Goal: Task Accomplishment & Management: Manage account settings

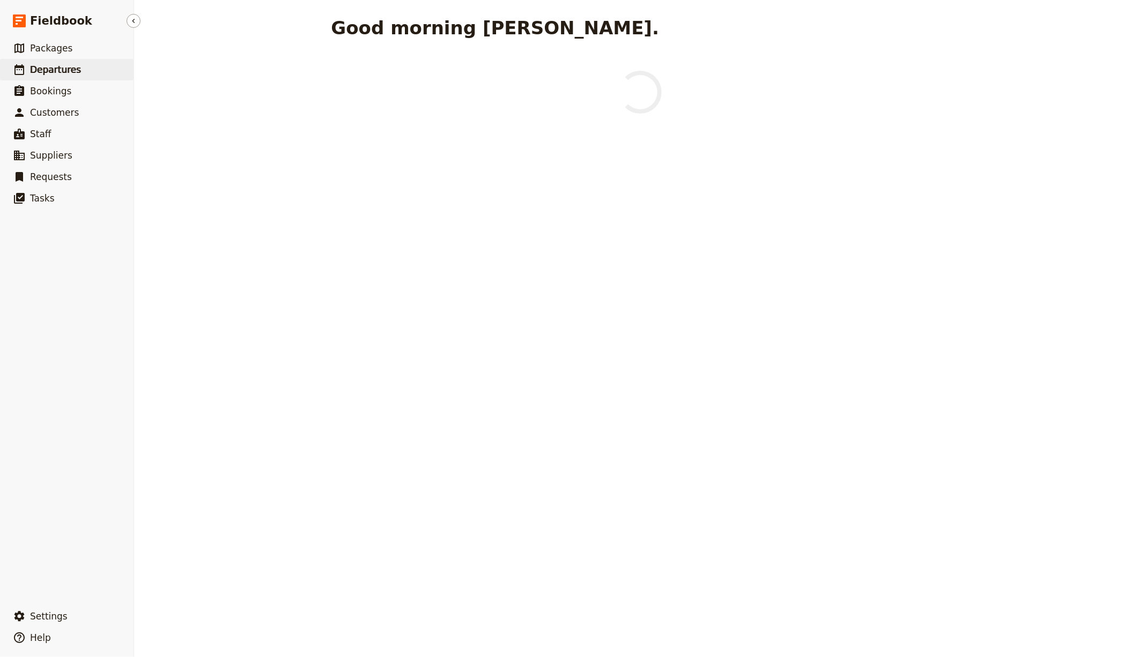
click at [87, 71] on link "​ Departures" at bounding box center [67, 69] width 134 height 21
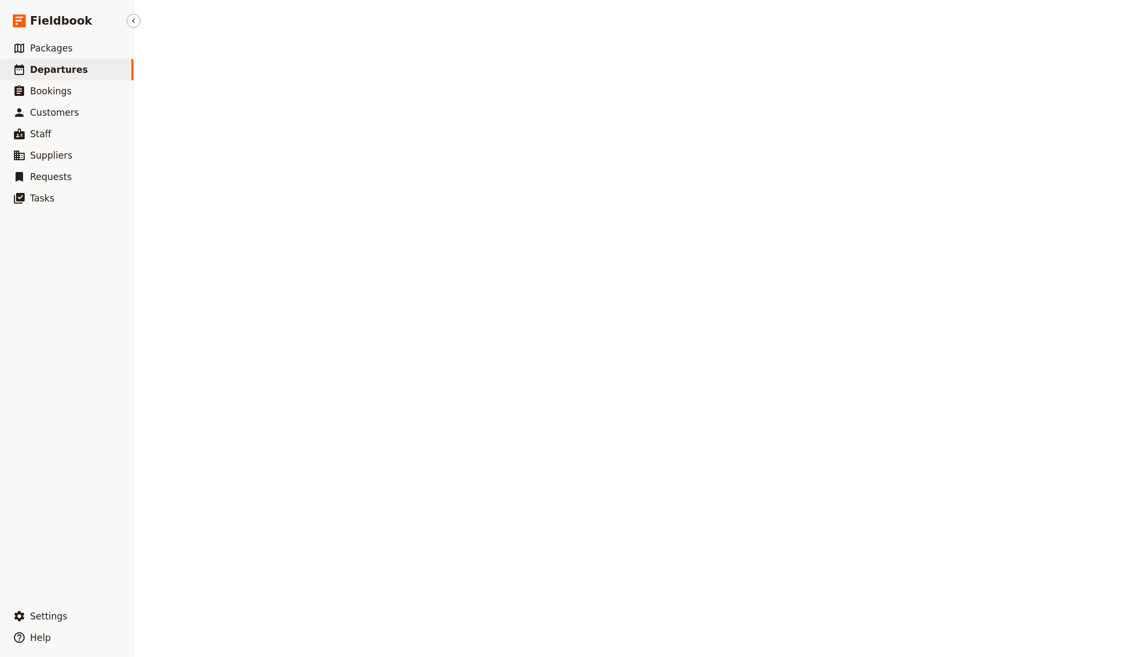
select select "CREATED_AT"
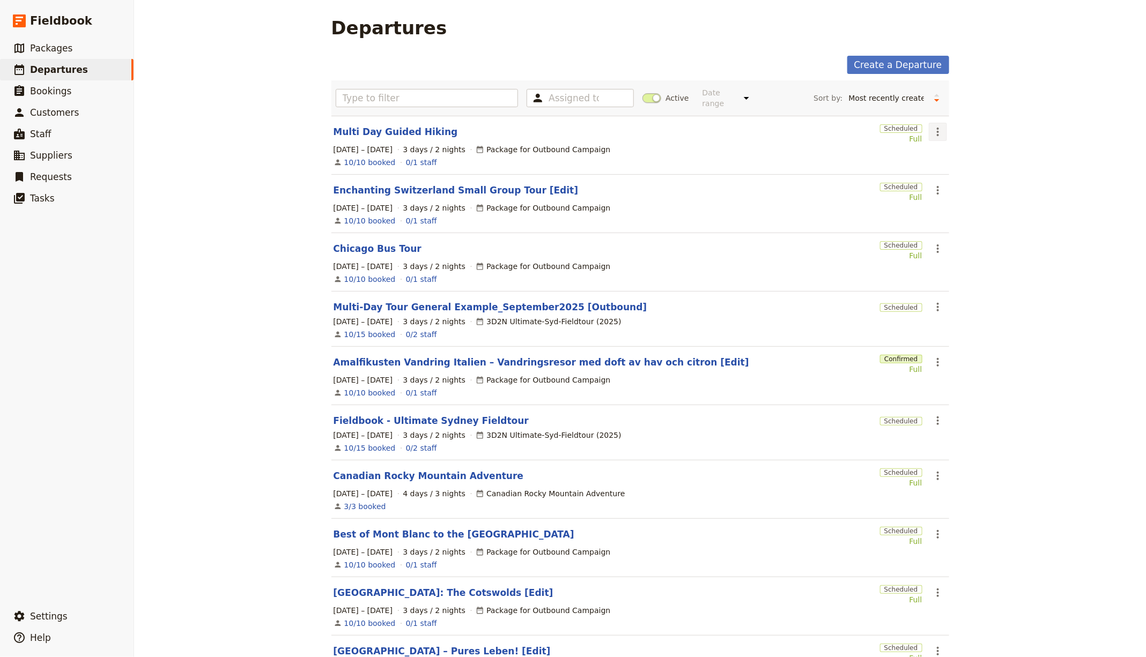
click at [931, 129] on icon "Actions" at bounding box center [937, 131] width 13 height 13
click at [965, 173] on span "Clone this departure" at bounding box center [969, 169] width 77 height 11
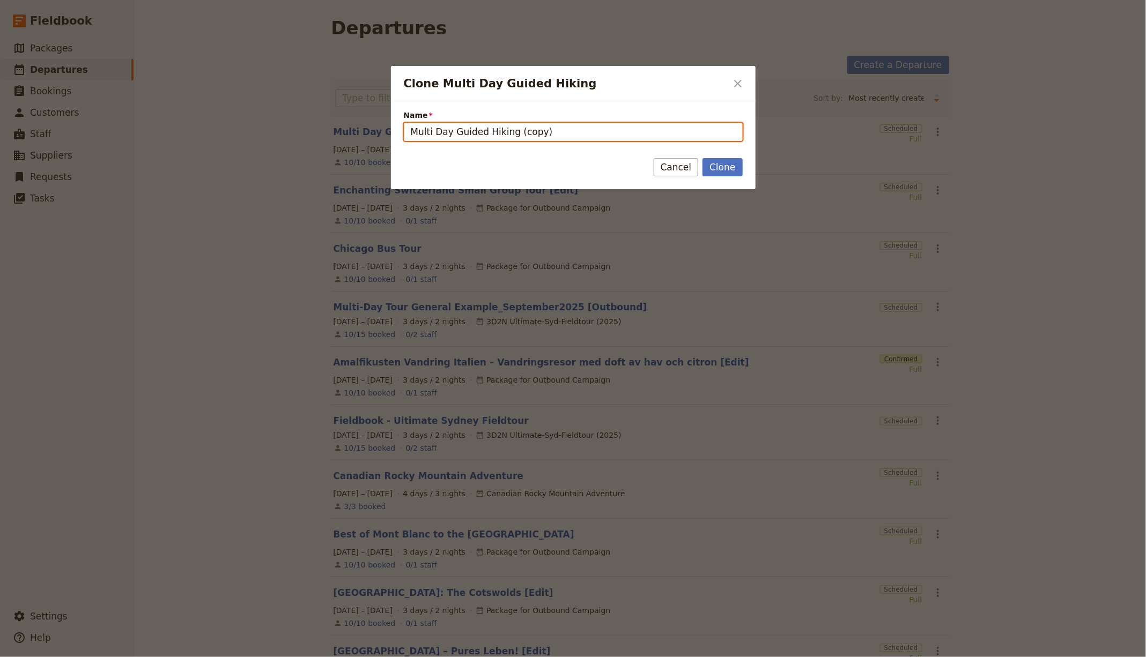
click at [535, 135] on input "Multi Day Guided Hiking (copy)" at bounding box center [573, 132] width 339 height 18
paste input "[GEOGRAPHIC_DATA] with the visit of [GEOGRAPHIC_DATA]"
type input "[GEOGRAPHIC_DATA] with the visit of [GEOGRAPHIC_DATA]"
click at [730, 178] on div "Clone Cancel" at bounding box center [573, 173] width 365 height 31
click at [727, 155] on form "Name Saint Petersburg with the visit of Velikiy Novgorod Clone Cancel" at bounding box center [573, 145] width 365 height 88
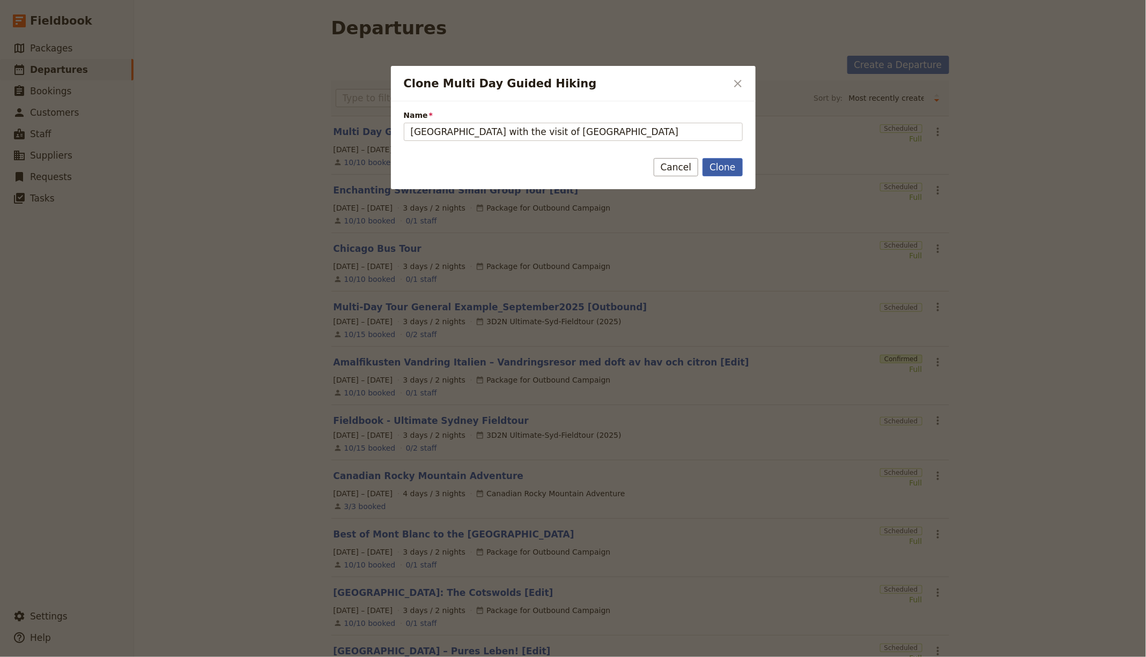
click at [727, 161] on button "Clone" at bounding box center [722, 167] width 40 height 18
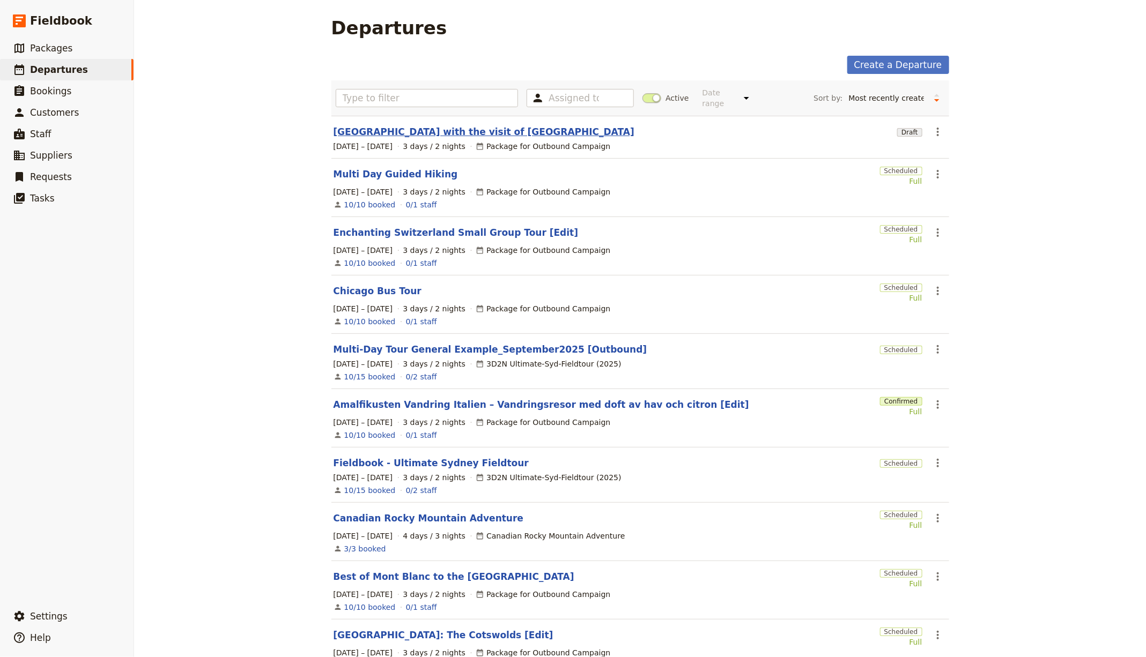
click at [451, 125] on link "[GEOGRAPHIC_DATA] with the visit of [GEOGRAPHIC_DATA]" at bounding box center [484, 131] width 301 height 13
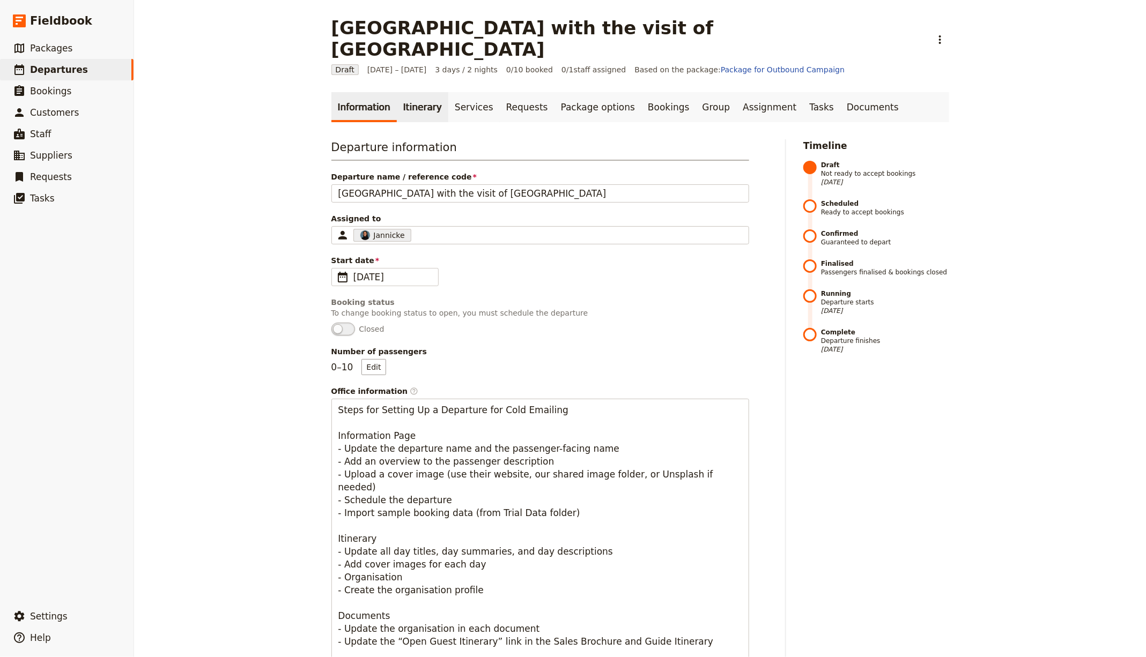
click at [397, 92] on link "Itinerary" at bounding box center [422, 107] width 51 height 30
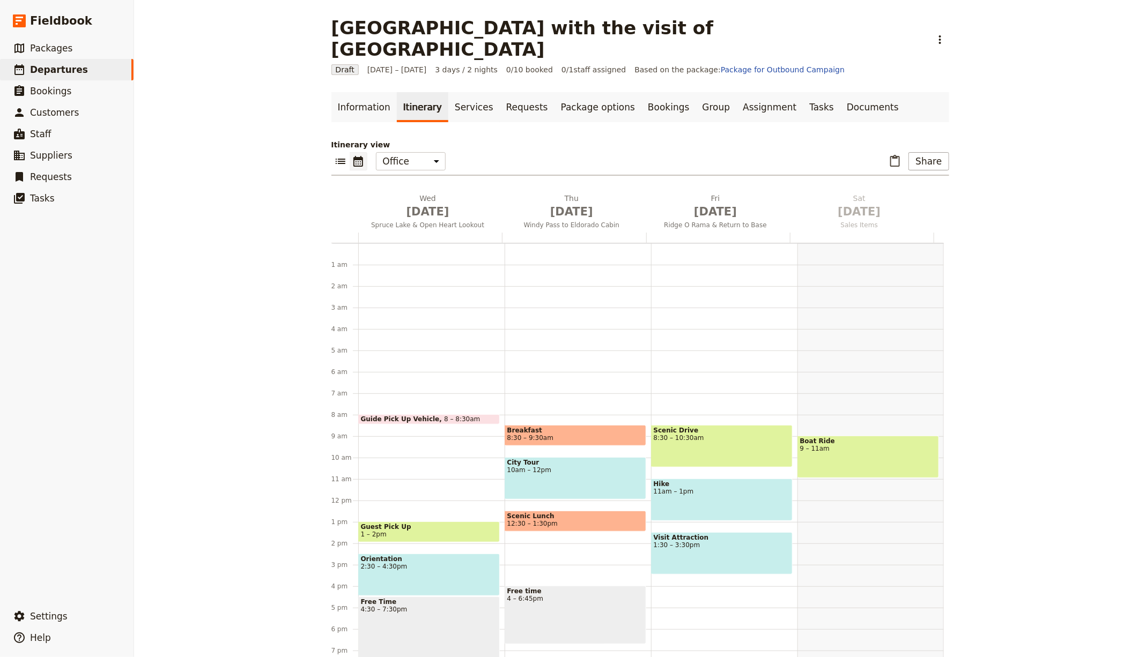
scroll to position [106, 0]
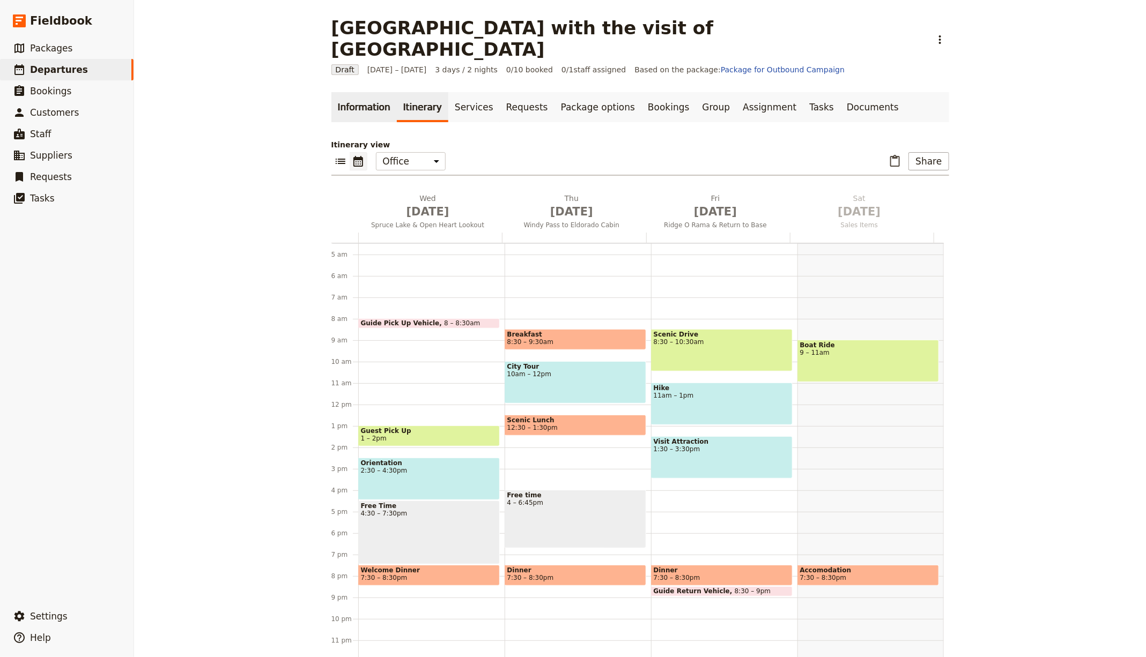
click at [365, 92] on link "Information" at bounding box center [363, 107] width 65 height 30
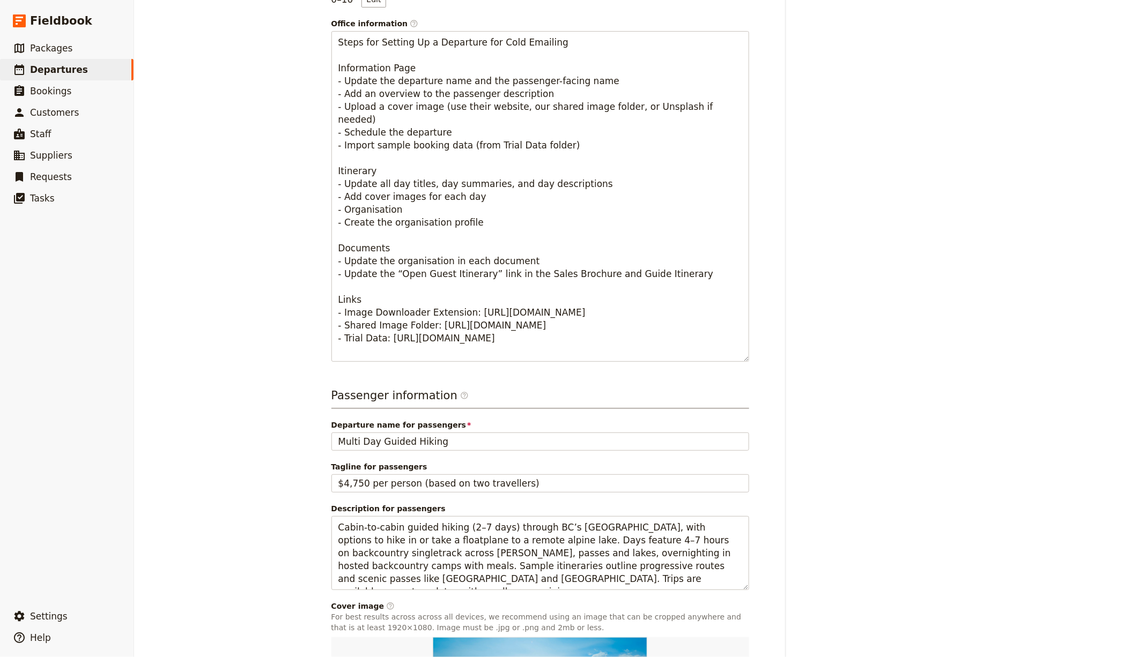
scroll to position [526, 0]
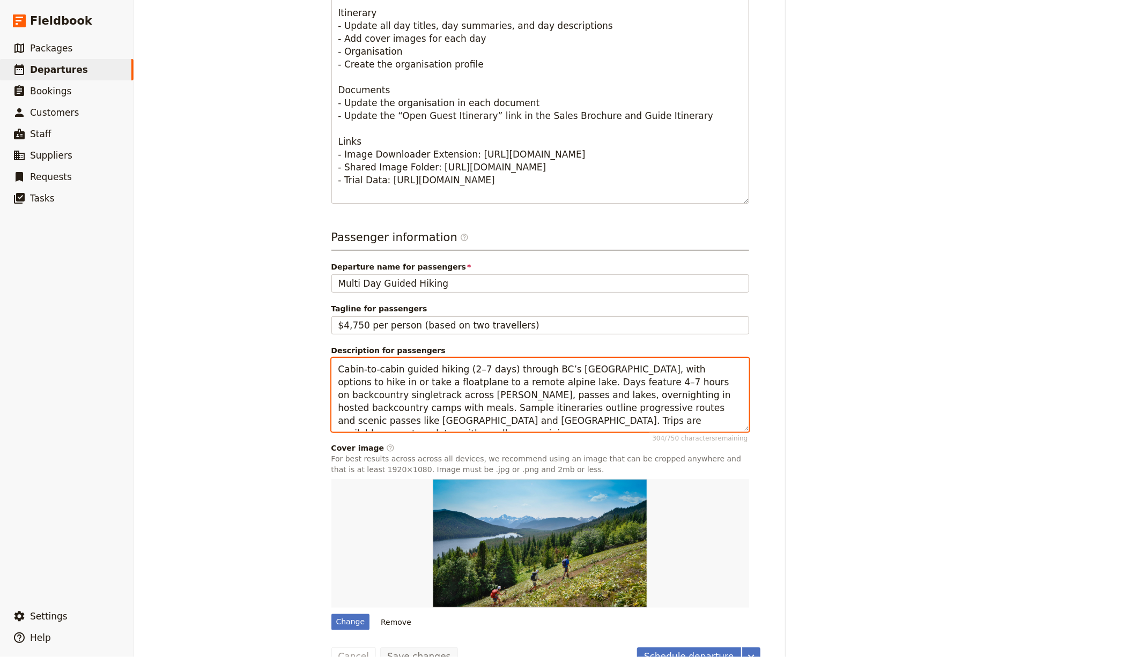
click at [491, 390] on textarea "Cabin-to-cabin guided hiking (2–7 days) through BC’s South Chilcotin Mountains,…" at bounding box center [540, 394] width 418 height 73
paste textarea "A 6-day programme combining St Petersburg’s major landmarks with a full-day rai…"
type textarea "A 6-day programme combining [GEOGRAPHIC_DATA]’s major landmarks with a full-day…"
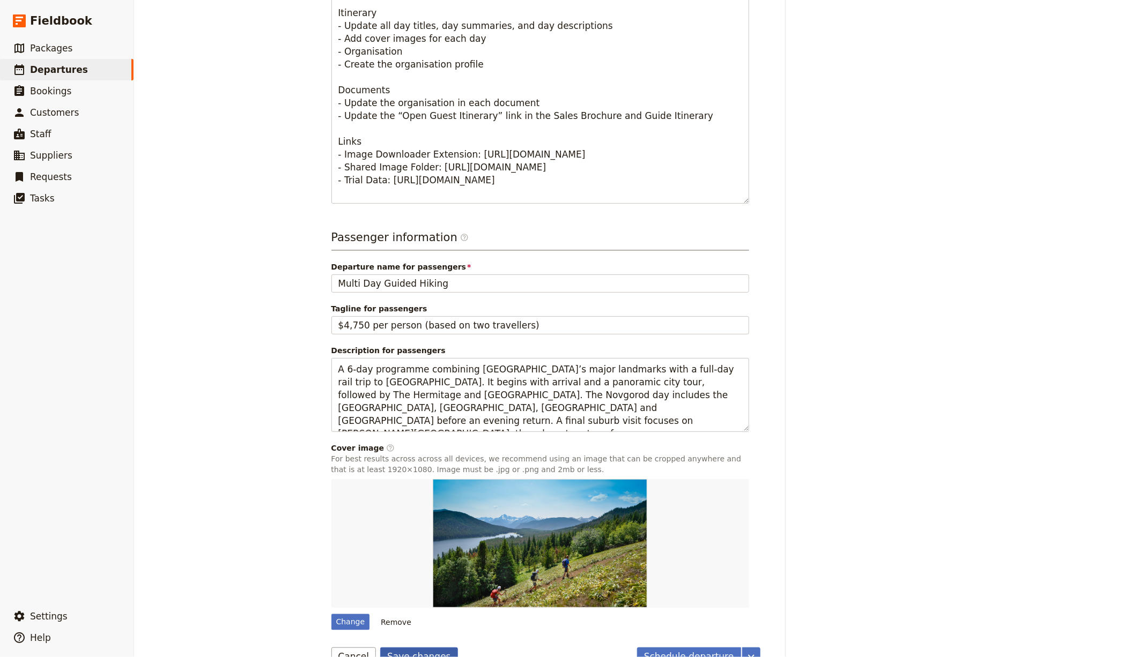
click at [413, 648] on button "Save changes" at bounding box center [419, 657] width 78 height 18
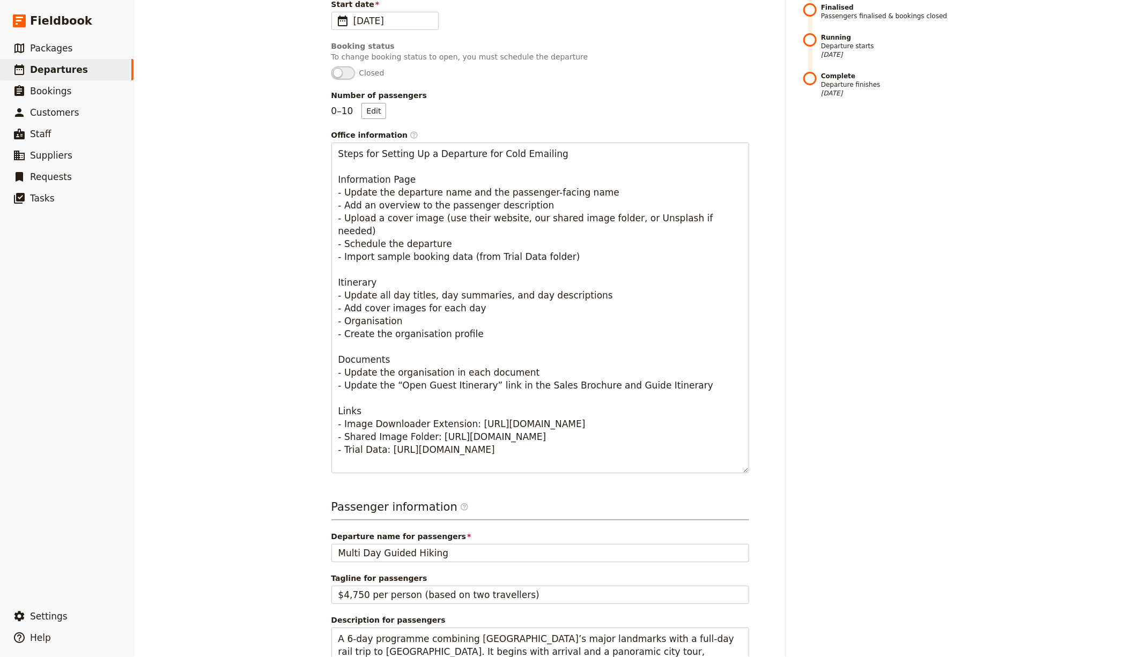
scroll to position [0, 0]
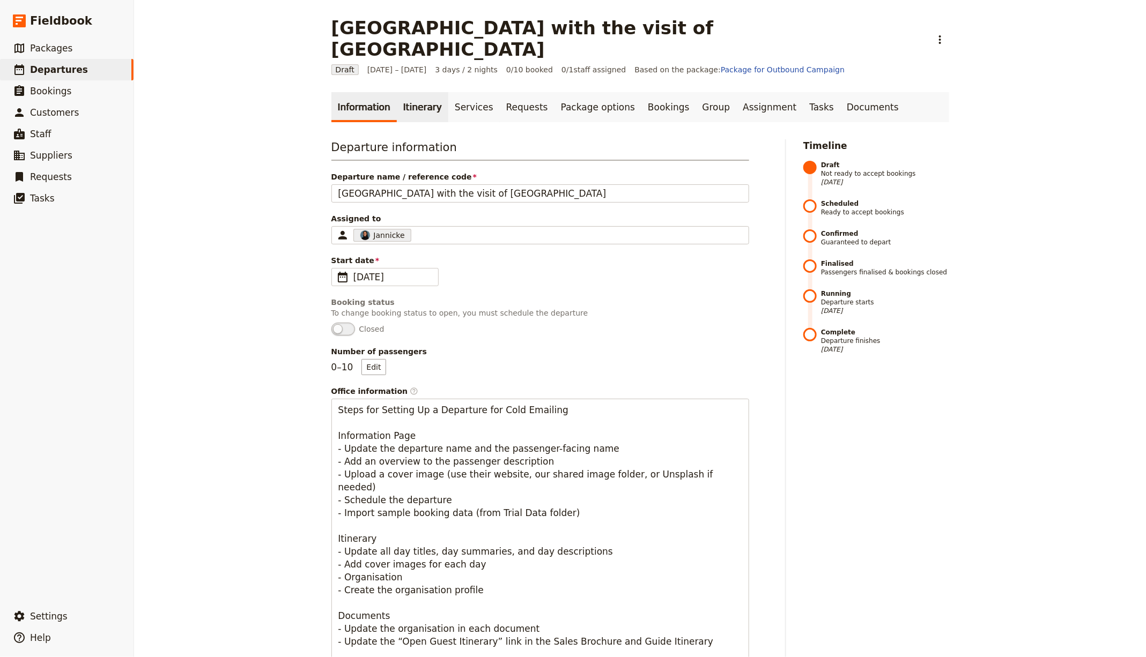
click at [399, 92] on link "Itinerary" at bounding box center [422, 107] width 51 height 30
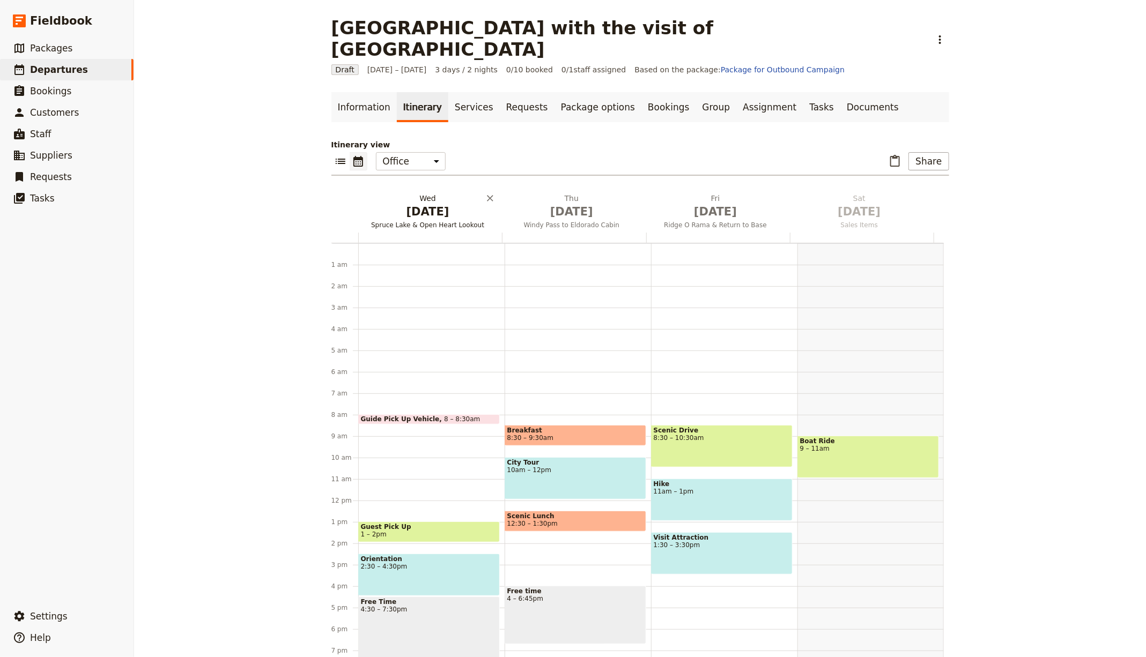
scroll to position [106, 0]
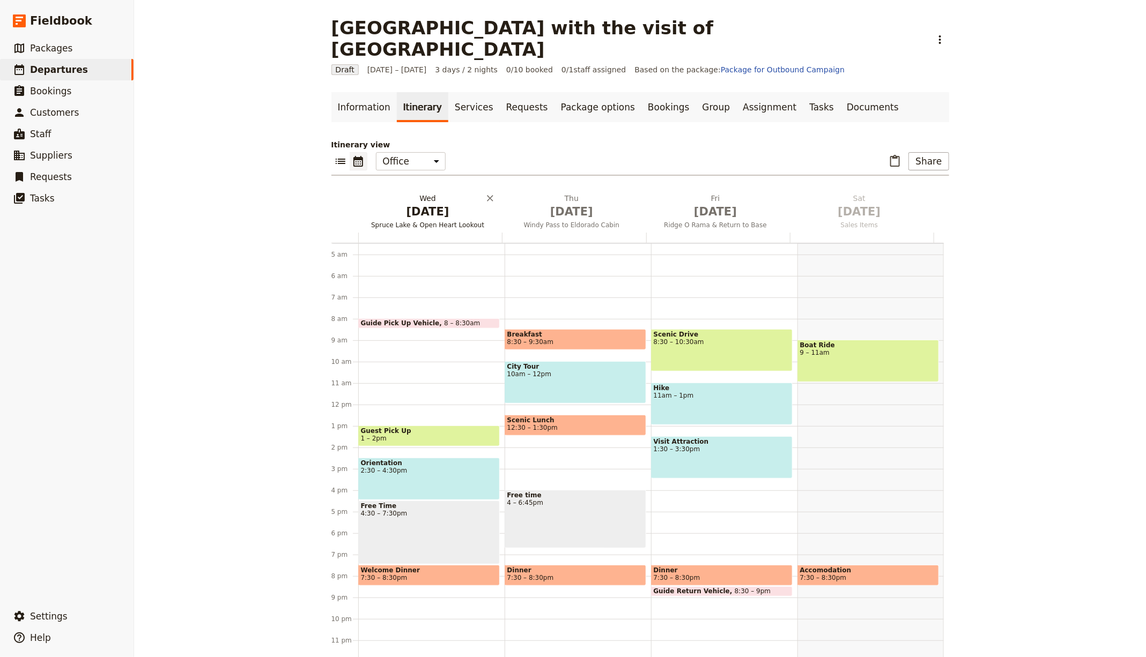
click at [444, 204] on span "[DATE]" at bounding box center [427, 212] width 131 height 16
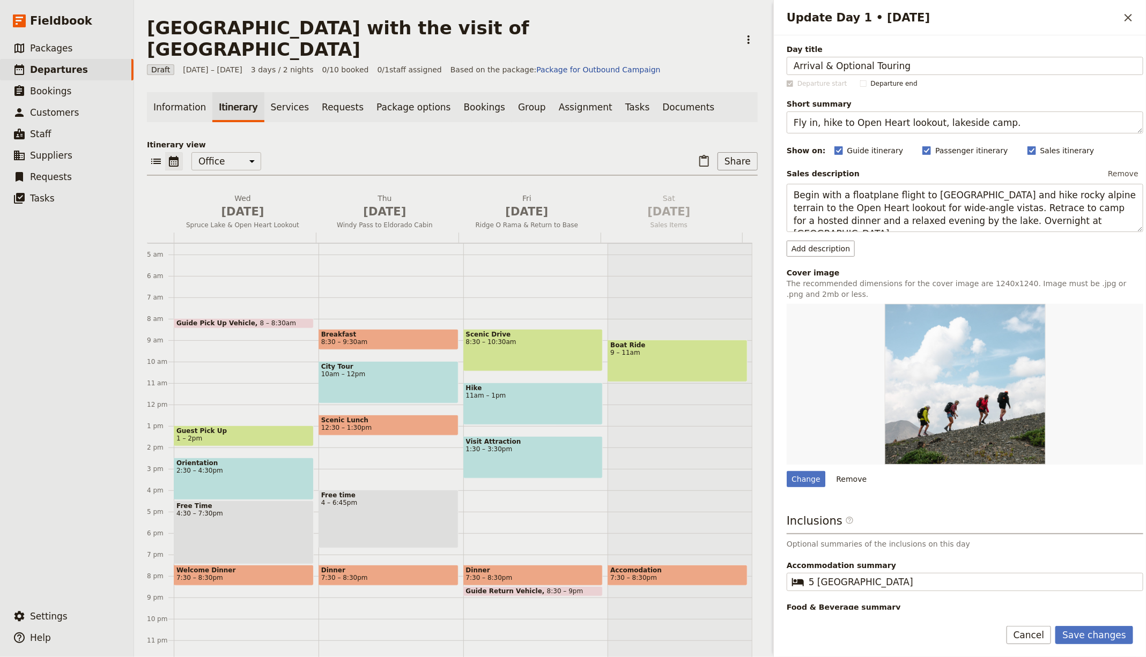
type input "Arrival & Optional Touring"
click at [821, 128] on textarea "Fly in, hike to Open Heart lookout, lakeside camp." at bounding box center [965, 123] width 357 height 22
paste textarea "Meet driver; rest or add an extra excursion"
type textarea "Meet driver; rest or add an extra excursion."
click at [844, 208] on textarea "Begin with a floatplane flight to Spruce Lake and hike rocky alpine terrain to …" at bounding box center [965, 208] width 357 height 48
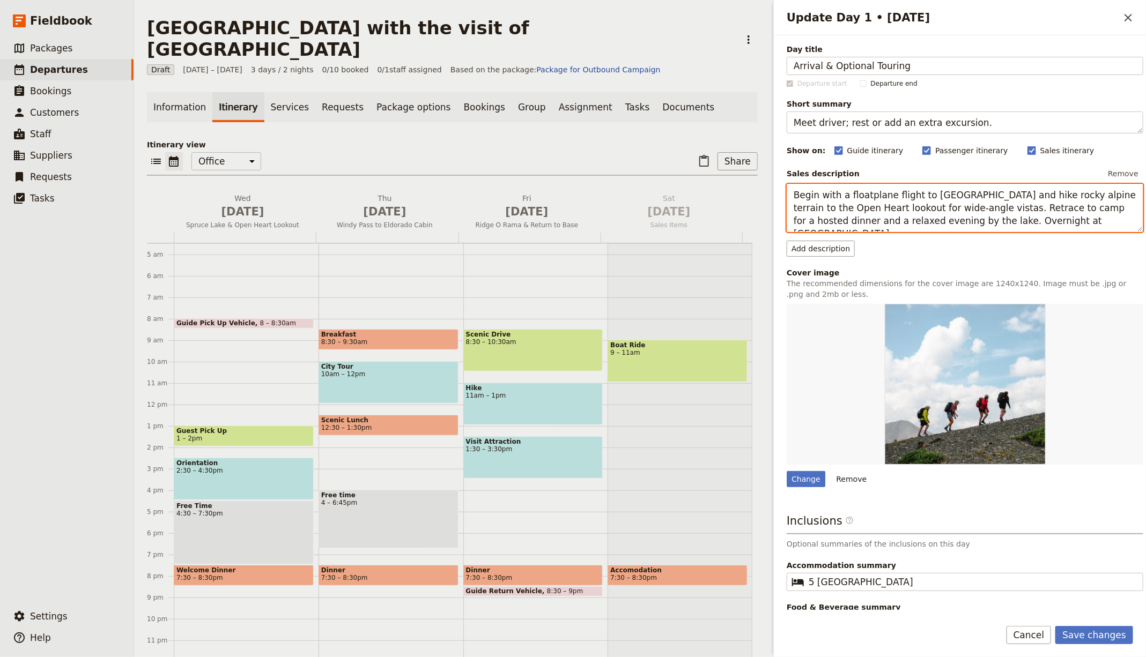
click at [844, 208] on textarea "Begin with a floatplane flight to Spruce Lake and hike rocky alpine terrain to …" at bounding box center [965, 208] width 357 height 48
paste textarea "Private arrival transfer to the hotel on landing or rail arrival. Rest after tr…"
type textarea "Private arrival transfer to the hotel on landing or rail arrival. Rest after tr…"
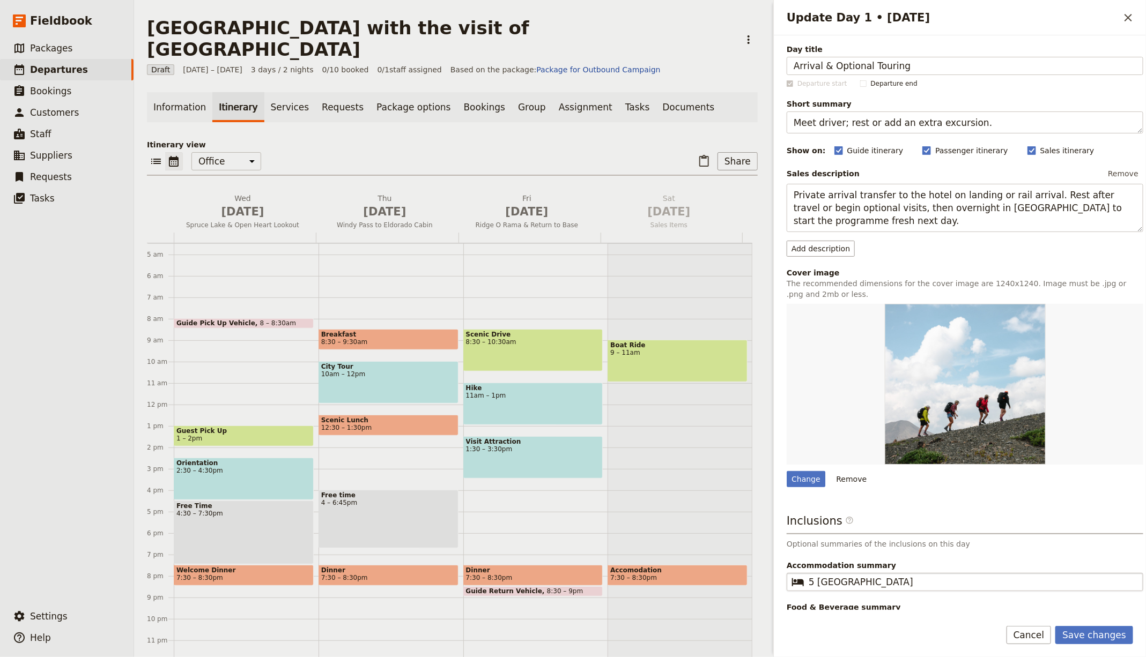
drag, startPoint x: 1083, startPoint y: 638, endPoint x: 949, endPoint y: 575, distance: 148.0
click at [1083, 638] on button "Save changes" at bounding box center [1094, 635] width 78 height 18
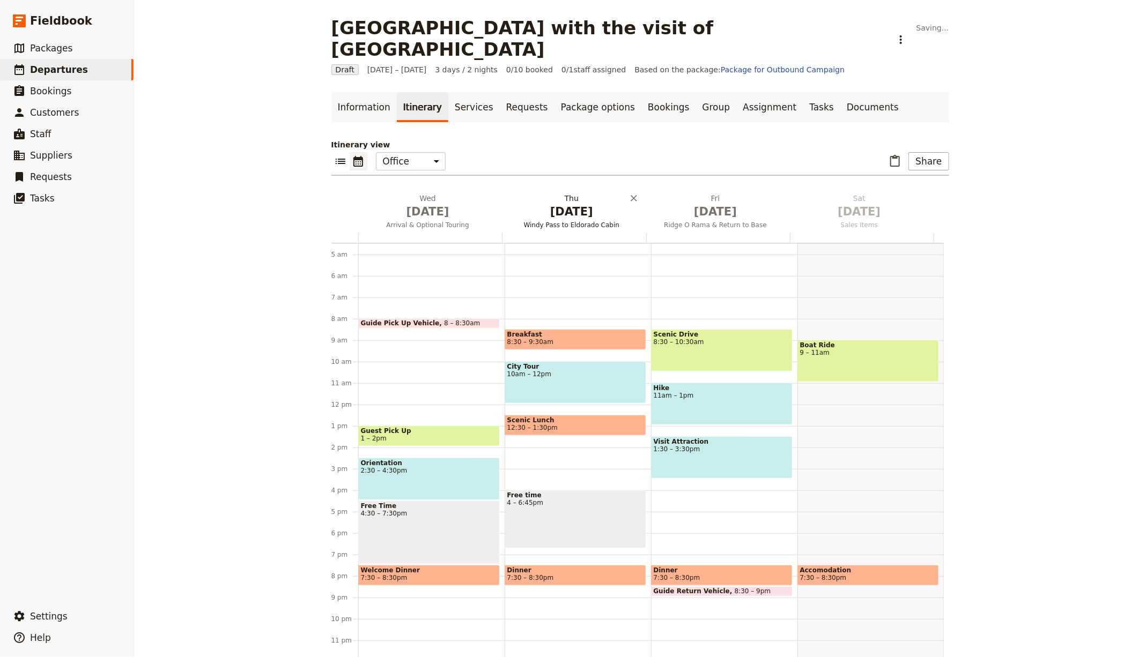
click at [562, 204] on span "[DATE]" at bounding box center [571, 212] width 131 height 16
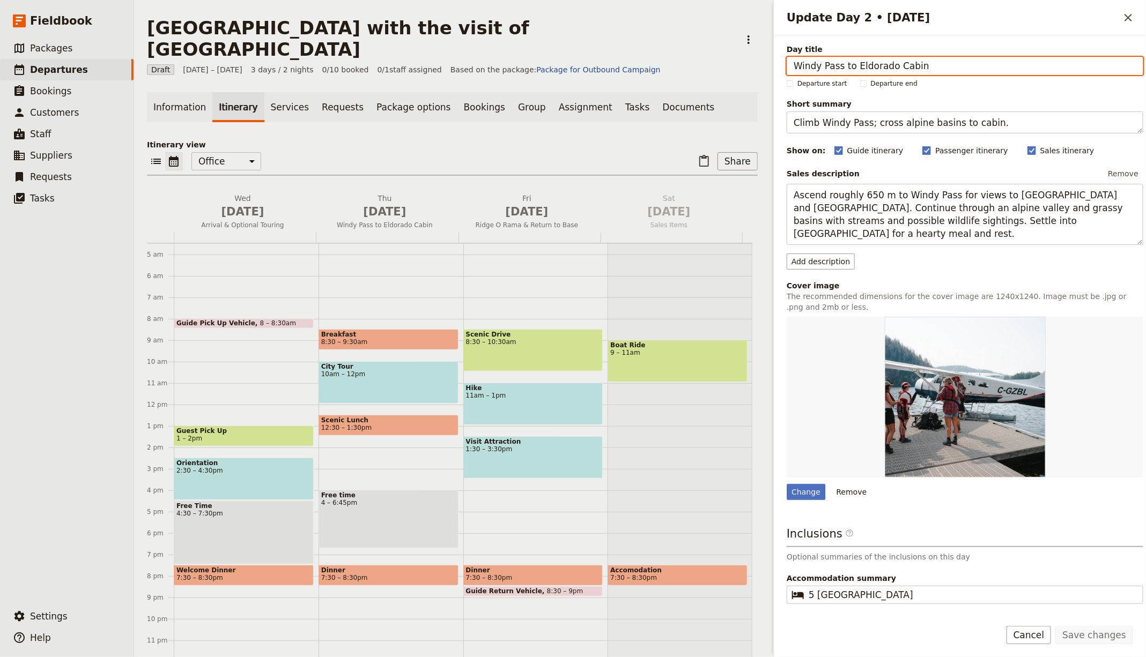
click at [823, 65] on input "Windy Pass to Eldorado Cabin" at bounding box center [965, 66] width 357 height 18
paste input "Panoramic [GEOGRAPHIC_DATA]"
type input "Panoramic [GEOGRAPHIC_DATA]"
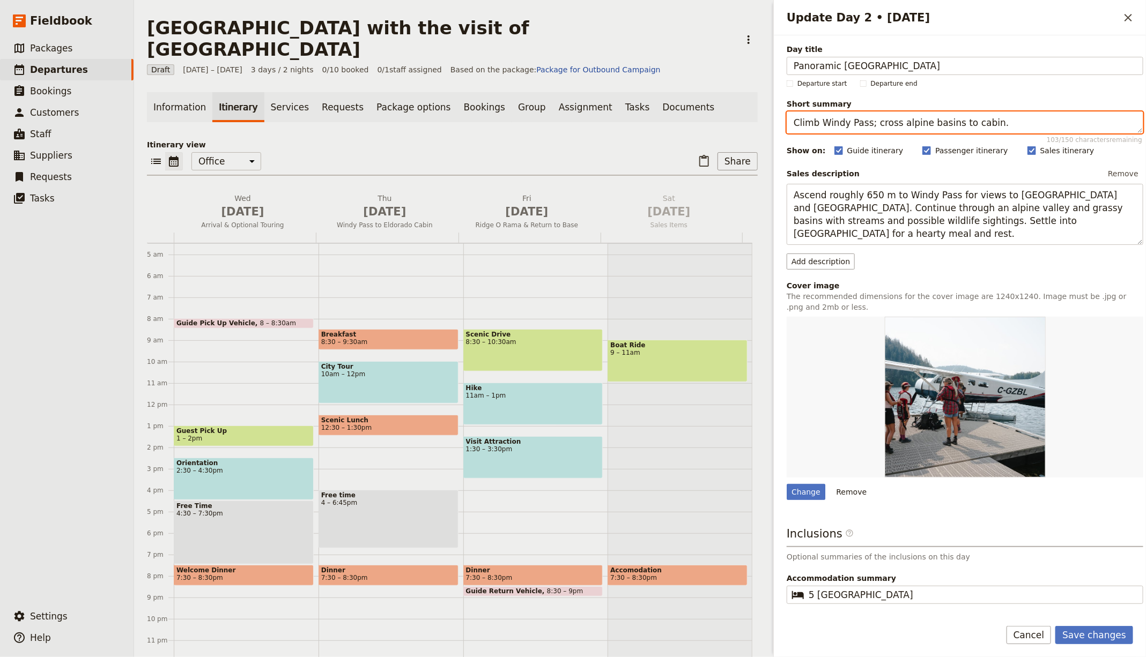
click at [821, 116] on textarea "Climb Windy Pass; cross alpine basins to cabin." at bounding box center [965, 123] width 357 height 22
paste textarea "ity tour with photo stops at key sites"
type textarea "City tour with photo stops at key sites."
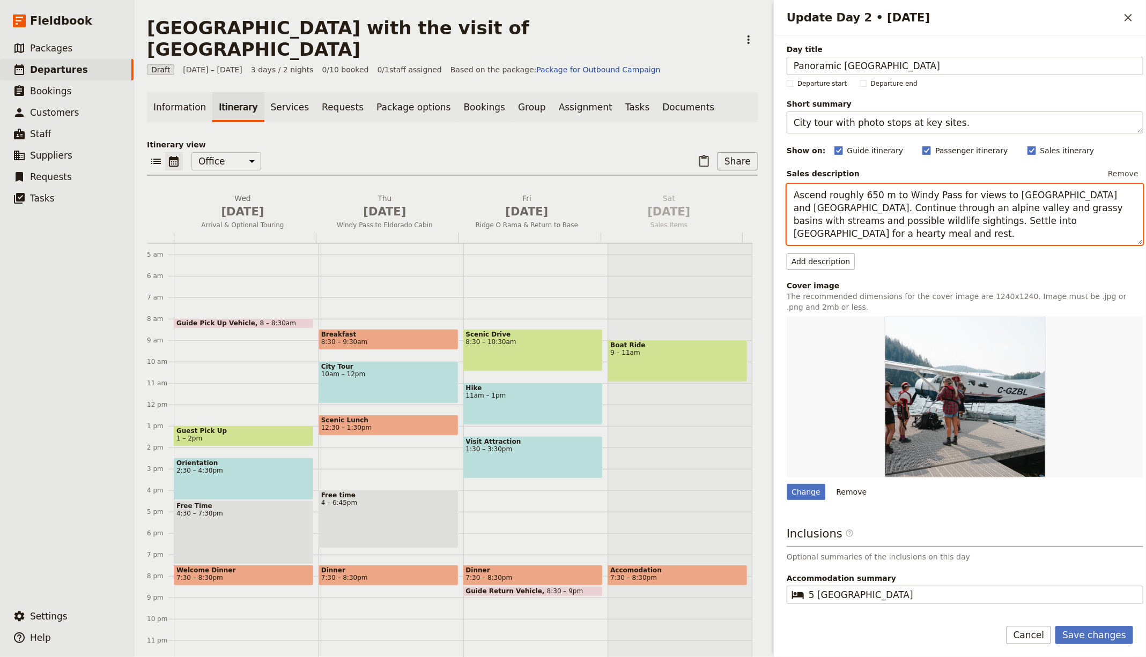
click at [877, 208] on textarea "Ascend roughly 650 m to Windy Pass for views to Cartable Mountain and Castle Pe…" at bounding box center [965, 214] width 357 height 61
paste textarea "Guided sightseeing by vehicle with stops at Palace Square, Nevsky Prospekt, the…"
type textarea "Guided sightseeing by vehicle with stops at [GEOGRAPHIC_DATA], [PERSON_NAME][GE…"
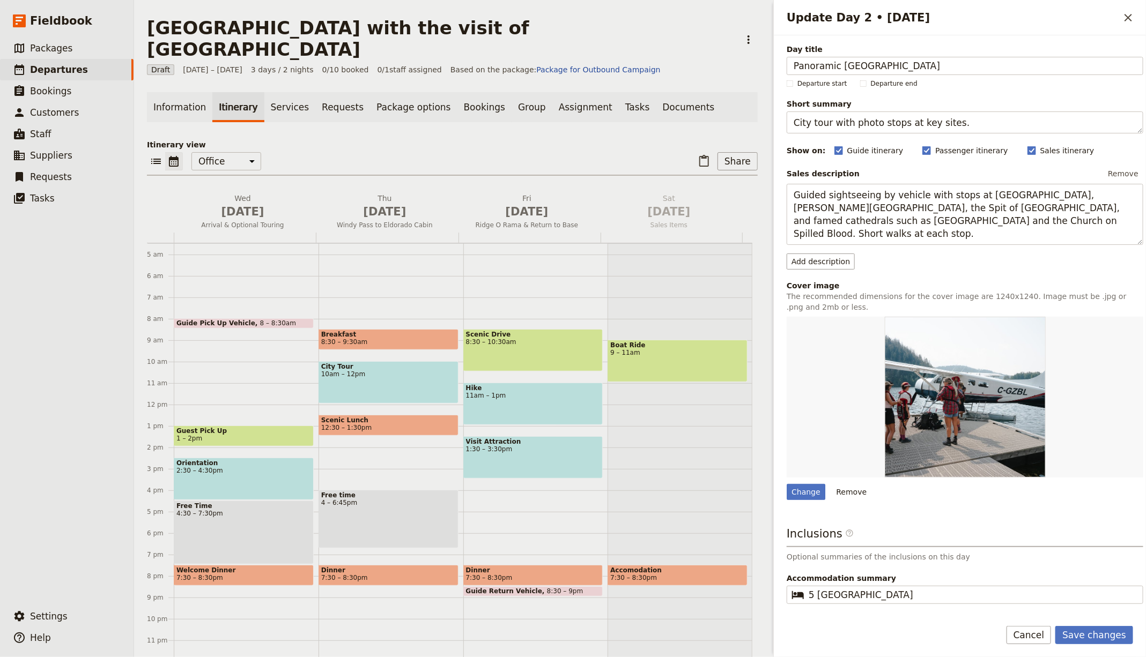
drag, startPoint x: 1098, startPoint y: 628, endPoint x: 833, endPoint y: 432, distance: 329.3
click at [1098, 627] on button "Save changes" at bounding box center [1094, 635] width 78 height 18
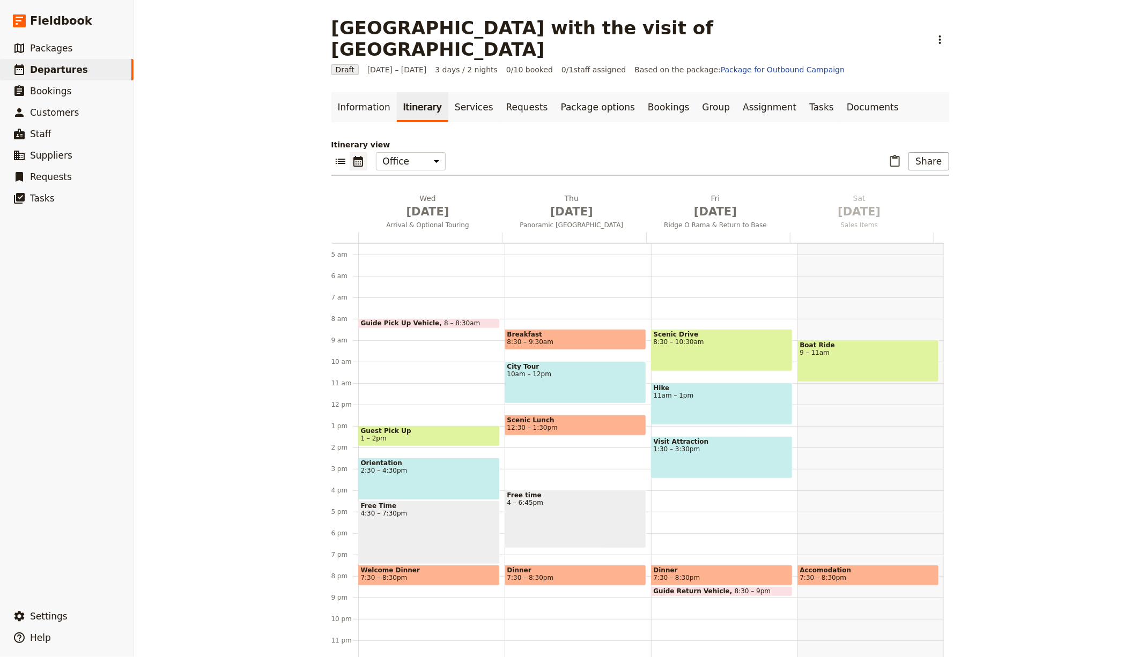
click at [687, 168] on div "Itinerary view ​ ​ Office Guide Passenger Sales ​ Share Wed Oct 1 Arrival & Opt…" at bounding box center [640, 400] width 618 height 523
click at [711, 221] on span "Ridge O Rama & Return to Base" at bounding box center [715, 225] width 139 height 9
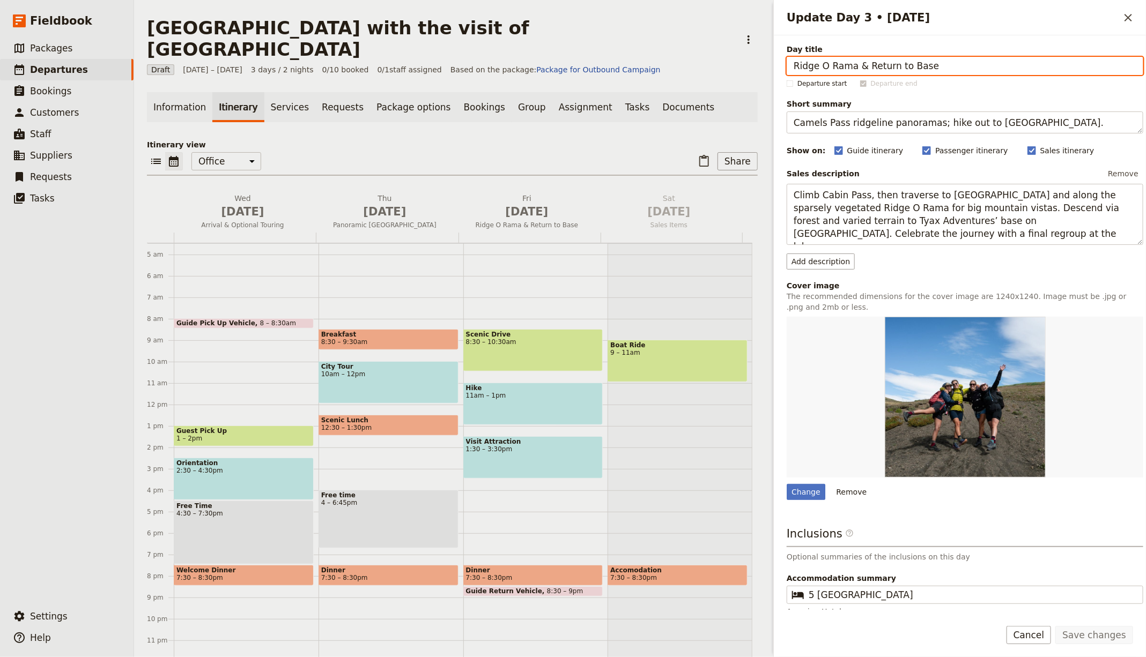
click at [857, 70] on input "Ridge O Rama & Return to Base" at bounding box center [965, 66] width 357 height 18
paste input "The Hermitage & Peterhof"
type input "The Hermitage & Peterhof"
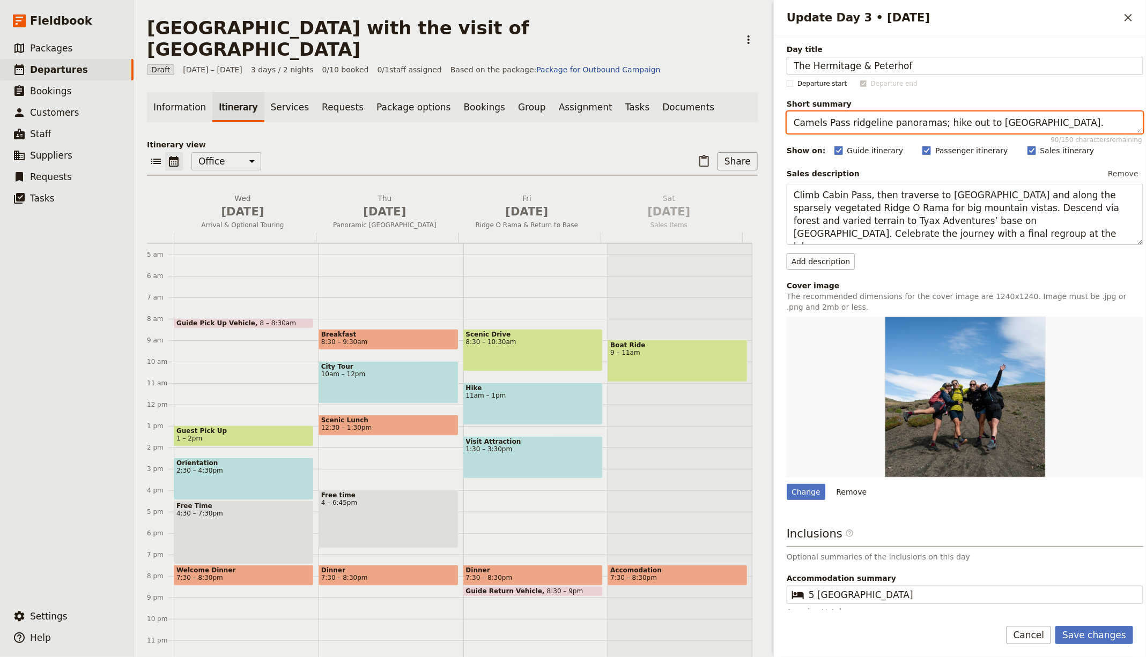
click at [860, 115] on textarea "Camels Pass ridgeline panoramas; hike out to Tyaughton Lake." at bounding box center [965, 123] width 357 height 22
paste textarea "Masterpieces and imperial gardens in one day"
type textarea "Masterpieces and imperial gardens [DATE]."
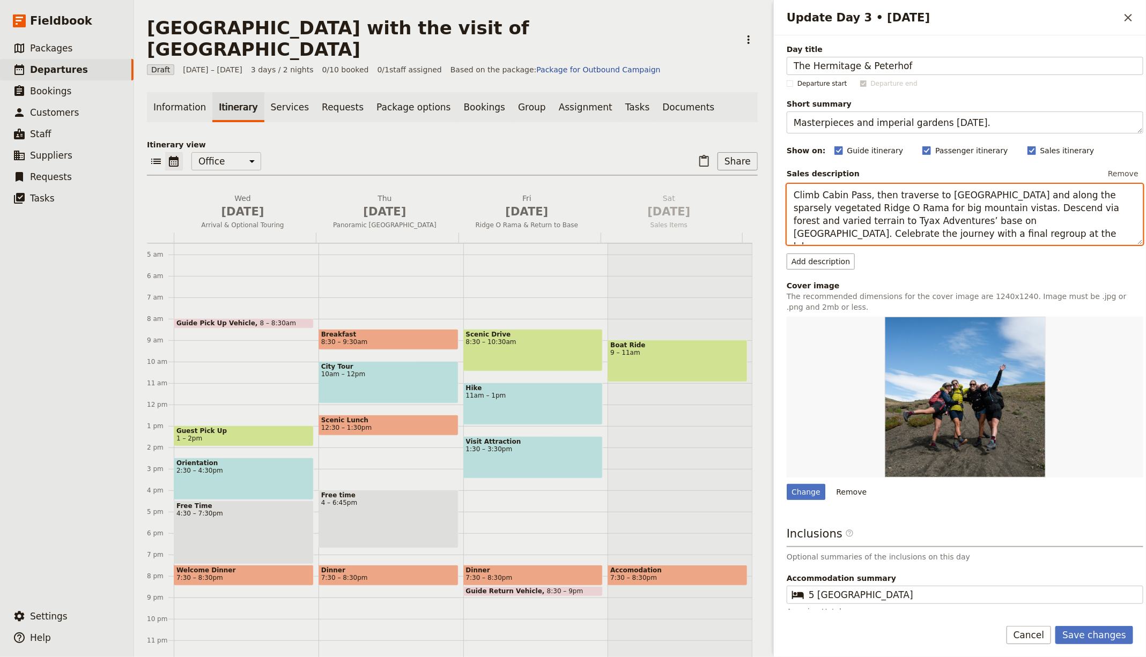
click at [881, 186] on textarea "Climb Cabin Pass, then traverse to Camels Pass and along the sparsely vegetated…" at bounding box center [965, 214] width 357 height 61
paste textarea "Explore highlights of the Hermitage collection on a time-efficient guided visit…"
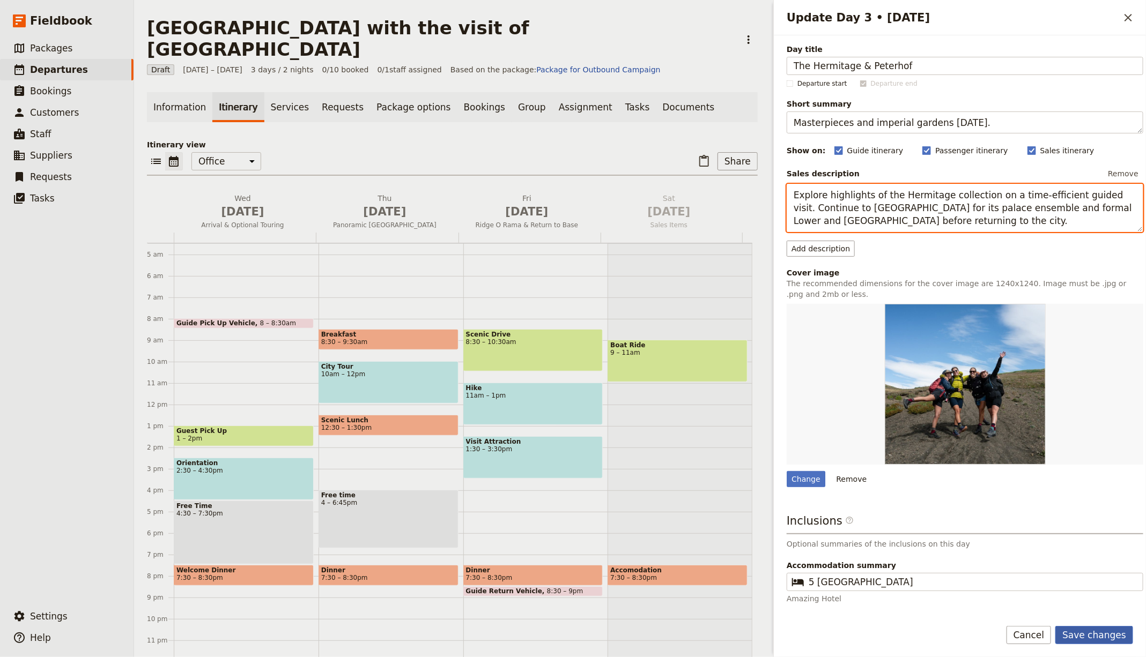
type textarea "Explore highlights of the Hermitage collection on a time-efficient guided visit…"
click at [1098, 628] on button "Save changes" at bounding box center [1094, 635] width 78 height 18
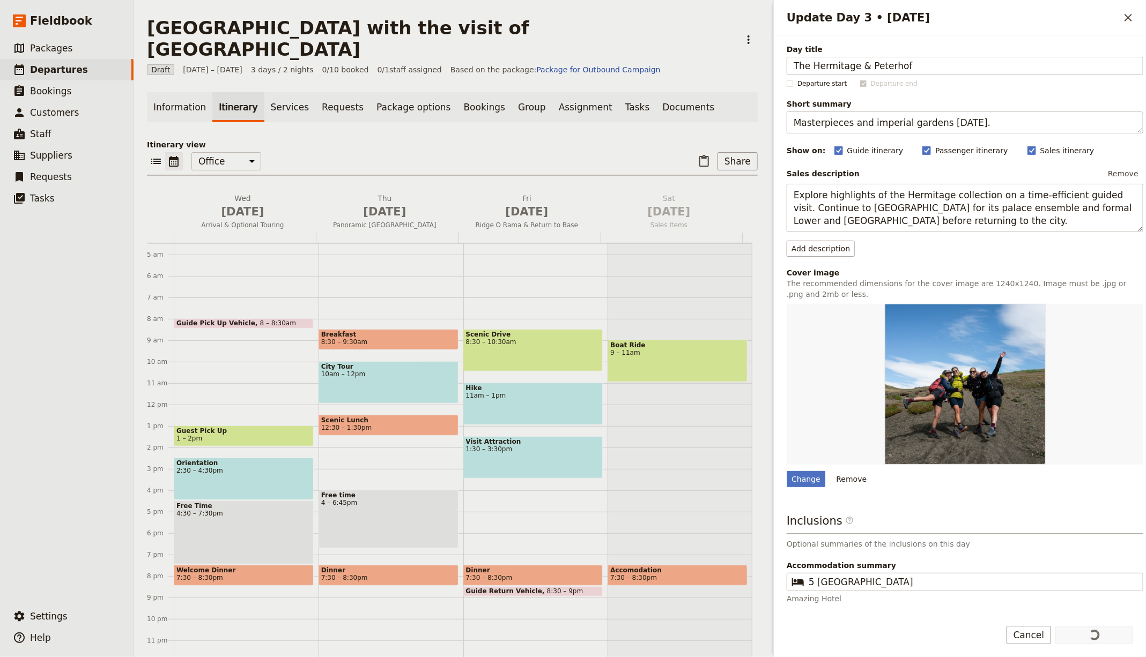
click at [771, 632] on div "Saint Petersburg with the visit of Velikiy Novgorod ​ Draft 1 – 3 Oct 2025 3 da…" at bounding box center [452, 328] width 636 height 657
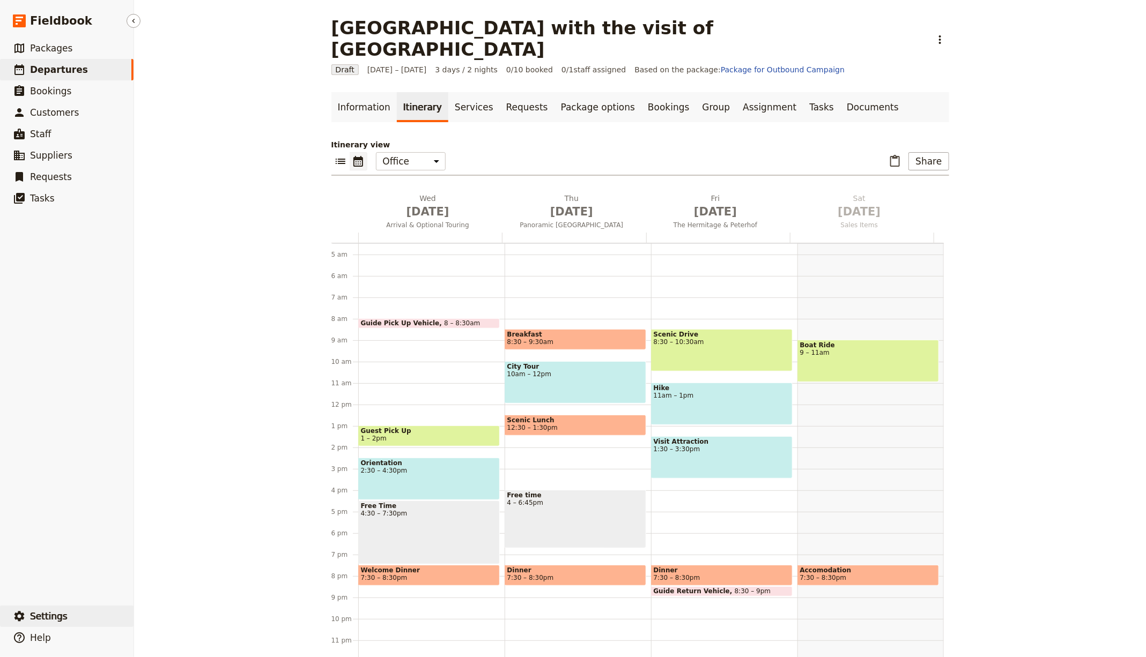
click at [79, 612] on button "​ Settings" at bounding box center [67, 616] width 134 height 21
drag, startPoint x: 192, startPoint y: 325, endPoint x: 273, endPoint y: 244, distance: 114.5
click at [193, 324] on div "Saint Petersburg with the visit of Velikiy Novgorod ​ Draft 1 – 3 Oct 2025 3 da…" at bounding box center [640, 328] width 1012 height 657
click at [40, 610] on span "Settings" at bounding box center [49, 616] width 38 height 13
click at [803, 92] on link "Tasks" at bounding box center [822, 107] width 38 height 30
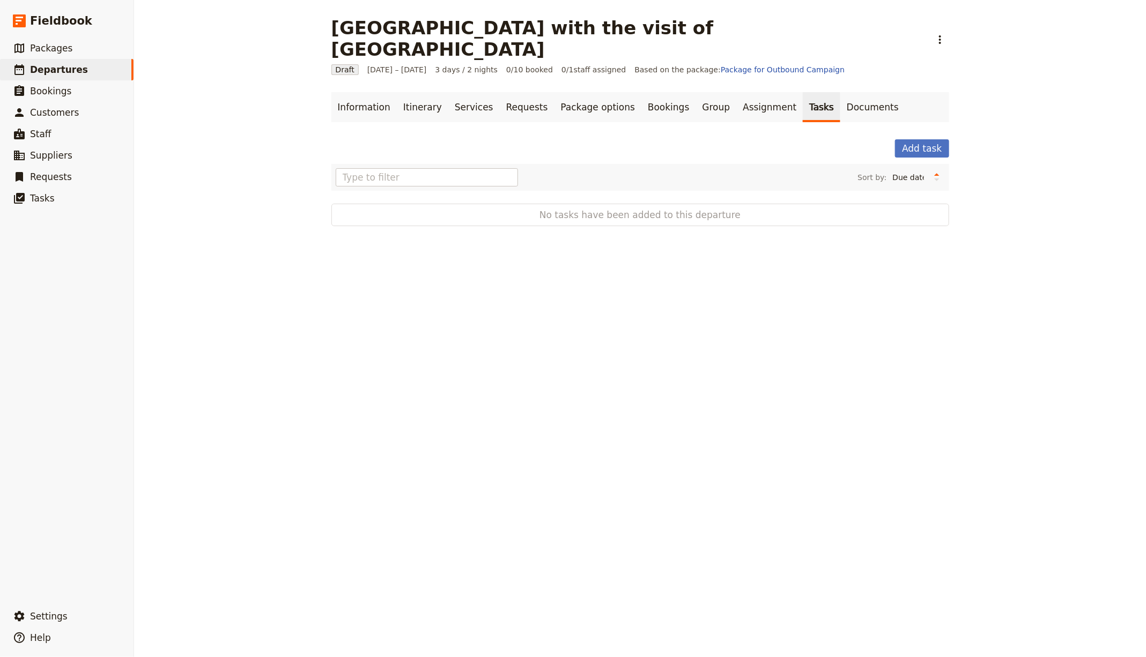
click at [803, 92] on link "Tasks" at bounding box center [822, 107] width 38 height 30
click at [840, 92] on link "Documents" at bounding box center [872, 107] width 65 height 30
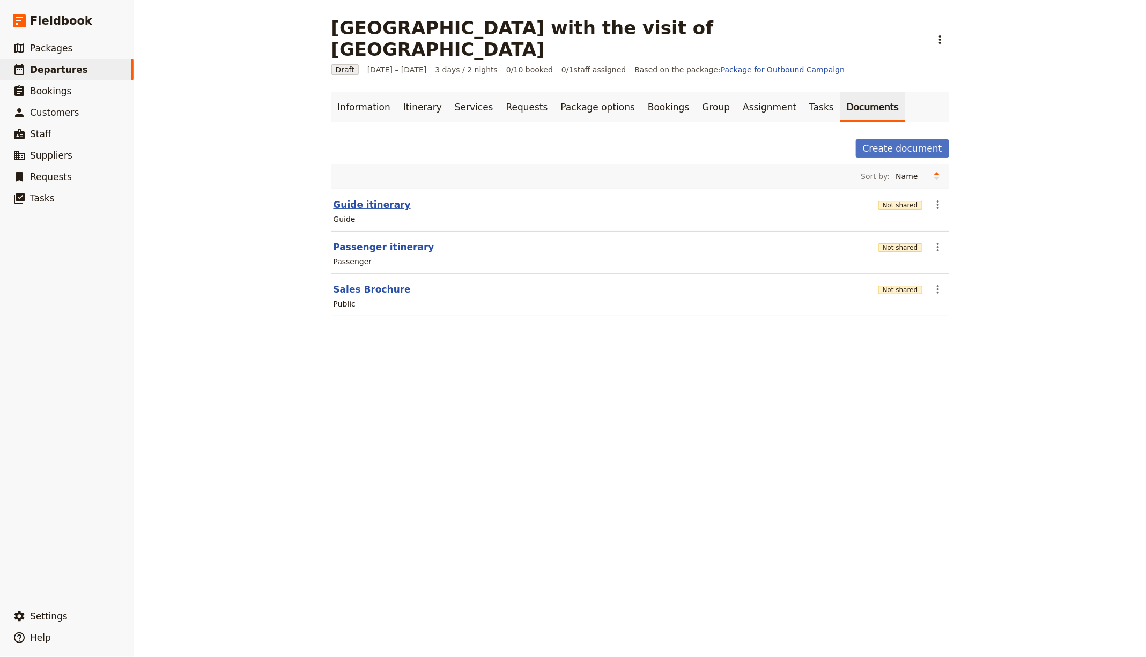
click at [386, 198] on button "Guide itinerary" at bounding box center [372, 204] width 77 height 13
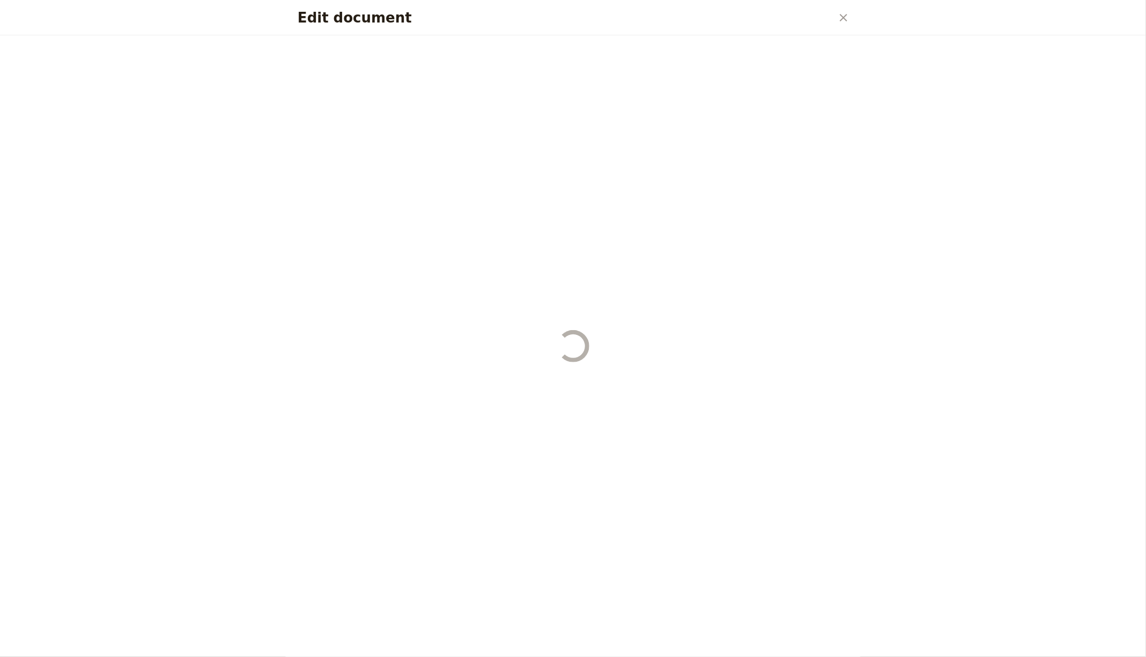
select select "STAFF"
select select "RUN_SHEET"
select select "LARGE"
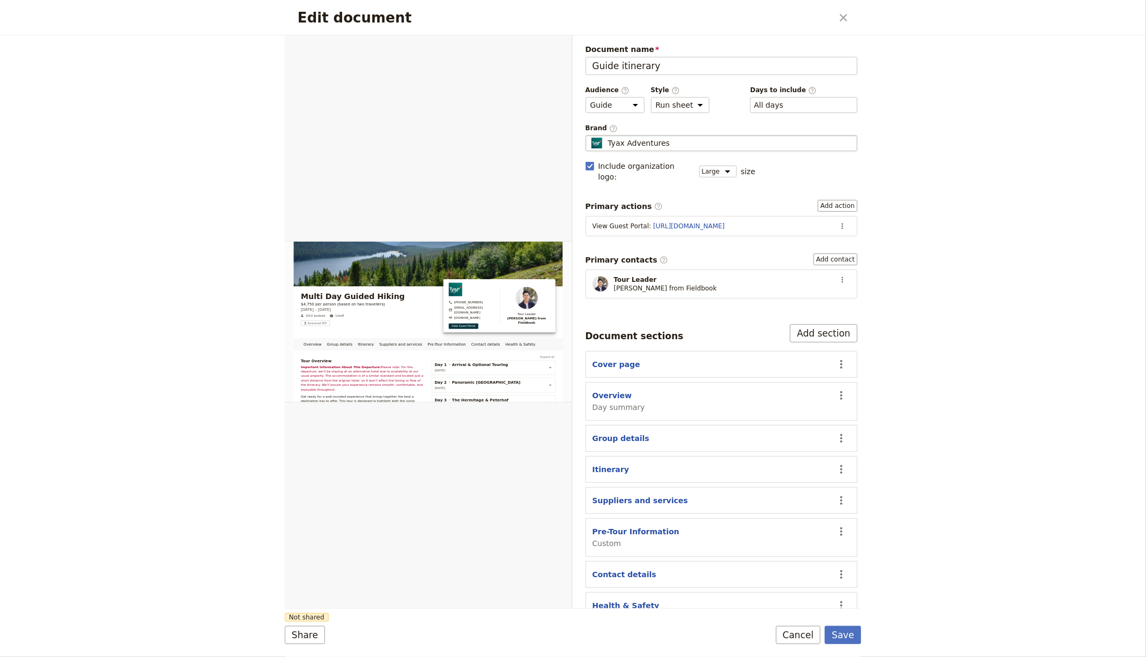
click at [690, 140] on div "Tyax Adventures" at bounding box center [721, 143] width 263 height 11
click at [590, 136] on input "Tyax Adventures" at bounding box center [590, 135] width 1 height 1
type input "Tyax Adventures"
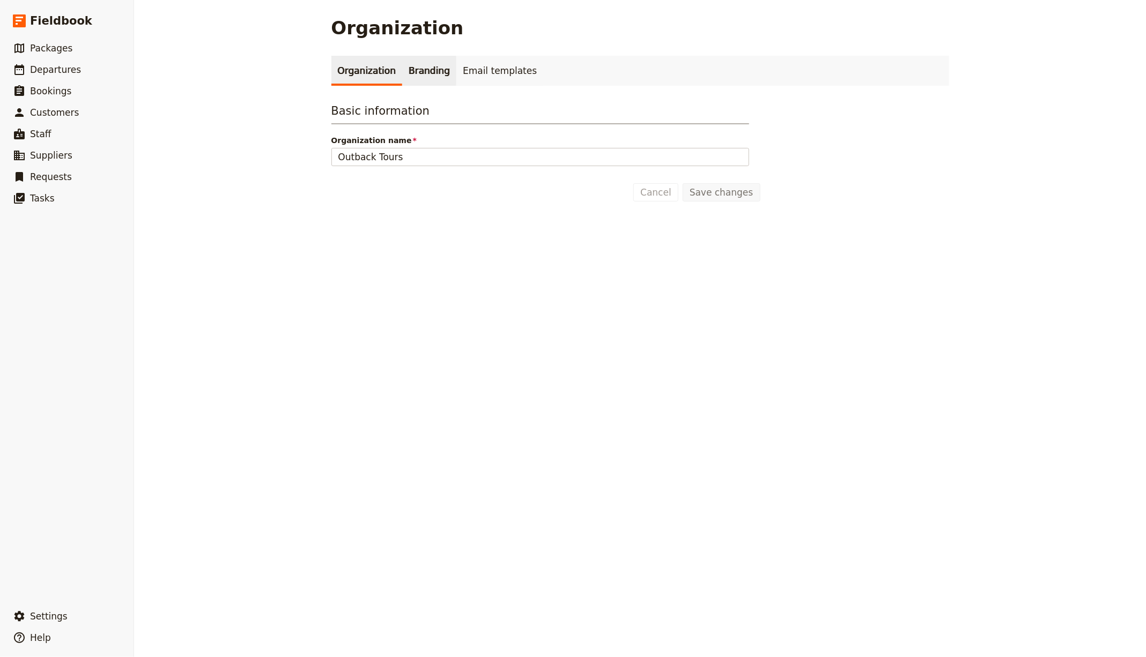
click at [417, 71] on link "Branding" at bounding box center [429, 71] width 54 height 30
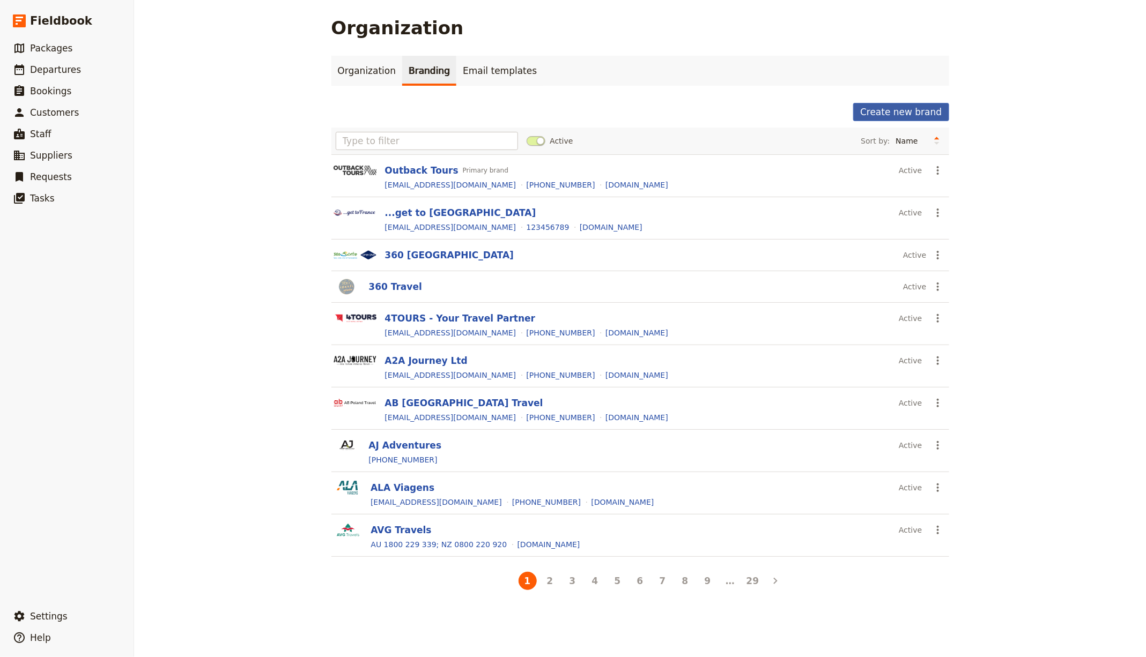
click at [876, 109] on button "Create new brand" at bounding box center [900, 112] width 95 height 18
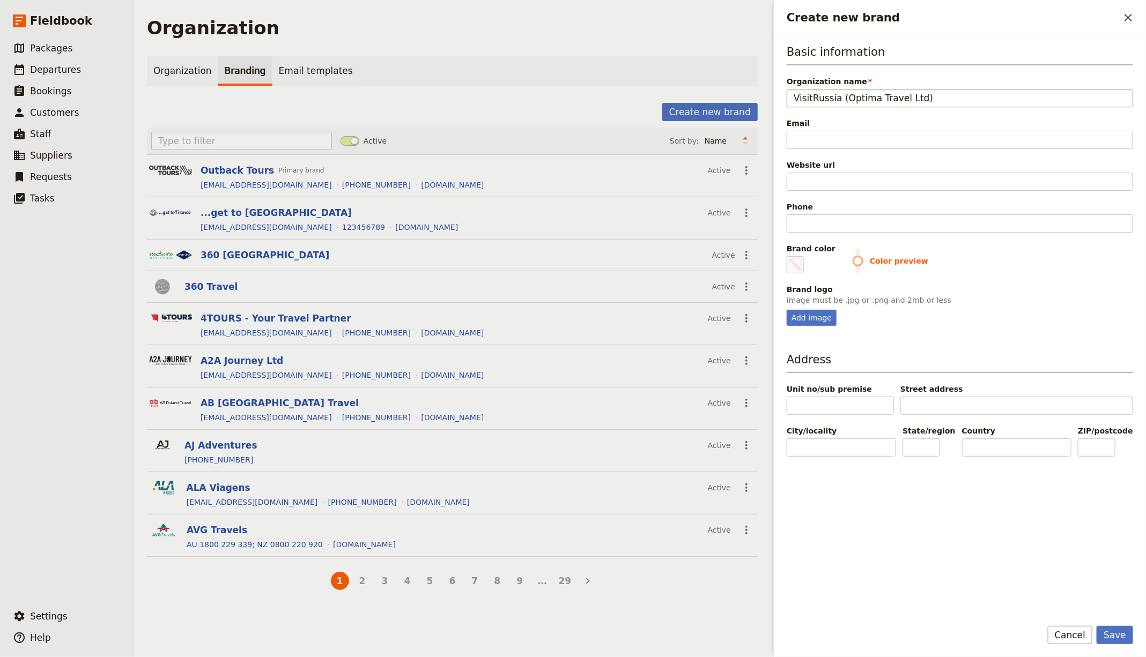
click at [838, 98] on input "VisitRussia (Optima Travel Ltd)" at bounding box center [960, 98] width 346 height 18
type input "VisitRussia"
click at [817, 131] on input "Email" at bounding box center [960, 140] width 346 height 18
click at [809, 210] on div "Phone" at bounding box center [960, 207] width 346 height 11
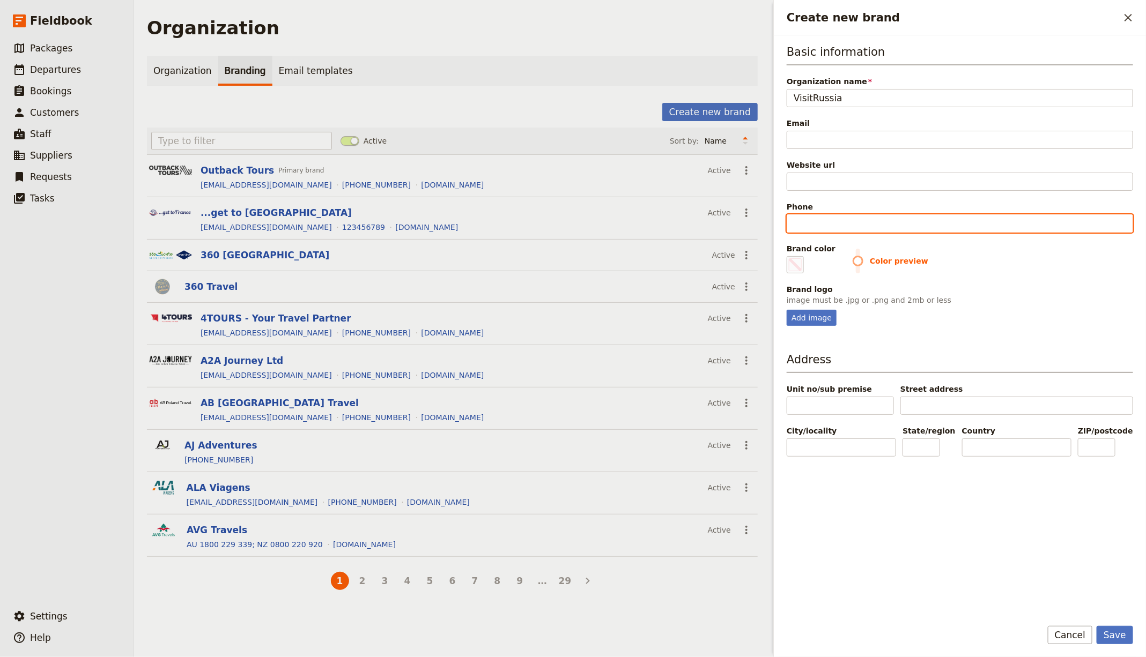
click at [809, 214] on input "Phone" at bounding box center [960, 223] width 346 height 18
paste input "https://www.visitrussia.com"
type input "https://www.visitrussia.com"
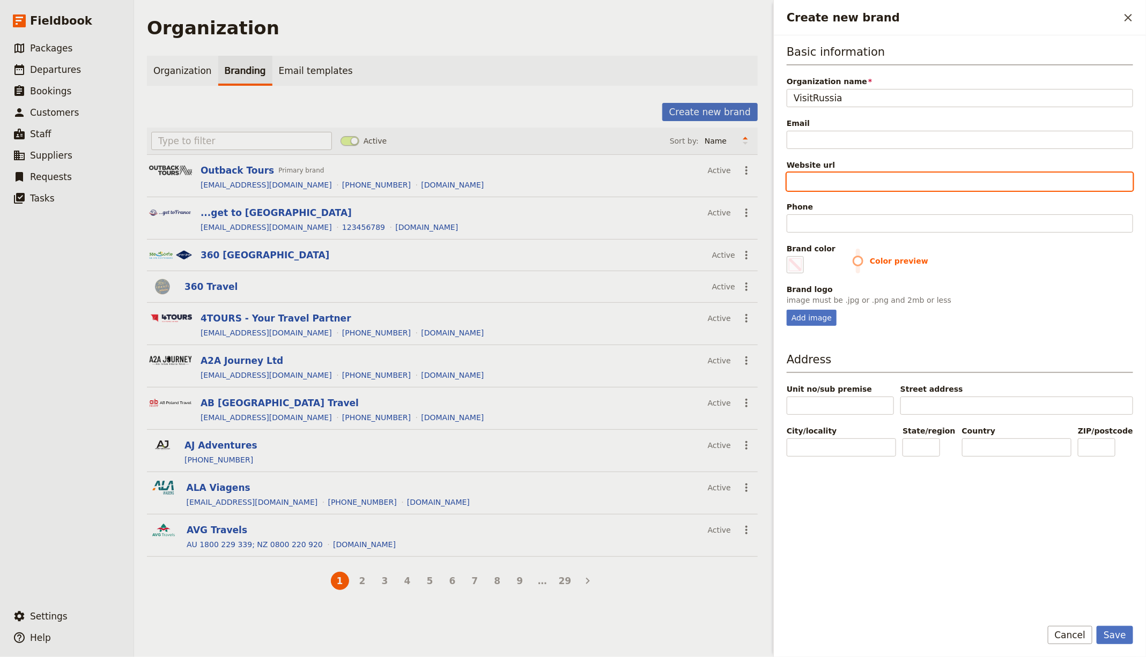
click at [831, 184] on input "Website url" at bounding box center [960, 182] width 346 height 18
paste input "https://www.visitrussia.com"
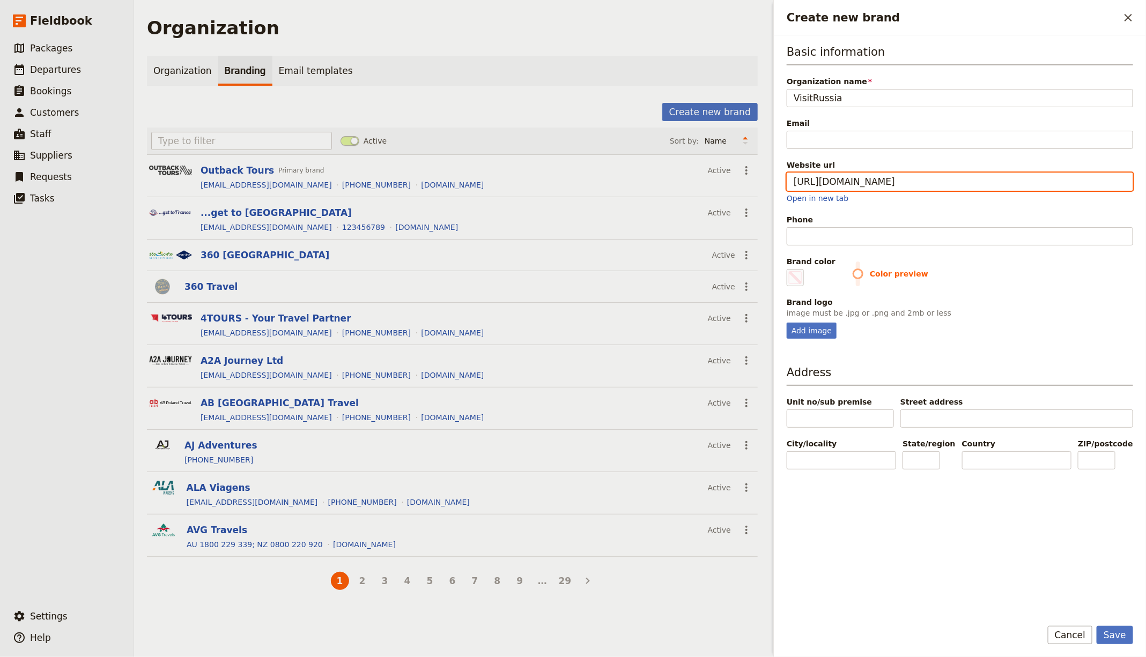
type input "https://www.visitrussia.com"
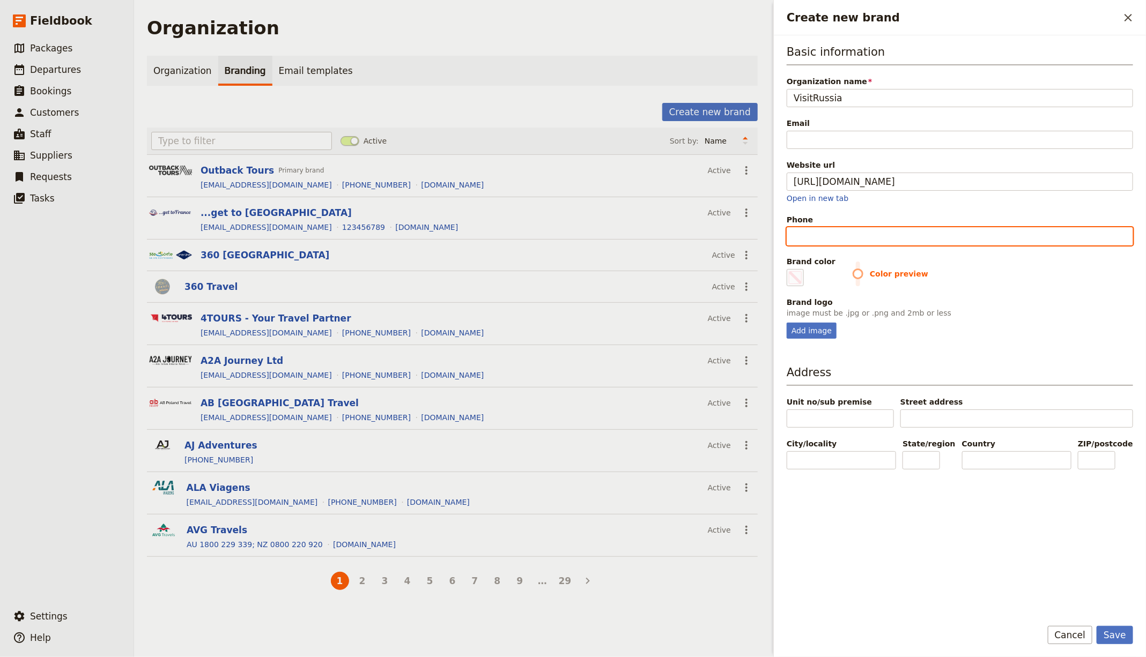
click at [826, 240] on input "Phone" at bounding box center [960, 236] width 346 height 18
paste input "+7 812 309 5760"
type input "+7 812 309 5760"
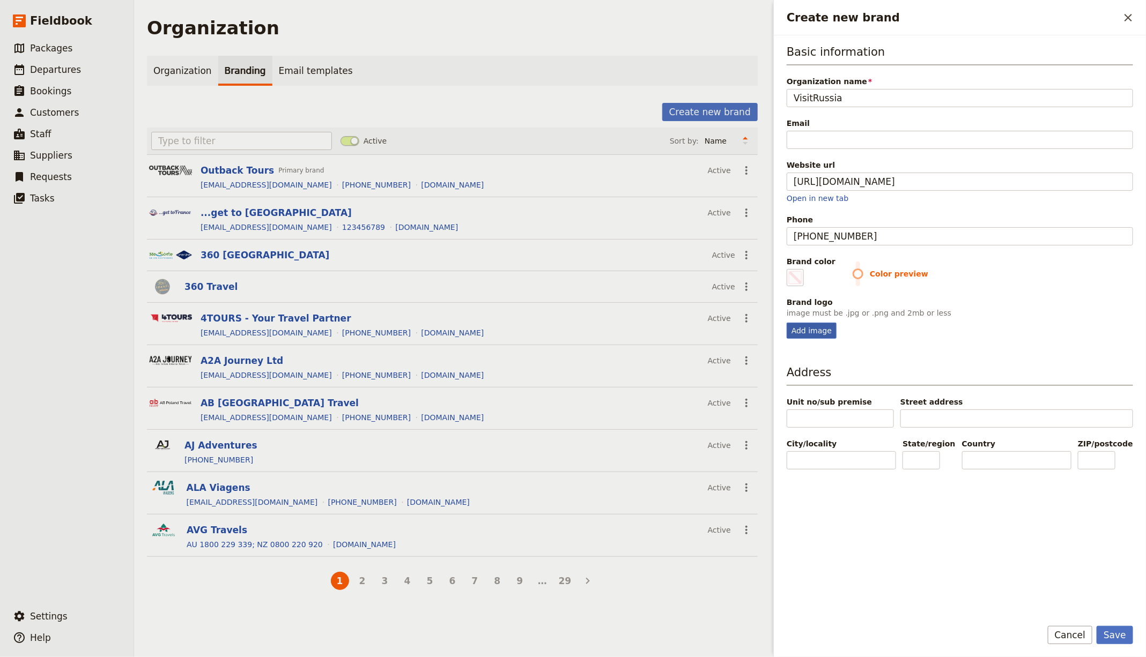
click at [823, 323] on div "Add image" at bounding box center [812, 331] width 50 height 16
click at [787, 322] on input "Add image" at bounding box center [786, 322] width 1 height 1
click at [827, 196] on link "Open in new tab" at bounding box center [818, 198] width 62 height 9
click at [804, 323] on div "Add image" at bounding box center [812, 331] width 50 height 16
click at [787, 323] on input "Add image" at bounding box center [786, 322] width 1 height 1
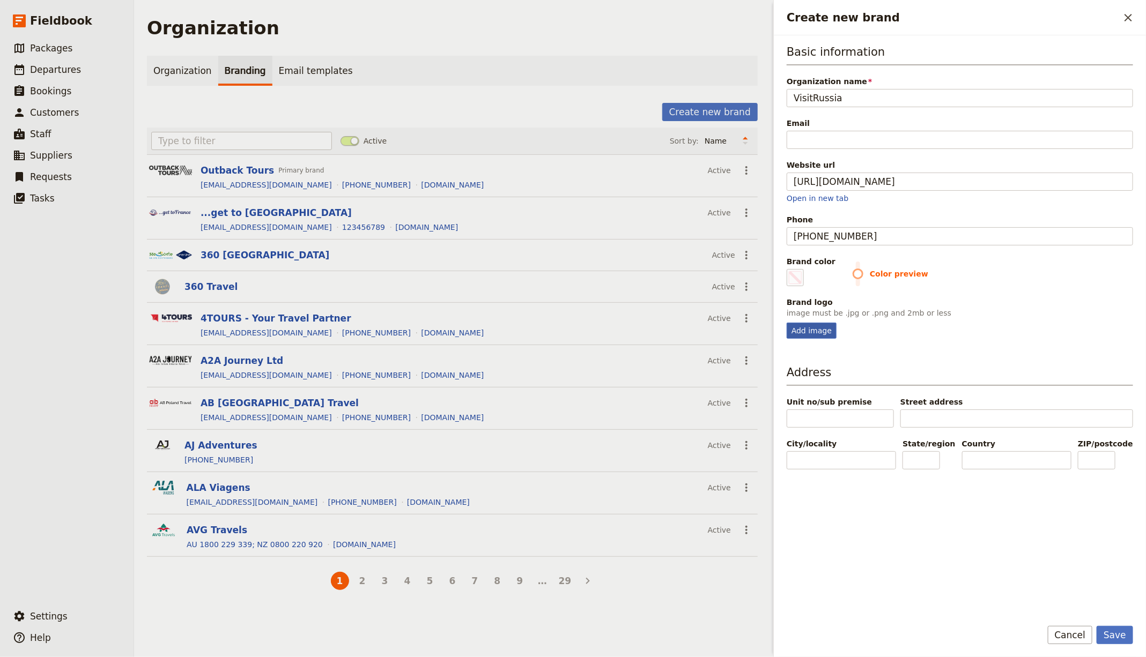
click at [805, 327] on div "Add image" at bounding box center [812, 331] width 50 height 16
click at [787, 323] on input "Add image" at bounding box center [786, 322] width 1 height 1
type input "C:\fakepath\logo (5) (1).png"
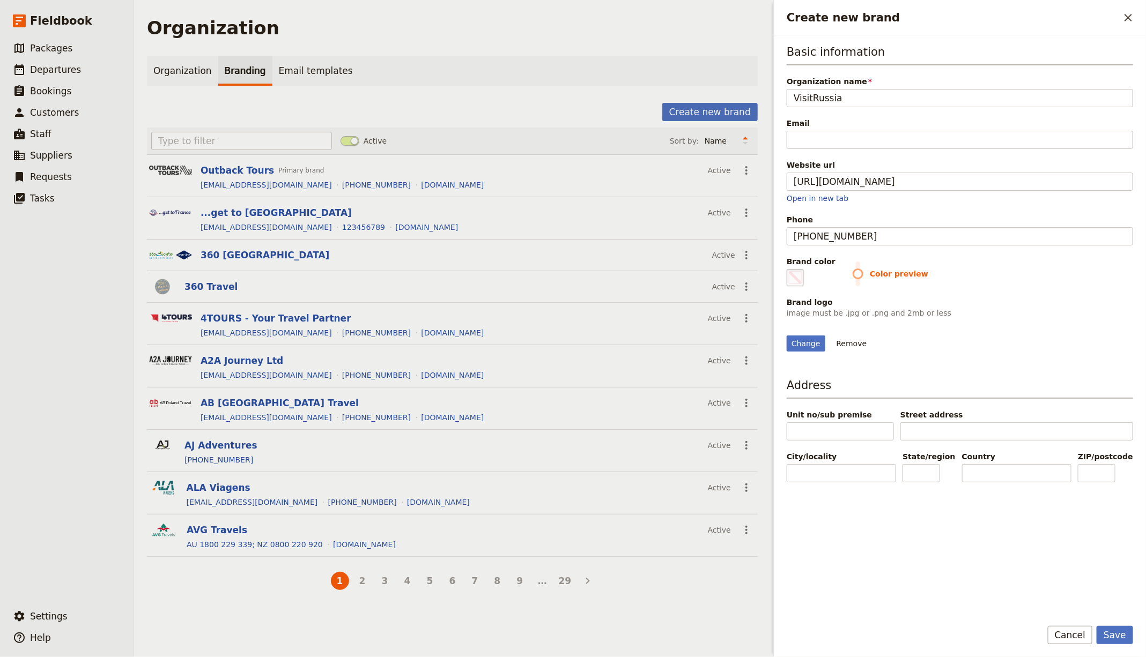
click at [794, 269] on fieldset "#000000" at bounding box center [795, 277] width 17 height 17
click at [789, 269] on input "#000000" at bounding box center [789, 269] width 1 height 1
type input "#f44949"
drag, startPoint x: 1036, startPoint y: 287, endPoint x: 1058, endPoint y: 267, distance: 29.6
click at [1036, 287] on div "Basic information Organization name VisitRussia Email Website url https://www.v…" at bounding box center [960, 198] width 346 height 308
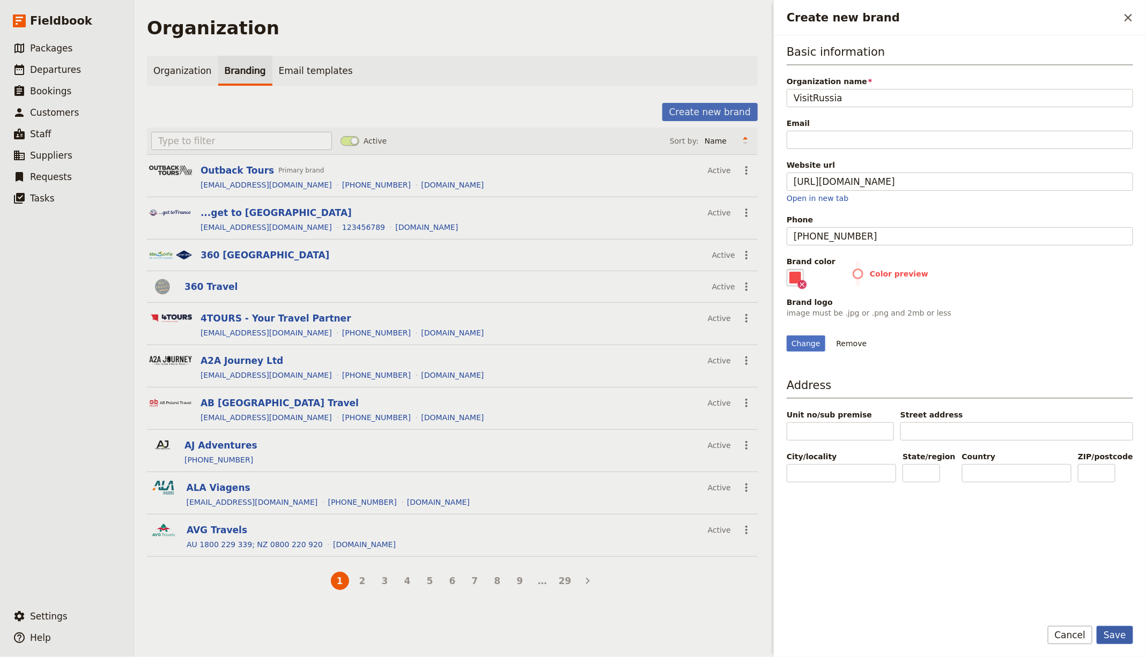
click at [1108, 642] on button "Save" at bounding box center [1115, 635] width 36 height 18
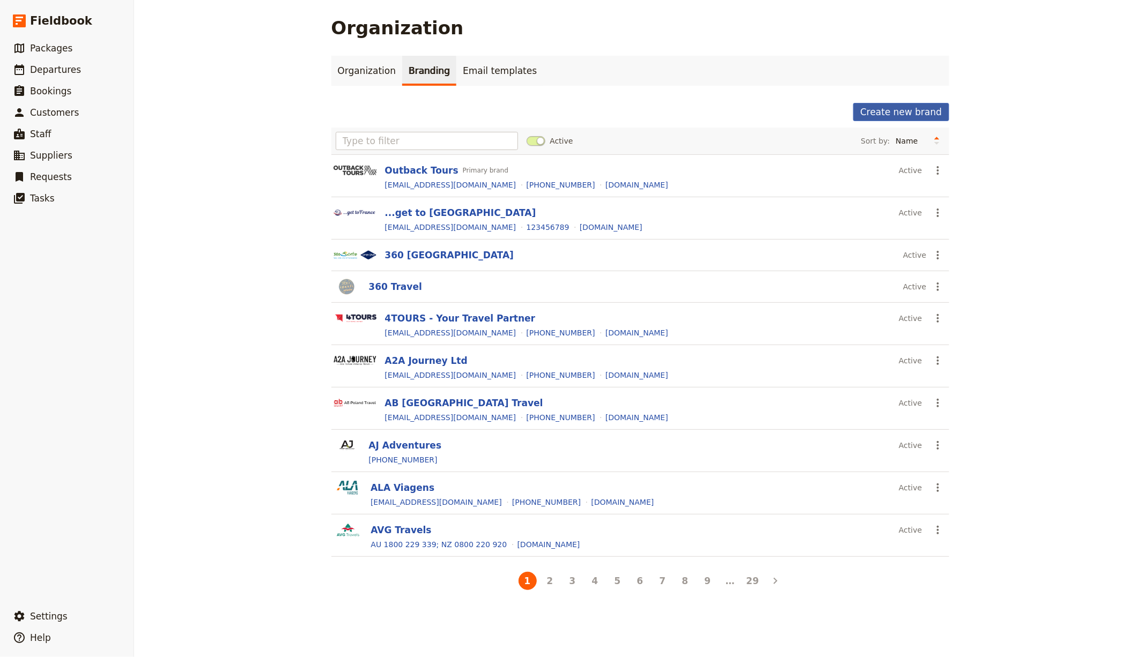
click at [885, 114] on button "Create new brand" at bounding box center [900, 112] width 95 height 18
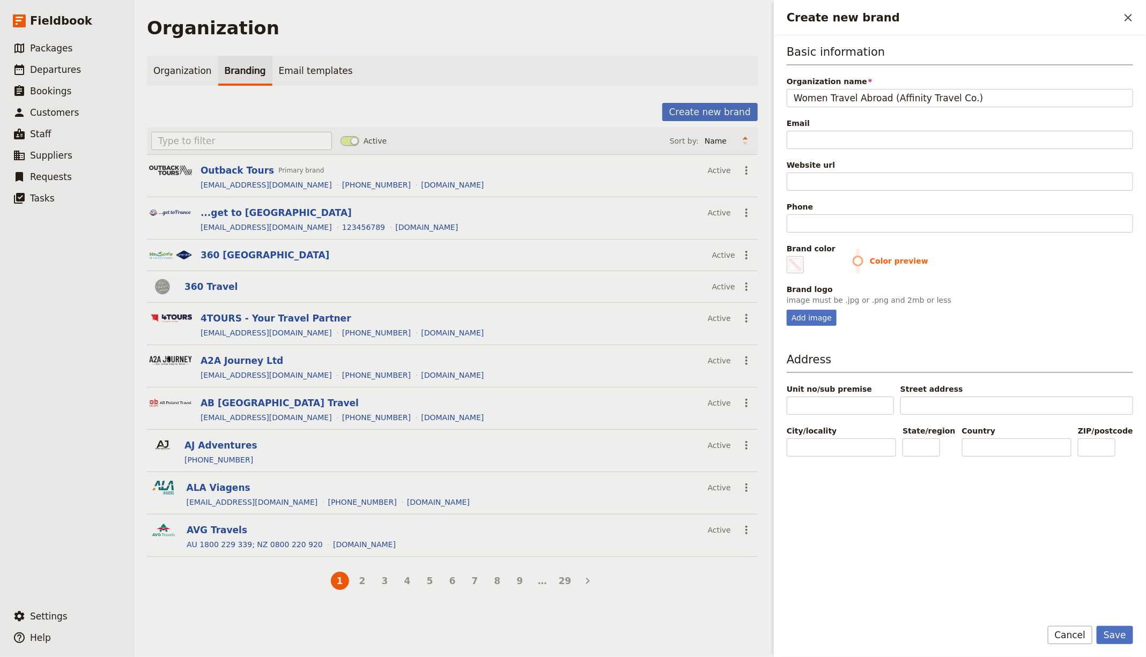
type input "Women Travel Abroad (Affinity Travel Co.)"
click at [805, 135] on input "Email" at bounding box center [960, 140] width 346 height 18
paste input "hello@womentravelabroad.com"
type input "hello@womentravelabroad.com"
click at [839, 190] on div "Basic information Organization name Women Travel Abroad (Affinity Travel Co.) E…" at bounding box center [960, 185] width 346 height 282
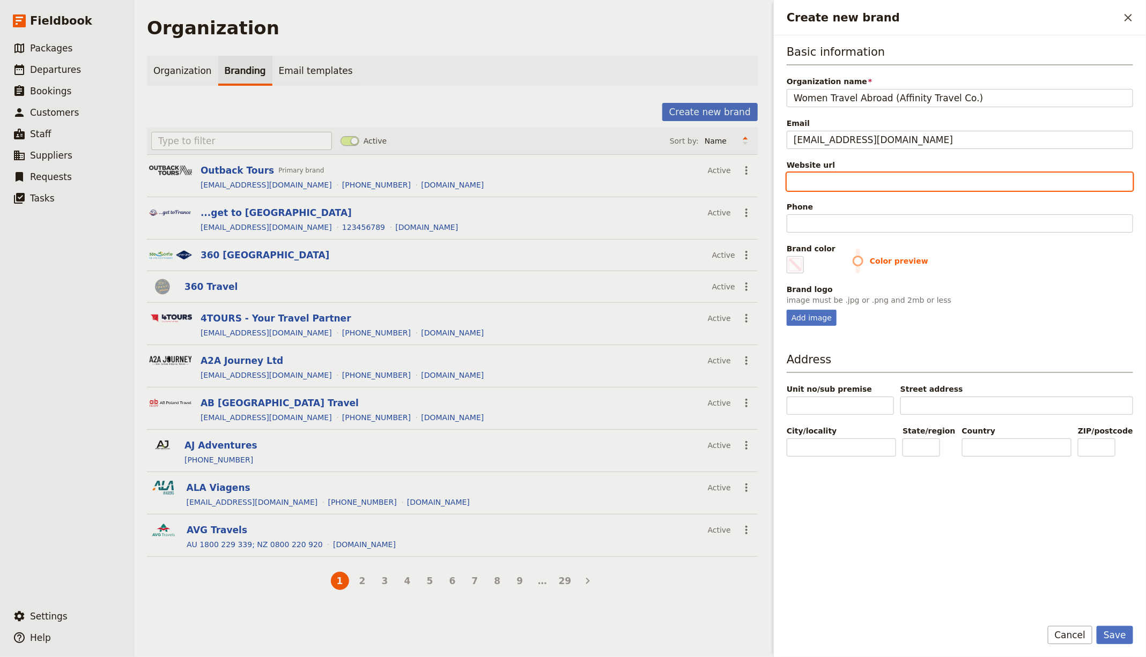
click at [841, 177] on input "Website url" at bounding box center [960, 182] width 346 height 18
paste input "https://womentravelabroad.com"
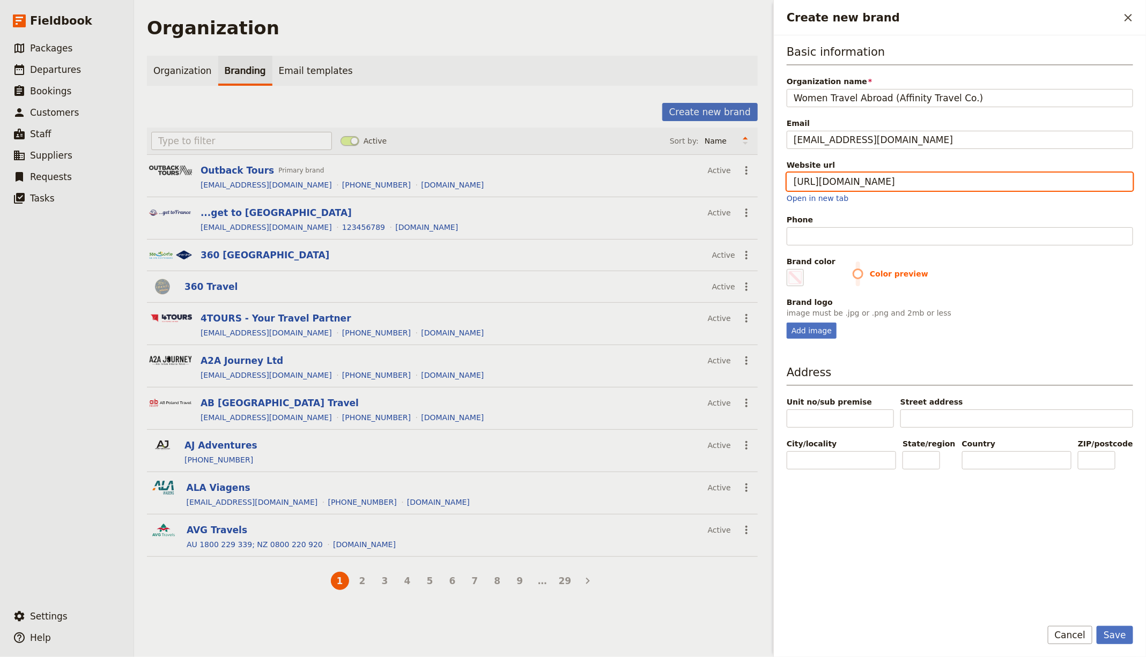
type input "https://womentravelabroad.com"
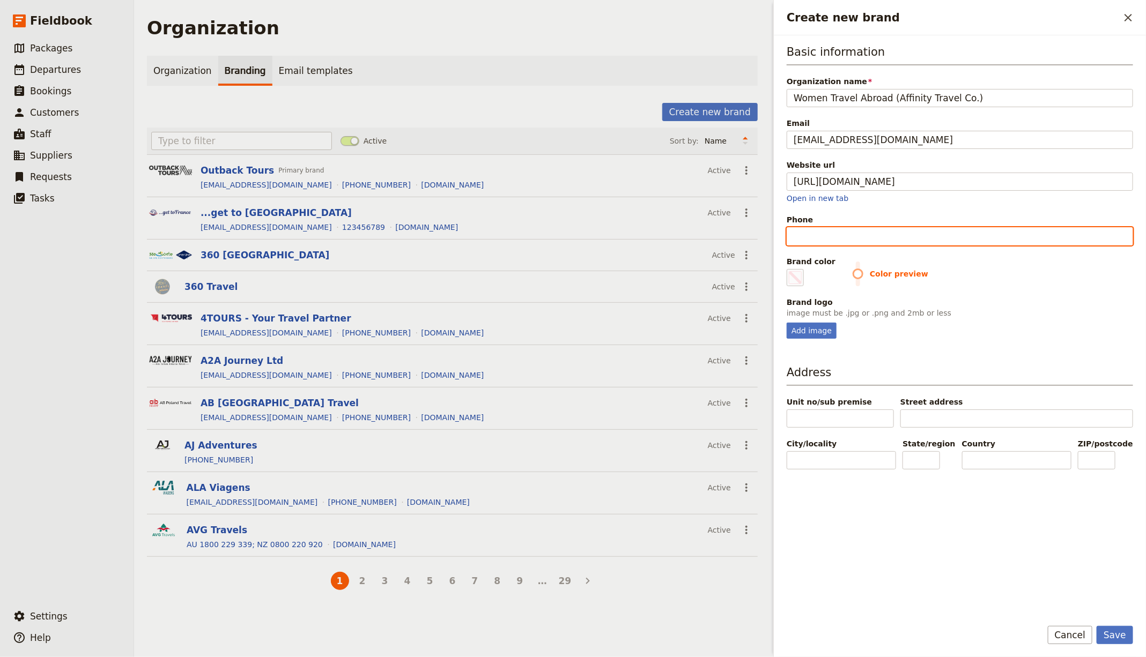
click at [830, 233] on input "Phone" at bounding box center [960, 236] width 346 height 18
paste input "+1 970-749-6491"
type input "+1 970-749-6491"
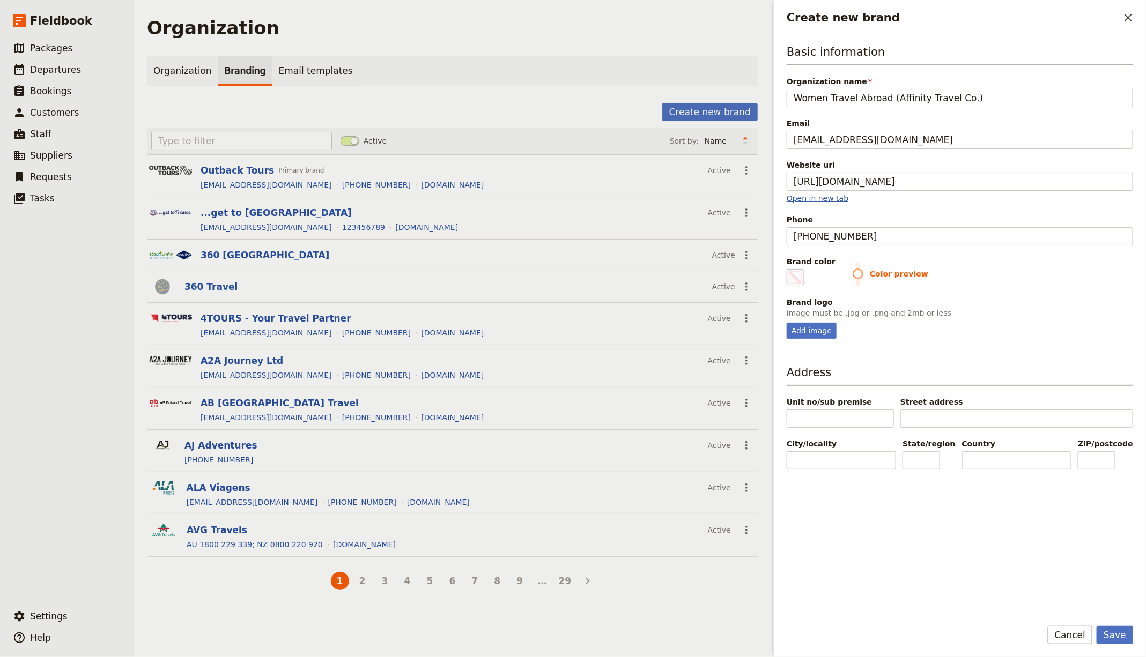
click at [807, 197] on link "Open in new tab" at bounding box center [818, 198] width 62 height 9
click at [809, 332] on div "Add image" at bounding box center [812, 331] width 50 height 16
click at [787, 323] on input "Add image" at bounding box center [786, 322] width 1 height 1
click at [832, 337] on div "Basic information Organization name Women Travel Abroad (Affinity Travel Co.) E…" at bounding box center [960, 326] width 346 height 565
click at [821, 332] on div "Add image" at bounding box center [812, 331] width 50 height 16
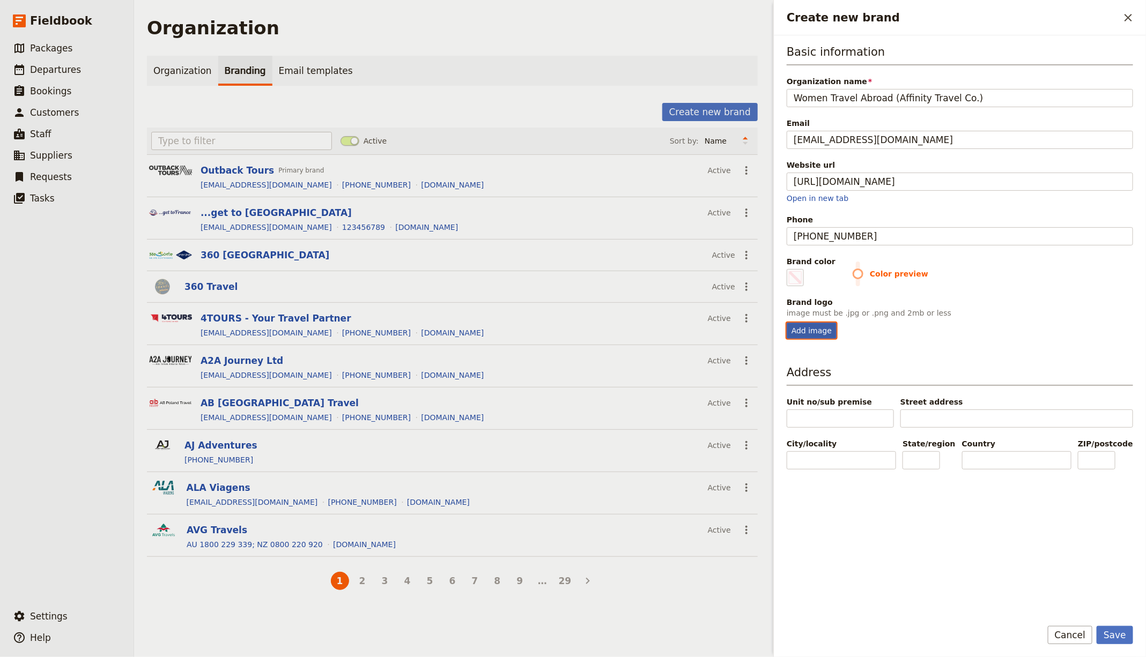
click at [787, 323] on input "Add image" at bounding box center [786, 322] width 1 height 1
type input "C:\fakepath\logo-colored.png"
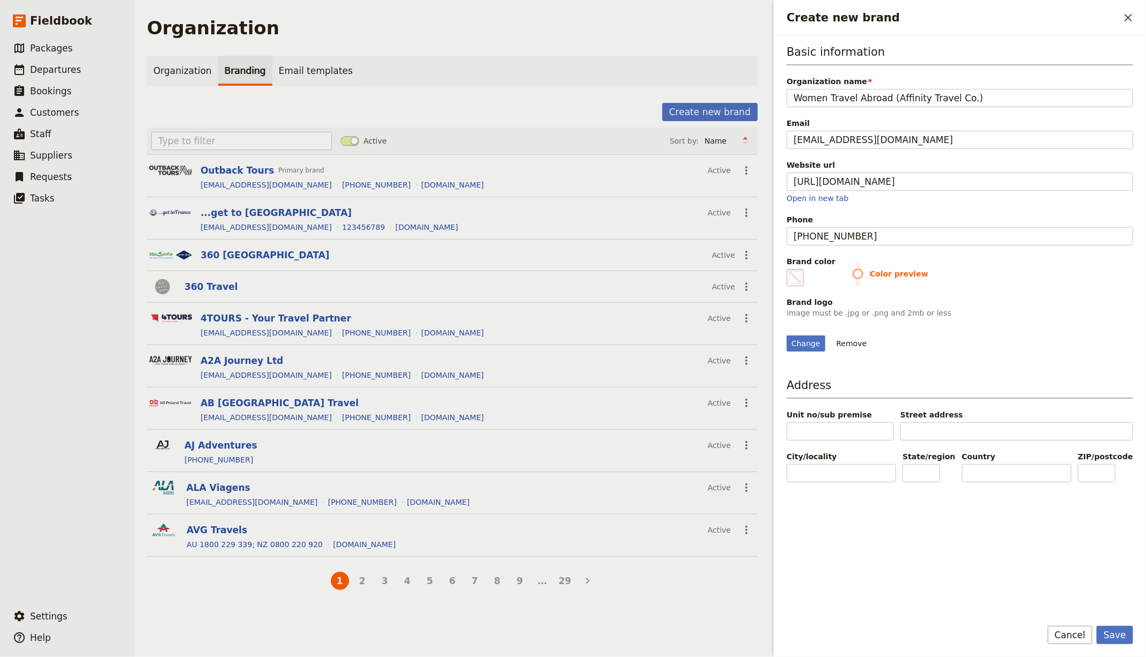
click at [797, 275] on span "Create new brand" at bounding box center [795, 277] width 13 height 13
click at [789, 269] on input "#000000" at bounding box center [789, 269] width 1 height 1
type input "#2a8885"
drag, startPoint x: 1006, startPoint y: 381, endPoint x: 1073, endPoint y: 579, distance: 209.2
click at [1007, 352] on div "Change Remove" at bounding box center [960, 344] width 346 height 16
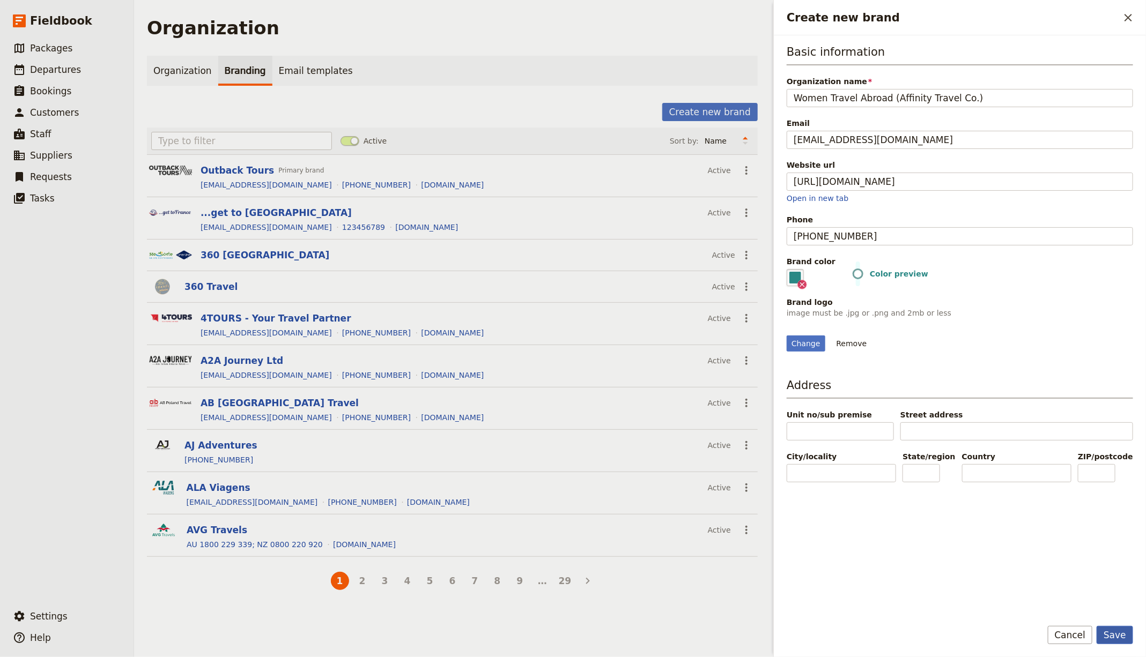
click at [1119, 630] on button "Save" at bounding box center [1115, 635] width 36 height 18
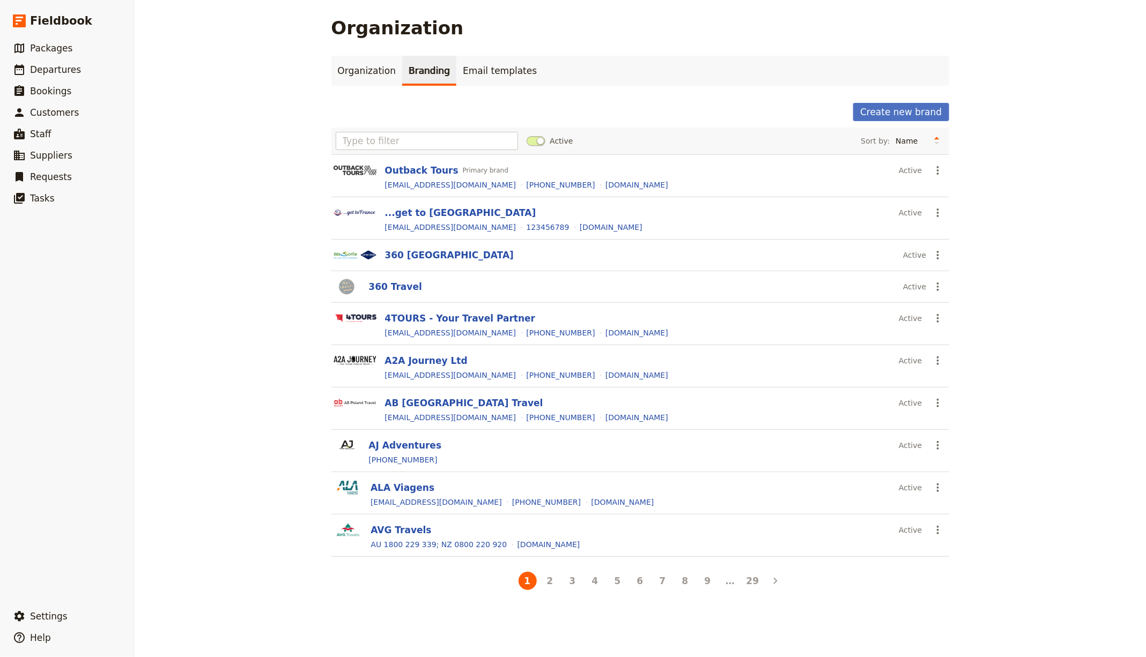
click at [923, 121] on div "Create new brand Active Sort by: Name Most recently updated Most recently creat…" at bounding box center [640, 348] width 618 height 490
click at [928, 108] on button "Create new brand" at bounding box center [900, 112] width 95 height 18
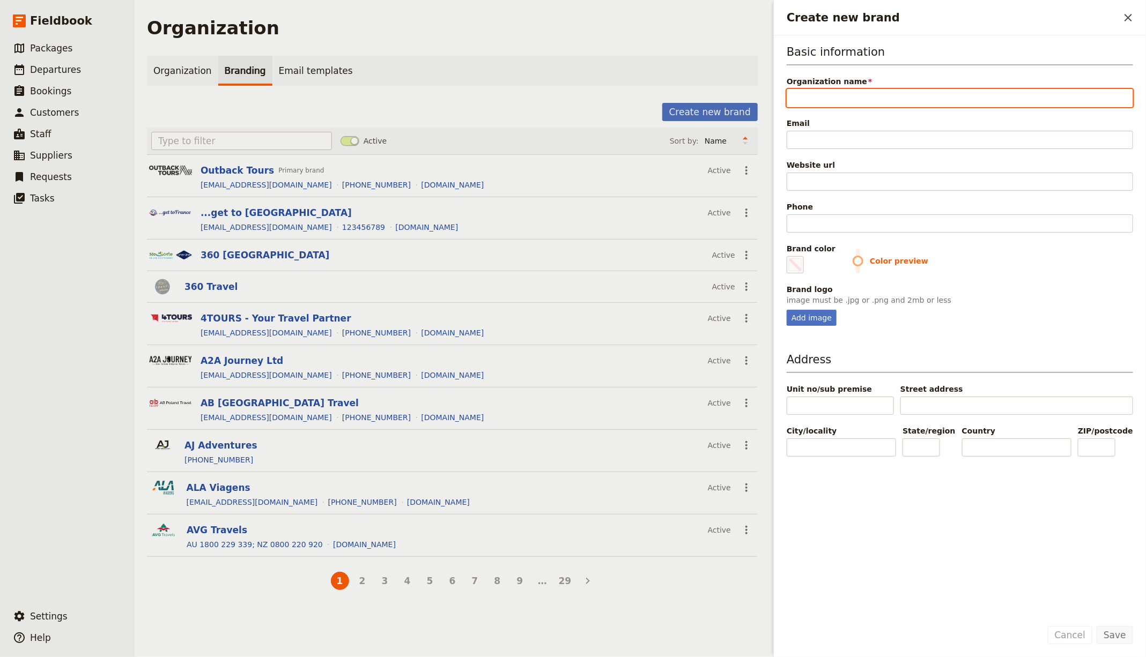
paste input "Voyages MUNDO"
type input "Voyages MUNDO"
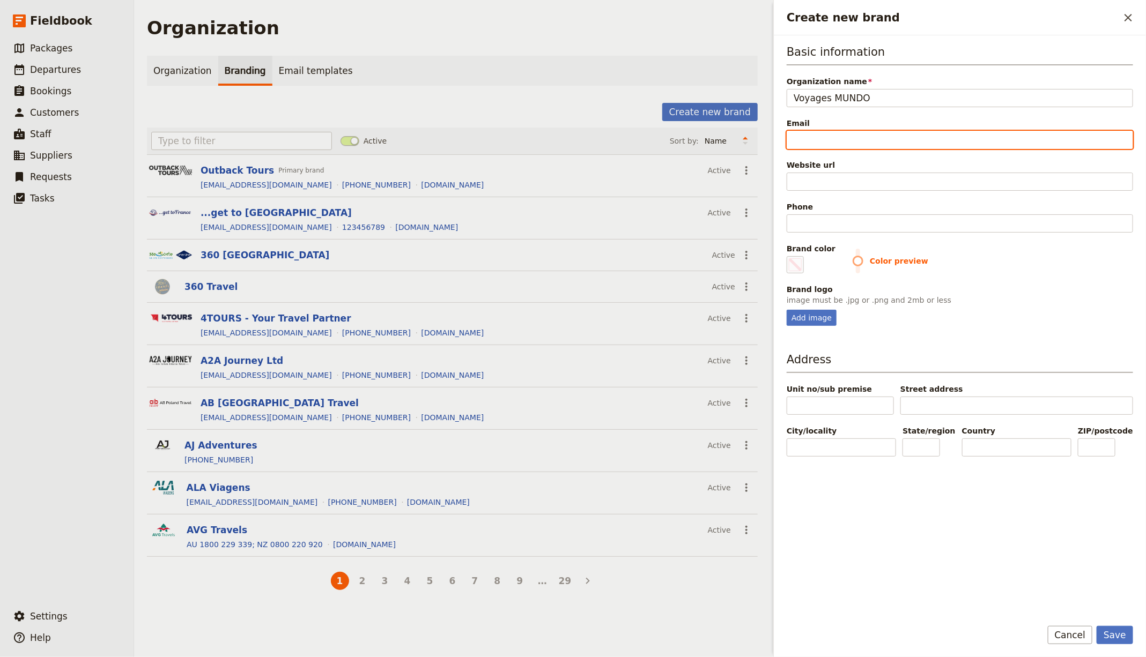
click at [825, 136] on input "Email" at bounding box center [960, 140] width 346 height 18
paste input "https://www.voyagesmundo.com"
type input "https://www.voyagesmundo.com"
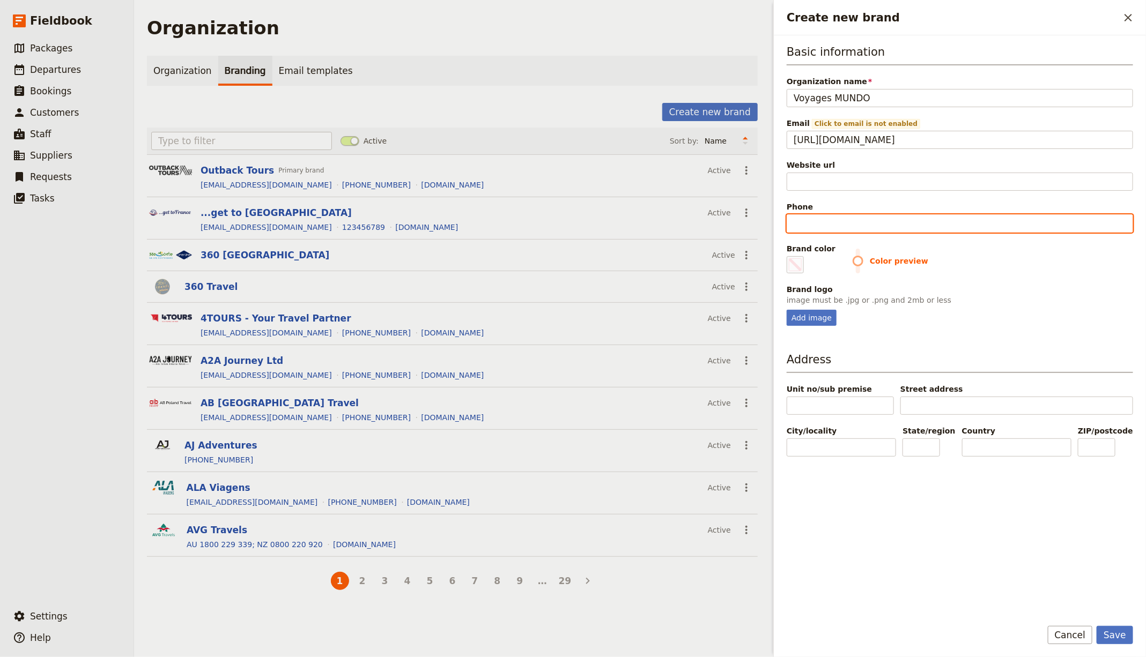
click at [836, 215] on input "Phone" at bounding box center [960, 223] width 346 height 18
paste input "[PHONE_NUMBER]"
type input "[PHONE_NUMBER]"
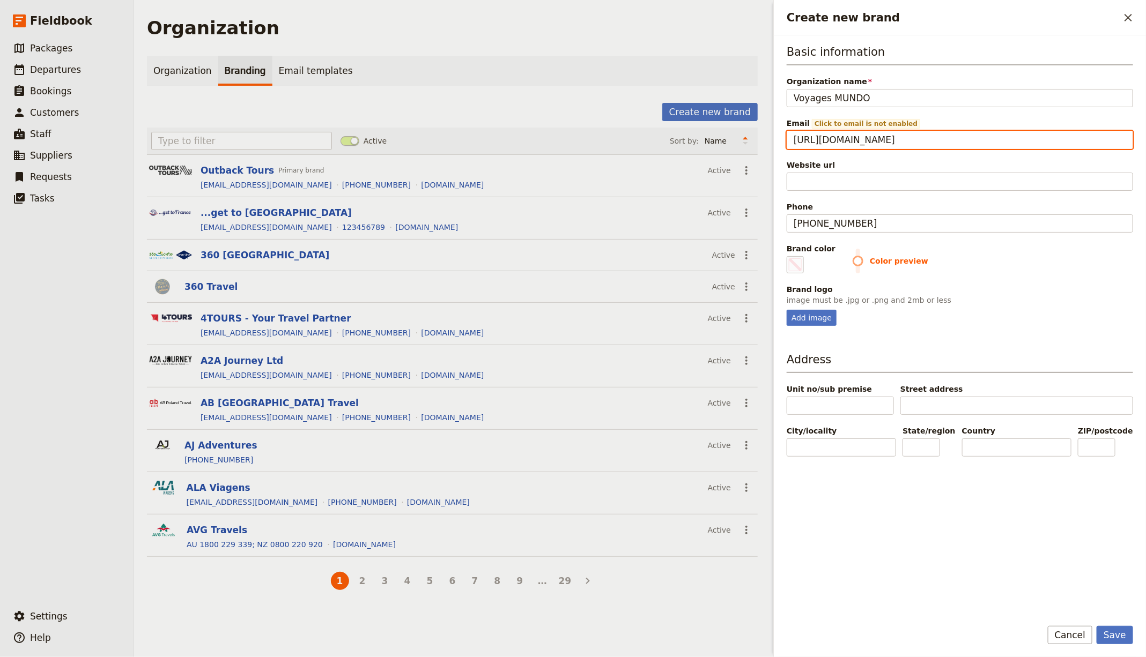
click at [929, 137] on input "https://www.voyagesmundo.com" at bounding box center [960, 140] width 346 height 18
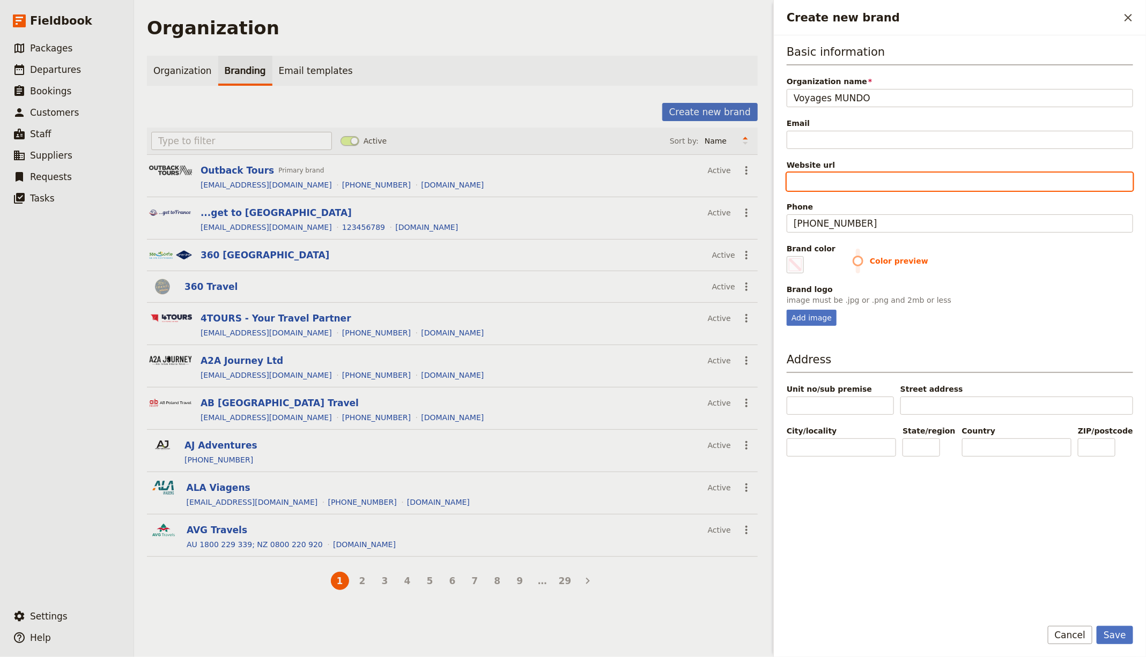
click at [842, 182] on input "Website url" at bounding box center [960, 182] width 346 height 18
paste input "https://www.voyagesmundo.com"
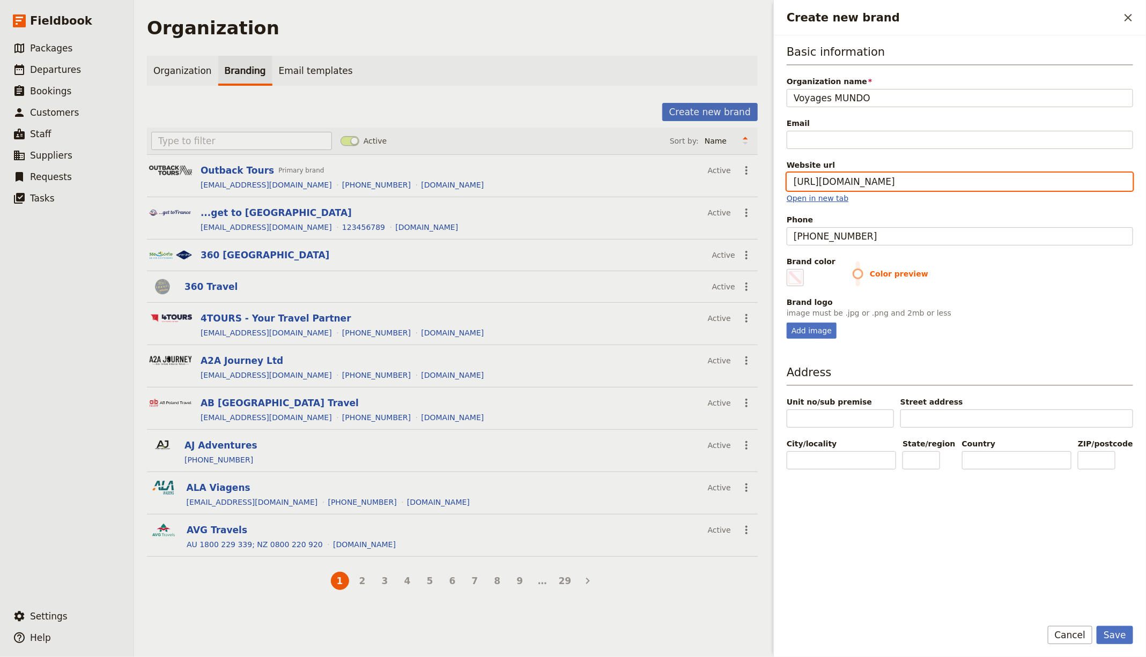
type input "https://www.voyagesmundo.com"
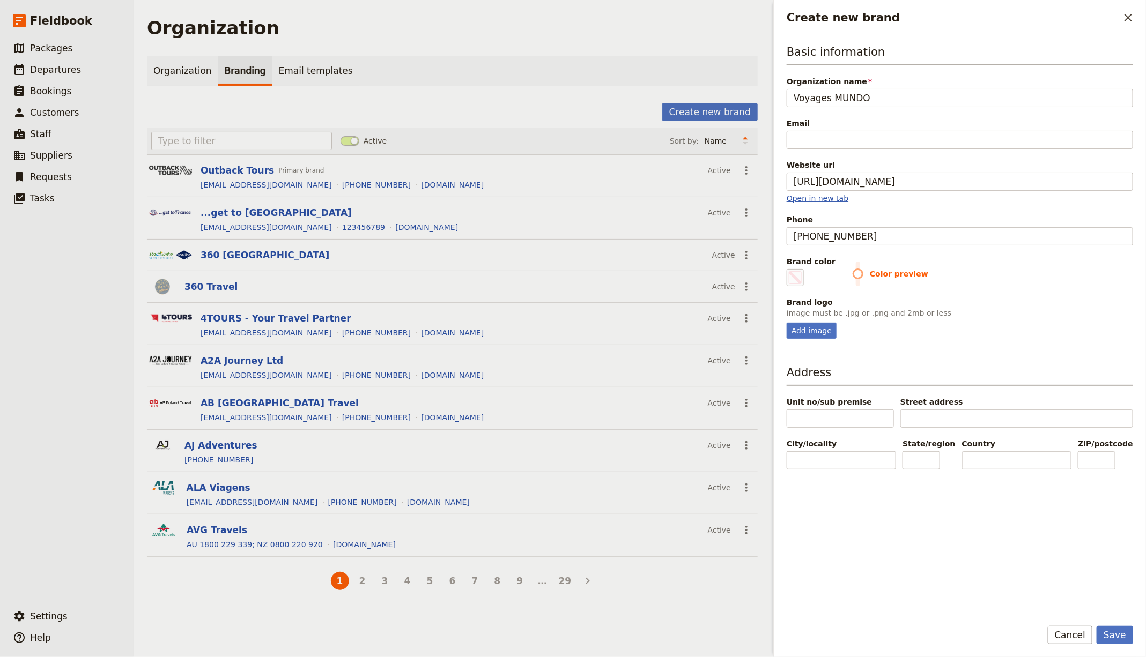
click at [802, 197] on link "Open in new tab" at bounding box center [818, 198] width 62 height 9
click at [809, 329] on div "Add image" at bounding box center [812, 331] width 50 height 16
click at [787, 323] on input "Add image" at bounding box center [786, 322] width 1 height 1
type input "C:\fakepath\cropped-Logo-30-1.png"
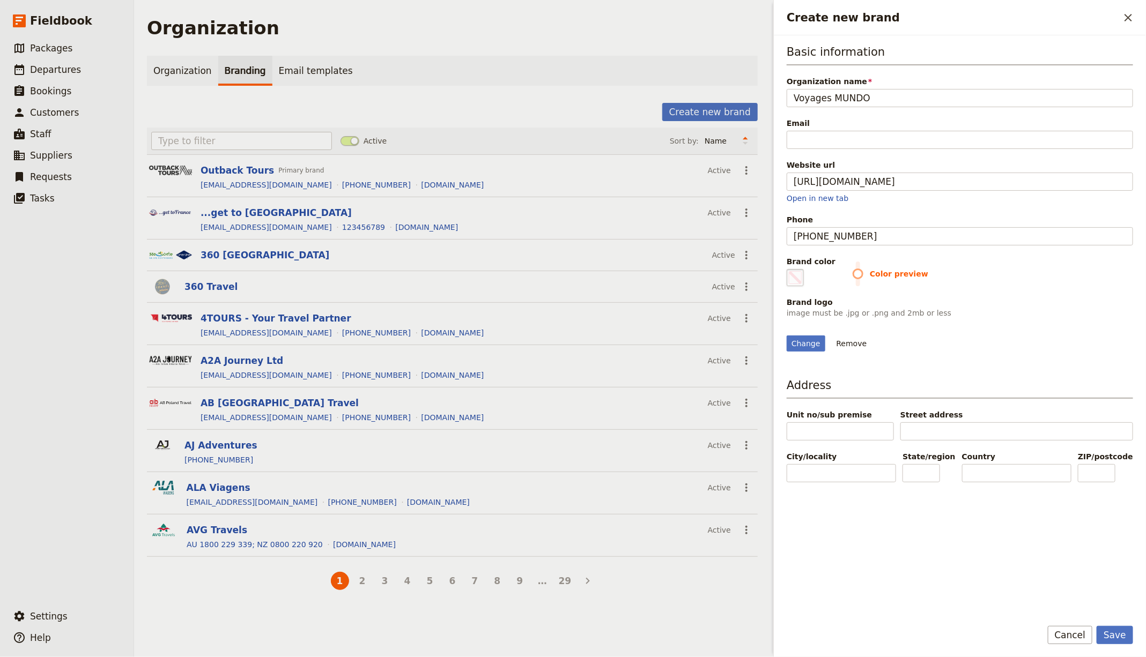
click at [799, 279] on span "Create new brand" at bounding box center [795, 277] width 13 height 13
click at [789, 269] on input "#000000" at bounding box center [789, 269] width 1 height 1
type input "#f9b505"
click at [1099, 633] on div "Save Cancel" at bounding box center [1090, 635] width 85 height 18
click at [1105, 631] on button "Save" at bounding box center [1115, 635] width 36 height 18
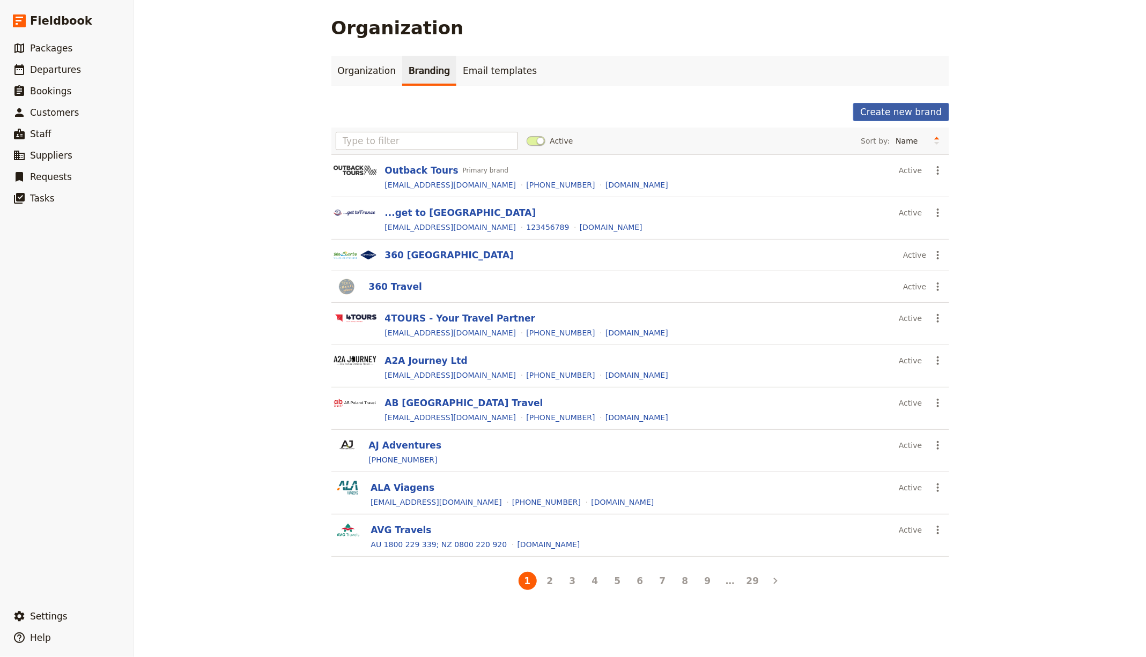
click at [915, 110] on button "Create new brand" at bounding box center [900, 112] width 95 height 18
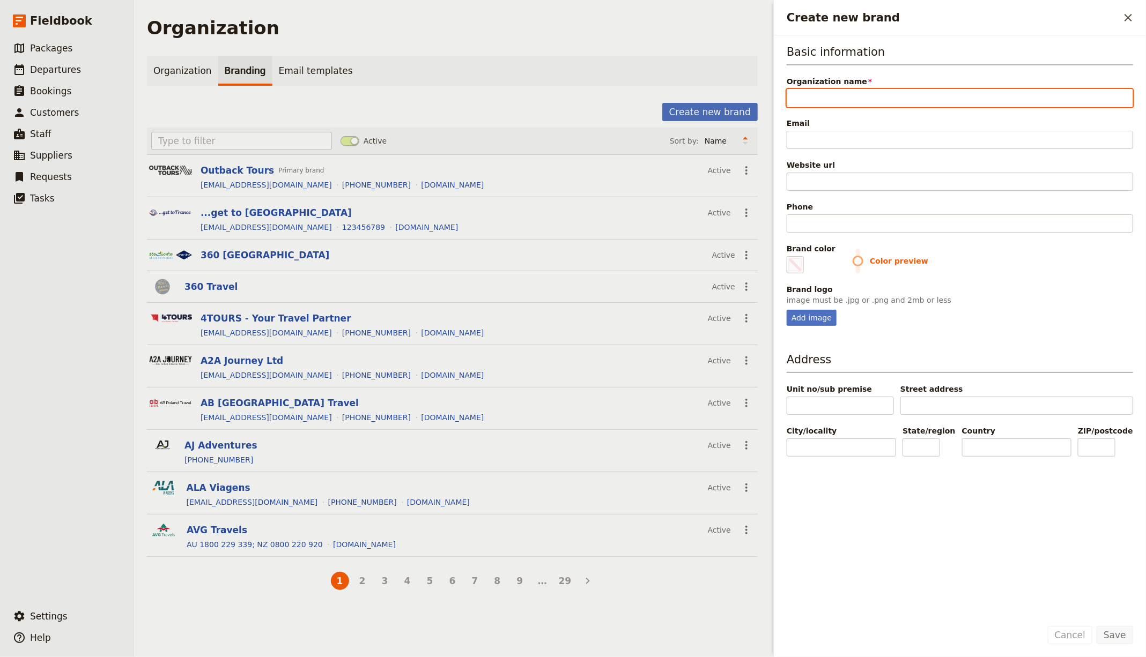
click at [825, 97] on input "Organization name" at bounding box center [960, 98] width 346 height 18
paste input "Classical Pursuits (operated through Worldwide Quest)"
type input "Classical Pursuits (operated through Worldwide Quest)"
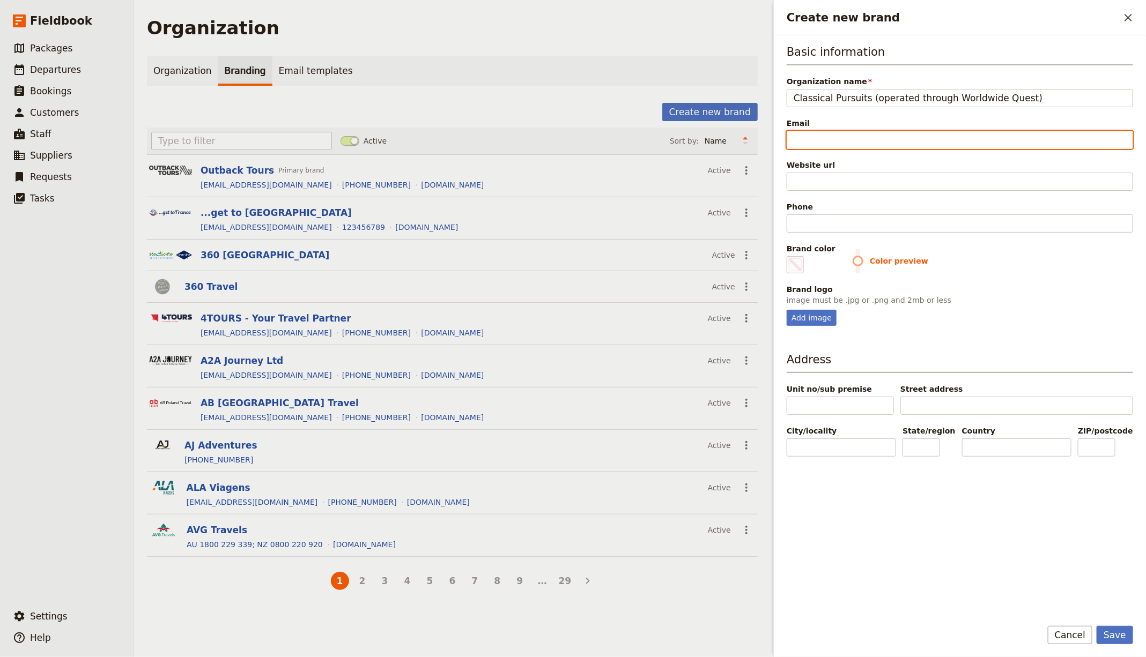
click at [801, 136] on input "Email" at bounding box center [960, 140] width 346 height 18
paste input "[EMAIL_ADDRESS][DOMAIN_NAME]"
type input "[EMAIL_ADDRESS][DOMAIN_NAME]"
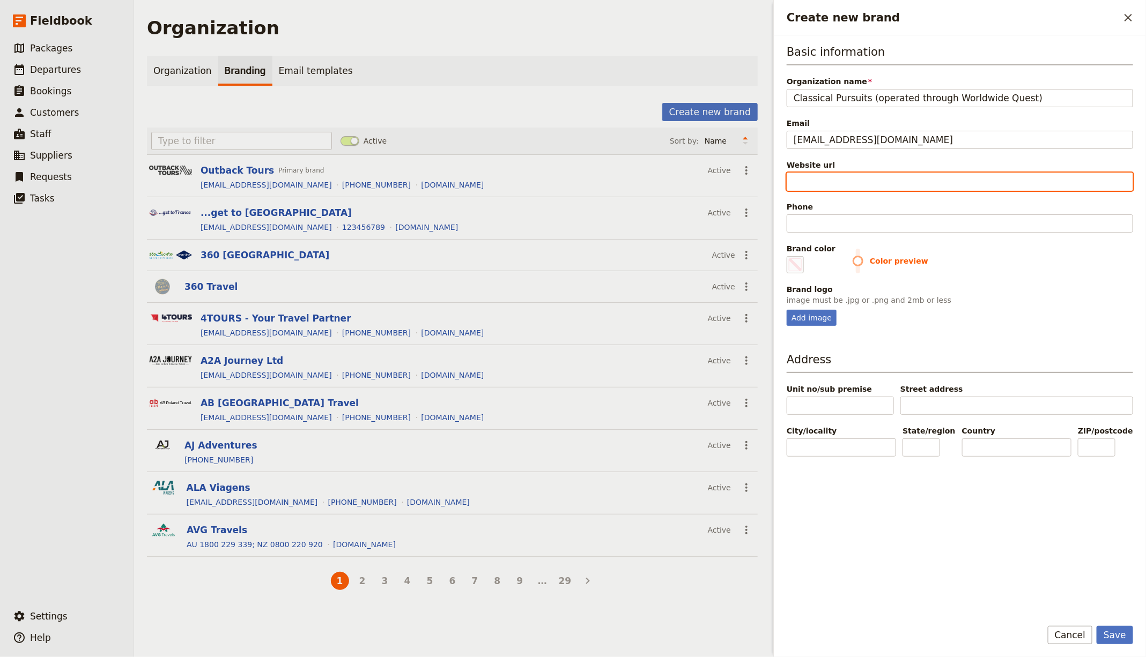
click at [825, 186] on input "Website url" at bounding box center [960, 182] width 346 height 18
paste input "https://www.classicalpursuits.com"
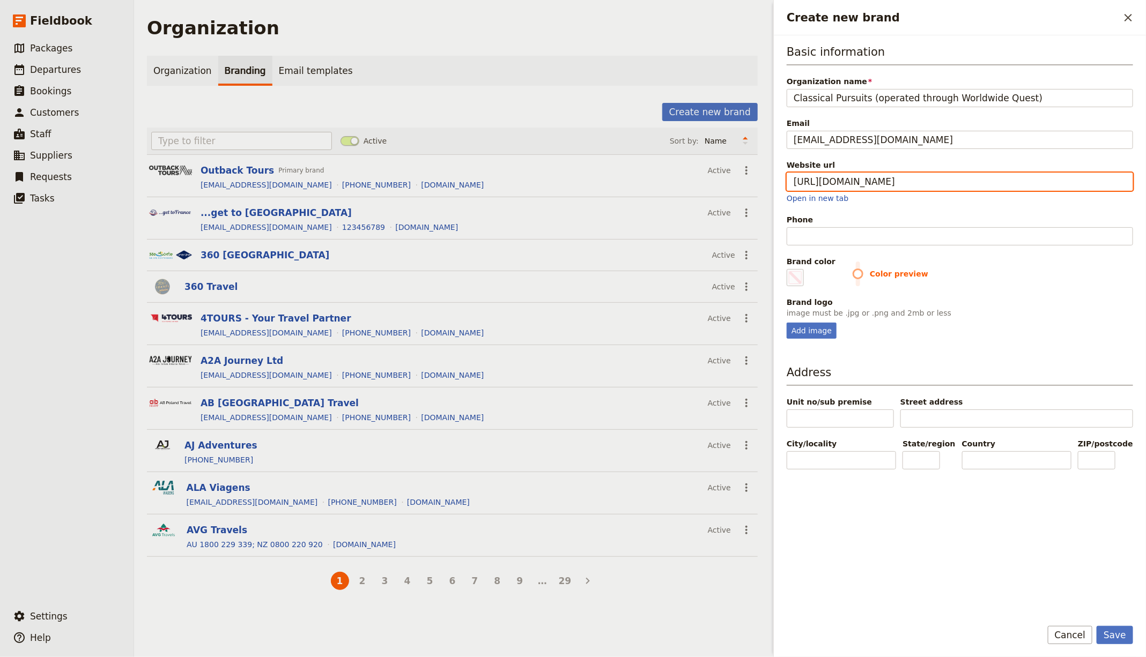
type input "https://www.classicalpursuits.com"
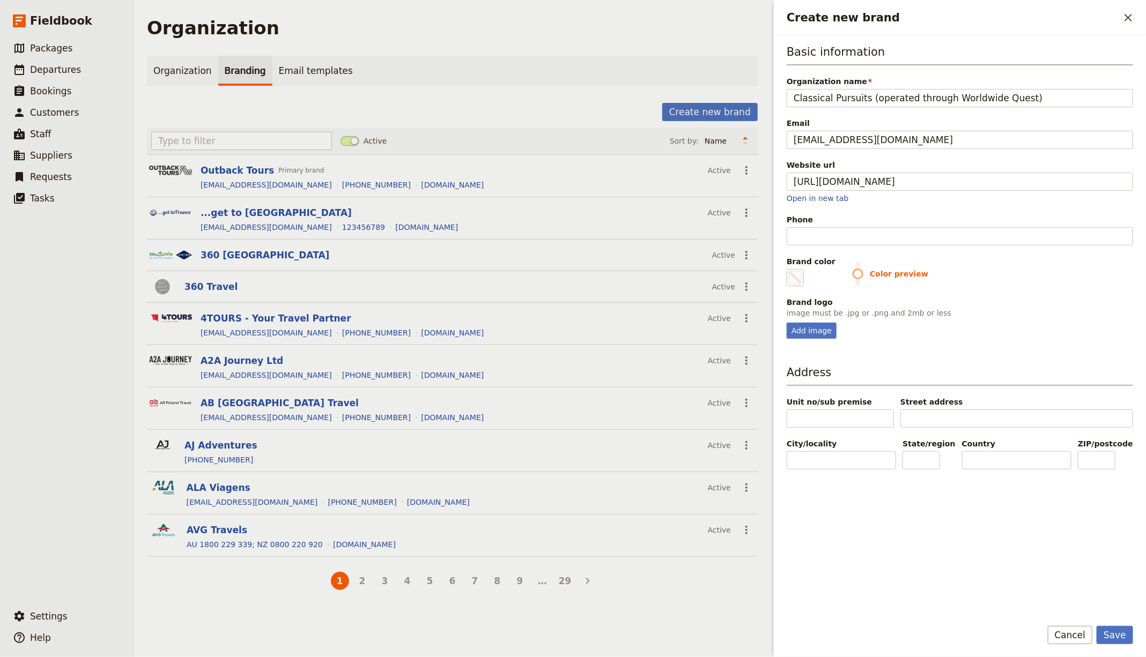
click at [838, 222] on div "Phone" at bounding box center [960, 219] width 346 height 11
click at [838, 227] on input "Phone" at bounding box center [960, 236] width 346 height 18
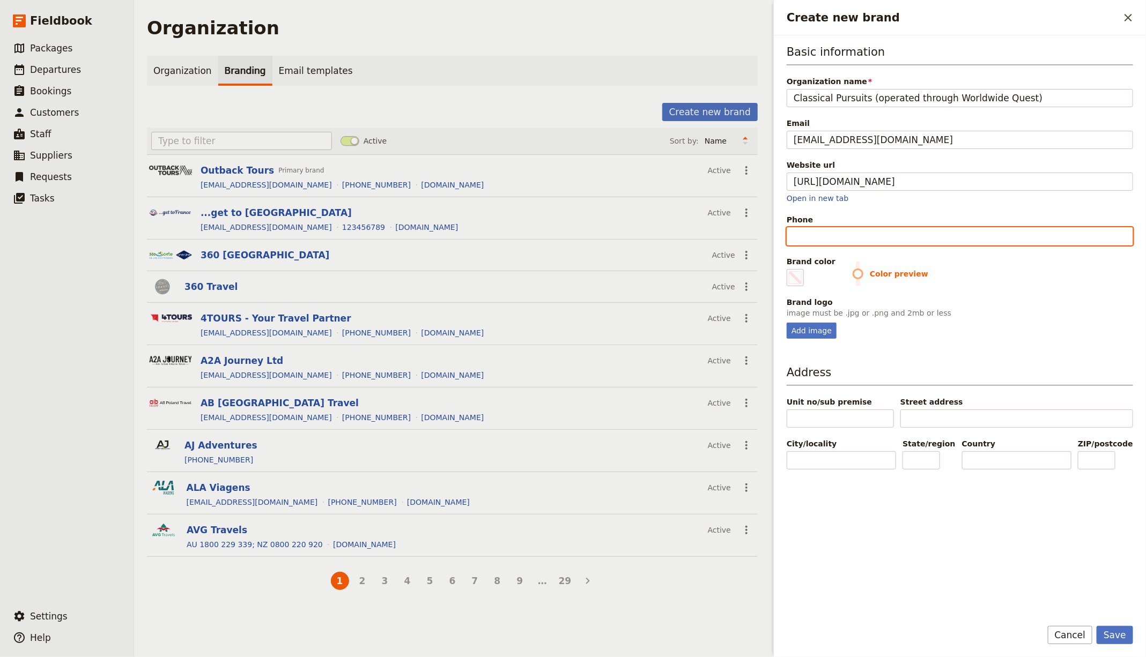
click at [835, 241] on input "Phone" at bounding box center [960, 236] width 346 height 18
paste input "[PHONE_NUMBER]"
type input "[PHONE_NUMBER]"
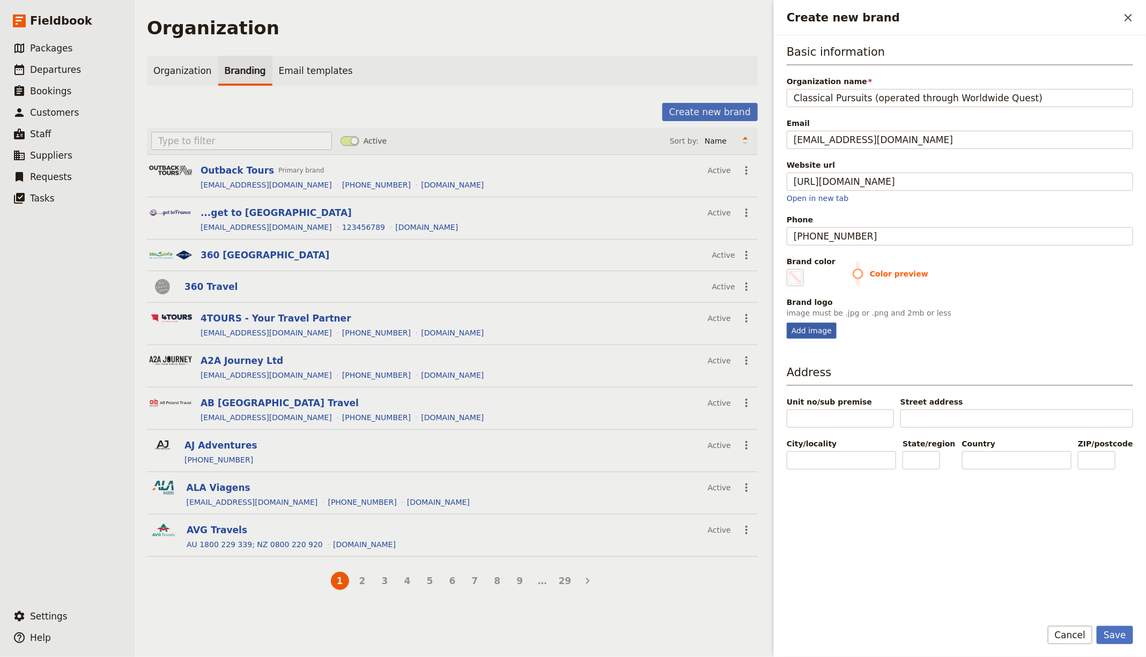
click at [808, 325] on div "Add image" at bounding box center [812, 331] width 50 height 16
click at [787, 323] on input "Add image" at bounding box center [786, 322] width 1 height 1
click at [824, 197] on link "Open in new tab" at bounding box center [818, 198] width 62 height 9
click at [785, 325] on div "Basic information Organization name Classical Pursuits (operated through Worldw…" at bounding box center [960, 322] width 372 height 575
click at [819, 330] on div "Add image" at bounding box center [812, 331] width 50 height 16
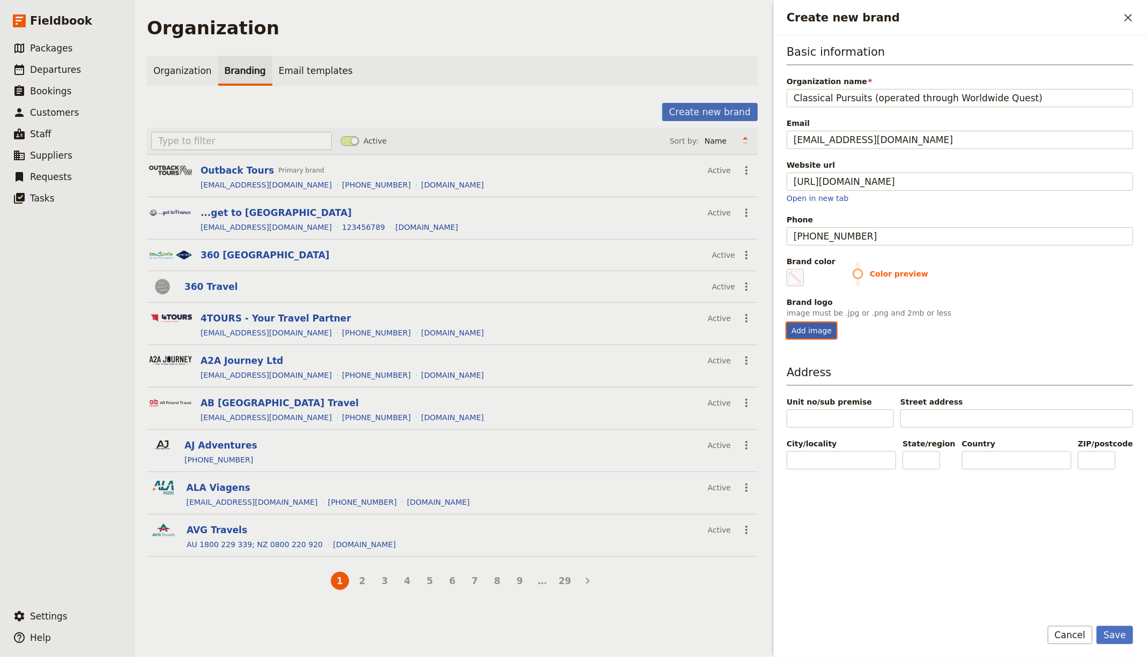
click at [787, 323] on input "Add image" at bounding box center [786, 322] width 1 height 1
type input "C:\fakepath\Logo (18).png"
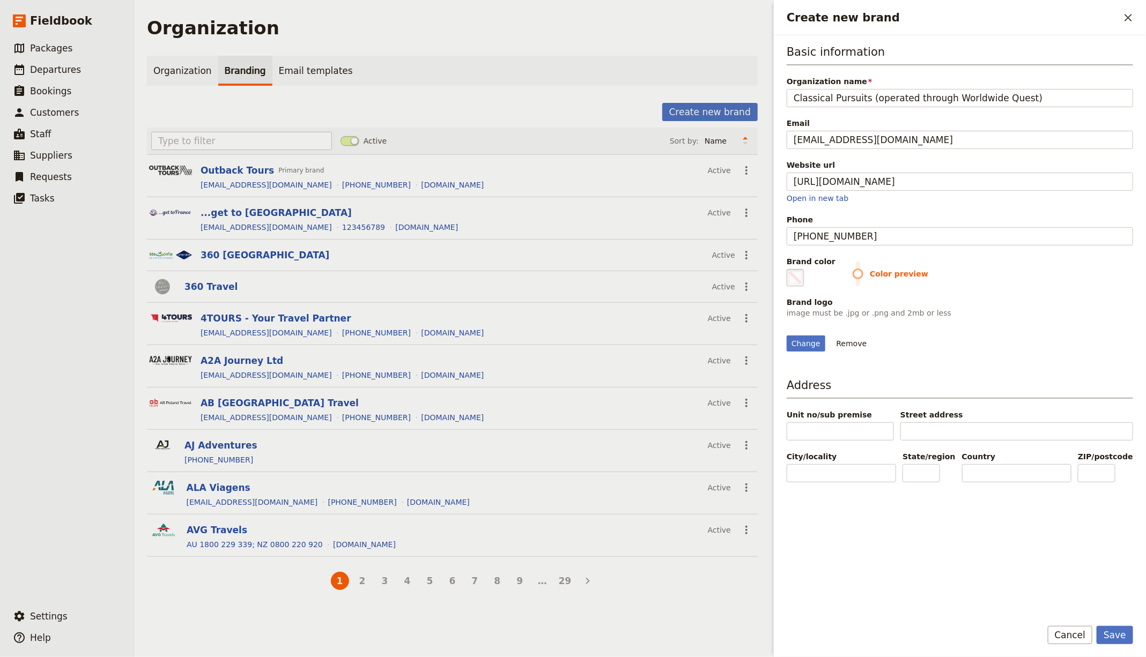
click at [798, 273] on span "Create new brand" at bounding box center [795, 277] width 13 height 13
click at [789, 269] on input "#000000" at bounding box center [789, 269] width 1 height 1
type input "#277b9a"
click at [1057, 352] on div "Change Remove" at bounding box center [960, 344] width 346 height 16
click at [1117, 634] on button "Save" at bounding box center [1115, 635] width 36 height 18
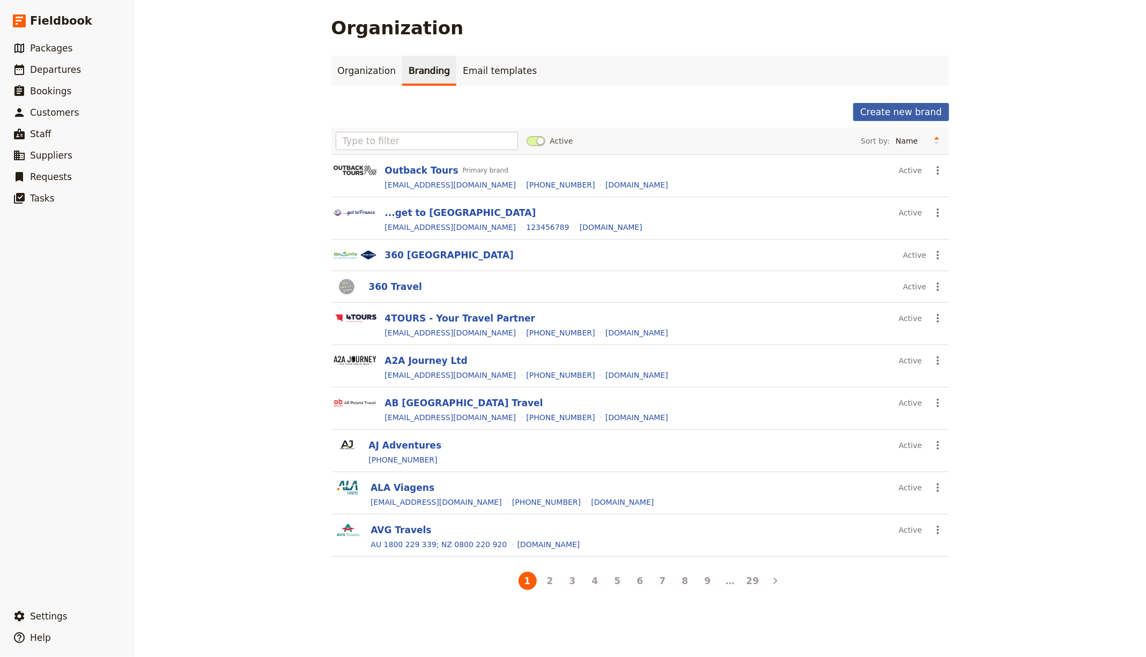
click at [905, 109] on button "Create new brand" at bounding box center [900, 112] width 95 height 18
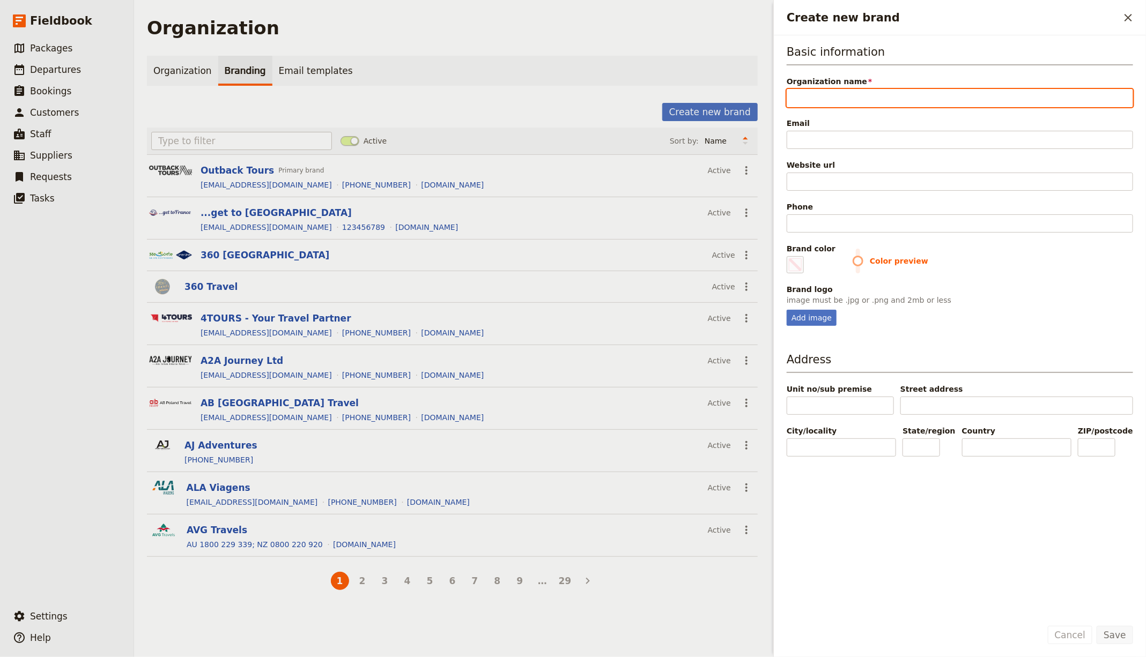
click at [799, 97] on input "Organization name" at bounding box center [960, 98] width 346 height 18
paste input "DHTour (selling Blue-Roads Touring)"
type input "DHTour (selling Blue-Roads Touring)"
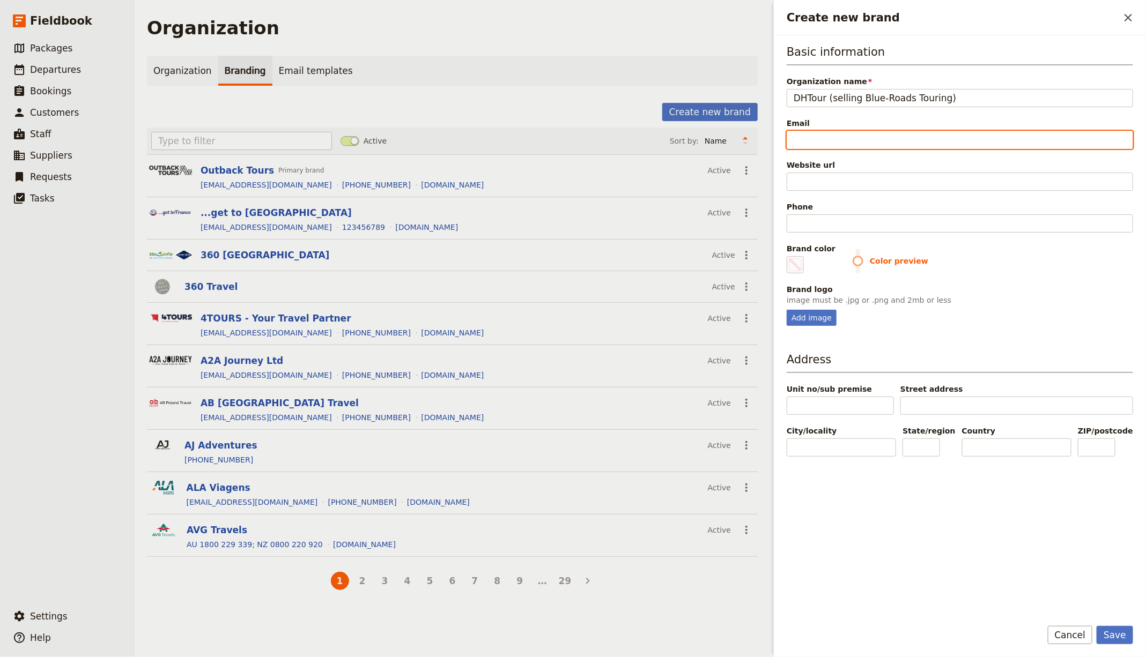
click at [832, 143] on input "Email" at bounding box center [960, 140] width 346 height 18
click at [831, 143] on input "Email" at bounding box center [960, 140] width 346 height 18
paste input "[EMAIL_ADDRESS][DOMAIN_NAME]"
type input "[EMAIL_ADDRESS][DOMAIN_NAME]"
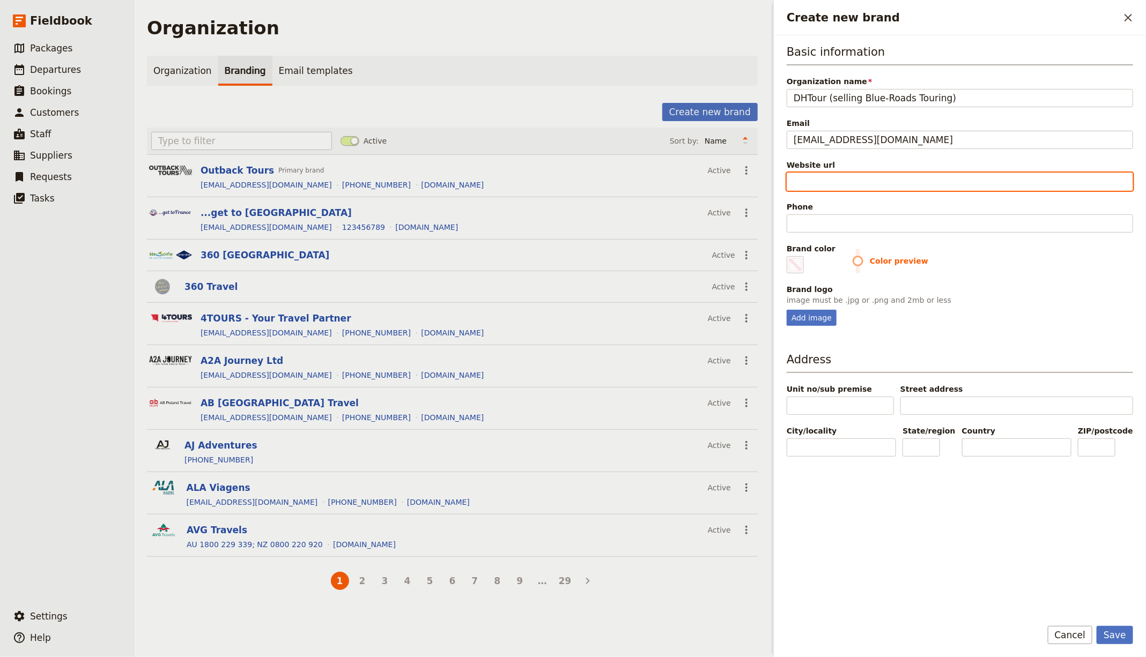
click at [824, 175] on input "Website url" at bounding box center [960, 182] width 346 height 18
paste input "https://dhgrouptours.com"
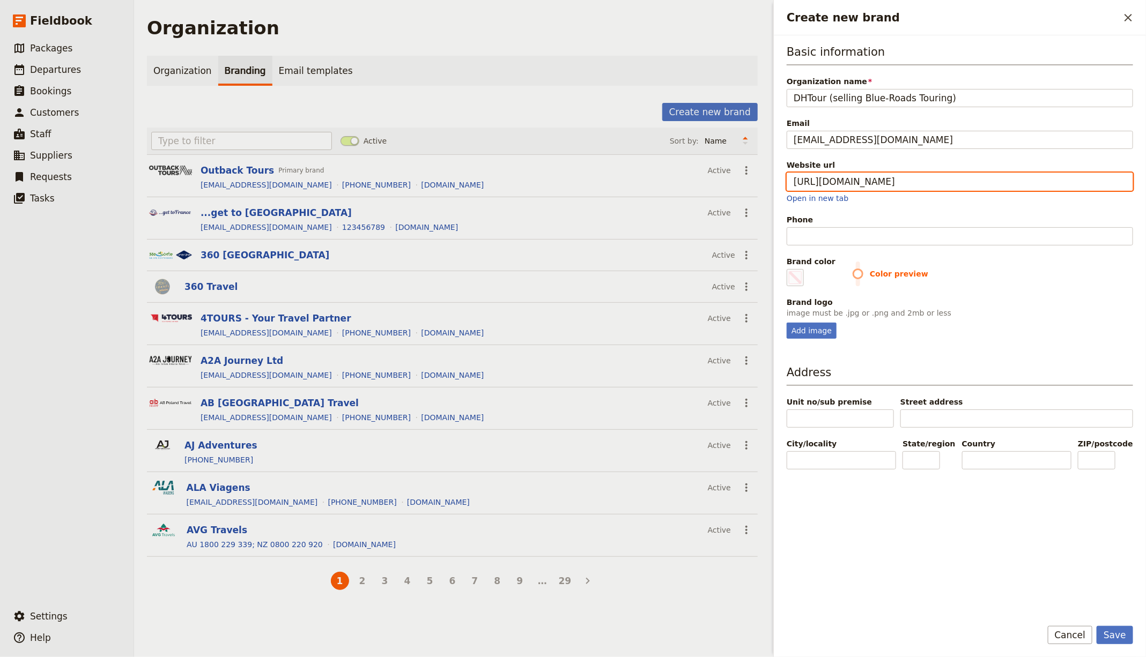
type input "https://dhgrouptours.com"
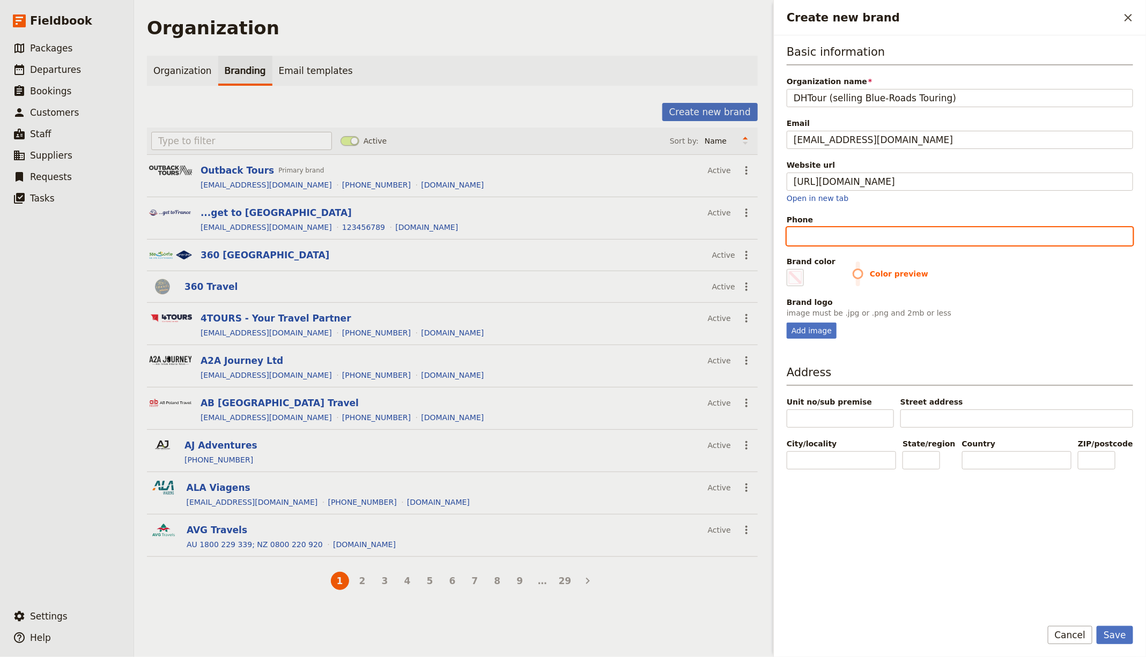
click at [824, 238] on input "Phone" at bounding box center [960, 236] width 346 height 18
paste input "[PHONE_NUMBER]; [PHONE_NUMBER]"
type input "[PHONE_NUMBER]; [PHONE_NUMBER]"
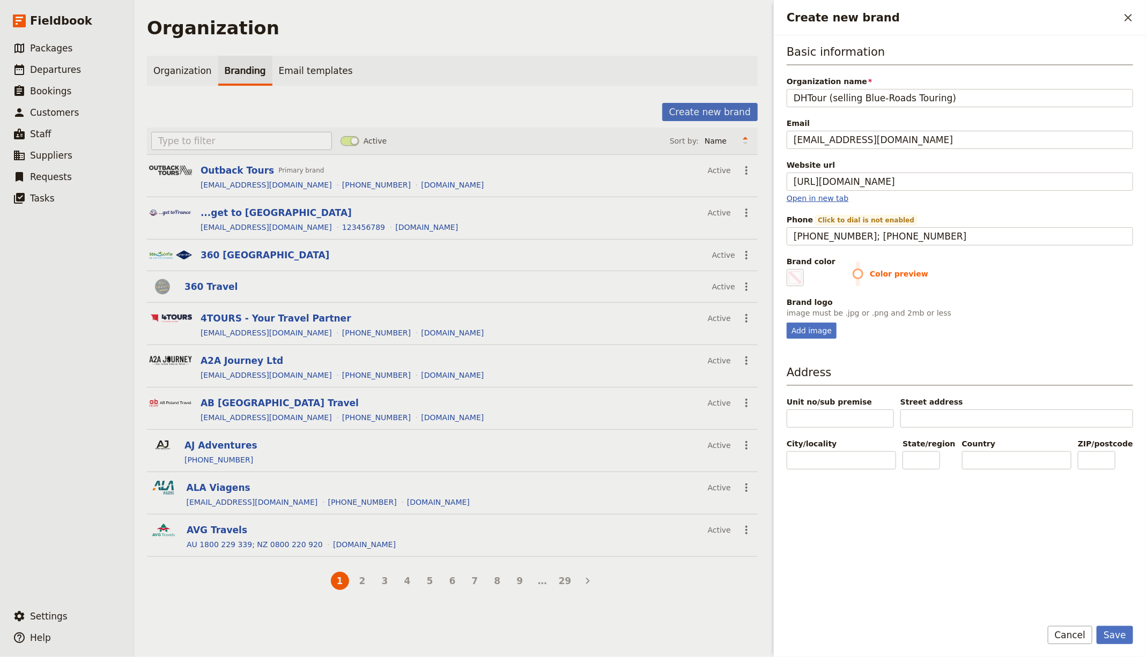
click at [821, 198] on link "Open in new tab" at bounding box center [818, 198] width 62 height 9
click at [824, 331] on div "Add image" at bounding box center [812, 331] width 50 height 16
click at [787, 323] on input "Add image" at bounding box center [786, 322] width 1 height 1
type input "C:\fakepath\logo-header (1).png"
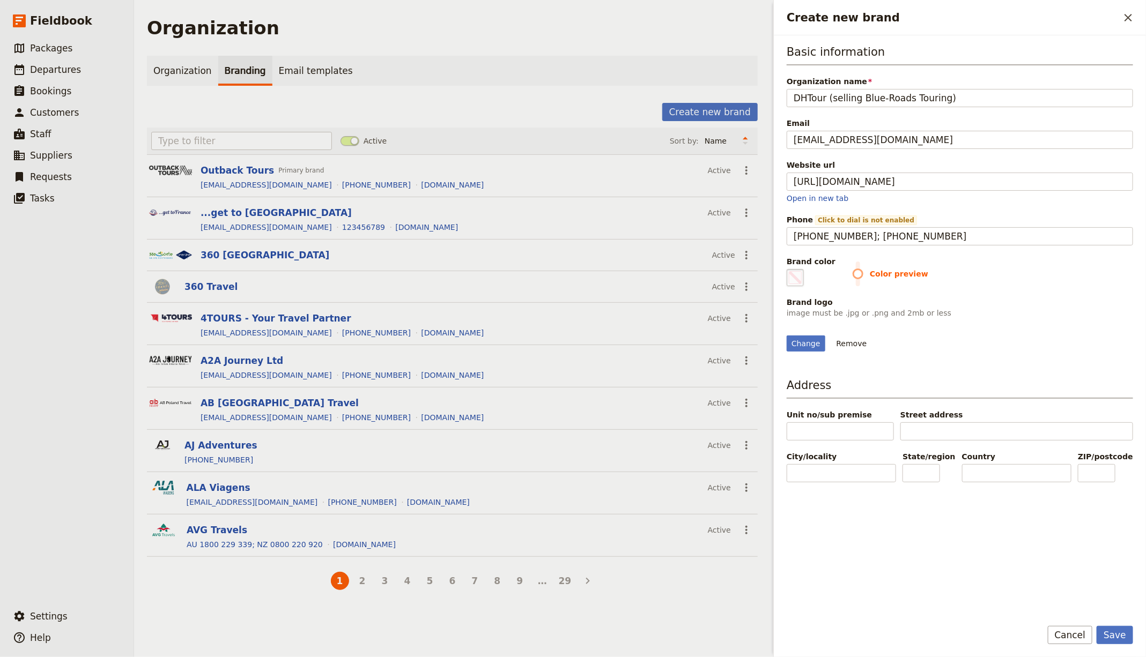
click at [796, 276] on span "Create new brand" at bounding box center [795, 277] width 13 height 13
click at [789, 269] on input "#000000" at bounding box center [789, 269] width 1 height 1
type input "#1c6633"
click at [1107, 352] on div "Change Remove" at bounding box center [960, 337] width 346 height 29
click at [1115, 643] on button "Save" at bounding box center [1115, 635] width 36 height 18
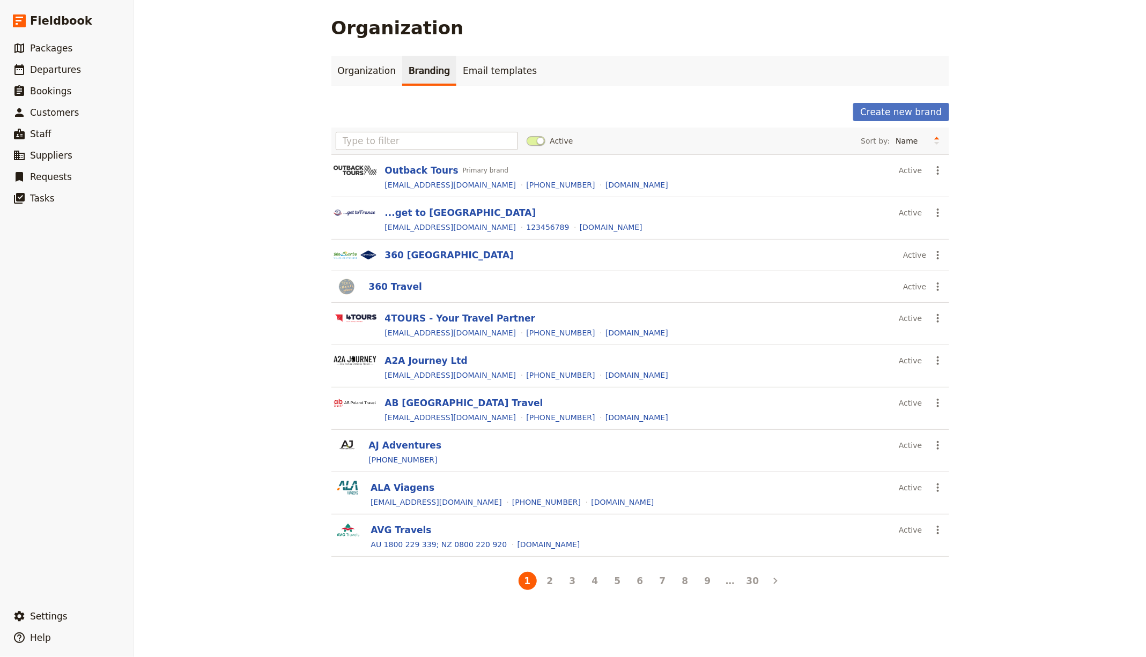
click at [909, 100] on div "Organization Branding Email templates Create new brand Active Sort by: Name Mos…" at bounding box center [640, 324] width 618 height 537
click at [908, 110] on button "Create new brand" at bounding box center [900, 112] width 95 height 18
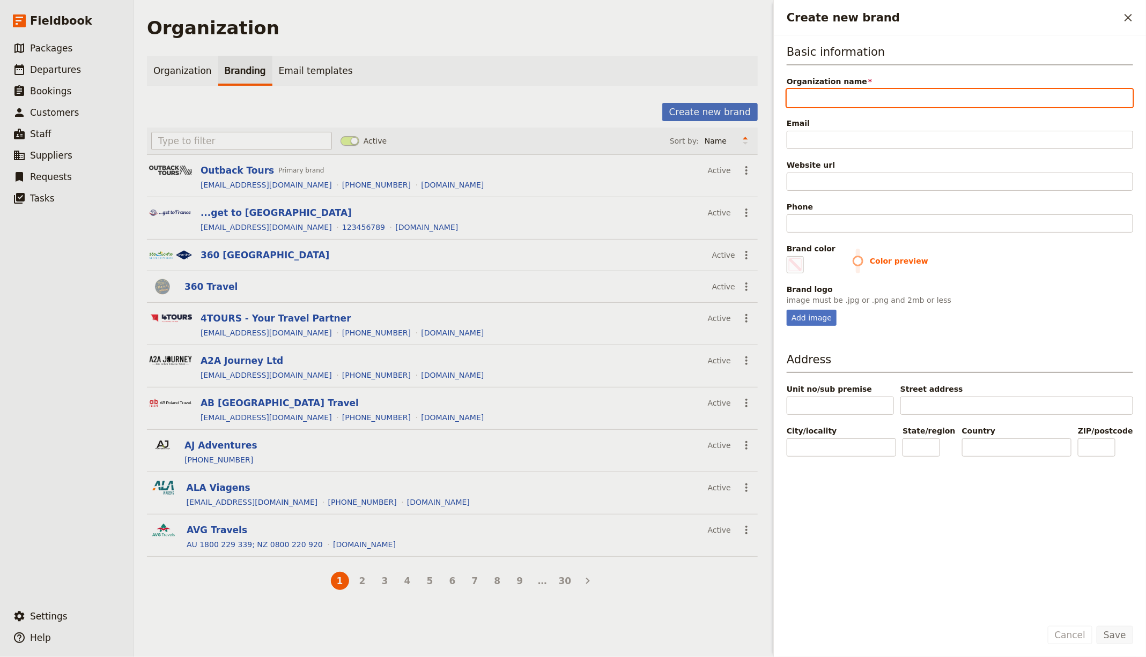
click at [812, 97] on input "Organization name" at bounding box center [960, 98] width 346 height 18
paste input "GlobalDuniya"
type input "GlobalDuniya"
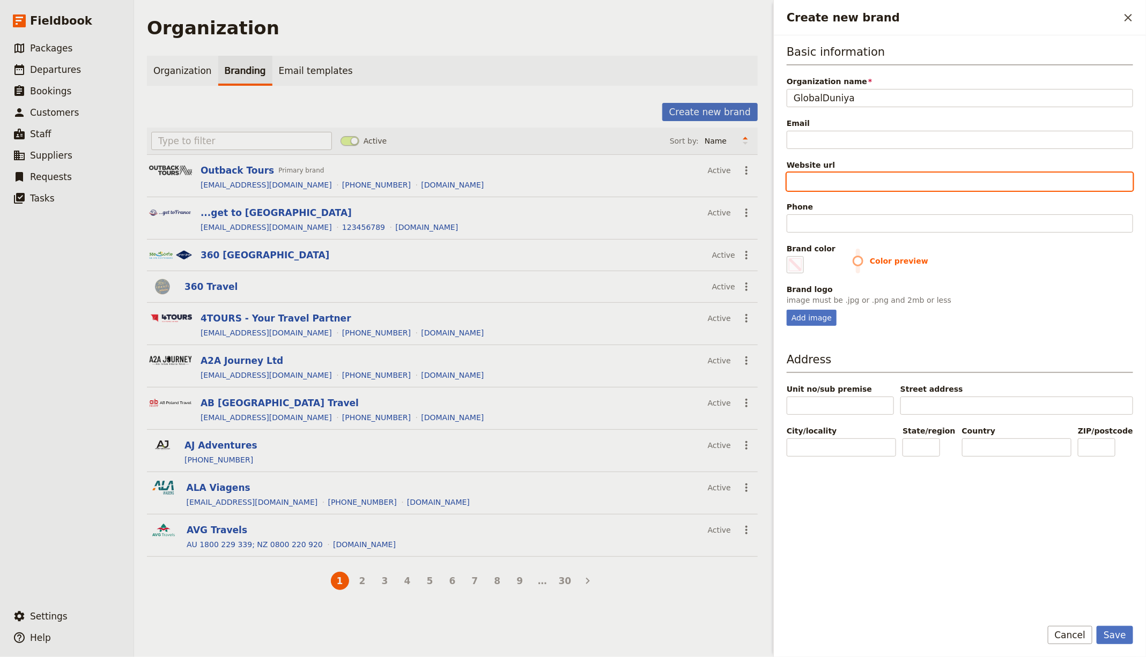
click at [819, 182] on input "Website url" at bounding box center [960, 182] width 346 height 18
paste input "https://www.globalduniya.ca"
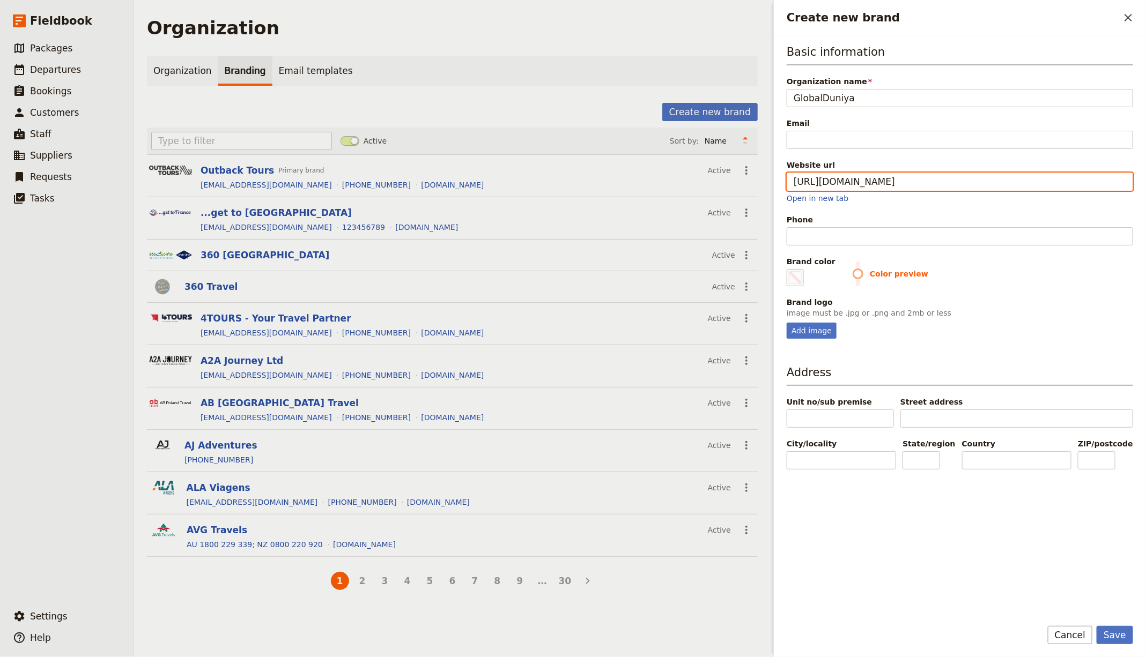
type input "https://www.globalduniya.ca"
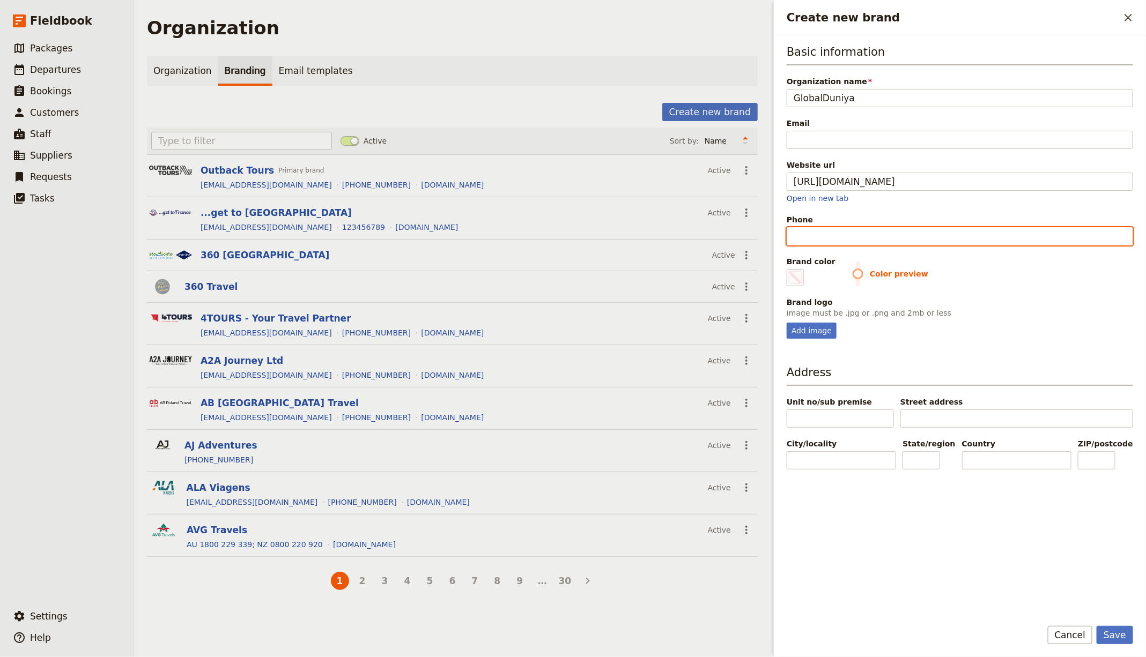
click at [825, 239] on input "Phone" at bounding box center [960, 236] width 346 height 18
paste input "[PHONE_NUMBER]"
type input "[PHONE_NUMBER]"
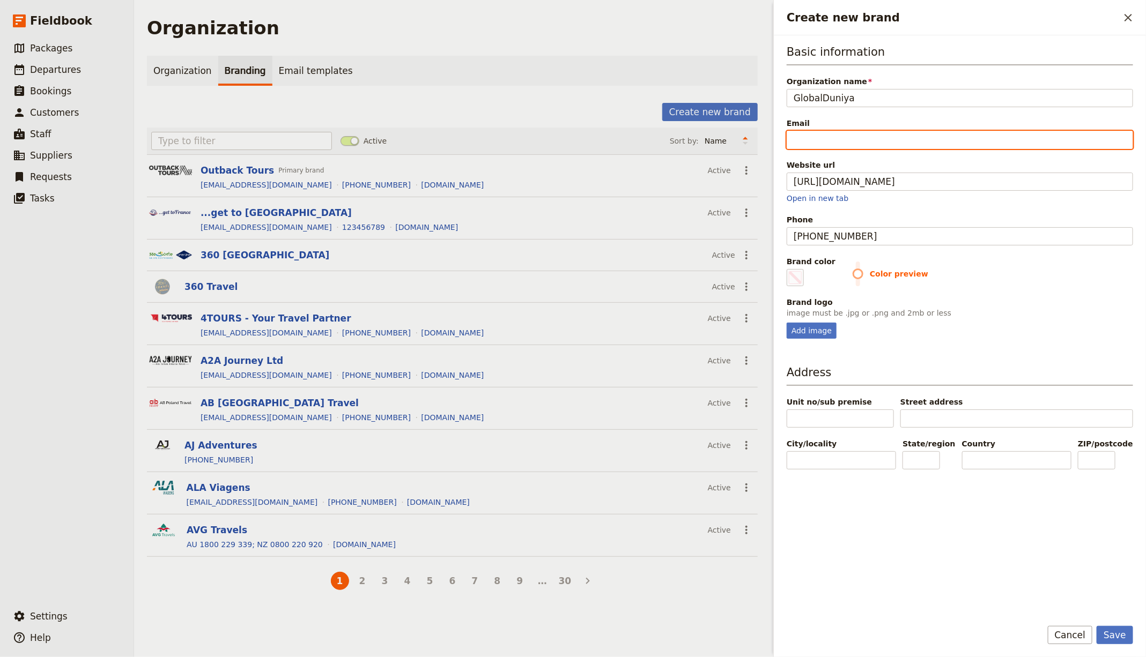
click at [816, 139] on input "Email" at bounding box center [960, 140] width 346 height 18
type input "[EMAIL_ADDRESS][DOMAIN_NAME]"
click at [805, 337] on div "Basic information Organization name GlobalDuniya Email info@email.com Website u…" at bounding box center [960, 326] width 346 height 565
click at [807, 330] on div "Add image" at bounding box center [812, 331] width 50 height 16
click at [787, 323] on input "Add image" at bounding box center [786, 322] width 1 height 1
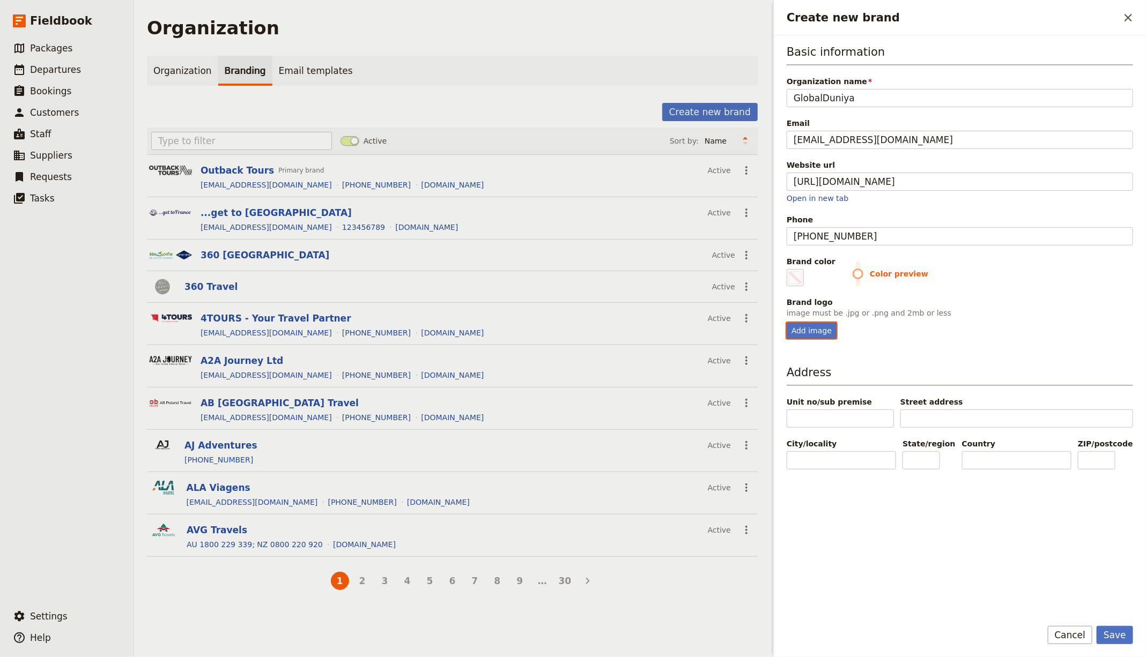
type input "C:\fakepath\61ca76a9-1169-4498-8a27-5acb4ee56d12-0.png"
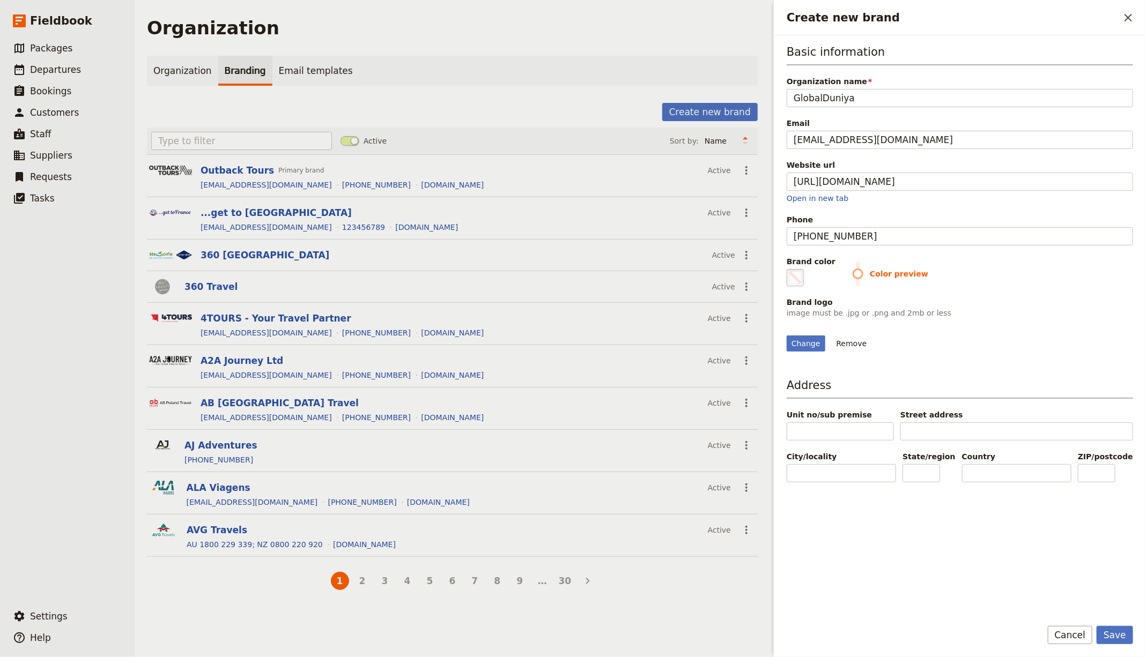
click at [805, 271] on label "Brand color #000000" at bounding box center [811, 271] width 49 height 30
click at [789, 269] on input "#000000" at bounding box center [789, 269] width 1 height 1
type input "#248000"
click at [1040, 444] on div "Basic information Organization name GlobalDuniya Email info@email.com Website u…" at bounding box center [960, 326] width 346 height 565
click at [1117, 634] on button "Save" at bounding box center [1115, 635] width 36 height 18
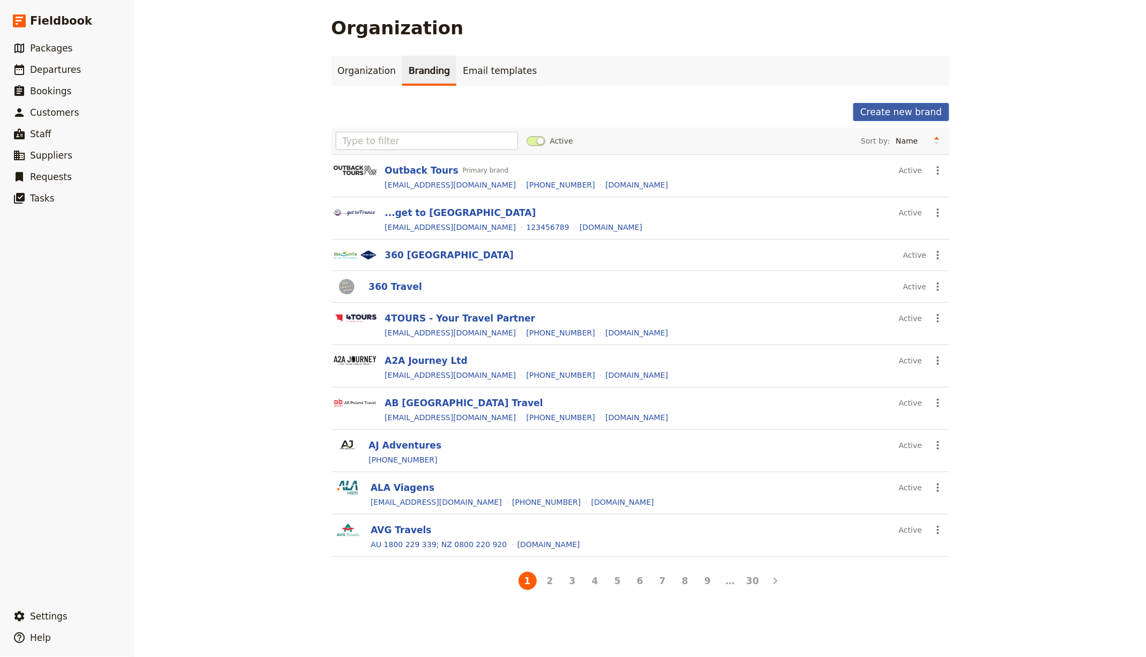
click at [899, 112] on button "Create new brand" at bounding box center [900, 112] width 95 height 18
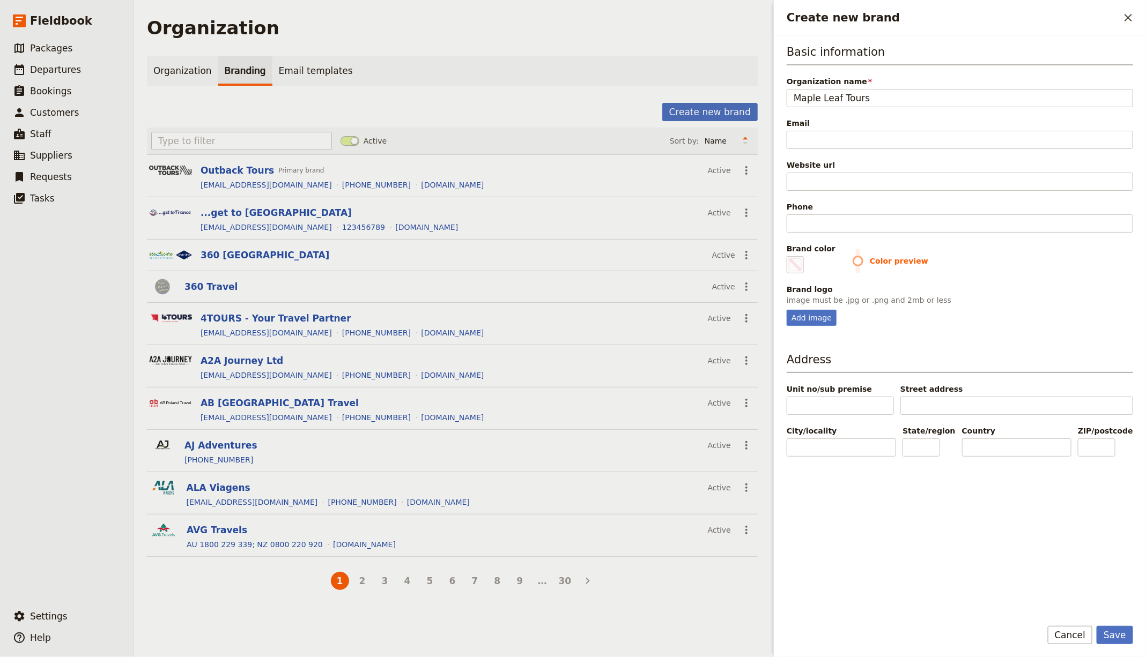
type input "Maple Leaf Tours"
click at [819, 140] on input "Email" at bounding box center [960, 140] width 346 height 18
paste input "[EMAIL_ADDRESS][DOMAIN_NAME]"
type input "[EMAIL_ADDRESS][DOMAIN_NAME]"
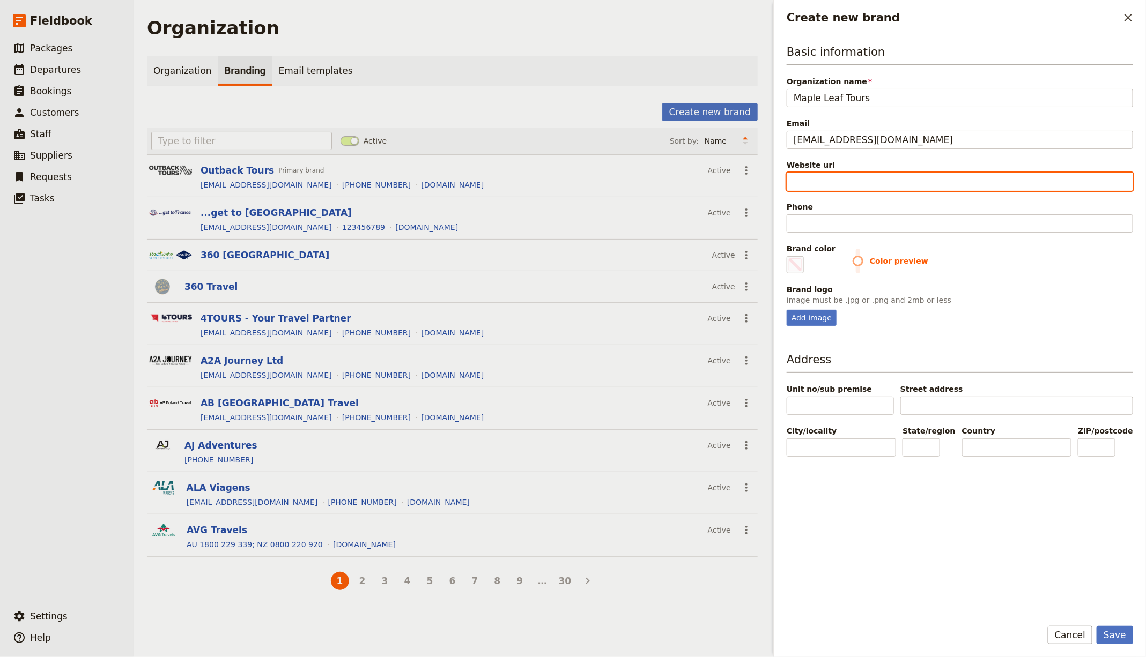
click at [824, 188] on input "Website url" at bounding box center [960, 182] width 346 height 18
paste input "https://mapleleaftours.com"
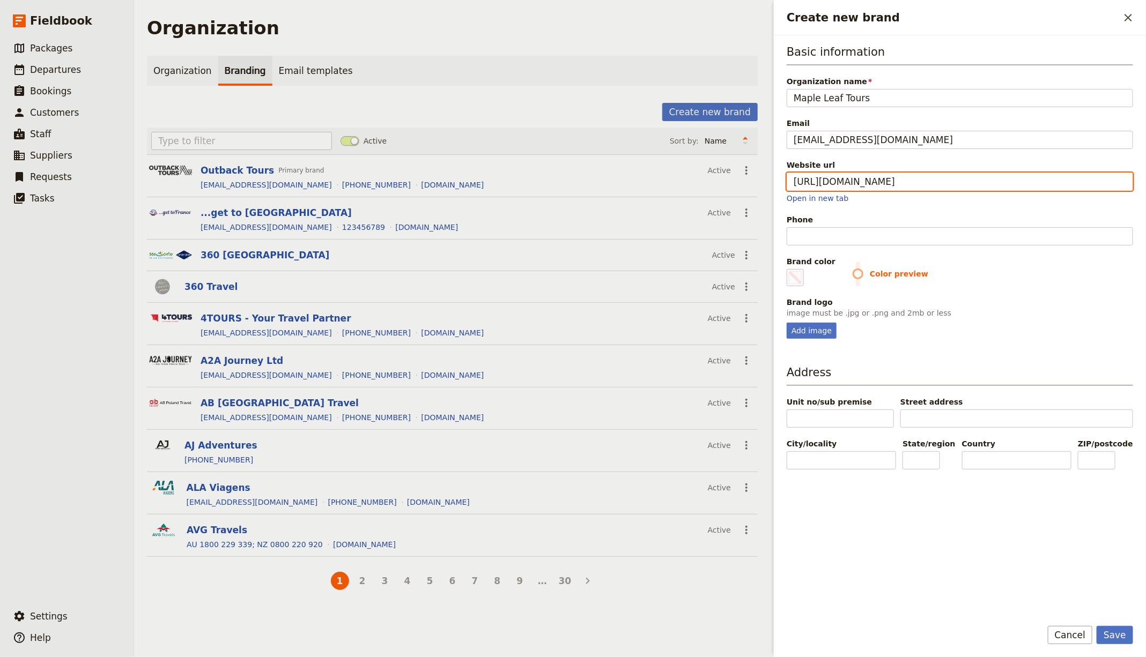
type input "https://mapleleaftours.com"
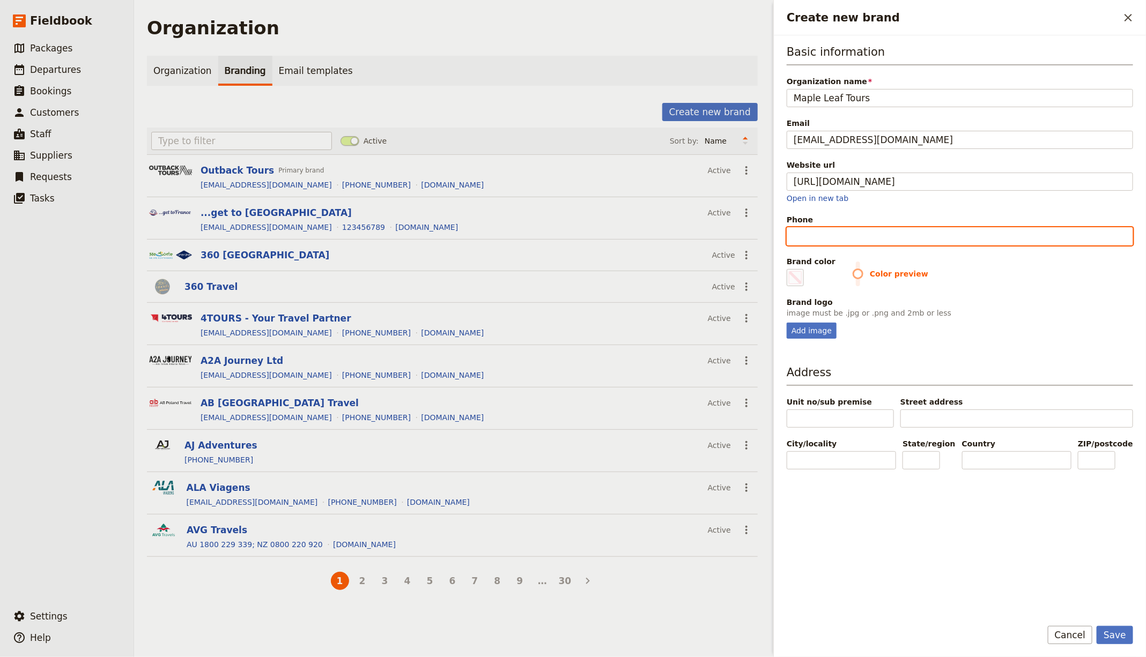
click at [798, 235] on input "Phone" at bounding box center [960, 236] width 346 height 18
paste input "[PHONE_NUMBER]; [PHONE_NUMBER]"
type input "[PHONE_NUMBER]; [PHONE_NUMBER]"
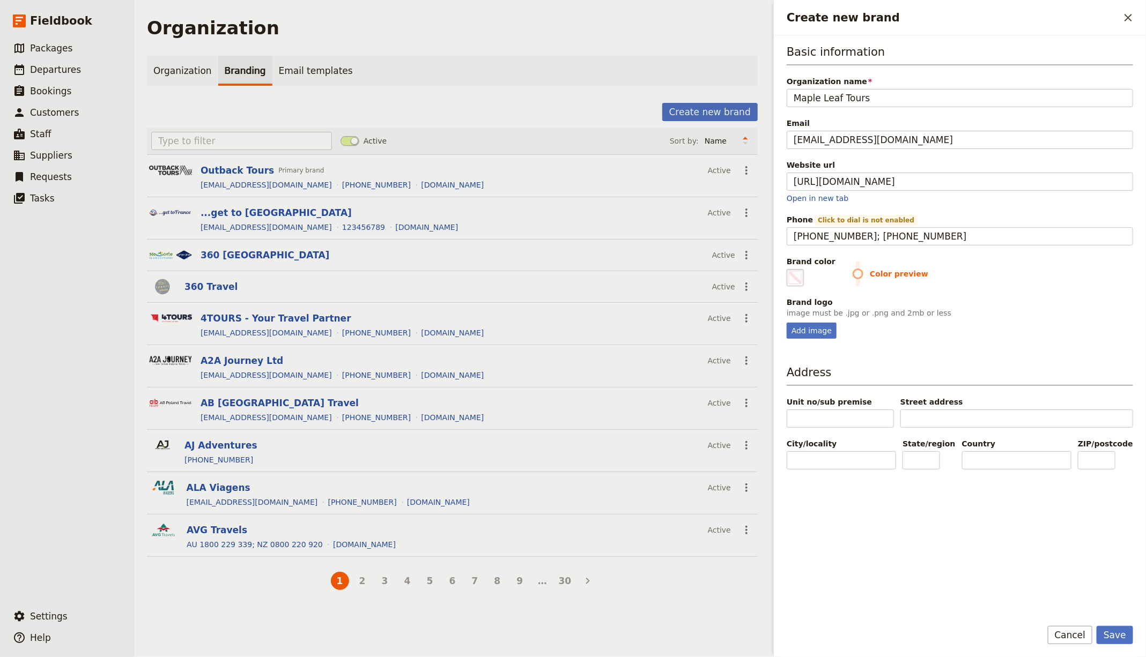
click at [795, 278] on span "Create new brand" at bounding box center [795, 277] width 13 height 13
click at [789, 269] on input "#000000" at bounding box center [789, 269] width 1 height 1
type input "#ca0a05"
click at [991, 334] on div "Add image" at bounding box center [960, 331] width 346 height 16
click at [810, 335] on div "Add image" at bounding box center [812, 331] width 50 height 16
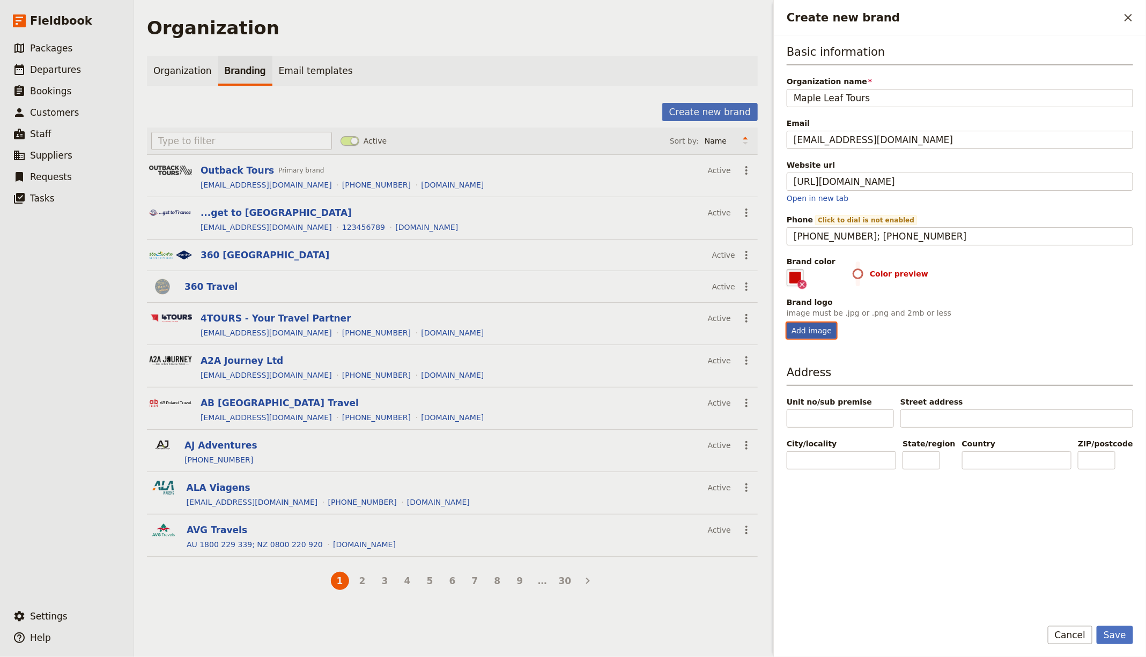
click at [787, 323] on input "Add image" at bounding box center [786, 322] width 1 height 1
type input "C:\fakepath\Headshot-and-Logo.png"
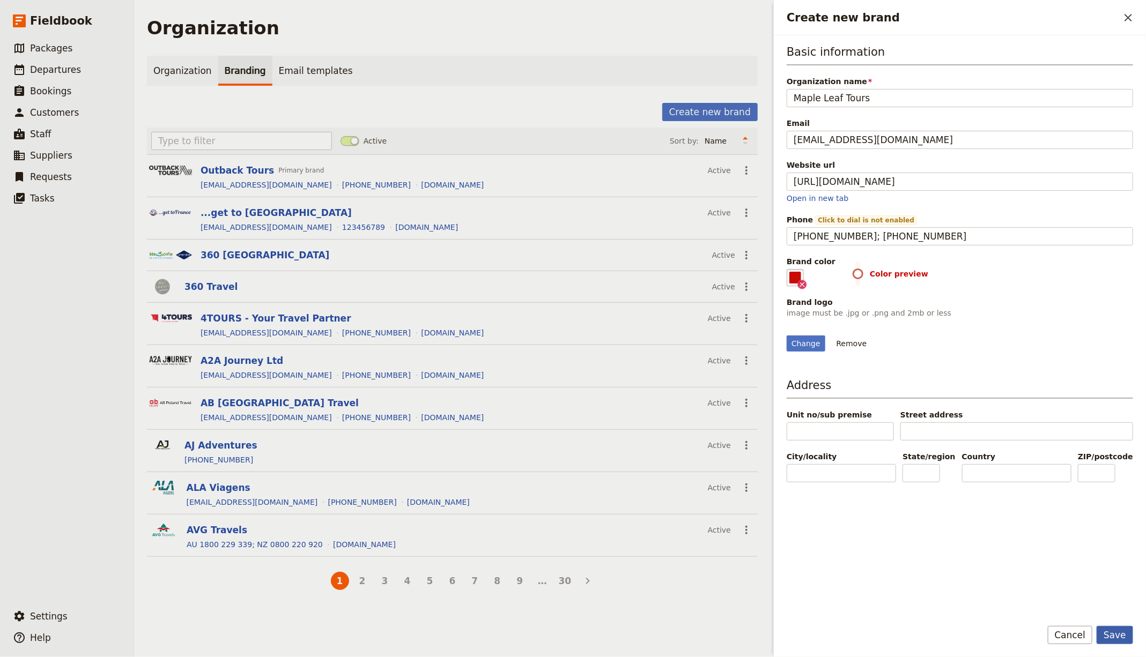
click at [1126, 638] on button "Save" at bounding box center [1115, 635] width 36 height 18
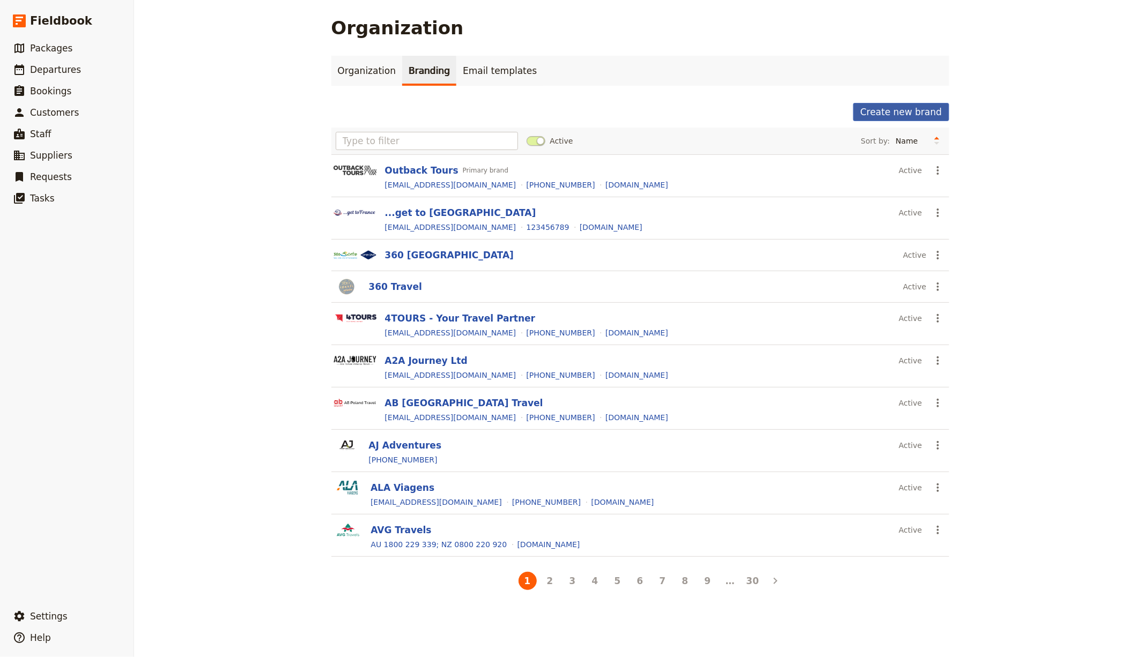
click at [890, 117] on button "Create new brand" at bounding box center [900, 112] width 95 height 18
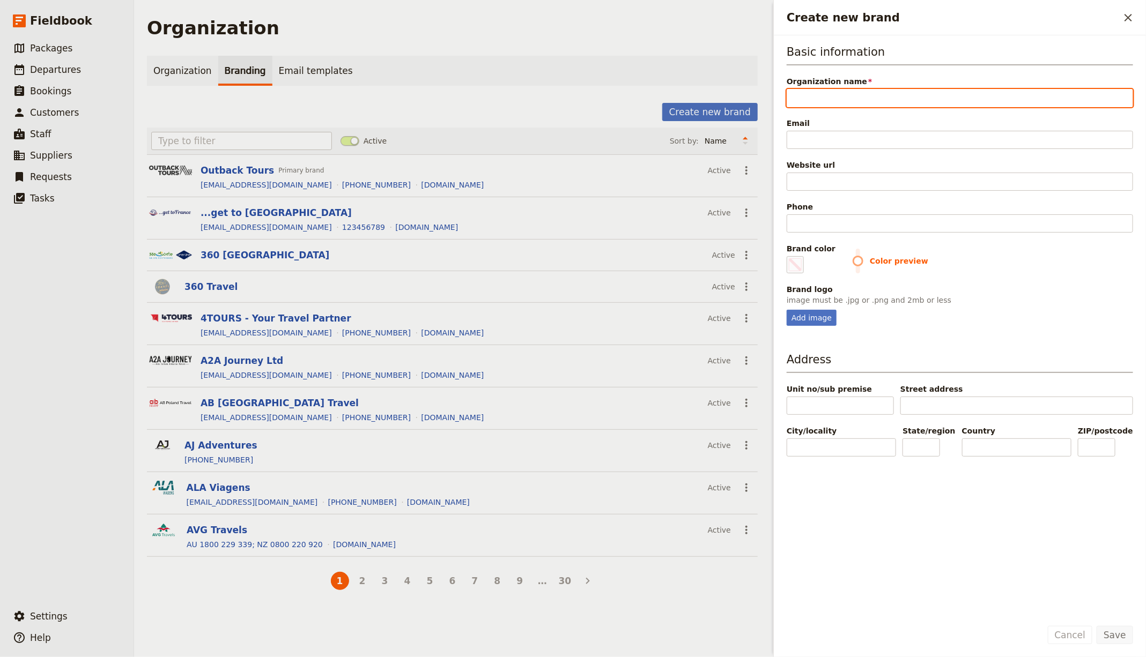
paste input "Be There Excursions"
type input "Be There Excursions"
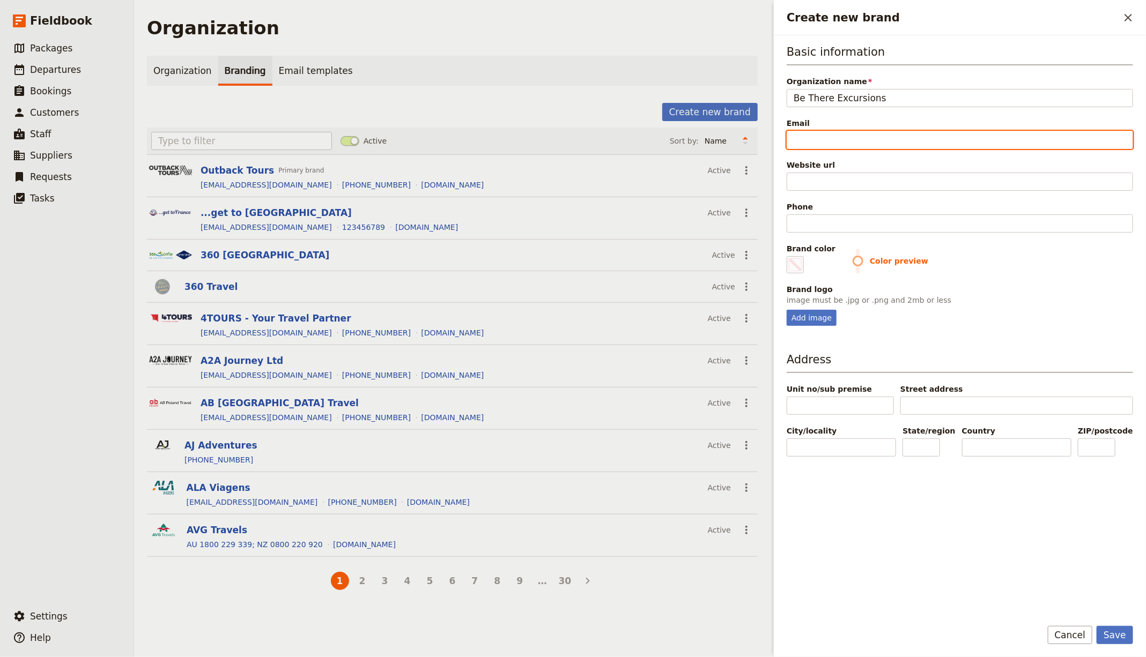
click at [840, 139] on input "Email" at bounding box center [960, 140] width 346 height 18
paste input "[EMAIL_ADDRESS][DOMAIN_NAME]"
type input "[EMAIL_ADDRESS][DOMAIN_NAME]"
click at [809, 170] on div "Website url" at bounding box center [960, 175] width 346 height 31
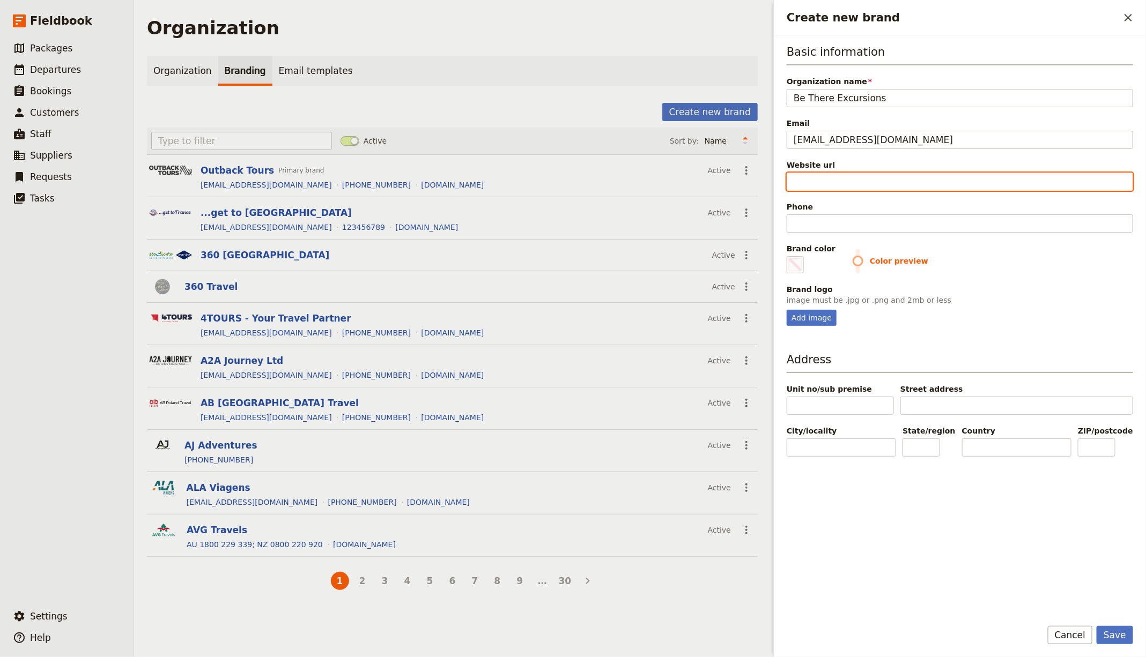
click at [813, 181] on input "Website url" at bounding box center [960, 182] width 346 height 18
paste input "https://bethereexcursions.com"
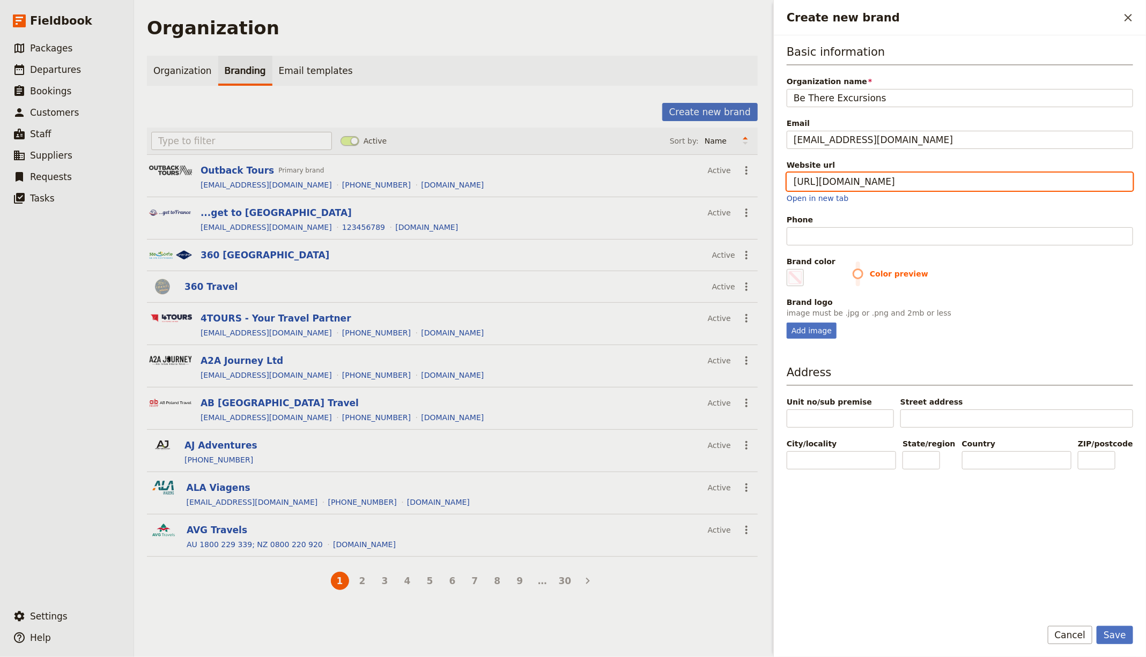
type input "https://bethereexcursions.com"
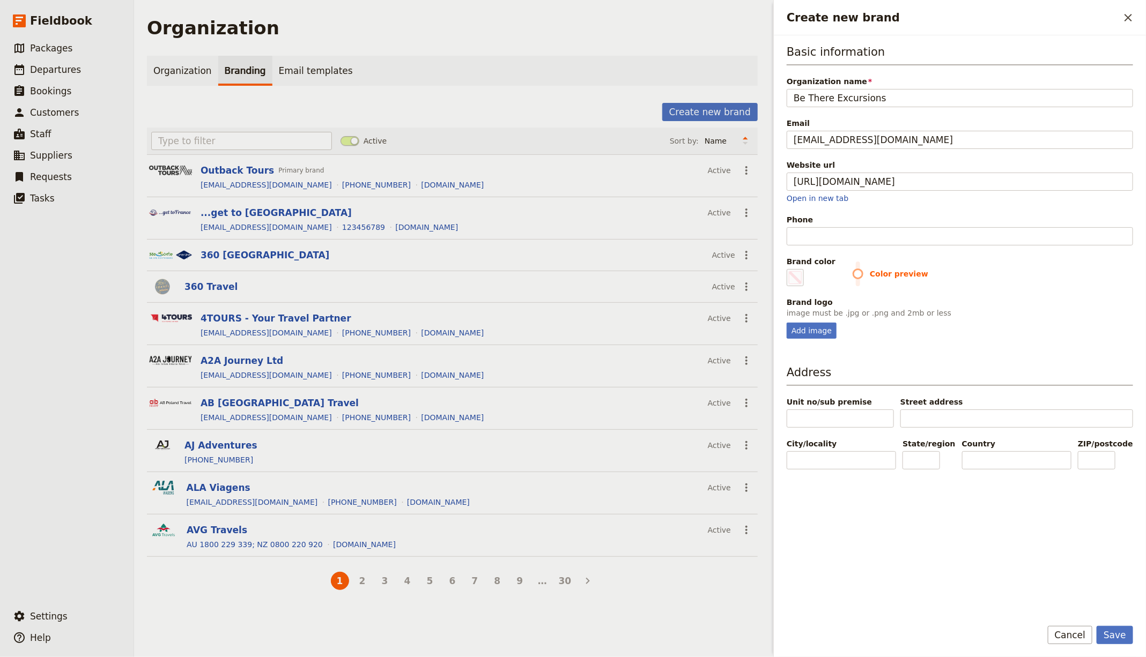
click at [801, 339] on div "Basic information Organization name Be There Excursions Email hello@BeThereExcu…" at bounding box center [960, 326] width 346 height 565
click at [803, 335] on div "Add image" at bounding box center [812, 331] width 50 height 16
click at [787, 323] on input "Add image" at bounding box center [786, 322] width 1 height 1
type input "C:\fakepath\BeThereExLOGOCOLOR-150x150.png"
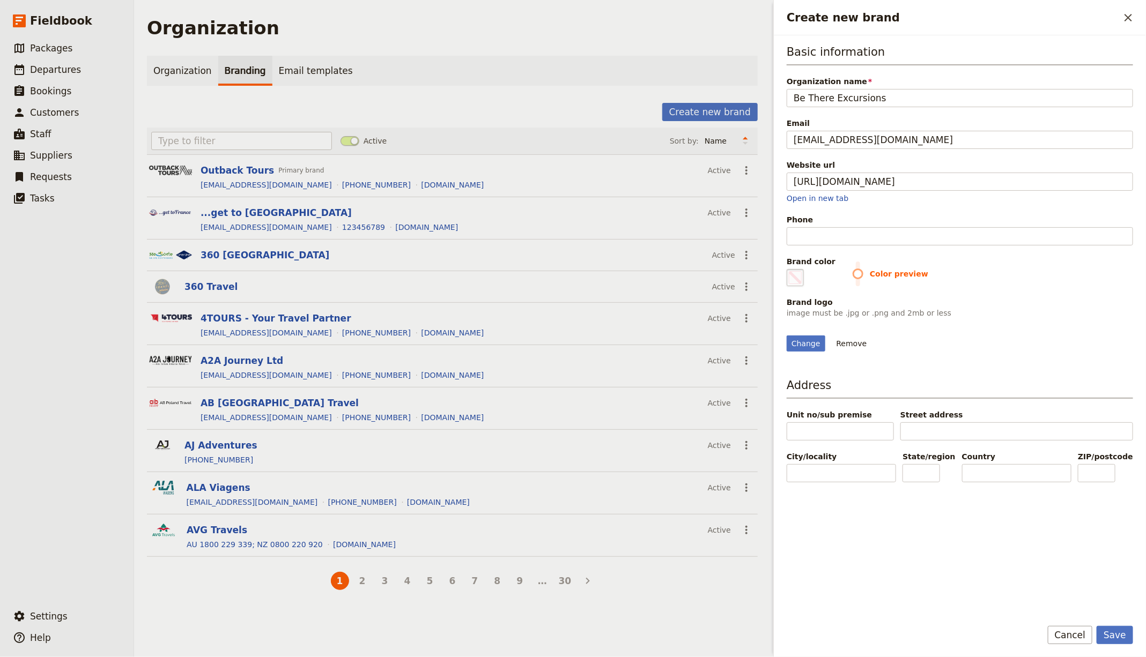
click at [795, 280] on span "Create new brand" at bounding box center [795, 277] width 13 height 13
click at [789, 269] on input "#000000" at bounding box center [789, 269] width 1 height 1
type input "#f1a103"
drag, startPoint x: 1040, startPoint y: 382, endPoint x: 1070, endPoint y: 507, distance: 128.5
click at [1040, 352] on div "Change Remove" at bounding box center [960, 337] width 346 height 29
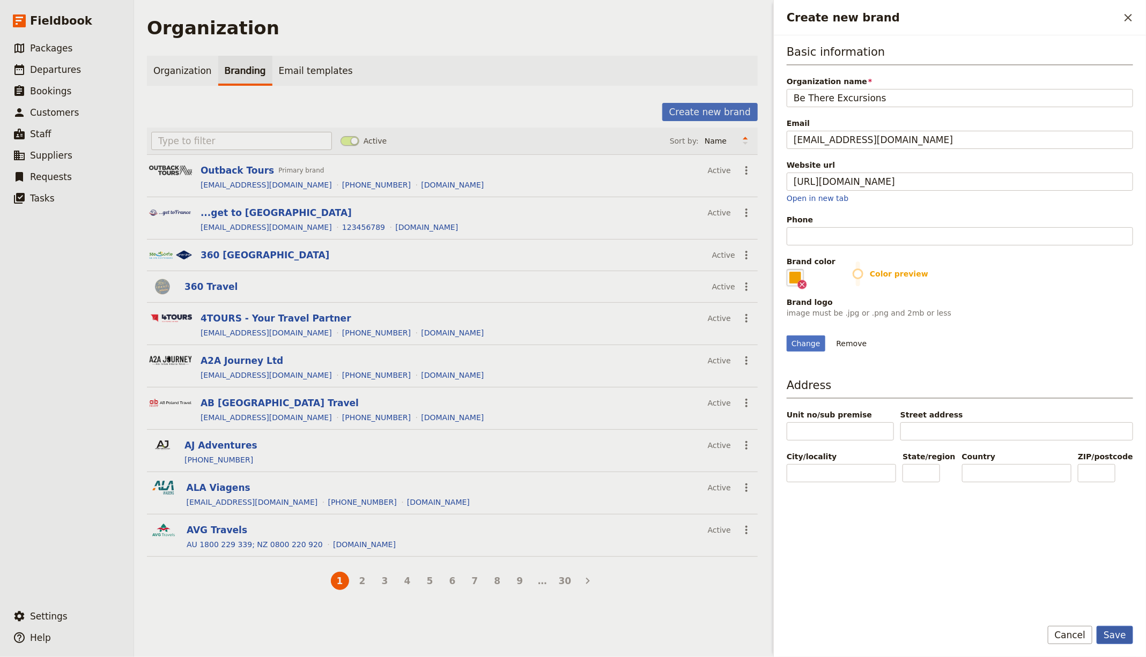
click at [1111, 639] on button "Save" at bounding box center [1115, 635] width 36 height 18
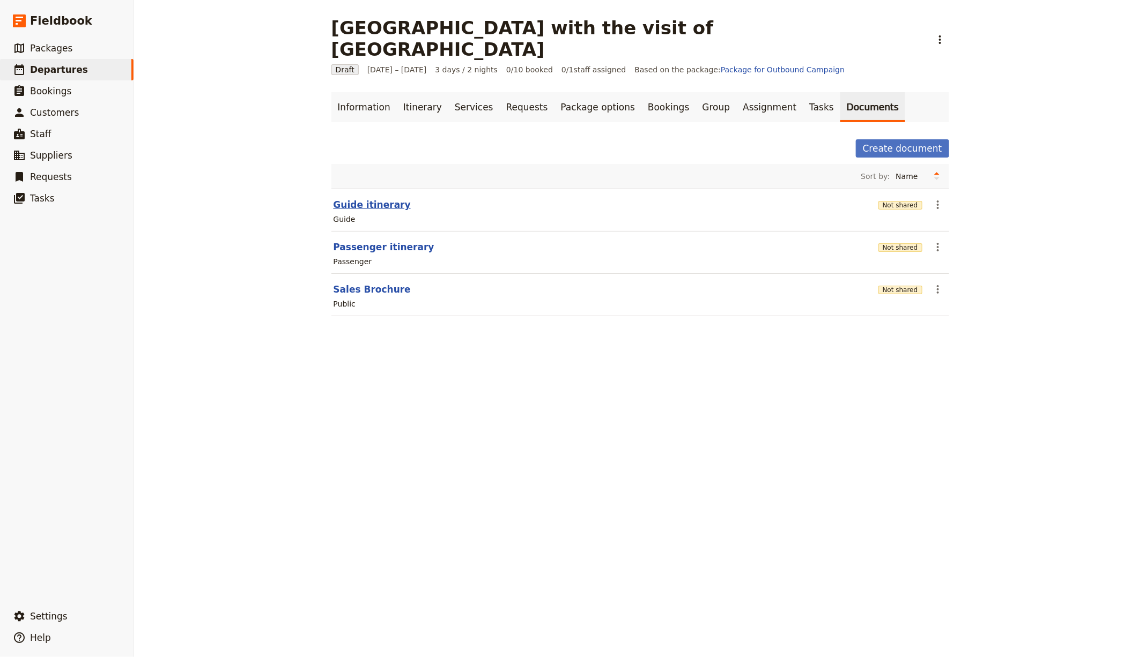
click at [356, 198] on button "Guide itinerary" at bounding box center [372, 204] width 77 height 13
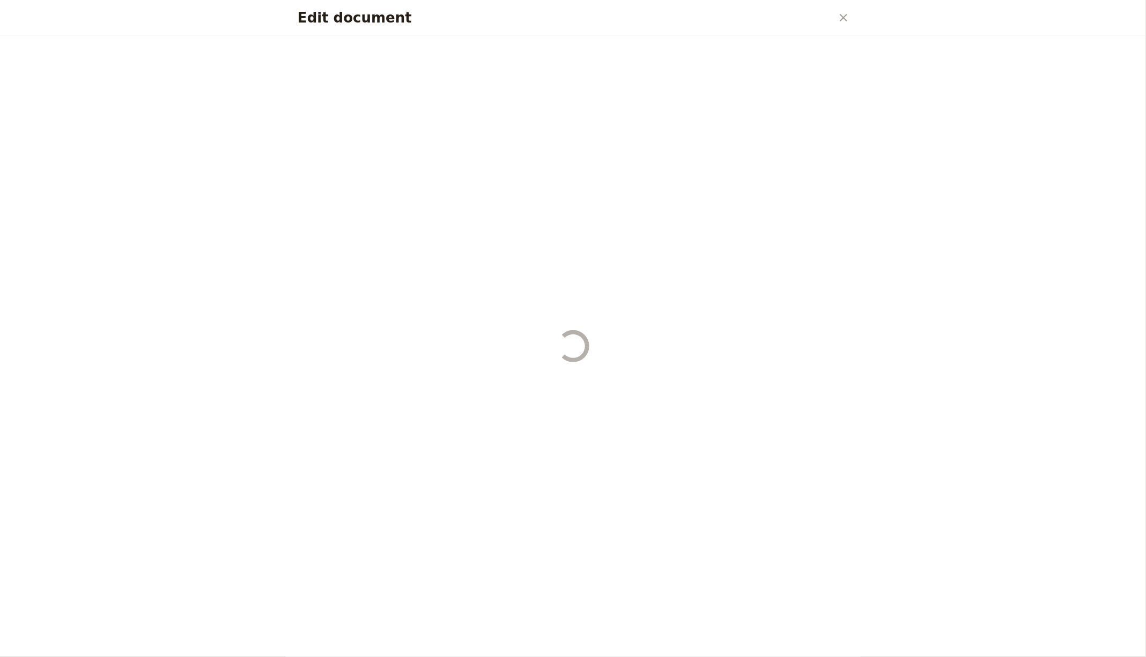
select select "STAFF"
select select "RUN_SHEET"
select select "LARGE"
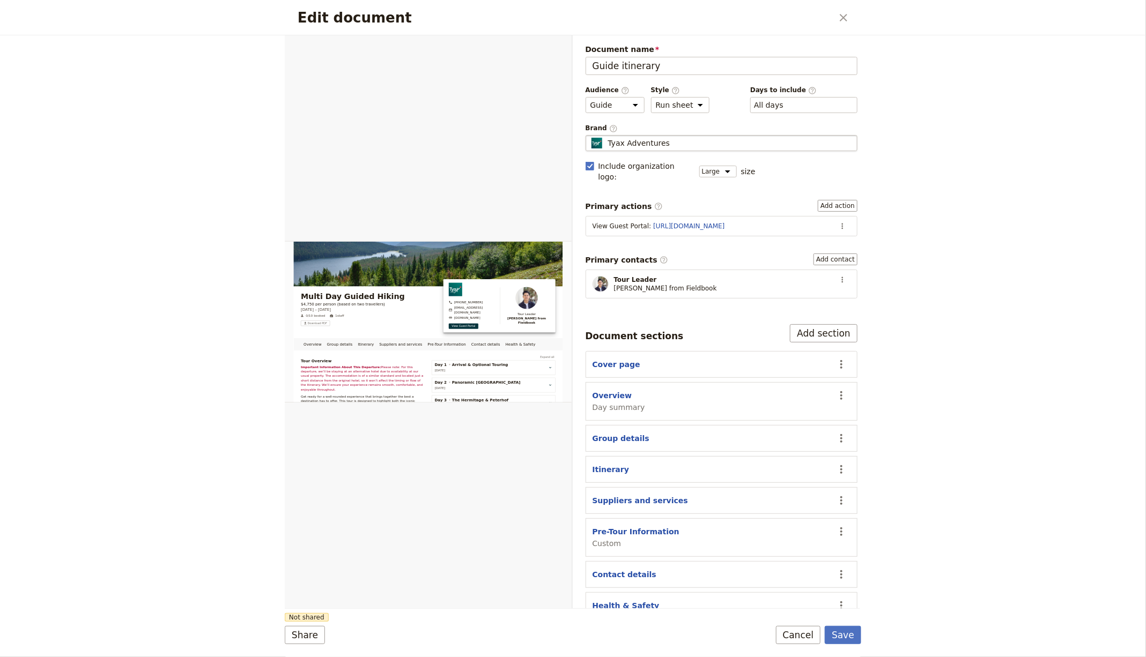
click at [690, 140] on div "Tyax Adventures" at bounding box center [721, 143] width 263 height 11
click at [590, 136] on input "Tyax Adventures" at bounding box center [590, 135] width 1 height 1
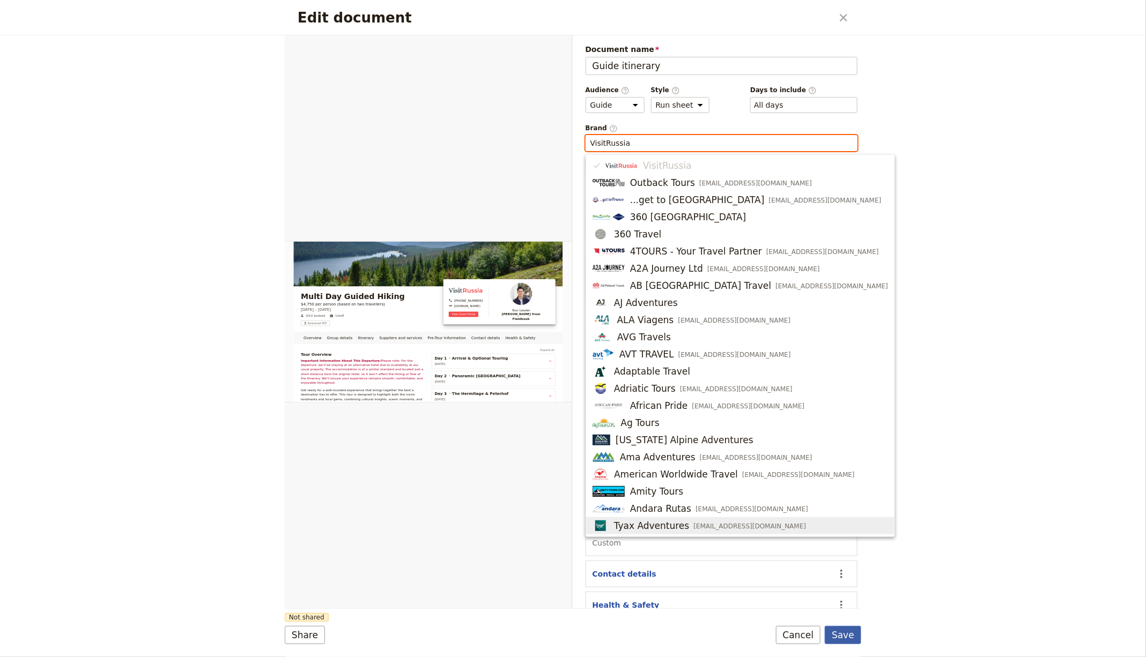
type input "VisitRussia"
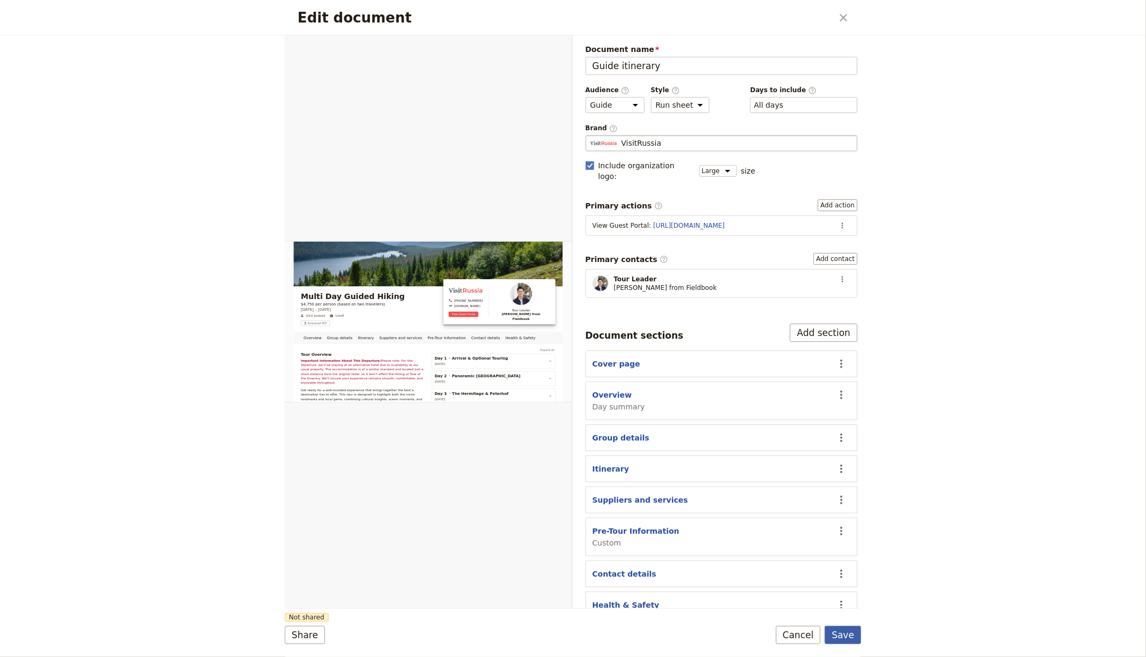
click at [846, 629] on button "Save" at bounding box center [843, 635] width 36 height 18
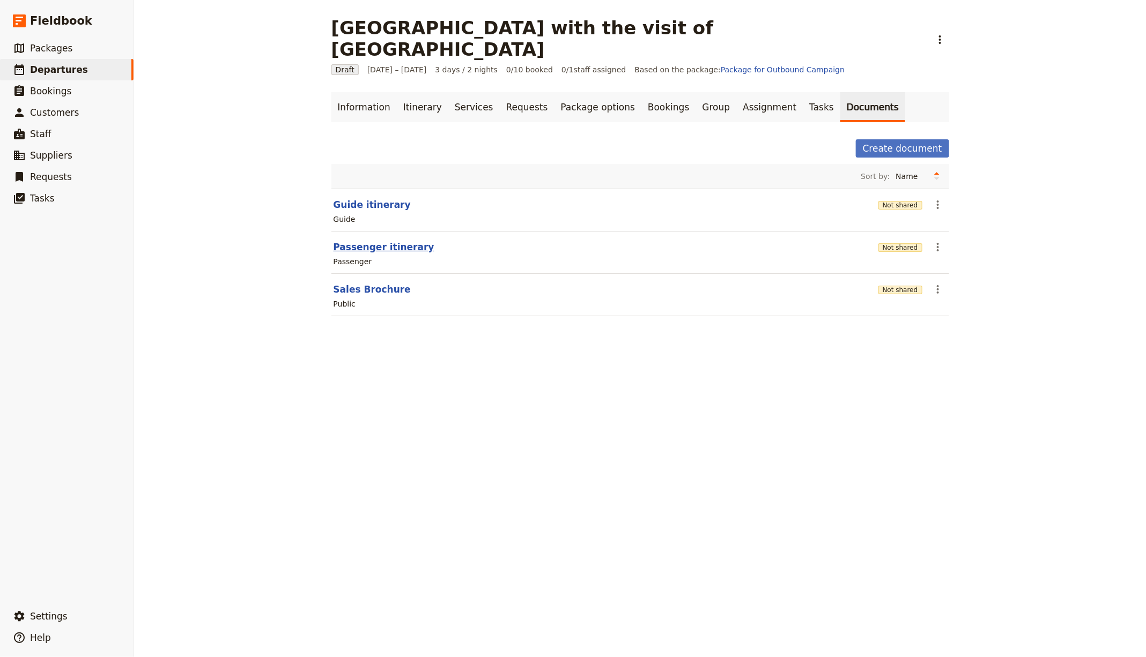
click at [366, 241] on button "Passenger itinerary" at bounding box center [384, 247] width 101 height 13
select select "PASSENGER"
select select "RUN_SHEET"
select select "LARGE"
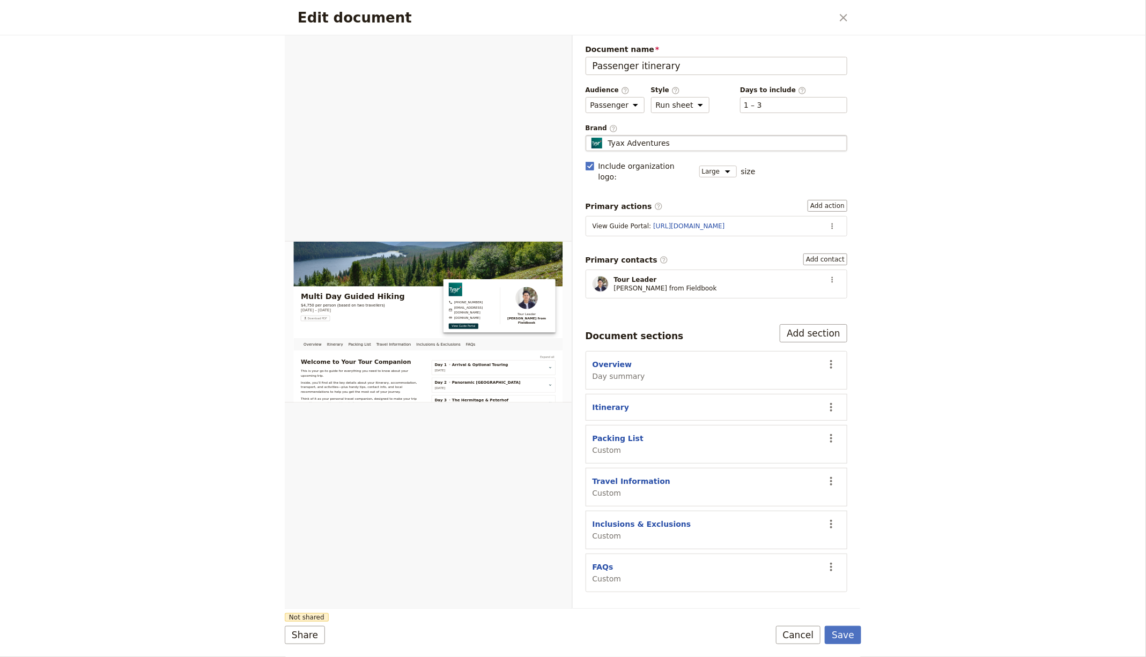
click at [636, 146] on fieldset "Tyax Adventures Tyax Adventures" at bounding box center [717, 143] width 262 height 16
click at [590, 136] on input "Tyax Adventures" at bounding box center [590, 135] width 1 height 1
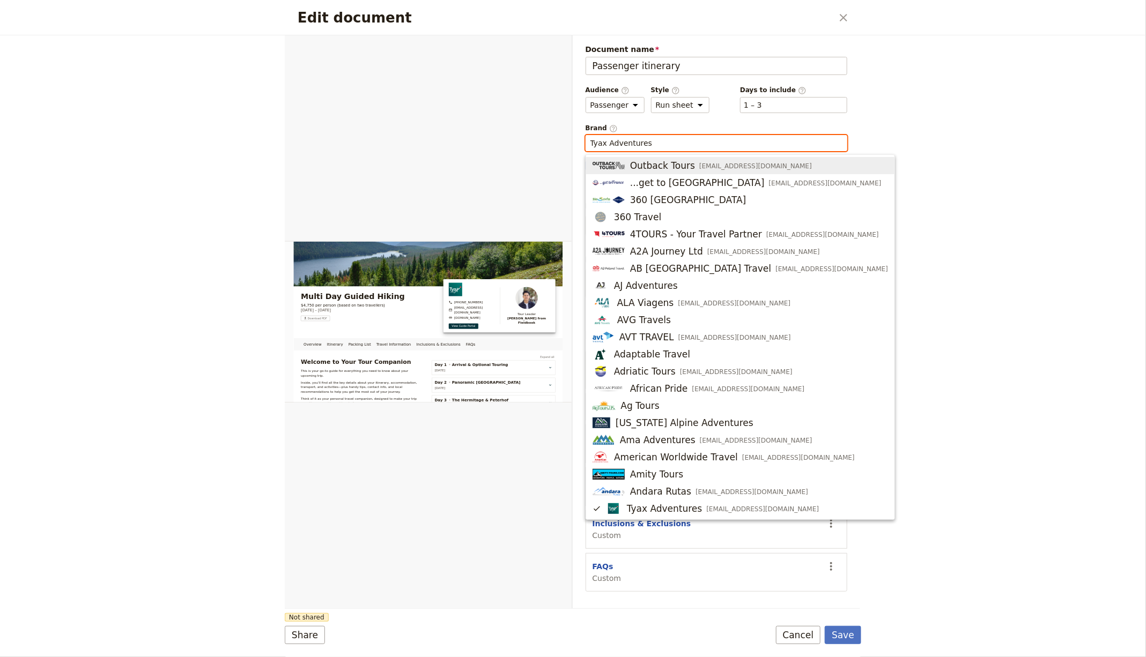
paste input "VisitRussia"
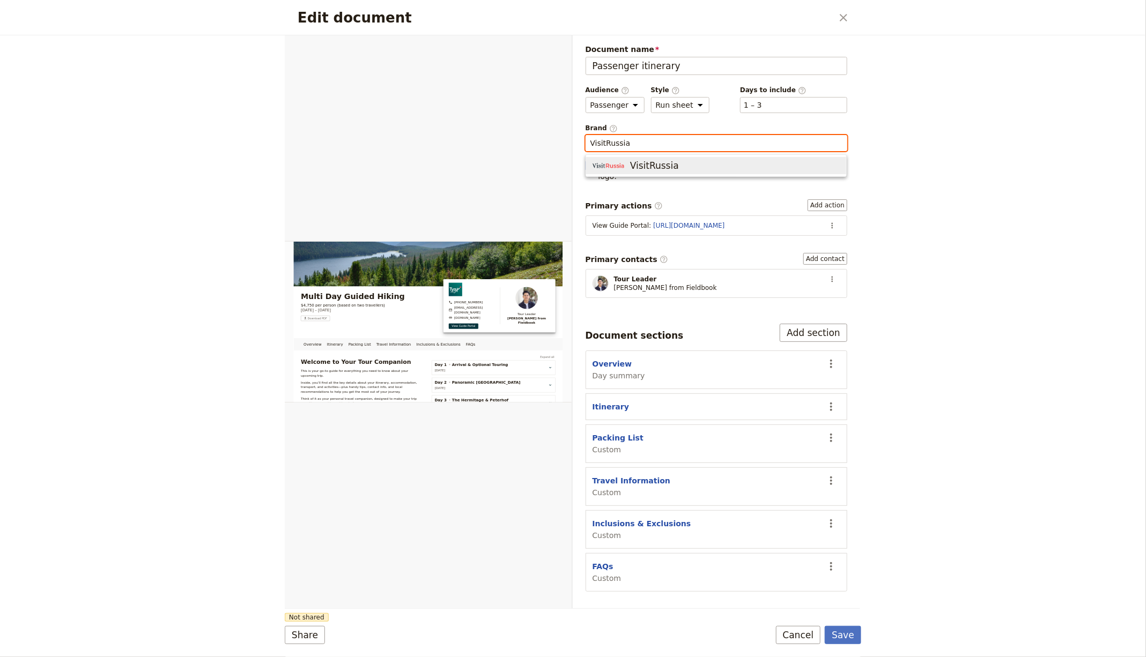
click at [663, 163] on span "VisitRussia" at bounding box center [654, 165] width 49 height 13
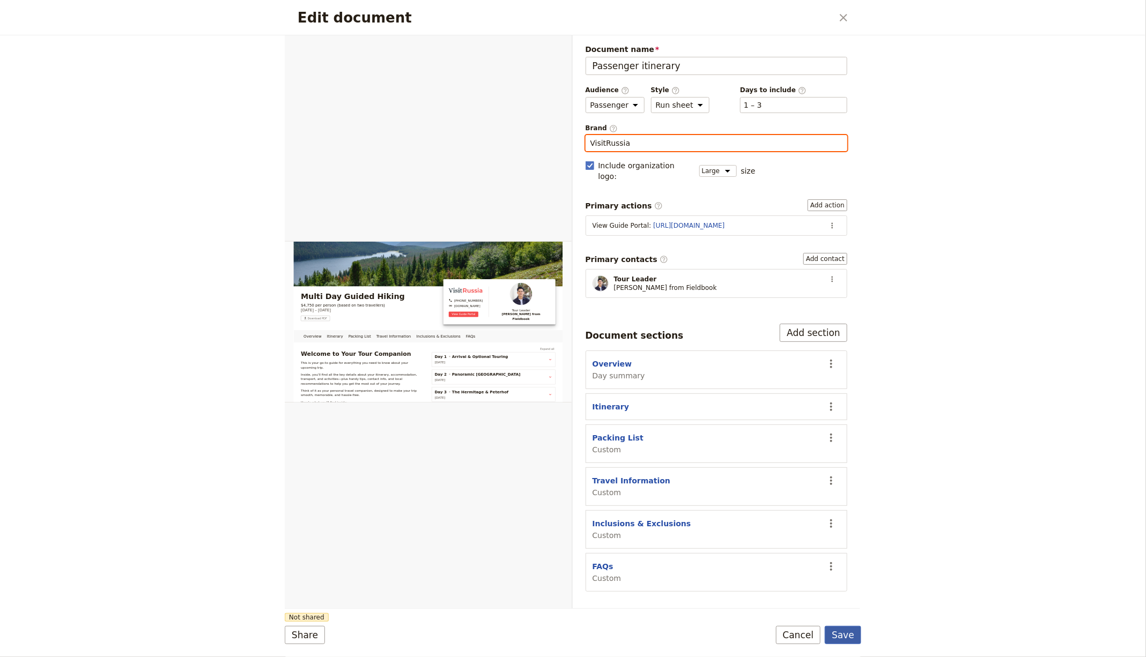
type input "VisitRussia"
click at [845, 631] on button "Save" at bounding box center [843, 635] width 36 height 18
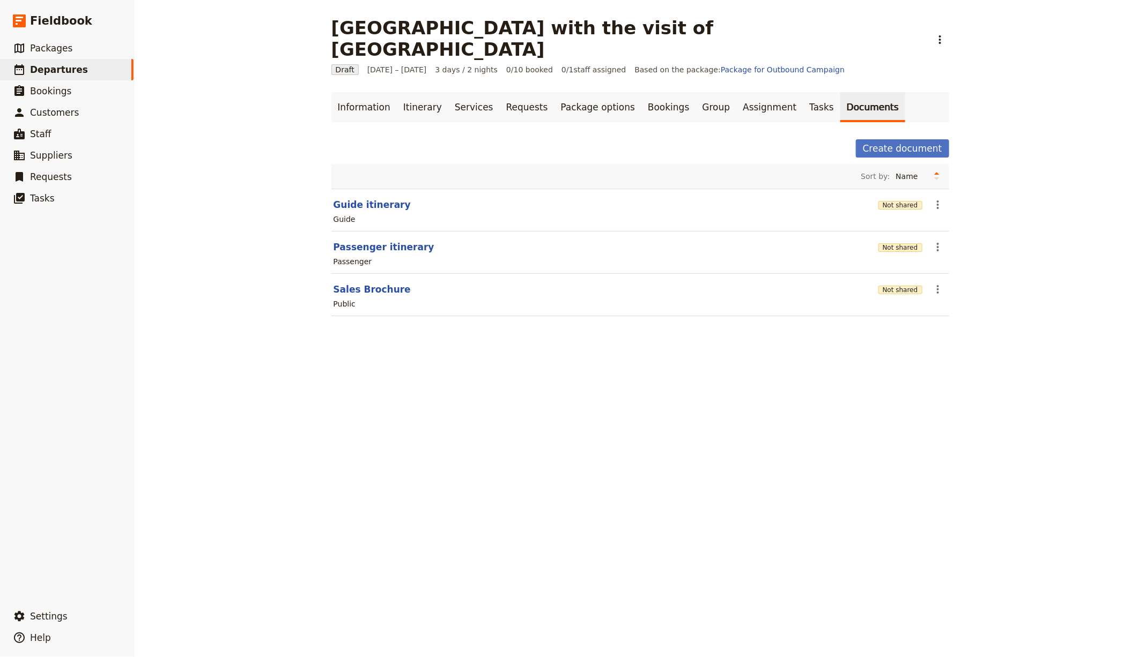
click at [396, 283] on header "Sales Brochure" at bounding box center [604, 289] width 540 height 13
click at [382, 283] on button "Sales Brochure" at bounding box center [372, 289] width 77 height 13
select select "DEFAULT"
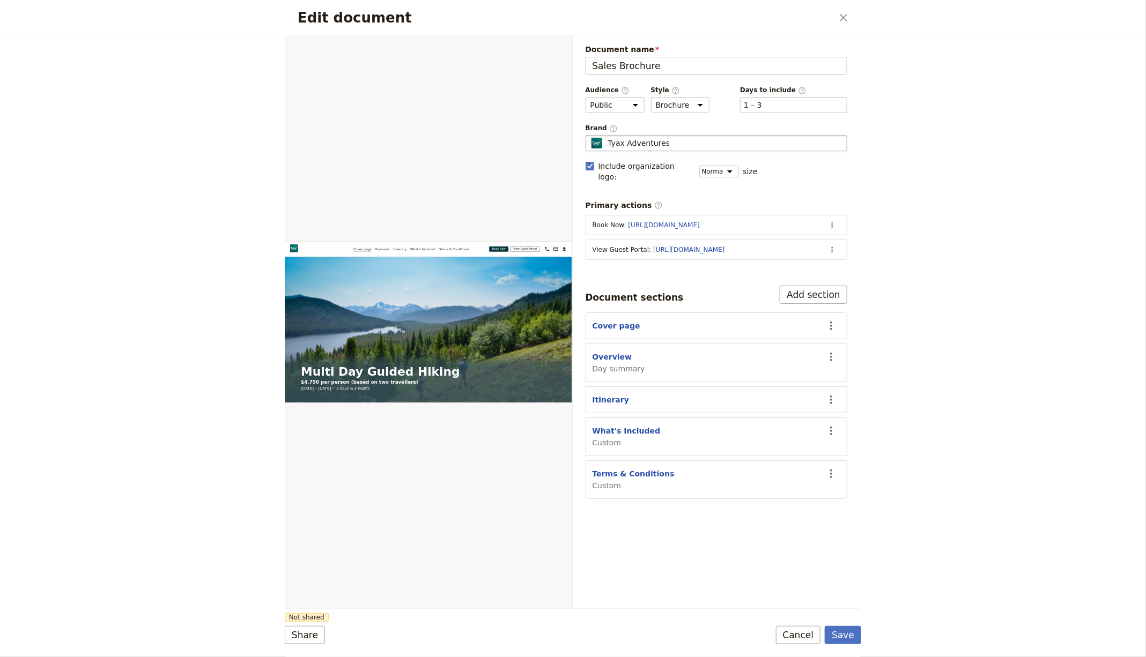
click at [646, 142] on span "Tyax Adventures" at bounding box center [639, 143] width 62 height 11
click at [590, 136] on input "Tyax Adventures" at bounding box center [590, 135] width 1 height 1
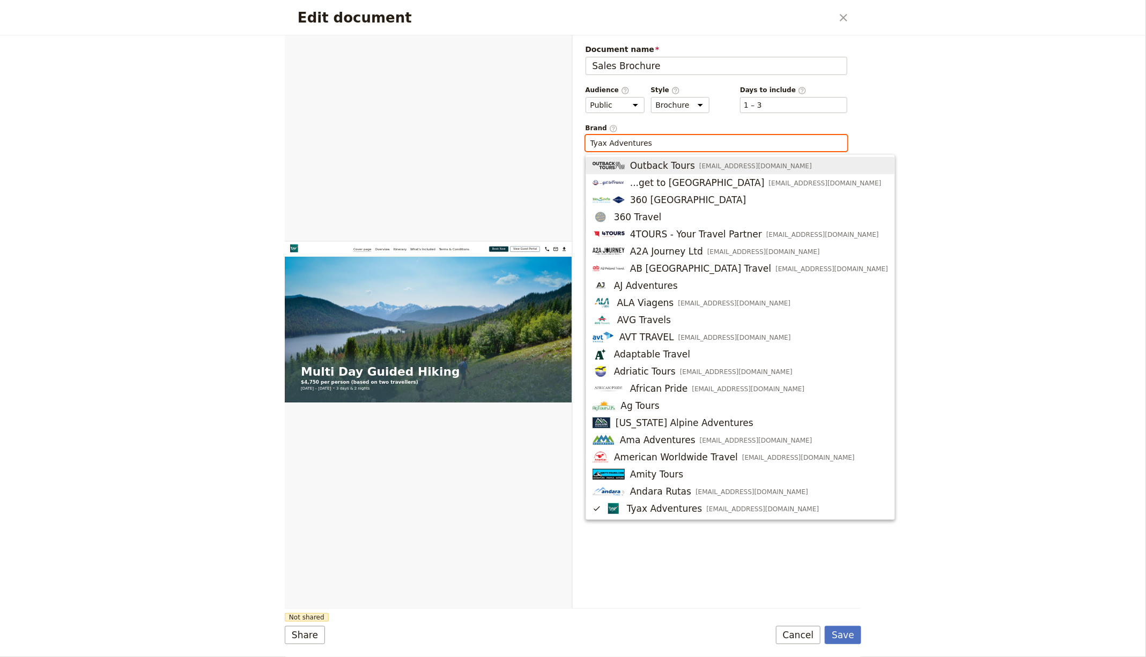
paste input "VisitRussia"
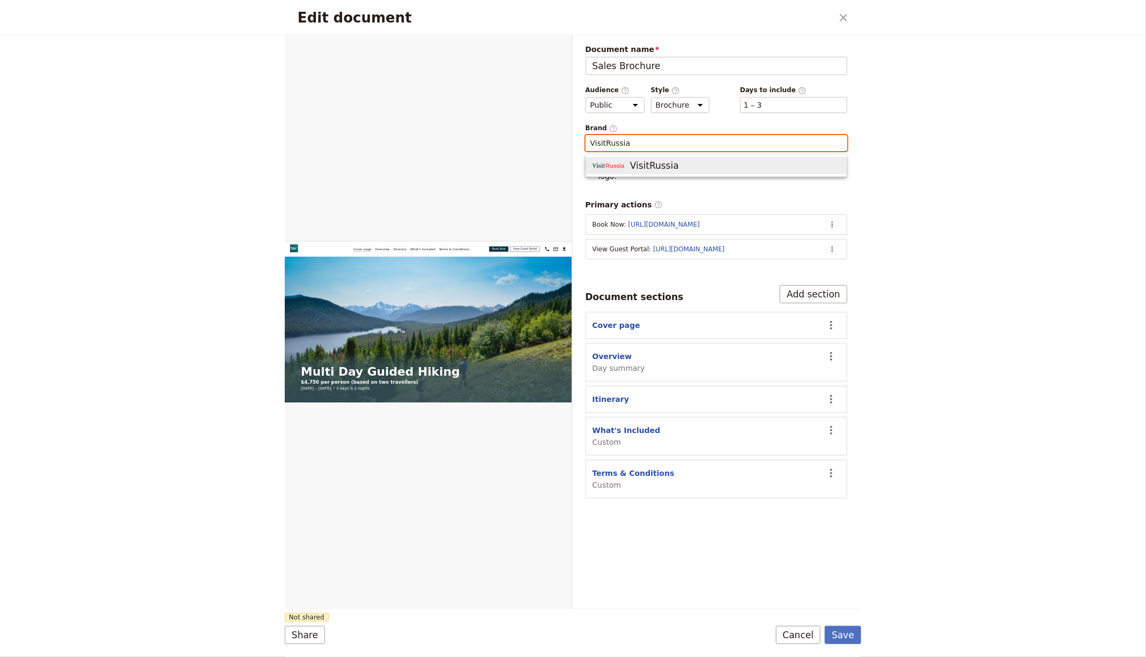
click at [651, 161] on span "VisitRussia" at bounding box center [654, 165] width 49 height 13
type input "VisitRussia"
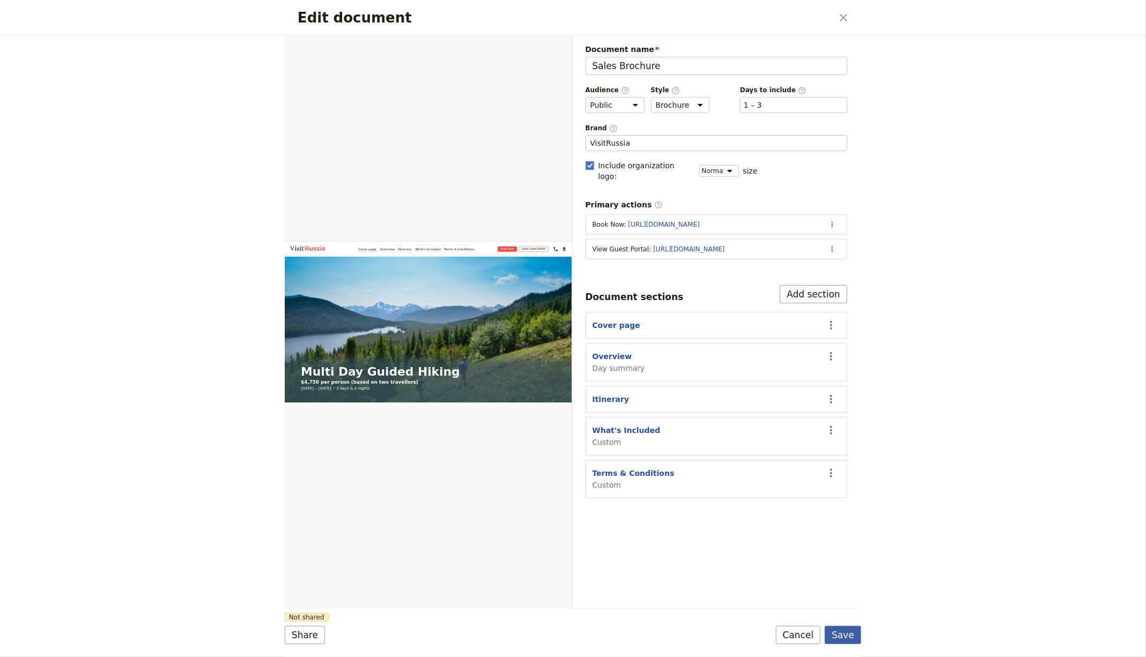
click at [849, 638] on button "Save" at bounding box center [843, 635] width 36 height 18
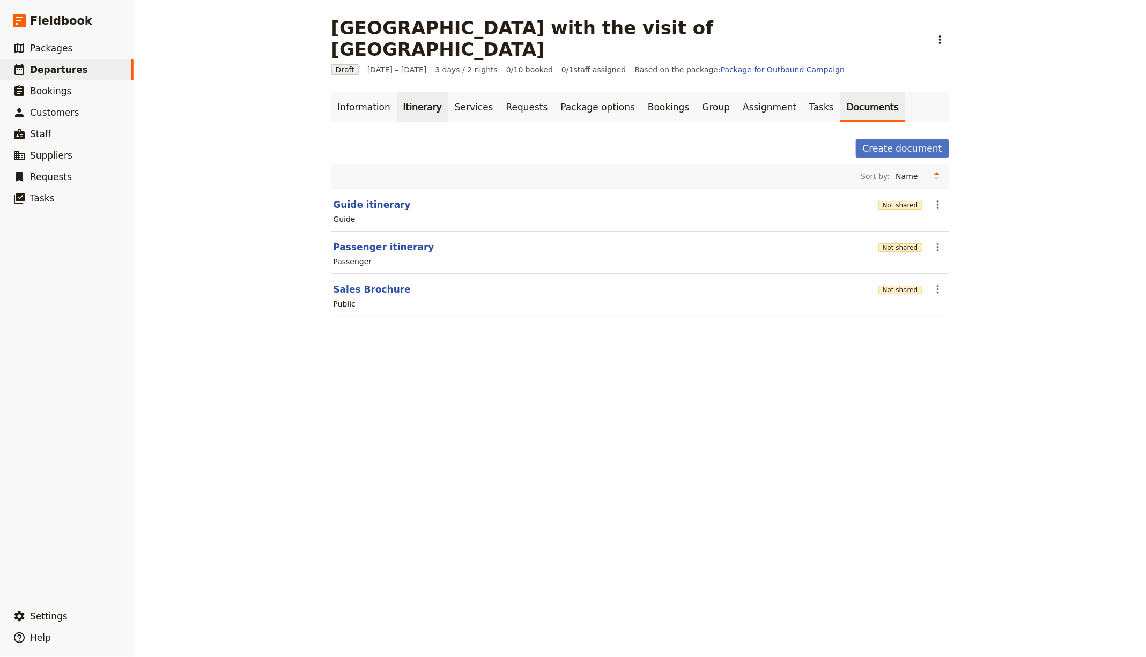
click at [397, 92] on link "Itinerary" at bounding box center [422, 107] width 51 height 30
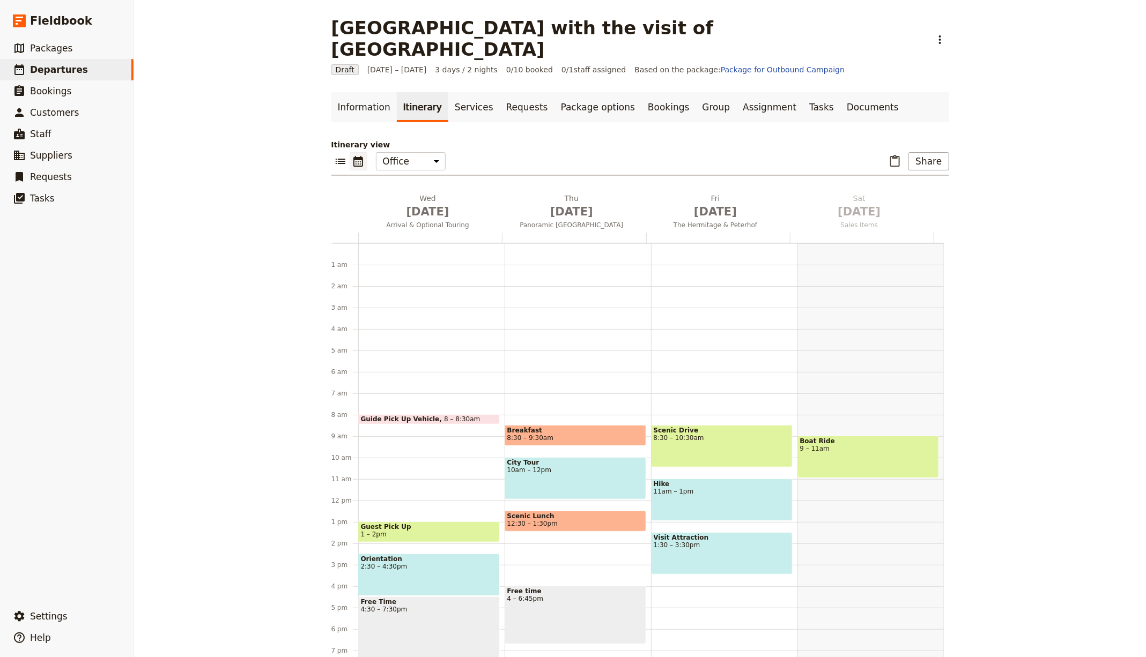
scroll to position [106, 0]
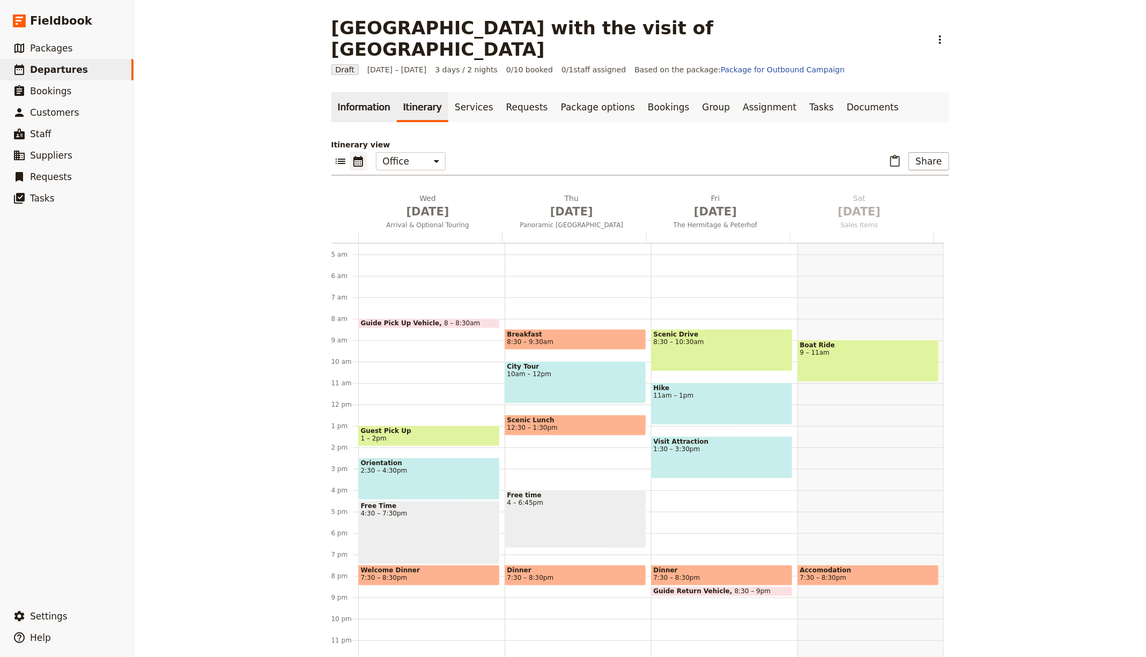
click at [351, 92] on link "Information" at bounding box center [363, 107] width 65 height 30
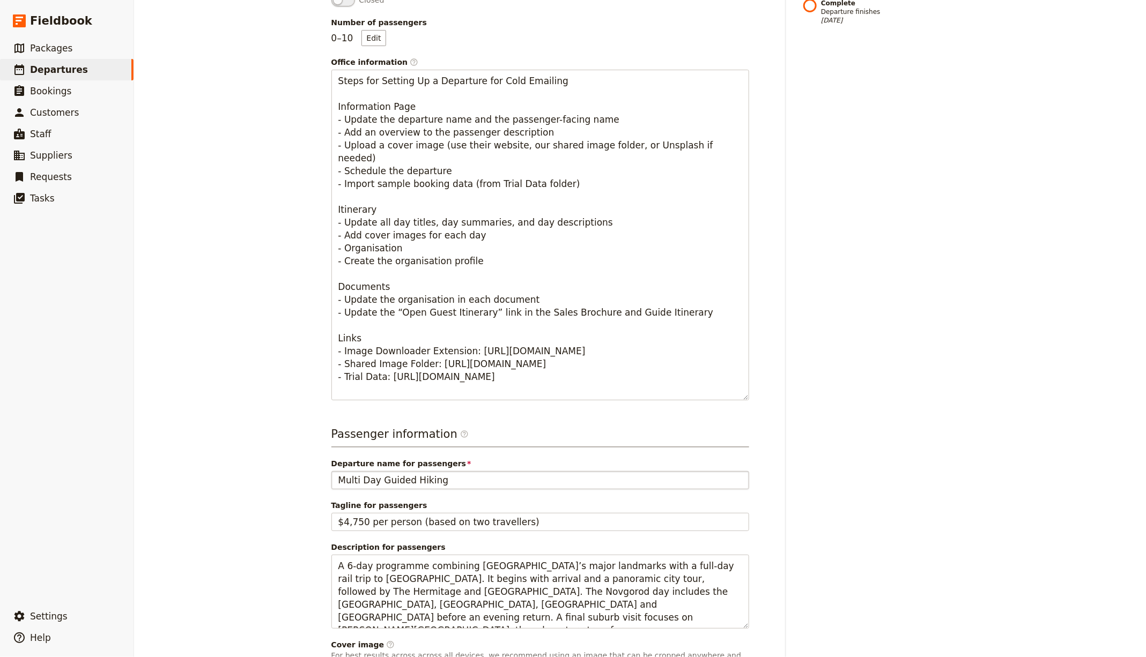
scroll to position [526, 0]
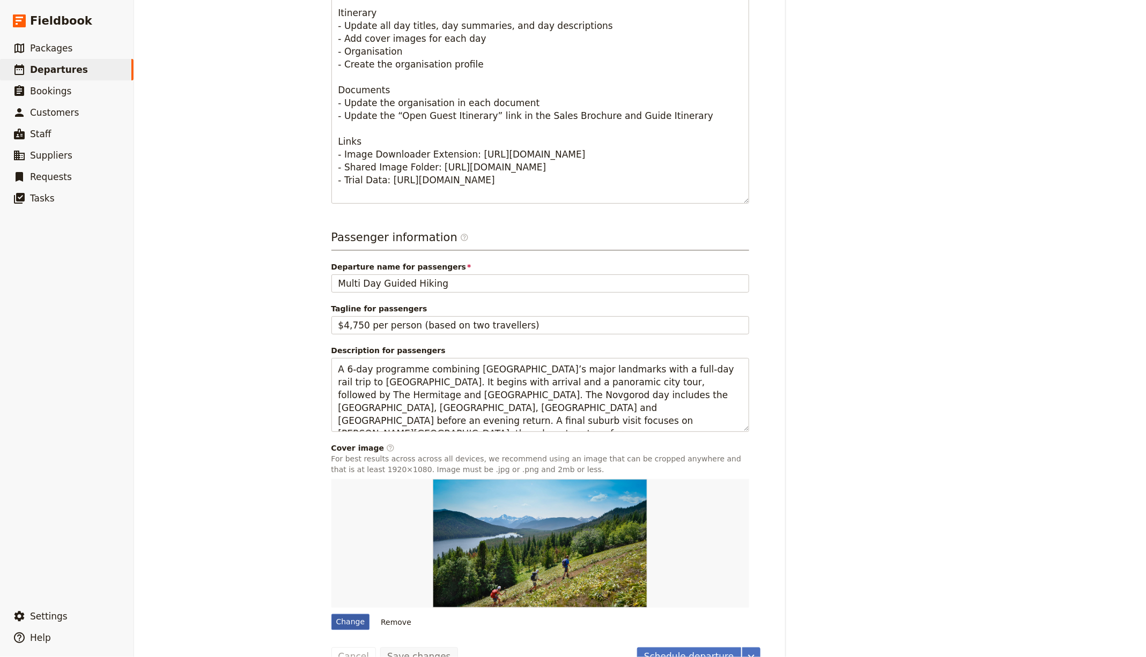
click at [345, 606] on form "Departure information Departure name / reference code Saint Petersburg with the…" at bounding box center [545, 139] width 429 height 1053
click at [346, 614] on div "Change" at bounding box center [350, 622] width 39 height 16
click at [331, 614] on input "Change" at bounding box center [331, 614] width 1 height 1
click at [343, 614] on div "Change" at bounding box center [350, 622] width 39 height 16
click at [331, 614] on input "Change" at bounding box center [331, 614] width 1 height 1
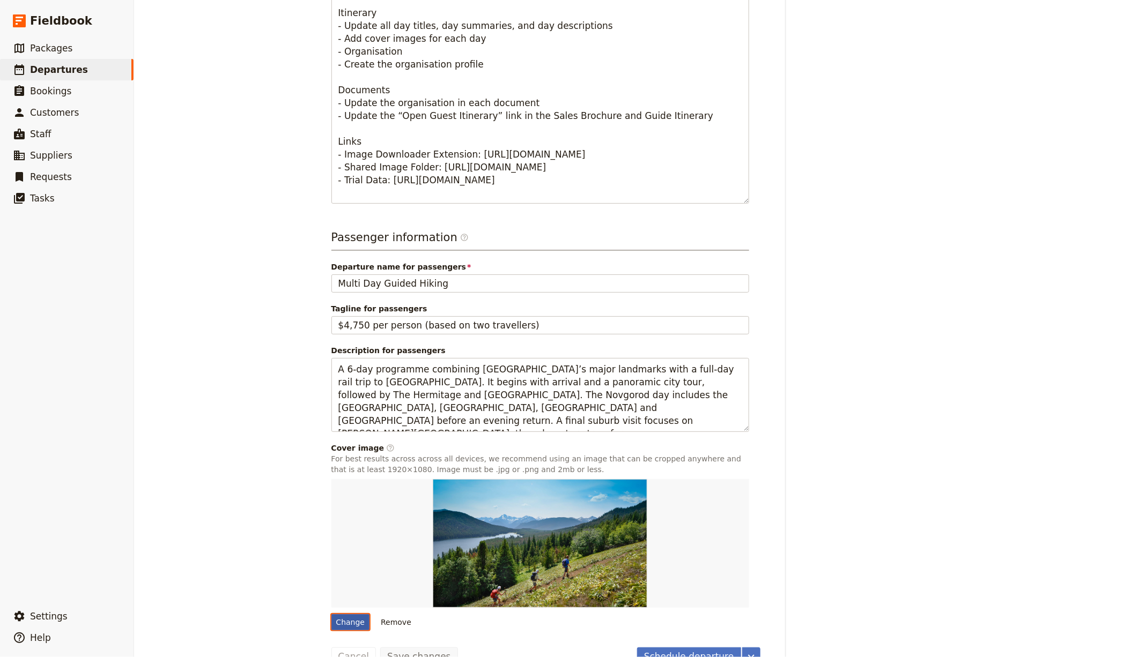
type input "C:\fakepath\serhii-tyaglovsky-QdXe6YmRw8c-unsplash.jpg"
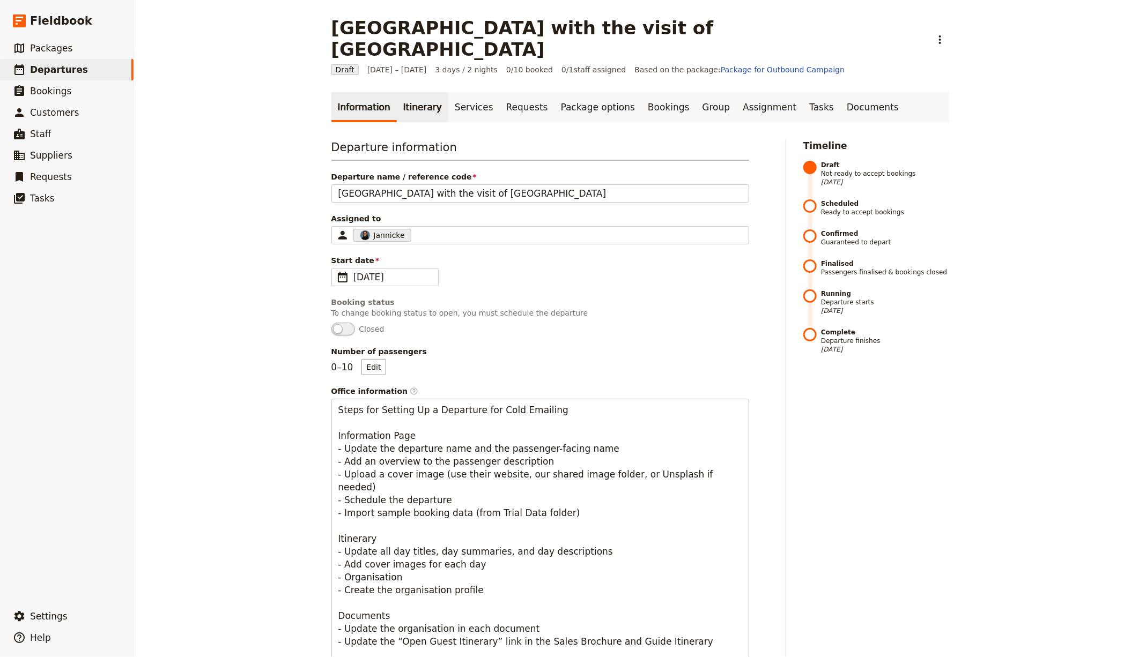
click at [404, 92] on link "Itinerary" at bounding box center [422, 107] width 51 height 30
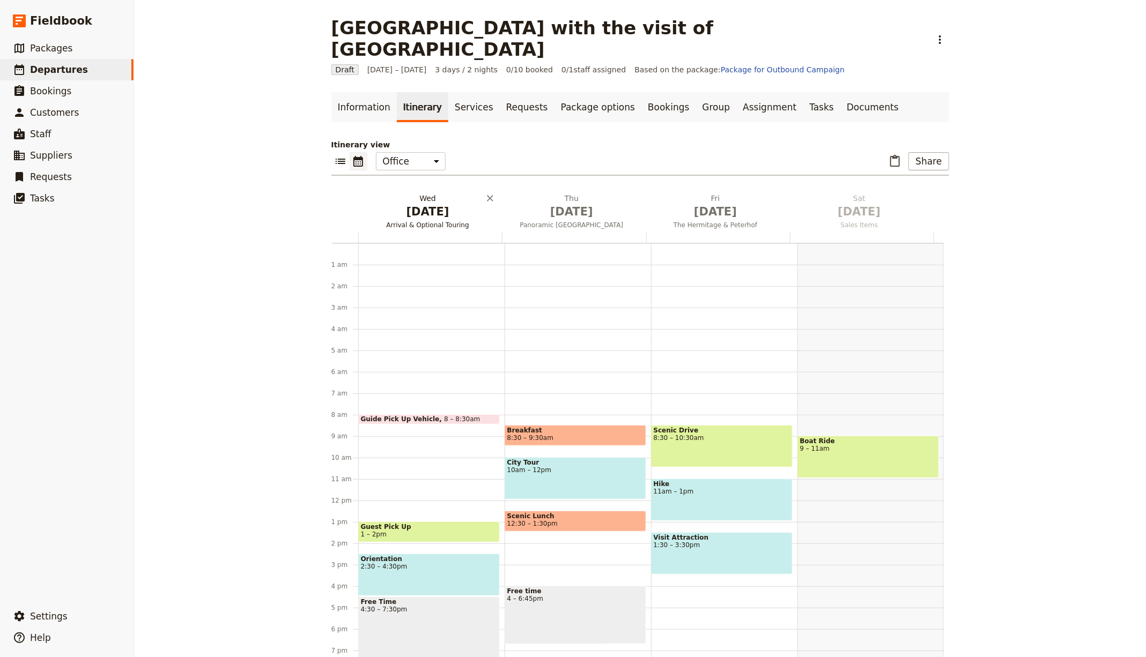
scroll to position [106, 0]
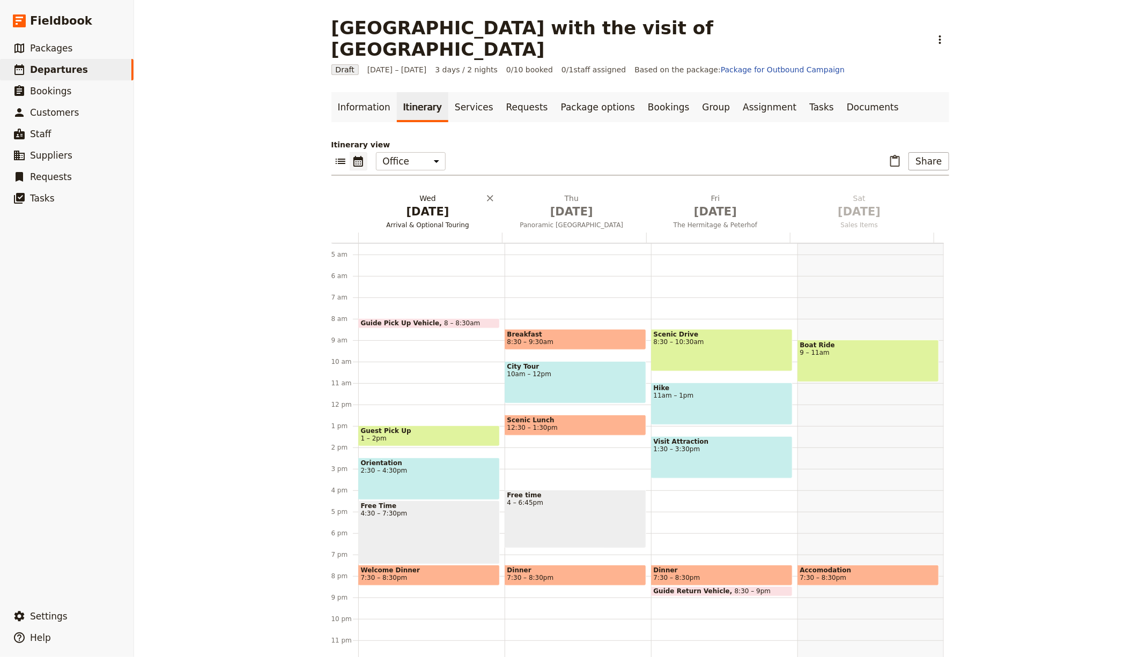
click at [431, 204] on span "[DATE]" at bounding box center [427, 212] width 131 height 16
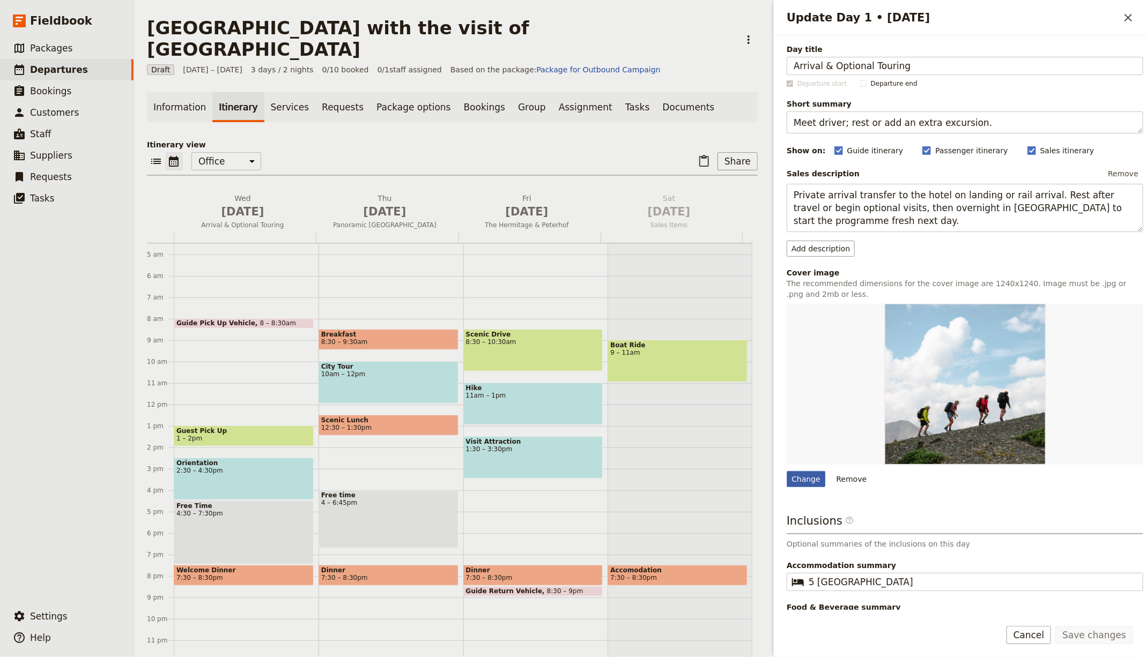
click at [817, 483] on div "Change" at bounding box center [806, 479] width 39 height 16
click at [787, 471] on input "Change" at bounding box center [786, 471] width 1 height 1
type input "C:\fakepath\discover-1.png"
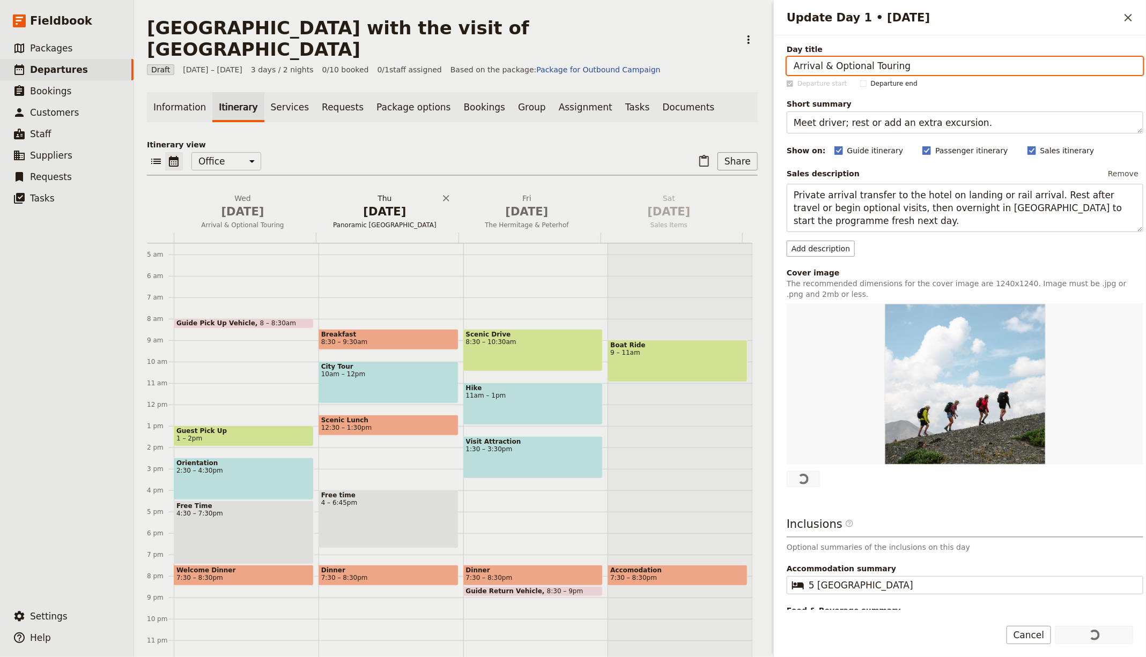
click at [377, 204] on span "[DATE]" at bounding box center [384, 212] width 129 height 16
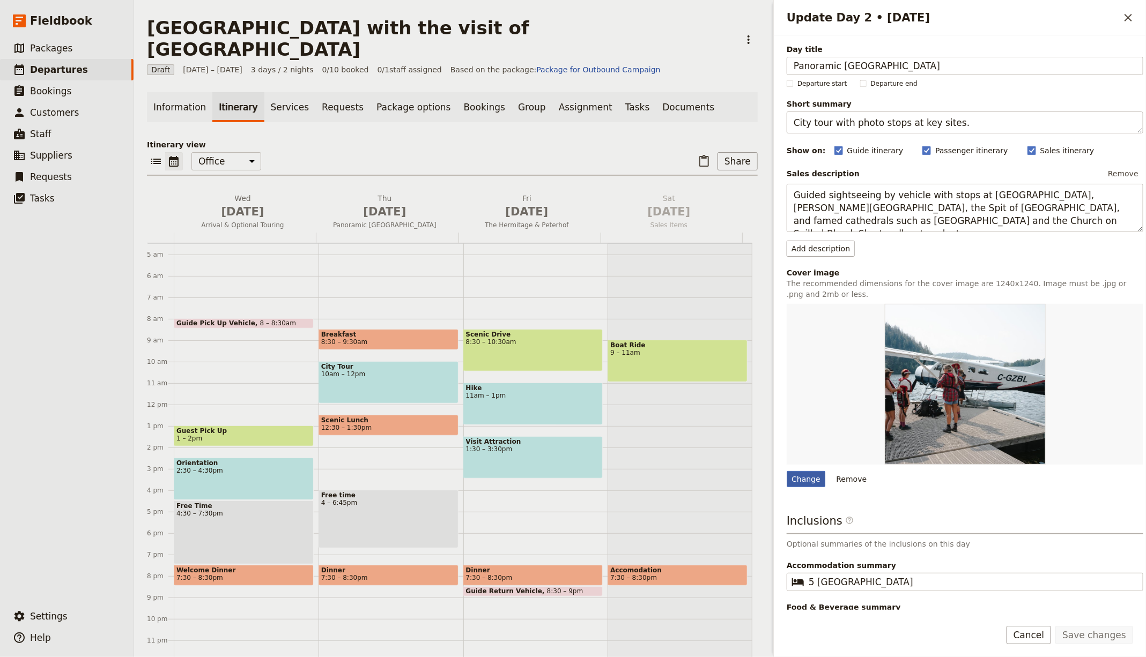
click at [802, 478] on div "Change" at bounding box center [806, 479] width 39 height 16
click at [787, 471] on input "Change" at bounding box center [786, 471] width 1 height 1
type input "C:\fakepath\nav-3.jpg"
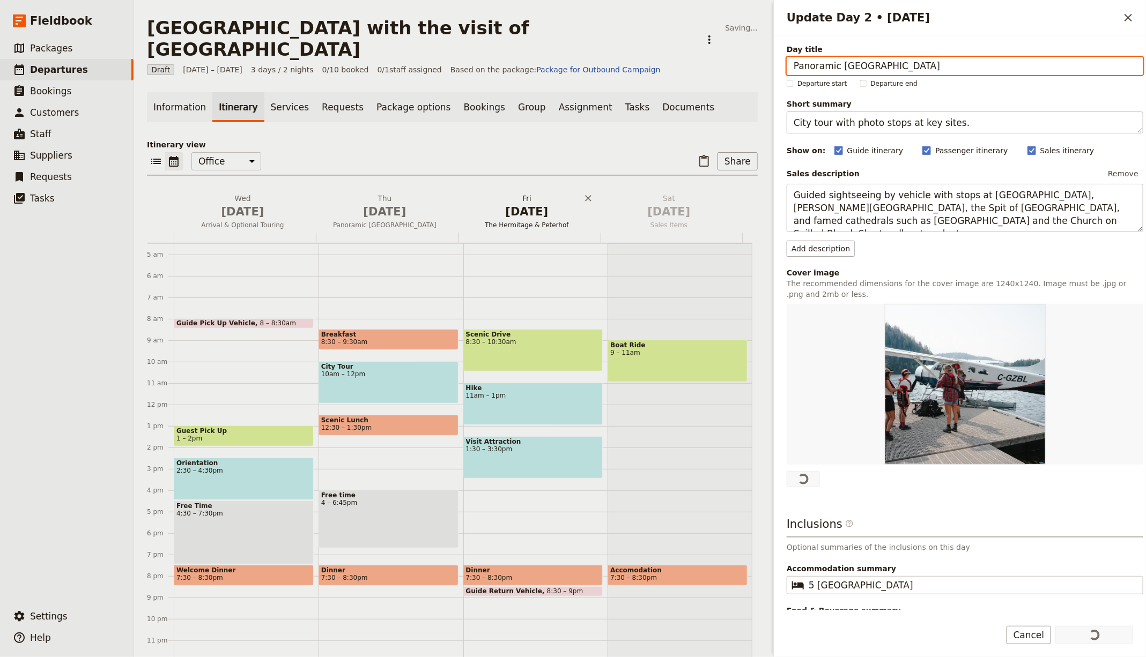
click at [502, 204] on span "[DATE]" at bounding box center [526, 212] width 129 height 16
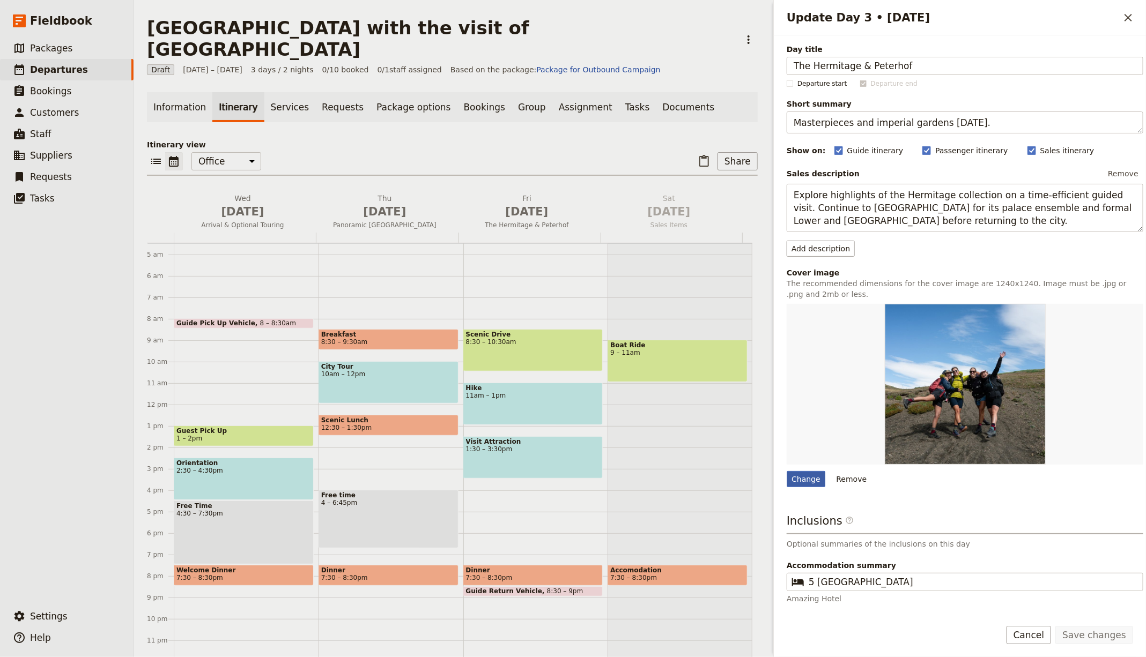
click at [804, 477] on div "Change" at bounding box center [806, 479] width 39 height 16
click at [787, 471] on input "Change" at bounding box center [786, 471] width 1 height 1
type input "C:\fakepath\nav-2.jpg"
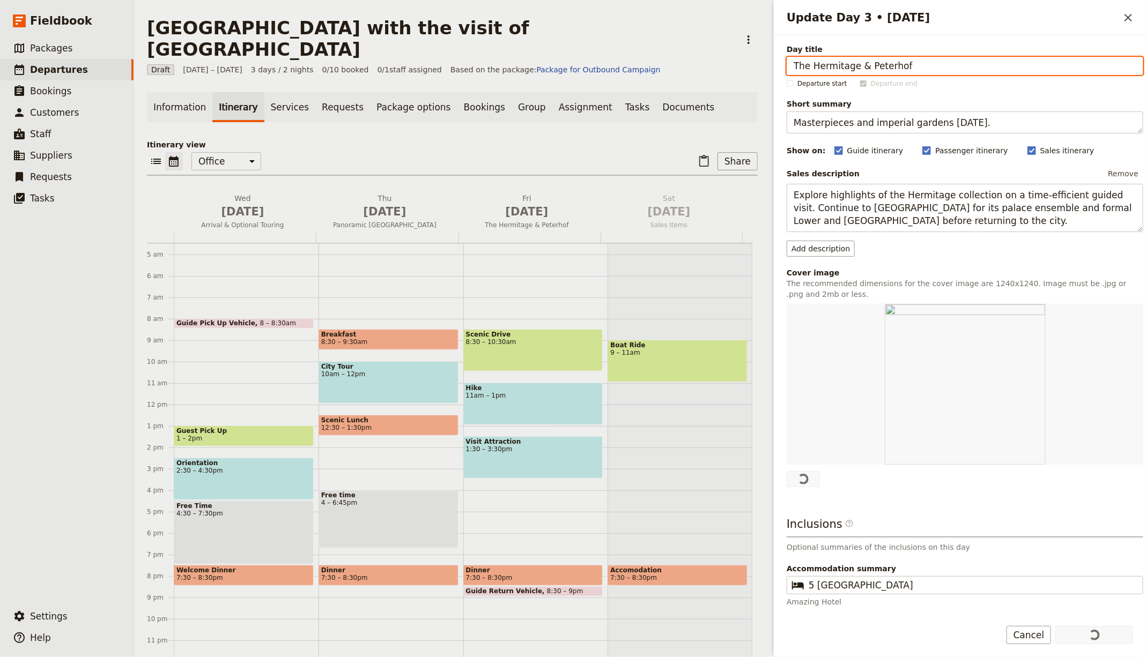
click at [677, 34] on div "[GEOGRAPHIC_DATA] with the visit of [GEOGRAPHIC_DATA] ​" at bounding box center [452, 38] width 611 height 43
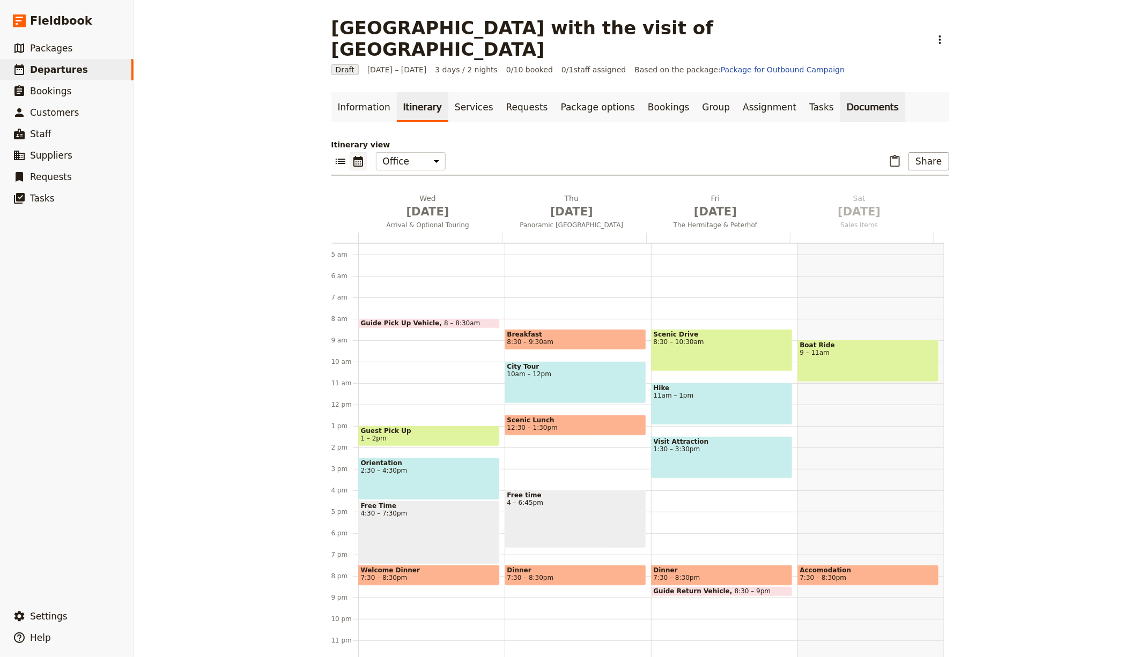
click at [840, 92] on link "Documents" at bounding box center [872, 107] width 65 height 30
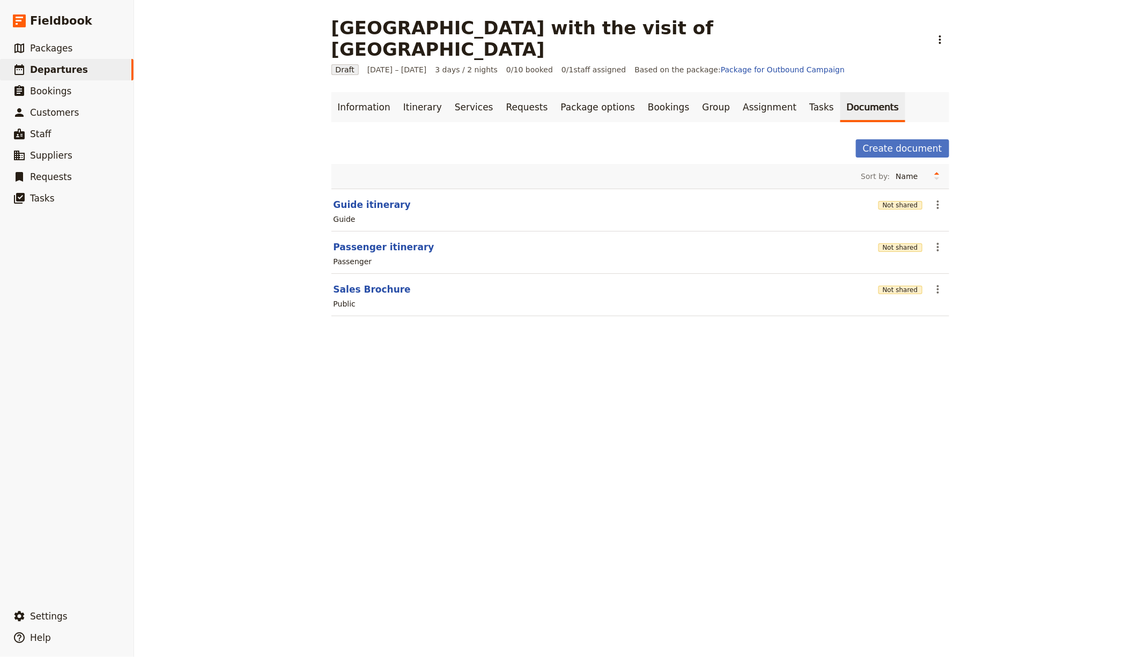
click at [900, 199] on div "Not shared" at bounding box center [900, 204] width 44 height 11
click at [898, 201] on button "Not shared" at bounding box center [900, 205] width 44 height 9
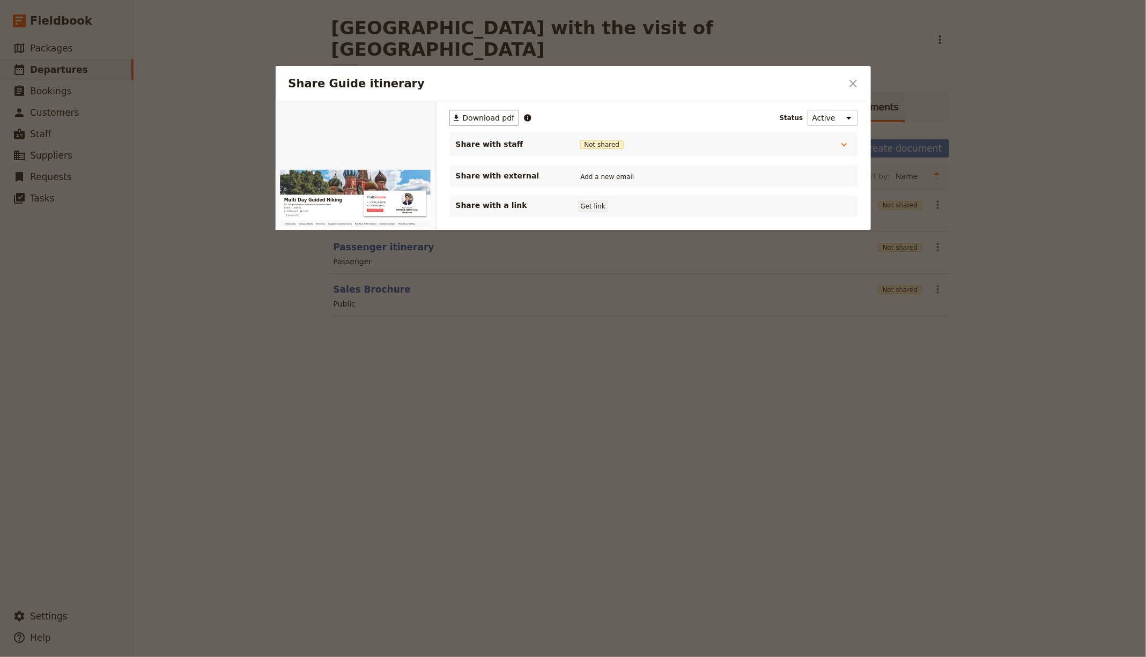
click at [600, 203] on button "Get link" at bounding box center [593, 207] width 30 height 12
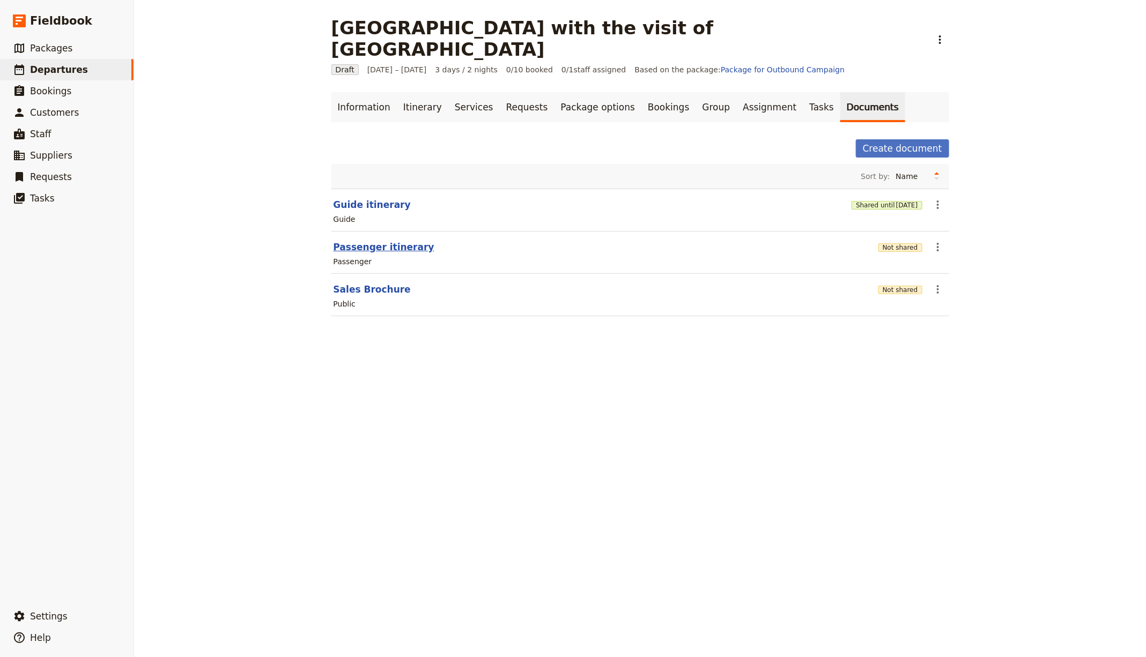
click at [358, 241] on button "Passenger itinerary" at bounding box center [384, 247] width 101 height 13
select select "PASSENGER"
select select "RUN_SHEET"
select select "LARGE"
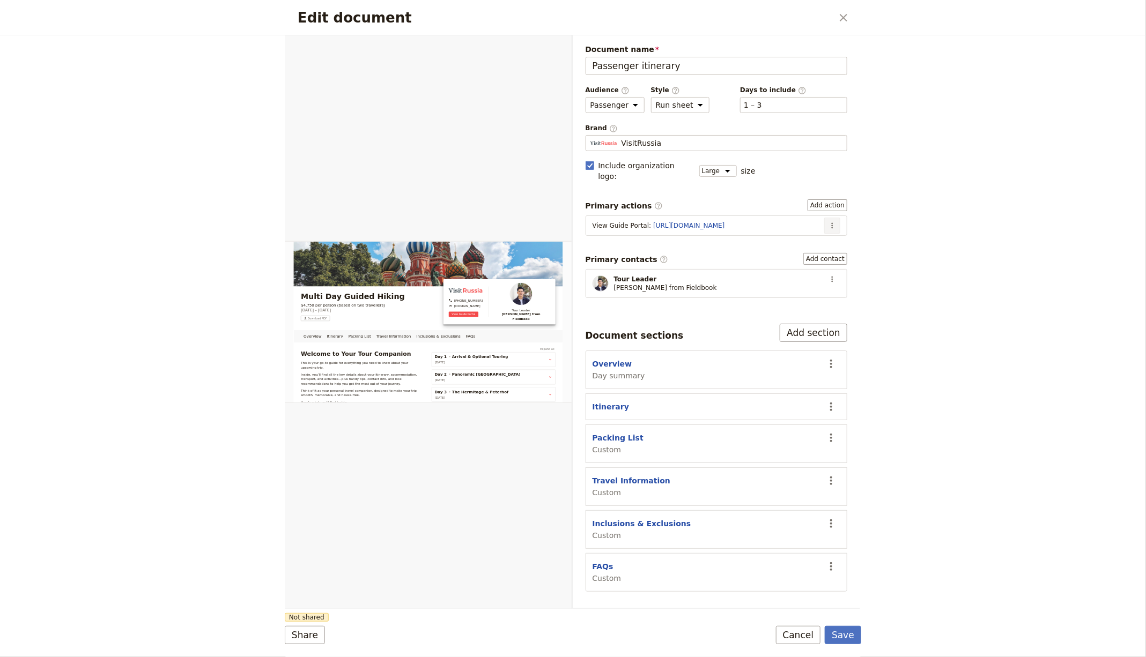
click at [835, 221] on icon "Actions" at bounding box center [832, 225] width 9 height 9
click at [824, 238] on span "Edit action" at bounding box center [806, 234] width 56 height 11
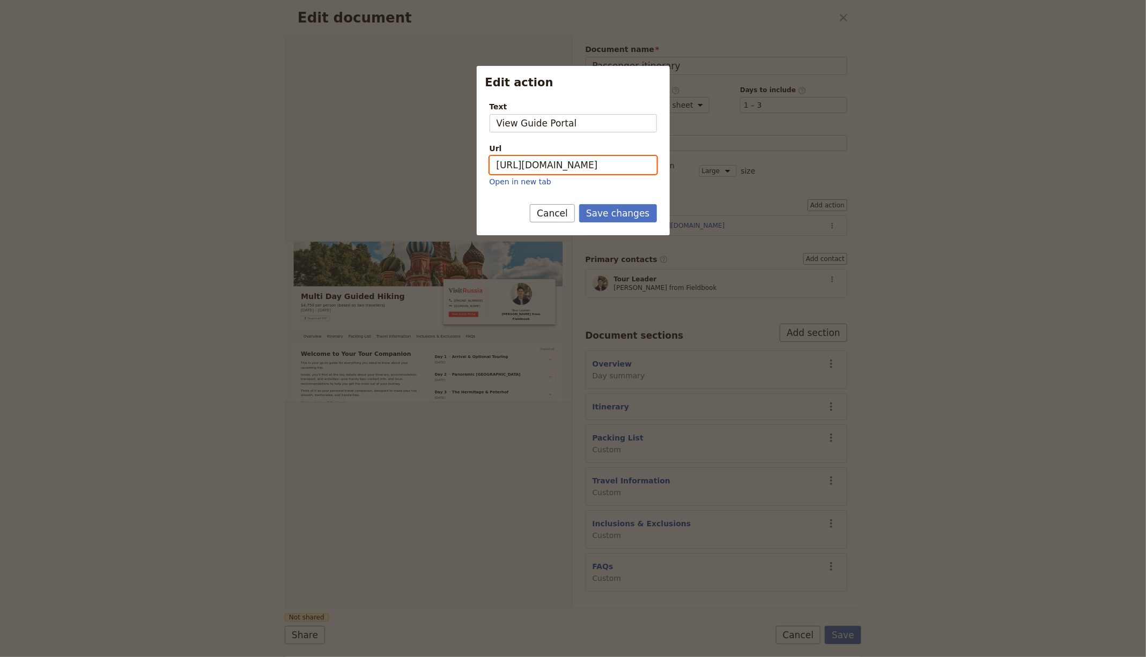
click at [598, 162] on input "https://trips.fieldbook.com/d/EiJeiki9hEpyjuOgtPP9y" at bounding box center [573, 165] width 167 height 18
paste input "Y06B6yqE1EZ8Oym7RftQk"
type input "[URL][DOMAIN_NAME]"
click at [612, 223] on div "Save changes Cancel" at bounding box center [573, 219] width 193 height 31
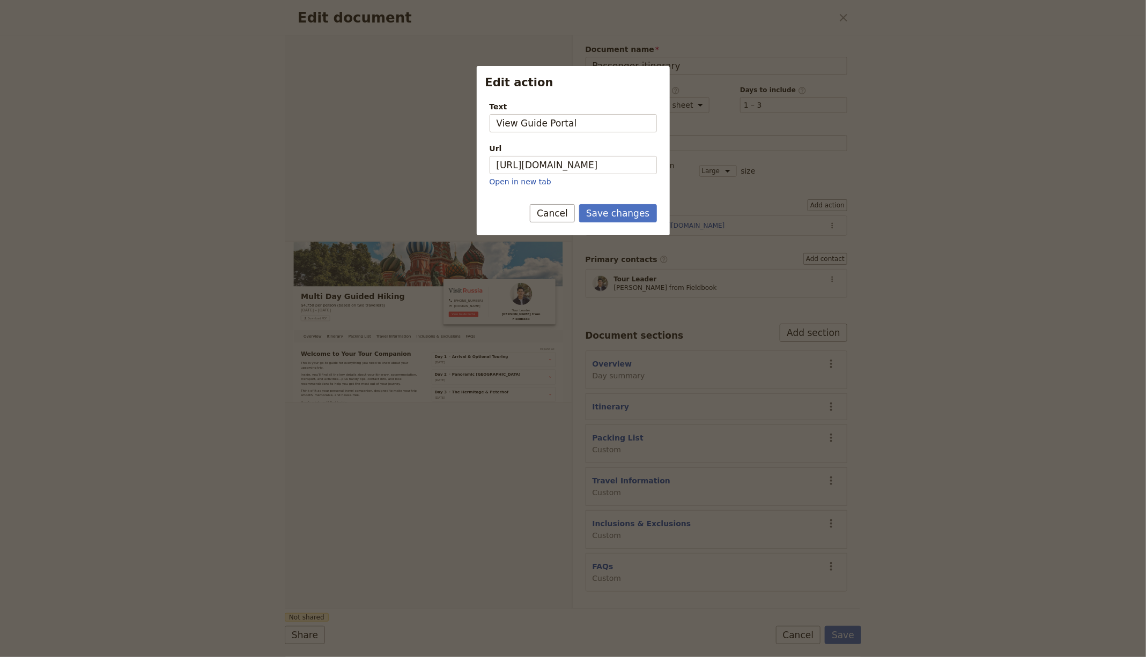
scroll to position [0, 0]
click at [627, 213] on button "Save changes" at bounding box center [618, 213] width 78 height 18
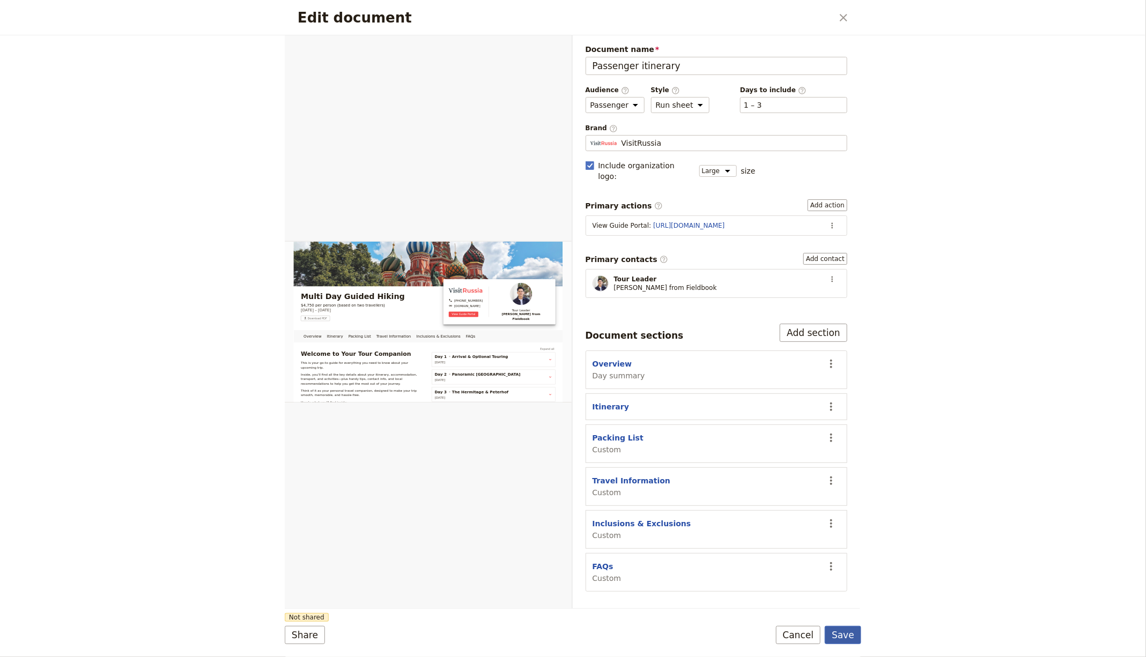
click at [849, 643] on button "Save" at bounding box center [843, 635] width 36 height 18
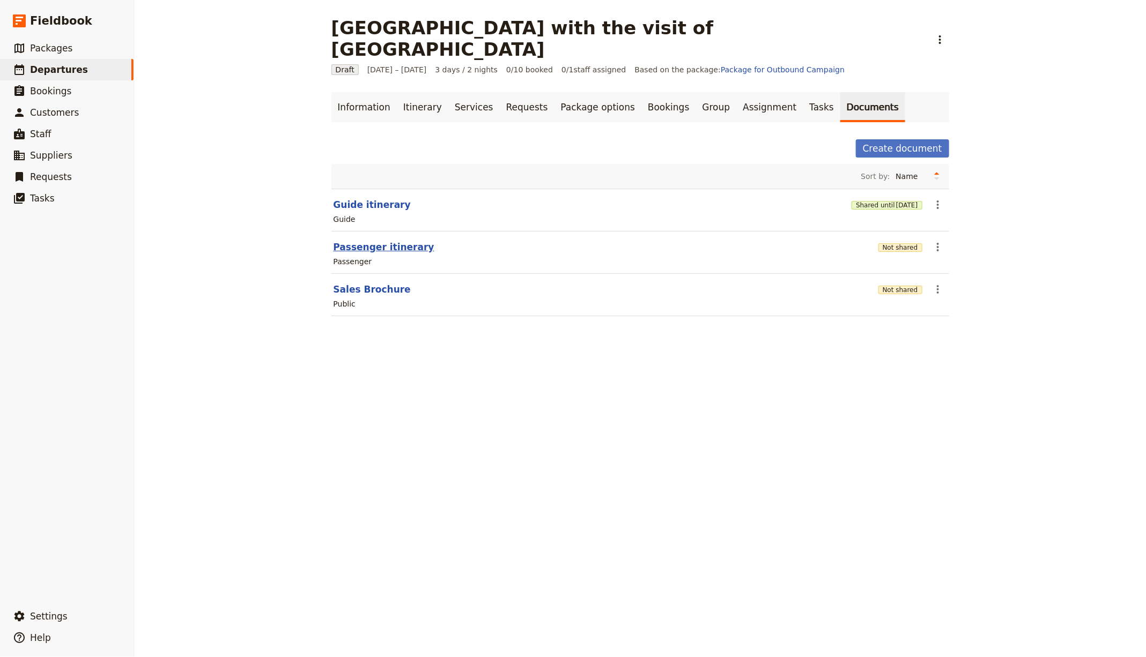
click at [350, 241] on button "Passenger itinerary" at bounding box center [384, 247] width 101 height 13
select select "PASSENGER"
select select "RUN_SHEET"
select select "LARGE"
click at [889, 238] on div "Not shared" at bounding box center [900, 247] width 44 height 18
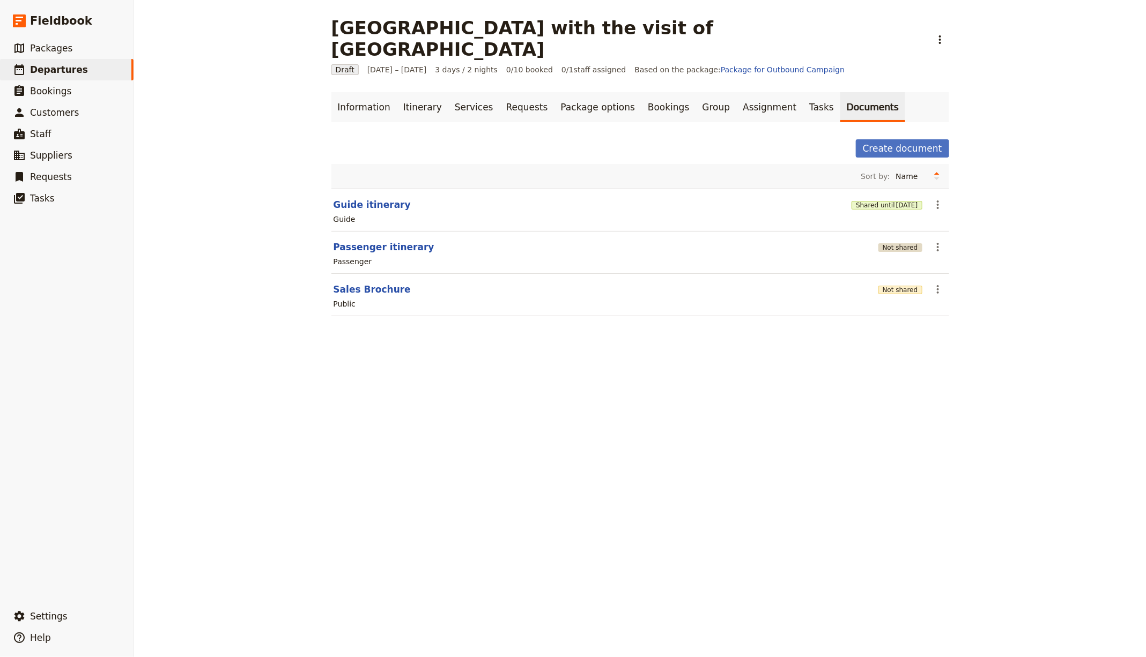
click at [890, 243] on button "Not shared" at bounding box center [900, 247] width 44 height 9
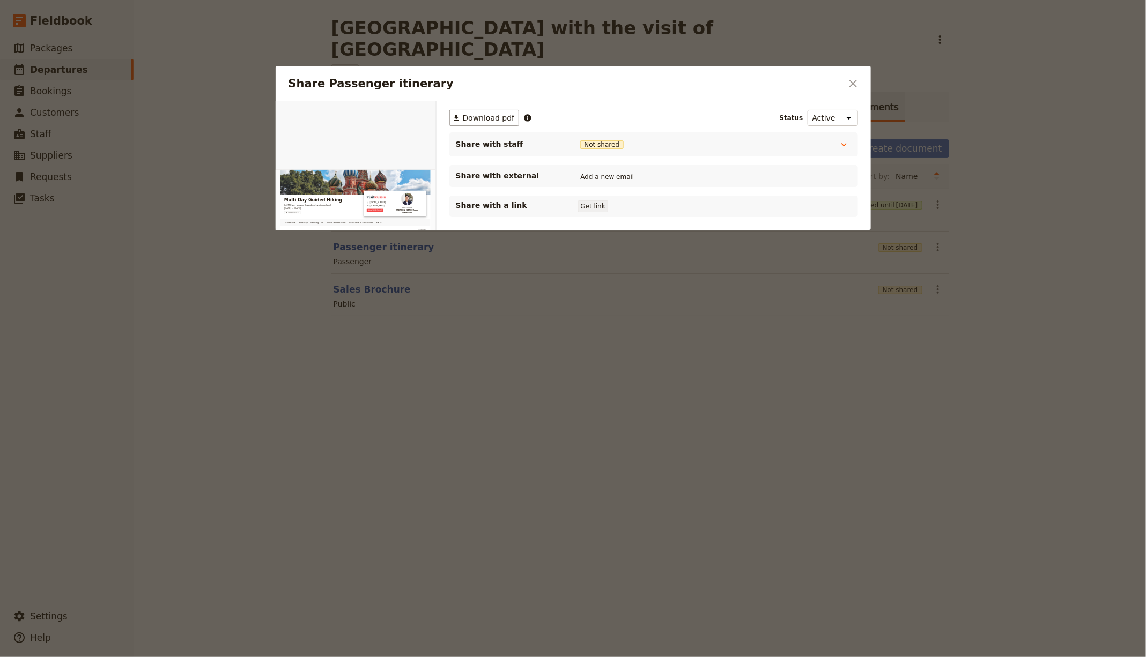
click at [596, 201] on button "Get link" at bounding box center [593, 207] width 30 height 12
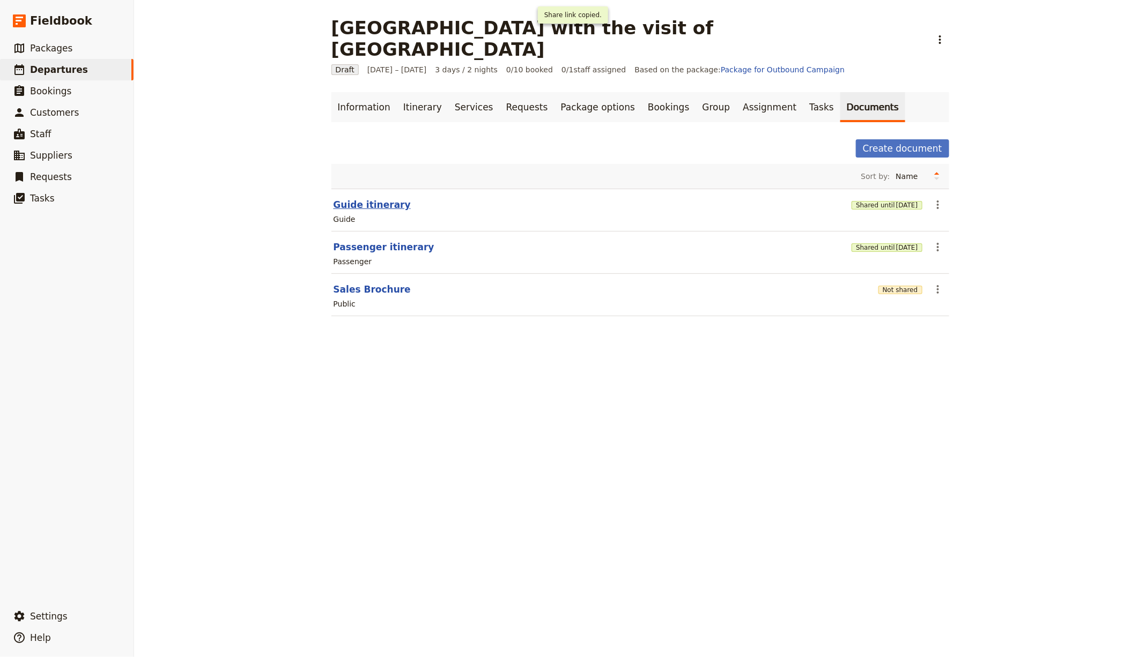
click at [375, 198] on button "Guide itinerary" at bounding box center [372, 204] width 77 height 13
select select "STAFF"
select select "RUN_SHEET"
select select "LARGE"
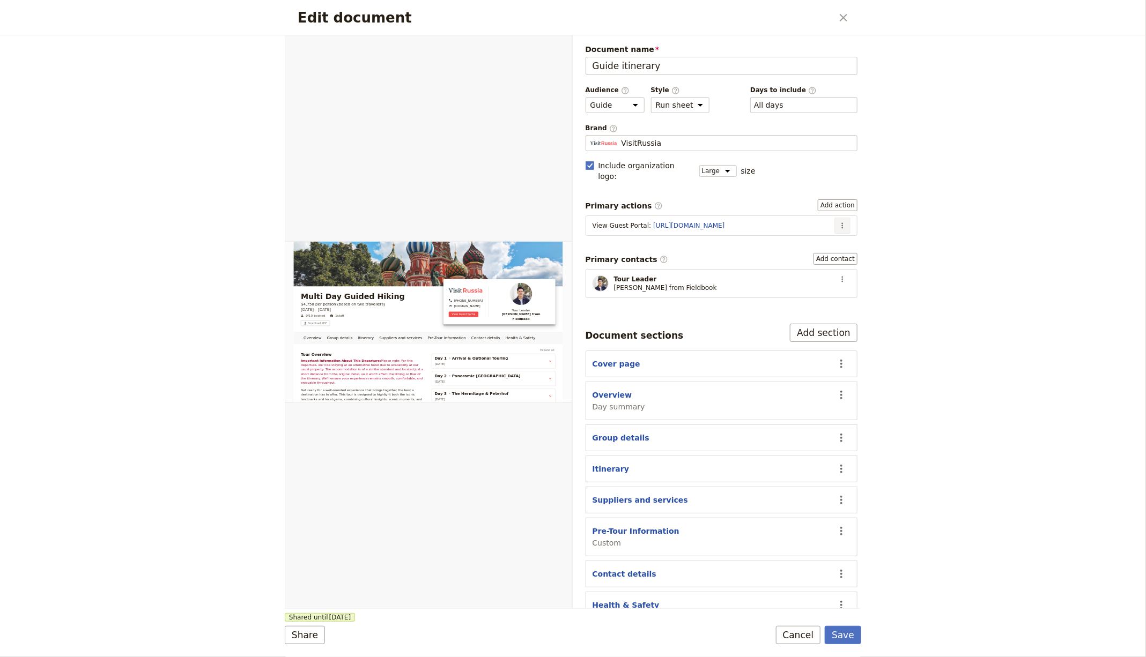
click at [838, 221] on icon "Actions" at bounding box center [842, 225] width 9 height 9
click at [810, 235] on span "Edit action" at bounding box center [798, 234] width 40 height 11
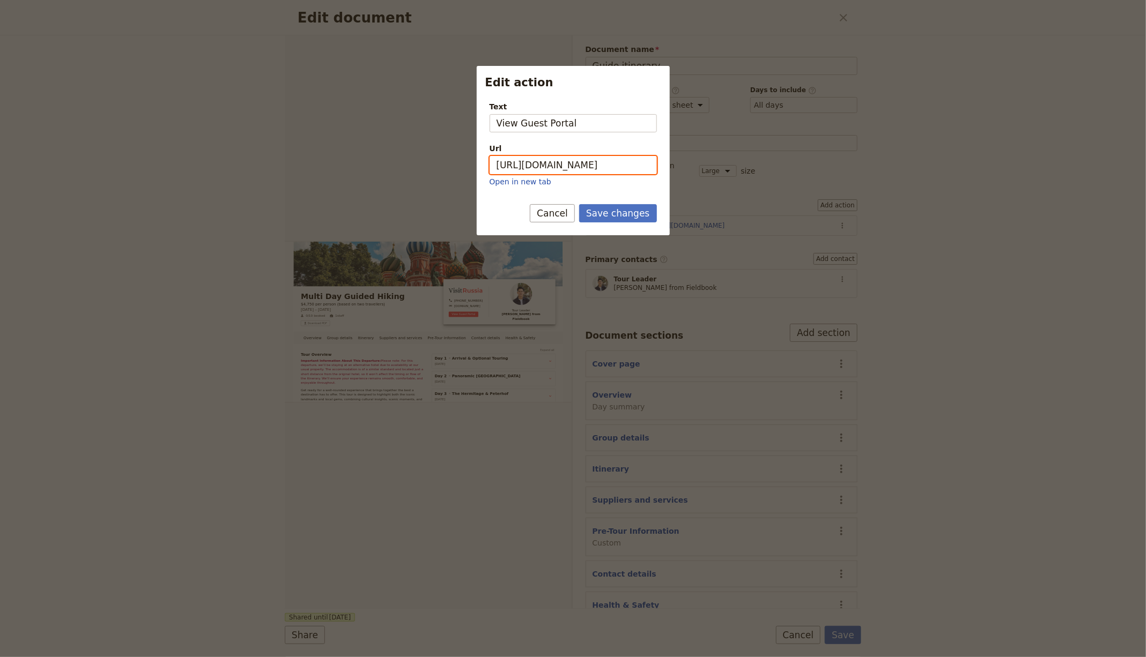
click at [595, 165] on input "https://trips.fieldbook.com/d/9v0WpKdHOBLQssNZu2mPW" at bounding box center [573, 165] width 167 height 18
paste input "yPRWf759C39JYrimZiAir"
type input "[URL][DOMAIN_NAME]"
click at [618, 214] on button "Save changes" at bounding box center [618, 213] width 78 height 18
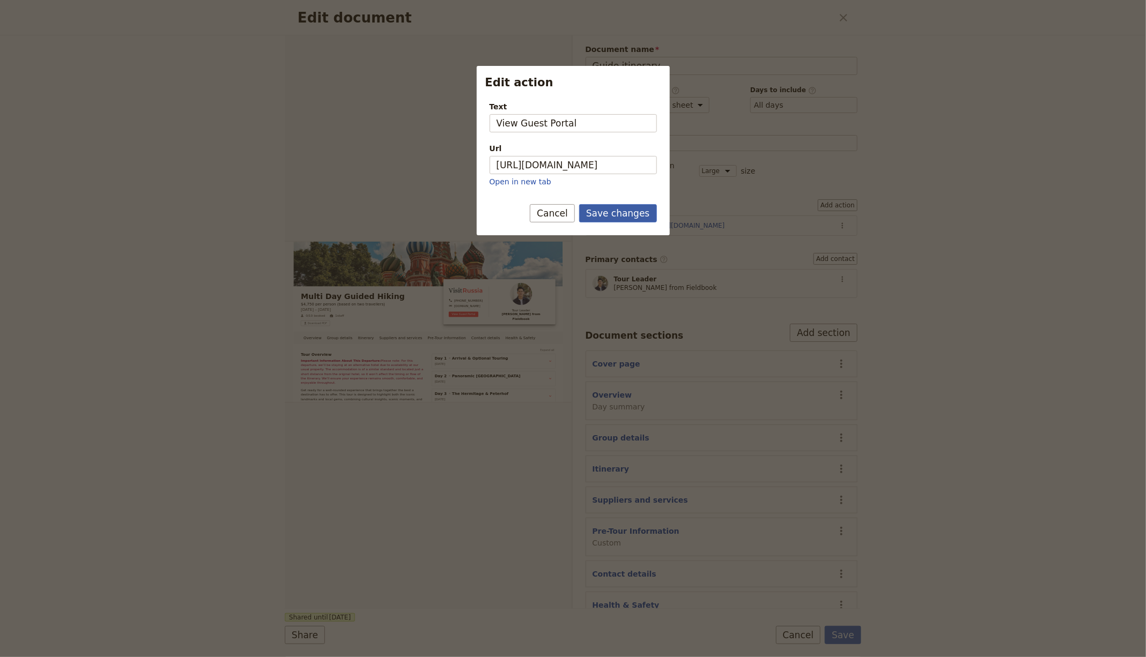
scroll to position [0, 0]
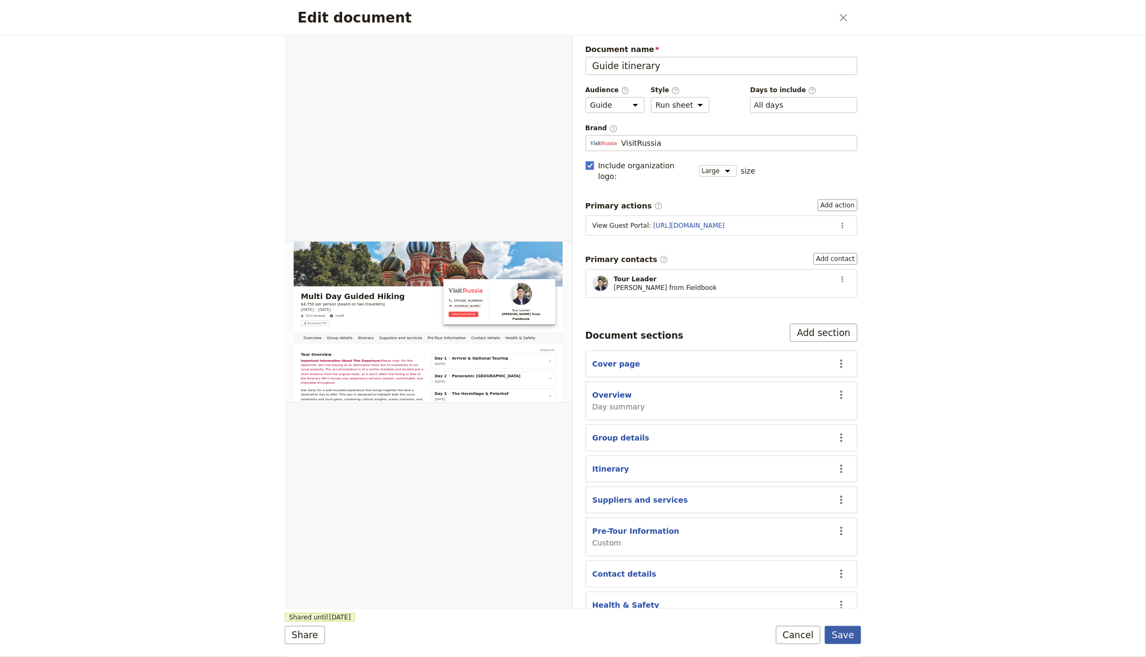
click at [839, 638] on button "Save" at bounding box center [843, 635] width 36 height 18
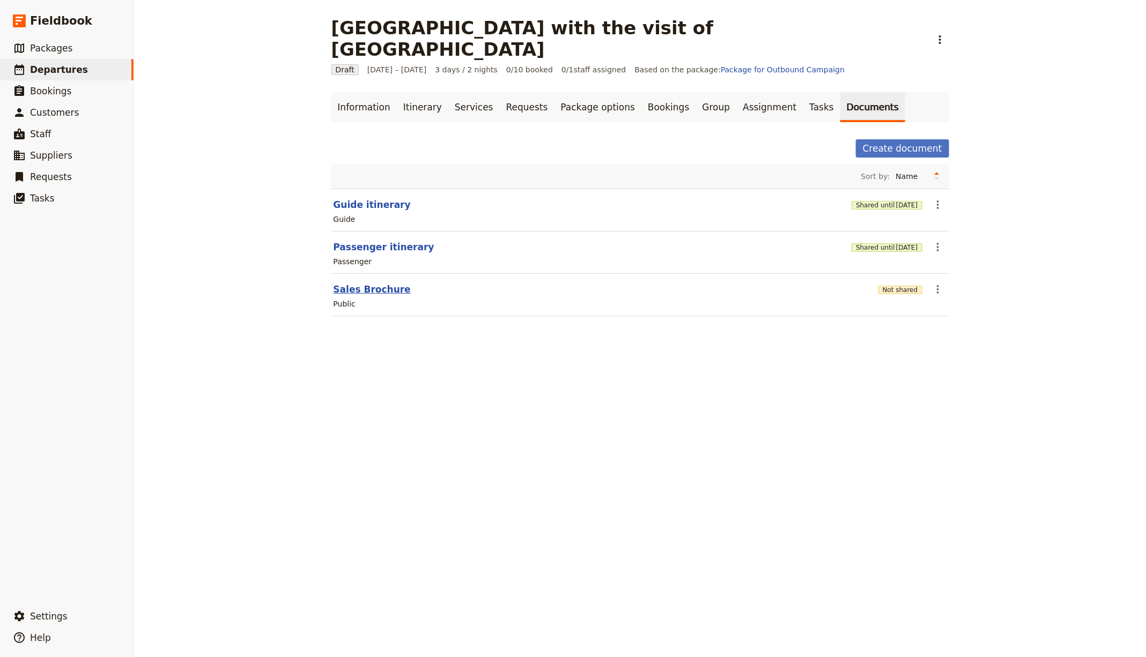
click at [362, 283] on button "Sales Brochure" at bounding box center [372, 289] width 77 height 13
select select "DEFAULT"
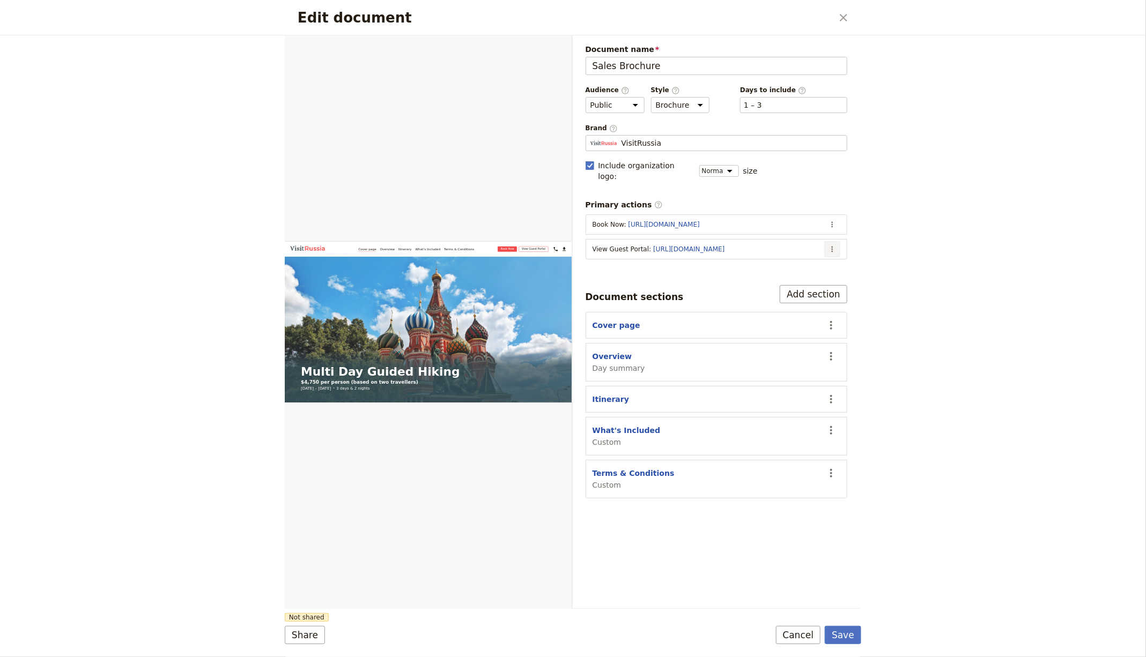
click at [833, 245] on icon "Actions" at bounding box center [832, 249] width 9 height 9
click at [809, 251] on button "Edit action" at bounding box center [790, 257] width 100 height 15
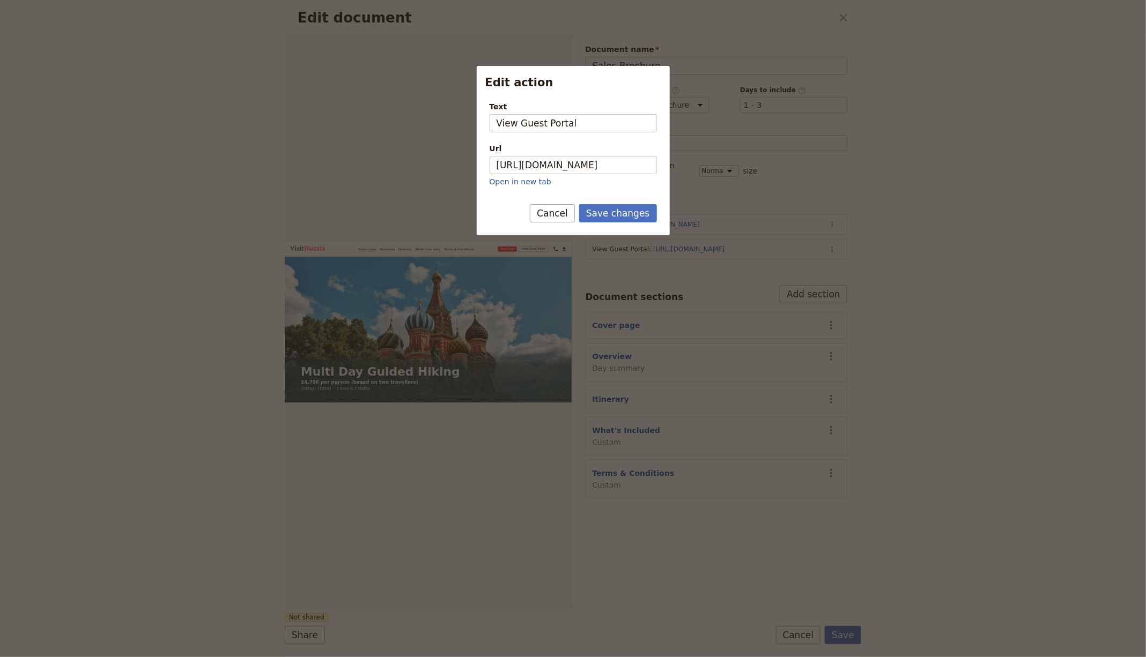
click at [589, 182] on p "Open in new tab" at bounding box center [573, 181] width 167 height 11
click at [603, 167] on input "https://trips.fieldbook.com/d/9v0WpKdHOBLQssNZu2mPW" at bounding box center [573, 165] width 167 height 18
paste input "yPRWf759C39JYrimZiAir"
type input "[URL][DOMAIN_NAME]"
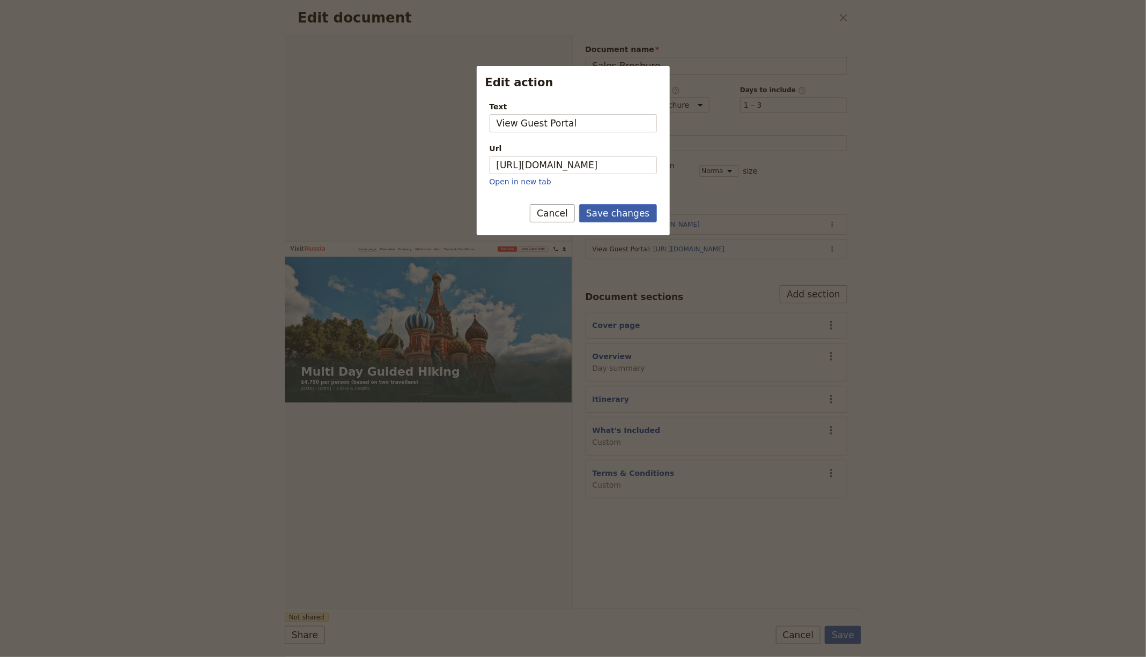
click at [605, 211] on button "Save changes" at bounding box center [618, 213] width 78 height 18
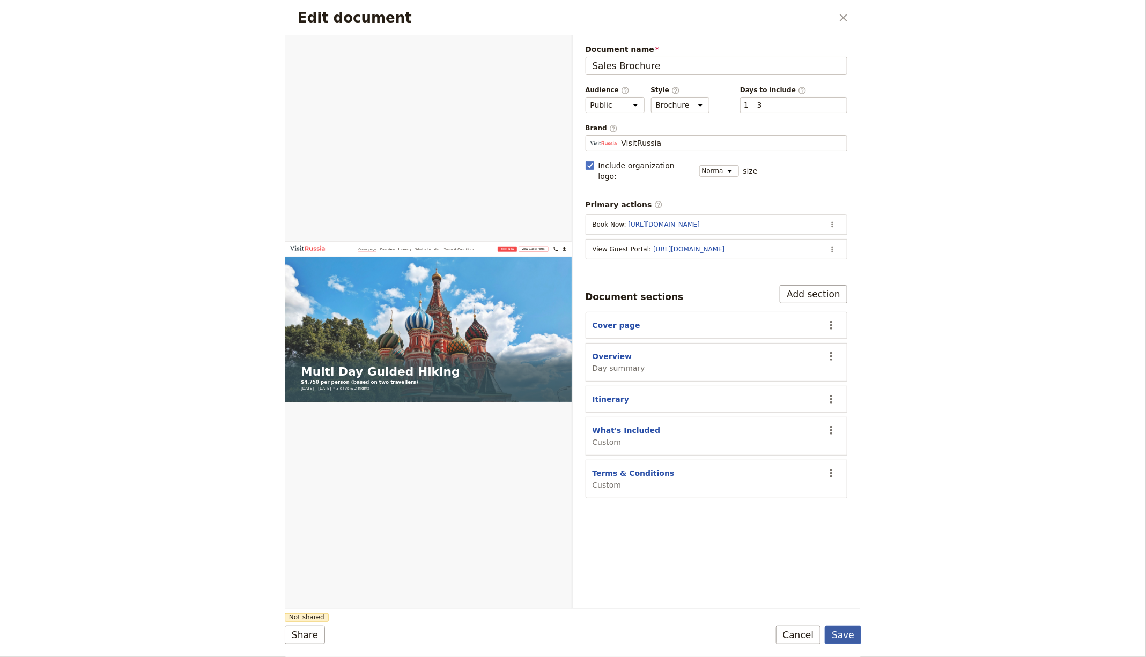
click at [848, 636] on button "Save" at bounding box center [843, 635] width 36 height 18
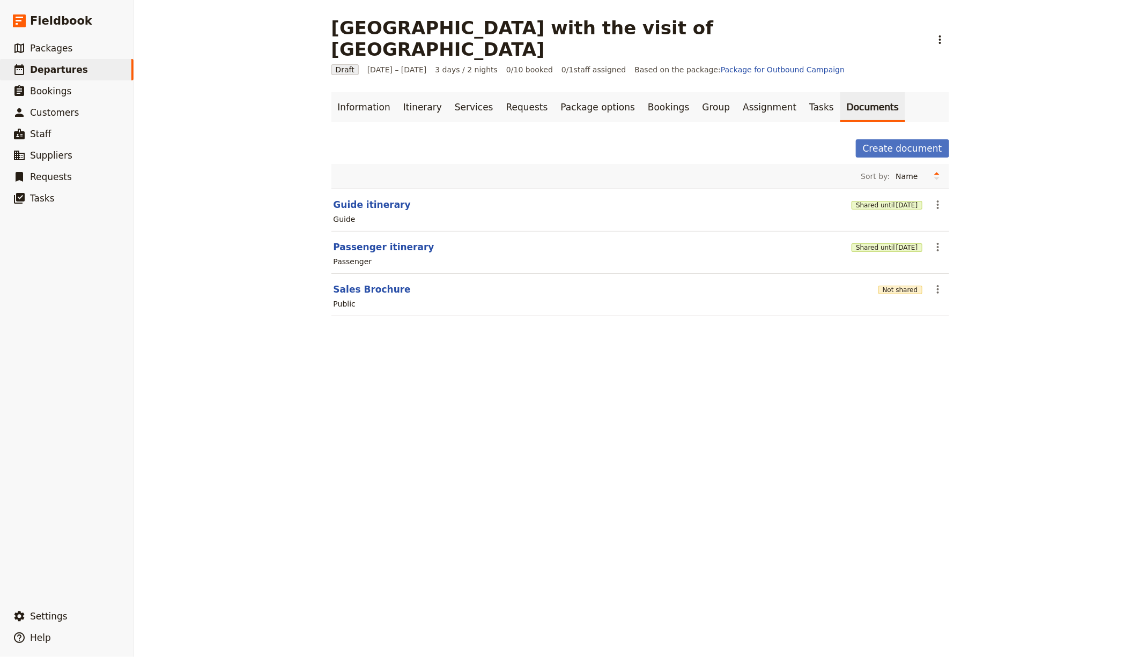
click at [888, 284] on div "Not shared" at bounding box center [900, 289] width 44 height 11
click at [892, 286] on button "Not shared" at bounding box center [900, 290] width 44 height 9
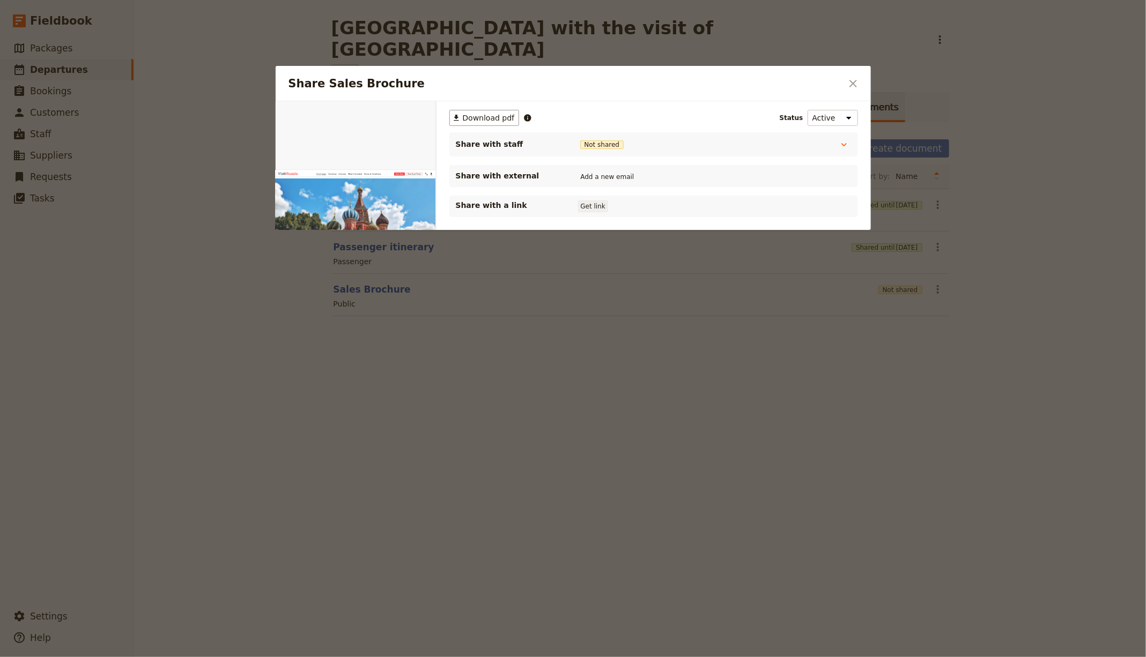
click at [588, 206] on button "Get link" at bounding box center [593, 207] width 30 height 12
click at [930, 370] on div at bounding box center [573, 328] width 1146 height 657
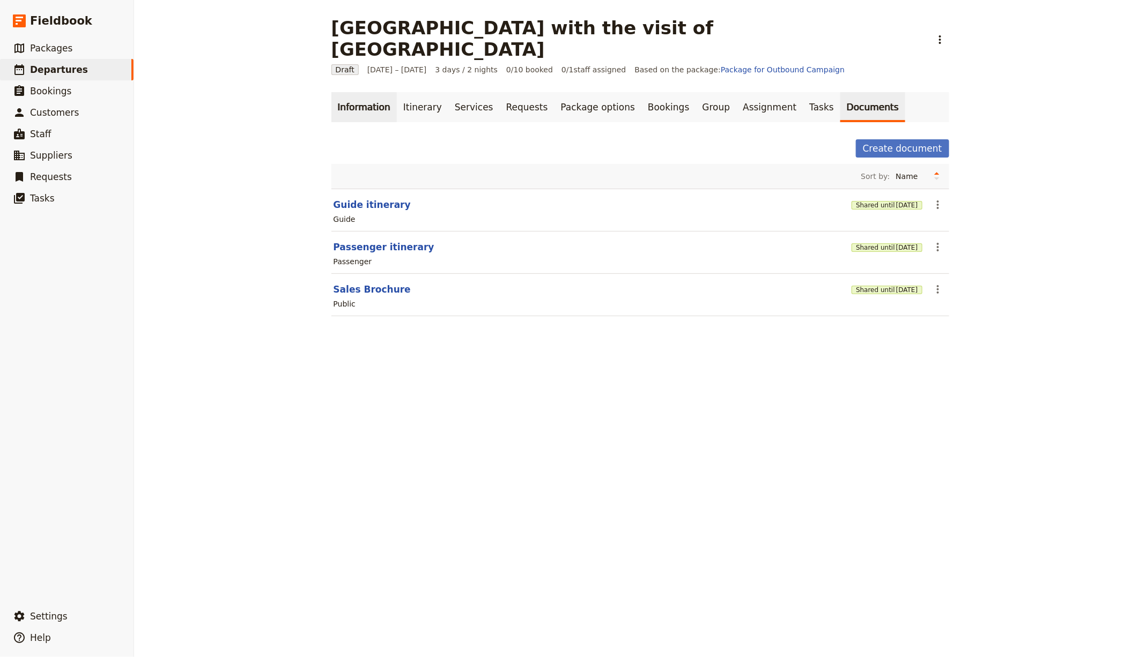
click at [342, 92] on link "Information" at bounding box center [363, 107] width 65 height 30
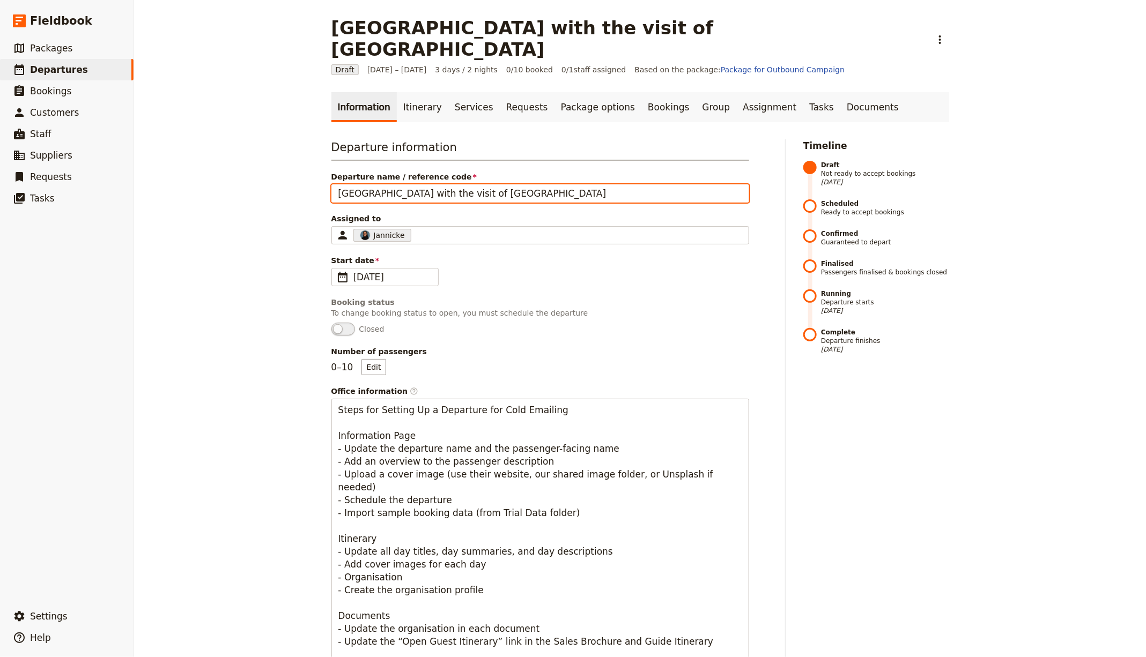
click at [397, 184] on input "[GEOGRAPHIC_DATA] with the visit of [GEOGRAPHIC_DATA]" at bounding box center [540, 193] width 418 height 18
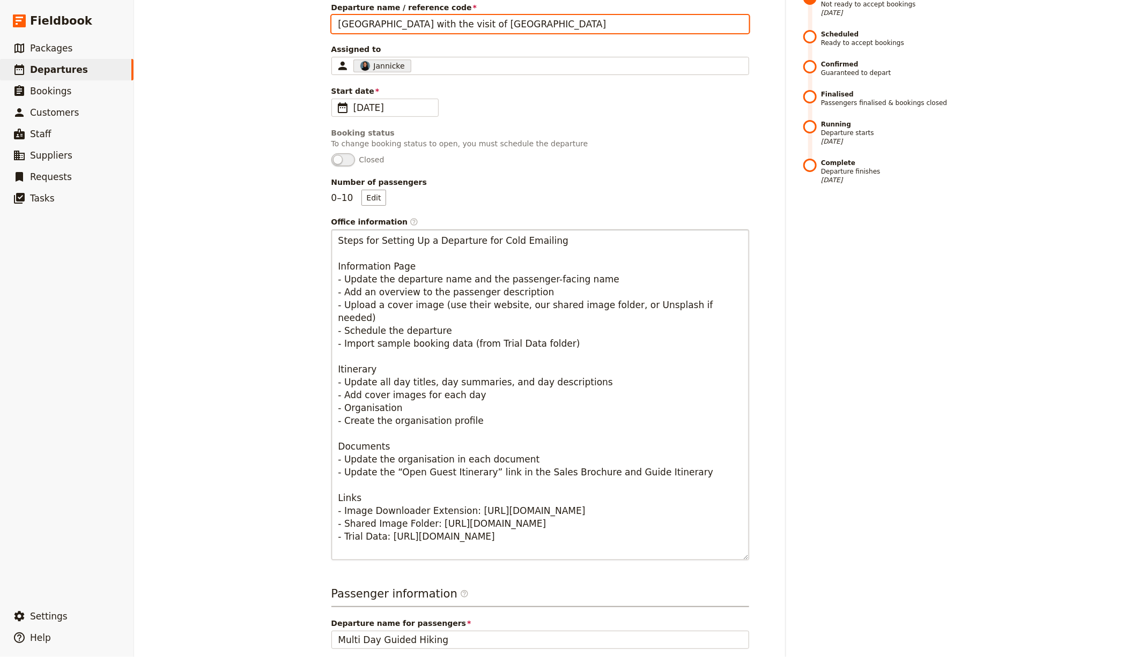
scroll to position [417, 0]
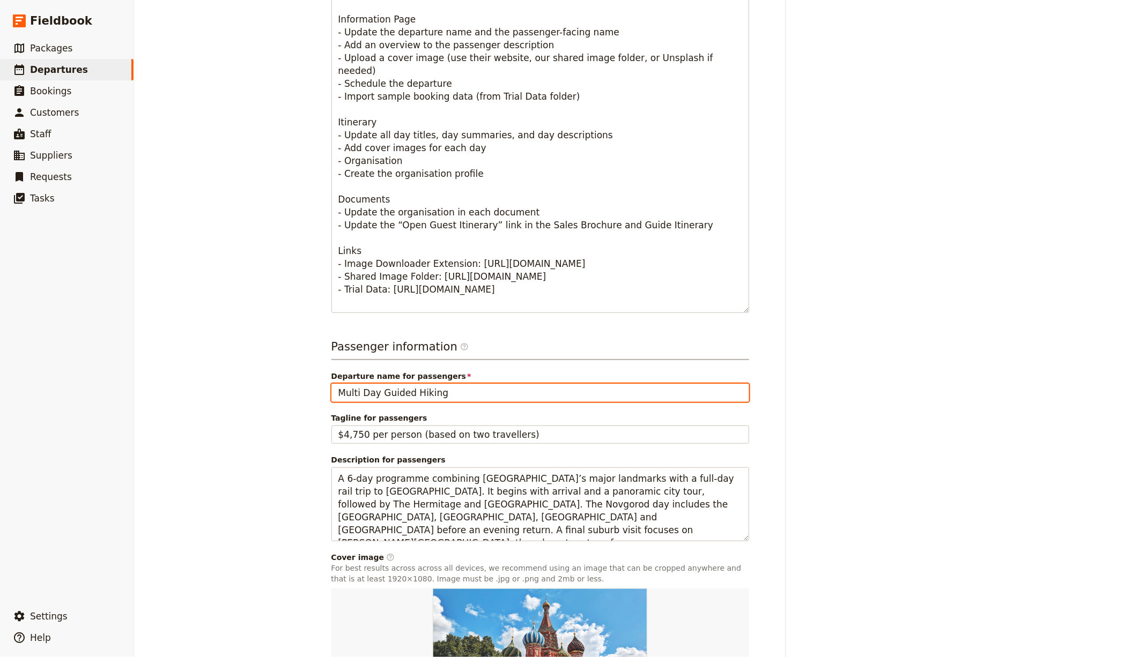
click at [413, 384] on input "Multi Day Guided Hiking" at bounding box center [540, 393] width 418 height 18
paste input "[GEOGRAPHIC_DATA] with the visit of [GEOGRAPHIC_DATA]"
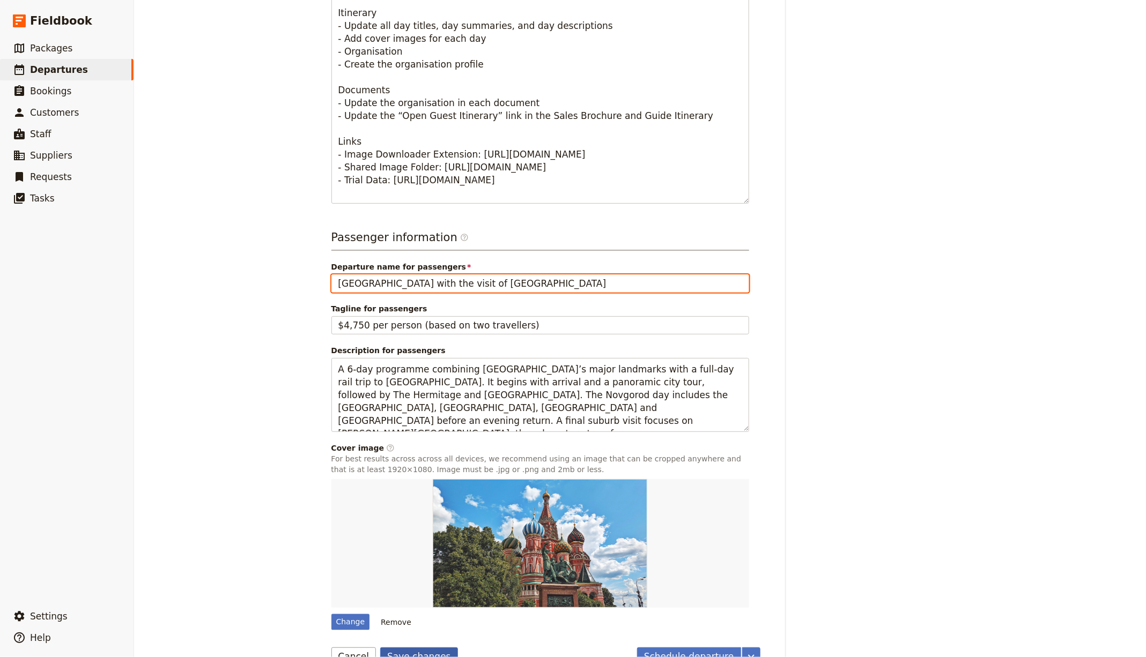
type input "[GEOGRAPHIC_DATA] with the visit of [GEOGRAPHIC_DATA]"
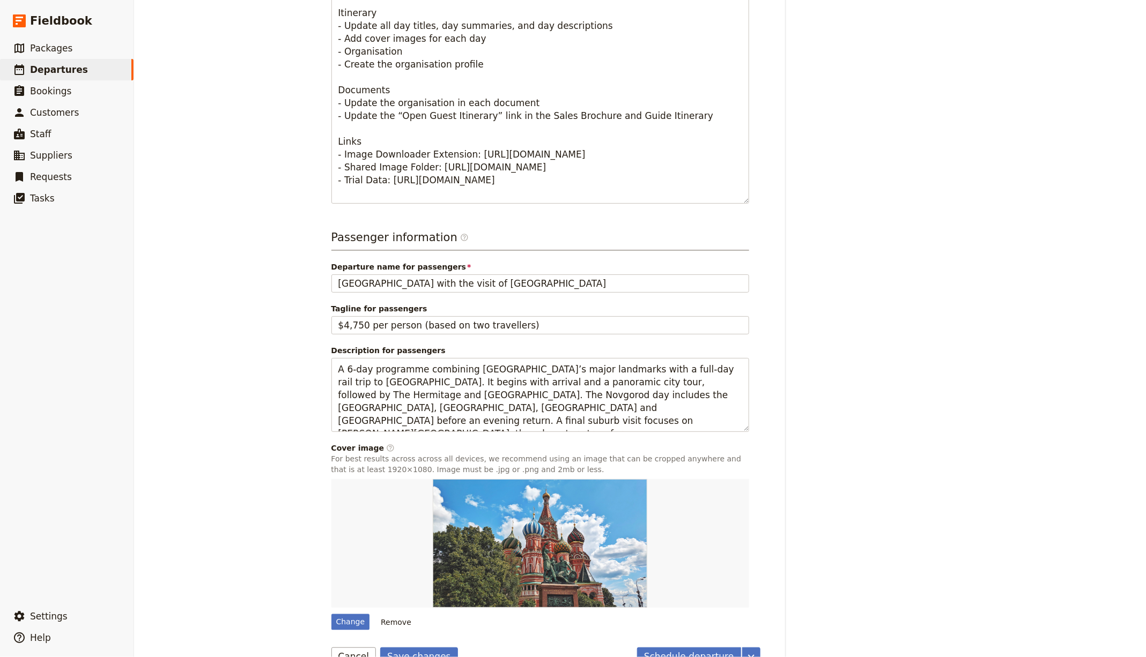
drag, startPoint x: 405, startPoint y: 627, endPoint x: 408, endPoint y: 620, distance: 7.5
click at [405, 648] on button "Save changes" at bounding box center [419, 657] width 78 height 18
click at [68, 72] on span "Departures" at bounding box center [59, 69] width 58 height 11
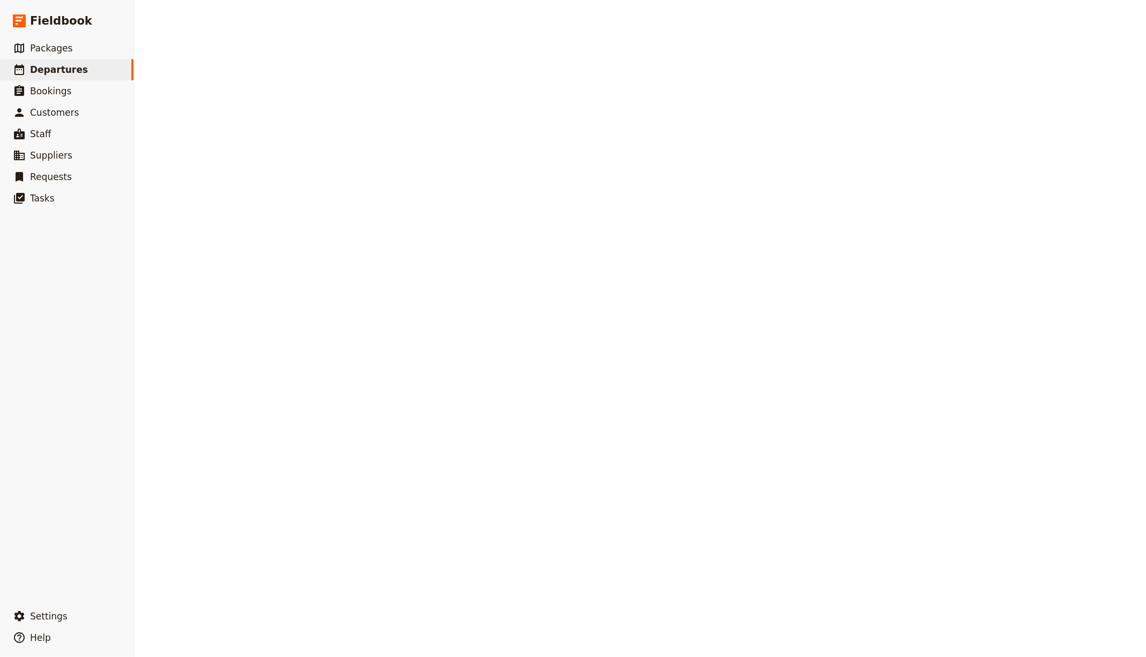
select select "CREATED_AT"
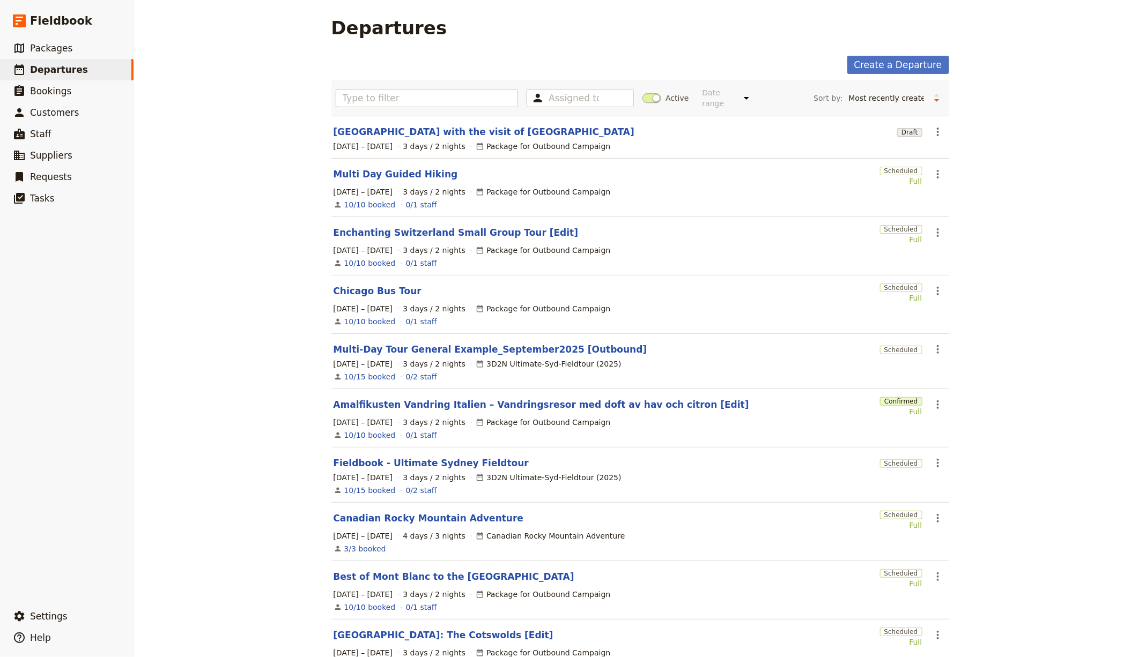
click at [924, 245] on div "1 – 3 Oct 2025 3 days / 2 nights Package for Outbound Campaign" at bounding box center [640, 250] width 616 height 13
click at [927, 240] on section "Enchanting Switzerland Small Group Tour [Edit] Scheduled Full ​ 1 – 3 Oct 2025 …" at bounding box center [640, 246] width 618 height 58
click at [931, 233] on icon "Actions" at bounding box center [937, 232] width 13 height 13
click at [930, 268] on button "Clone this departure" at bounding box center [974, 269] width 100 height 15
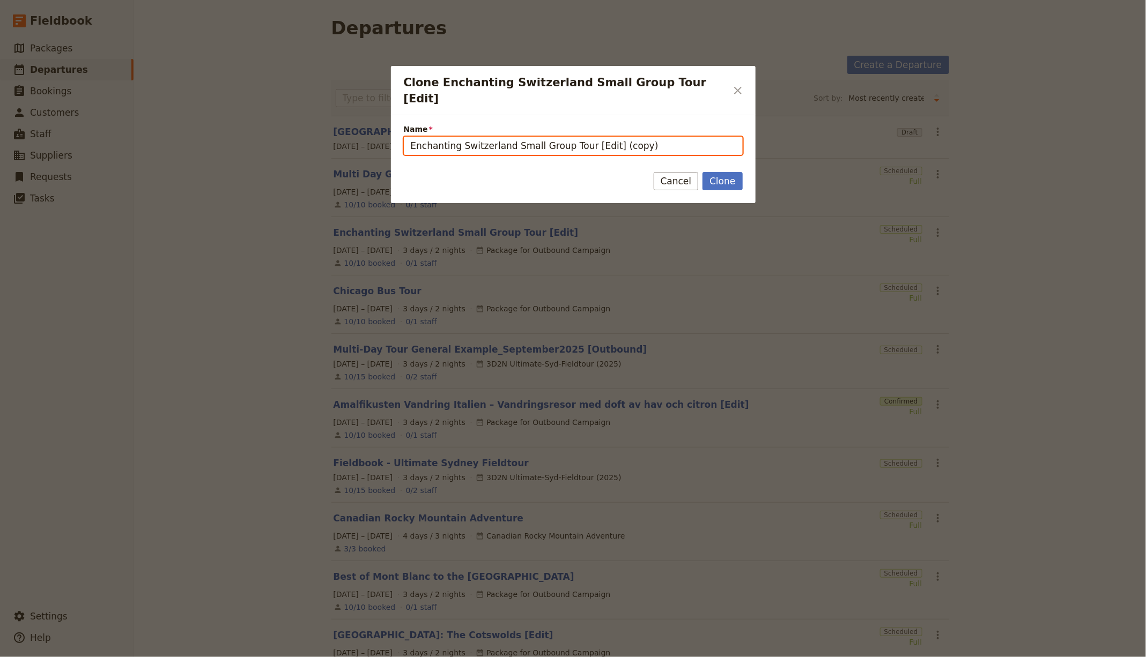
drag, startPoint x: 687, startPoint y: 133, endPoint x: 703, endPoint y: 133, distance: 16.1
click at [703, 137] on input "Enchanting Switzerland Small Group Tour [Edit] (copy)" at bounding box center [573, 146] width 339 height 18
paste input "Curaçao, February 19–23, 2026"
click at [446, 137] on input "Curaçao, February 19–23, 2026 [Edit]" at bounding box center [573, 146] width 339 height 18
type input "Curaçao [Edit]"
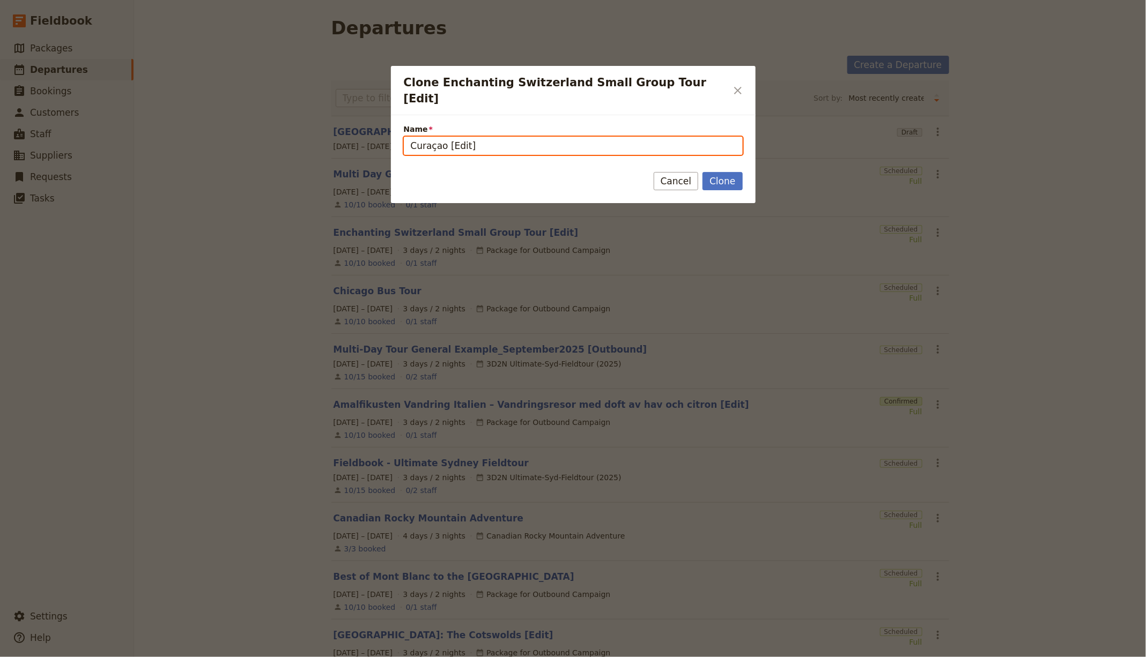
click at [702, 172] on button "Clone" at bounding box center [722, 181] width 40 height 18
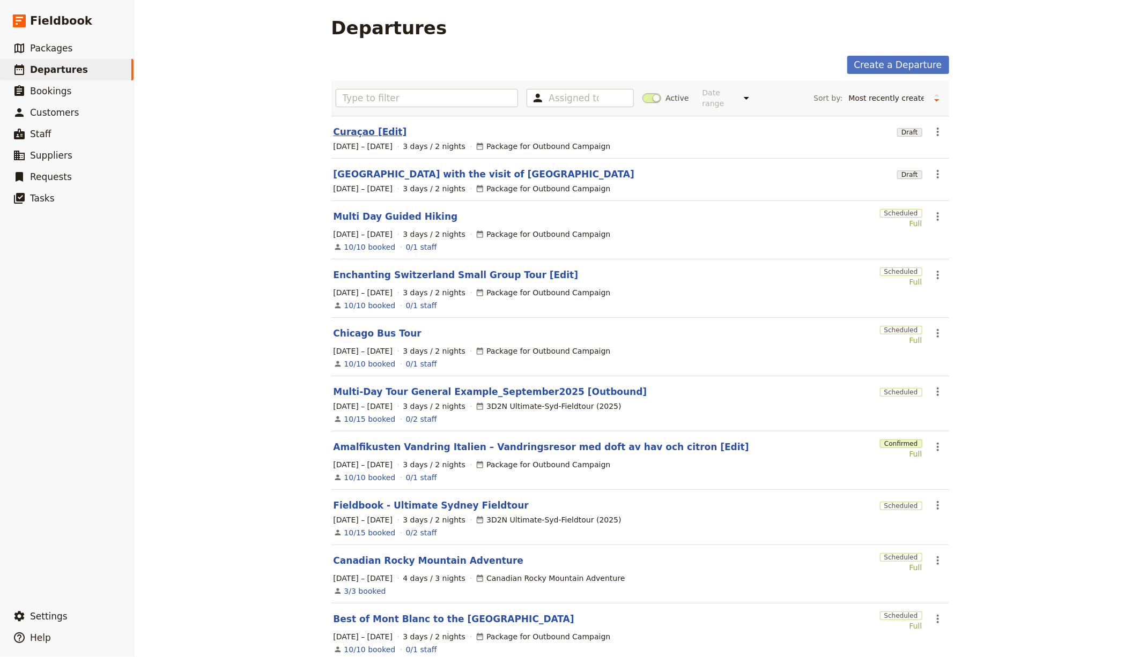
click at [374, 126] on link "Curaçao [Edit]" at bounding box center [370, 131] width 73 height 13
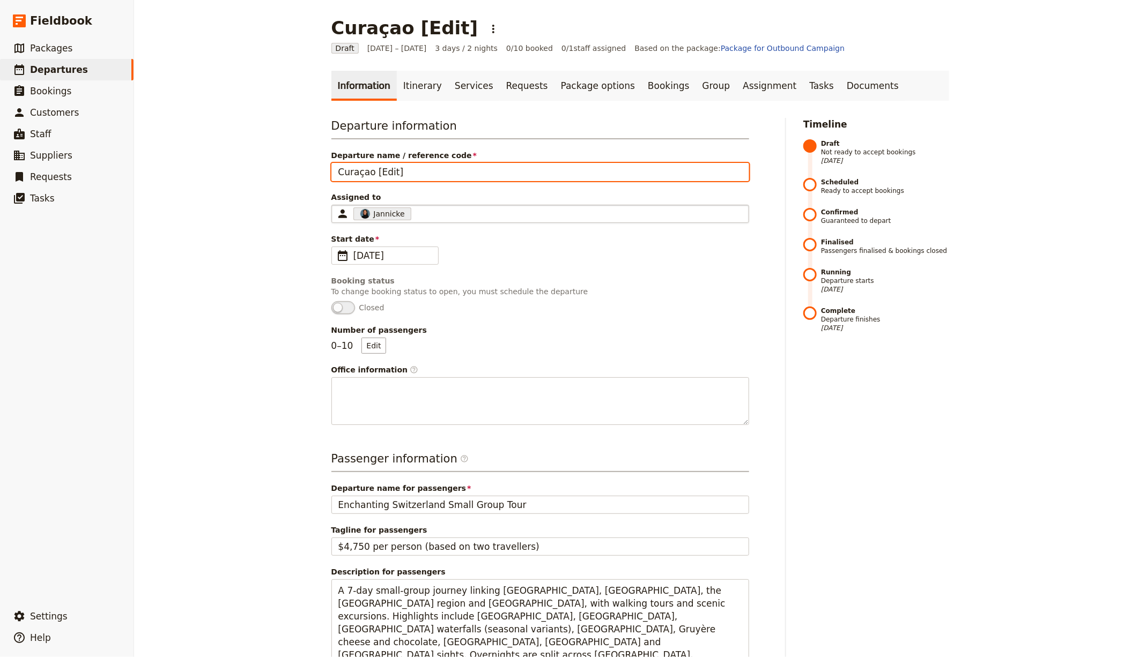
drag, startPoint x: 367, startPoint y: 170, endPoint x: 342, endPoint y: 212, distance: 48.6
click at [289, 163] on div "Curaçao [Edit] ​ Draft 1 – 3 Oct 2025 3 days / 2 nights 0/10 booked 0 / 1 staff…" at bounding box center [640, 328] width 1012 height 657
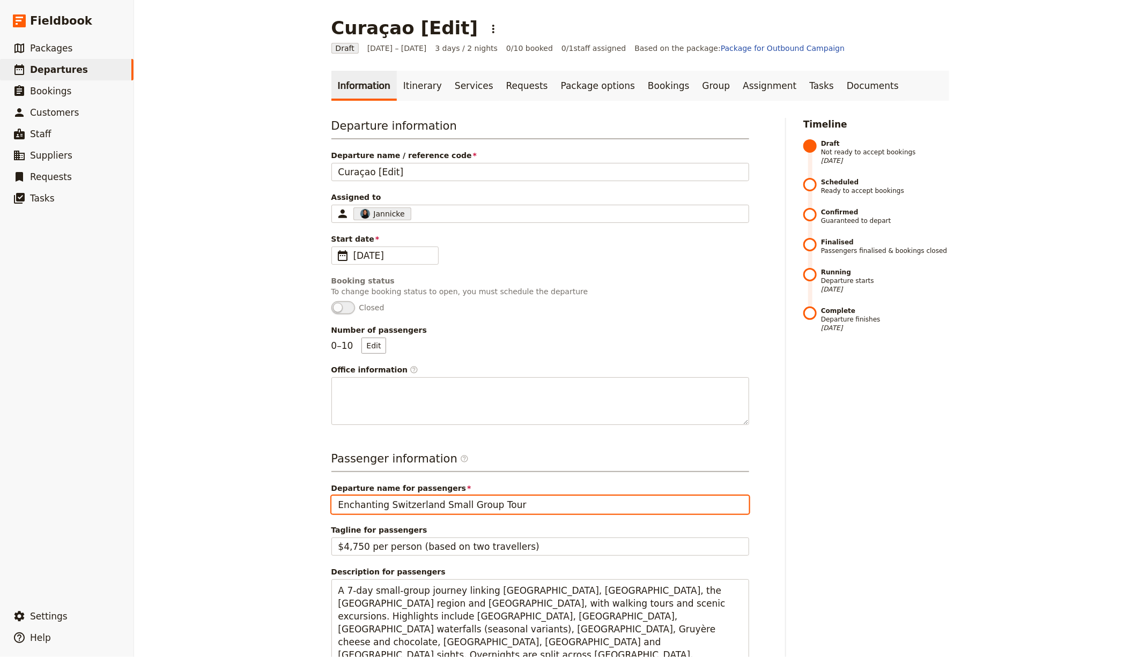
click at [428, 510] on input "Enchanting Switzerland Small Group Tour" at bounding box center [540, 505] width 418 height 18
paste input "Curaçao"
type input "Curaçao"
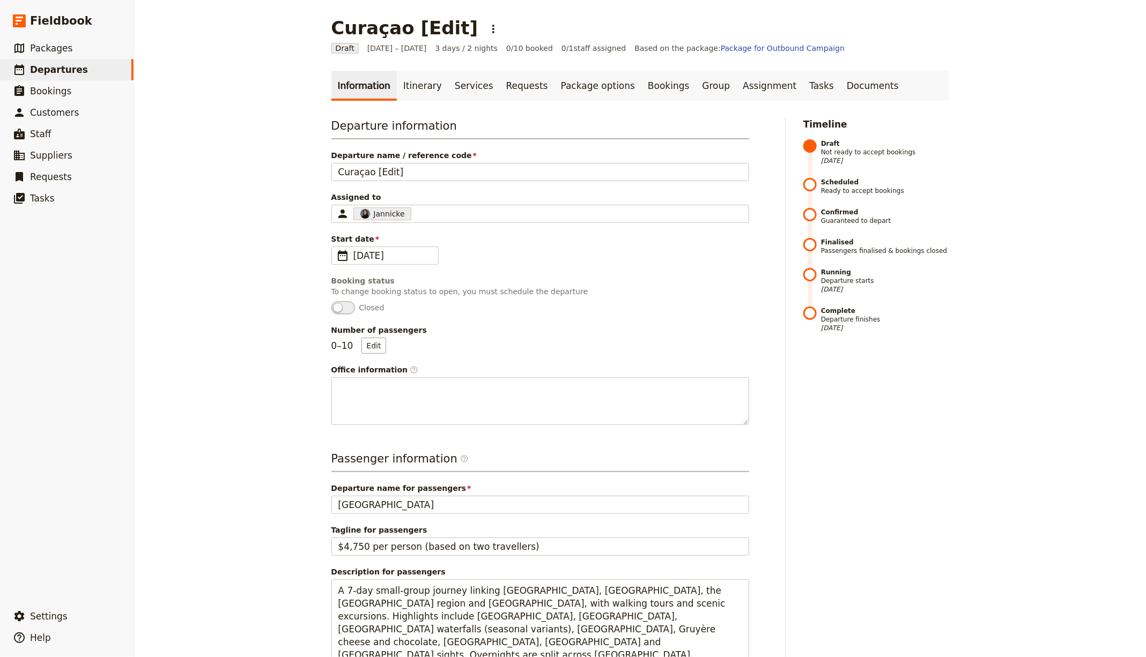
scroll to position [256, 0]
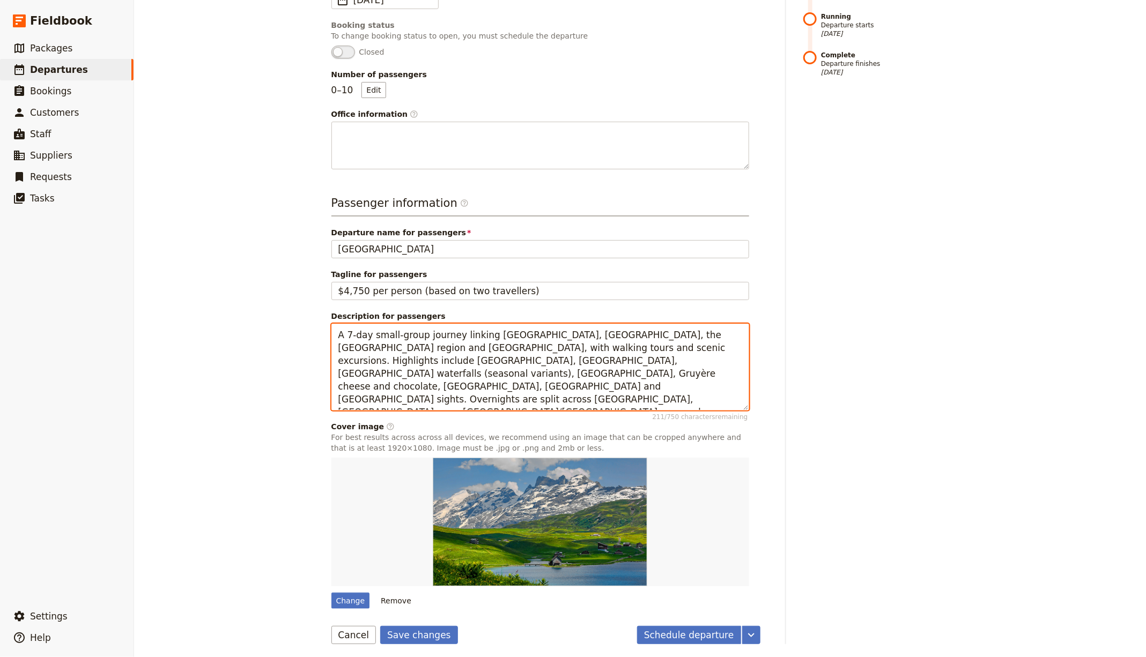
click at [408, 329] on textarea "A 7-day small-group journey linking Zurich, Interlaken, the Lake Geneva region …" at bounding box center [540, 367] width 418 height 86
paste textarea "5-day women-only Caribbean break blending curated island touring with relaxatio…"
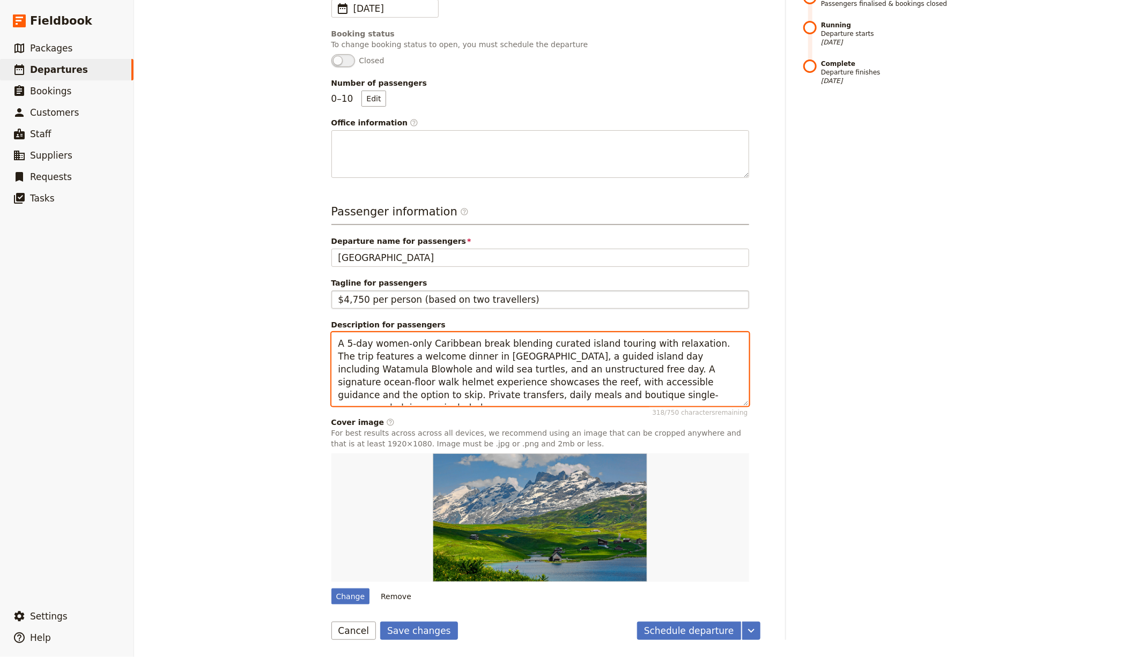
scroll to position [243, 0]
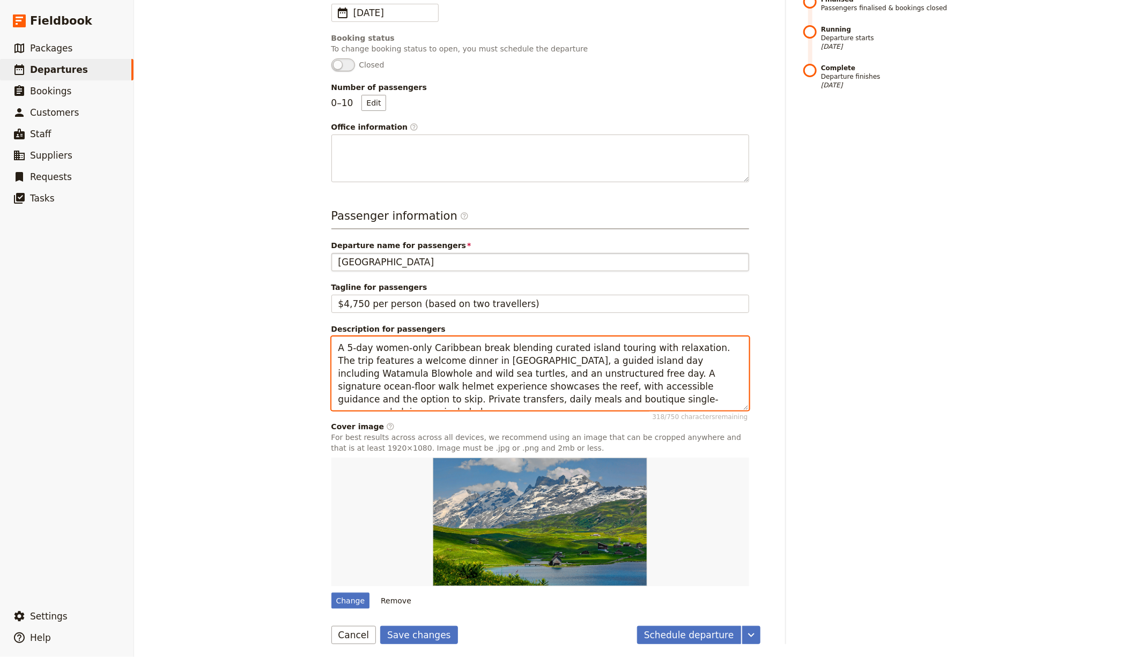
type textarea "A 5-day women-only Caribbean break blending curated island touring with relaxat…"
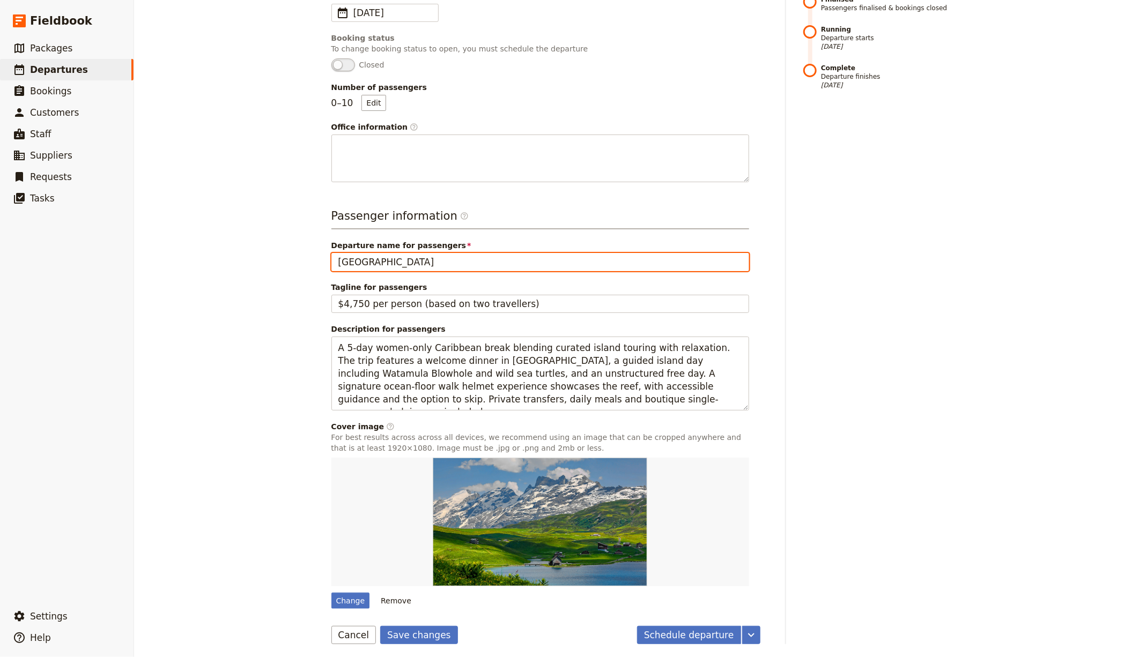
click at [389, 264] on input "Curaçao" at bounding box center [540, 262] width 418 height 18
type input "Curaçao"
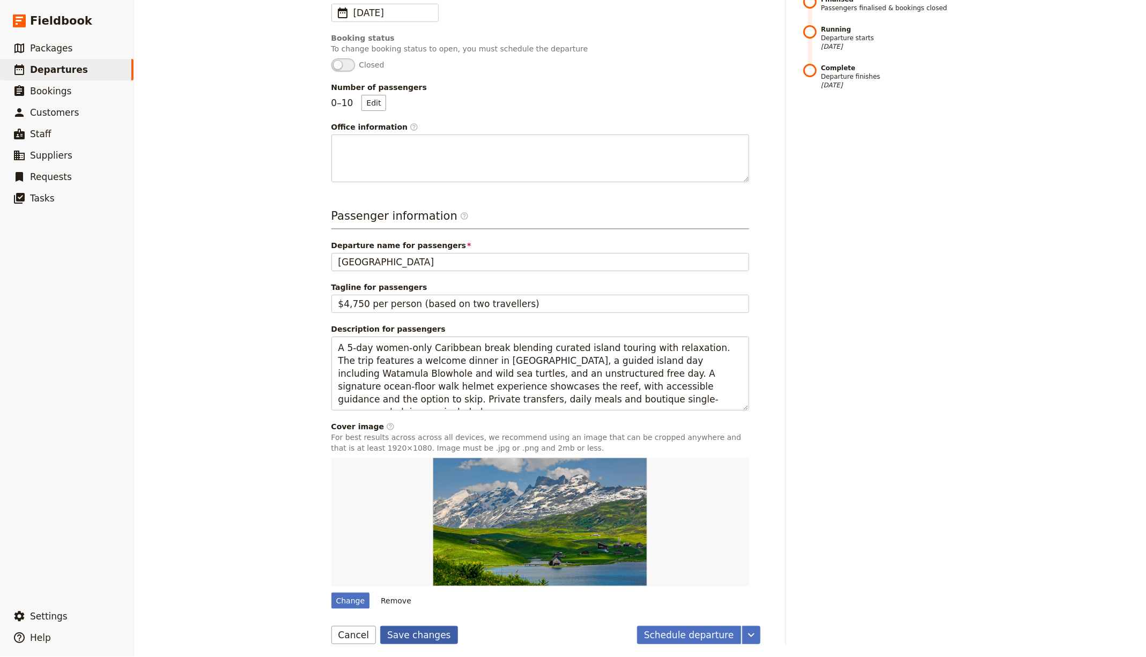
click at [403, 631] on button "Save changes" at bounding box center [419, 635] width 78 height 18
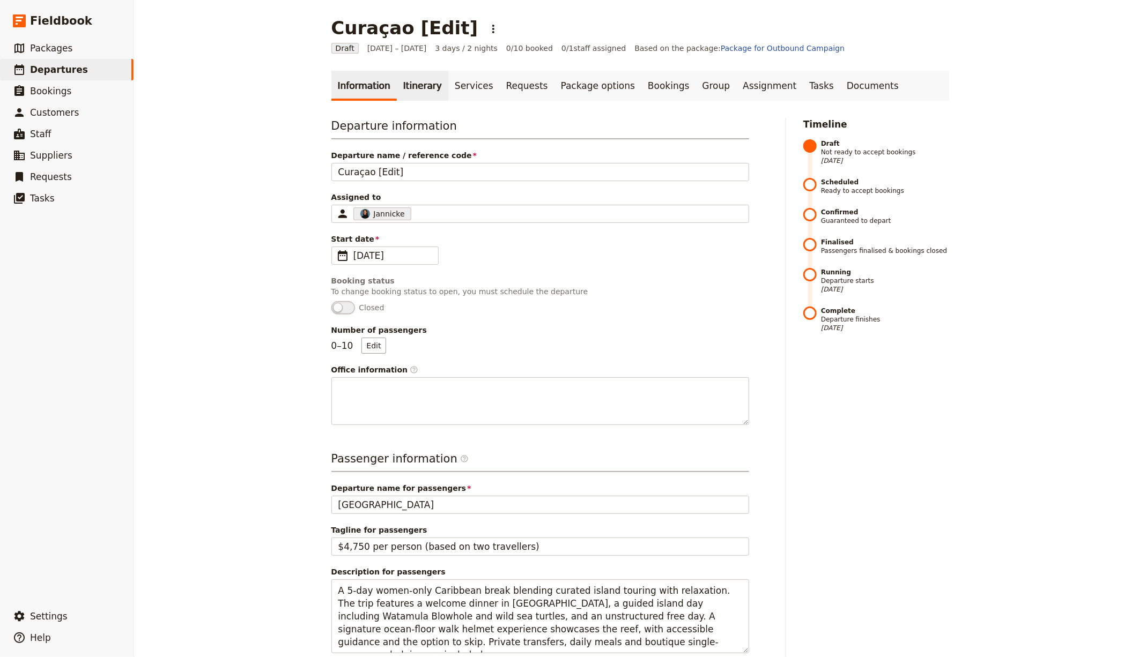
click at [411, 99] on link "Itinerary" at bounding box center [422, 86] width 51 height 30
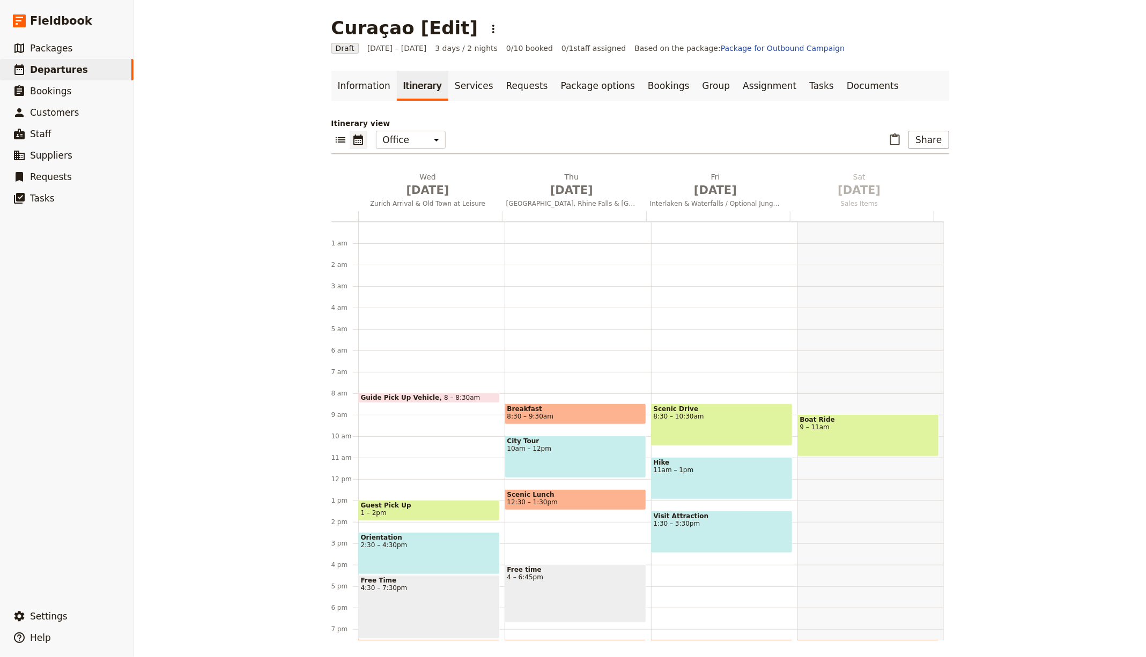
scroll to position [106, 0]
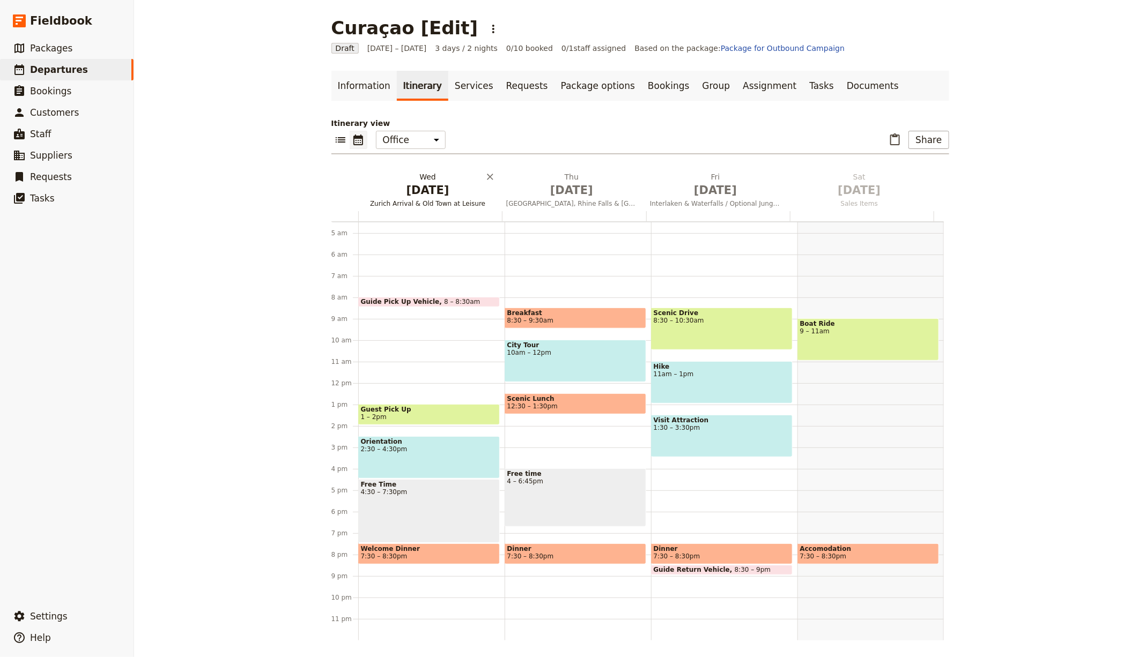
click at [411, 184] on span "[DATE]" at bounding box center [427, 190] width 131 height 16
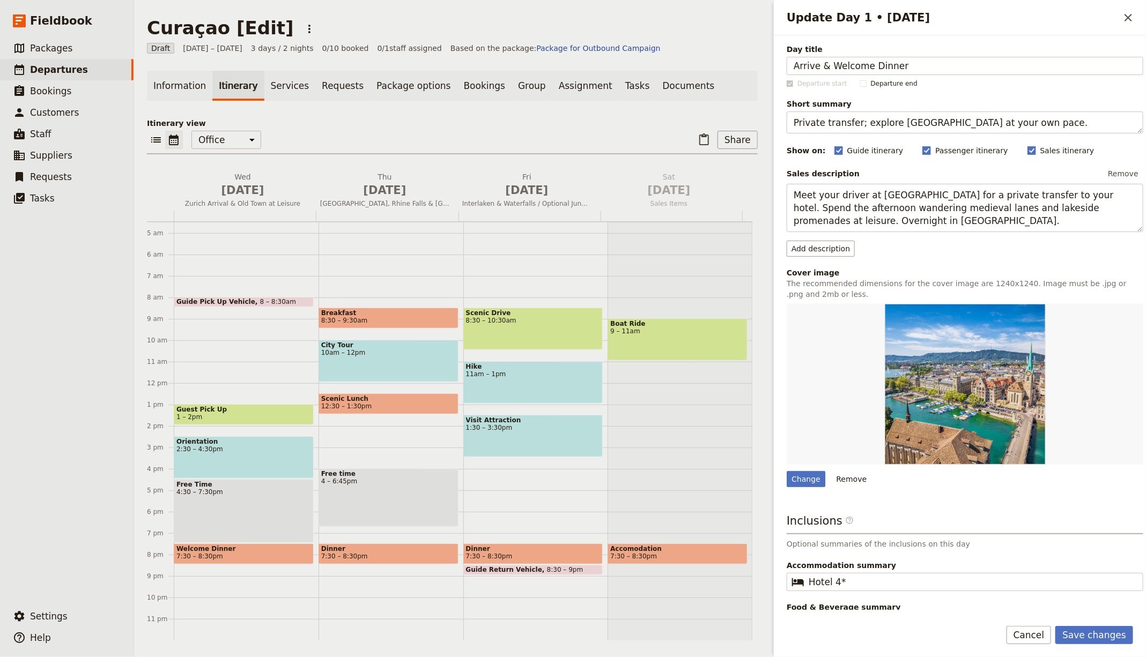
type input "Arrive & Welcome Dinner"
click at [829, 128] on textarea "Private transfer; explore Zurich at your own pace." at bounding box center [965, 123] width 357 height 22
paste textarea "meet the group at dinner"
type textarea "Private transfer; meet the group at dinner."
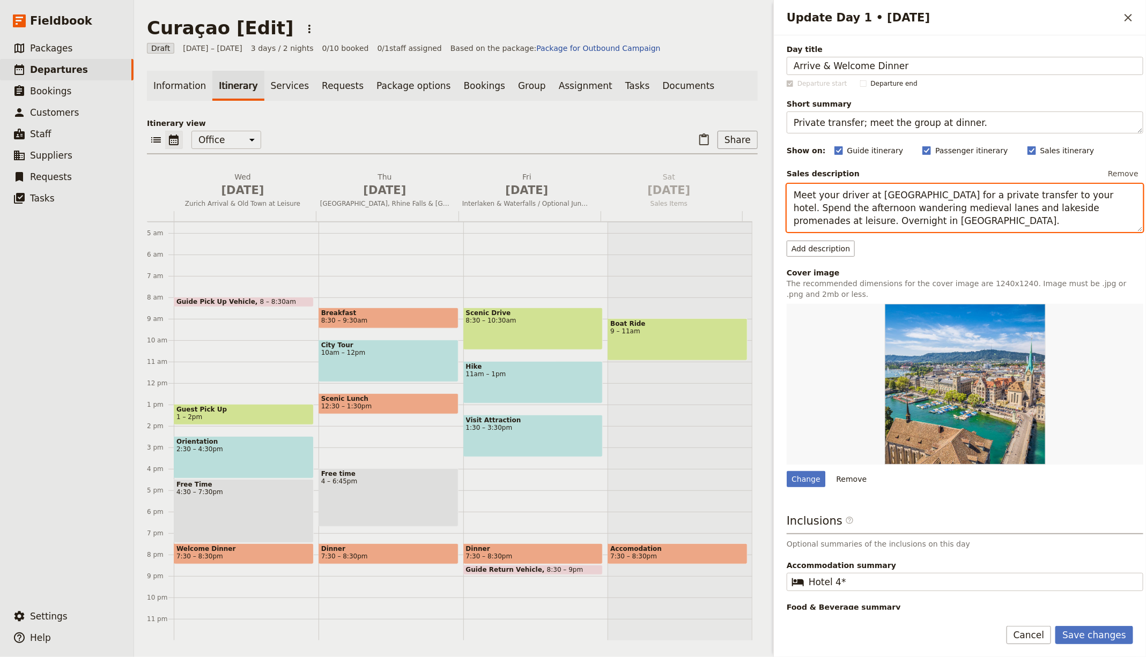
click at [860, 205] on textarea "Meet your driver at Zurich Airport for a private transfer to your hotel. Spend …" at bounding box center [965, 208] width 357 height 48
paste textarea "Fly into CUR and transfer privately to your hotel, then connect with fellow tra…"
type textarea "Fly into CUR and transfer privately to your hotel, then connect with fellow tra…"
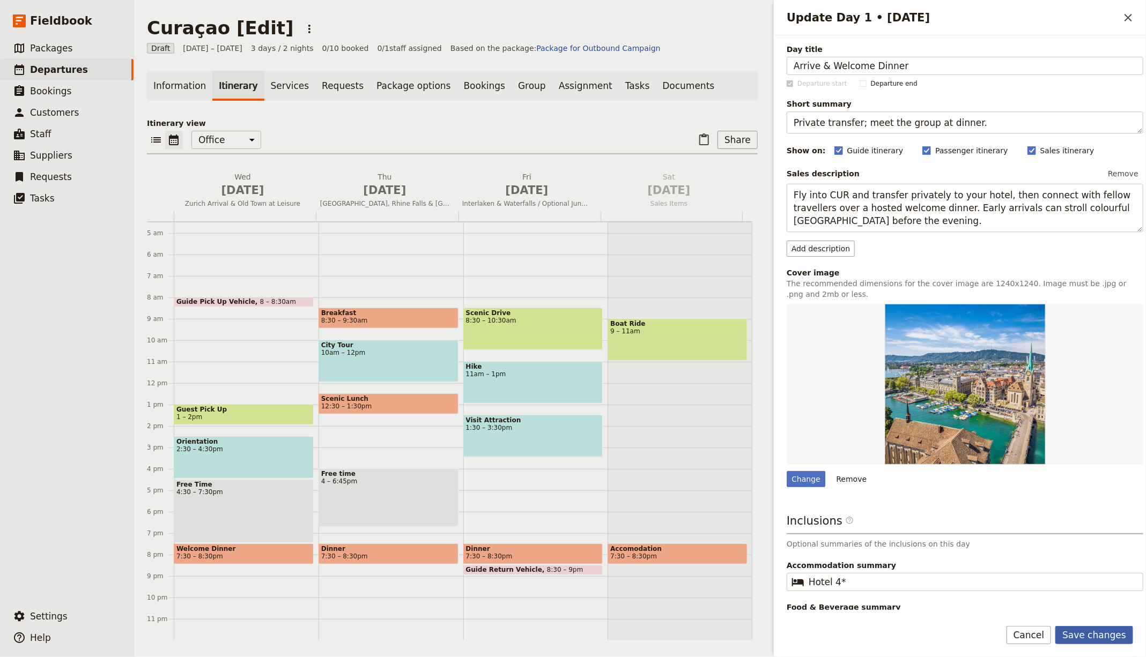
click at [1070, 636] on button "Save changes" at bounding box center [1094, 635] width 78 height 18
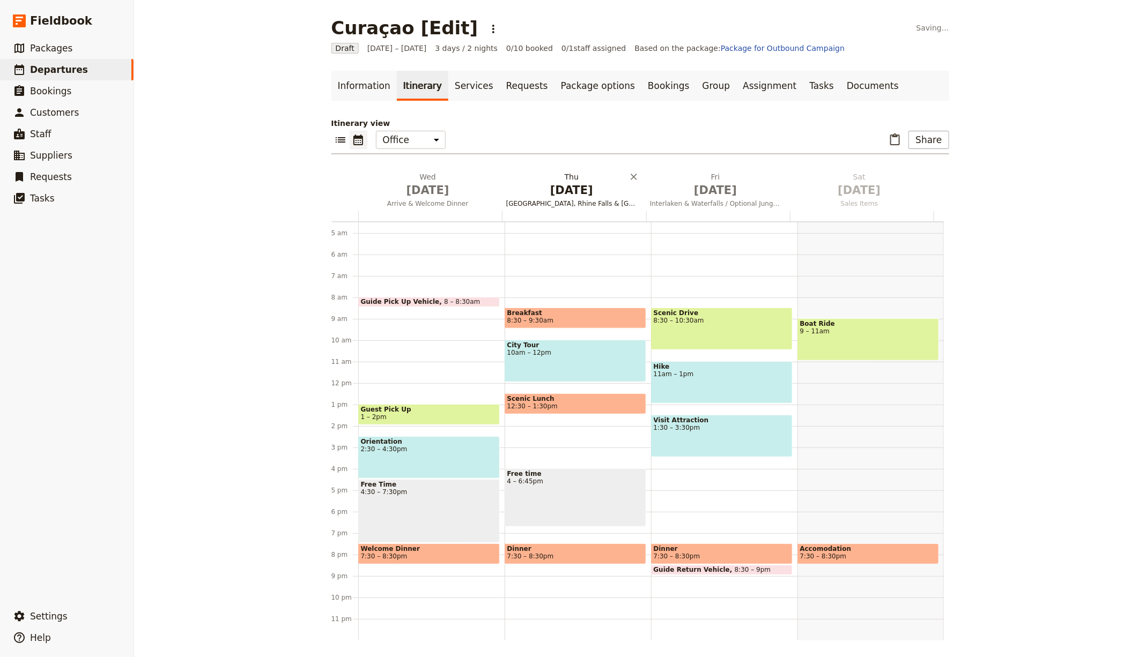
click at [536, 189] on span "[DATE]" at bounding box center [571, 190] width 131 height 16
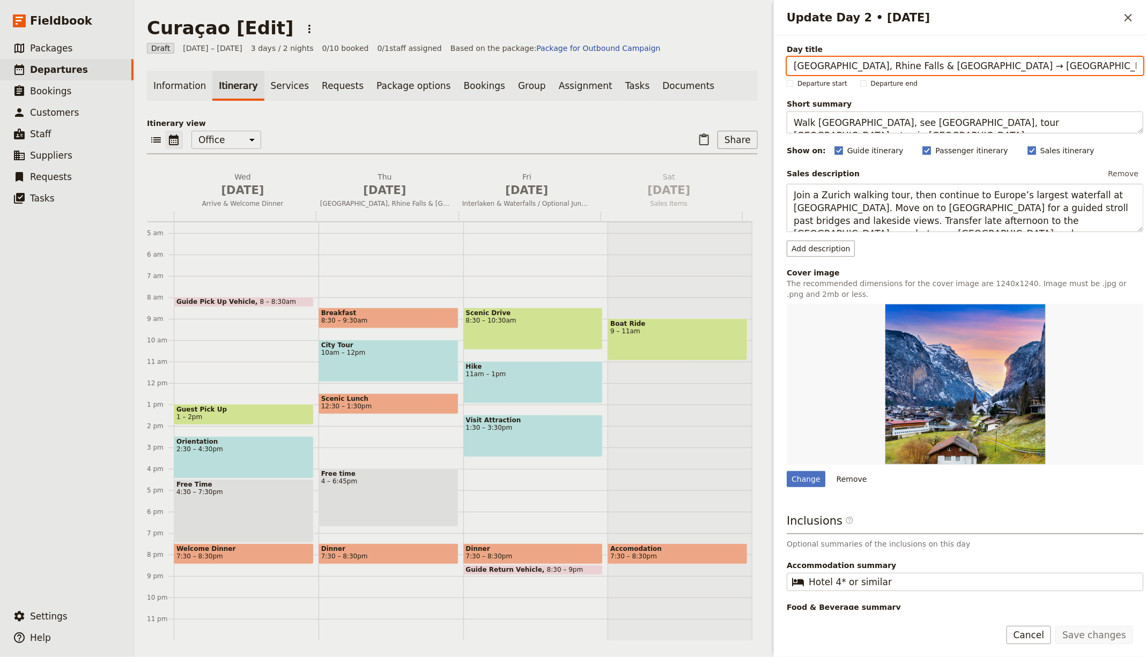
click at [822, 63] on input "Zurich, Rhine Falls & Lucerne → Interlaken" at bounding box center [965, 66] width 357 height 18
paste input "Island Highlights & Turtles"
type input "Island Highlights & Turtles"
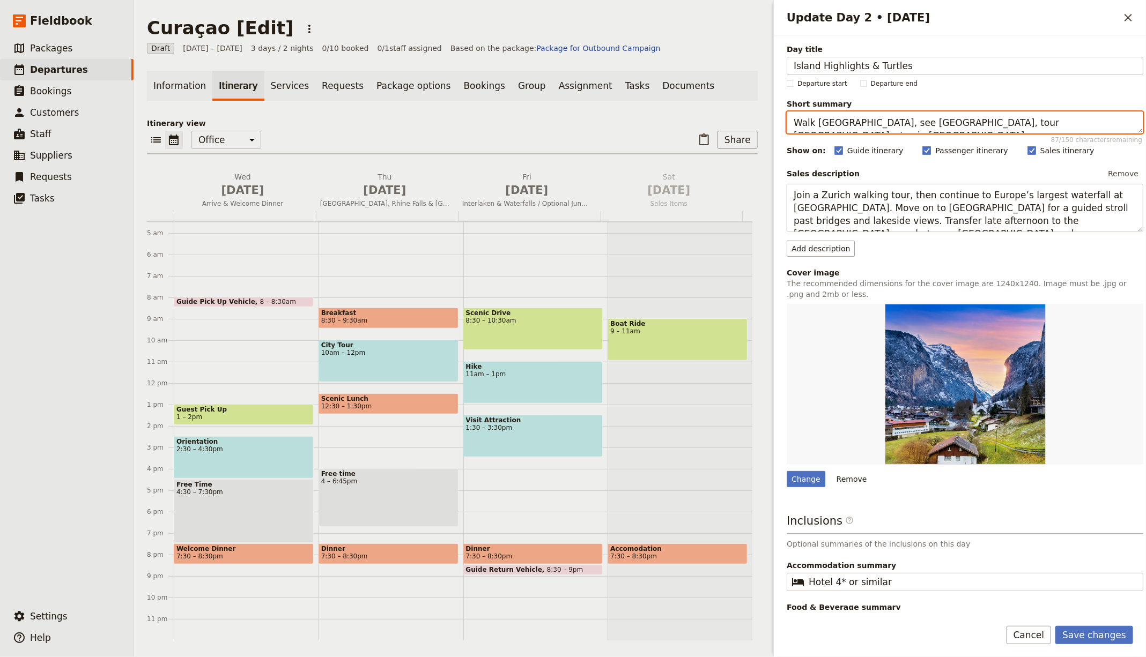
click at [864, 118] on textarea "Walk Zurich, see Rhine Falls, tour Lucerne, stay in Interlaken." at bounding box center [965, 123] width 357 height 22
paste textarea "Viewpoints, Watamula, sea turtles, sunset dinner"
type textarea "Viewpoints, Watamula, sea turtles, sunset dinner."
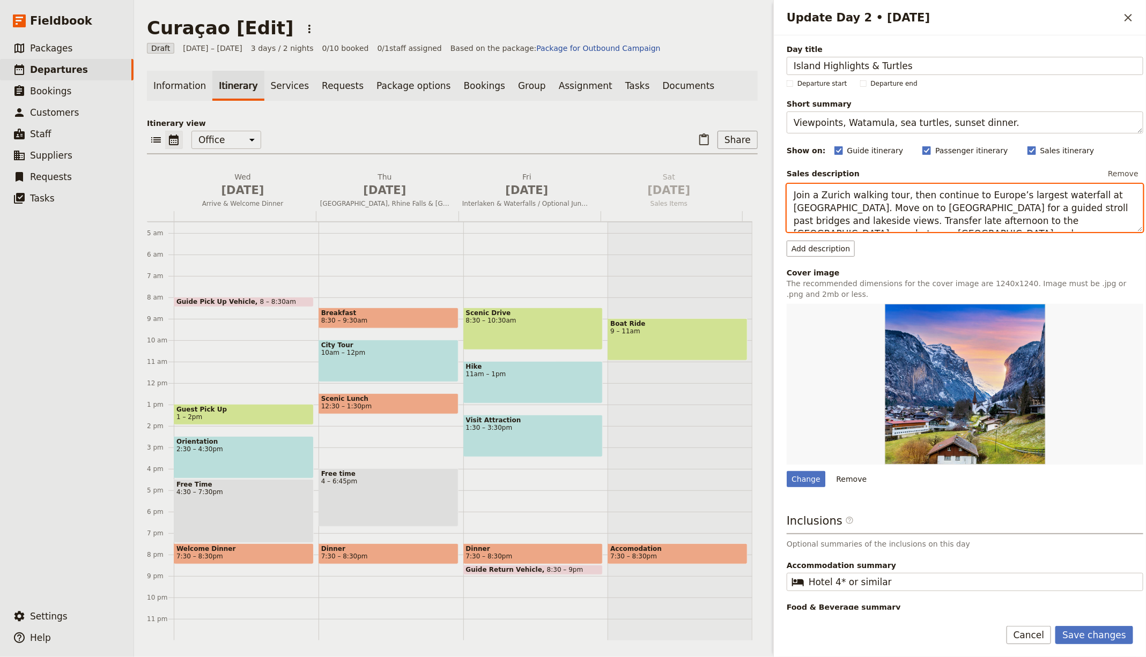
click at [895, 220] on textarea "Join a Zurich walking tour, then continue to Europe’s largest waterfall at Rhin…" at bounding box center [965, 208] width 357 height 48
paste textarea "Start at a mountain overlook with views of Caracas Bay, then continue to swim w…"
type textarea "Start at a mountain overlook with views of Caracas Bay, then continue to swim w…"
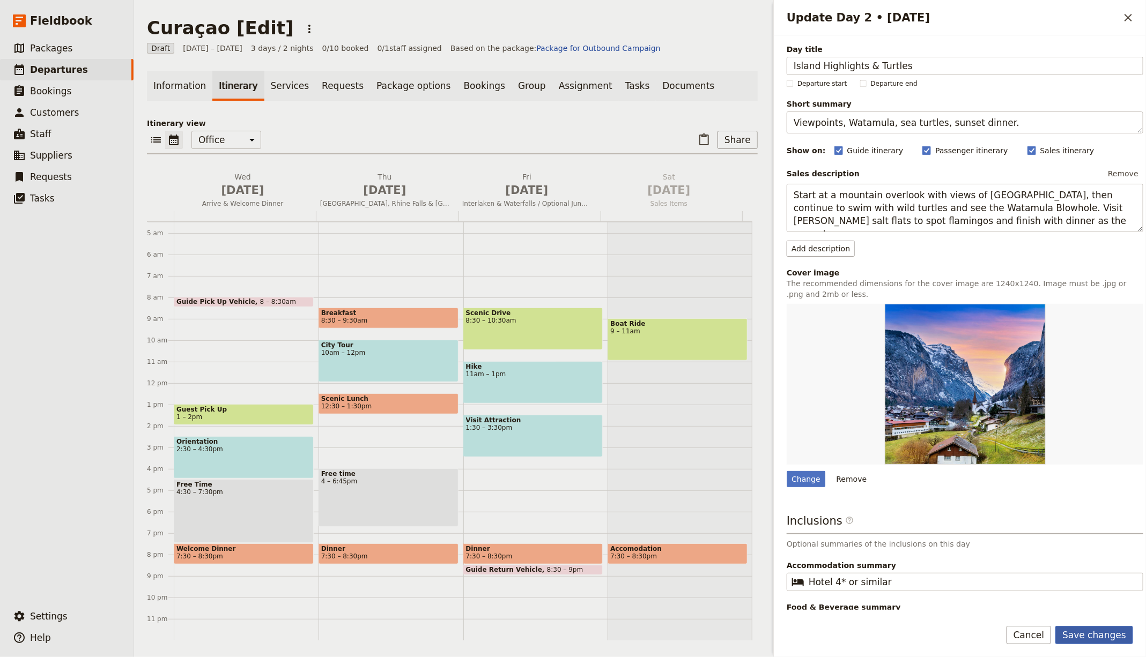
click at [1091, 628] on button "Save changes" at bounding box center [1094, 635] width 78 height 18
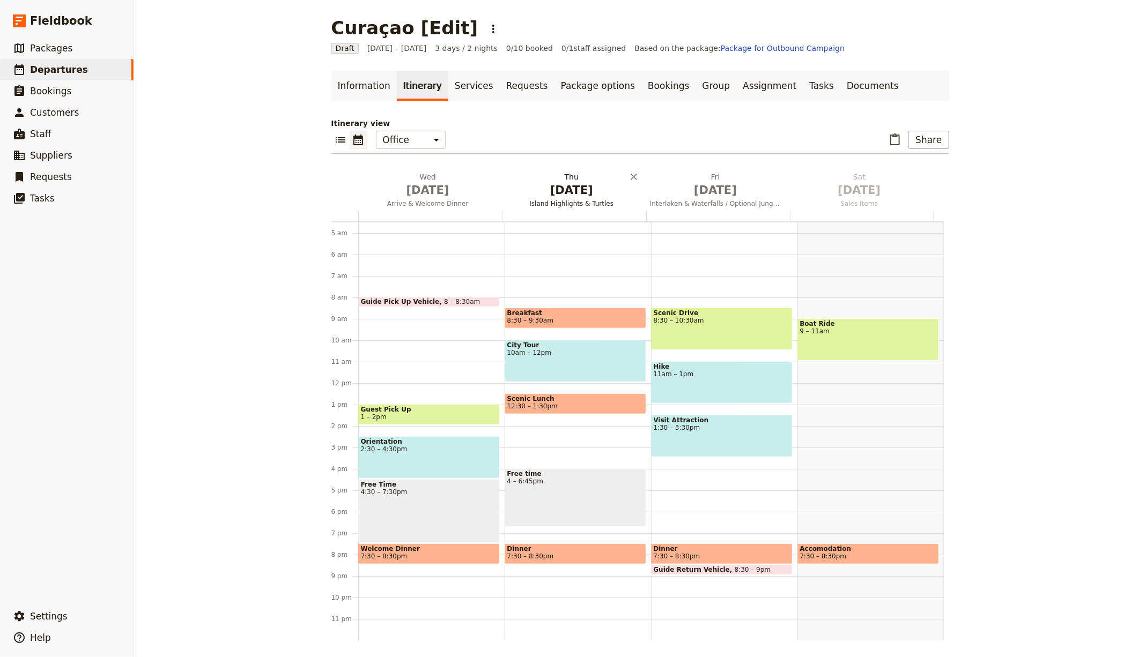
click at [562, 186] on span "[DATE]" at bounding box center [571, 190] width 131 height 16
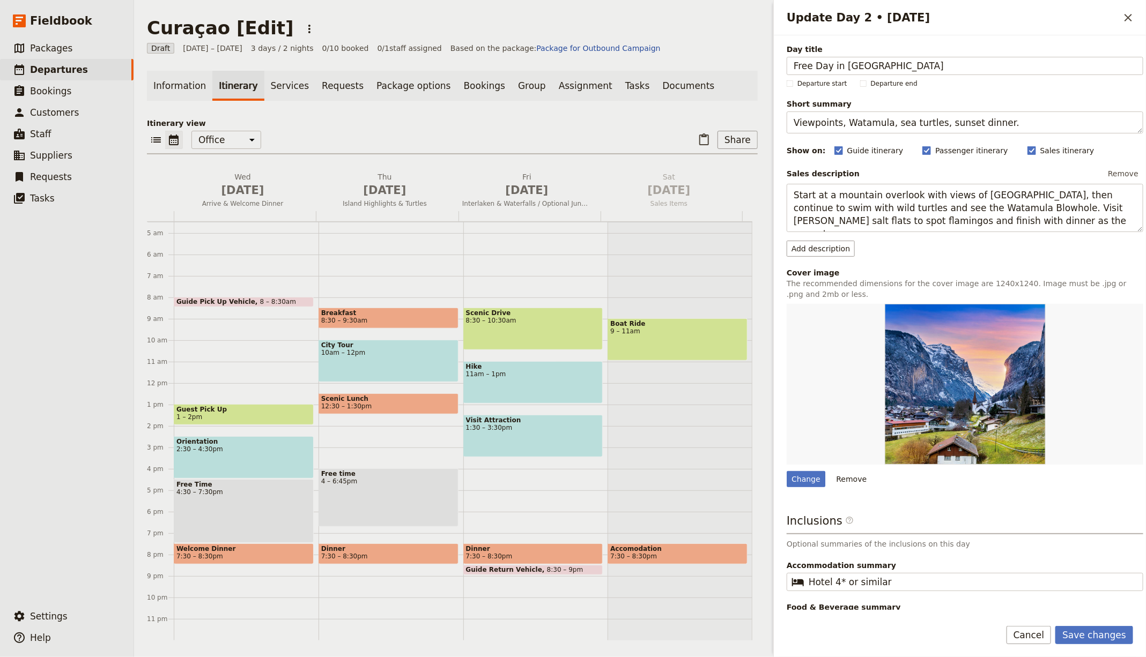
type input "Free Day in Curaçao"
click at [856, 119] on textarea "Viewpoints, Watamula, sea turtles, sunset dinner." at bounding box center [965, 123] width 357 height 22
paste textarea "Your day to relax or explore independently"
type textarea "Your day to relax or explore independently."
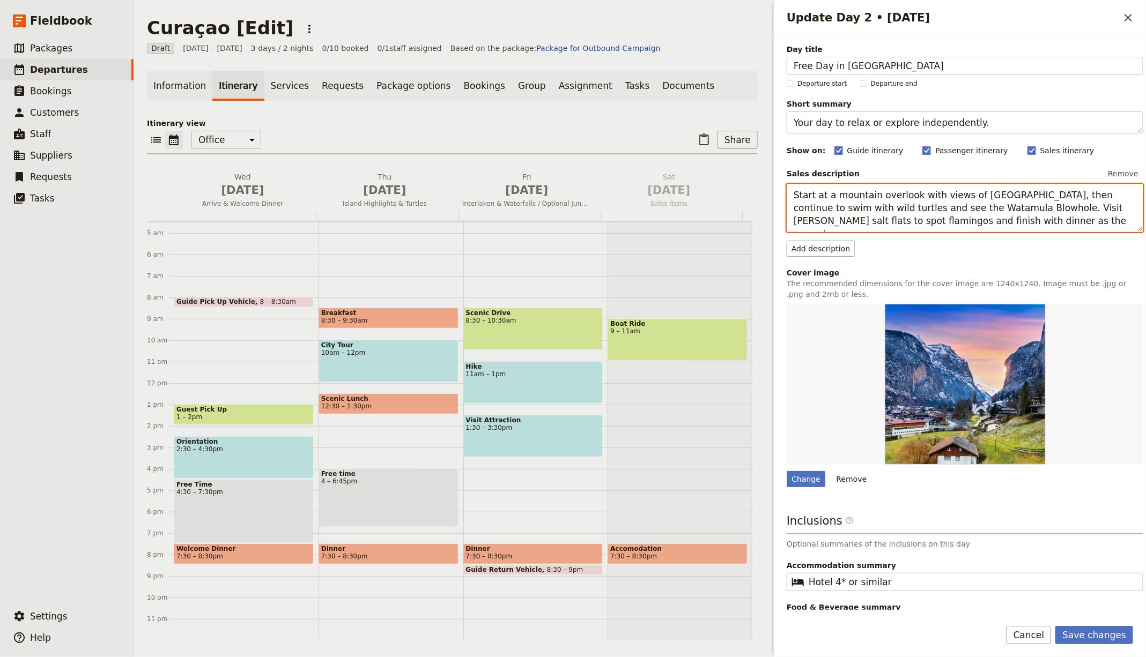
click at [843, 205] on textarea "Start at a mountain overlook with views of Caracas Bay, then continue to swim w…" at bounding box center [965, 208] width 357 height 48
paste textarea "Choose beaches like Mambo or Cas Abao, browse Punda’s shops or book a snorkel/d…"
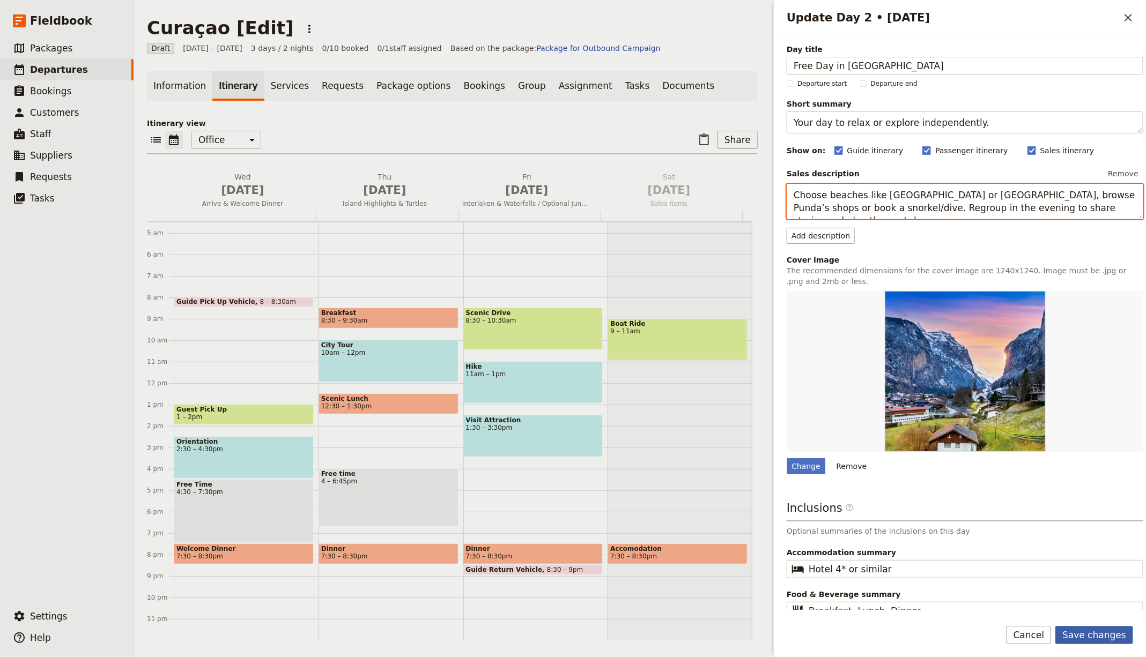
type textarea "Choose beaches like Mambo or Cas Abao, browse Punda’s shops or book a snorkel/d…"
click at [1084, 633] on button "Save changes" at bounding box center [1094, 635] width 78 height 18
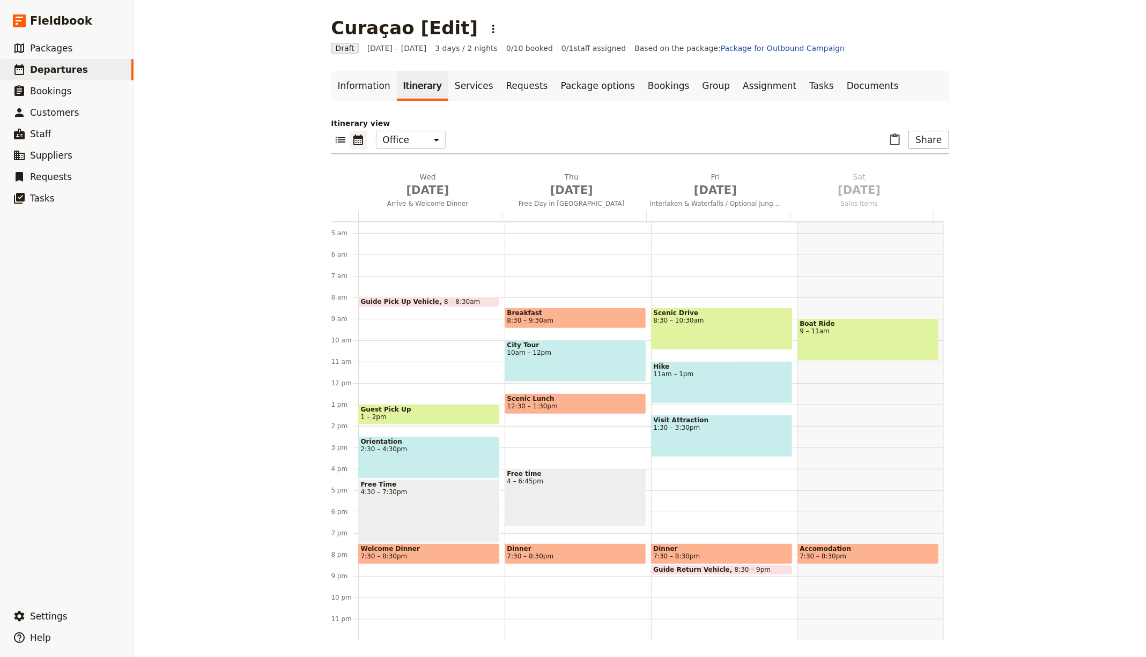
click at [907, 77] on ul "Information Itinerary Services Requests Package options Bookings Group Assignme…" at bounding box center [640, 86] width 618 height 30
click at [840, 78] on link "Documents" at bounding box center [872, 86] width 65 height 30
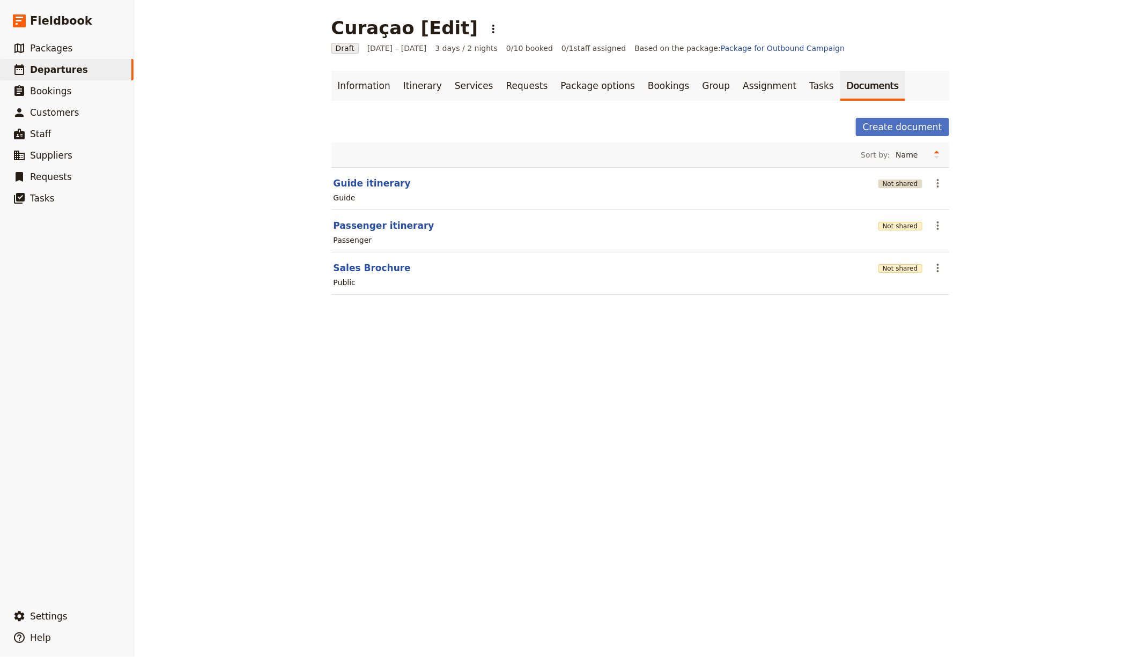
click at [898, 183] on button "Not shared" at bounding box center [900, 184] width 44 height 9
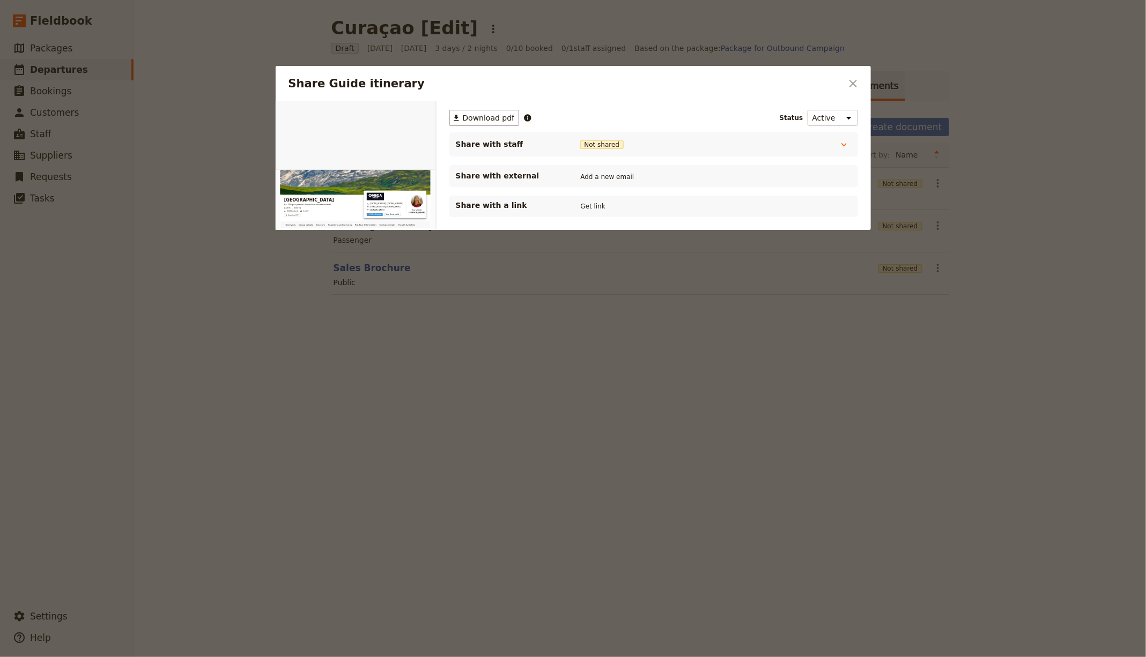
drag, startPoint x: 597, startPoint y: 203, endPoint x: 597, endPoint y: 18, distance: 184.4
click at [596, 203] on button "Get link" at bounding box center [593, 207] width 30 height 12
click at [921, 310] on div at bounding box center [573, 328] width 1146 height 657
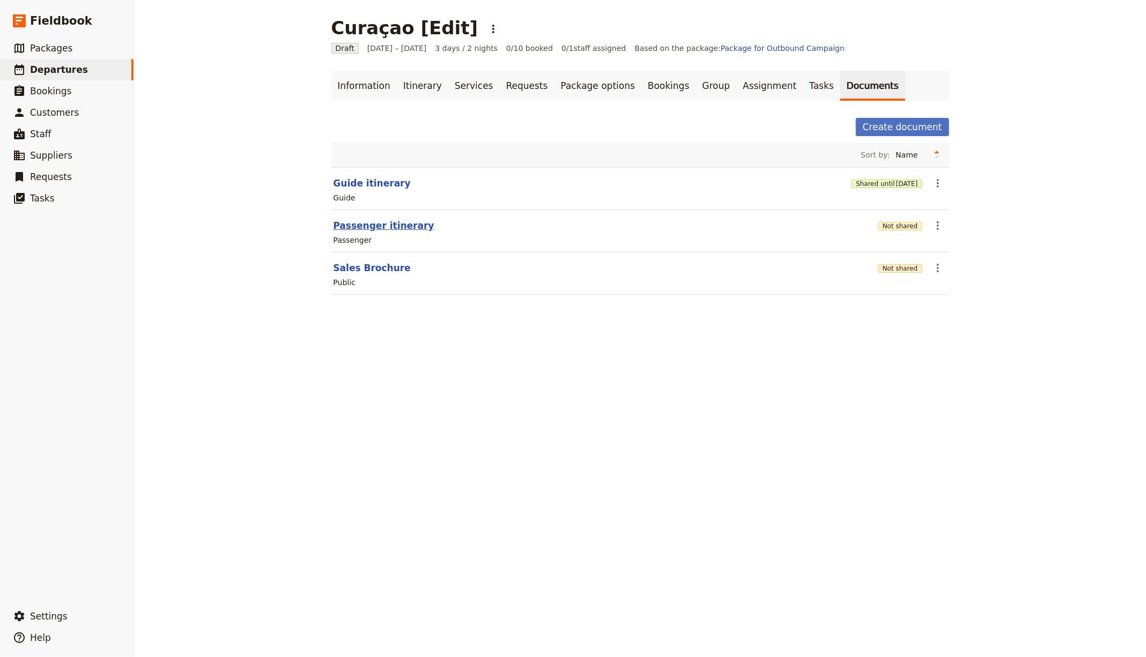
click at [391, 226] on button "Passenger itinerary" at bounding box center [384, 225] width 101 height 13
select select "PASSENGER"
select select "RUN_SHEET"
select select "LARGE"
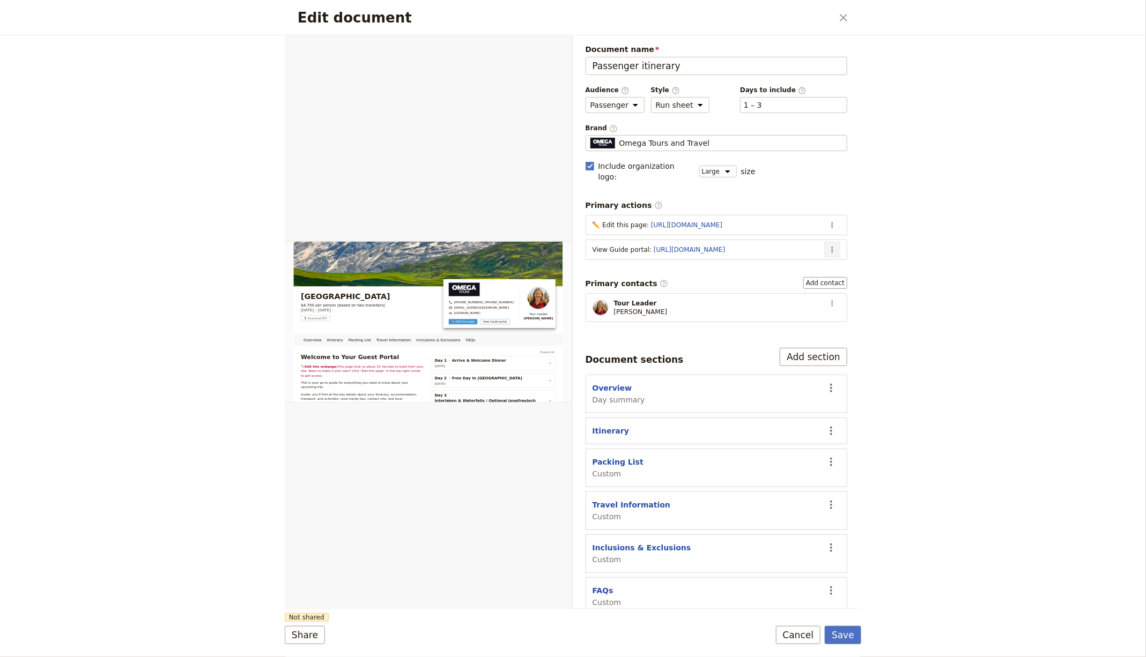
click at [838, 242] on button "​" at bounding box center [832, 250] width 16 height 16
click at [806, 262] on span "Edit action" at bounding box center [790, 259] width 87 height 11
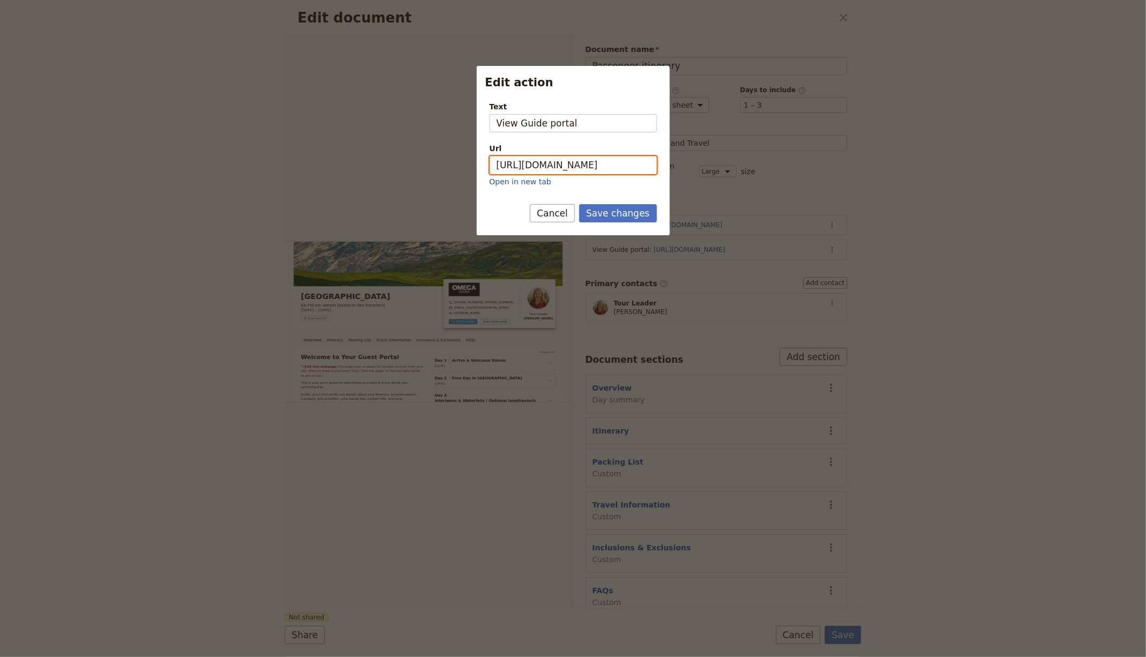
click at [590, 157] on input "https://trips.fieldbook.com/d/-KUGsX2ABs5nDCh3FnAh4" at bounding box center [573, 165] width 167 height 18
paste input "wYaOW8EEjIaf3gPy5oZmm"
type input "https://trips.fieldbook.com/d/wYaOW8EEjIaf3gPy5oZmm"
click at [626, 219] on button "Save changes" at bounding box center [618, 213] width 78 height 18
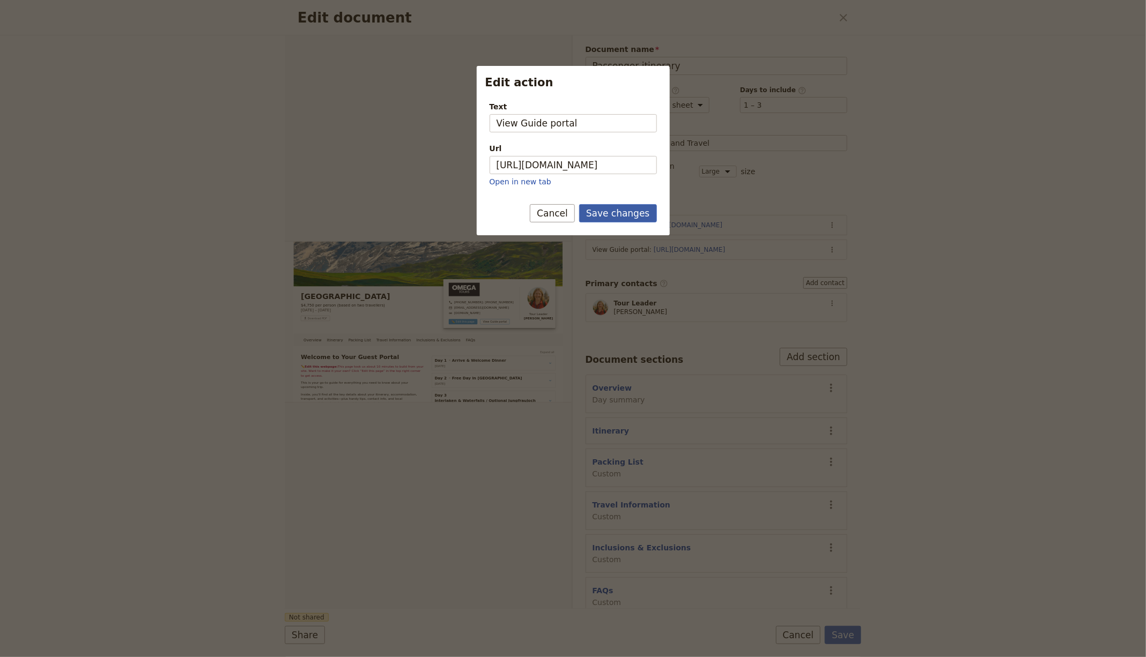
scroll to position [0, 0]
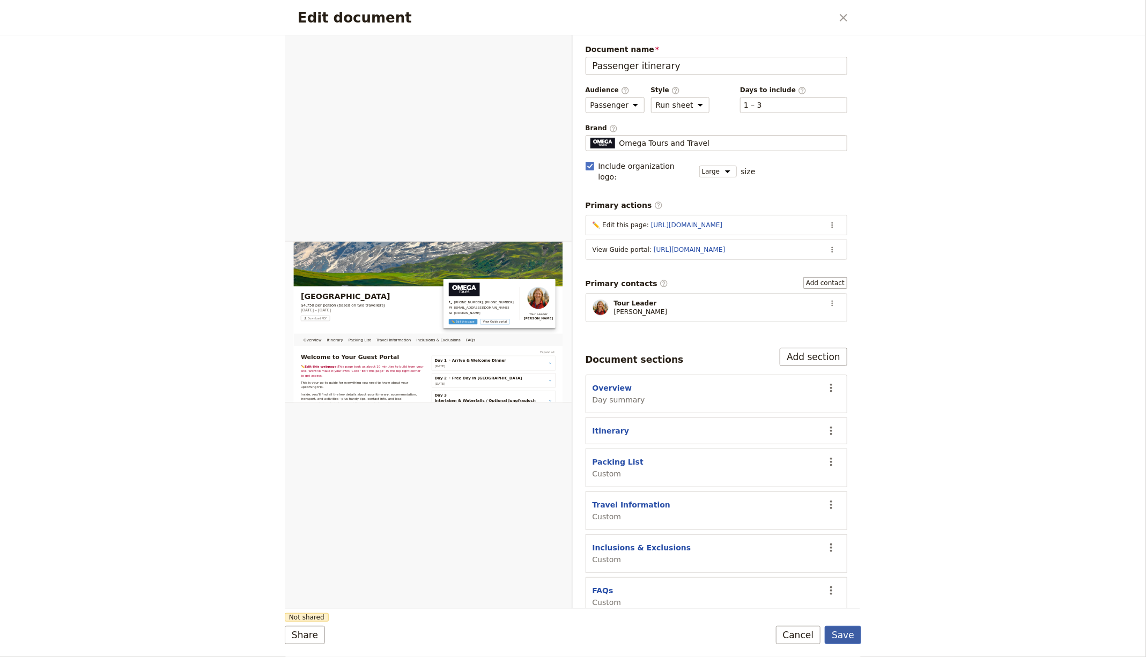
click at [833, 638] on button "Save" at bounding box center [843, 635] width 36 height 18
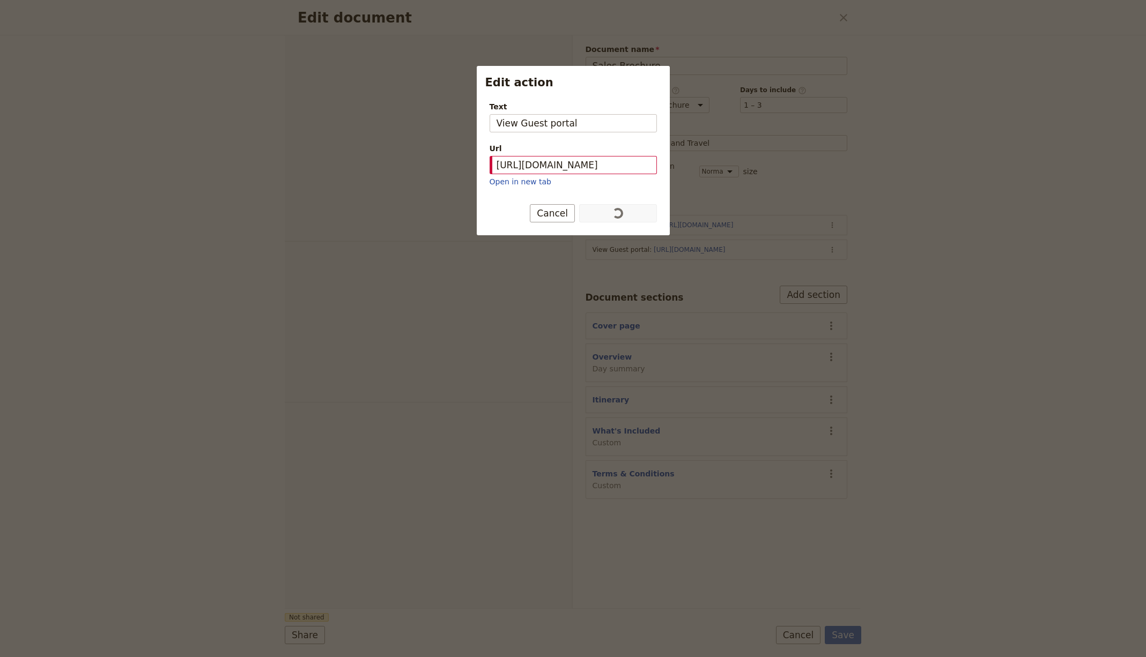
select select "DEFAULT"
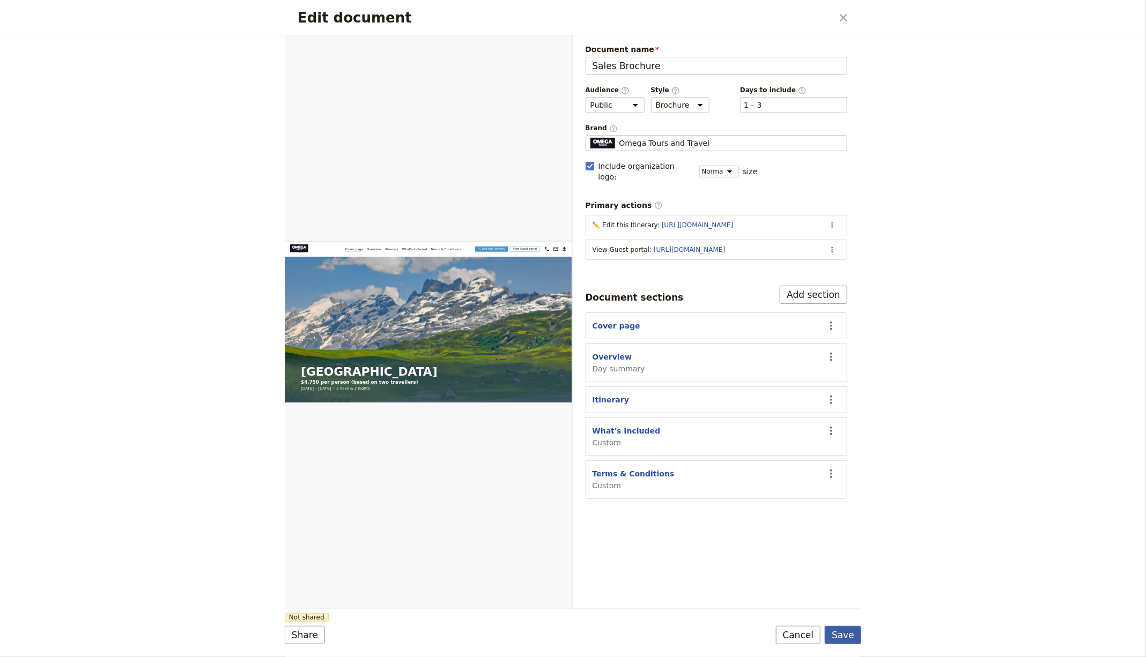
click at [846, 627] on button "Save" at bounding box center [843, 635] width 36 height 18
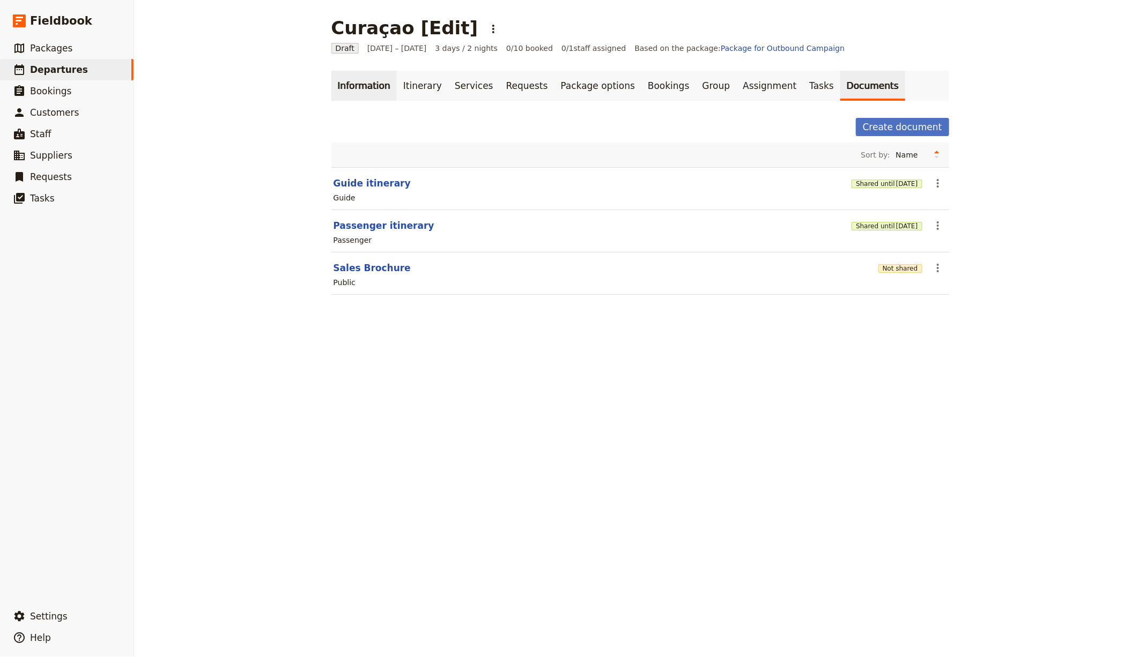
click at [348, 84] on link "Information" at bounding box center [363, 86] width 65 height 30
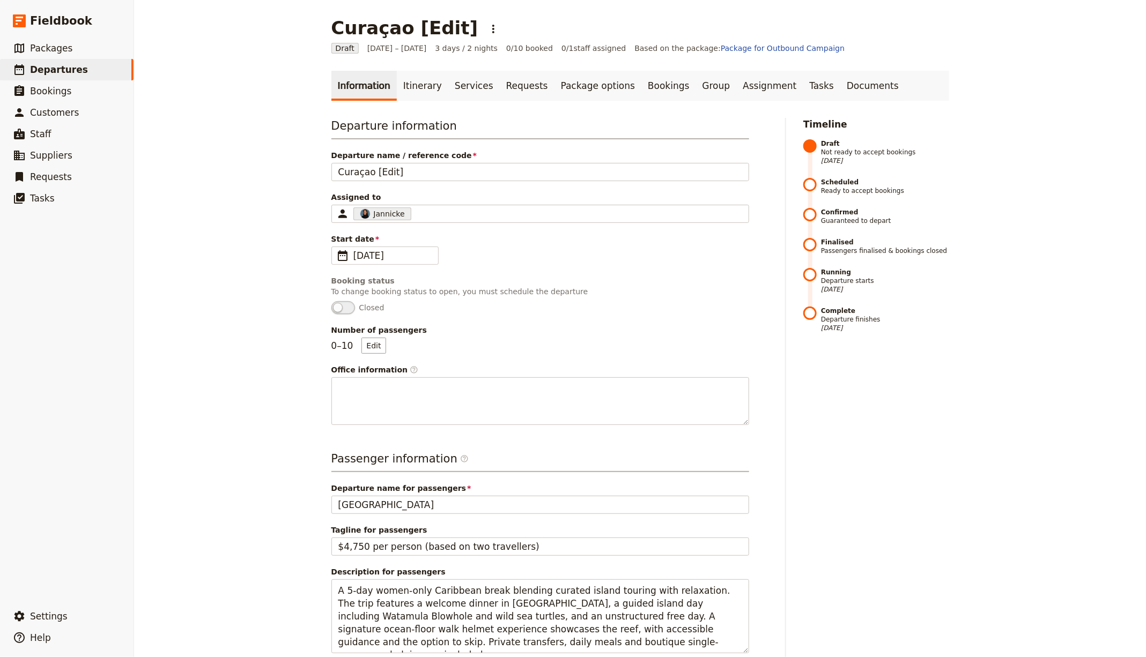
click at [405, 77] on link "Itinerary" at bounding box center [422, 86] width 51 height 30
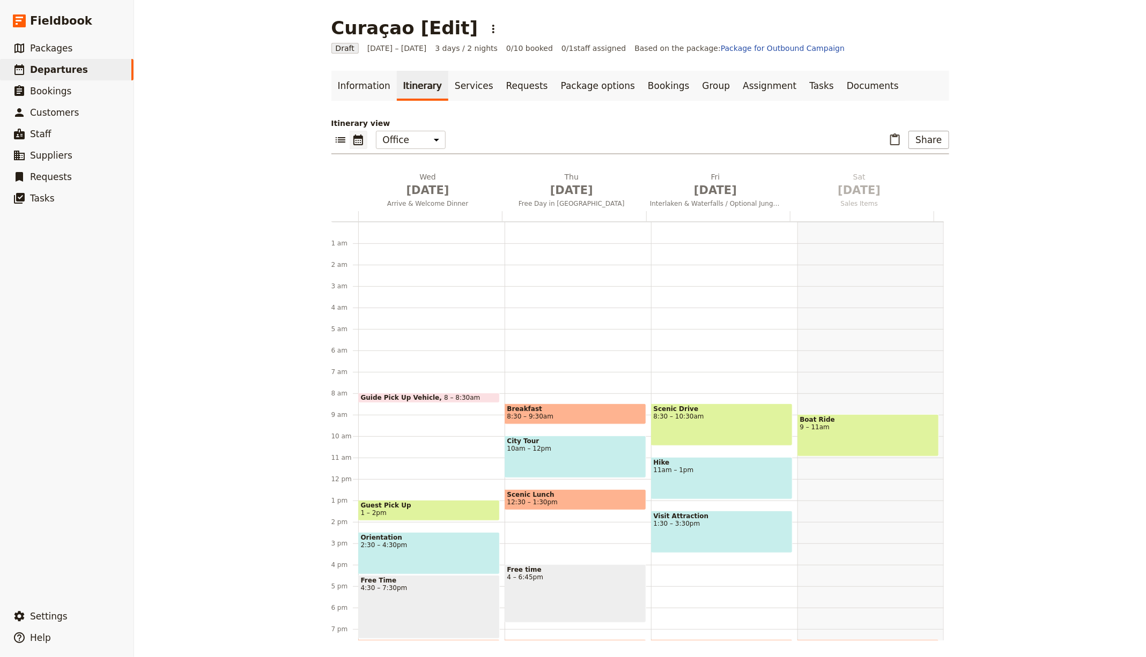
scroll to position [106, 0]
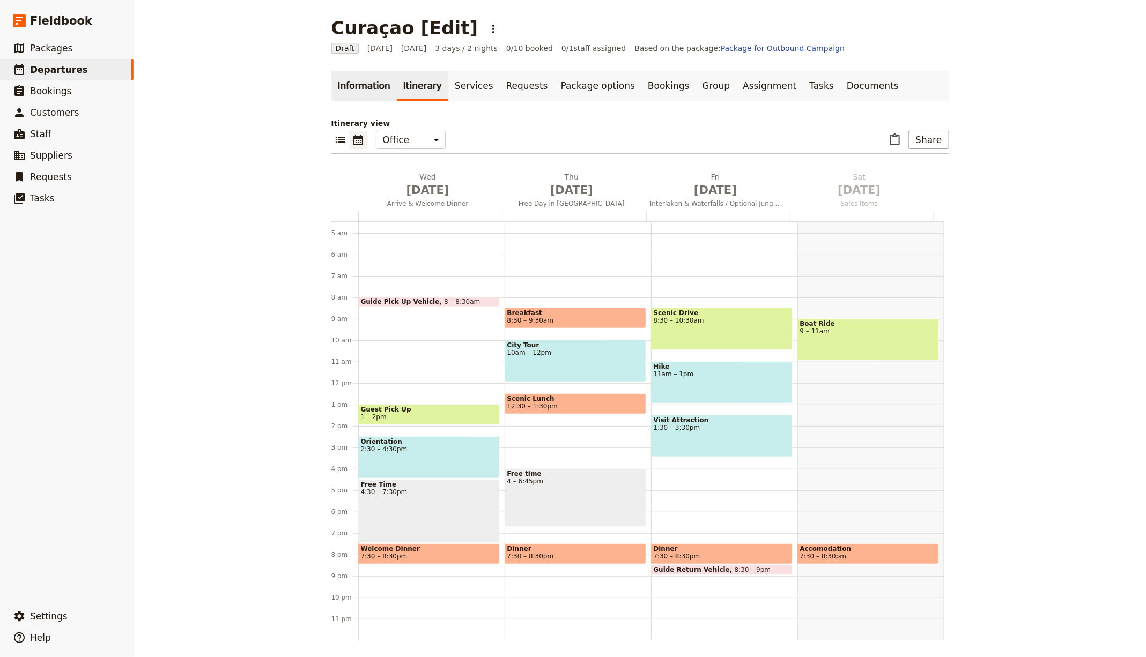
click at [354, 87] on link "Information" at bounding box center [363, 86] width 65 height 30
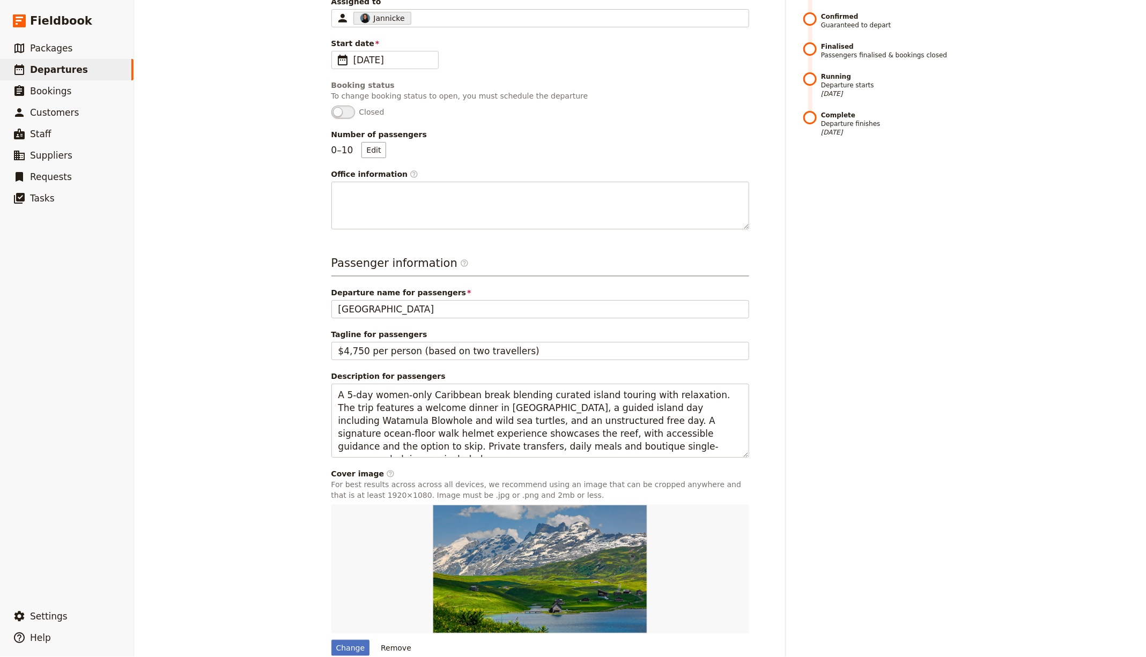
scroll to position [243, 0]
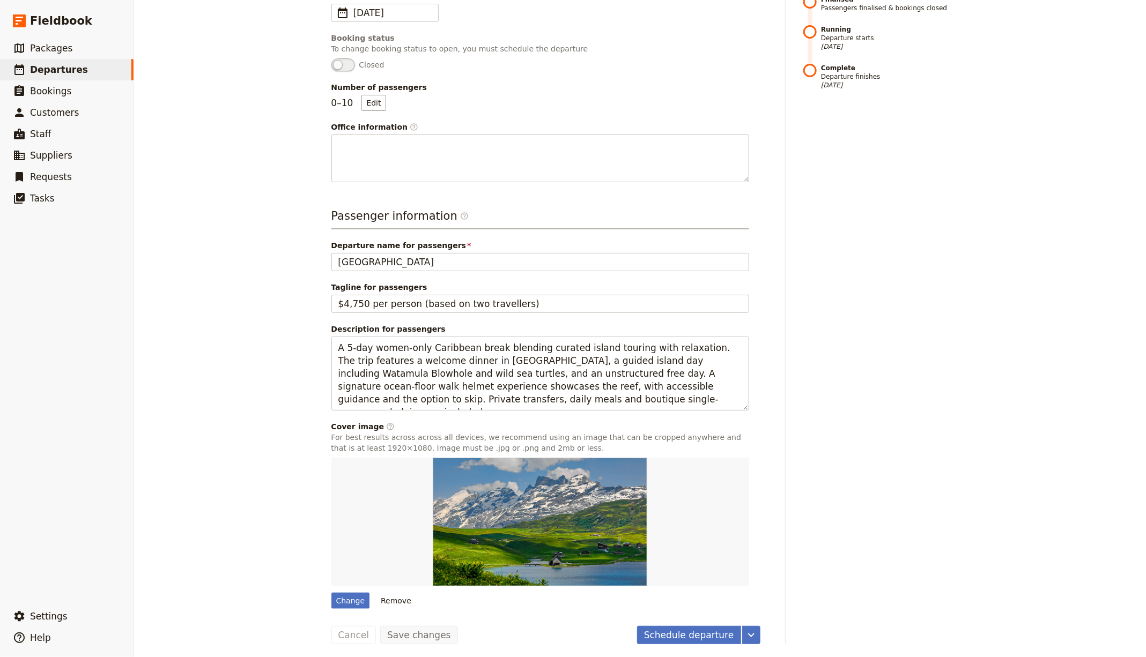
click at [338, 588] on div "Change Remove" at bounding box center [540, 533] width 418 height 151
click at [335, 597] on div "Change" at bounding box center [350, 601] width 39 height 16
click at [331, 593] on input "Change" at bounding box center [331, 592] width 1 height 1
type input "C:\fakepath\den-harrson-I3-3_ZLKtTU-unsplash.jpg"
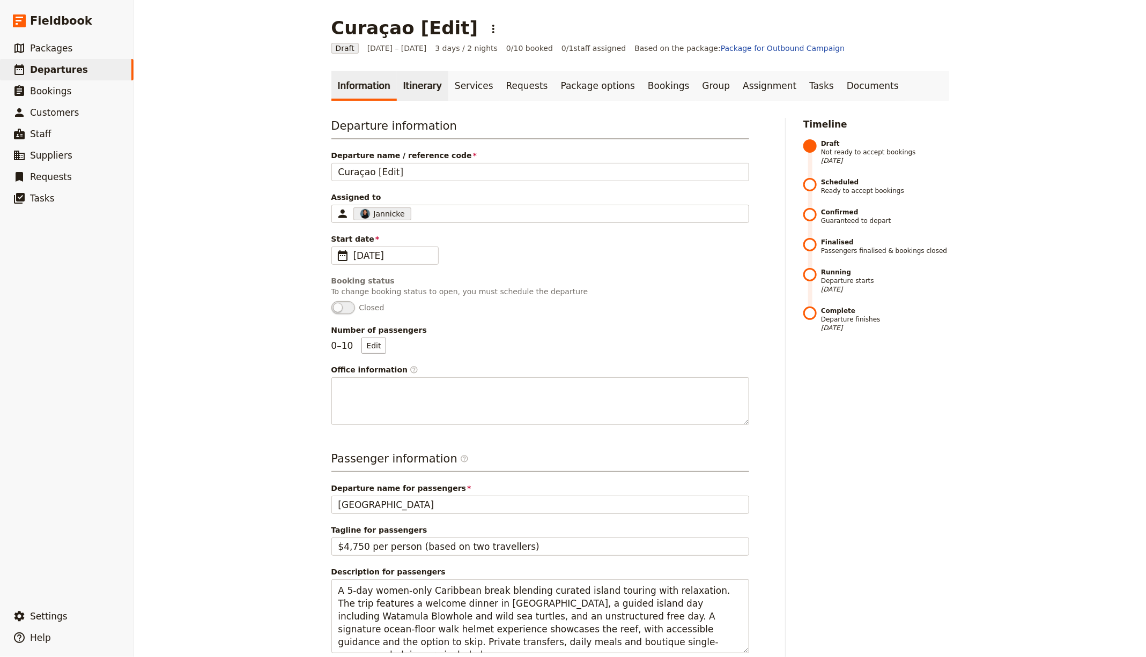
click at [406, 81] on link "Itinerary" at bounding box center [422, 86] width 51 height 30
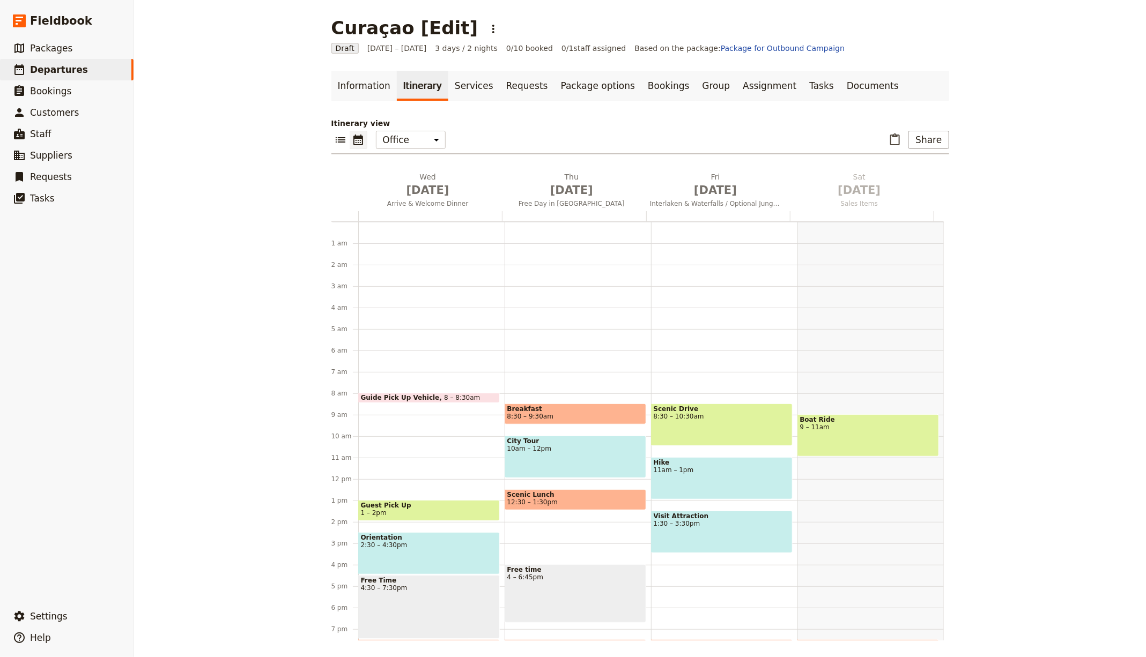
scroll to position [106, 0]
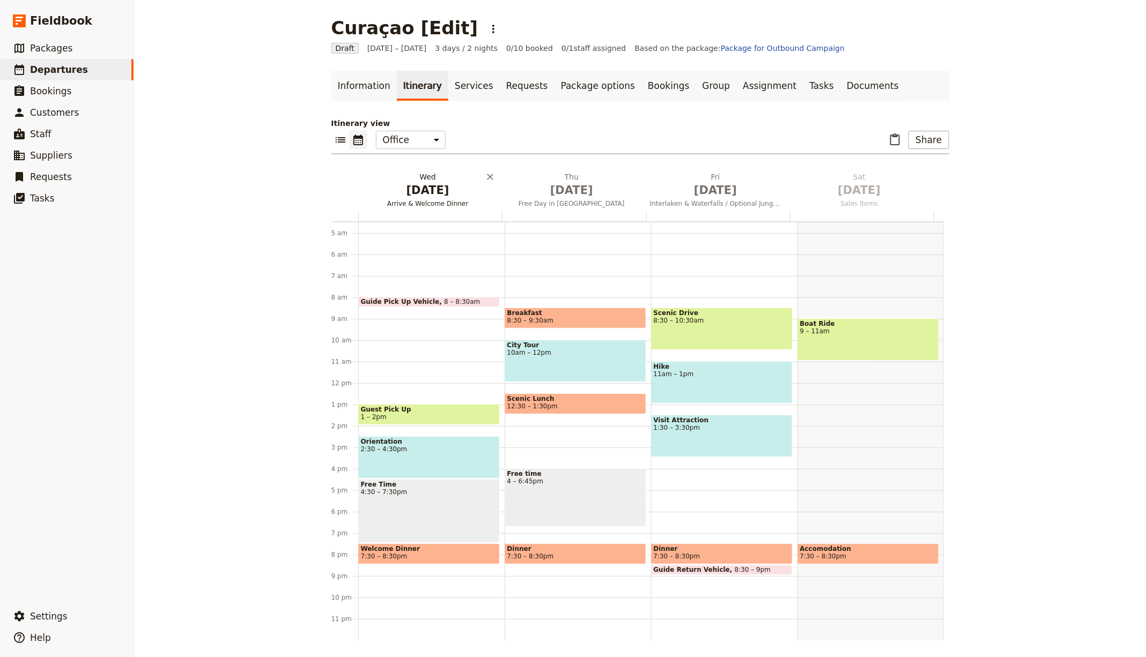
click at [422, 201] on span "Arrive & Welcome Dinner" at bounding box center [427, 203] width 139 height 9
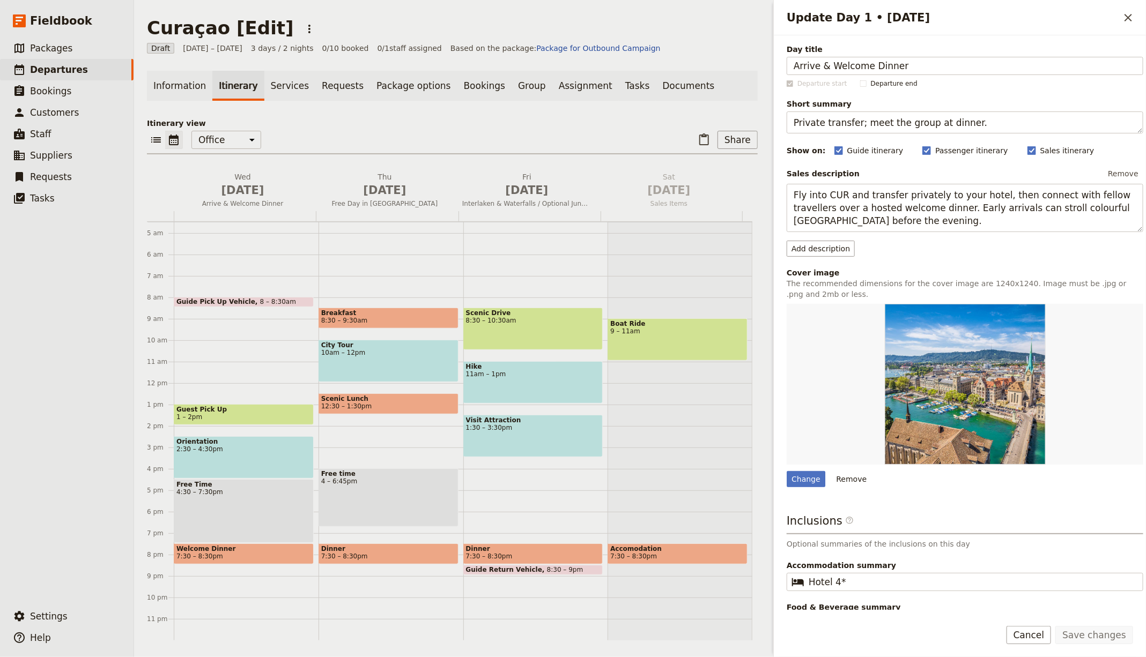
click at [824, 478] on div "Change Remove" at bounding box center [965, 479] width 357 height 16
click at [791, 480] on div "Change" at bounding box center [806, 479] width 39 height 16
click at [787, 471] on input "Change" at bounding box center [786, 471] width 1 height 1
type input "C:\fakepath\a78998ce-b096-4707-adeb-3acf73245bac.jpeg"
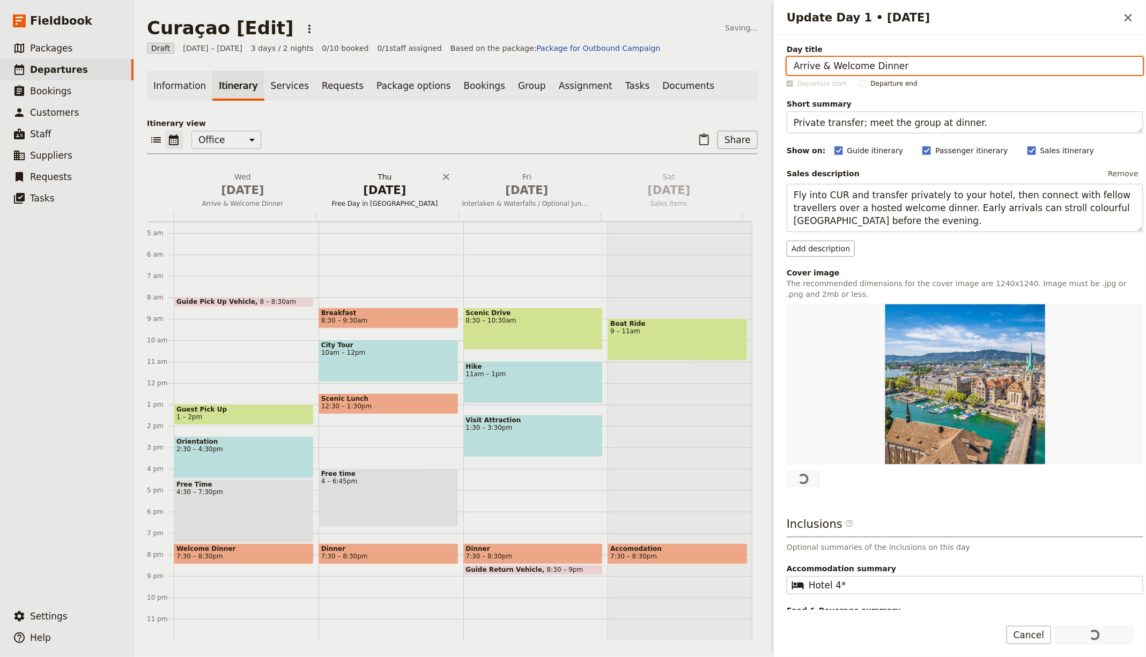
click at [380, 172] on h2 "Thu Oct 2 Free Day in Curaçao" at bounding box center [384, 185] width 129 height 27
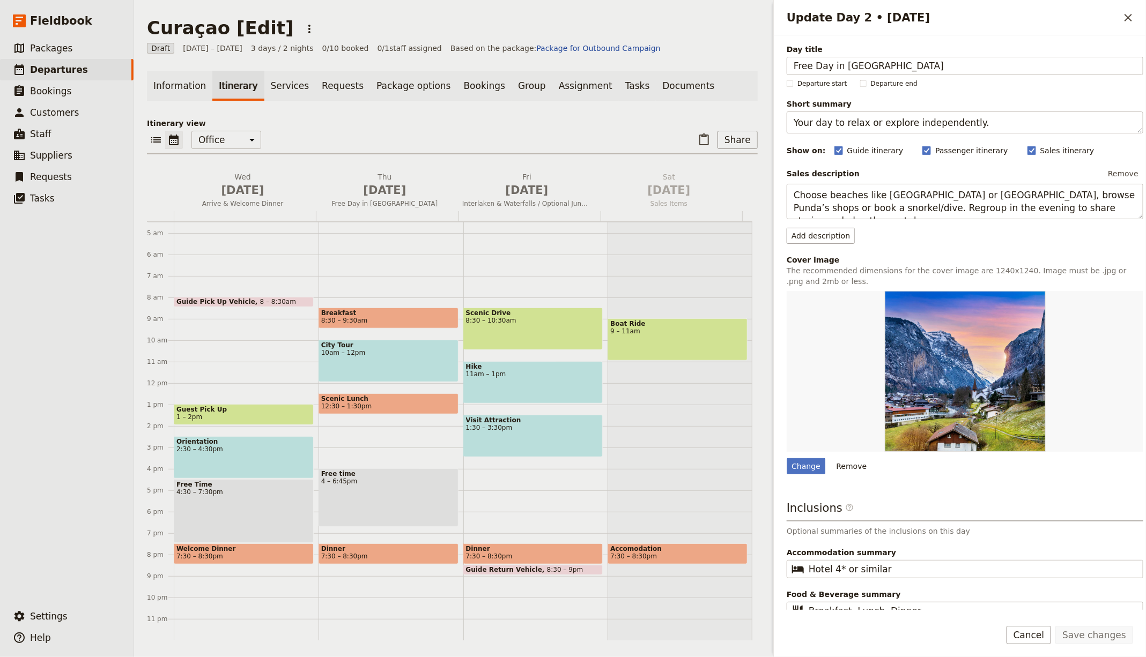
click at [795, 445] on div "Update Day 2 • 2 Oct" at bounding box center [965, 371] width 357 height 161
click at [797, 467] on div "Change" at bounding box center [806, 466] width 39 height 16
click at [787, 458] on input "Change" at bounding box center [786, 458] width 1 height 1
type input "C:\fakepath\sara-grace-waters-KFow1F5U-oc-unsplash.jpg"
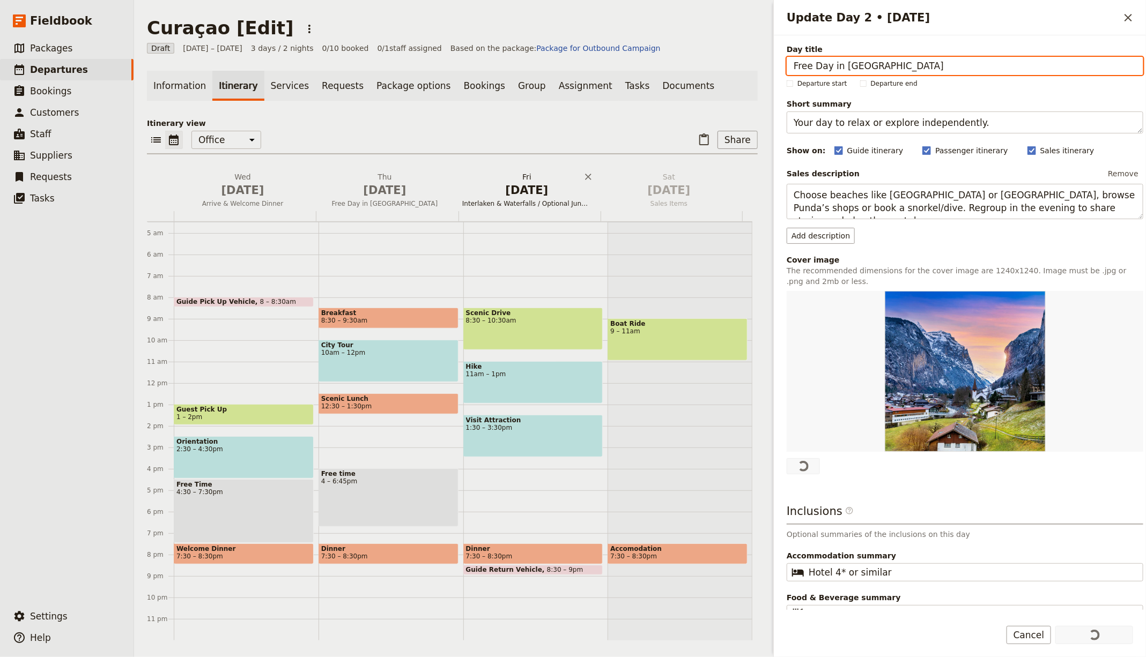
click at [520, 208] on button "Fri Oct 3 Interlaken & Waterfalls / Optional Jungfraujoch" at bounding box center [529, 192] width 142 height 40
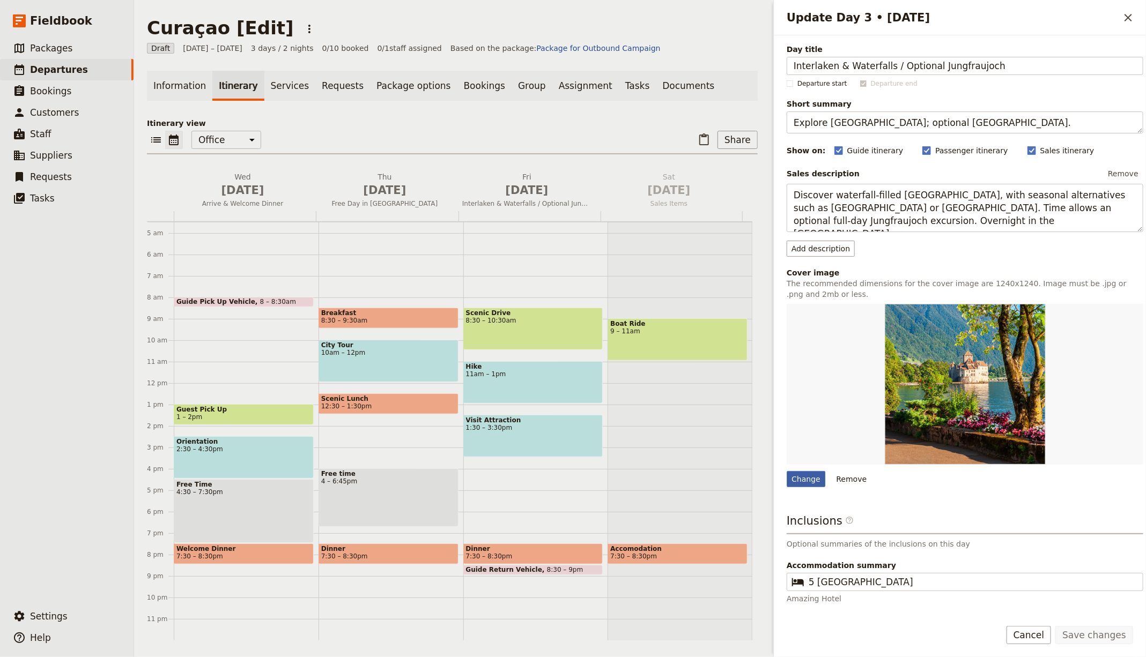
click at [813, 476] on div "Change" at bounding box center [806, 479] width 39 height 16
click at [787, 471] on input "Change" at bounding box center [786, 471] width 1 height 1
type input "C:\fakepath\stephan-van-de-schootbrugge-afotllg12Ss-unsplash.jpg"
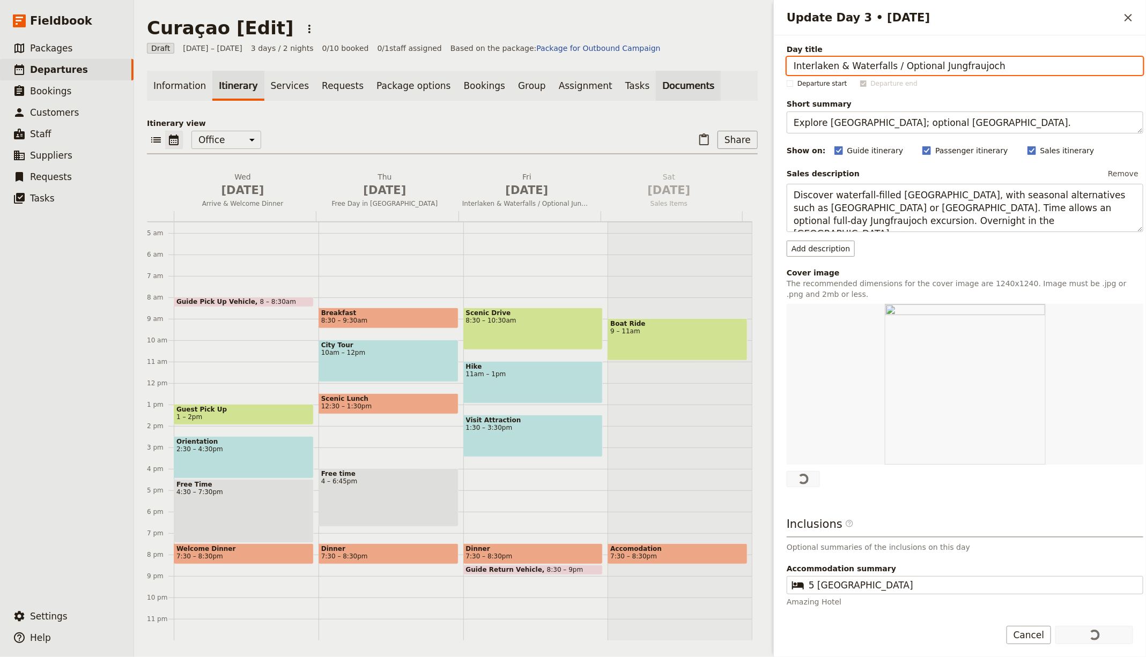
click at [656, 83] on link "Documents" at bounding box center [688, 86] width 65 height 30
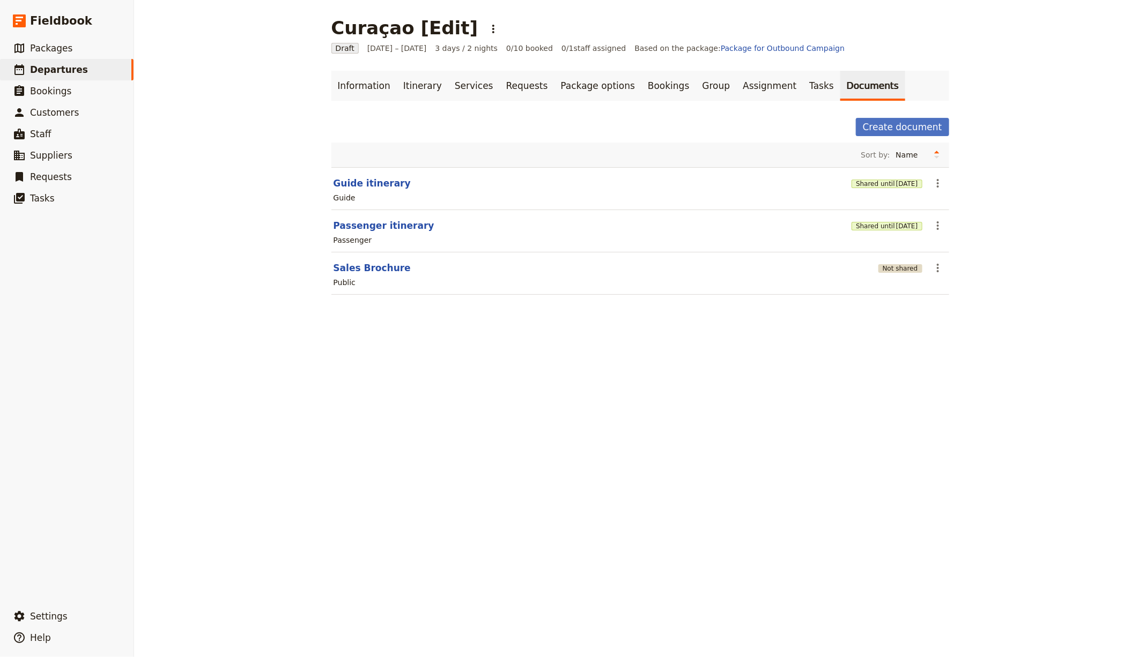
click at [885, 266] on button "Not shared" at bounding box center [900, 268] width 44 height 9
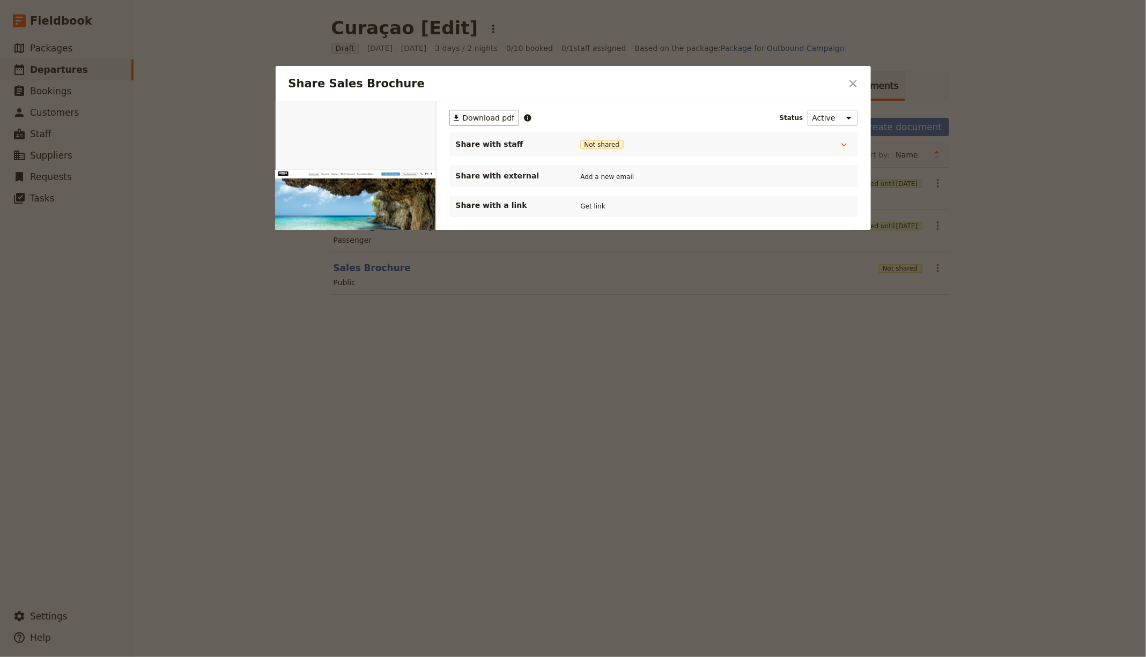
click at [592, 206] on button "Get link" at bounding box center [593, 207] width 30 height 12
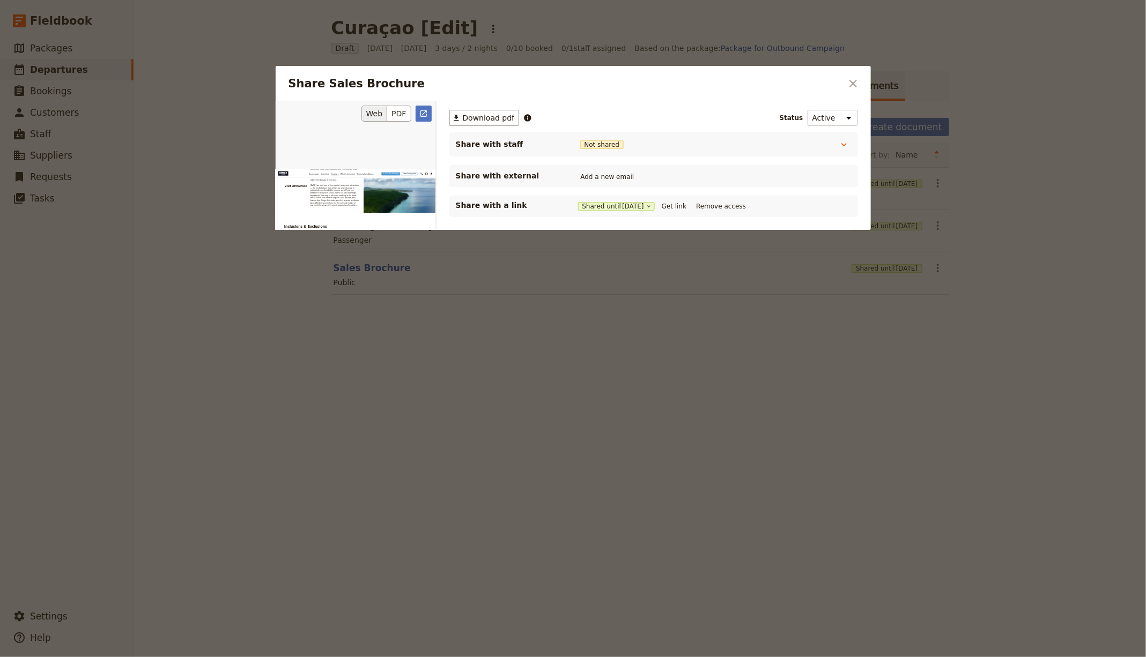
scroll to position [2737, 0]
click at [949, 462] on div at bounding box center [573, 328] width 1146 height 657
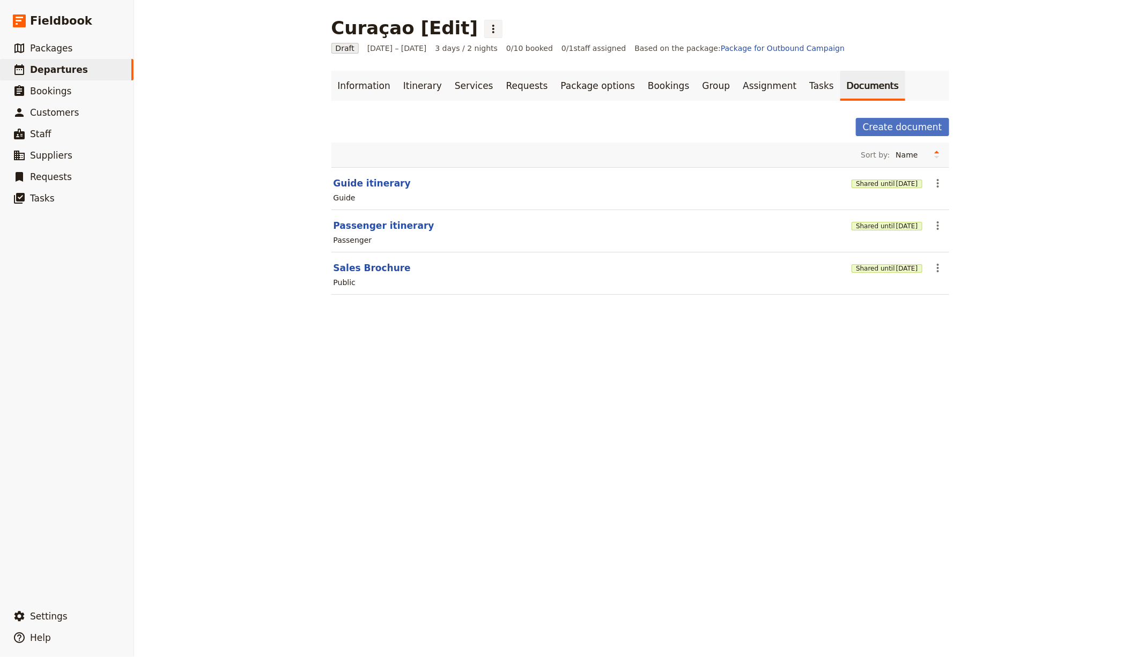
click at [487, 31] on icon "Actions" at bounding box center [493, 29] width 13 height 13
click at [478, 83] on span "Schedule departure" at bounding box center [496, 85] width 74 height 11
click at [650, 84] on link "Bookings" at bounding box center [668, 86] width 54 height 30
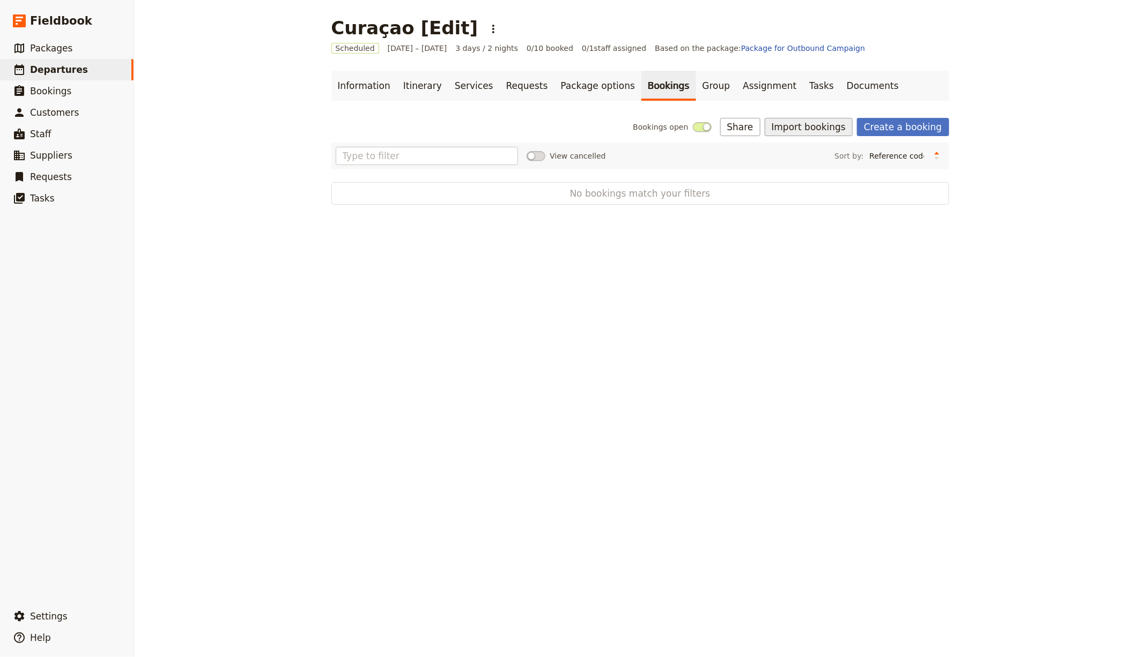
click at [798, 132] on button "Import bookings" at bounding box center [809, 127] width 88 height 18
click at [790, 140] on ul "Import Bookings Download booking import template" at bounding box center [846, 157] width 147 height 35
click at [839, 145] on span "Import Bookings" at bounding box center [846, 150] width 133 height 11
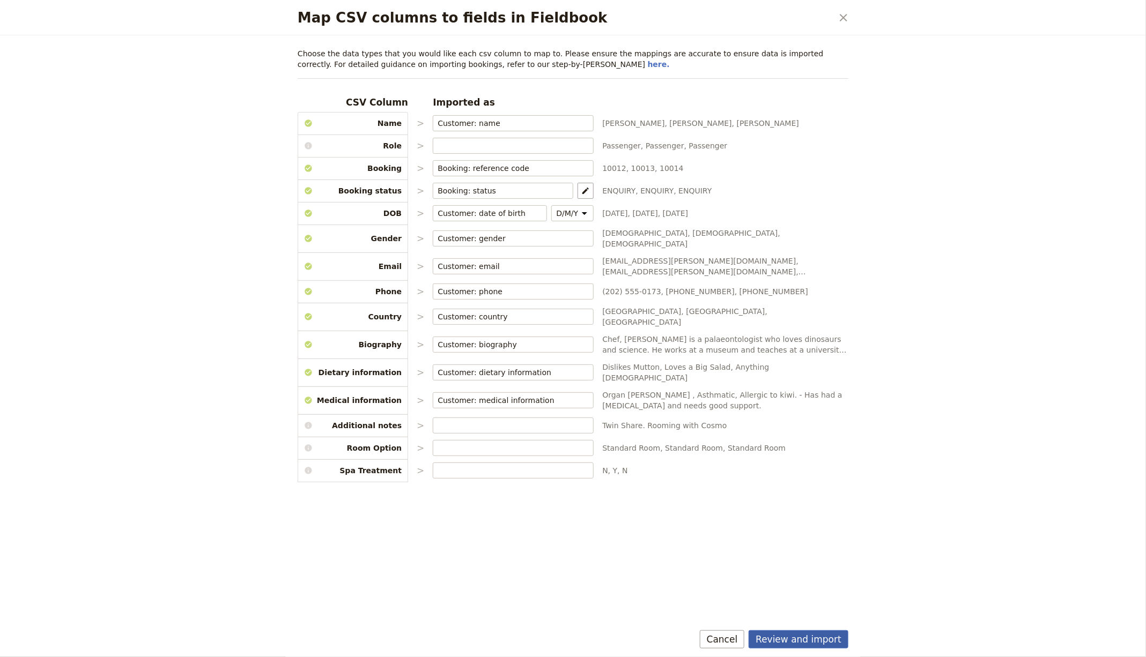
click at [846, 632] on button "Review and import" at bounding box center [799, 640] width 100 height 18
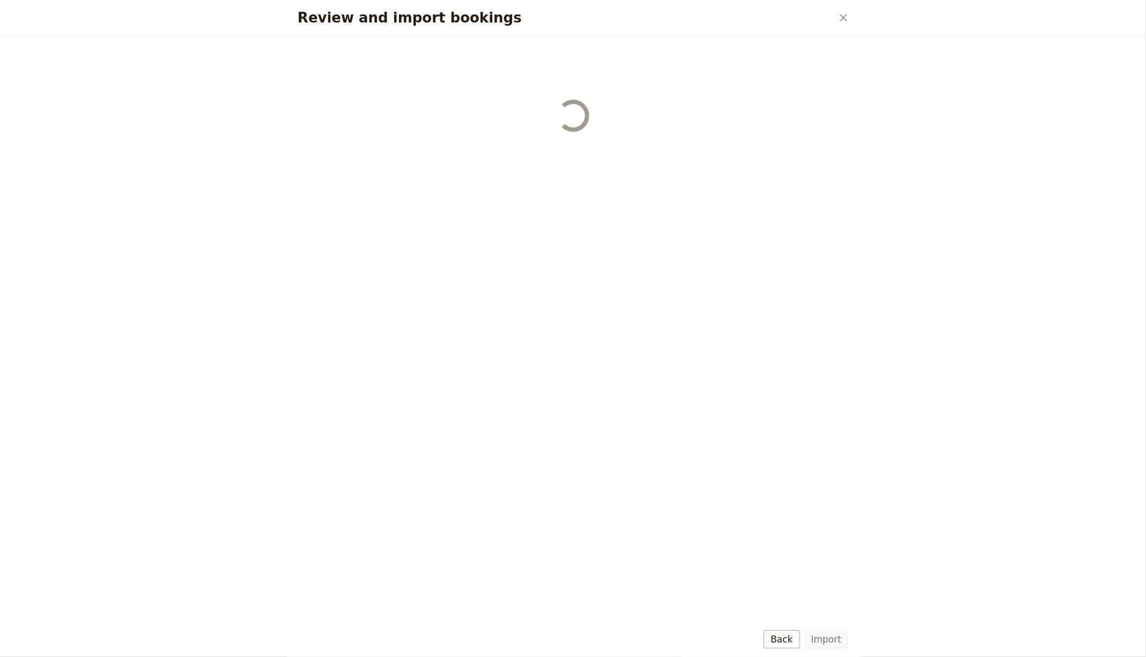
select select "655d56b39948720cb8e55355"
select select "655d57ca9948720cb8e553ec"
select select "655d57fa9948720cb8e553f3"
select select "655d58079948720cb8e553fa"
select select "655d584c9948720cb8e55401"
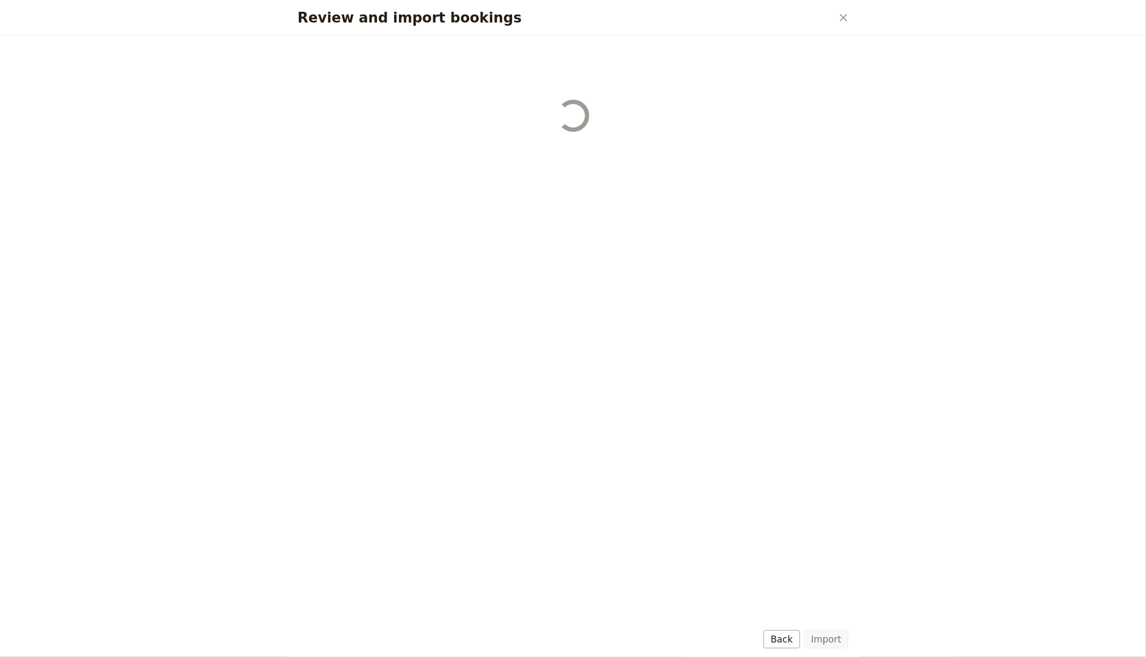
select select "655d58679948720cb8e5540d"
select select "650e6b6659641ed5ee156647"
select select "650e6b4b59641ed5ee156605"
select select "650e2104408bbede5b0c60fd"
select select "650e1d73408bbede5b0c60a6"
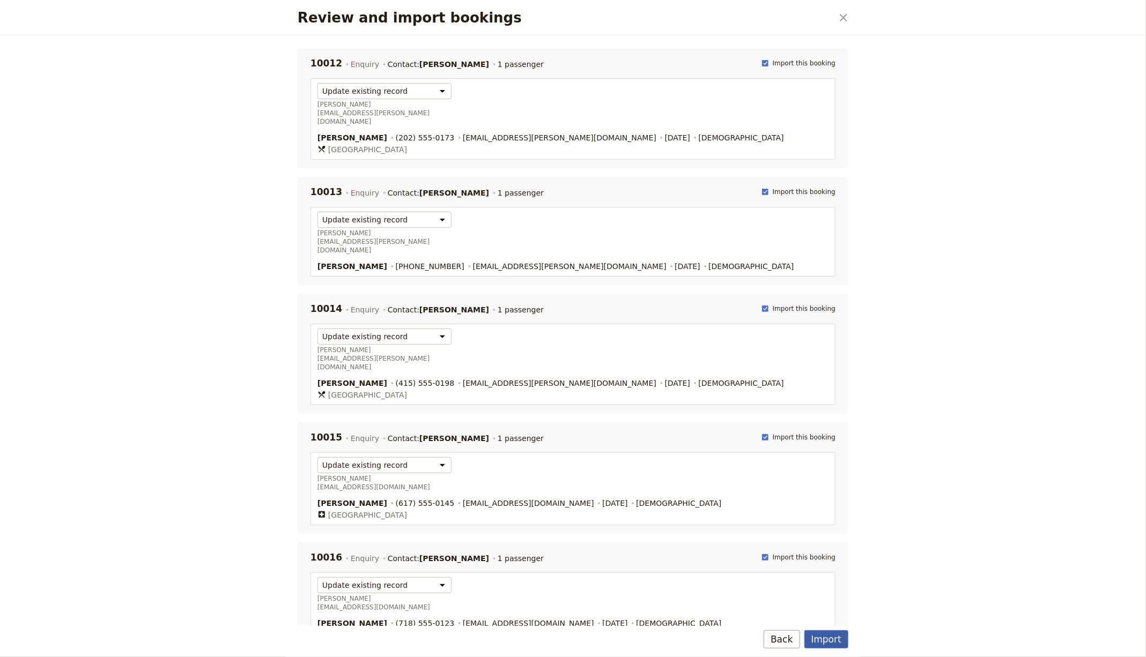
click at [826, 635] on button "Import" at bounding box center [826, 640] width 44 height 18
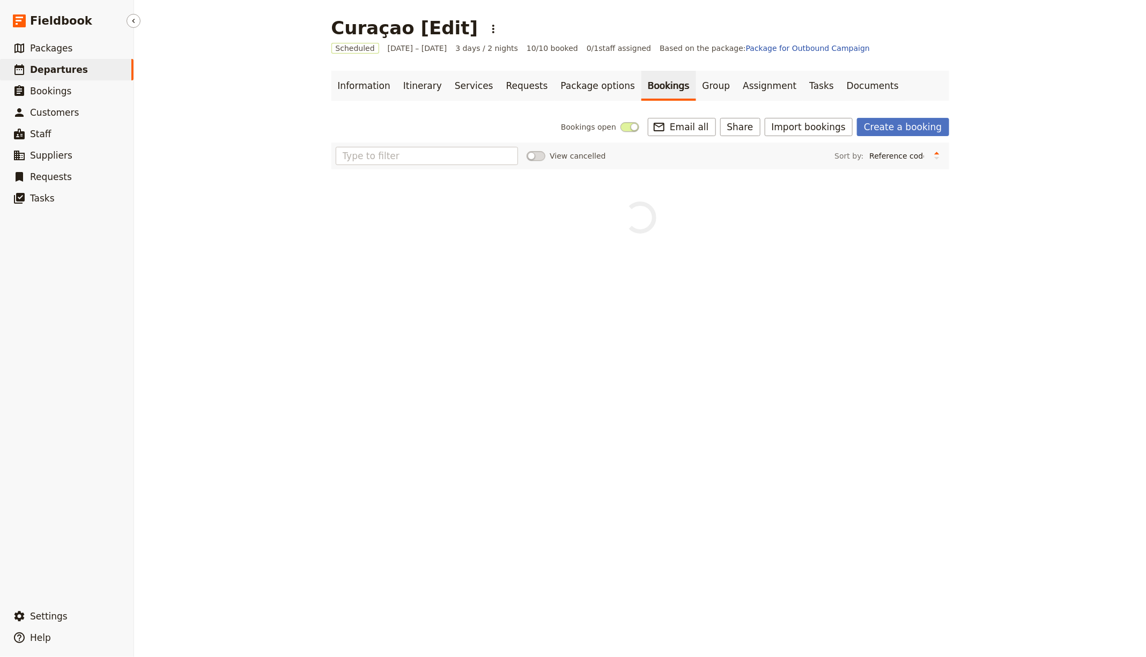
click at [92, 70] on link "​ Departures" at bounding box center [67, 69] width 134 height 21
select select "CREATED_AT"
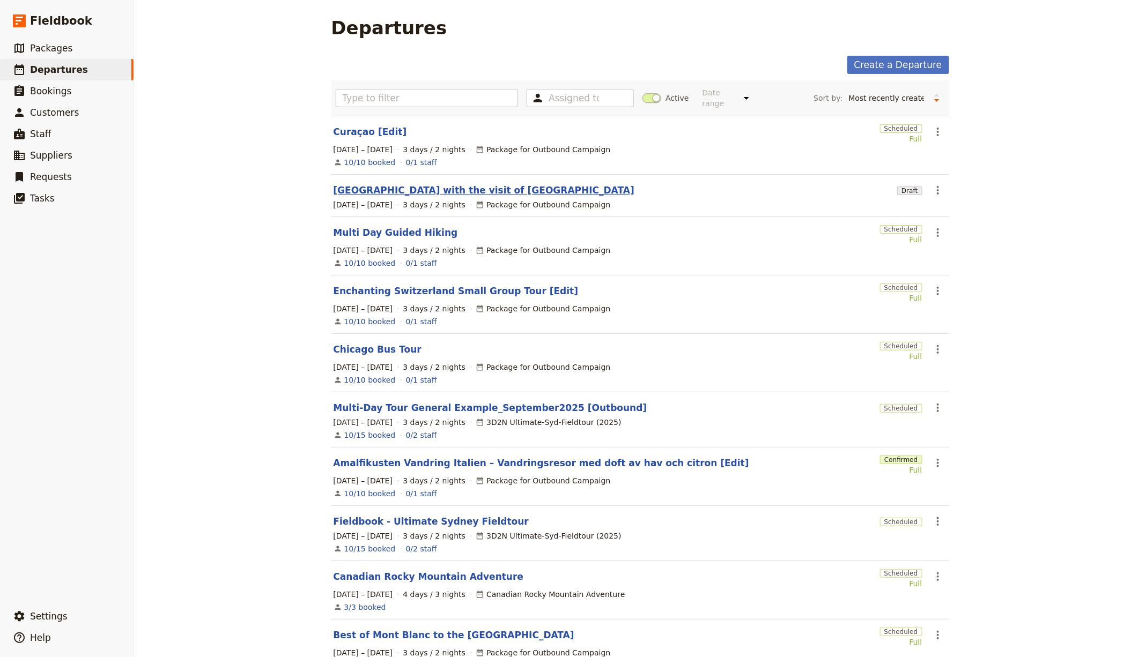
click at [484, 185] on link "[GEOGRAPHIC_DATA] with the visit of [GEOGRAPHIC_DATA]" at bounding box center [484, 190] width 301 height 13
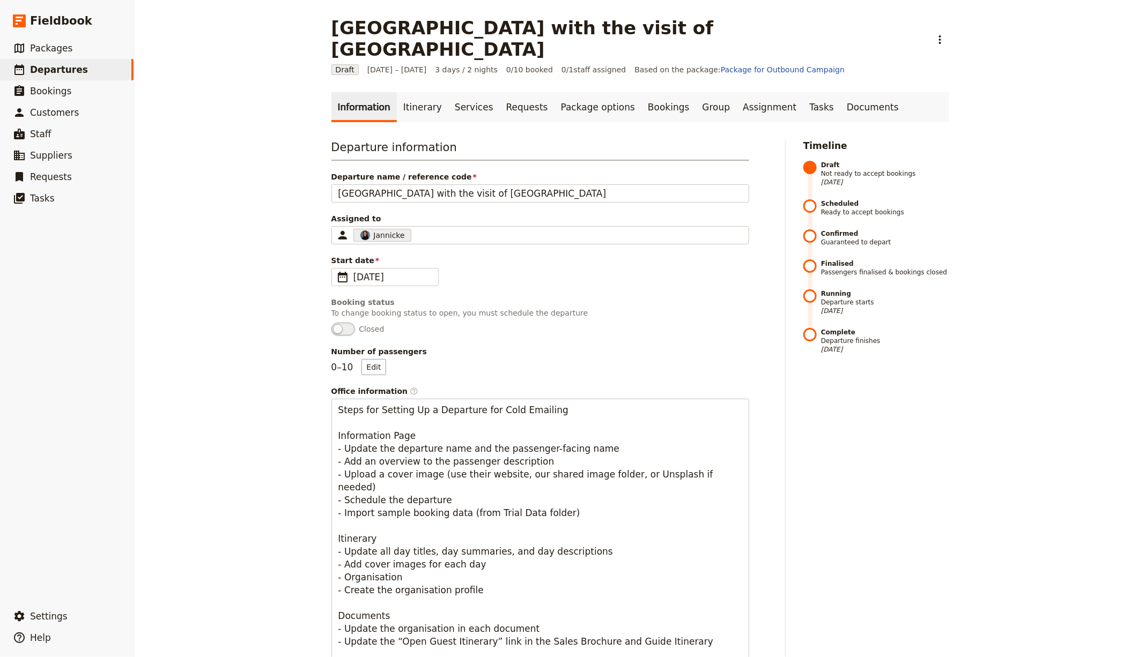
click at [746, 18] on div "Saint Petersburg with the visit of Velikiy Novgorod ​" at bounding box center [640, 38] width 618 height 43
click at [934, 33] on icon "Actions" at bounding box center [940, 39] width 13 height 13
click at [771, 87] on span "Schedule departure" at bounding box center [785, 85] width 74 height 11
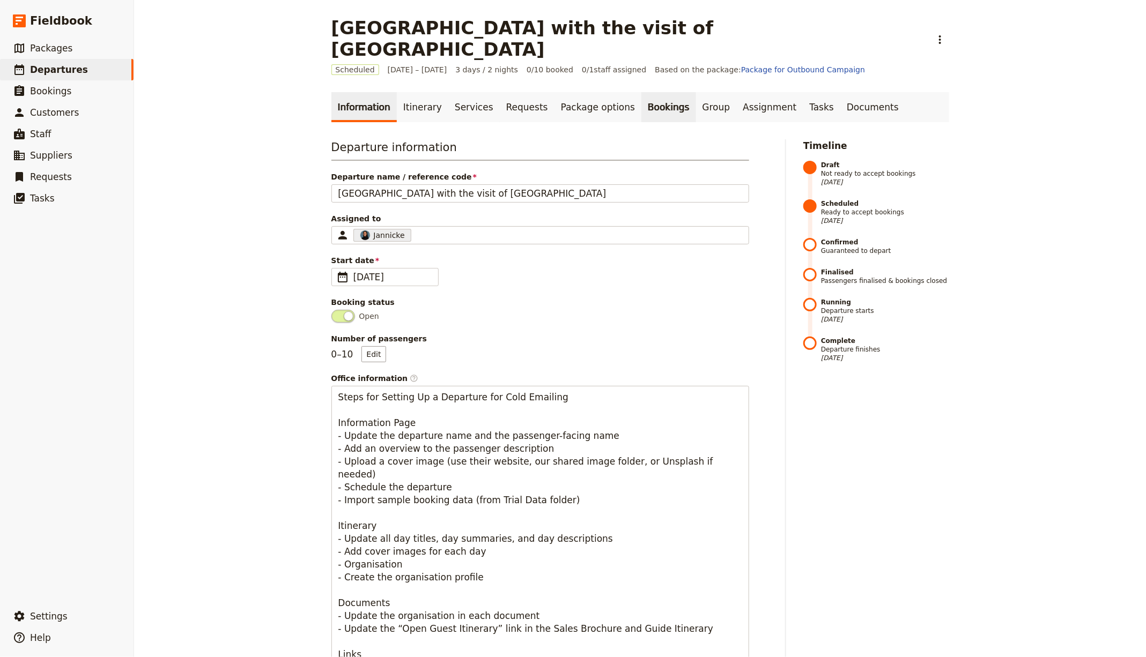
click at [641, 92] on link "Bookings" at bounding box center [668, 107] width 54 height 30
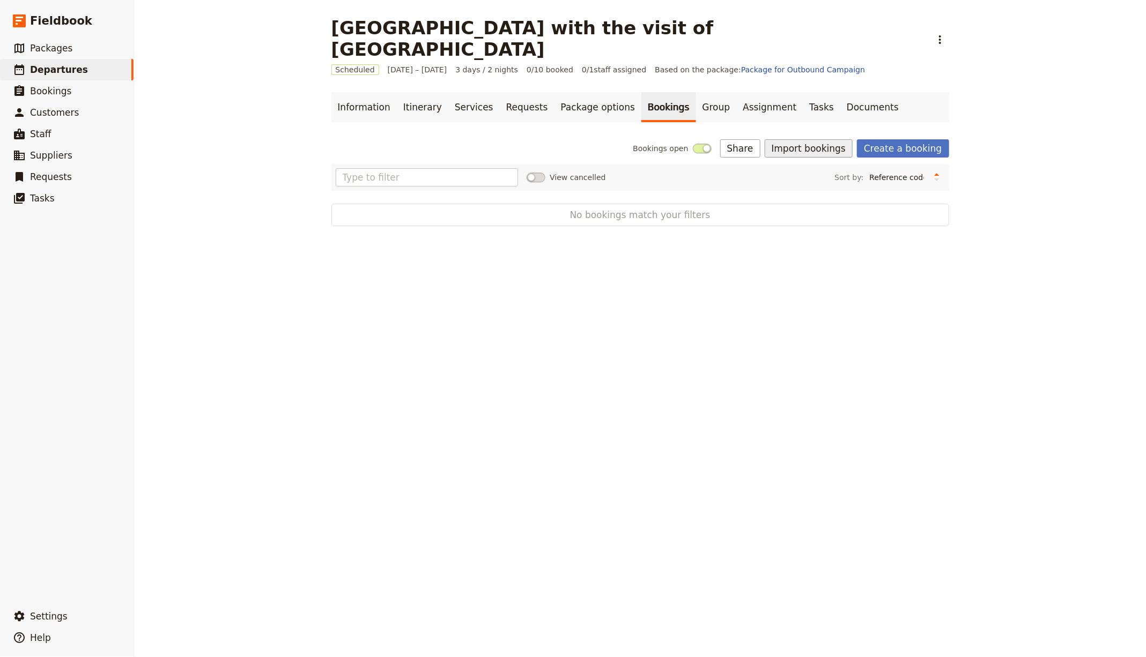
click at [814, 139] on button "Import bookings" at bounding box center [809, 148] width 88 height 18
click at [812, 151] on span "Import Bookings" at bounding box center [811, 150] width 62 height 11
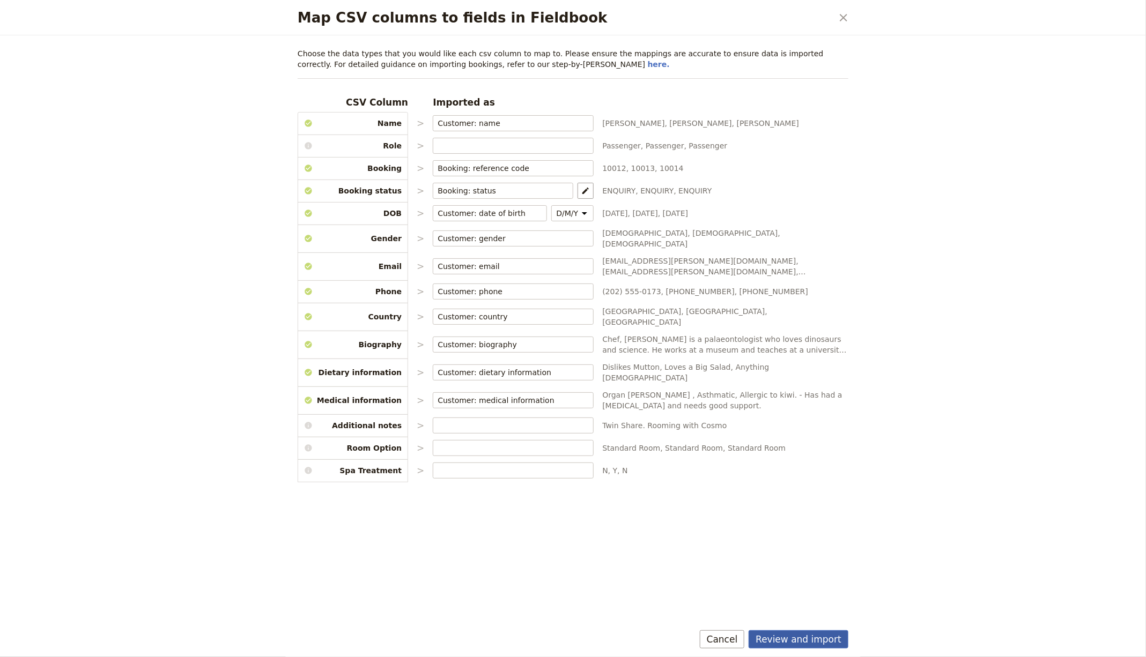
click at [816, 640] on button "Review and import" at bounding box center [799, 640] width 100 height 18
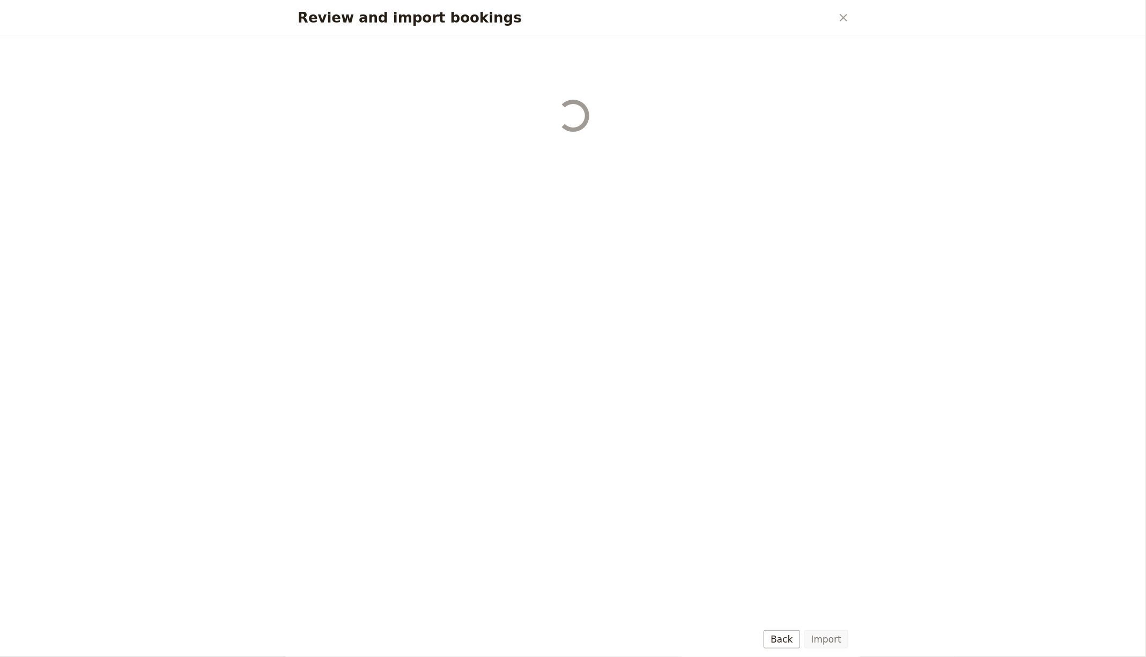
select select "655d56b39948720cb8e55355"
select select "655d57ca9948720cb8e553ec"
select select "655d57fa9948720cb8e553f3"
select select "655d58079948720cb8e553fa"
select select "655d584c9948720cb8e55401"
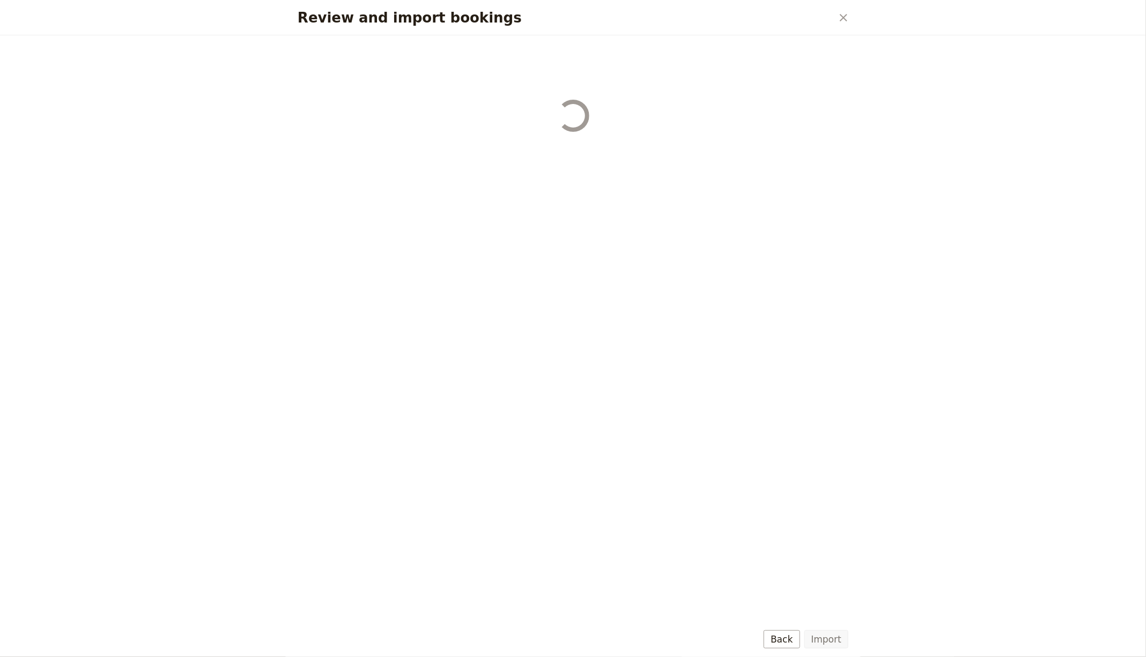
select select "655d58679948720cb8e5540d"
select select "650e6b6659641ed5ee156647"
select select "650e6b4b59641ed5ee156605"
select select "650e2104408bbede5b0c60fd"
select select "650e1d73408bbede5b0c60a6"
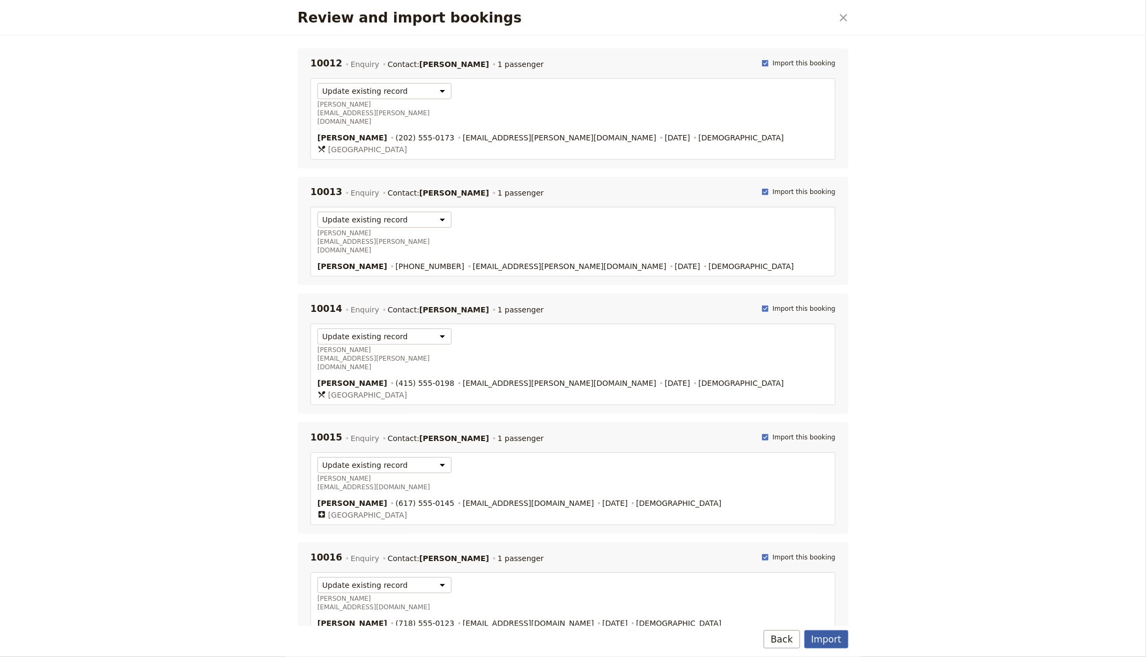
click at [843, 638] on button "Import" at bounding box center [826, 640] width 44 height 18
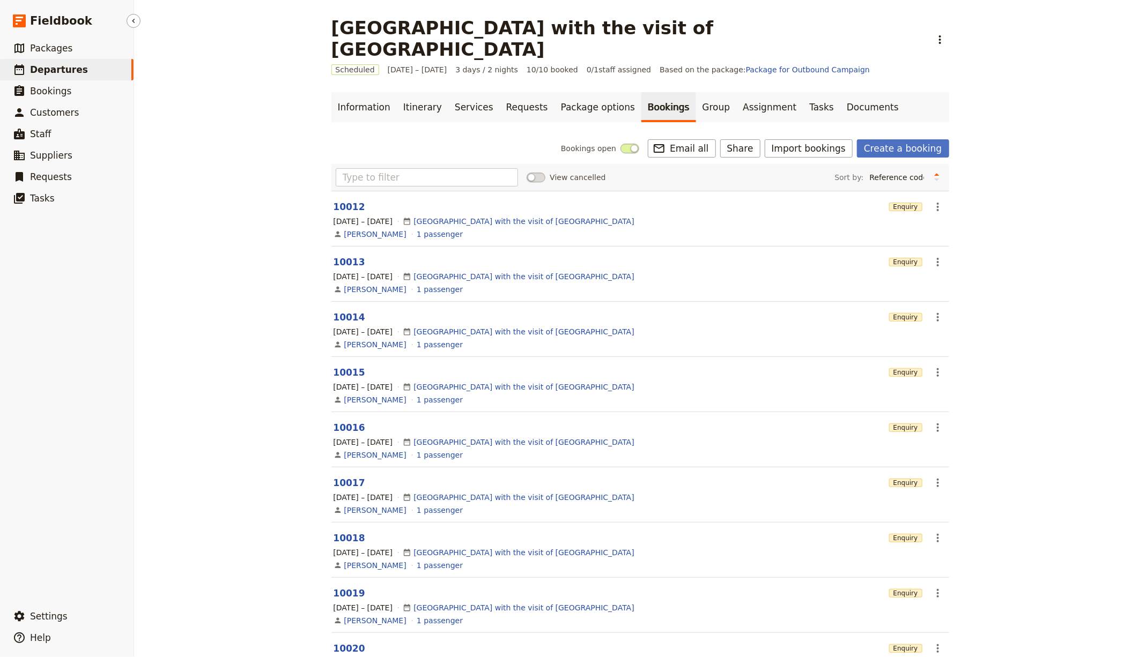
click at [40, 68] on span "Departures" at bounding box center [59, 69] width 58 height 11
select select "CREATED_AT"
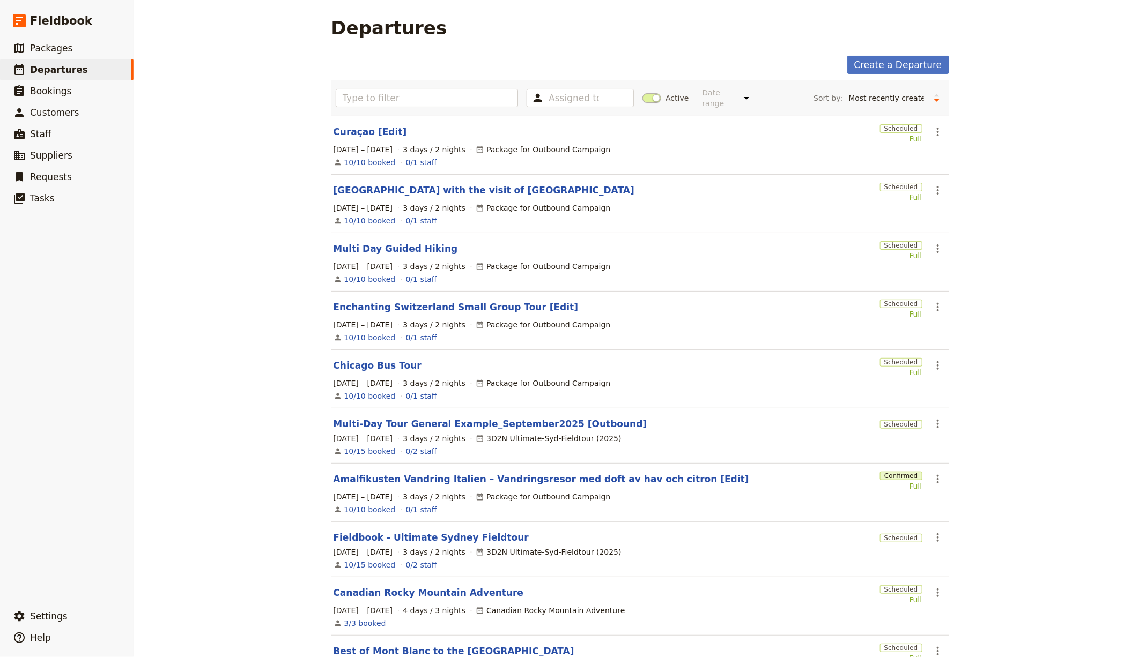
click at [942, 146] on div "1 – 3 Oct 2025 3 days / 2 nights Package for Outbound Campaign" at bounding box center [640, 149] width 616 height 13
click at [937, 130] on icon "Actions" at bounding box center [937, 131] width 13 height 13
drag, startPoint x: 614, startPoint y: 136, endPoint x: 502, endPoint y: 183, distance: 121.6
click at [613, 136] on div "Curaçao [Edit]" at bounding box center [605, 131] width 542 height 13
click at [492, 186] on link "[GEOGRAPHIC_DATA] with the visit of [GEOGRAPHIC_DATA]" at bounding box center [484, 190] width 301 height 13
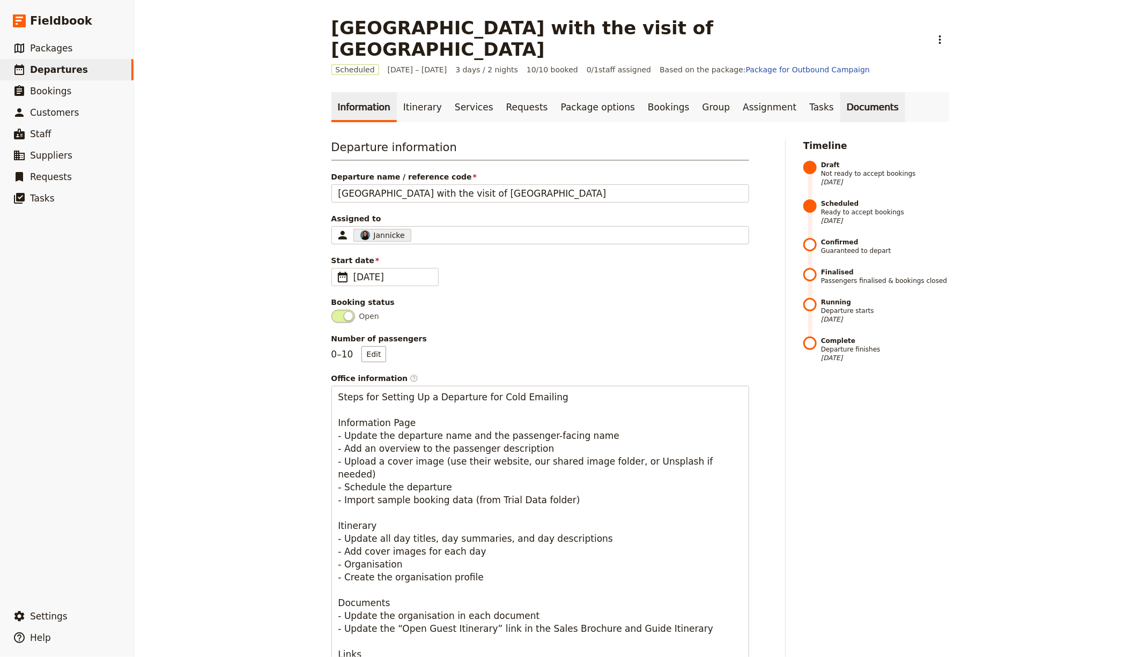
click at [840, 92] on link "Documents" at bounding box center [872, 107] width 65 height 30
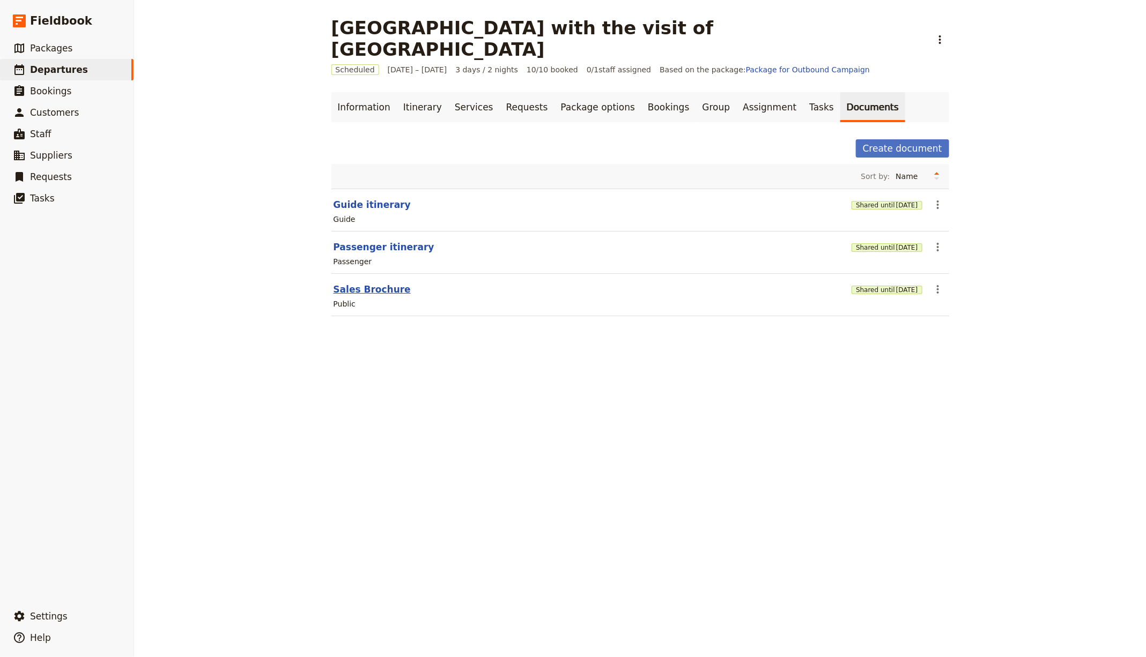
click at [351, 283] on button "Sales Brochure" at bounding box center [372, 289] width 77 height 13
select select "DEFAULT"
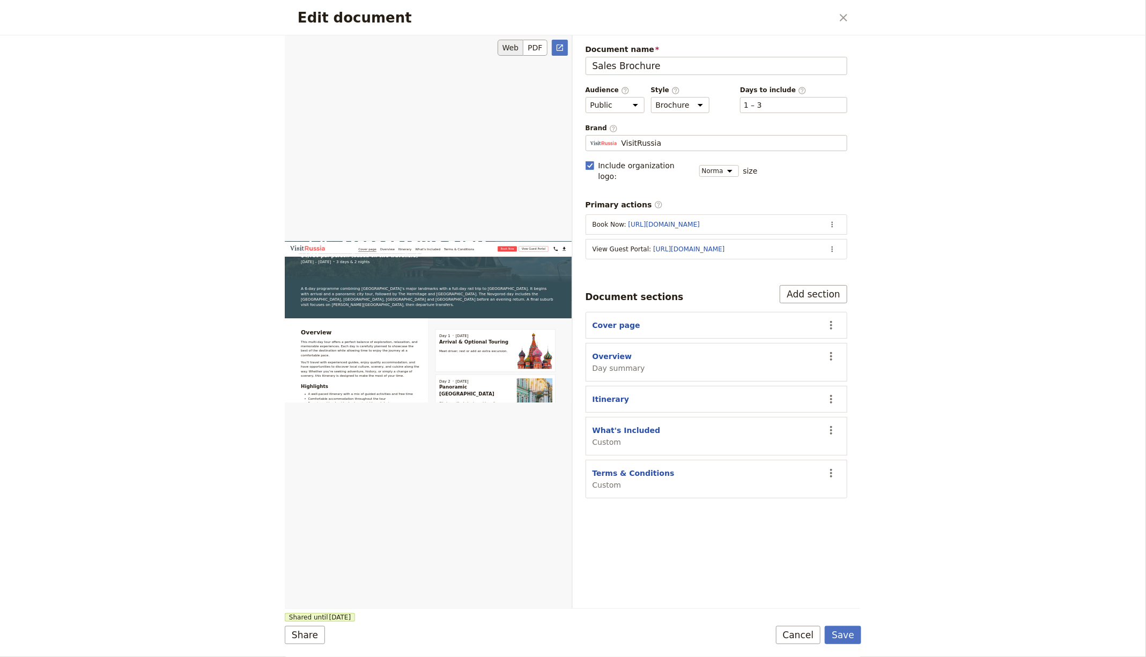
scroll to position [424, 0]
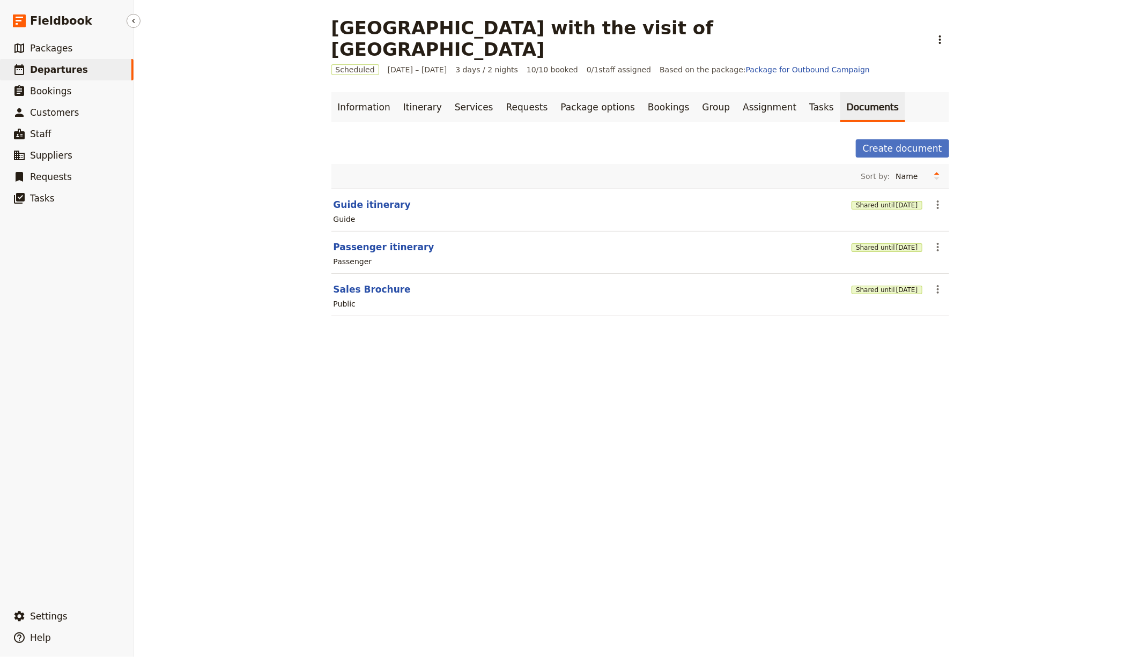
click at [76, 62] on link "​ Departures" at bounding box center [67, 69] width 134 height 21
select select "CREATED_AT"
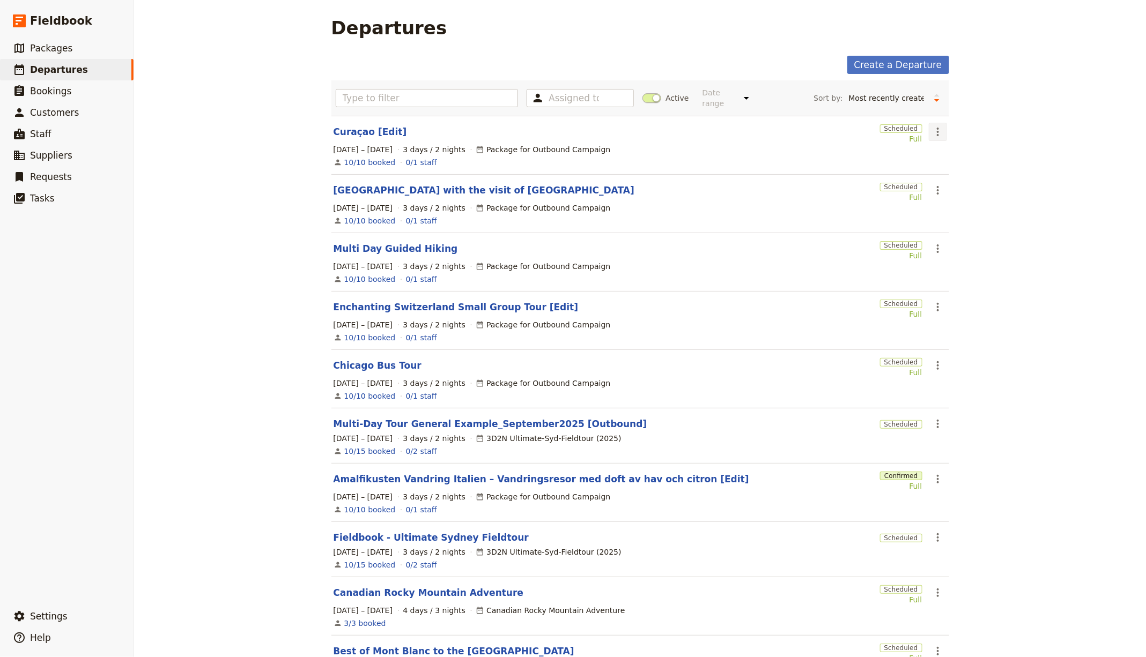
click at [940, 132] on button "​" at bounding box center [938, 132] width 18 height 18
click at [956, 168] on span "Clone this departure" at bounding box center [969, 169] width 77 height 11
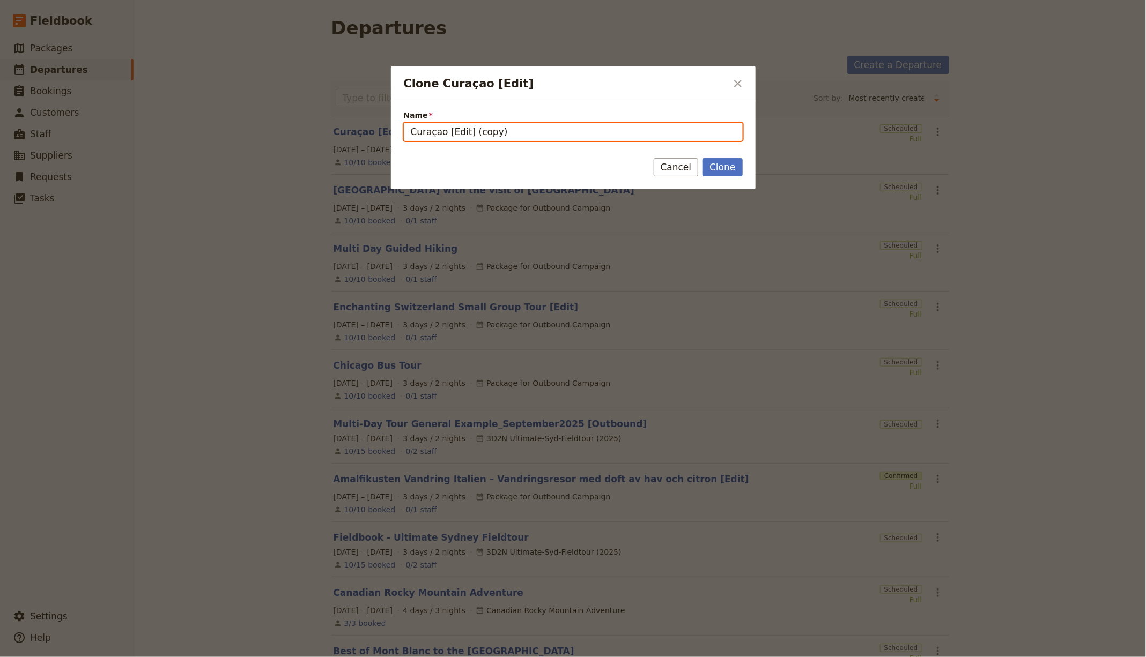
drag, startPoint x: 445, startPoint y: 129, endPoint x: 371, endPoint y: 125, distance: 74.7
click at [367, 657] on div "Clone Curaçao [Edit] ​ Name Curaçao [Edit] (copy) Clone Cancel" at bounding box center [573, 657] width 1146 height 0
paste input "Thaïlande – Les trésors de la Thaïlande, du nord au sud"
click at [454, 134] on input "Thaïlande – Les trésors de la Thaïlande, du nord au sud [Edit] (copy)" at bounding box center [573, 132] width 339 height 18
drag, startPoint x: 639, startPoint y: 131, endPoint x: 662, endPoint y: 131, distance: 23.1
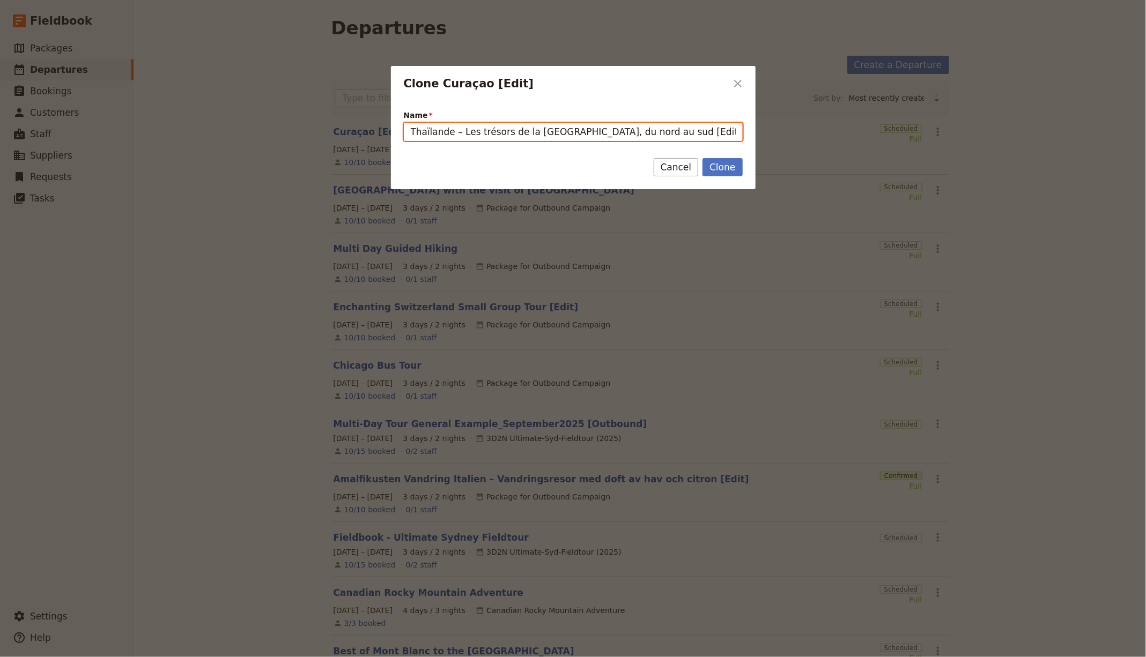
click at [662, 131] on input "Thaïlande – Les trésors de la Thaïlande, du nord au sud [Edit] (copy)" at bounding box center [573, 132] width 339 height 18
drag, startPoint x: 662, startPoint y: 131, endPoint x: 644, endPoint y: 129, distance: 17.3
click at [639, 129] on input "Thaïlande – Les trésors de la Thaïlande, du nord au sud [Edit] (copy)" at bounding box center [573, 132] width 339 height 18
click at [681, 129] on input "Thaïlande – Les trésors de la Thaïlande, du nord au sud [Edit] (copy)" at bounding box center [573, 132] width 339 height 18
drag, startPoint x: 698, startPoint y: 129, endPoint x: 664, endPoint y: 129, distance: 34.3
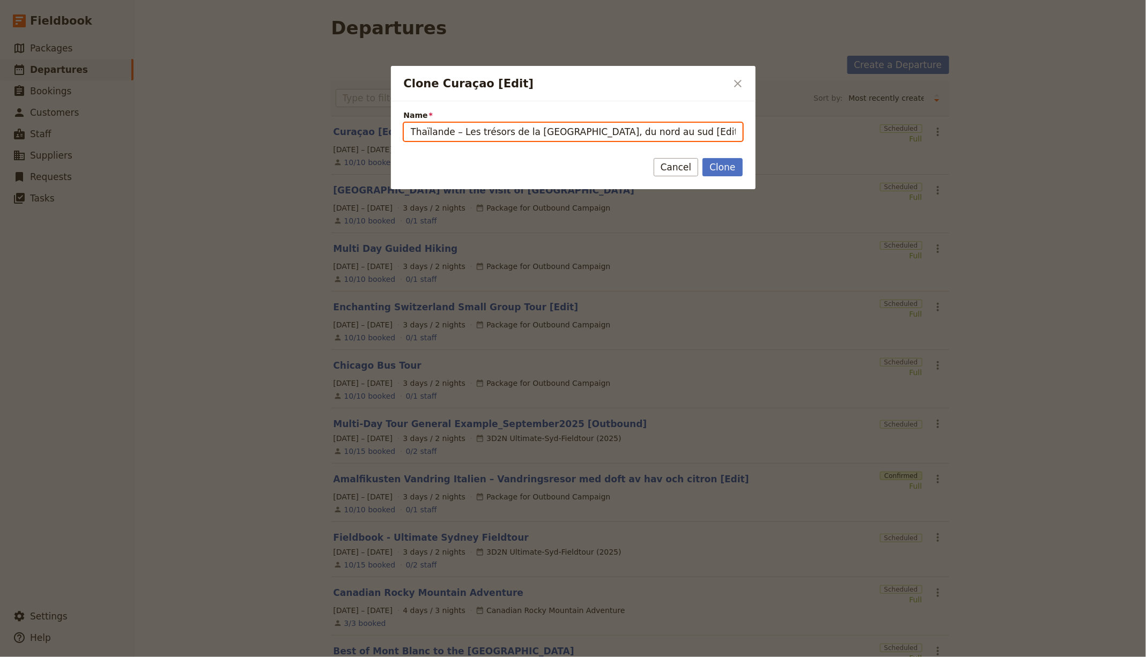
click at [664, 129] on input "Thaïlande – Les trésors de la Thaïlande, du nord au sud [Edit] (copy)" at bounding box center [573, 132] width 339 height 18
paste input "iland’s Treasures, from North to South"
type input "Thailand’s Treasures, from North to South [Edit]"
click at [702, 158] on button "Clone" at bounding box center [722, 167] width 40 height 18
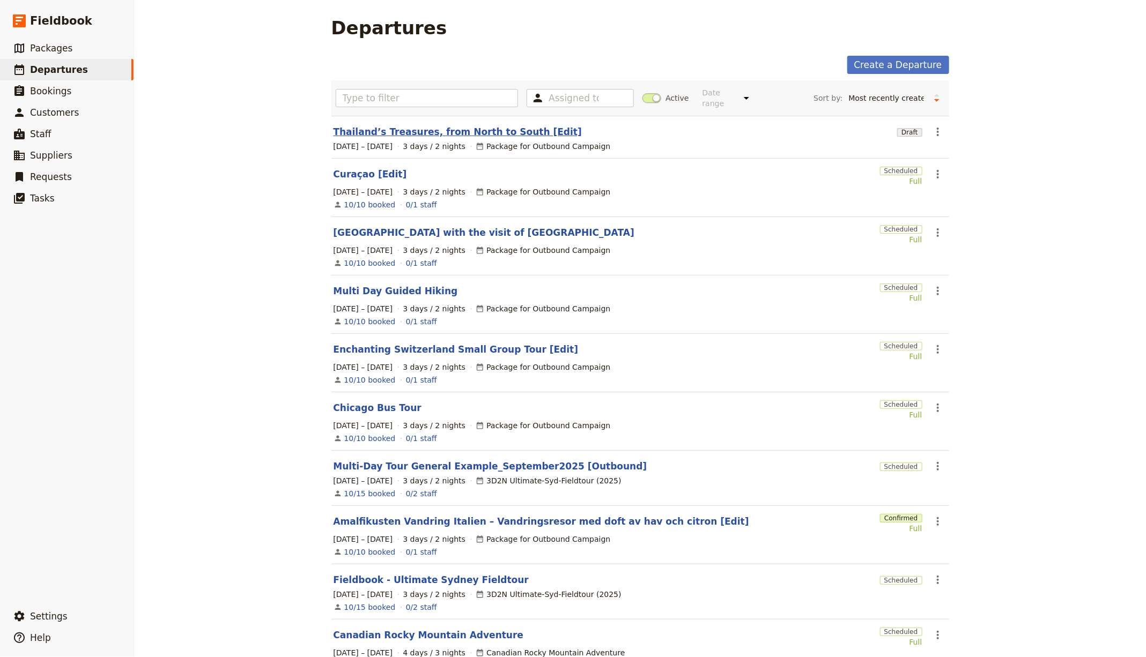
click at [468, 125] on link "Thailand’s Treasures, from North to South [Edit]" at bounding box center [458, 131] width 249 height 13
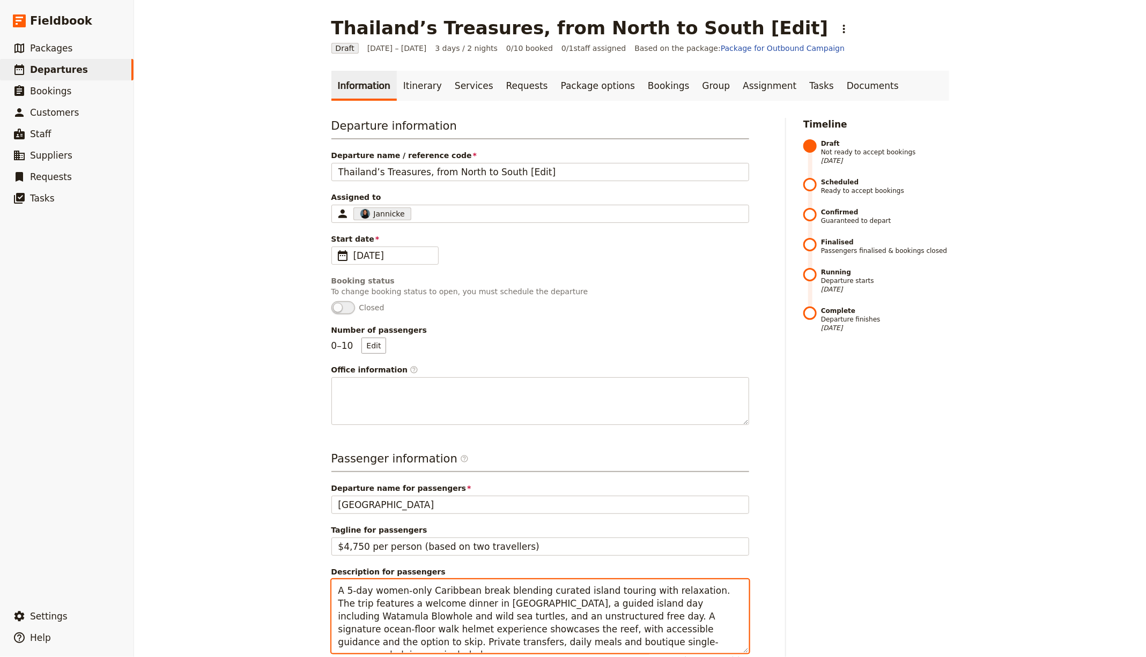
click at [391, 598] on textarea "A 5-day women-only Caribbean break blending curated island touring with relaxat…" at bounding box center [540, 616] width 418 height 73
paste textarea "French-language small-group trip presented as a founder-accompanied journey. De…"
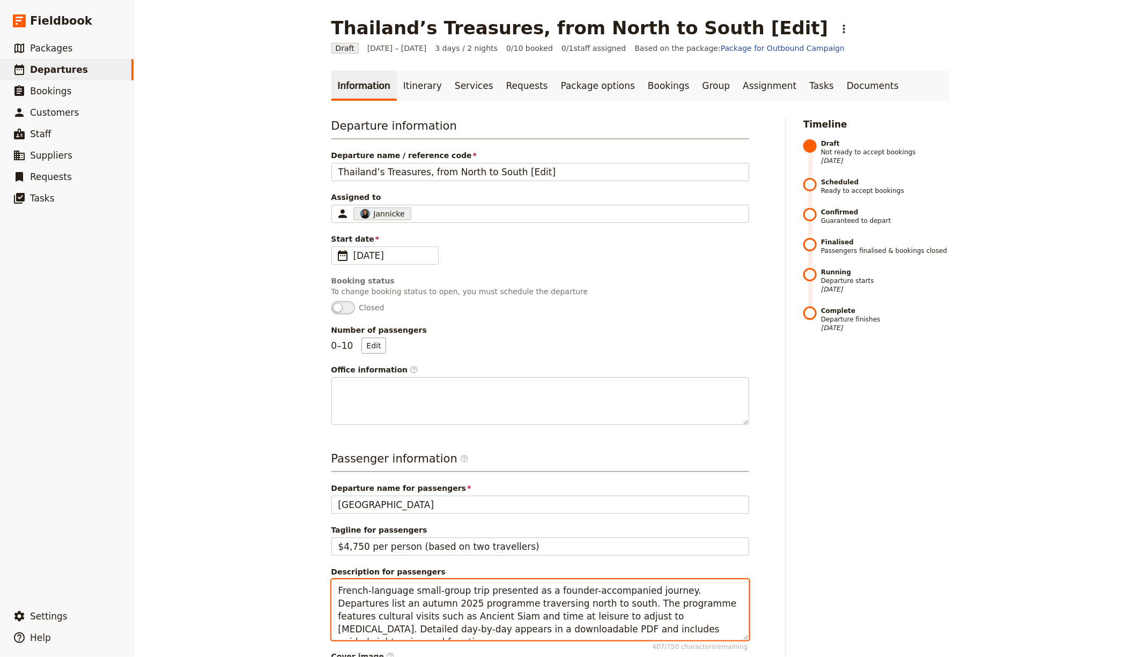
type textarea "French-language small-group trip presented as a founder-accompanied journey. De…"
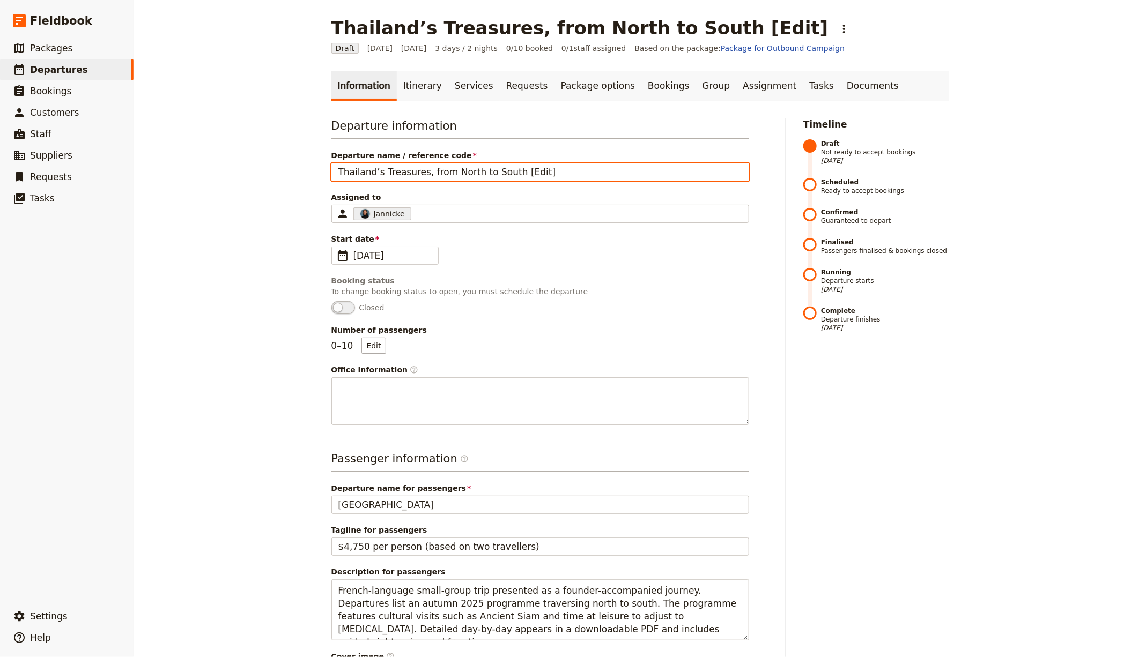
click at [475, 170] on input "Thailand’s Treasures, from North to South [Edit]" at bounding box center [540, 172] width 418 height 18
drag, startPoint x: 503, startPoint y: 173, endPoint x: 242, endPoint y: 193, distance: 261.4
click at [220, 165] on div "Thailand’s Treasures, from North to South [Edit] ​ Draft 1 – 3 Oct 2025 3 days …" at bounding box center [640, 328] width 1012 height 657
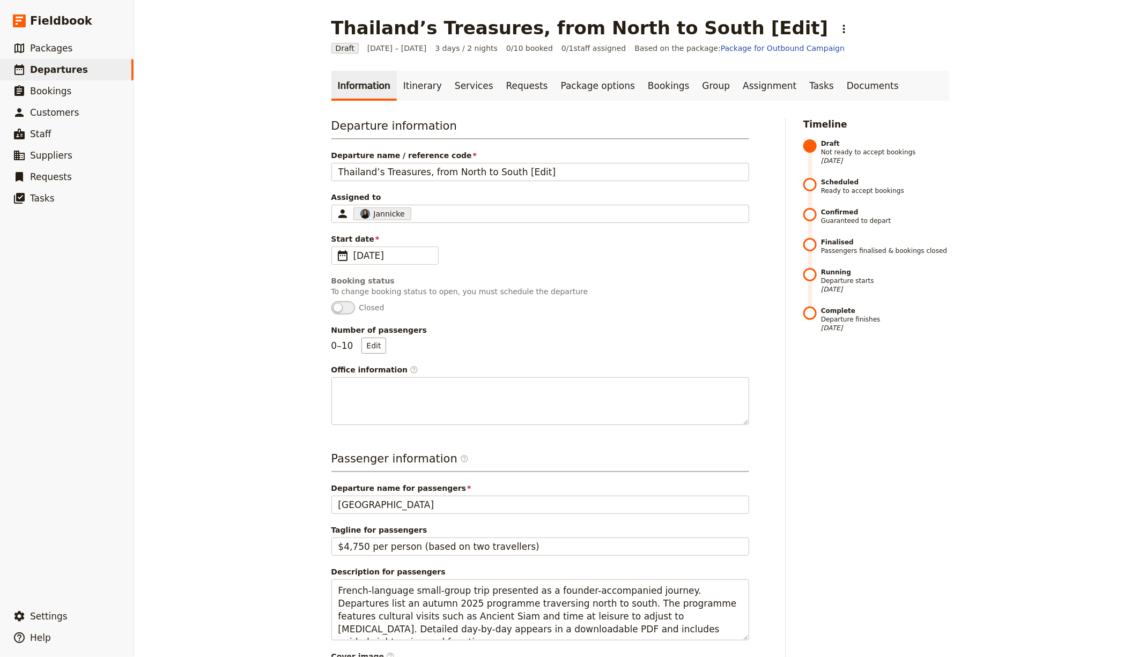
click at [401, 516] on div "Passenger information ​ Departure name for passengers Curaçao Tagline for passe…" at bounding box center [540, 645] width 418 height 388
click at [399, 512] on div "Passenger information ​ Departure name for passengers Curaçao Tagline for passe…" at bounding box center [540, 645] width 418 height 388
paste input "Thailand’s Treasures, from North to South"
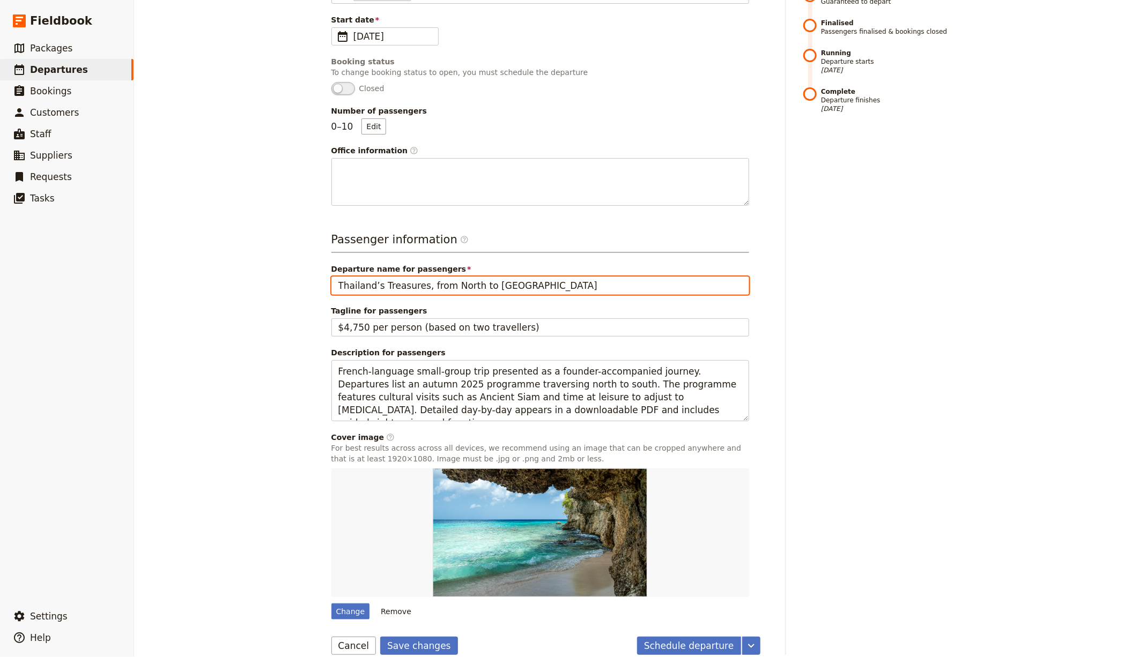
scroll to position [231, 0]
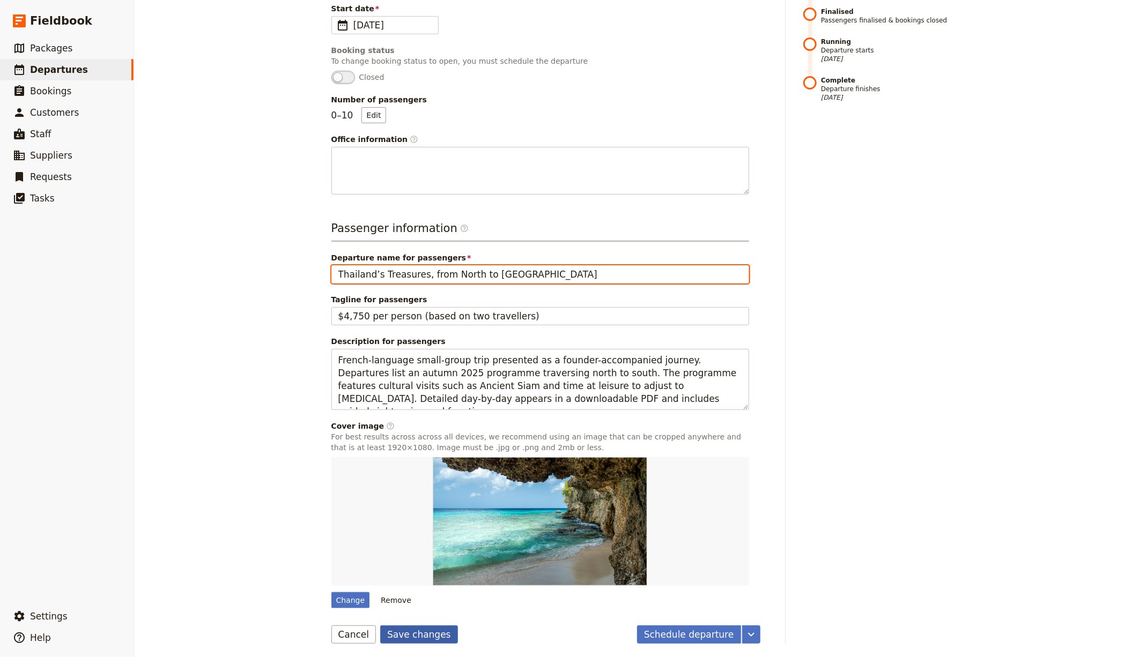
type input "Thailand’s Treasures, from North to South"
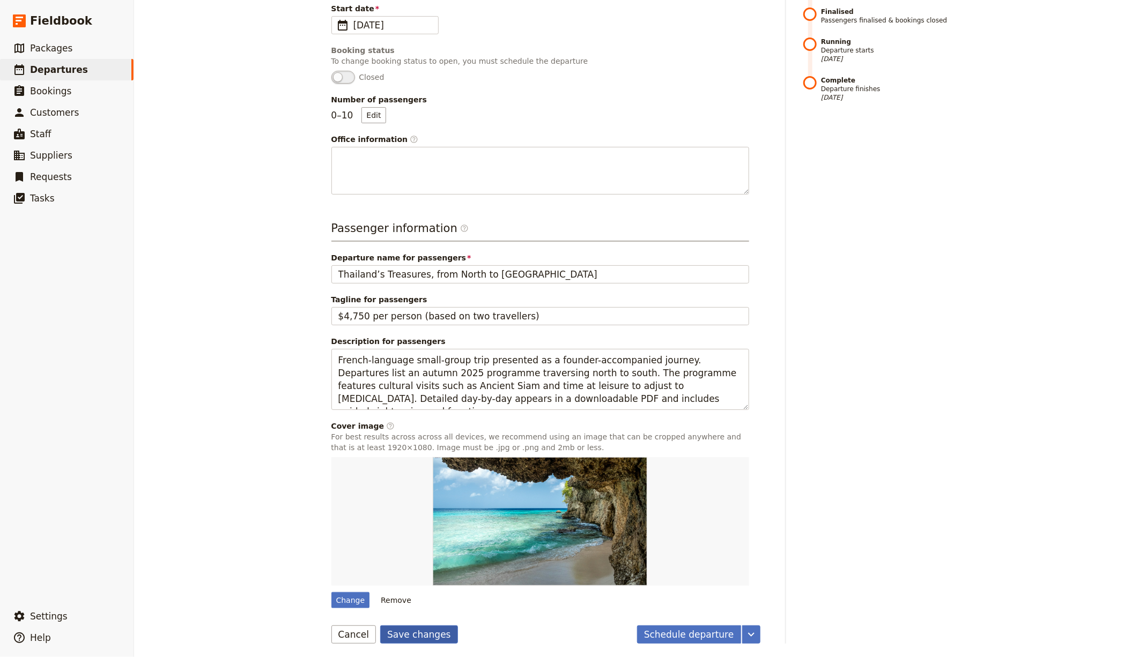
click at [406, 634] on button "Save changes" at bounding box center [419, 635] width 78 height 18
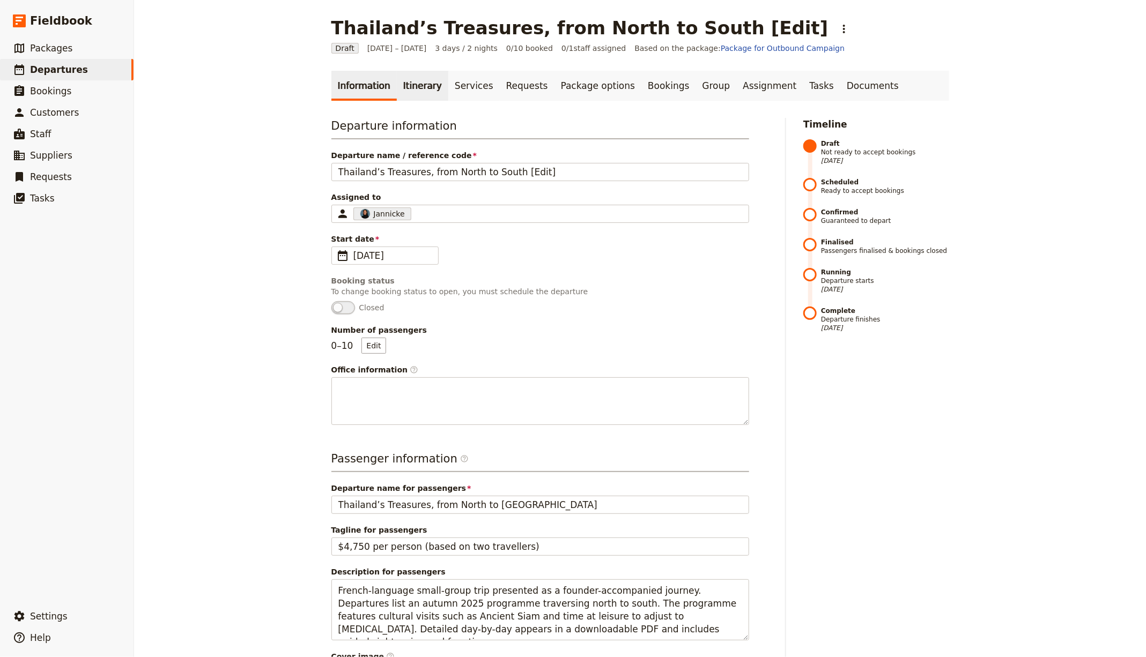
click at [412, 88] on link "Itinerary" at bounding box center [422, 86] width 51 height 30
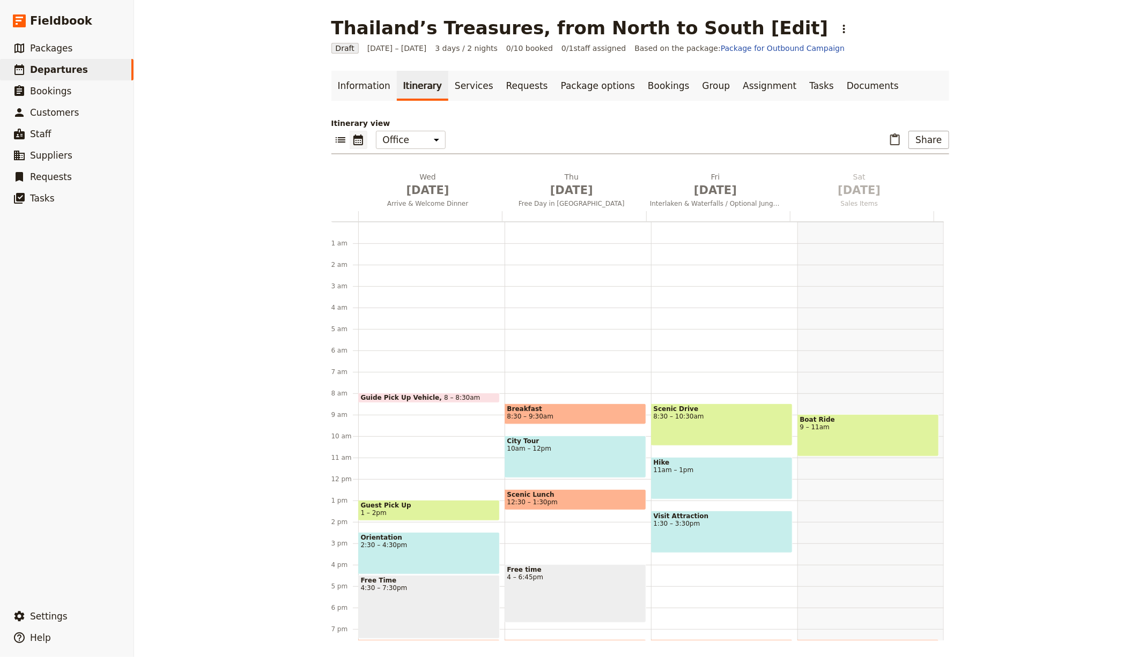
scroll to position [106, 0]
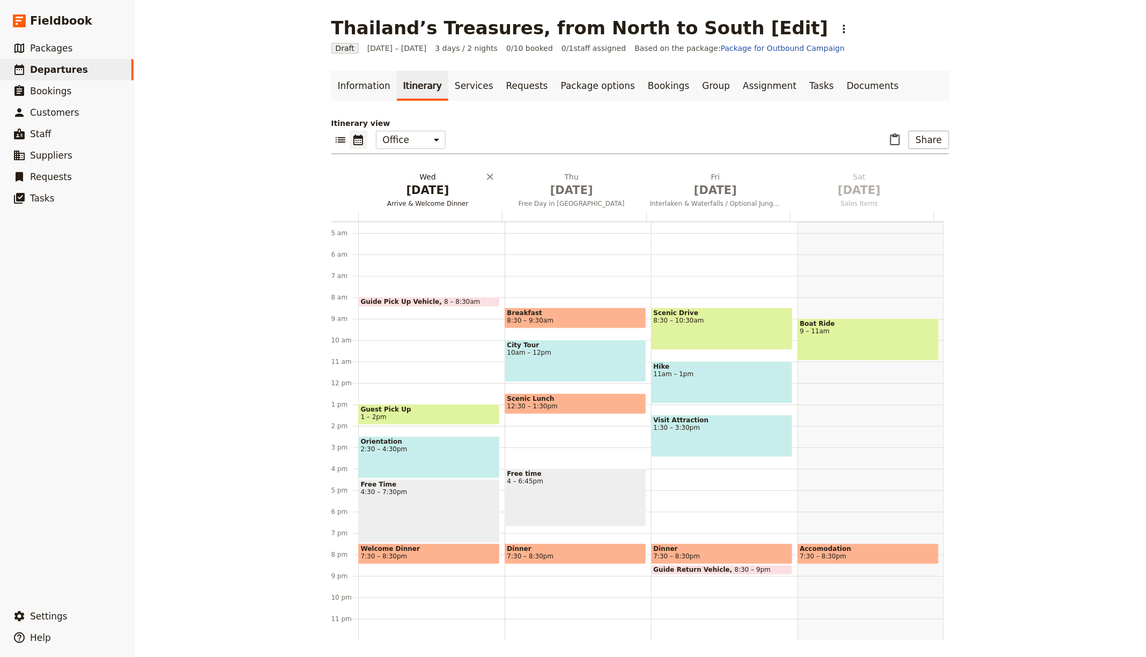
click at [432, 196] on span "[DATE]" at bounding box center [427, 190] width 131 height 16
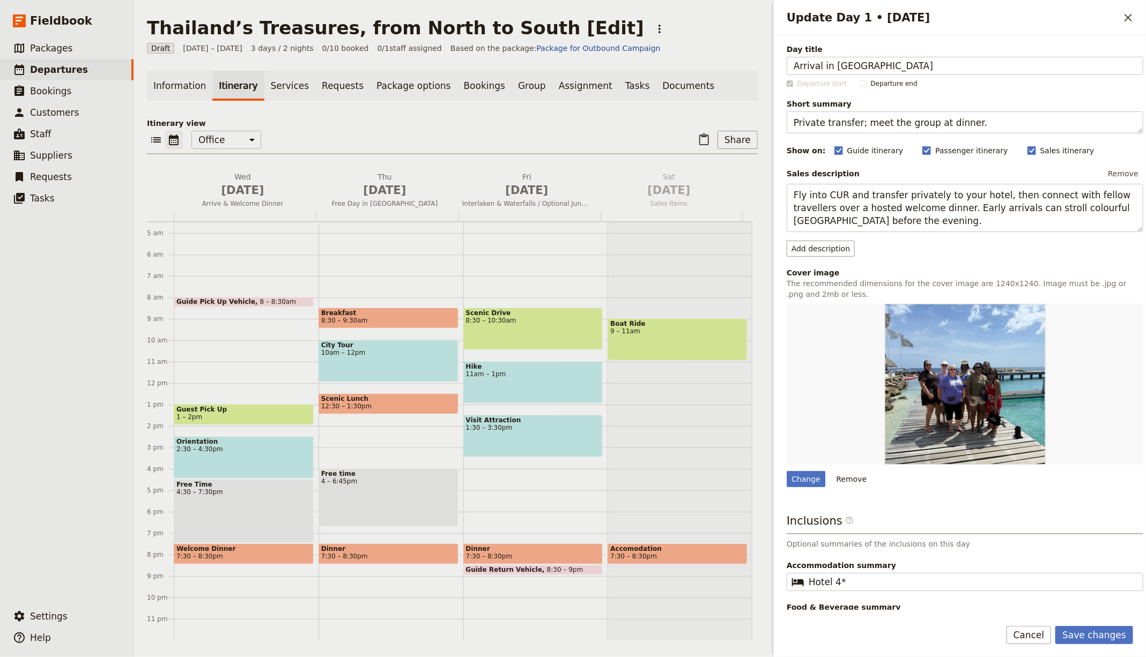
type input "Arrival in Bangkok"
click at [834, 127] on textarea "Private transfer; meet the group at dinner." at bounding box center [965, 123] width 357 height 22
paste textarea "Land in Bangkok; settle and rest"
type textarea "Land in Bangkok; settle and rest."
click at [833, 199] on textarea "Fly into CUR and transfer privately to your hotel, then connect with fellow tra…" at bounding box center [965, 208] width 357 height 48
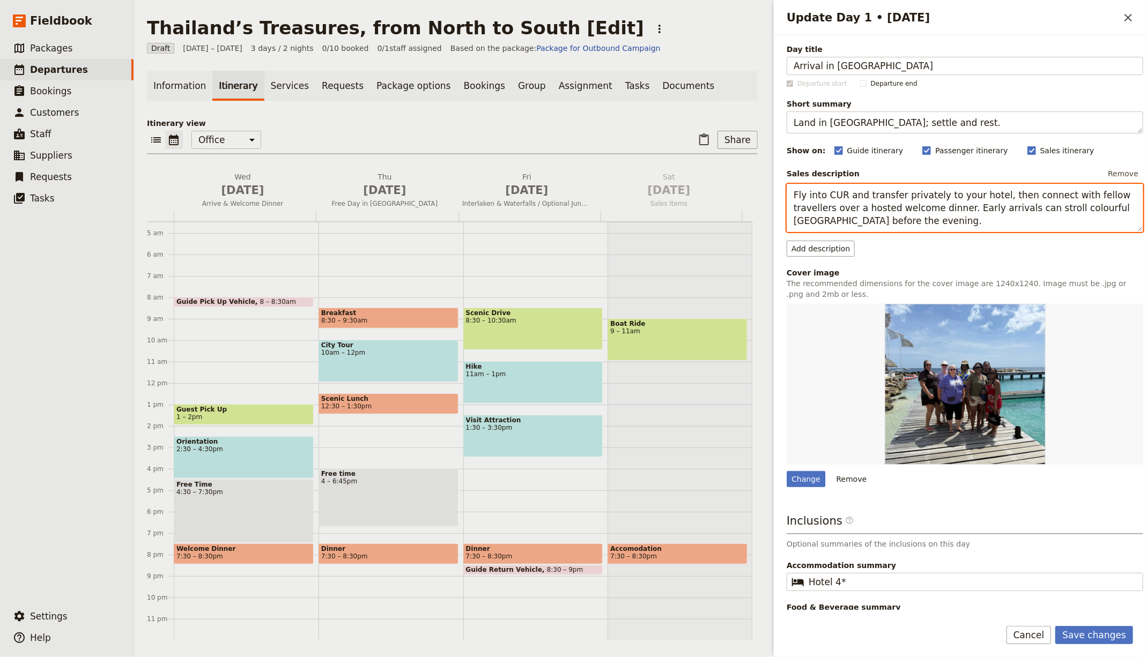
click at [833, 199] on textarea "Fly into CUR and transfer privately to your hotel, then connect with fellow tra…" at bounding box center [965, 208] width 357 height 48
paste textarea "Airport arrival and transfer to the hotel. Time to decompress after the flight …"
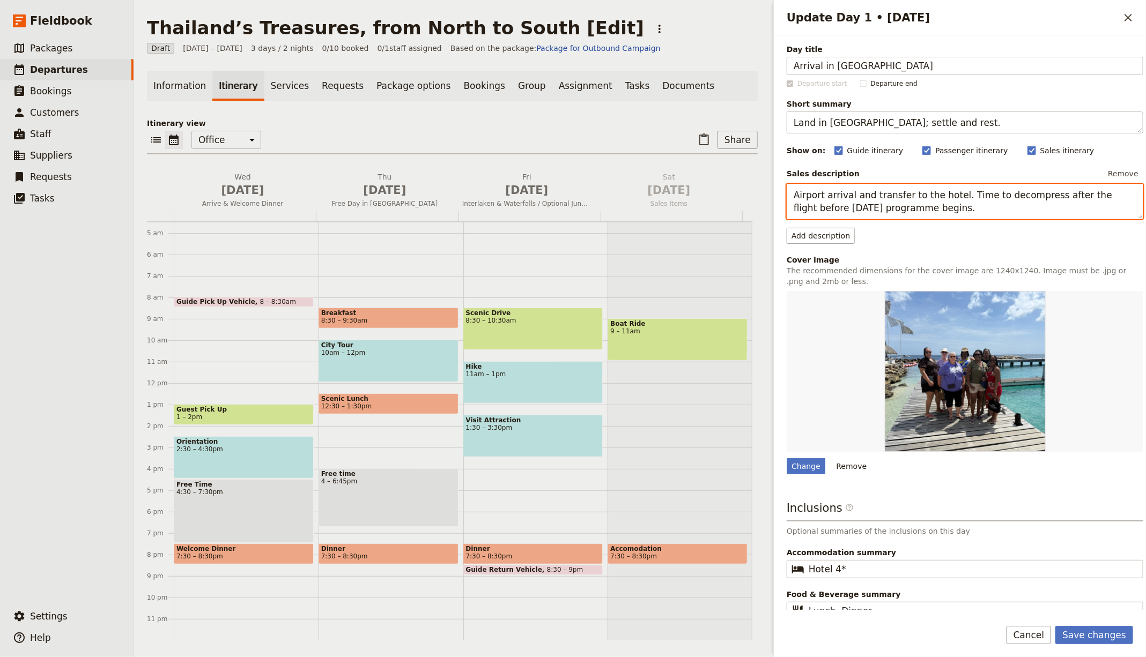
type textarea "Airport arrival and transfer to the hotel. Time to decompress after the flight …"
click at [1082, 634] on button "Save changes" at bounding box center [1094, 635] width 78 height 18
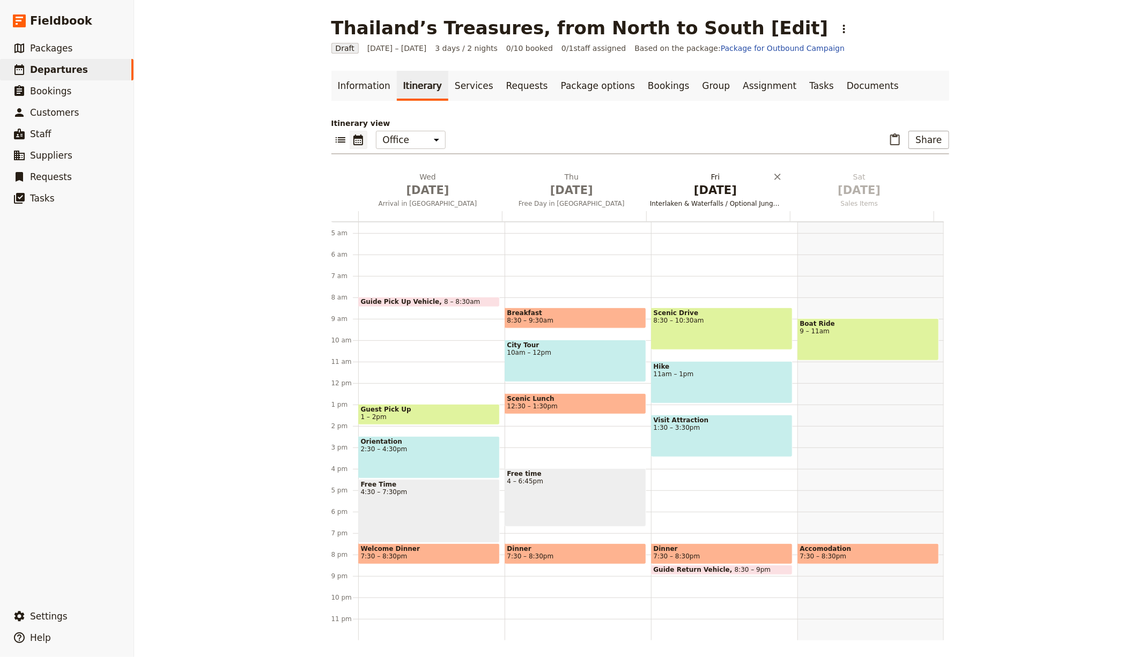
click at [557, 200] on span "Free Day in Curaçao" at bounding box center [571, 203] width 139 height 9
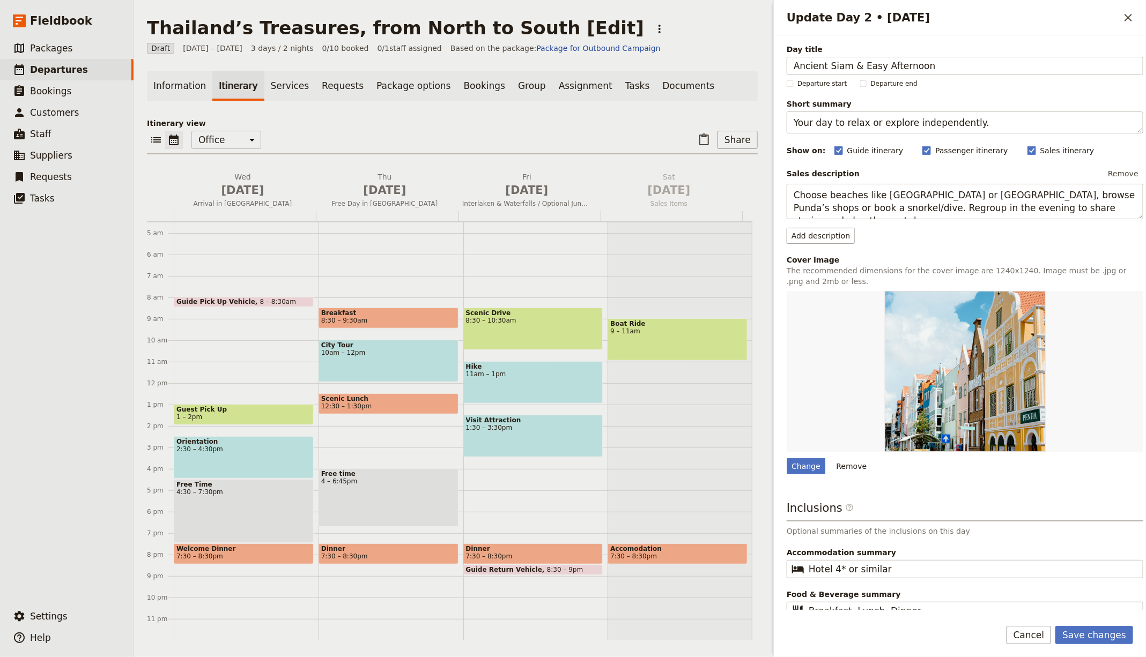
type input "Ancient Siam & Easy Afternoon"
click at [822, 124] on textarea "Your day to relax or explore independently." at bounding box center [965, 123] width 357 height 22
paste textarea "Open-air heritage park; afternoon free to adjust"
type textarea "Open-air heritage park; afternoon free to adjust."
click at [838, 192] on textarea "Choose beaches like Mambo or Cas Abao, browse Punda’s shops or book a snorkel/d…" at bounding box center [965, 201] width 357 height 35
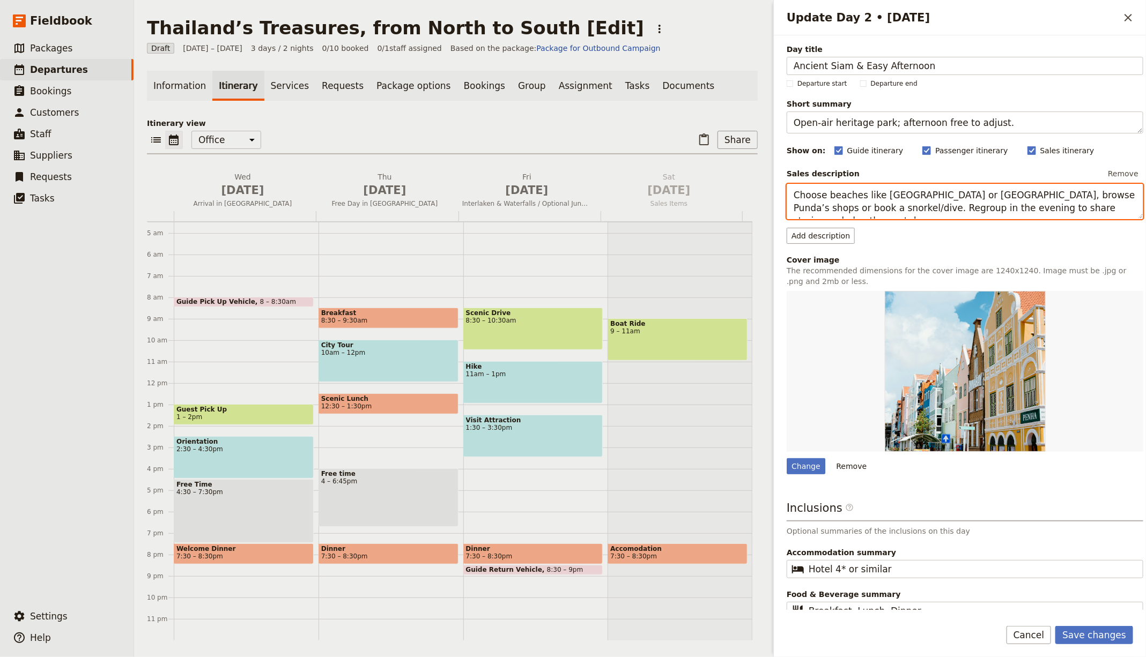
paste textarea "Visit Ancient Siam (Muang Boran), an open-air museum of Thai monuments and repl…"
type textarea "Visit Ancient Siam (Muang Boran), an open-air museum of Thai monuments and repl…"
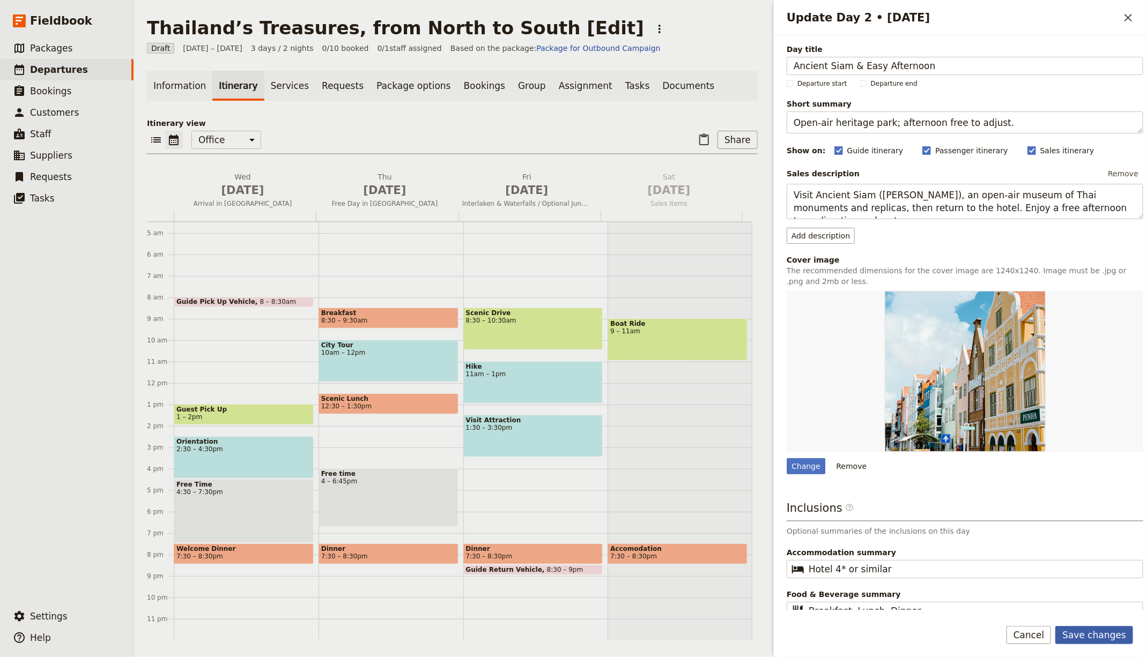
click at [1089, 641] on button "Save changes" at bounding box center [1094, 635] width 78 height 18
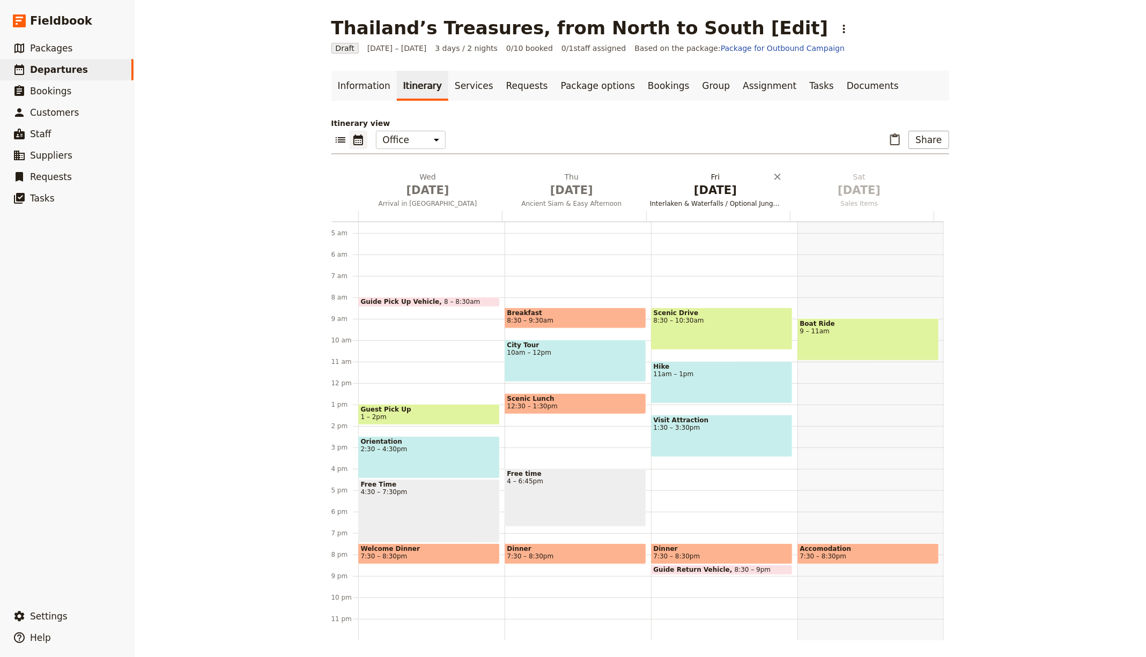
click at [685, 188] on span "[DATE]" at bounding box center [715, 190] width 131 height 16
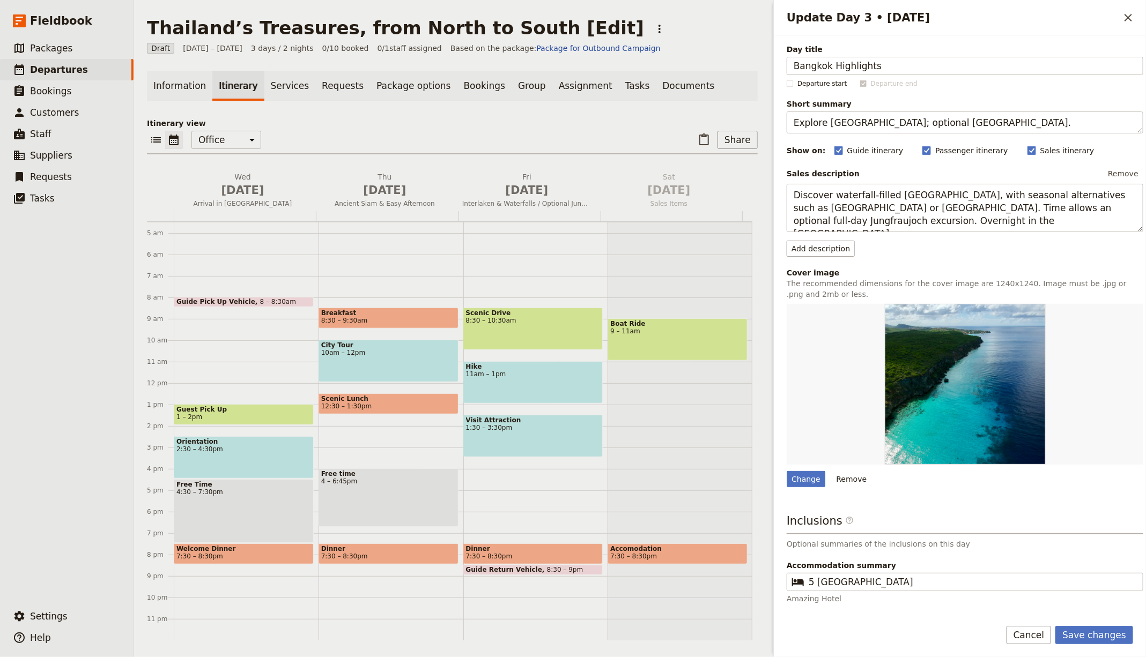
type input "Bangkok Highlights"
click at [818, 117] on textarea "Explore Lauterbrunnen Valley; optional Jungfraujoch." at bounding box center [965, 123] width 357 height 22
paste textarea "Core city sightseeing; evening free"
type textarea "Core city sightseeing; evening free."
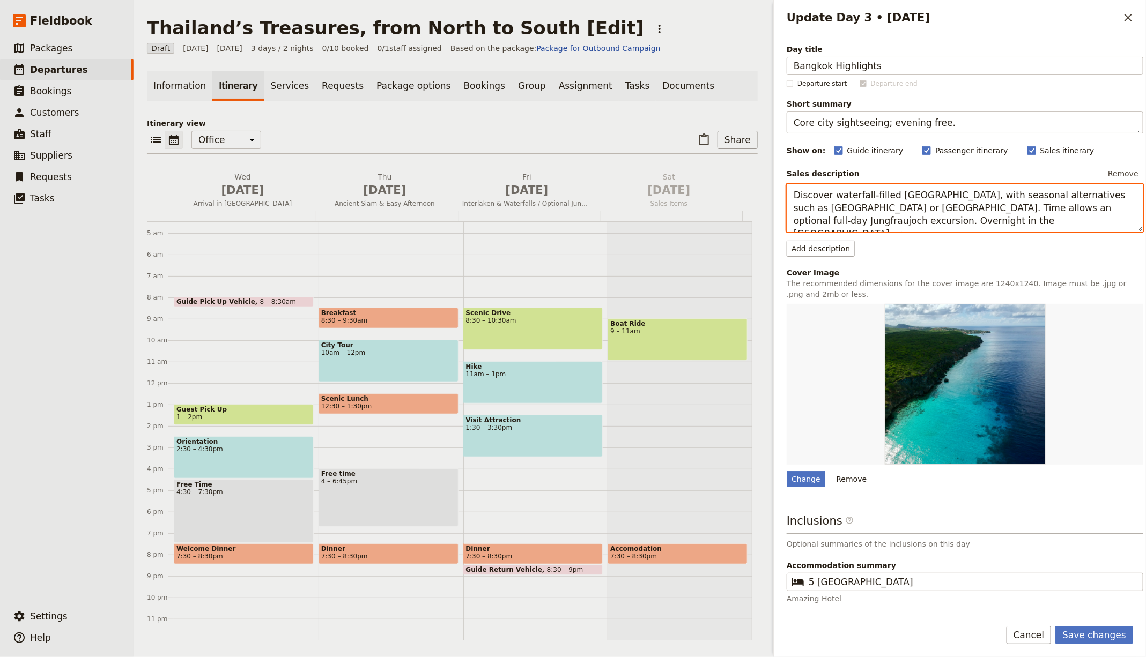
click at [860, 204] on textarea "Discover waterfall-filled Lauterbrunnen Valley, with seasonal alternatives such…" at bounding box center [965, 208] width 357 height 48
paste textarea "Guided sightseeing of major sites (exact inclusions per final itinerary PDF). E…"
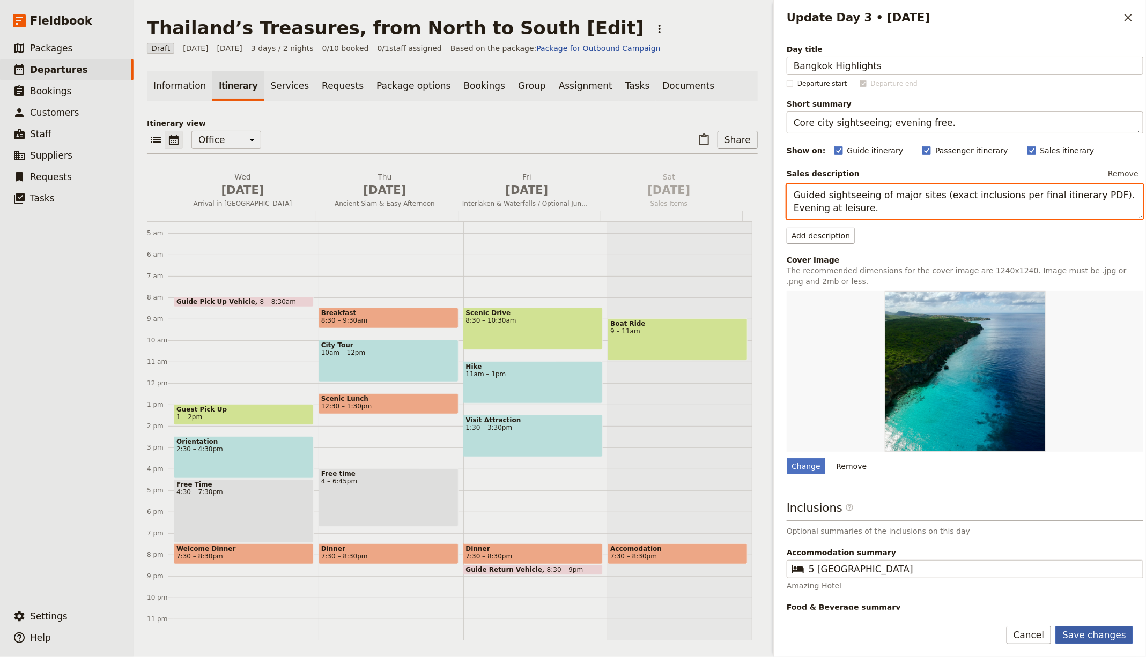
type textarea "Guided sightseeing of major sites (exact inclusions per final itinerary PDF). E…"
click at [1101, 626] on button "Save changes" at bounding box center [1094, 635] width 78 height 18
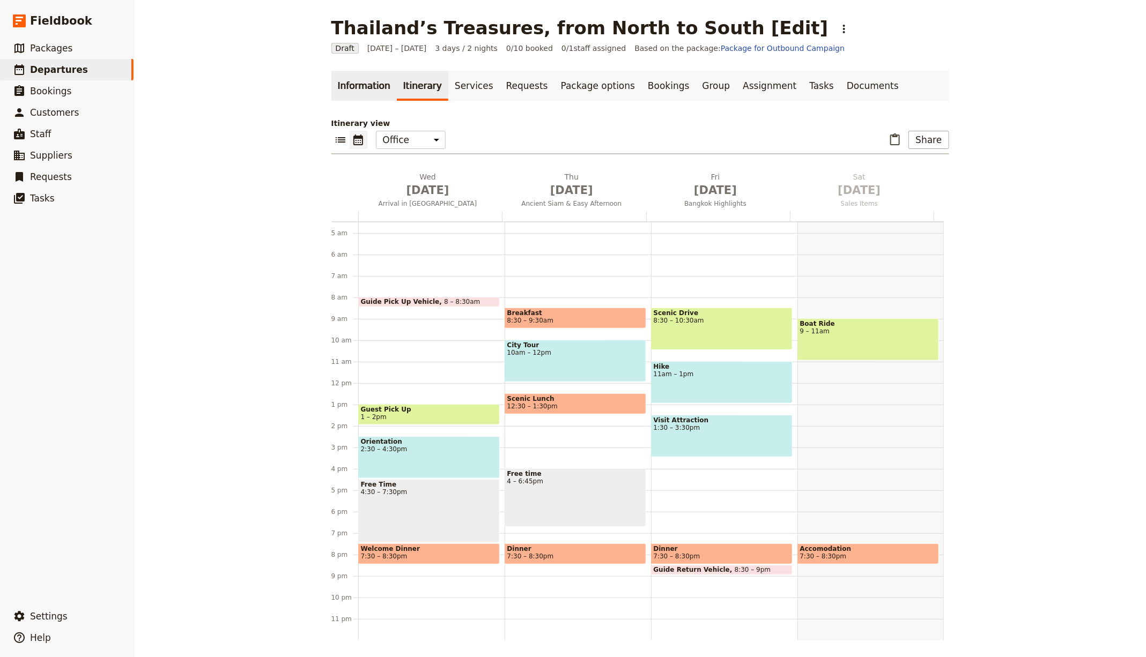
click at [353, 90] on link "Information" at bounding box center [363, 86] width 65 height 30
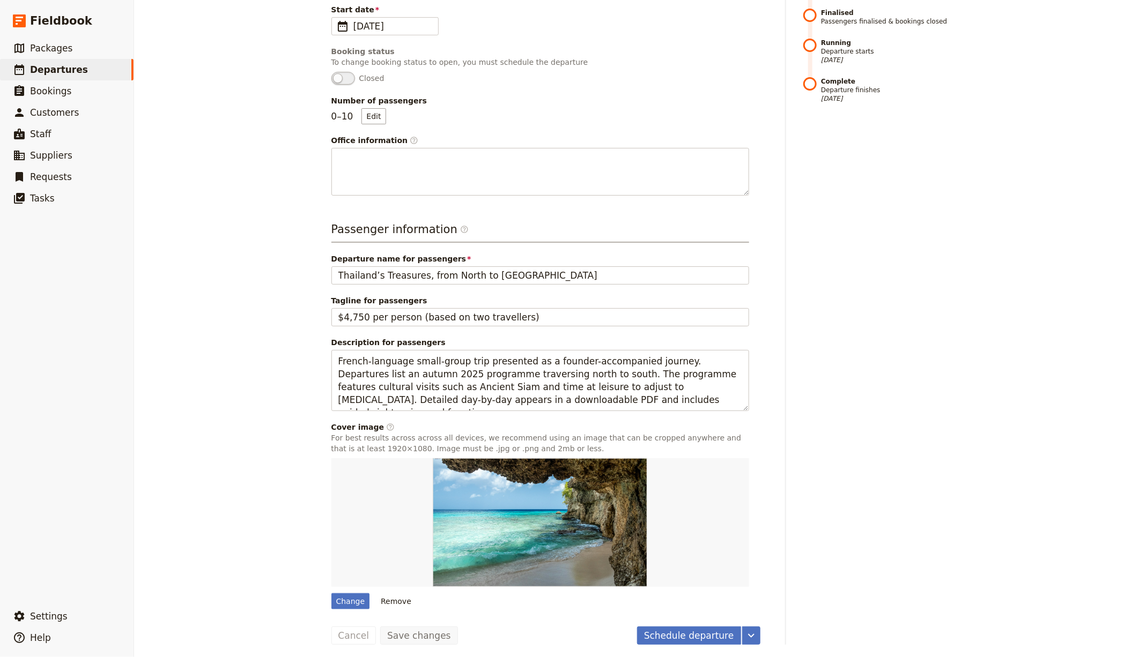
scroll to position [231, 0]
click at [331, 602] on div "Change" at bounding box center [350, 600] width 39 height 16
click at [331, 592] on input "Change" at bounding box center [331, 592] width 1 height 1
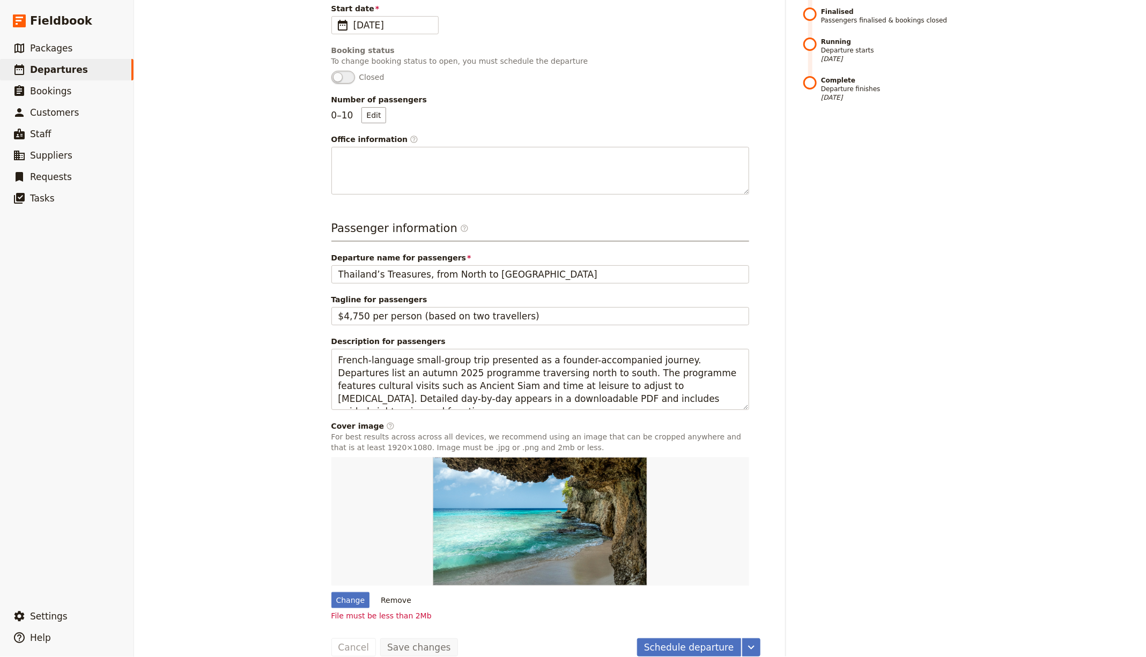
click at [981, 394] on div "Thailand’s Treasures, from North to South [Edit] ​ Draft 1 – 3 Oct 2025 3 days …" at bounding box center [640, 328] width 1012 height 657
click at [363, 584] on div "Change Remove File must be less than 2Mb" at bounding box center [540, 539] width 418 height 164
click at [347, 595] on div "Change" at bounding box center [350, 600] width 39 height 16
click at [331, 592] on input "Change" at bounding box center [331, 592] width 1 height 1
type input "C:\fakepath\Creation-sans-titre.jpg"
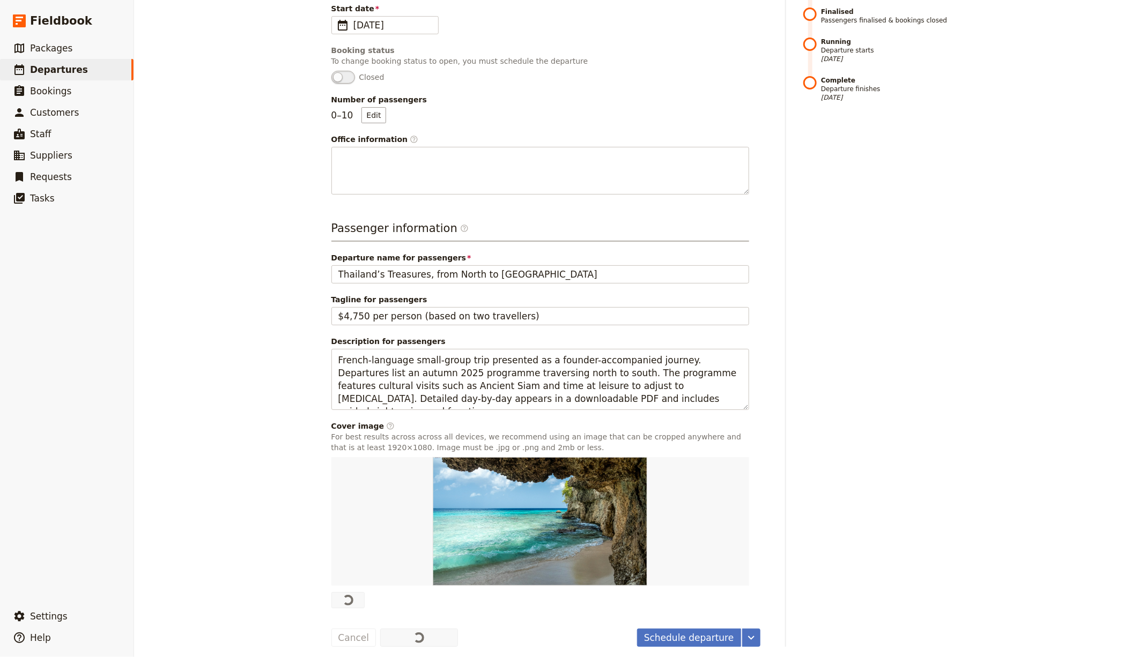
scroll to position [0, 0]
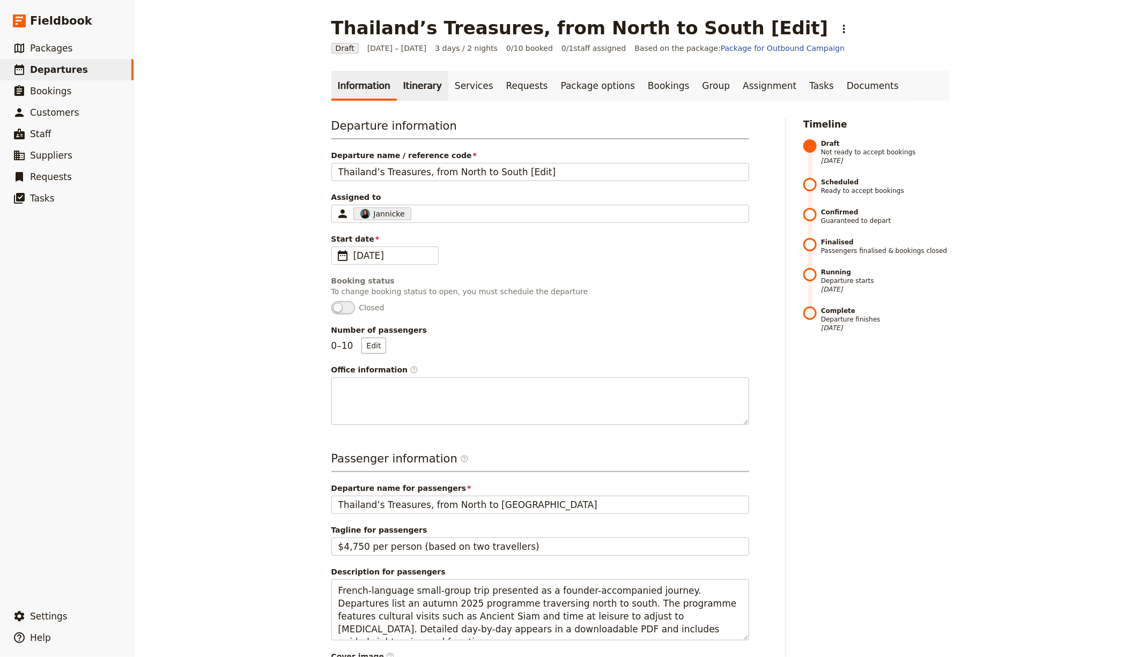
click at [409, 78] on link "Itinerary" at bounding box center [422, 86] width 51 height 30
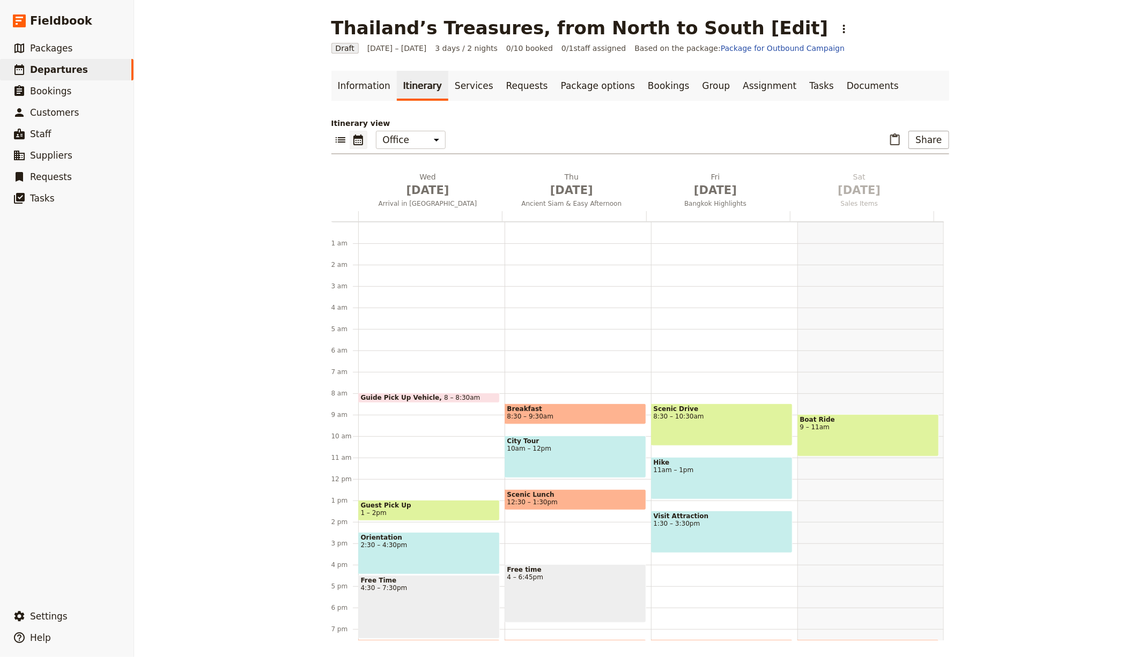
scroll to position [106, 0]
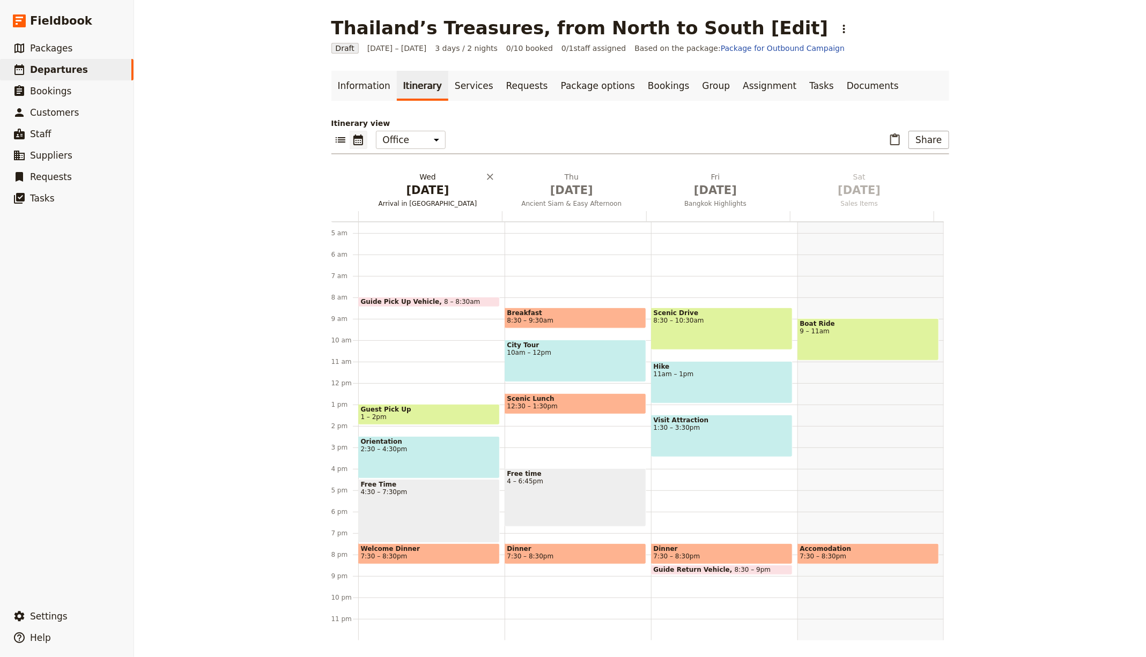
click at [407, 195] on span "[DATE]" at bounding box center [427, 190] width 131 height 16
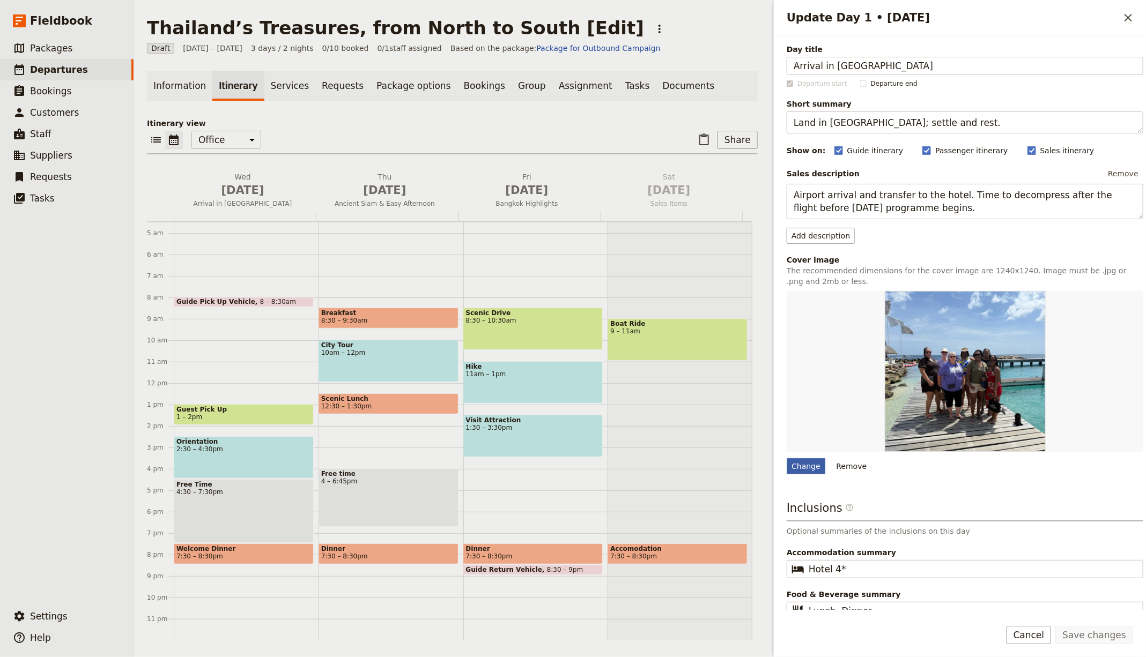
click at [801, 470] on div "Change" at bounding box center [806, 466] width 39 height 16
click at [787, 458] on input "Change" at bounding box center [786, 458] width 1 height 1
type input "C:\fakepath\PXL_20241111_073643679.MP-Modifie-Modifie-scaled (1) (1).jpg"
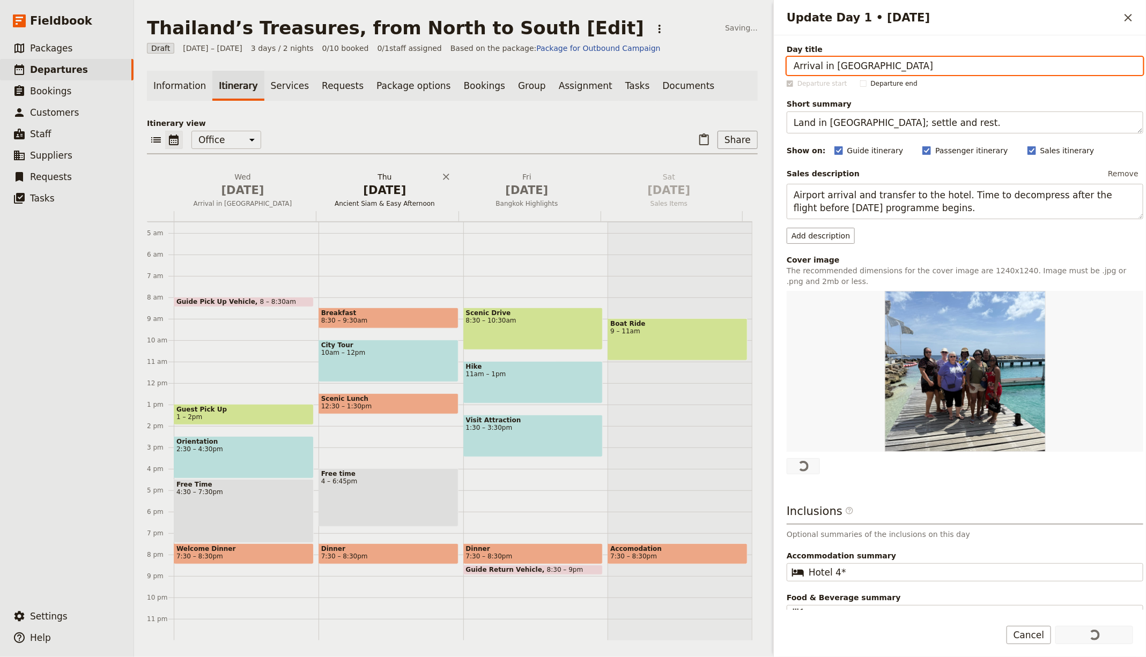
click at [367, 186] on span "[DATE]" at bounding box center [384, 190] width 129 height 16
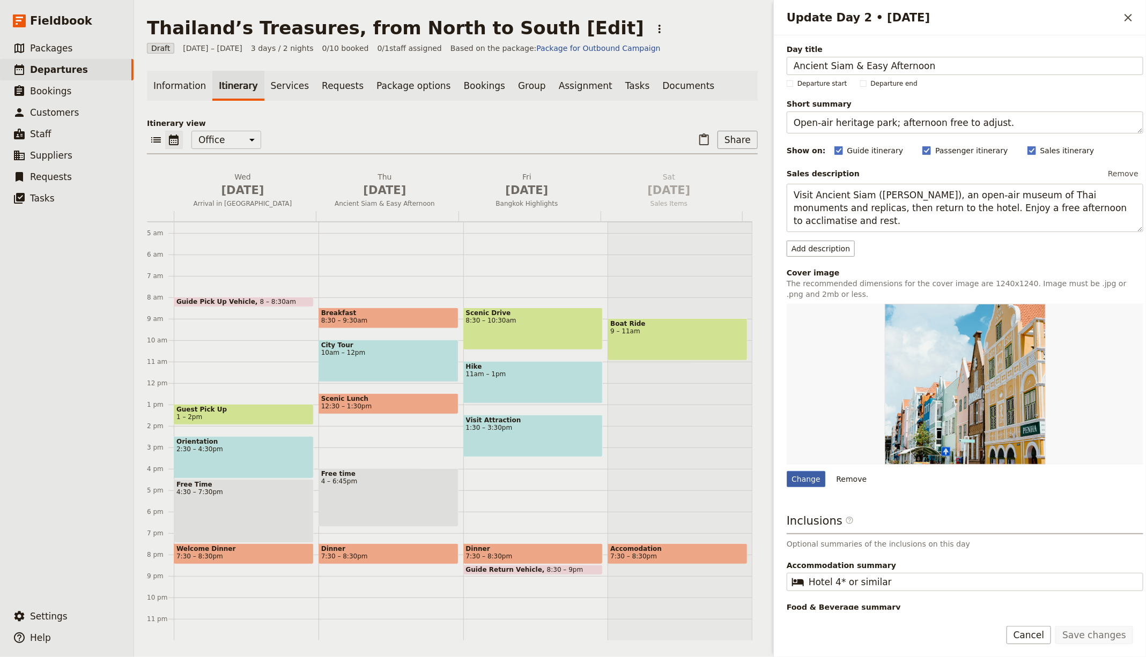
click at [814, 476] on div "Change" at bounding box center [806, 479] width 39 height 16
click at [787, 471] on input "Change" at bounding box center [786, 471] width 1 height 1
type input "C:\fakepath\PXL_20241111_073643679.MP-Modifie-Modifie-scaled (1) (1).jpg"
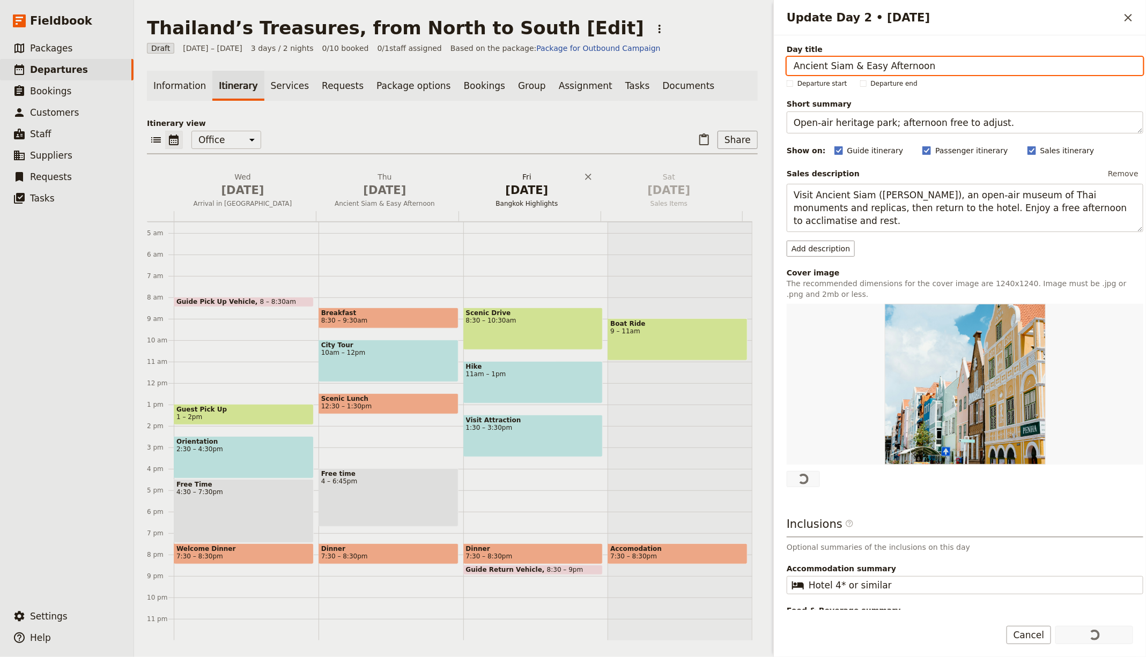
click at [513, 189] on span "[DATE]" at bounding box center [526, 190] width 129 height 16
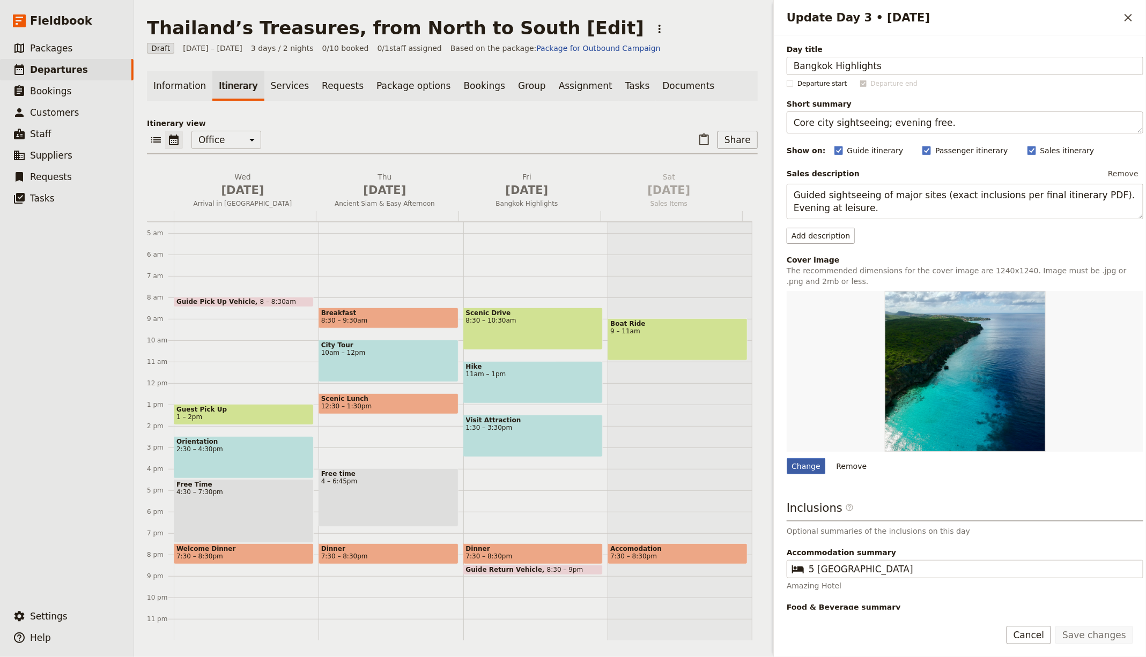
click at [799, 458] on div "Change" at bounding box center [806, 466] width 39 height 16
click at [787, 458] on input "Change" at bounding box center [786, 458] width 1 height 1
type input "C:\fakepath\Messenger_creation_400BABE0-A211-473D-8A1B-14D0602A5D292-Modifie (1…"
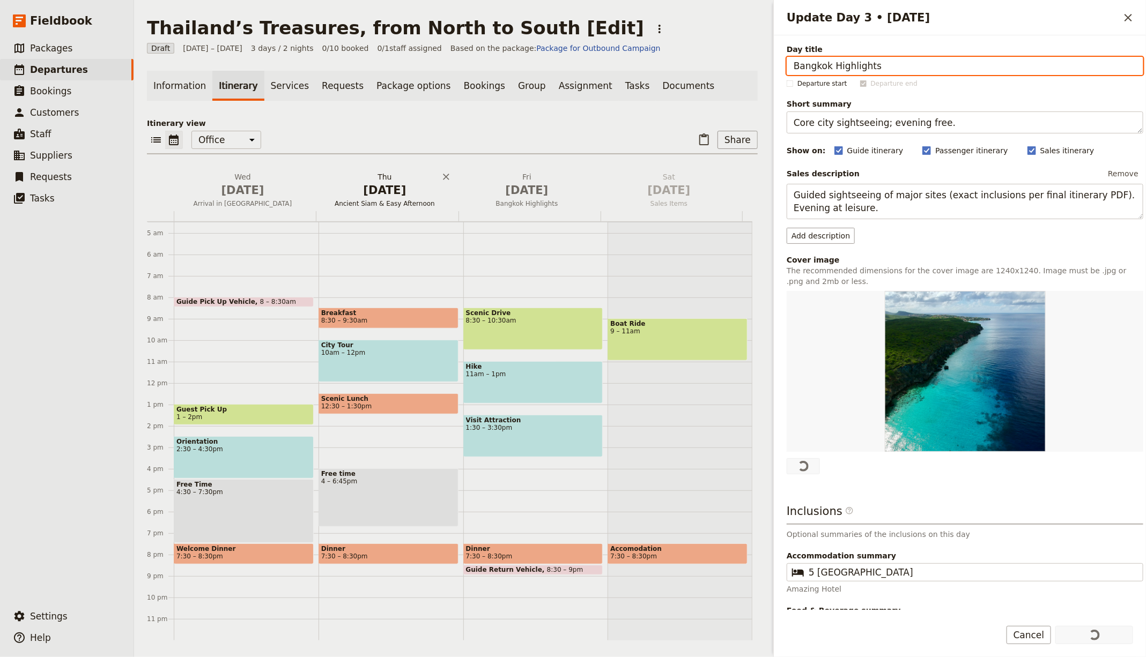
click at [381, 184] on span "[DATE]" at bounding box center [384, 190] width 129 height 16
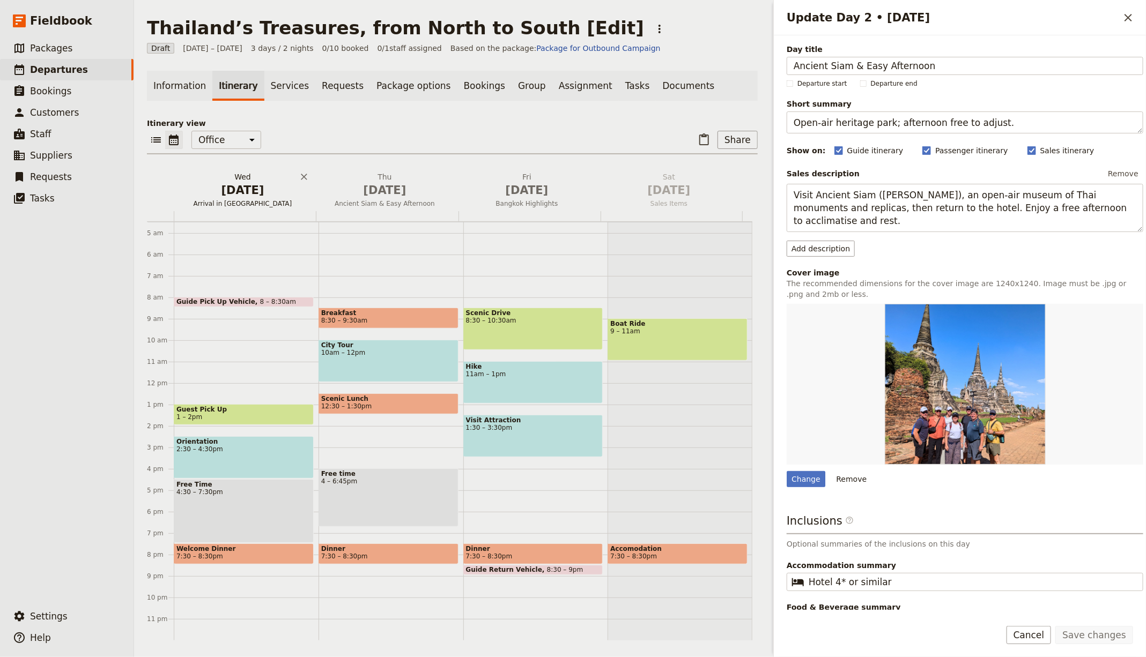
click at [242, 183] on span "Oct 1" at bounding box center [242, 190] width 129 height 16
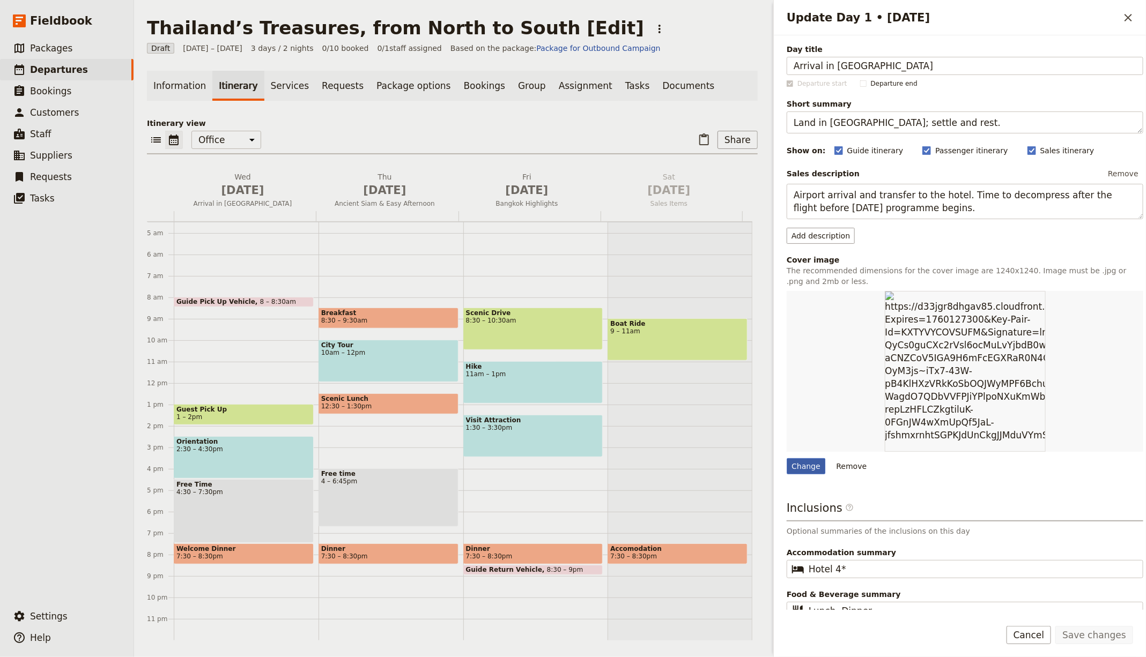
click at [808, 458] on div "Change" at bounding box center [806, 466] width 39 height 16
click at [787, 458] on input "Change" at bounding box center [786, 458] width 1 height 1
click at [515, 193] on span "Oct 3" at bounding box center [526, 190] width 129 height 16
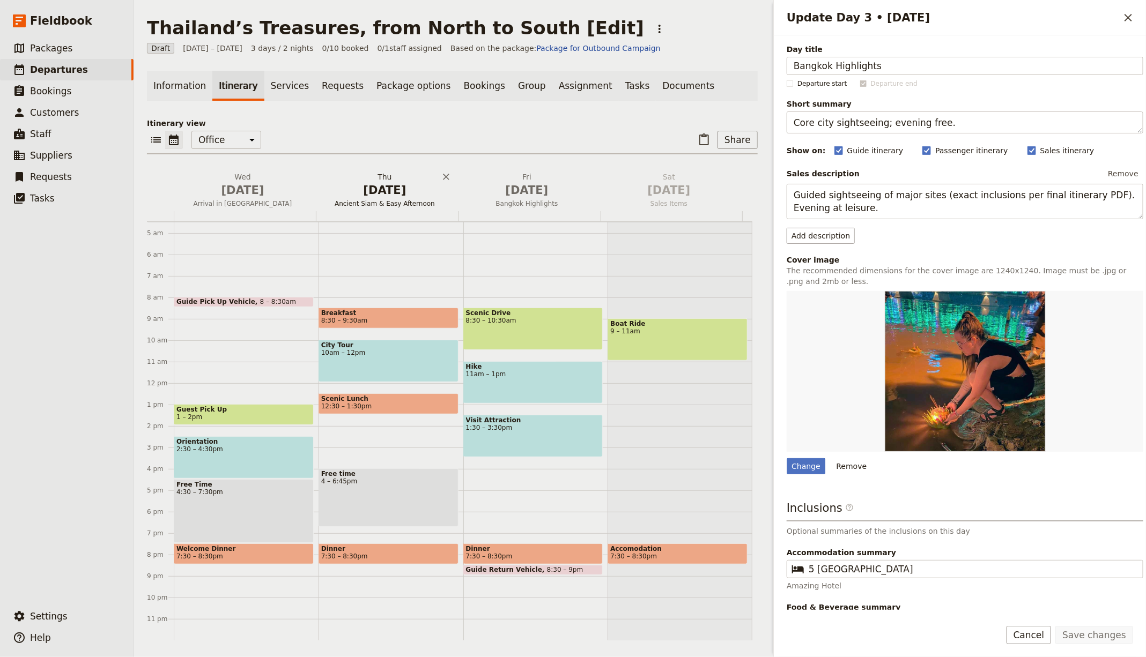
click at [381, 190] on span "Oct 2" at bounding box center [384, 190] width 129 height 16
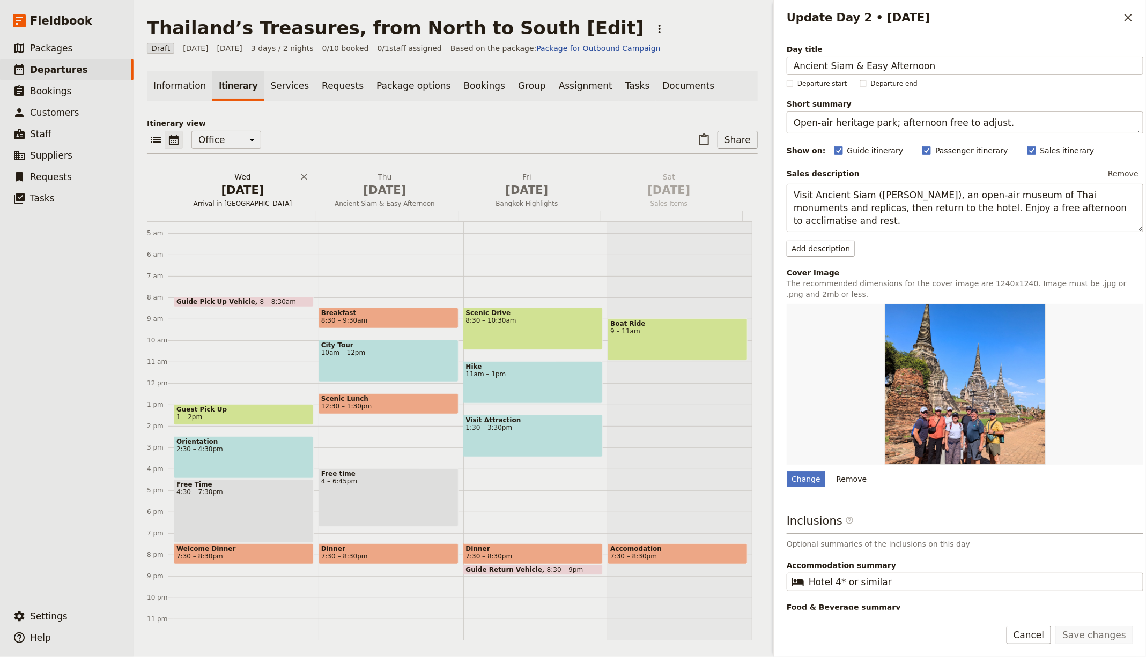
click at [250, 187] on span "Oct 1" at bounding box center [242, 190] width 129 height 16
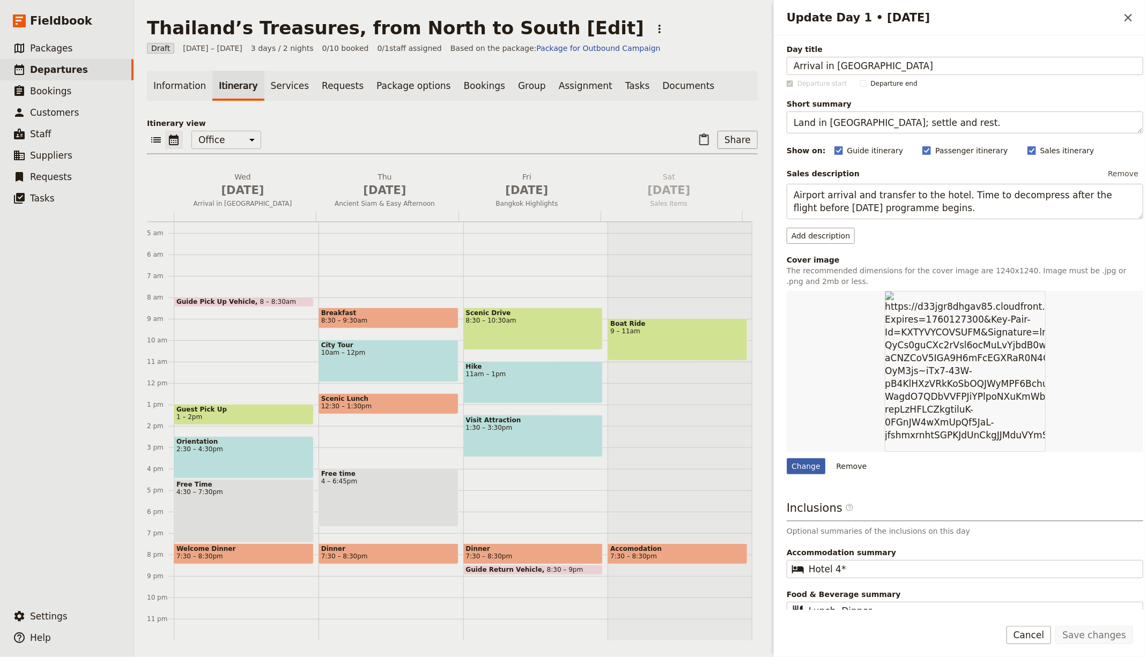
click at [793, 458] on div "Change" at bounding box center [806, 466] width 39 height 16
click at [787, 458] on input "Change" at bounding box center [786, 458] width 1 height 1
type input "C:\fakepath\alejandro-cartagena-qeibBI7w4fQ-unsplash.jpg"
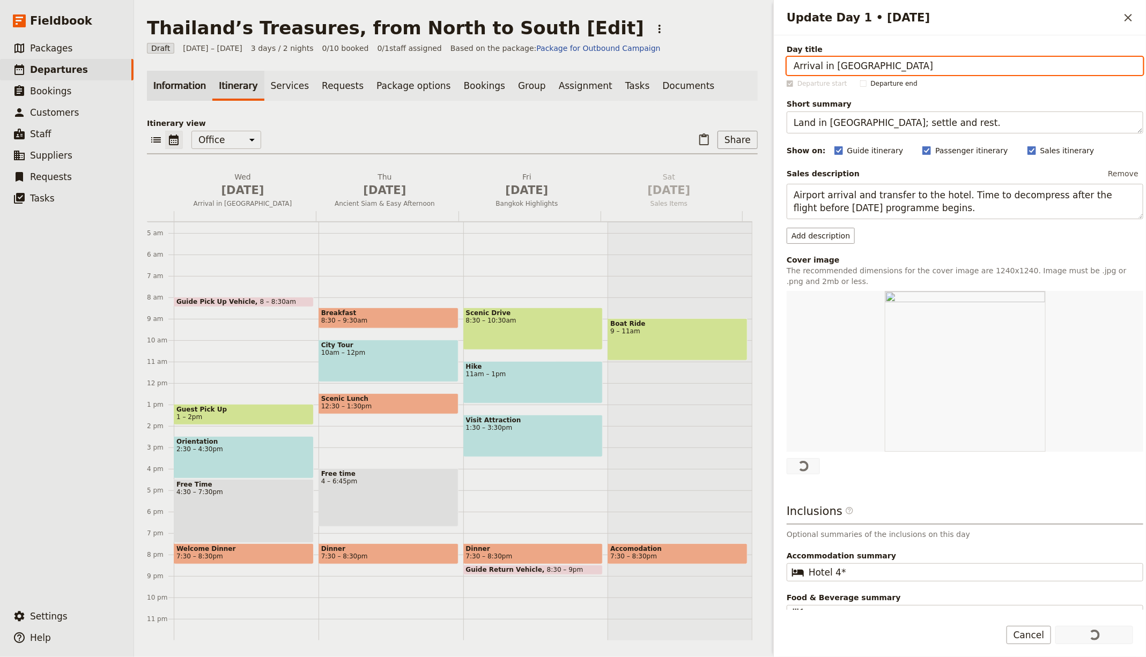
click at [168, 89] on link "Information" at bounding box center [179, 86] width 65 height 30
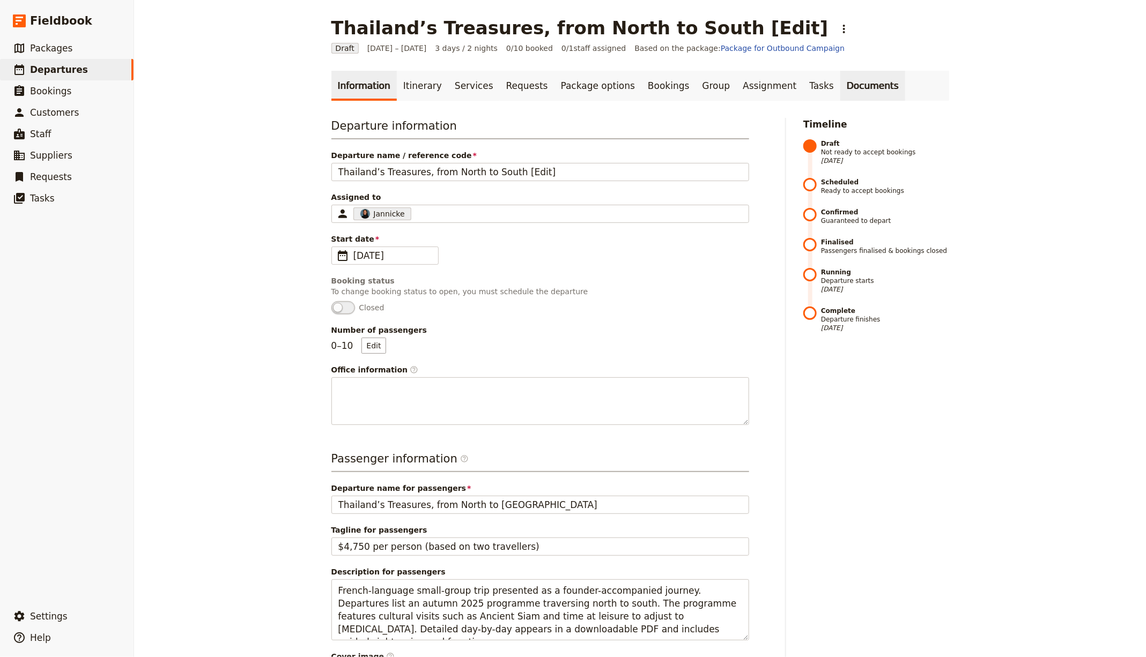
click at [840, 71] on link "Documents" at bounding box center [872, 86] width 65 height 30
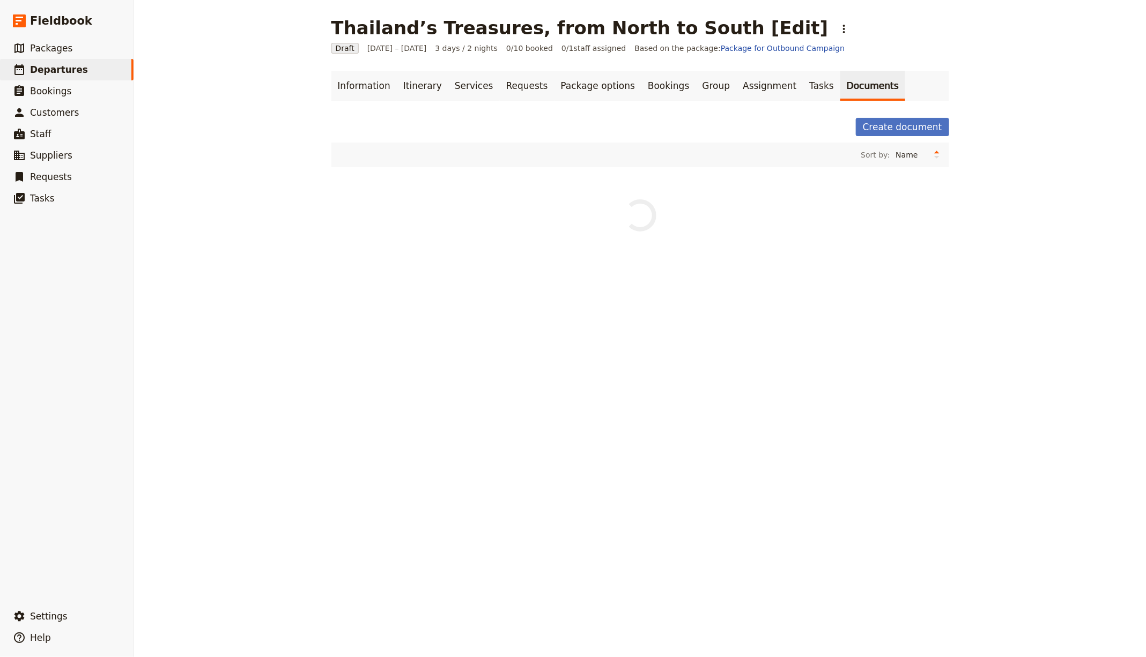
click at [840, 85] on link "Documents" at bounding box center [872, 86] width 65 height 30
click at [349, 186] on button "Guide itinerary" at bounding box center [372, 183] width 77 height 13
select select "STAFF"
select select "RUN_SHEET"
select select "LARGE"
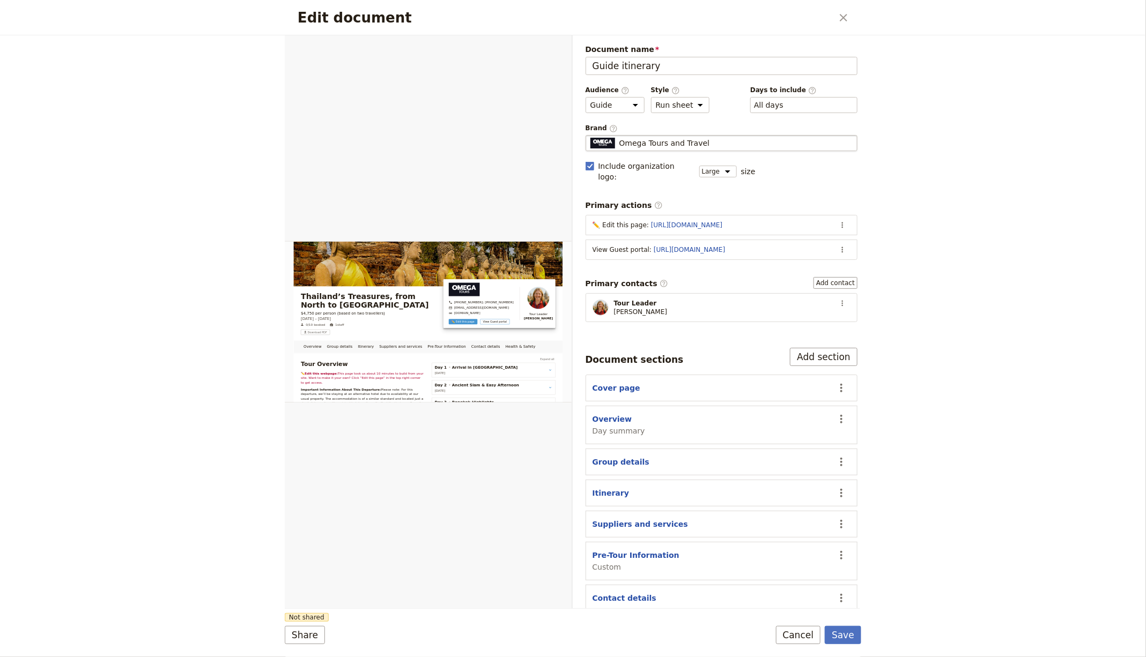
click at [648, 143] on span "Omega Tours and Travel" at bounding box center [664, 143] width 91 height 11
click at [590, 136] on input "Omega Tours and Travel" at bounding box center [590, 135] width 1 height 1
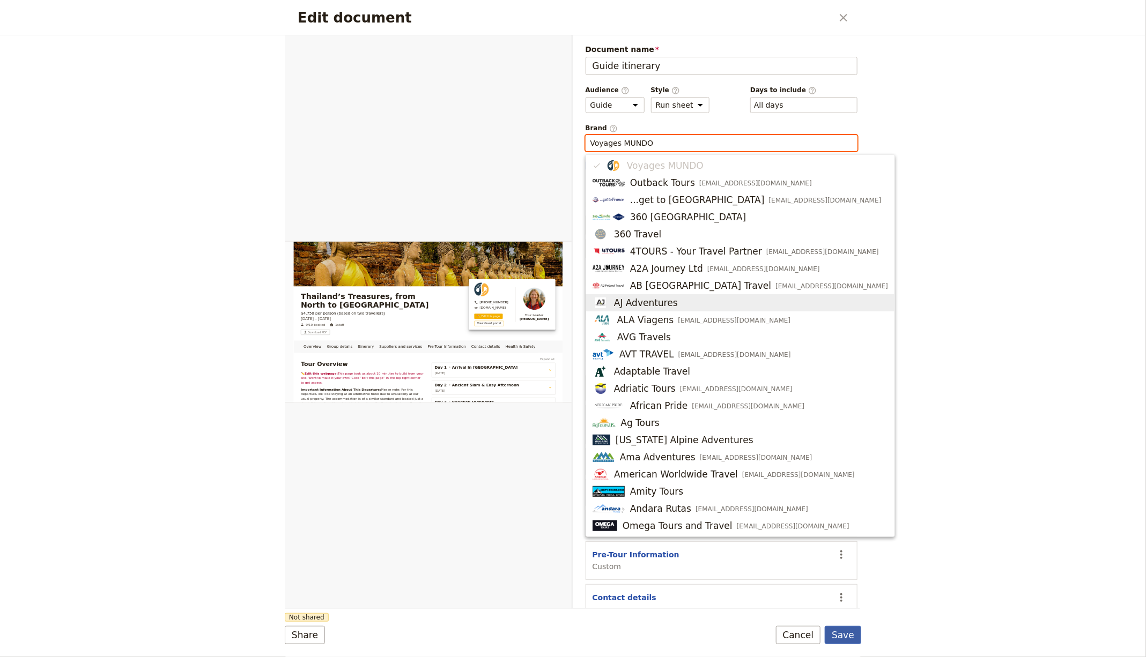
type input "Voyages MUNDO"
click at [856, 636] on button "Save" at bounding box center [843, 635] width 36 height 18
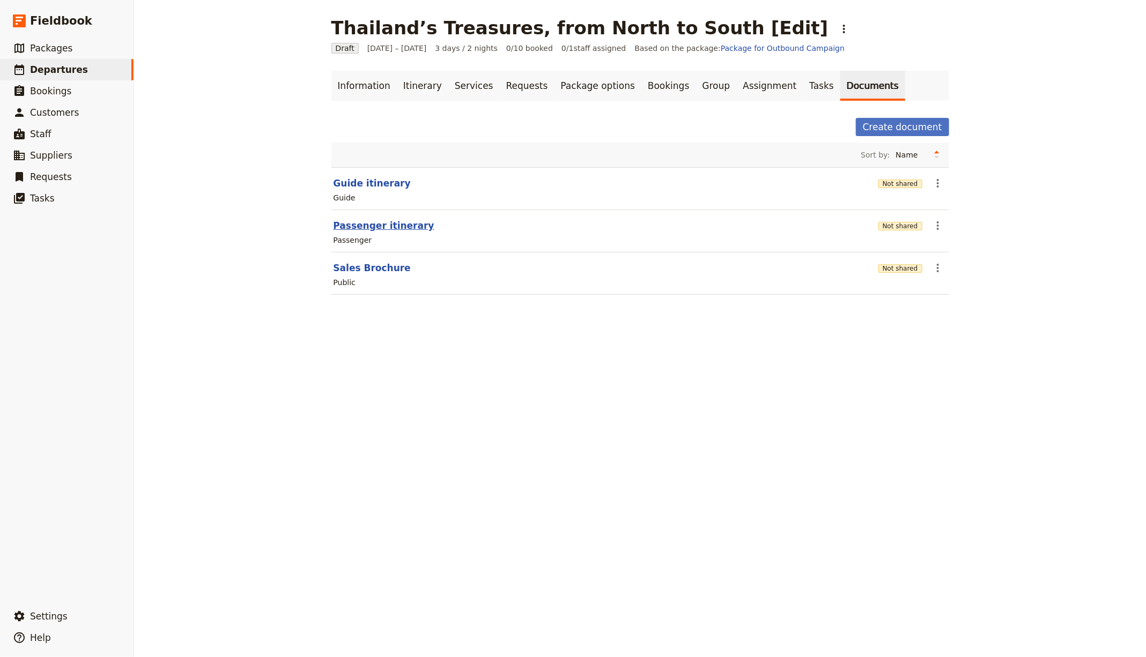
click at [356, 221] on button "Passenger itinerary" at bounding box center [384, 225] width 101 height 13
select select "PASSENGER"
select select "RUN_SHEET"
select select "LARGE"
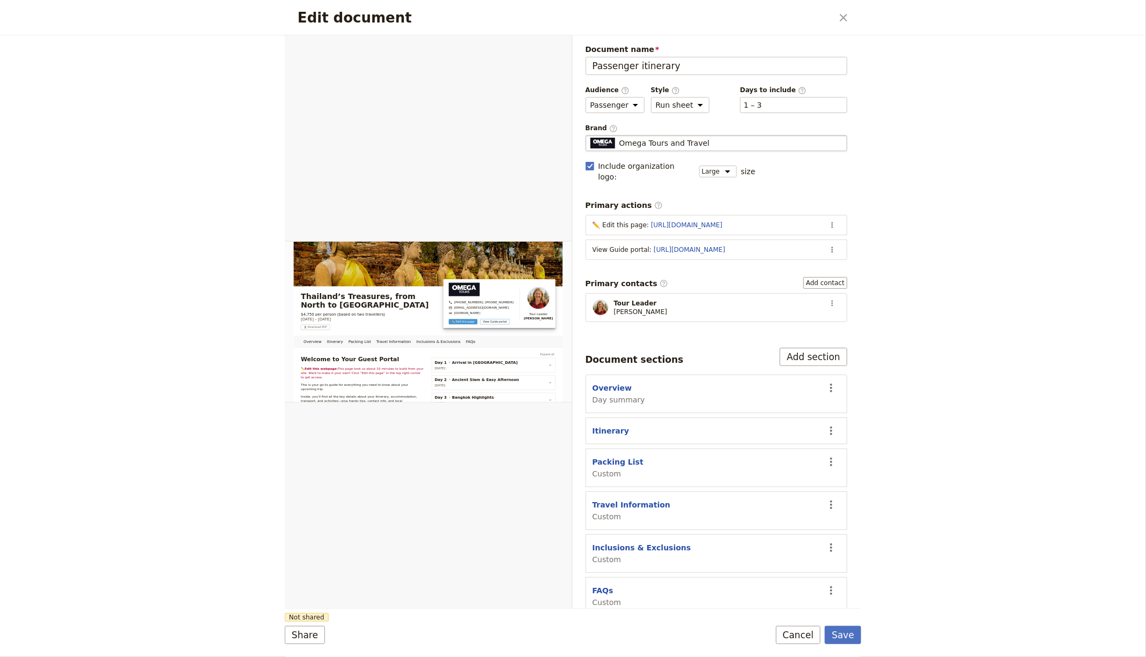
click at [656, 138] on span "Omega Tours and Travel" at bounding box center [664, 143] width 91 height 11
click at [590, 136] on input "Omega Tours and Travel" at bounding box center [590, 135] width 1 height 1
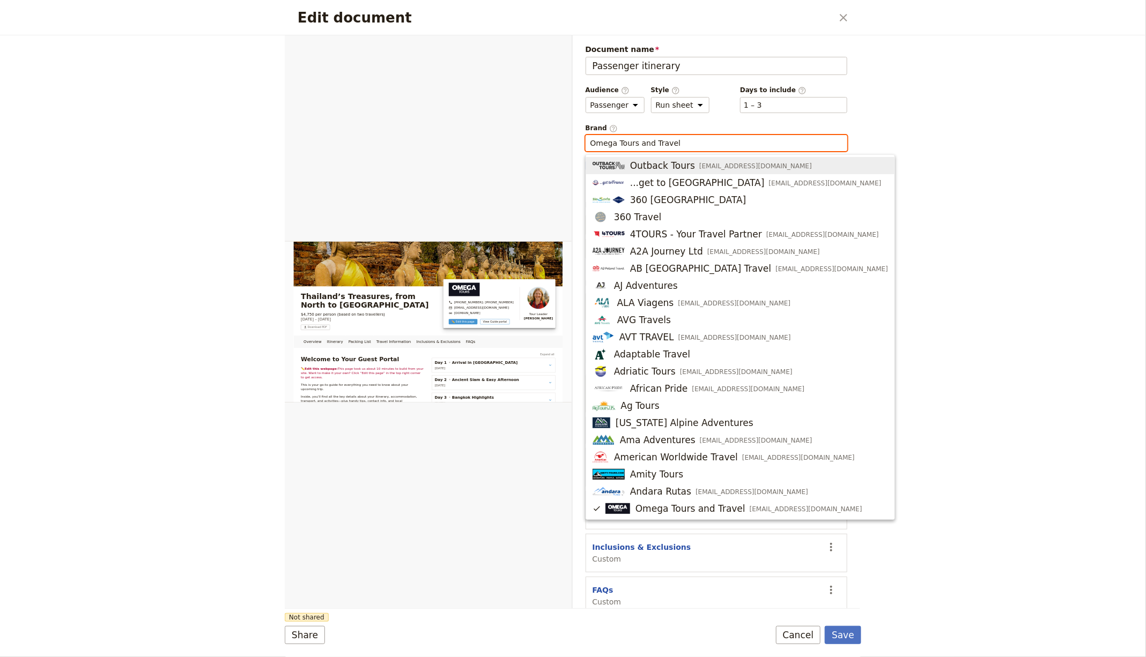
paste input "Voyages MUNDO"
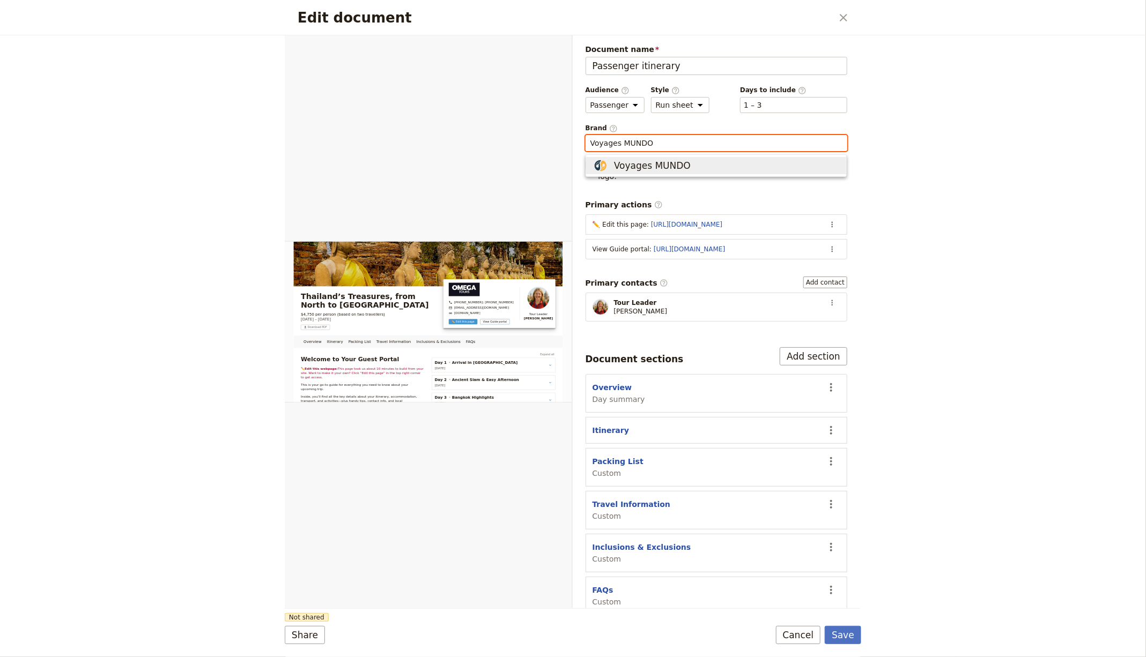
click at [634, 162] on span "Voyages MUNDO" at bounding box center [652, 165] width 77 height 13
type input "Voyages MUNDO"
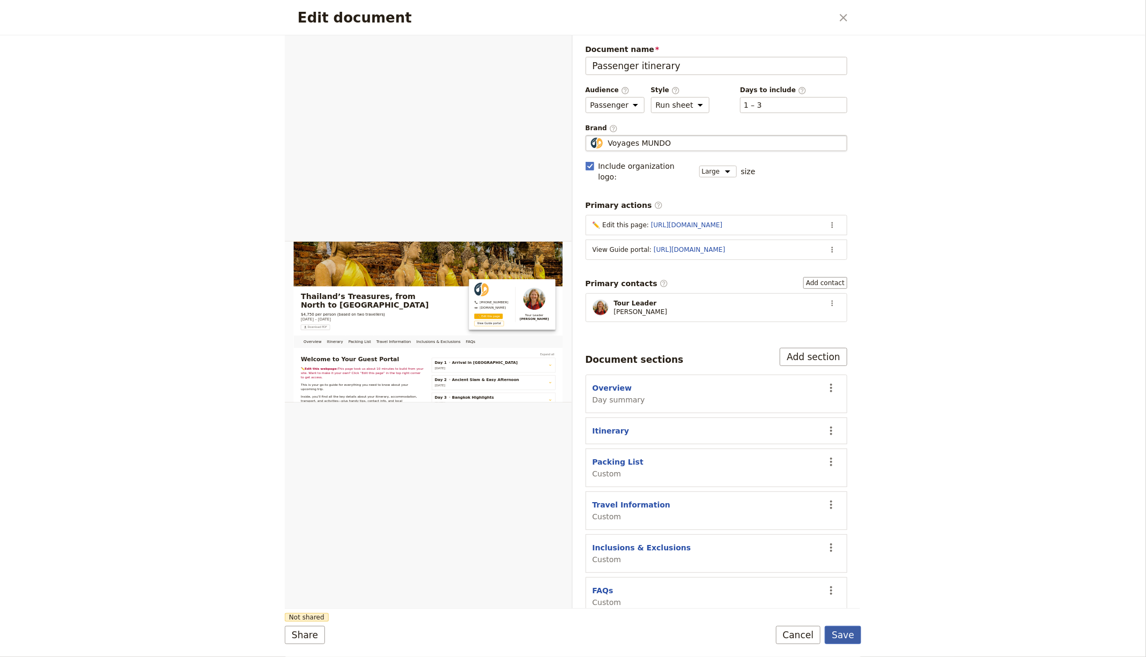
click at [846, 641] on button "Save" at bounding box center [843, 635] width 36 height 18
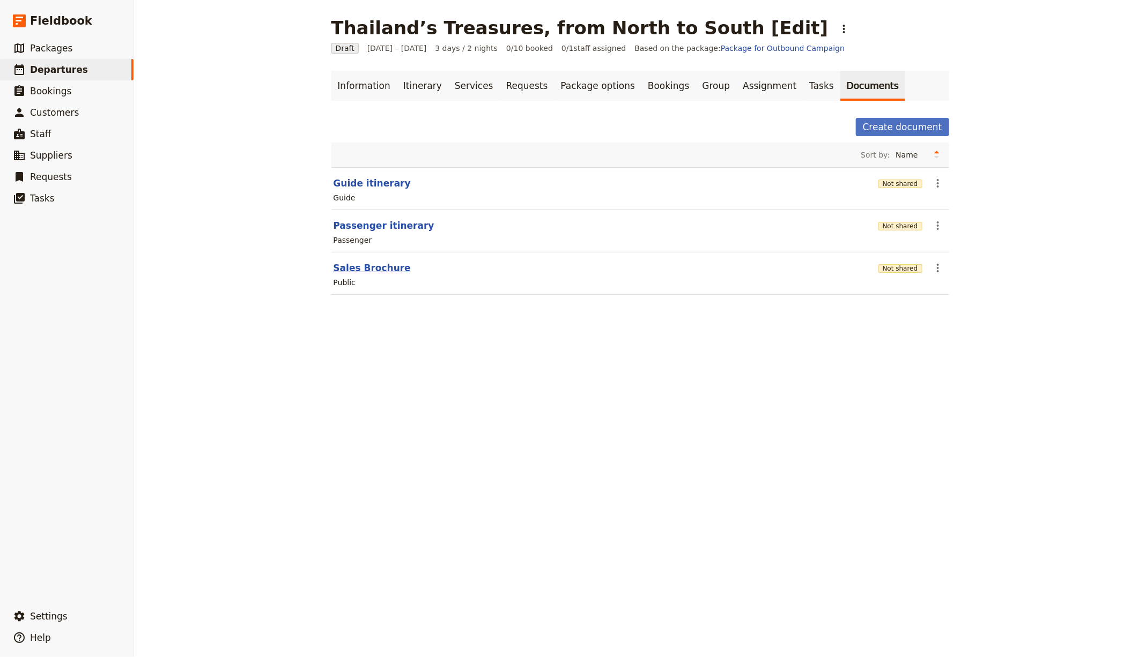
click at [368, 266] on button "Sales Brochure" at bounding box center [372, 268] width 77 height 13
select select "DEFAULT"
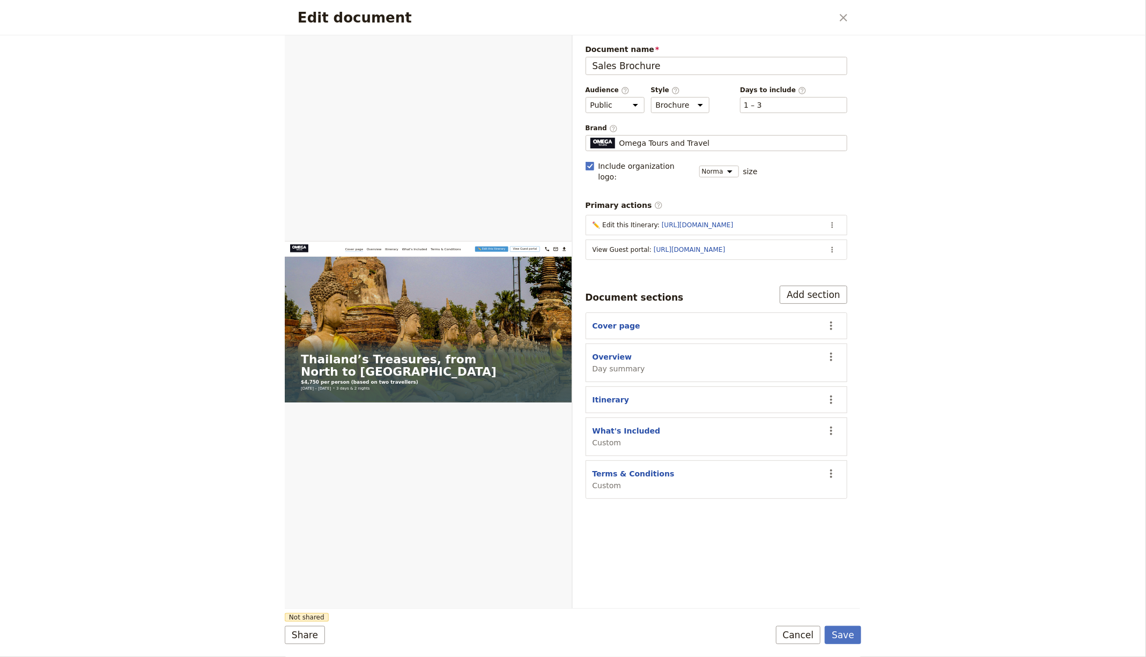
click at [673, 127] on span "Brand ​" at bounding box center [717, 128] width 262 height 9
click at [590, 135] on input "Omega Tours and Travel" at bounding box center [590, 135] width 1 height 1
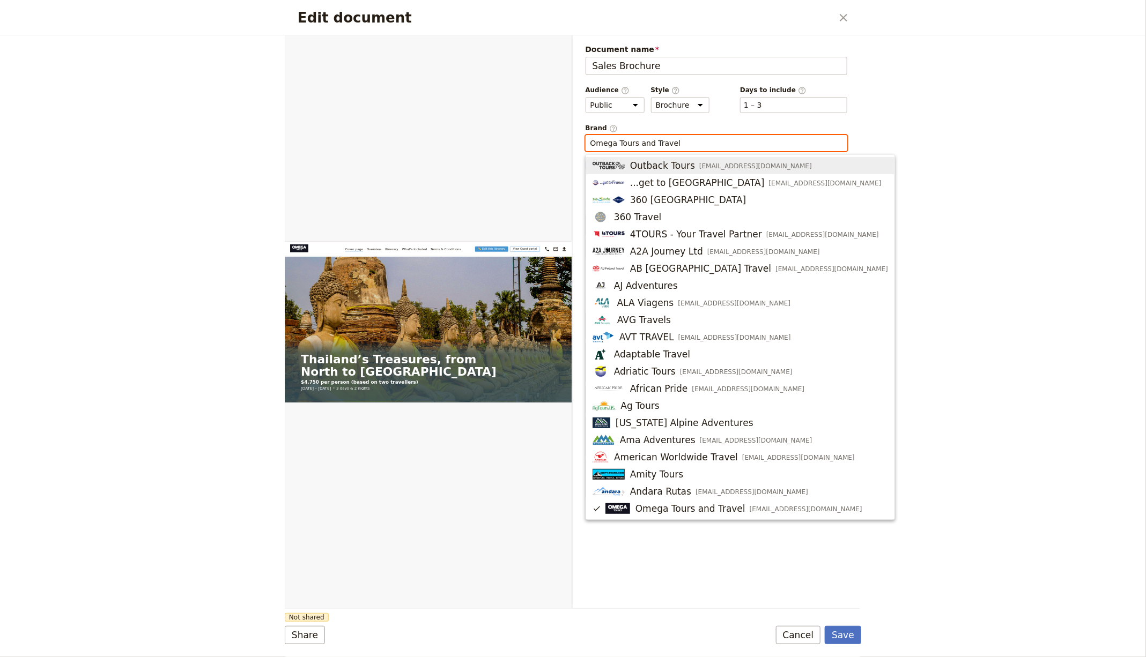
click at [668, 138] on input "Omega Tours and Travel" at bounding box center [716, 143] width 253 height 11
paste input "Voyages MUNDO"
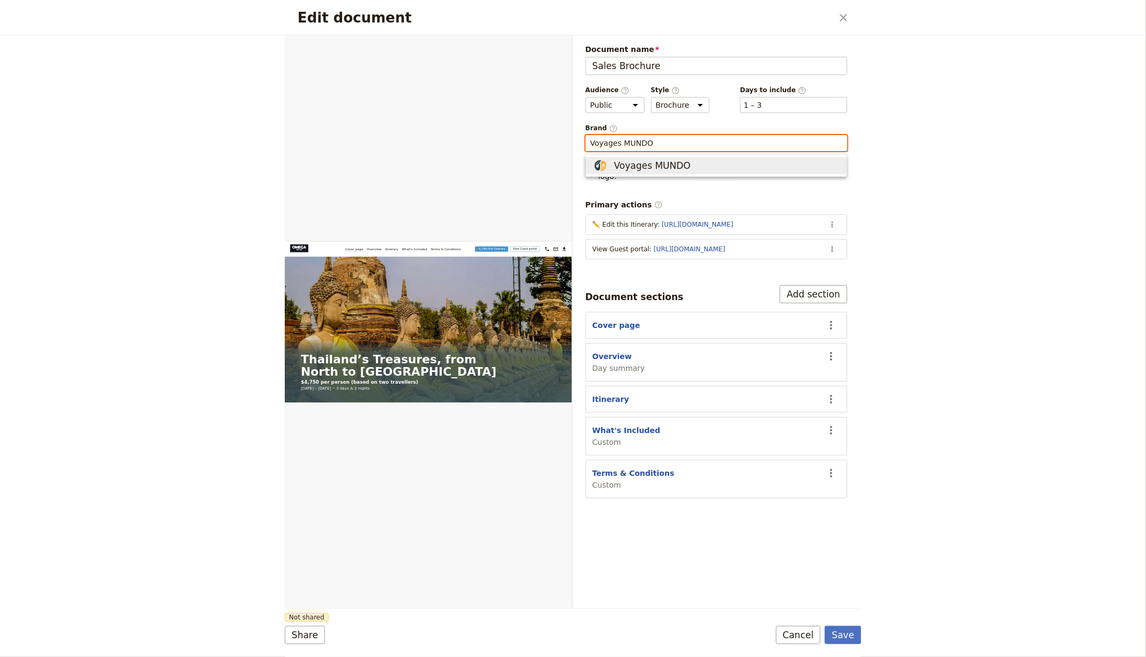
click at [638, 159] on span "Voyages MUNDO" at bounding box center [652, 165] width 77 height 13
type input "Voyages MUNDO"
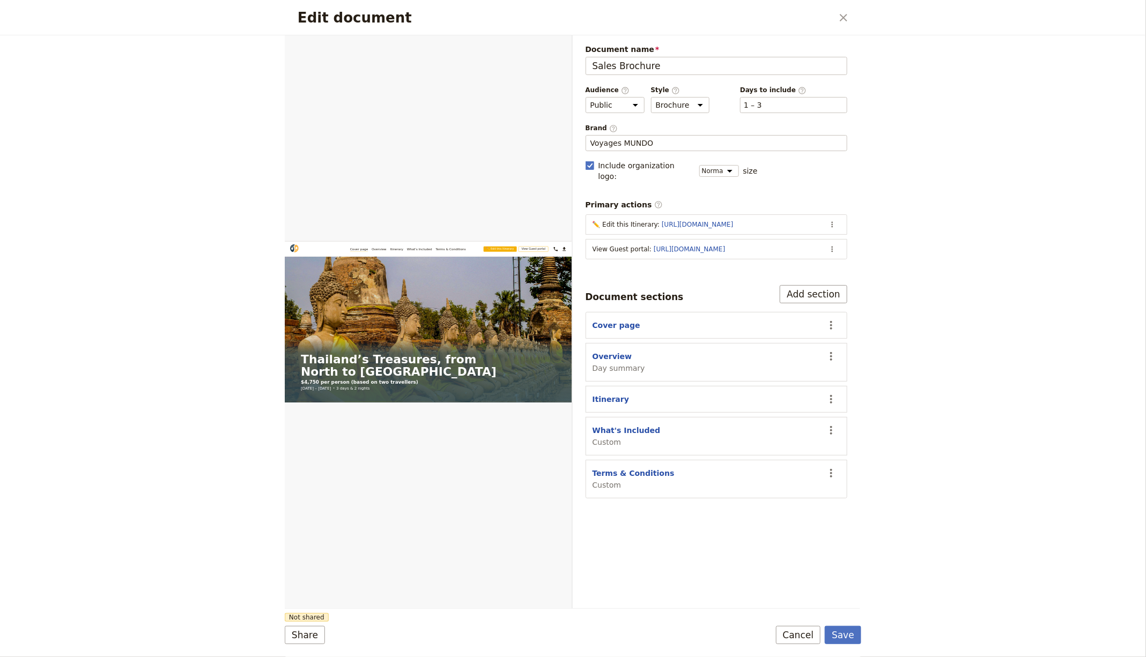
click at [826, 624] on form "Web PDF ​ Document name Sales Brochure Preview Audience ​ Public Passenger Guid…" at bounding box center [573, 346] width 576 height 622
click at [836, 631] on button "Save" at bounding box center [843, 635] width 36 height 18
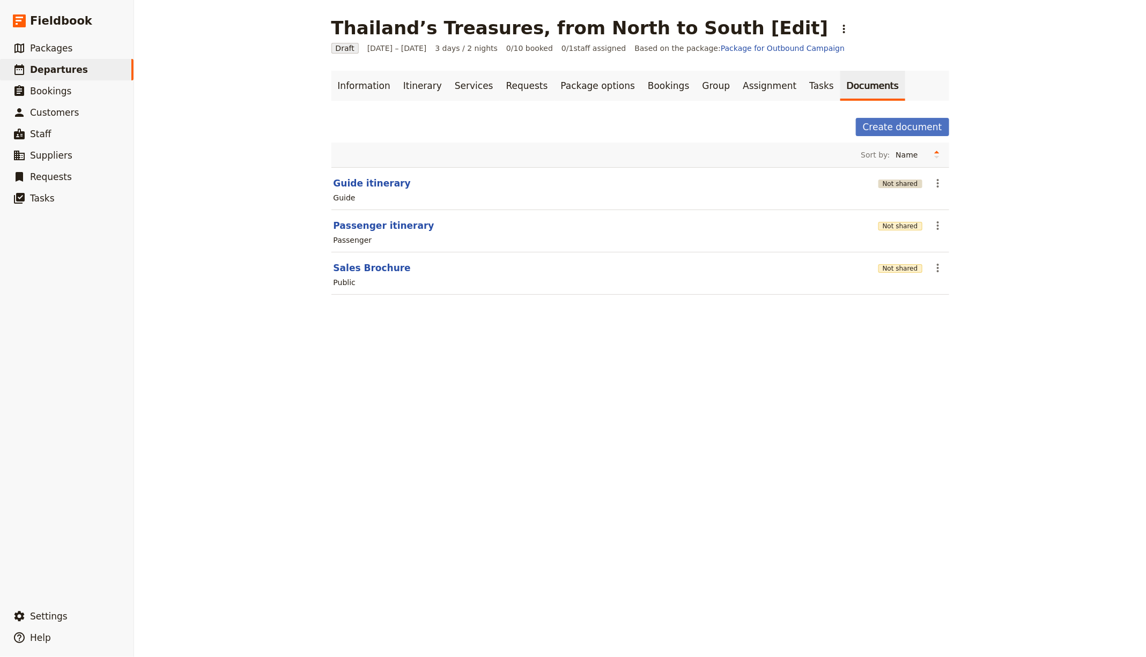
click at [890, 184] on button "Not shared" at bounding box center [900, 184] width 44 height 9
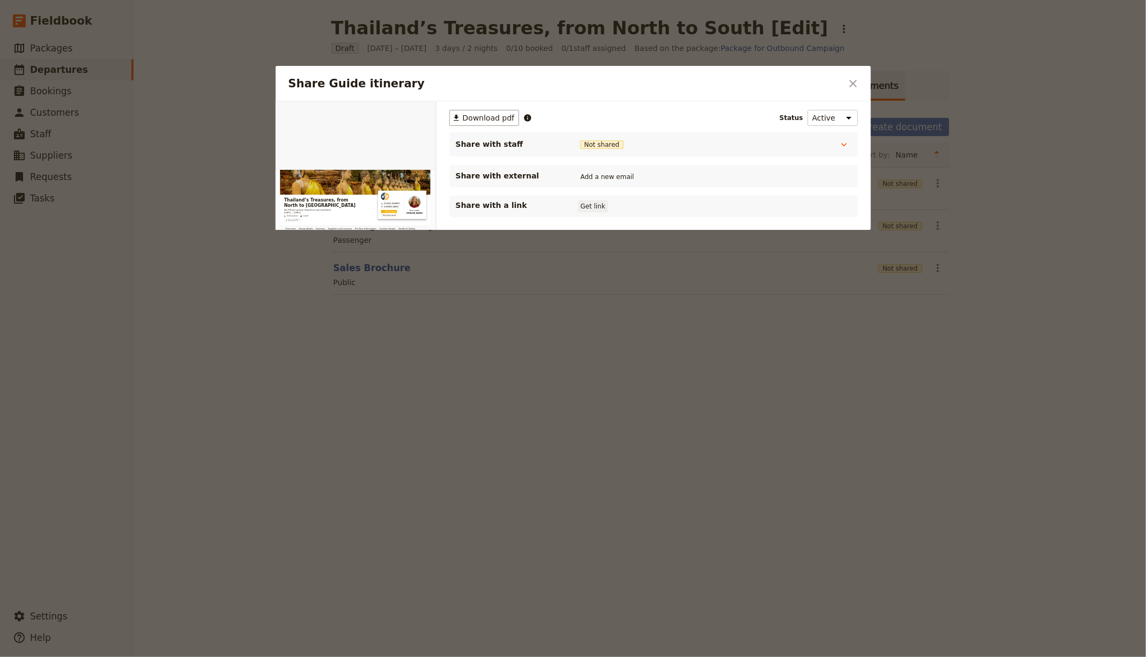
click at [591, 206] on button "Get link" at bounding box center [593, 207] width 30 height 12
click at [686, 428] on div at bounding box center [573, 328] width 1146 height 657
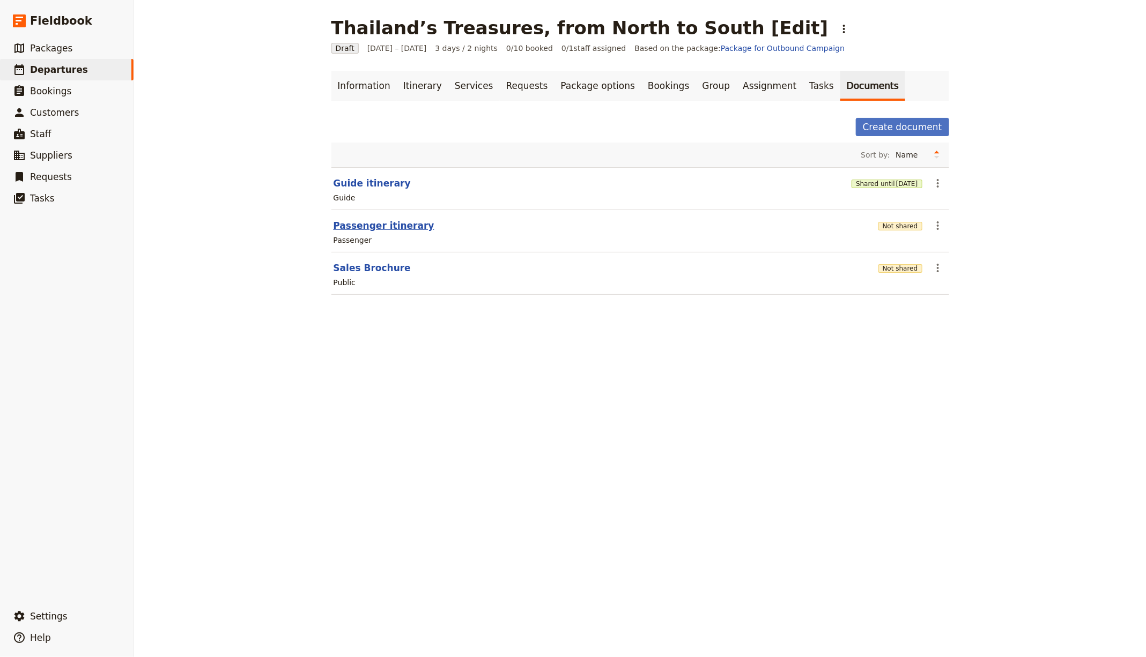
click at [360, 226] on button "Passenger itinerary" at bounding box center [384, 225] width 101 height 13
select select "PASSENGER"
select select "RUN_SHEET"
select select "LARGE"
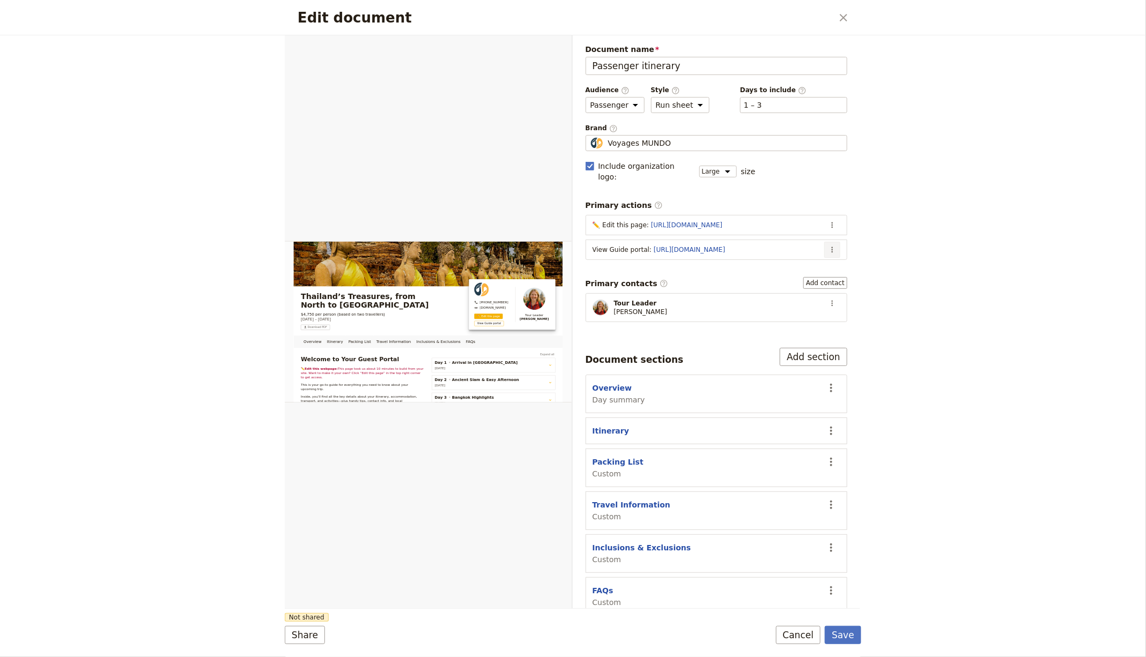
click at [836, 242] on button "​" at bounding box center [832, 250] width 16 height 16
click at [816, 254] on span "Edit action" at bounding box center [790, 259] width 87 height 11
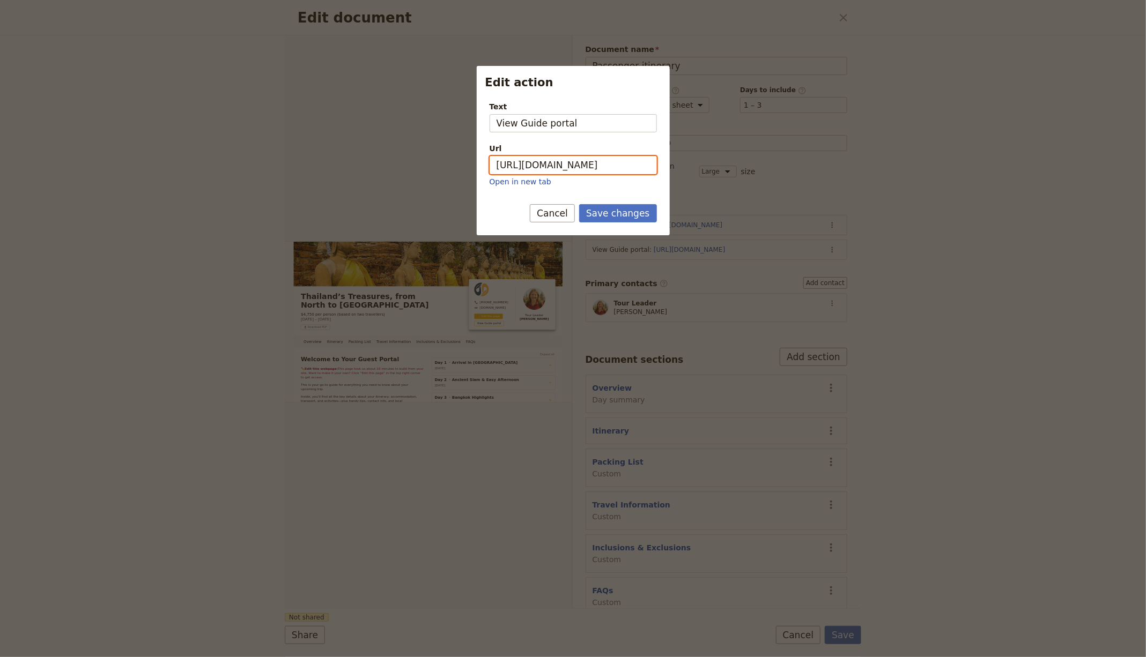
click at [604, 159] on input "https://trips.fieldbook.com/d/wYaOW8EEjIaf3gPy5oZmm" at bounding box center [573, 165] width 167 height 18
paste input "JcMI01NWVVAvdPbu1z8Vw"
type input "https://trips.fieldbook.com/d/JcMI01NWVVAvdPbu1z8Vw"
click at [631, 214] on button "Save changes" at bounding box center [618, 213] width 78 height 18
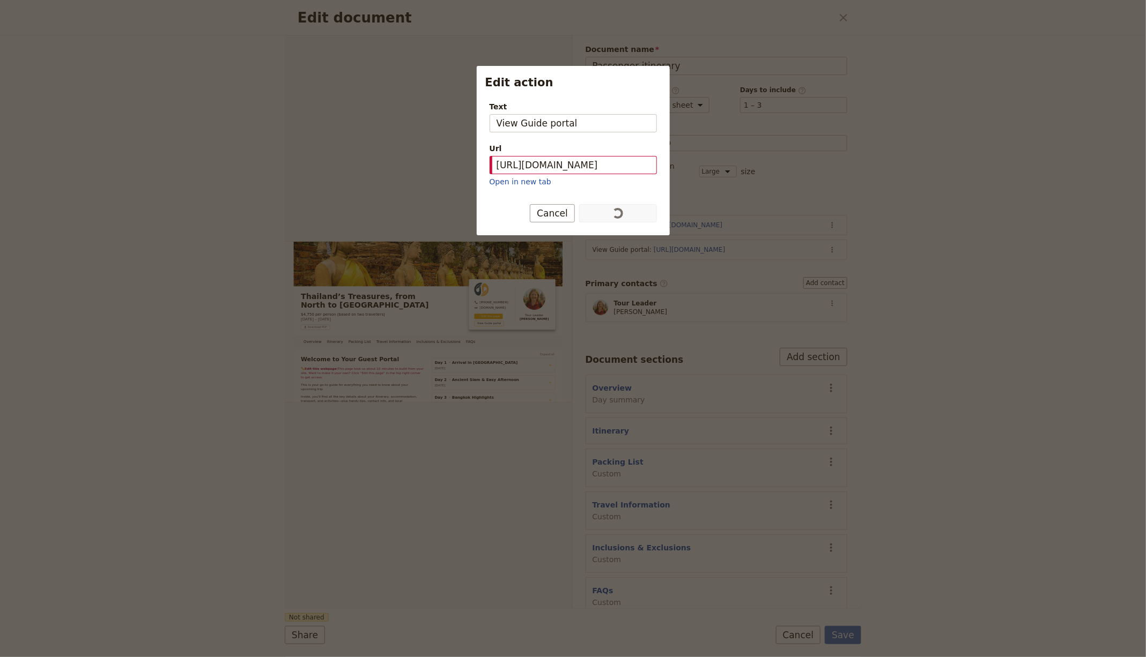
scroll to position [0, 0]
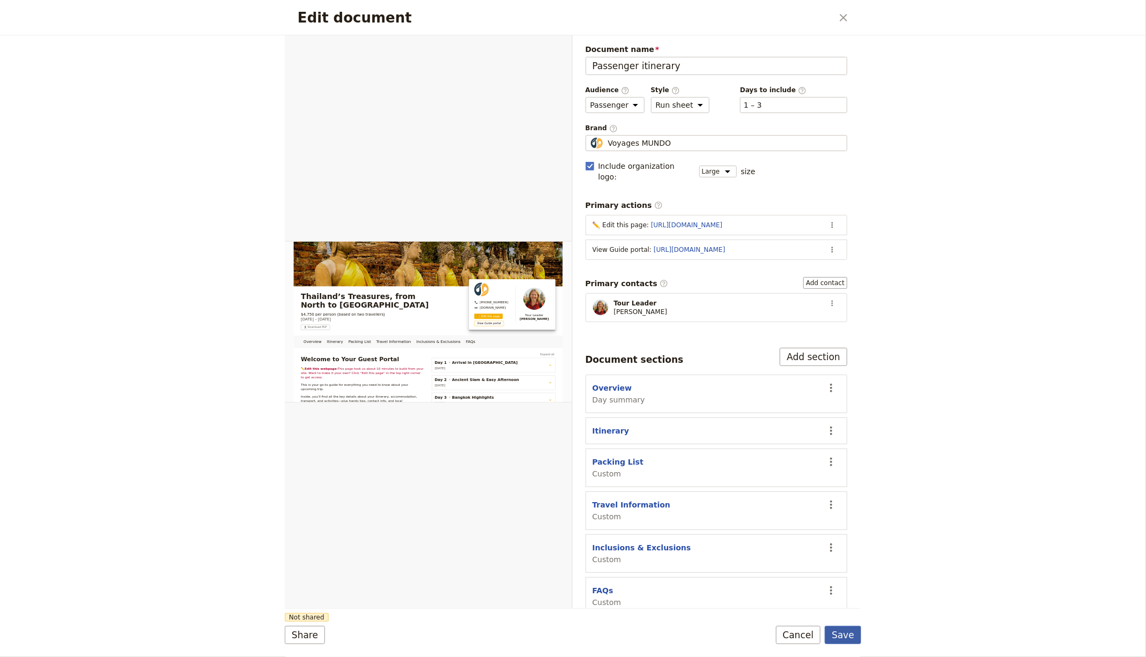
click at [832, 640] on button "Save" at bounding box center [843, 635] width 36 height 18
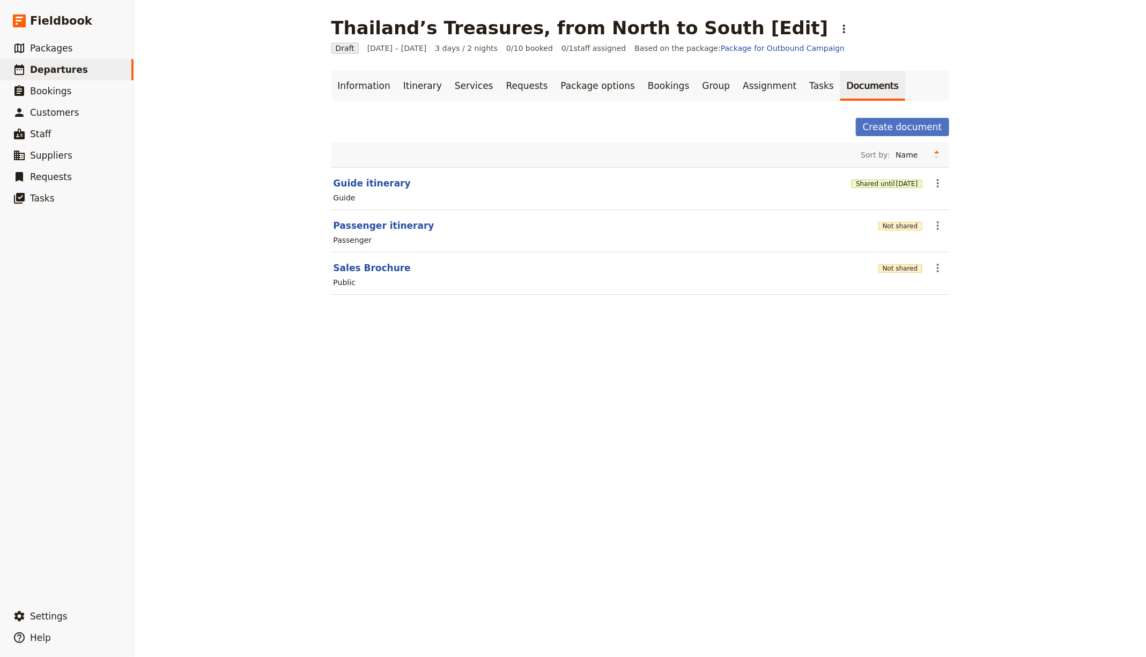
click at [893, 220] on div "Not shared" at bounding box center [900, 225] width 44 height 11
click at [893, 224] on button "Not shared" at bounding box center [900, 226] width 44 height 9
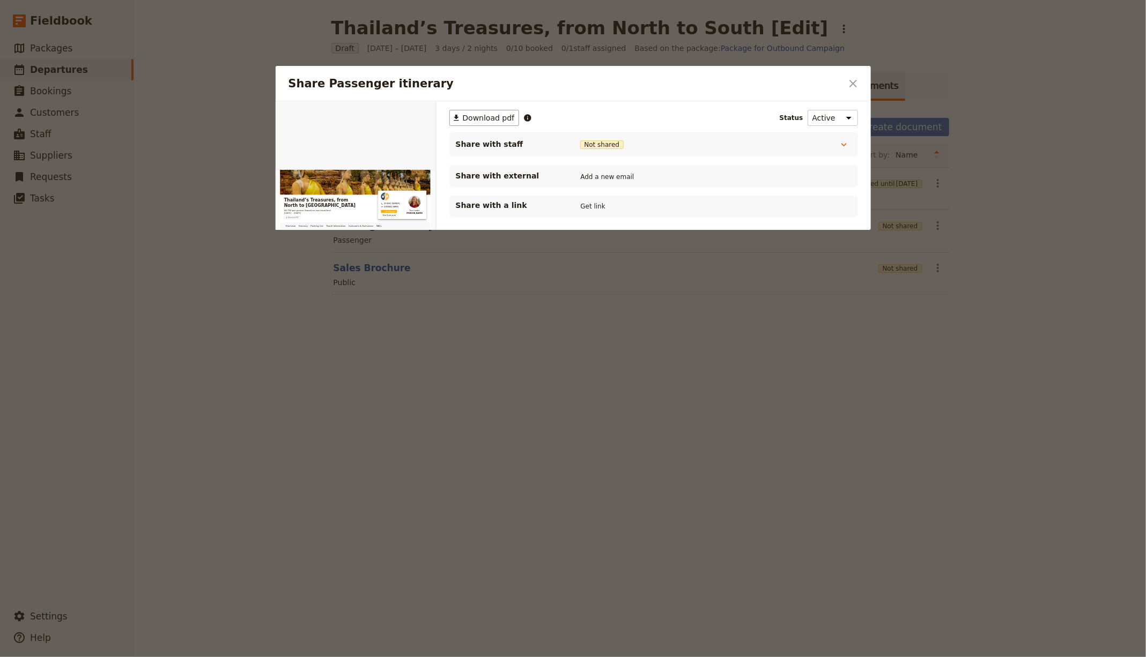
click at [571, 205] on div "Share with a link Get link" at bounding box center [654, 206] width 396 height 13
click at [580, 205] on button "Get link" at bounding box center [593, 207] width 30 height 12
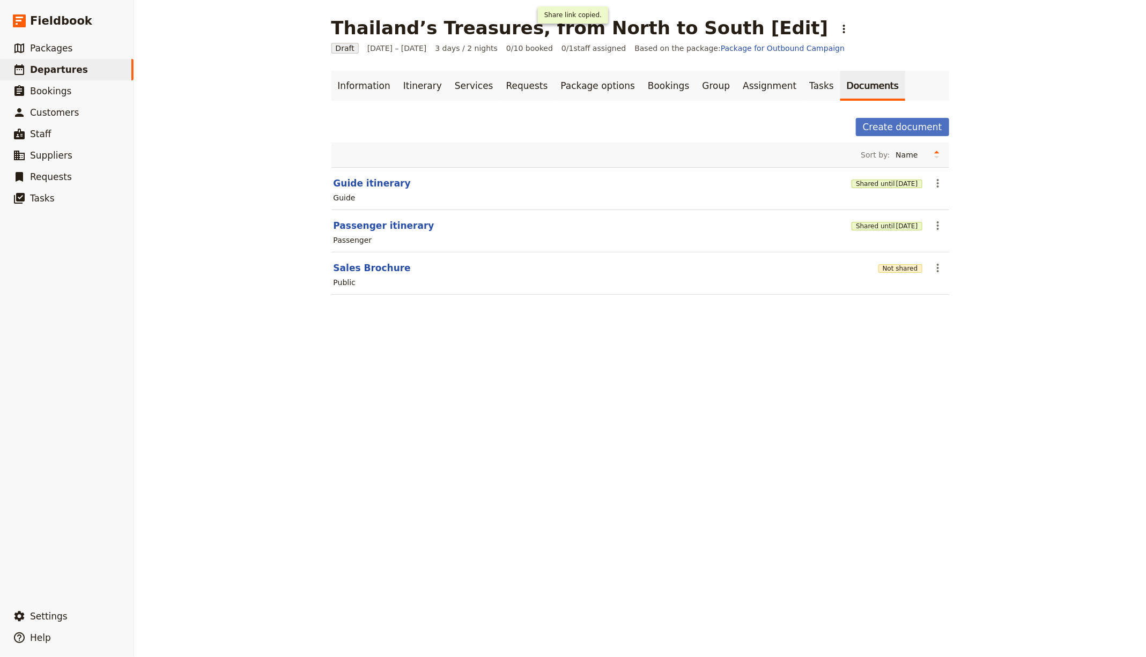
click at [358, 258] on section "Sales Brochure Not shared ​ Public" at bounding box center [640, 274] width 618 height 42
click at [358, 263] on button "Sales Brochure" at bounding box center [372, 268] width 77 height 13
select select "DEFAULT"
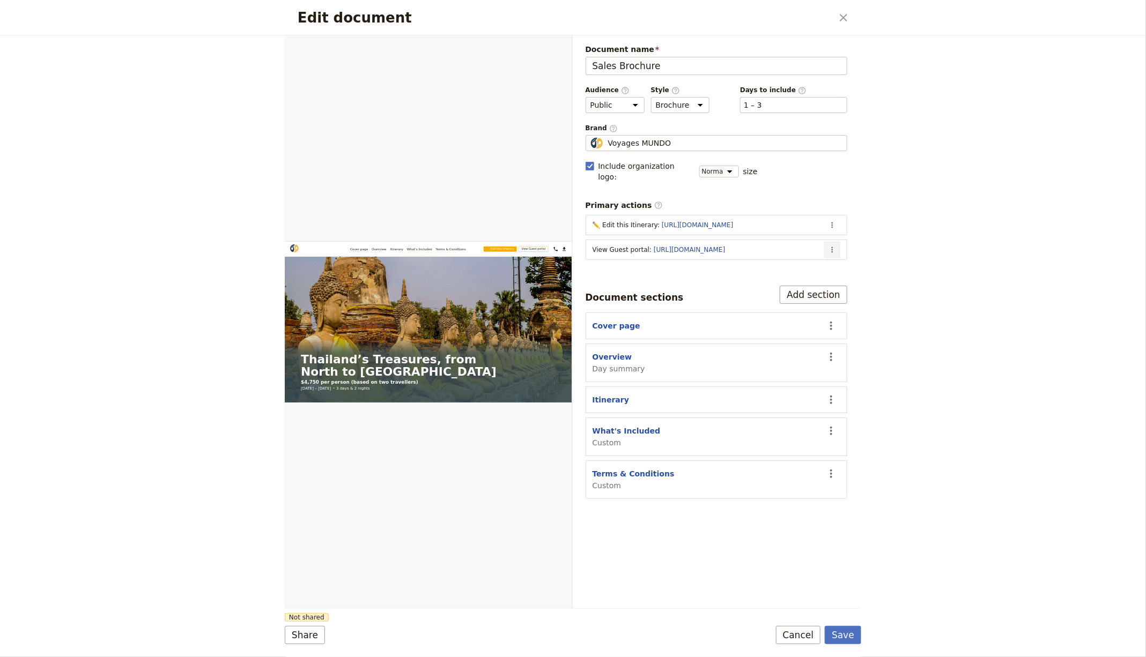
click at [832, 246] on icon "Actions" at bounding box center [832, 250] width 9 height 9
click at [774, 261] on span "Edit action" at bounding box center [767, 259] width 40 height 11
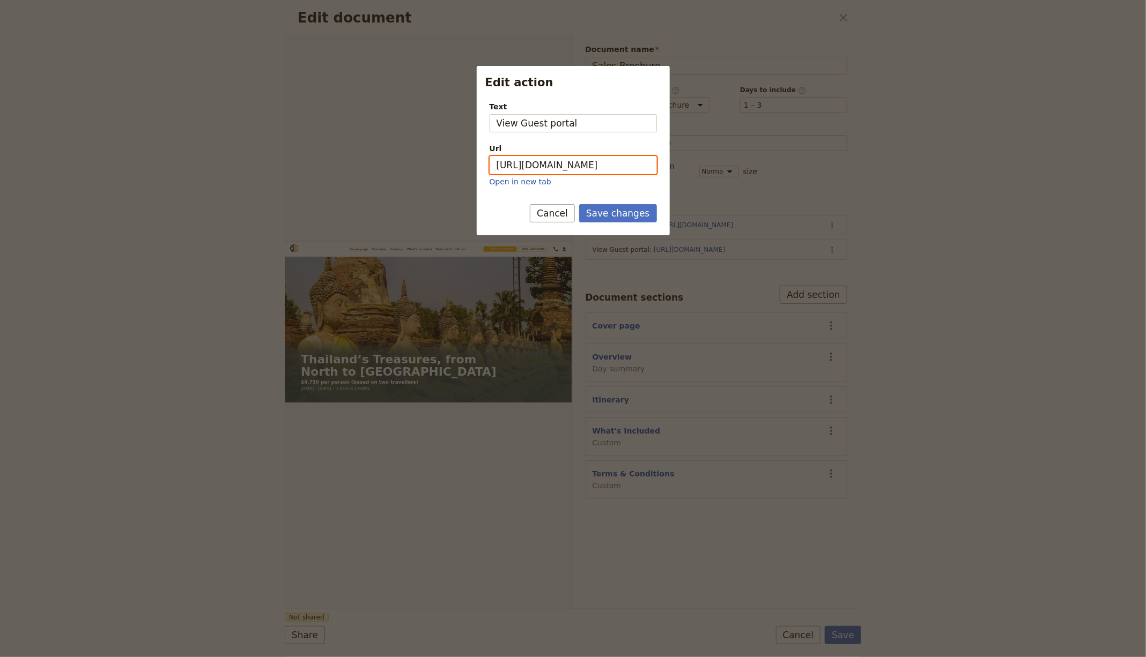
click at [586, 163] on input "https://trips.fieldbook.com/d/3UklyQrODBOCWywjV1QL-" at bounding box center [573, 165] width 167 height 18
paste input "w4wgZ24pqEqeGhRcgRnXb"
type input "https://trips.fieldbook.com/d/w4wgZ24pqEqeGhRcgRnXb"
click at [610, 204] on button "Save changes" at bounding box center [618, 213] width 78 height 18
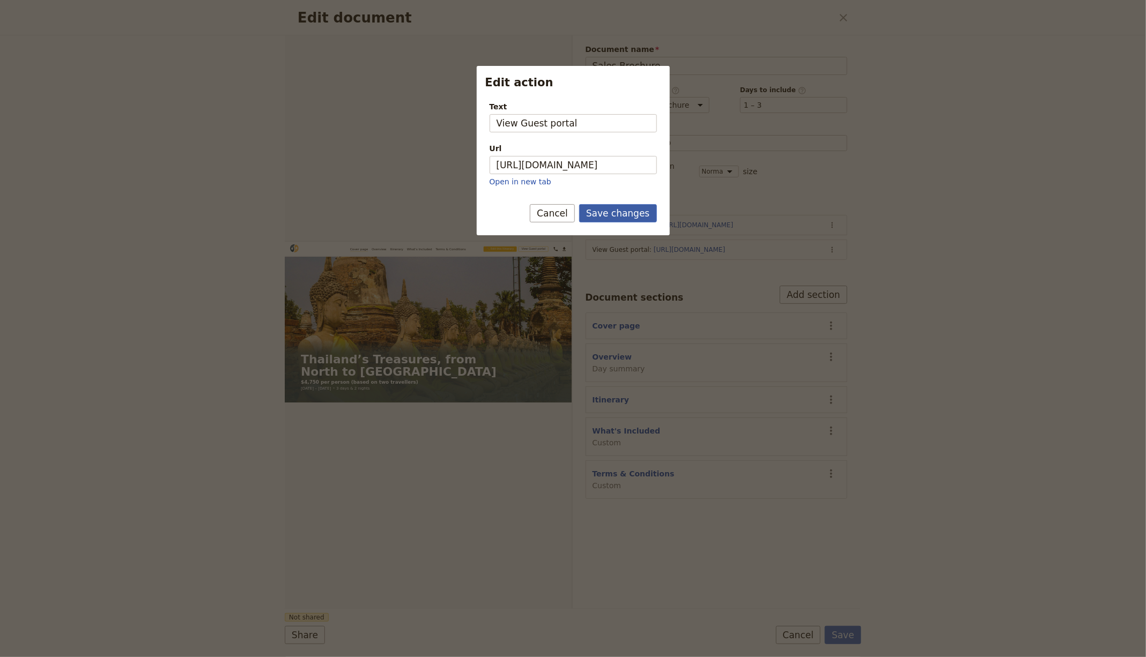
scroll to position [0, 0]
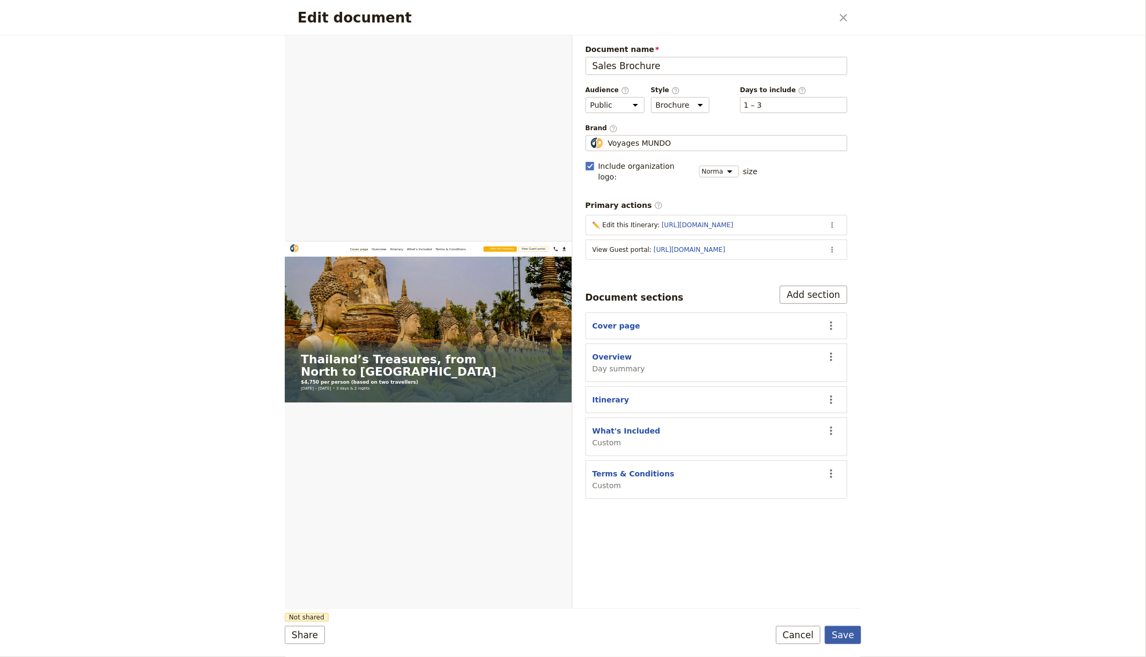
click at [851, 640] on button "Save" at bounding box center [843, 635] width 36 height 18
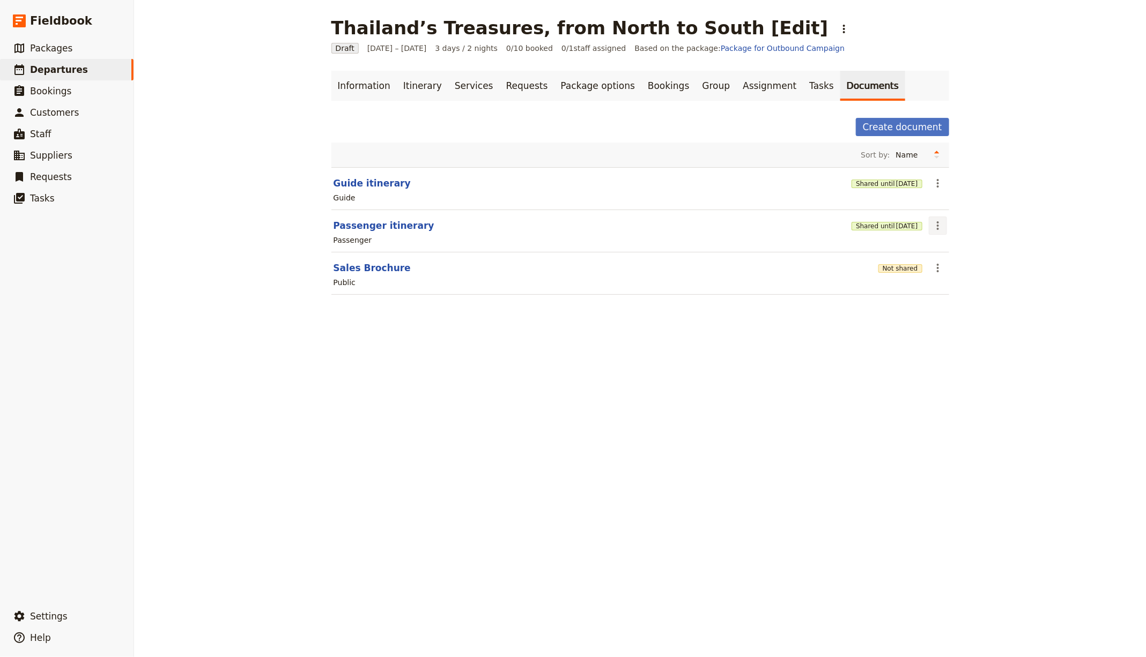
click at [931, 224] on icon "Actions" at bounding box center [937, 225] width 13 height 13
click at [934, 183] on icon "Actions" at bounding box center [937, 183] width 13 height 13
click at [957, 219] on span "Edit document" at bounding box center [958, 220] width 55 height 11
select select "STAFF"
select select "RUN_SHEET"
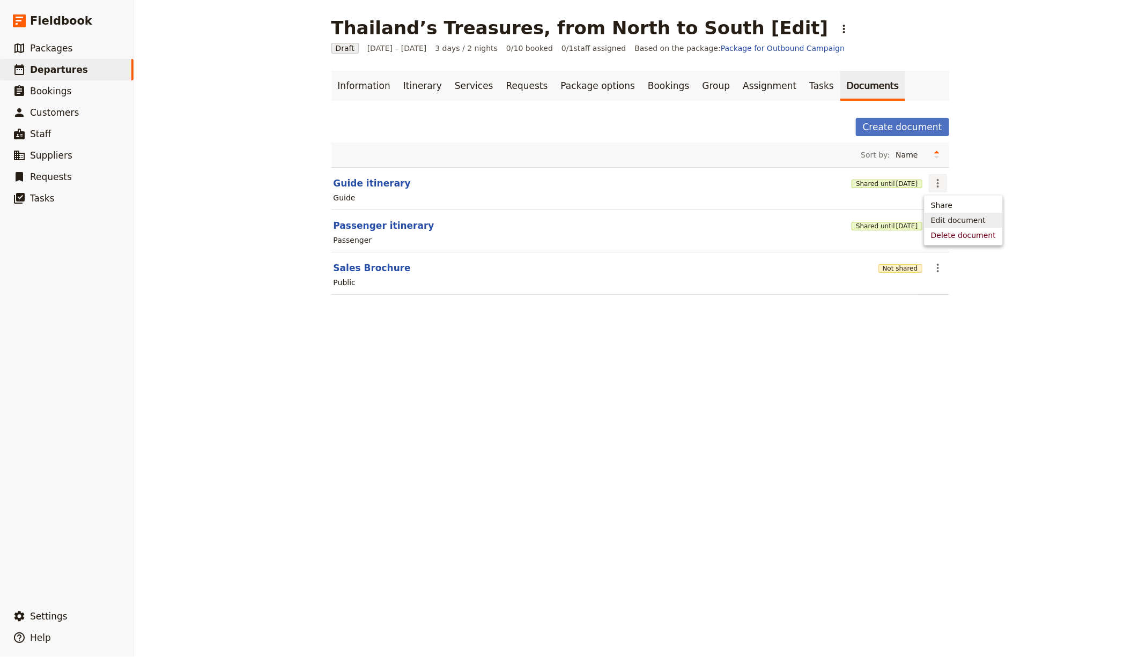
select select "LARGE"
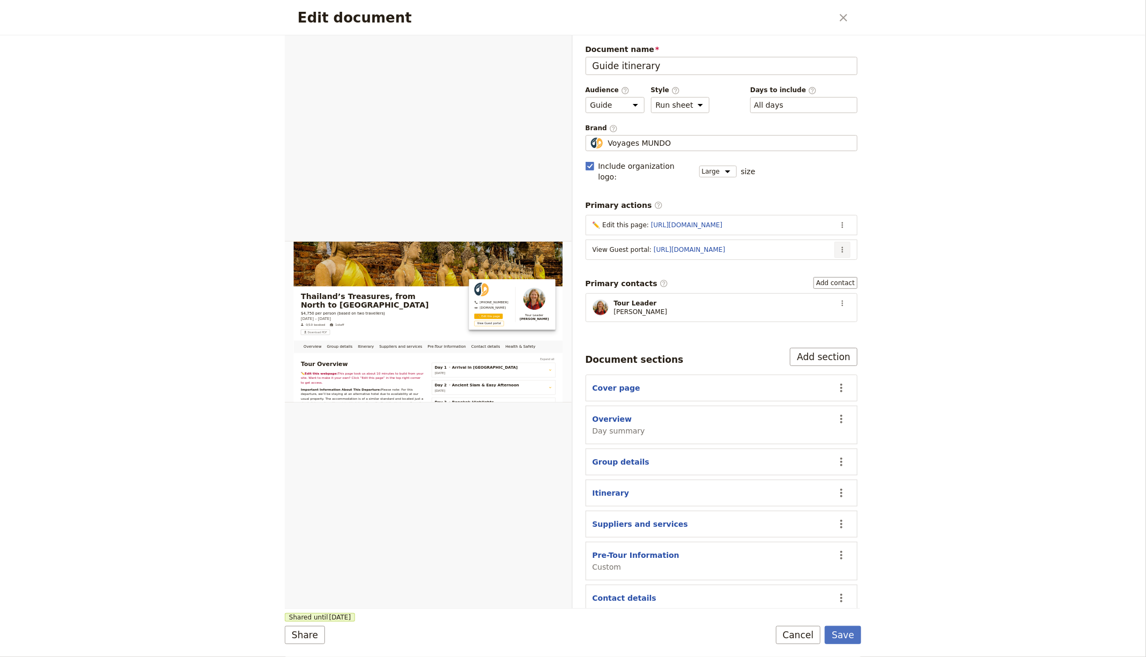
click at [837, 242] on button "​" at bounding box center [842, 250] width 16 height 16
click at [798, 261] on span "Edit action" at bounding box center [790, 259] width 87 height 11
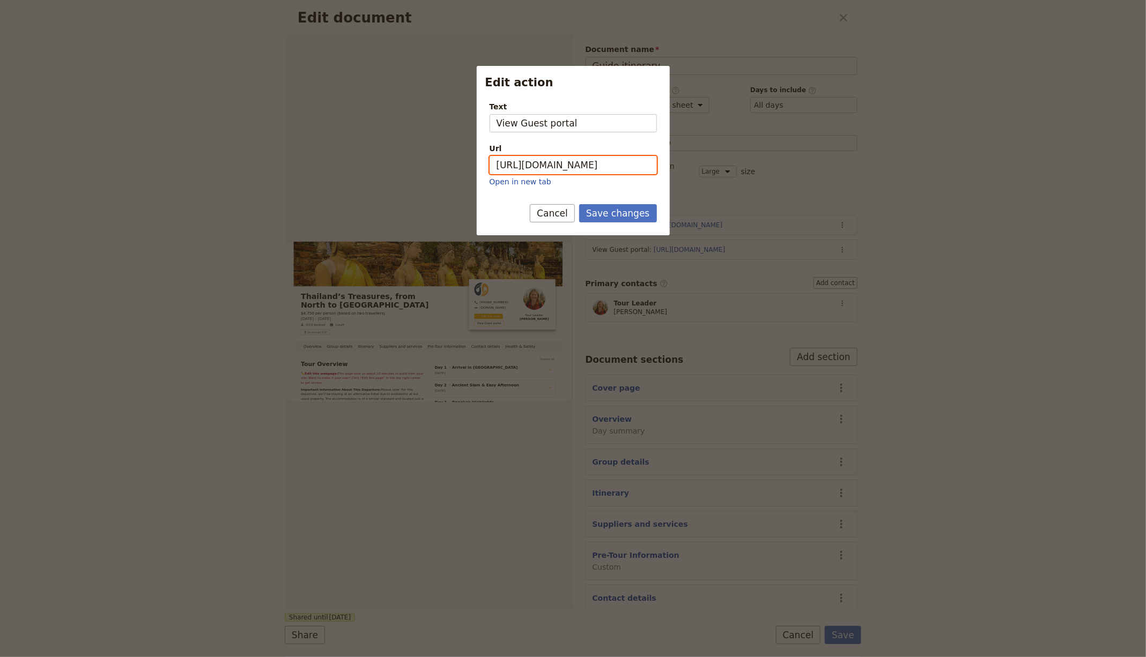
click at [594, 158] on input "https://trips.fieldbook.com/d/3UklyQrODBOCWywjV1QL-" at bounding box center [573, 165] width 167 height 18
paste input "w4wgZ24pqEqeGhRcgRnXb"
type input "https://trips.fieldbook.com/d/w4wgZ24pqEqeGhRcgRnXb"
click at [606, 205] on button "Save changes" at bounding box center [618, 213] width 78 height 18
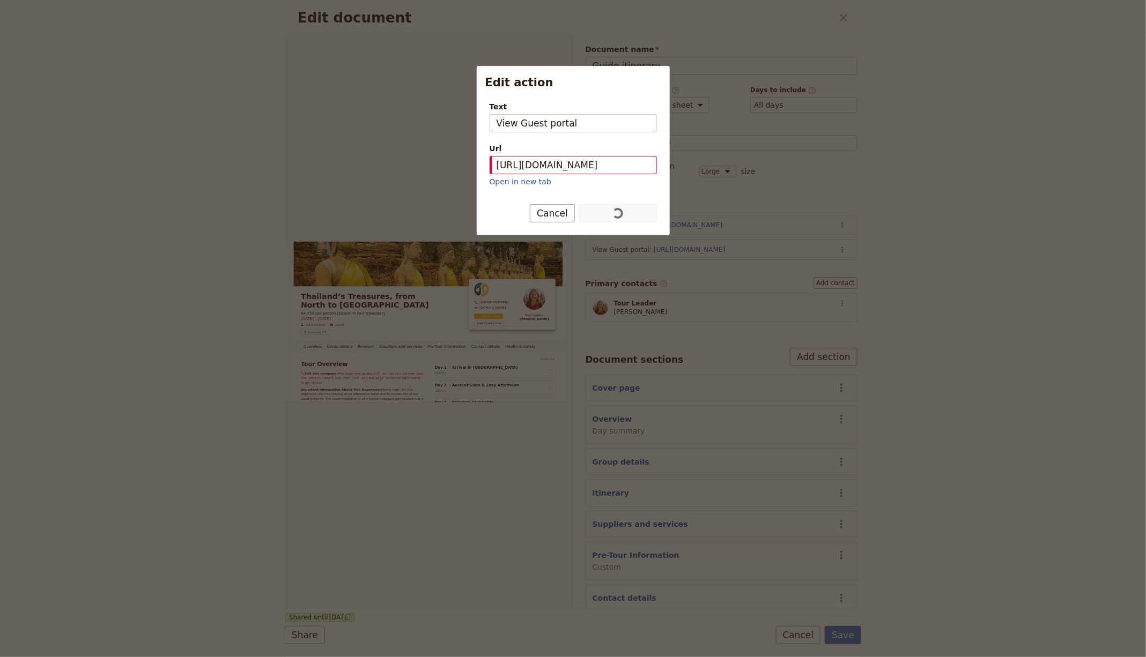
scroll to position [0, 0]
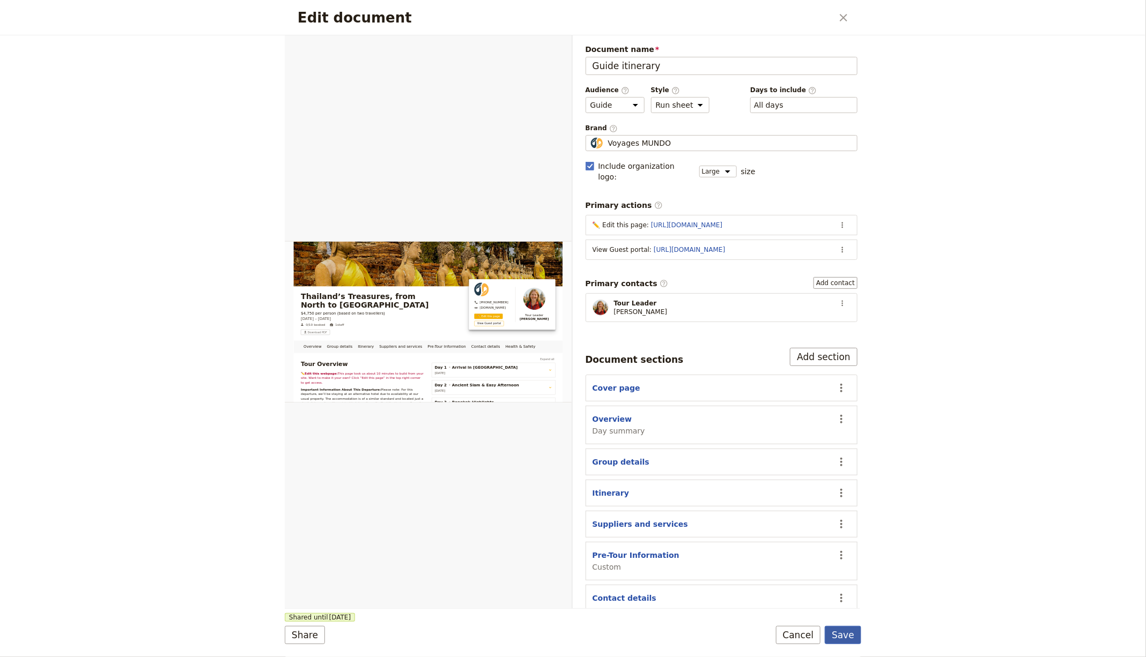
click at [851, 637] on button "Save" at bounding box center [843, 635] width 36 height 18
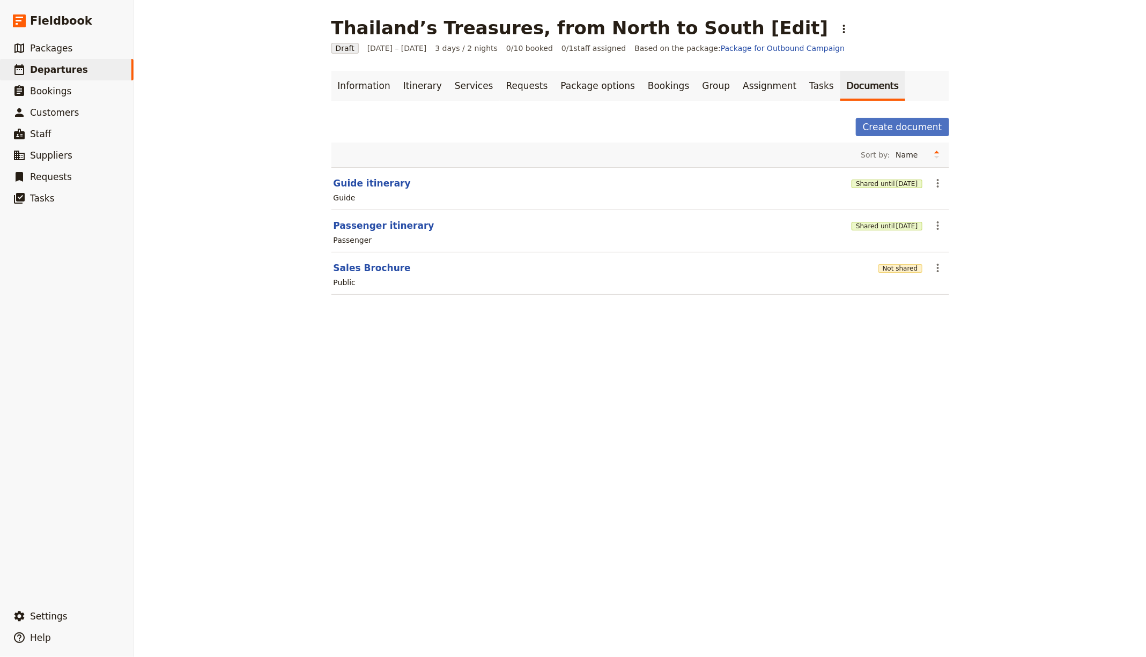
click at [1000, 270] on div "Thailand’s Treasures, from North to South [Edit] ​ Draft 1 – 3 Oct 2025 3 days …" at bounding box center [640, 328] width 1012 height 657
click at [884, 268] on button "Not shared" at bounding box center [900, 268] width 44 height 9
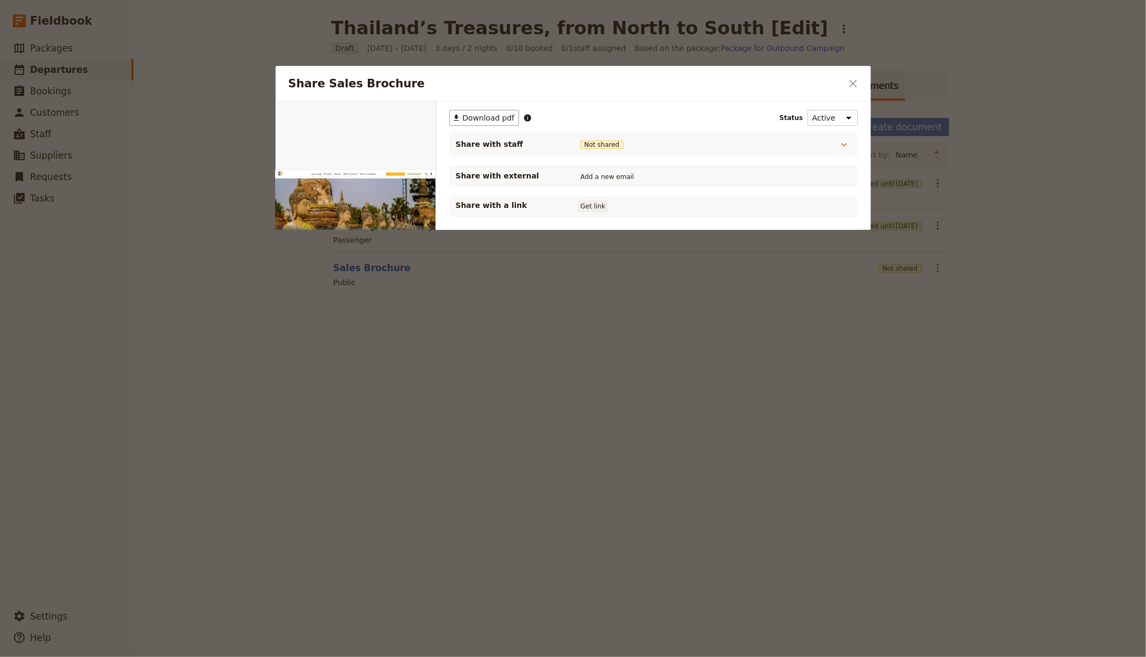
click at [583, 208] on button "Get link" at bounding box center [593, 207] width 30 height 12
drag, startPoint x: 942, startPoint y: 413, endPoint x: 911, endPoint y: 400, distance: 33.7
click at [942, 412] on div at bounding box center [573, 328] width 1146 height 657
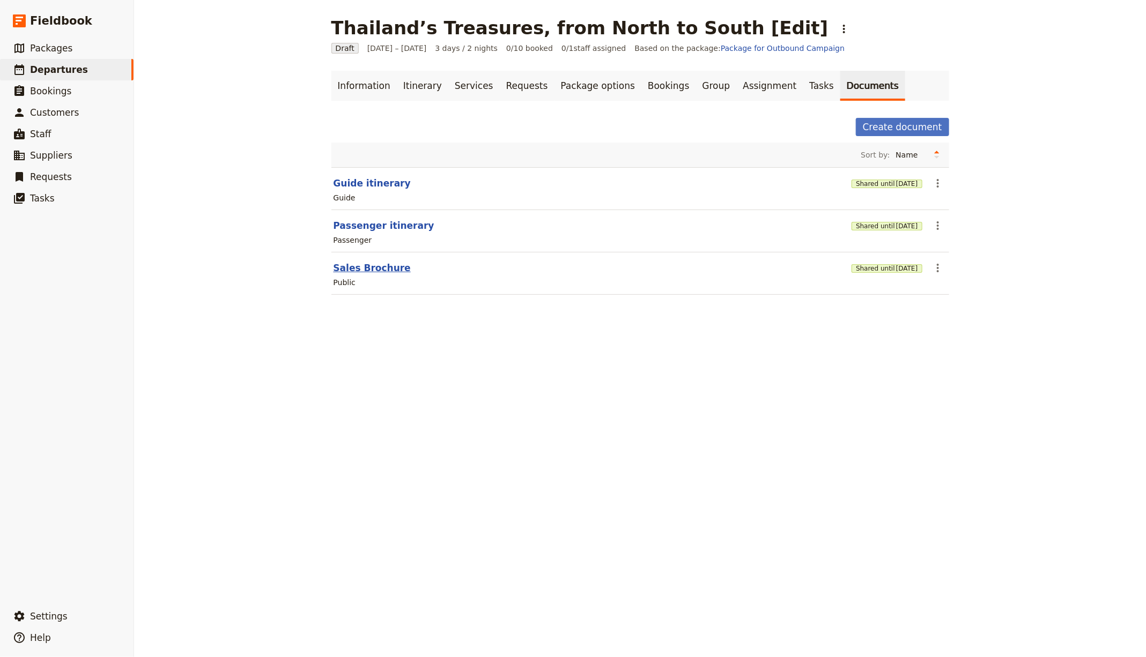
click at [353, 268] on button "Sales Brochure" at bounding box center [372, 268] width 77 height 13
select select "DEFAULT"
click at [838, 29] on icon "Actions" at bounding box center [844, 29] width 13 height 13
click at [748, 78] on button "Schedule departure" at bounding box center [772, 85] width 100 height 15
click at [641, 84] on link "Bookings" at bounding box center [668, 86] width 54 height 30
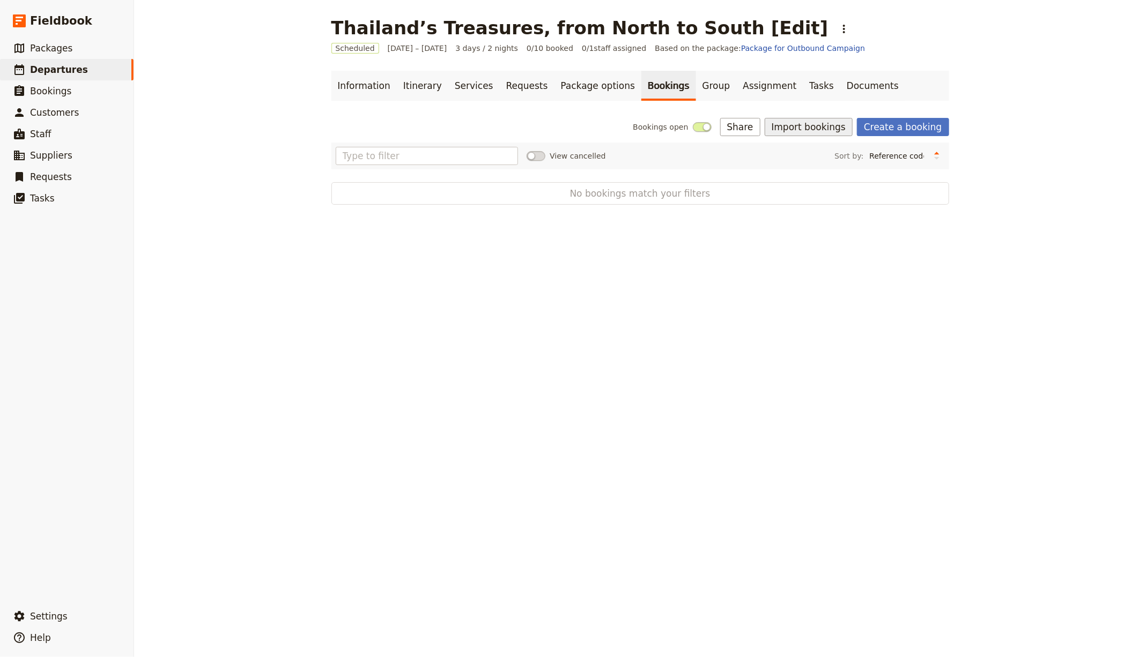
click at [803, 131] on button "Import bookings" at bounding box center [809, 127] width 88 height 18
click at [827, 145] on span "Import Bookings" at bounding box center [811, 150] width 62 height 11
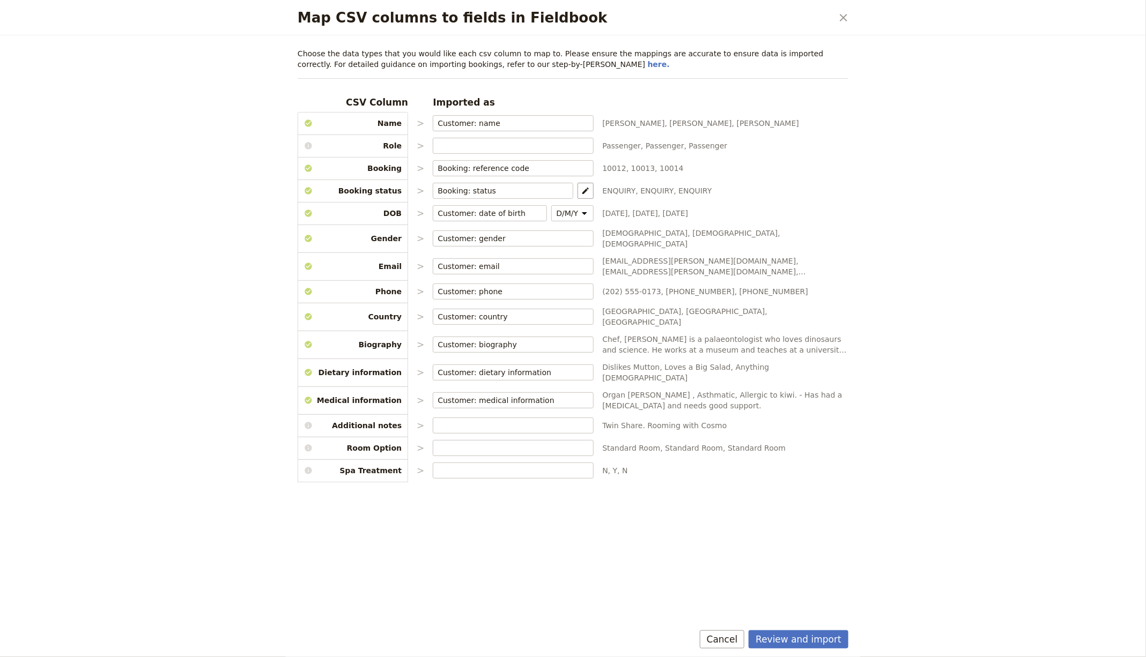
click at [803, 641] on button "Review and import" at bounding box center [799, 640] width 100 height 18
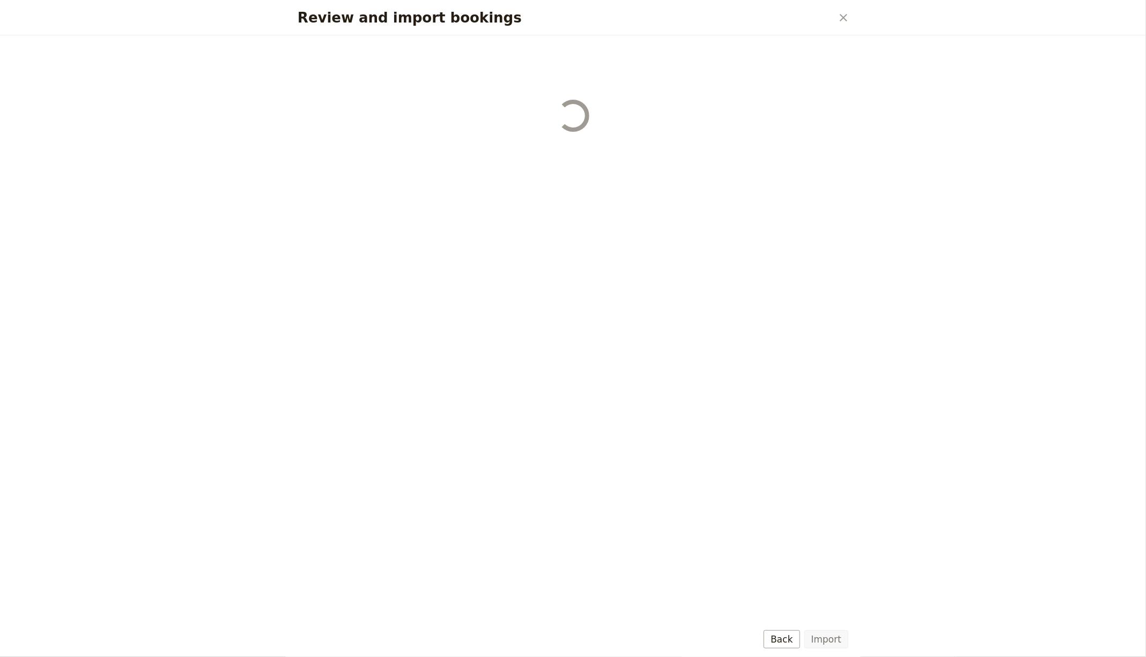
select select "655d56b39948720cb8e55355"
select select "655d57ca9948720cb8e553ec"
select select "655d57fa9948720cb8e553f3"
select select "655d58079948720cb8e553fa"
select select "655d584c9948720cb8e55401"
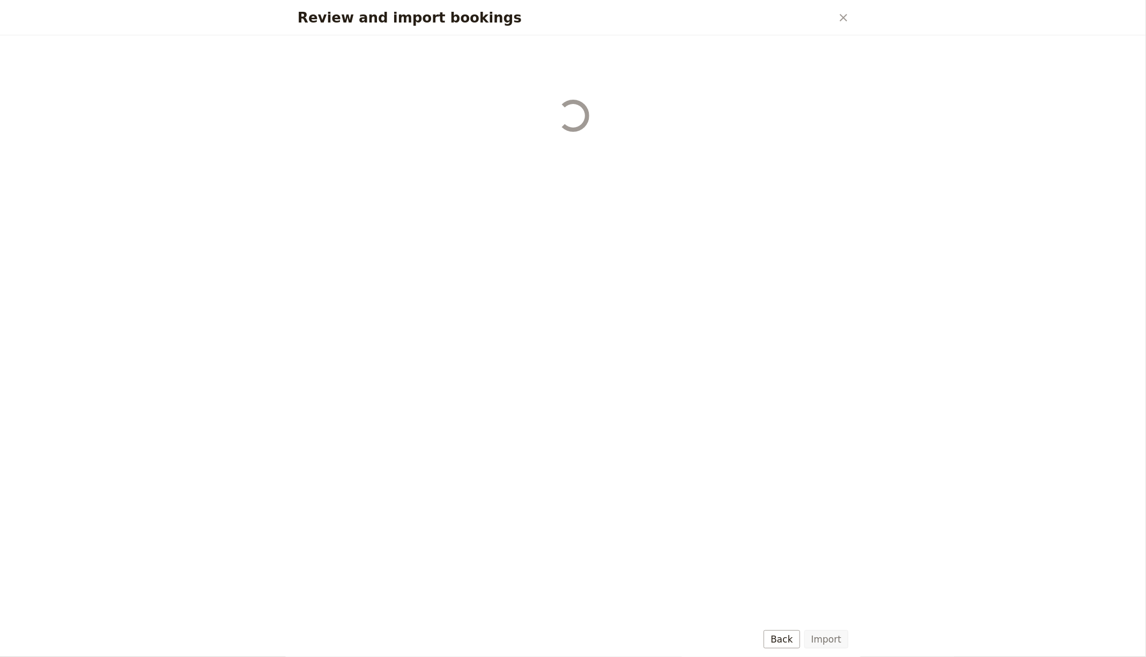
select select "655d58679948720cb8e5540d"
select select "650e6b6659641ed5ee156647"
select select "650e6b4b59641ed5ee156605"
select select "650e2104408bbede5b0c60fd"
select select "650e1d73408bbede5b0c60a6"
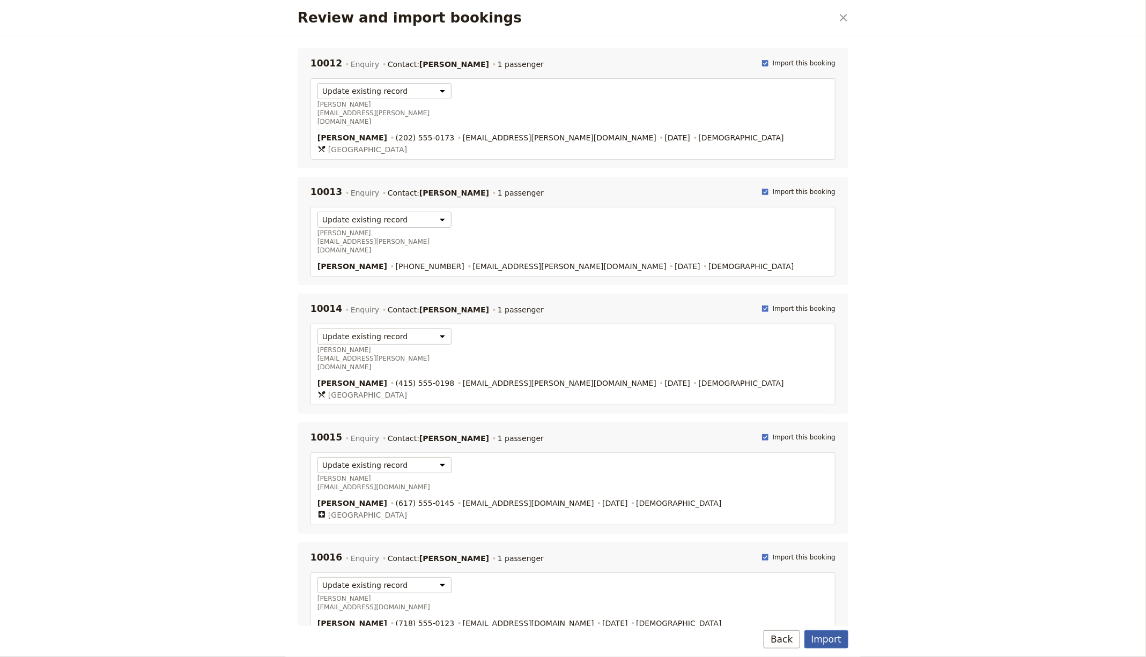
click at [814, 638] on button "Import" at bounding box center [826, 640] width 44 height 18
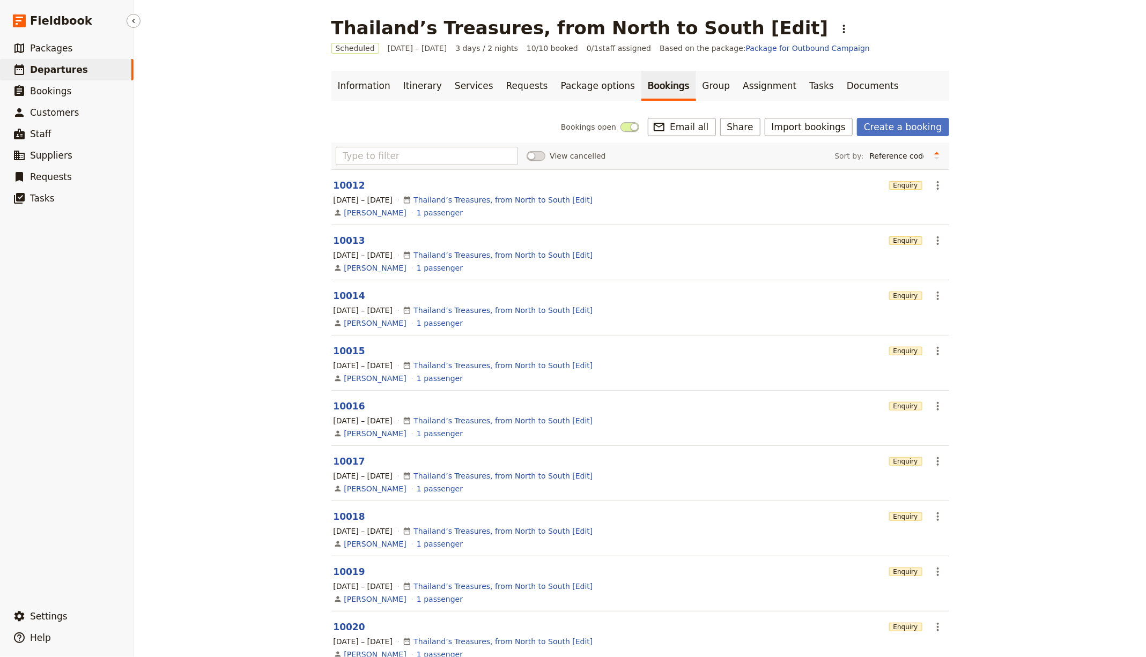
click at [72, 66] on span "Departures" at bounding box center [59, 69] width 58 height 11
select select "CREATED_AT"
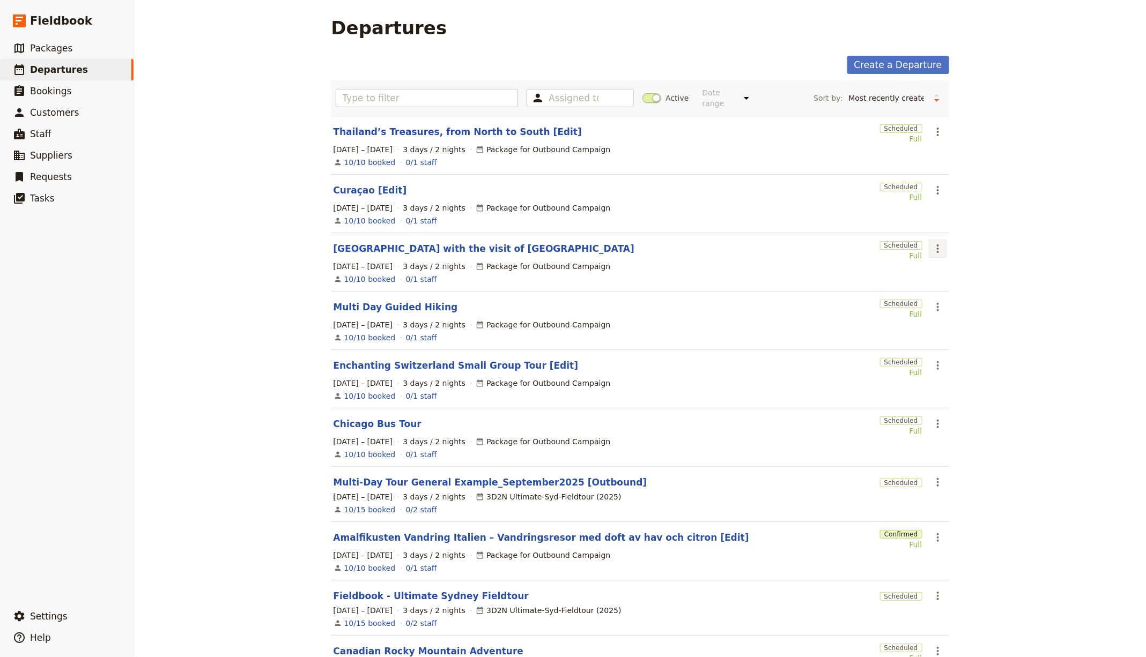
click at [934, 242] on icon "Actions" at bounding box center [937, 248] width 13 height 13
click at [945, 286] on span "Clone this departure" at bounding box center [969, 285] width 77 height 11
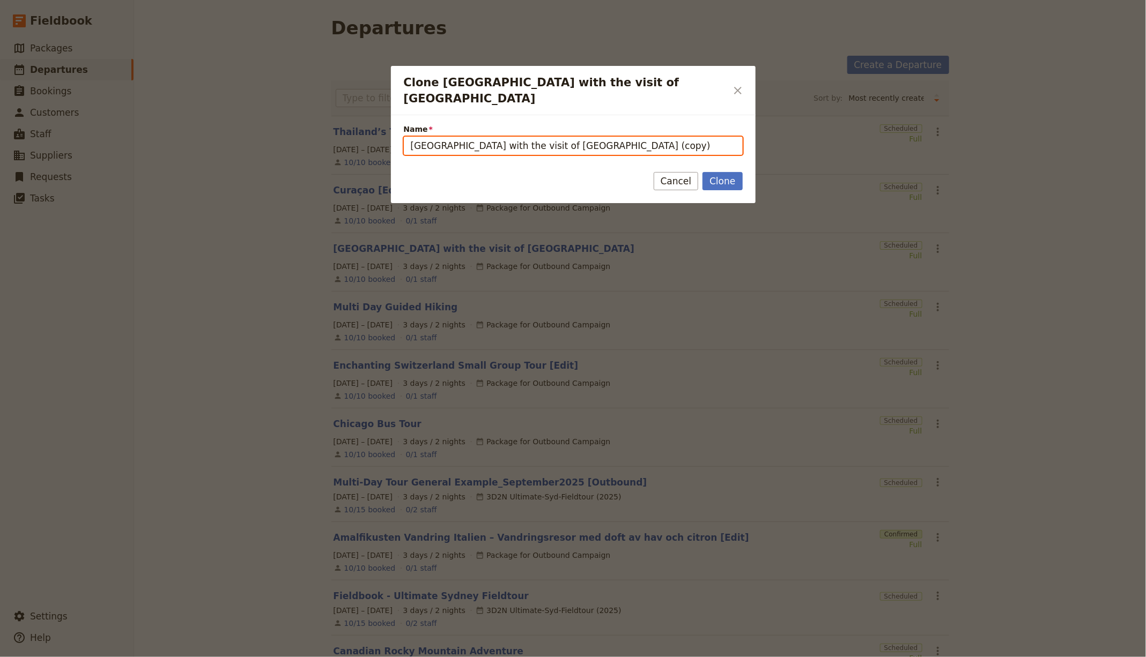
drag, startPoint x: 678, startPoint y: 128, endPoint x: 676, endPoint y: 135, distance: 7.3
click at [678, 137] on input "Saint Petersburg with the visit of Velikiy Novgorod (copy)" at bounding box center [573, 146] width 339 height 18
paste input "They Came to Paris: Literature 1910–1940"
type input "They Came to Paris: Literature 1910–1940"
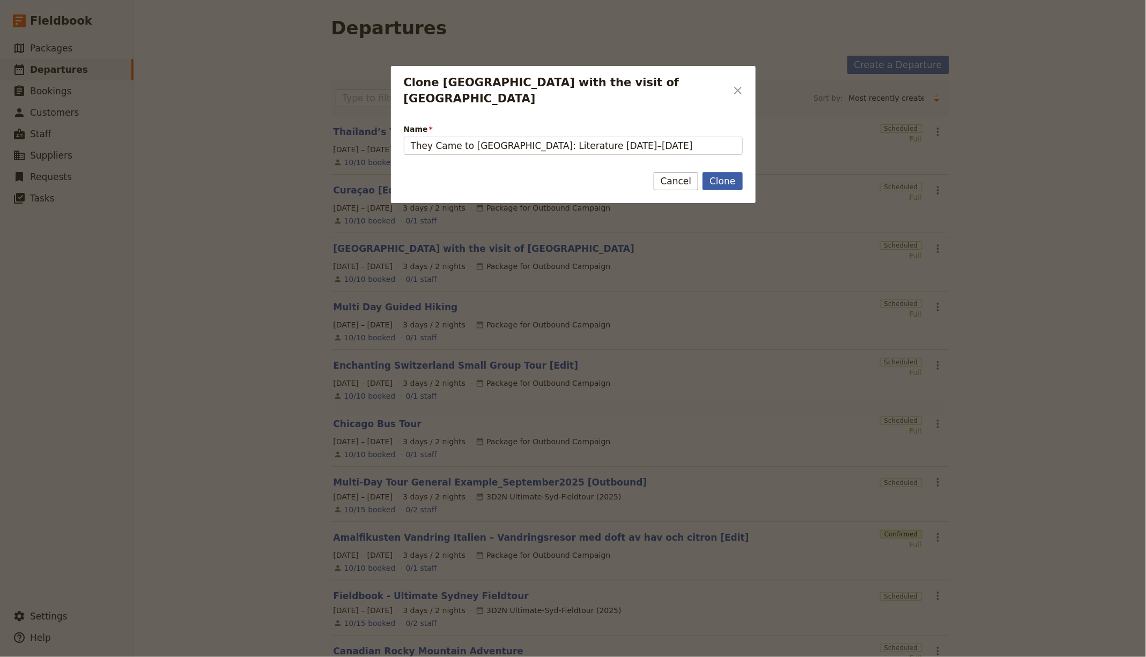
click at [721, 172] on button "Clone" at bounding box center [722, 181] width 40 height 18
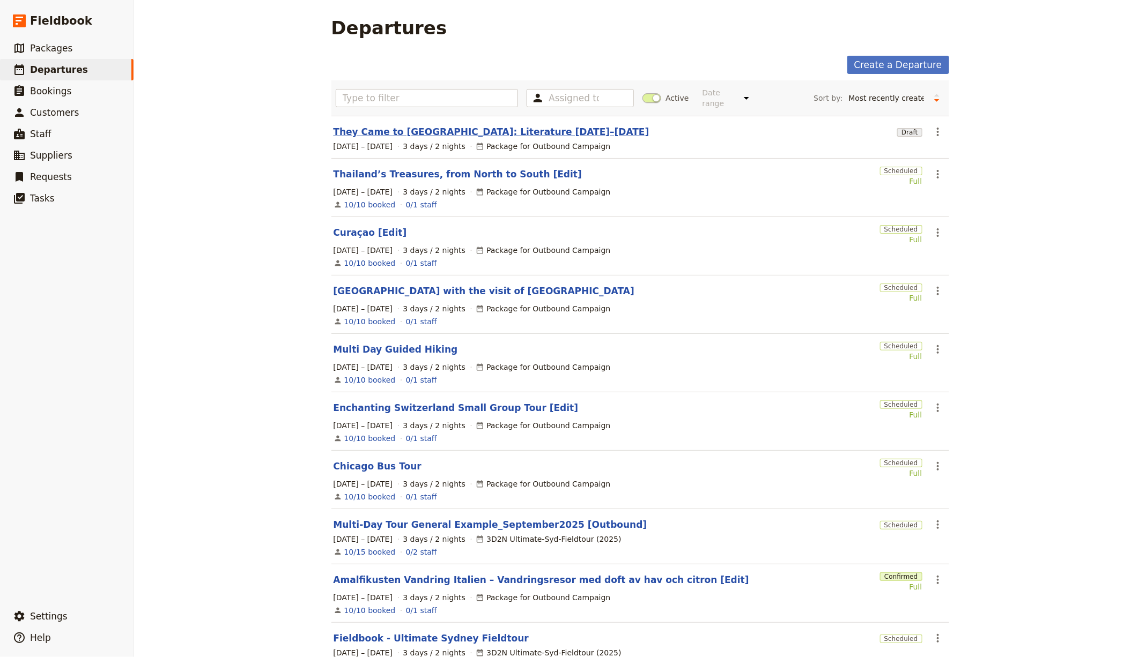
click at [386, 135] on link "They Came to Paris: Literature 1910–1940" at bounding box center [492, 131] width 316 height 13
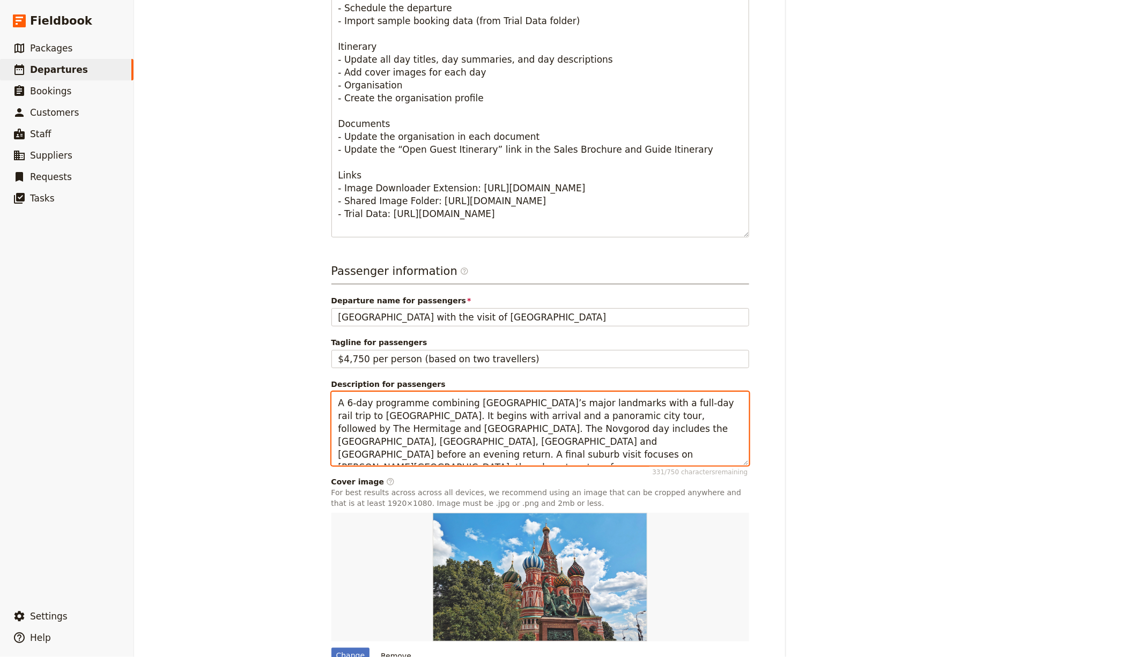
click at [364, 392] on textarea "A 6-day programme combining St Petersburg’s major landmarks with a full-day rai…" at bounding box center [540, 428] width 418 height 73
paste textarea "n 8-day literary tour in Paris combining themed walks, discussions and museum v…"
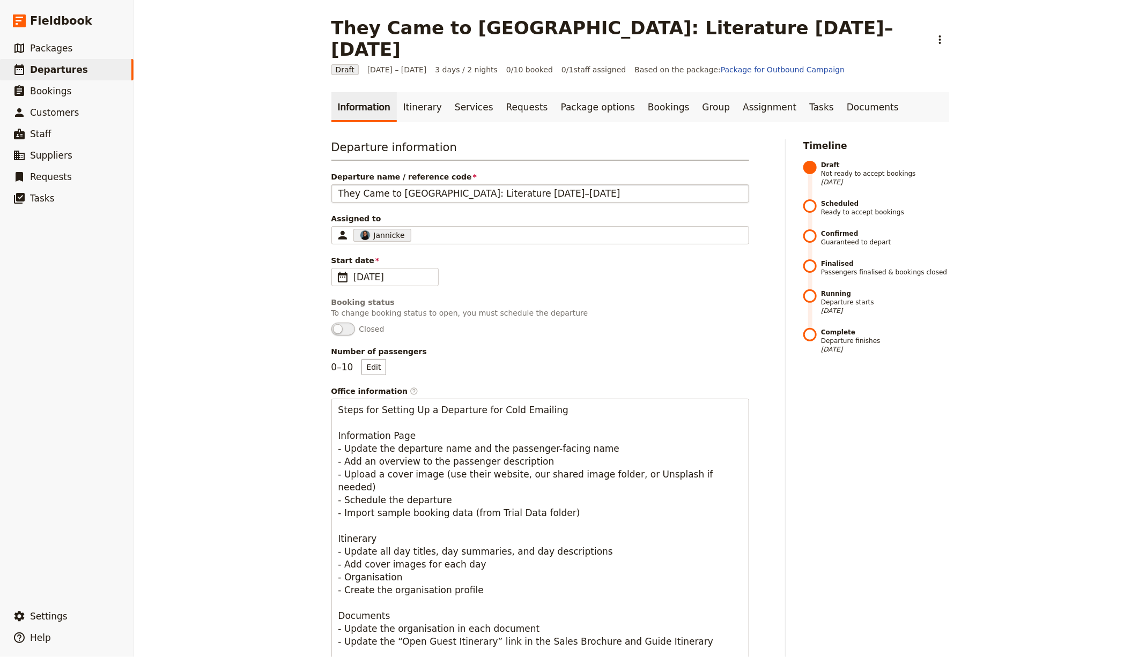
type textarea "An 8-day literary tour in Paris combining themed walks, discussions and museum …"
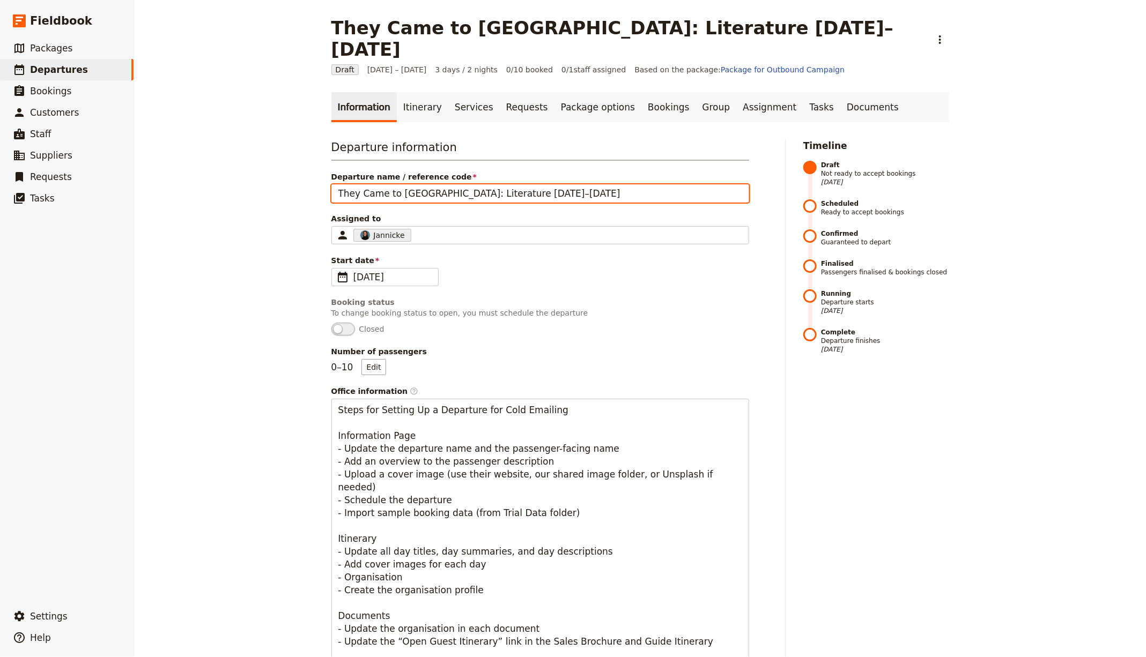
click at [463, 184] on input "They Came to Paris: Literature 1910–1940" at bounding box center [540, 193] width 418 height 18
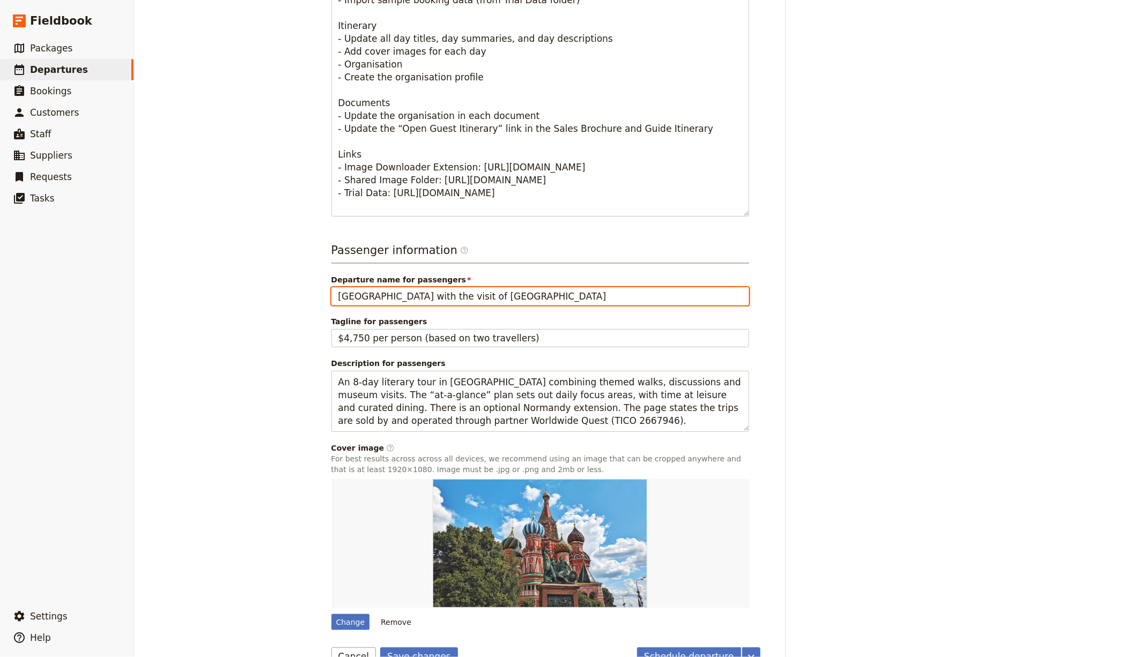
click at [494, 287] on input "Saint Petersburg with the visit of Velikiy Novgorod" at bounding box center [540, 296] width 418 height 18
paste input "They Came to Paris: Literature 1910–1940"
type input "They Came to Paris: Literature 1910–1940"
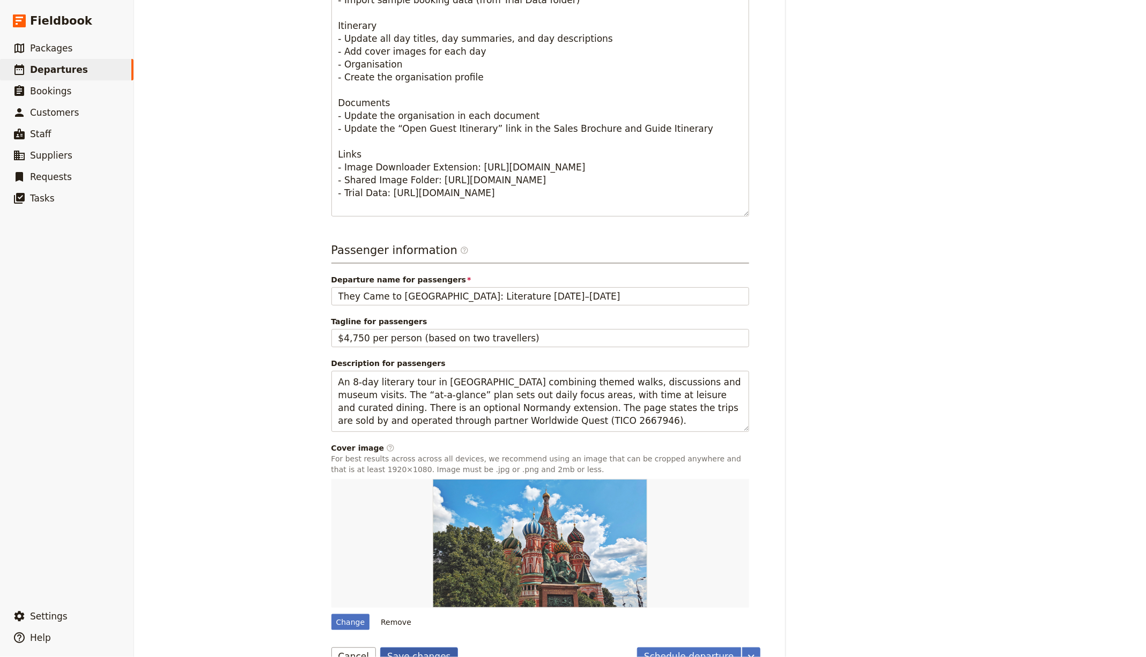
drag, startPoint x: 431, startPoint y: 628, endPoint x: 708, endPoint y: 245, distance: 473.4
click at [431, 648] on button "Save changes" at bounding box center [419, 657] width 78 height 18
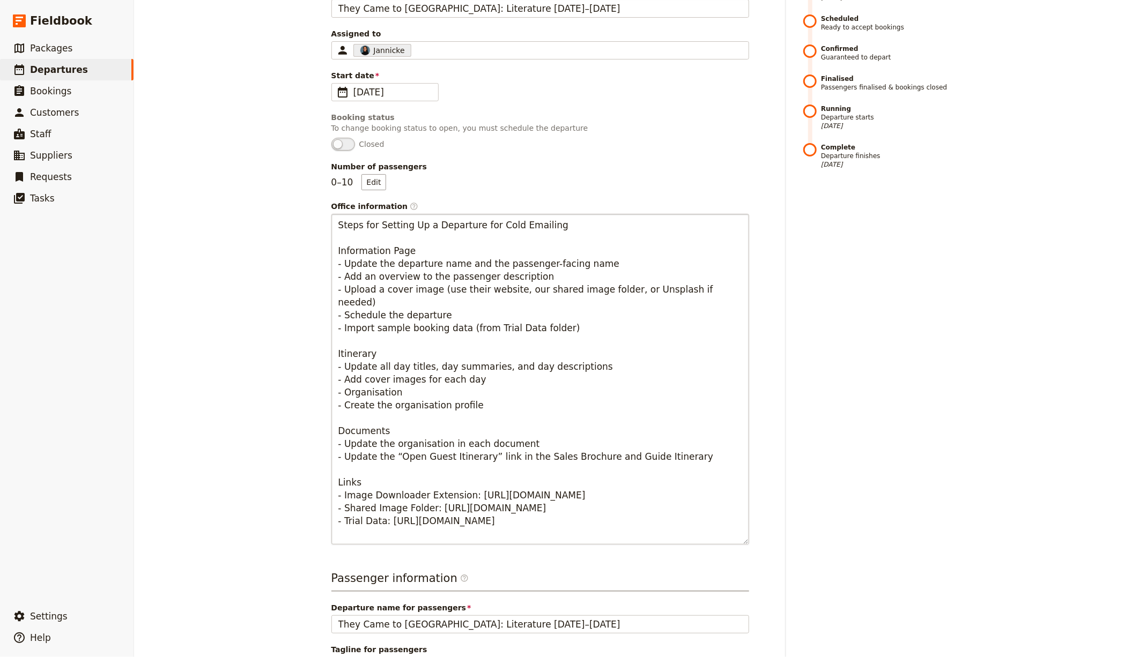
scroll to position [0, 0]
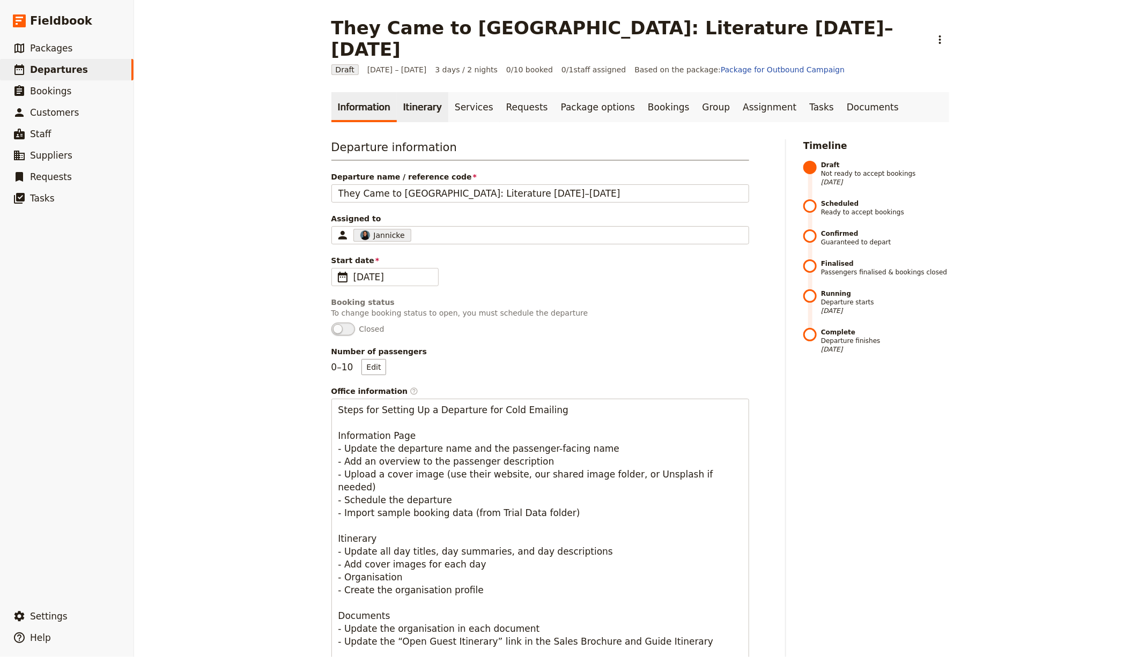
click at [407, 92] on link "Itinerary" at bounding box center [422, 107] width 51 height 30
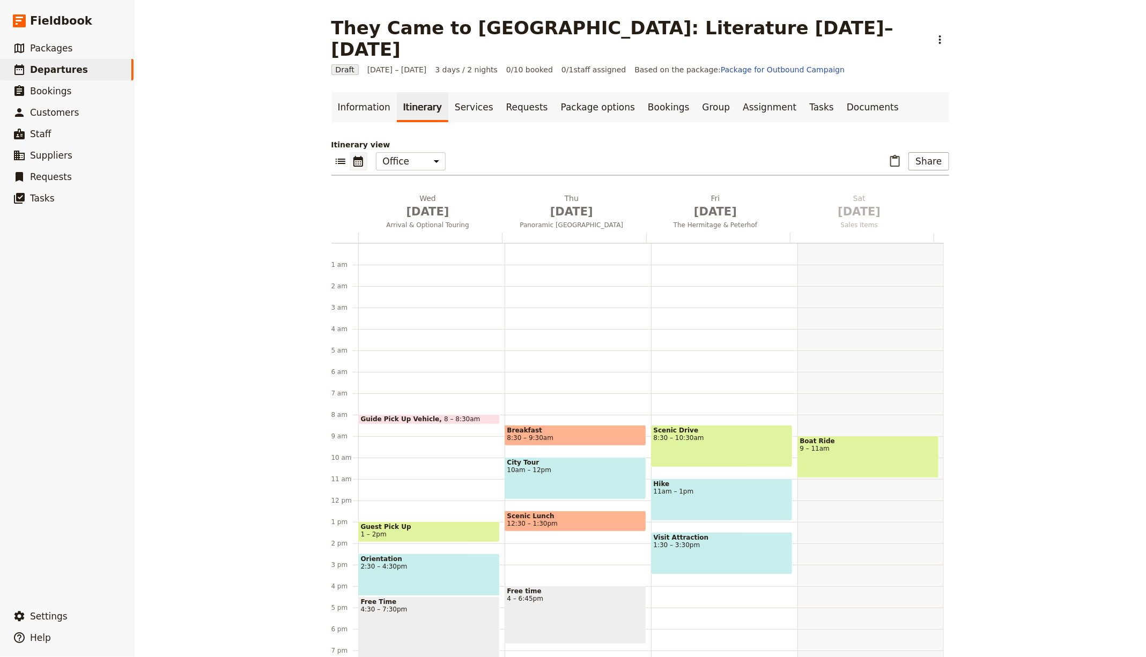
scroll to position [106, 0]
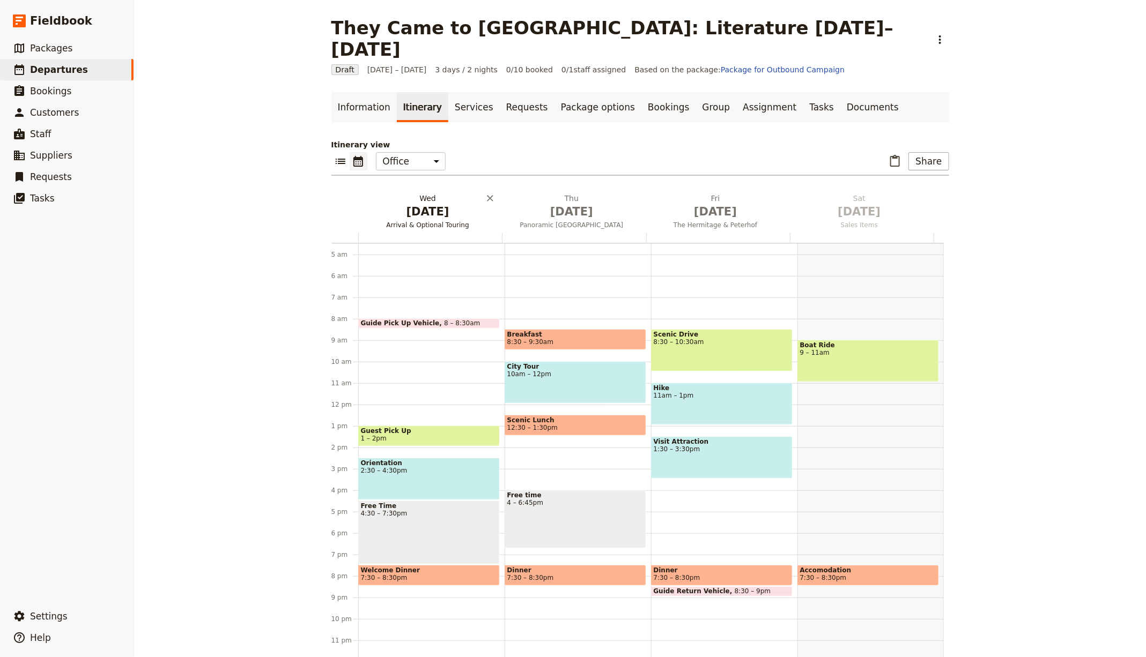
click at [403, 221] on span "Arrival & Optional Touring" at bounding box center [427, 225] width 139 height 9
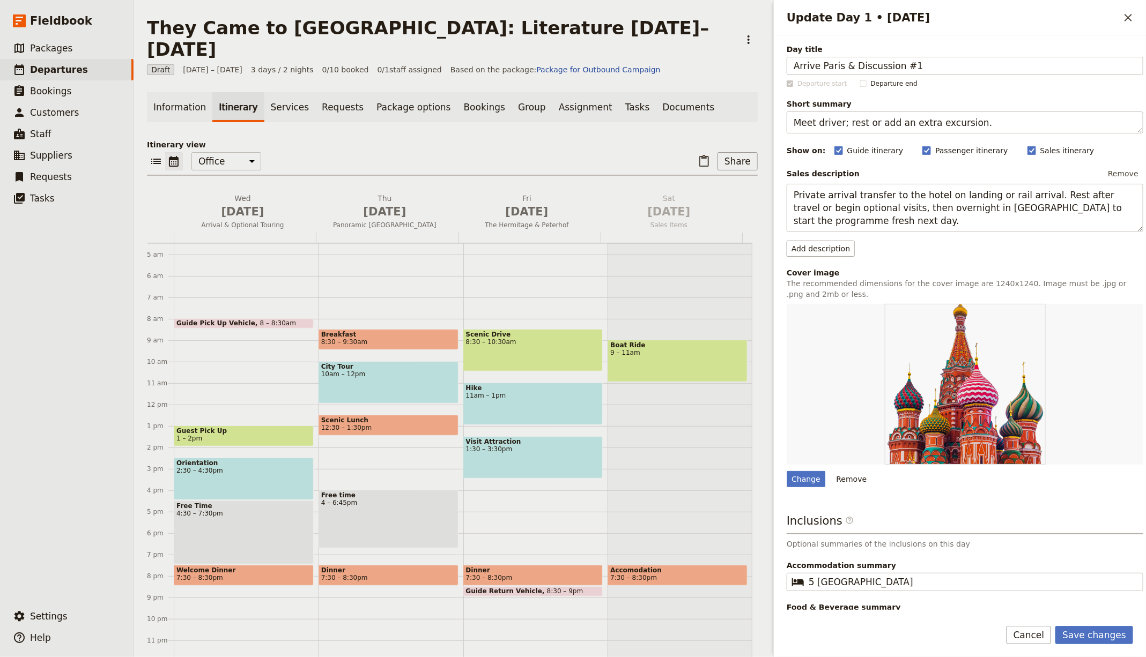
type input "Arrive Paris & Discussion #1"
click at [829, 124] on textarea "Meet driver; rest or add an extra excursion." at bounding box center [965, 123] width 357 height 22
paste textarea "Settle in and open the conversat"
type textarea "Settle in and open the conversation."
click at [833, 211] on textarea "Private arrival transfer to the hotel on landing or rail arrival. Rest after tr…" at bounding box center [965, 208] width 357 height 48
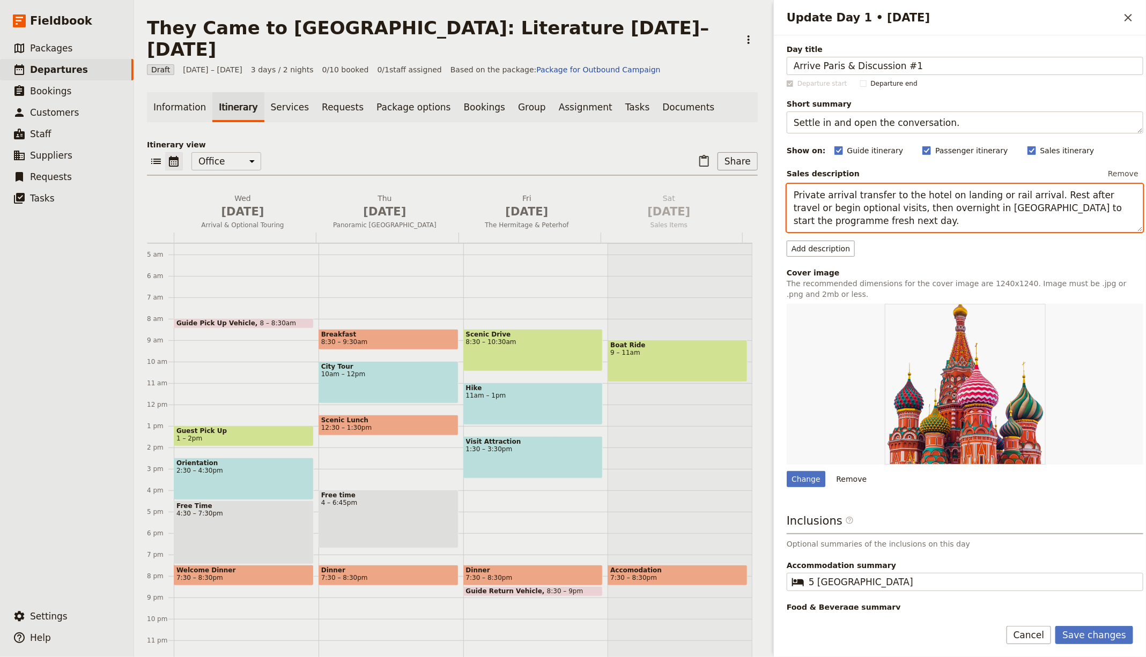
paste textarea "Check in near the Luxembourg Gardens and gather for the first guided discussion…"
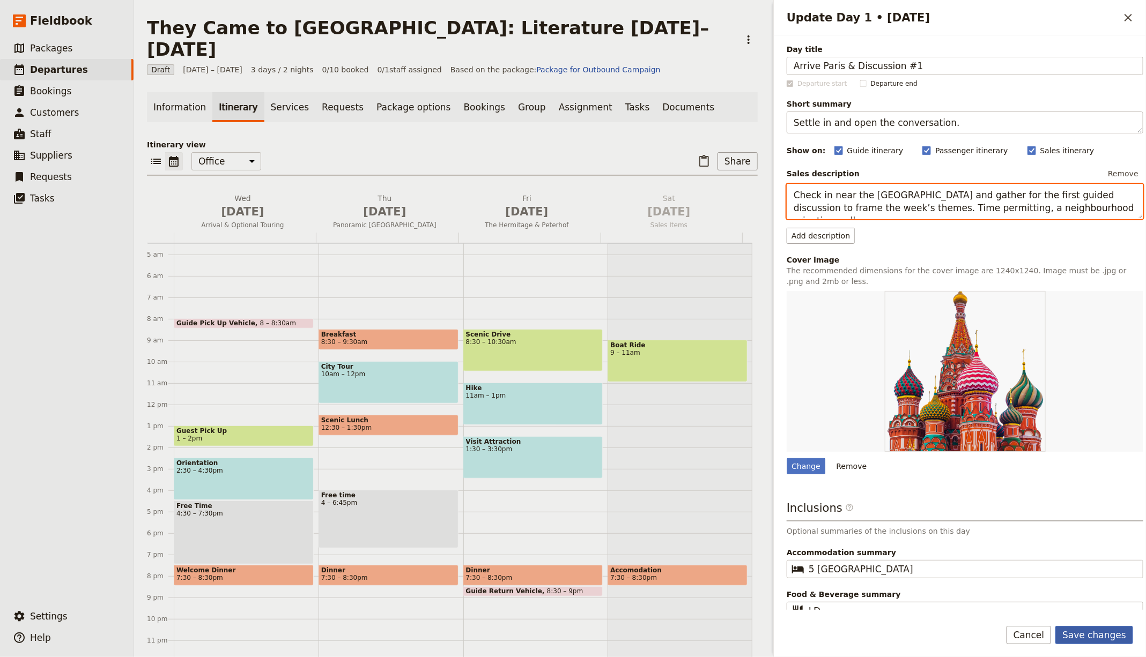
type textarea "Check in near the Luxembourg Gardens and gather for the first guided discussion…"
click at [1093, 634] on button "Save changes" at bounding box center [1094, 635] width 78 height 18
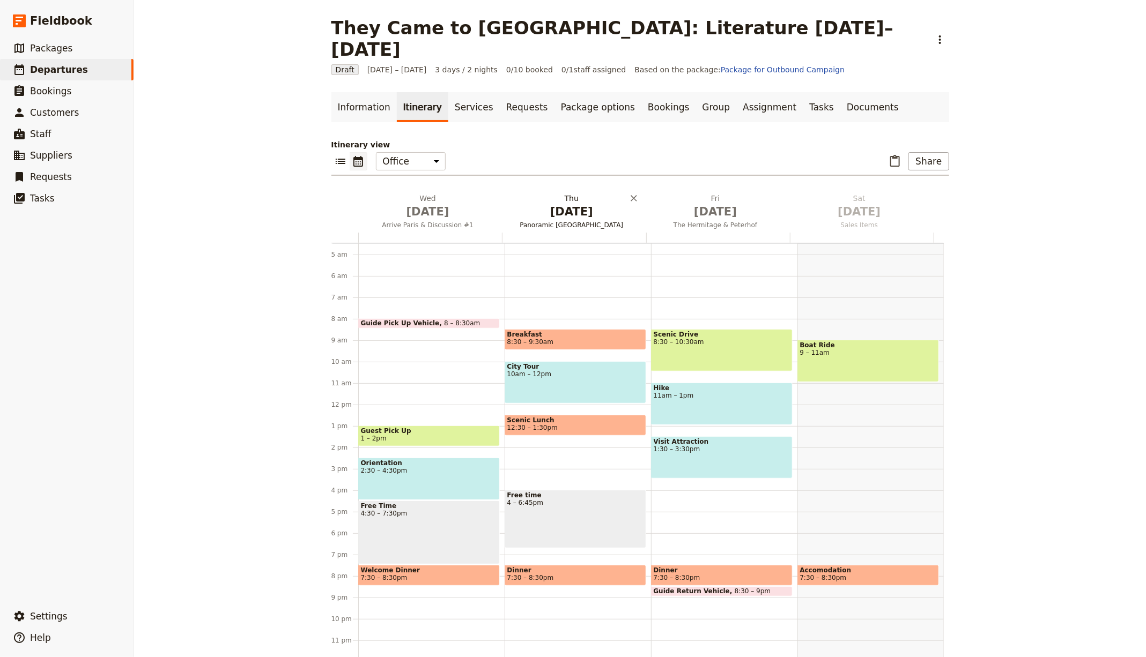
click at [545, 204] on span "Oct 2" at bounding box center [571, 212] width 131 height 16
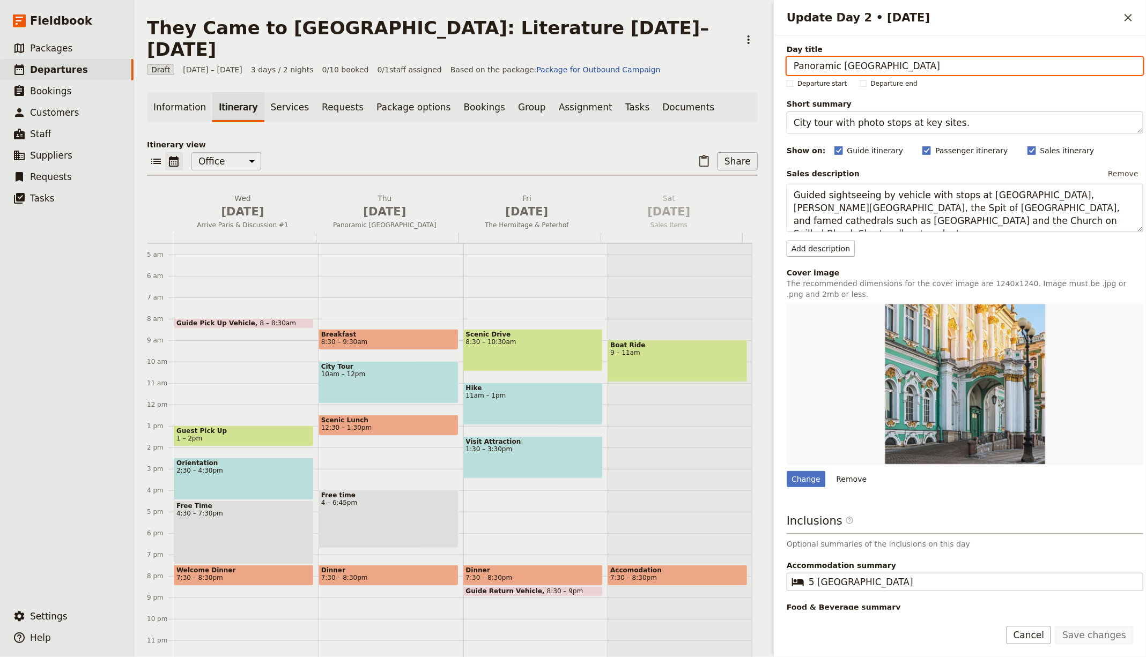
click at [807, 61] on input "Panoramic St Petersburg" at bounding box center [965, 66] width 357 height 18
paste input "Montmartre Walk"
type input "Montmartre Walk"
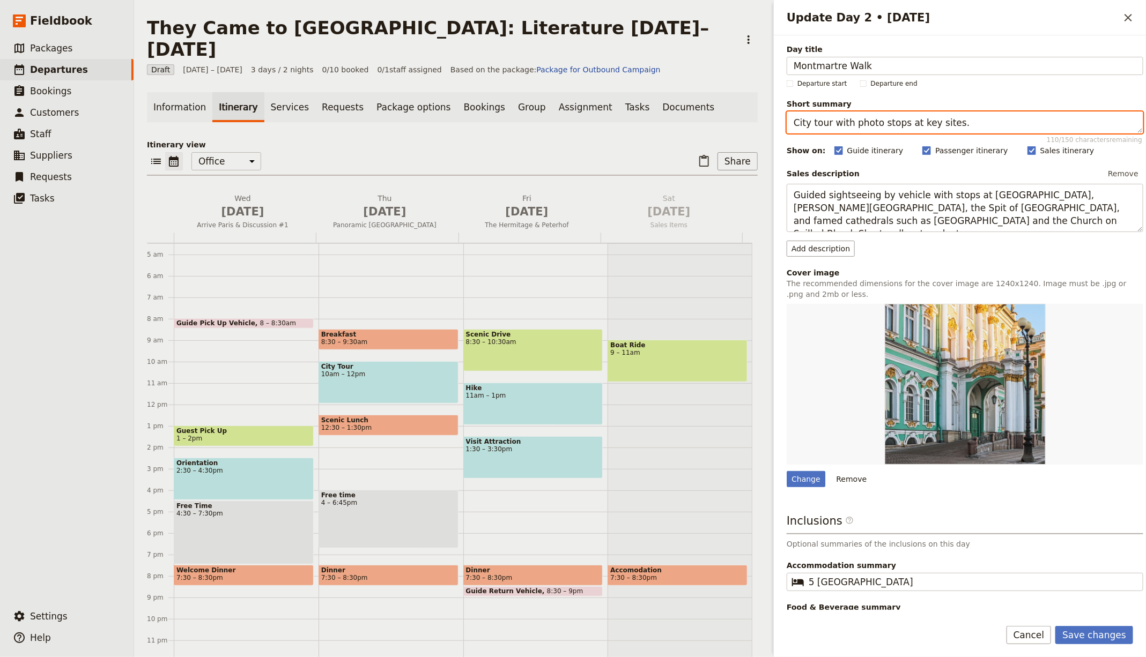
click at [846, 120] on textarea "City tour with photo stops at key sites." at bounding box center [965, 123] width 357 height 22
paste textarea "Explore cafés, studios and haunts on the hill"
type textarea "Explore cafés, studios and haunts on the hill."
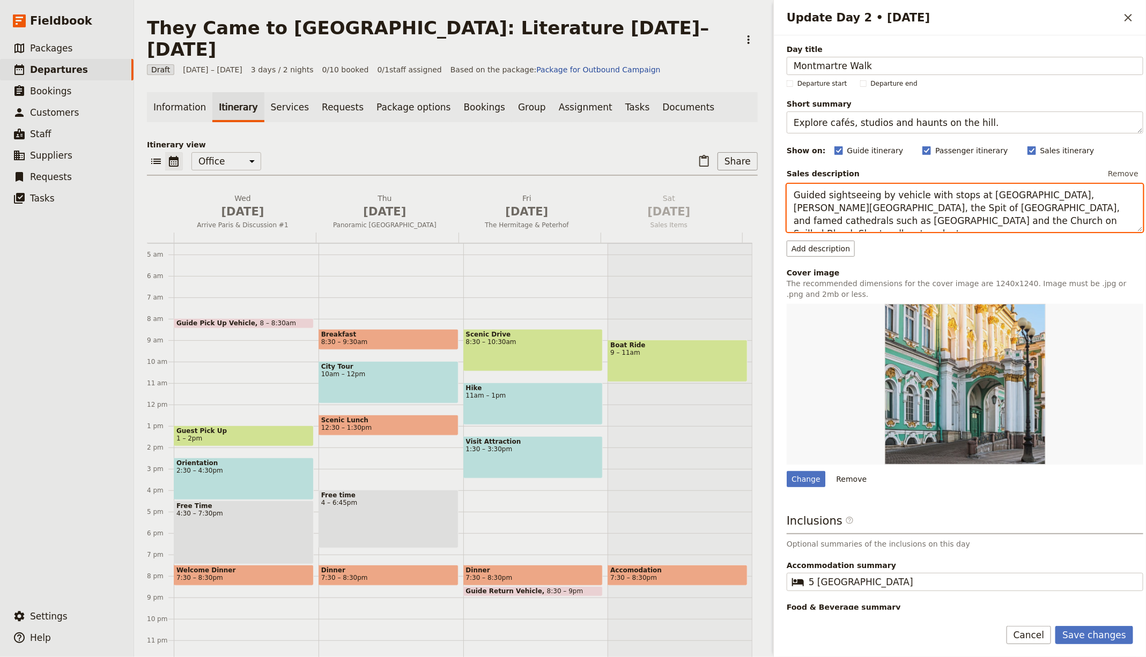
click at [847, 209] on textarea "Guided sightseeing by vehicle with stops at Palace Square, Nevsky Prospekt, the…" at bounding box center [965, 208] width 357 height 48
paste textarea "walk through Montmartre tracing early modernist networks, with insights into ve…"
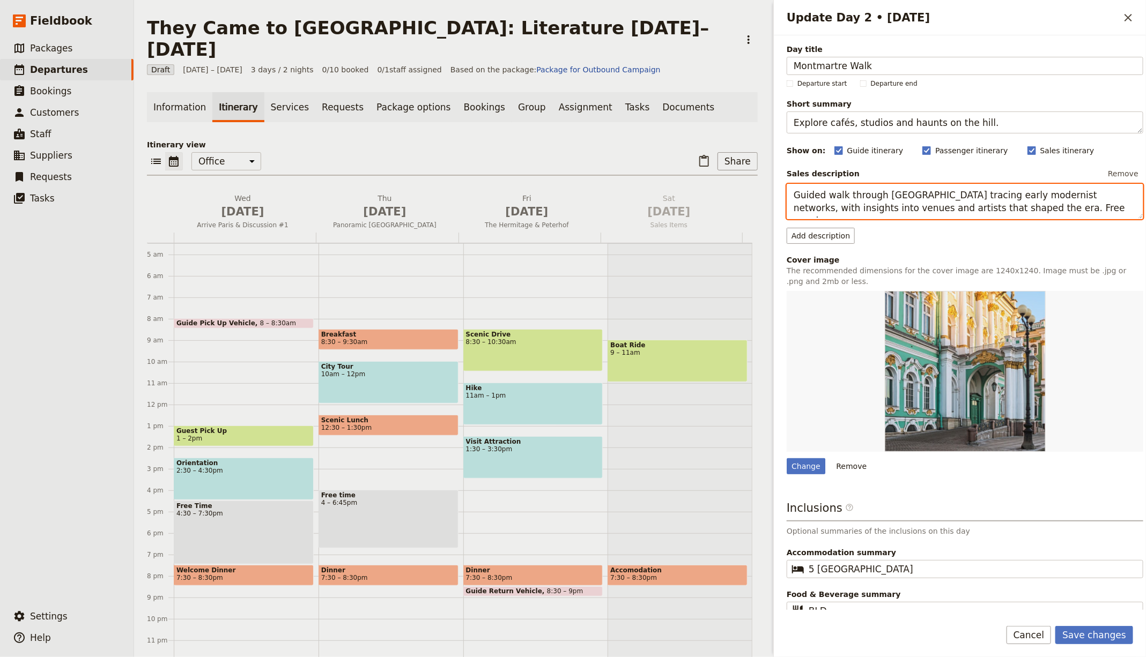
type textarea "Guided walk through Montmartre tracing early modernist networks, with insights …"
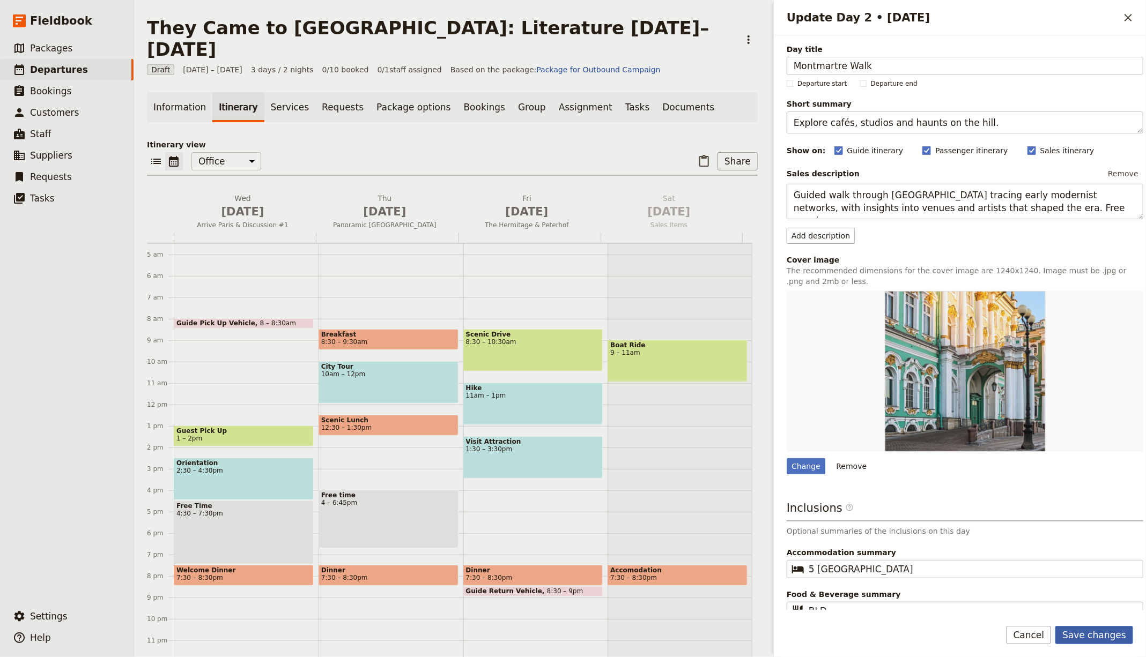
click at [1090, 631] on button "Save changes" at bounding box center [1094, 635] width 78 height 18
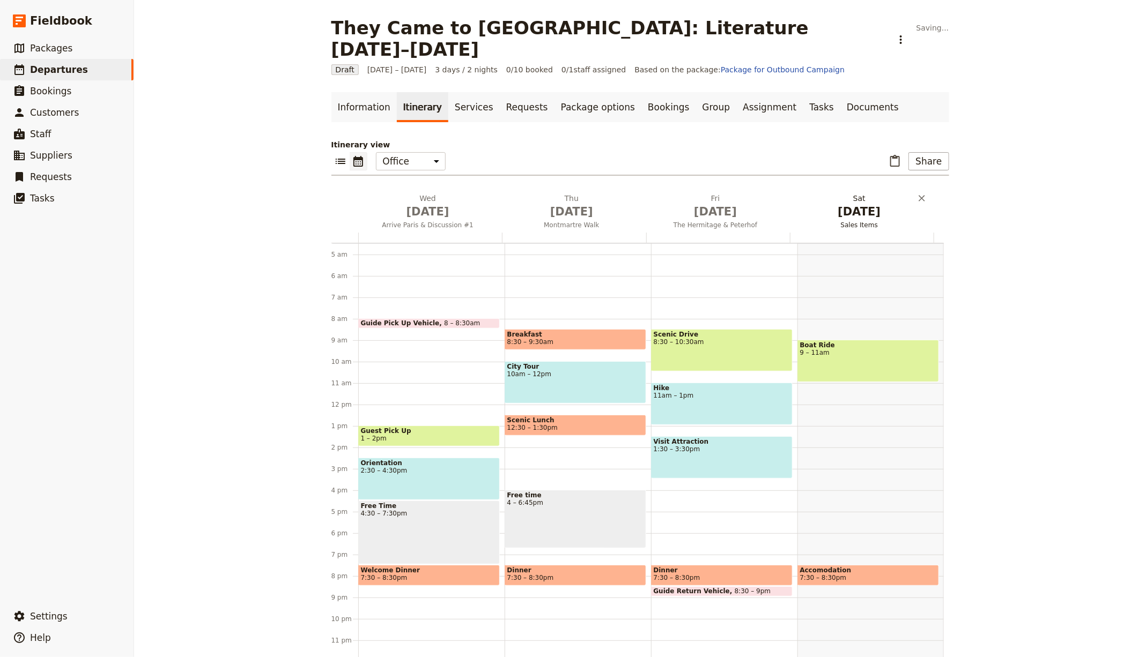
click at [670, 204] on span "Oct 3" at bounding box center [715, 212] width 131 height 16
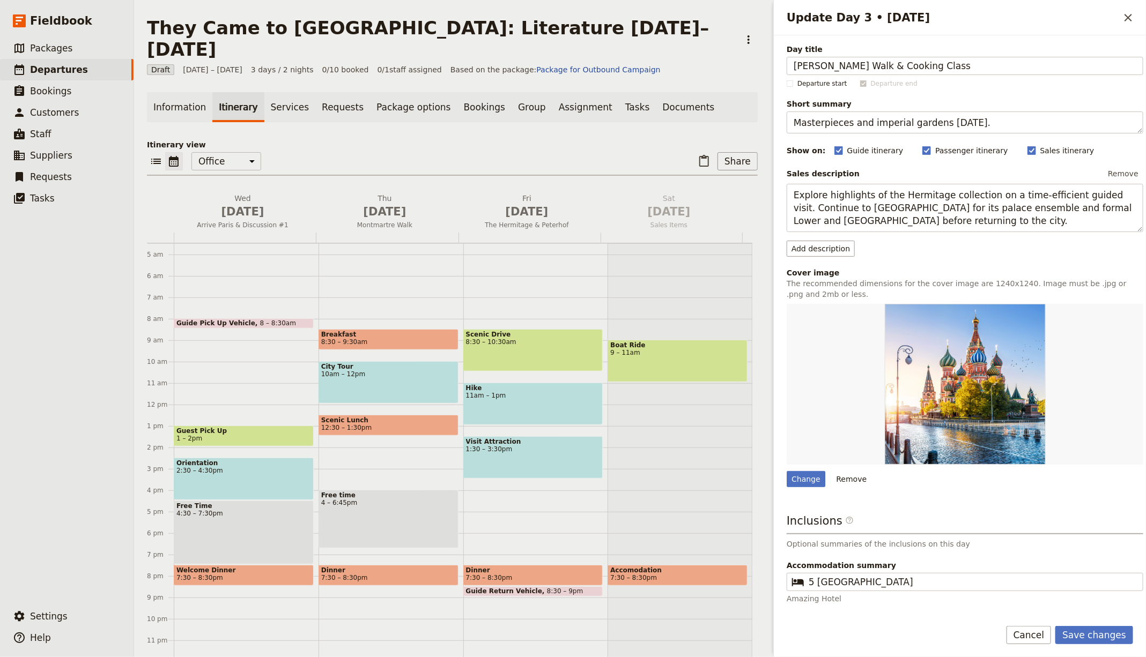
type input "Hemingway Walk & Cooking Class"
click at [826, 117] on textarea "Masterpieces and imperial gardens in one day." at bounding box center [965, 123] width 357 height 22
paste textarea "Literary Paris by foot, then a hands-on kitchen"
type textarea "Literary Paris by foot, then a hands-on kitchen."
click at [841, 206] on textarea "Explore highlights of the Hermitage collection on a time-efficient guided visit…" at bounding box center [965, 208] width 357 height 48
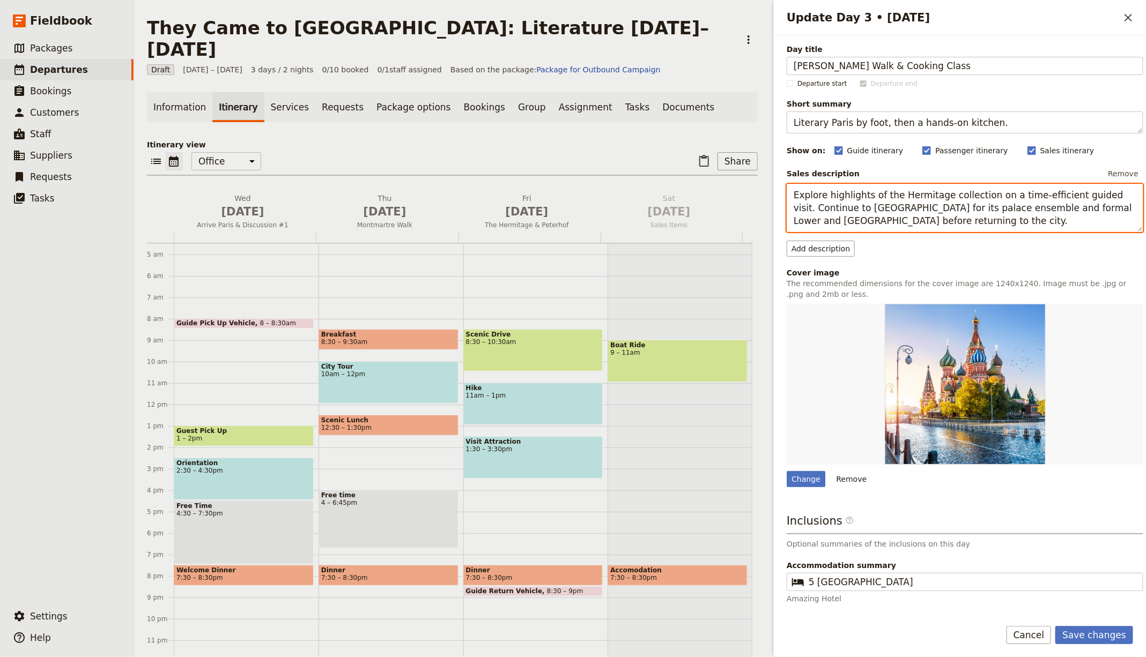
paste textarea "Follow Hemingway’s Paris, then join a cooking class for a convivial meal and co…"
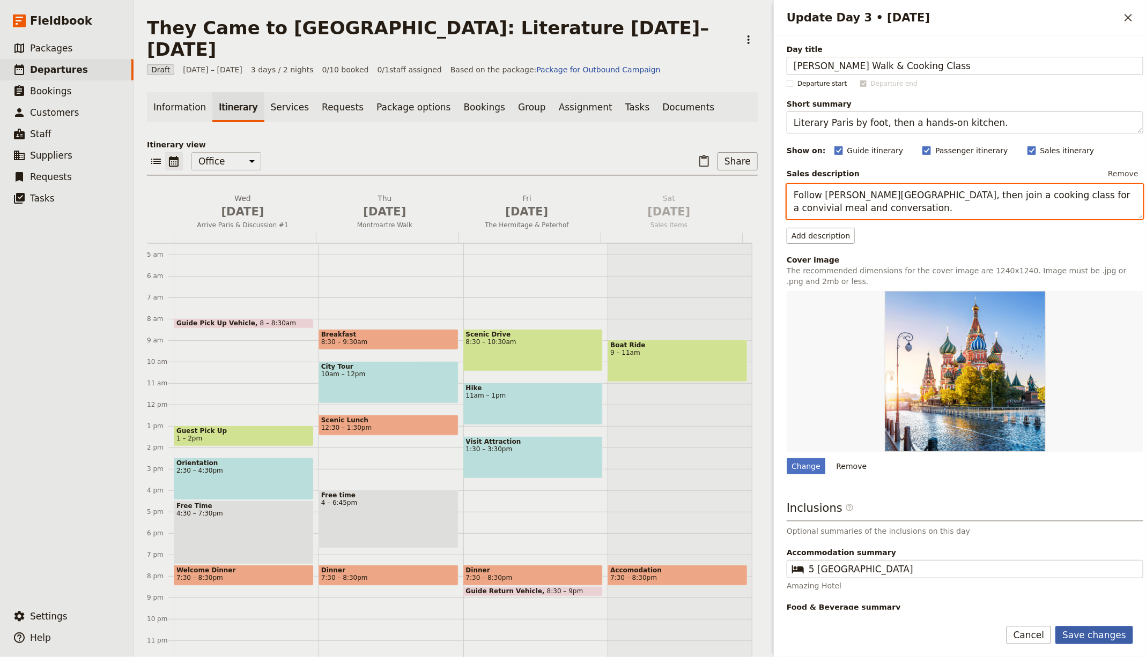
type textarea "Follow Hemingway’s Paris, then join a cooking class for a convivial meal and co…"
click at [1069, 638] on button "Save changes" at bounding box center [1094, 635] width 78 height 18
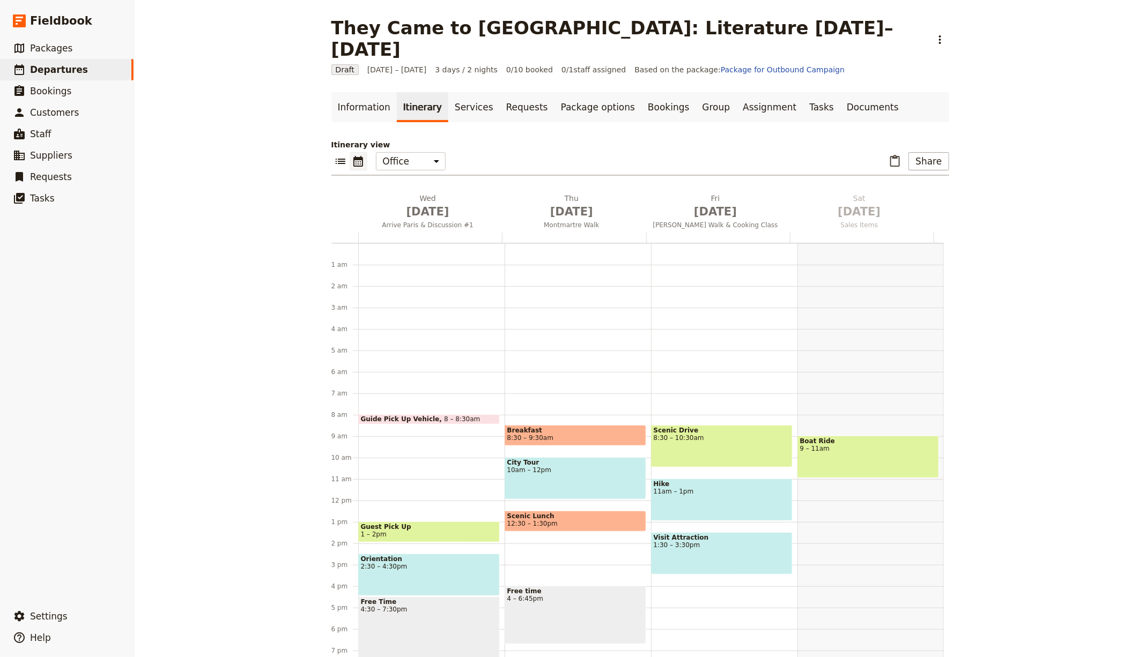
scroll to position [106, 0]
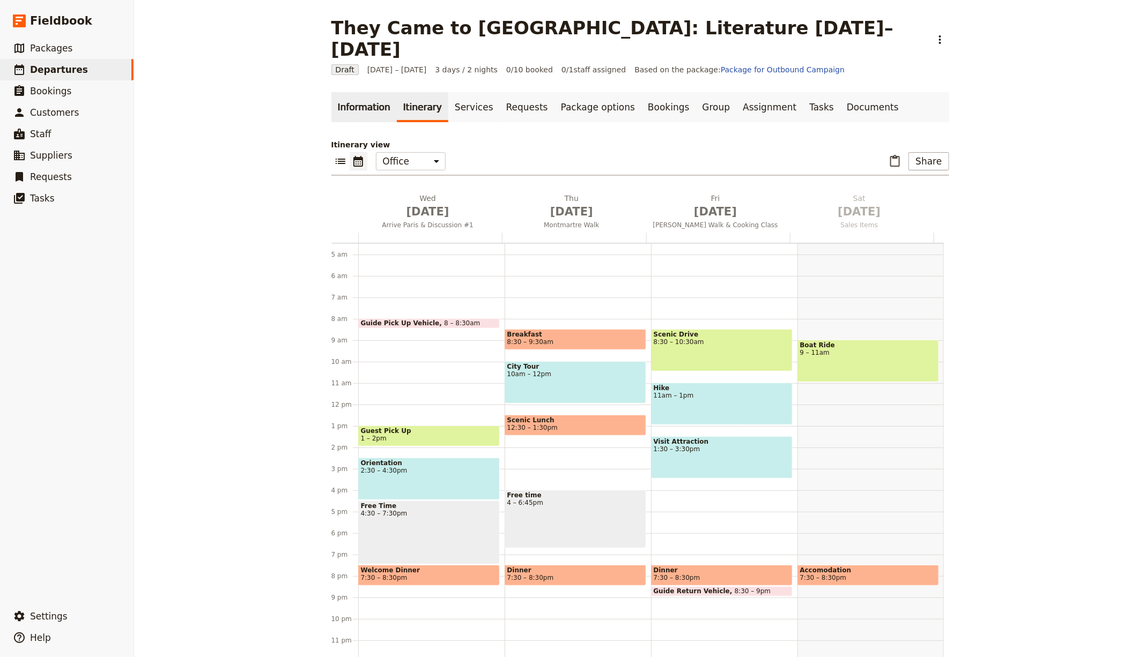
click at [354, 92] on link "Information" at bounding box center [363, 107] width 65 height 30
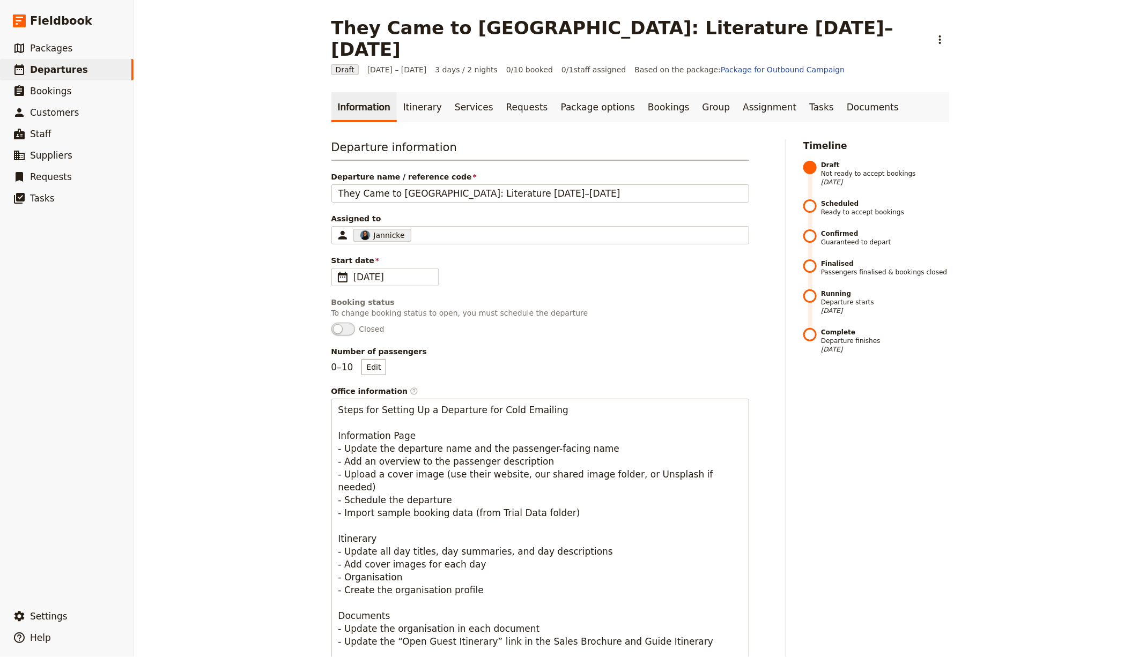
scroll to position [513, 0]
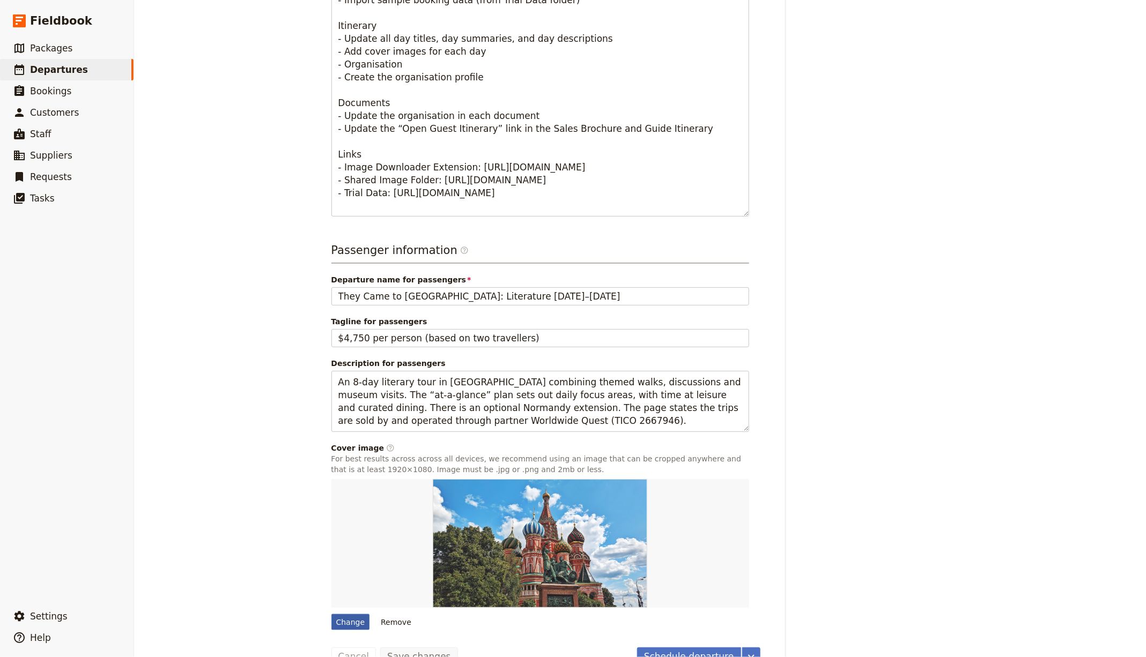
click at [347, 614] on div "Change" at bounding box center [350, 622] width 39 height 16
click at [331, 614] on input "Change" at bounding box center [331, 614] width 1 height 1
type input "C:\fakepath\Boulevard-de-Clichy_Classical-Pursuits-2048x1271.jpg"
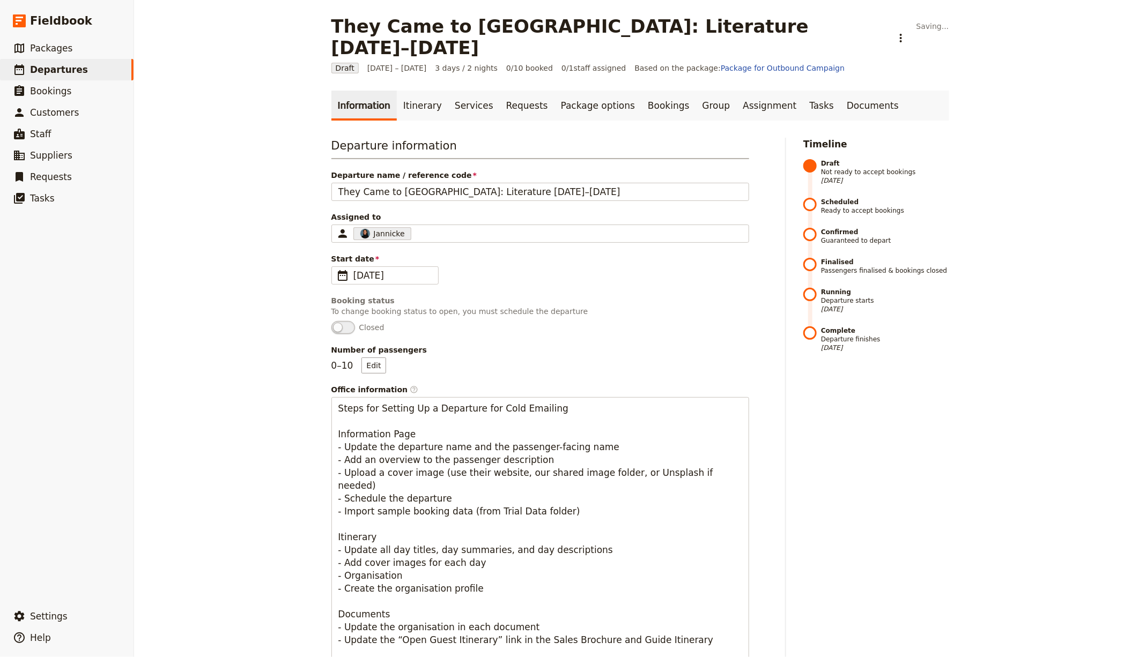
scroll to position [0, 0]
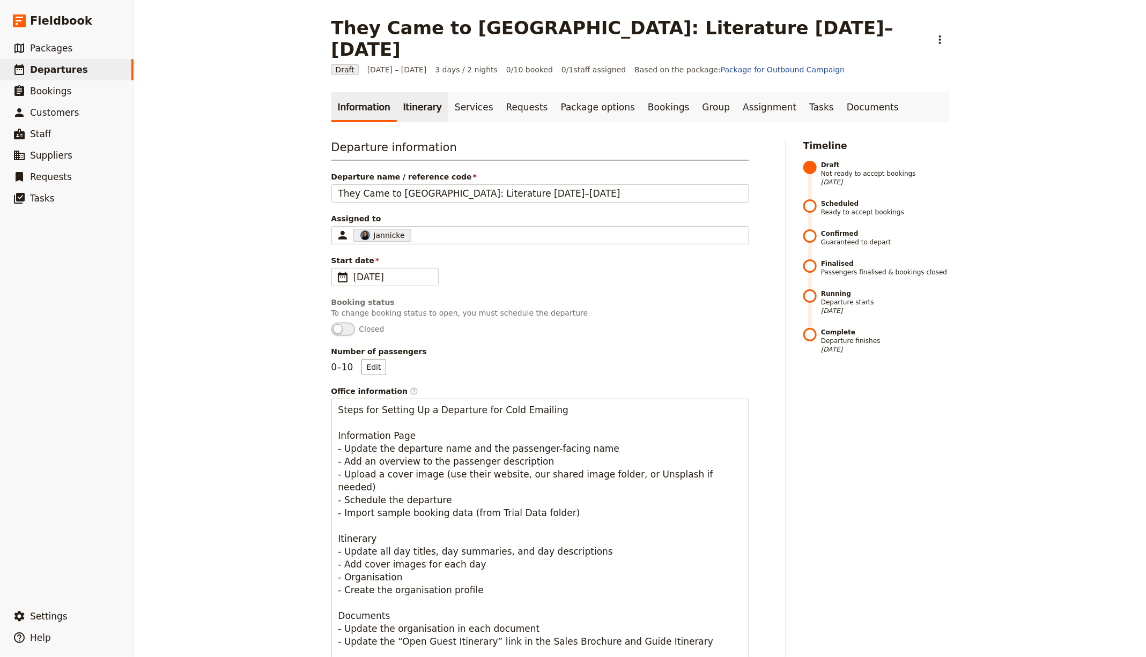
click at [420, 93] on link "Itinerary" at bounding box center [422, 107] width 51 height 30
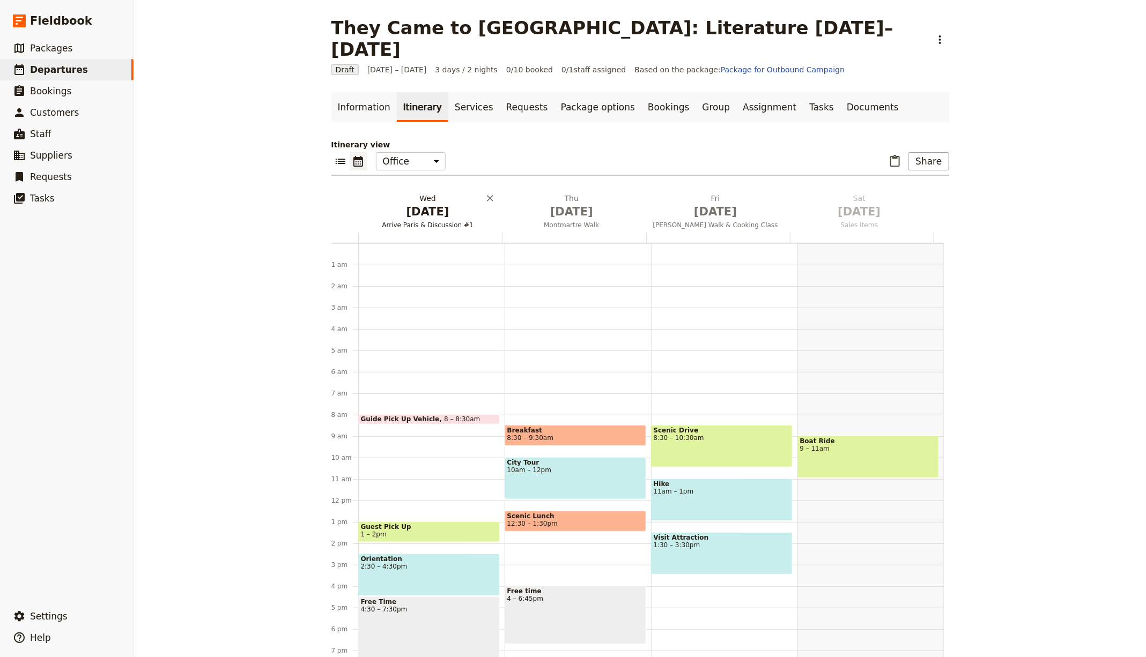
scroll to position [106, 0]
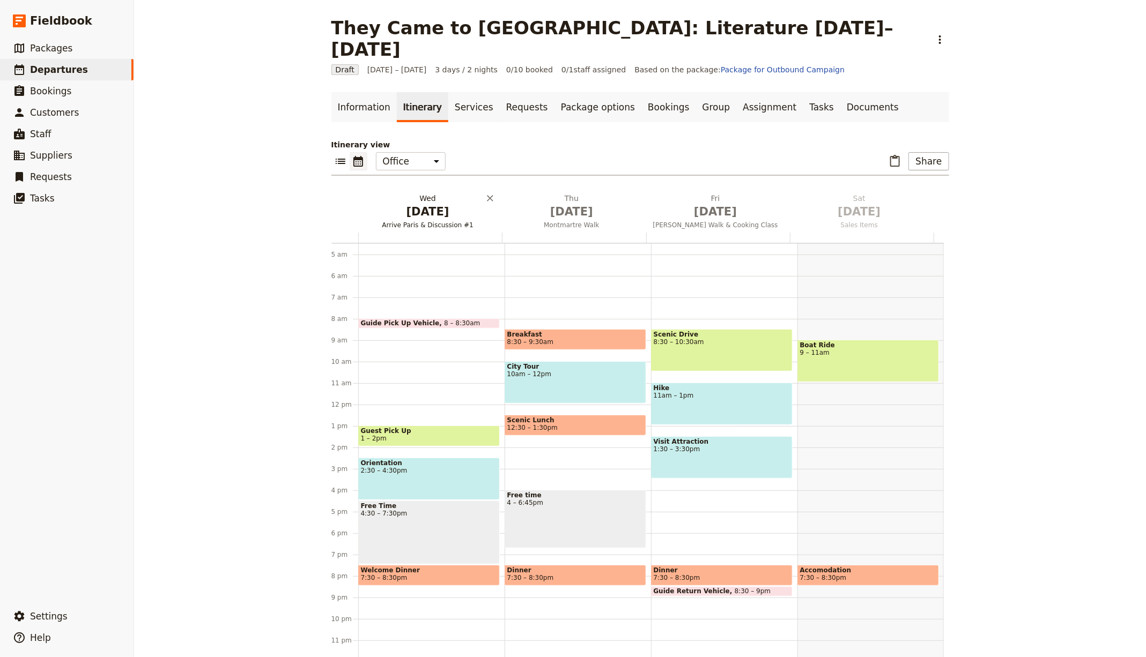
click at [408, 204] on span "[DATE]" at bounding box center [427, 212] width 131 height 16
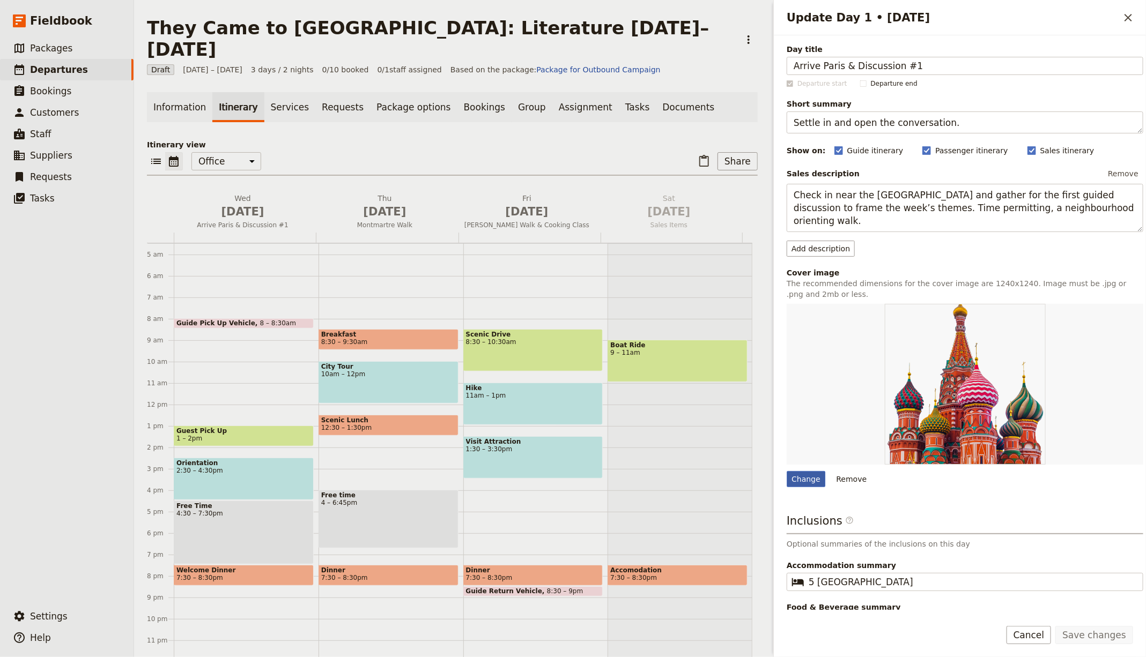
click at [801, 480] on div "Change" at bounding box center [806, 479] width 39 height 16
click at [787, 471] on input "Change" at bounding box center [786, 471] width 1 height 1
type input "C:\fakepath\Walking-through-history.jpg"
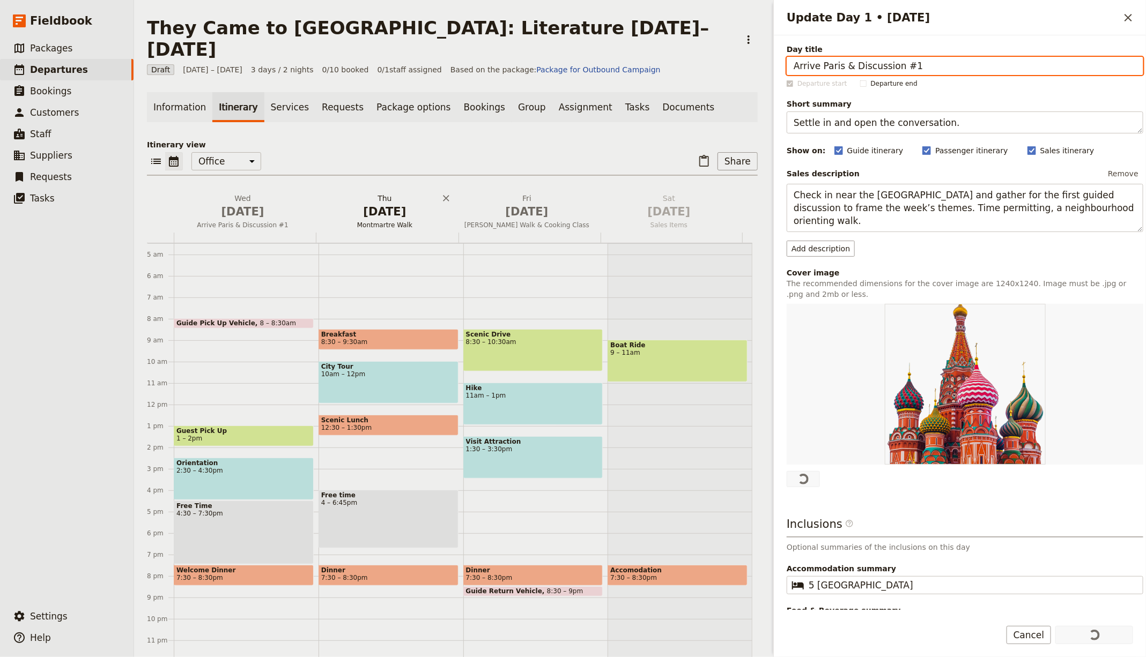
click at [402, 204] on span "[DATE]" at bounding box center [384, 212] width 129 height 16
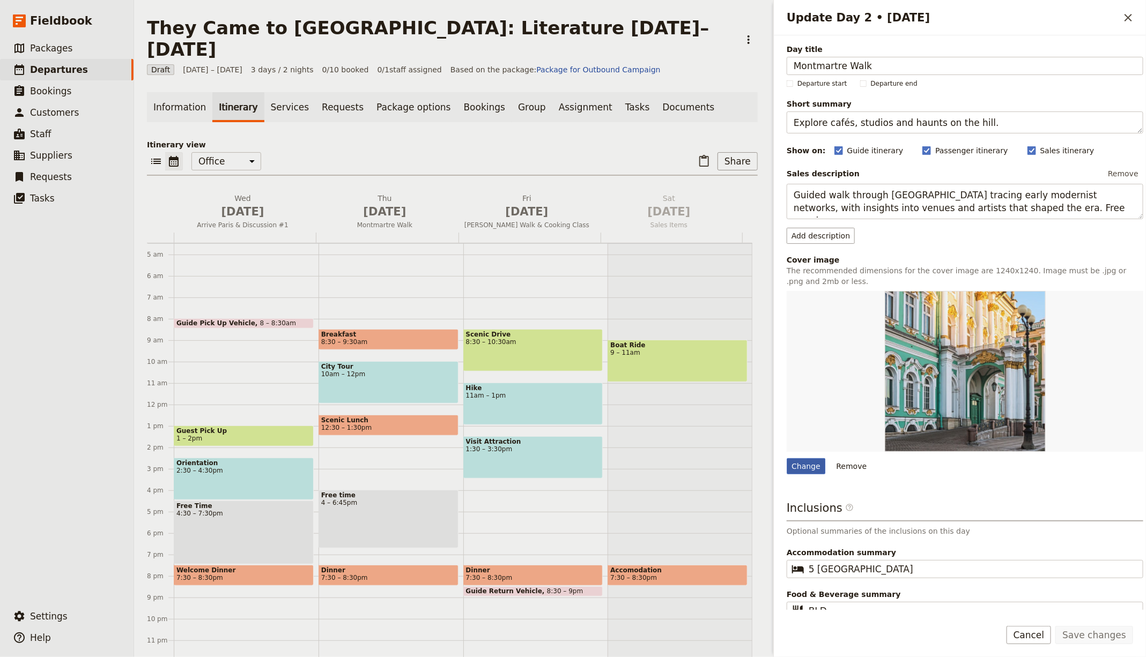
click at [802, 468] on div "Change" at bounding box center [806, 466] width 39 height 16
click at [787, 458] on input "Change" at bounding box center [786, 458] width 1 height 1
type input "C:\fakepath\Foodist-Cooking-Class-[GEOGRAPHIC_DATA]-2024-1001x1024.jpeg"
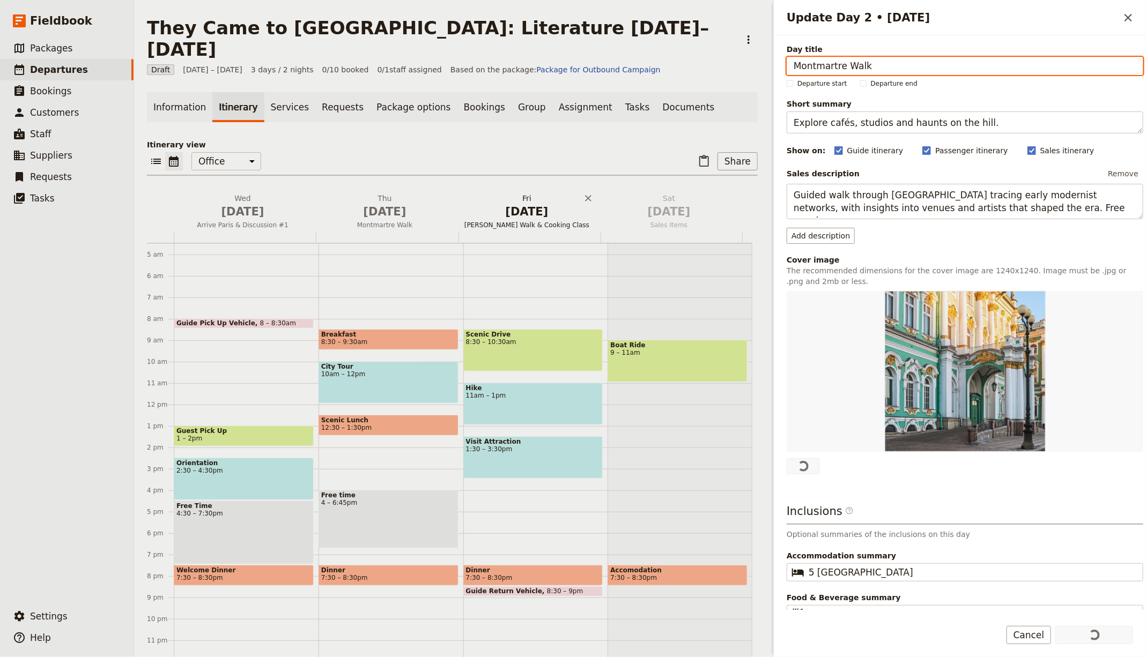
click at [533, 204] on span "[DATE]" at bounding box center [526, 212] width 129 height 16
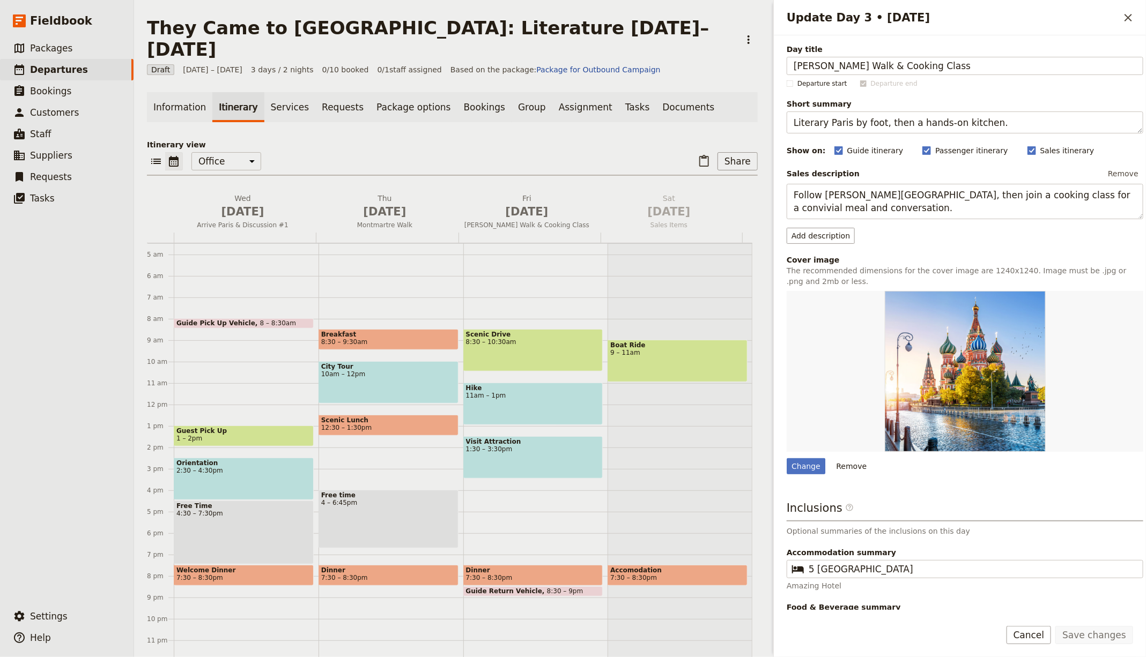
click at [809, 472] on div "Day title [PERSON_NAME] Walk & Cooking Class Departure start Departure end Shor…" at bounding box center [965, 345] width 357 height 602
click at [809, 468] on div "Change" at bounding box center [806, 466] width 39 height 16
click at [787, 458] on input "Change" at bounding box center [786, 458] width 1 height 1
type input "C:\fakepath\Foodist-Cooking-Class-[GEOGRAPHIC_DATA]-2024-1001x1024.jpeg"
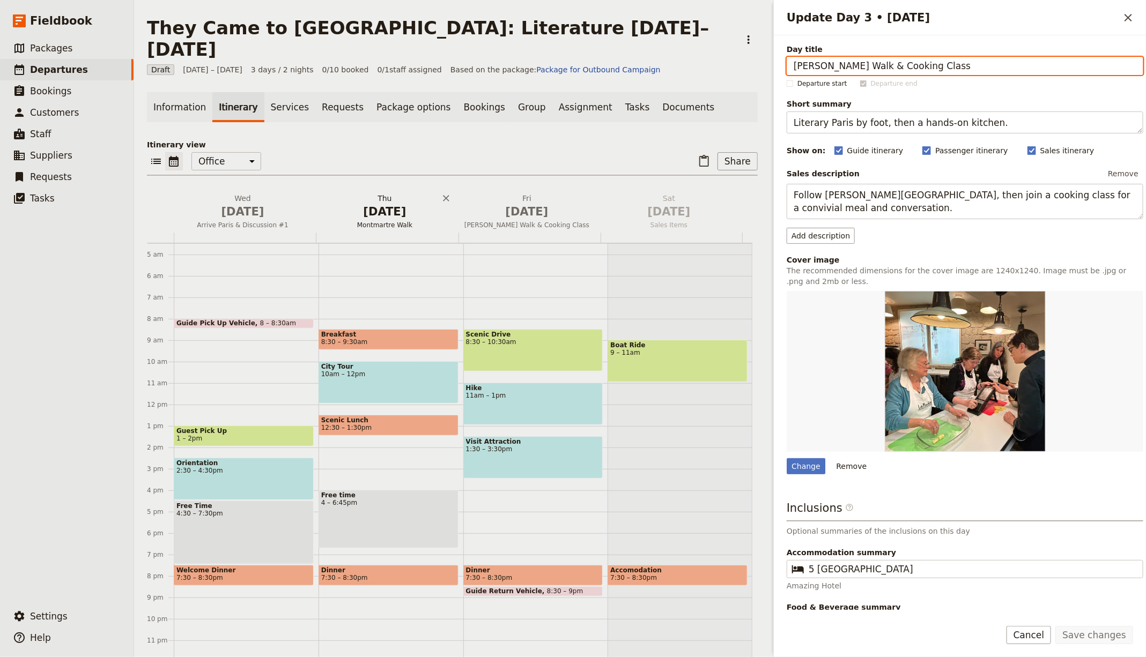
click at [376, 204] on span "[DATE]" at bounding box center [384, 212] width 129 height 16
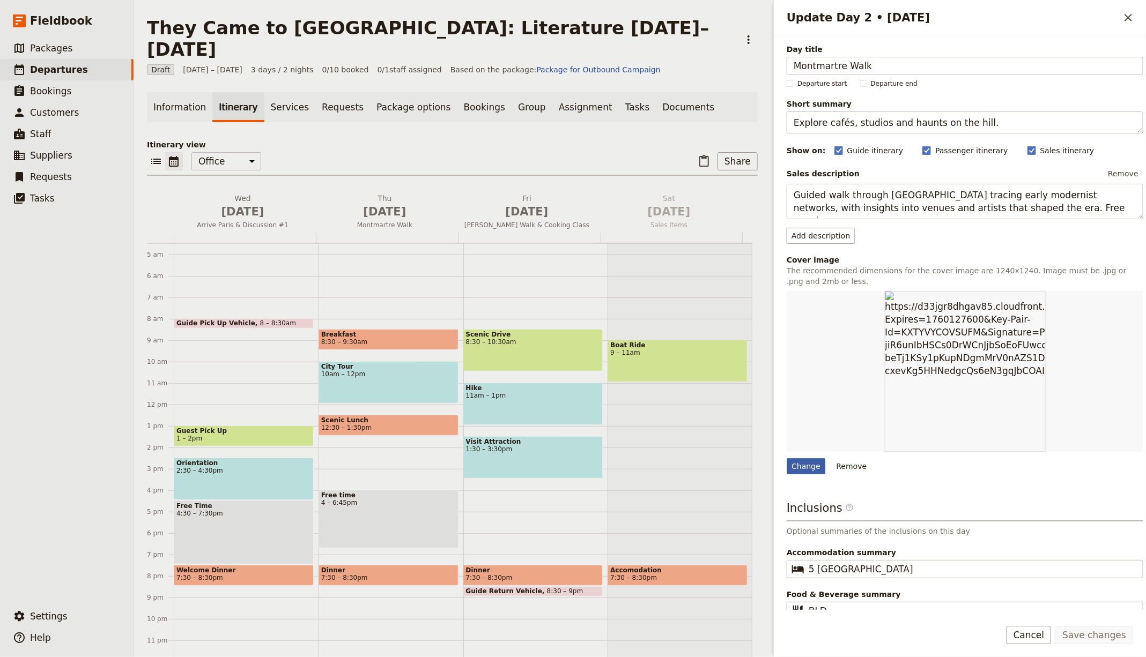
click at [810, 471] on div "Change" at bounding box center [806, 466] width 39 height 16
click at [787, 458] on input "Change" at bounding box center [786, 458] width 1 height 1
type input "C:\fakepath\Walking-through-history.jpg"
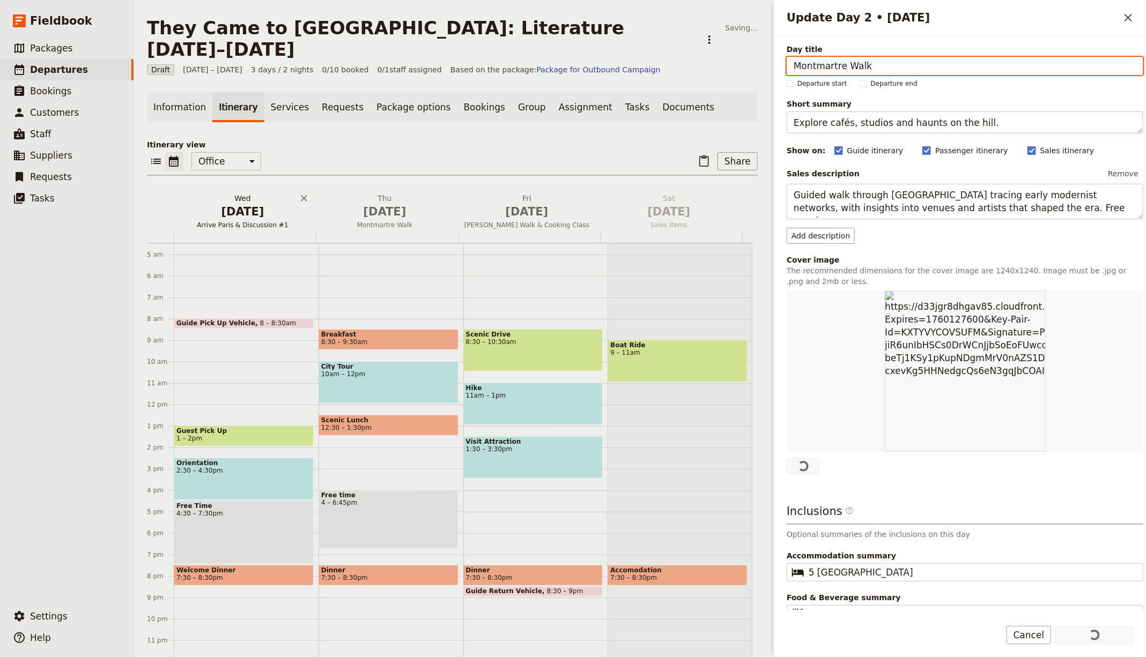
click at [229, 204] on span "[DATE]" at bounding box center [242, 212] width 129 height 16
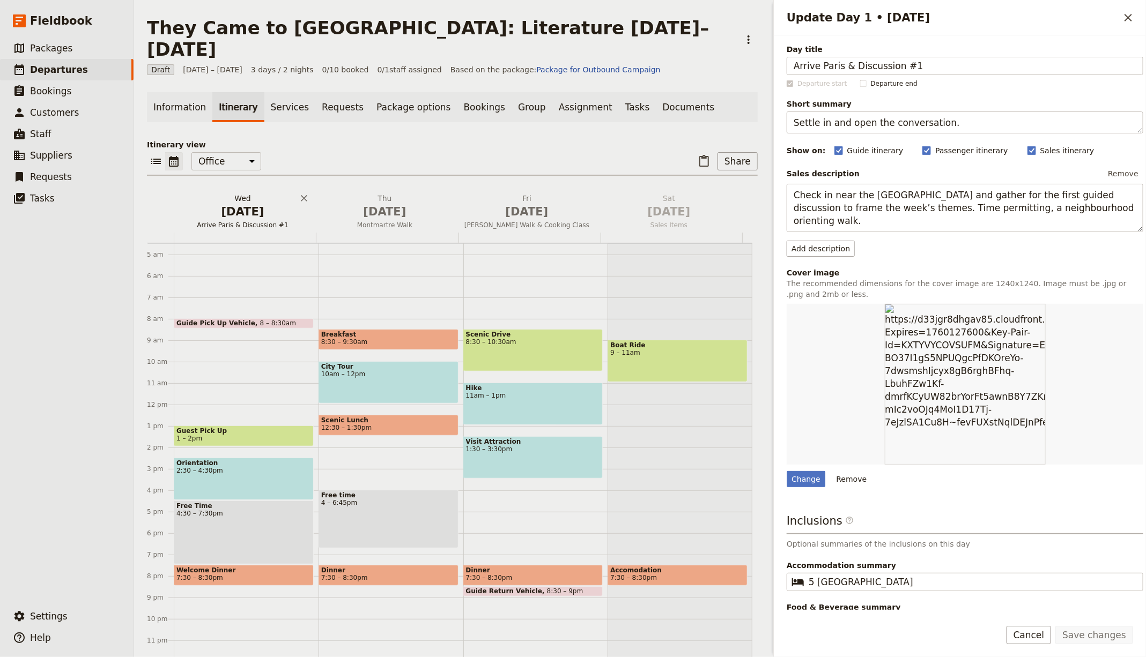
click at [251, 204] on span "[DATE]" at bounding box center [242, 212] width 129 height 16
click at [807, 479] on div "Change" at bounding box center [806, 479] width 39 height 16
click at [787, 471] on input "Change" at bounding box center [786, 471] width 1 height 1
type input "C:\fakepath\Dinner-at-[PERSON_NAME]-[GEOGRAPHIC_DATA]-2-1024x768.jpg"
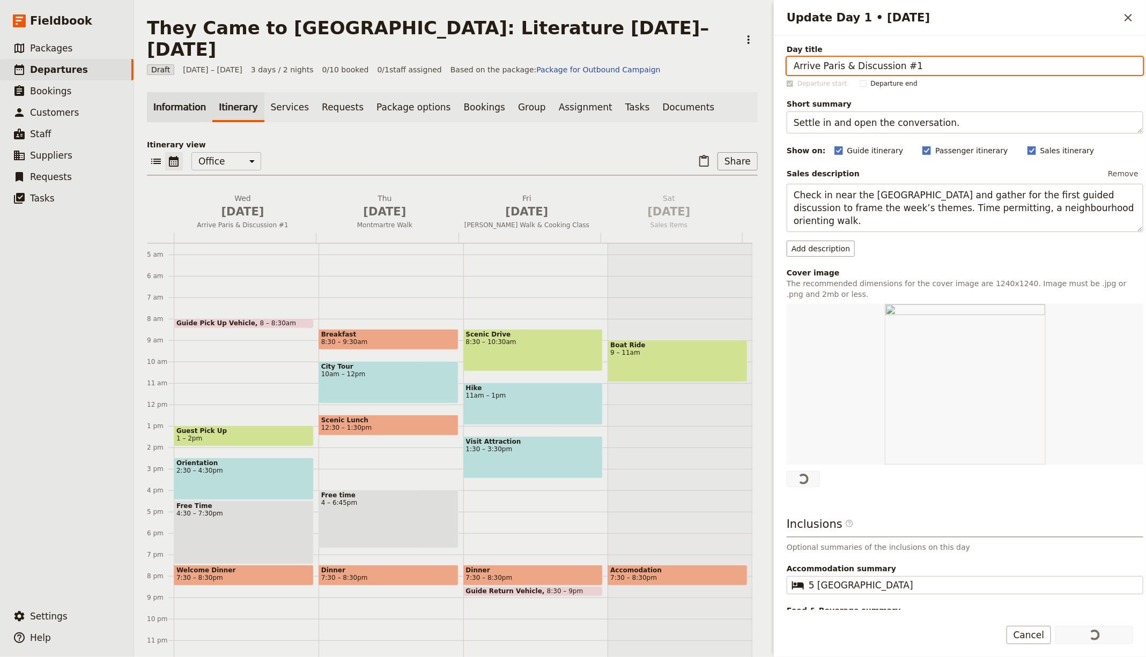
click at [192, 92] on link "Information" at bounding box center [179, 107] width 65 height 30
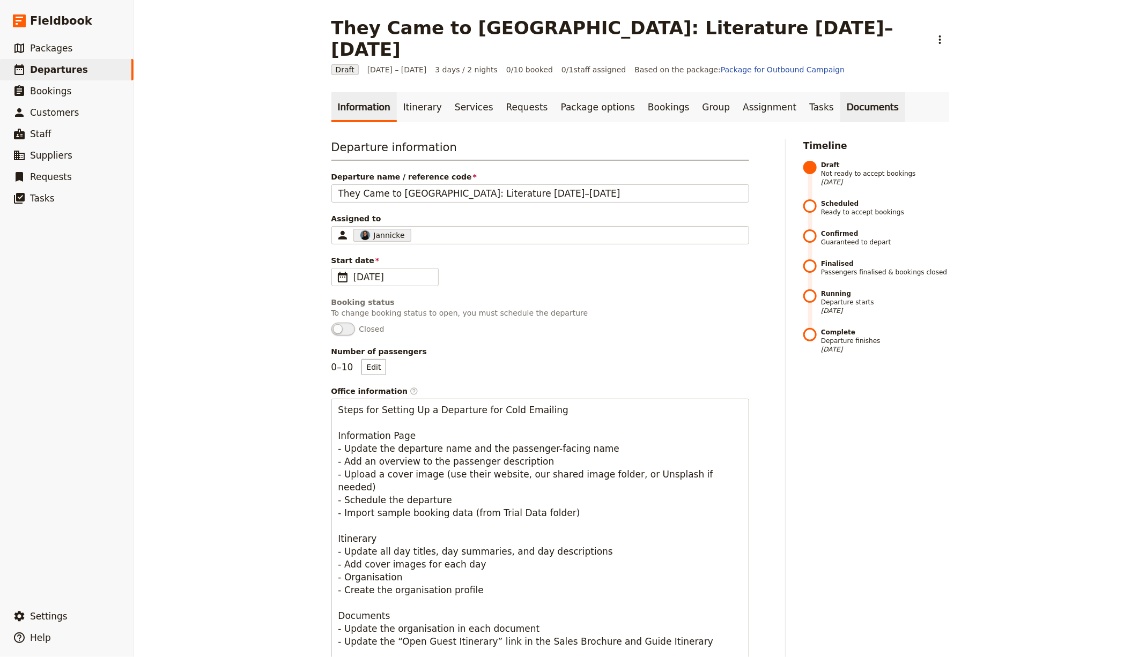
click at [840, 92] on link "Documents" at bounding box center [872, 107] width 65 height 30
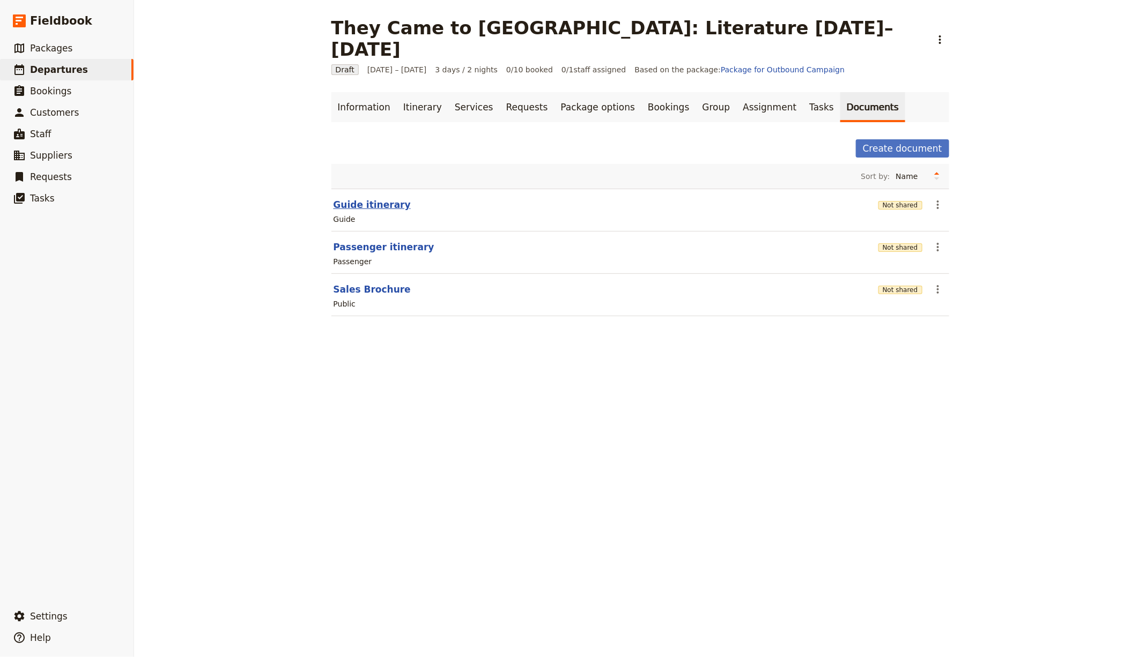
click at [373, 198] on button "Guide itinerary" at bounding box center [372, 204] width 77 height 13
select select "STAFF"
select select "RUN_SHEET"
select select "LARGE"
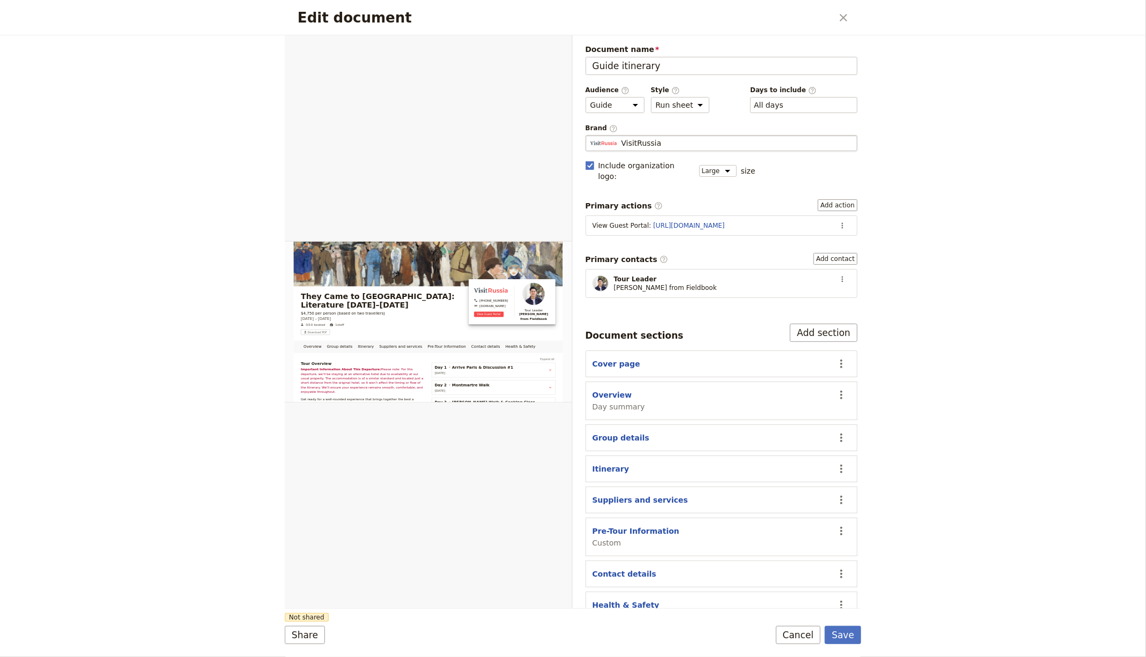
click at [659, 145] on div "VisitRussia" at bounding box center [721, 143] width 263 height 11
click at [590, 136] on input "VisitRussia" at bounding box center [590, 135] width 1 height 1
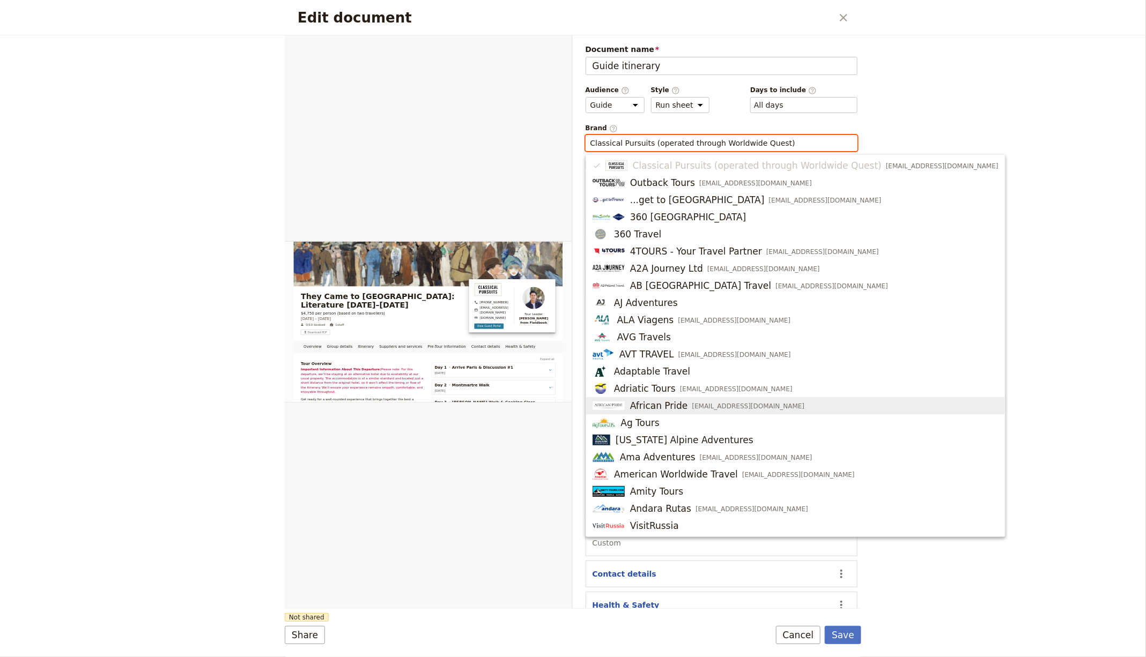
type input "Classical Pursuits (operated through Worldwide Quest)"
click at [1020, 200] on div "Edit document ​ Overview Group details Itinerary Suppliers and services Pre-Tou…" at bounding box center [573, 328] width 1146 height 657
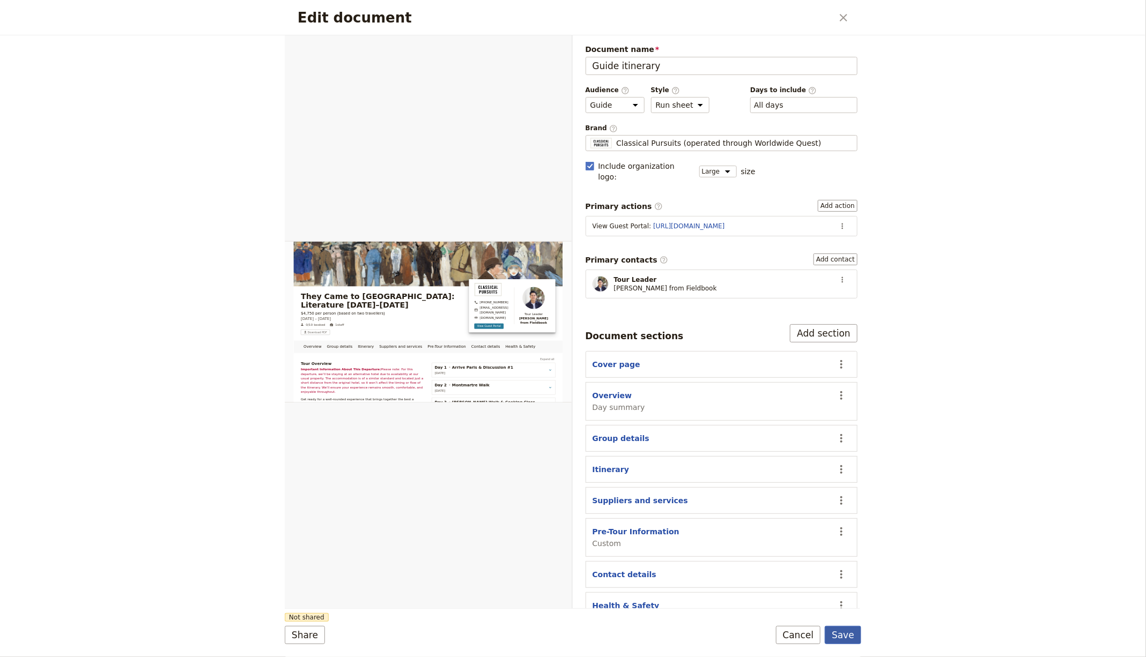
click at [848, 634] on button "Save" at bounding box center [843, 635] width 36 height 18
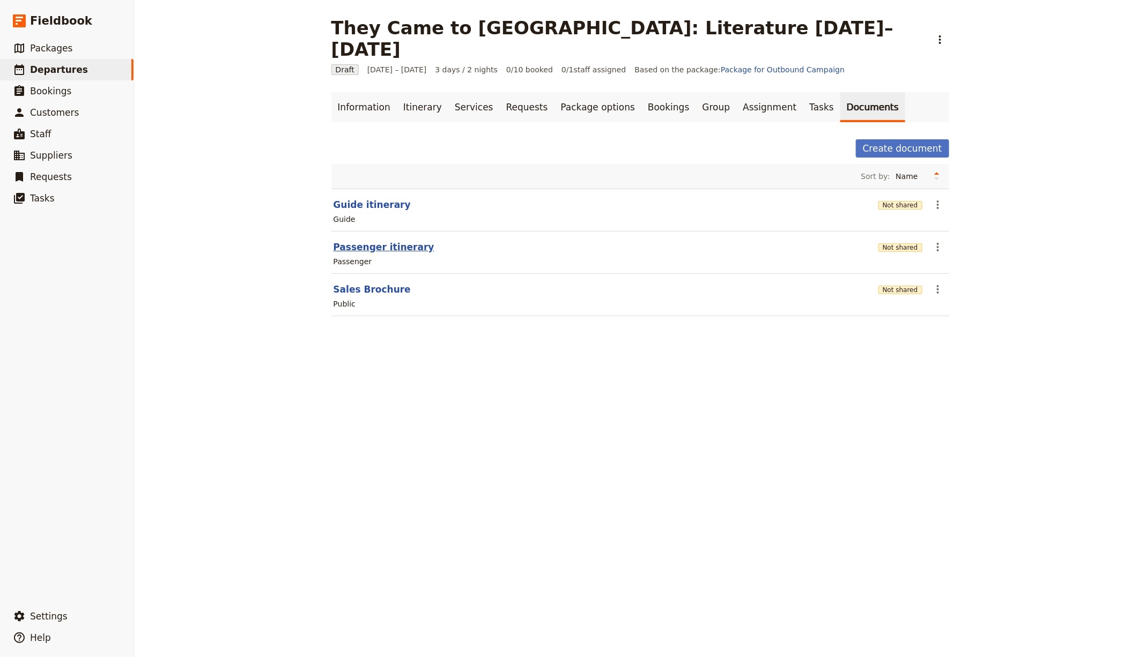
click at [391, 241] on button "Passenger itinerary" at bounding box center [384, 247] width 101 height 13
select select "PASSENGER"
select select "RUN_SHEET"
select select "LARGE"
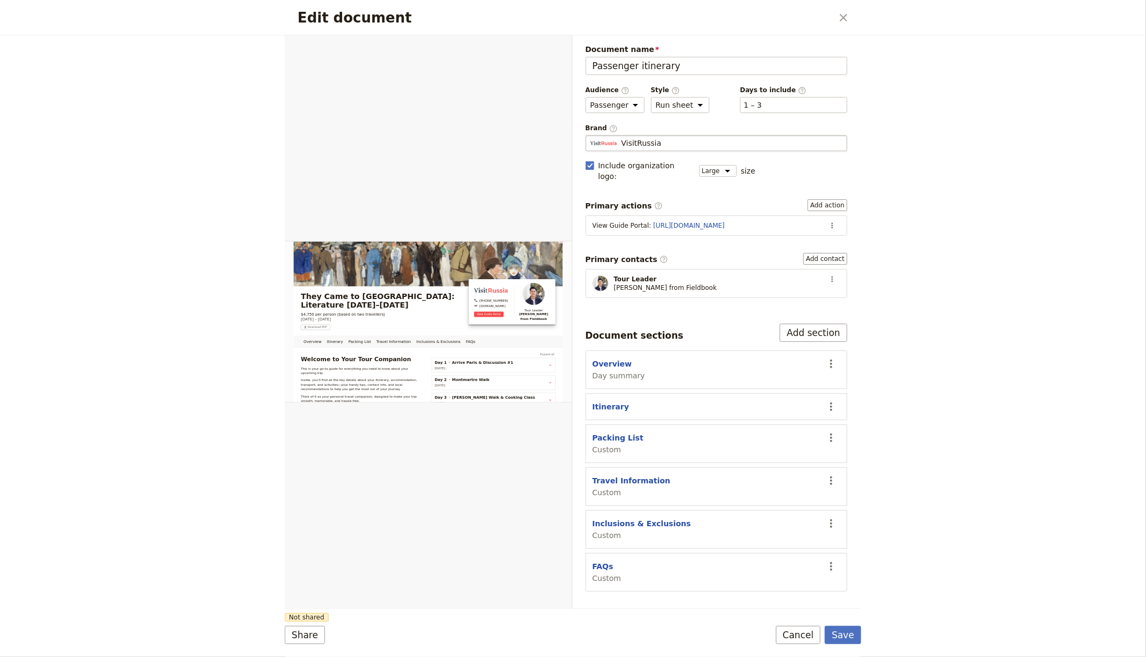
click at [707, 138] on div "VisitRussia" at bounding box center [716, 143] width 253 height 11
click at [590, 136] on input "VisitRussia" at bounding box center [590, 135] width 1 height 1
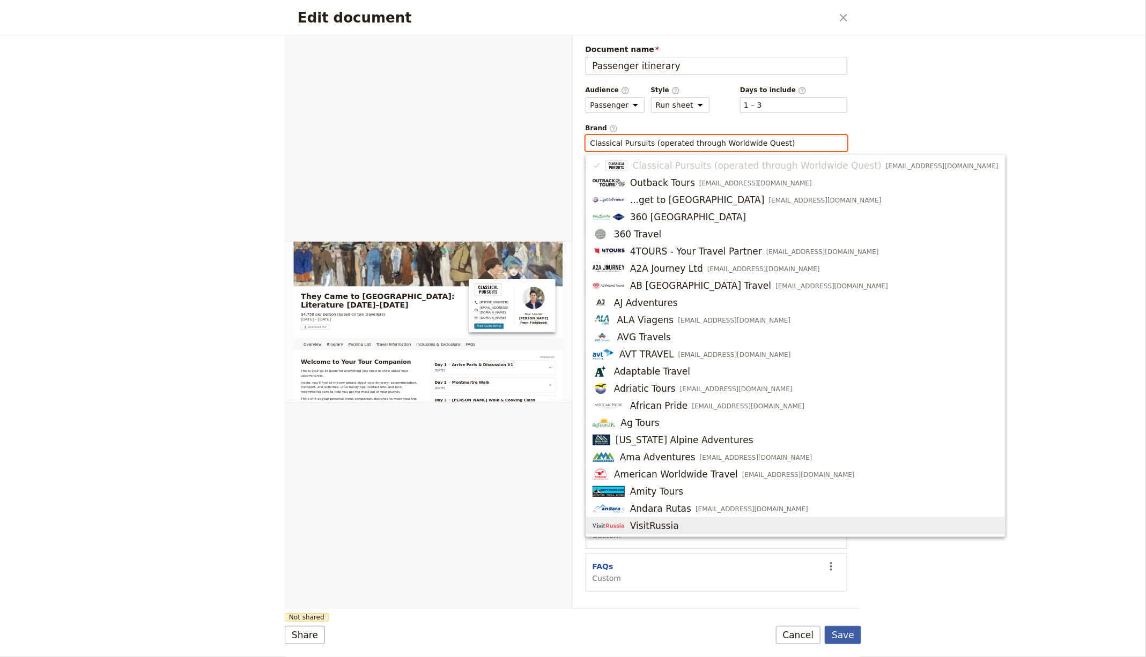
type input "Classical Pursuits (operated through Worldwide Quest)"
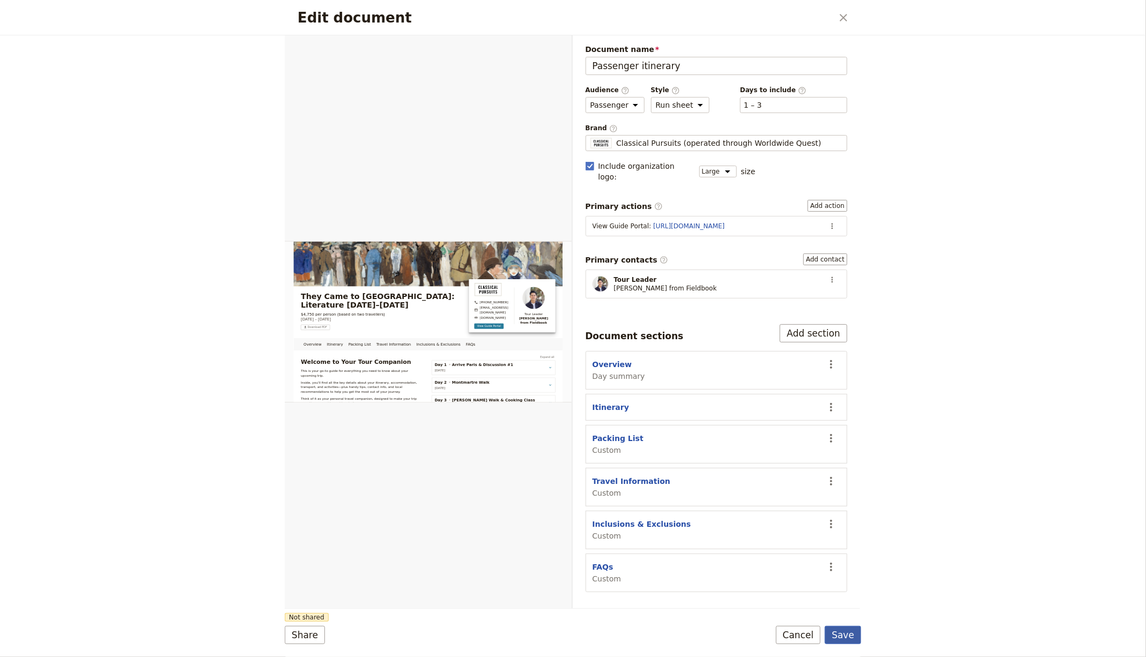
click at [828, 635] on button "Save" at bounding box center [843, 635] width 36 height 18
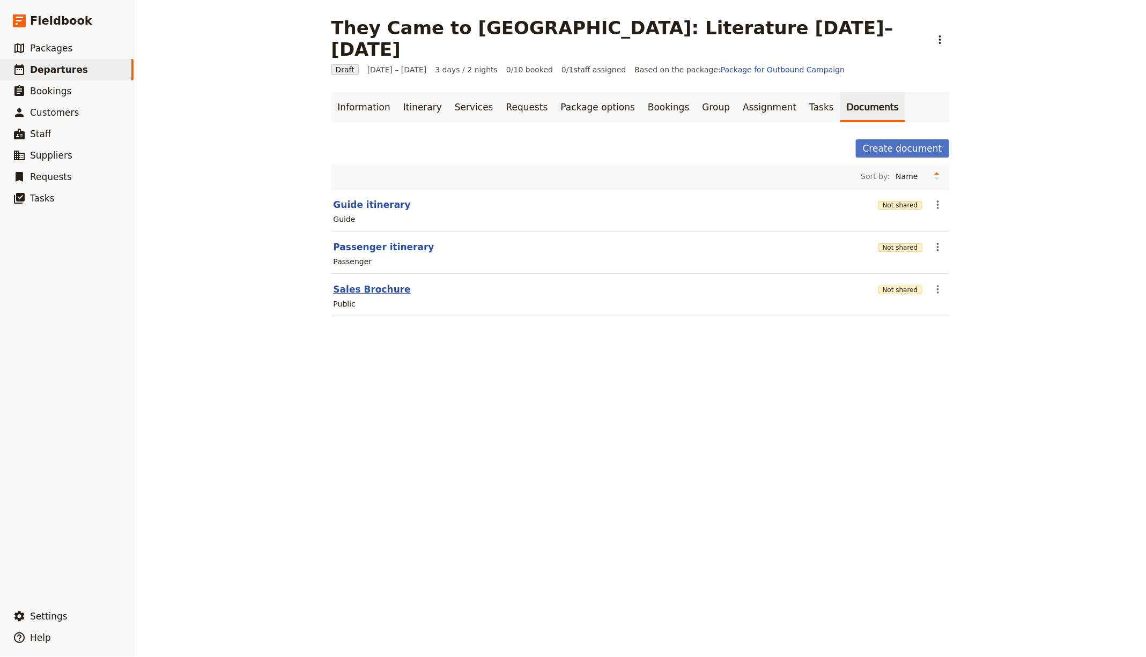
click at [351, 283] on button "Sales Brochure" at bounding box center [372, 289] width 77 height 13
select select "DEFAULT"
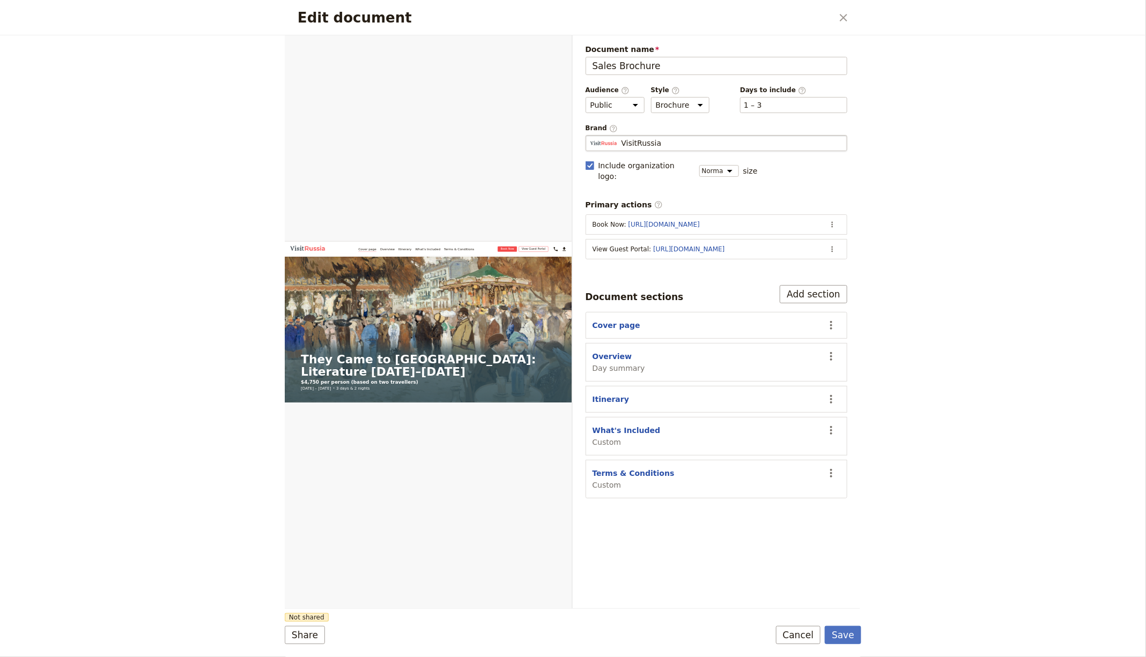
click at [684, 145] on div "VisitRussia" at bounding box center [716, 143] width 253 height 11
click at [590, 136] on input "VisitRussia" at bounding box center [590, 135] width 1 height 1
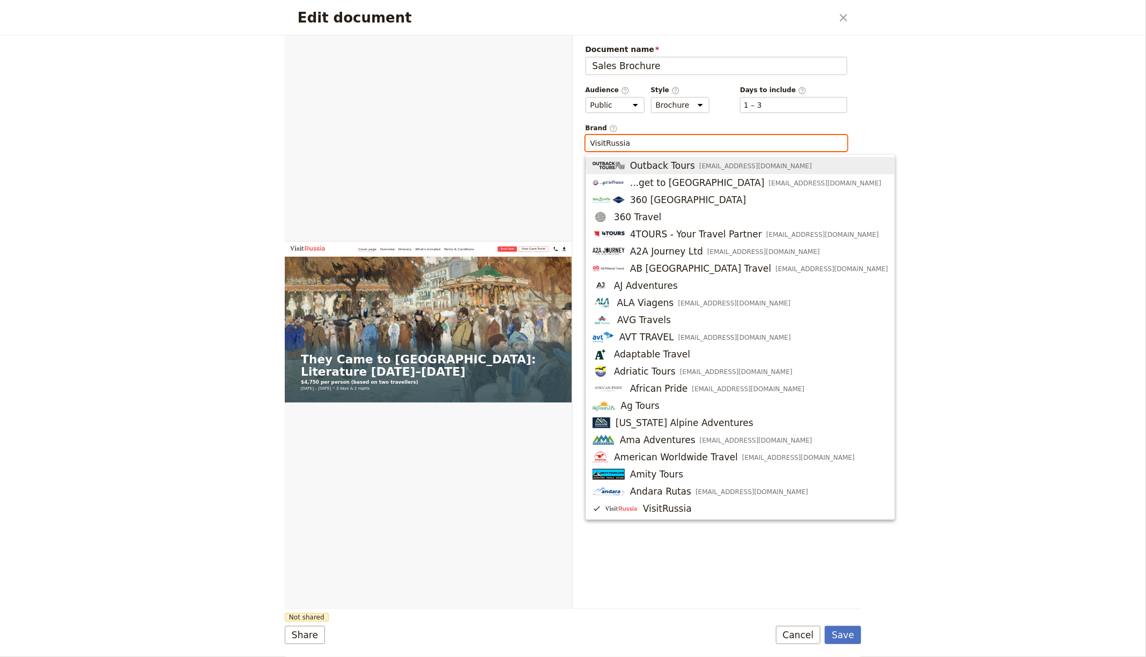
paste input "Classical Pursuits (operated through Worldwide Quest)"
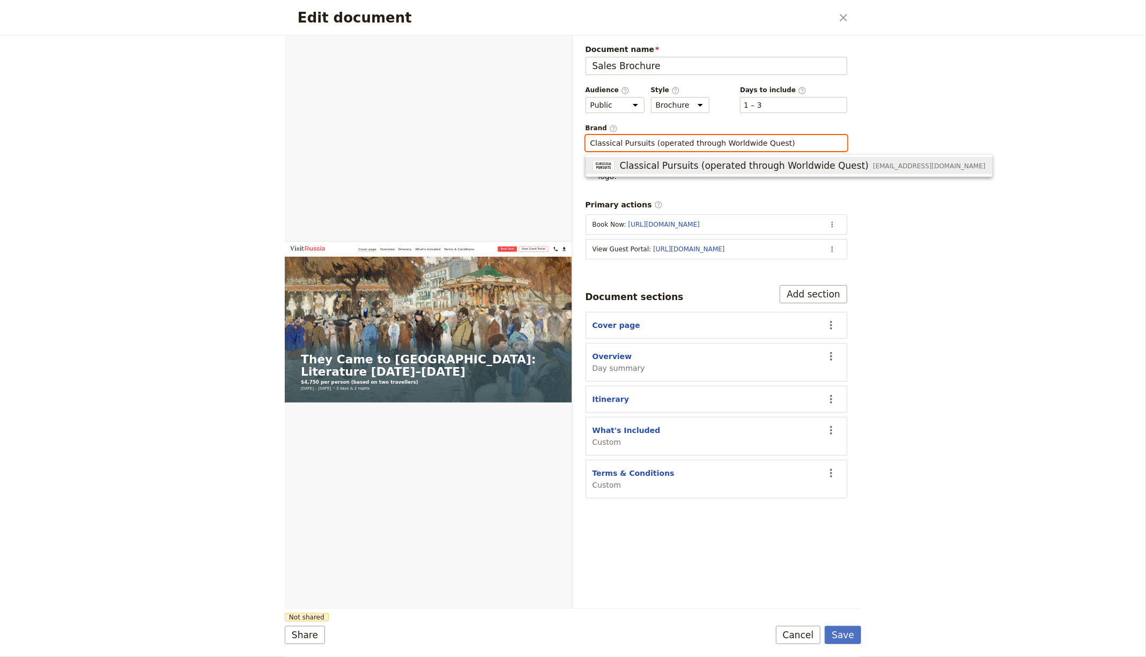
click at [767, 170] on span "Classical Pursuits (operated through Worldwide Quest)" at bounding box center [744, 165] width 249 height 13
type input "Classical Pursuits (operated through Worldwide Quest)"
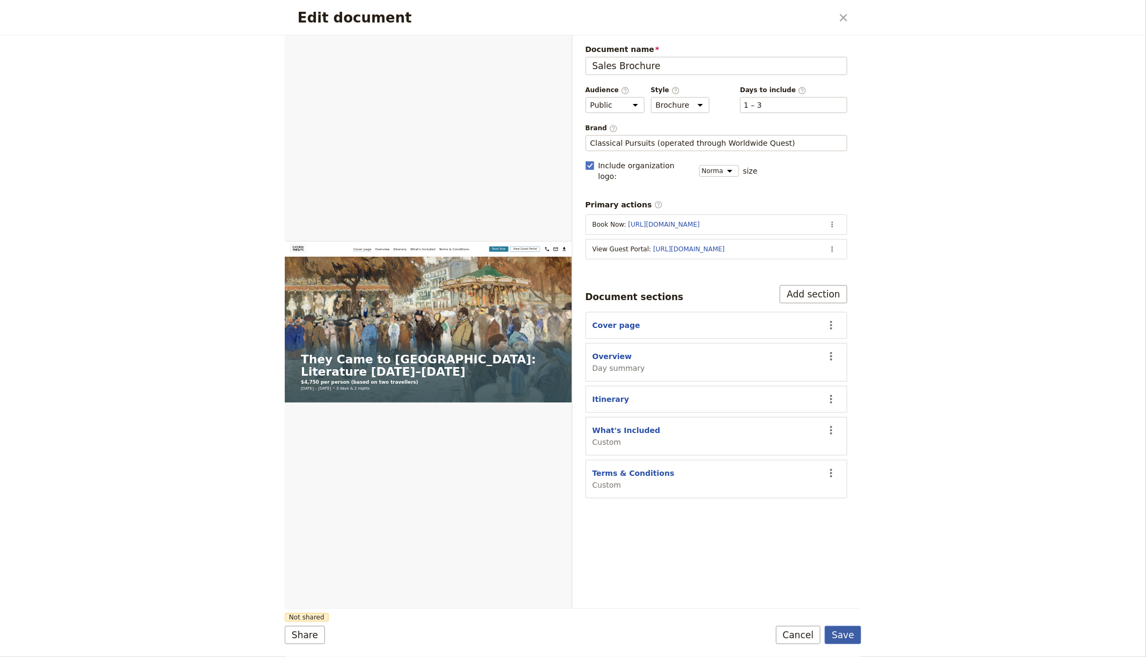
click at [844, 627] on button "Save" at bounding box center [843, 635] width 36 height 18
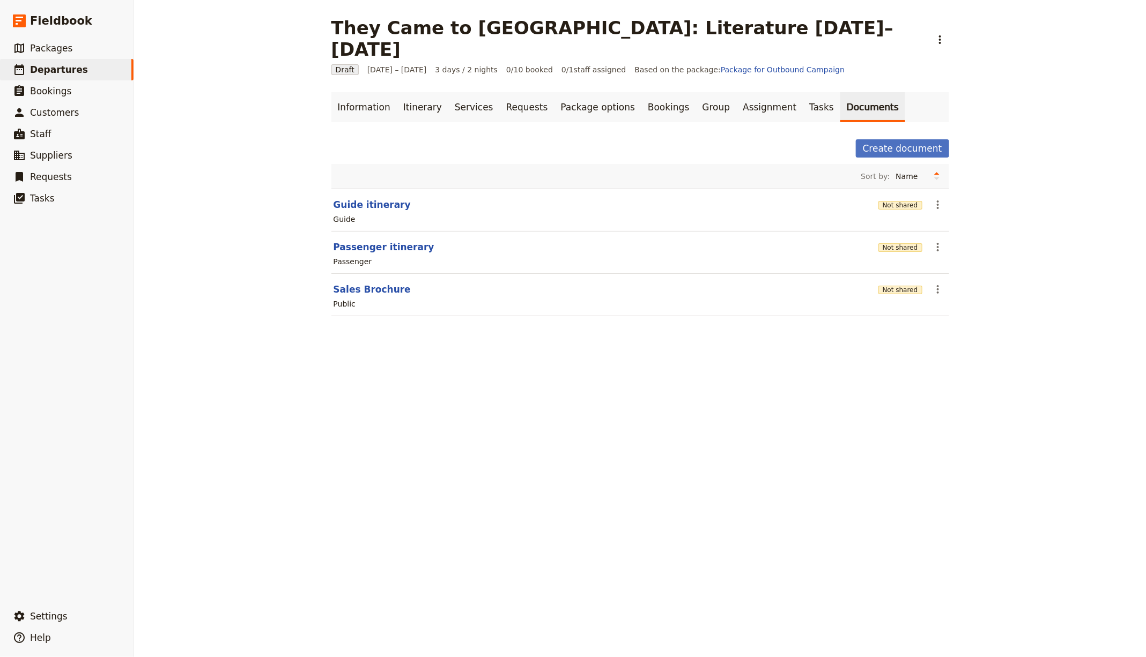
click at [781, 428] on div "They Came to [GEOGRAPHIC_DATA]: Literature [DATE]–[DATE] ​ Draft [DATE] – [DATE…" at bounding box center [640, 328] width 1012 height 657
click at [402, 92] on link "Itinerary" at bounding box center [422, 107] width 51 height 30
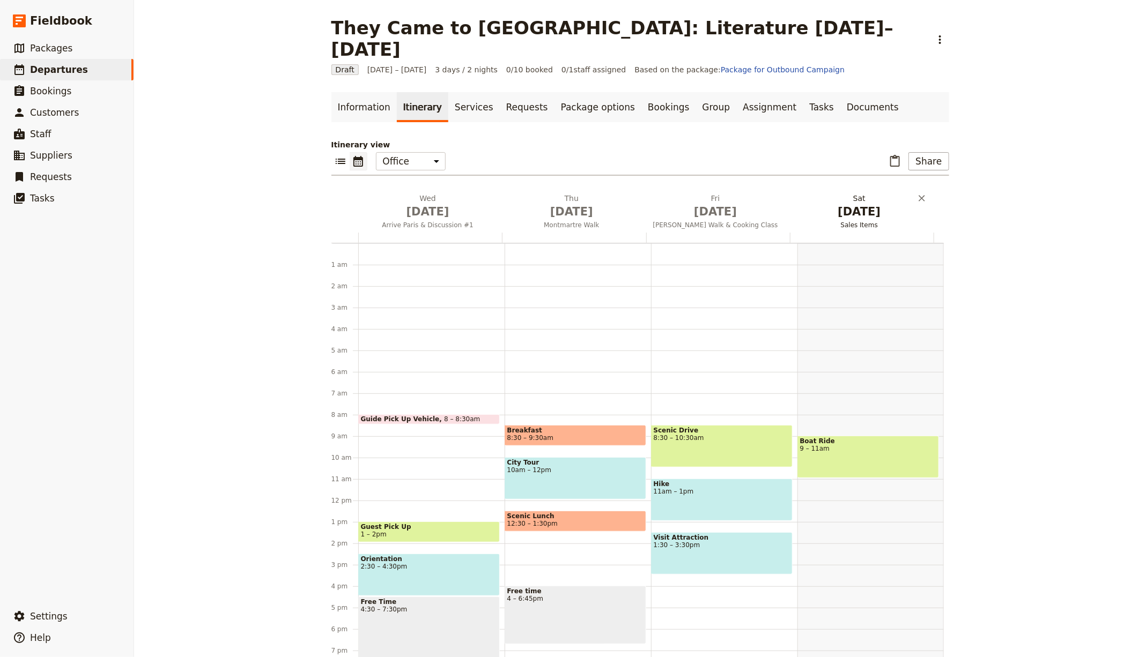
scroll to position [106, 0]
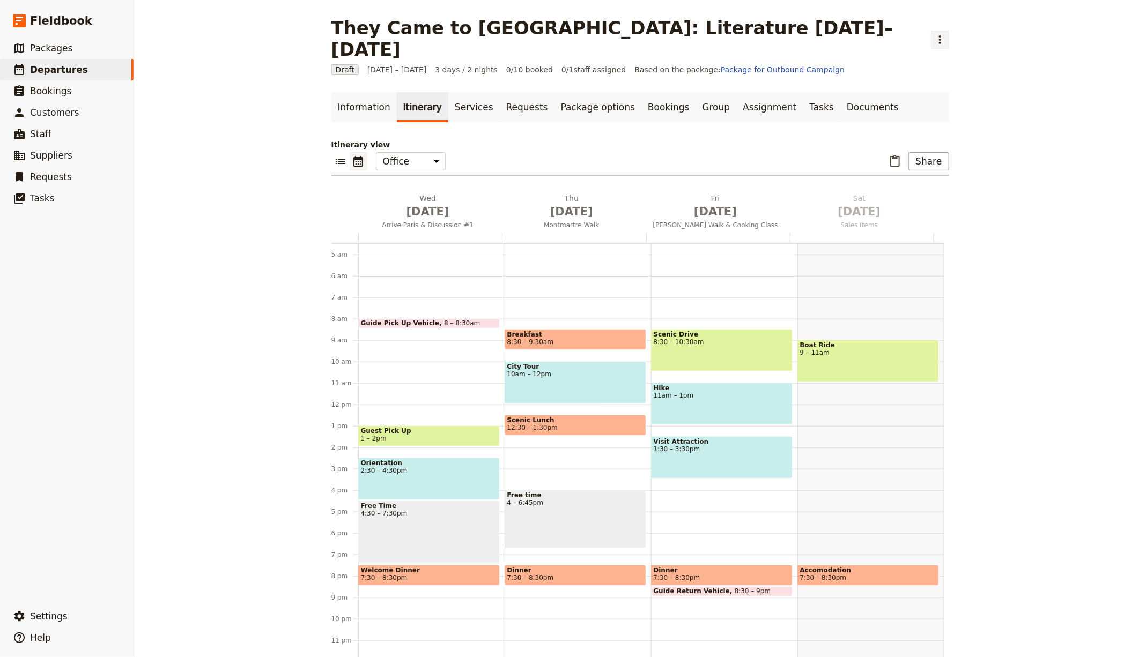
click at [934, 33] on icon "Actions" at bounding box center [940, 39] width 13 height 13
click at [706, 78] on button "Schedule departure" at bounding box center [729, 85] width 100 height 15
click at [641, 92] on link "Bookings" at bounding box center [668, 107] width 54 height 30
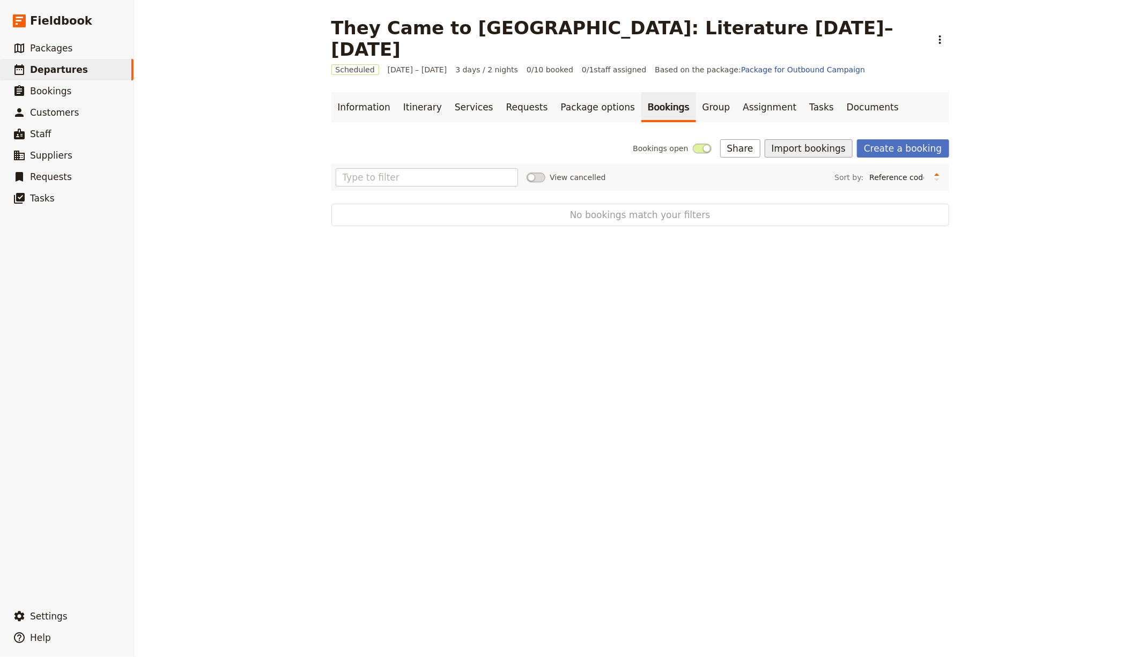
click at [813, 139] on button "Import bookings" at bounding box center [809, 148] width 88 height 18
click at [820, 146] on span "Import Bookings" at bounding box center [811, 150] width 62 height 11
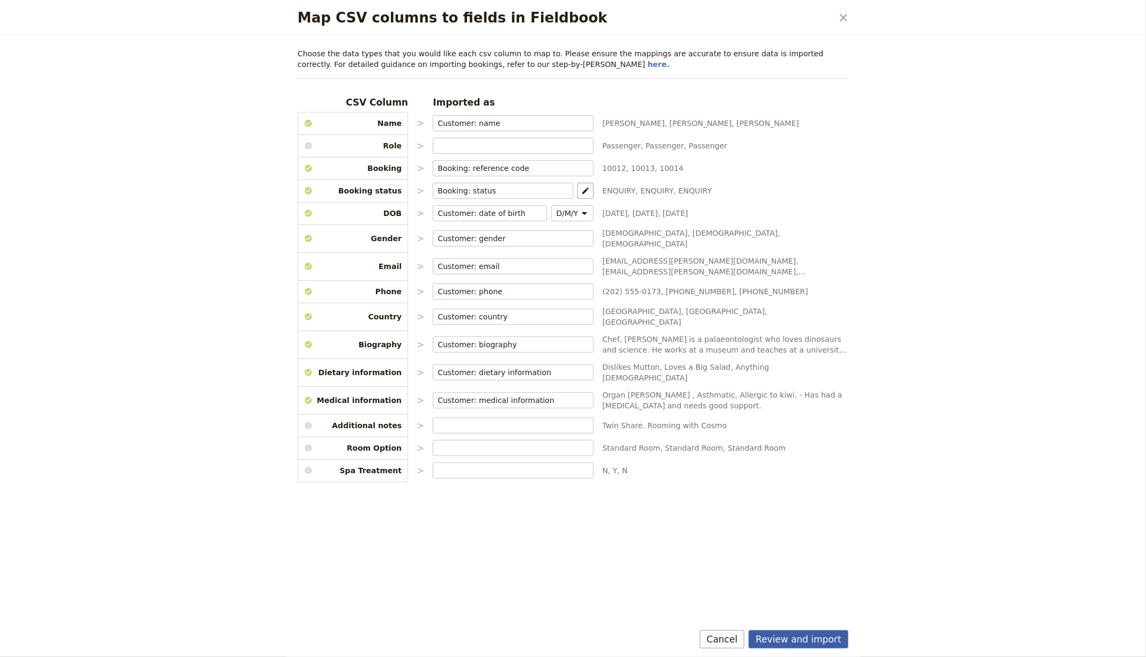
click at [825, 634] on button "Review and import" at bounding box center [799, 640] width 100 height 18
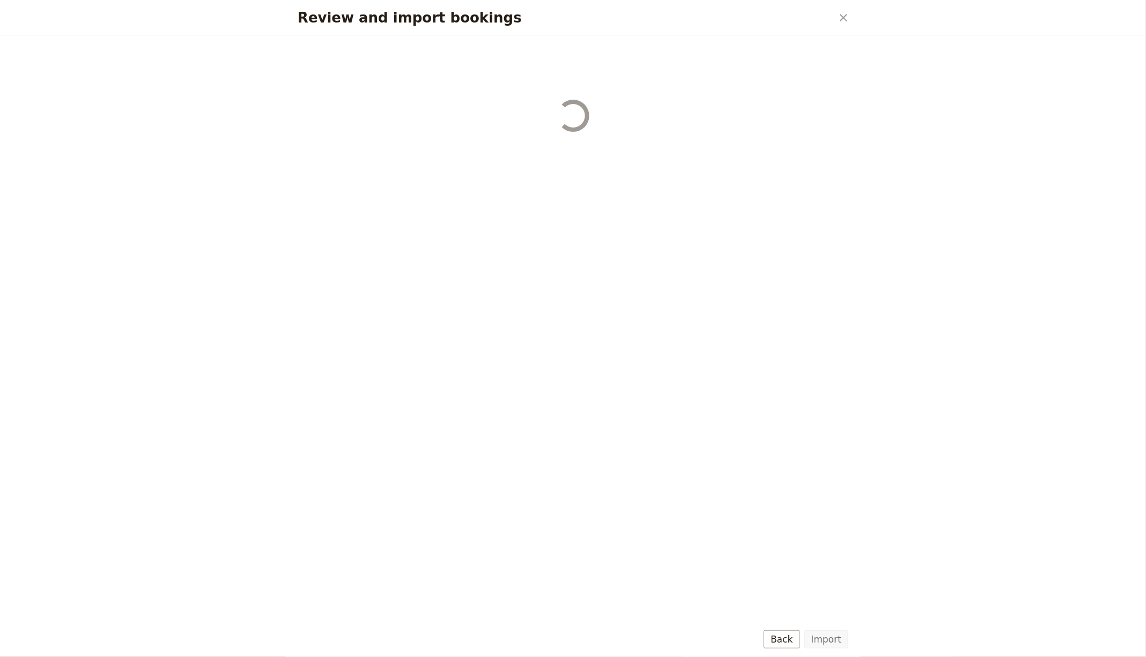
select select "655d56b39948720cb8e55355"
select select "655d57ca9948720cb8e553ec"
select select "655d57fa9948720cb8e553f3"
select select "655d58079948720cb8e553fa"
select select "655d584c9948720cb8e55401"
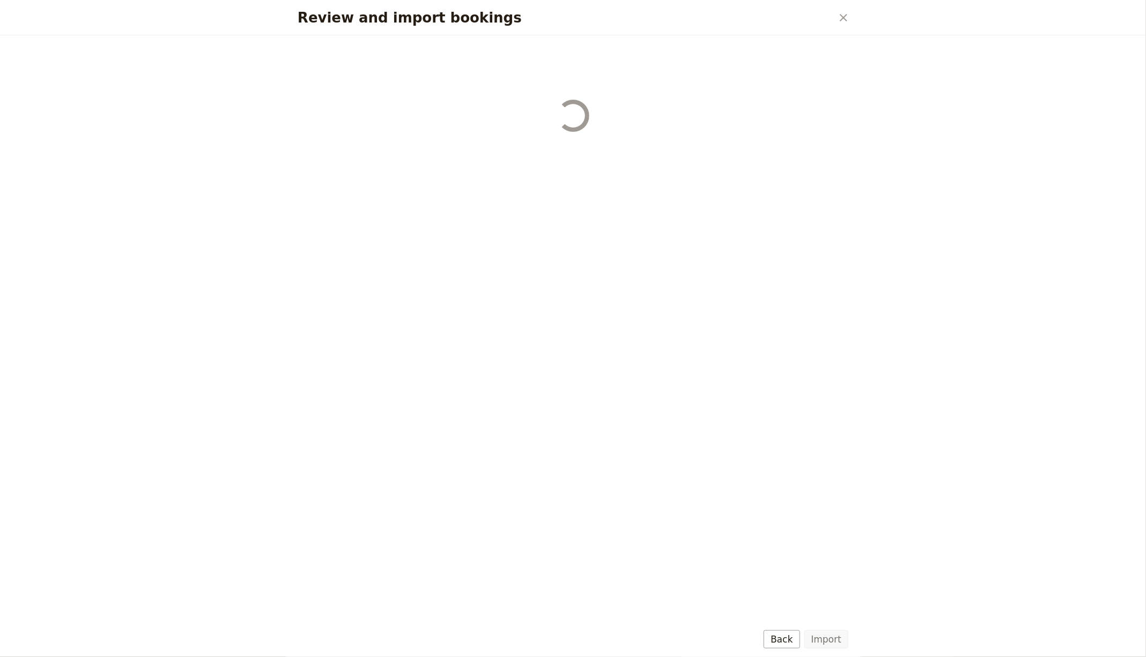
select select "655d58679948720cb8e5540d"
select select "650e6b6659641ed5ee156647"
select select "650e6b4b59641ed5ee156605"
select select "650e2104408bbede5b0c60fd"
select select "650e1d73408bbede5b0c60a6"
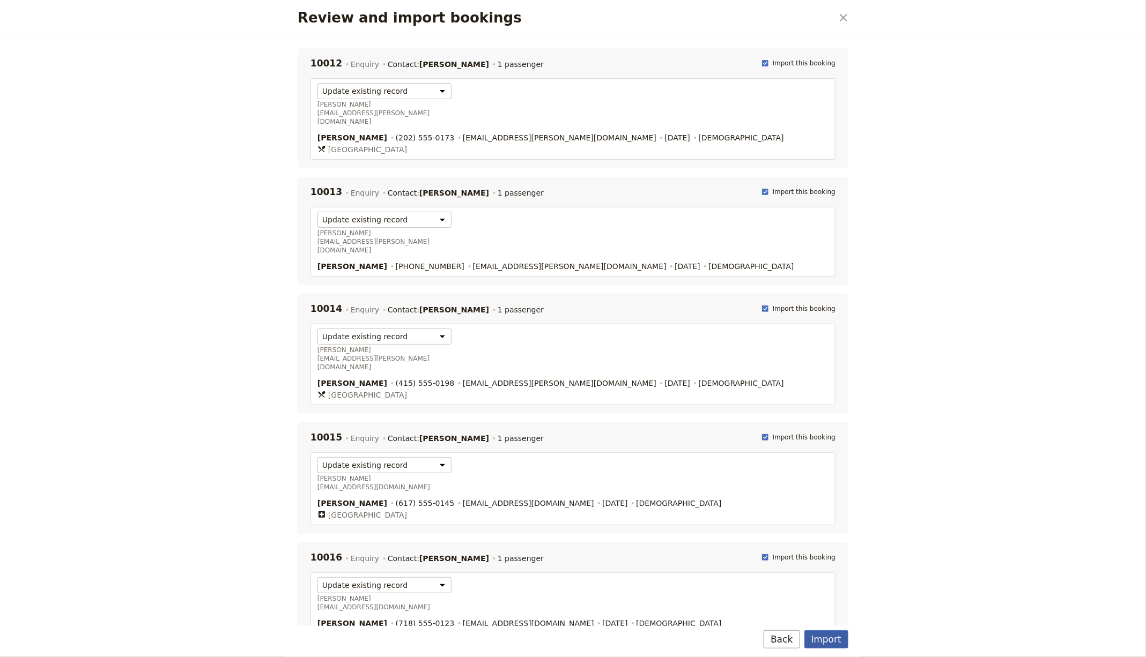
click at [842, 638] on button "Import" at bounding box center [826, 640] width 44 height 18
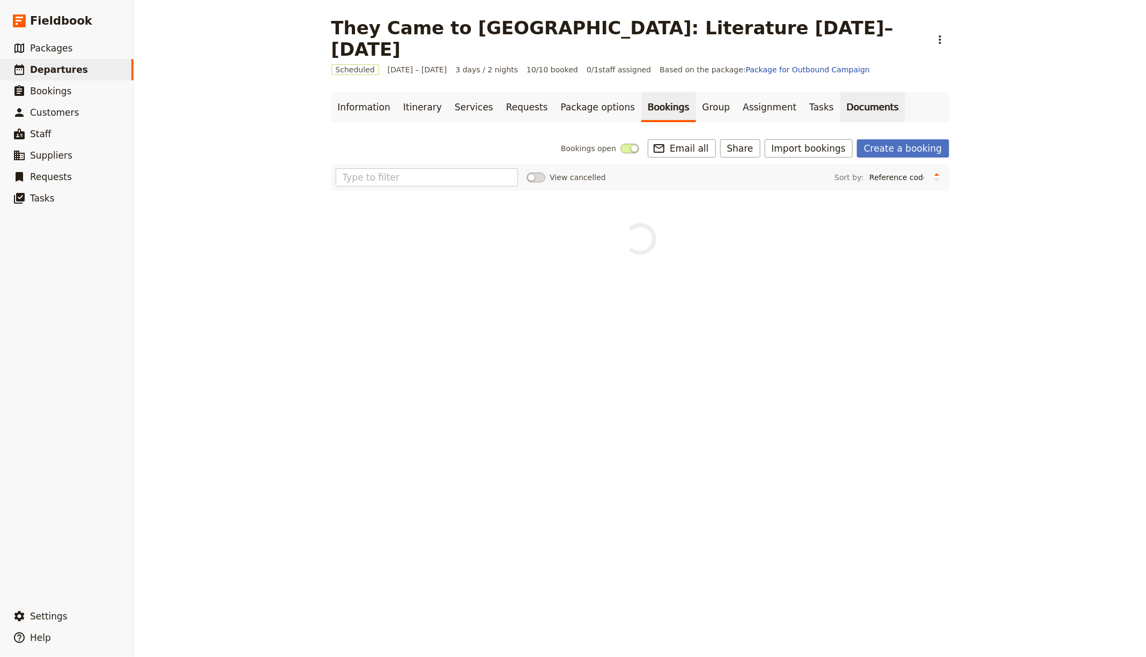
click at [840, 92] on link "Documents" at bounding box center [872, 107] width 65 height 30
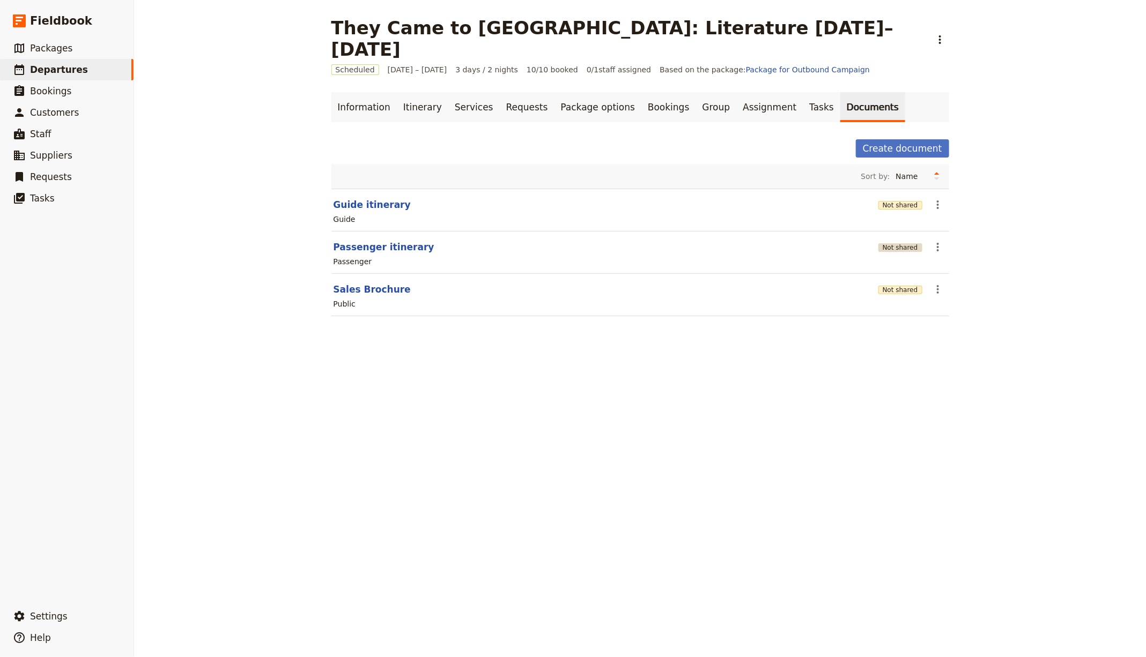
click at [890, 243] on button "Not shared" at bounding box center [900, 247] width 44 height 9
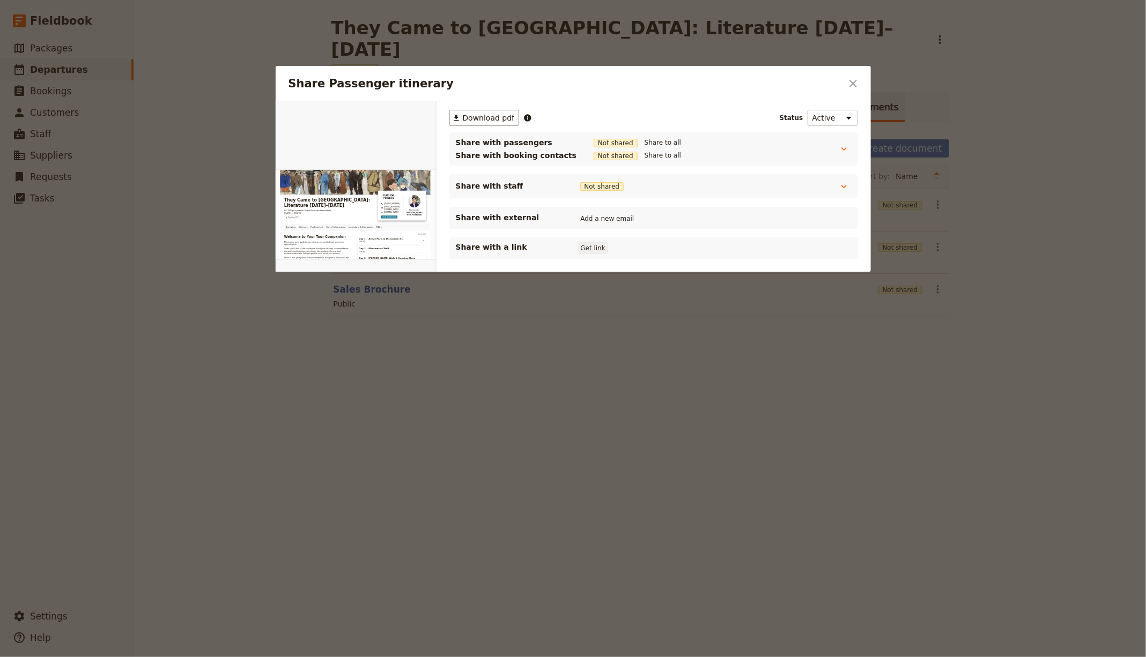
click at [592, 242] on button "Get link" at bounding box center [593, 248] width 30 height 12
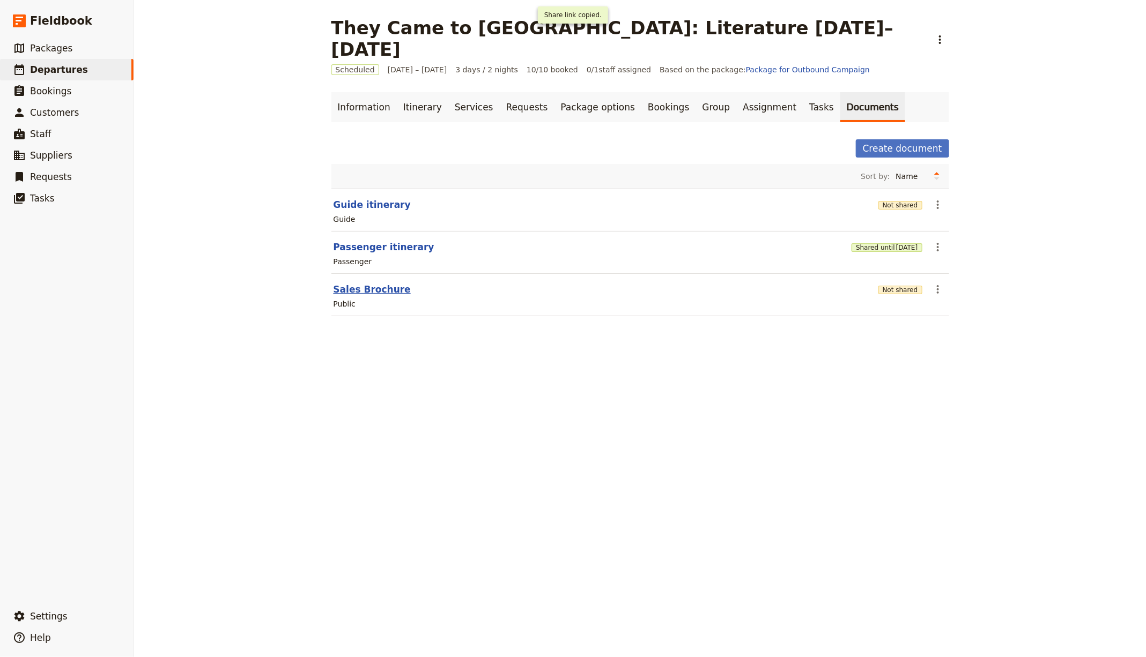
click at [349, 283] on button "Sales Brochure" at bounding box center [372, 289] width 77 height 13
select select "DEFAULT"
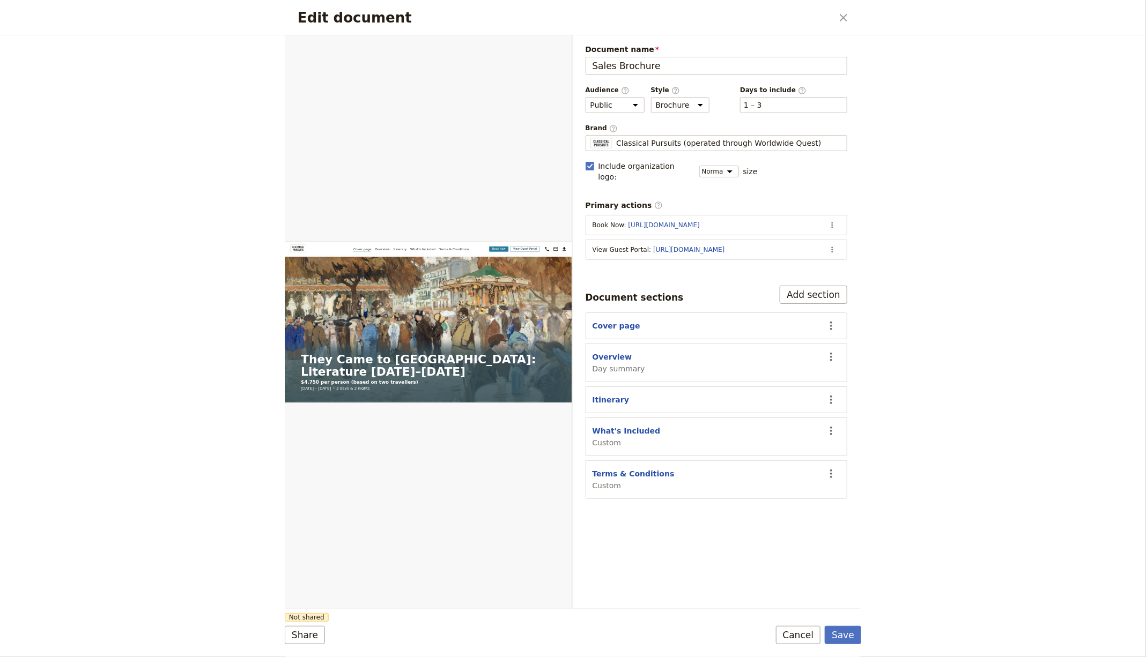
click at [841, 240] on section "View Guest Portal : [URL][DOMAIN_NAME] ​" at bounding box center [717, 250] width 262 height 20
click at [818, 246] on div "View Guest Portal : [URL][DOMAIN_NAME]" at bounding box center [706, 250] width 228 height 9
click at [826, 242] on button "​" at bounding box center [832, 250] width 16 height 16
click at [814, 254] on span "Edit action" at bounding box center [790, 259] width 87 height 11
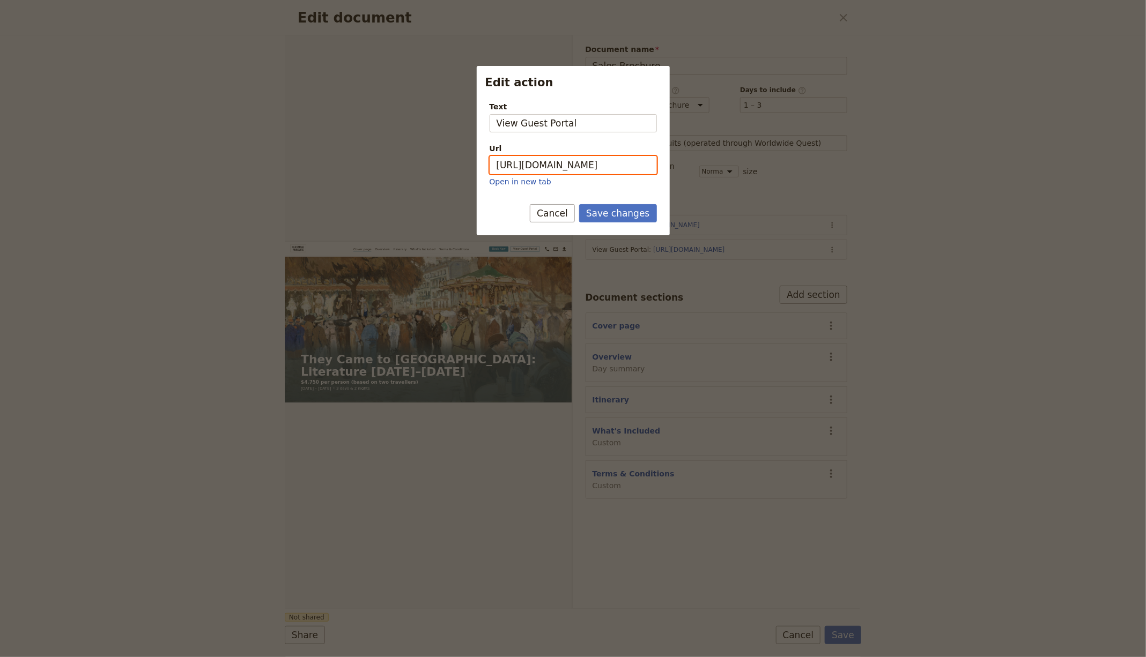
click at [575, 158] on input "[URL][DOMAIN_NAME]" at bounding box center [573, 165] width 167 height 18
paste input "0YHsRB06EmLx4YvBSBXf9"
type input "[URL][DOMAIN_NAME]"
click at [625, 215] on button "Save changes" at bounding box center [618, 213] width 78 height 18
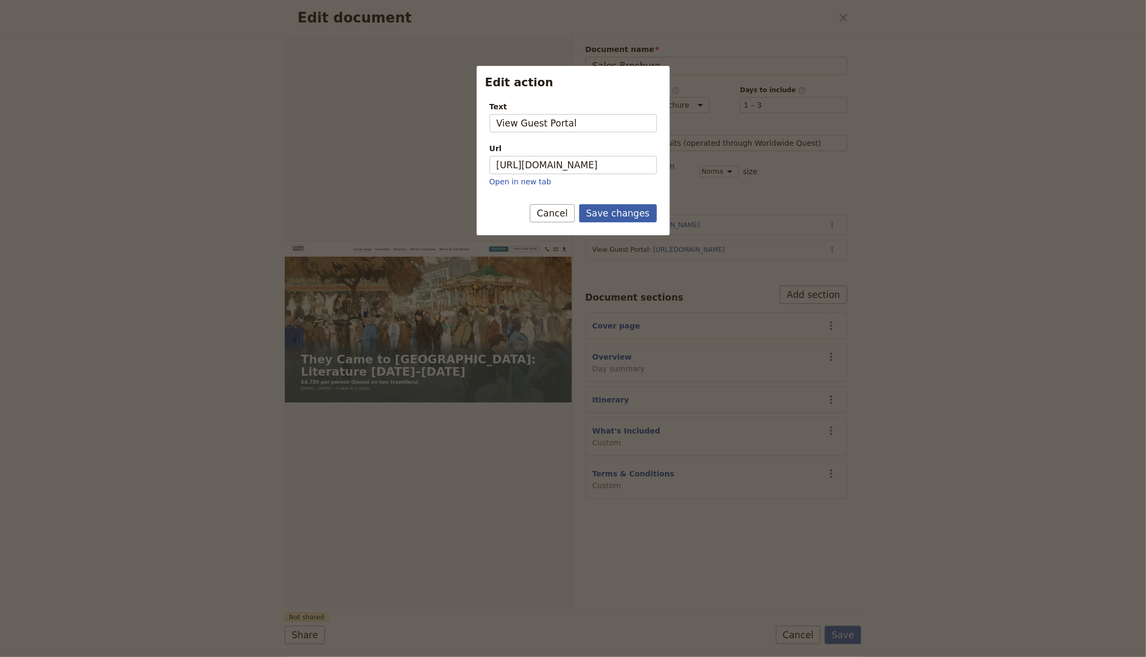
scroll to position [0, 0]
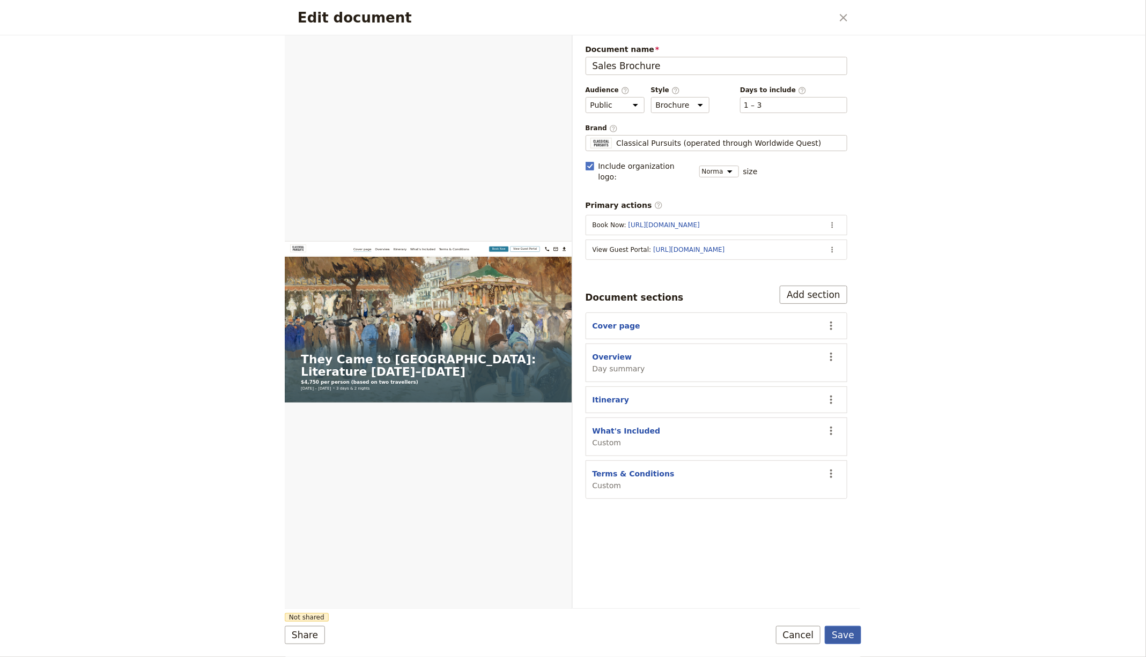
click at [847, 636] on button "Save" at bounding box center [843, 635] width 36 height 18
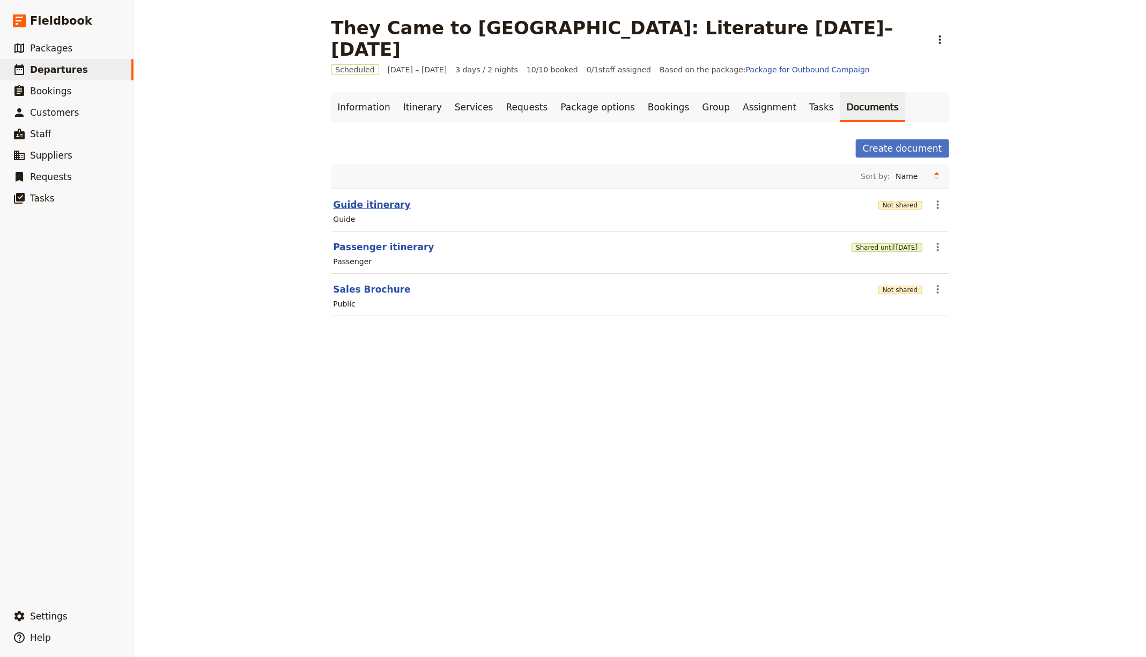
click at [351, 198] on button "Guide itinerary" at bounding box center [372, 204] width 77 height 13
select select "STAFF"
select select "RUN_SHEET"
select select "LARGE"
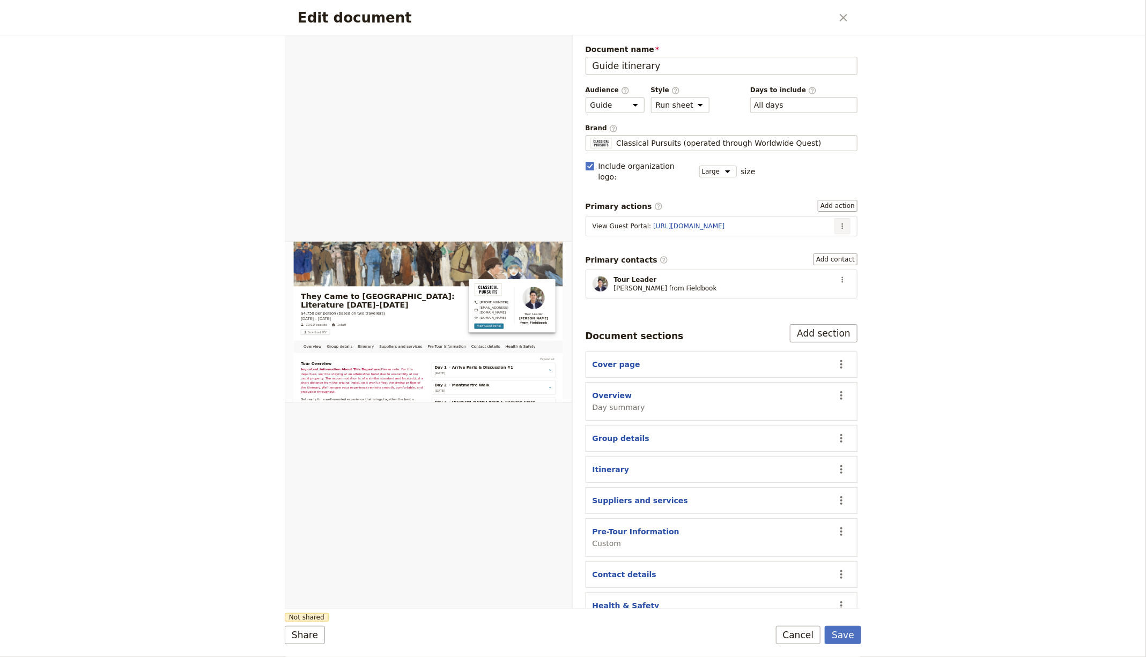
click at [838, 222] on icon "Actions" at bounding box center [842, 226] width 9 height 9
click at [814, 231] on span "Edit action" at bounding box center [798, 234] width 40 height 11
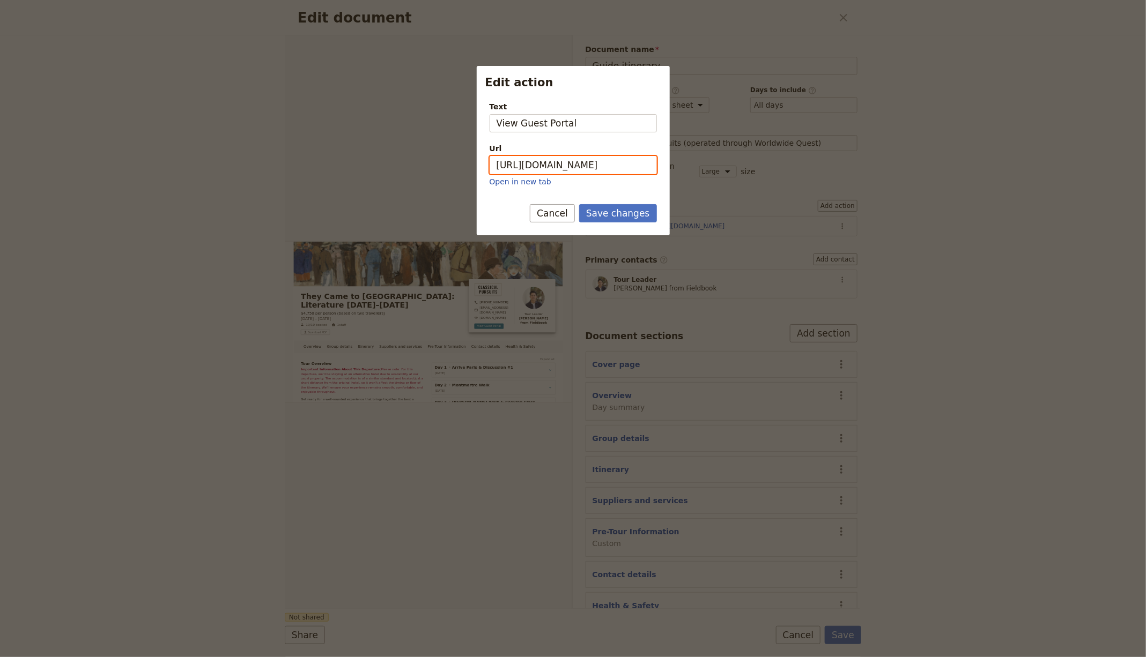
click at [604, 163] on input "[URL][DOMAIN_NAME]" at bounding box center [573, 165] width 167 height 18
paste input "0YHsRB06EmLx4YvBSBXf9"
type input "[URL][DOMAIN_NAME]"
click at [624, 211] on button "Save changes" at bounding box center [618, 213] width 78 height 18
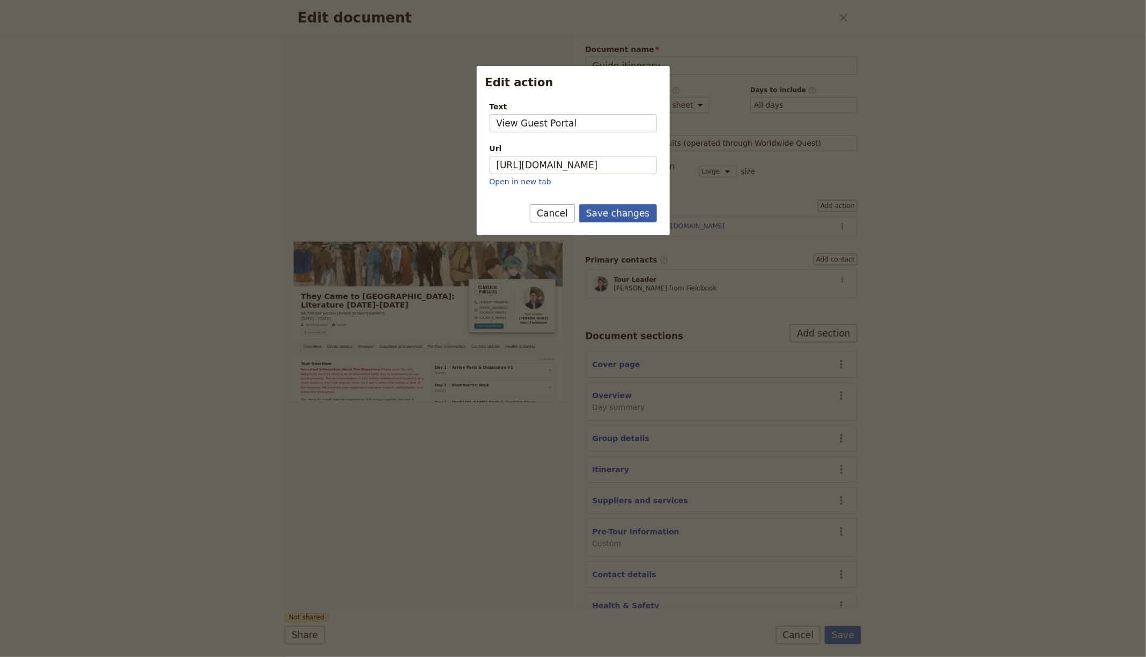
scroll to position [0, 0]
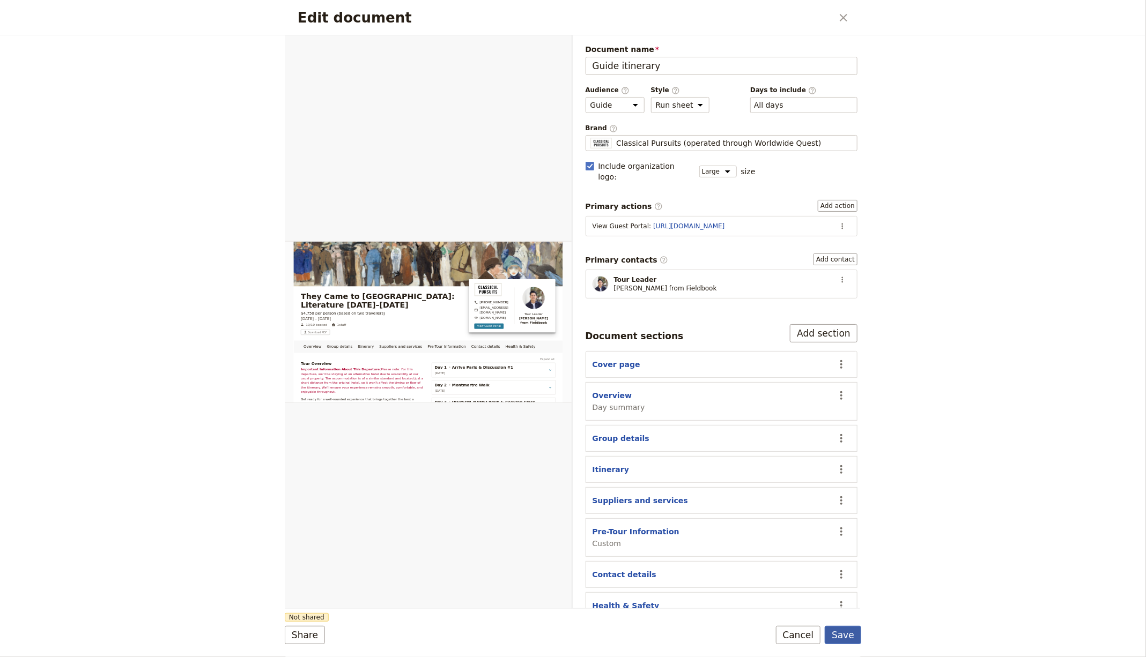
click at [835, 639] on button "Save" at bounding box center [843, 635] width 36 height 18
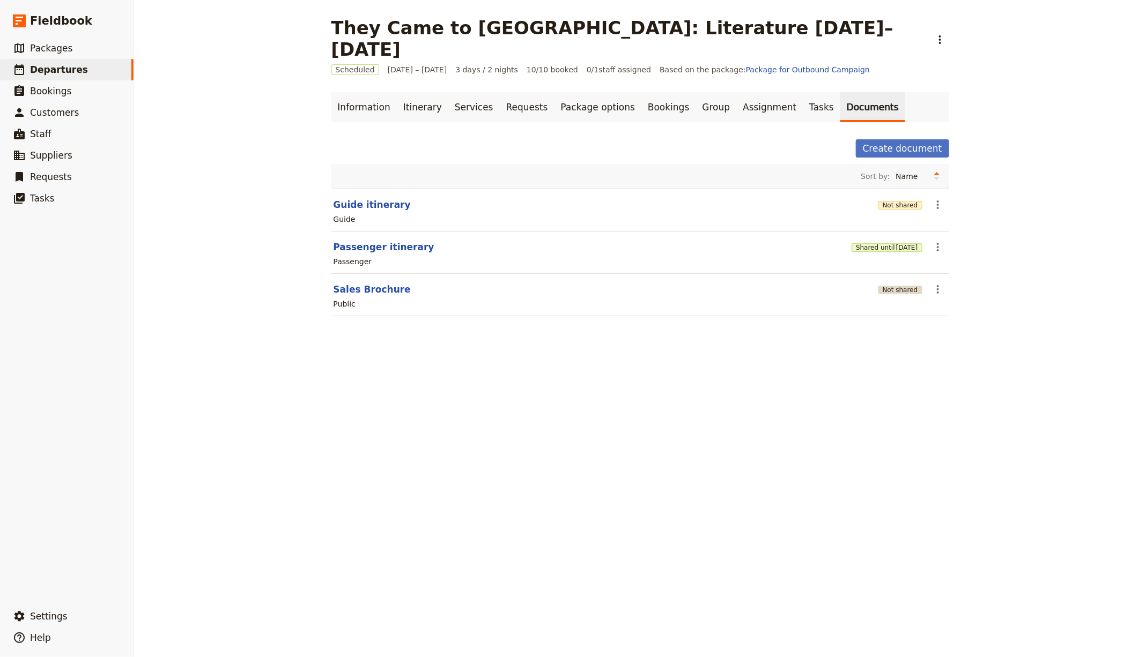
click at [894, 286] on button "Not shared" at bounding box center [900, 290] width 44 height 9
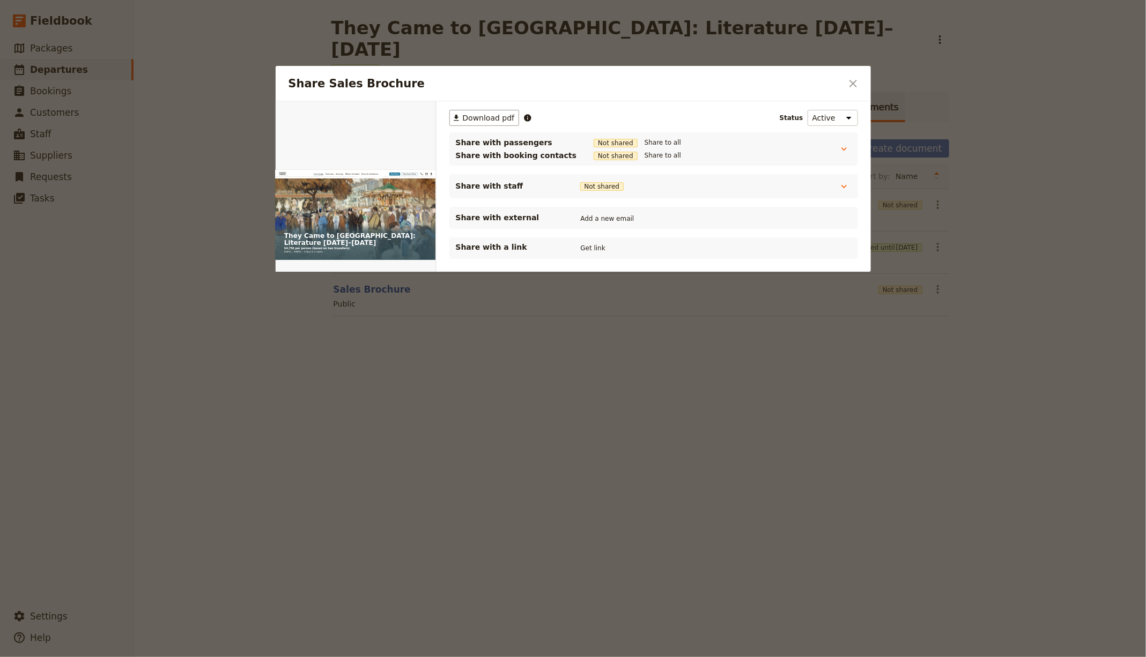
click at [594, 240] on div "Share with a link Get link" at bounding box center [653, 248] width 409 height 21
click at [592, 242] on button "Get link" at bounding box center [593, 248] width 30 height 12
drag, startPoint x: 958, startPoint y: 341, endPoint x: 922, endPoint y: 225, distance: 121.9
click at [958, 340] on div at bounding box center [573, 328] width 1146 height 657
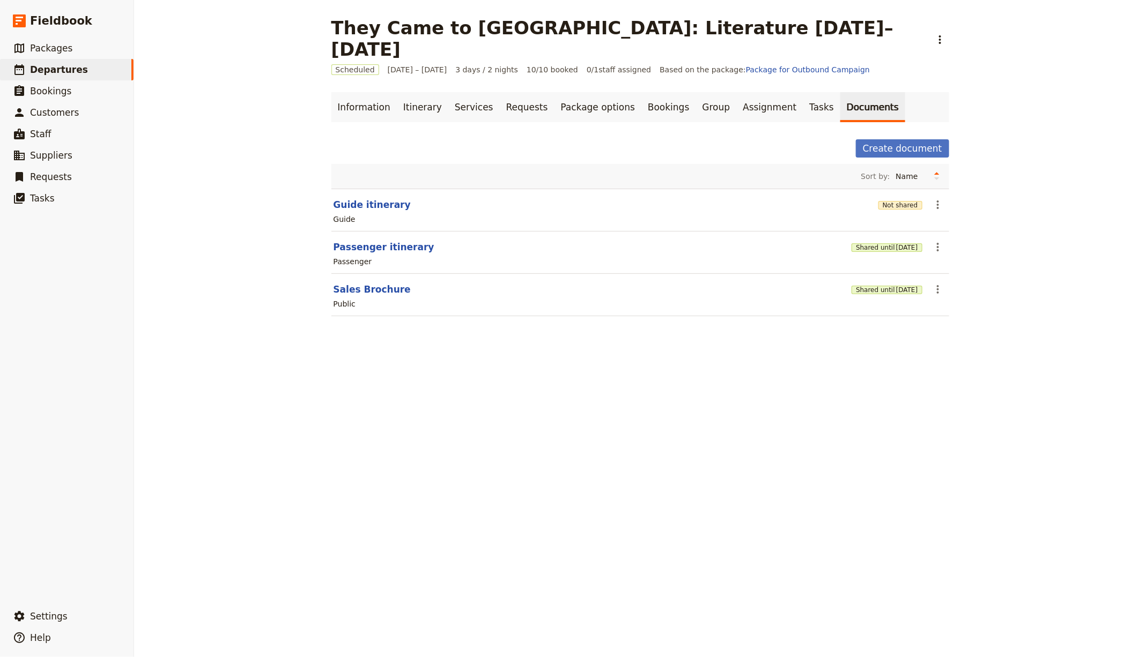
click at [903, 199] on div "Not shared" at bounding box center [900, 204] width 44 height 11
click at [899, 201] on button "Not shared" at bounding box center [900, 205] width 44 height 9
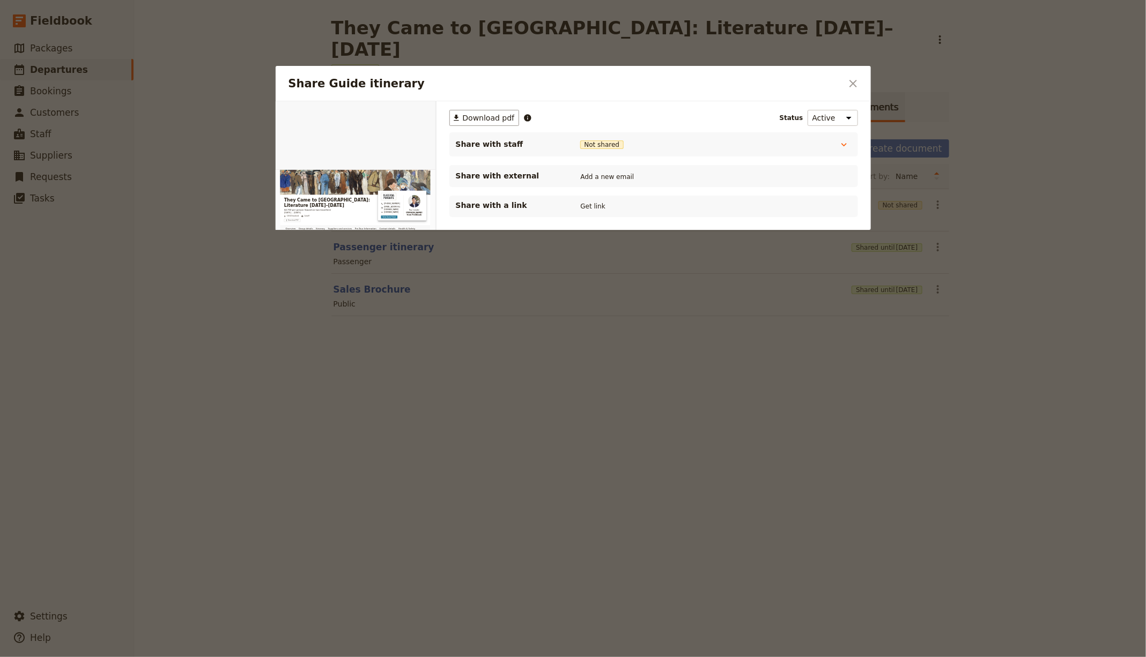
click at [575, 211] on div "Share with a link Get link" at bounding box center [654, 206] width 396 height 13
click at [578, 206] on button "Get link" at bounding box center [593, 207] width 30 height 12
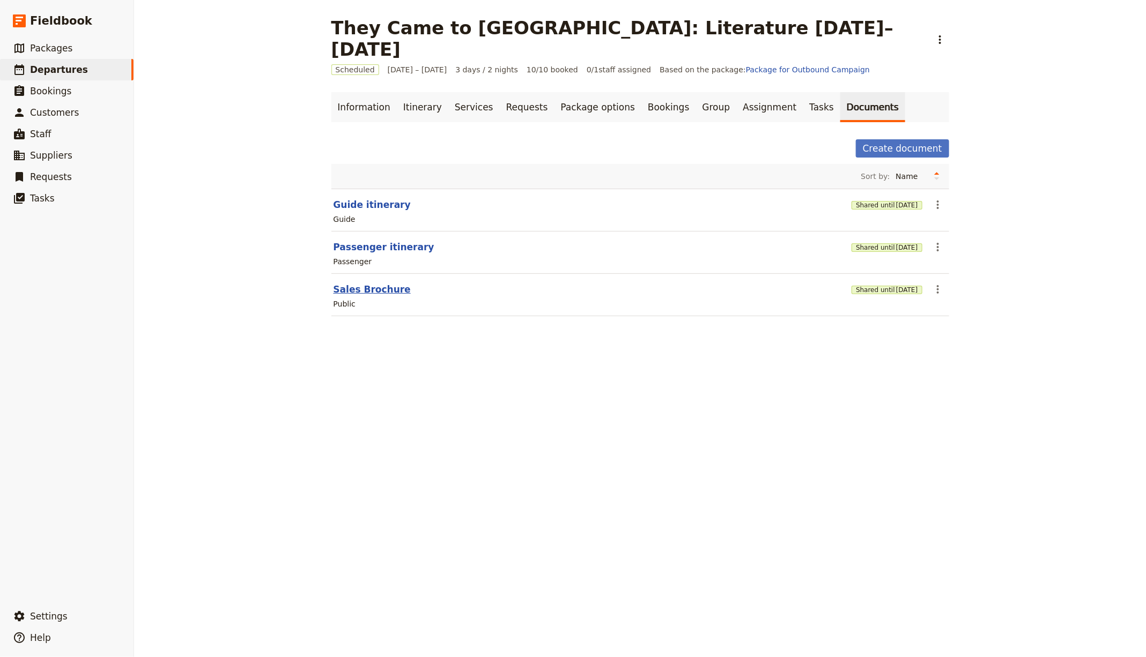
click at [363, 283] on button "Sales Brochure" at bounding box center [372, 289] width 77 height 13
select select "DEFAULT"
click at [283, 124] on div "They Came to [GEOGRAPHIC_DATA]: Literature [DATE]–[DATE] ​ Scheduled [DATE] – […" at bounding box center [640, 328] width 1012 height 657
click at [94, 68] on link "​ Departures" at bounding box center [67, 69] width 134 height 21
select select "CREATED_AT"
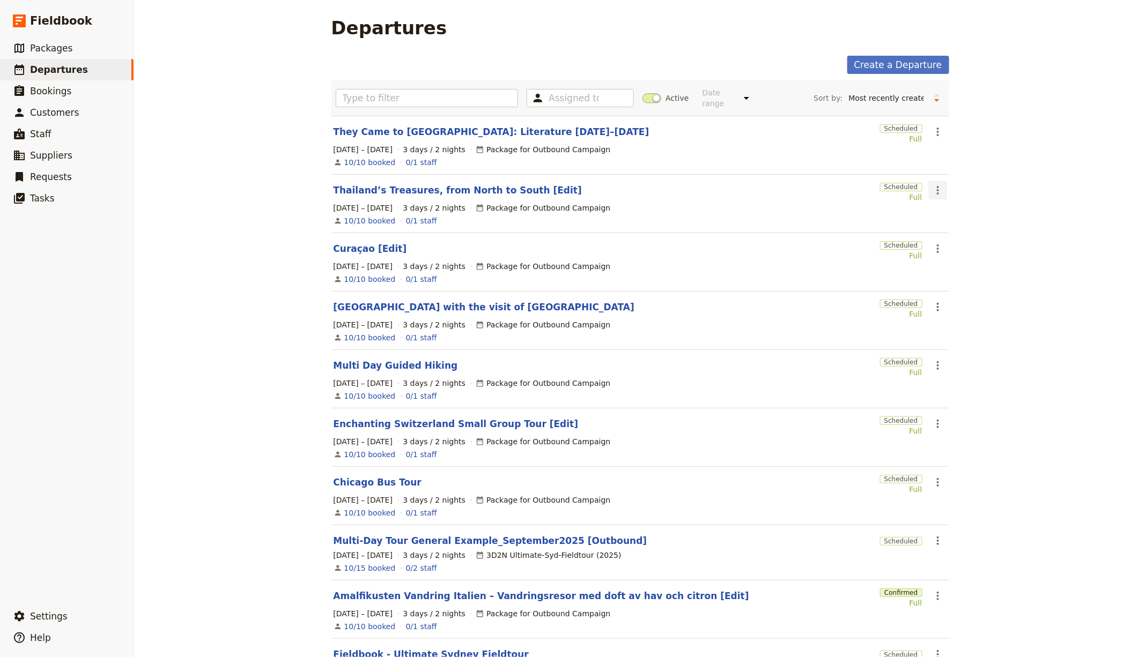
click at [931, 189] on icon "Actions" at bounding box center [937, 190] width 13 height 13
click at [960, 231] on span "Clone this departure" at bounding box center [969, 227] width 77 height 11
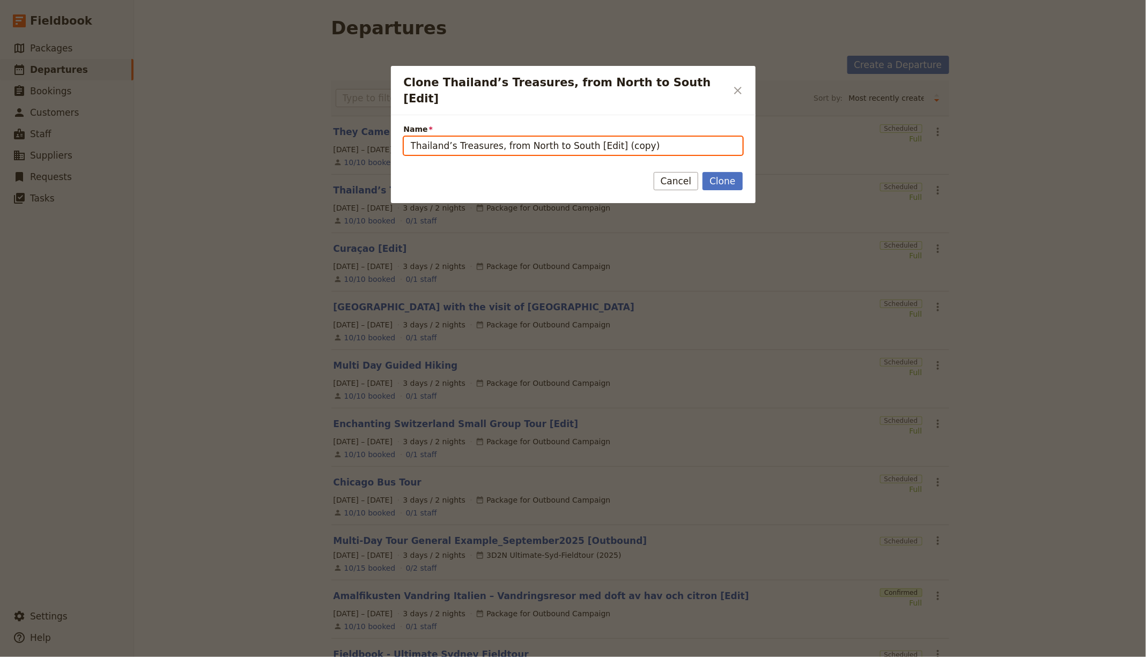
drag, startPoint x: 580, startPoint y: 131, endPoint x: 520, endPoint y: 117, distance: 61.0
click at [349, 657] on div "Clone Thailand’s Treasures, from North to South [Edit] ​ Name Thailand’s Treasu…" at bounding box center [573, 657] width 1146 height 0
paste input "Corners of Cornwall 2025/2026"
drag, startPoint x: 608, startPoint y: 130, endPoint x: 563, endPoint y: 130, distance: 45.0
click at [563, 137] on input "Corners of Cornwall 2025/2026 [Edit] (copy)" at bounding box center [573, 146] width 339 height 18
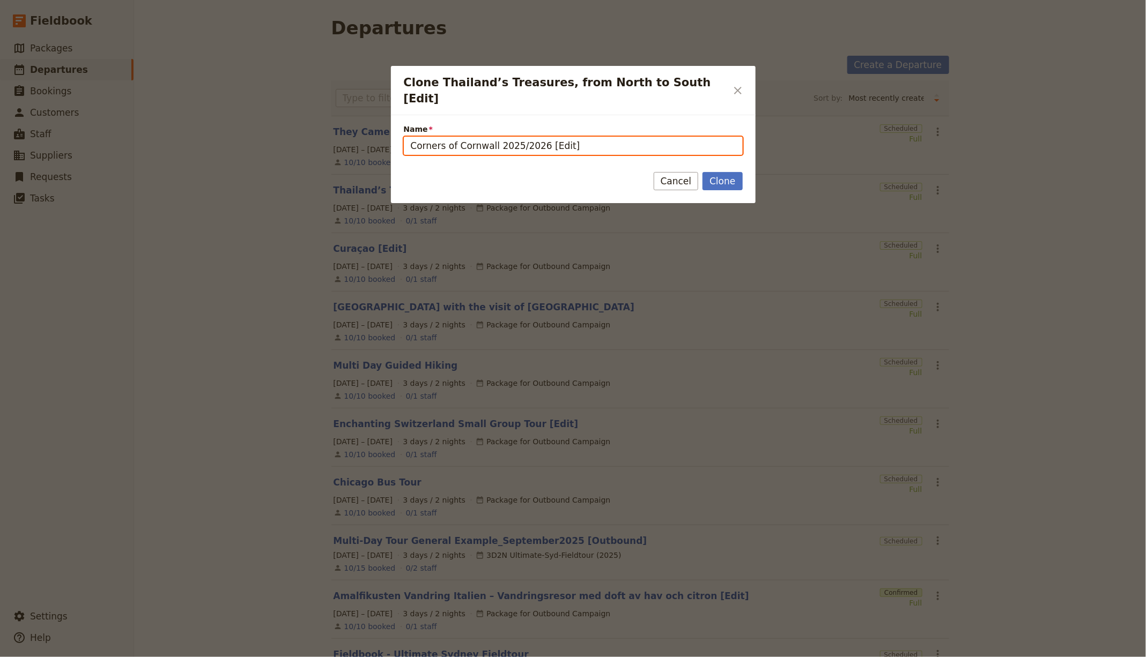
drag, startPoint x: 493, startPoint y: 130, endPoint x: 606, endPoint y: 135, distance: 112.7
click at [535, 137] on input "Corners of Cornwall 2025/2026 [Edit]" at bounding box center [573, 146] width 339 height 18
type input "Corners of Cornwall 2025/2026 [Edit]"
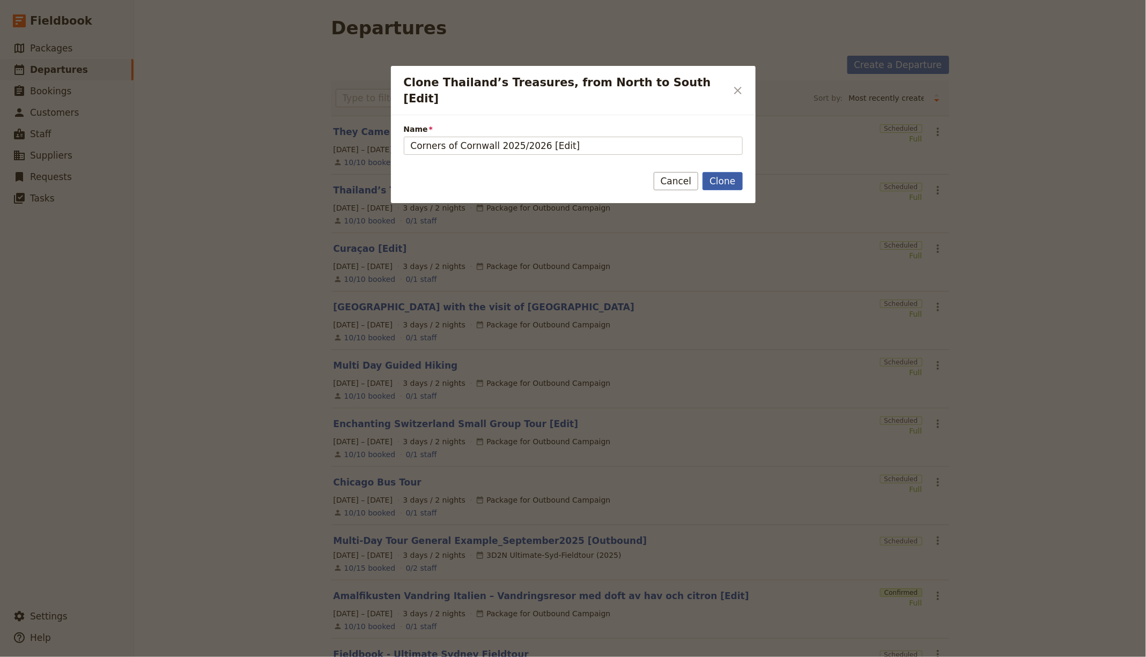
click at [735, 172] on button "Clone" at bounding box center [722, 181] width 40 height 18
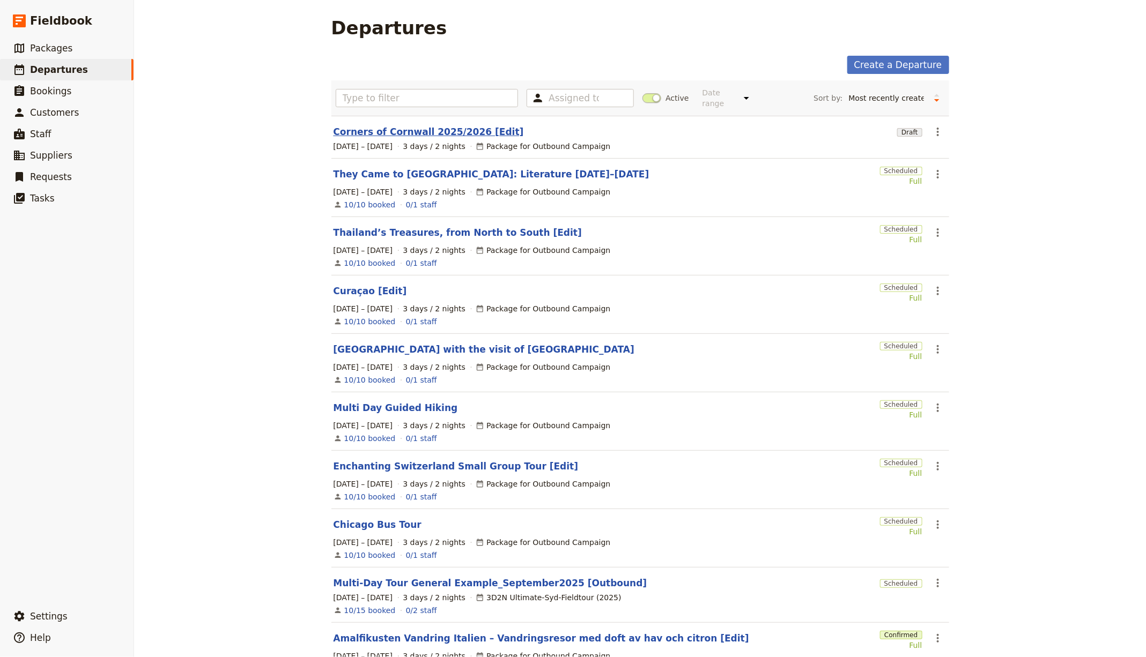
click at [403, 129] on link "Corners of Cornwall 2025/2026 [Edit]" at bounding box center [429, 131] width 190 height 13
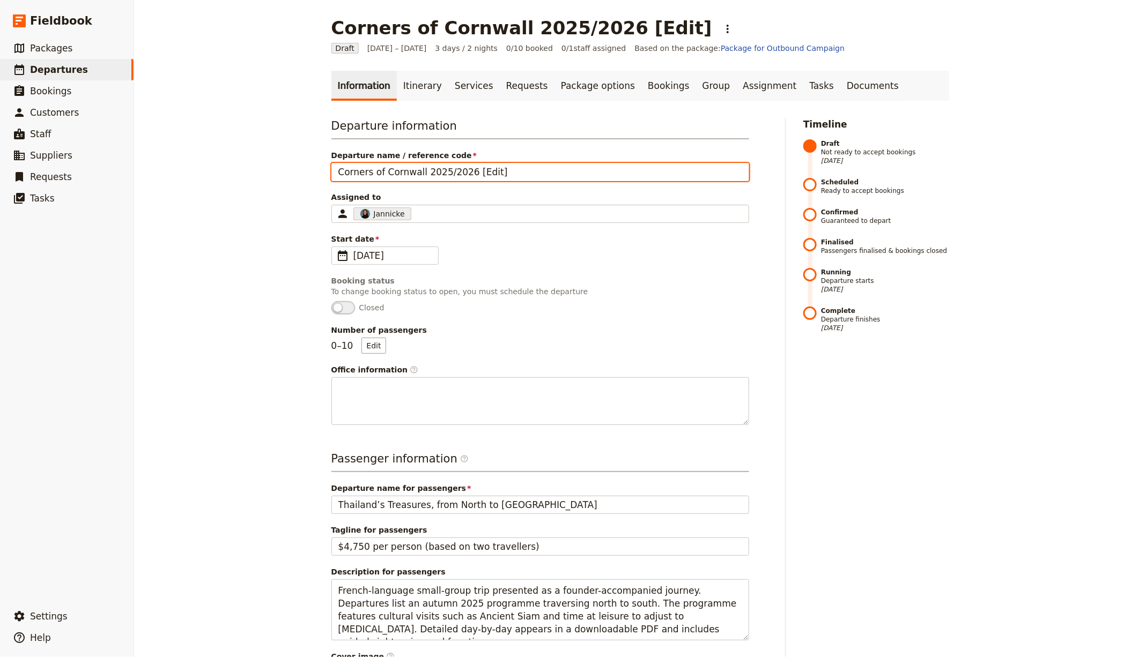
drag, startPoint x: 460, startPoint y: 172, endPoint x: 266, endPoint y: 213, distance: 197.8
click at [221, 160] on div "Corners of Cornwall 2025/2026 [Edit] ​ Draft [DATE] – [DATE] 3 days / 2 nights …" at bounding box center [640, 328] width 1012 height 657
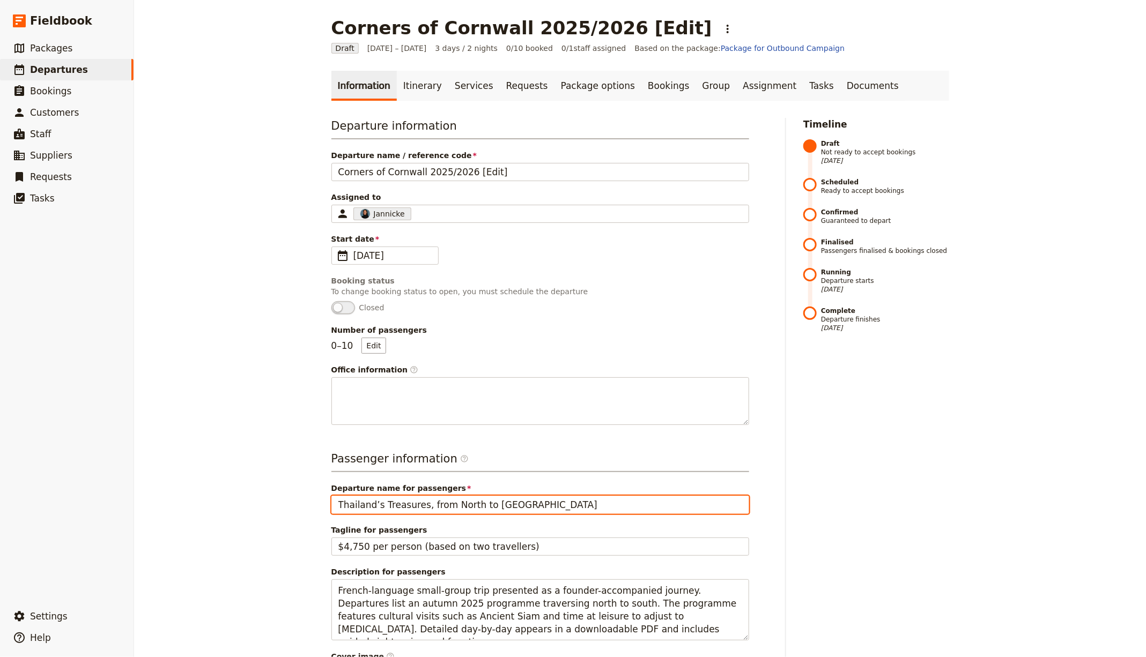
click at [473, 503] on input "Thailand’s Treasures, from North to [GEOGRAPHIC_DATA]" at bounding box center [540, 505] width 418 height 18
click at [474, 502] on input "Thailand’s Treasures, from North to [GEOGRAPHIC_DATA]" at bounding box center [540, 505] width 418 height 18
paste input "Corners of Cornwall 2025/2026"
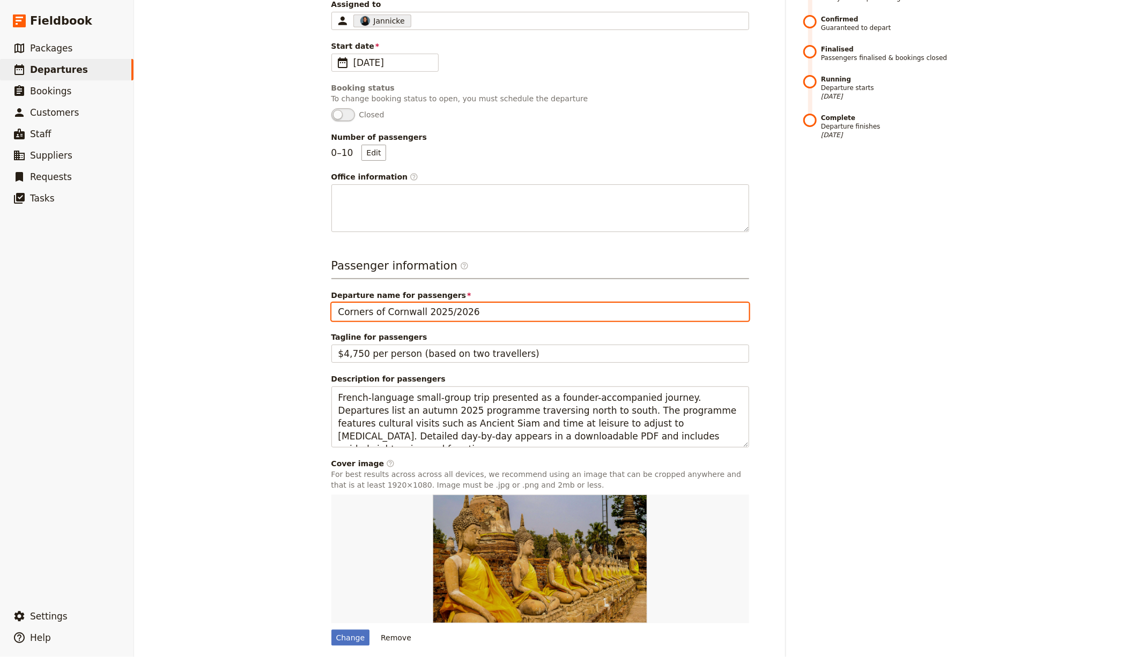
scroll to position [231, 0]
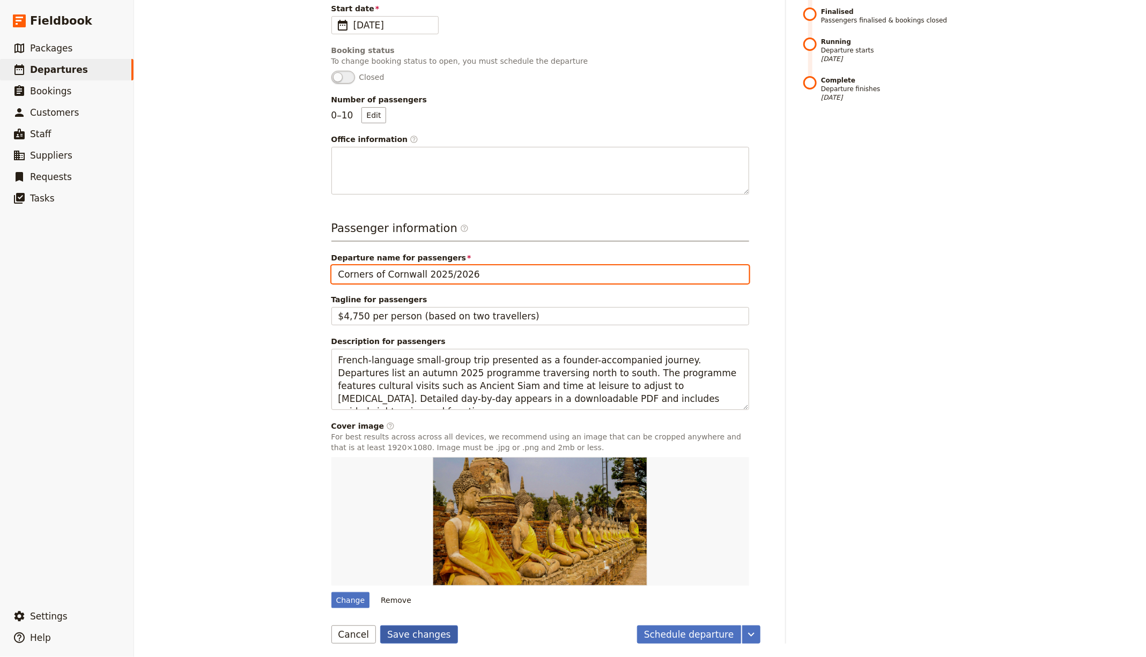
type input "Corners of Cornwall 2025/2026"
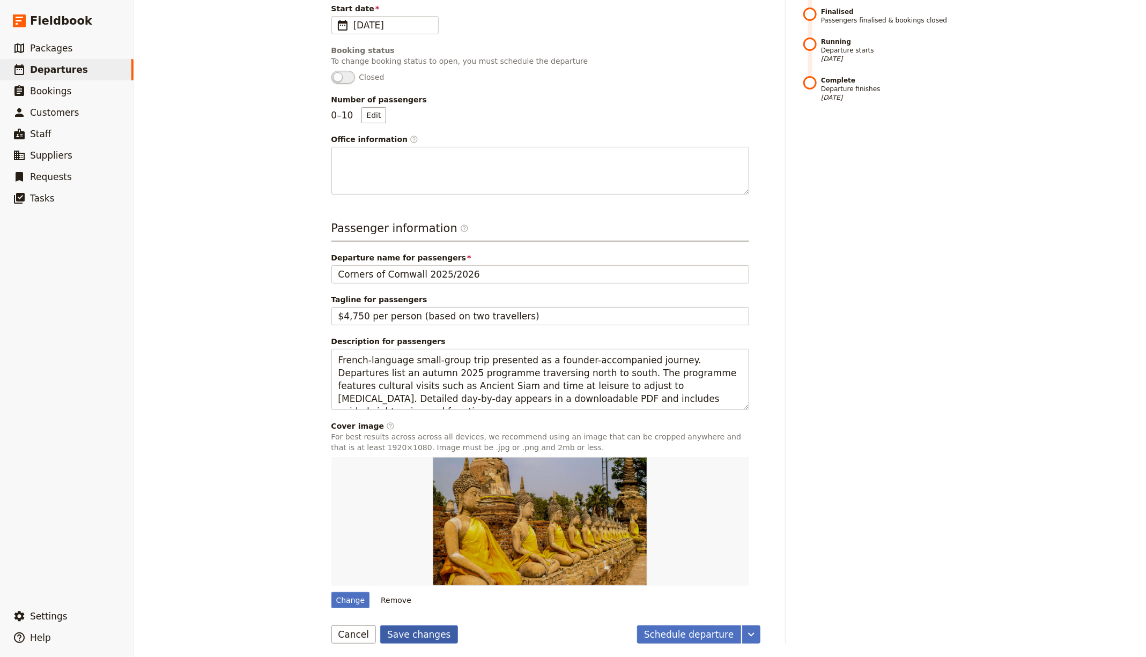
click at [410, 635] on button "Save changes" at bounding box center [419, 635] width 78 height 18
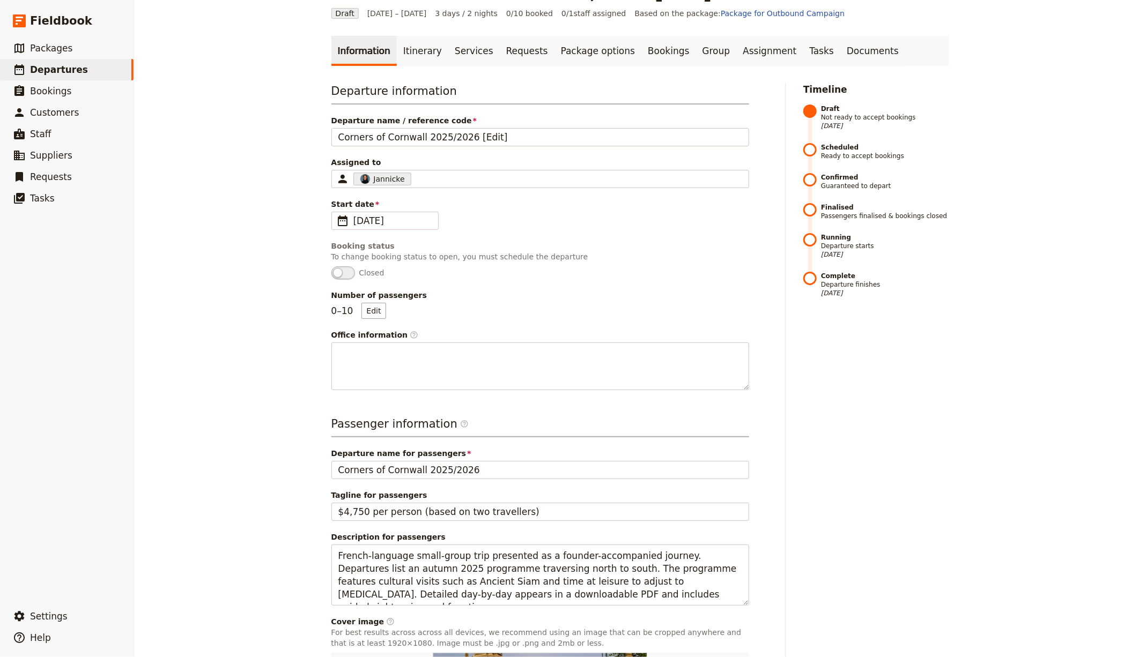
scroll to position [0, 0]
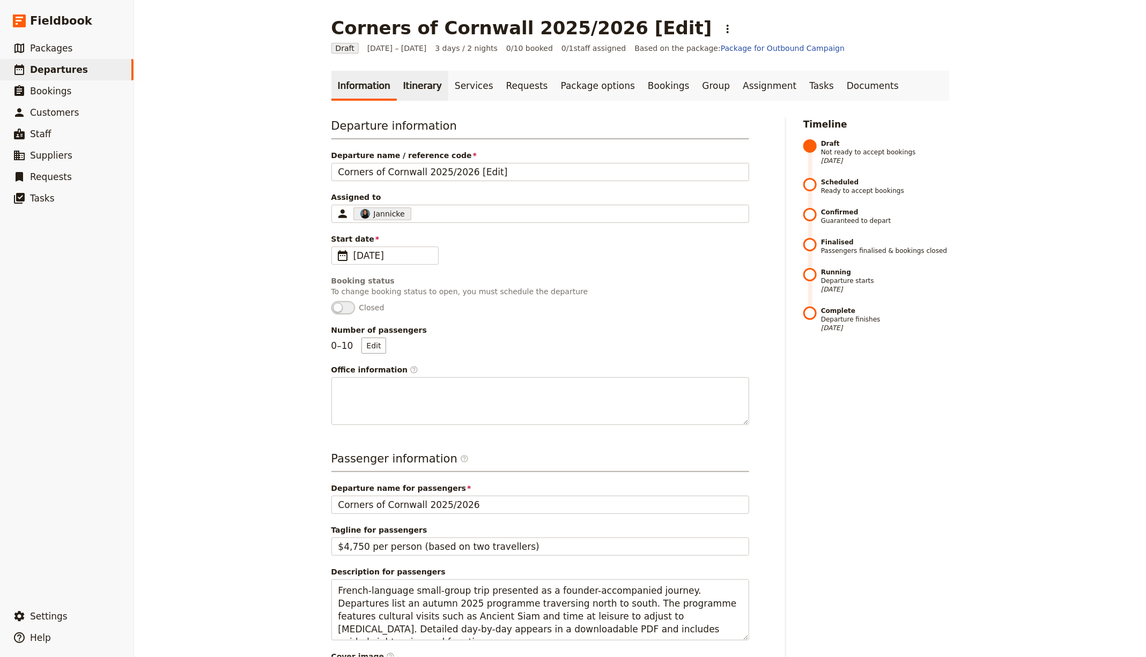
click at [399, 85] on link "Itinerary" at bounding box center [422, 86] width 51 height 30
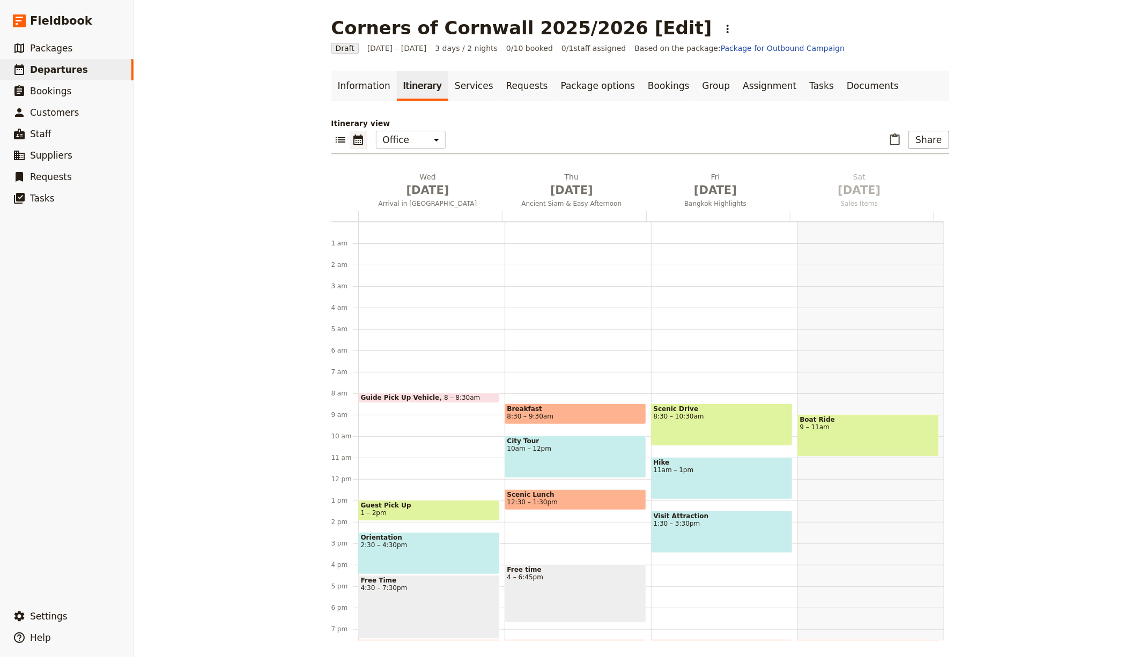
scroll to position [106, 0]
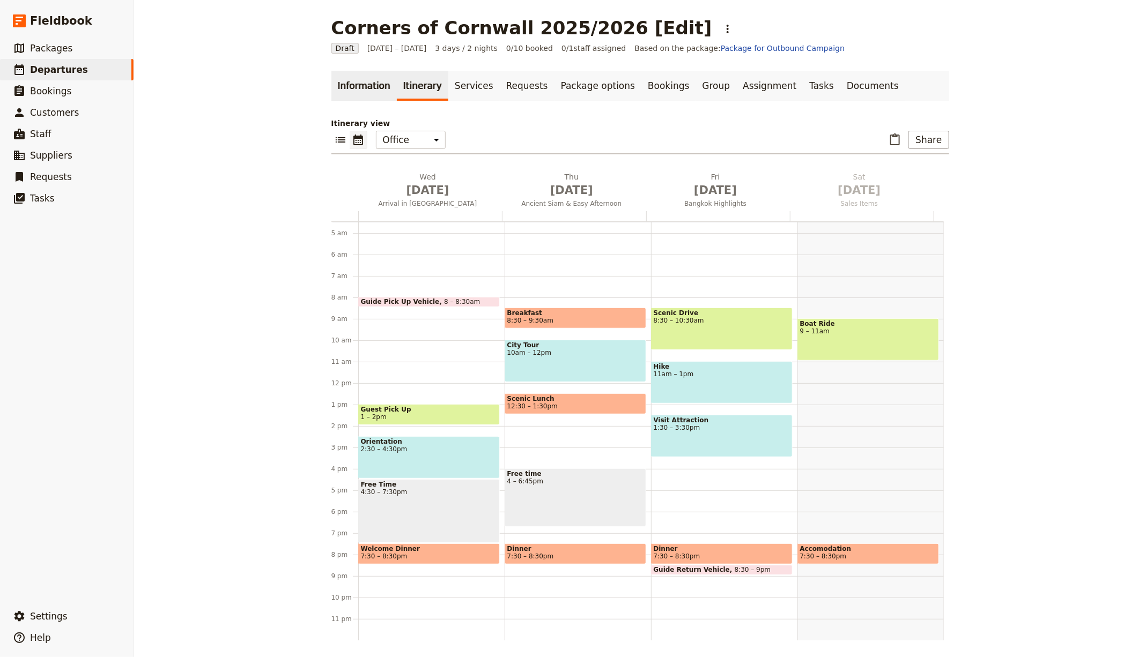
click at [352, 91] on link "Information" at bounding box center [363, 86] width 65 height 30
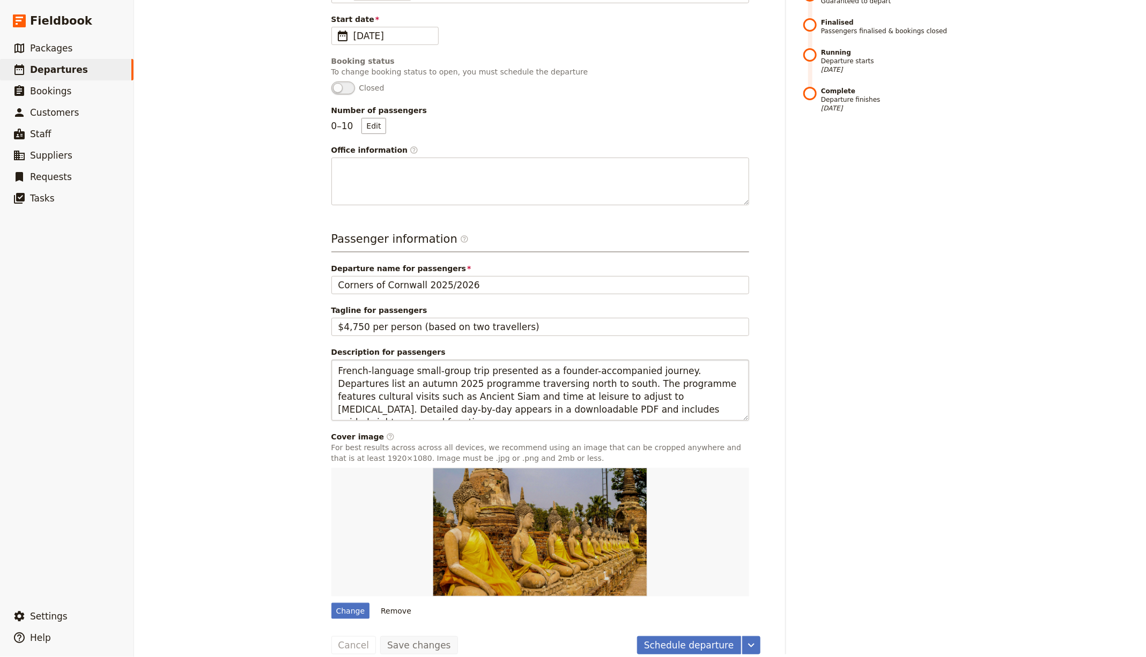
scroll to position [231, 0]
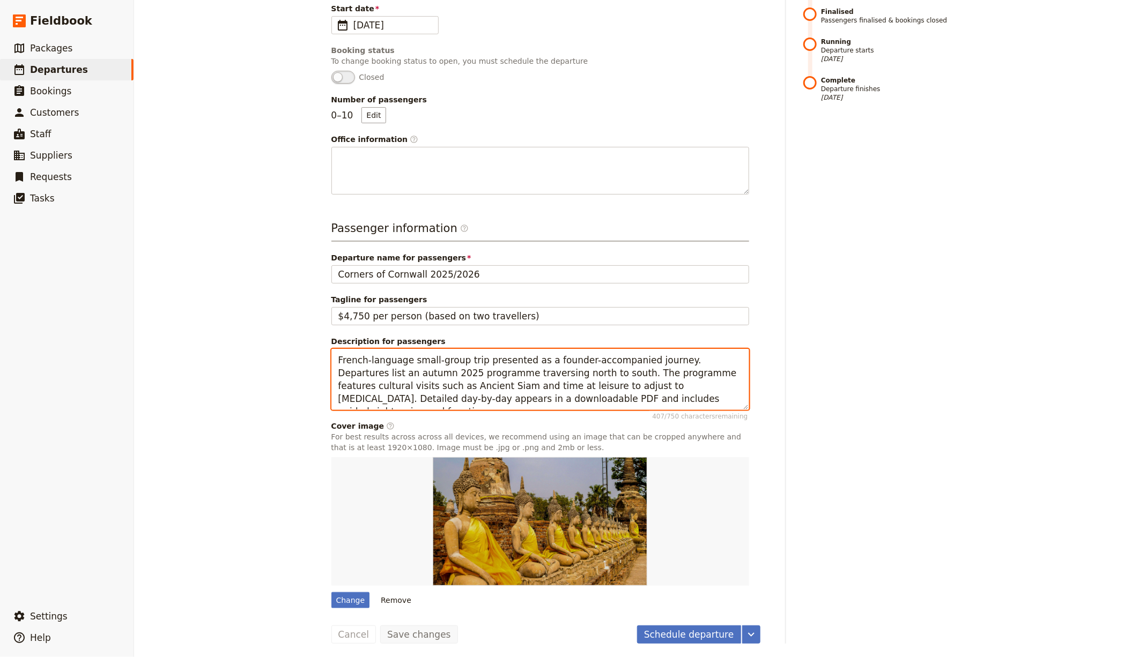
click at [490, 359] on textarea "French-language small-group trip presented as a founder-accompanied journey. De…" at bounding box center [540, 379] width 418 height 61
paste textarea "An 8-day small-coach itinerary (max 18) sold by DHTour featuring Blue-Roads Tou…"
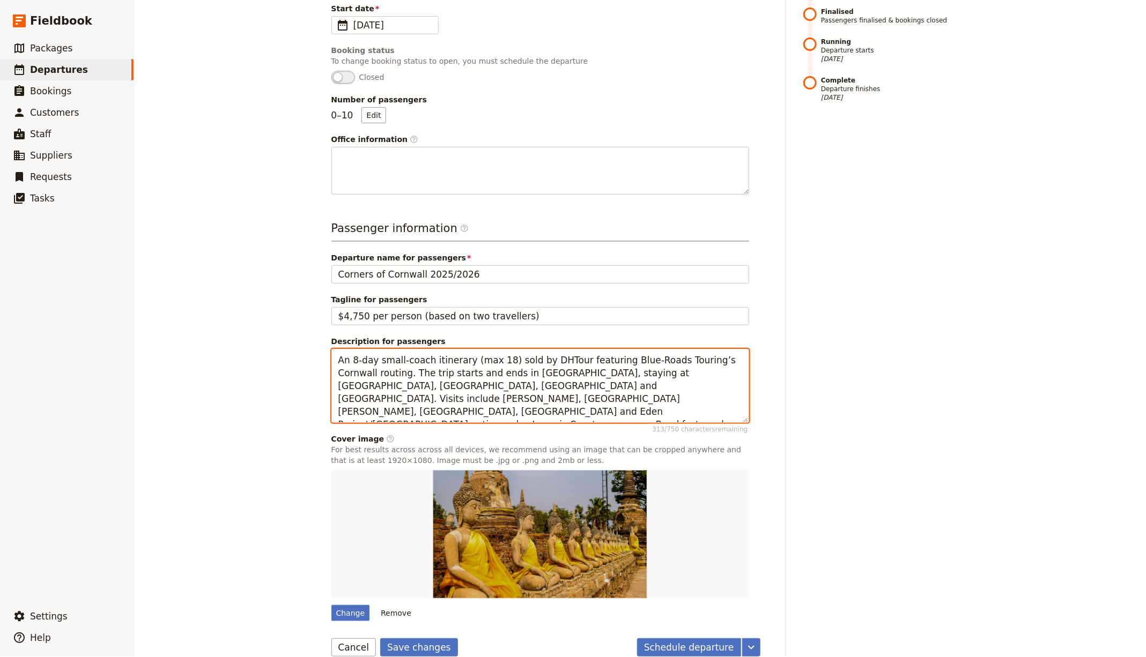
type textarea "An 8-day small-coach itinerary (max 18) sold by DHTour featuring Blue-Roads Tou…"
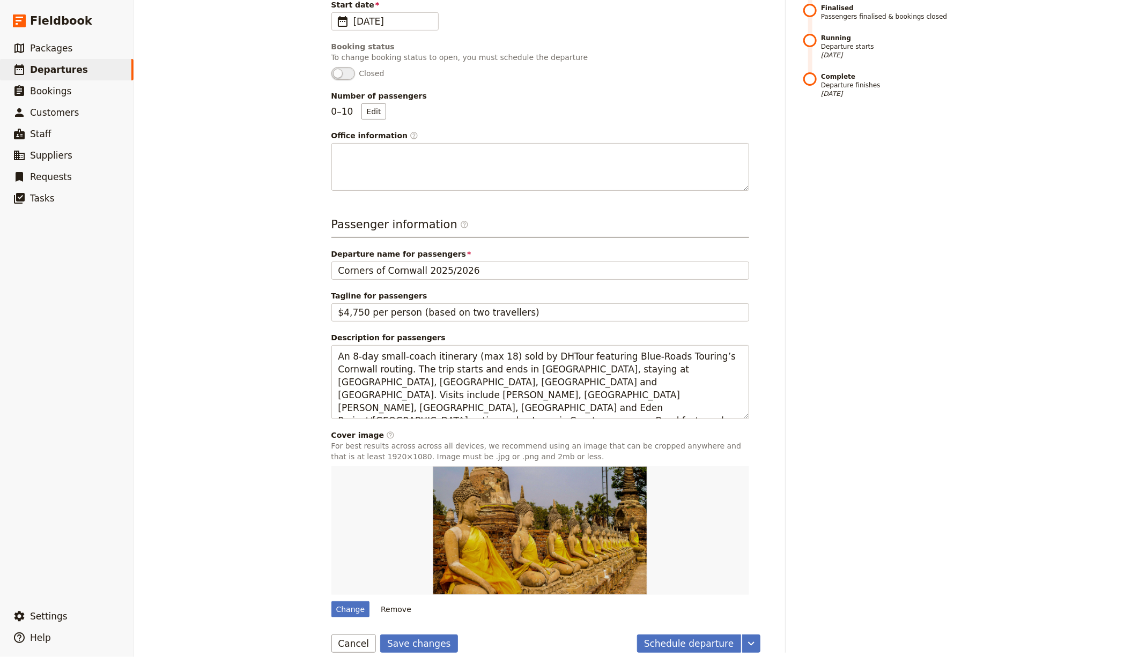
scroll to position [243, 0]
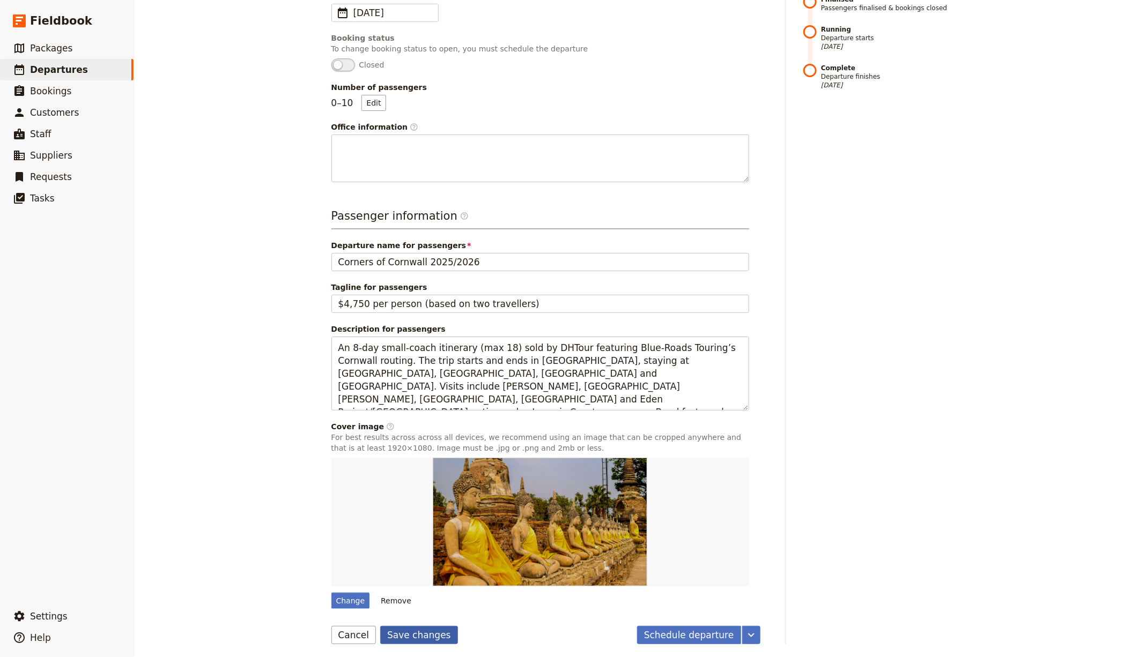
click at [412, 636] on button "Save changes" at bounding box center [419, 635] width 78 height 18
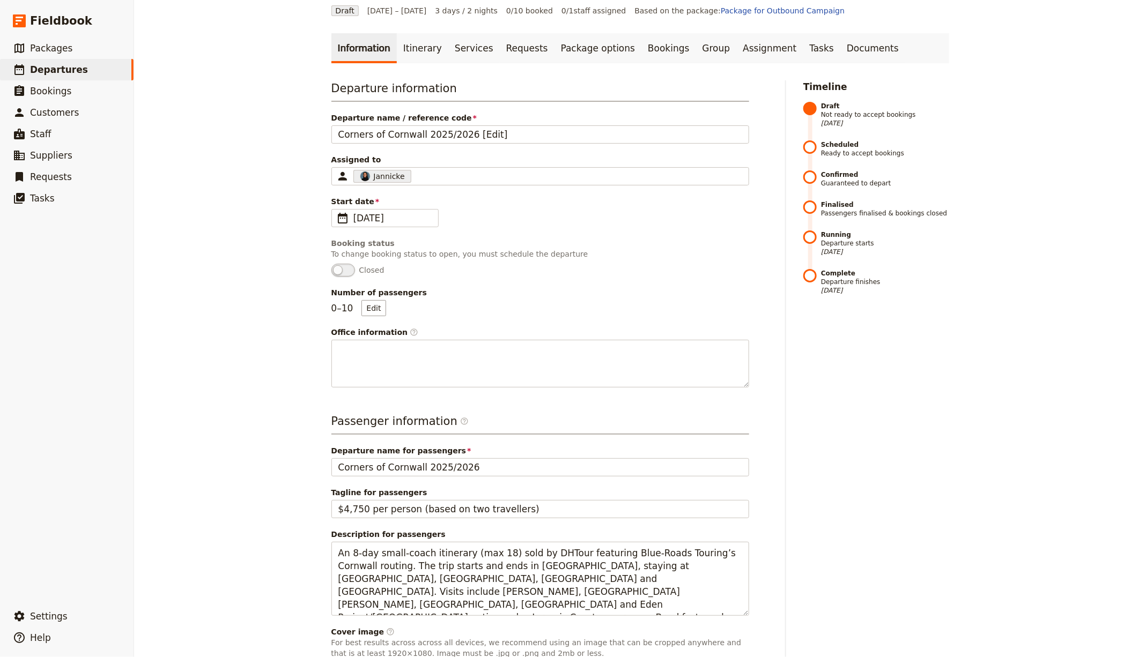
scroll to position [0, 0]
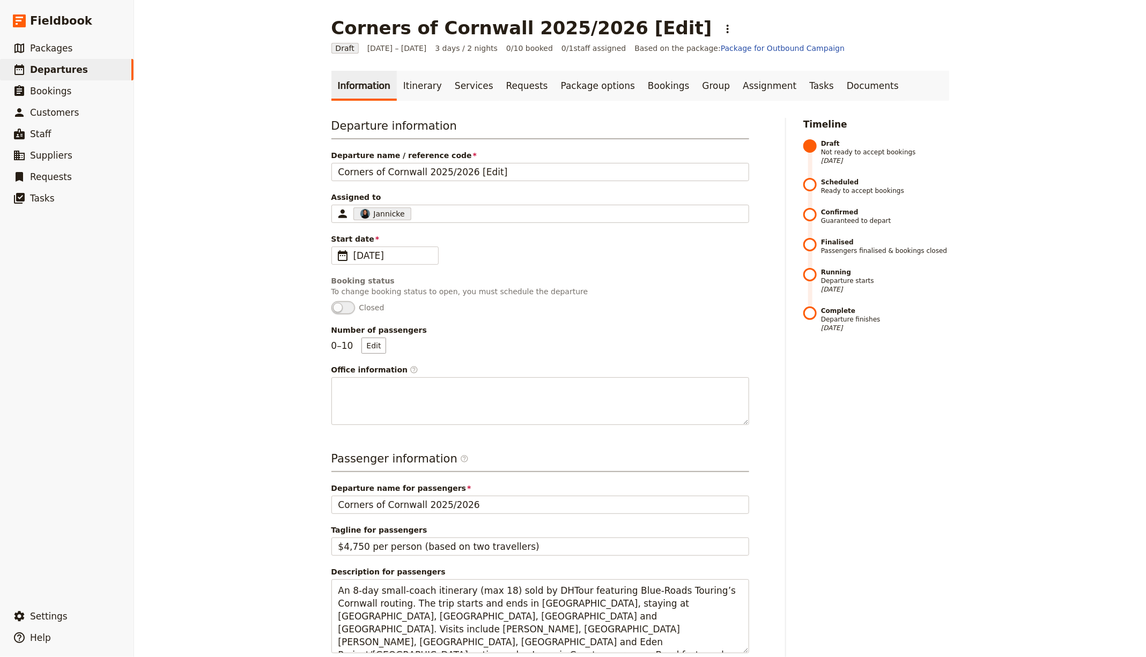
click at [413, 102] on div "Information Itinerary Services Requests Package options Bookings Group Assignme…" at bounding box center [640, 479] width 618 height 817
click at [413, 92] on link "Itinerary" at bounding box center [422, 86] width 51 height 30
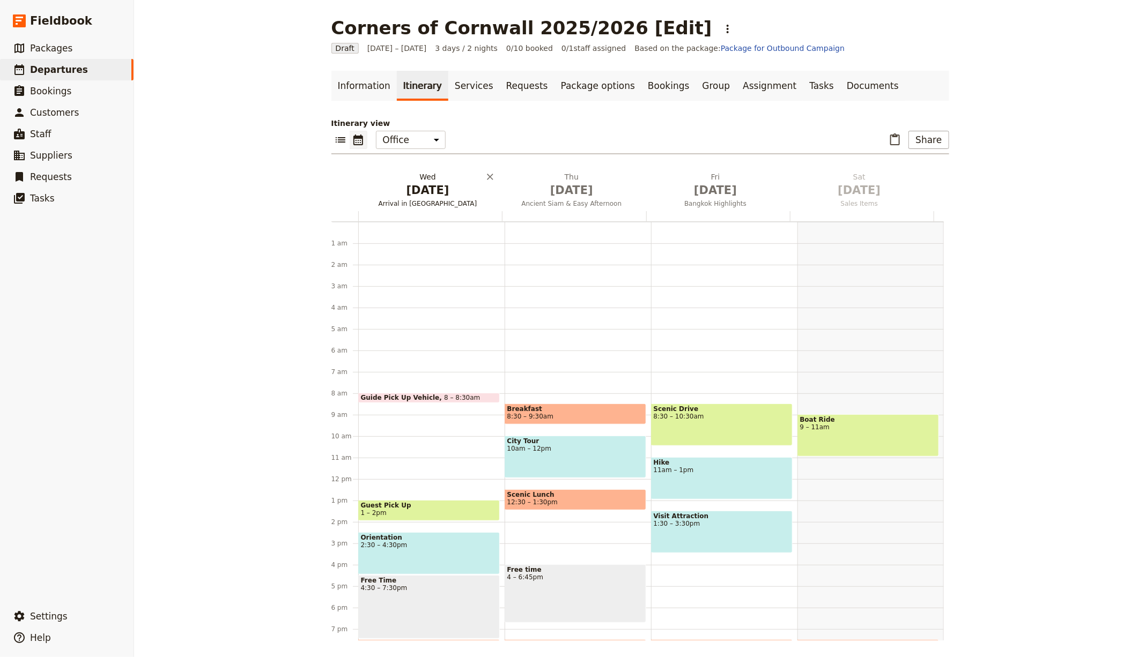
scroll to position [106, 0]
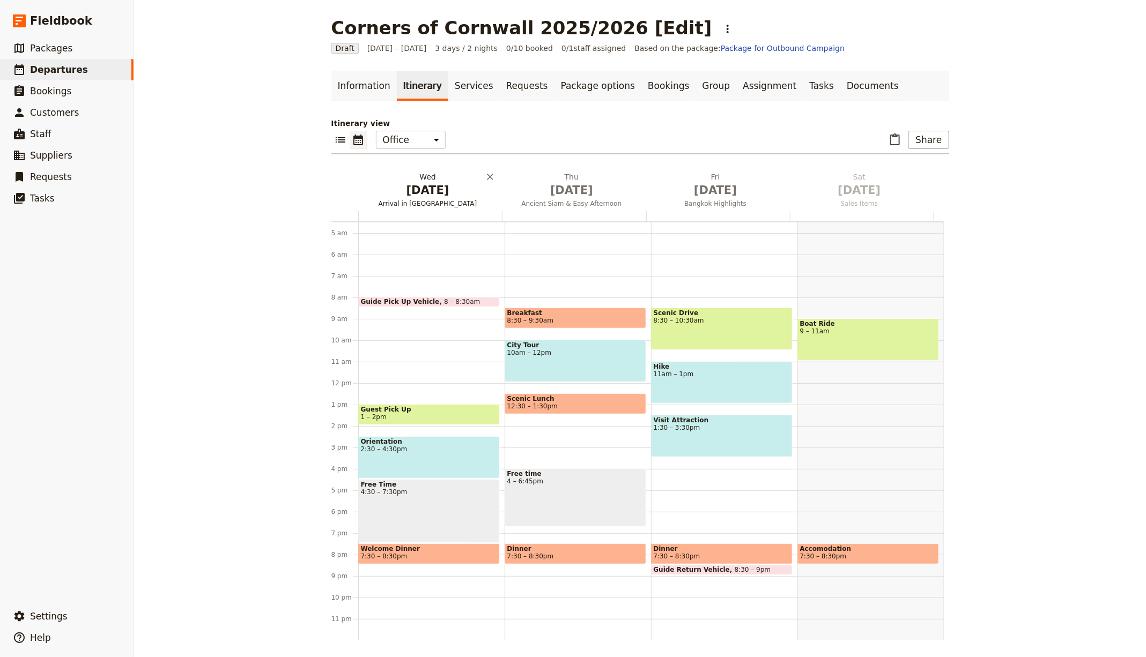
click at [430, 194] on span "[DATE]" at bounding box center [427, 190] width 131 height 16
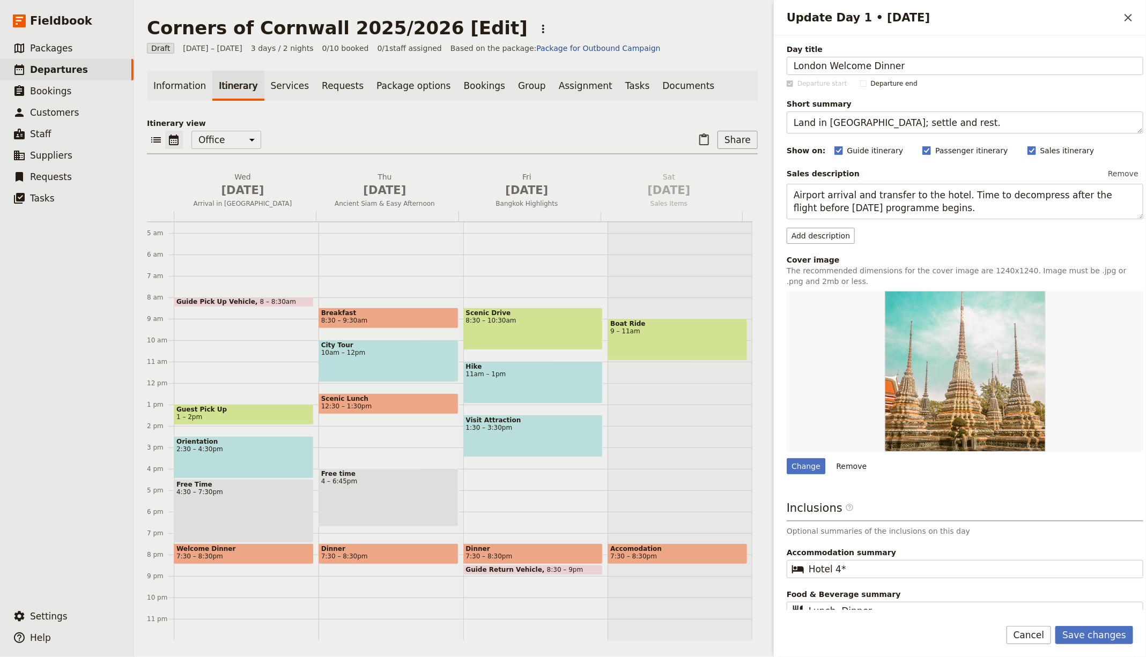
type input "London Welcome Dinner"
click at [839, 131] on textarea "Land in Bangkok; settle and rest." at bounding box center [965, 123] width 357 height 22
paste textarea "Meet group; dinner and intro in London"
type textarea "Meet group; dinner and intro in London."
click at [832, 198] on textarea "Airport arrival and transfer to the hotel. Time to decompress after the flight …" at bounding box center [965, 201] width 357 height 35
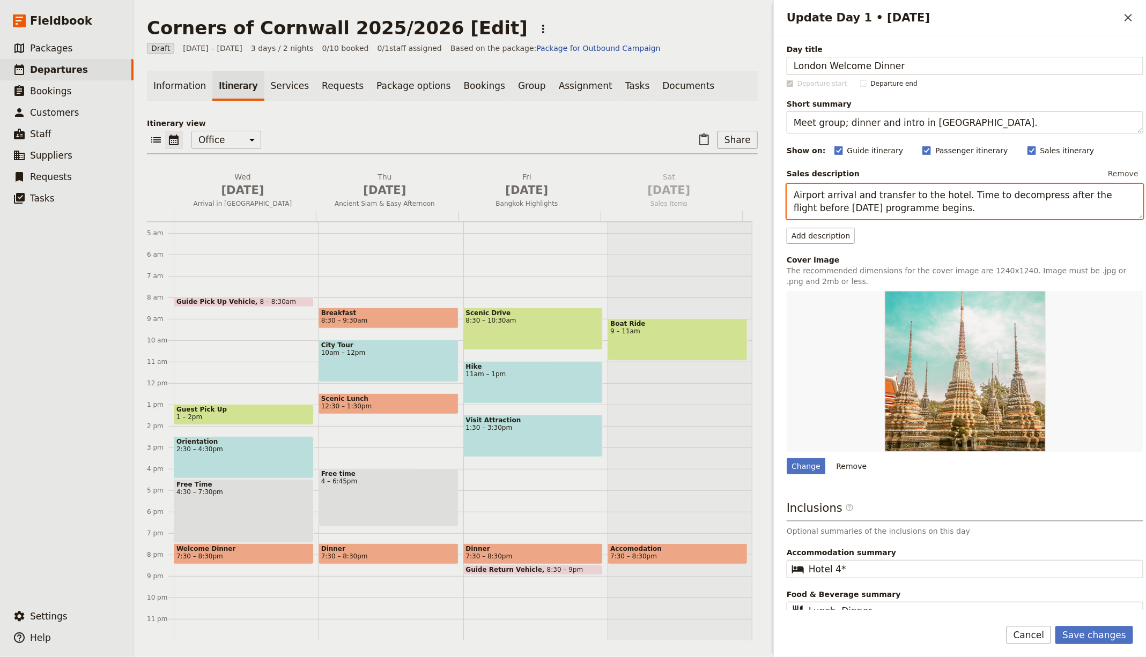
paste textarea "rrive and meet your tour leader and fellow travellers in the evening before set…"
type textarea "Arrive and meet your tour leader and fellow travellers in the evening before se…"
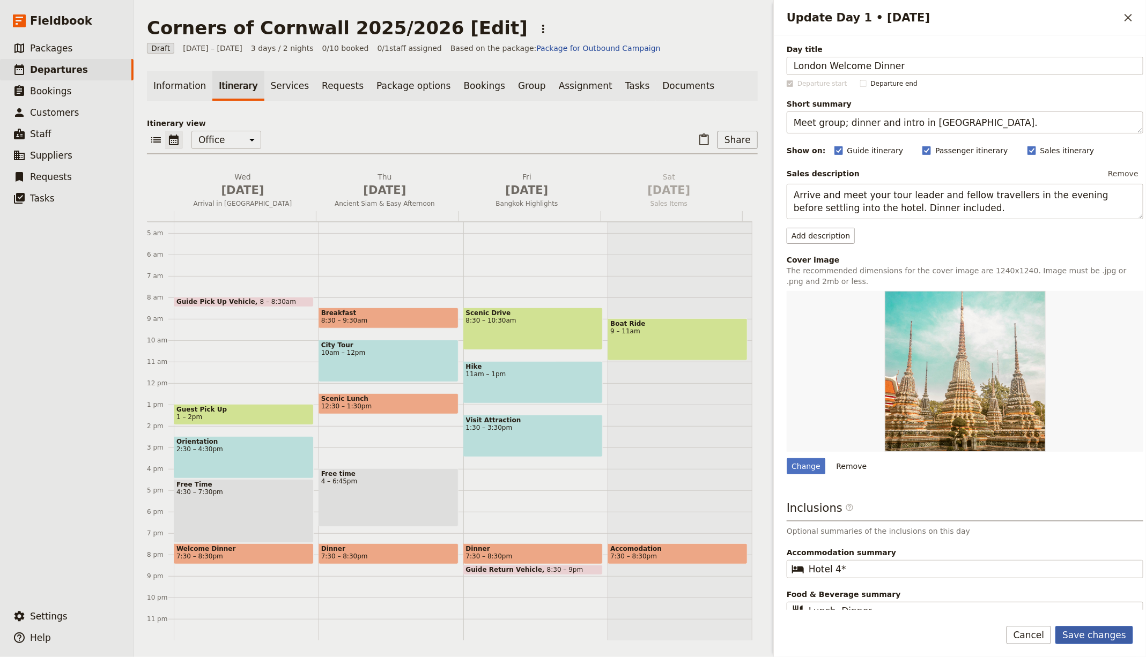
click at [1097, 633] on button "Save changes" at bounding box center [1094, 635] width 78 height 18
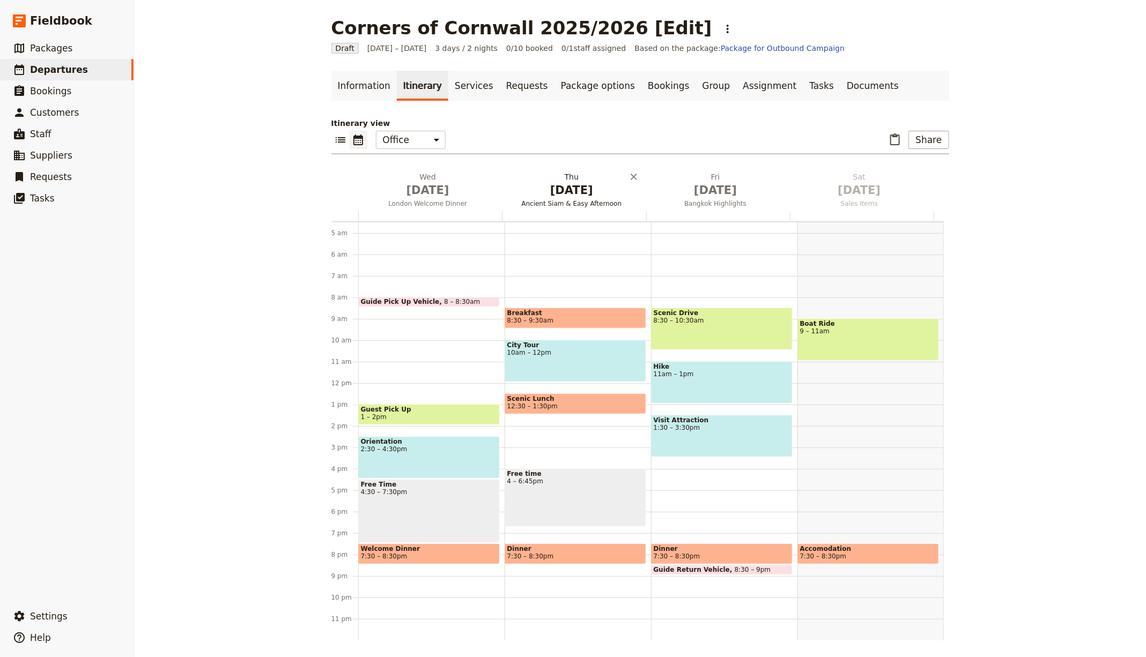
click at [555, 180] on h2 "Thu Oct 2 Ancient Siam & Easy Afternoon" at bounding box center [571, 185] width 131 height 27
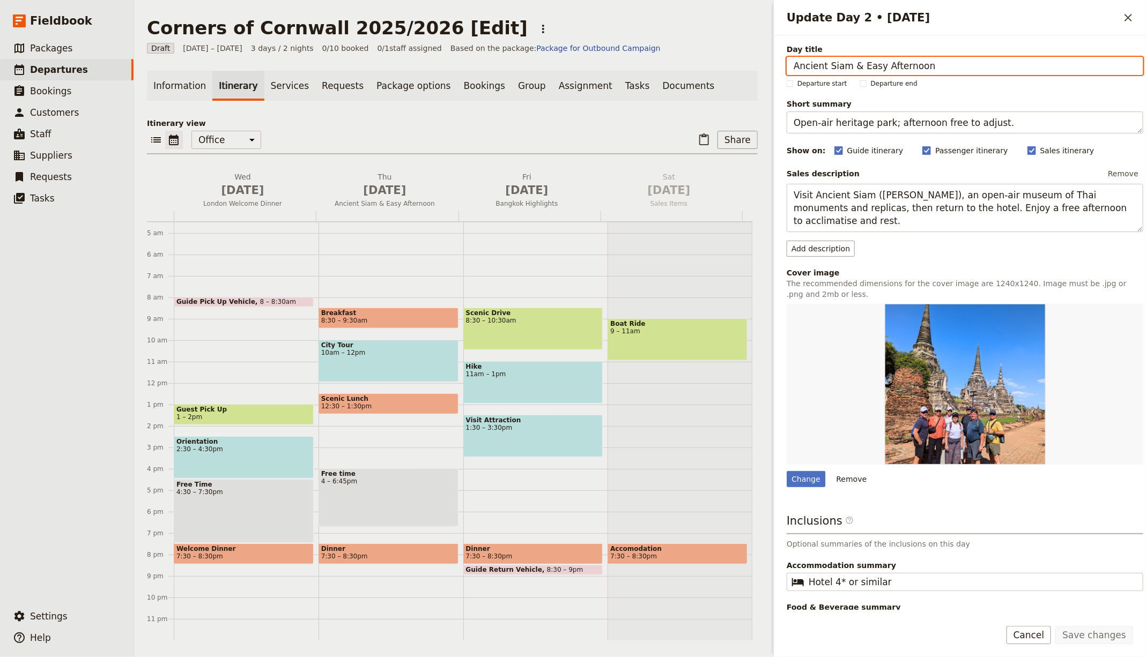
click at [840, 66] on input "Ancient Siam & Easy Afternoon" at bounding box center [965, 66] width 357 height 18
paste input "[PERSON_NAME] & Dartmoor"
type input "[PERSON_NAME] & Dartmoor"
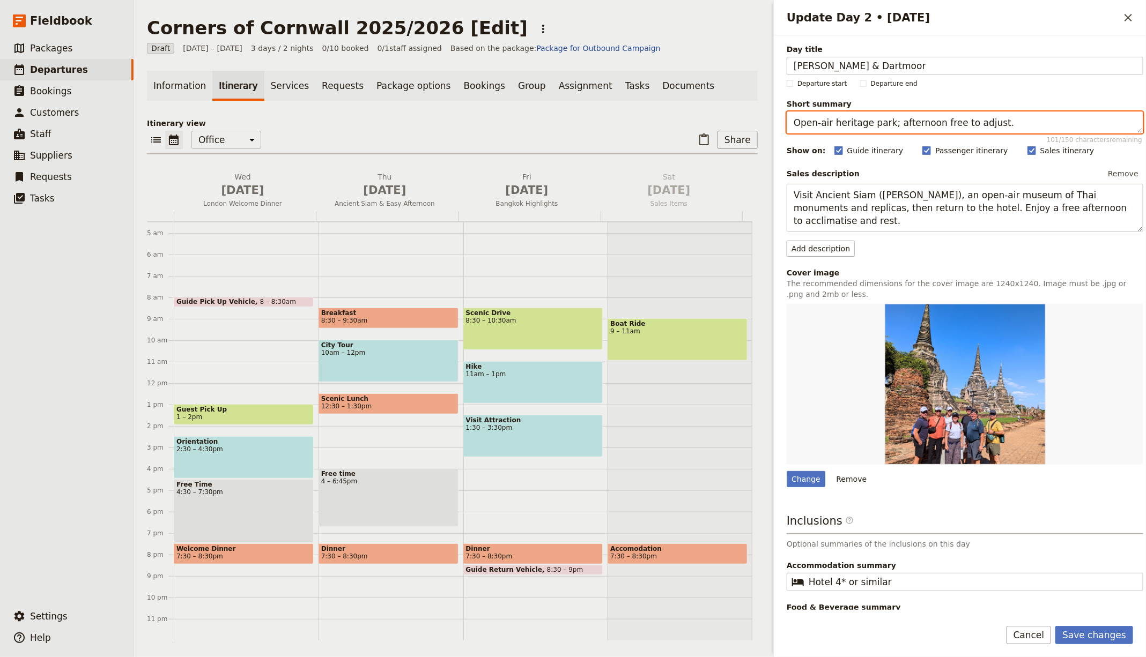
click at [834, 124] on textarea "Open-air heritage park; afternoon free to adjust." at bounding box center [965, 123] width 357 height 22
paste textarea "Gothic Wells and moorland landscapes"
type textarea "Gothic Wells and moorland landscapes."
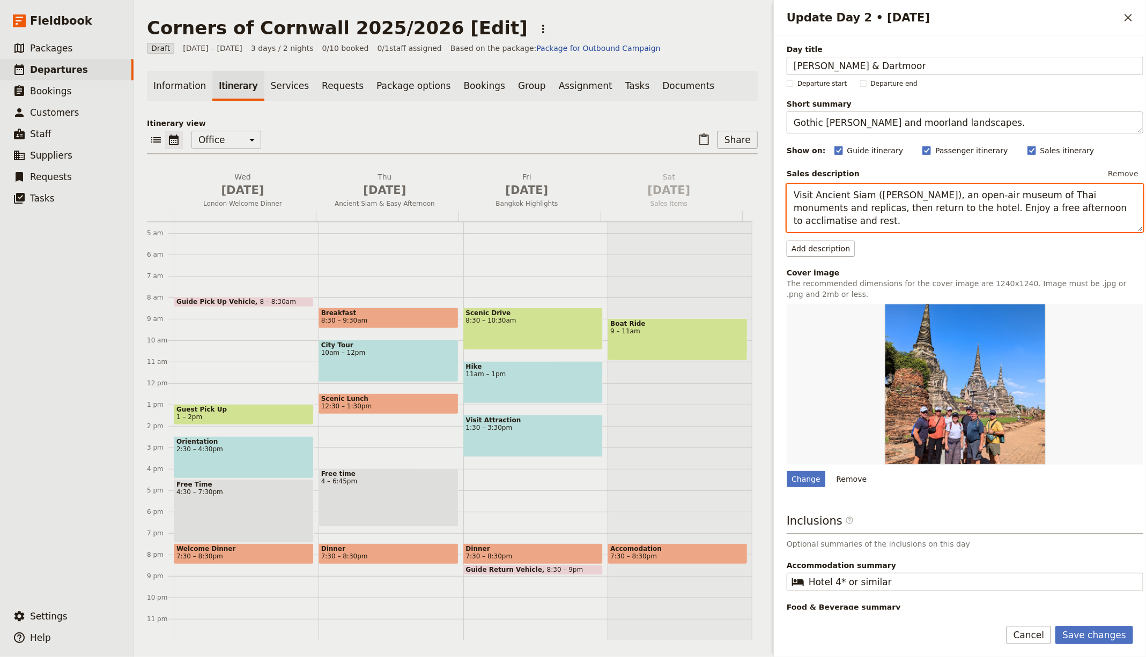
click at [885, 209] on textarea "Visit Ancient Siam (Muang Boran), an open-air museum of Thai monuments and repl…" at bounding box center [965, 208] width 357 height 48
paste textarea "Wells for its cathedral and medieval streets, then continue to Dartmoor Nationa…"
type textarea "Visit [PERSON_NAME] for its cathedral and medieval streets, then continue to [G…"
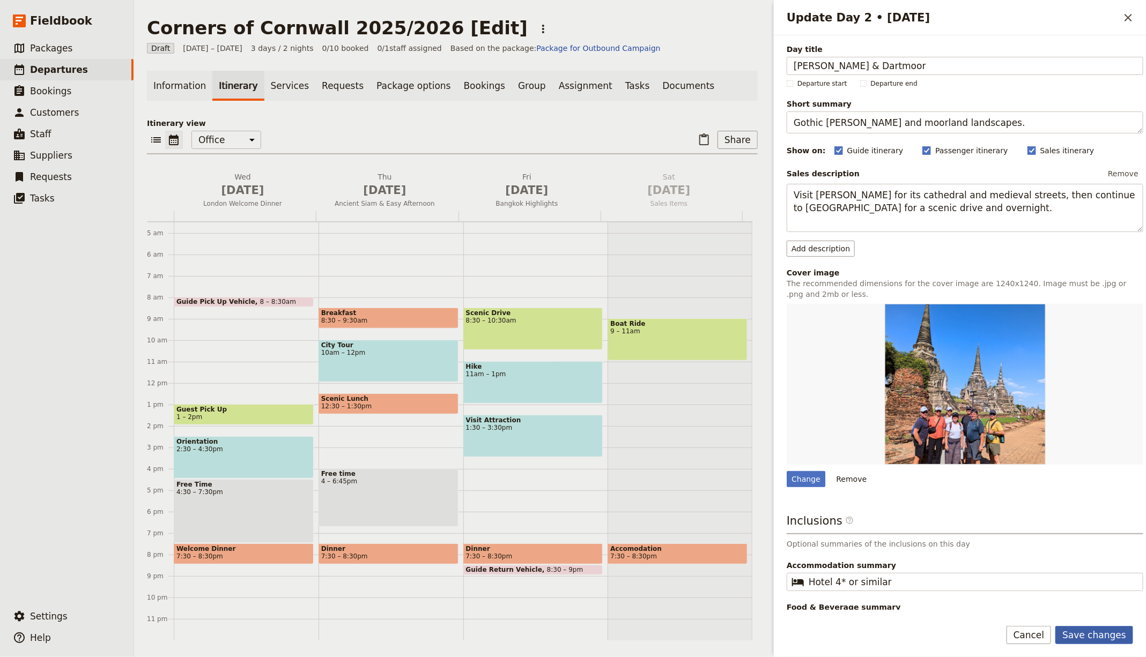
click at [1097, 638] on button "Save changes" at bounding box center [1094, 635] width 78 height 18
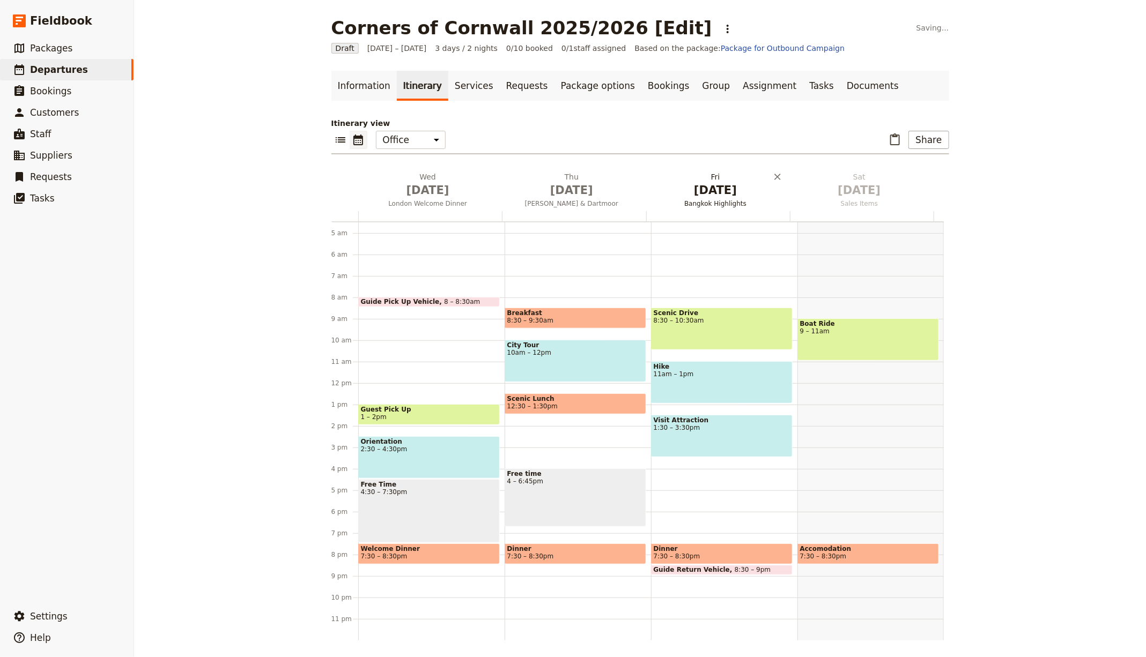
click at [667, 197] on span "[DATE]" at bounding box center [715, 190] width 131 height 16
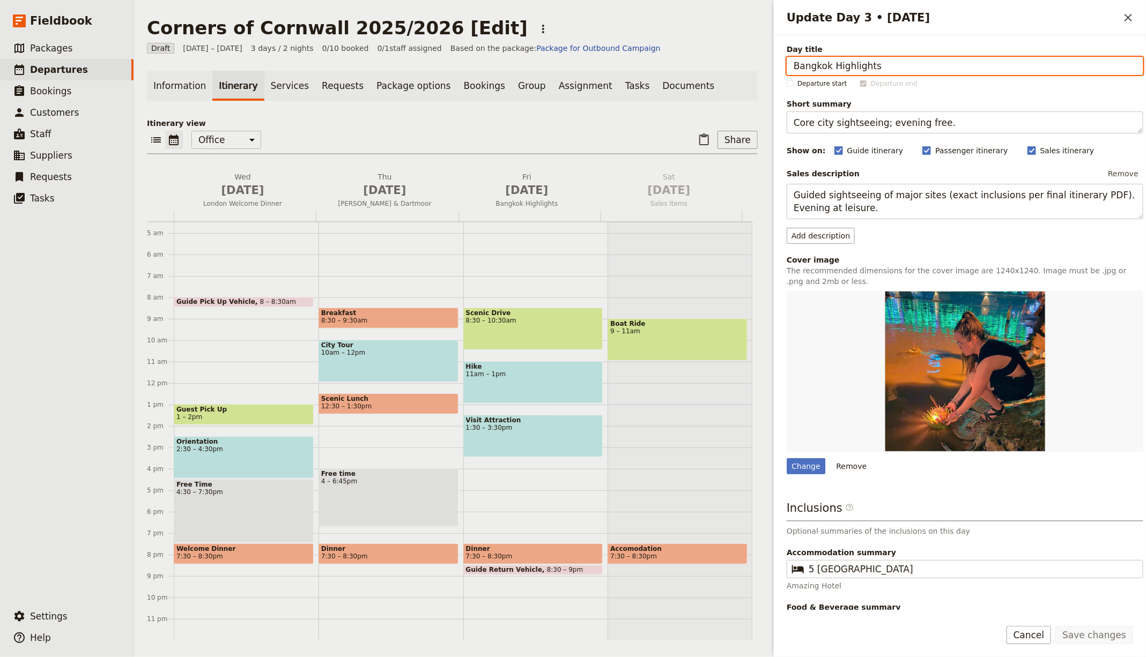
click at [829, 66] on input "Bangkok Highlights" at bounding box center [965, 66] width 357 height 18
paste input "[GEOGRAPHIC_DATA][PERSON_NAME], [PERSON_NAME] & Falmouth"
type input "[GEOGRAPHIC_DATA][PERSON_NAME], [PERSON_NAME] & Falmouth"
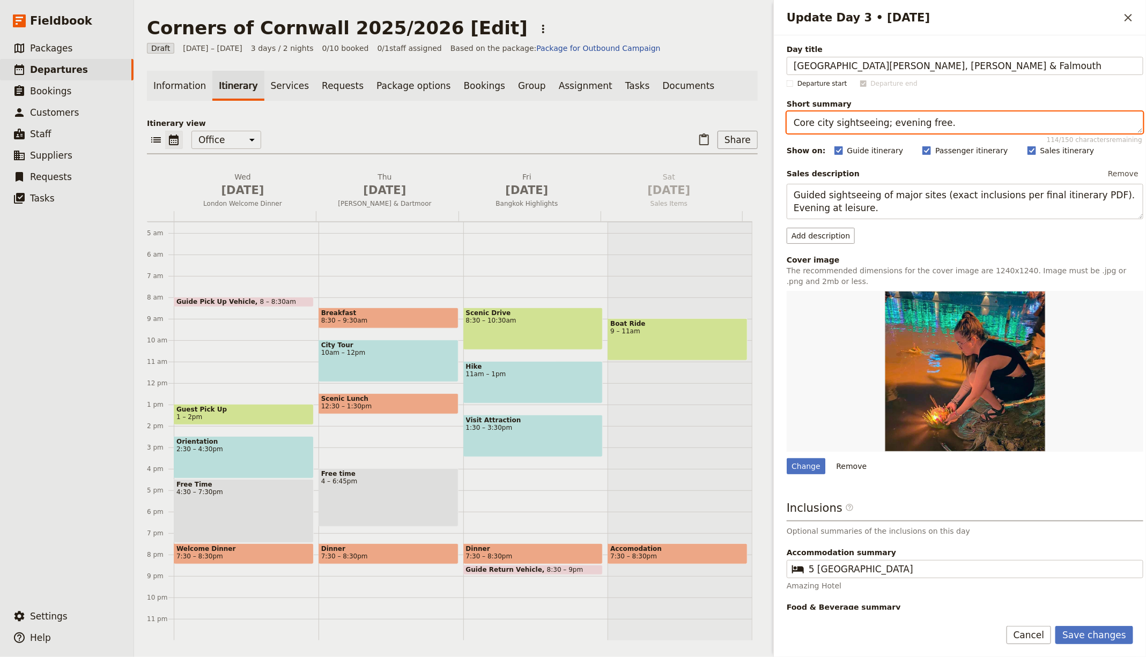
click at [875, 128] on textarea "Core city sightseeing; evening free." at bounding box center [965, 123] width 357 height 22
paste textarea "North-coast harbours en route to Falmouth"
type textarea "North-coast harbours en route to Falmouth."
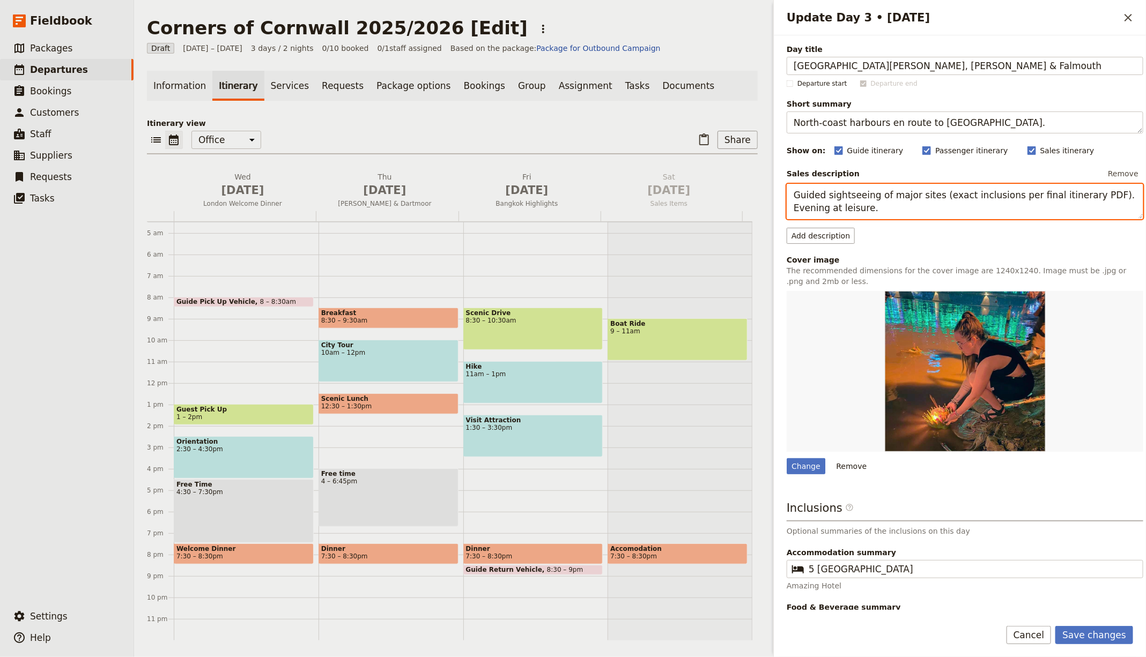
drag, startPoint x: 889, startPoint y: 196, endPoint x: 900, endPoint y: 196, distance: 11.3
click at [889, 196] on textarea "Guided sightseeing of major sites (exact inclusions per final itinerary PDF). E…" at bounding box center [965, 201] width 357 height 35
paste textarea "Stroll Port Isaac, continue to Padstow for lunch breaks and harbour views, then…"
type textarea "Stroll Port [PERSON_NAME], continue to [GEOGRAPHIC_DATA] for lunch breaks and h…"
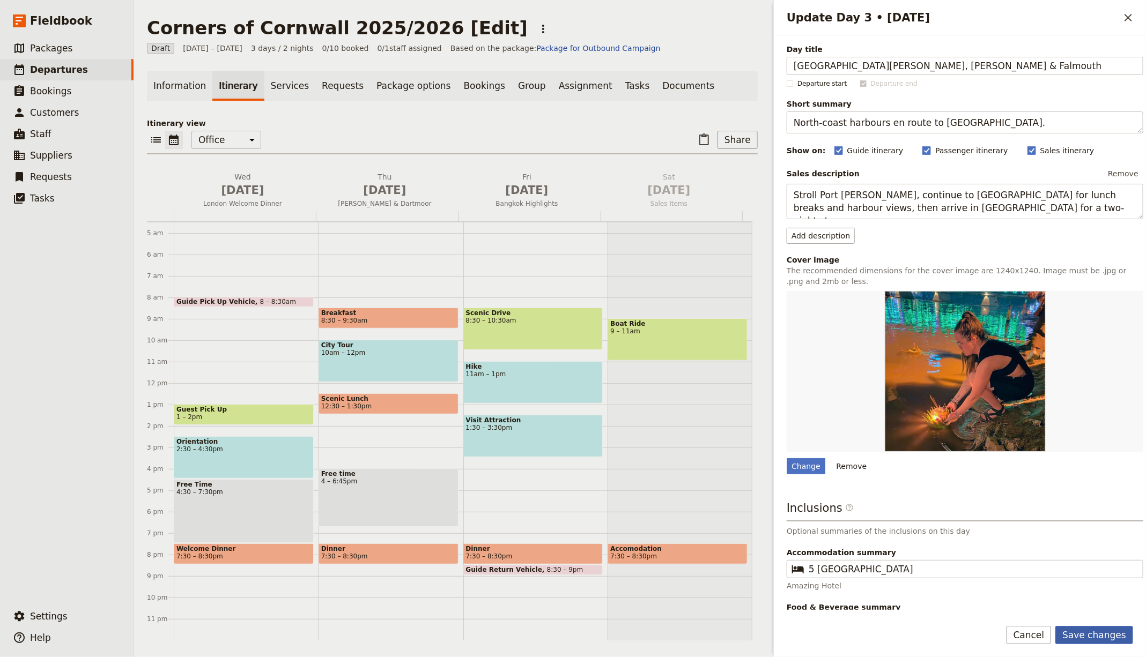
click at [1098, 633] on button "Save changes" at bounding box center [1094, 635] width 78 height 18
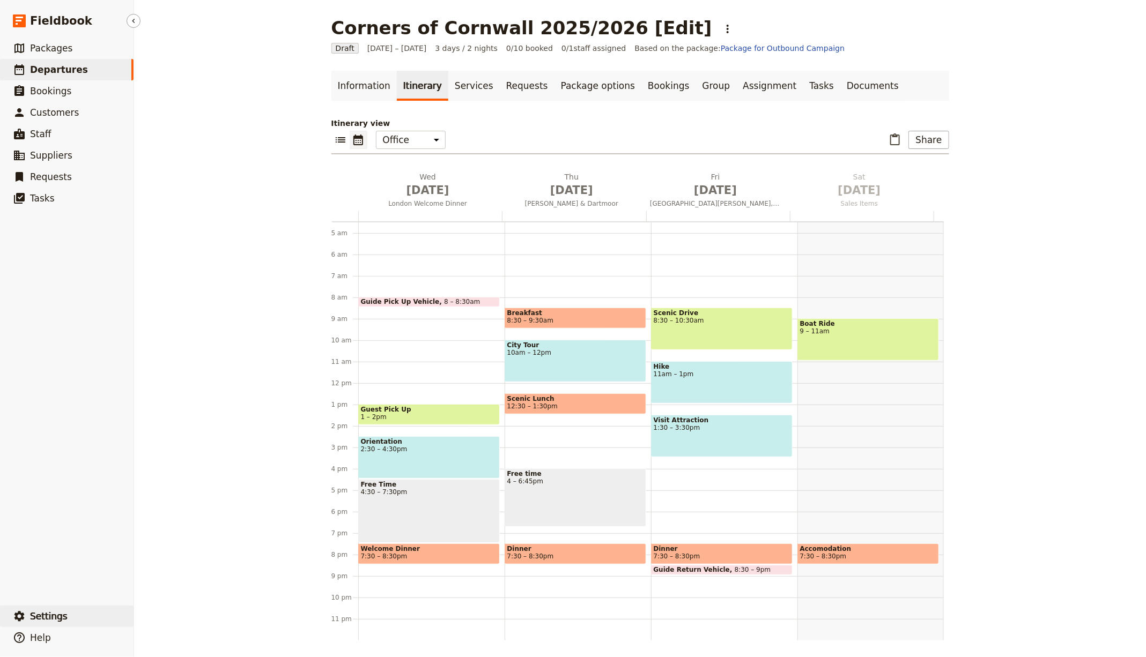
click at [43, 616] on span "Settings" at bounding box center [49, 616] width 38 height 11
click at [359, 88] on link "Information" at bounding box center [363, 86] width 65 height 30
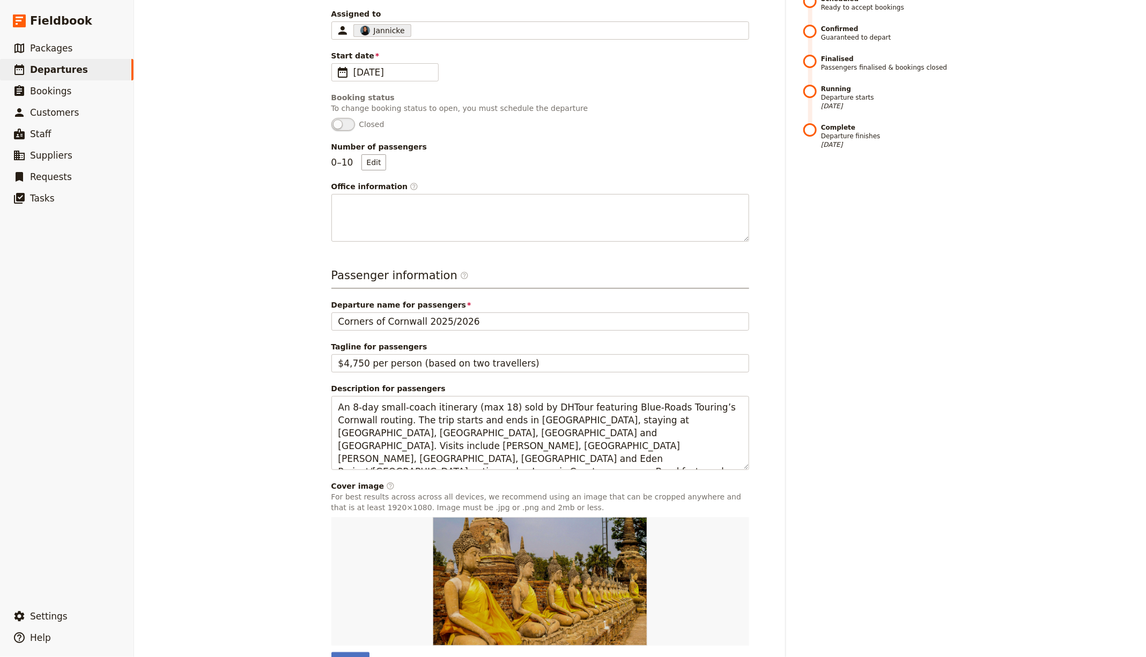
scroll to position [243, 0]
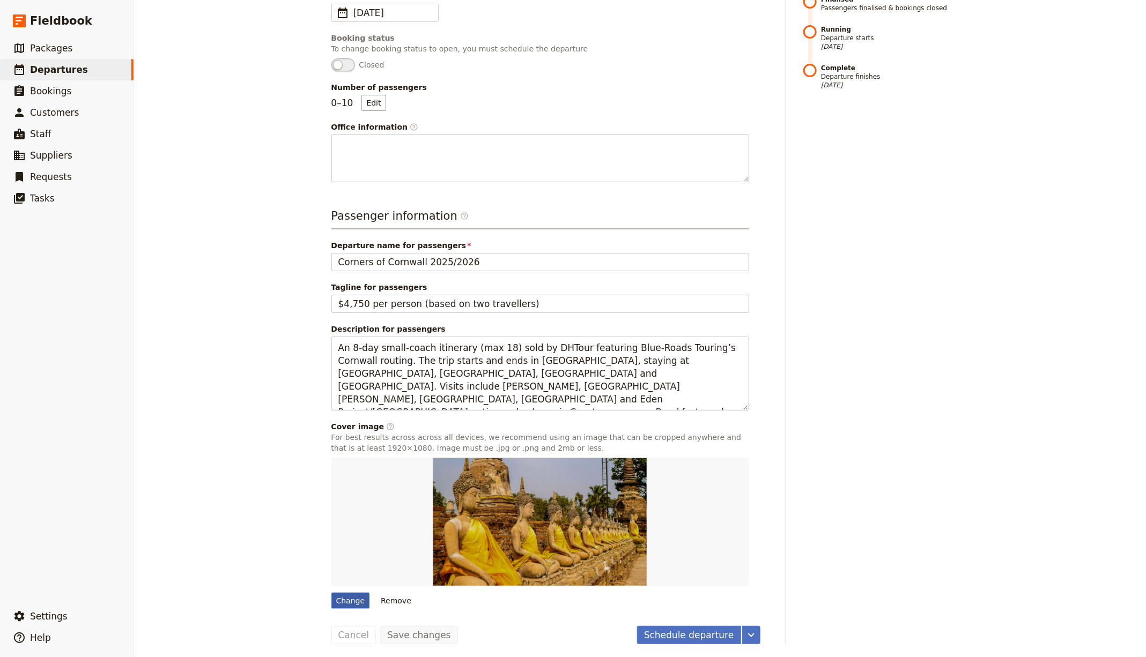
click at [343, 597] on div "Change" at bounding box center [350, 601] width 39 height 16
click at [331, 593] on input "Change" at bounding box center [331, 592] width 1 height 1
type input "C:\fakepath\nick-fewings-p-9vsViolnU-unsplash.jpg"
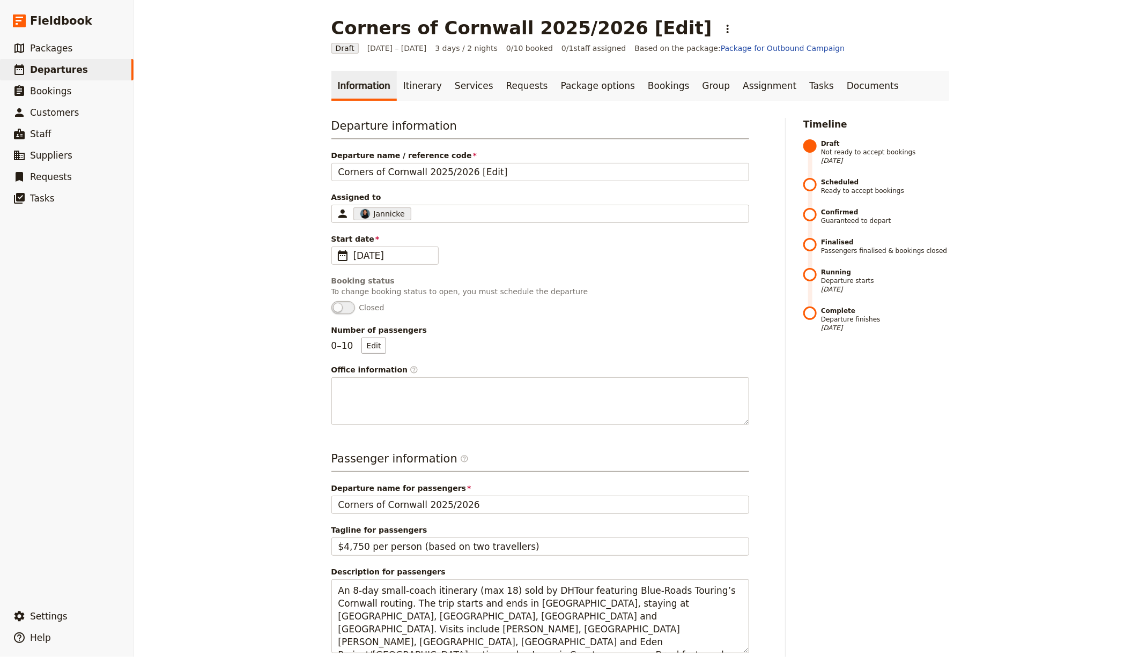
click at [380, 85] on link "Information" at bounding box center [363, 86] width 65 height 30
click at [400, 82] on link "Itinerary" at bounding box center [422, 86] width 51 height 30
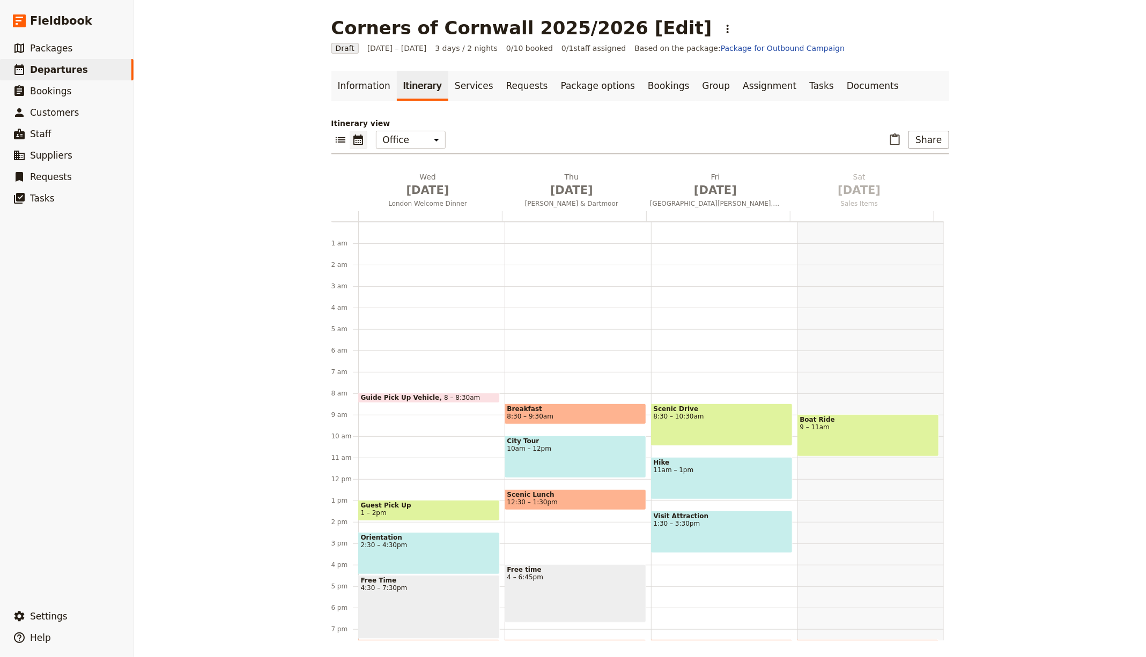
scroll to position [106, 0]
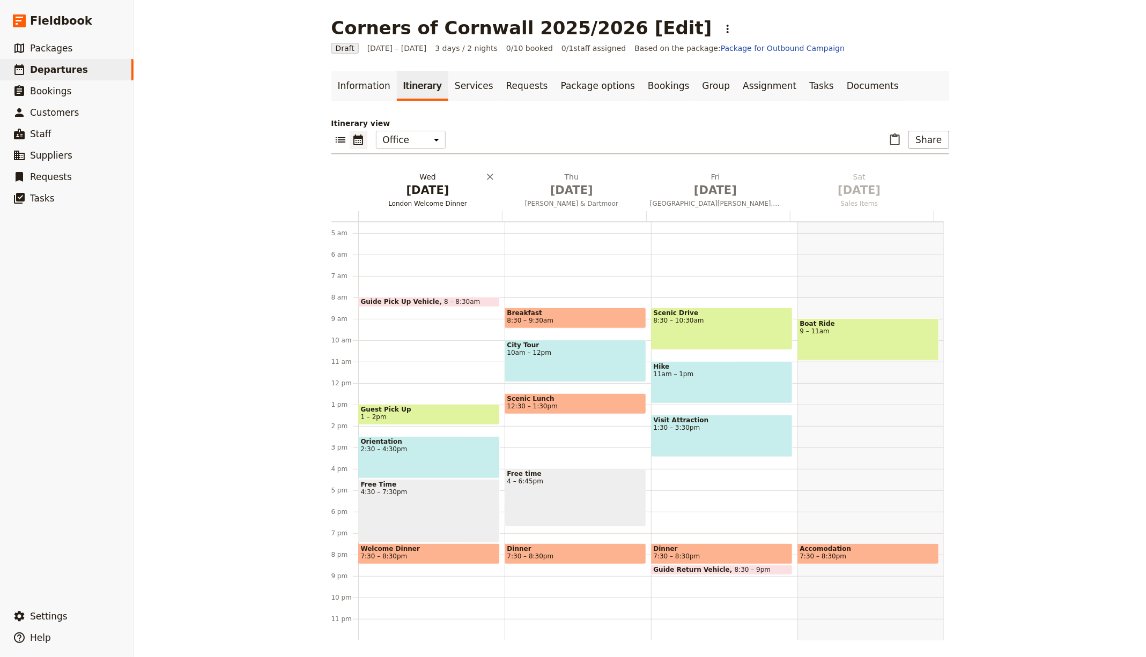
click at [431, 197] on span "[DATE]" at bounding box center [427, 190] width 131 height 16
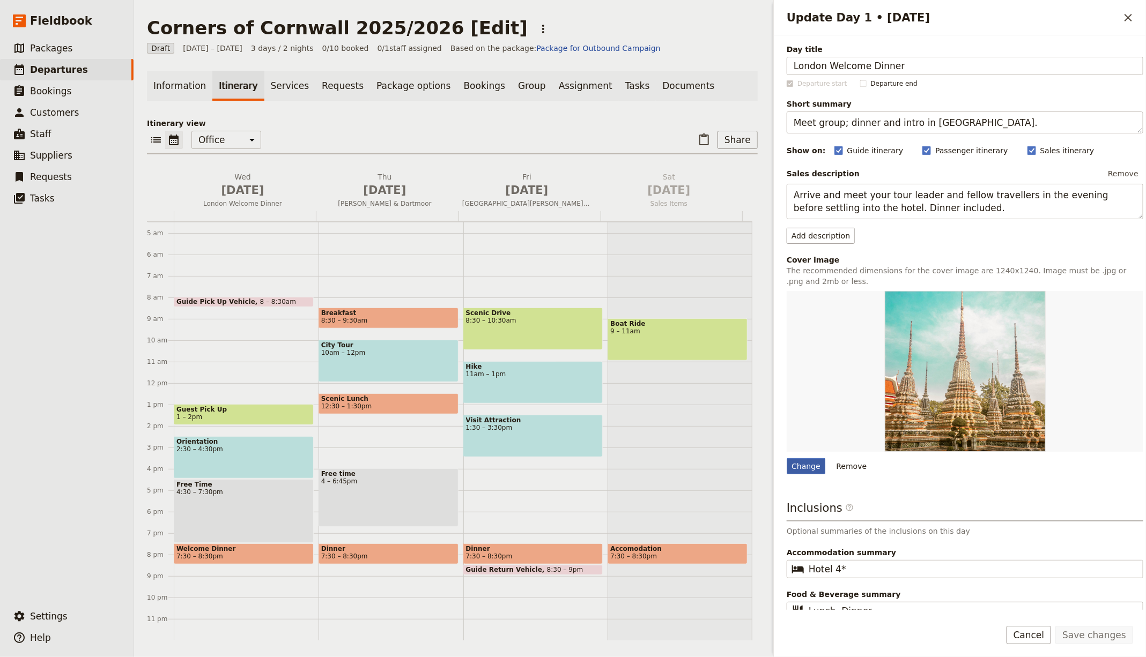
click at [792, 466] on div "Change" at bounding box center [806, 466] width 39 height 16
click at [787, 458] on input "Change" at bounding box center [786, 458] width 1 height 1
click at [389, 168] on div "Itinerary view ​ ​ Office Guide Passenger Sales ​ Share Wed Oct 1 London Welcom…" at bounding box center [452, 379] width 611 height 523
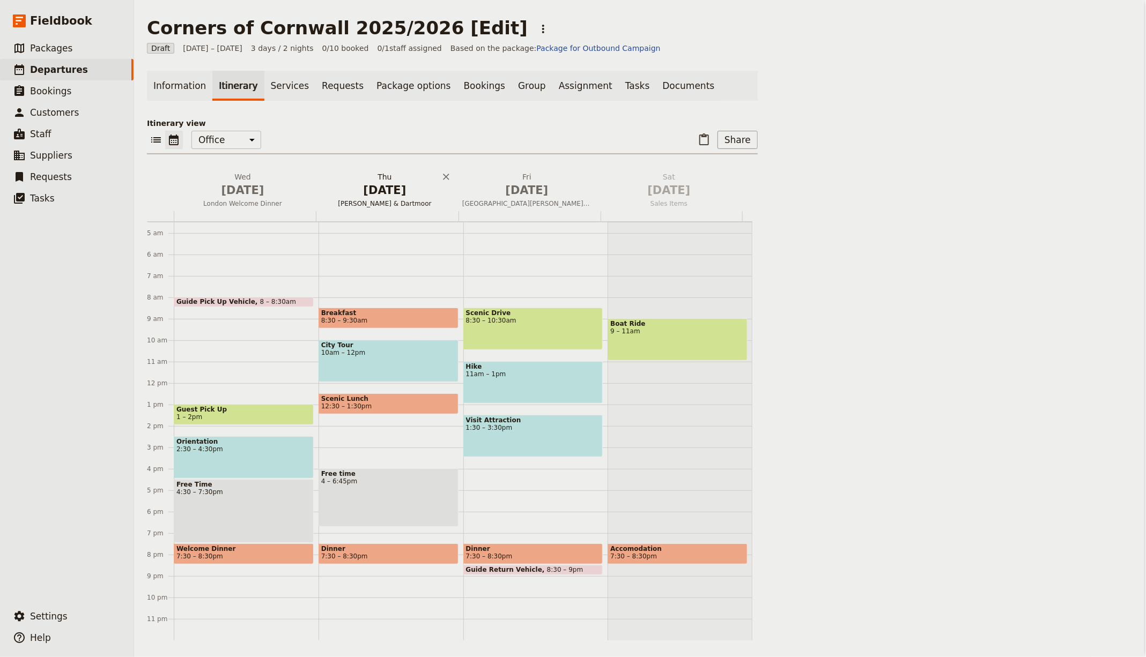
click at [369, 191] on div "Wed Oct 1 London Welcome Dinner Thu Oct 2 Wells & Dartmoor Fri Oct 3 Port Isaac…" at bounding box center [449, 192] width 605 height 40
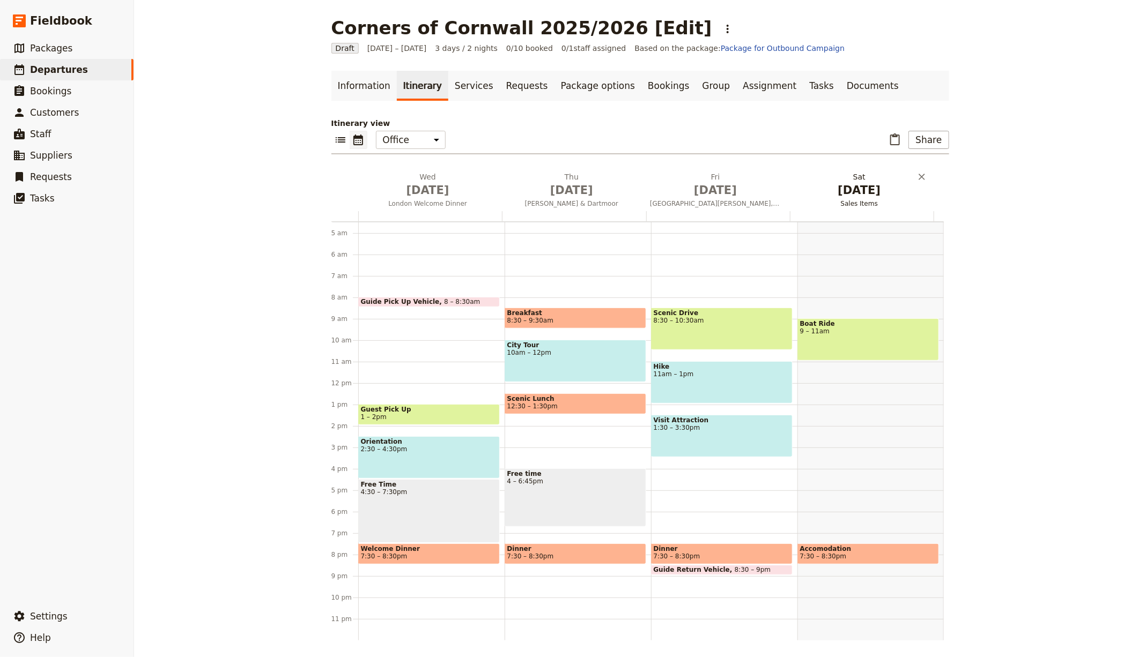
click at [588, 201] on span "[PERSON_NAME] & Dartmoor" at bounding box center [571, 203] width 139 height 9
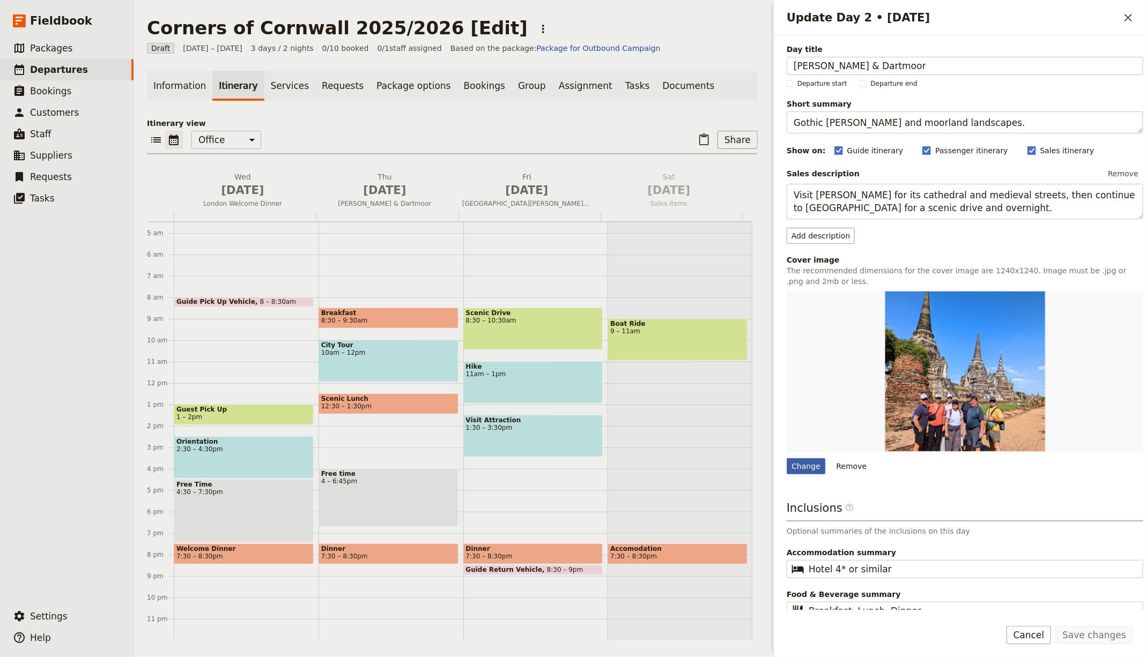
click at [789, 464] on div "Change" at bounding box center [806, 466] width 39 height 16
click at [787, 458] on input "Change" at bounding box center [786, 458] width 1 height 1
type input "C:\fakepath\Corners-of-Cornwall-Devon-BRT.jpg"
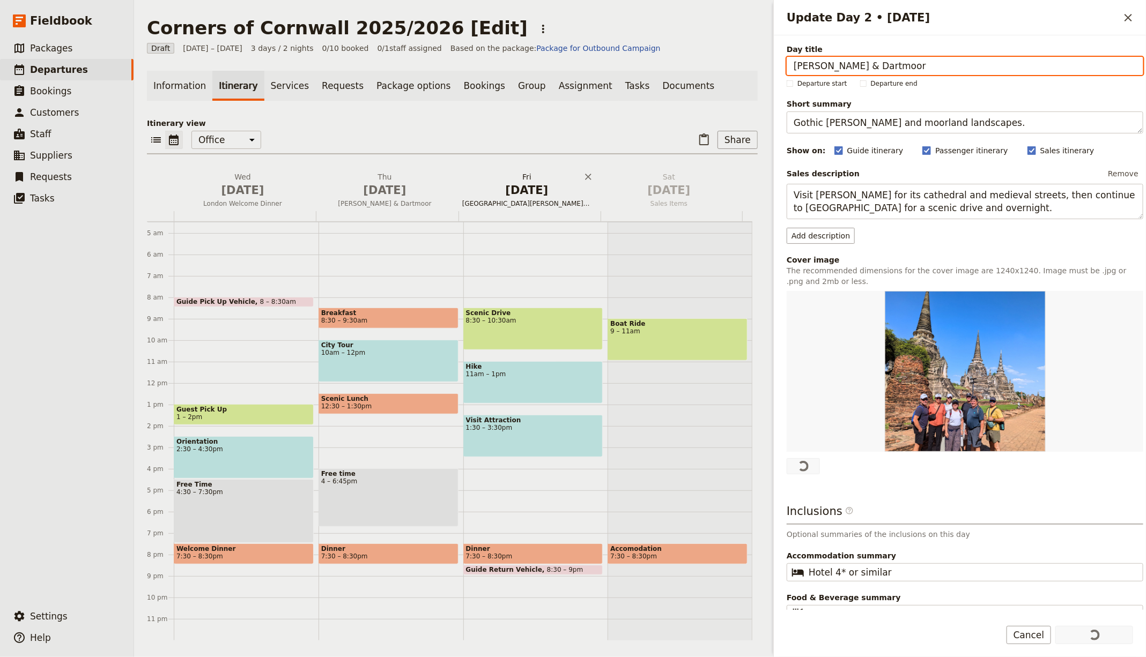
click at [527, 194] on span "[DATE]" at bounding box center [526, 190] width 129 height 16
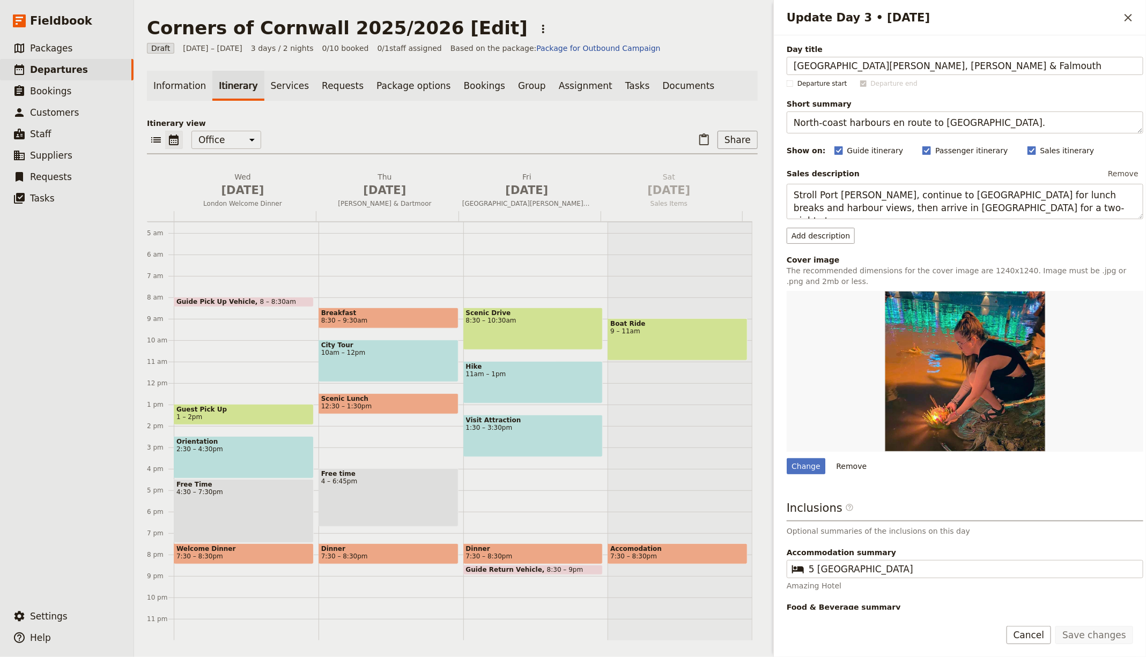
click at [792, 445] on div "Update Day 3 • 3 Oct" at bounding box center [965, 371] width 357 height 161
click at [797, 464] on div "Change" at bounding box center [806, 466] width 39 height 16
click at [787, 458] on input "Change" at bounding box center [786, 458] width 1 height 1
type input "C:\fakepath\Corners-of-Cornwall-Dartmoor-BRT.jpg"
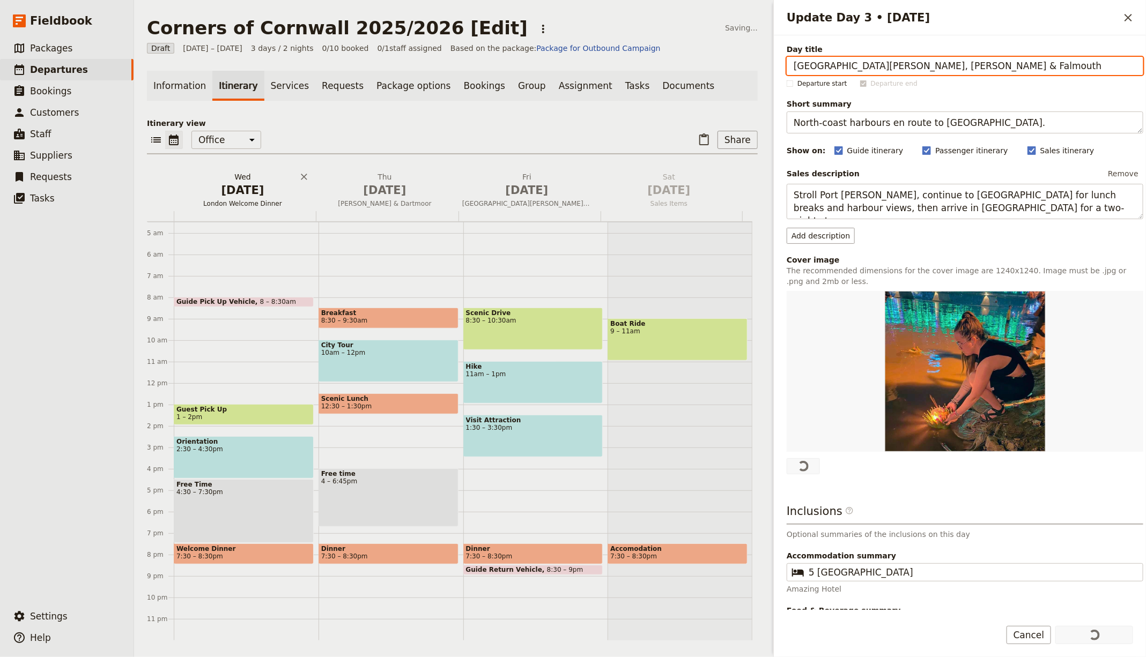
click at [248, 186] on span "[DATE]" at bounding box center [242, 190] width 129 height 16
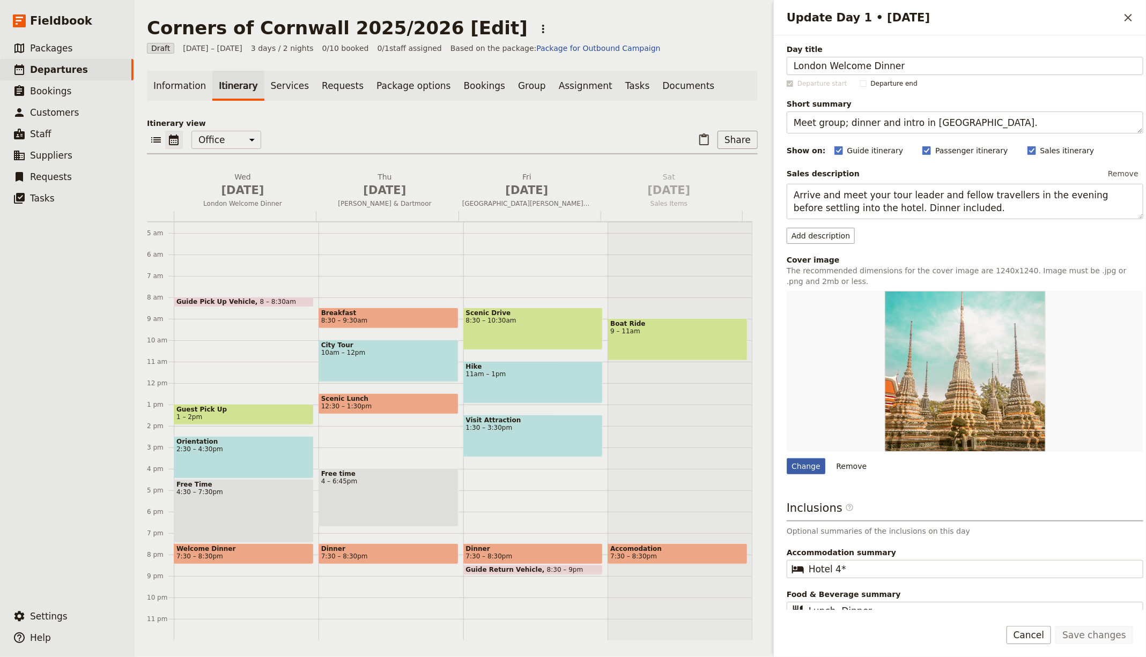
click at [798, 466] on div "Change" at bounding box center [806, 466] width 39 height 16
click at [787, 458] on input "Change" at bounding box center [786, 458] width 1 height 1
type input "C:\fakepath\Corners-of-Cornwall-Catherdral-BRT.jpg"
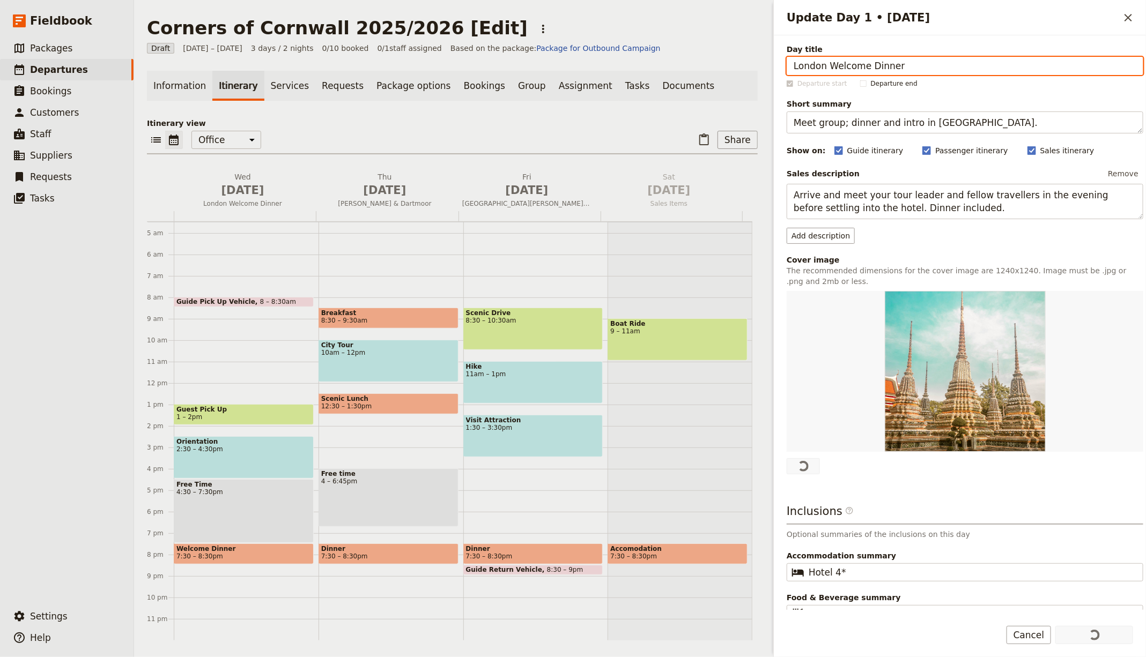
click at [624, 23] on div "Corners of Cornwall 2025/2026 [Edit] ​" at bounding box center [452, 27] width 611 height 21
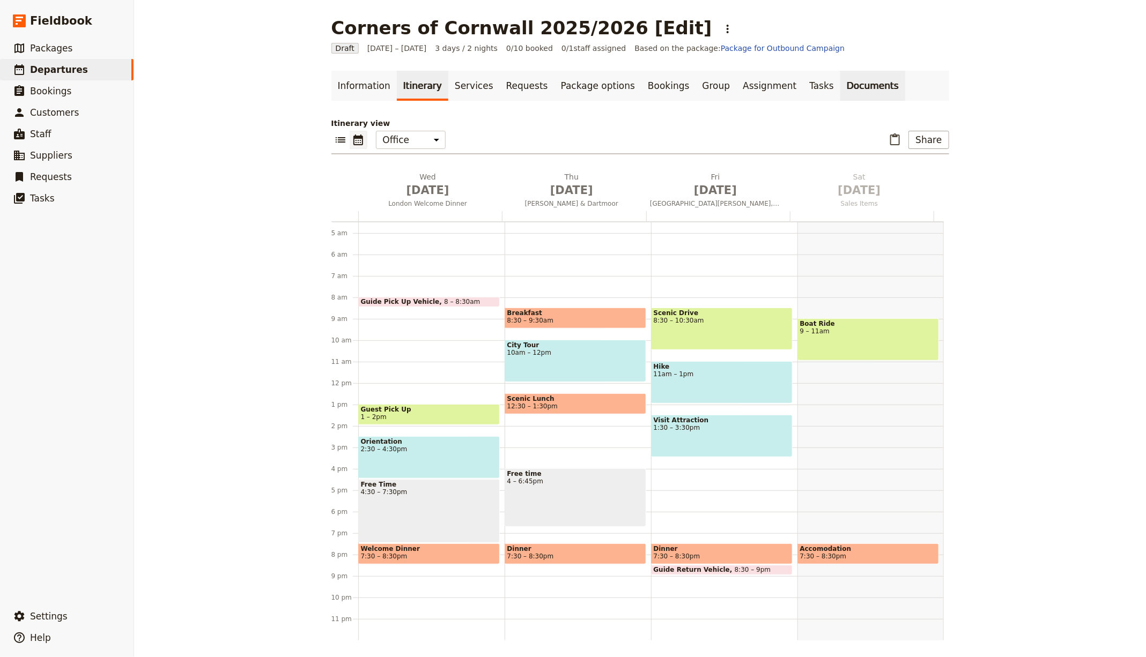
click at [840, 85] on link "Documents" at bounding box center [872, 86] width 65 height 30
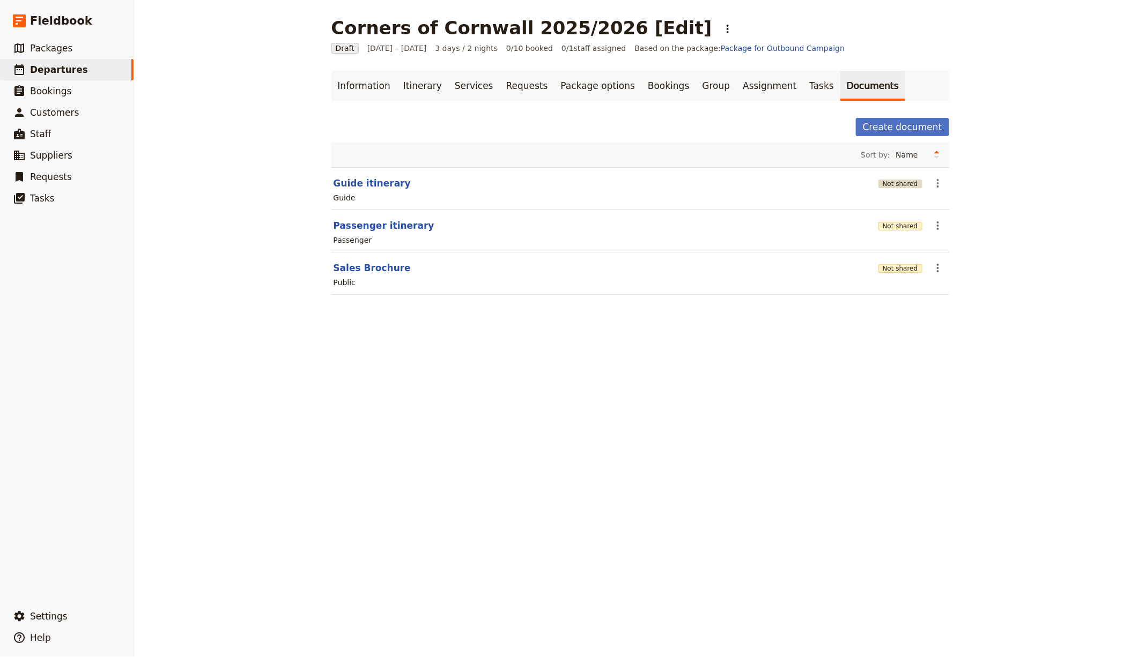
click at [891, 184] on button "Not shared" at bounding box center [900, 184] width 44 height 9
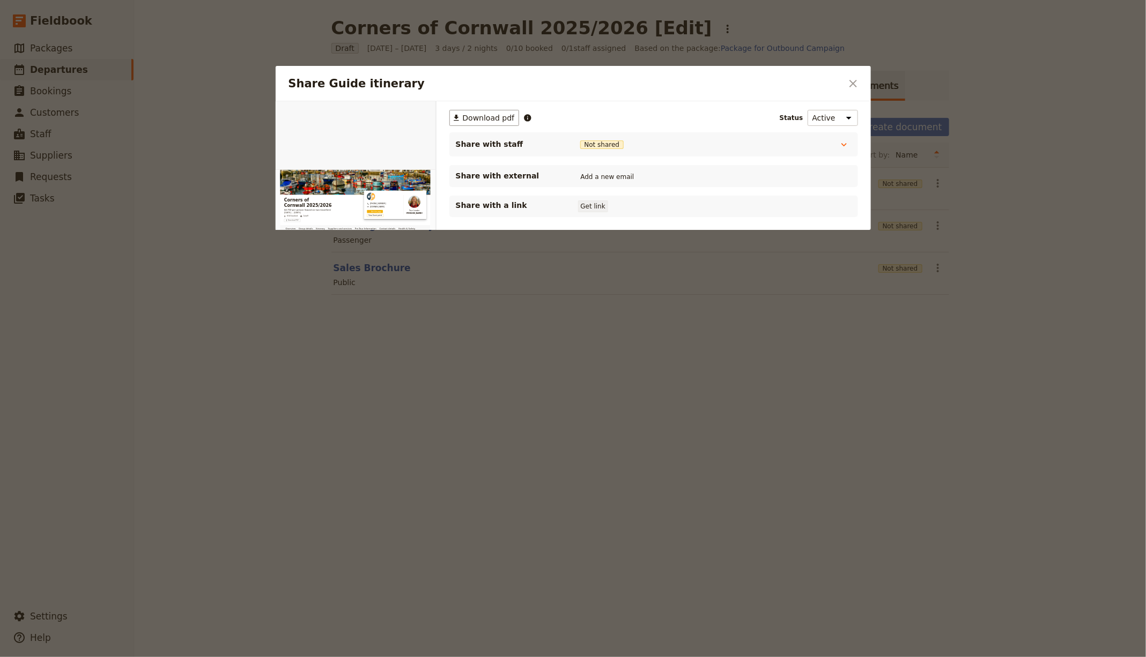
click at [584, 203] on button "Get link" at bounding box center [593, 207] width 30 height 12
click at [905, 278] on div at bounding box center [573, 328] width 1146 height 657
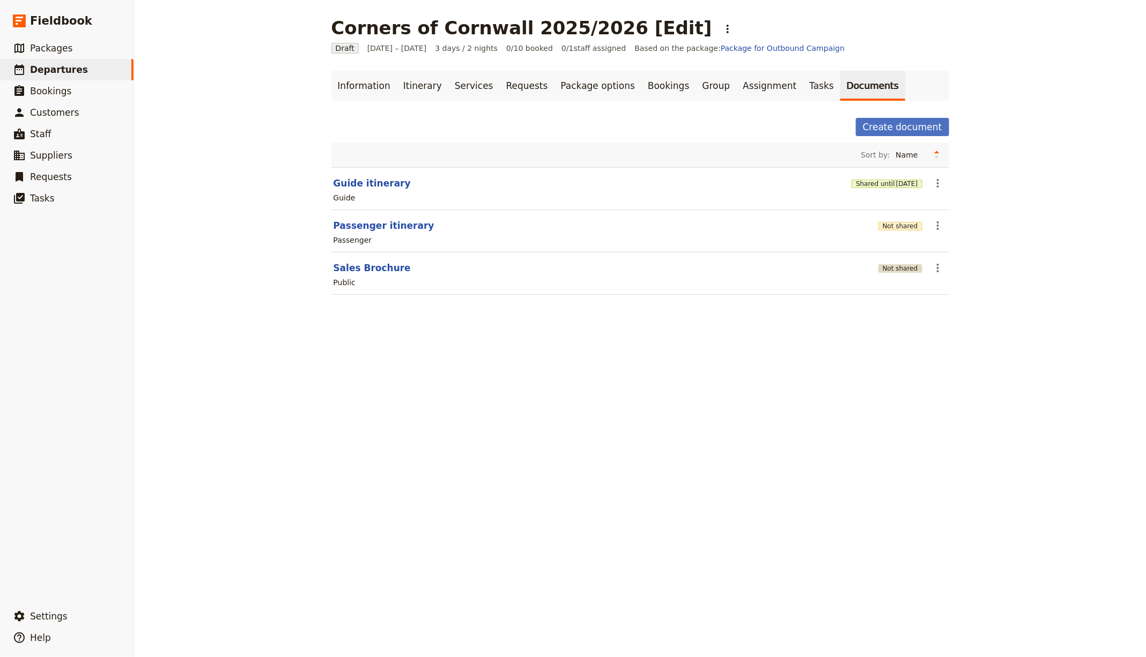
click at [899, 269] on button "Not shared" at bounding box center [900, 268] width 44 height 9
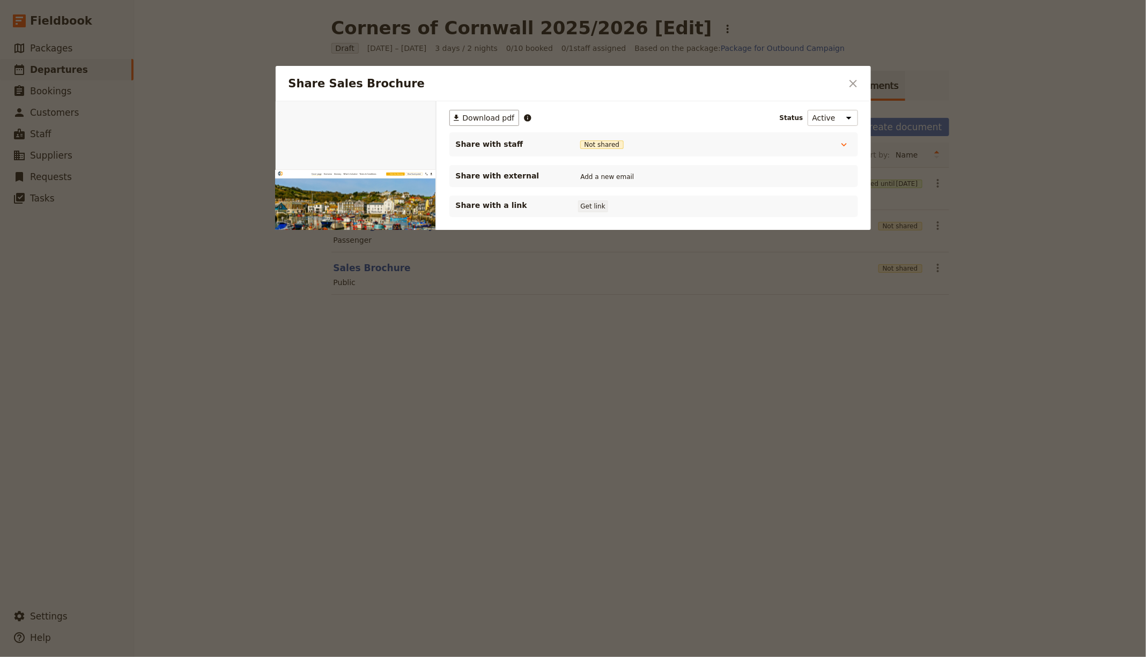
click at [580, 204] on button "Get link" at bounding box center [593, 207] width 30 height 12
click at [943, 260] on div at bounding box center [573, 328] width 1146 height 657
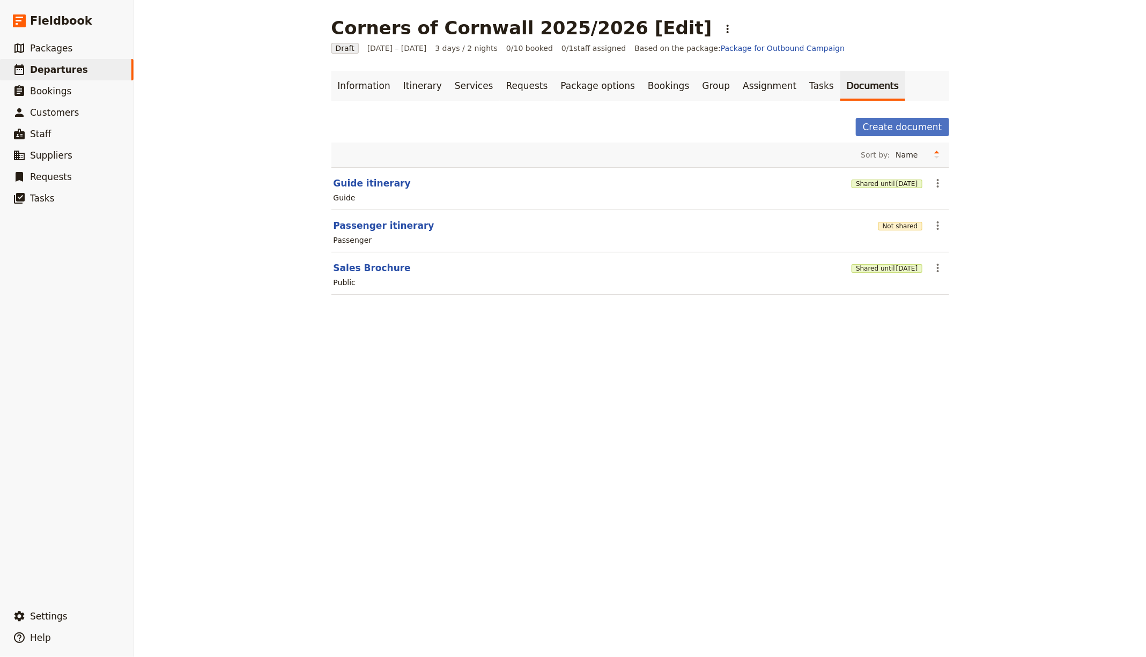
click at [886, 229] on div "Not shared" at bounding box center [900, 225] width 44 height 11
drag, startPoint x: 894, startPoint y: 231, endPoint x: 896, endPoint y: 223, distance: 8.3
click at [894, 231] on div "Not shared" at bounding box center [900, 226] width 44 height 18
click at [896, 223] on button "Not shared" at bounding box center [900, 226] width 44 height 9
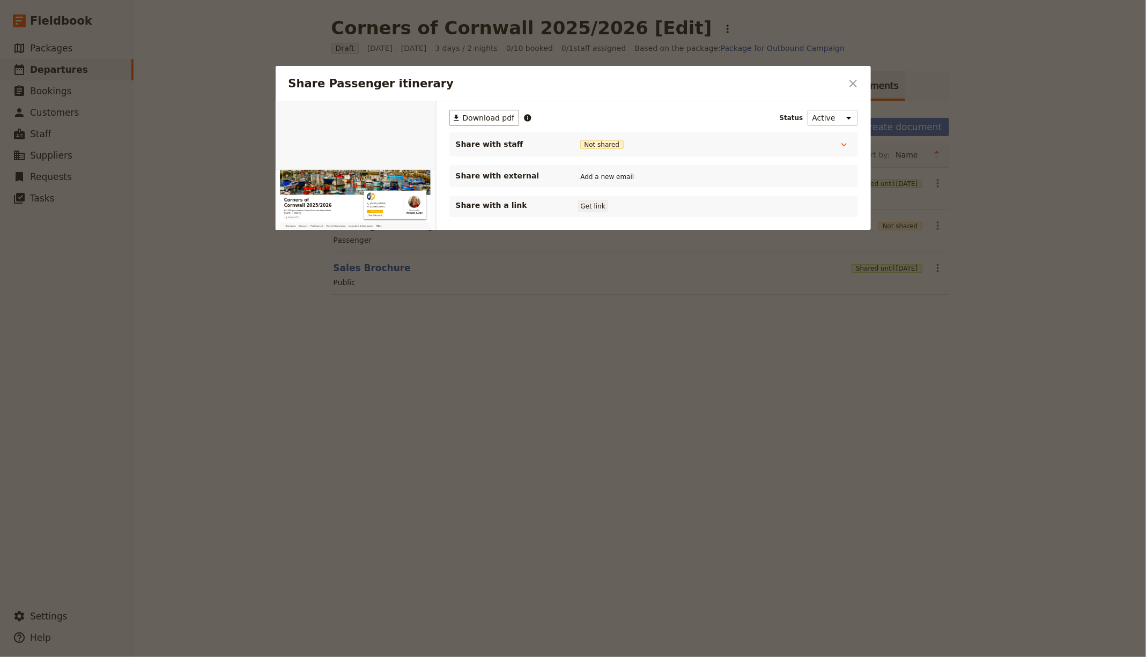
click at [597, 204] on button "Get link" at bounding box center [593, 207] width 30 height 12
drag, startPoint x: 766, startPoint y: 465, endPoint x: 596, endPoint y: 373, distance: 193.4
click at [766, 464] on div at bounding box center [573, 328] width 1146 height 657
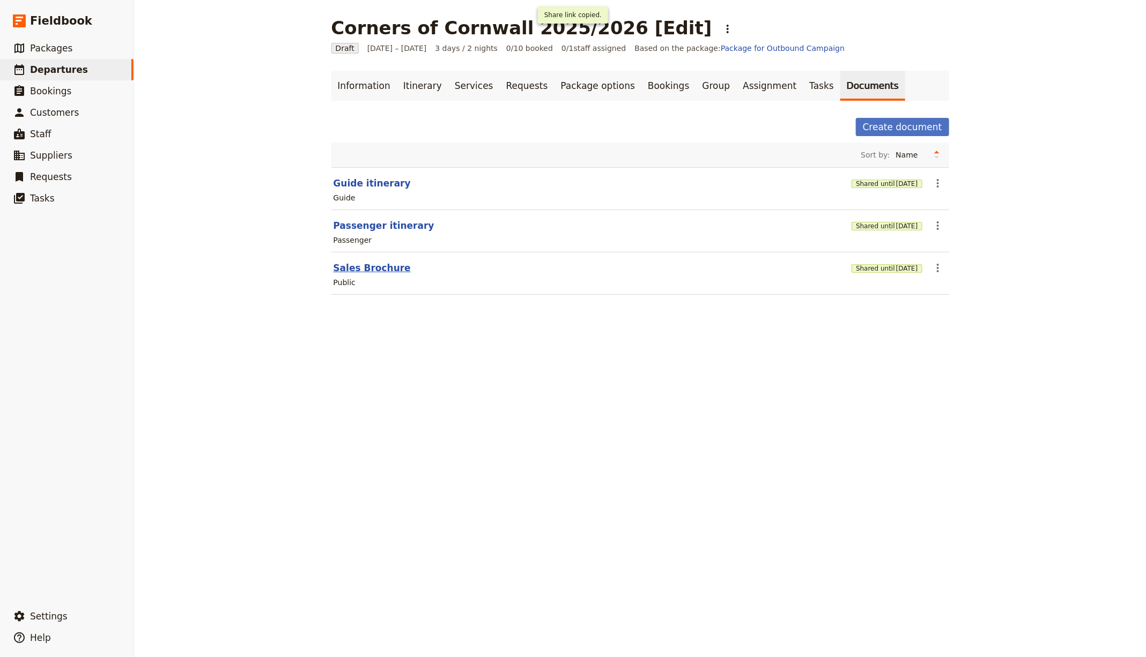
click at [379, 270] on button "Sales Brochure" at bounding box center [372, 268] width 77 height 13
select select "DEFAULT"
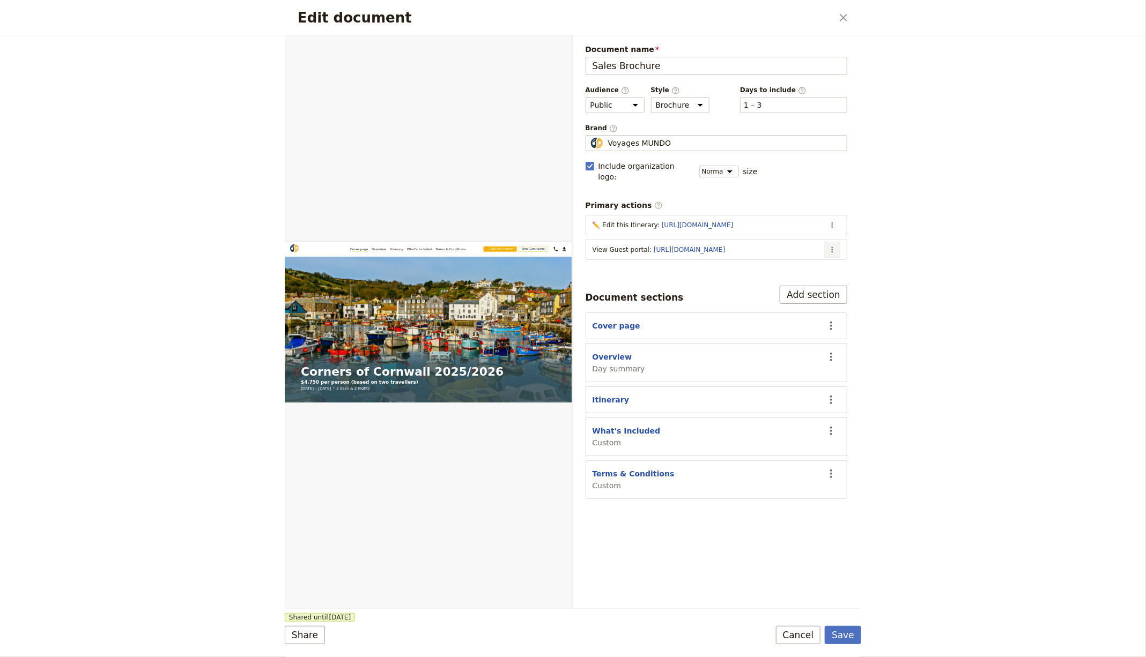
click at [832, 246] on icon "Actions" at bounding box center [832, 250] width 9 height 9
click at [800, 261] on span "Edit action" at bounding box center [790, 259] width 87 height 11
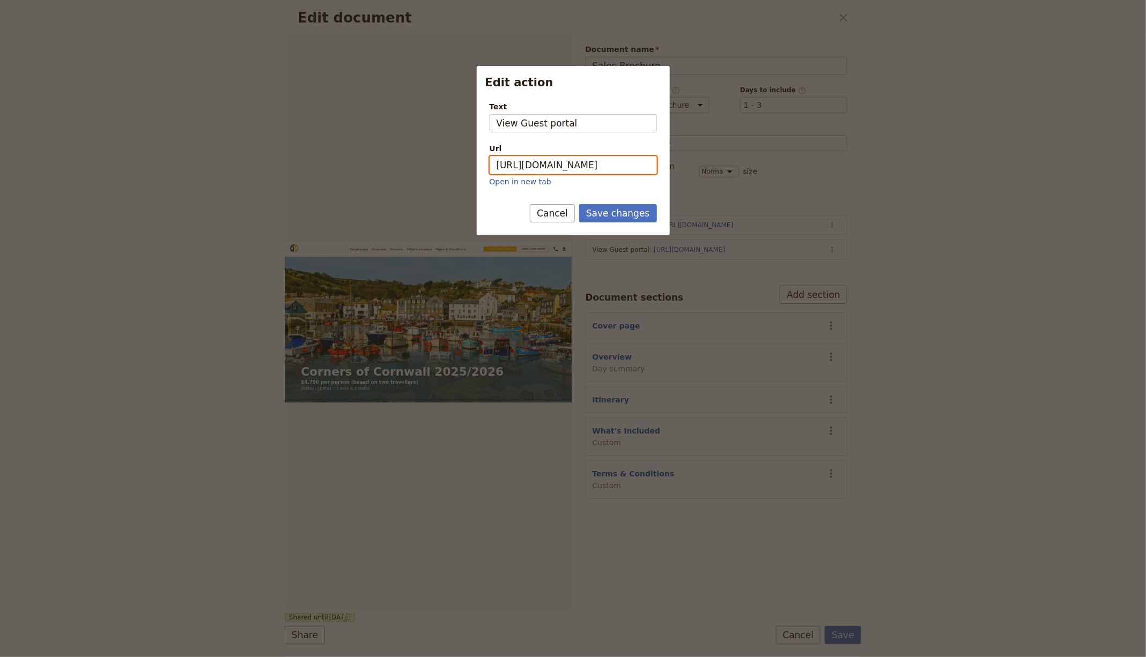
click at [575, 173] on input "https://trips.fieldbook.com/d/w4wgZ24pqEqeGhRcgRnXb" at bounding box center [573, 165] width 167 height 18
click at [577, 169] on input "https://trips.fieldbook.com/d/w4wgZ24pqEqeGhRcgRnXb" at bounding box center [573, 165] width 167 height 18
paste input "kmalOc6vpLsRhE1ou8vX5"
type input "[URL][DOMAIN_NAME]"
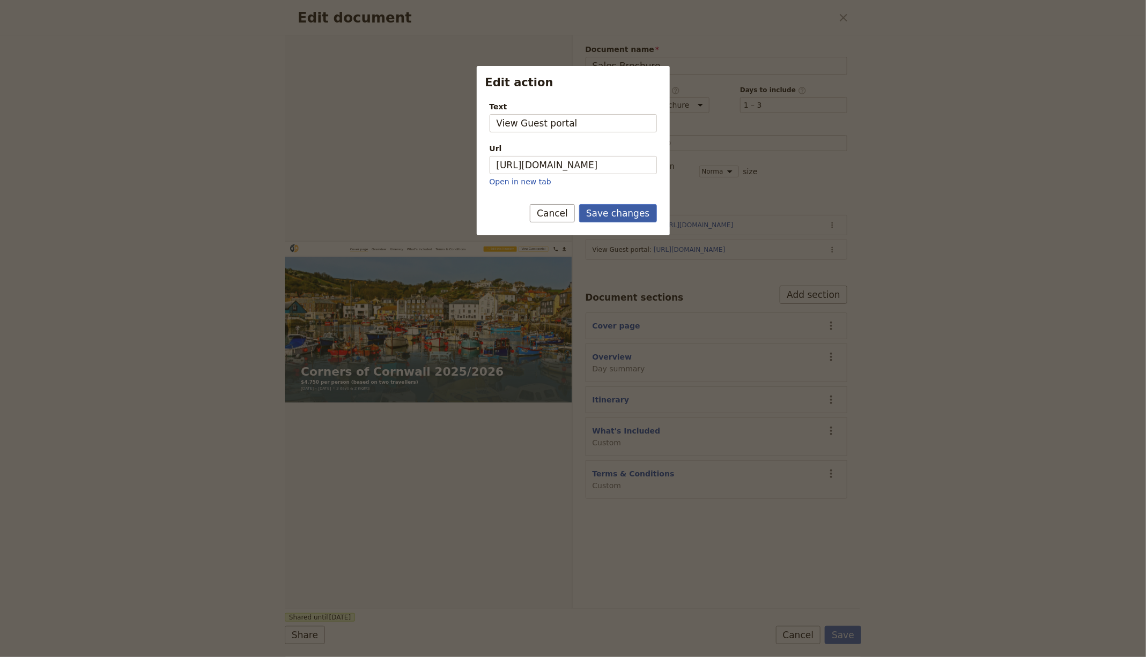
click at [616, 212] on button "Save changes" at bounding box center [618, 213] width 78 height 18
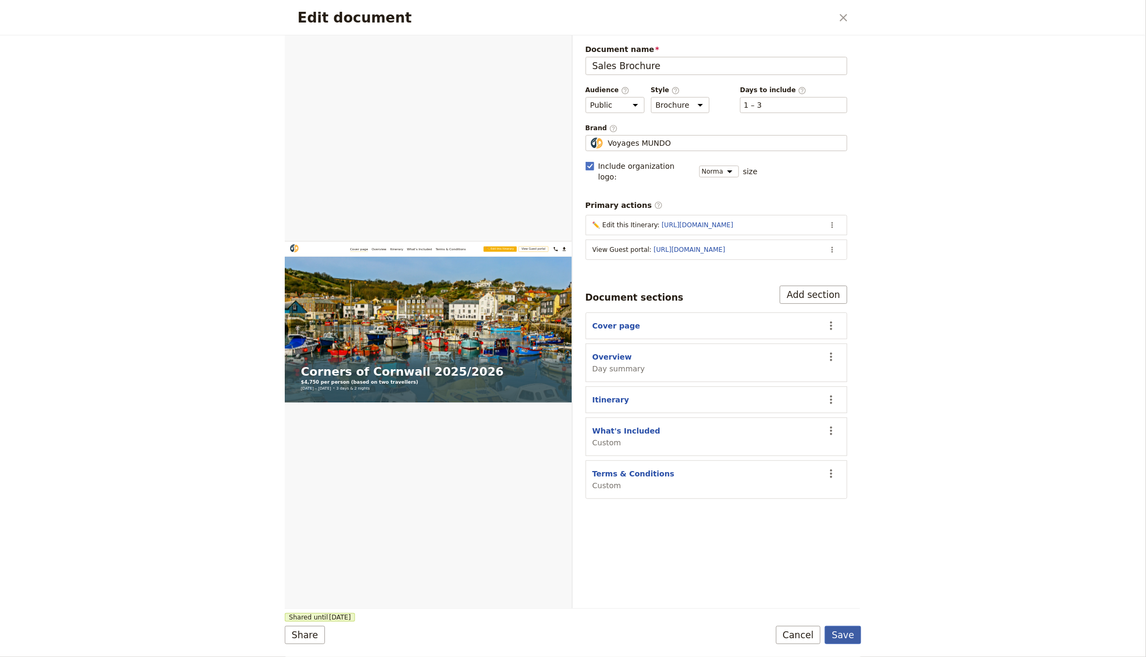
click at [857, 638] on button "Save" at bounding box center [843, 635] width 36 height 18
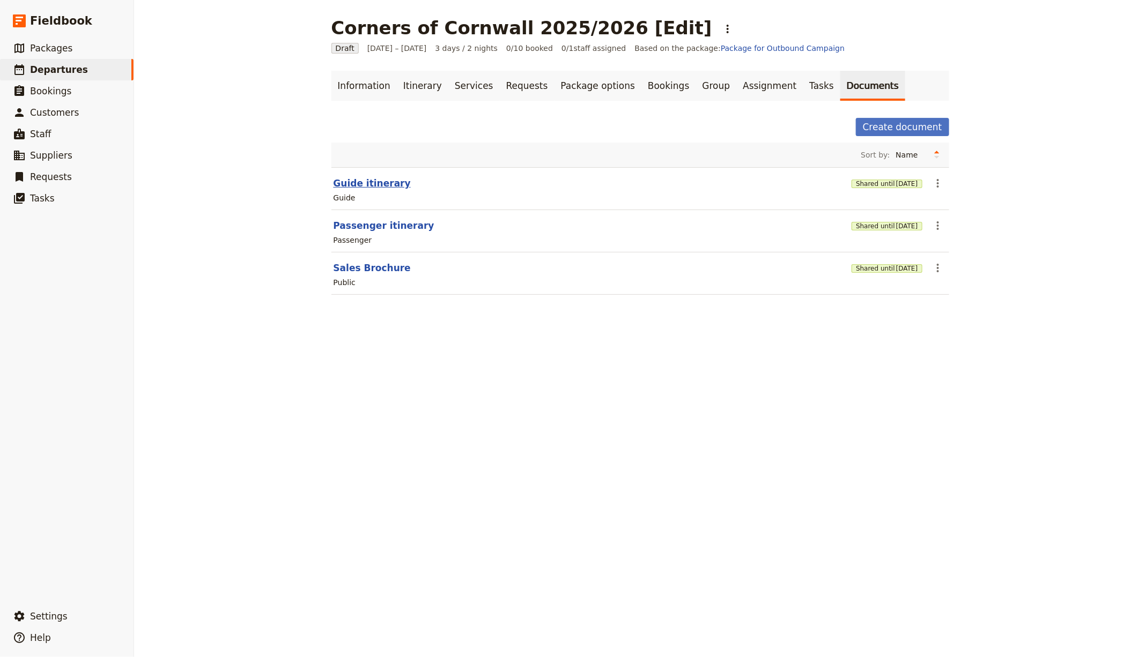
click at [388, 182] on button "Guide itinerary" at bounding box center [372, 183] width 77 height 13
select select "STAFF"
select select "RUN_SHEET"
select select "LARGE"
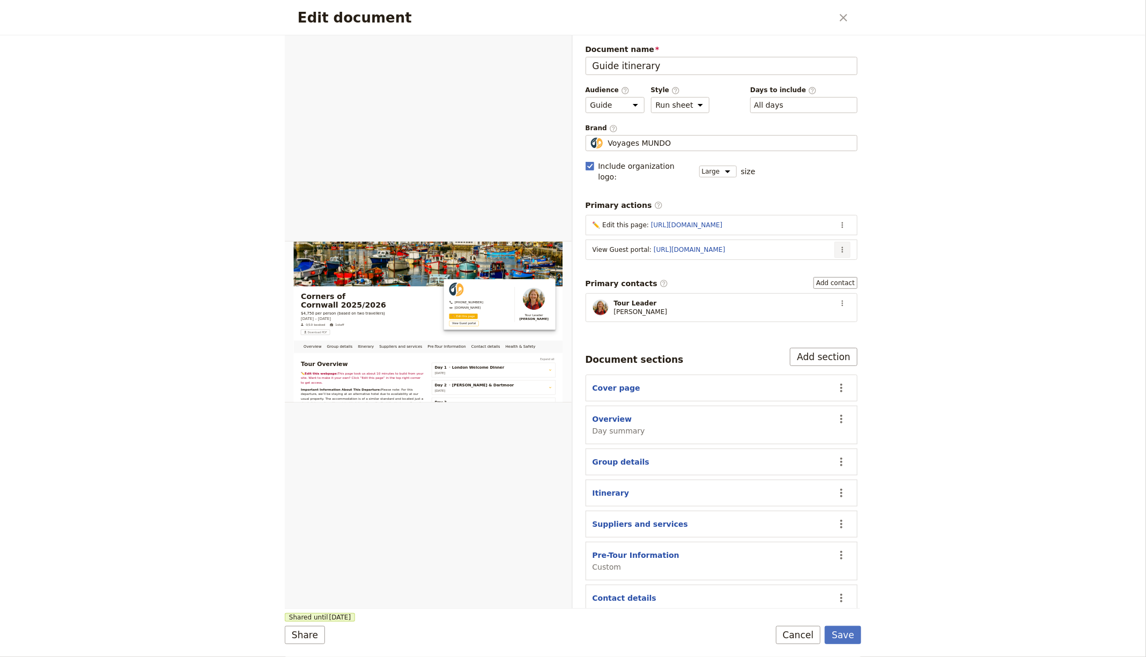
click at [838, 246] on icon "Actions" at bounding box center [842, 250] width 9 height 9
click at [818, 255] on span "Edit action" at bounding box center [790, 259] width 87 height 11
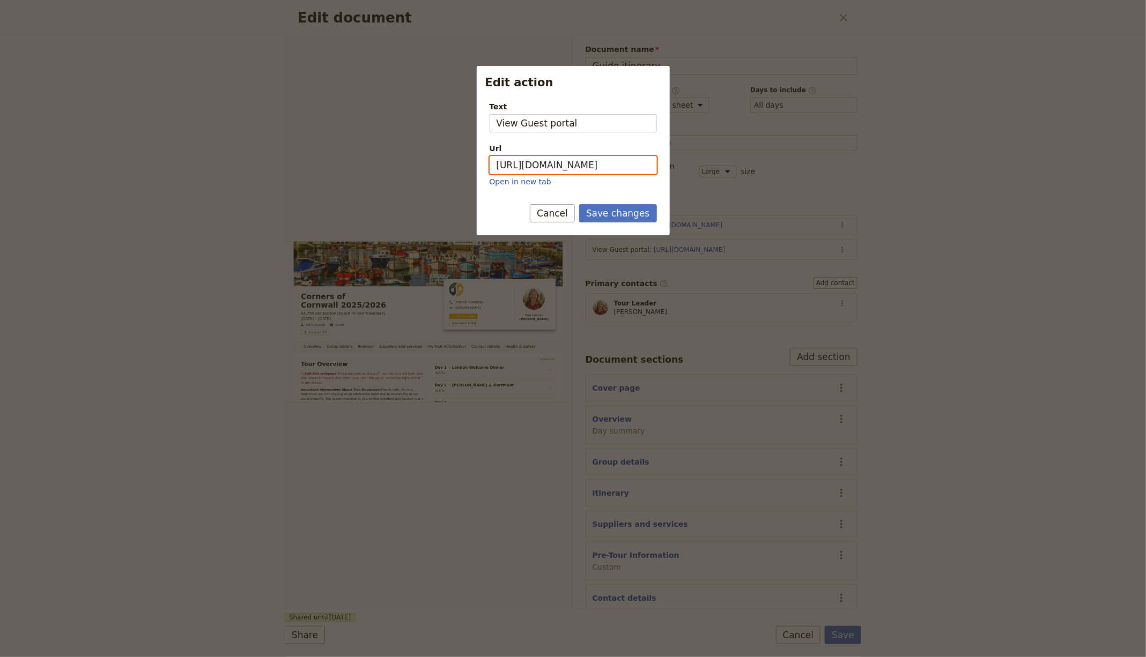
click at [574, 158] on input "https://trips.fieldbook.com/d/w4wgZ24pqEqeGhRcgRnXb" at bounding box center [573, 165] width 167 height 18
paste input "kmalOc6vpLsRhE1ou8vX5"
type input "[URL][DOMAIN_NAME]"
click at [611, 210] on button "Save changes" at bounding box center [618, 213] width 78 height 18
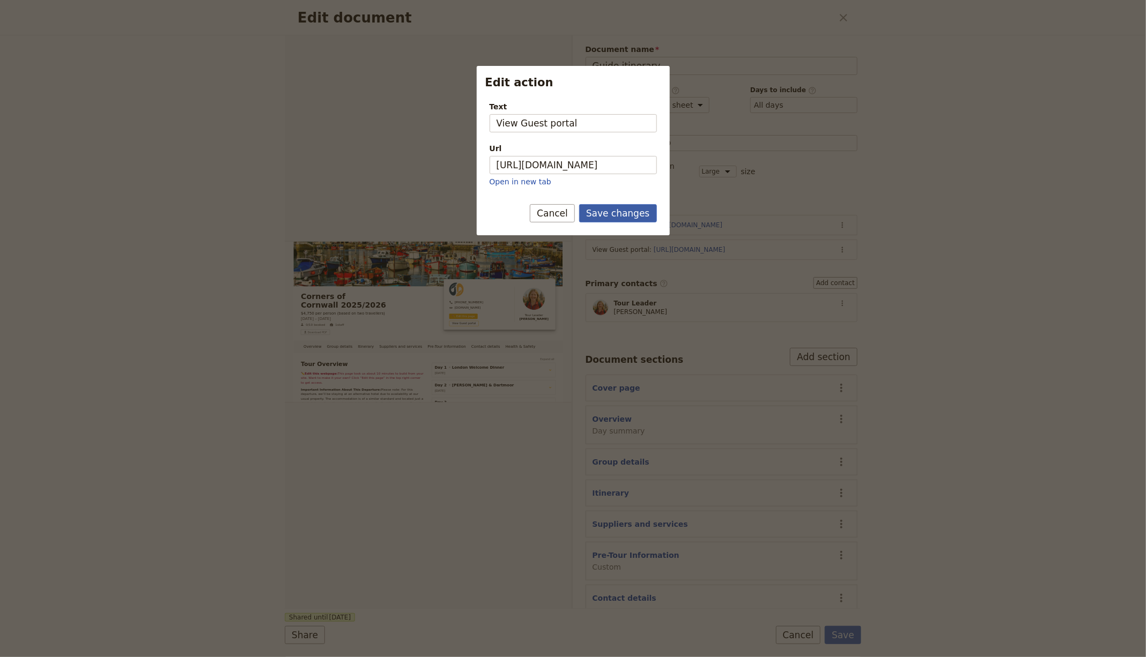
scroll to position [0, 0]
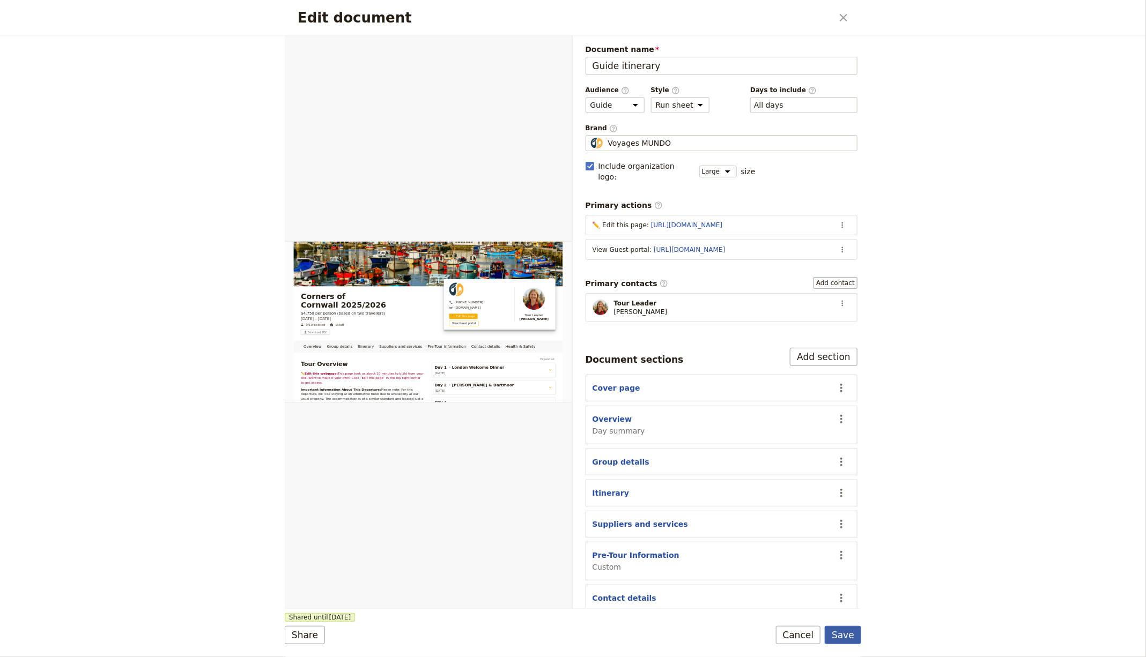
click at [849, 628] on button "Save" at bounding box center [843, 635] width 36 height 18
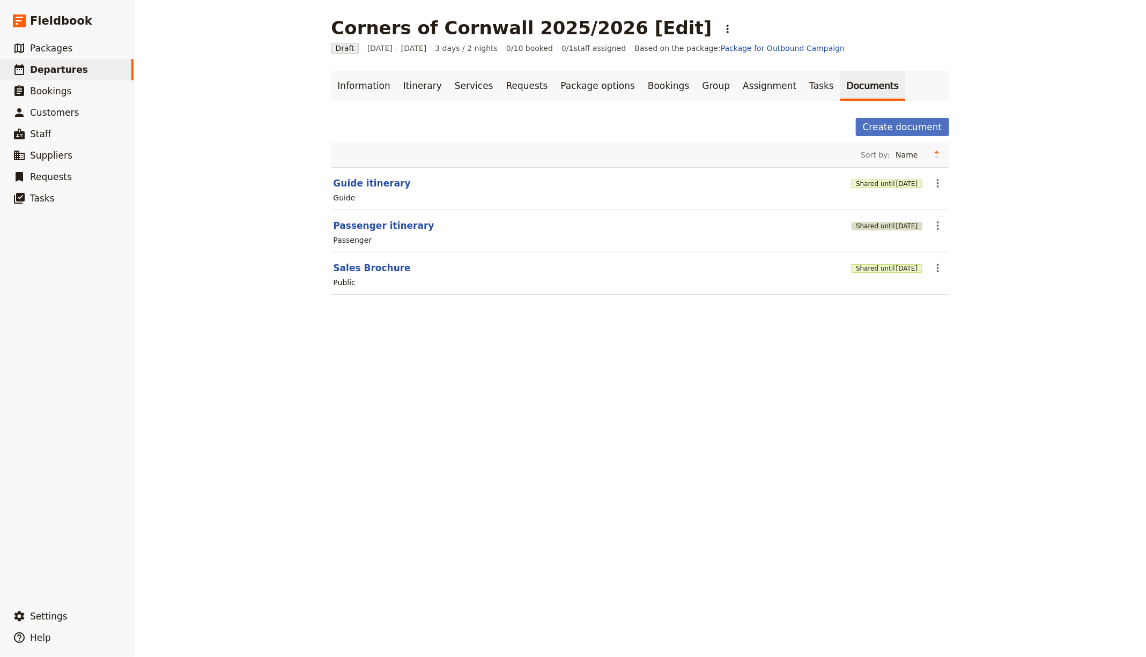
click at [897, 224] on span "[DATE]" at bounding box center [907, 226] width 22 height 9
click at [870, 395] on div "Corners of Cornwall 2025/2026 [Edit] ​ Draft [DATE] – [DATE] 3 days / 2 nights …" at bounding box center [640, 328] width 1012 height 657
click at [342, 265] on button "Sales Brochure" at bounding box center [372, 268] width 77 height 13
select select "DEFAULT"
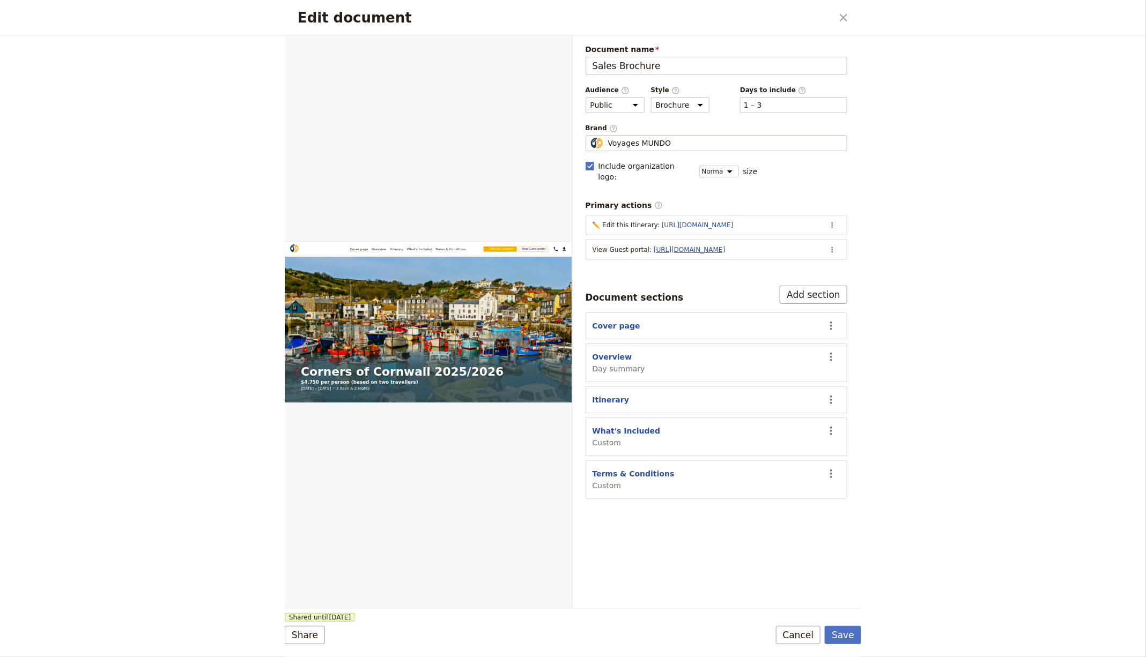
click at [725, 246] on link "[URL][DOMAIN_NAME]" at bounding box center [689, 250] width 71 height 8
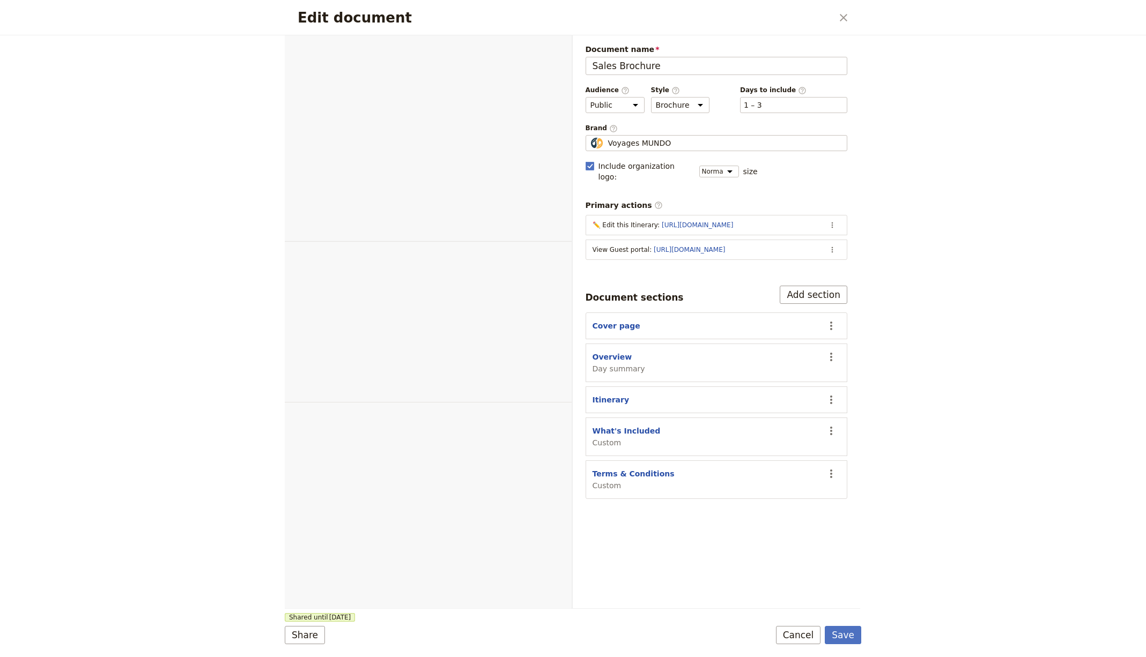
select select "DEFAULT"
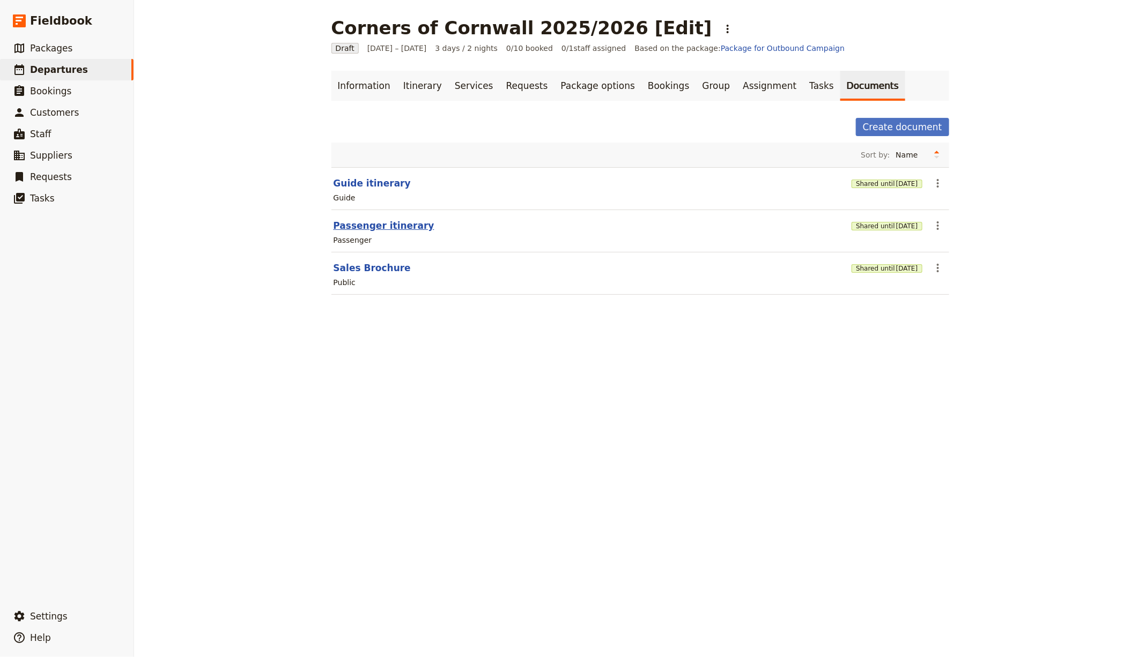
drag, startPoint x: 372, startPoint y: 216, endPoint x: 373, endPoint y: 221, distance: 5.9
click at [372, 216] on section "Passenger itinerary Shared until [DATE] ​ Passenger" at bounding box center [640, 231] width 618 height 42
click at [373, 221] on button "Passenger itinerary" at bounding box center [384, 225] width 101 height 13
select select "PASSENGER"
select select "RUN_SHEET"
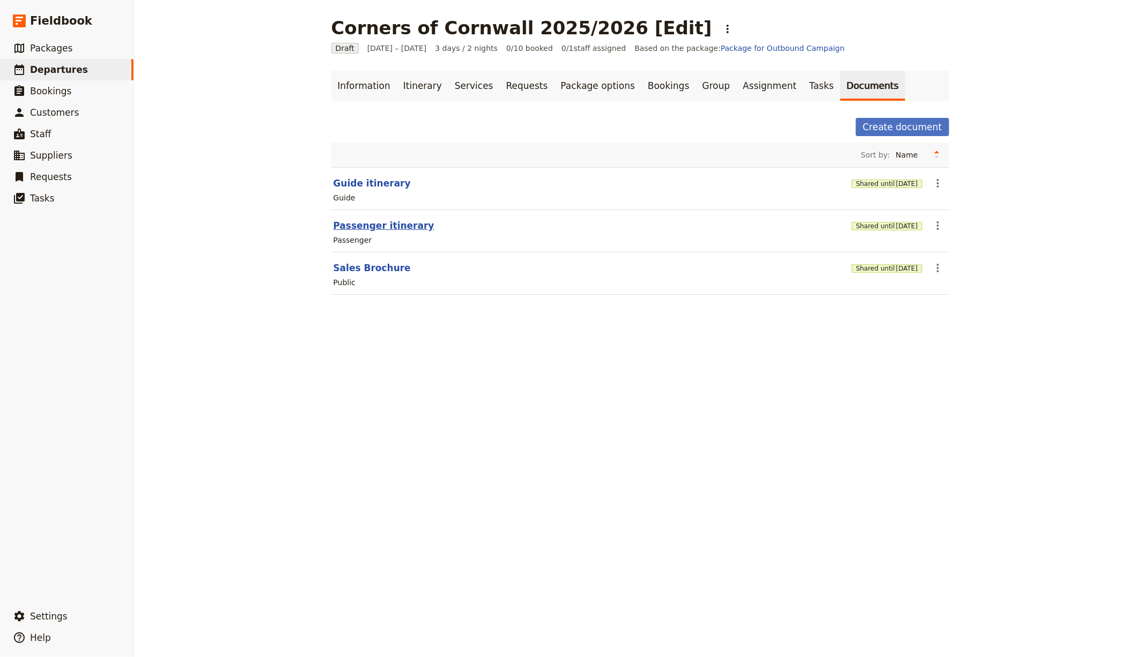
select select "LARGE"
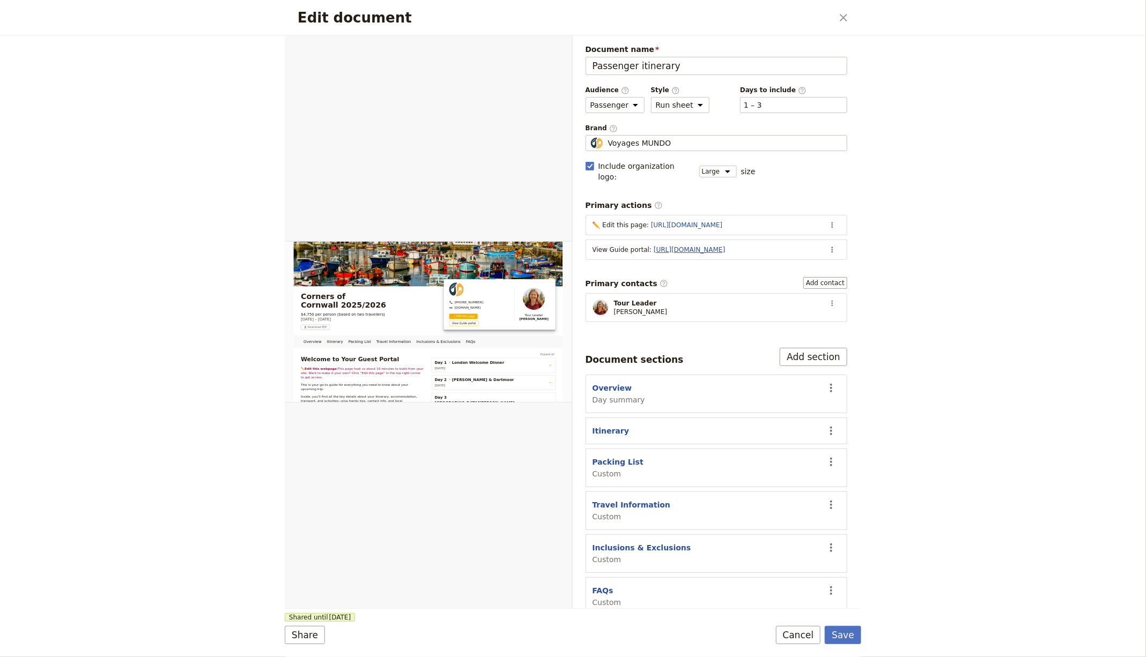
click at [698, 246] on link "[URL][DOMAIN_NAME]" at bounding box center [689, 250] width 71 height 8
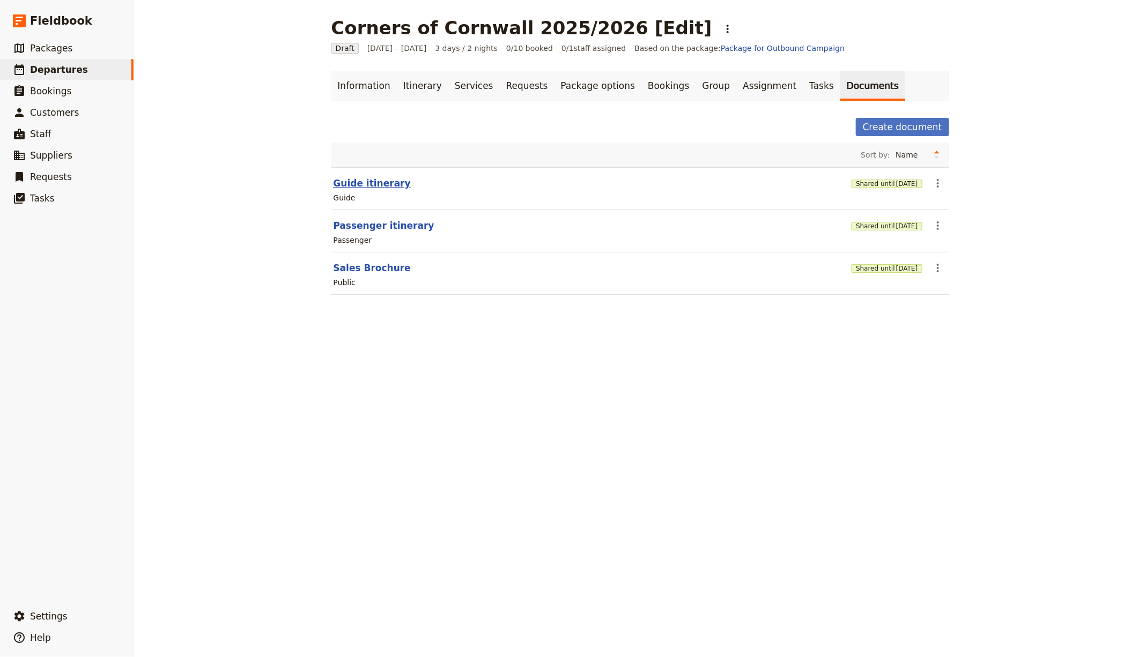
click at [348, 182] on button "Guide itinerary" at bounding box center [372, 183] width 77 height 13
select select "STAFF"
select select "RUN_SHEET"
select select "LARGE"
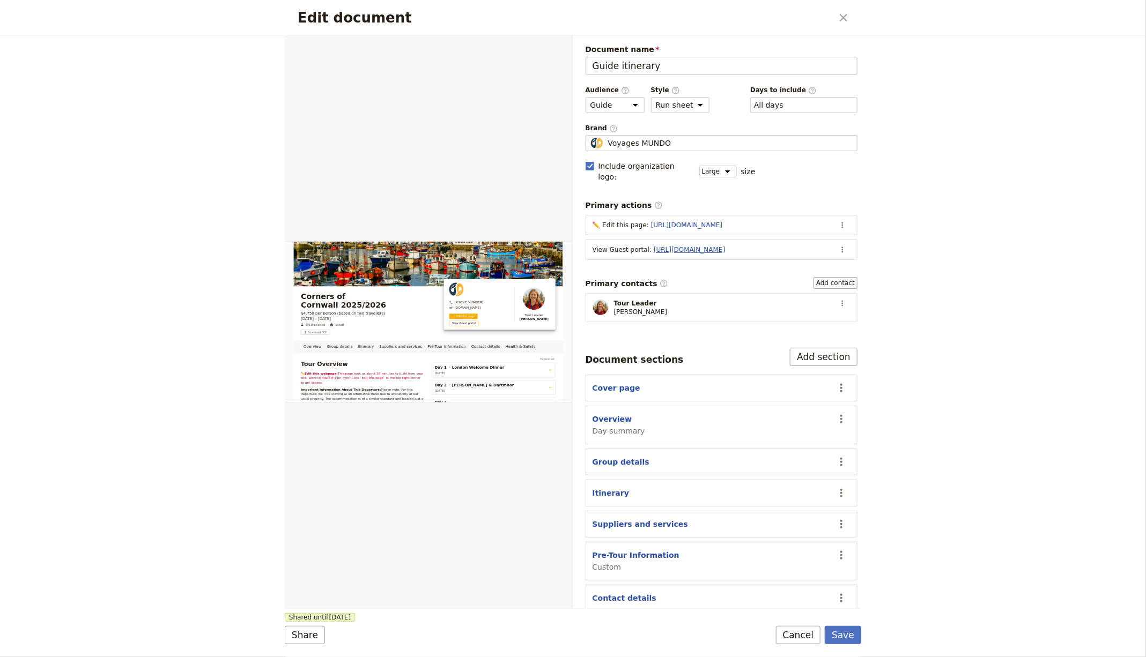
click at [725, 246] on link "[URL][DOMAIN_NAME]" at bounding box center [689, 250] width 71 height 8
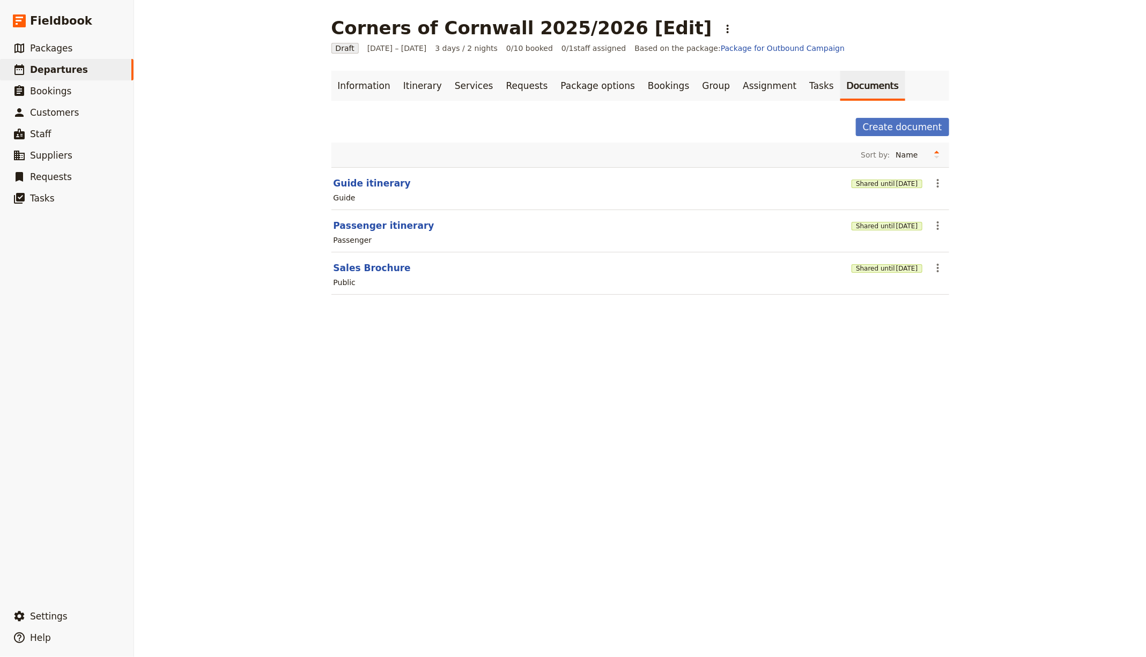
click at [890, 220] on div "Shared until [DATE]" at bounding box center [886, 225] width 70 height 11
click at [896, 222] on span "[DATE]" at bounding box center [907, 226] width 22 height 9
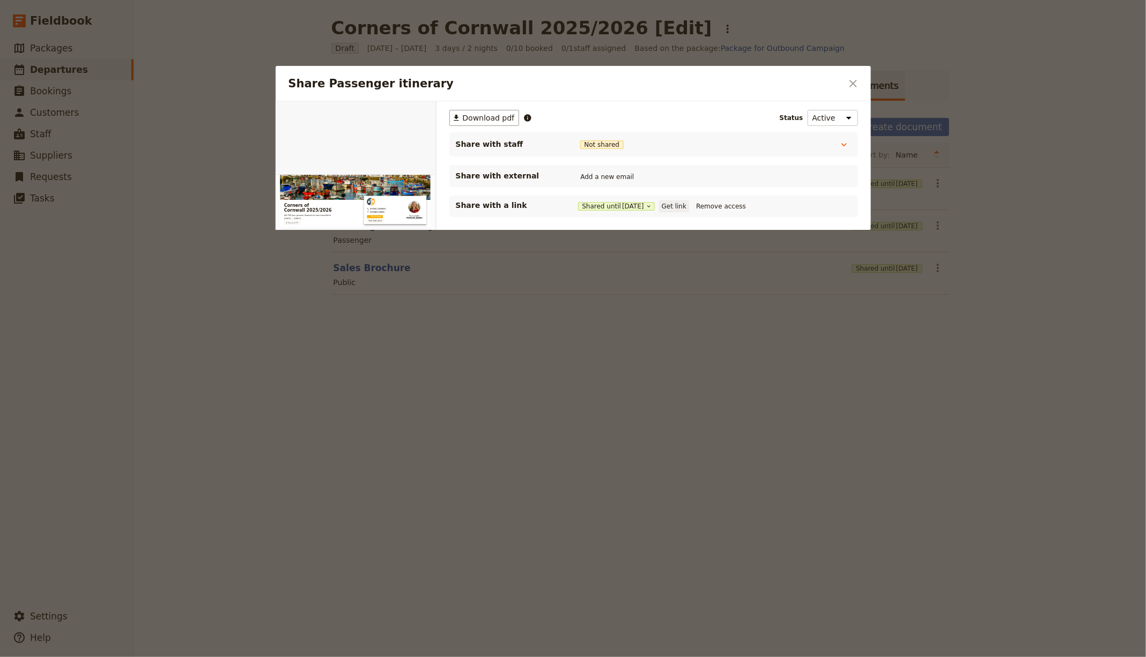
click at [673, 206] on button "Get link" at bounding box center [674, 207] width 30 height 12
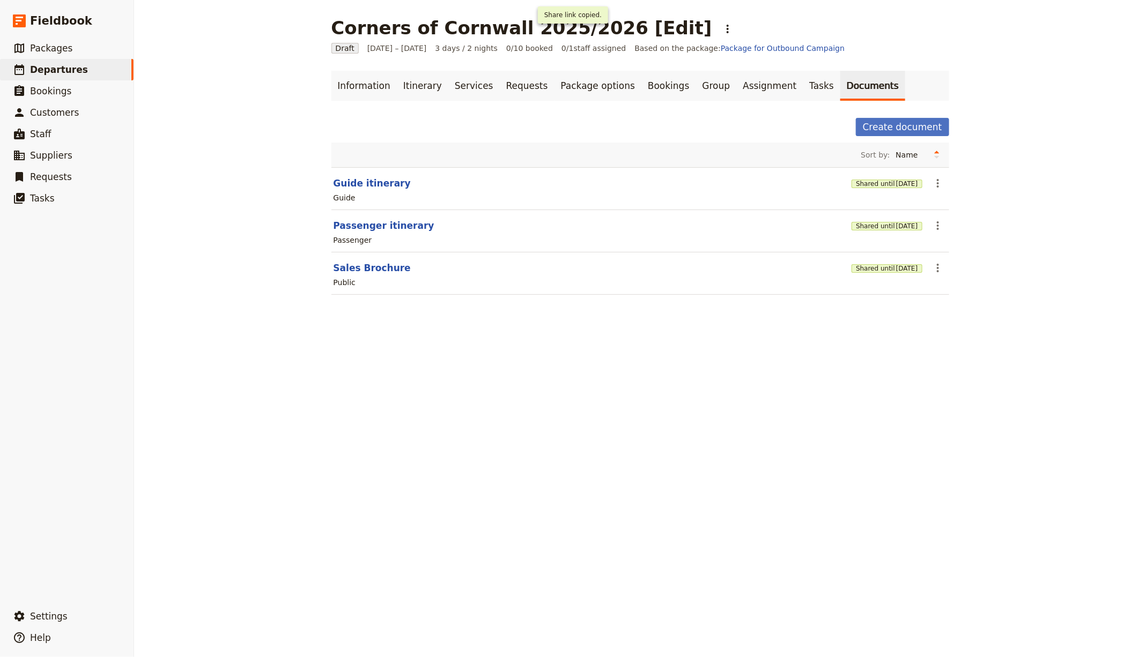
click at [396, 177] on header "Guide itinerary" at bounding box center [591, 183] width 514 height 13
click at [368, 179] on button "Guide itinerary" at bounding box center [372, 183] width 77 height 13
select select "STAFF"
select select "RUN_SHEET"
select select "LARGE"
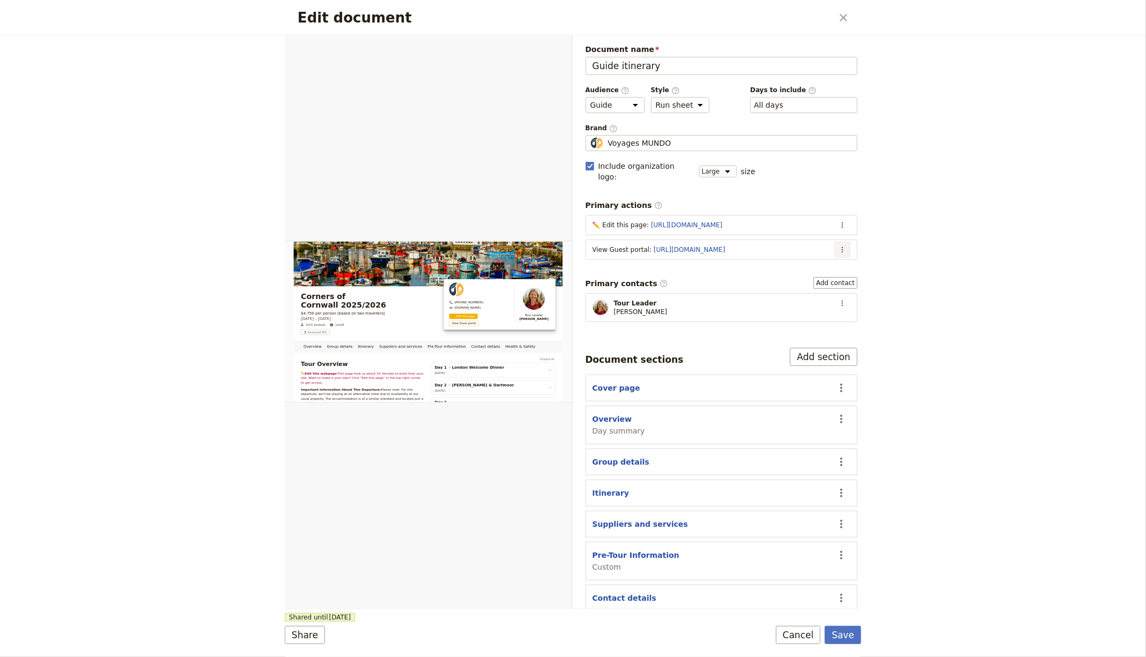
click at [838, 246] on icon "Actions" at bounding box center [842, 250] width 9 height 9
click at [792, 257] on span "Edit action" at bounding box center [790, 259] width 87 height 11
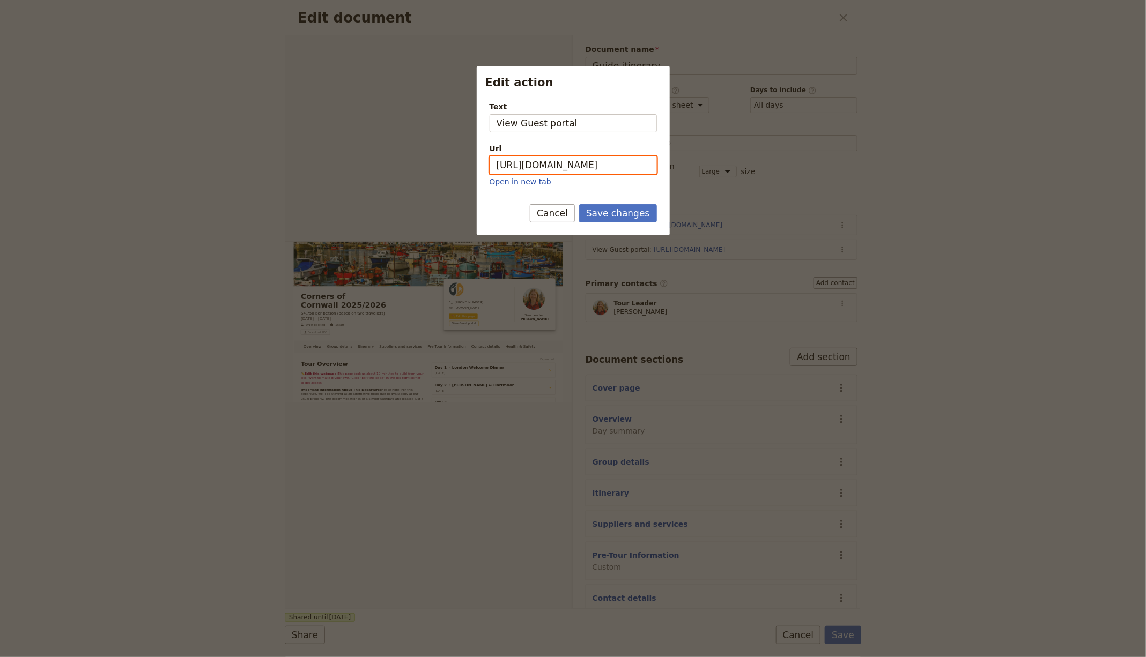
click at [590, 164] on input "[URL][DOMAIN_NAME]" at bounding box center [573, 165] width 167 height 18
click at [624, 215] on button "Save changes" at bounding box center [618, 213] width 78 height 18
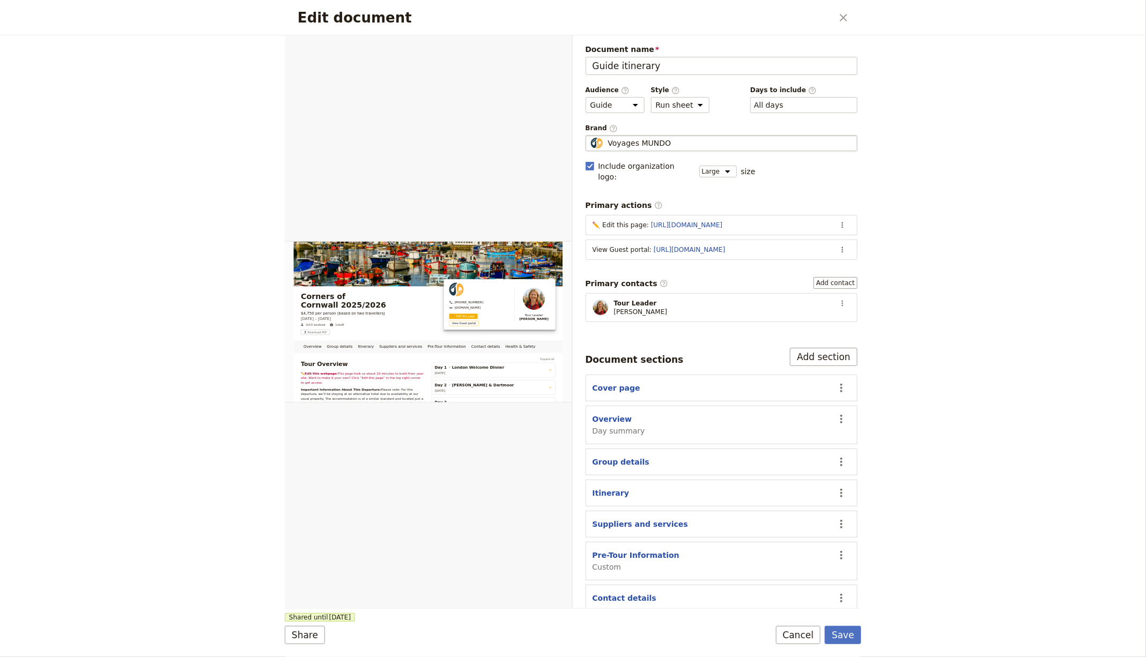
click at [655, 143] on span "Voyages MUNDO" at bounding box center [639, 143] width 63 height 11
click at [590, 136] on input "Voyages MUNDO" at bounding box center [590, 135] width 1 height 1
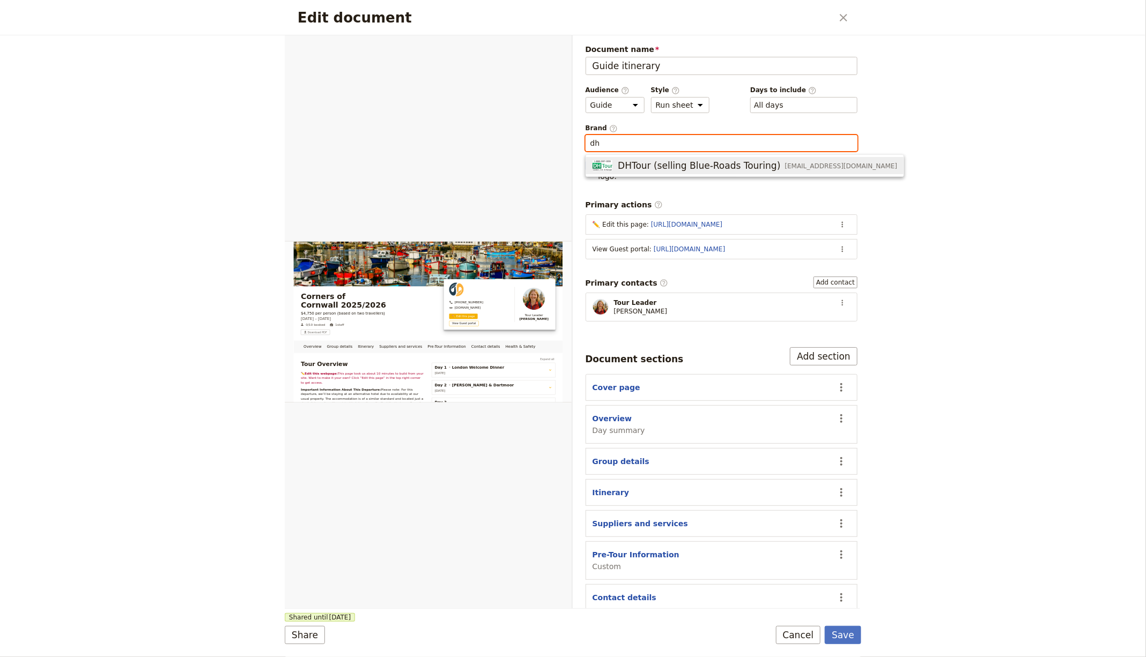
click at [734, 164] on span "DHTour (selling Blue-Roads Touring)" at bounding box center [699, 165] width 162 height 13
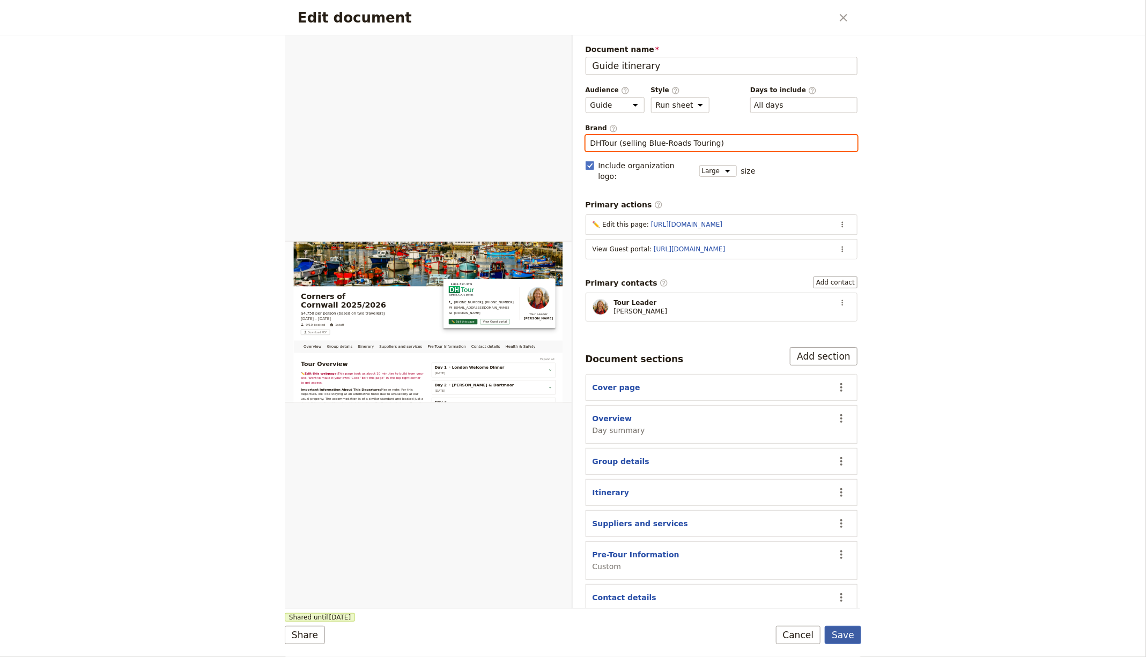
type input "DHTour (selling Blue-Roads Touring)"
click at [849, 635] on button "Save" at bounding box center [843, 635] width 36 height 18
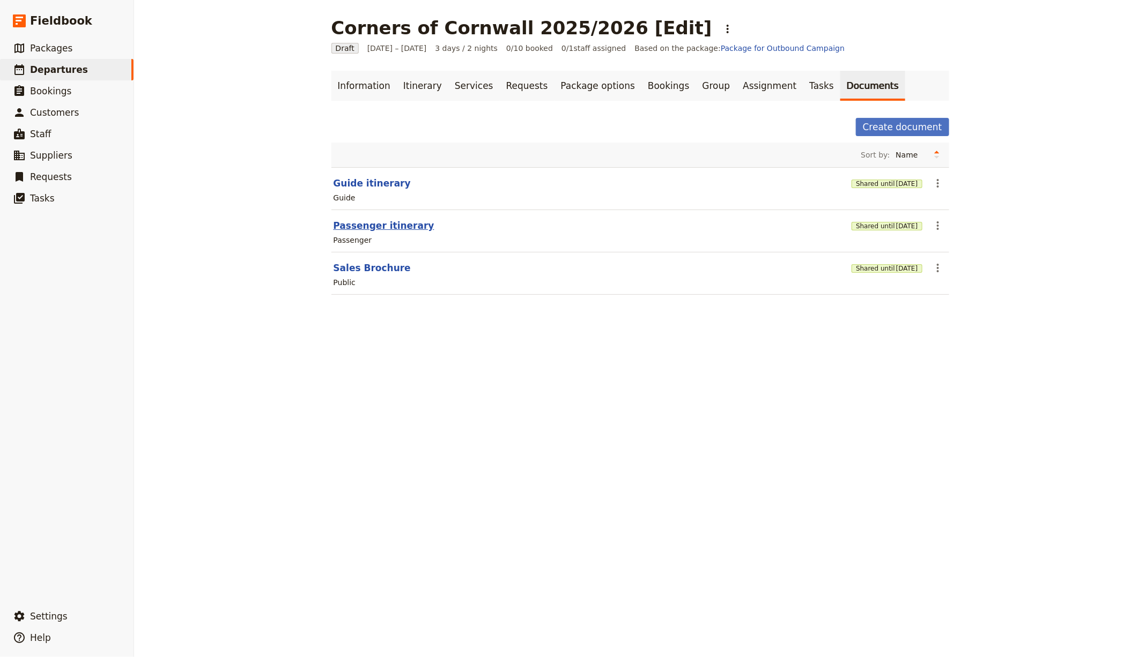
click at [392, 229] on button "Passenger itinerary" at bounding box center [384, 225] width 101 height 13
select select "PASSENGER"
select select "RUN_SHEET"
select select "LARGE"
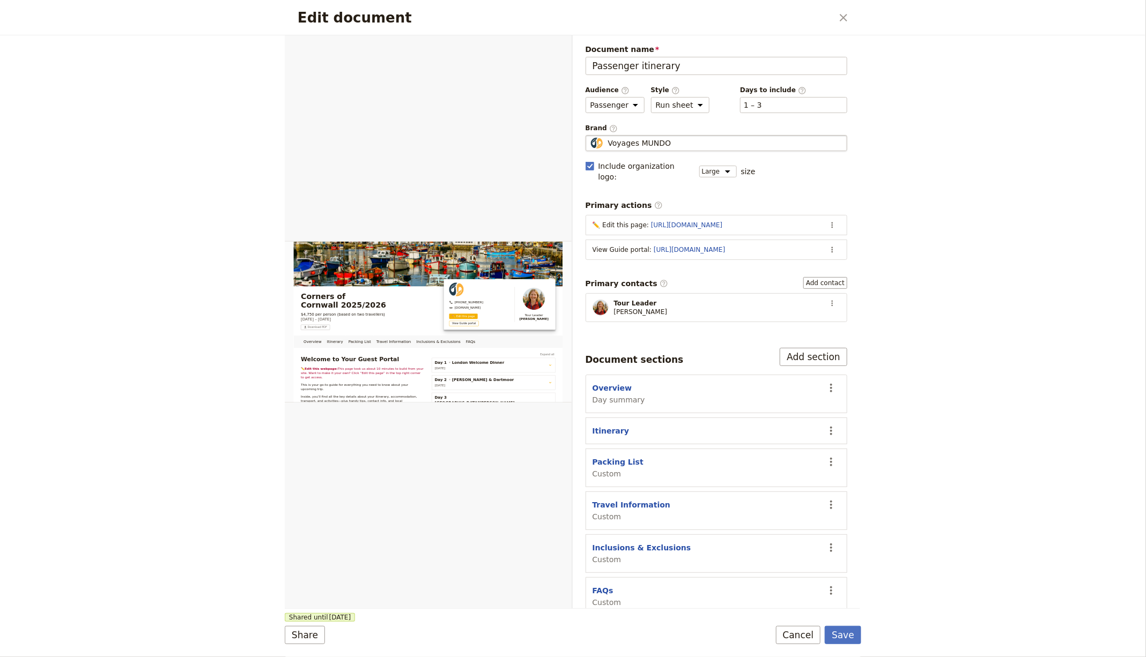
click at [661, 135] on fieldset "Voyages MUNDO Voyages MUNDO" at bounding box center [717, 143] width 262 height 16
click at [590, 135] on input "Voyages MUNDO" at bounding box center [590, 135] width 1 height 1
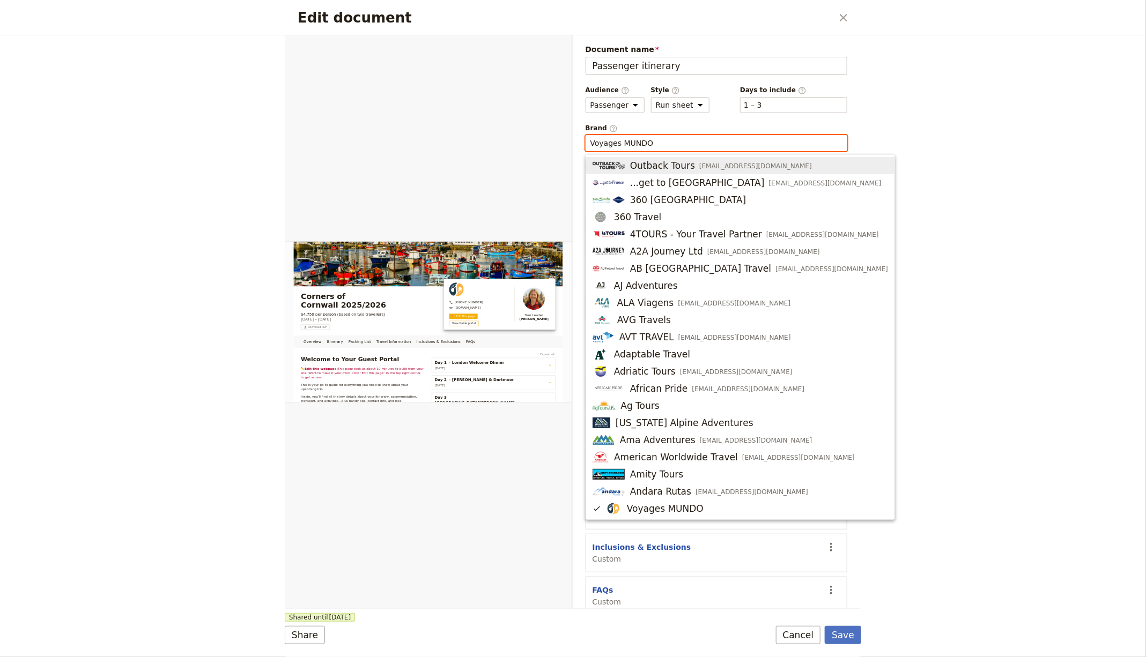
paste input "[URL][DOMAIN_NAME]"
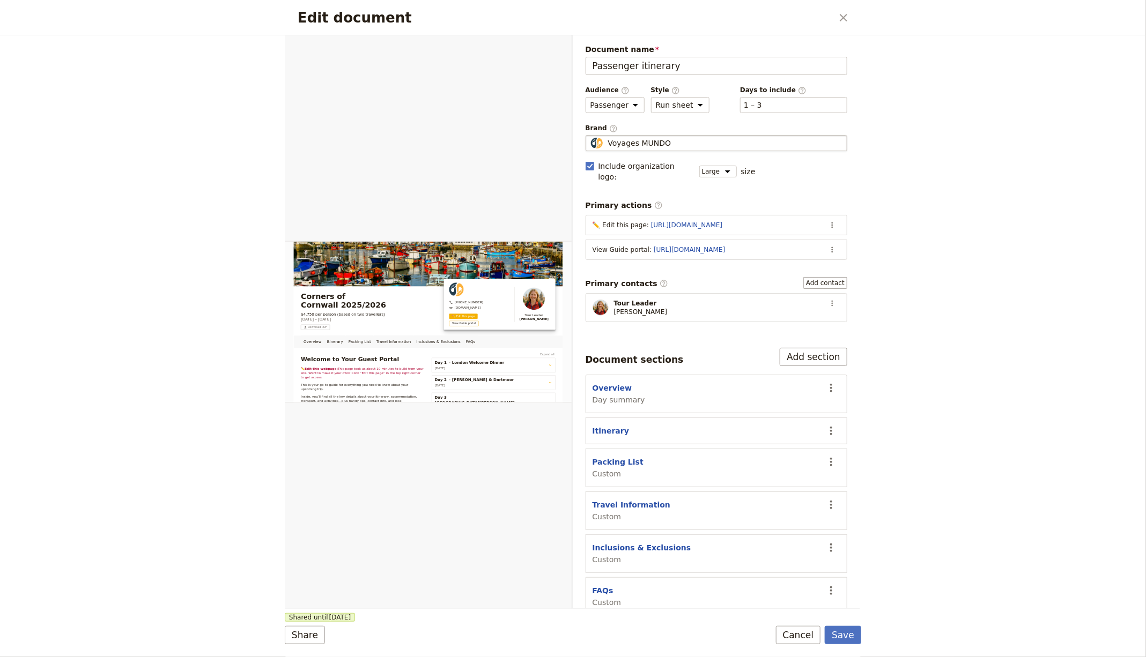
drag, startPoint x: 671, startPoint y: 130, endPoint x: 663, endPoint y: 137, distance: 10.6
click at [671, 130] on span "Brand ​" at bounding box center [717, 128] width 262 height 9
click at [590, 135] on input "[URL][DOMAIN_NAME]" at bounding box center [590, 135] width 1 height 1
click at [652, 147] on fieldset "[URL][DOMAIN_NAME]" at bounding box center [717, 143] width 262 height 16
click at [652, 147] on input "[URL][DOMAIN_NAME]" at bounding box center [716, 143] width 253 height 11
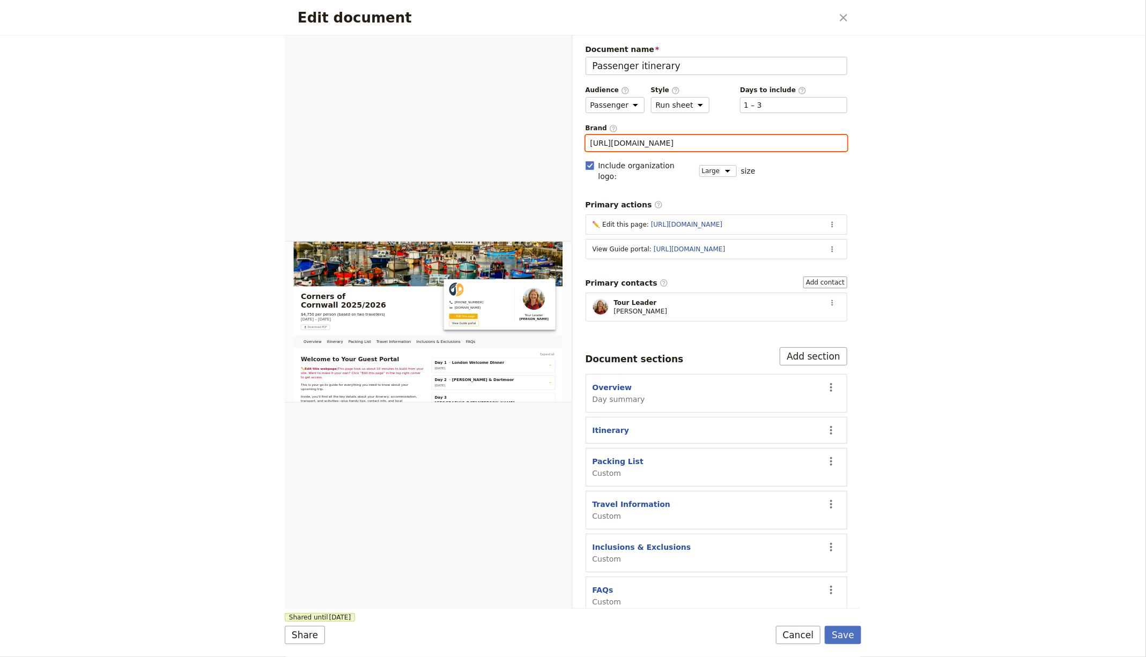
type input "Voyages MUNDO"
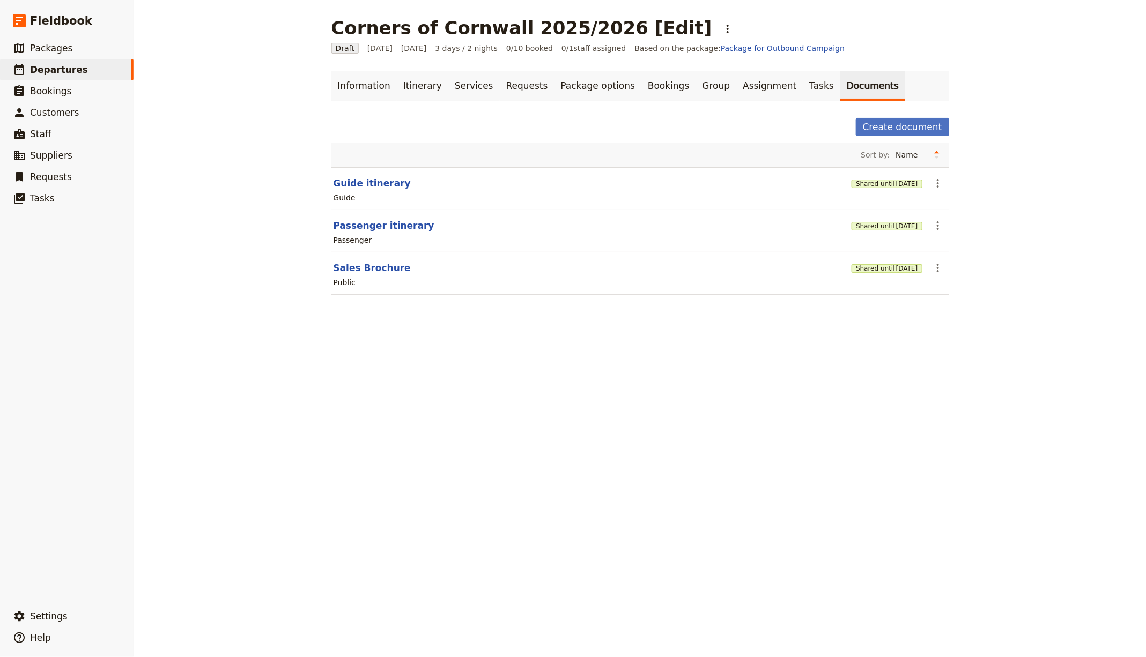
click at [414, 225] on header "Passenger itinerary" at bounding box center [591, 225] width 514 height 13
click at [404, 226] on button "Passenger itinerary" at bounding box center [384, 225] width 101 height 13
select select "PASSENGER"
select select "RUN_SHEET"
select select "LARGE"
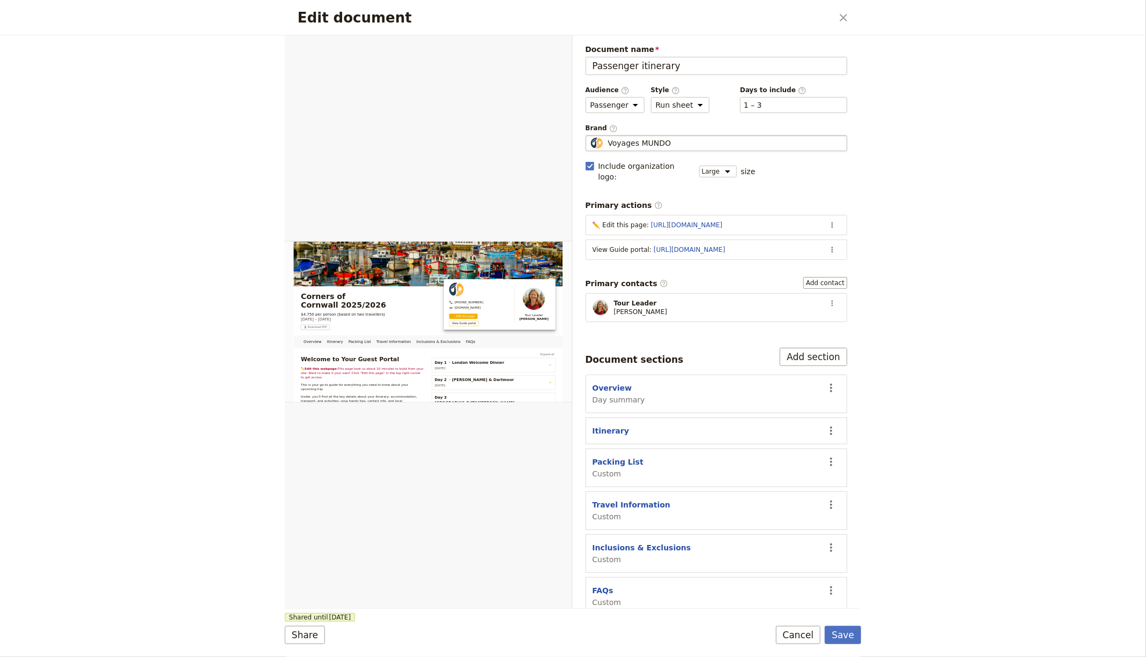
click at [665, 138] on span "Voyages MUNDO" at bounding box center [639, 143] width 63 height 11
click at [590, 136] on input "Voyages MUNDO" at bounding box center [590, 135] width 1 height 1
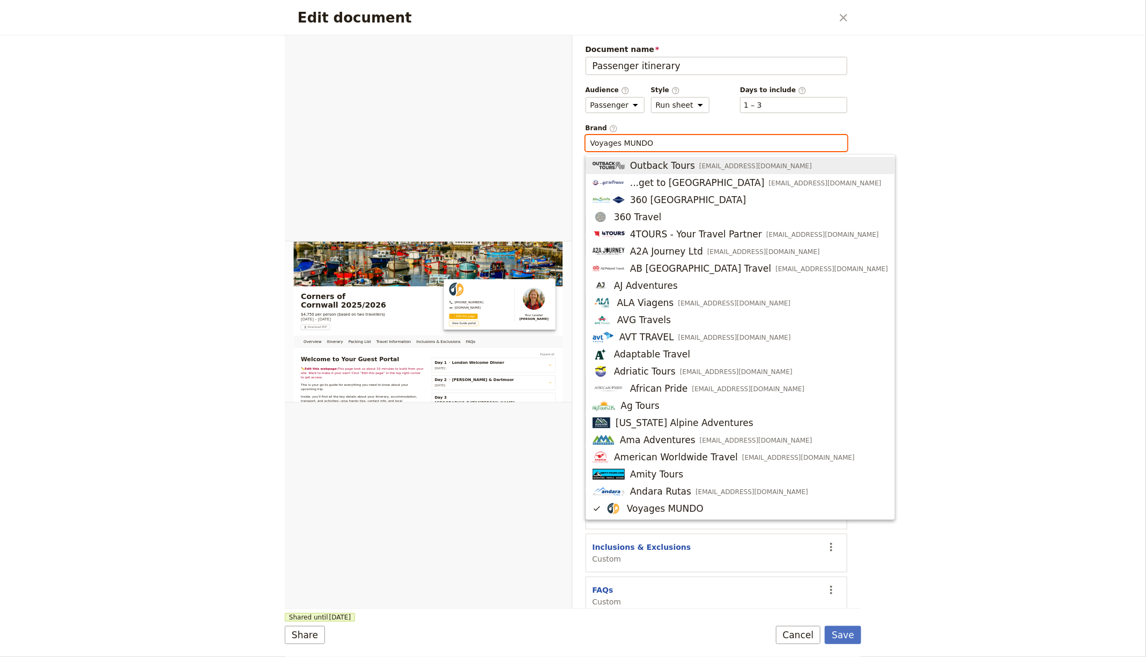
paste input "[URL][DOMAIN_NAME]"
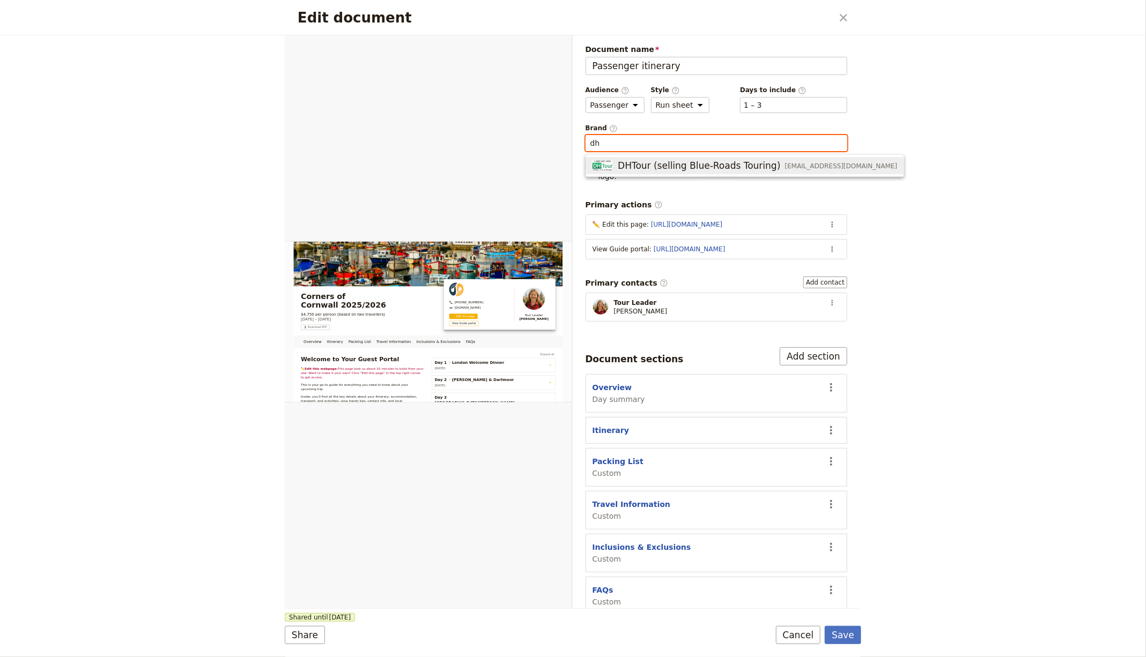
click at [703, 164] on span "DHTour (selling Blue-Roads Touring)" at bounding box center [699, 165] width 162 height 13
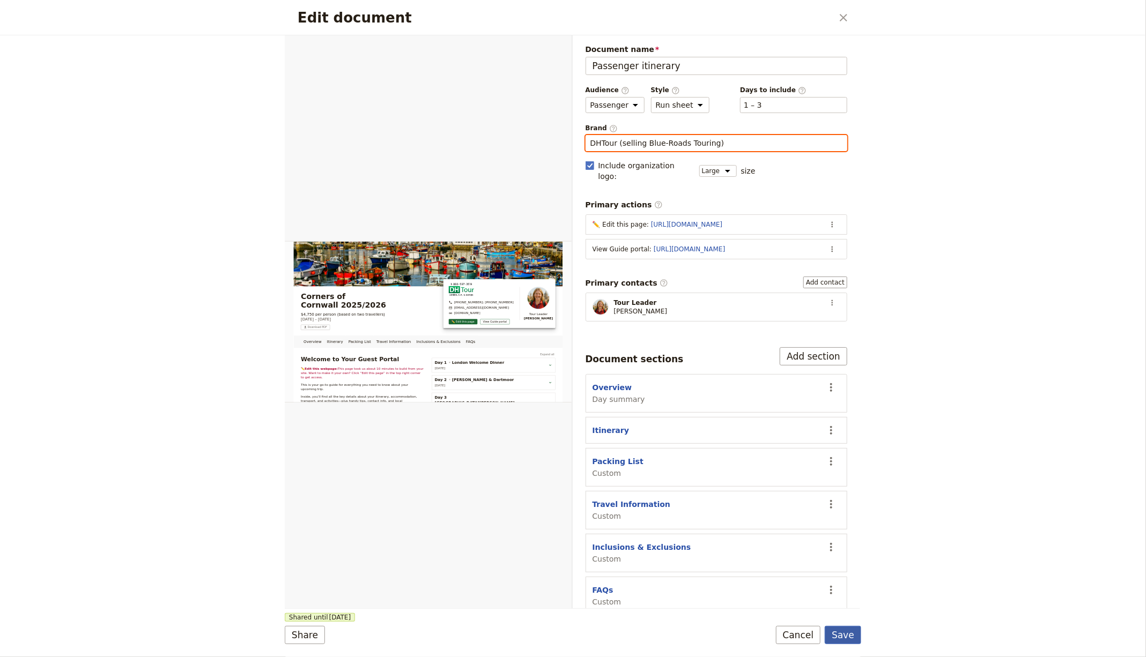
type input "DHTour (selling Blue-Roads Touring)"
click at [837, 636] on button "Save" at bounding box center [843, 635] width 36 height 18
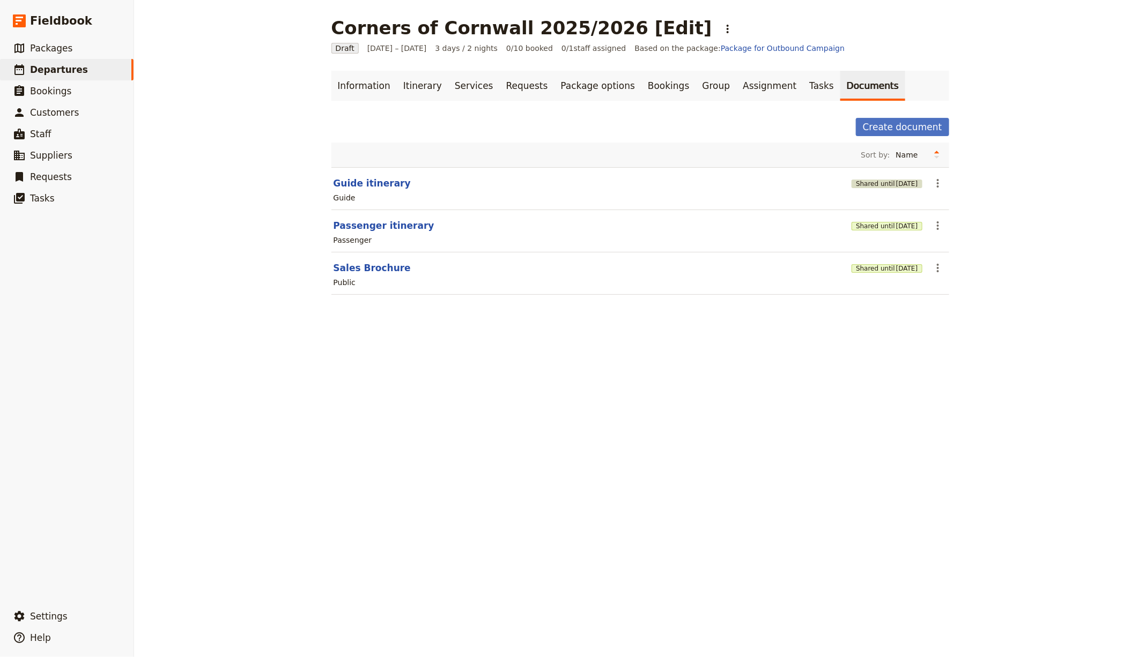
click at [874, 183] on button "Shared until [DATE]" at bounding box center [886, 184] width 70 height 9
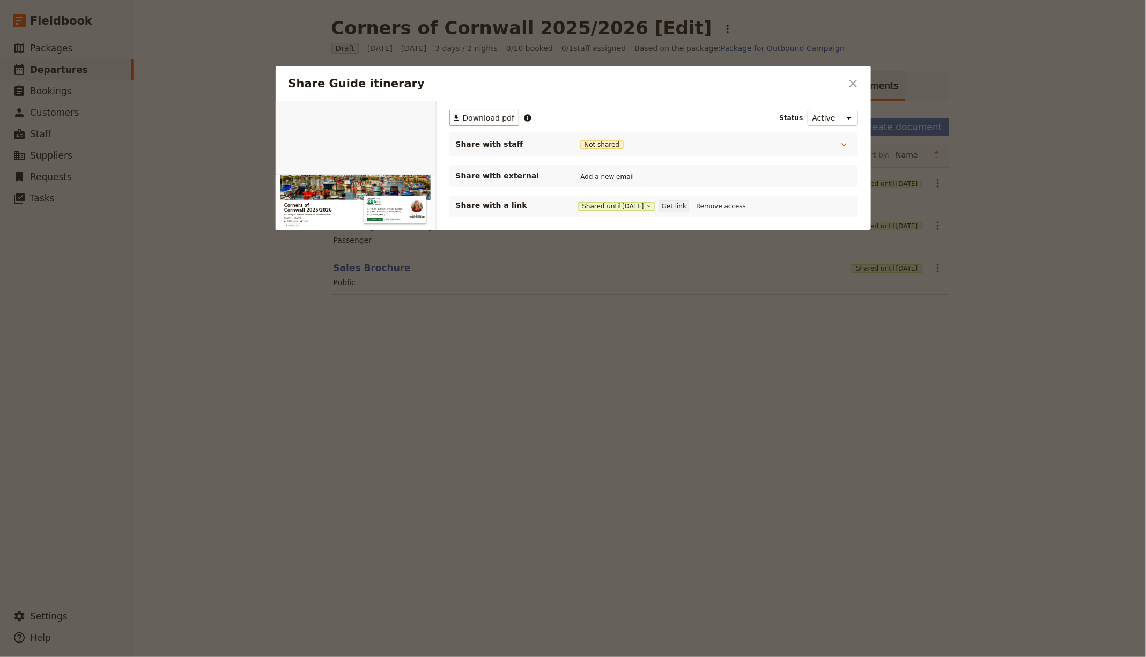
click at [679, 208] on button "Get link" at bounding box center [674, 207] width 30 height 12
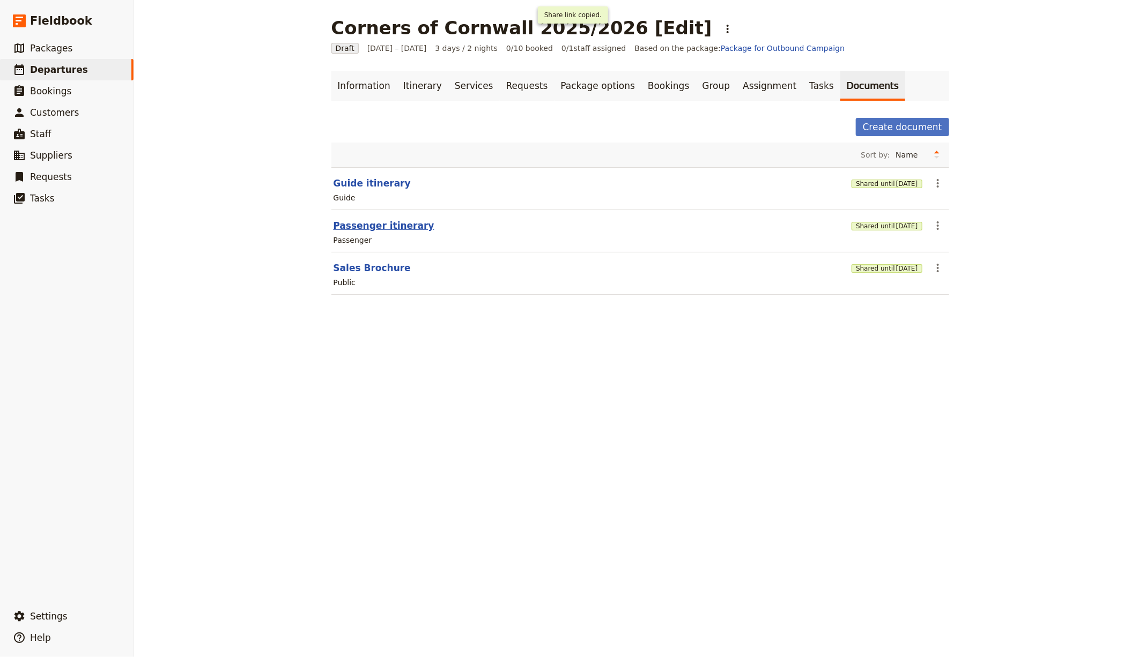
click at [360, 221] on button "Passenger itinerary" at bounding box center [384, 225] width 101 height 13
select select "PASSENGER"
select select "RUN_SHEET"
select select "LARGE"
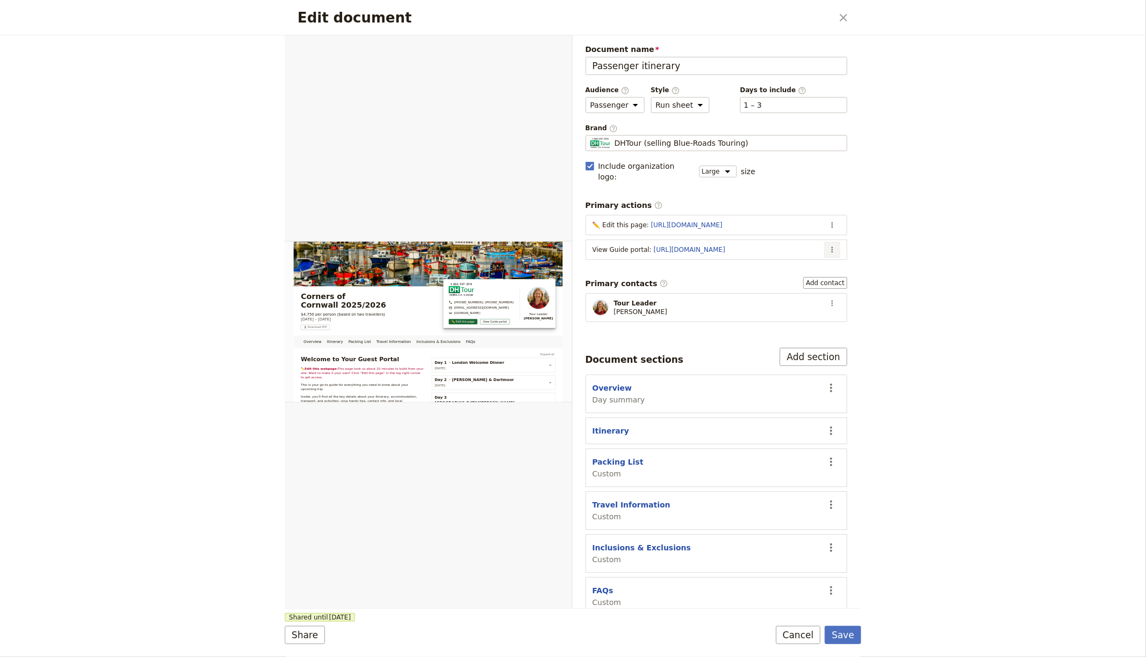
click at [833, 246] on icon "Actions" at bounding box center [832, 250] width 9 height 9
click at [813, 256] on span "Edit action" at bounding box center [790, 259] width 87 height 11
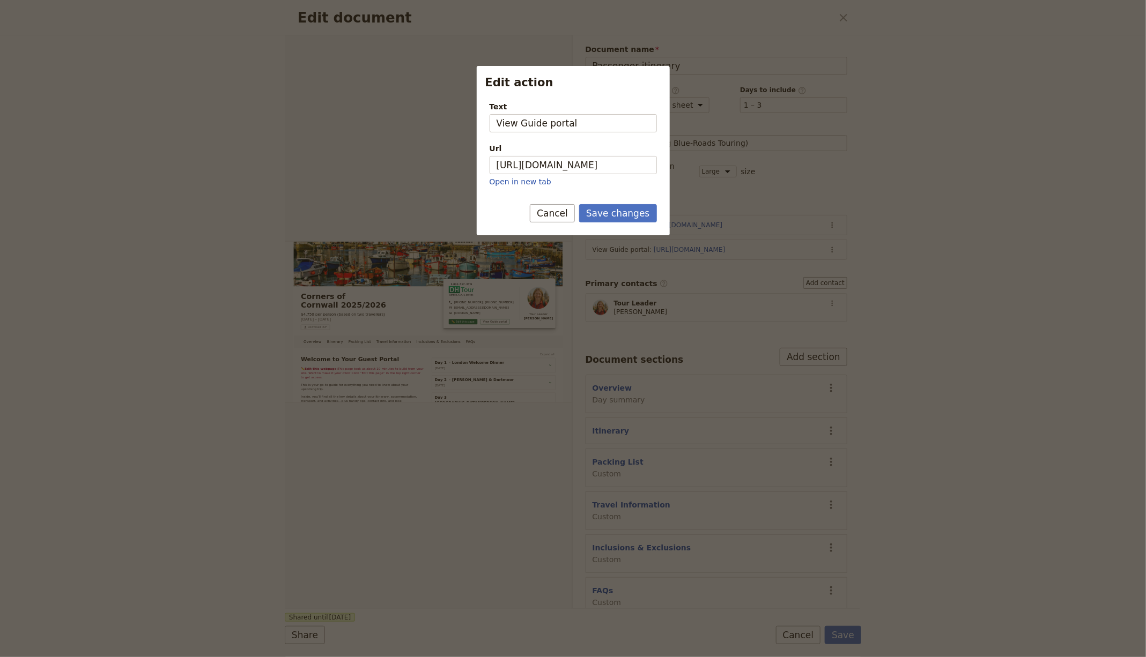
click at [610, 177] on p "Open in new tab" at bounding box center [573, 181] width 167 height 11
click at [612, 169] on input "https://trips.fieldbook.com/d/JcMI01NWVVAvdPbu1z8Vw" at bounding box center [573, 165] width 167 height 18
paste input "3gjZi8SJNjza9hiGIevcG"
type input "https://trips.fieldbook.com/d/3gjZi8SJNjza9hiGIevcG"
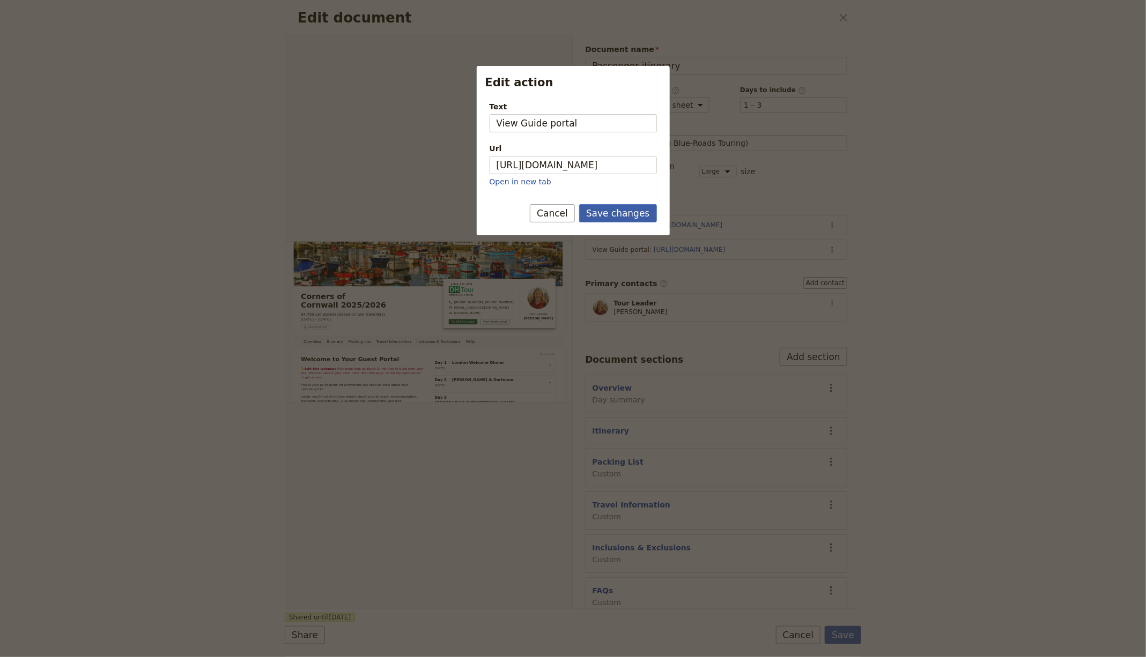
click at [623, 211] on button "Save changes" at bounding box center [618, 213] width 78 height 18
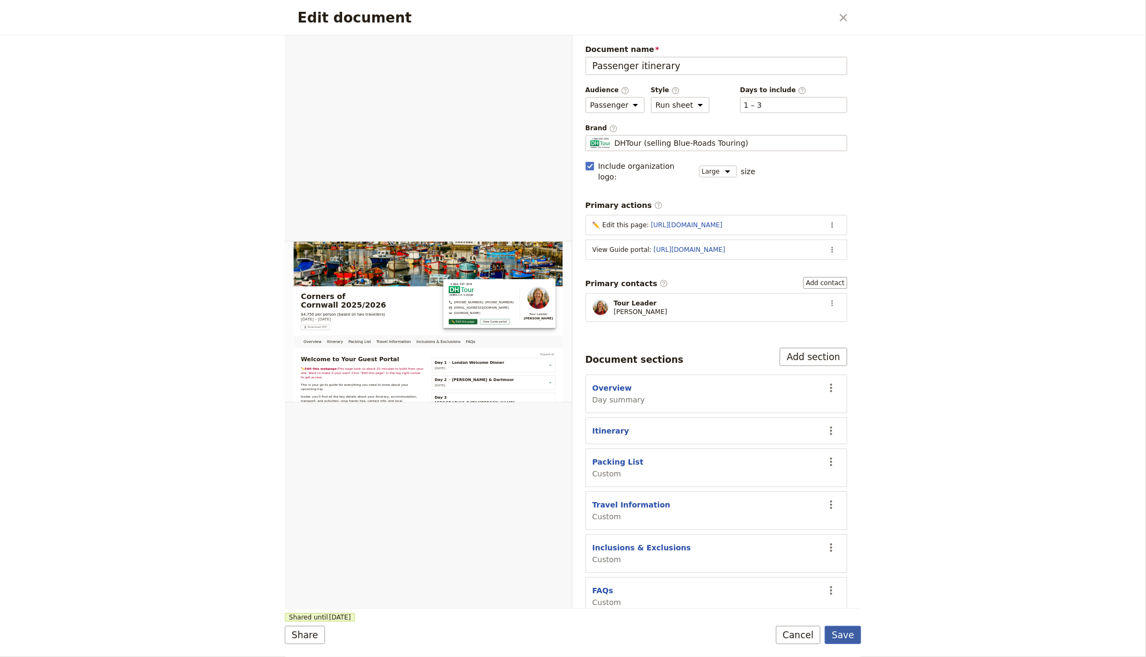
click at [838, 639] on button "Save" at bounding box center [843, 635] width 36 height 18
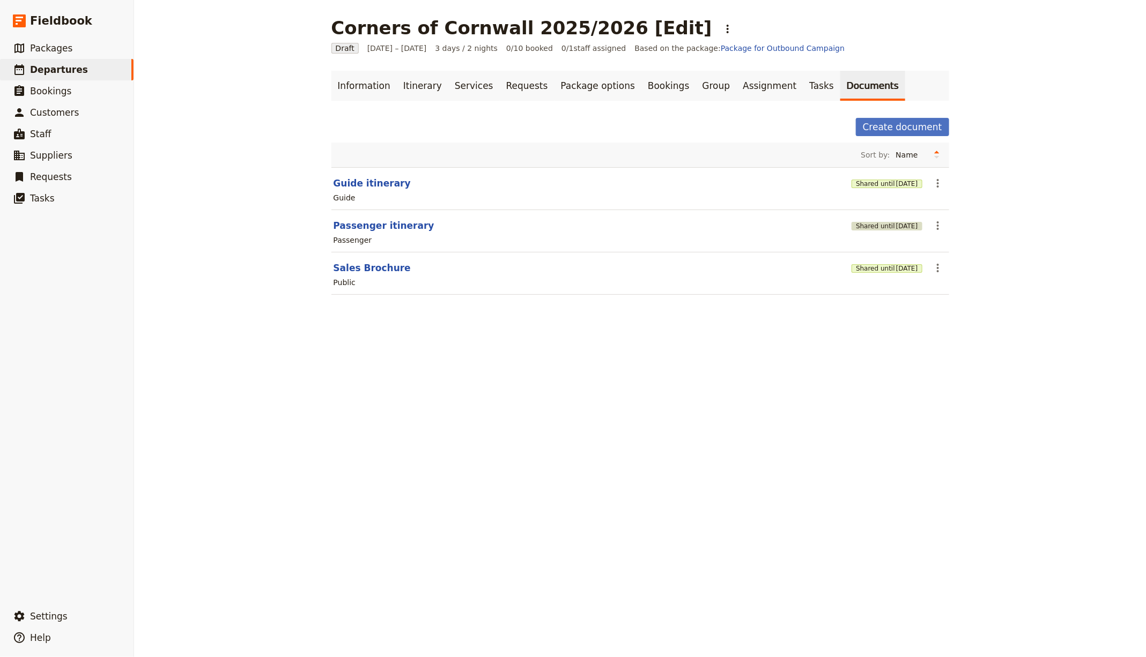
click at [905, 226] on span "[DATE]" at bounding box center [907, 226] width 22 height 9
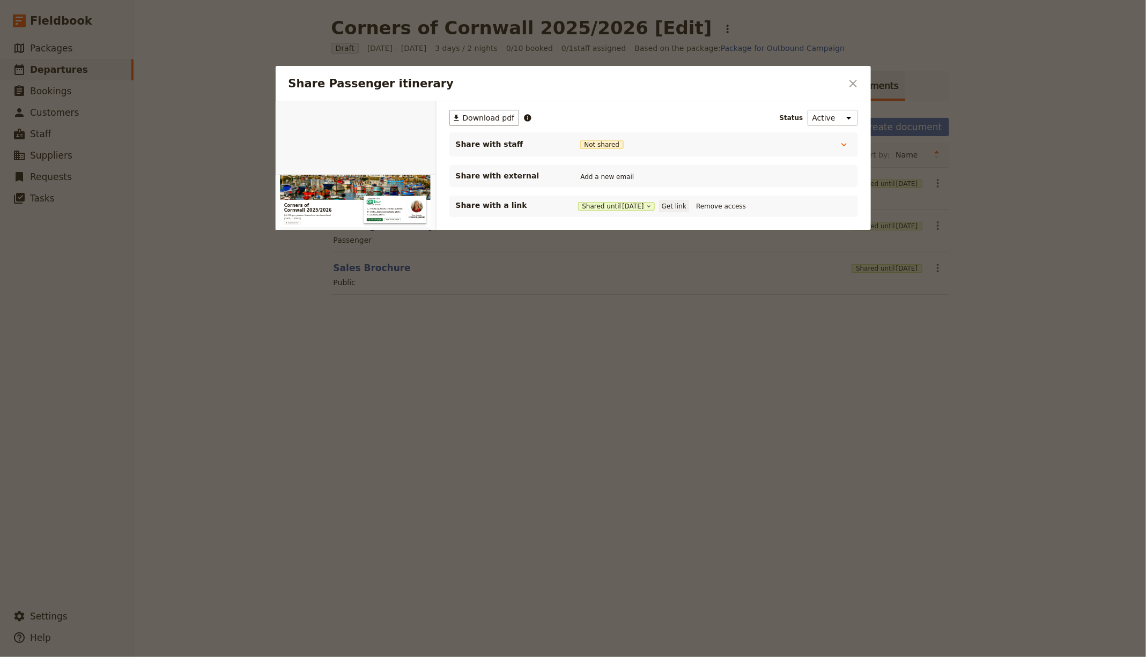
click at [681, 203] on button "Get link" at bounding box center [674, 207] width 30 height 12
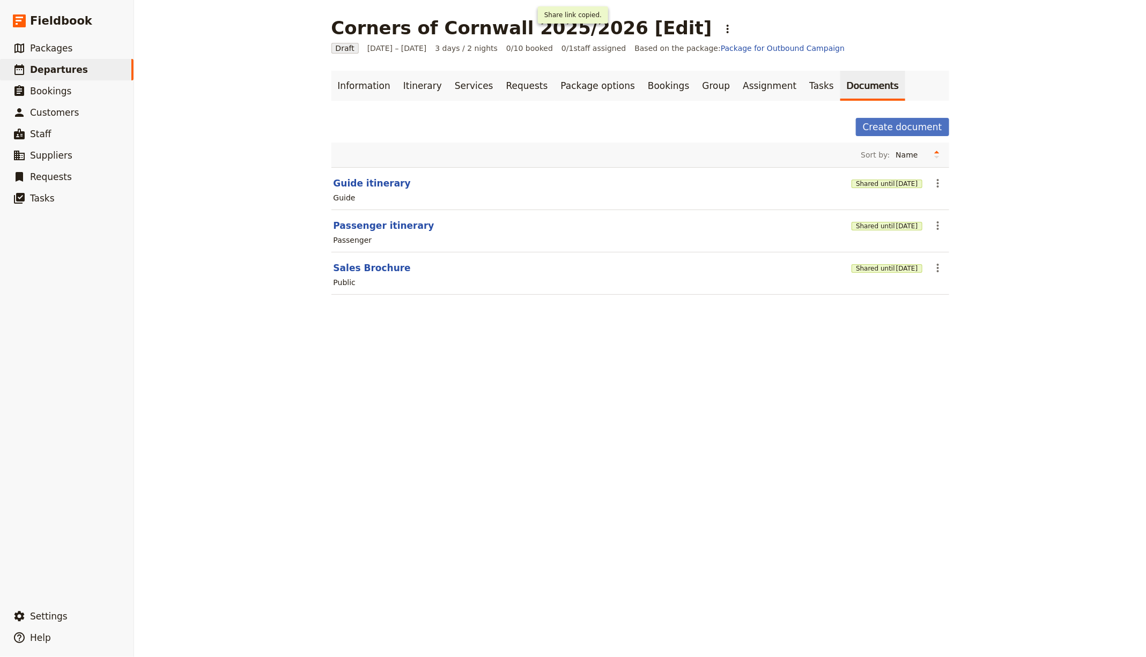
click at [558, 365] on div "Corners of Cornwall 2025/2026 [Edit] ​ Draft 1 – 3 Oct 2025 3 days / 2 nights 0…" at bounding box center [640, 328] width 1012 height 657
click at [373, 269] on button "Sales Brochure" at bounding box center [372, 268] width 77 height 13
select select "DEFAULT"
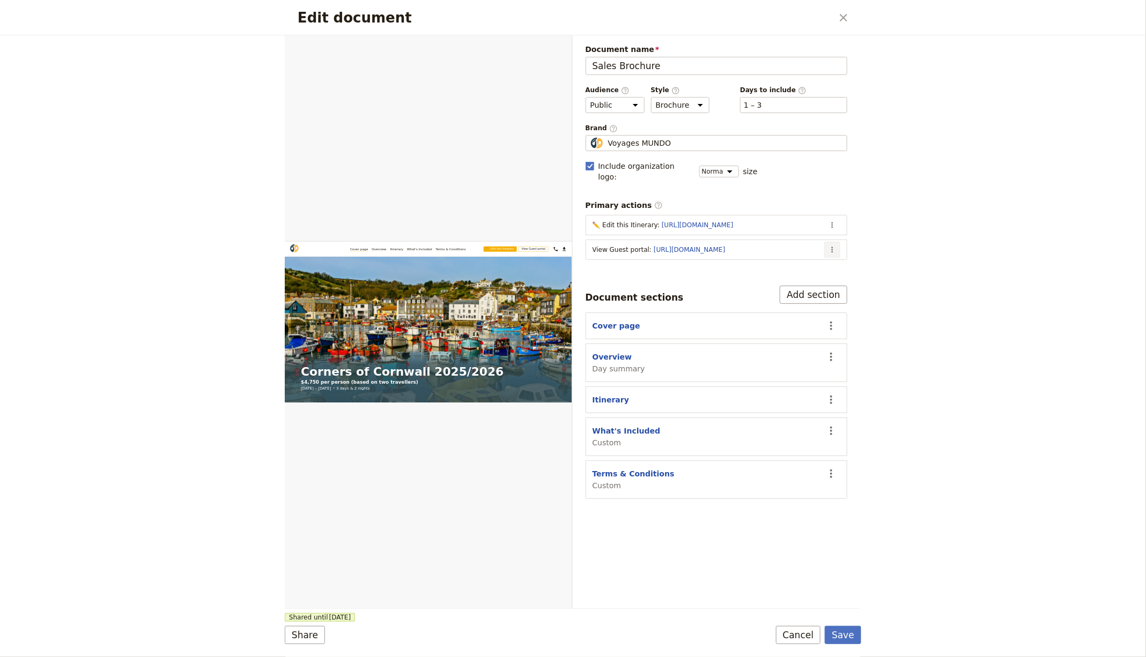
click at [830, 242] on button "​" at bounding box center [832, 250] width 16 height 16
click at [766, 257] on span "Edit action" at bounding box center [767, 259] width 40 height 11
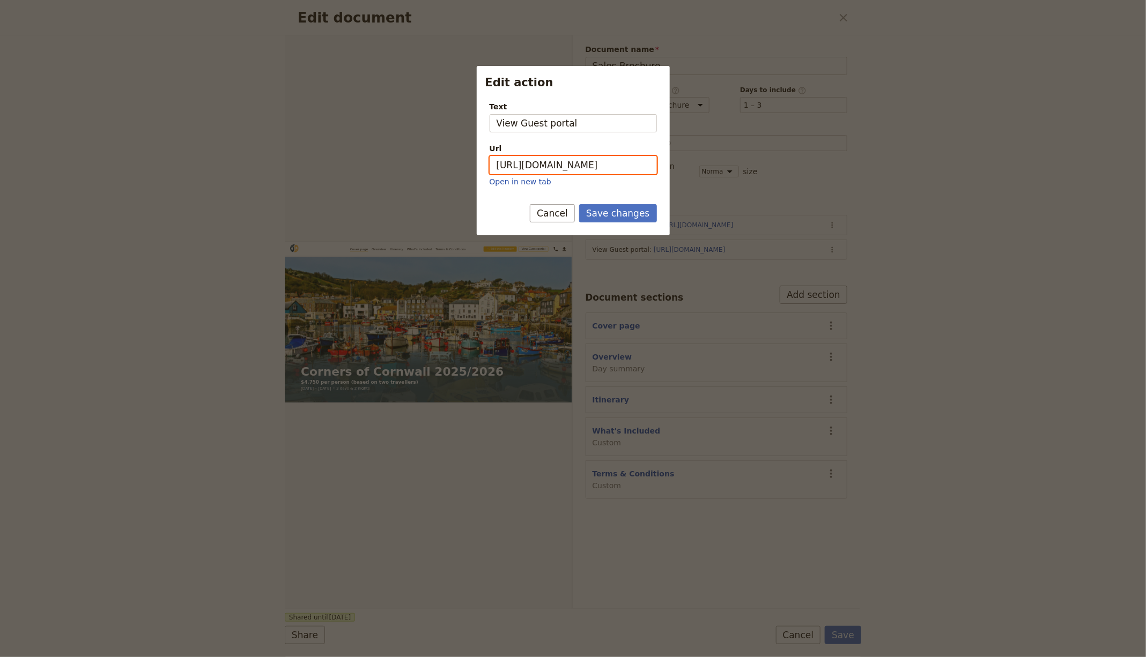
click at [591, 170] on input "[URL][DOMAIN_NAME]" at bounding box center [573, 165] width 167 height 18
click at [612, 213] on button "Save changes" at bounding box center [618, 213] width 78 height 18
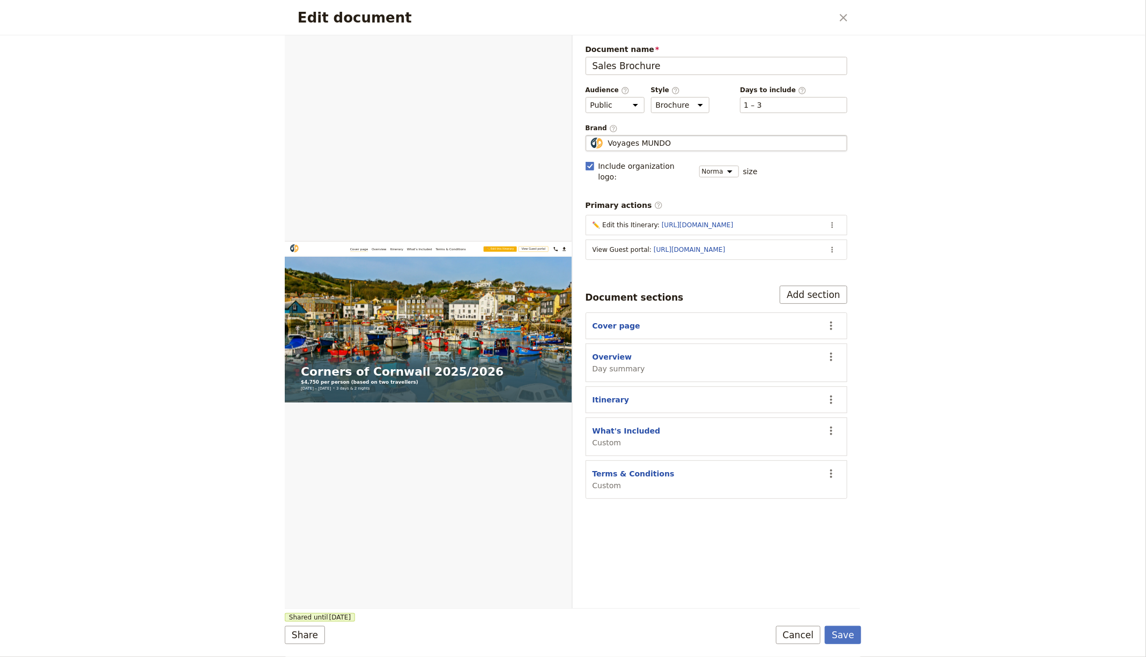
click at [669, 138] on div "Voyages MUNDO" at bounding box center [716, 143] width 253 height 11
click at [590, 136] on input "Voyages MUNDO" at bounding box center [590, 135] width 1 height 1
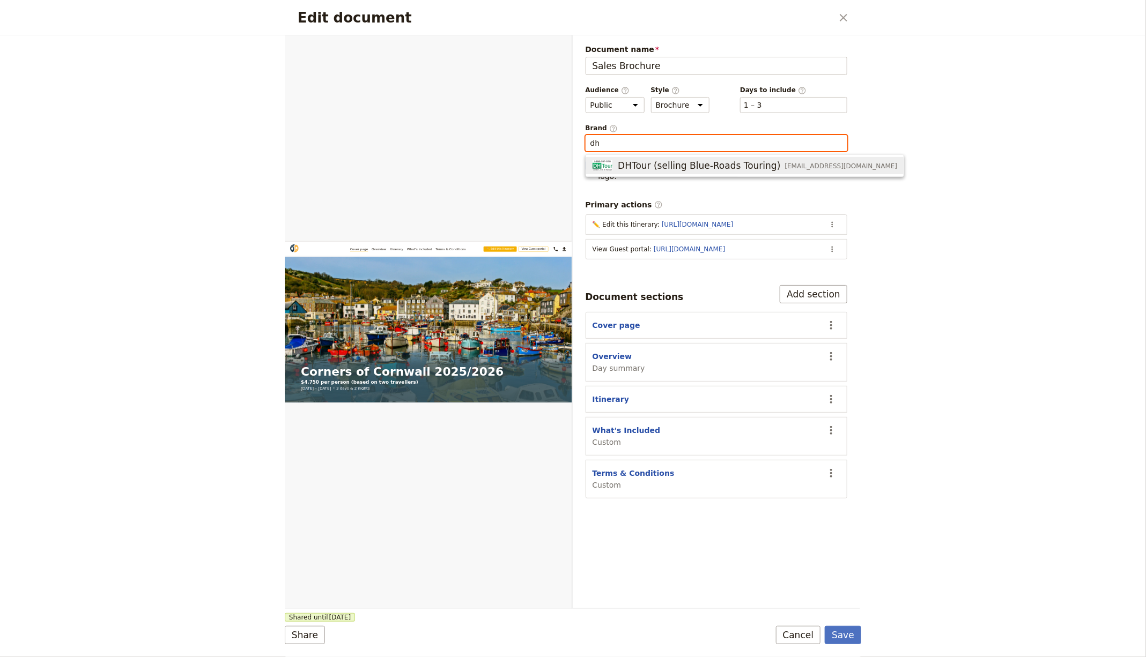
click at [670, 165] on span "DHTour (selling Blue-Roads Touring)" at bounding box center [699, 165] width 162 height 13
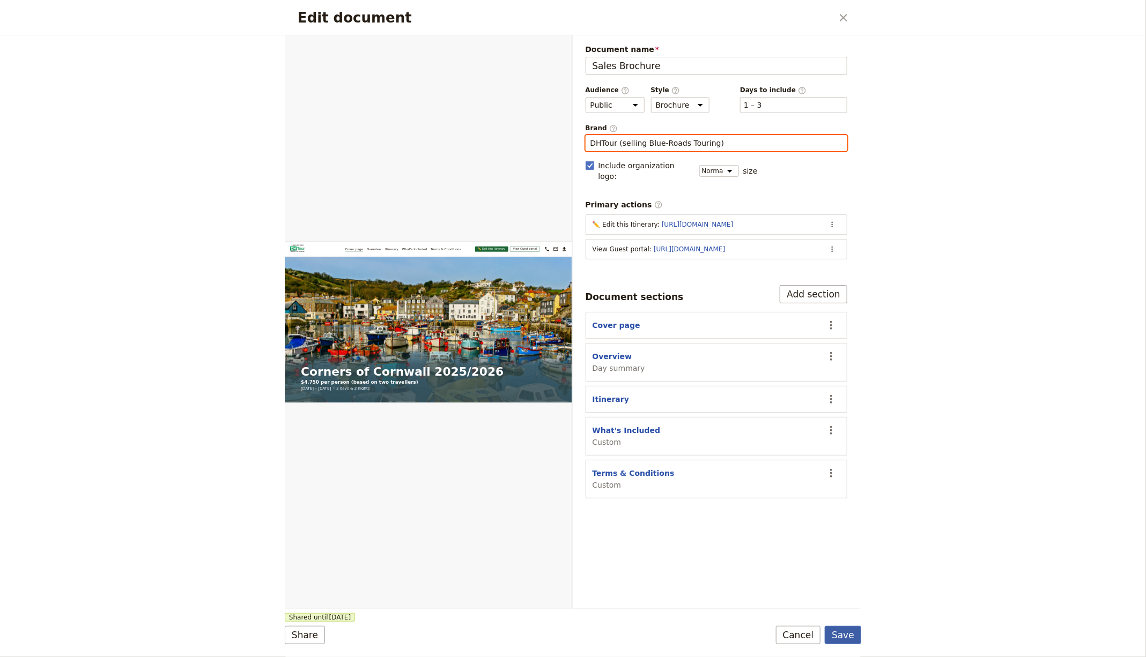
type input "DHTour (selling Blue-Roads Touring)"
click at [846, 637] on button "Save" at bounding box center [843, 635] width 36 height 18
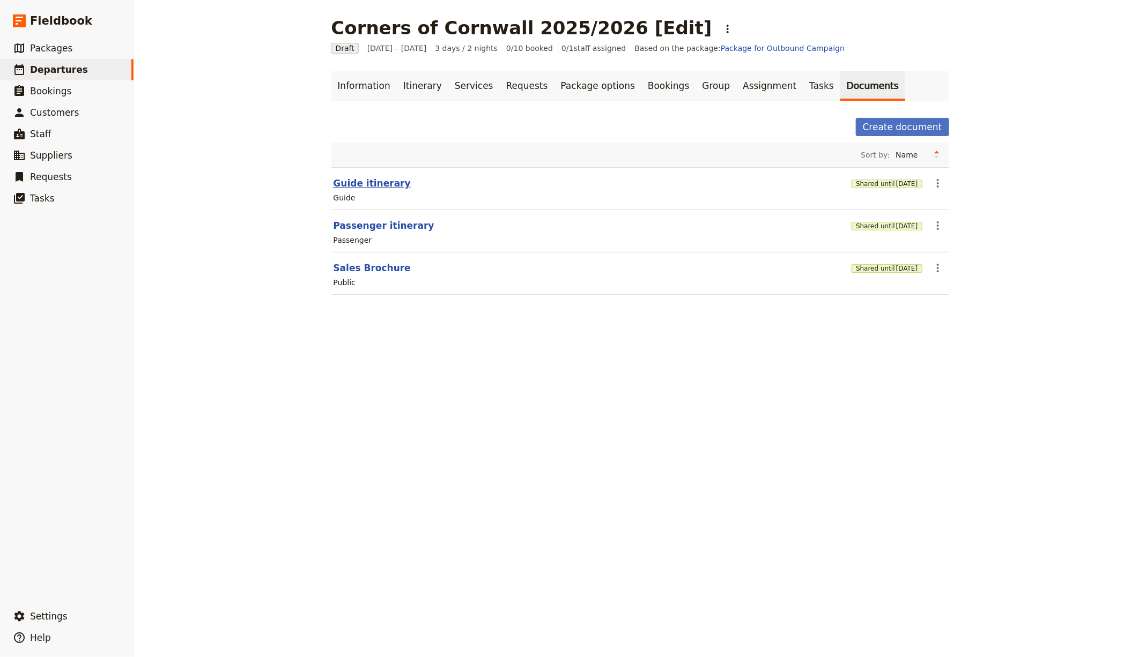
click at [351, 177] on button "Guide itinerary" at bounding box center [372, 183] width 77 height 13
select select "STAFF"
select select "RUN_SHEET"
select select "LARGE"
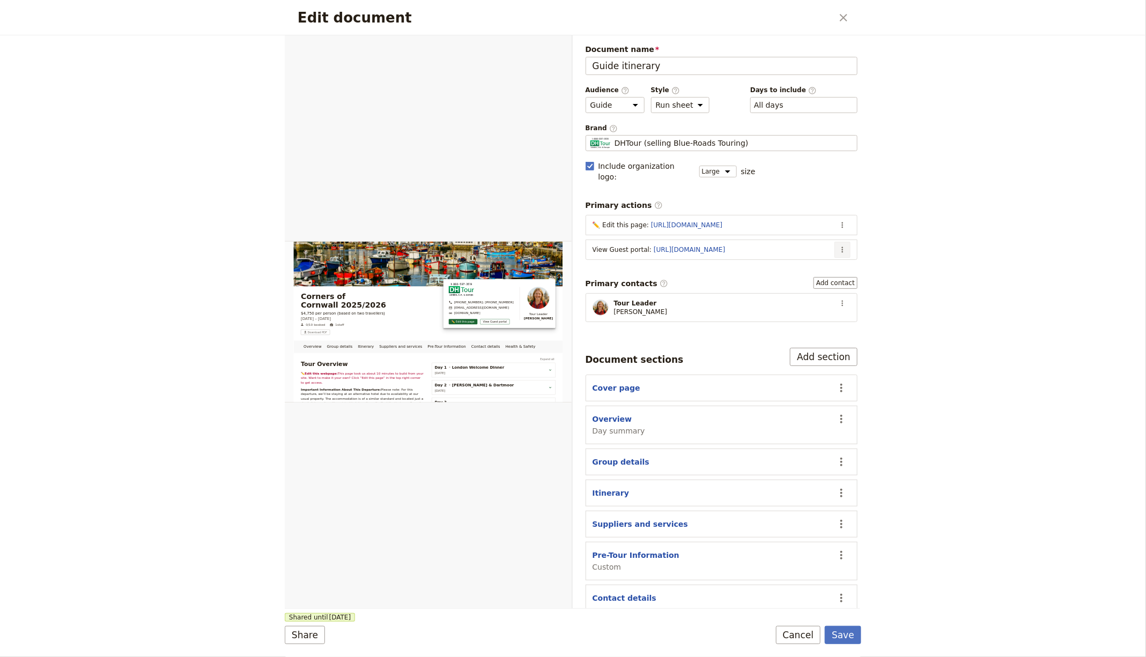
click at [838, 242] on button "​" at bounding box center [842, 250] width 16 height 16
click at [795, 264] on button "Edit action" at bounding box center [790, 258] width 100 height 15
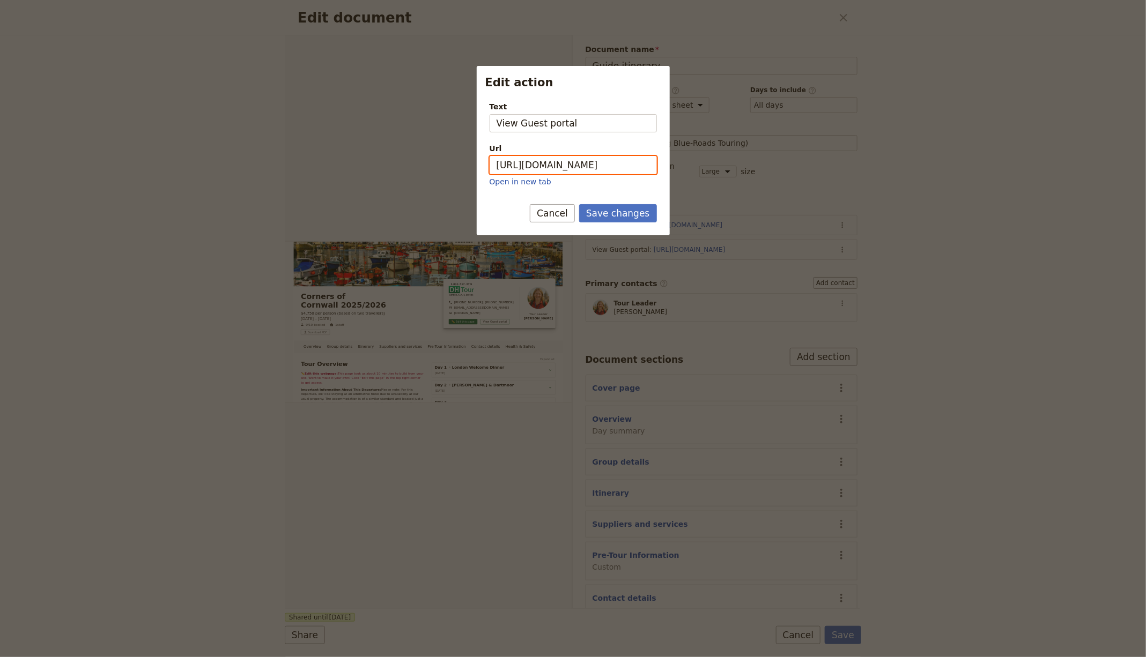
click at [555, 162] on input "[URL][DOMAIN_NAME]" at bounding box center [573, 165] width 167 height 18
click at [619, 214] on button "Save changes" at bounding box center [618, 213] width 78 height 18
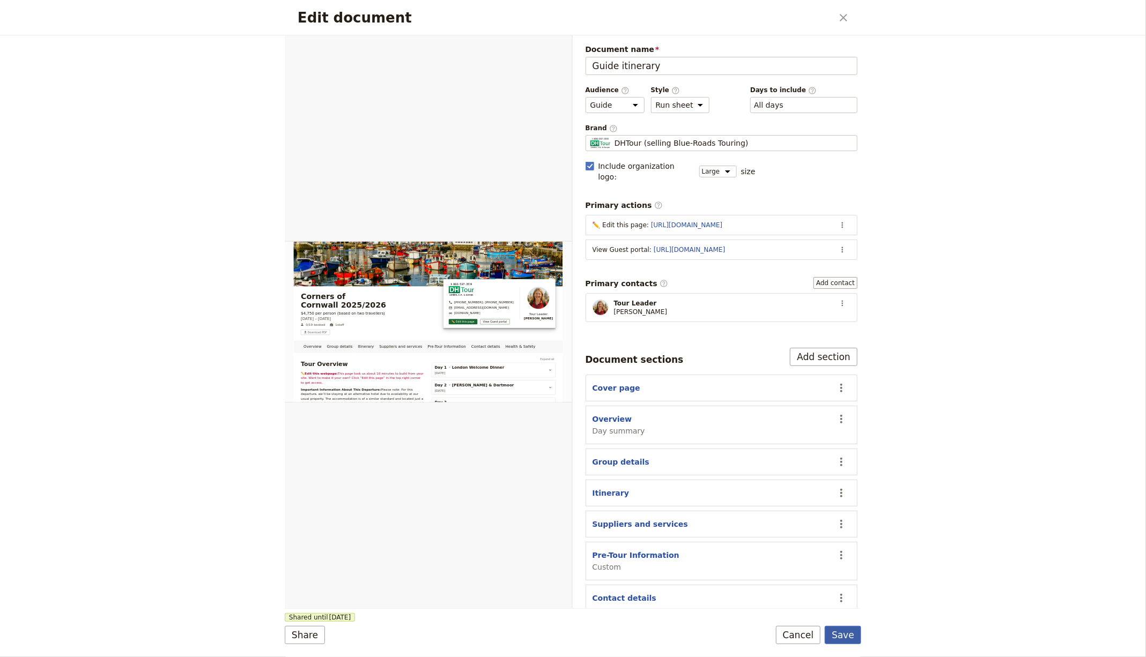
click at [845, 636] on button "Save" at bounding box center [843, 635] width 36 height 18
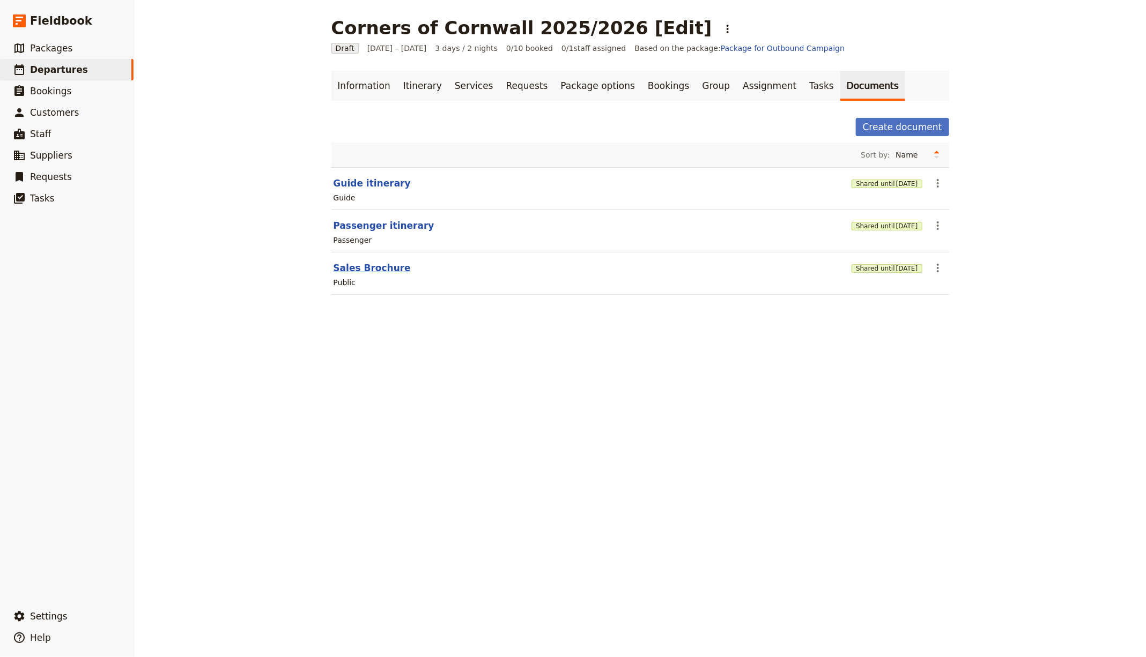
click at [362, 266] on button "Sales Brochure" at bounding box center [372, 268] width 77 height 13
select select "DEFAULT"
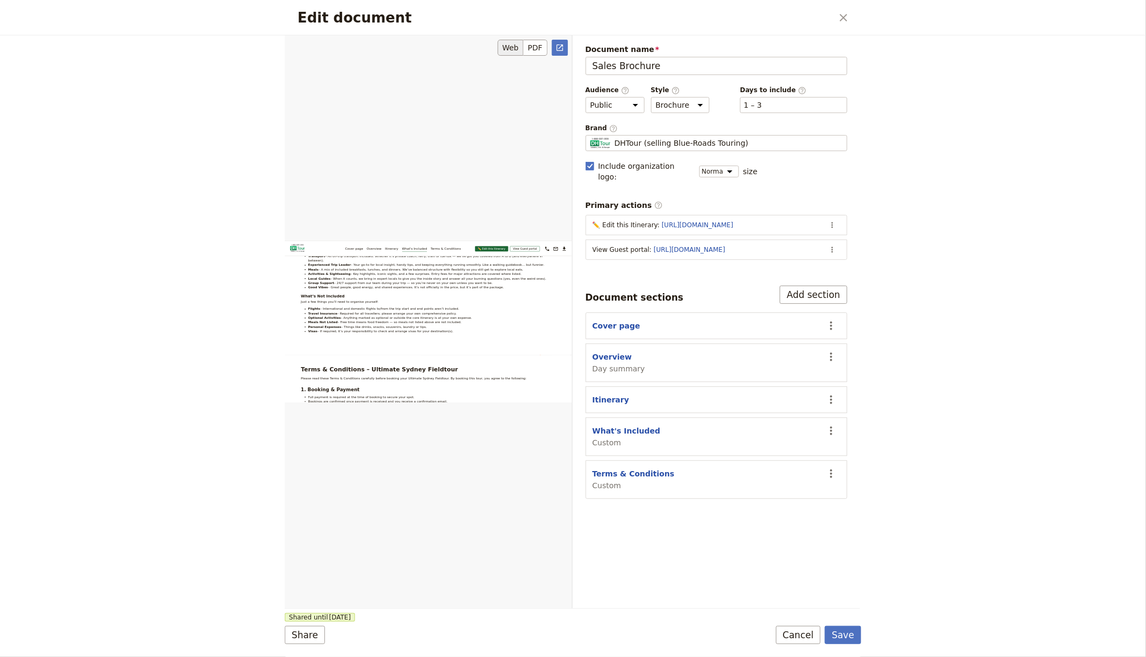
scroll to position [2724, 0]
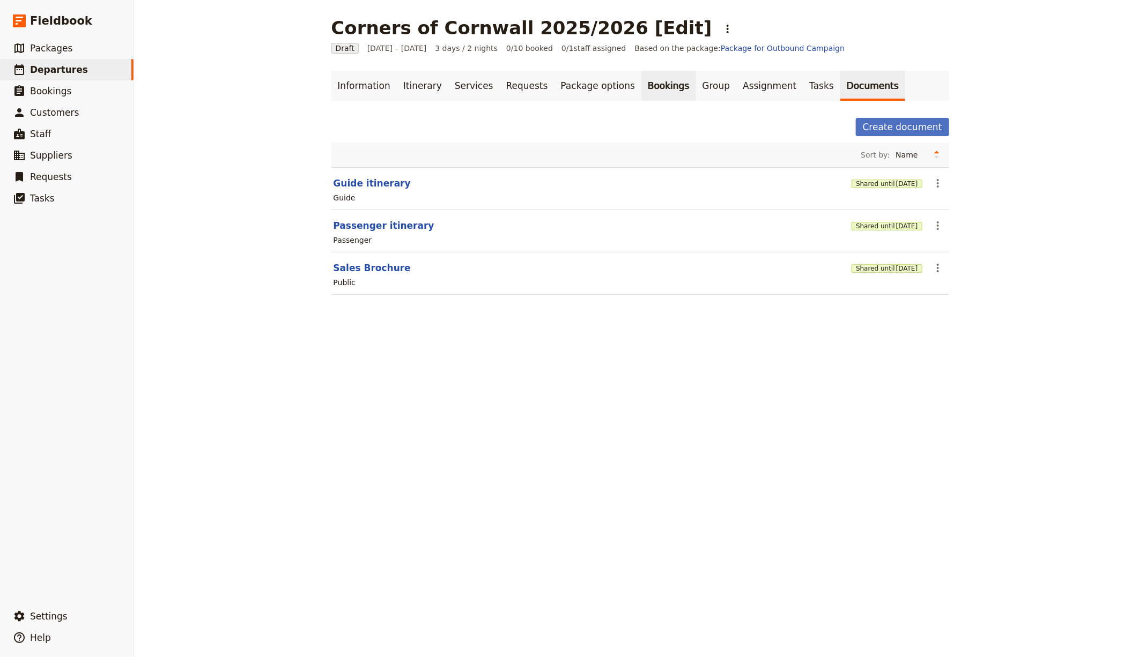
click at [641, 83] on link "Bookings" at bounding box center [668, 86] width 54 height 30
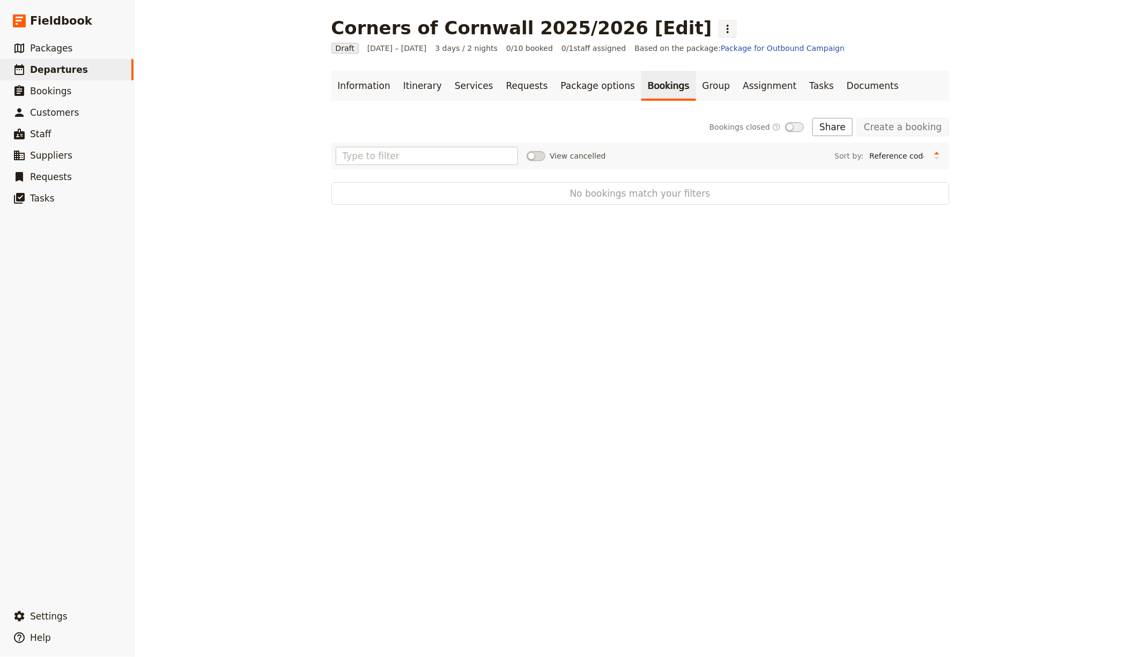
click at [721, 30] on icon "Actions" at bounding box center [727, 29] width 13 height 13
click at [679, 87] on span "Schedule departure" at bounding box center [690, 85] width 74 height 11
click at [825, 130] on button "Import bookings" at bounding box center [809, 127] width 88 height 18
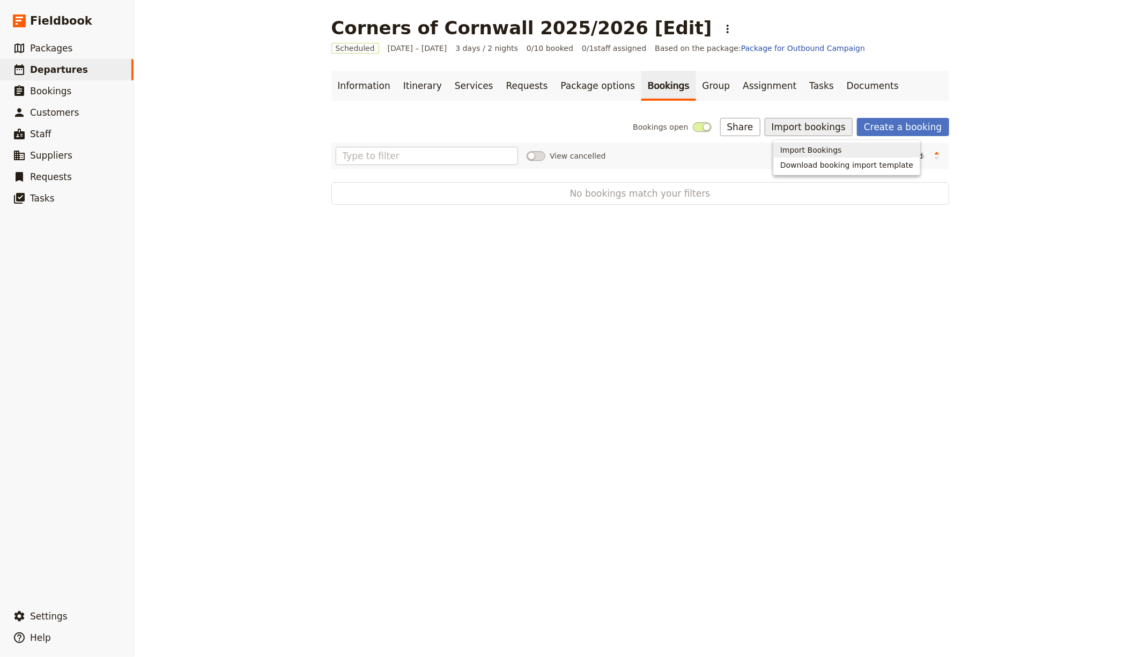
click at [846, 153] on span "Import Bookings" at bounding box center [846, 150] width 133 height 11
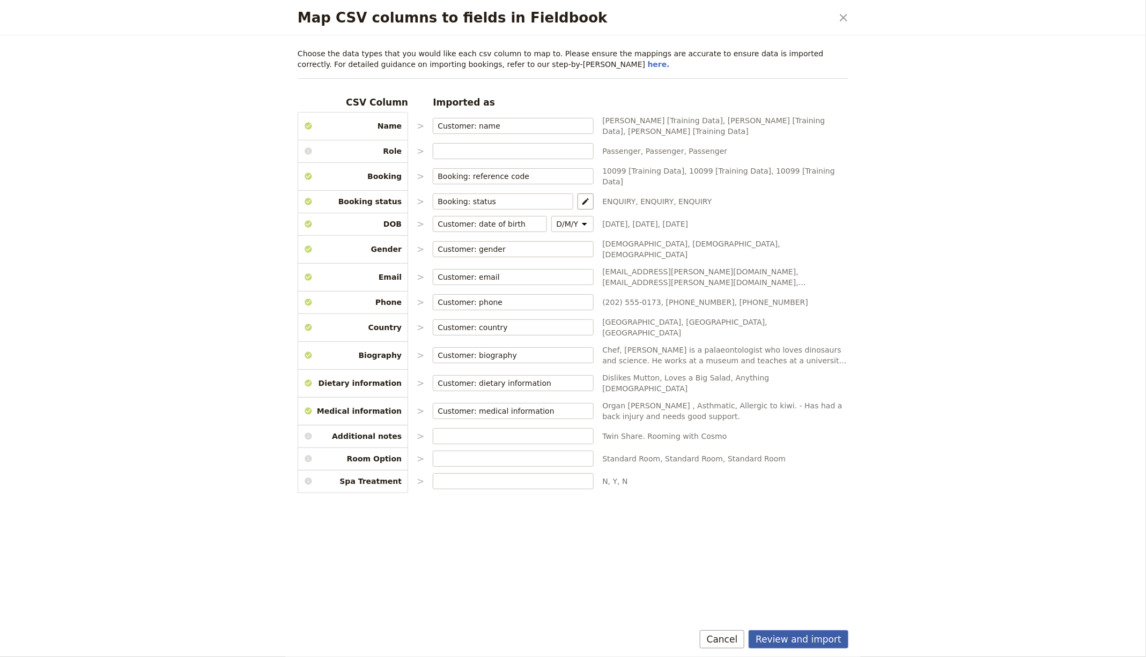
click at [823, 641] on button "Review and import" at bounding box center [799, 640] width 100 height 18
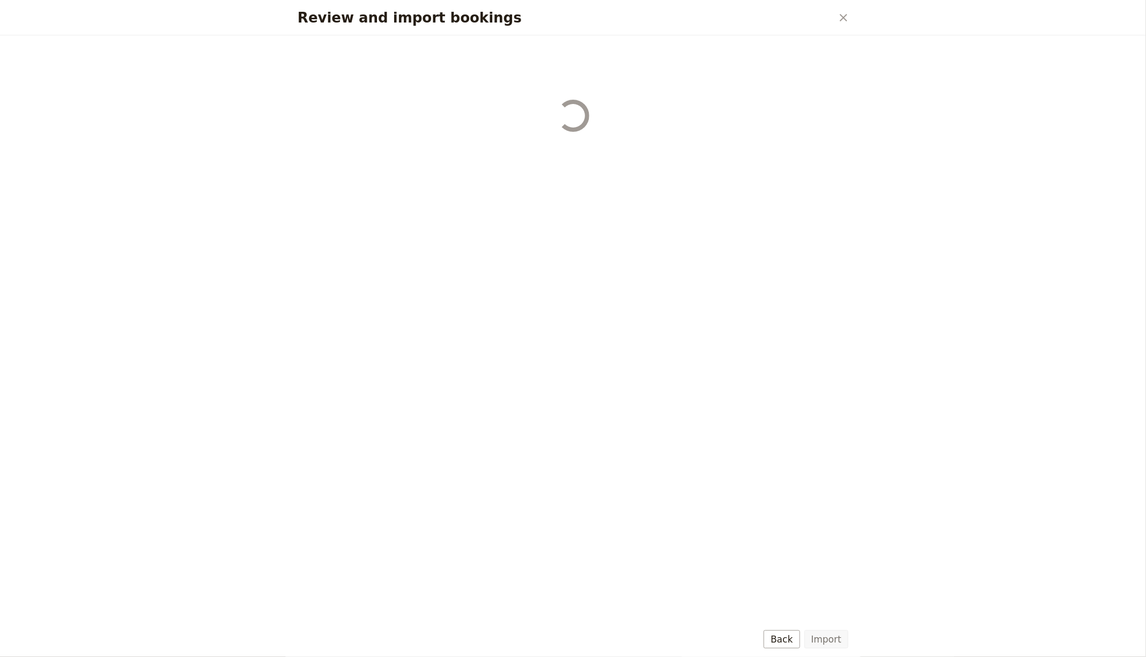
select select "655d56b39948720cb8e55355"
select select "655d57ca9948720cb8e553ec"
select select "655d57fa9948720cb8e553f3"
select select "655d58079948720cb8e553fa"
select select "655d584c9948720cb8e55401"
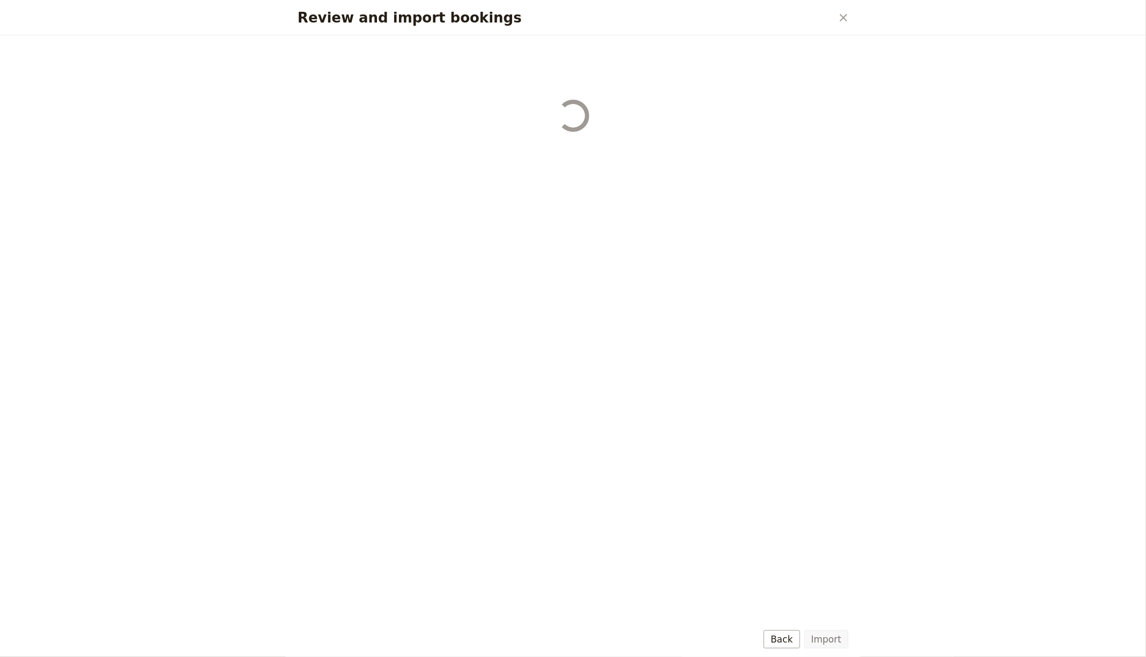
select select "655d58679948720cb8e5540d"
select select "650e6b6659641ed5ee156647"
select select "650e6b4b59641ed5ee156605"
select select "650e2104408bbede5b0c60fd"
select select "650e1d73408bbede5b0c60a6"
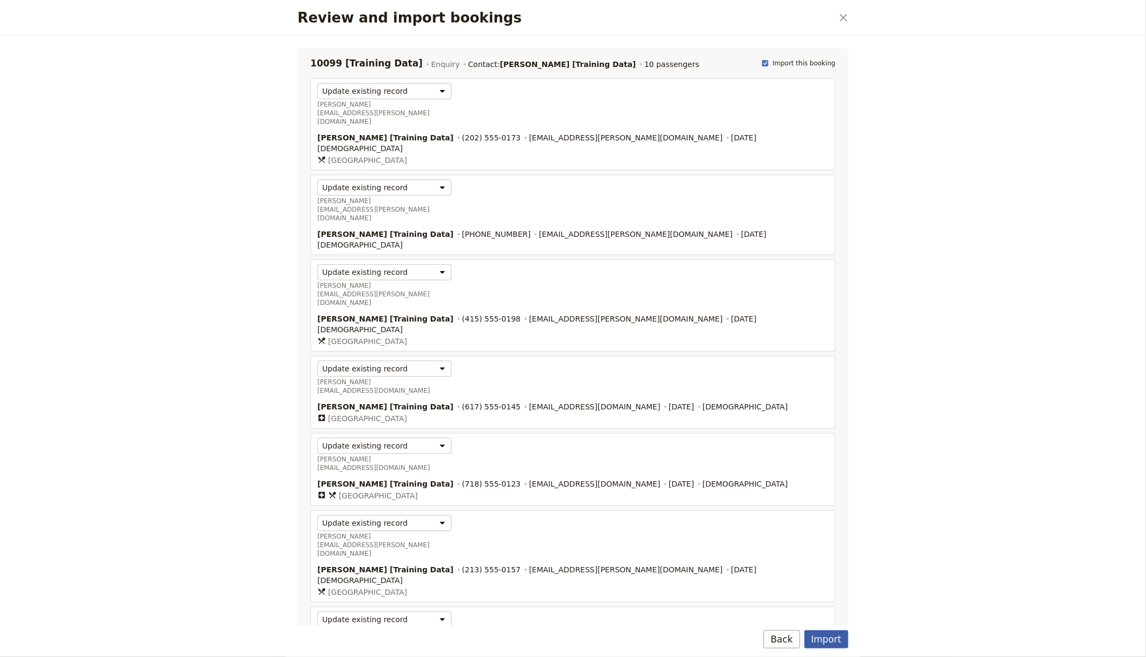
click at [826, 639] on button "Import" at bounding box center [826, 640] width 44 height 18
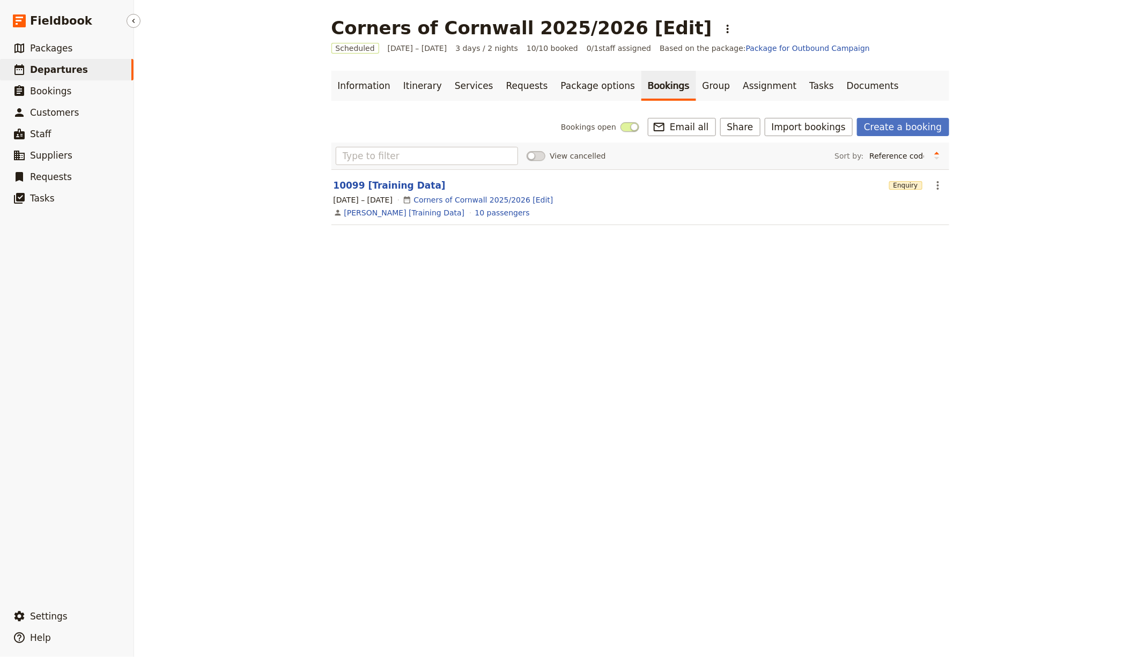
click at [103, 69] on link "​ Departures" at bounding box center [67, 69] width 134 height 21
select select "CREATED_AT"
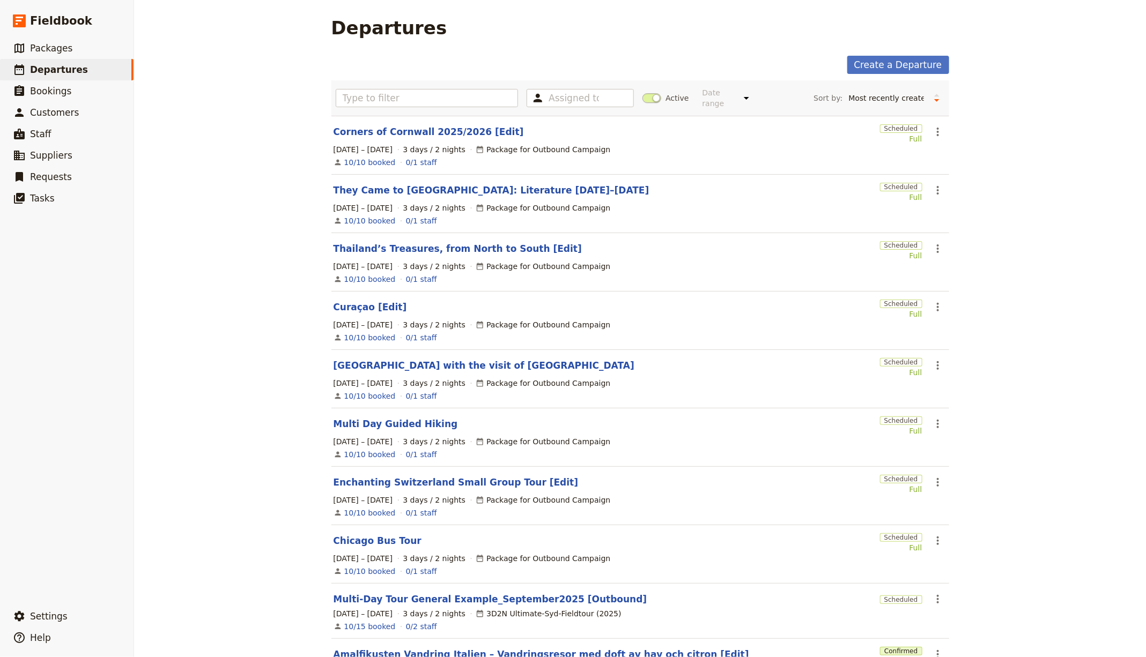
click at [942, 180] on section "They Came to Paris: Literature 1910–1940 Scheduled Full ​ 1 – 3 Oct 2025 3 days…" at bounding box center [640, 204] width 618 height 58
click at [938, 184] on icon "Actions" at bounding box center [937, 190] width 13 height 13
click at [952, 222] on span "Clone this departure" at bounding box center [969, 227] width 77 height 11
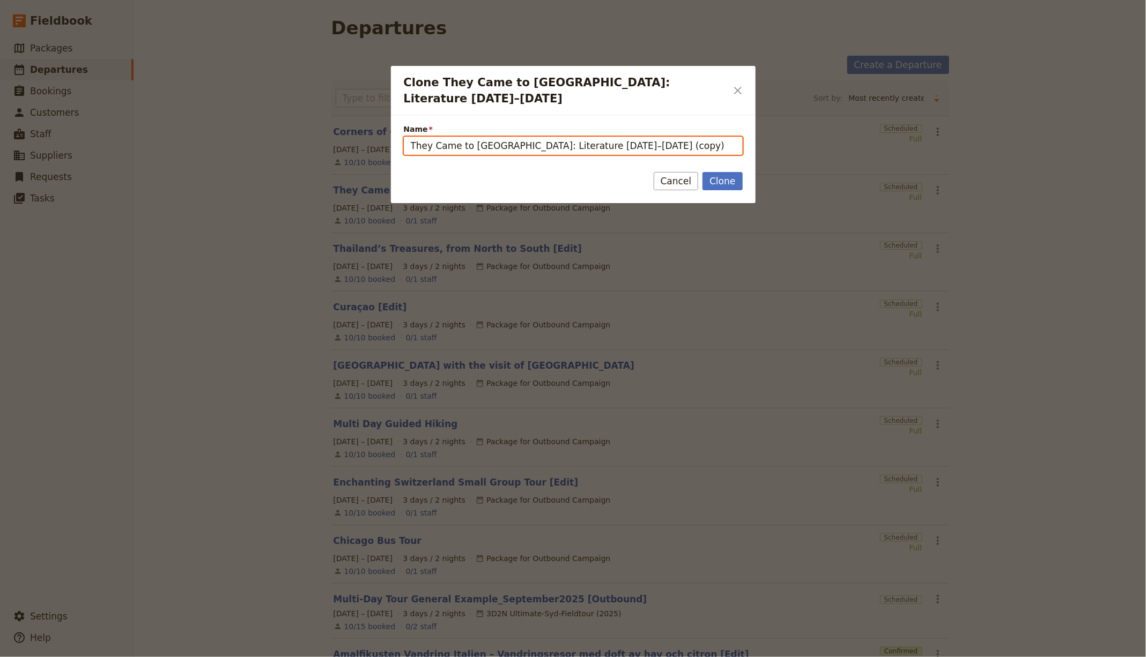
drag, startPoint x: 613, startPoint y: 131, endPoint x: 688, endPoint y: 130, distance: 75.6
click at [613, 137] on input "They Came to Paris: Literature 1910–1940 (copy)" at bounding box center [573, 146] width 339 height 18
paste input "Canadian Rockies Vacation with [US_STATE] Cruise"
type input "Canadian Rockies Vacation with [US_STATE] Cruise"
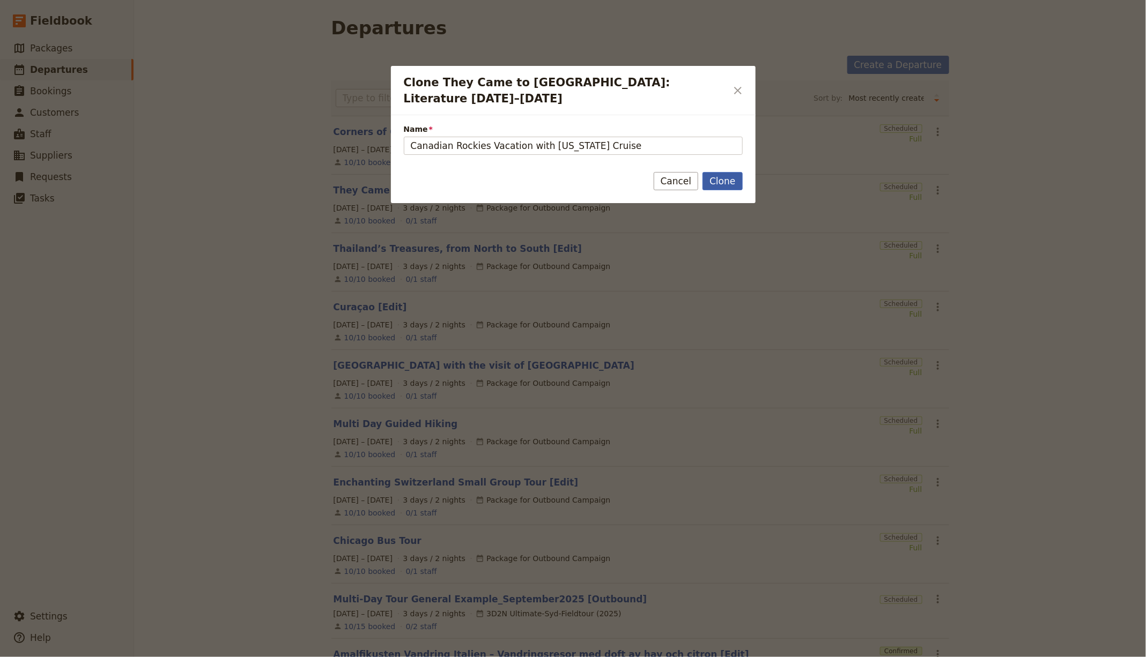
click at [708, 172] on button "Clone" at bounding box center [722, 181] width 40 height 18
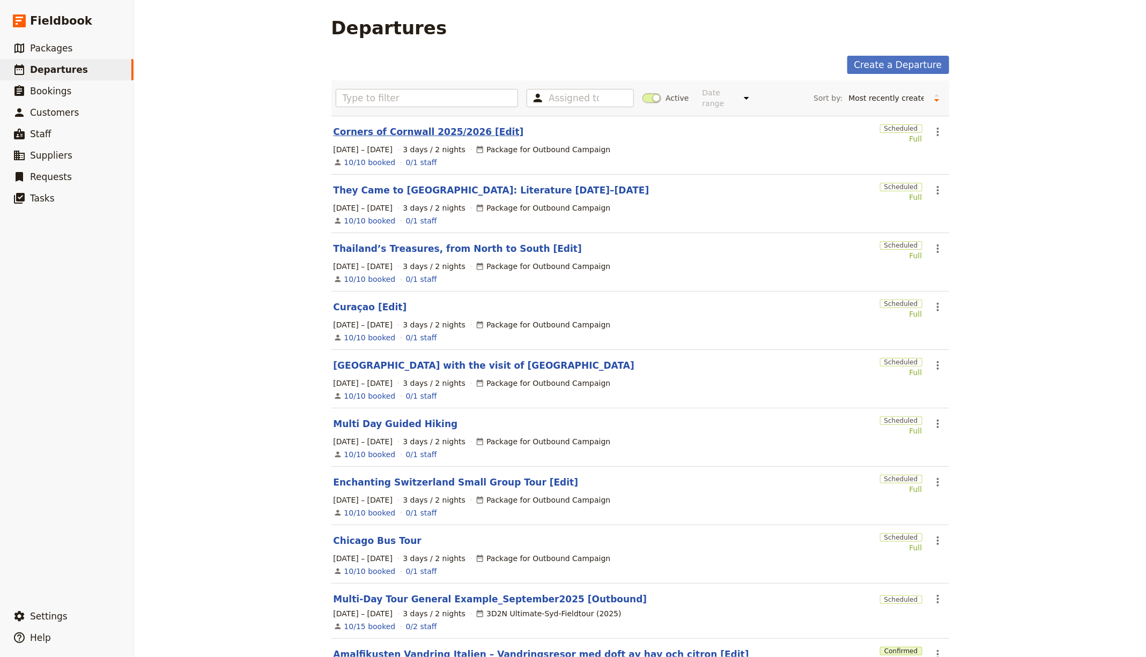
click at [400, 132] on div "Assigned to Active Date range This week Next week This month Next month This ye…" at bounding box center [640, 406] width 618 height 653
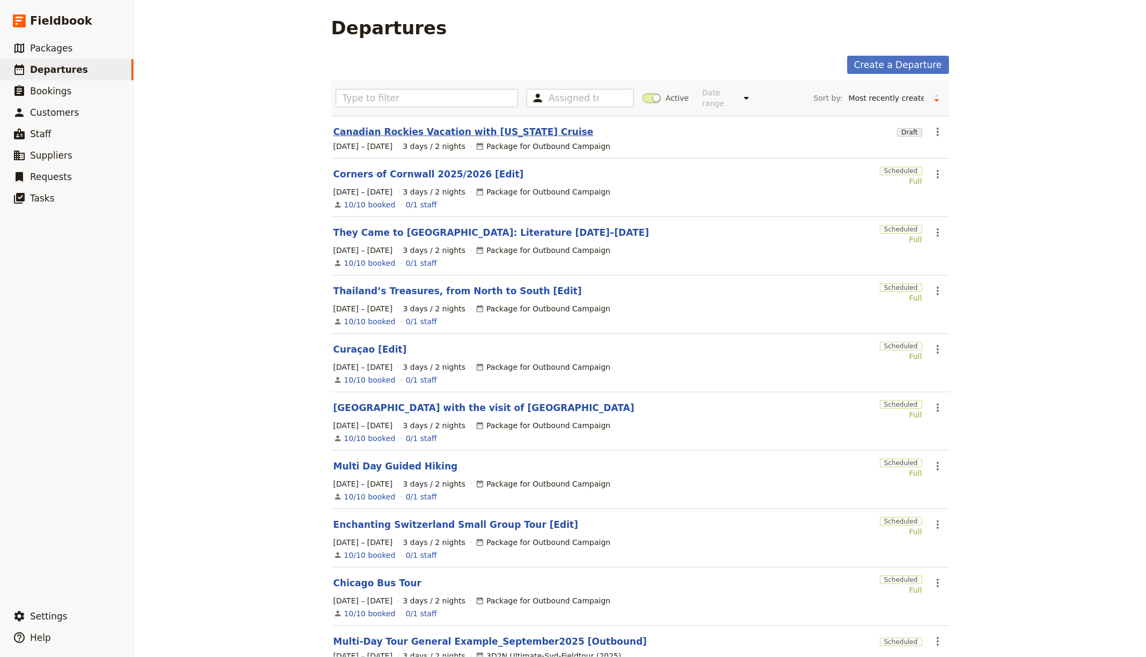
click at [401, 131] on link "Canadian Rockies Vacation with [US_STATE] Cruise" at bounding box center [464, 131] width 260 height 13
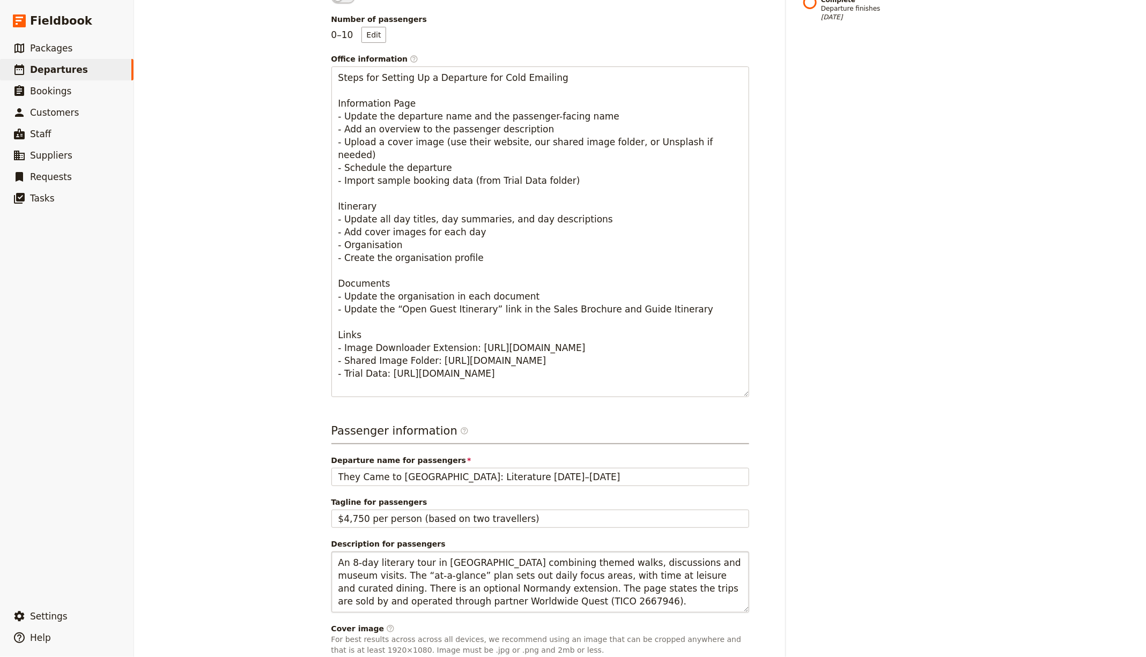
scroll to position [513, 0]
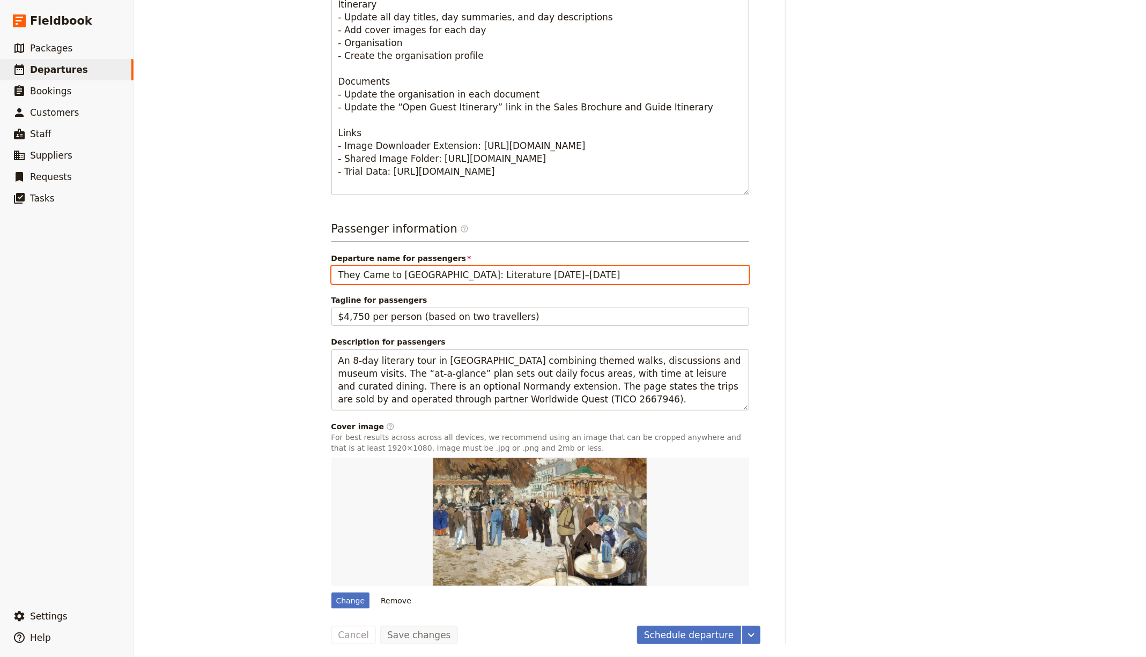
click at [429, 271] on input "They Came to [GEOGRAPHIC_DATA]: Literature [DATE]–[DATE]" at bounding box center [540, 275] width 418 height 18
paste input "Canadian Rockies Vacation with [US_STATE] Cruise"
type input "Canadian Rockies Vacation with [US_STATE] Cruise"
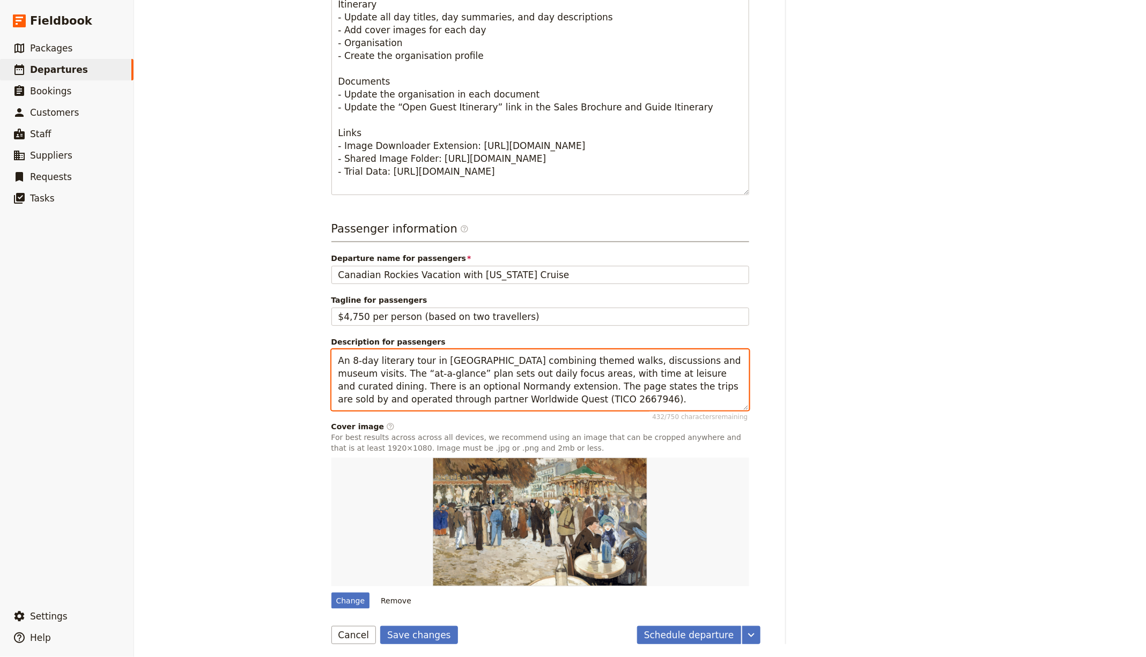
click at [543, 364] on textarea "An 8-day literary tour in Paris combining themed walks, discussions and museum …" at bounding box center [540, 380] width 418 height 61
paste textarea "multi-day routing that begins in Vancouver with Victoria and Whistler, continue…"
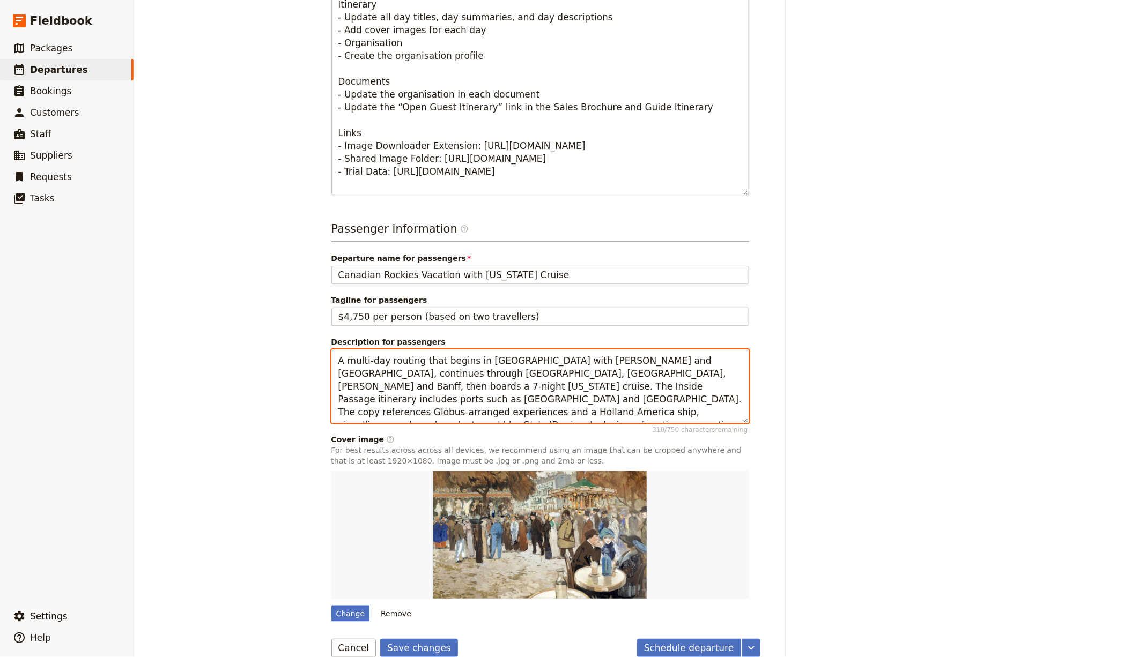
type textarea "A multi-day routing that begins in [GEOGRAPHIC_DATA] with [PERSON_NAME] and [GE…"
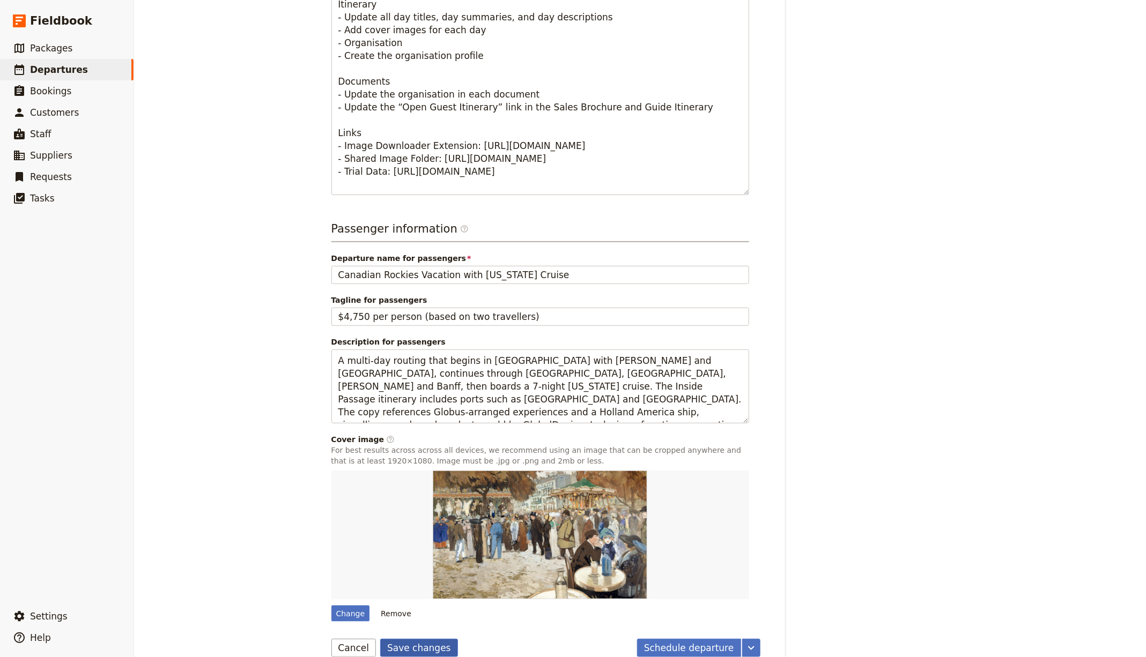
click at [419, 642] on button "Save changes" at bounding box center [419, 648] width 78 height 18
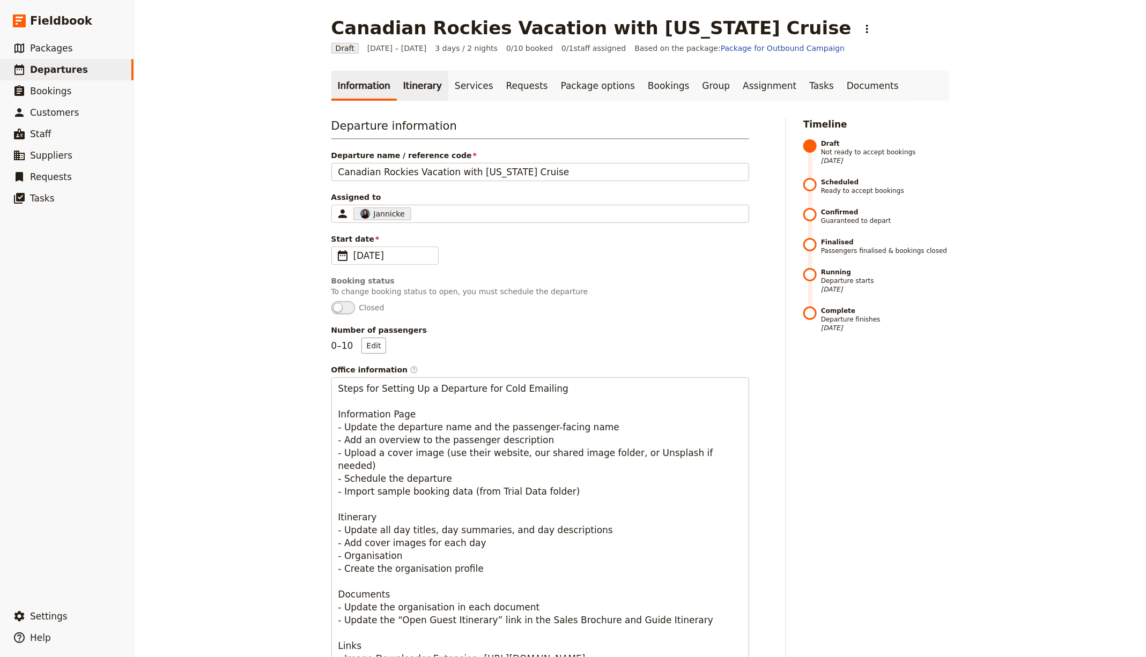
click at [416, 99] on link "Itinerary" at bounding box center [422, 86] width 51 height 30
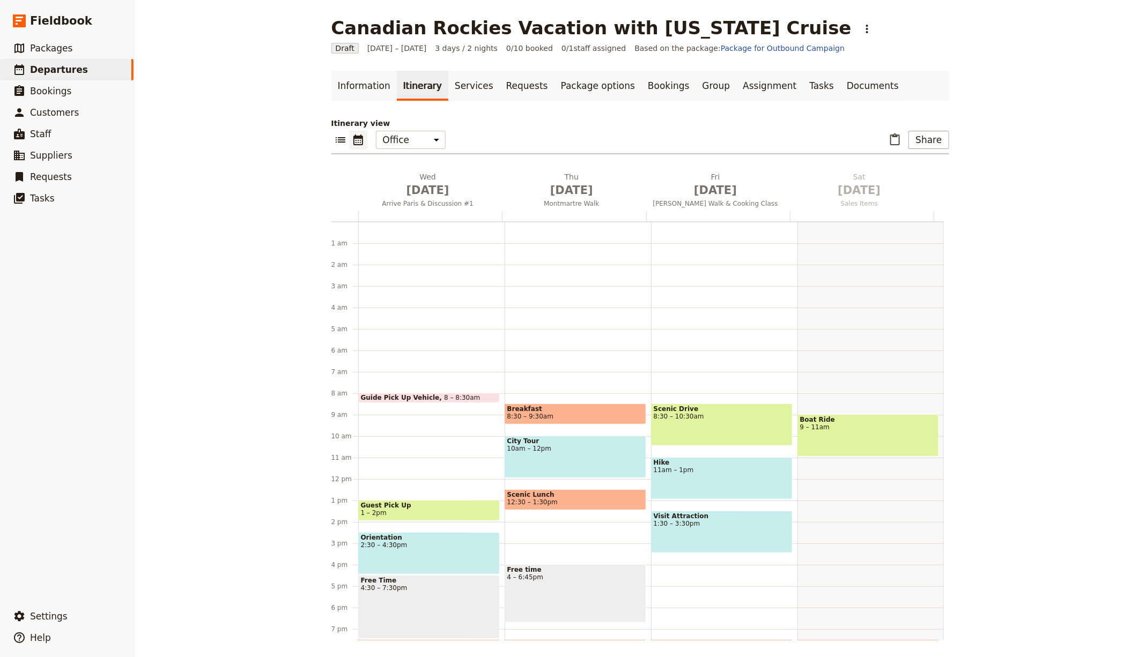
scroll to position [106, 0]
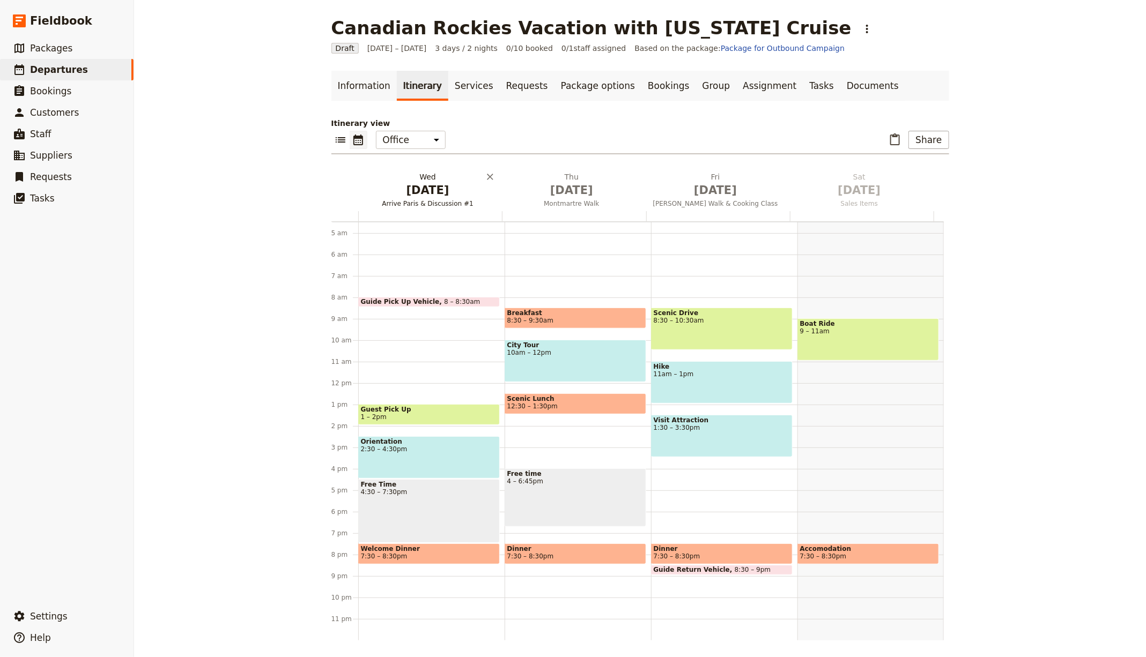
click at [405, 187] on span "[DATE]" at bounding box center [427, 190] width 131 height 16
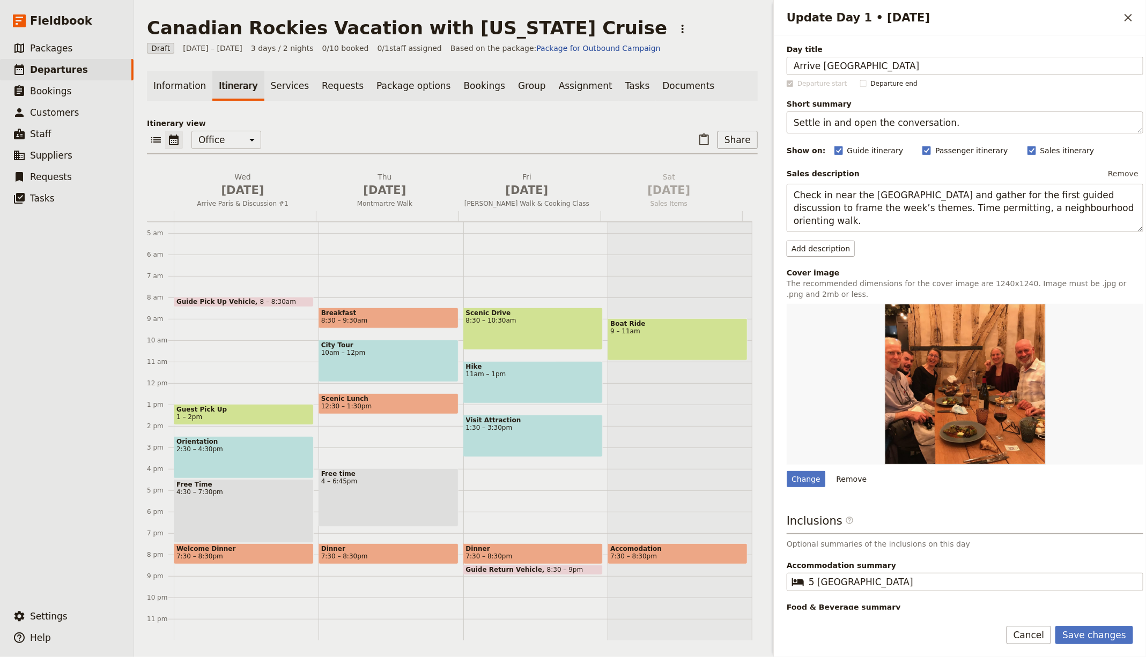
type input "Arrive [GEOGRAPHIC_DATA]"
click at [847, 125] on textarea "Settle in and open the conversation." at bounding box center [965, 123] width 357 height 22
paste textarea "Meet the tour director; welcome drink"
type textarea "Meet the tour director; welcome drink."
click at [863, 204] on textarea "Check in near the Luxembourg Gardens and gather for the first guided discussion…" at bounding box center [965, 208] width 357 height 48
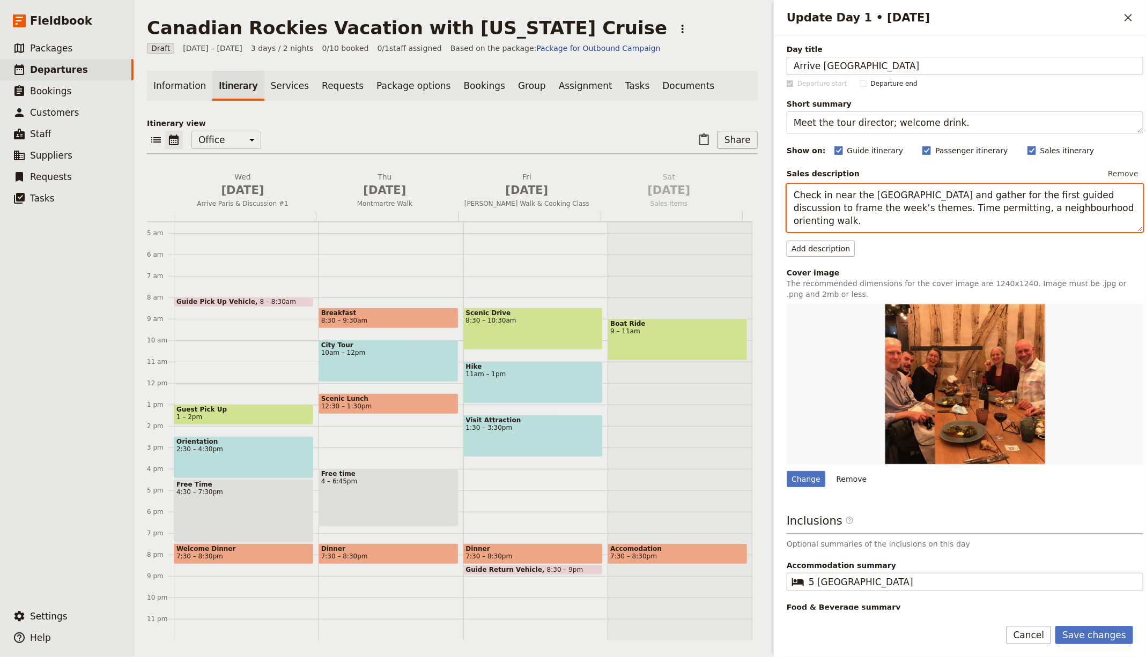
paste textarea "and meet your director and companions in the early evening to begin the journey"
type textarea "Check in and meet your director and companions in the early evening to begin th…"
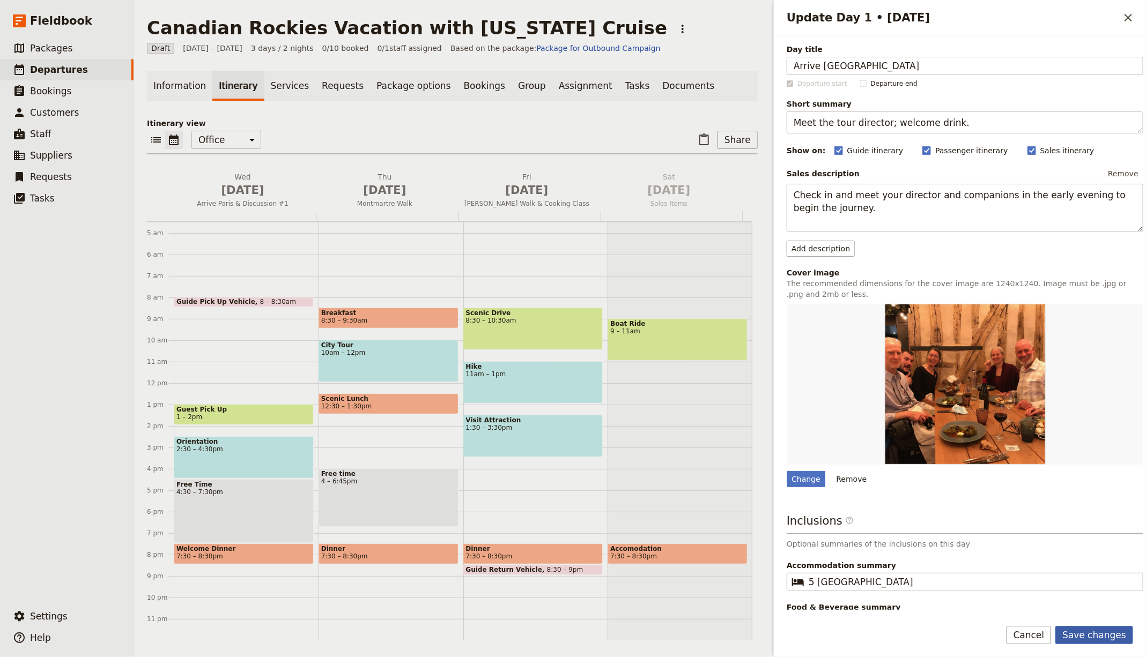
click at [1098, 638] on button "Save changes" at bounding box center [1094, 635] width 78 height 18
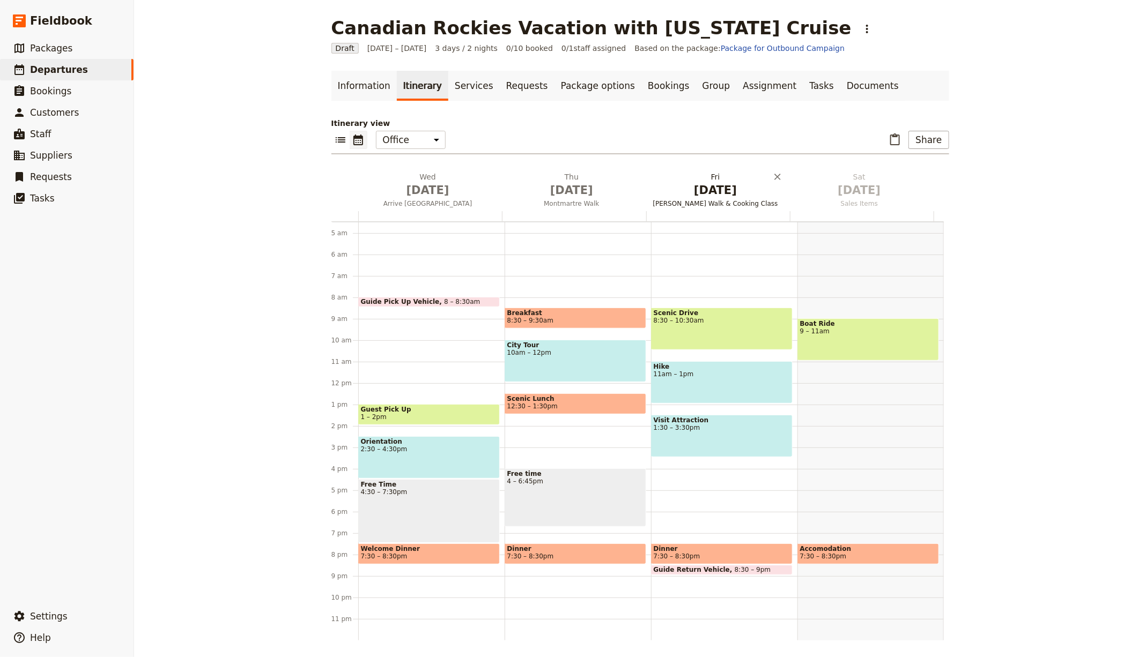
click at [575, 189] on span "[DATE]" at bounding box center [571, 190] width 131 height 16
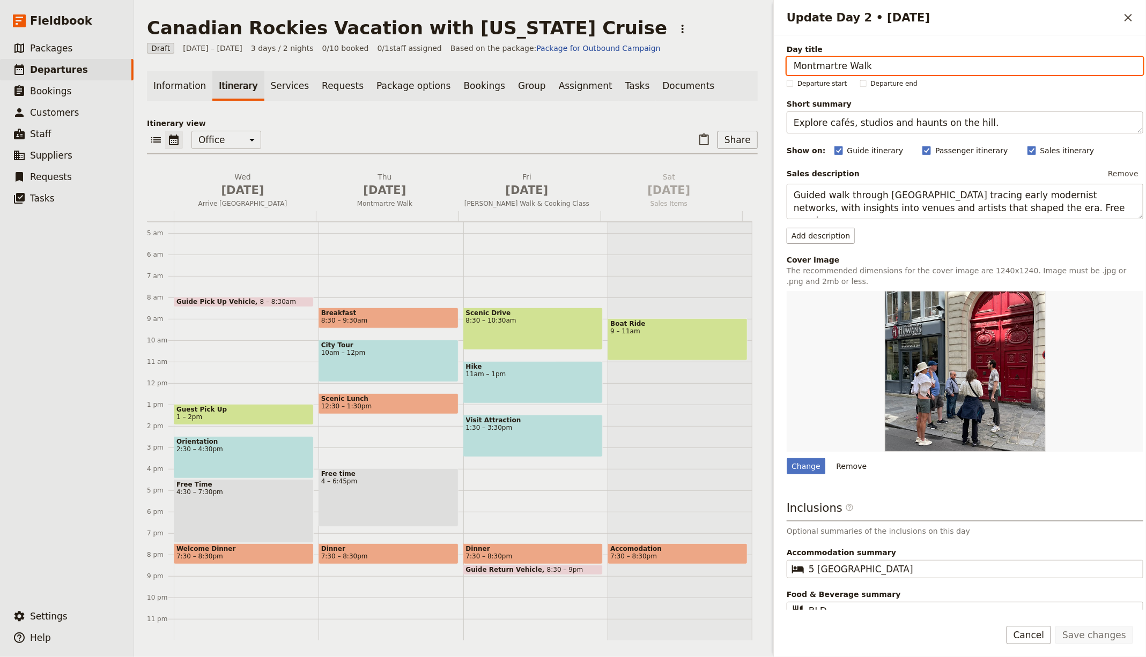
click at [838, 69] on input "Montmartre Walk" at bounding box center [965, 66] width 357 height 18
paste input "[GEOGRAPHIC_DATA] & [GEOGRAPHIC_DATA]"
type input "[GEOGRAPHIC_DATA] & [GEOGRAPHIC_DATA]"
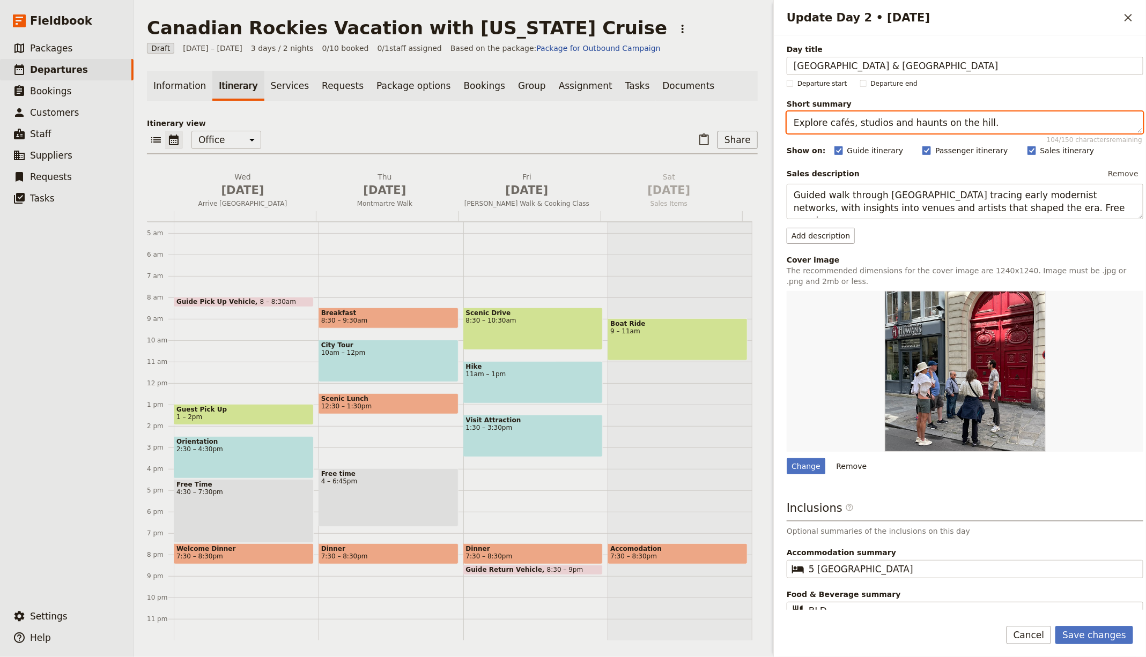
click at [869, 127] on textarea "Explore cafés, studios and haunts on the hill." at bounding box center [965, 123] width 357 height 22
paste textarea "City tour, ferry crossing, Butchart Gardens"
type textarea "City tour, [GEOGRAPHIC_DATA], [GEOGRAPHIC_DATA]."
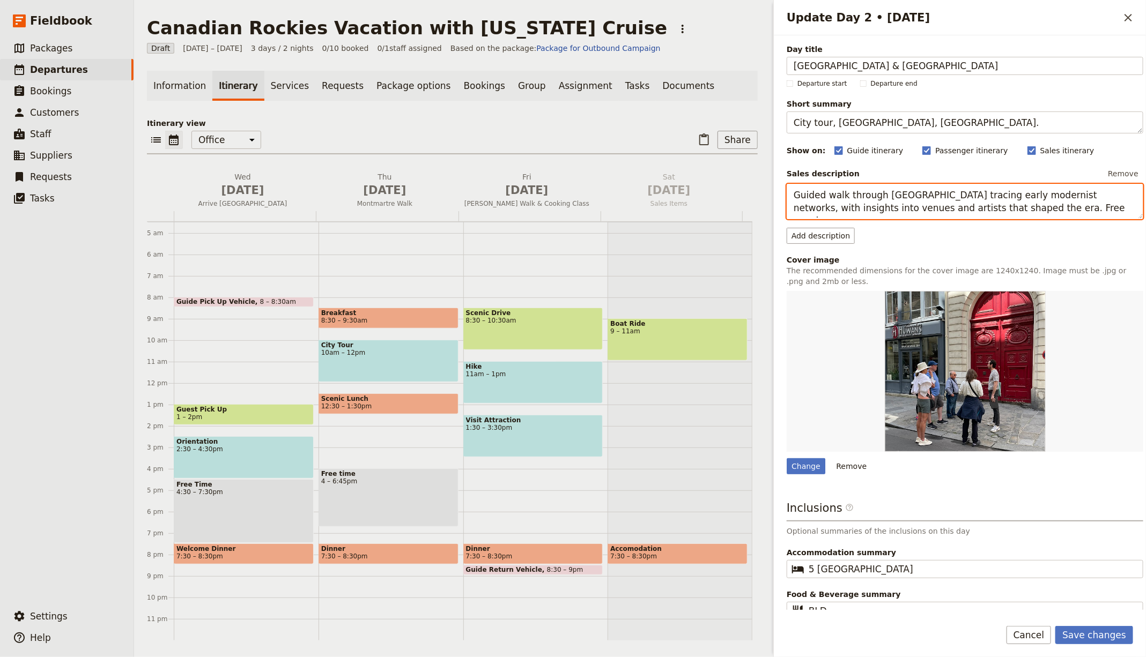
click at [852, 192] on textarea "Guided walk through Montmartre tracing early modernist networks, with insights …" at bounding box center [965, 201] width 357 height 35
paste textarea "Explore Vancouver’s waterfront, Chinatown and Stanley Park, ferry to Victoria, …"
type textarea "Explore [GEOGRAPHIC_DATA]’s waterfront, [GEOGRAPHIC_DATA] and [PERSON_NAME], fe…"
click at [1097, 640] on button "Save changes" at bounding box center [1094, 635] width 78 height 18
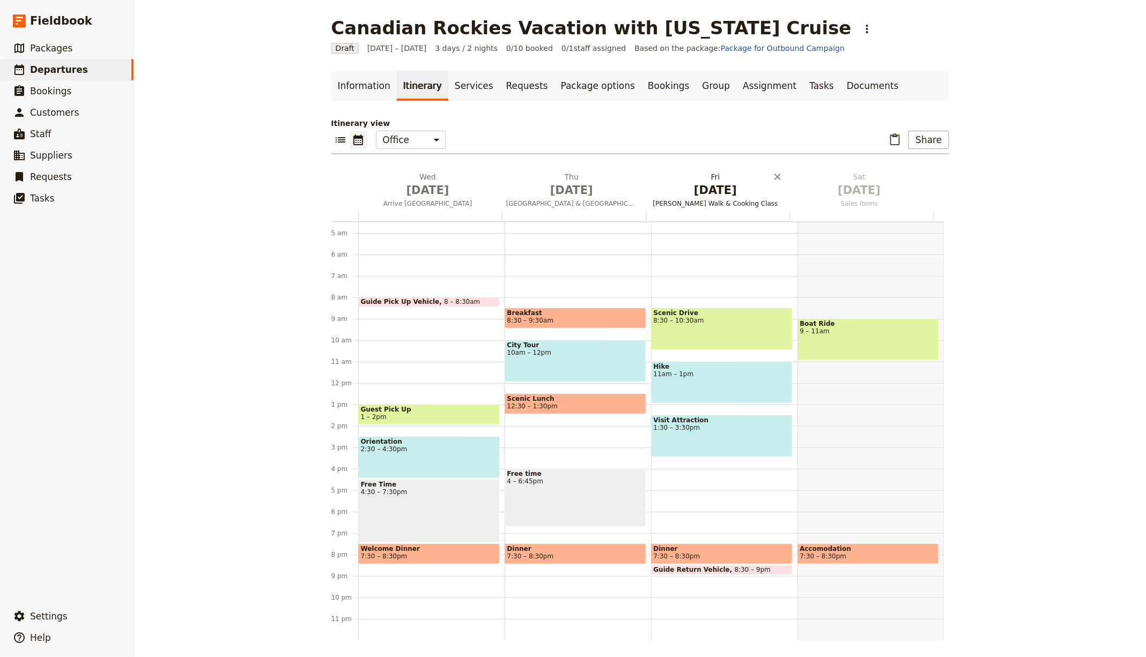
click at [703, 180] on h2 "Fri Oct 3 Hemingway Walk & Cooking Class" at bounding box center [715, 185] width 131 height 27
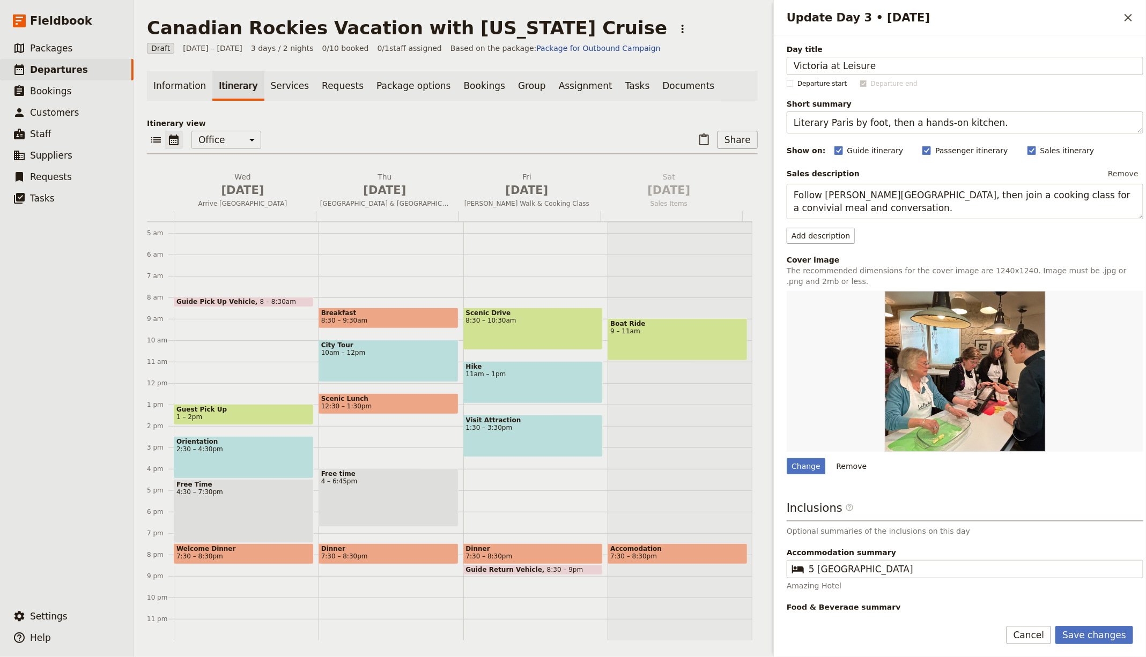
type input "Victoria at Leisure"
click at [814, 129] on textarea "Literary Paris by foot, then a hands-on kitchen." at bounding box center [965, 123] width 357 height 22
paste textarea "Free day with optional whale watching"
click at [845, 123] on textarea "Free day with optional whale watching." at bounding box center [965, 123] width 357 height 22
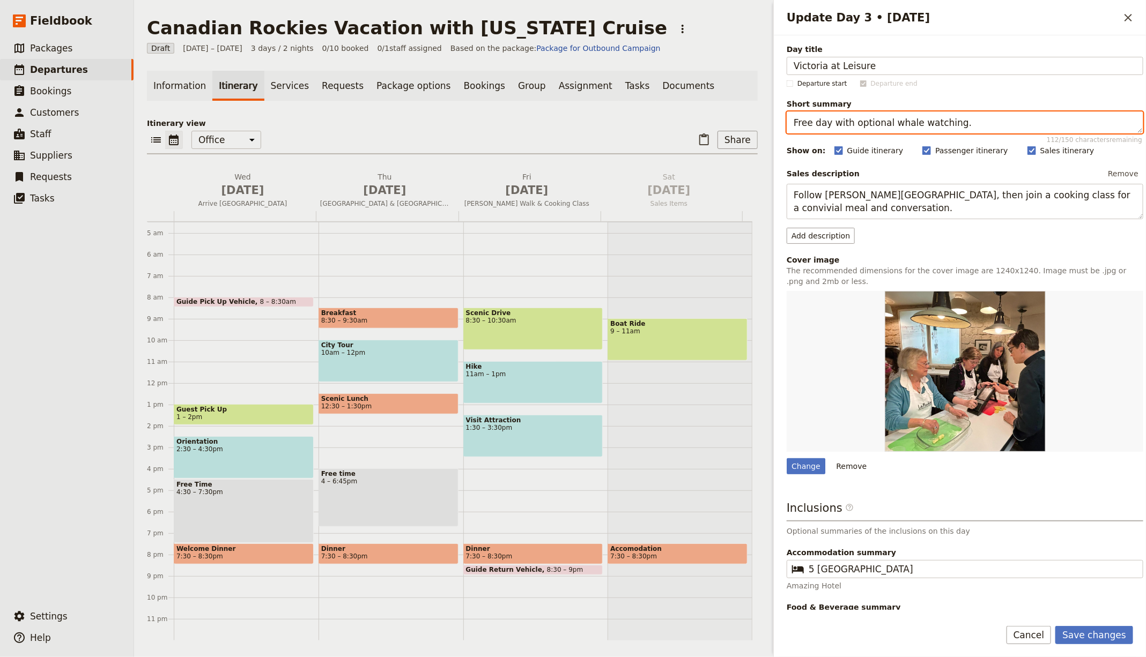
paste textarea "Spend the day independently; suggestions include wildlife cruises, shopping and…"
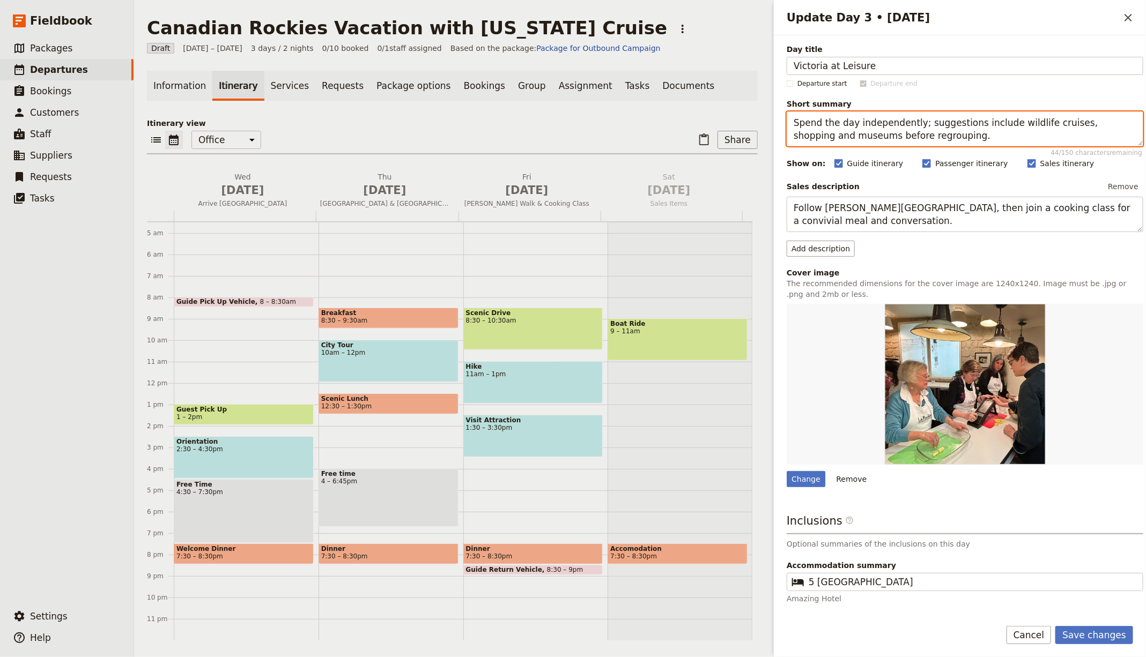
type textarea "Spend the day independently; suggestions include wildlife cruises, shopping and…"
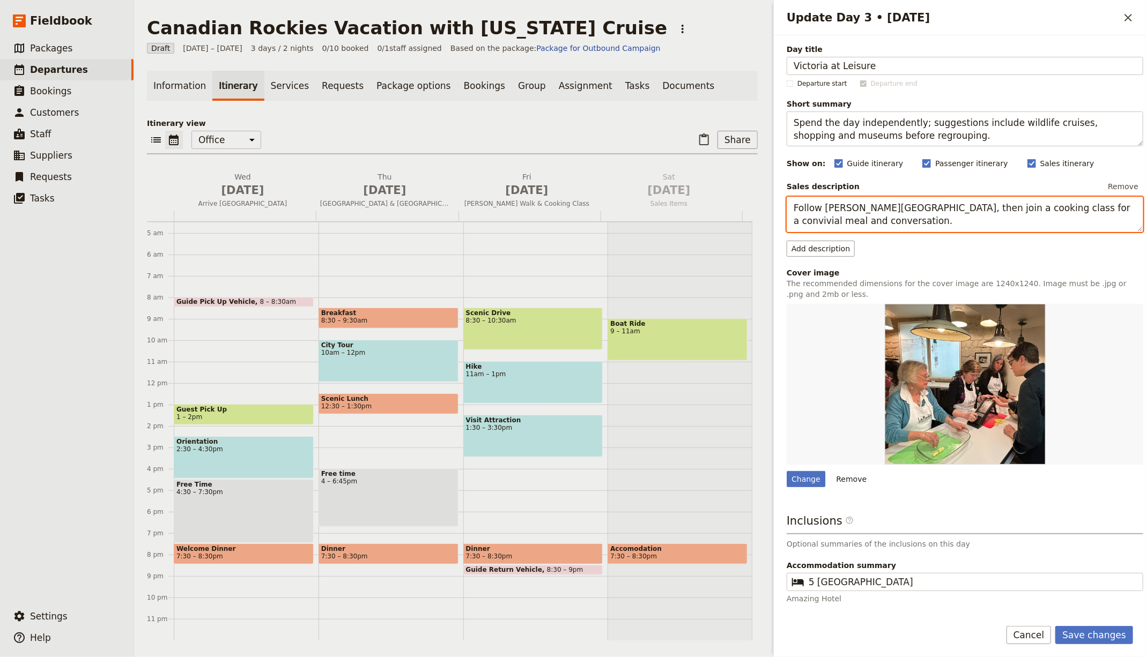
drag, startPoint x: 839, startPoint y: 219, endPoint x: 843, endPoint y: 209, distance: 11.3
click at [839, 218] on textarea "Follow Hemingway’s Paris, then join a cooking class for a convivial meal and co…" at bounding box center [965, 214] width 357 height 35
paste textarea "Spend the day independently; suggestions include wildlife cruises, shopping and…"
type textarea "Spend the day independently; suggestions include wildlife cruises, shopping and…"
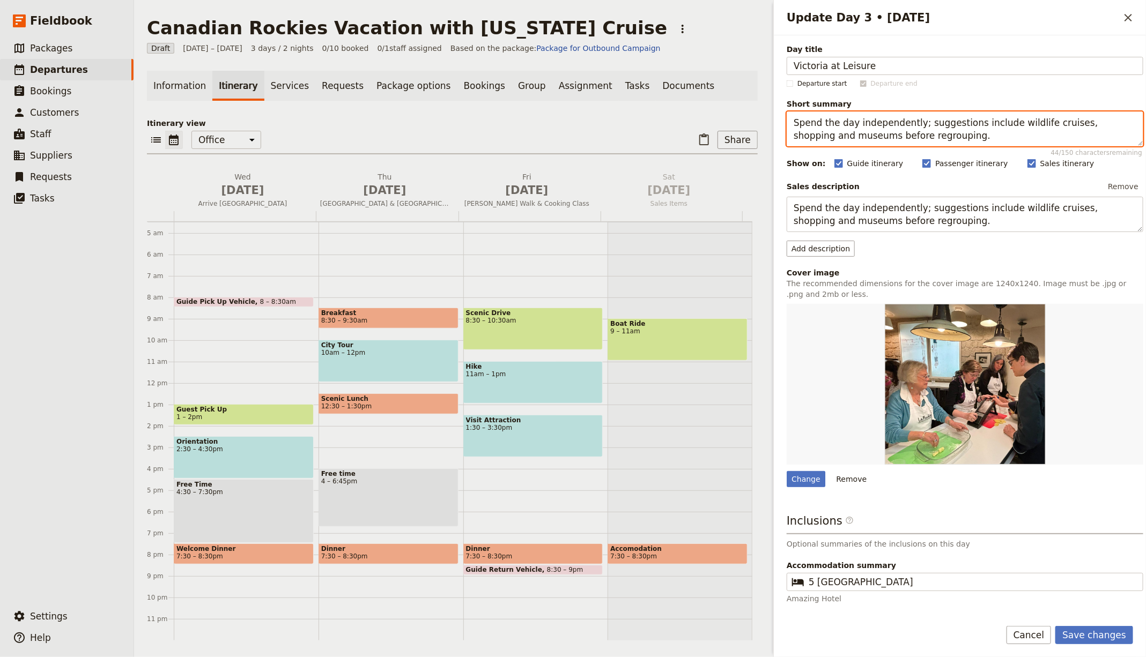
click at [865, 128] on textarea "Spend the day independently; suggestions include wildlife cruises, shopping and…" at bounding box center [965, 129] width 357 height 35
paste textarea "Free day with optional whale watch"
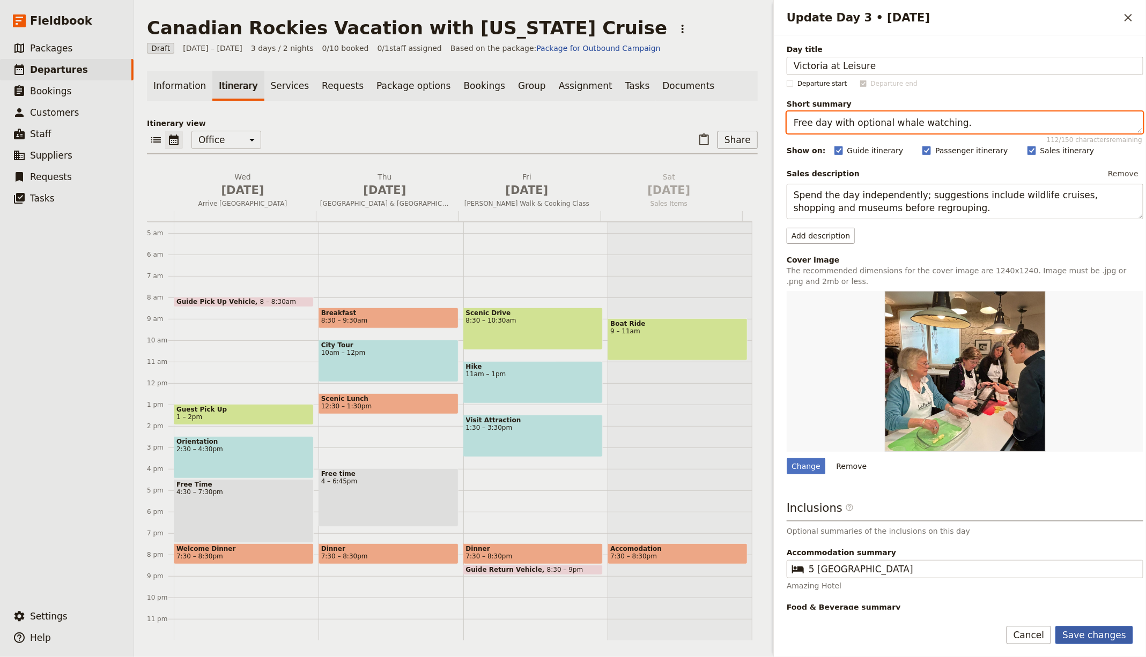
type textarea "Free day with optional whale watching."
click at [1084, 627] on button "Save changes" at bounding box center [1094, 635] width 78 height 18
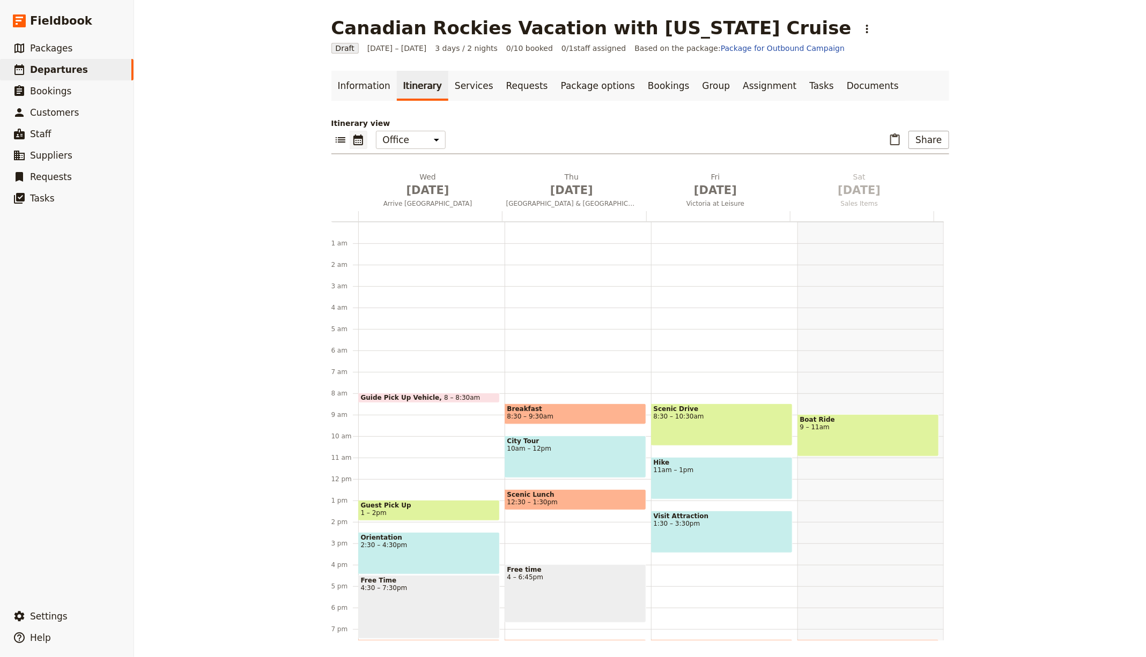
scroll to position [106, 0]
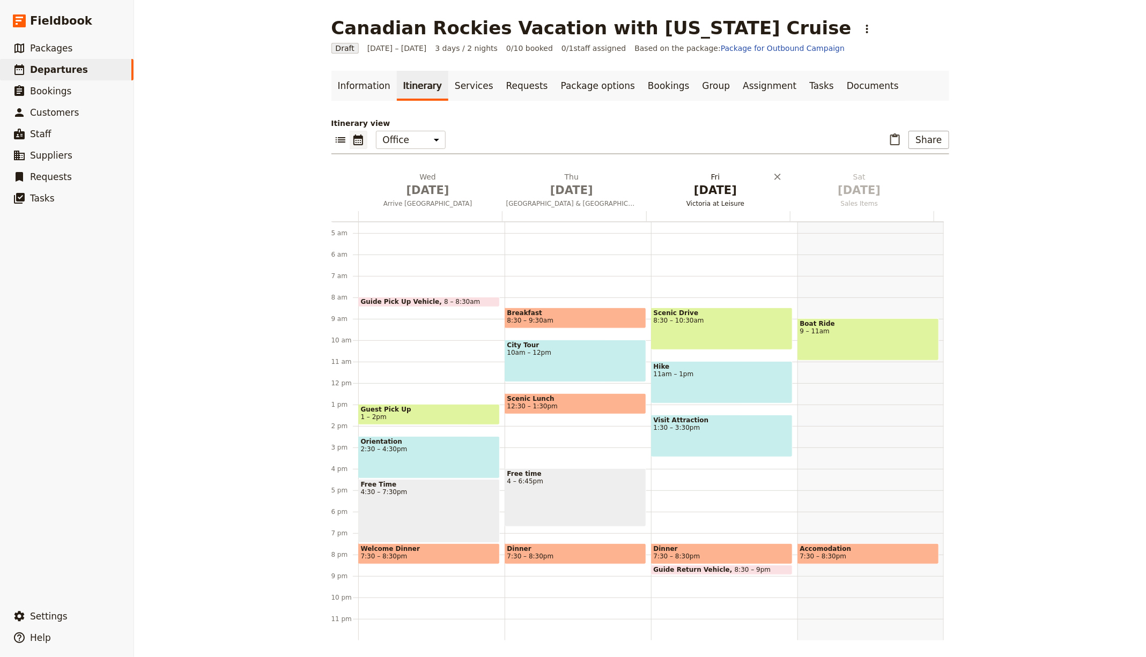
click at [707, 196] on span "[DATE]" at bounding box center [715, 190] width 131 height 16
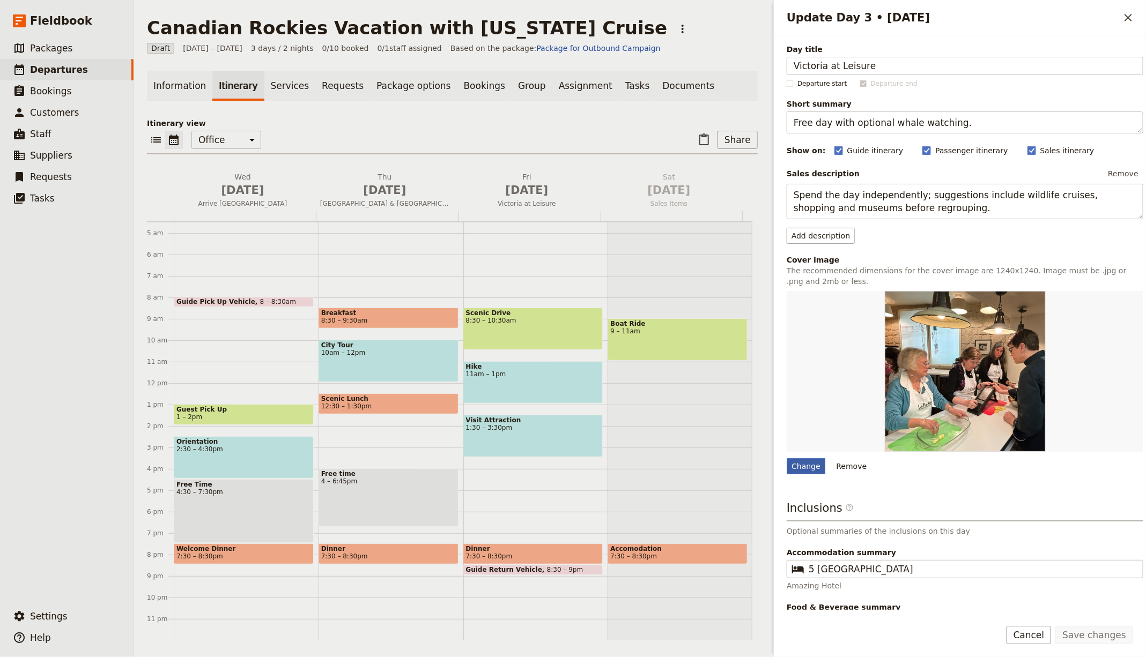
click at [812, 458] on div "Change" at bounding box center [806, 466] width 39 height 16
click at [787, 458] on input "Change" at bounding box center [786, 458] width 1 height 1
type input "C:\fakepath\[PERSON_NAME]-6ifWgyH5tuc-unsplash.jpg"
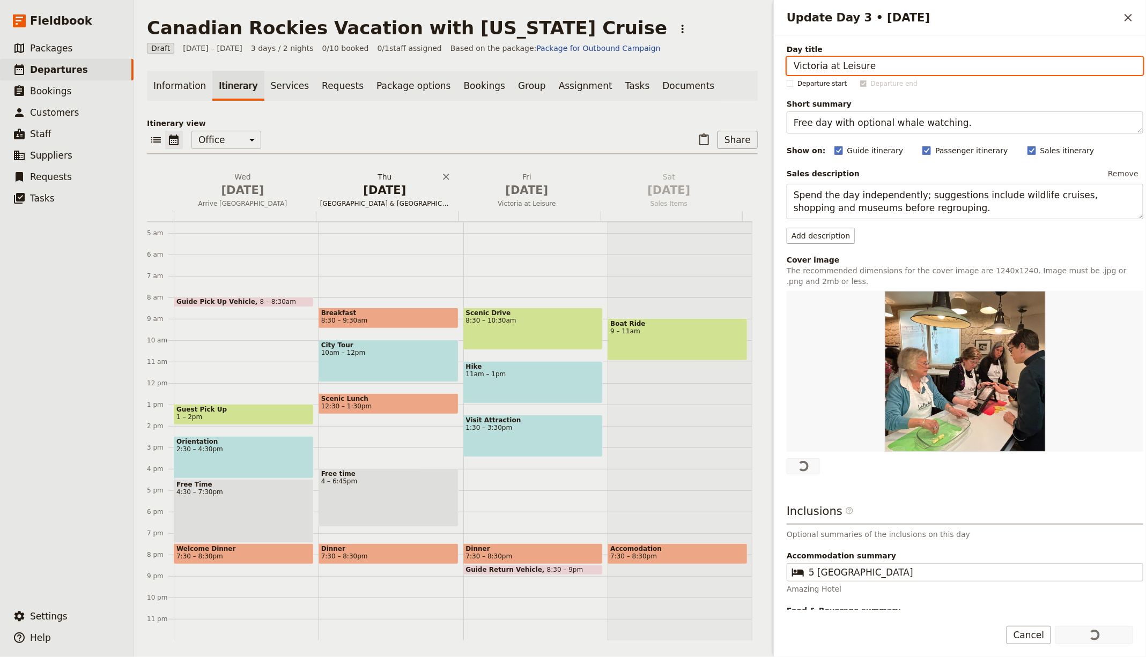
click at [381, 189] on span "[DATE]" at bounding box center [384, 190] width 129 height 16
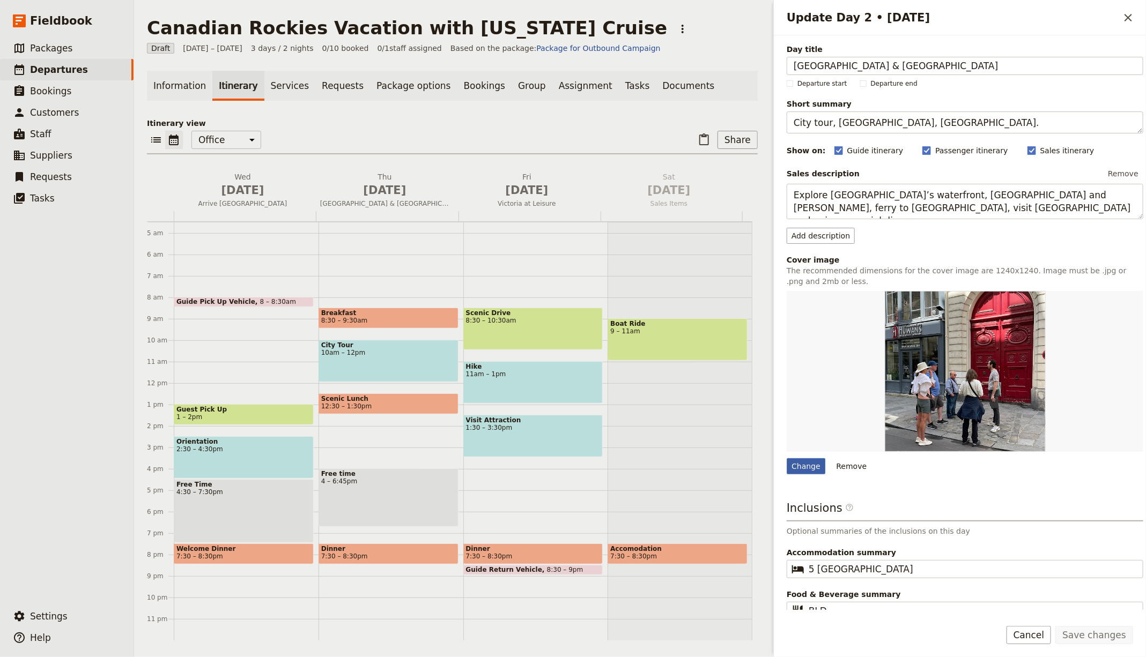
click at [817, 465] on div "Change" at bounding box center [806, 466] width 39 height 16
click at [787, 458] on input "Change" at bounding box center [786, 458] width 1 height 1
click at [1025, 635] on button "Cancel" at bounding box center [1028, 635] width 45 height 18
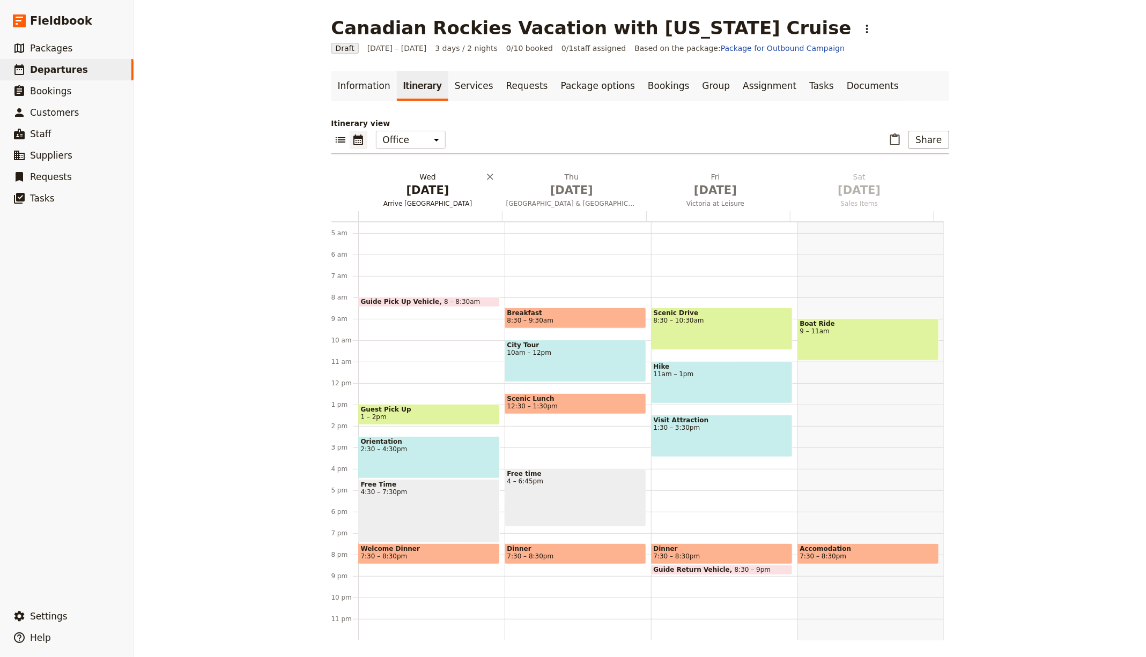
click at [412, 189] on span "[DATE]" at bounding box center [427, 190] width 131 height 16
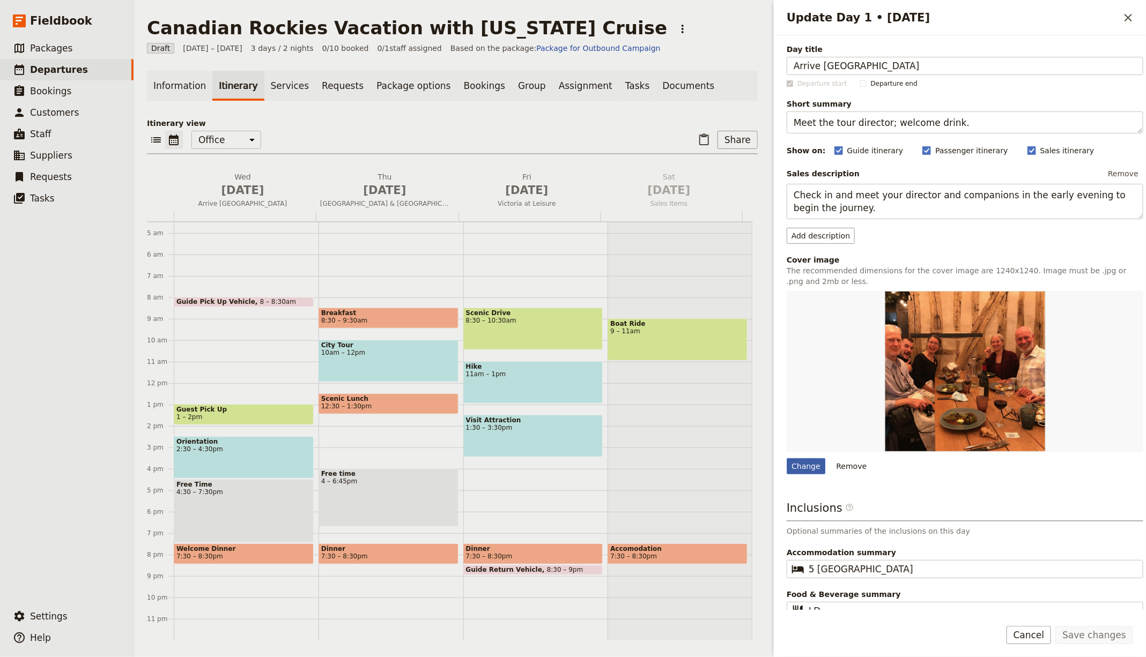
click at [801, 460] on div "Change" at bounding box center [806, 466] width 39 height 16
click at [787, 458] on input "Change" at bounding box center [786, 458] width 1 height 1
type input "C:\fakepath\[PERSON_NAME]-WHHY-iBp3aI-unsplash (1).jpg"
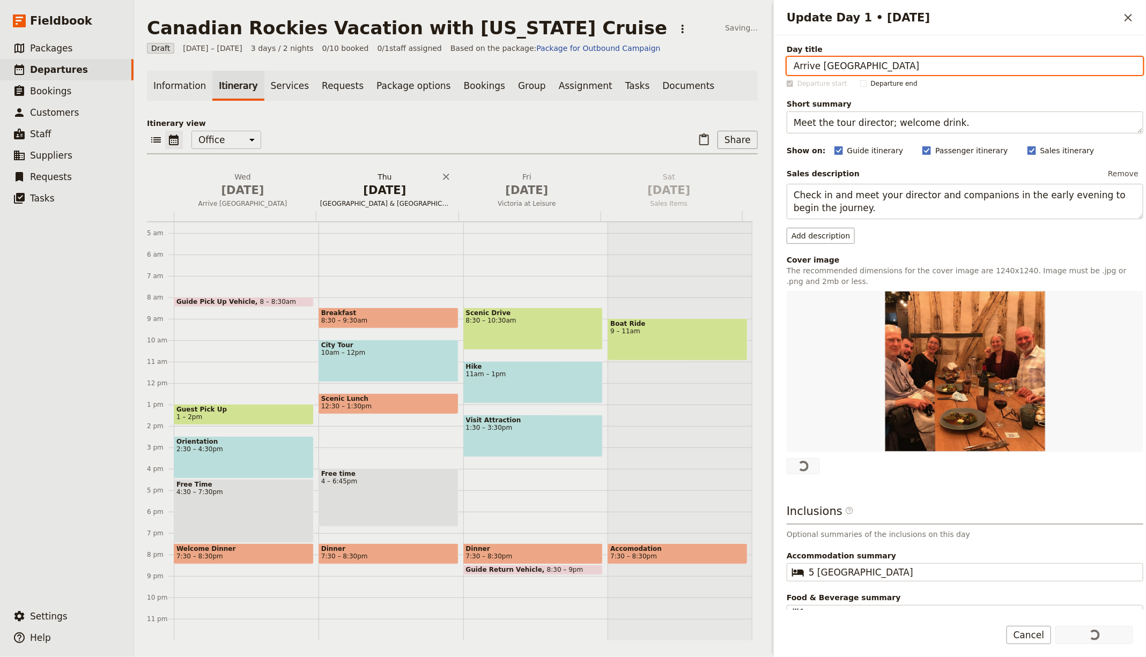
click at [386, 180] on h2 "[DATE] [GEOGRAPHIC_DATA] & [GEOGRAPHIC_DATA]" at bounding box center [384, 185] width 129 height 27
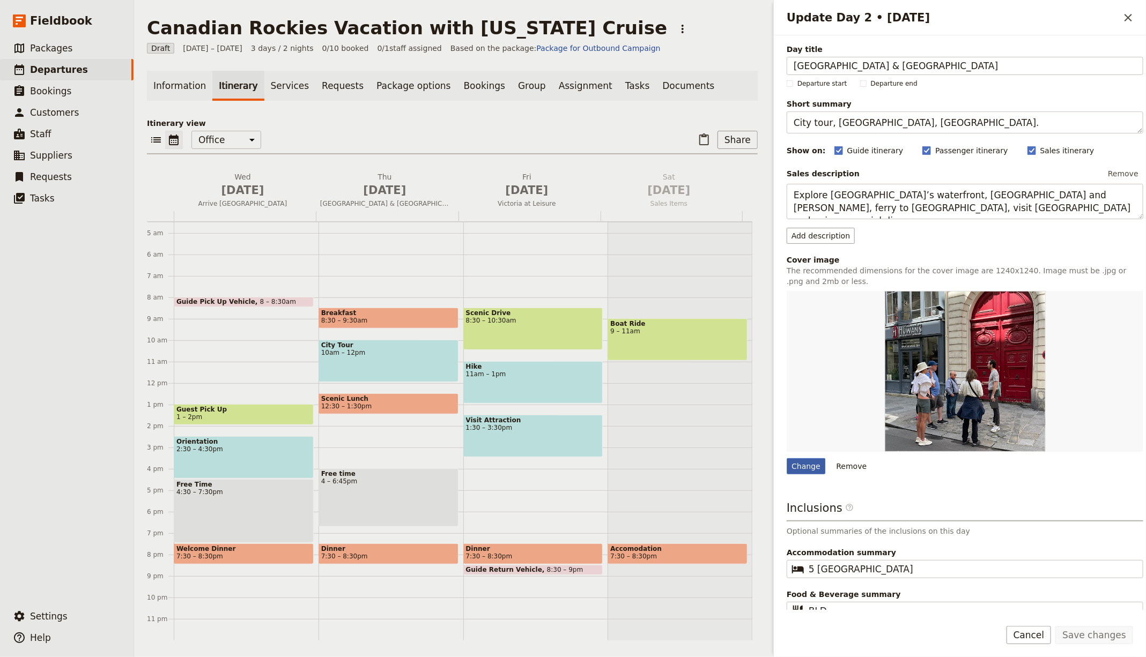
click at [804, 468] on div "Change" at bounding box center [806, 466] width 39 height 16
click at [787, 458] on input "Change" at bounding box center [786, 458] width 1 height 1
type input "C:\fakepath\marco-tjokro-grEHYPIdqZs-unsplash.jpg"
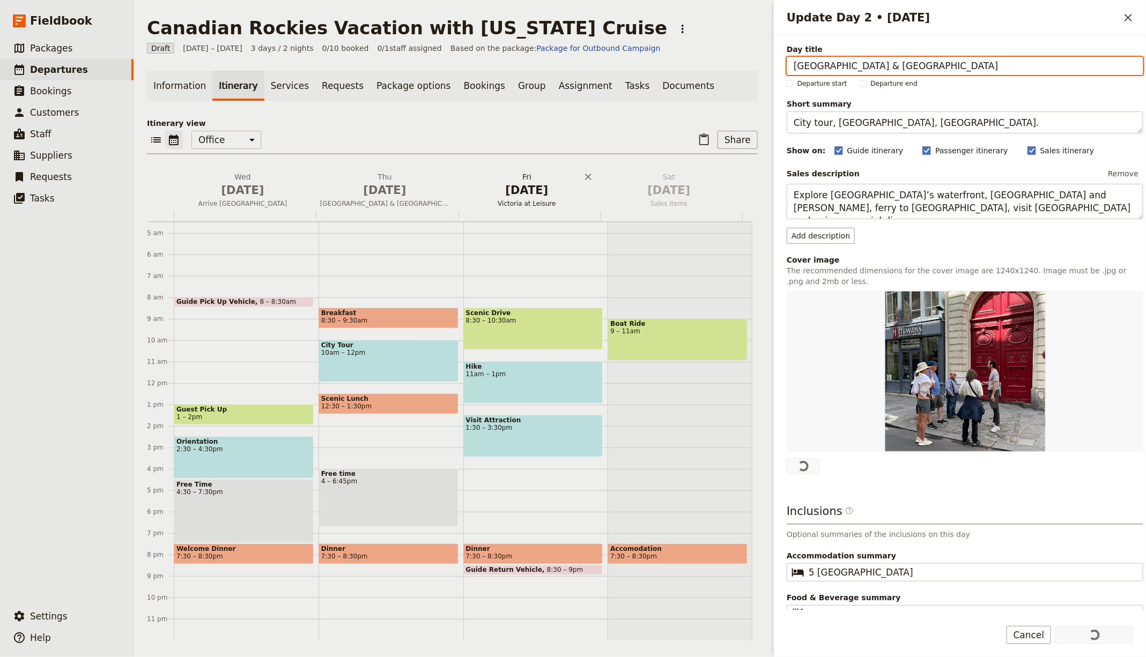
click at [480, 184] on span "[DATE]" at bounding box center [526, 190] width 129 height 16
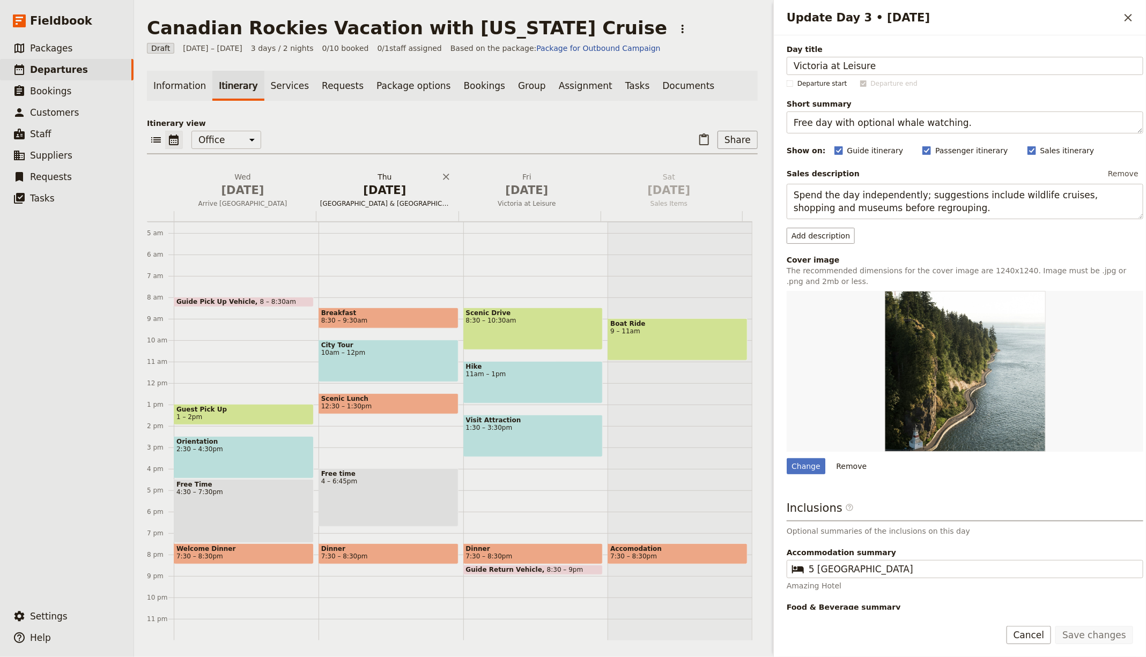
click at [389, 197] on span "[DATE]" at bounding box center [384, 190] width 129 height 16
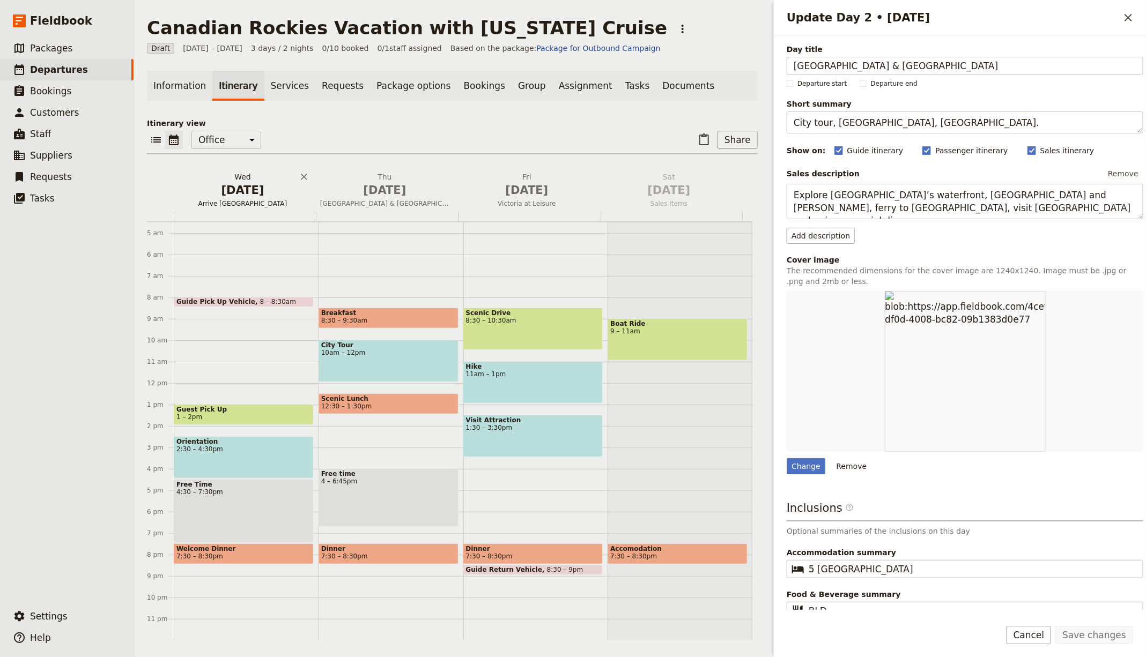
click at [276, 199] on span "Arrive [GEOGRAPHIC_DATA]" at bounding box center [243, 203] width 138 height 9
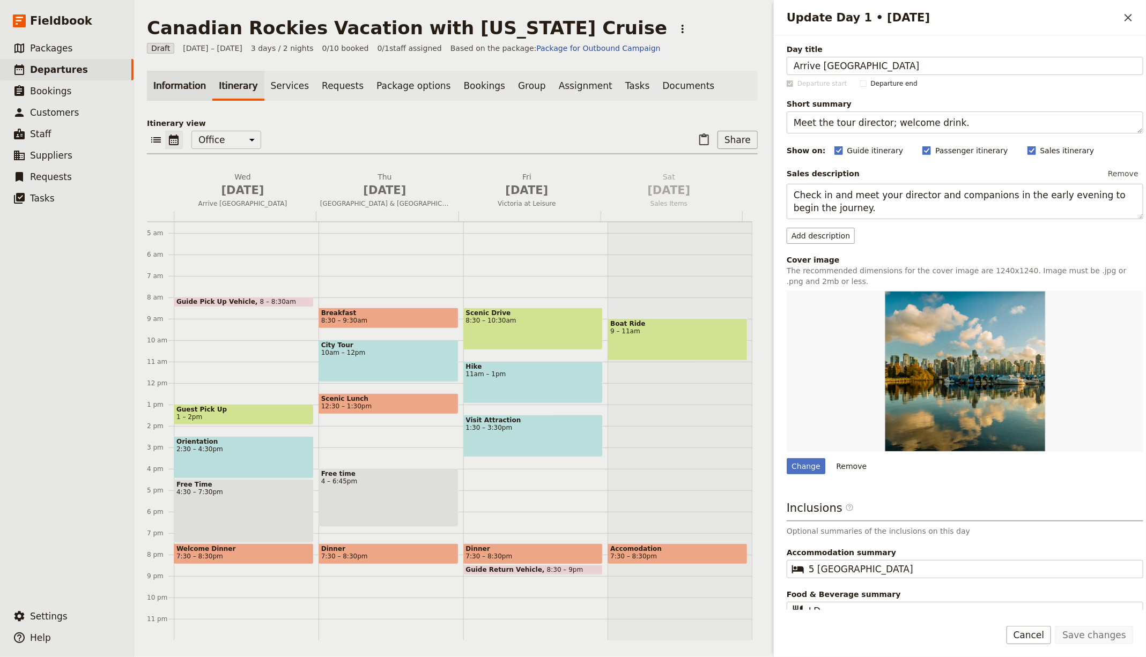
click at [169, 76] on link "Information" at bounding box center [179, 86] width 65 height 30
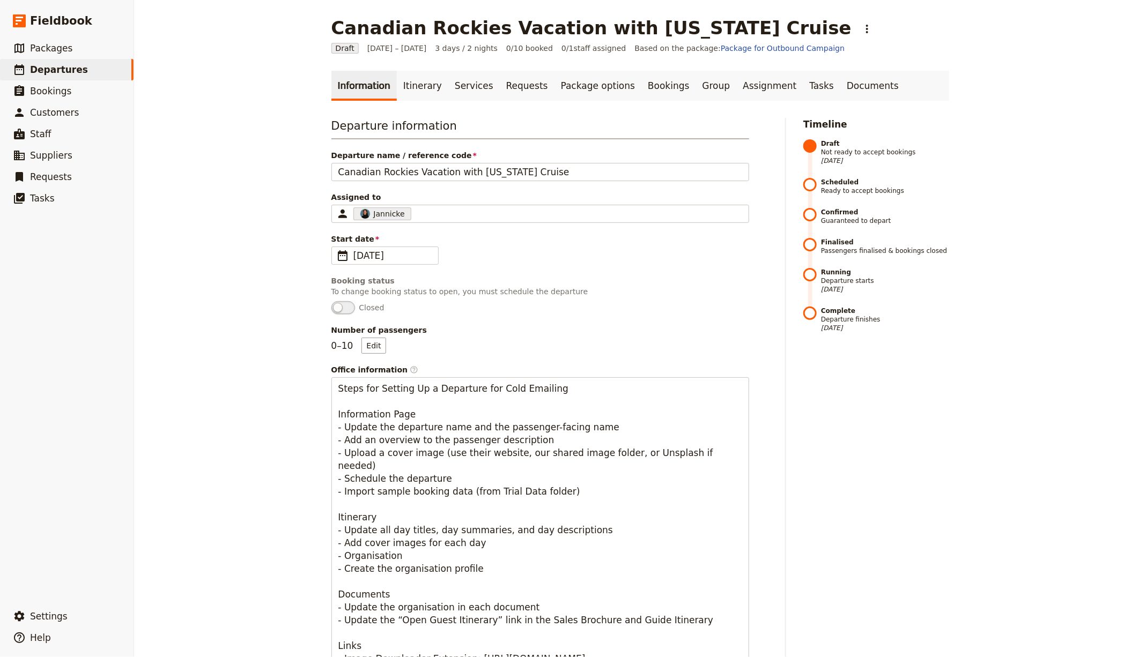
scroll to position [526, 0]
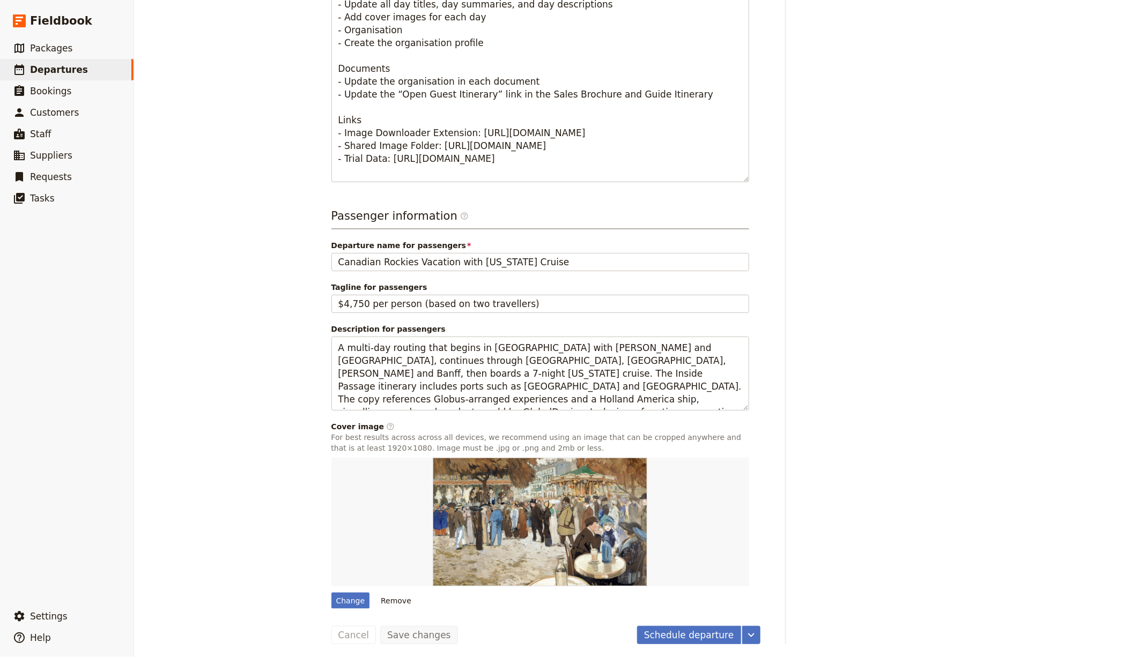
click at [332, 606] on div "Departure information Departure name / reference code Canadian Rockies Vacation…" at bounding box center [544, 100] width 429 height 1019
click at [338, 597] on div "Change" at bounding box center [350, 601] width 39 height 16
click at [331, 593] on input "Change" at bounding box center [331, 592] width 1 height 1
type input "C:\fakepath\[PERSON_NAME]-ALTWTTtYz5Y-unsplash (1).jpg"
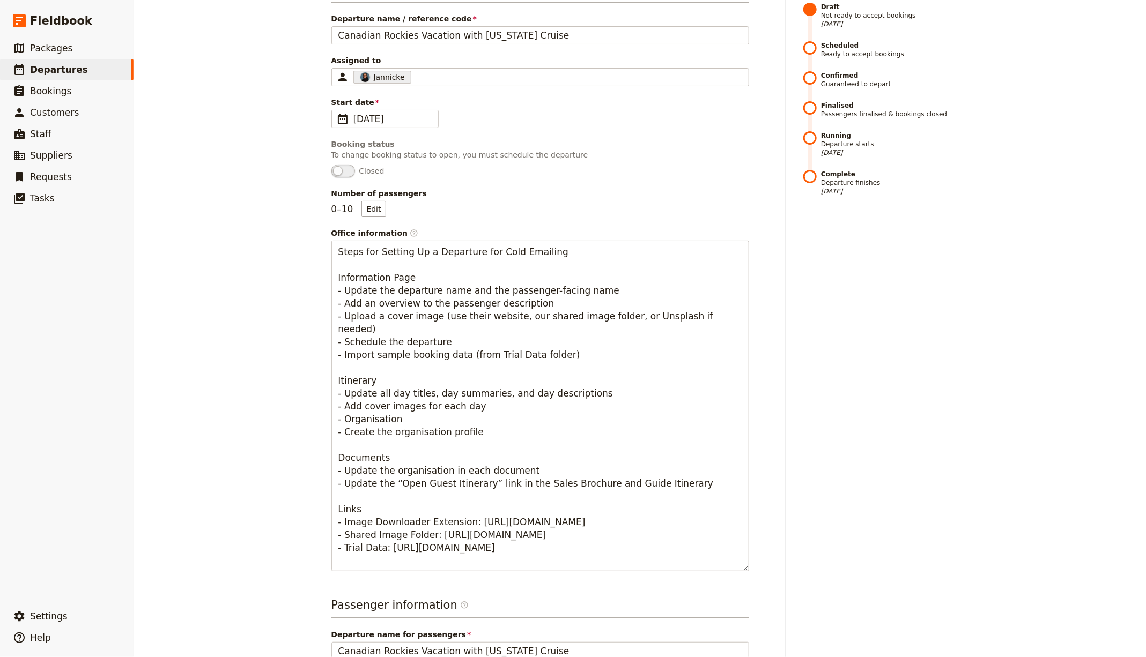
scroll to position [0, 0]
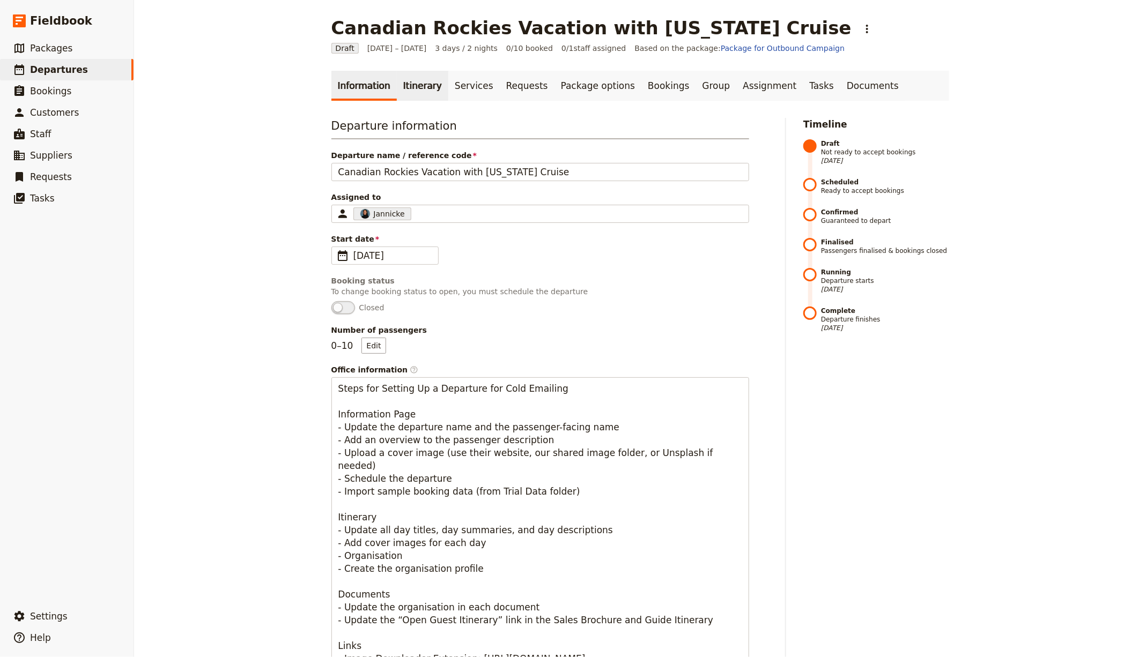
click at [405, 84] on link "Itinerary" at bounding box center [422, 86] width 51 height 30
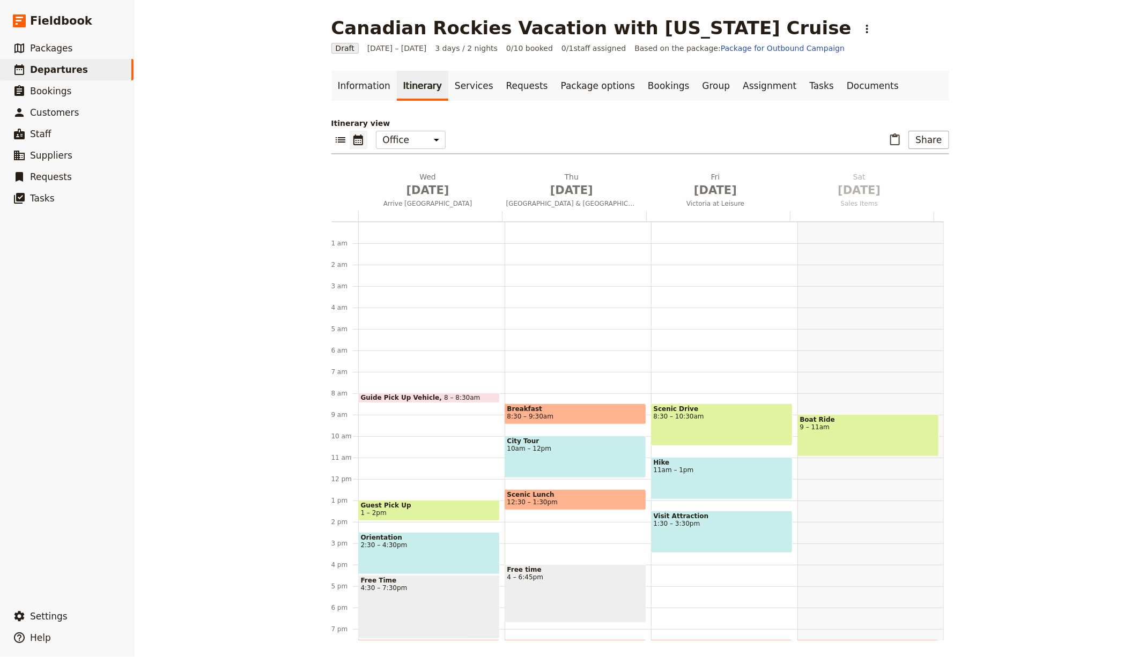
scroll to position [106, 0]
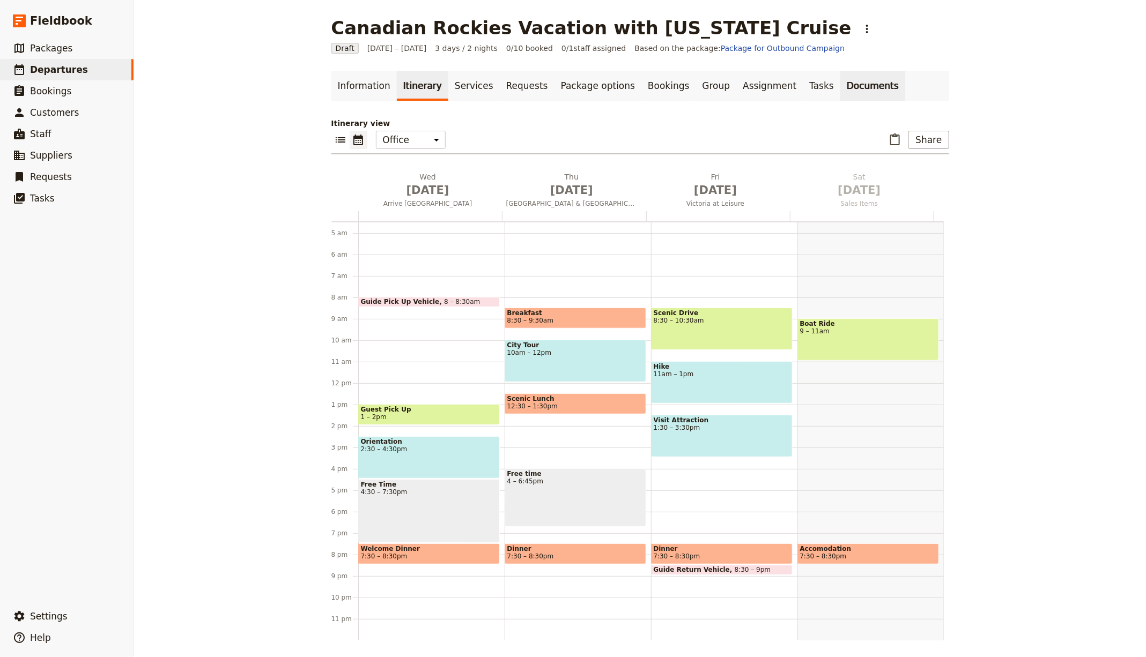
click at [840, 87] on link "Documents" at bounding box center [872, 86] width 65 height 30
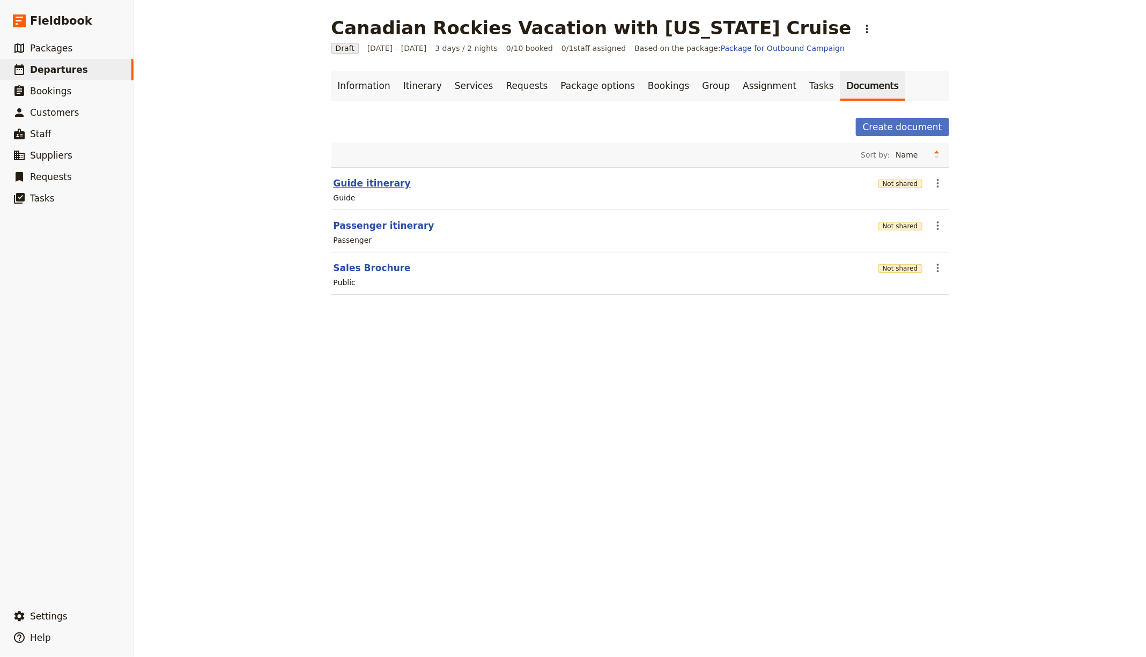
click at [377, 183] on button "Guide itinerary" at bounding box center [372, 183] width 77 height 13
select select "STAFF"
select select "RUN_SHEET"
select select "LARGE"
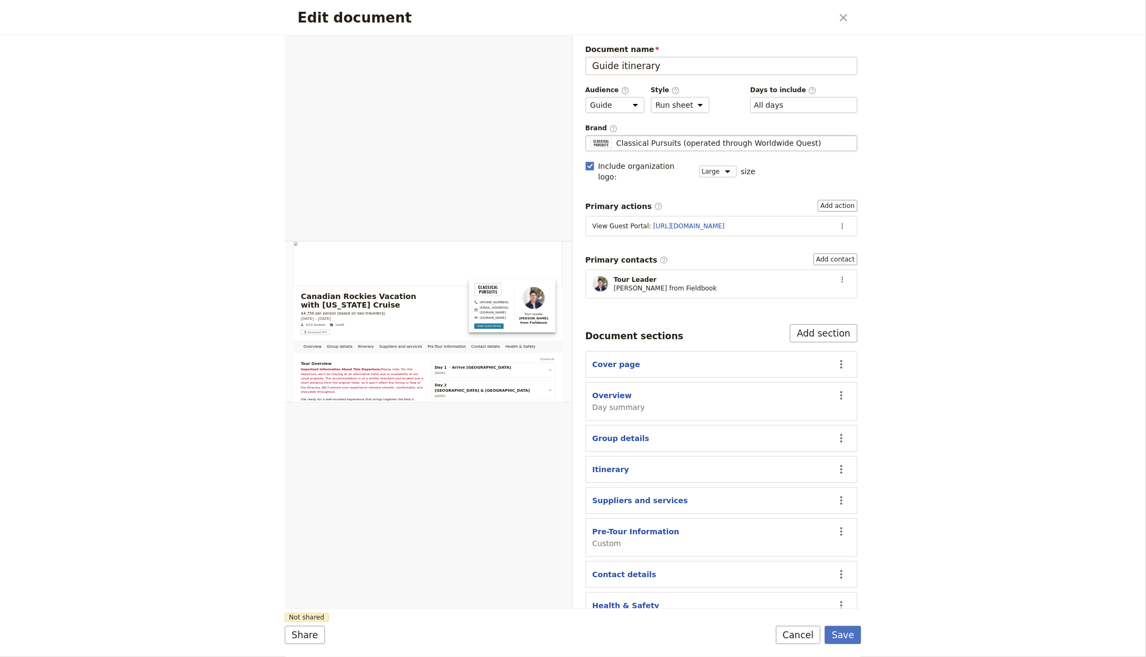
click at [668, 135] on fieldset "Classical Pursuits (operated through Worldwide Quest) Classical Pursuits (opera…" at bounding box center [722, 143] width 272 height 16
click at [590, 135] on input "Classical Pursuits (operated through Worldwide Quest)" at bounding box center [590, 135] width 1 height 1
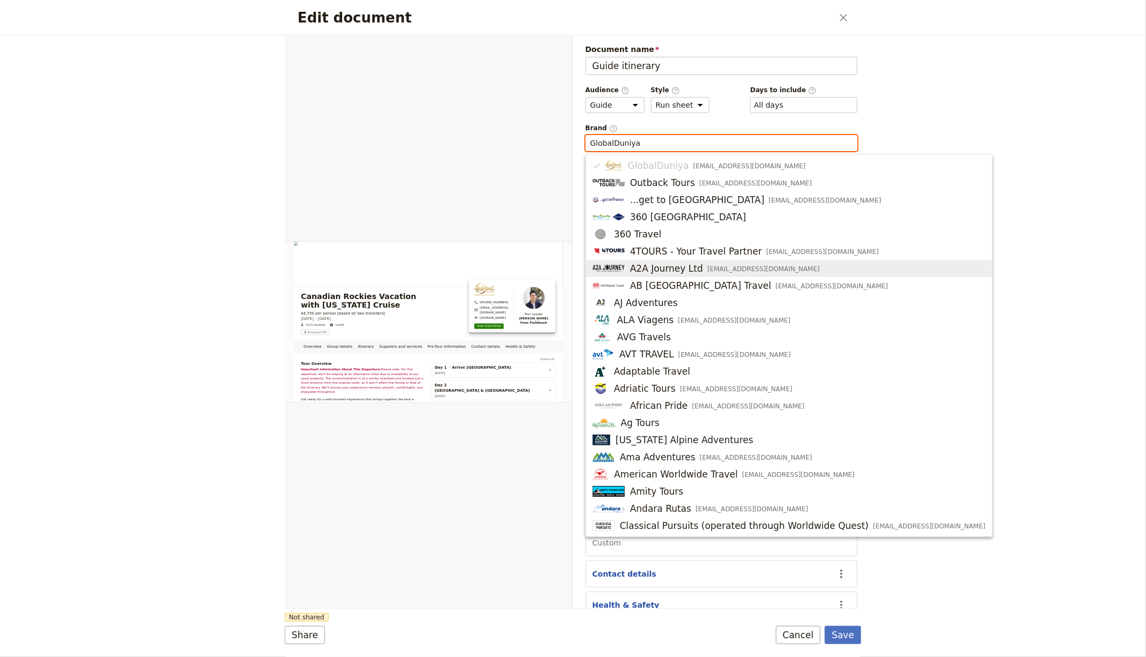
type input "GlobalDuniya"
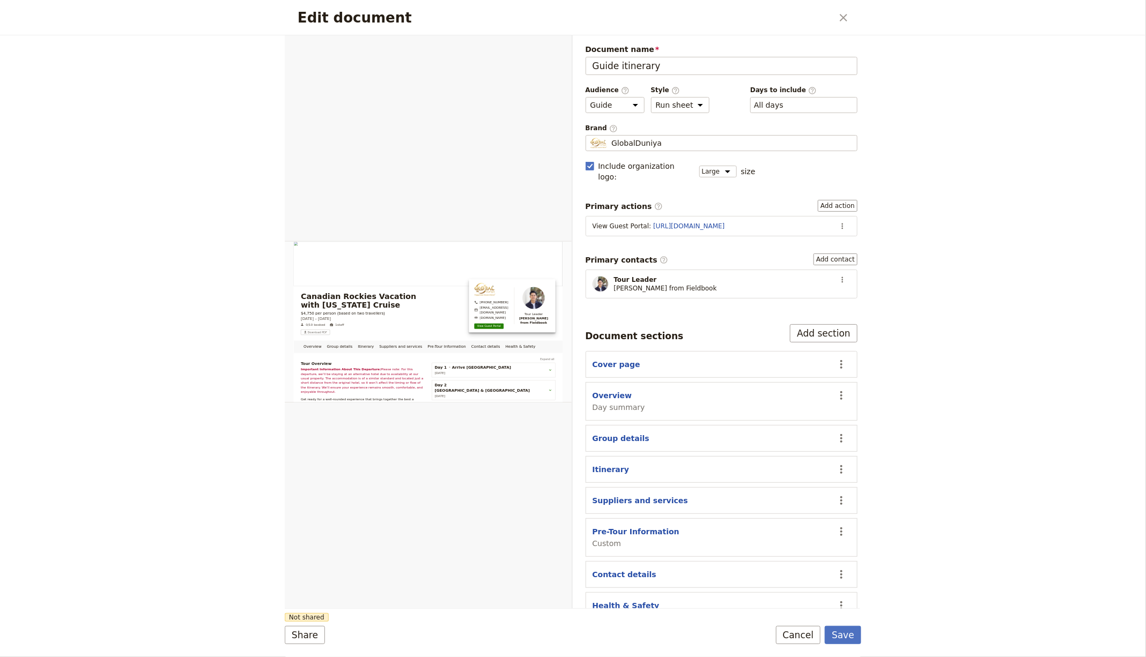
click at [972, 402] on div "Edit document ​ Overview Group details Itinerary Suppliers and services Pre-Tou…" at bounding box center [573, 328] width 1146 height 657
click at [847, 641] on button "Save" at bounding box center [843, 635] width 36 height 18
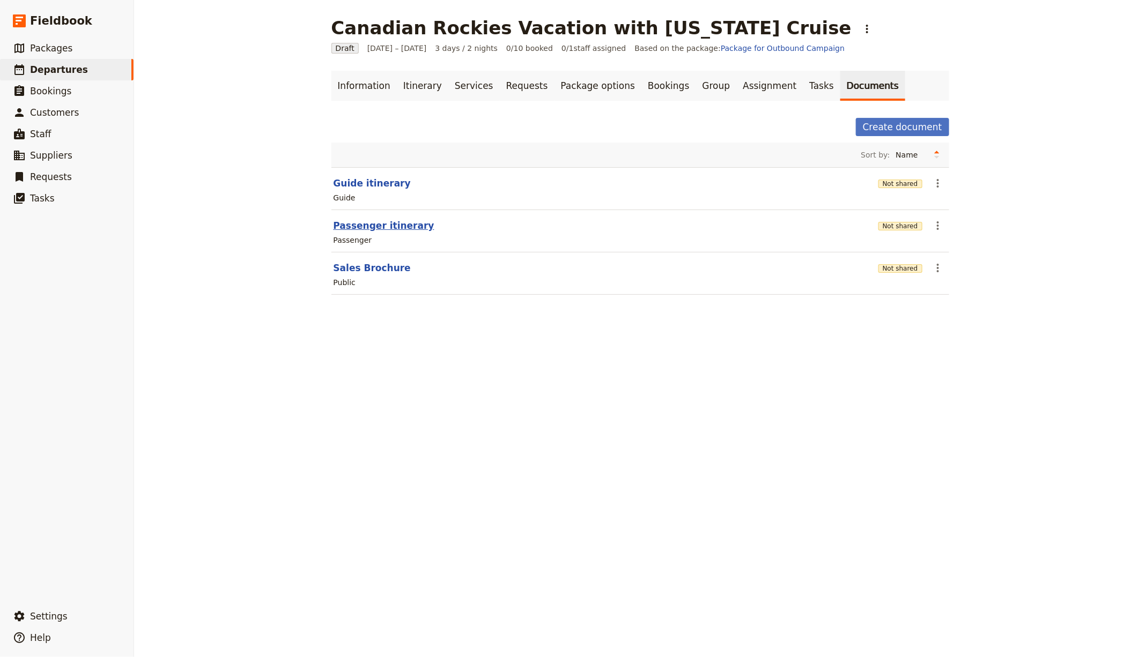
click at [362, 230] on button "Passenger itinerary" at bounding box center [384, 225] width 101 height 13
select select "PASSENGER"
select select "RUN_SHEET"
select select "LARGE"
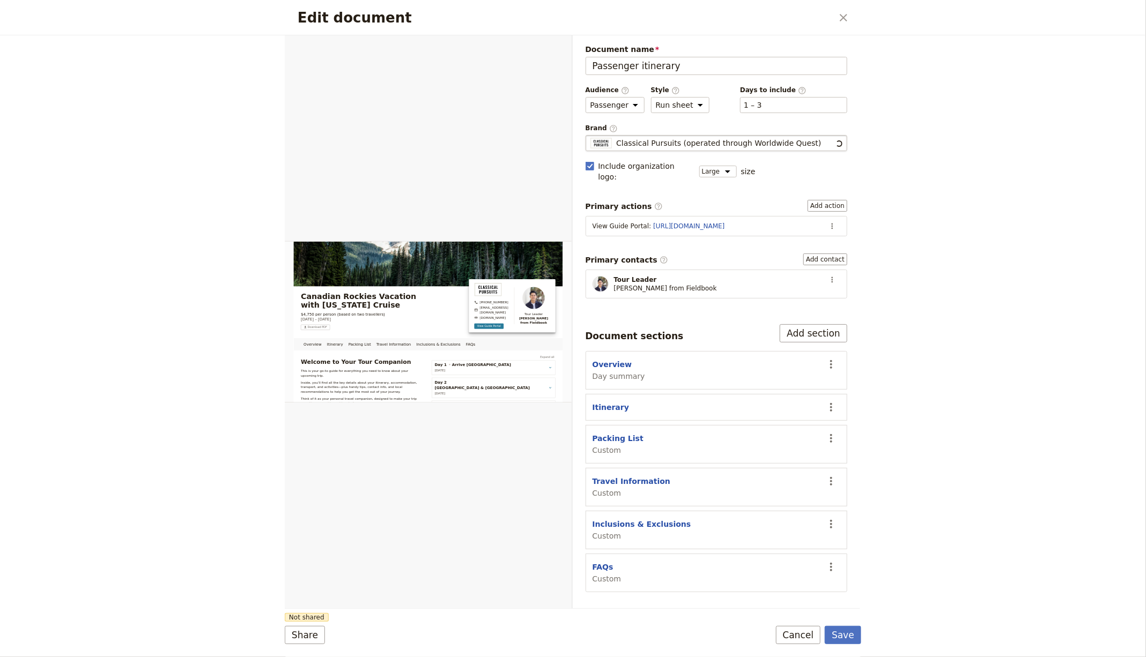
click at [709, 138] on span "Classical Pursuits (operated through Worldwide Quest)" at bounding box center [718, 143] width 205 height 11
click at [590, 136] on input "Classical Pursuits (operated through Worldwide Quest)" at bounding box center [590, 135] width 1 height 1
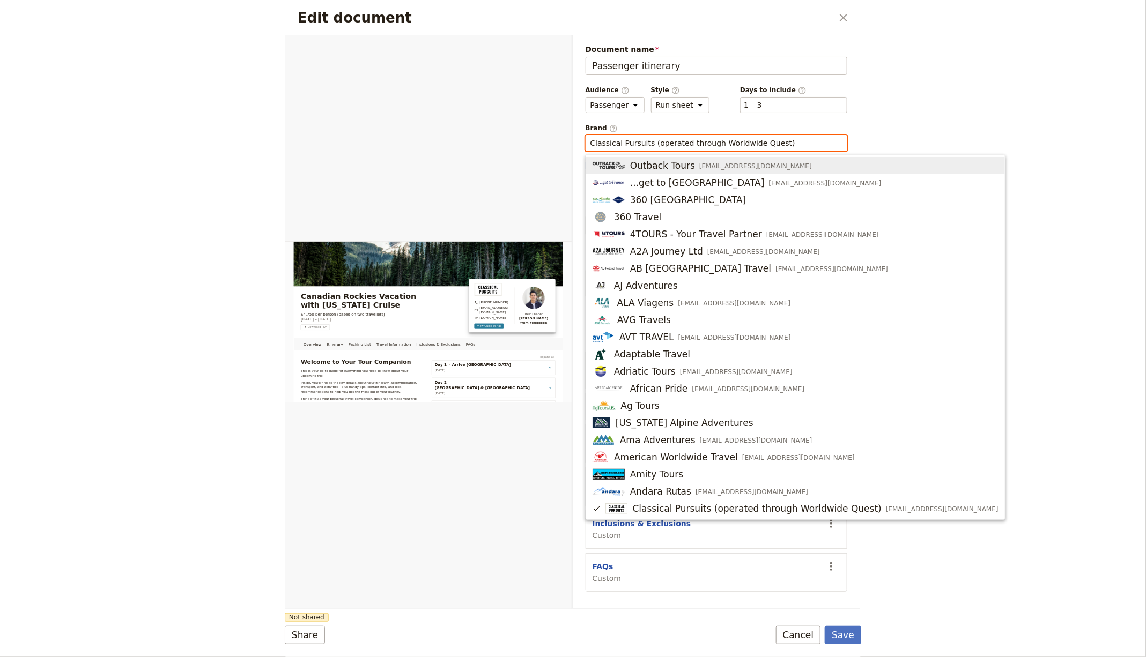
paste input "GlobalDuniya"
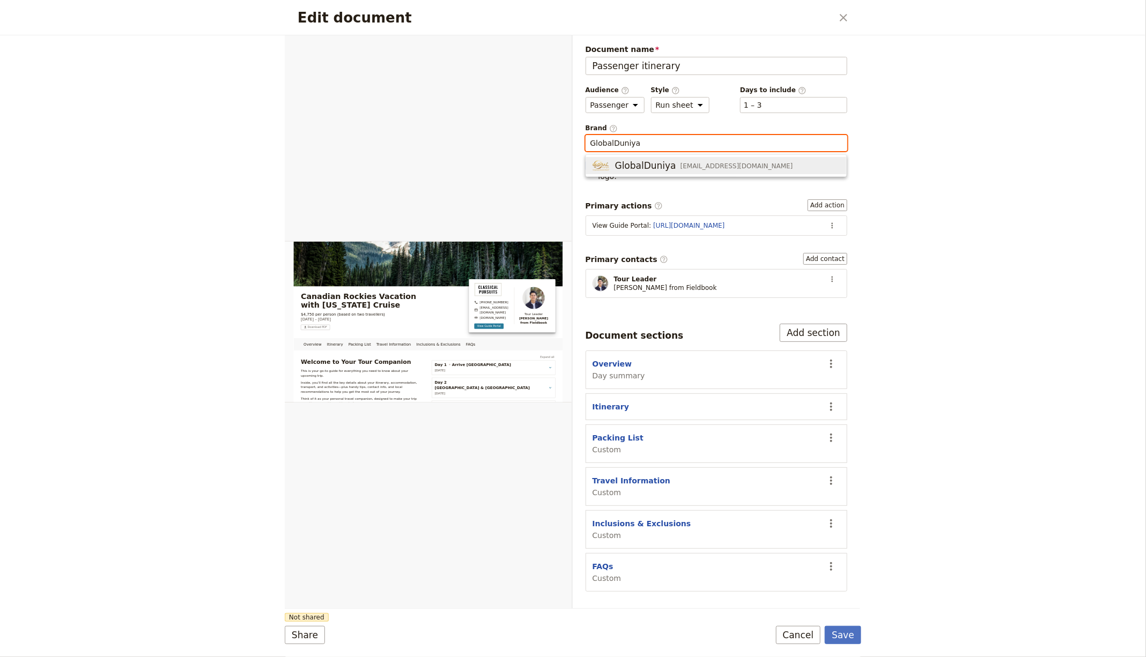
click at [664, 161] on span "GlobalDuniya" at bounding box center [645, 165] width 61 height 13
type input "GlobalDuniya"
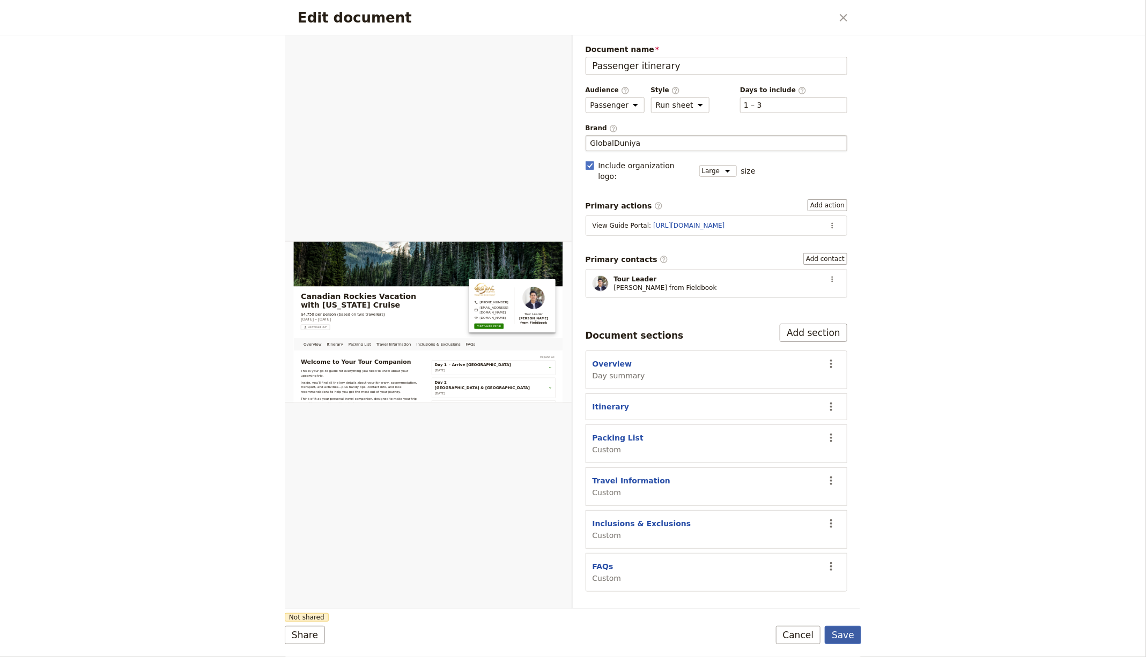
click at [845, 637] on button "Save" at bounding box center [843, 635] width 36 height 18
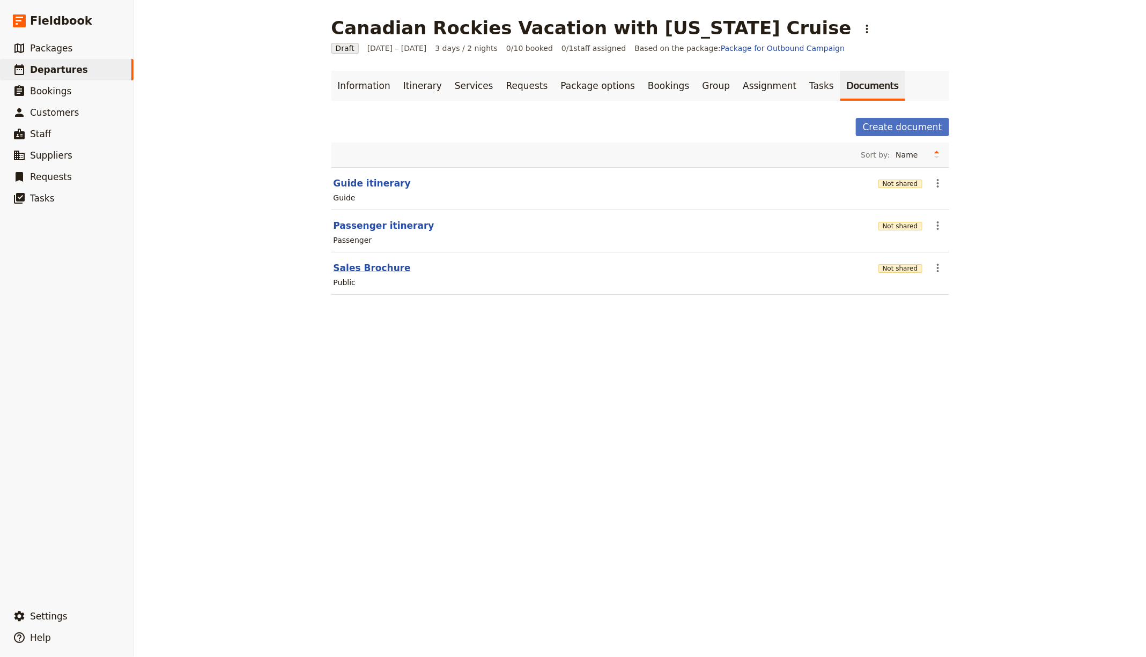
click at [334, 269] on button "Sales Brochure" at bounding box center [372, 268] width 77 height 13
select select "DEFAULT"
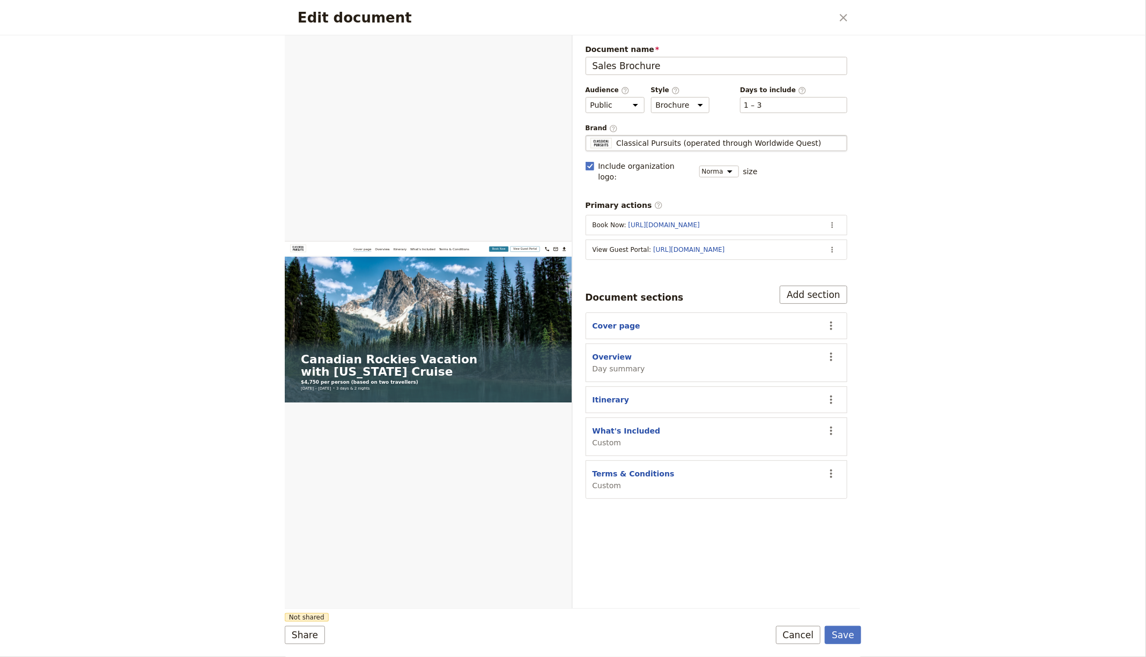
click at [636, 145] on span "Classical Pursuits (operated through Worldwide Quest)" at bounding box center [718, 143] width 205 height 11
click at [590, 136] on input "Classical Pursuits (operated through Worldwide Quest)" at bounding box center [590, 135] width 1 height 1
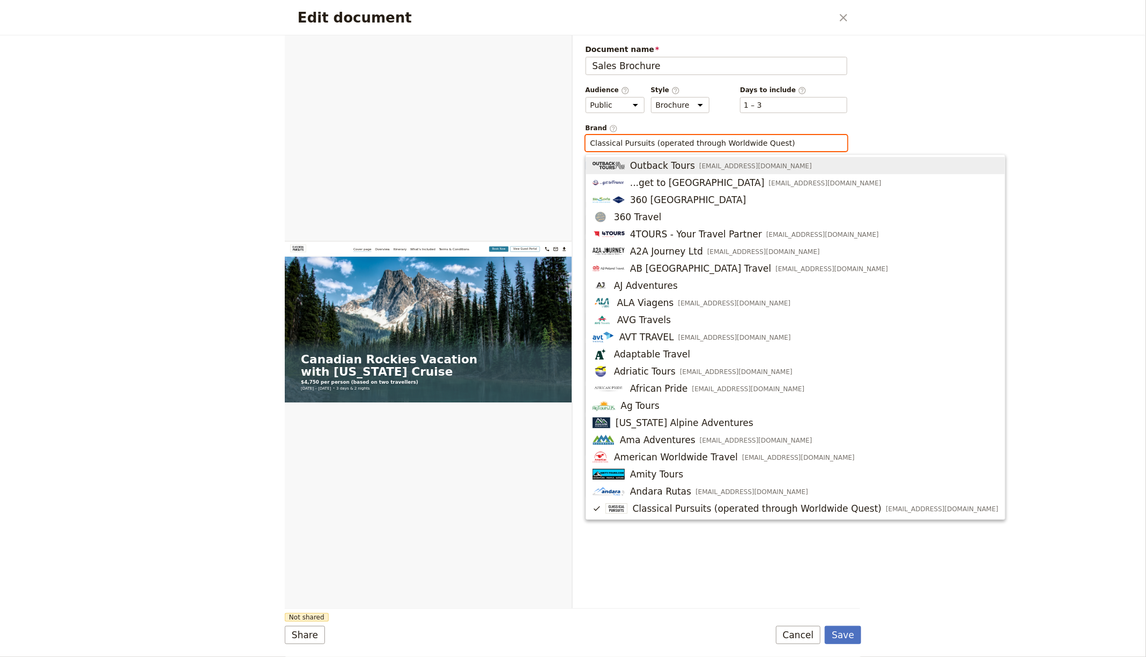
paste input "GlobalDuniya"
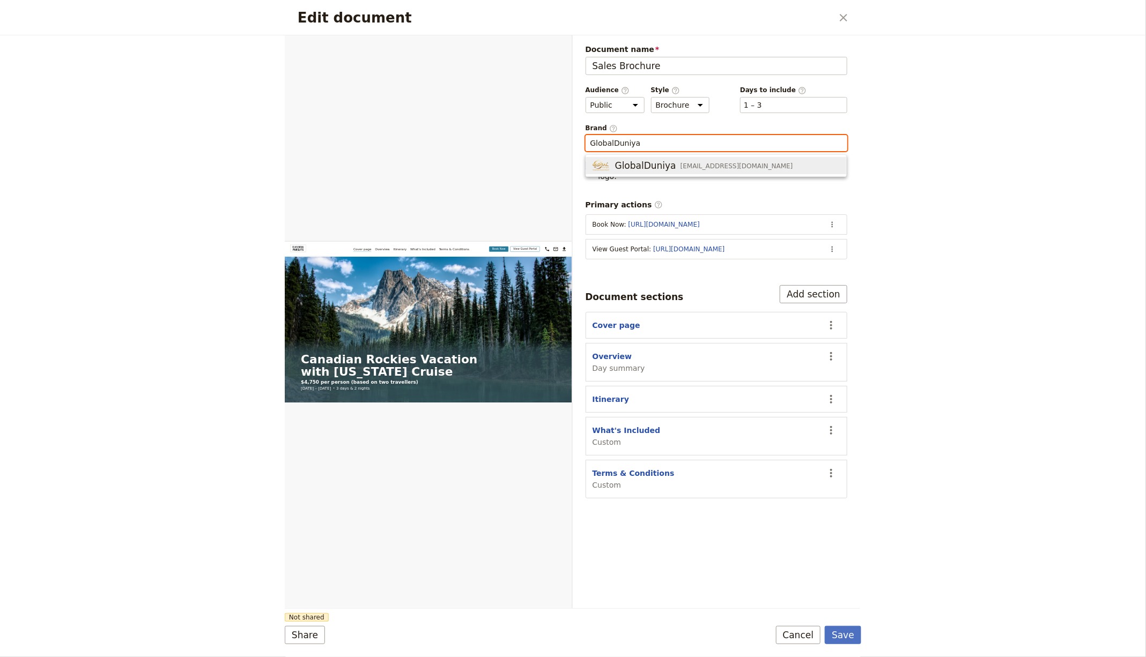
click at [639, 162] on span "GlobalDuniya" at bounding box center [645, 165] width 61 height 13
type input "GlobalDuniya"
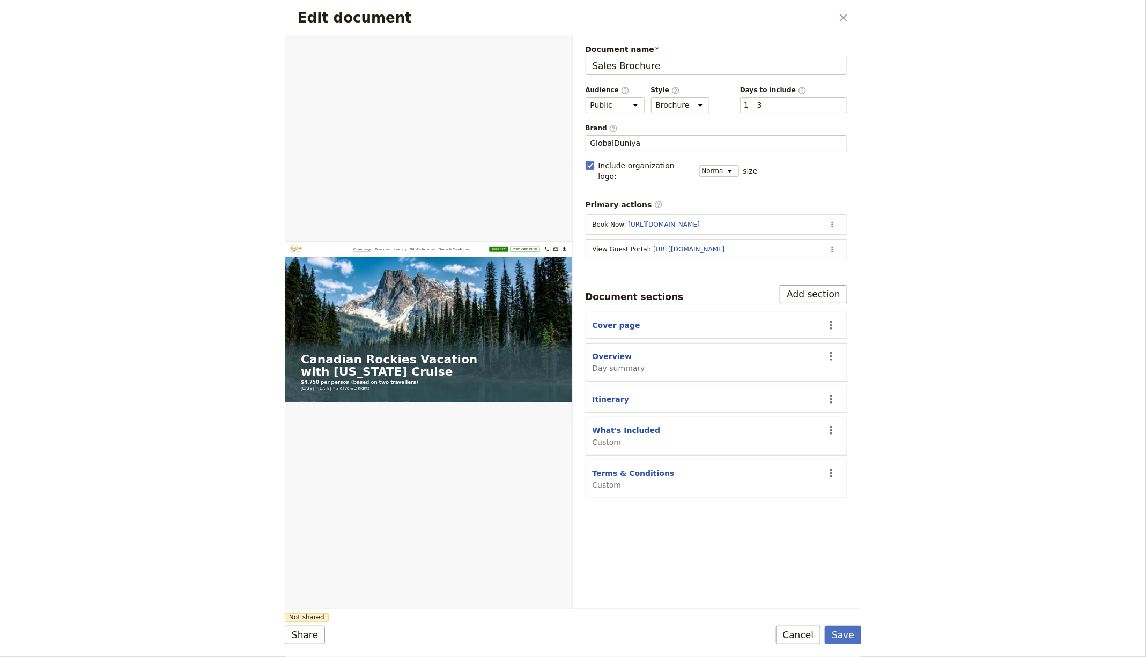
drag, startPoint x: 846, startPoint y: 632, endPoint x: 850, endPoint y: 616, distance: 16.5
click at [847, 632] on button "Save" at bounding box center [843, 635] width 36 height 18
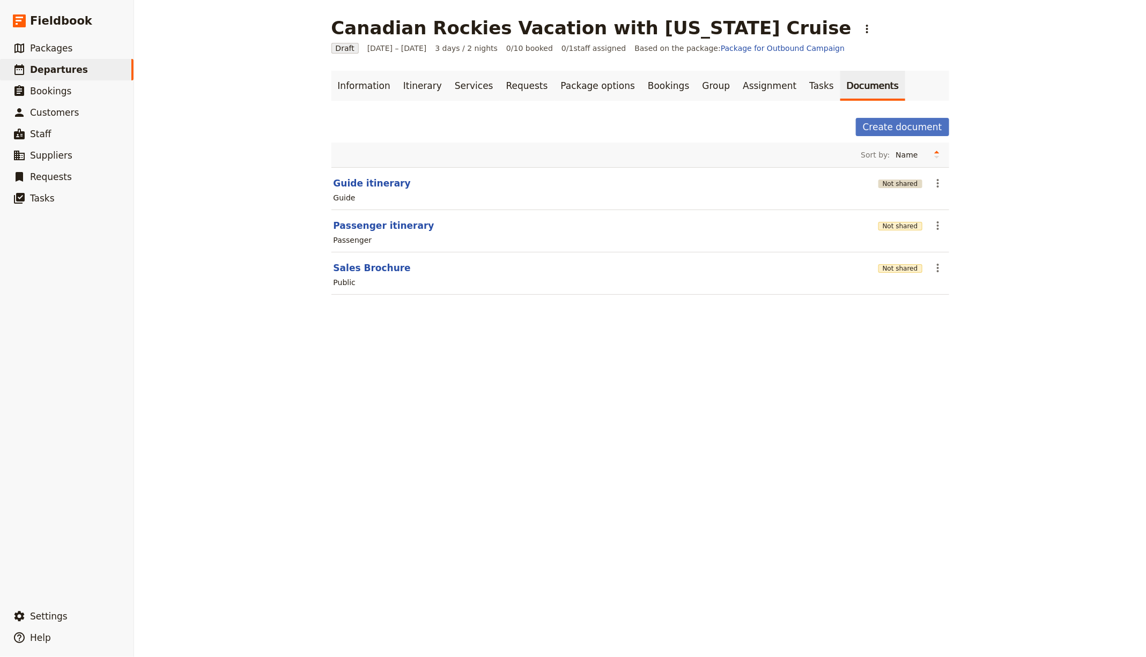
click at [892, 182] on button "Not shared" at bounding box center [900, 184] width 44 height 9
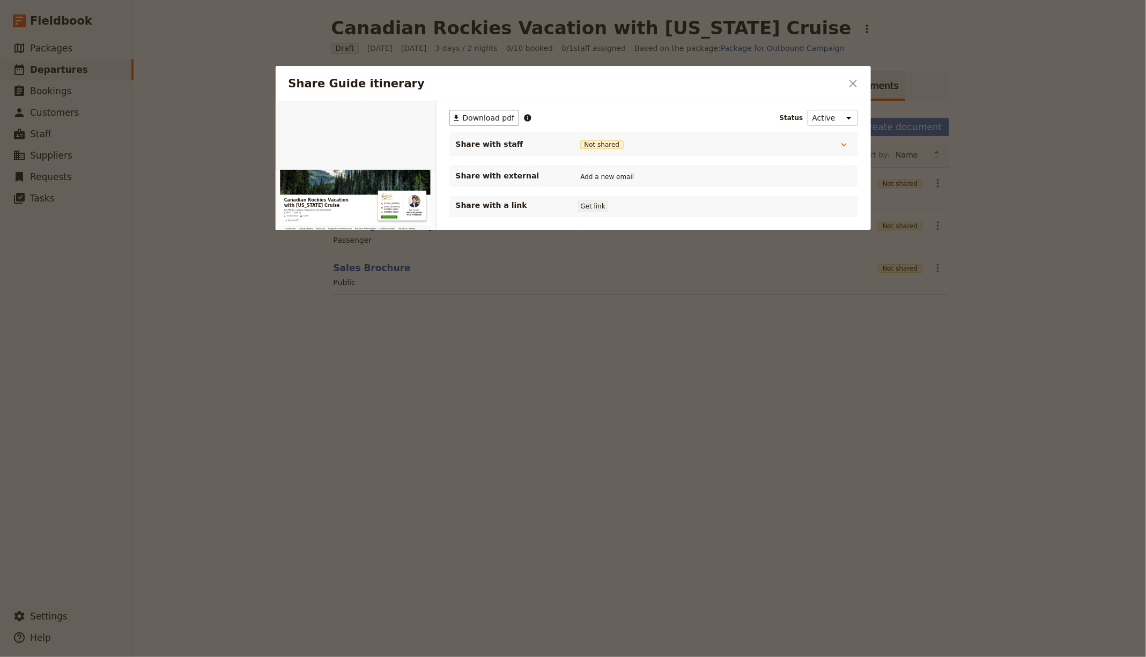
click at [591, 201] on button "Get link" at bounding box center [593, 207] width 30 height 12
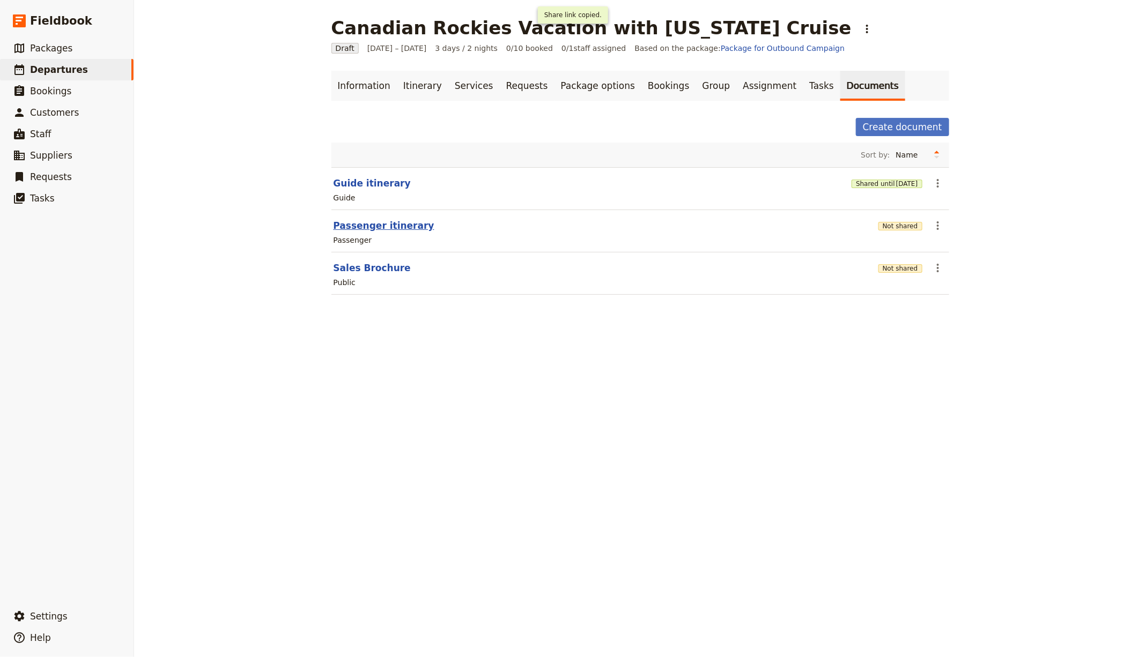
click at [368, 222] on button "Passenger itinerary" at bounding box center [384, 225] width 101 height 13
select select "PASSENGER"
select select "RUN_SHEET"
select select "LARGE"
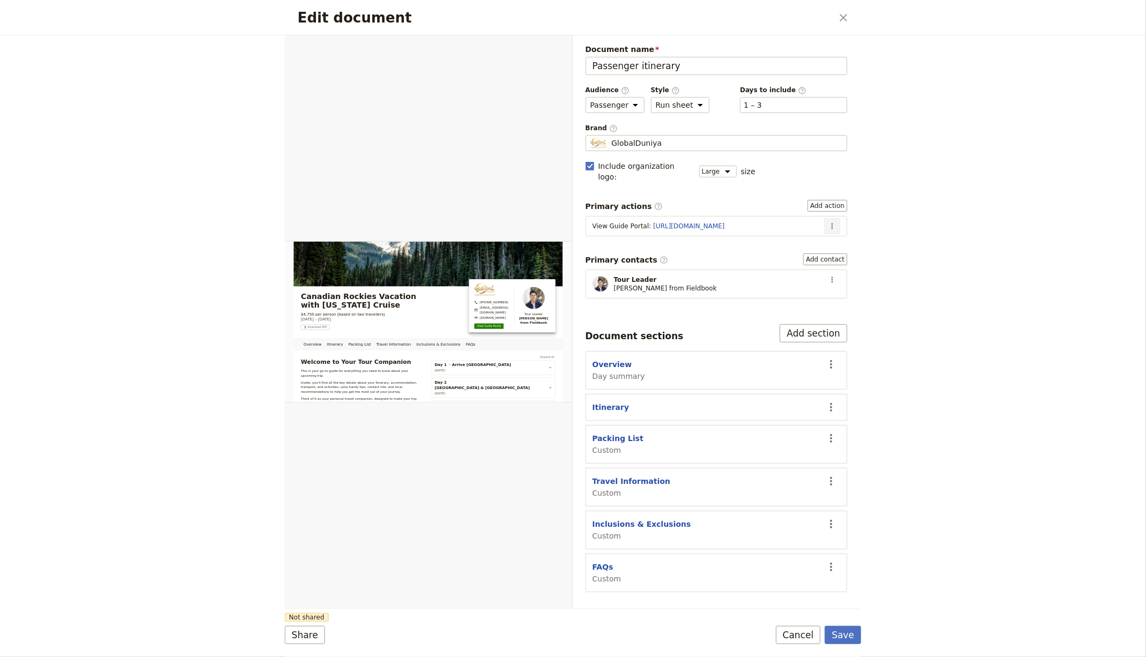
click at [838, 218] on button "​" at bounding box center [832, 226] width 16 height 16
click at [818, 230] on span "Edit action" at bounding box center [798, 234] width 40 height 11
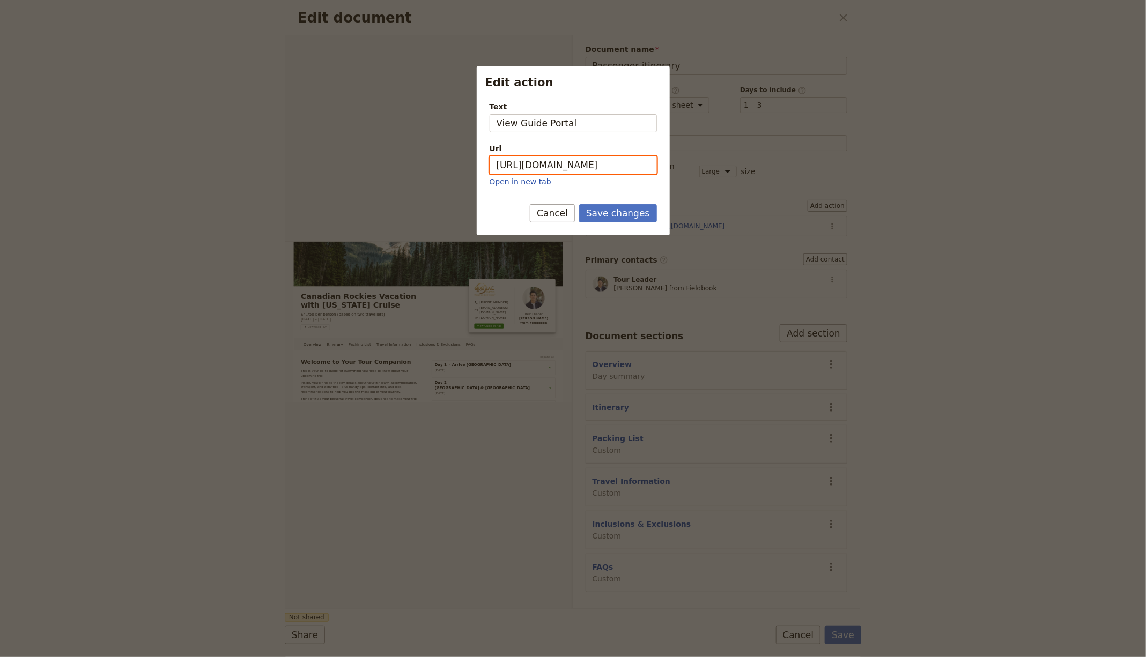
click at [605, 168] on input "[URL][DOMAIN_NAME]" at bounding box center [573, 165] width 167 height 18
paste input "N8abnFfbx-8XIsAMR_KpA"
type input "[URL][DOMAIN_NAME]"
click at [617, 213] on button "Save changes" at bounding box center [618, 213] width 78 height 18
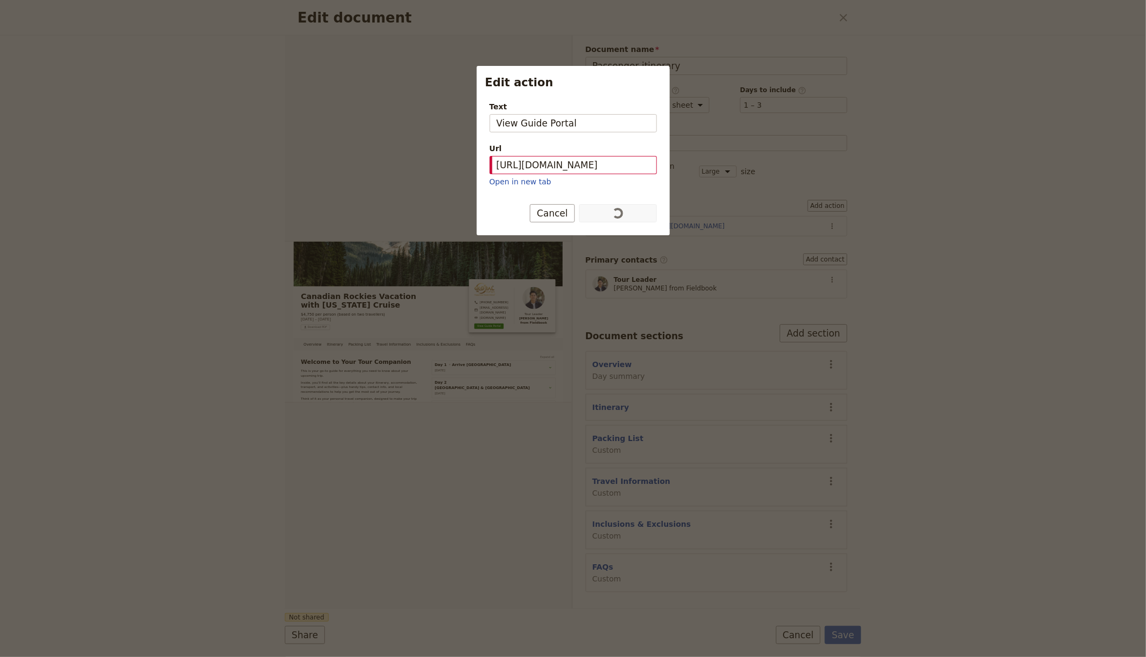
scroll to position [0, 0]
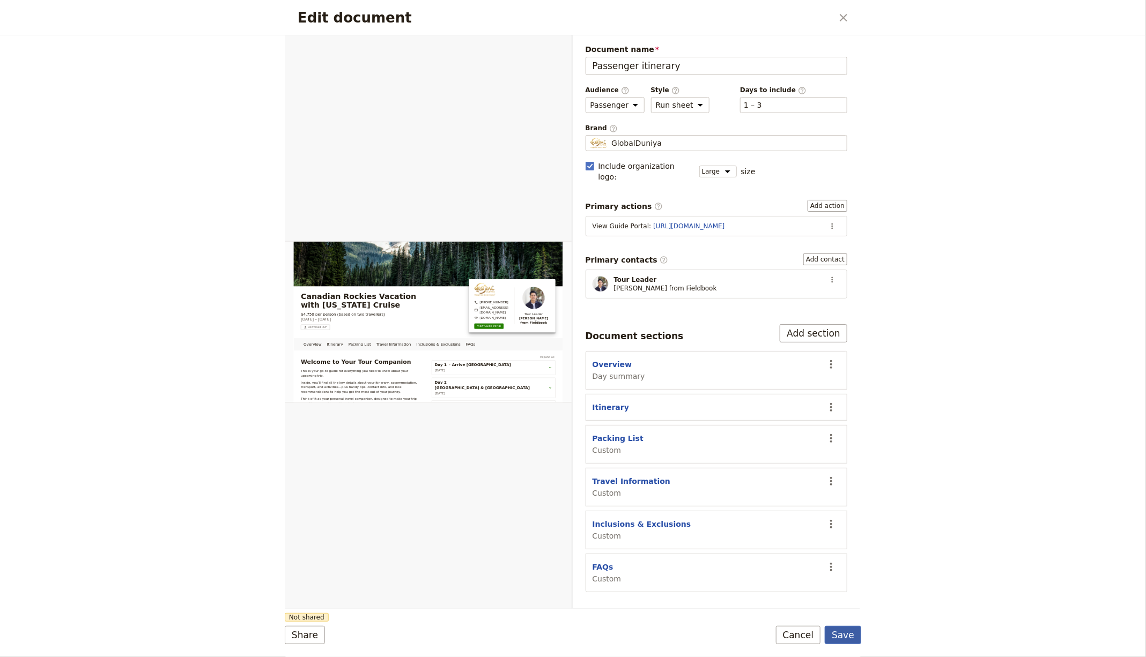
click at [839, 631] on button "Save" at bounding box center [843, 635] width 36 height 18
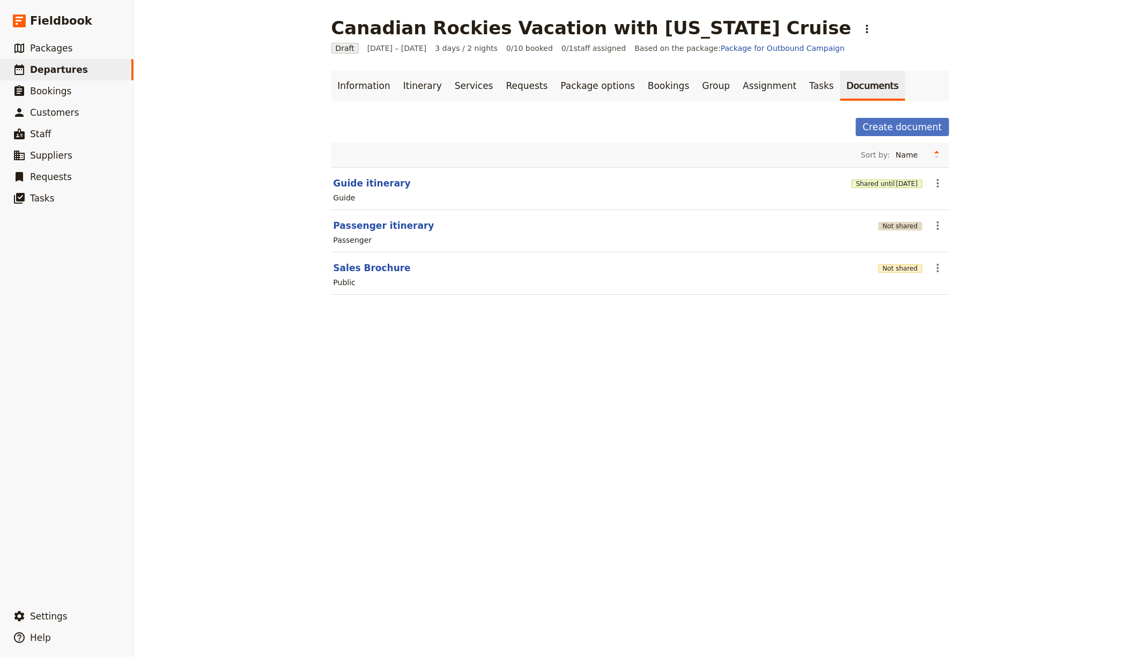
click at [903, 225] on button "Not shared" at bounding box center [900, 226] width 44 height 9
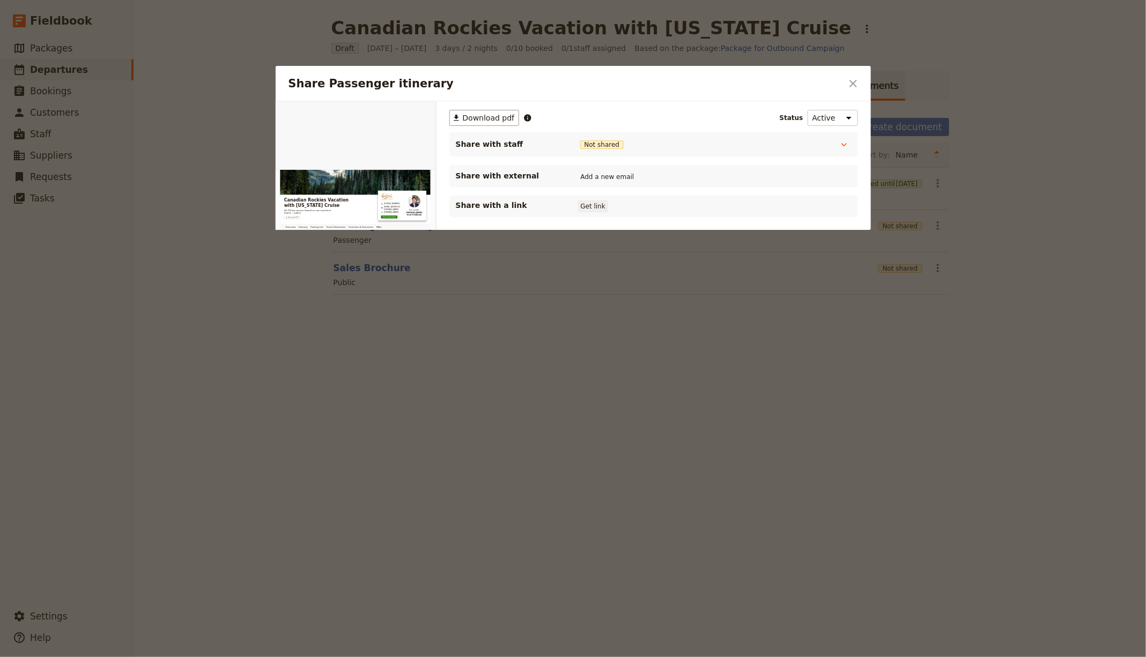
click at [597, 202] on button "Get link" at bounding box center [593, 207] width 30 height 12
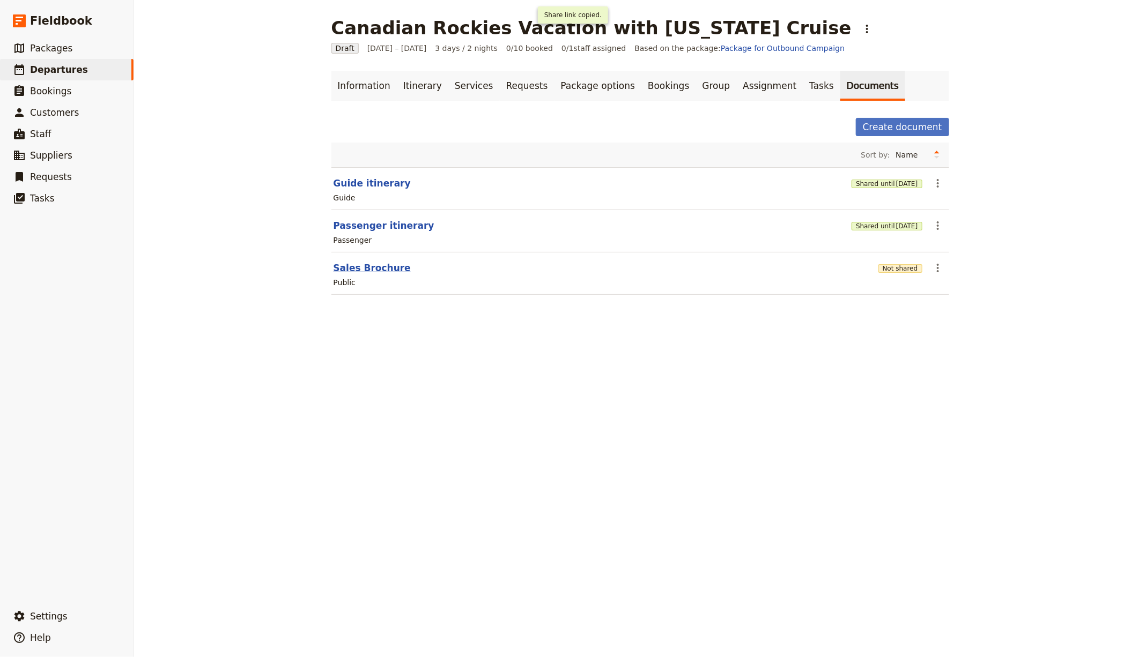
click at [334, 262] on button "Sales Brochure" at bounding box center [372, 268] width 77 height 13
select select "DEFAULT"
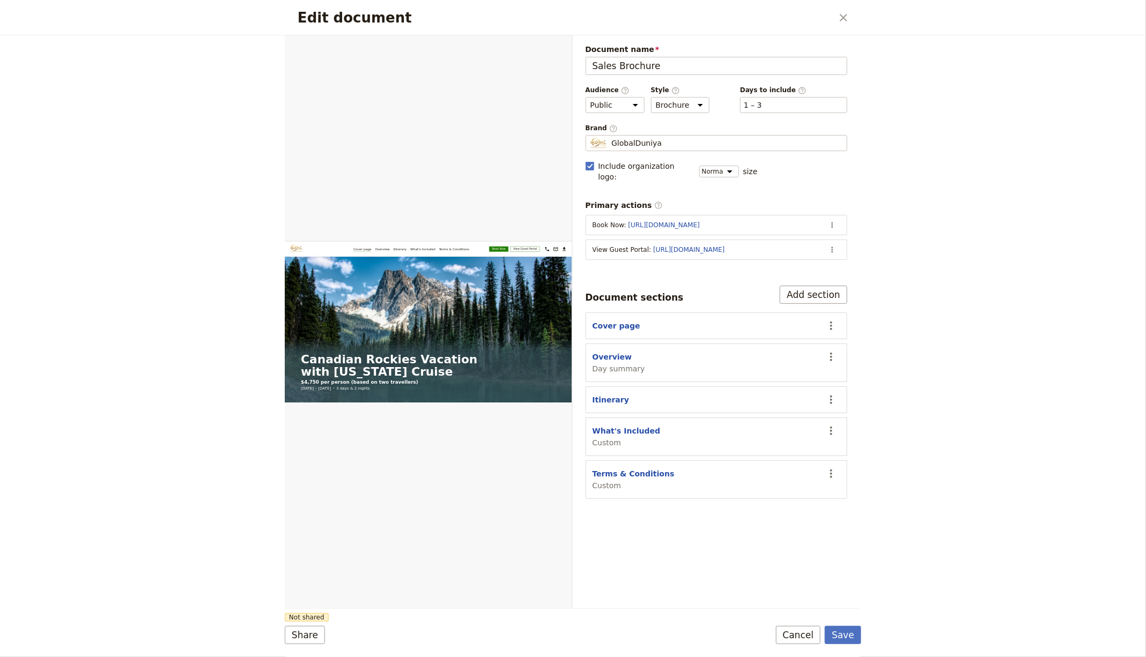
click at [842, 240] on section "View Guest Portal : [URL][DOMAIN_NAME] ​" at bounding box center [717, 250] width 262 height 20
click at [835, 246] on icon "Actions" at bounding box center [832, 250] width 9 height 9
click at [820, 256] on span "Edit action" at bounding box center [790, 259] width 87 height 11
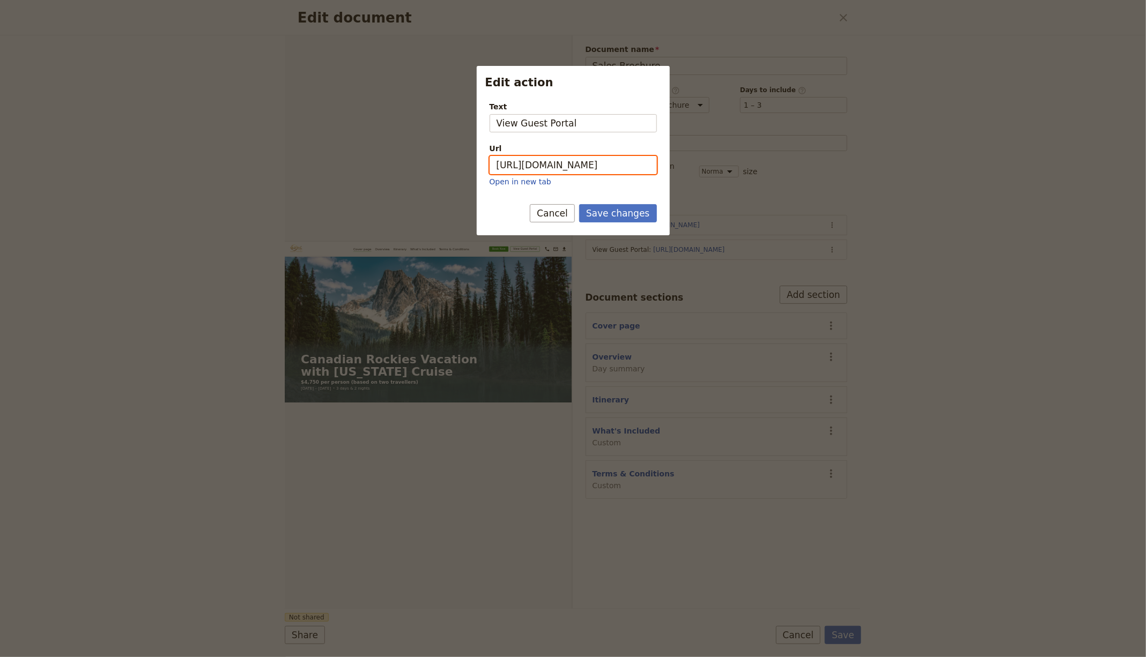
click at [597, 165] on input "[URL][DOMAIN_NAME]" at bounding box center [573, 165] width 167 height 18
paste input "4hP5cCtunI_9_Hgyr2Woc"
type input "[URL][DOMAIN_NAME]"
drag, startPoint x: 609, startPoint y: 213, endPoint x: 654, endPoint y: 232, distance: 48.3
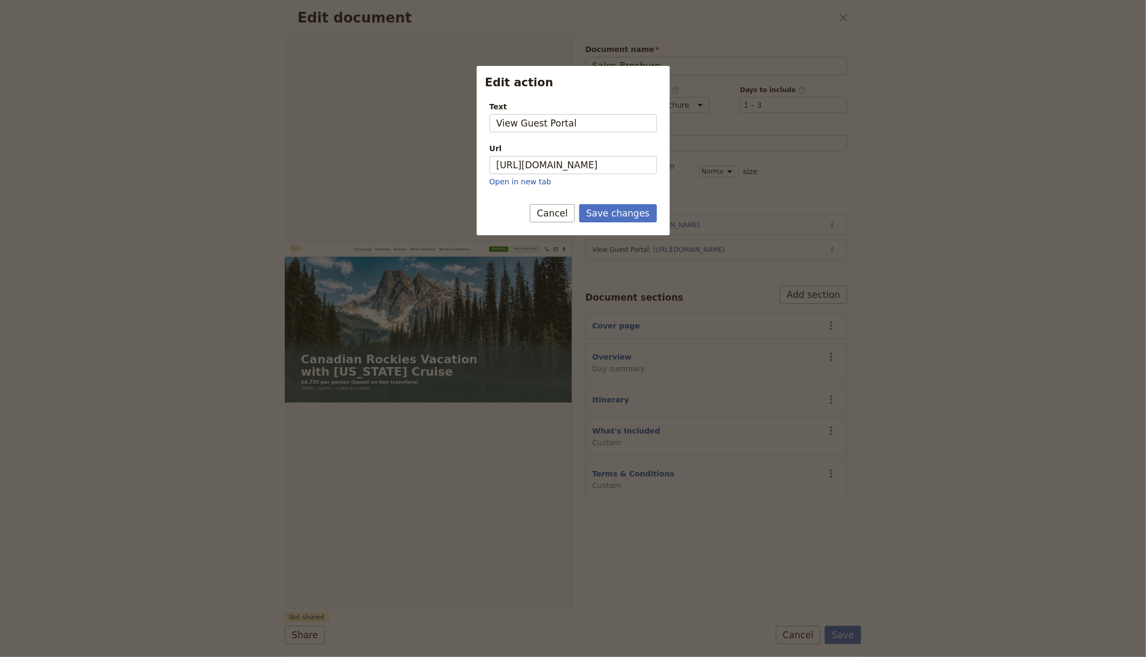
click at [609, 213] on button "Save changes" at bounding box center [618, 213] width 78 height 18
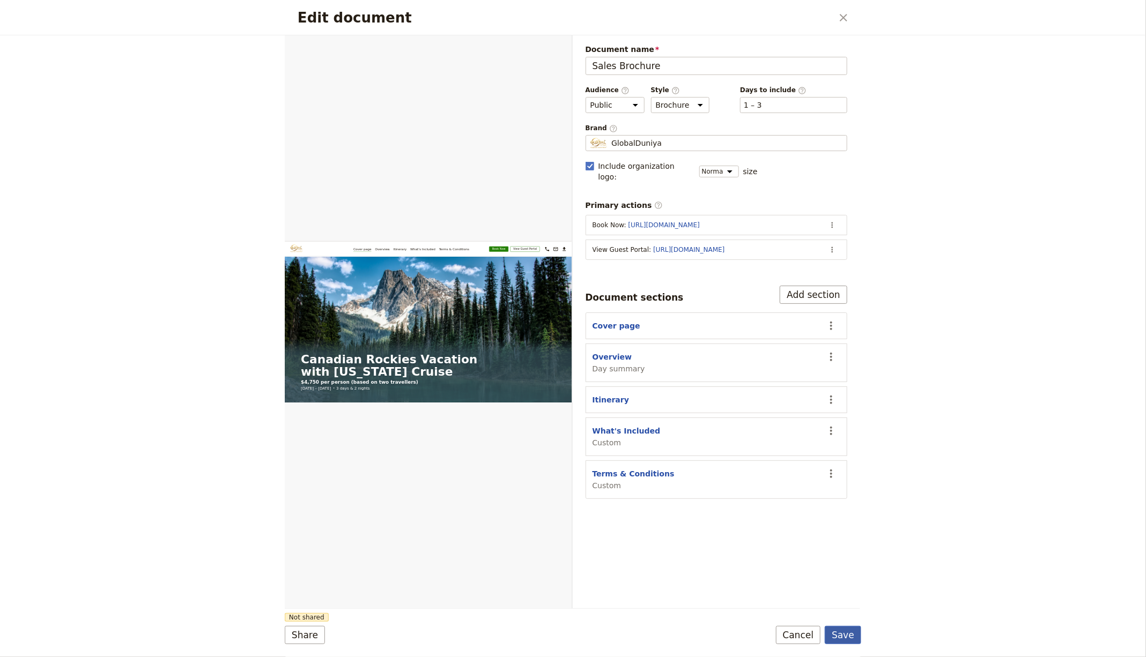
click at [850, 631] on button "Save" at bounding box center [843, 635] width 36 height 18
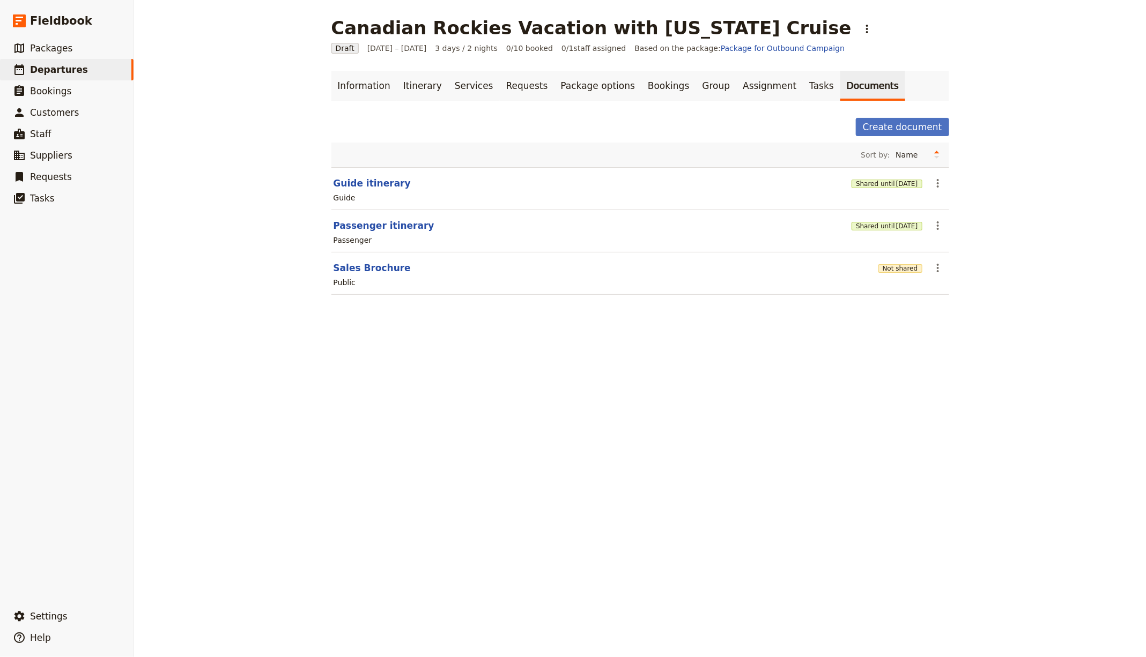
click at [887, 178] on div "Shared until [DATE]" at bounding box center [886, 183] width 70 height 11
click at [349, 180] on button "Guide itinerary" at bounding box center [372, 183] width 77 height 13
select select "STAFF"
select select "RUN_SHEET"
select select "LARGE"
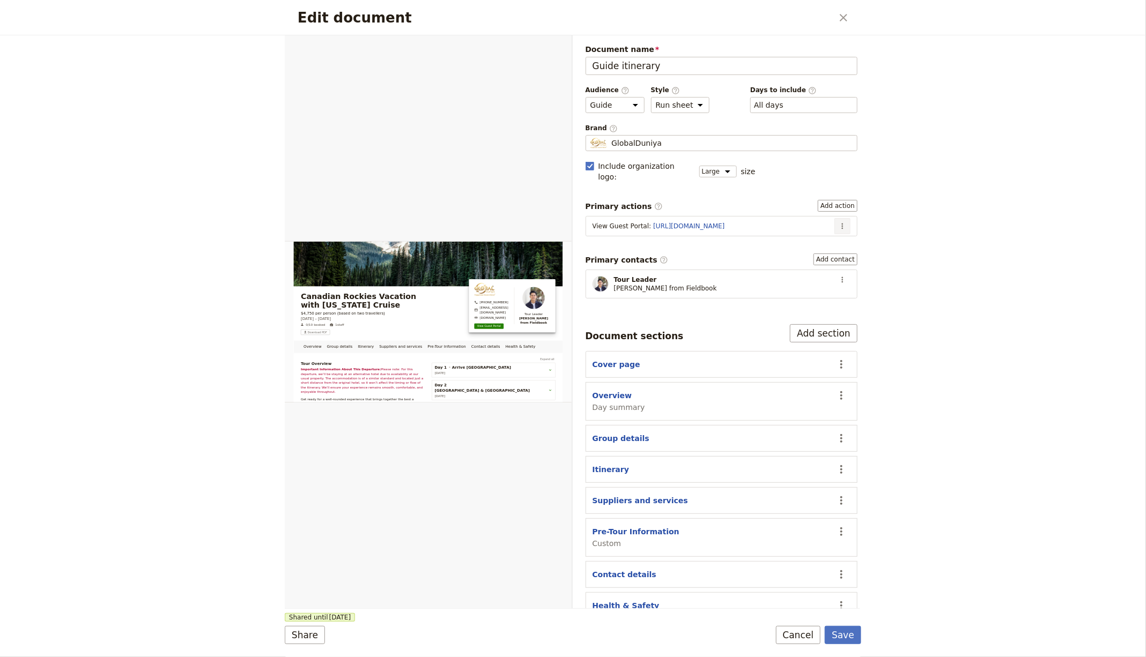
click at [838, 222] on icon "Actions" at bounding box center [842, 226] width 9 height 9
click at [822, 236] on span "Edit action" at bounding box center [806, 234] width 56 height 11
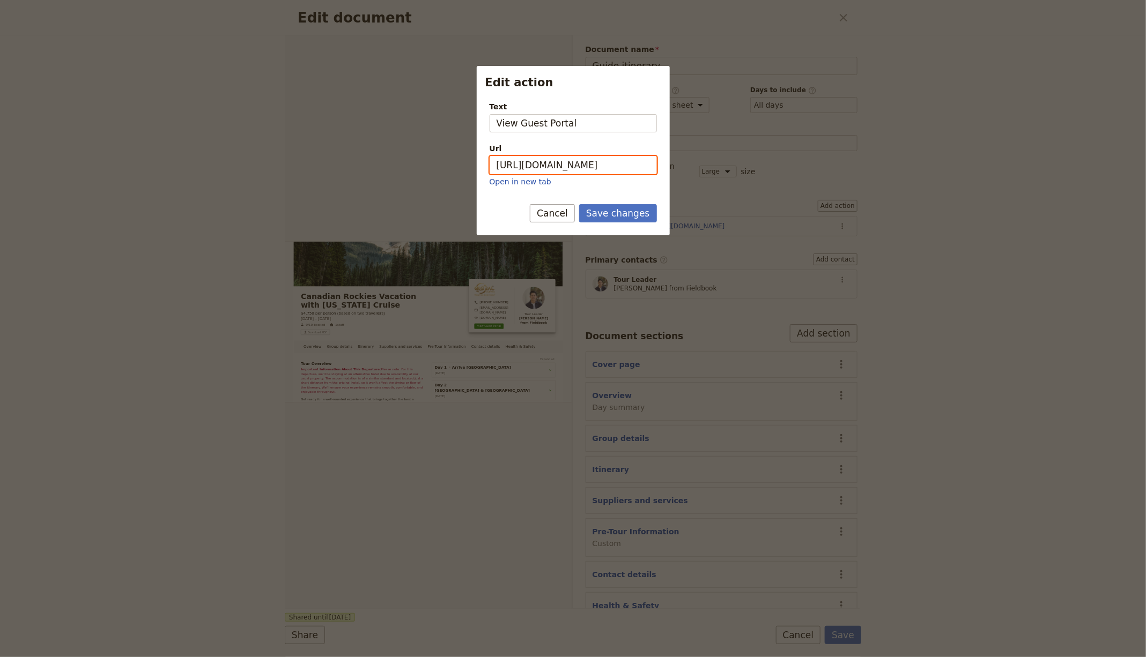
click at [645, 164] on input "[URL][DOMAIN_NAME]" at bounding box center [573, 165] width 167 height 18
paste input "4hP5cCtunI_9_Hgyr2Woc"
type input "[URL][DOMAIN_NAME]"
click at [635, 210] on button "Save changes" at bounding box center [618, 213] width 78 height 18
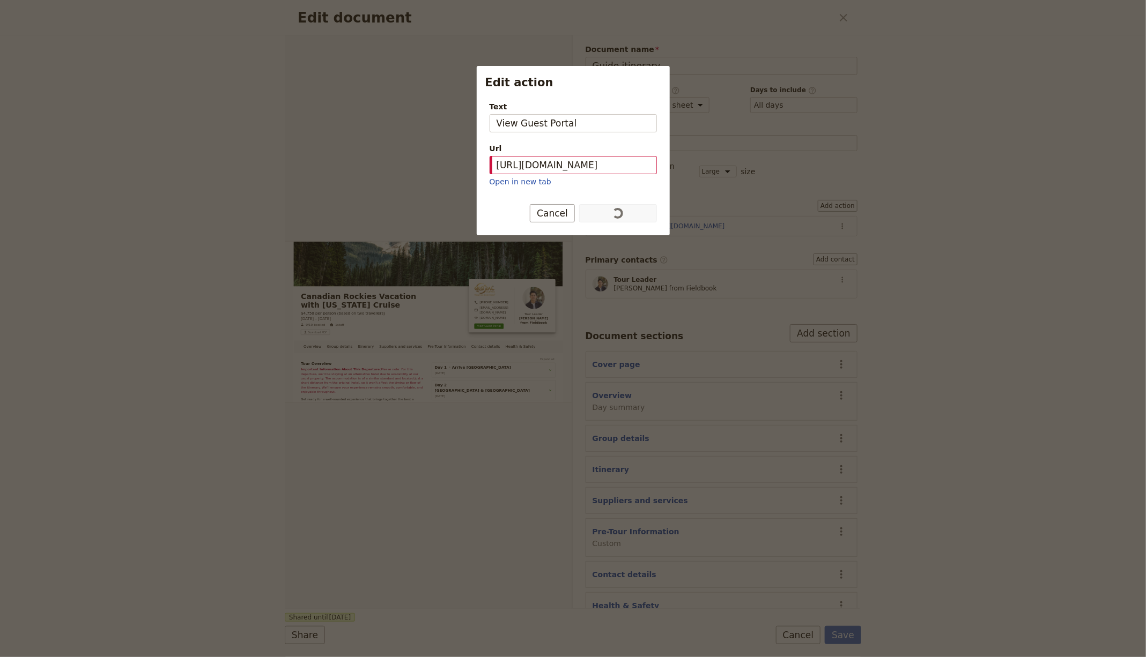
scroll to position [0, 0]
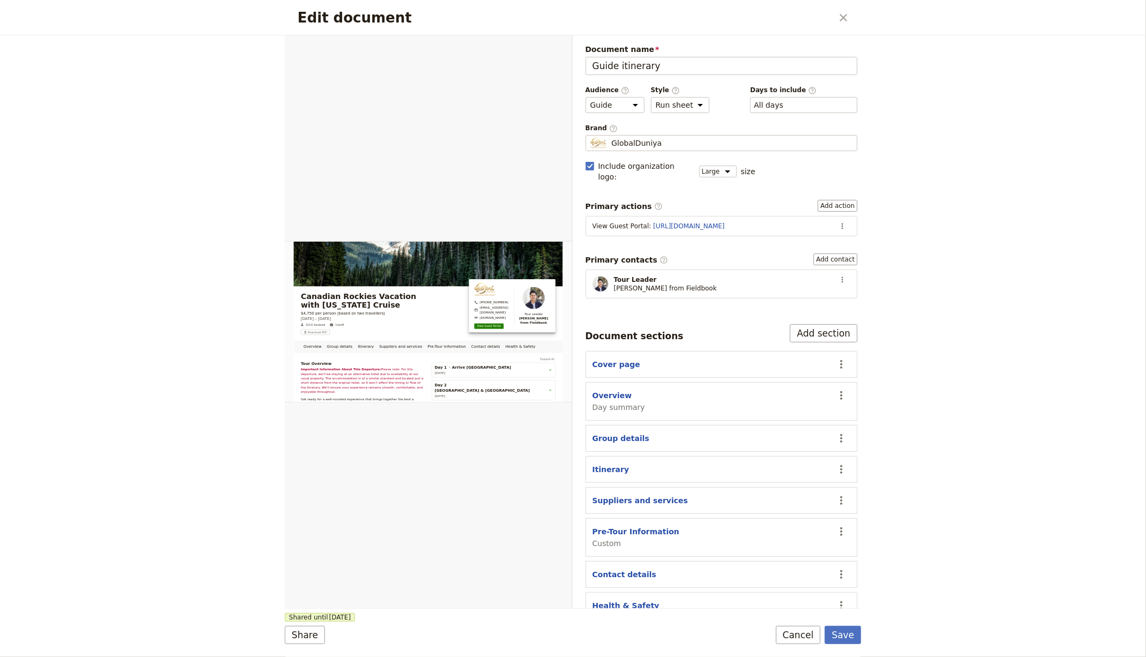
drag, startPoint x: 847, startPoint y: 640, endPoint x: 862, endPoint y: 597, distance: 45.1
click at [847, 639] on button "Save" at bounding box center [843, 635] width 36 height 18
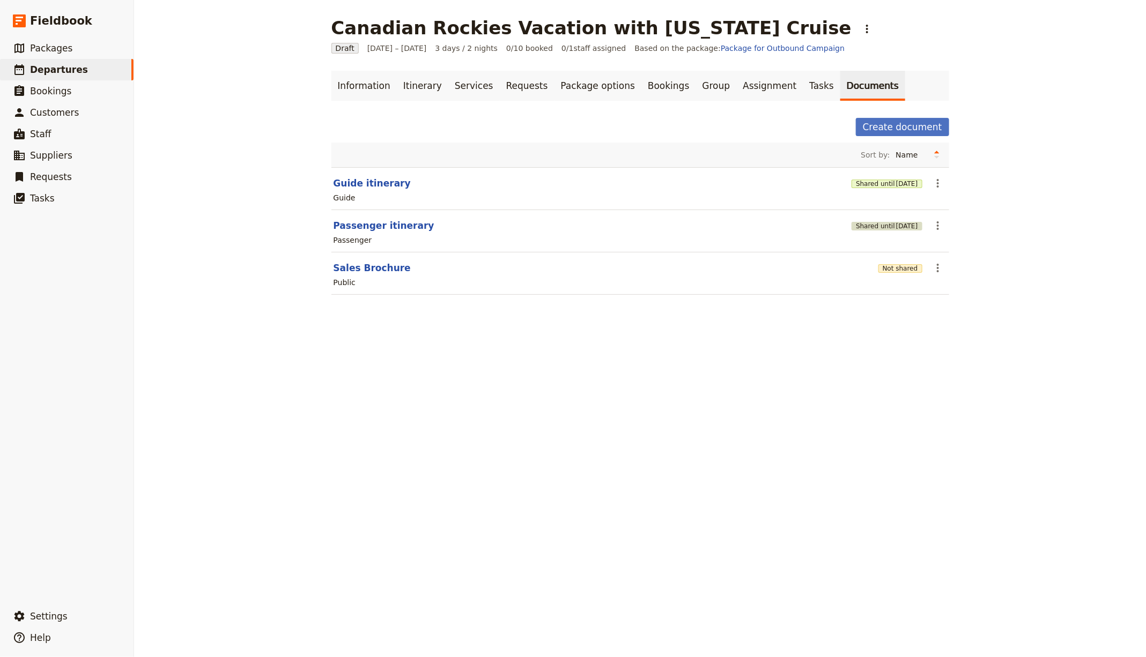
click at [896, 224] on span "[DATE]" at bounding box center [907, 226] width 22 height 9
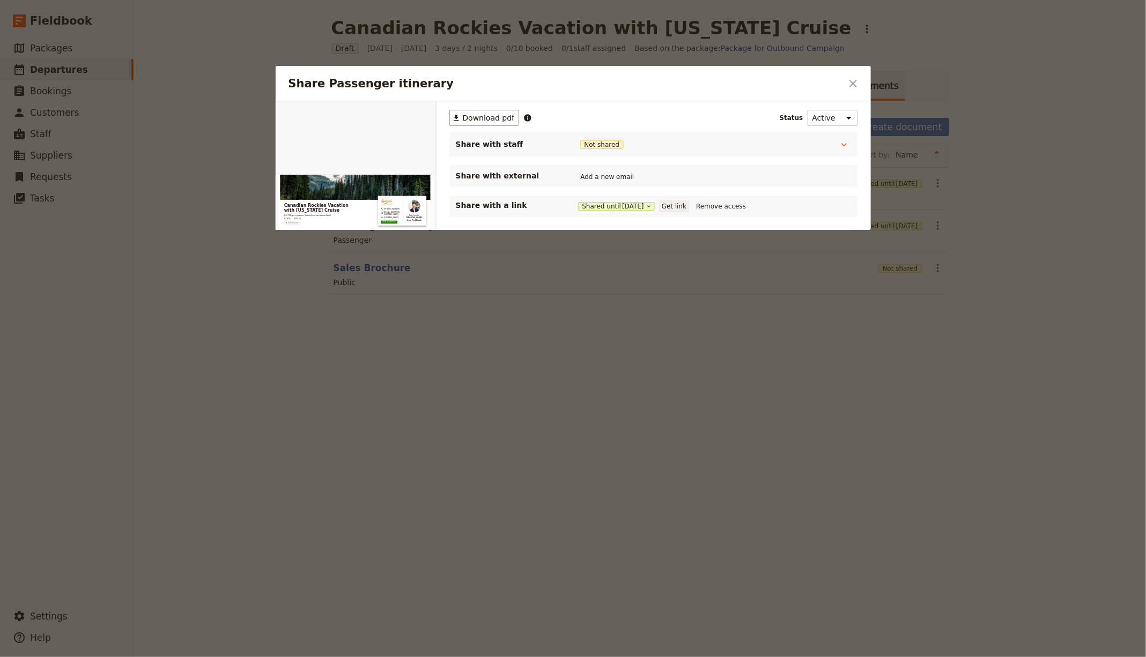
click at [681, 208] on button "Get link" at bounding box center [674, 207] width 30 height 12
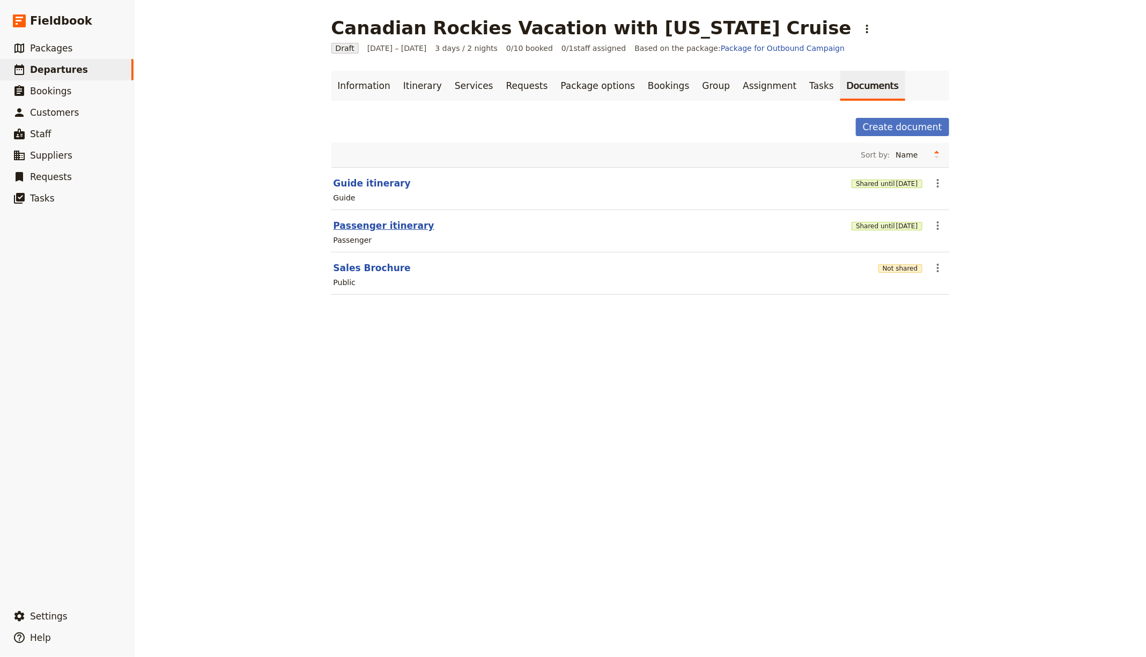
click at [356, 219] on button "Passenger itinerary" at bounding box center [384, 225] width 101 height 13
select select "PASSENGER"
select select "RUN_SHEET"
select select "LARGE"
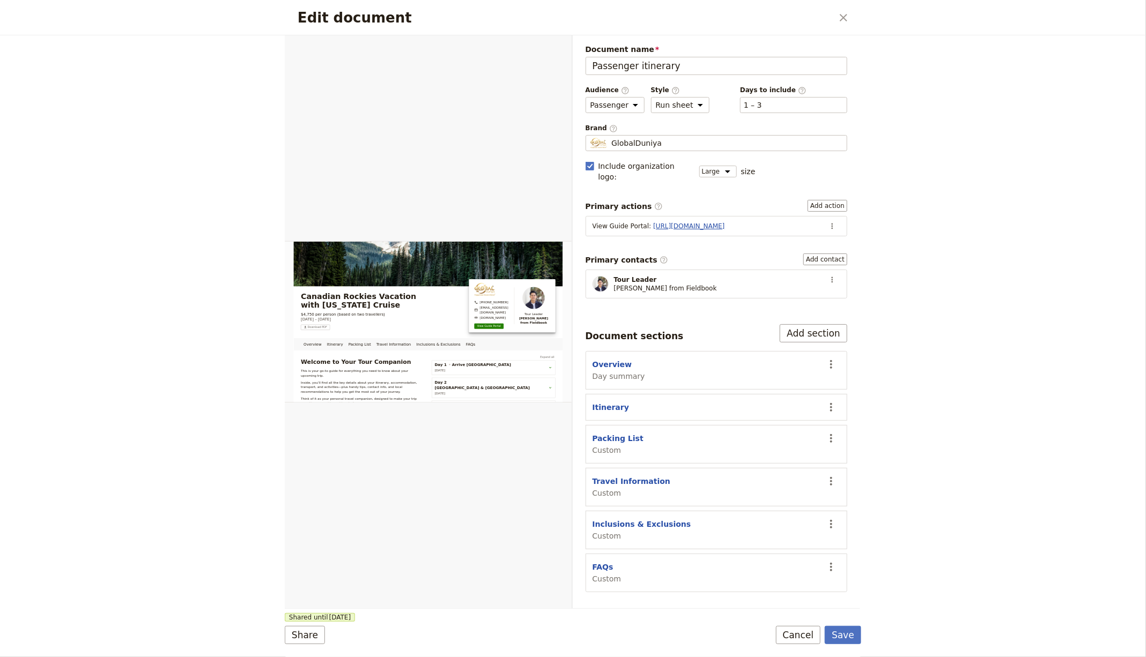
click at [724, 223] on link "[URL][DOMAIN_NAME]" at bounding box center [688, 227] width 71 height 8
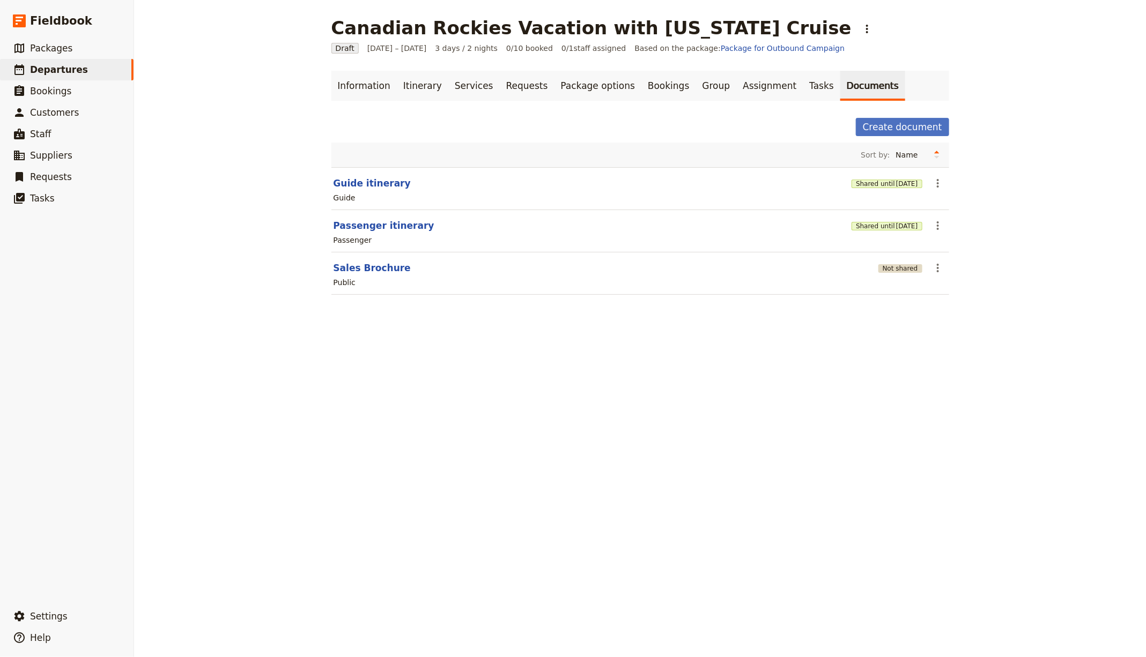
click at [903, 267] on button "Not shared" at bounding box center [900, 268] width 44 height 9
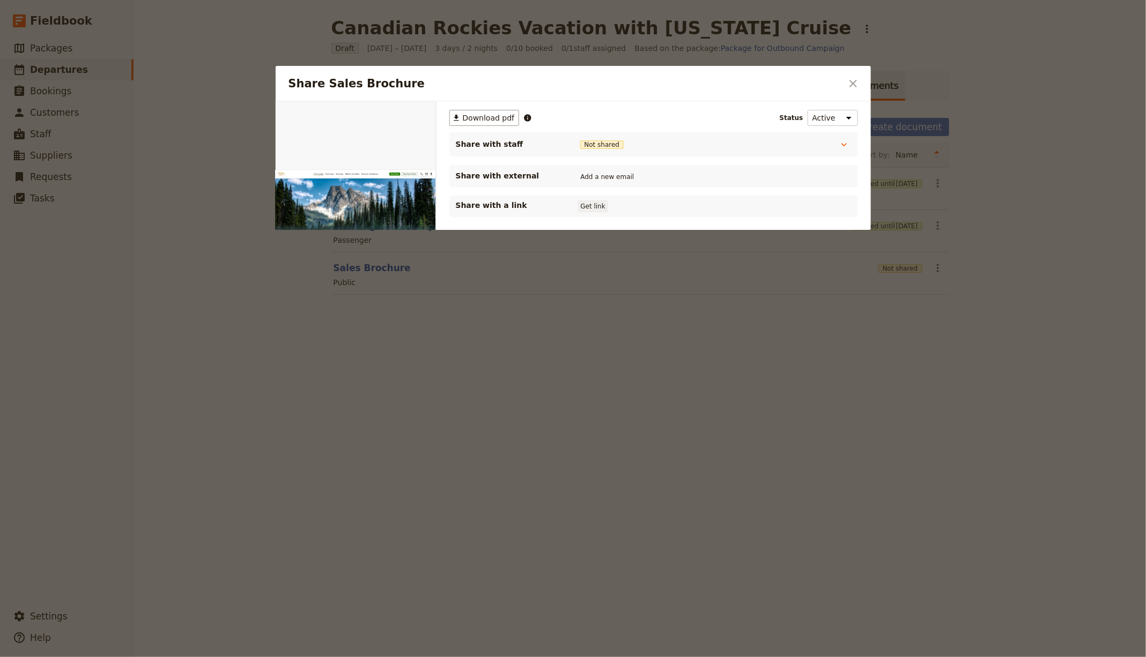
click at [598, 204] on button "Get link" at bounding box center [593, 207] width 30 height 12
drag, startPoint x: 978, startPoint y: 324, endPoint x: 881, endPoint y: 260, distance: 116.4
click at [978, 324] on div at bounding box center [573, 328] width 1146 height 657
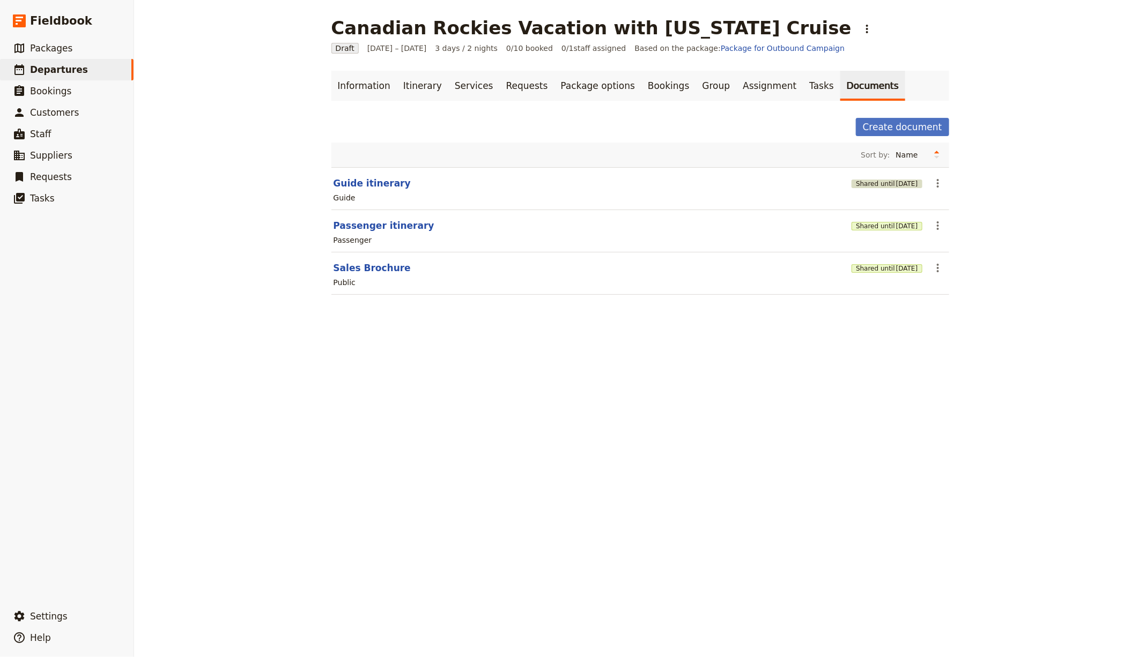
click at [896, 180] on span "[DATE]" at bounding box center [907, 184] width 22 height 9
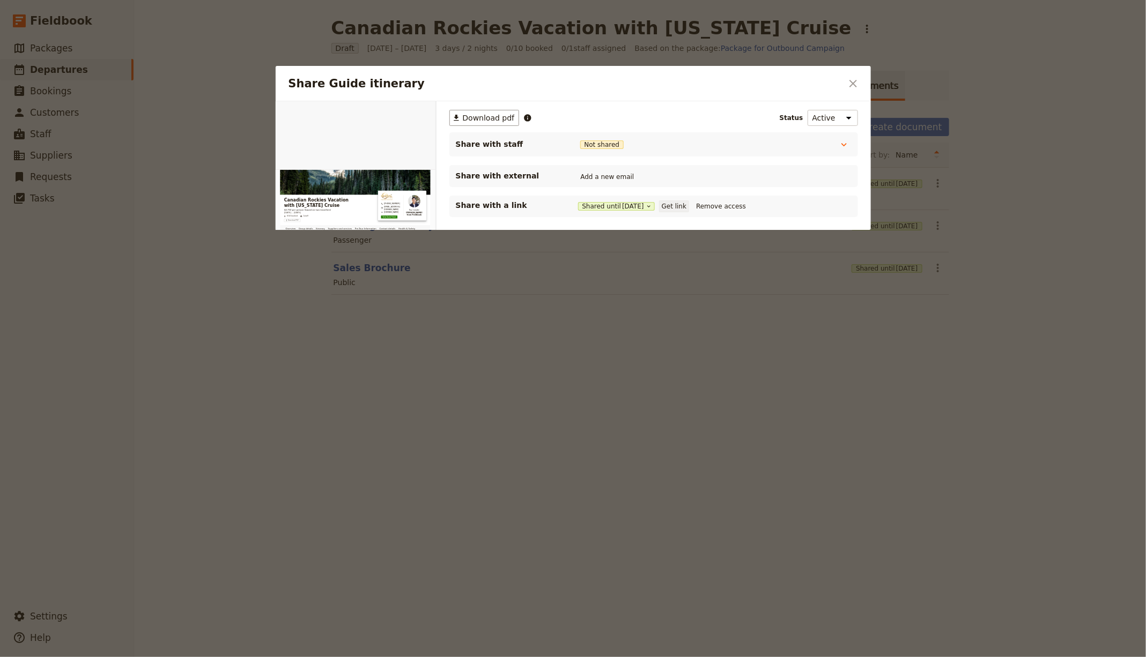
click at [680, 203] on button "Get link" at bounding box center [674, 207] width 30 height 12
drag, startPoint x: 749, startPoint y: 369, endPoint x: 691, endPoint y: 167, distance: 209.6
click at [749, 369] on div at bounding box center [573, 328] width 1146 height 657
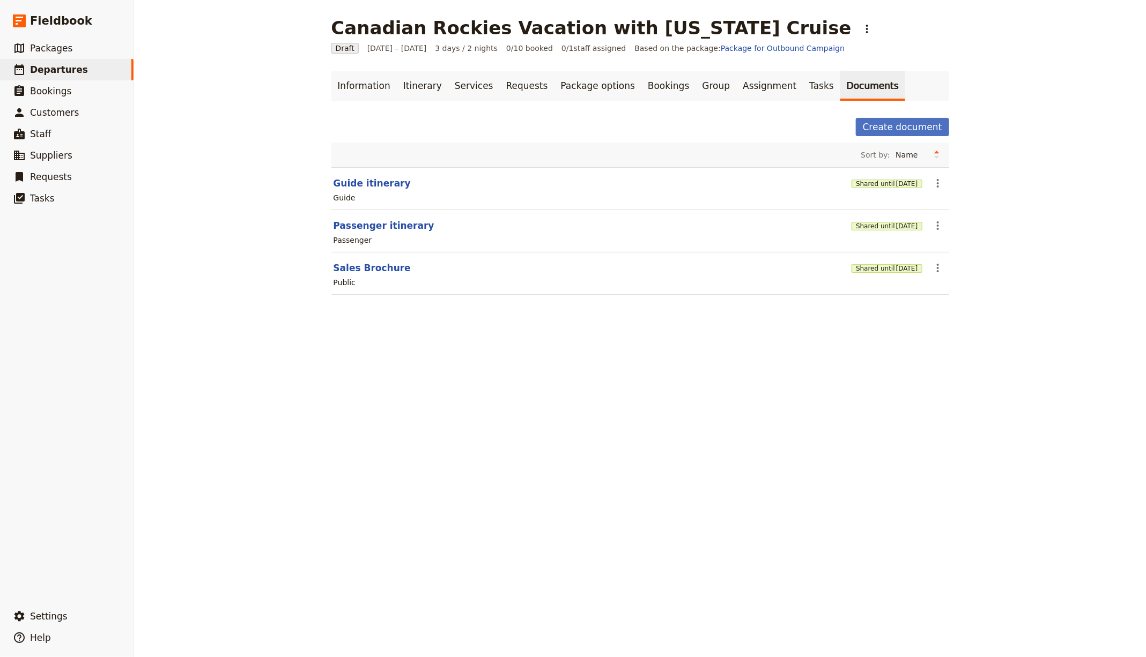
click at [753, 17] on main "Canadian Rockies Vacation with [US_STATE] Cruise ​ Draft [DATE] – [DATE] 3 days…" at bounding box center [639, 162] width 643 height 325
click at [861, 29] on icon "Actions" at bounding box center [867, 29] width 13 height 13
click at [762, 27] on div "Canadian Rockies Vacation with [US_STATE] Cruise ​" at bounding box center [640, 27] width 618 height 21
click at [643, 80] on link "Bookings" at bounding box center [668, 86] width 54 height 30
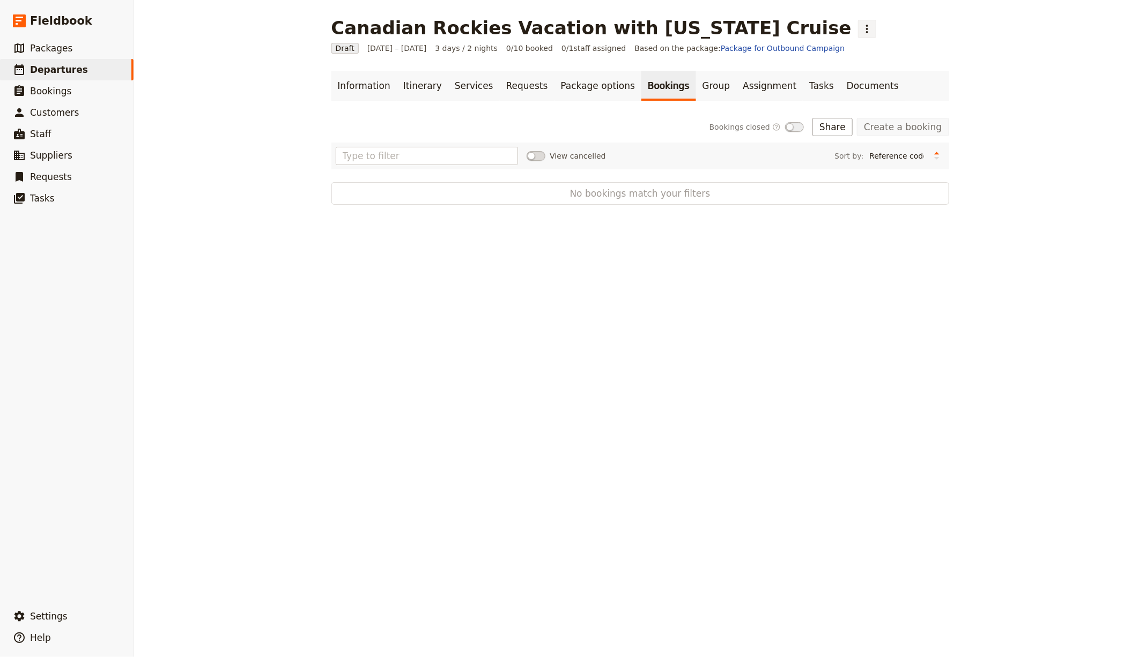
click at [858, 28] on button "​" at bounding box center [867, 29] width 18 height 18
click at [750, 81] on span "Schedule departure" at bounding box center [757, 85] width 74 height 11
click at [812, 127] on button "Import bookings" at bounding box center [809, 127] width 88 height 18
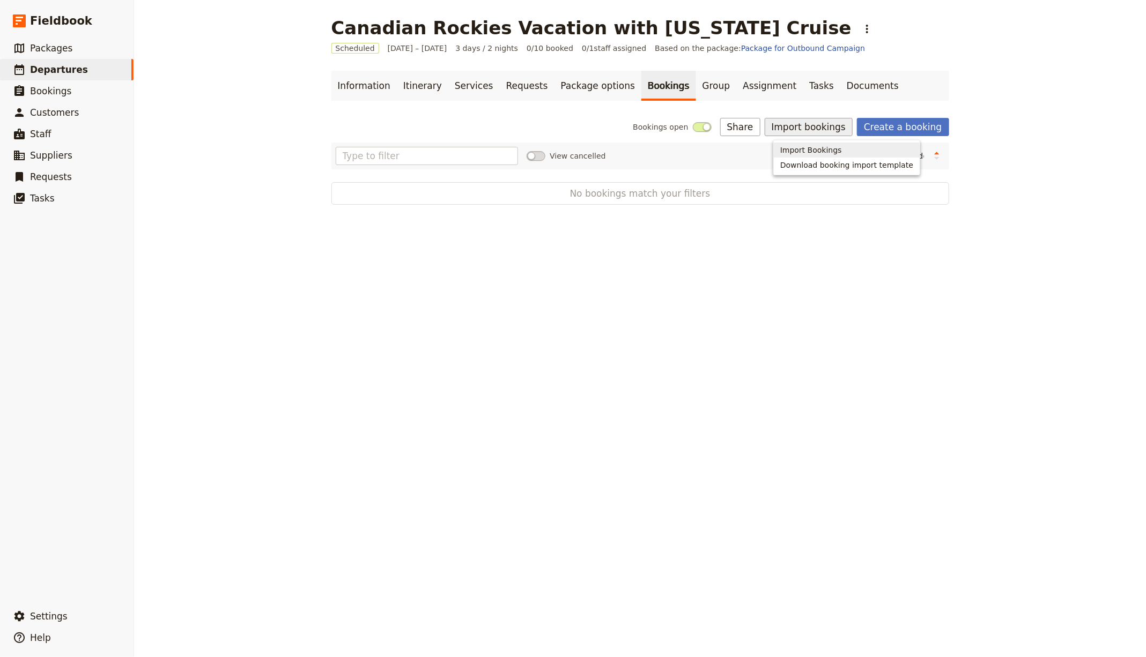
click at [824, 146] on span "Import Bookings" at bounding box center [811, 150] width 62 height 11
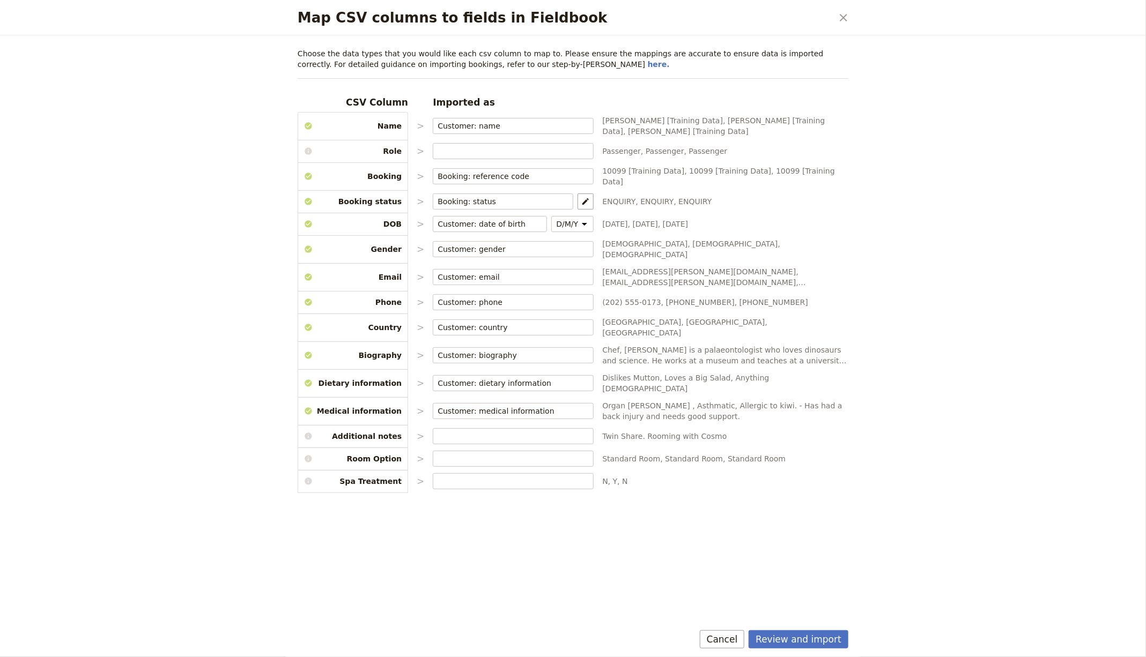
click at [804, 636] on button "Review and import" at bounding box center [799, 640] width 100 height 18
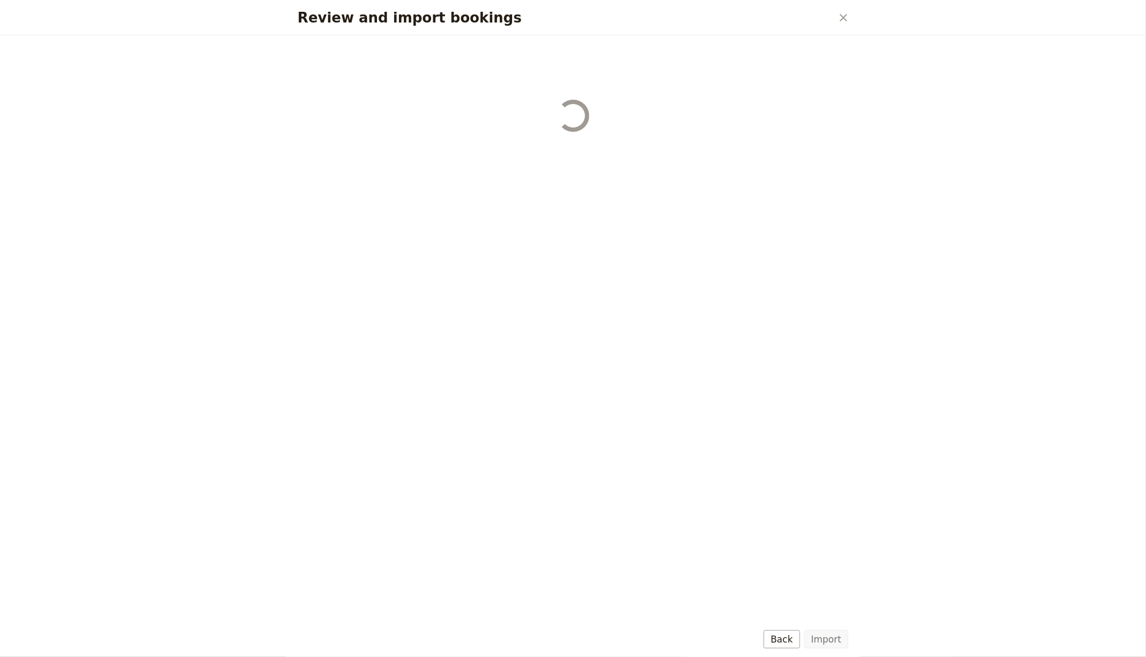
select select "655d56b39948720cb8e55355"
select select "655d57ca9948720cb8e553ec"
select select "655d57fa9948720cb8e553f3"
select select "655d58079948720cb8e553fa"
select select "655d584c9948720cb8e55401"
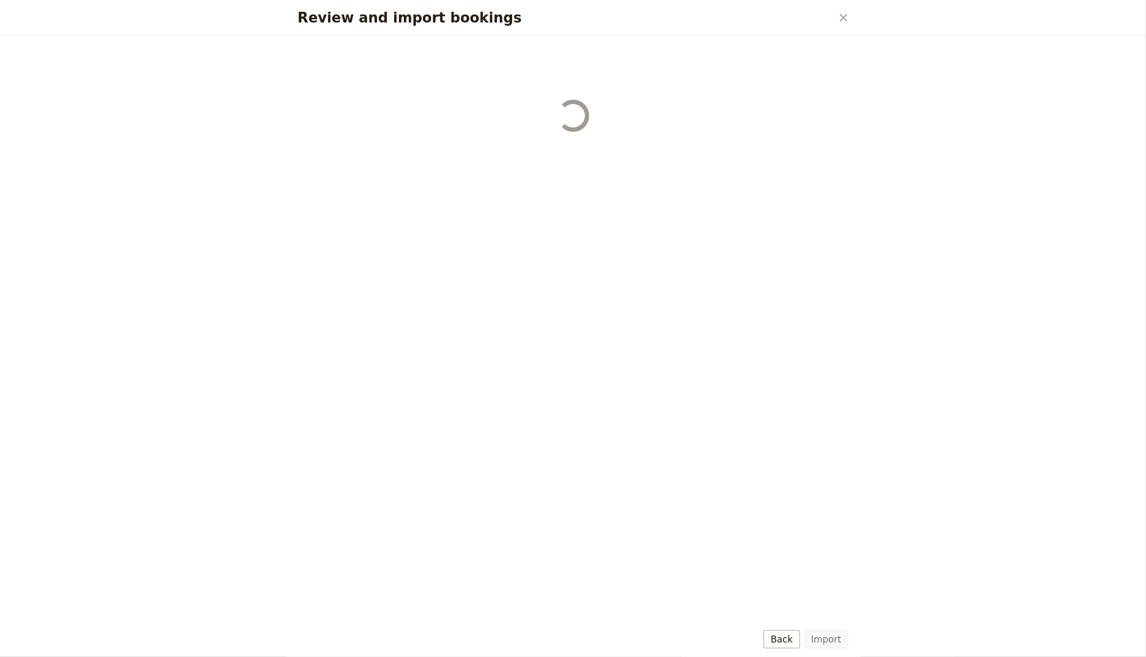
select select "655d58679948720cb8e5540d"
select select "650e6b6659641ed5ee156647"
select select "650e6b4b59641ed5ee156605"
select select "650e2104408bbede5b0c60fd"
select select "650e1d73408bbede5b0c60a6"
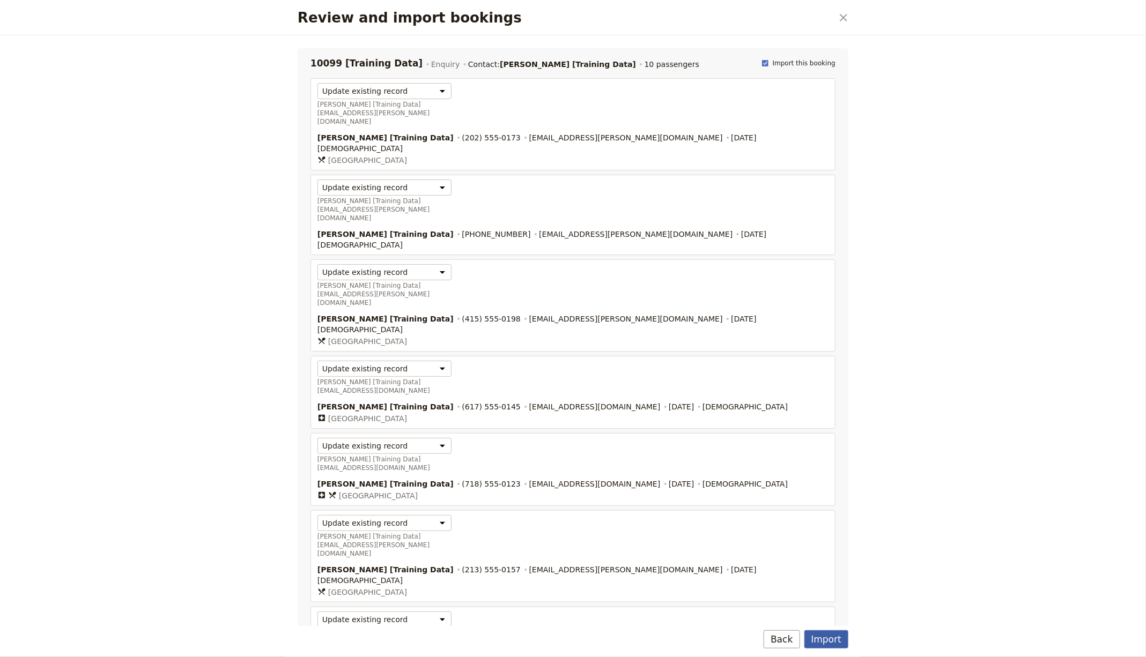
click at [840, 637] on button "Import" at bounding box center [826, 640] width 44 height 18
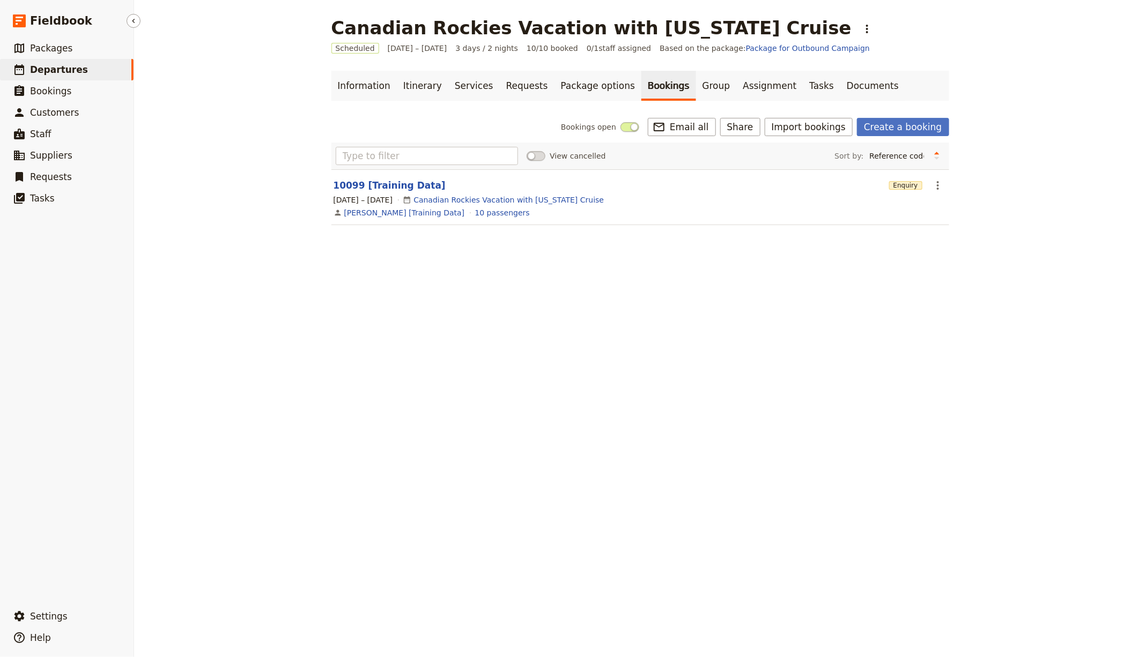
click at [66, 69] on span "Departures" at bounding box center [59, 69] width 58 height 11
select select "CREATED_AT"
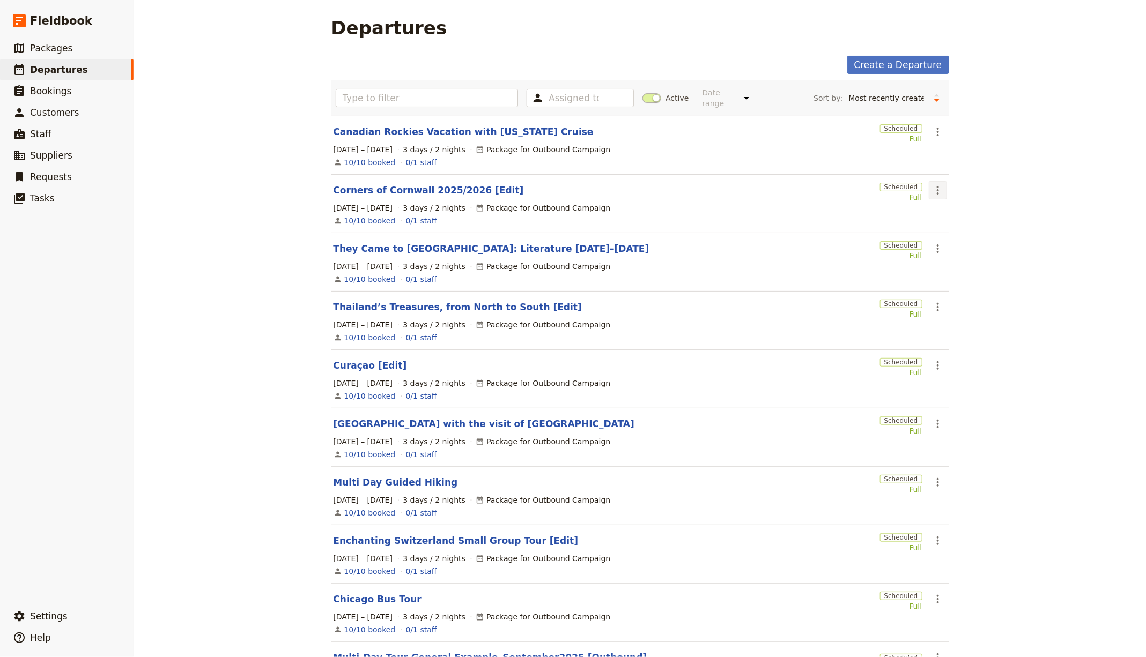
click at [940, 197] on button "​" at bounding box center [938, 190] width 18 height 18
click at [937, 186] on icon "Actions" at bounding box center [937, 190] width 13 height 13
click at [938, 184] on icon "Actions" at bounding box center [937, 190] width 13 height 13
click at [958, 225] on span "Clone this departure" at bounding box center [969, 227] width 77 height 11
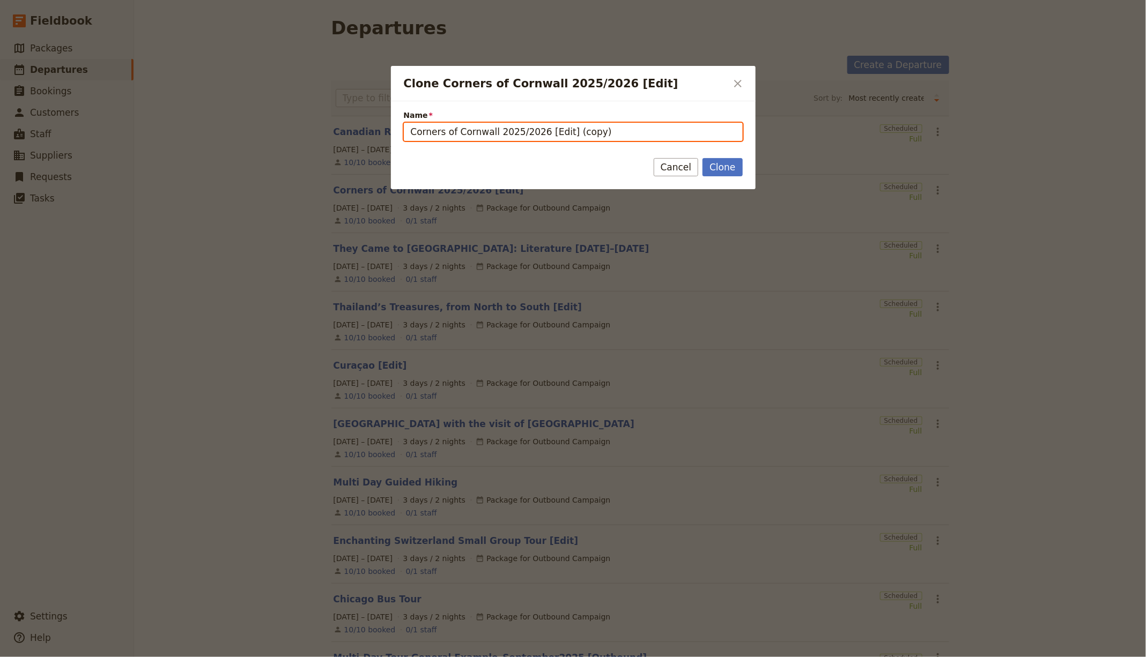
drag, startPoint x: 540, startPoint y: 132, endPoint x: 330, endPoint y: 125, distance: 210.3
click at [313, 657] on div "Clone Corners of Cornwall 2025/2026 [Edit] ​ Name Corners of [GEOGRAPHIC_DATA] …" at bounding box center [573, 657] width 1146 height 0
paste input "[GEOGRAPHIC_DATA], [GEOGRAPHIC_DATA] & Tobermory"
drag, startPoint x: 649, startPoint y: 131, endPoint x: 714, endPoint y: 106, distance: 69.8
click at [623, 131] on input "[GEOGRAPHIC_DATA], [GEOGRAPHIC_DATA] & Tobermory [Edit] (copy)" at bounding box center [573, 132] width 339 height 18
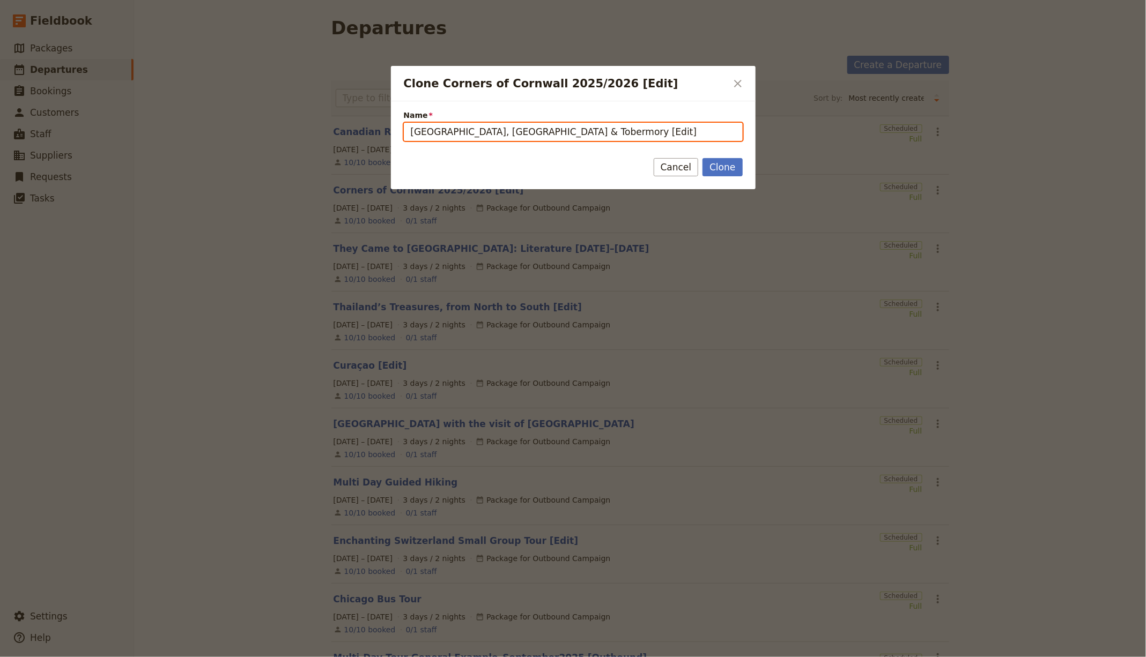
type input "[GEOGRAPHIC_DATA], [GEOGRAPHIC_DATA] & Tobermory [Edit]"
click at [702, 158] on button "Clone" at bounding box center [722, 167] width 40 height 18
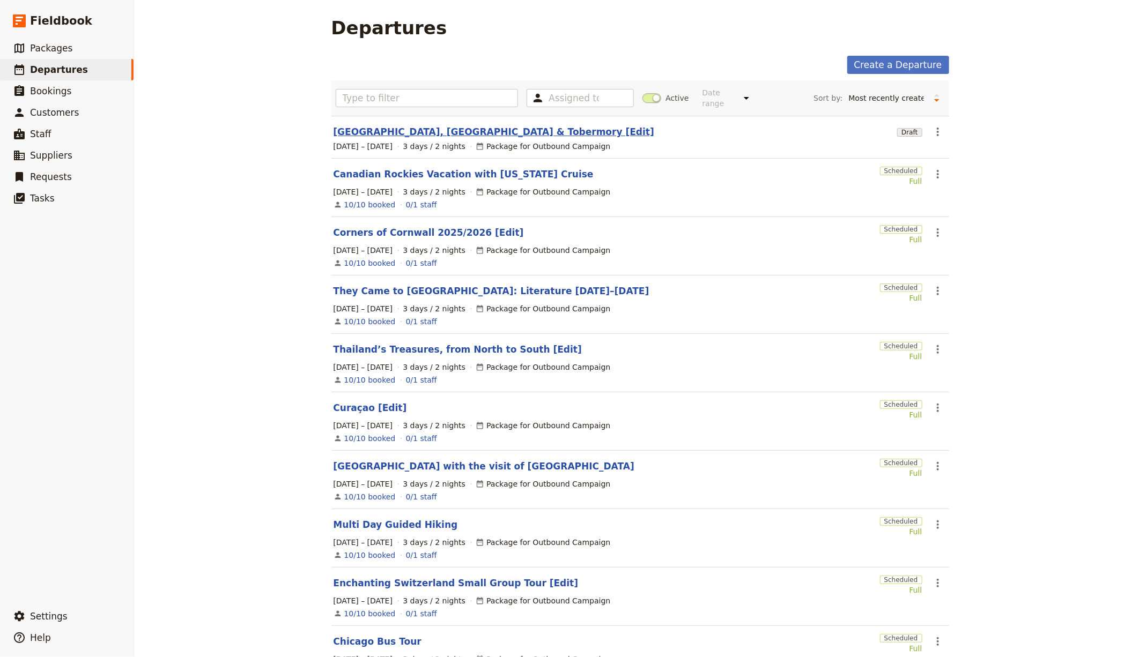
click at [466, 125] on link "[GEOGRAPHIC_DATA], [GEOGRAPHIC_DATA] & Tobermory [Edit]" at bounding box center [494, 131] width 321 height 13
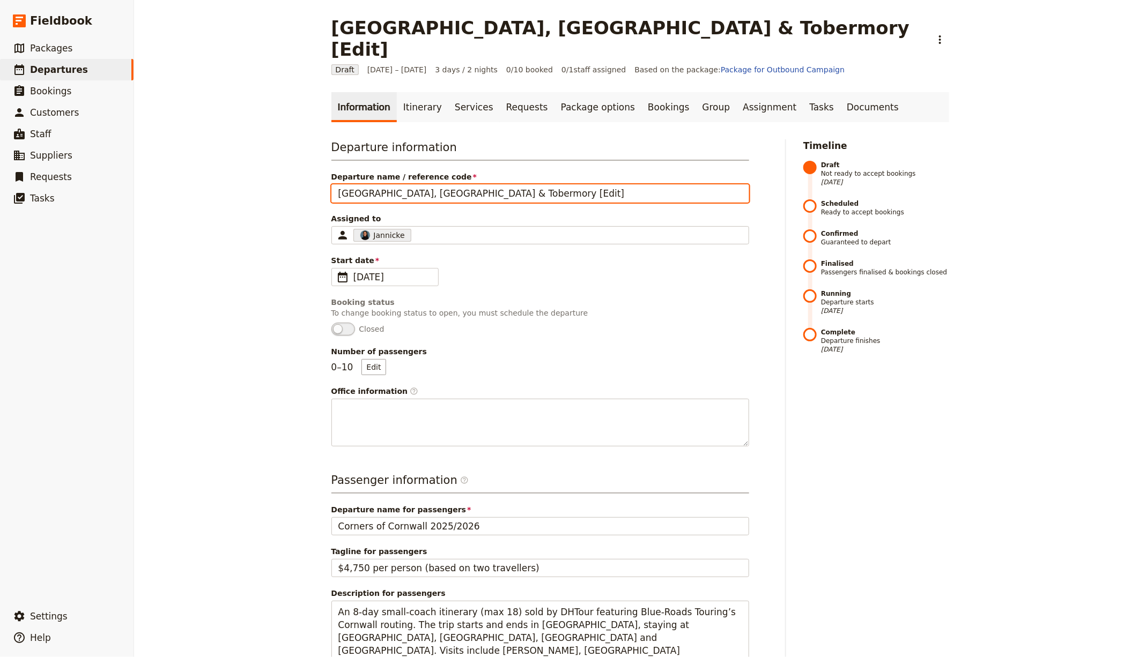
drag, startPoint x: 521, startPoint y: 173, endPoint x: 213, endPoint y: 180, distance: 308.4
click at [198, 156] on div "[GEOGRAPHIC_DATA], [GEOGRAPHIC_DATA] & Tobermory [Edit] ​ Draft [DATE] – [DATE]…" at bounding box center [640, 328] width 1012 height 657
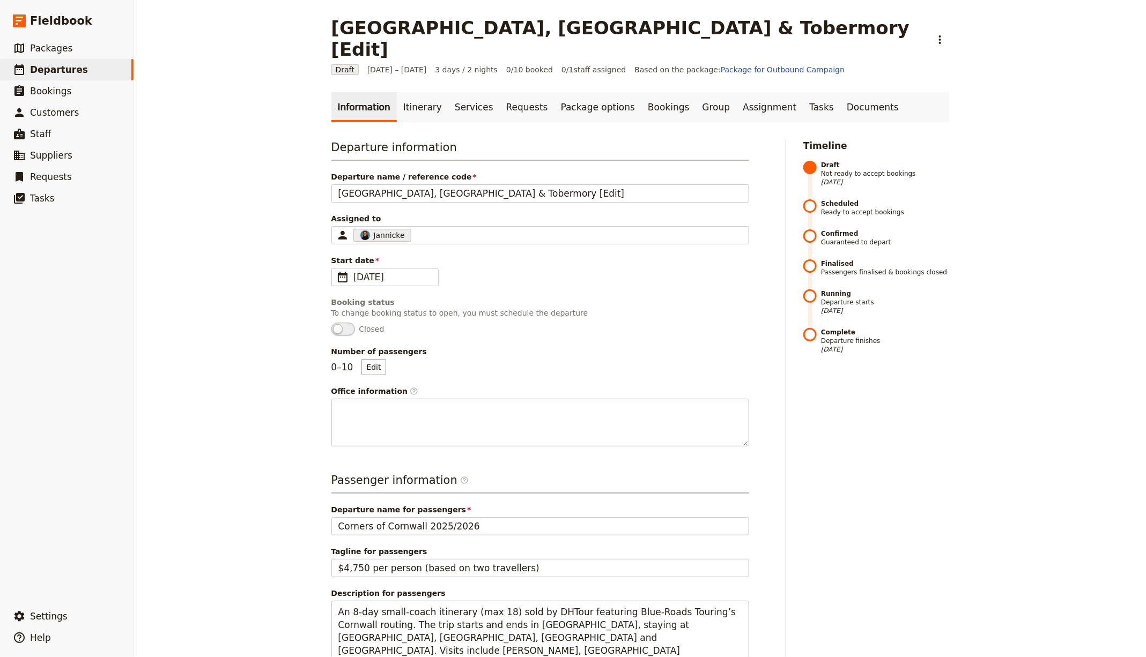
click at [469, 505] on span "Departure name for passengers" at bounding box center [540, 510] width 418 height 11
click at [469, 517] on input "Corners of Cornwall 2025/2026" at bounding box center [540, 526] width 418 height 18
click at [466, 517] on input "Corners of Cornwall 2025/2026" at bounding box center [540, 526] width 418 height 18
paste input "[GEOGRAPHIC_DATA], [GEOGRAPHIC_DATA] & Tobermory"
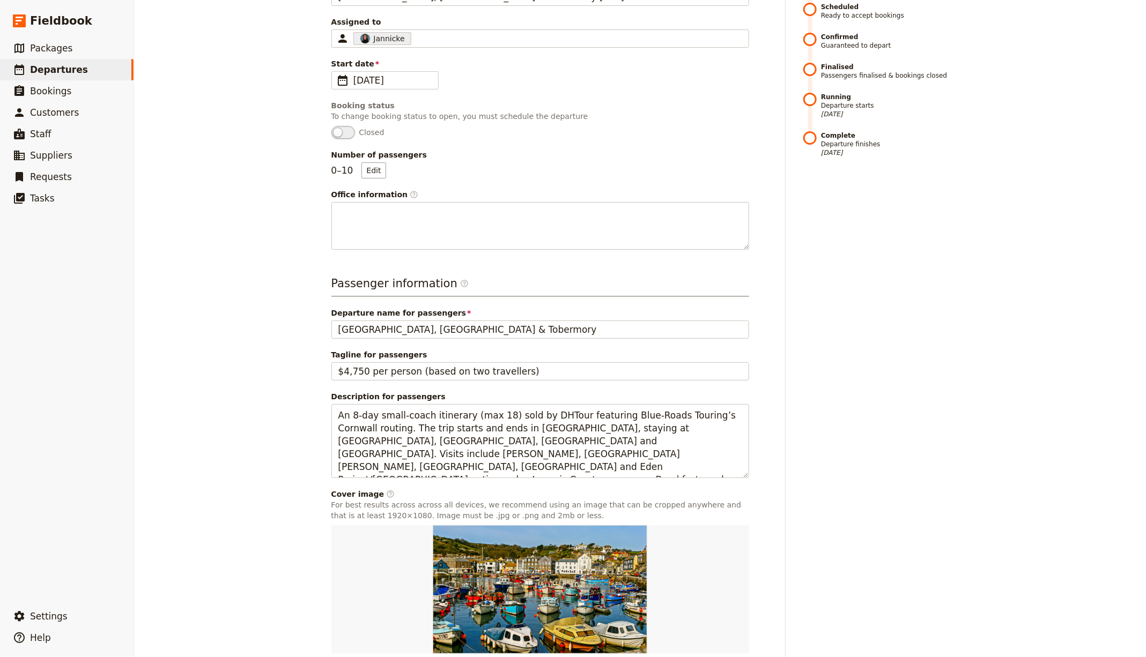
scroll to position [243, 0]
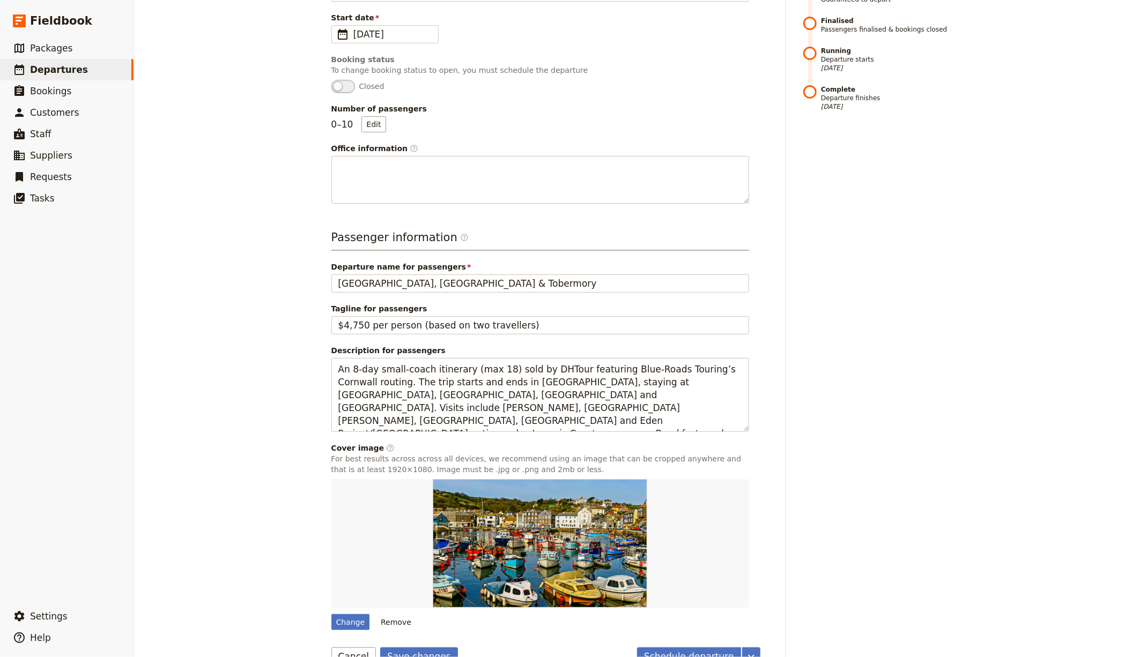
click at [429, 269] on div "Departure name for passengers [GEOGRAPHIC_DATA], [GEOGRAPHIC_DATA] & Tobermory" at bounding box center [540, 277] width 418 height 31
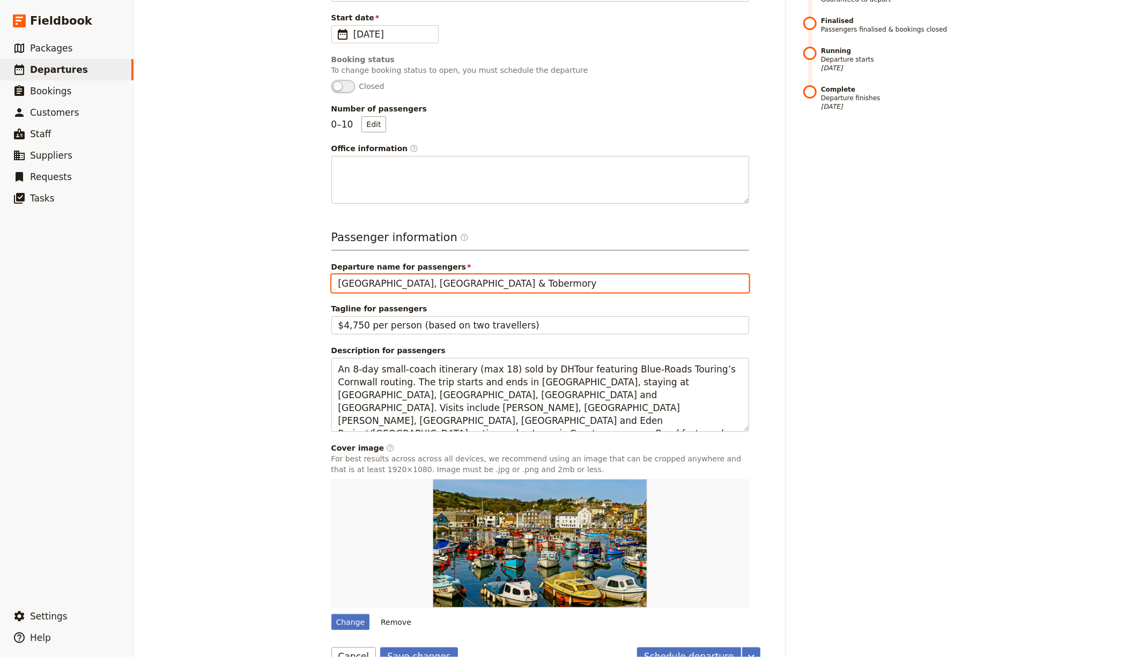
click at [435, 275] on input "[GEOGRAPHIC_DATA], [GEOGRAPHIC_DATA] & Tobermory" at bounding box center [540, 284] width 418 height 18
paste input "5-day motorcoach tour from [GEOGRAPHIC_DATA] featuring Science North IMAX, the …"
type input "[GEOGRAPHIC_DATA], [GEOGRAPHIC_DATA] & Tobermory"
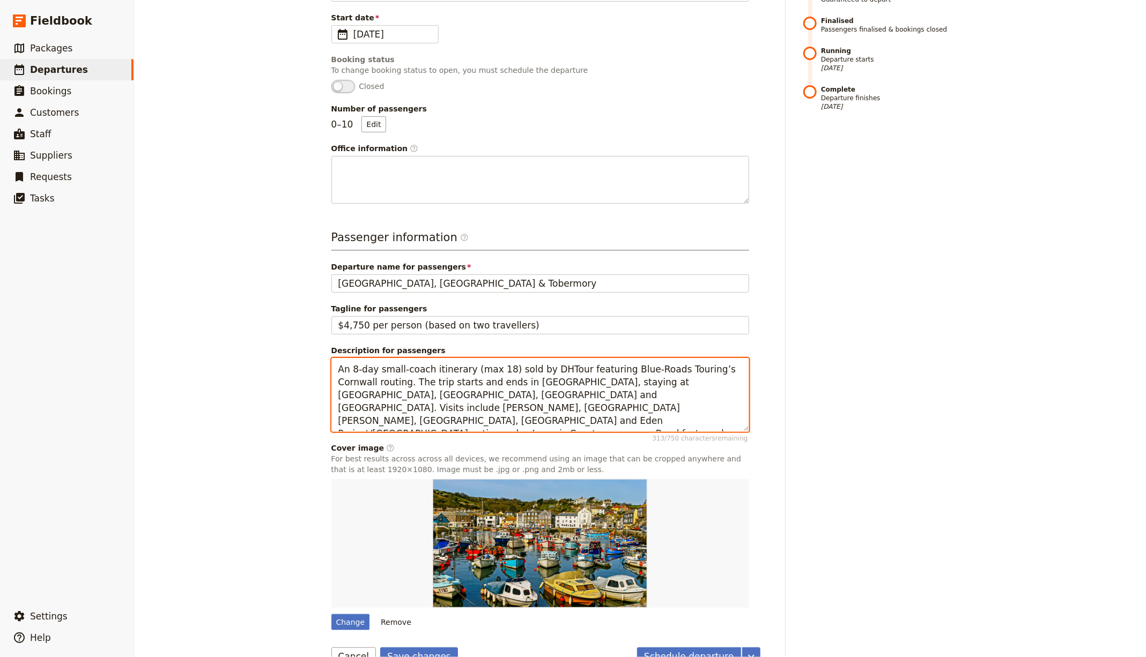
click at [470, 403] on textarea "An 8-day small-coach itinerary (max 18) sold by DHTour featuring Blue-Roads Tou…" at bounding box center [540, 394] width 418 height 73
paste textarea "5-day motorcoach tour from [GEOGRAPHIC_DATA] featuring Science North IMAX, the …"
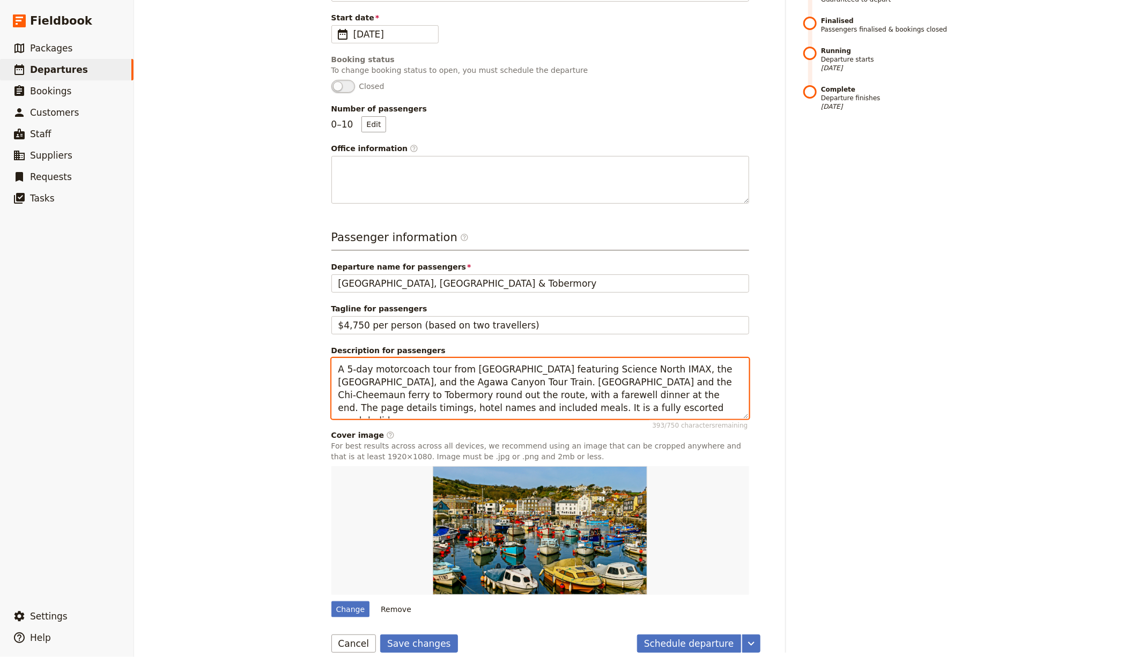
scroll to position [231, 0]
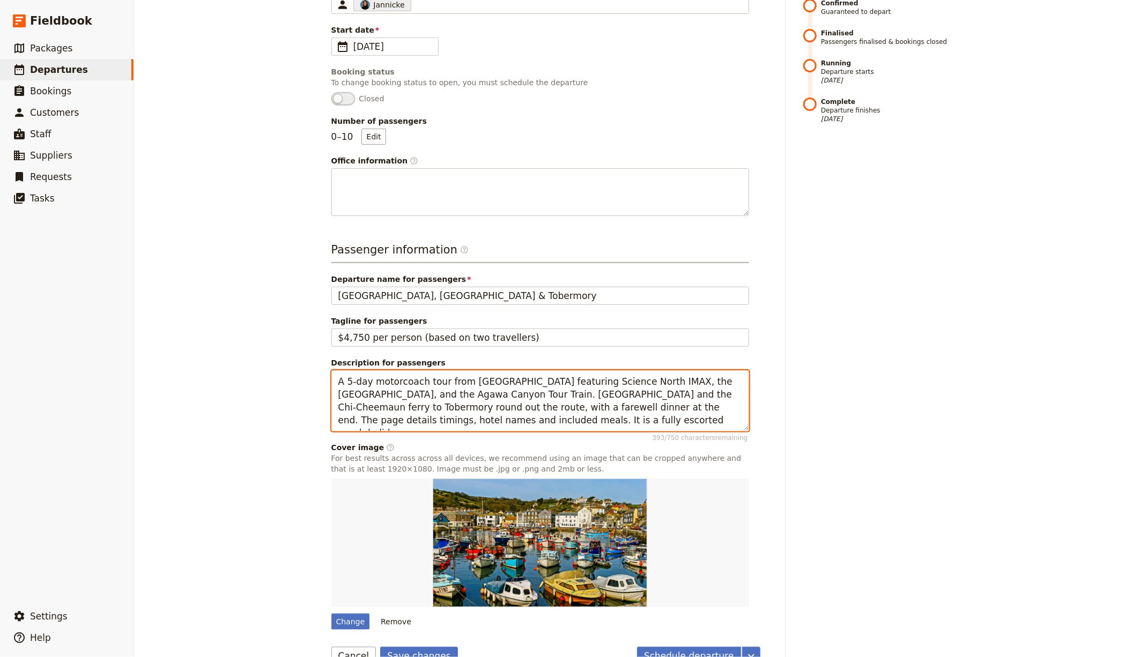
type textarea "A 5-day motorcoach tour from [GEOGRAPHIC_DATA] featuring Science North IMAX, th…"
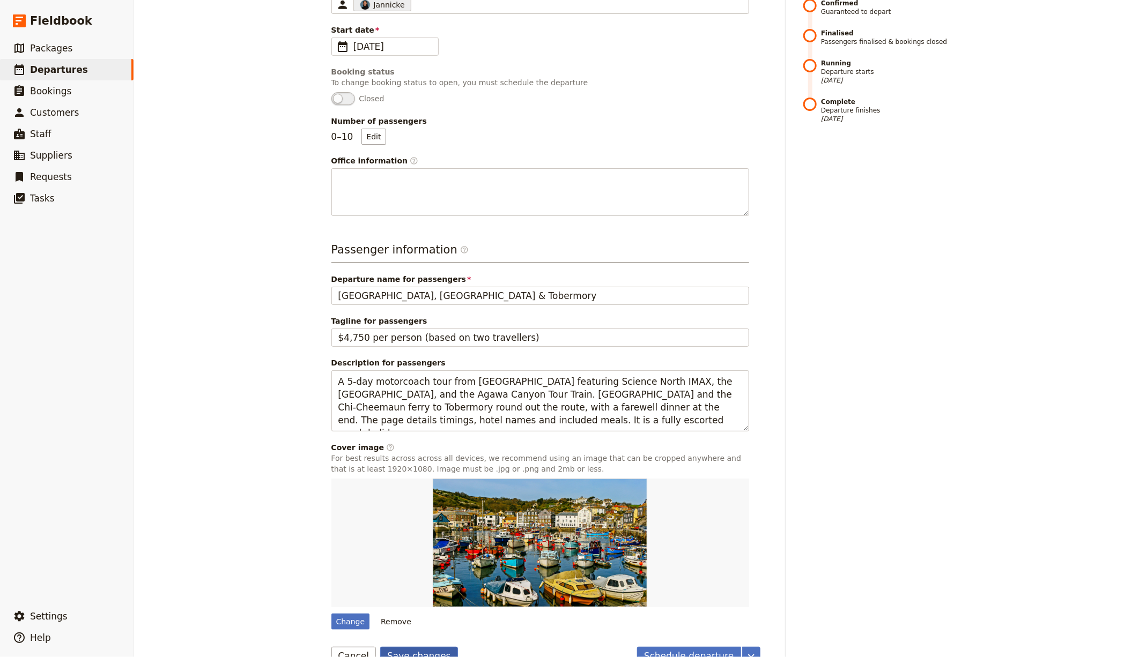
click at [409, 647] on button "Save changes" at bounding box center [419, 656] width 78 height 18
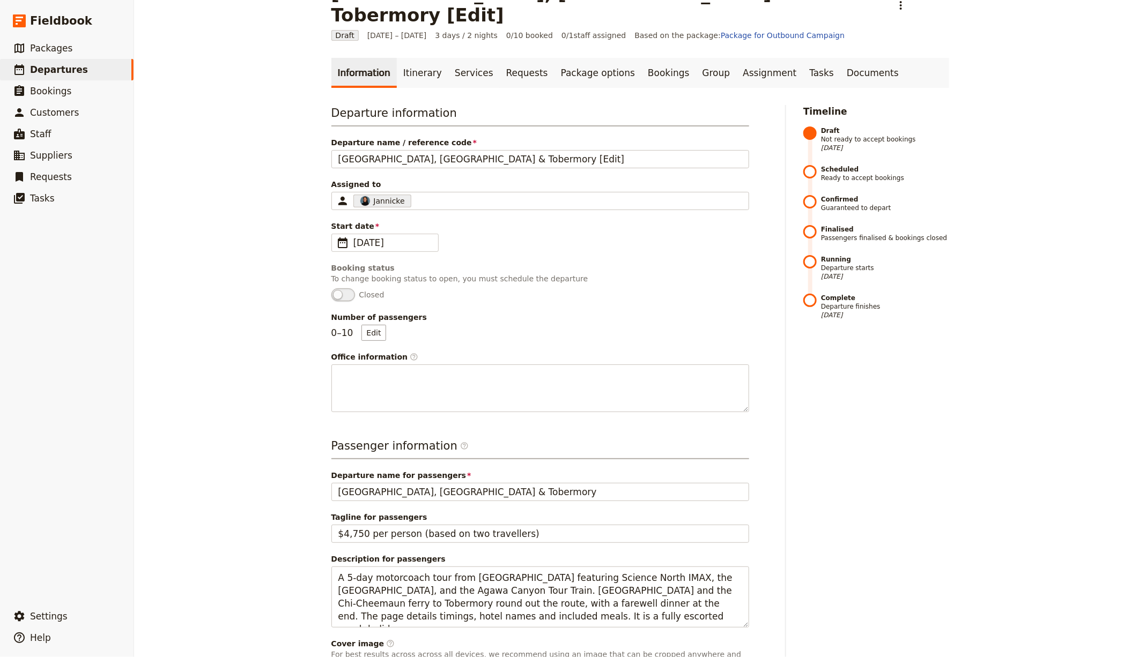
scroll to position [0, 0]
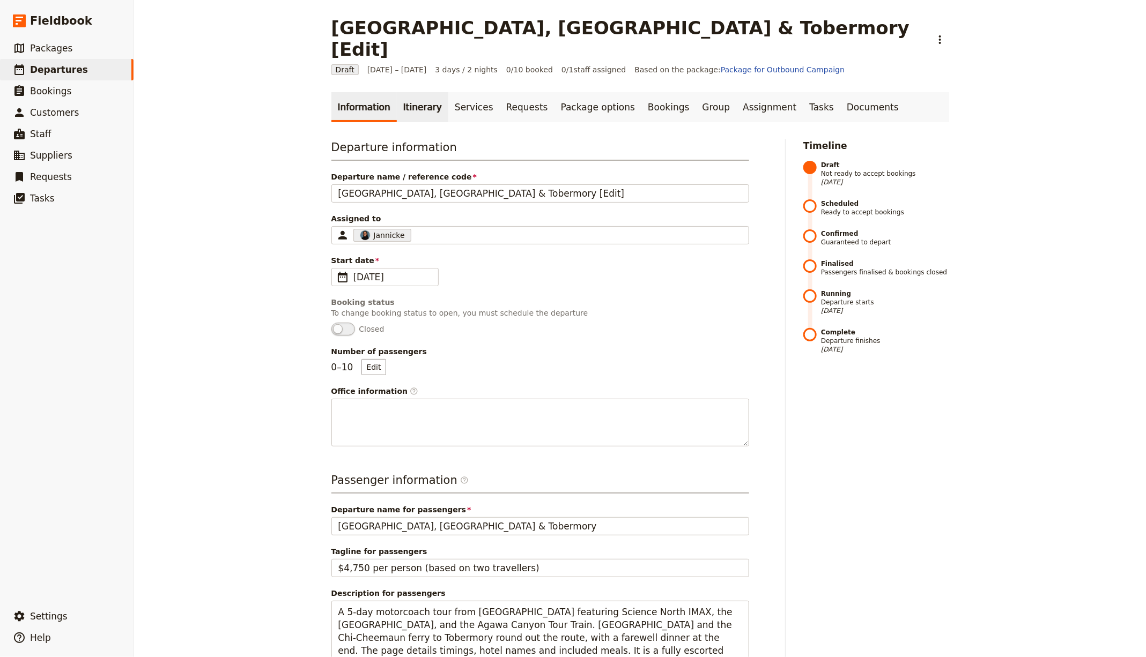
click at [398, 92] on link "Itinerary" at bounding box center [422, 107] width 51 height 30
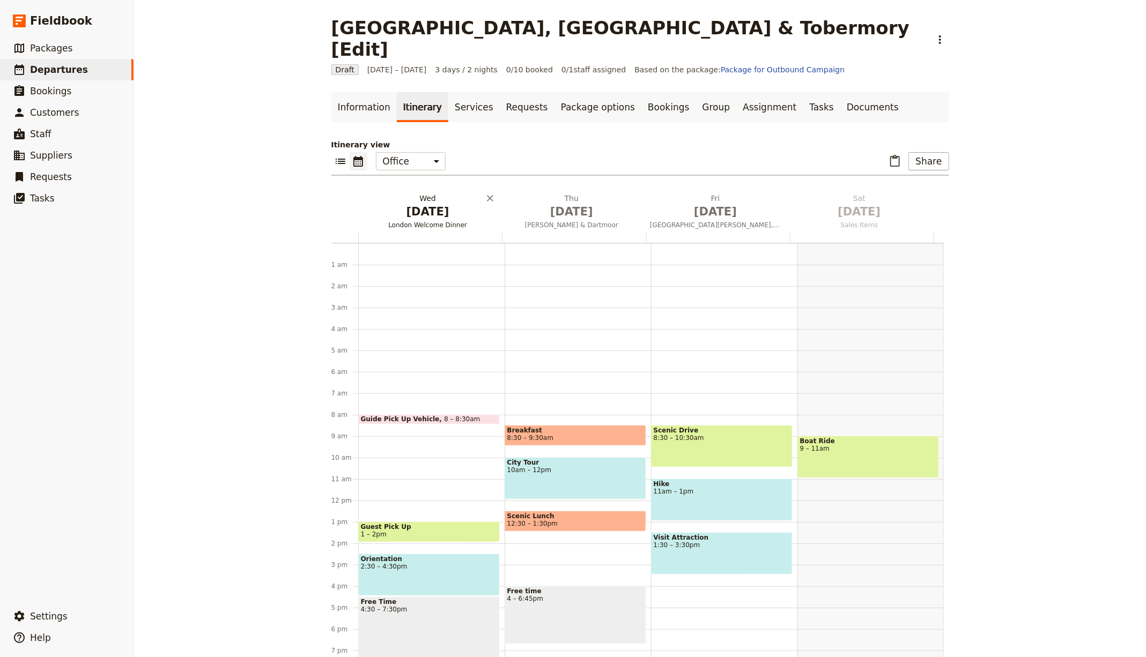
scroll to position [106, 0]
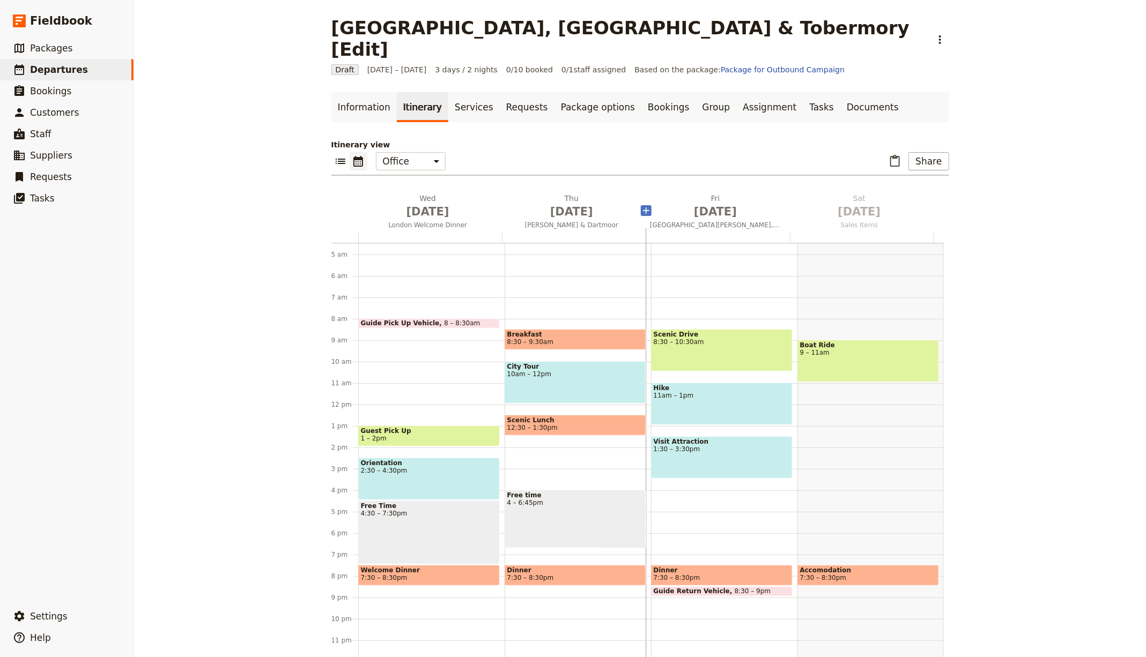
click at [414, 204] on span "[DATE]" at bounding box center [427, 212] width 131 height 16
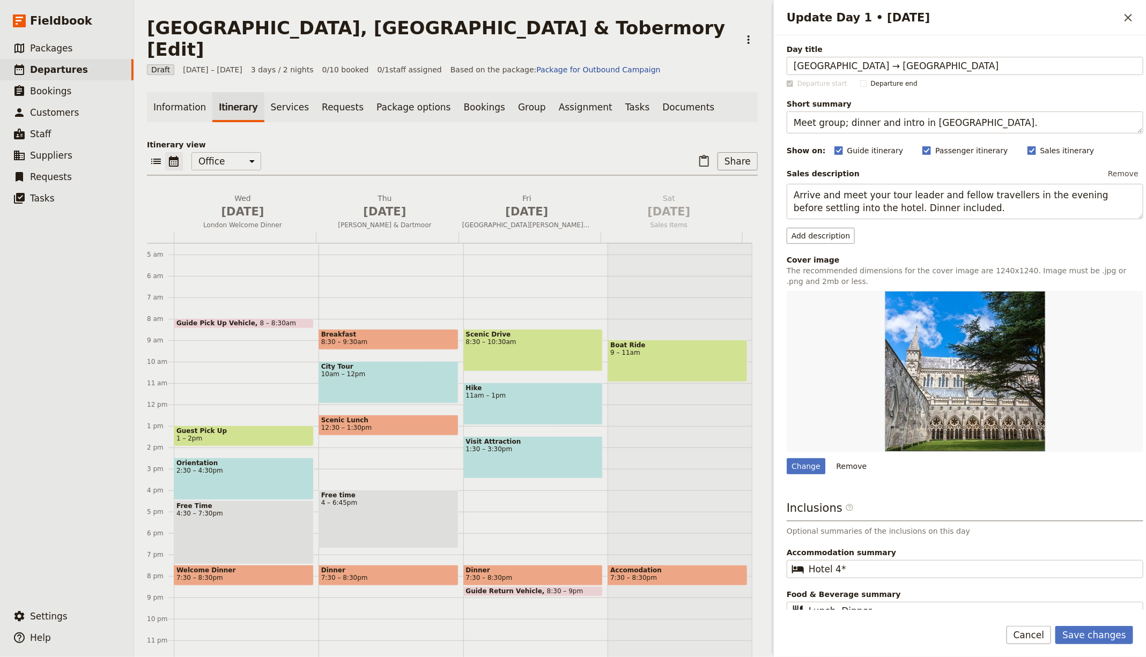
type input "[GEOGRAPHIC_DATA] → [GEOGRAPHIC_DATA]"
click at [826, 121] on textarea "Meet group; dinner and intro in [GEOGRAPHIC_DATA]." at bounding box center [965, 123] width 357 height 22
paste textarea "Travel day to [GEOGRAPHIC_DATA]; hotel pool & free evening"
type textarea "Travel day to [GEOGRAPHIC_DATA]; hotel pool & free evening."
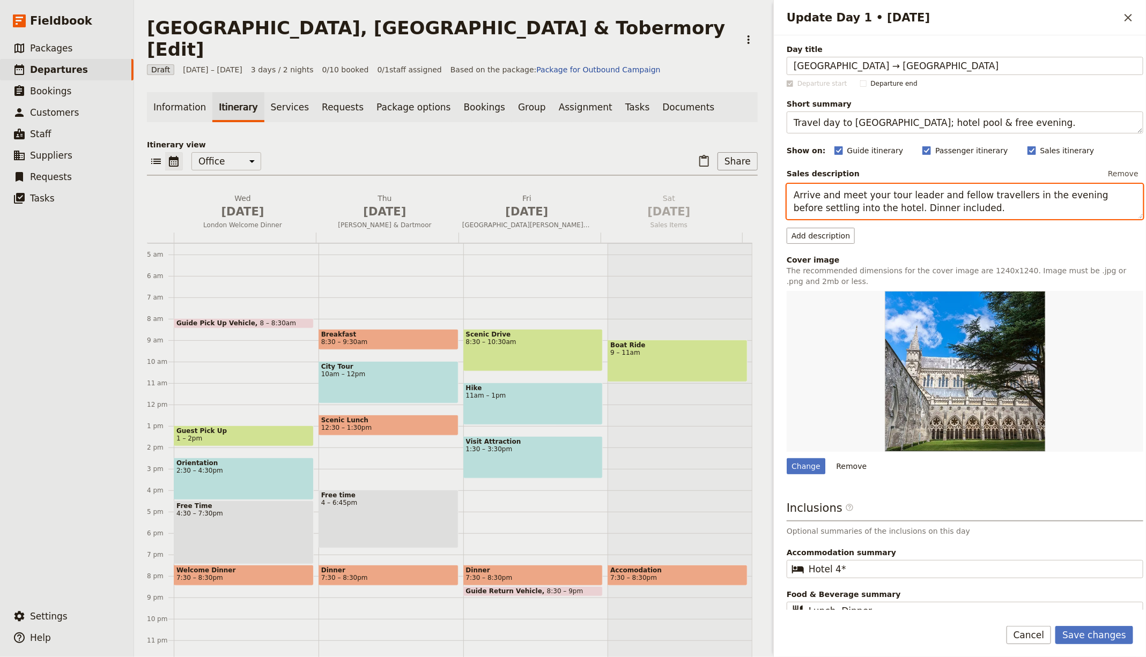
click at [872, 194] on textarea "Arrive and meet your tour leader and fellow travellers in the evening before se…" at bounding box center [965, 201] width 357 height 35
paste textarea "Depart [GEOGRAPHIC_DATA] (with pick-ups en route) and travel to [GEOGRAPHIC_DAT…"
type textarea "Depart [GEOGRAPHIC_DATA] (with pick-ups en route) and travel to [GEOGRAPHIC_DAT…"
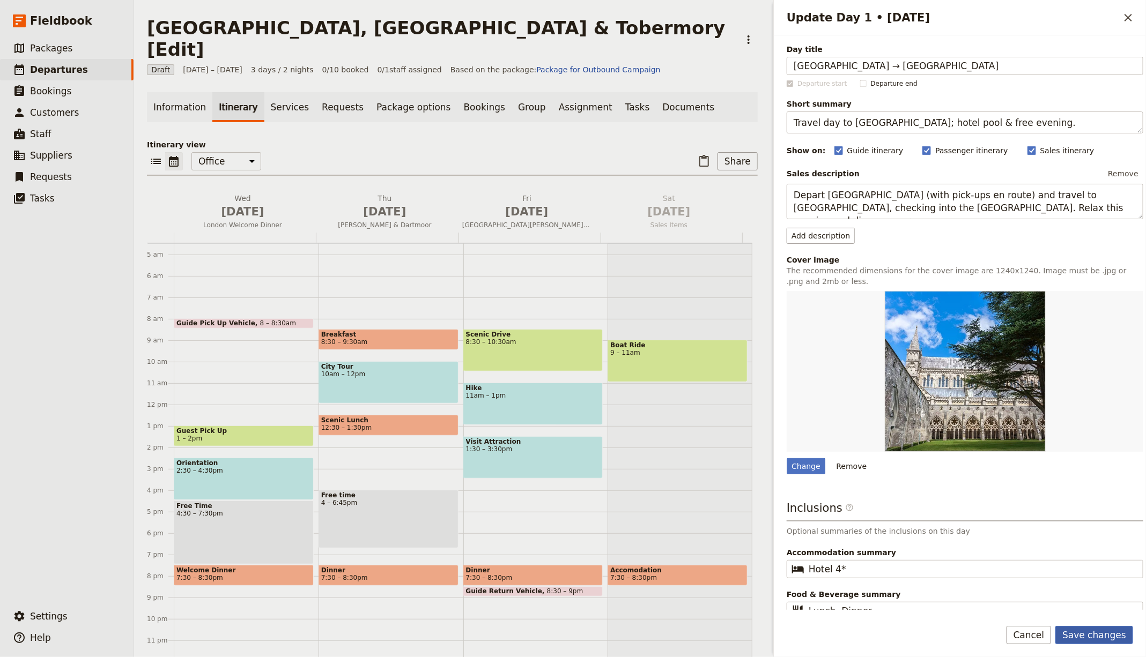
click at [1094, 632] on button "Save changes" at bounding box center [1094, 635] width 78 height 18
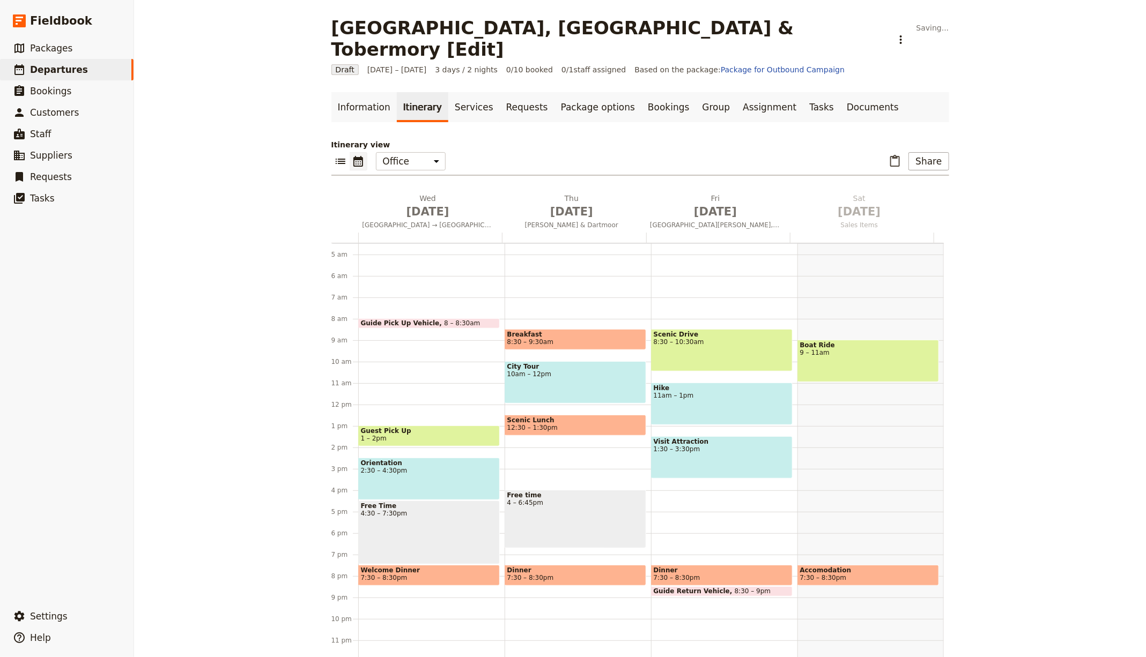
click at [569, 158] on div "Itinerary view ​ ​ Office Guide Passenger Sales ​ Share [DATE] [GEOGRAPHIC_DATA…" at bounding box center [640, 400] width 618 height 523
click at [567, 204] on span "[DATE]" at bounding box center [571, 212] width 131 height 16
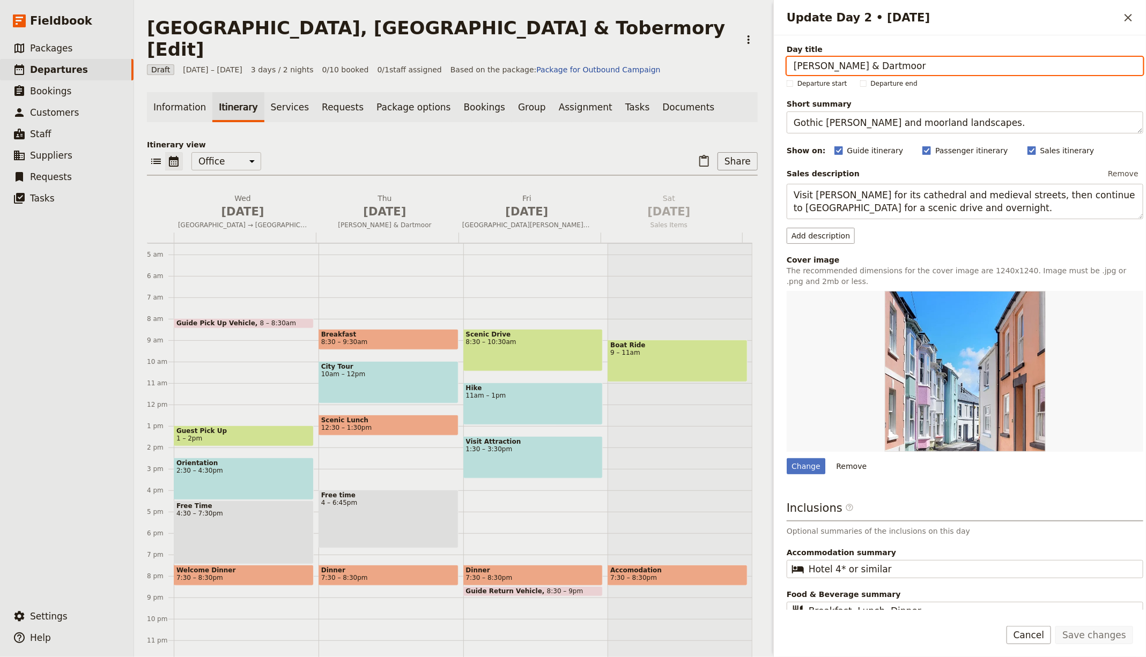
click at [849, 66] on input "[PERSON_NAME] & Dartmoor" at bounding box center [965, 66] width 357 height 18
paste input "Science [GEOGRAPHIC_DATA]. [PERSON_NAME]"
type input "Science [GEOGRAPHIC_DATA]. [PERSON_NAME]"
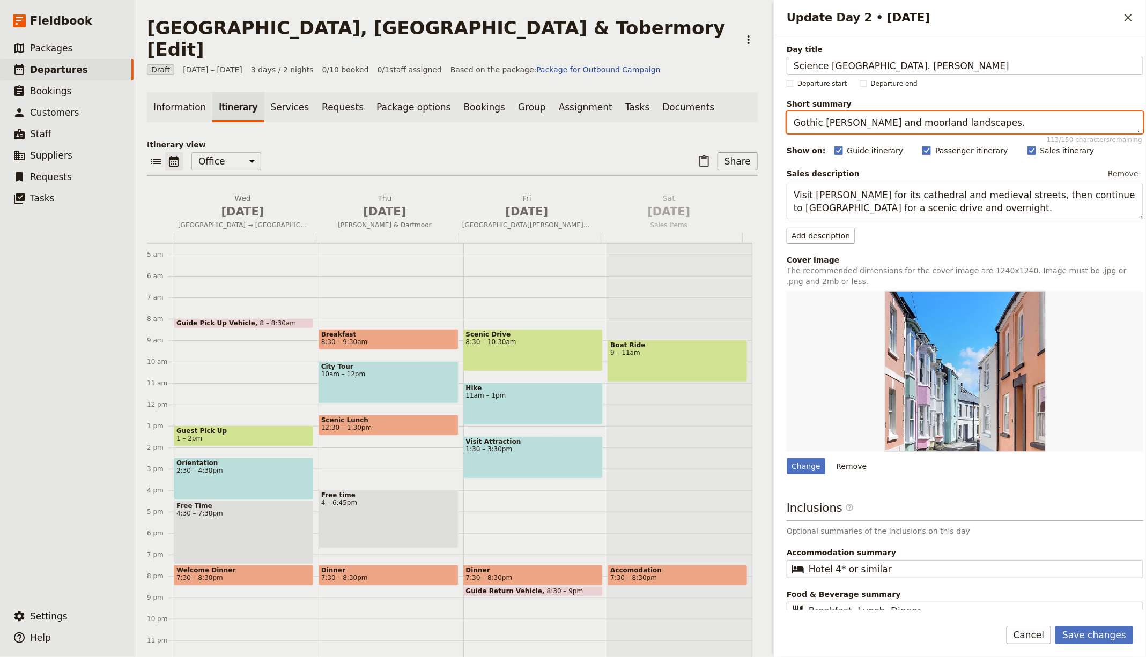
click at [832, 119] on textarea "Gothic [PERSON_NAME] and moorland landscapes." at bounding box center [965, 123] width 357 height 22
paste textarea "IMAX morning, [GEOGRAPHIC_DATA] & private dinner"
type textarea "IMAX morning, [GEOGRAPHIC_DATA] & private dinner."
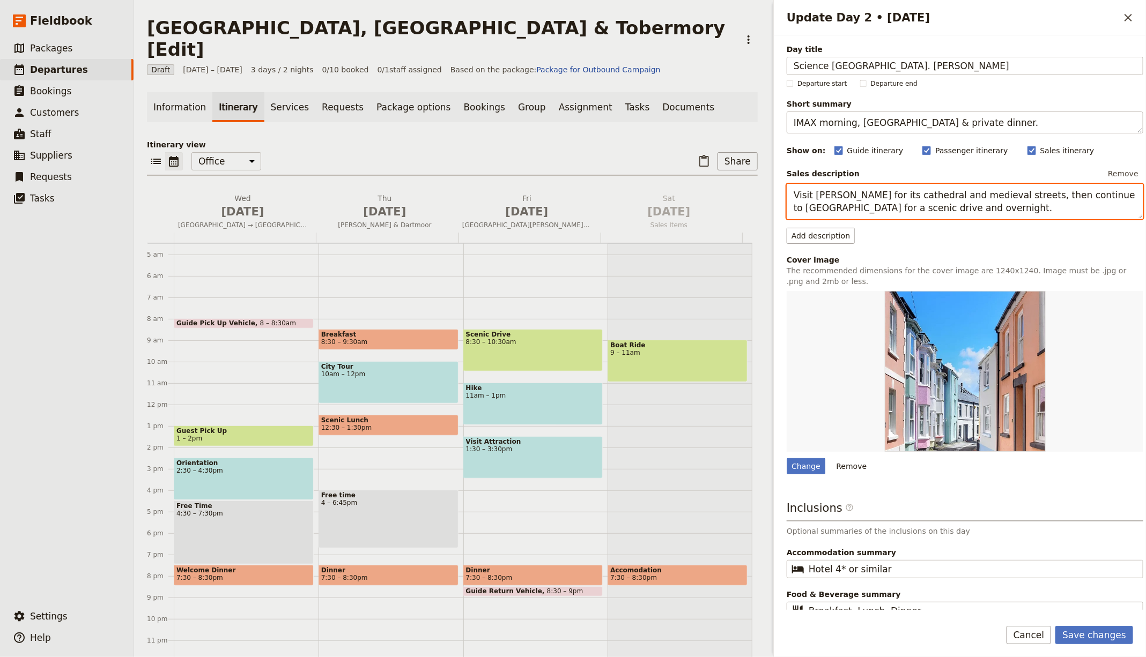
click at [840, 206] on textarea "Visit [PERSON_NAME] for its cathedral and medieval streets, then continue to [G…" at bounding box center [965, 201] width 357 height 35
drag, startPoint x: 840, startPoint y: 206, endPoint x: 999, endPoint y: 295, distance: 182.0
click at [841, 206] on textarea "Visit [PERSON_NAME] for its cathedral and medieval streets, then continue to [G…" at bounding box center [965, 201] width 357 height 35
paste textarea "Enjoy an IMAX presentation and free time at [GEOGRAPHIC_DATA] before heading we…"
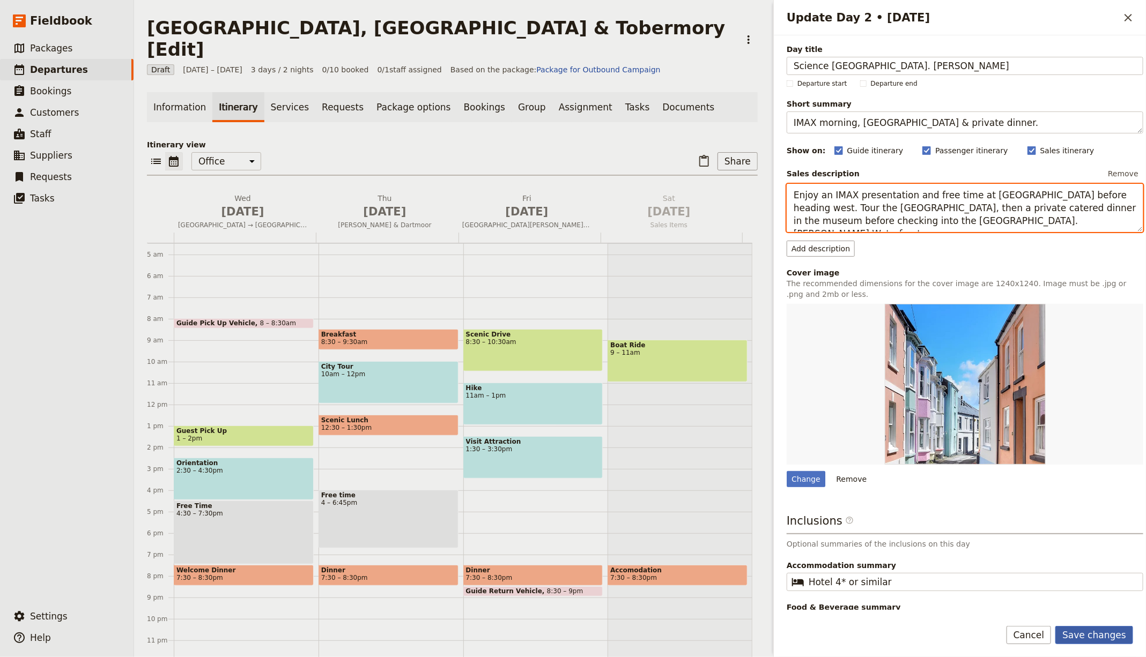
type textarea "Enjoy an IMAX presentation and free time at [GEOGRAPHIC_DATA] before heading we…"
click at [1106, 629] on button "Save changes" at bounding box center [1094, 635] width 78 height 18
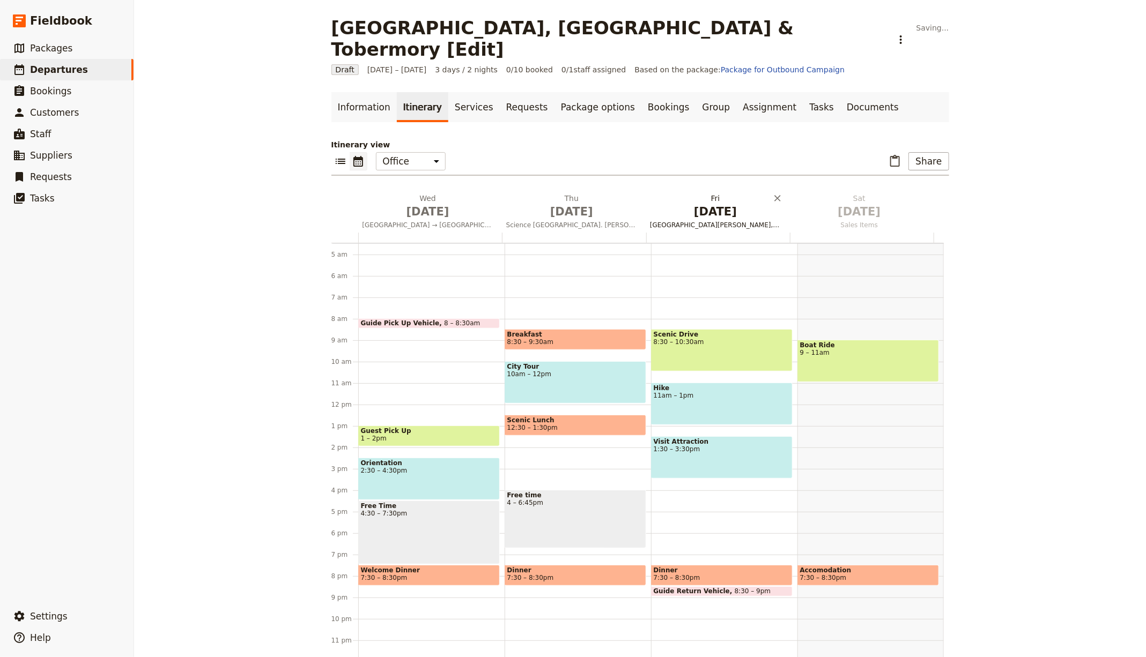
click at [704, 198] on button "[DATE] [GEOGRAPHIC_DATA][PERSON_NAME], [PERSON_NAME] & Falmouth" at bounding box center [718, 213] width 144 height 40
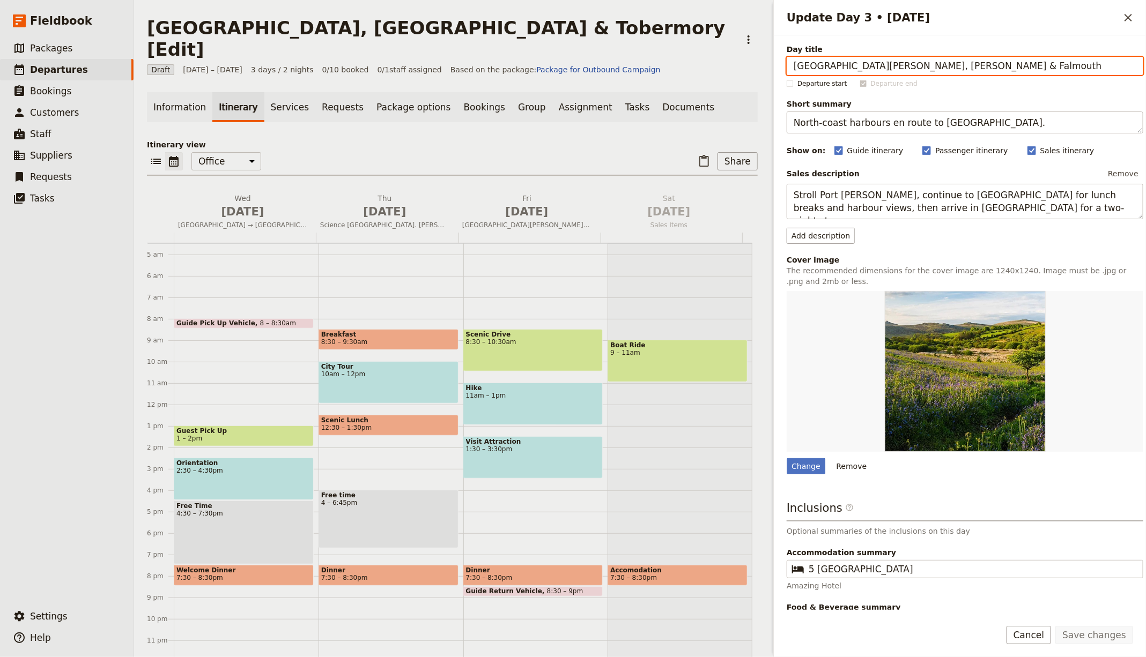
click at [846, 71] on input "[GEOGRAPHIC_DATA][PERSON_NAME], [PERSON_NAME] & Falmouth" at bounding box center [965, 66] width 357 height 18
paste input "Agawa Canyon Tour Train"
type input "Agawa Canyon Tour Train"
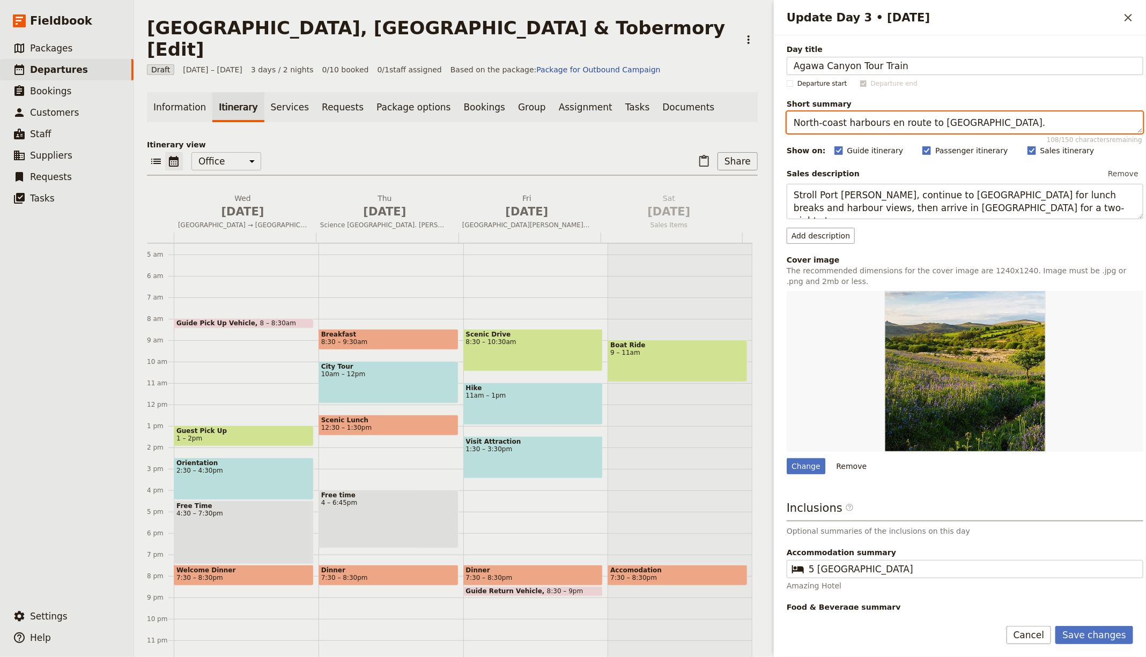
click at [817, 116] on textarea "North-coast harbours en route to [GEOGRAPHIC_DATA]." at bounding box center [965, 123] width 357 height 22
paste textarea "Full-day rail excursion into the canyon"
type textarea "Full-day rail excursion into the canyon."
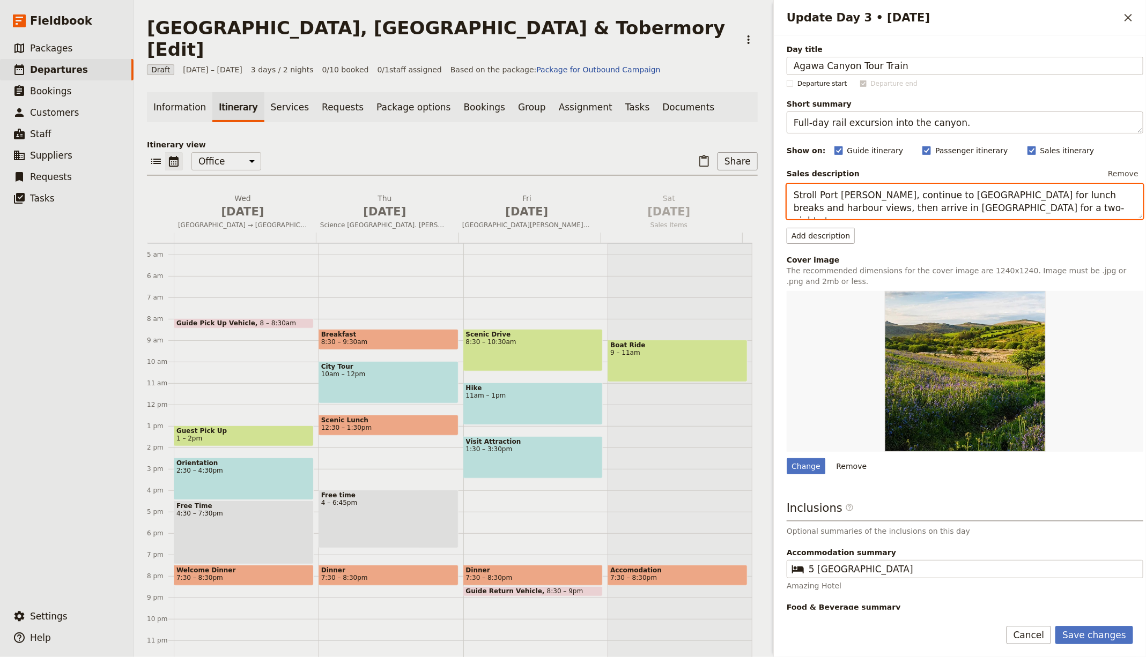
click at [860, 206] on textarea "Stroll Port [PERSON_NAME], continue to [GEOGRAPHIC_DATA] for lunch breaks and h…" at bounding box center [965, 201] width 357 height 35
paste textarea "Ride north through granite shield and lakes to the canyon floor for trails and …"
type textarea "Ride north through granite shield and lakes to the canyon floor for trails and …"
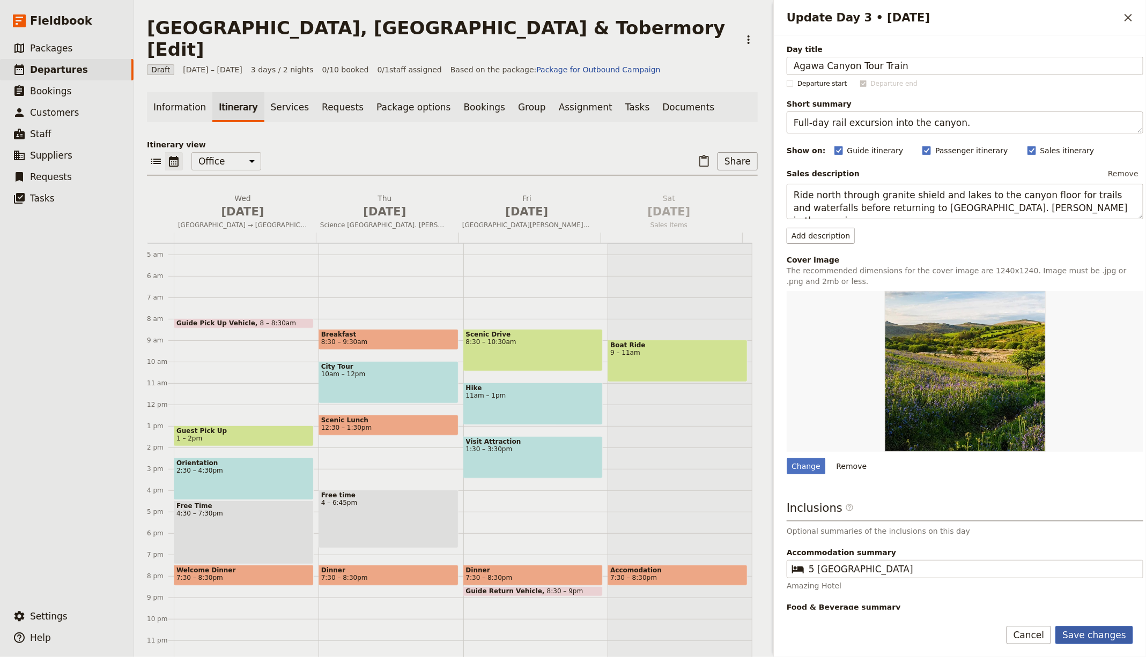
click at [1110, 633] on button "Save changes" at bounding box center [1094, 635] width 78 height 18
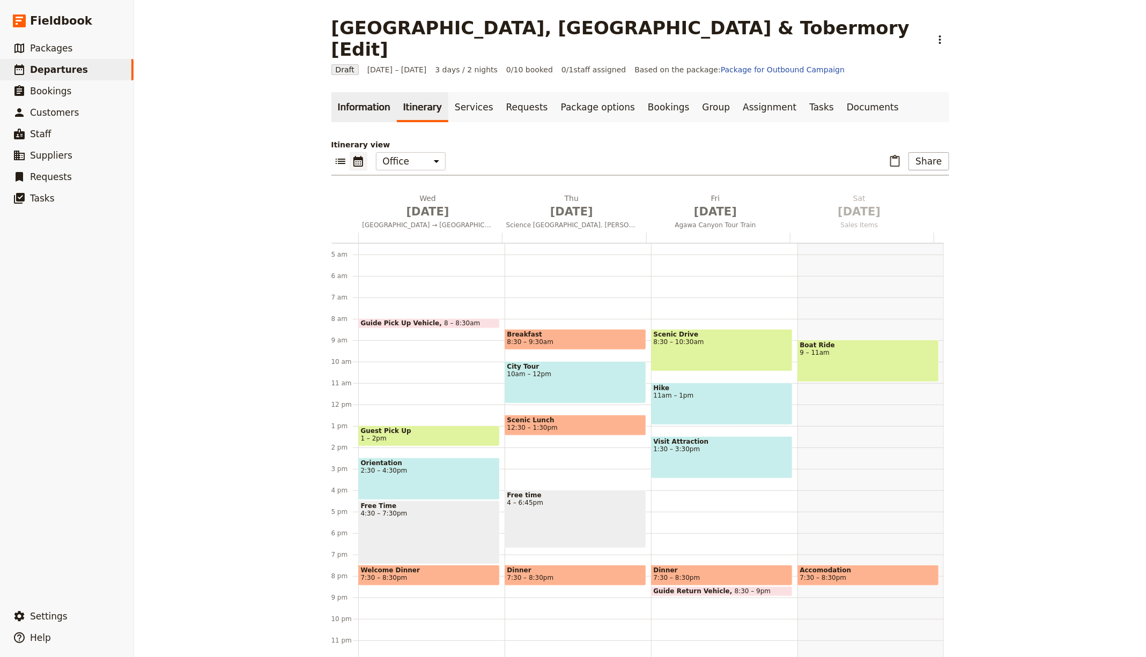
click at [355, 92] on link "Information" at bounding box center [363, 107] width 65 height 30
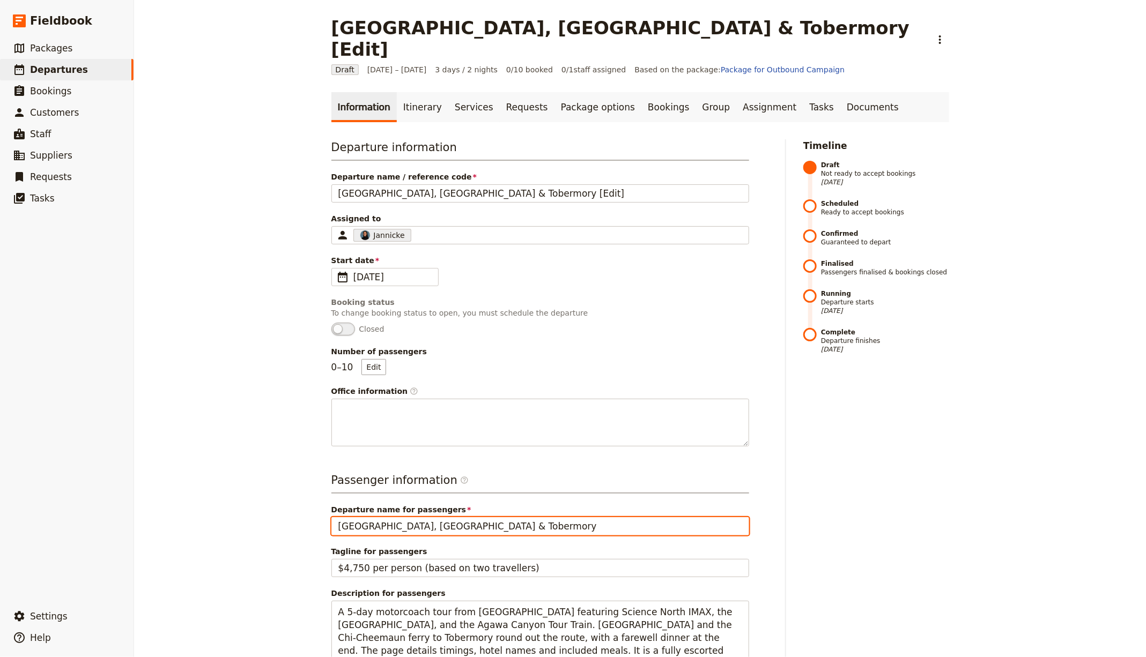
drag, startPoint x: 394, startPoint y: 505, endPoint x: 236, endPoint y: 494, distance: 157.5
click at [236, 494] on div "[GEOGRAPHIC_DATA], [GEOGRAPHIC_DATA] & Tobermory [Edit] ​ Draft [DATE] – [DATE]…" at bounding box center [640, 328] width 1012 height 657
click at [507, 517] on input "[GEOGRAPHIC_DATA], [GEOGRAPHIC_DATA] & Tobermory" at bounding box center [540, 526] width 418 height 18
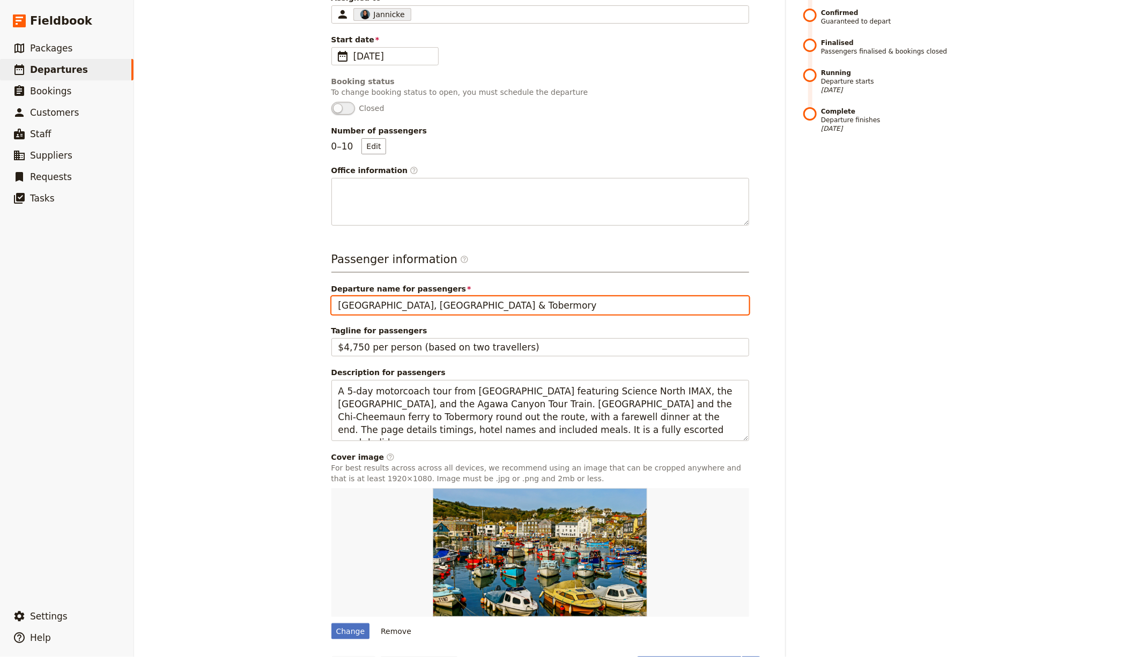
scroll to position [231, 0]
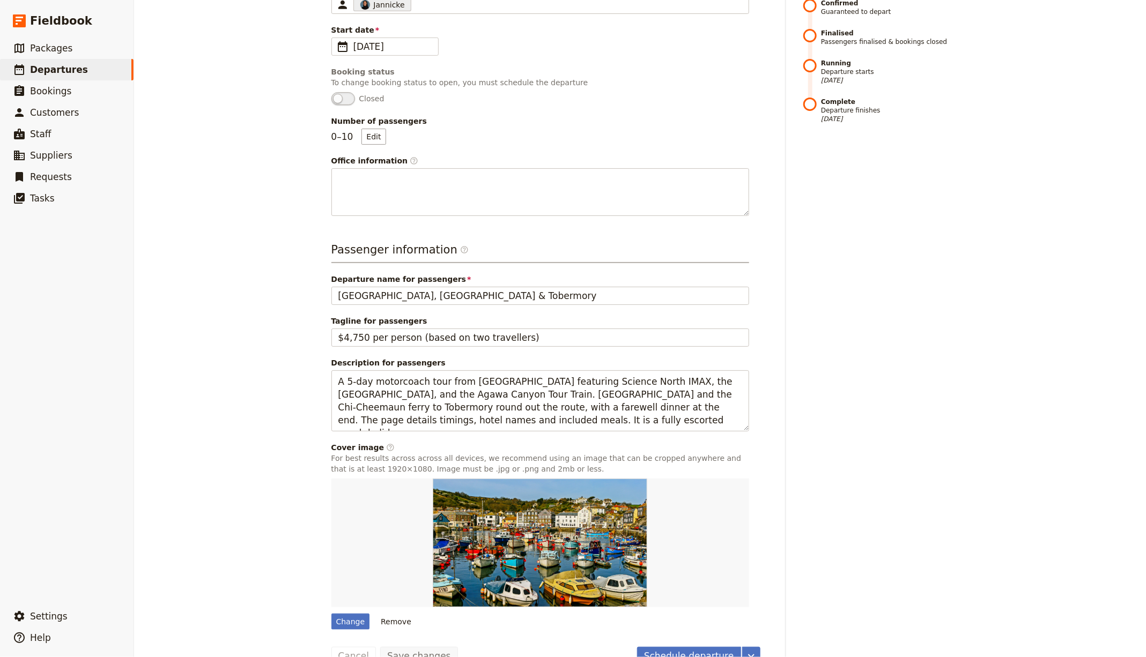
click at [337, 607] on form "Departure information Departure name / reference code [GEOGRAPHIC_DATA], [GEOGR…" at bounding box center [545, 287] width 429 height 757
click at [339, 614] on div "Change" at bounding box center [350, 622] width 39 height 16
click at [331, 613] on input "Change" at bounding box center [331, 613] width 1 height 1
type input "C:\fakepath\TourTrain2016-CMYK_LB.jpg"
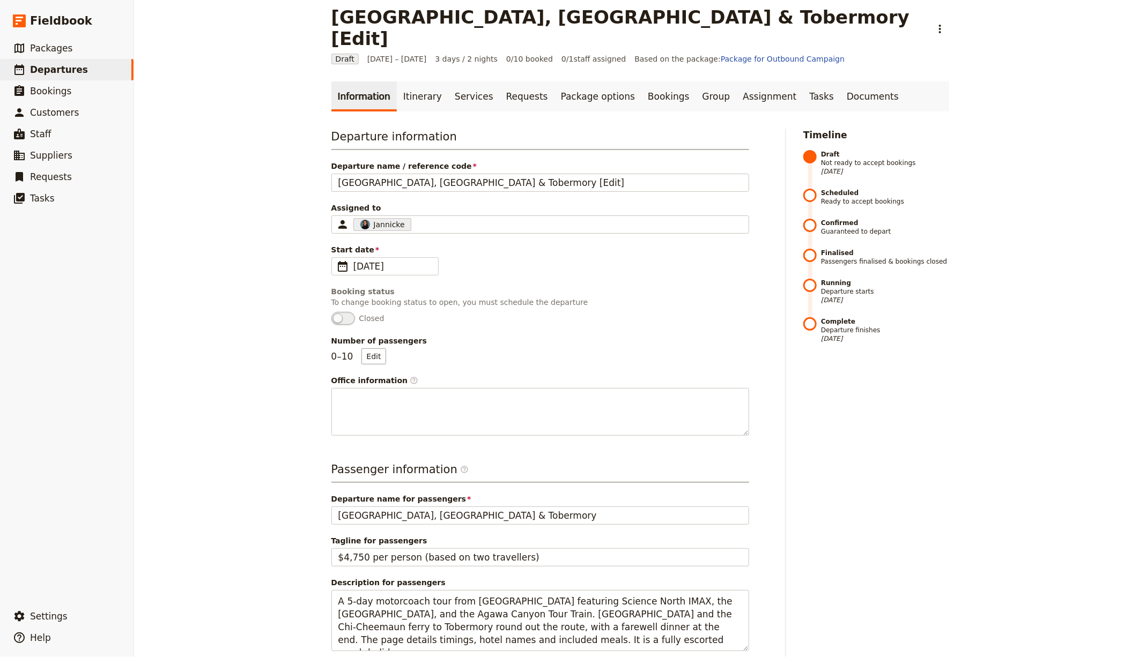
scroll to position [0, 0]
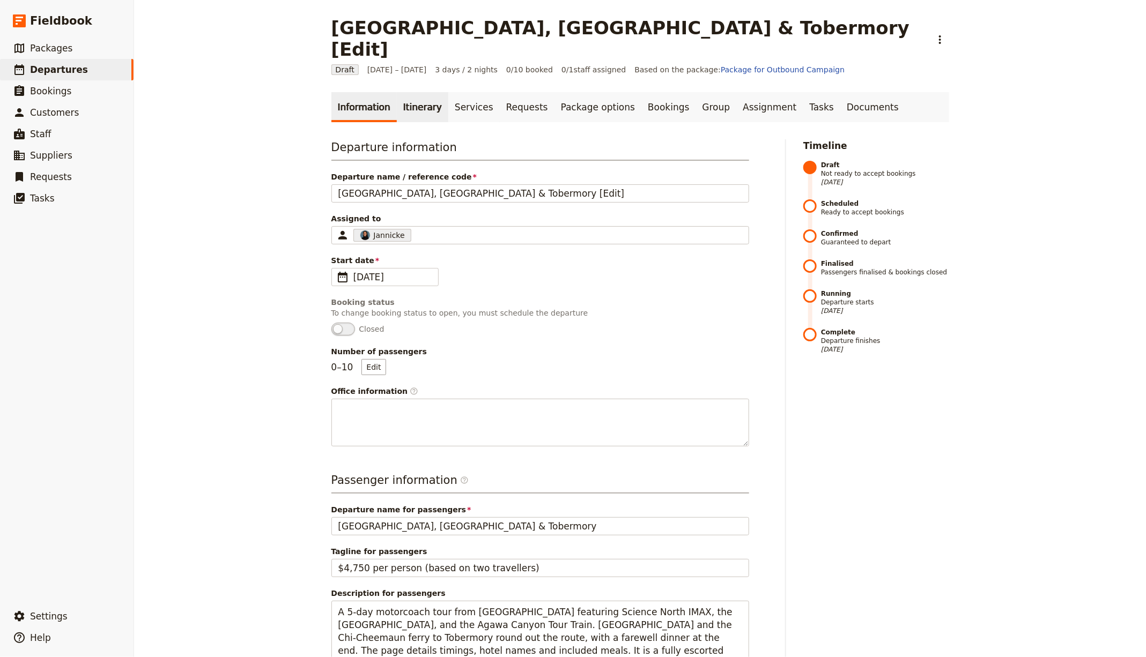
click at [403, 100] on link "Itinerary" at bounding box center [422, 107] width 51 height 30
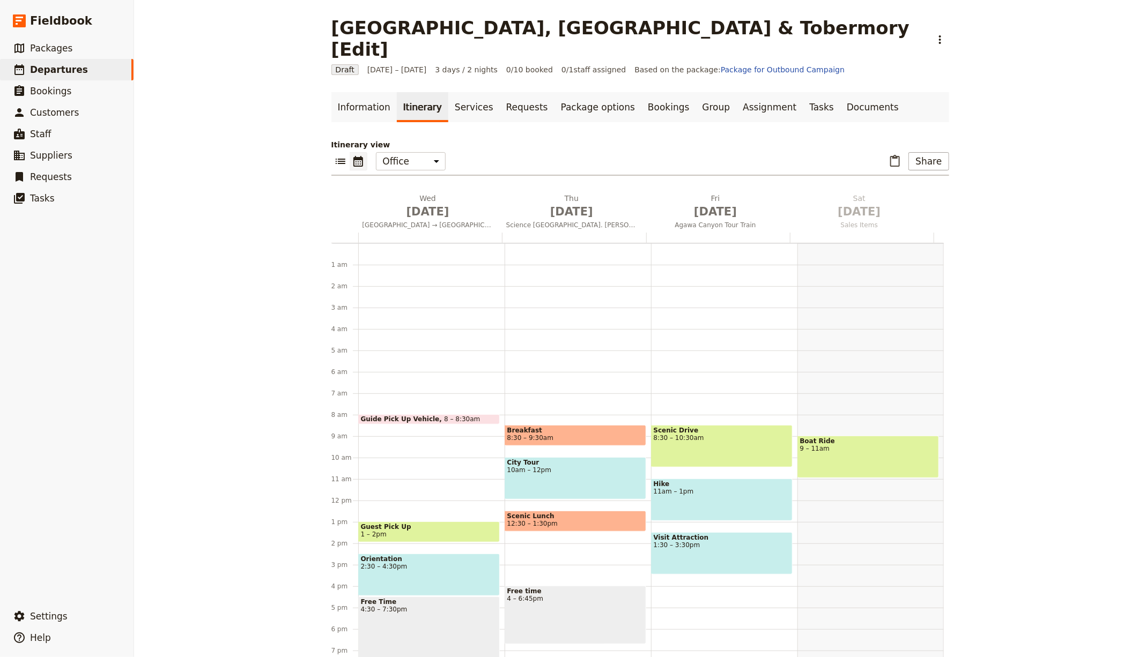
scroll to position [106, 0]
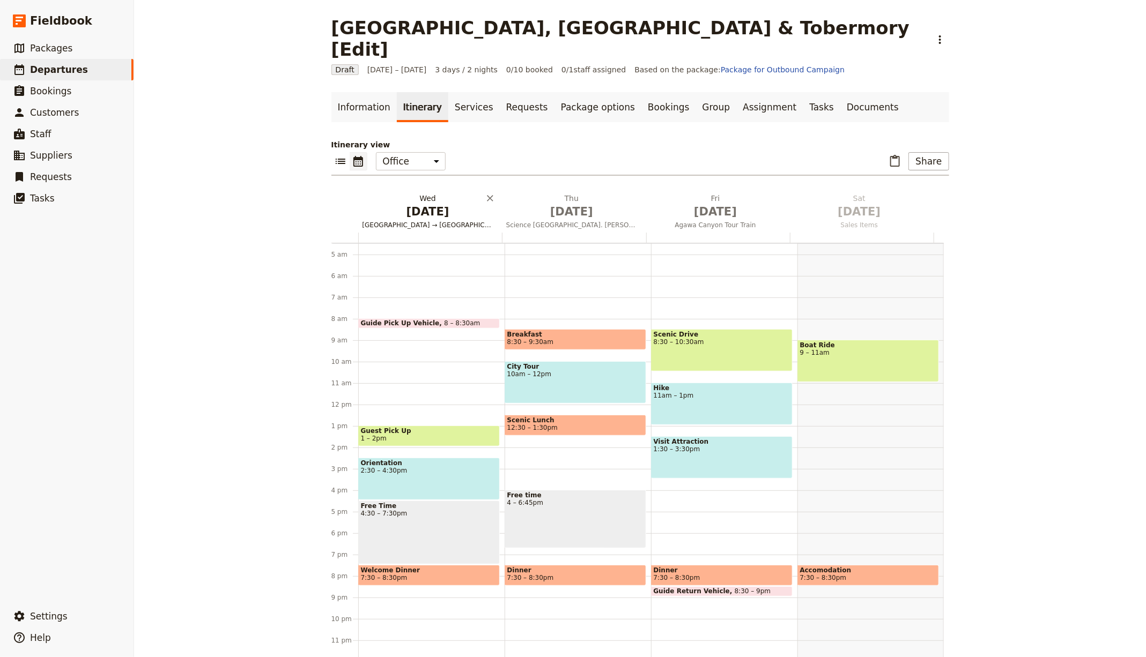
click at [406, 204] on span "[DATE]" at bounding box center [427, 212] width 131 height 16
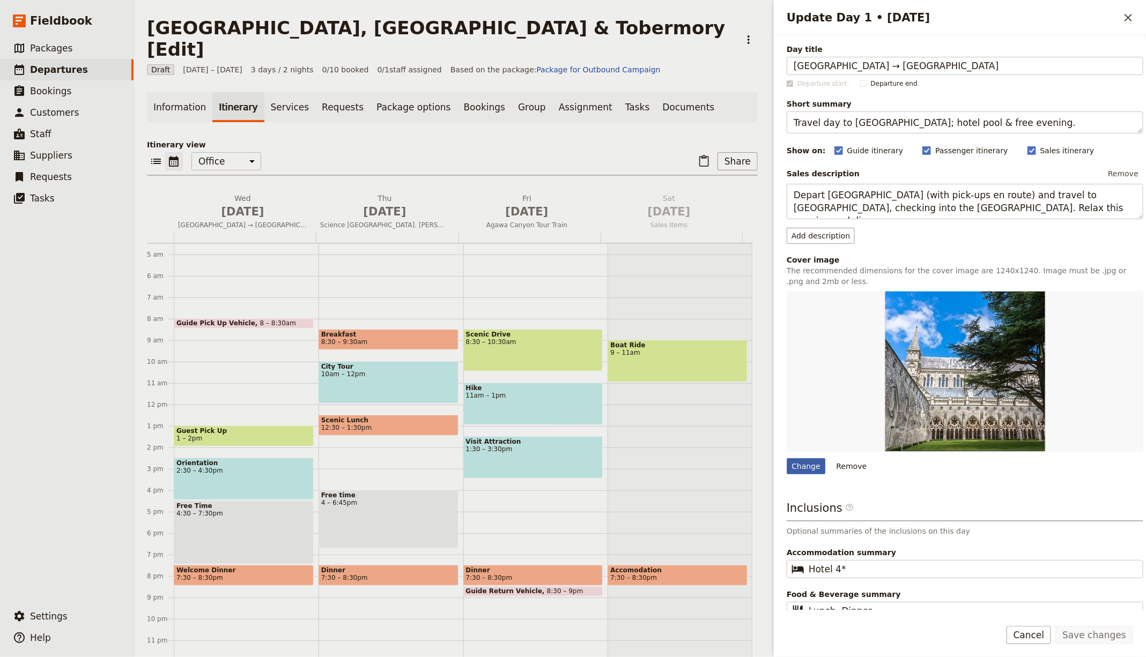
click at [821, 465] on div "Change" at bounding box center [806, 466] width 39 height 16
click at [787, 458] on input "Change" at bounding box center [786, 458] width 1 height 1
type input "C:\fakepath\AC-Train-12.jpg"
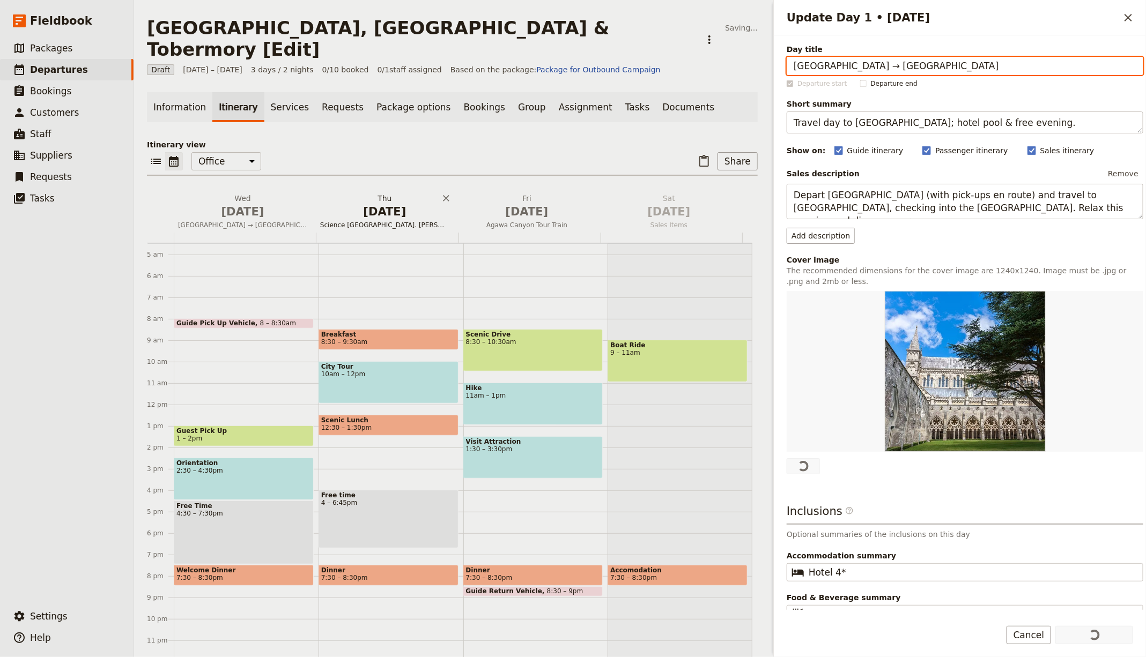
click at [395, 193] on h2 "[DATE] Science [GEOGRAPHIC_DATA]. [PERSON_NAME]" at bounding box center [384, 206] width 129 height 27
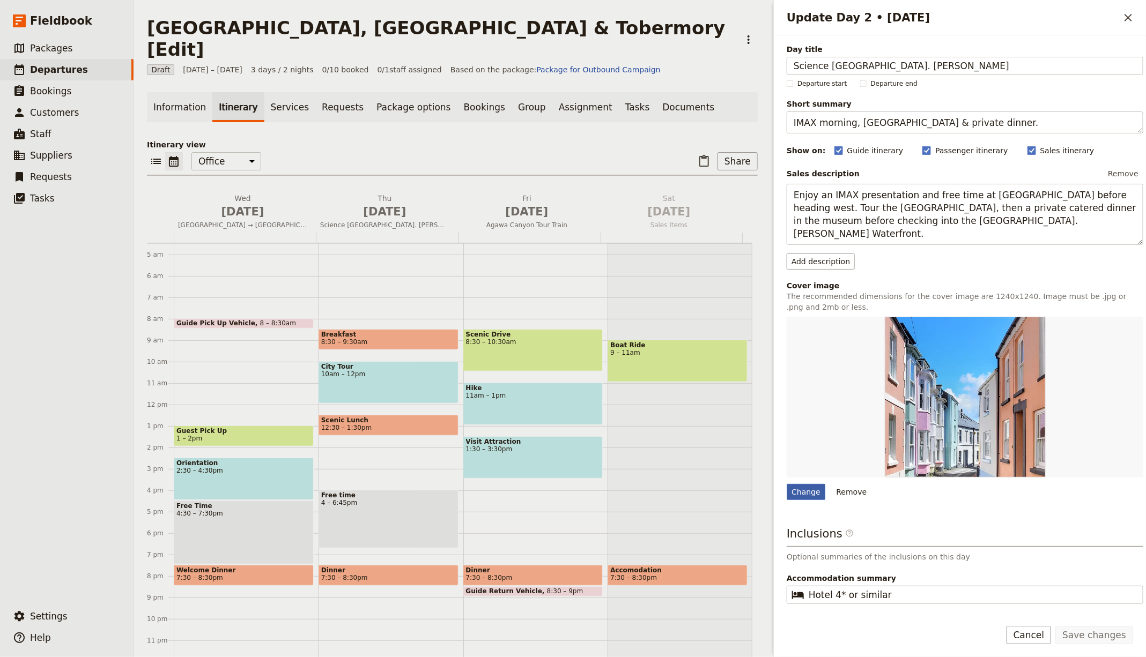
click at [787, 490] on div "Change" at bounding box center [806, 492] width 39 height 16
click at [787, 484] on input "Change" at bounding box center [786, 484] width 1 height 1
type input "C:\fakepath\the-canadian-bushplane-heritage-centre-1_50_24881-1560436965.jpeg"
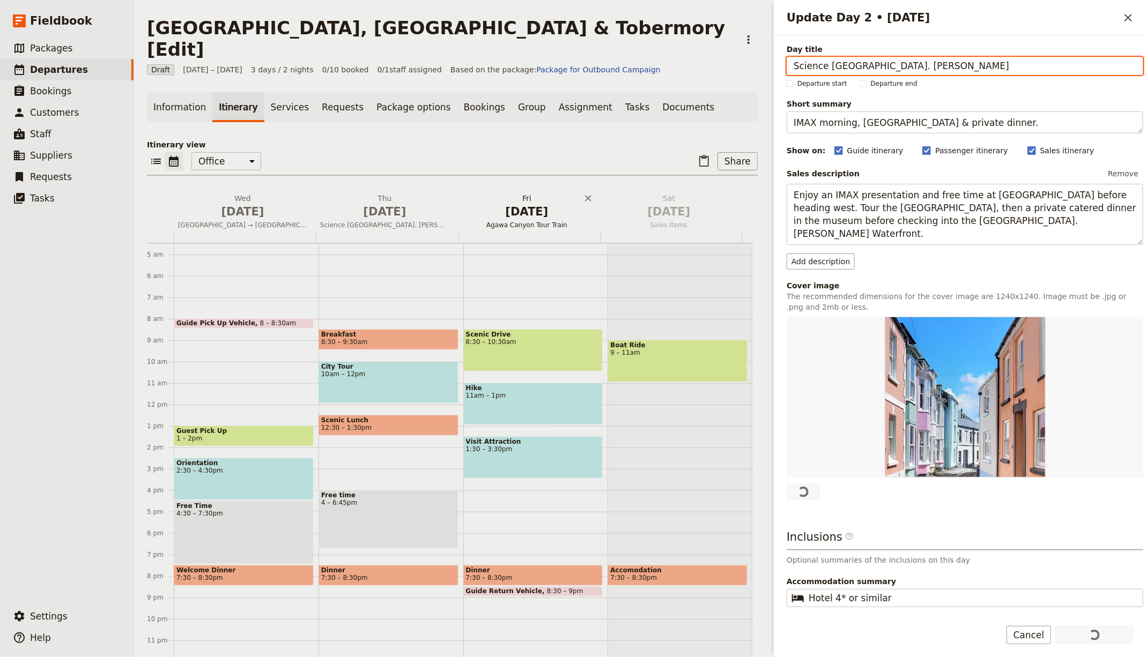
click at [501, 204] on span "[DATE]" at bounding box center [526, 212] width 129 height 16
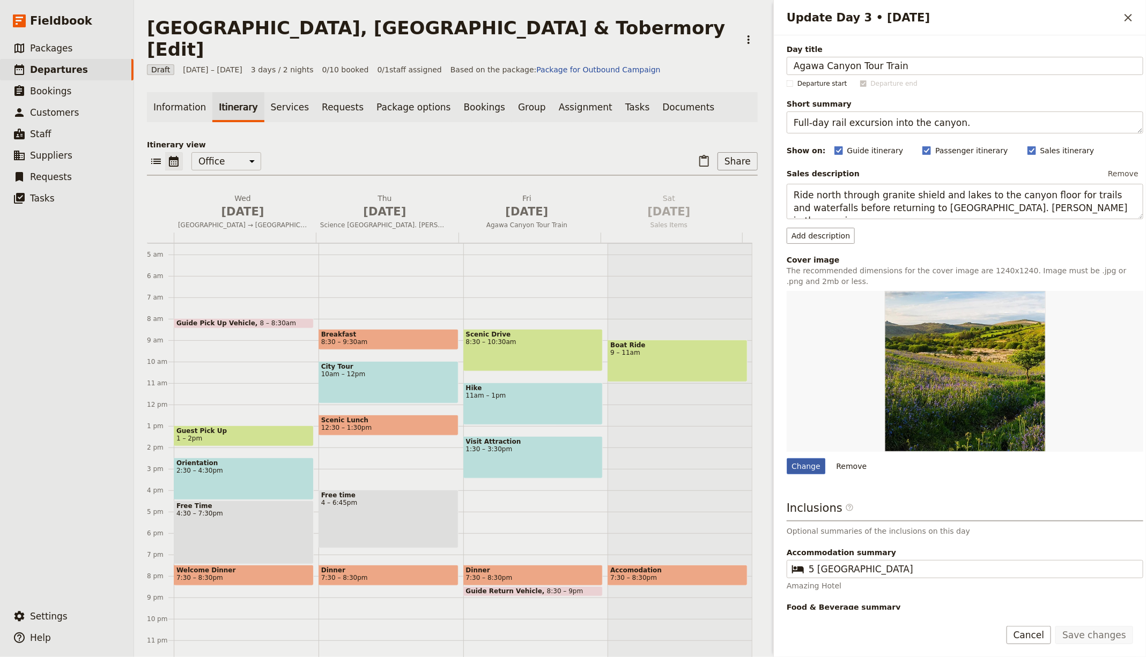
click at [807, 469] on div "Change" at bounding box center [806, 466] width 39 height 16
click at [787, 458] on input "Change" at bounding box center [786, 458] width 1 height 1
type input "C:\fakepath\AC-Train-12.jpg"
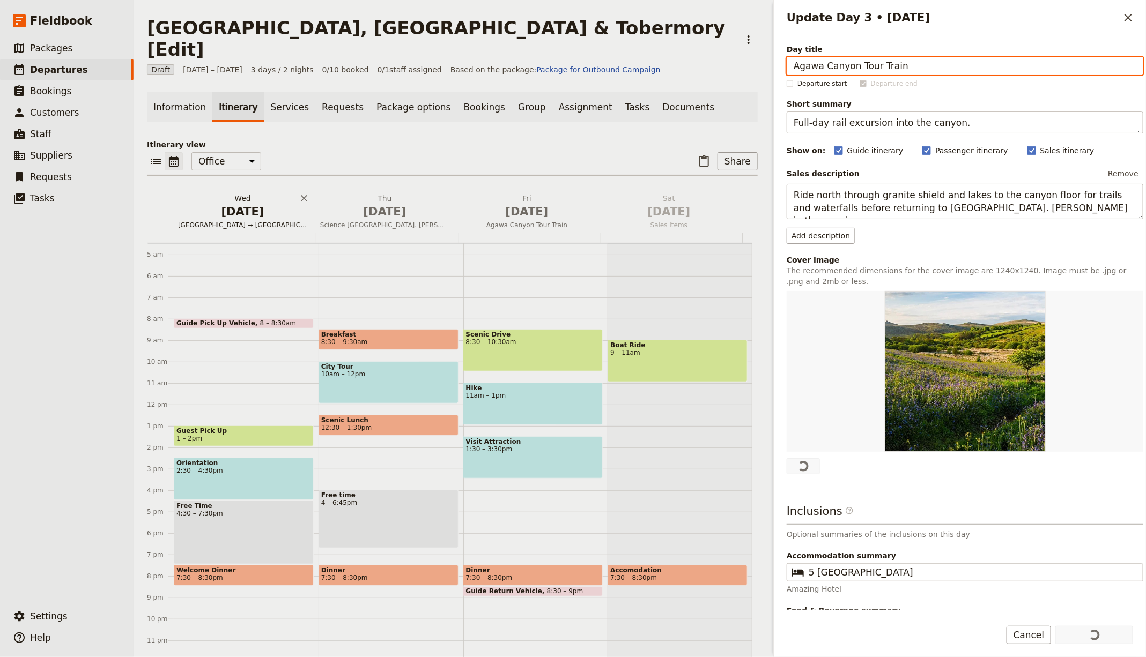
click at [250, 204] on span "[DATE]" at bounding box center [242, 212] width 129 height 16
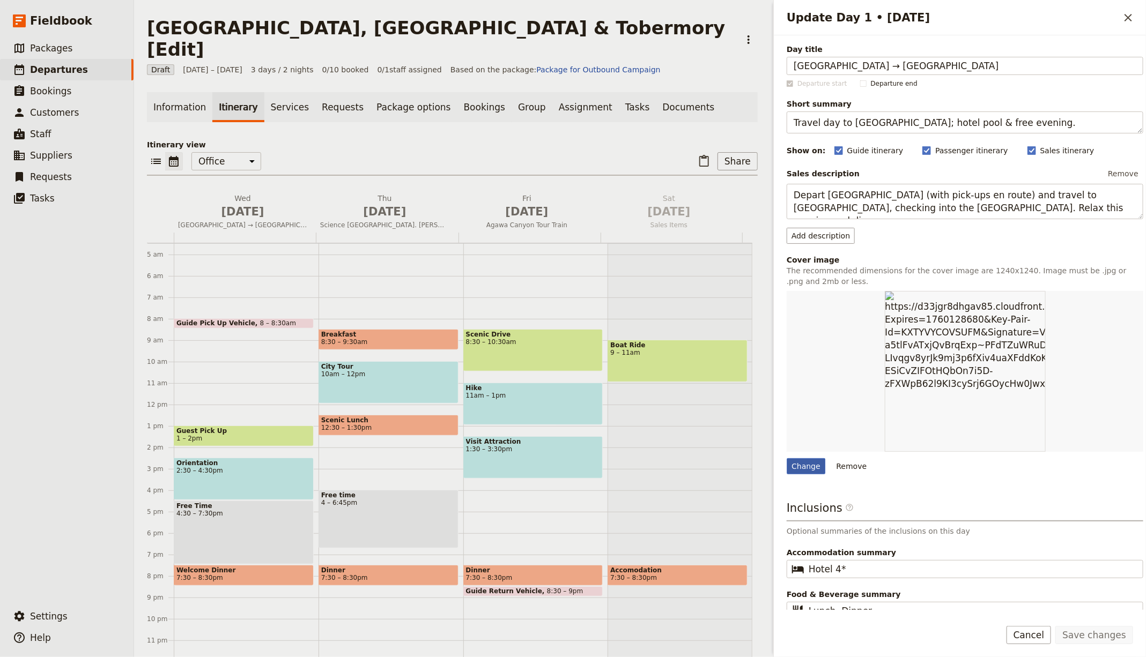
click at [805, 458] on div "Change" at bounding box center [806, 466] width 39 height 16
click at [787, 458] on input "Change" at bounding box center [786, 458] width 1 height 1
type input "C:\fakepath\the-canadian-bushplane-heritage-centre-1_50_24881-1560436965.jpeg"
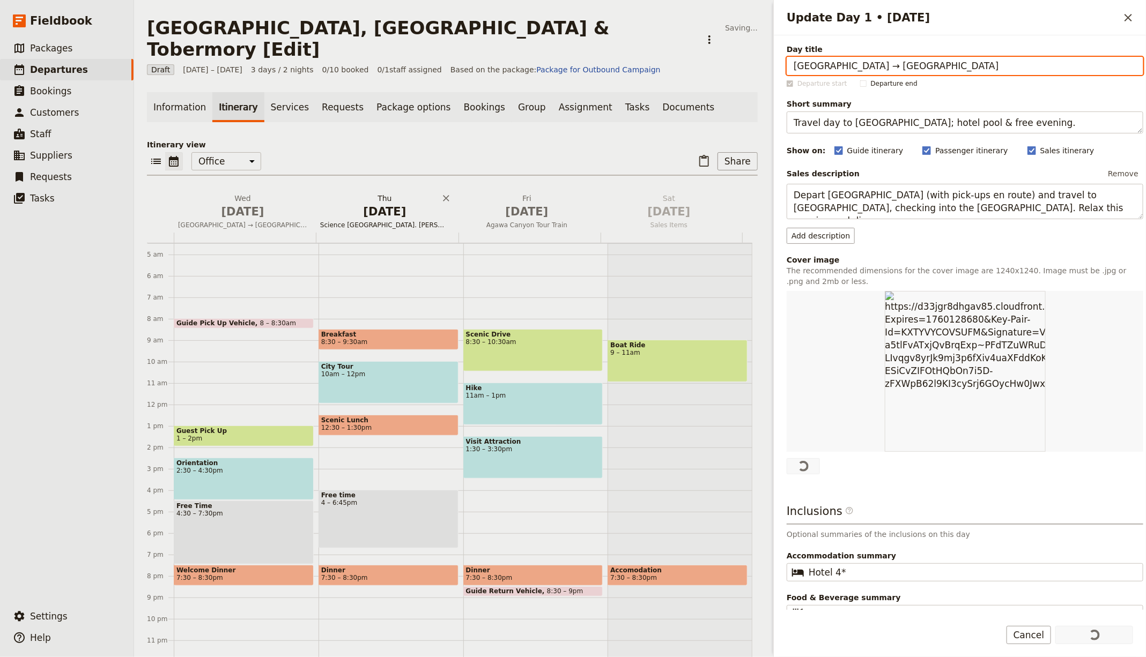
click at [369, 204] on span "[DATE]" at bounding box center [384, 212] width 129 height 16
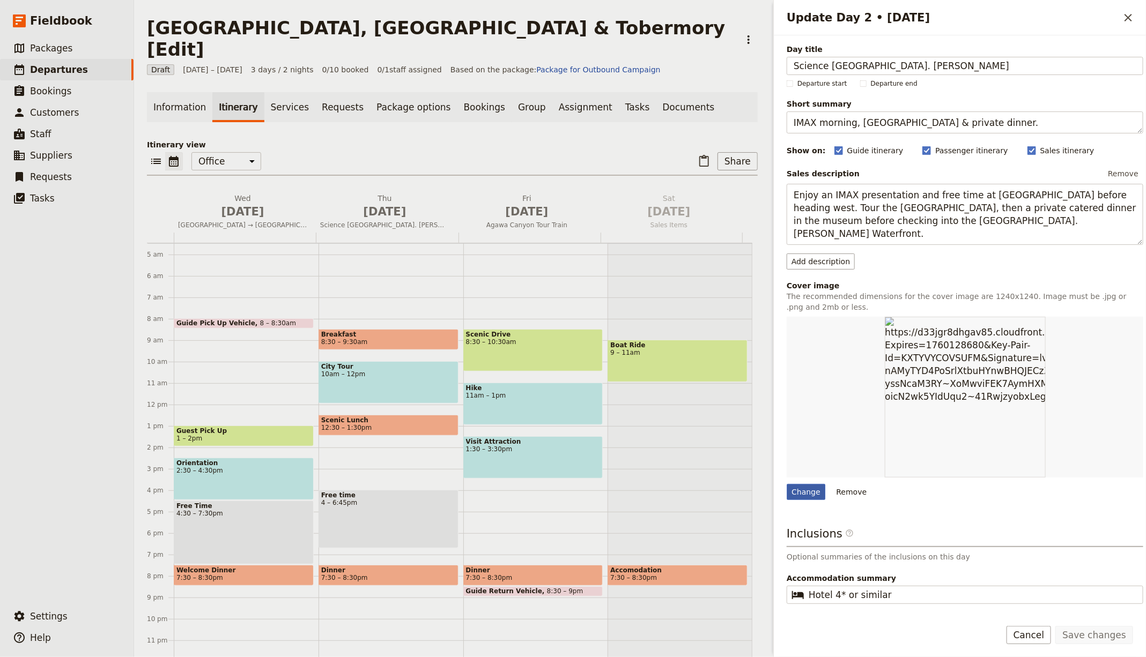
click at [810, 486] on div "Change" at bounding box center [806, 492] width 39 height 16
click at [787, 484] on input "Change" at bounding box center [786, 484] width 1 height 1
click at [811, 491] on div "Change" at bounding box center [806, 492] width 39 height 16
click at [787, 484] on input "Change" at bounding box center [786, 484] width 1 height 1
type input "C:\fakepath\parsoa-khorsand-Lwvg9STkn1U-unsplash.jpg"
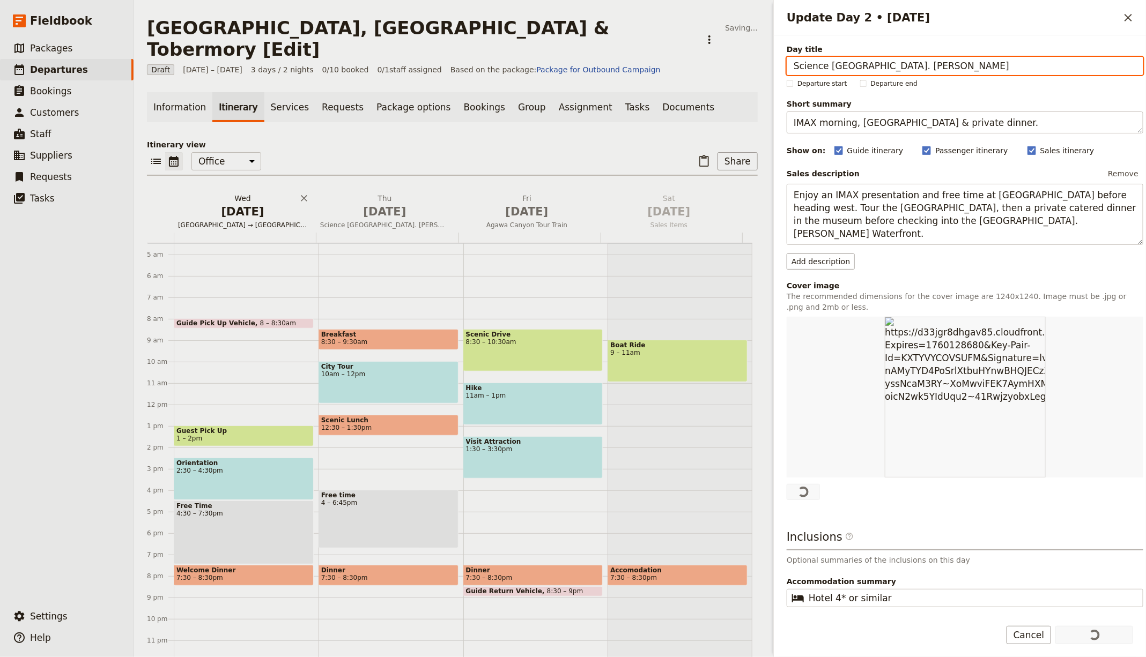
click at [248, 221] on span "[GEOGRAPHIC_DATA] → [GEOGRAPHIC_DATA]" at bounding box center [243, 225] width 138 height 9
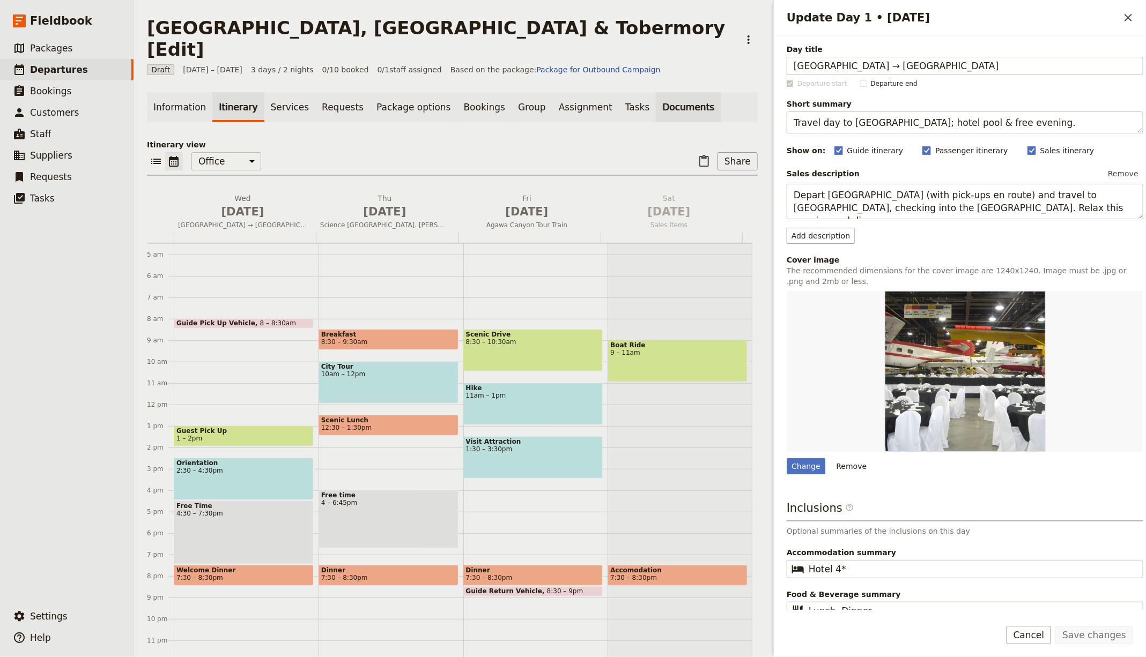
click at [656, 92] on link "Documents" at bounding box center [688, 107] width 65 height 30
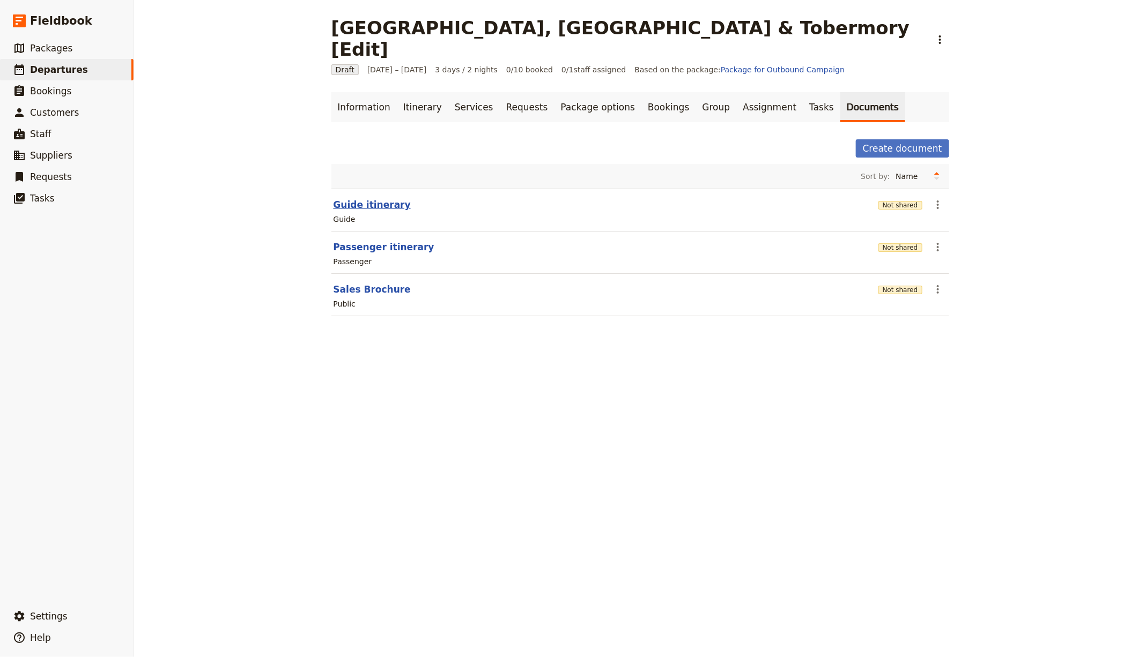
click at [380, 198] on button "Guide itinerary" at bounding box center [372, 204] width 77 height 13
select select "STAFF"
select select "RUN_SHEET"
select select "LARGE"
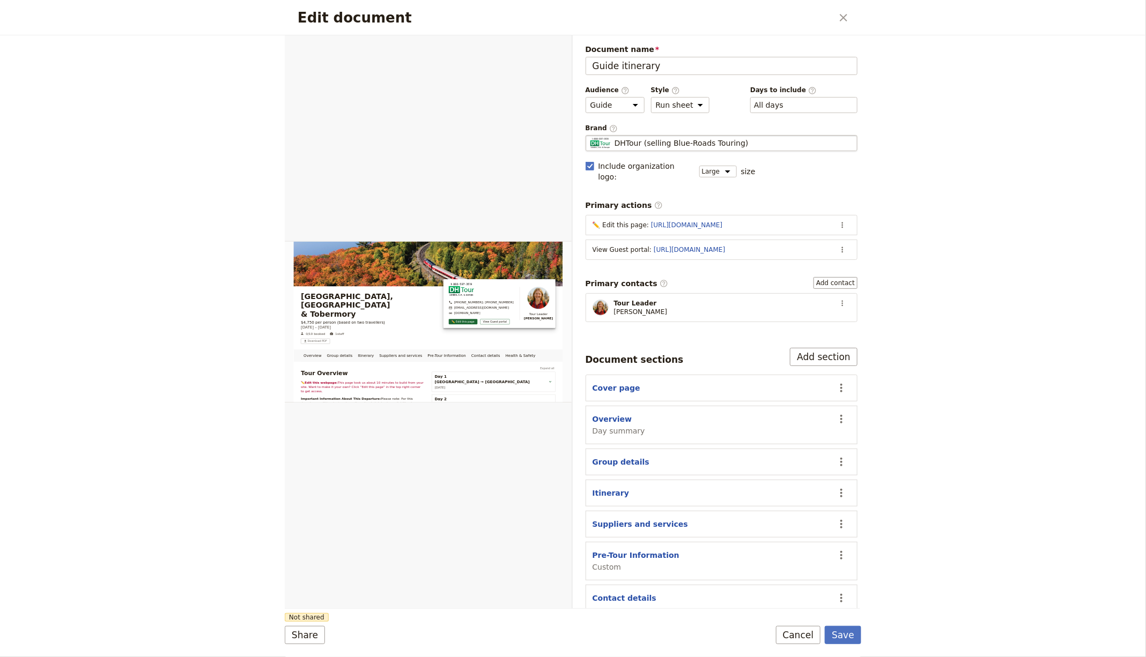
click at [702, 144] on span "DHTour (selling Blue-Roads Touring)" at bounding box center [681, 143] width 134 height 11
click at [590, 136] on input "DHTour (selling Blue-Roads Touring)" at bounding box center [590, 135] width 1 height 1
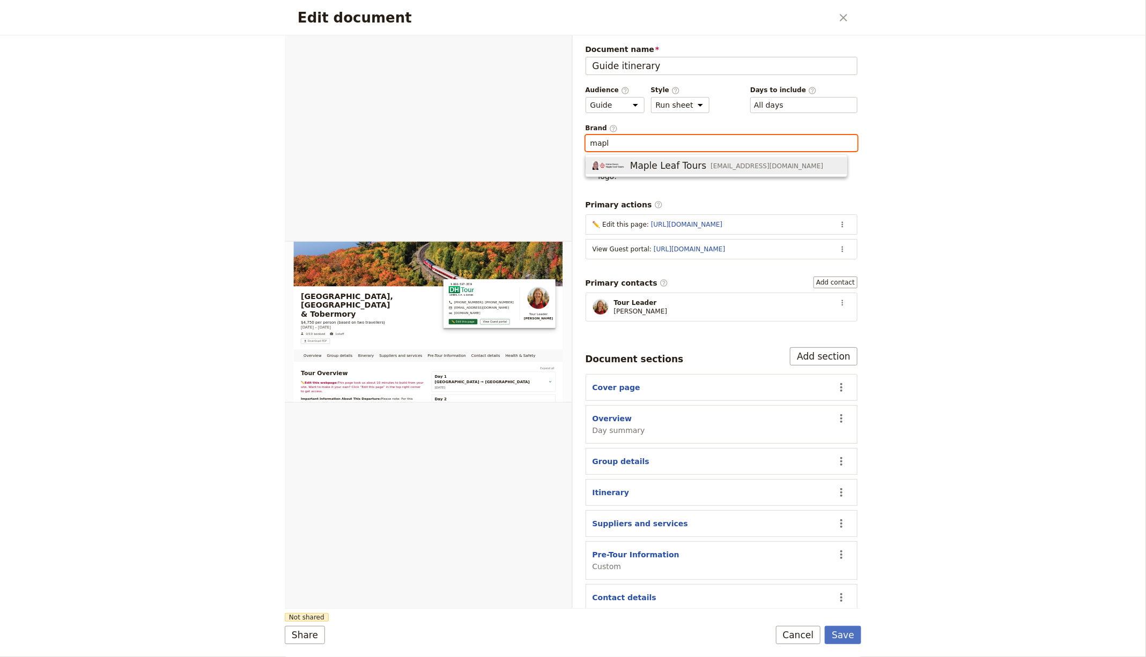
click at [704, 157] on button "Maple Leaf Tours [EMAIL_ADDRESS][DOMAIN_NAME]" at bounding box center [716, 165] width 261 height 17
type input "Maple Leaf Tours"
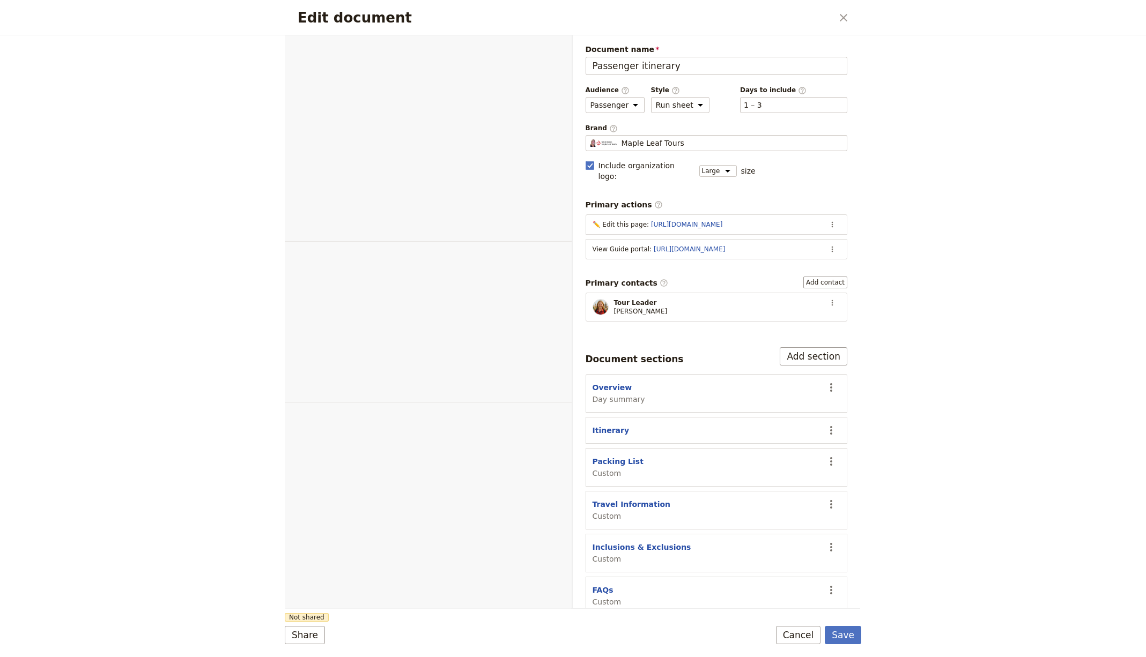
select select "PASSENGER"
select select "RUN_SHEET"
select select "LARGE"
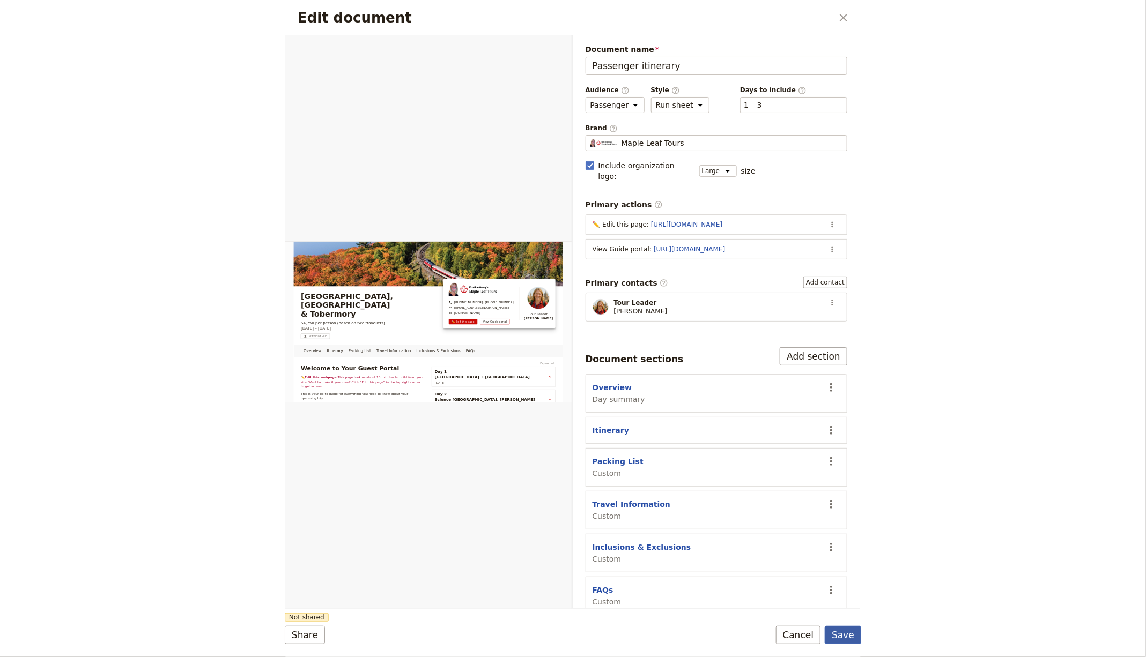
click at [848, 640] on button "Save" at bounding box center [843, 635] width 36 height 18
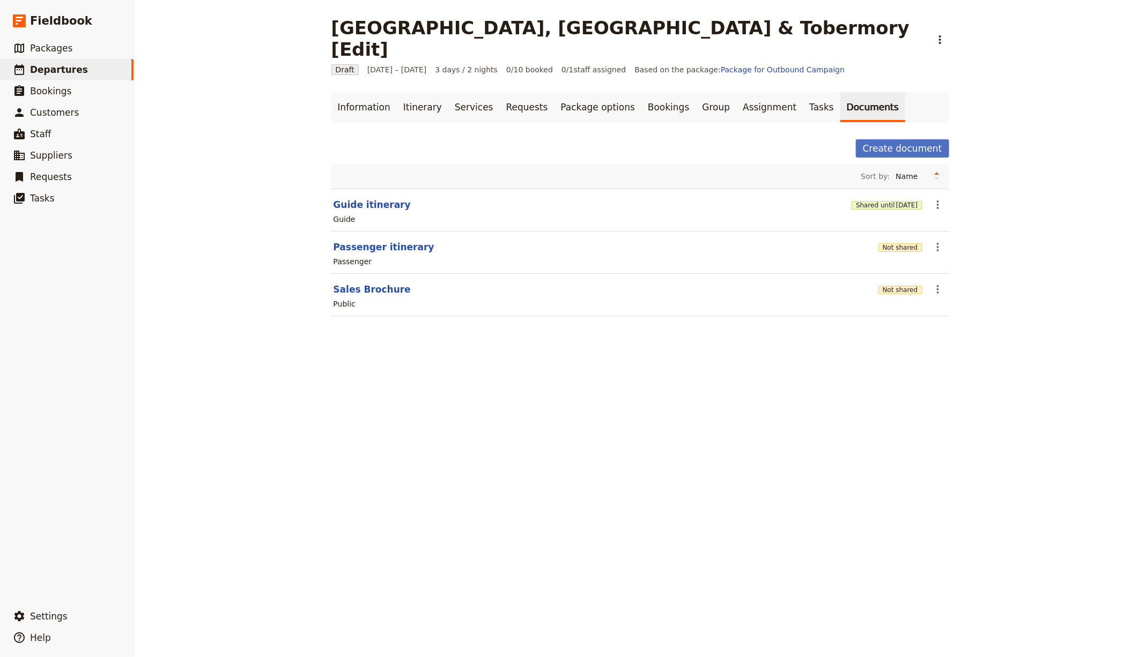
click at [874, 232] on section "Passenger itinerary Not shared ​ Passenger" at bounding box center [640, 253] width 618 height 42
drag, startPoint x: 878, startPoint y: 219, endPoint x: 881, endPoint y: 225, distance: 6.7
click at [879, 242] on div "Not shared" at bounding box center [900, 247] width 44 height 11
click at [893, 243] on button "Not shared" at bounding box center [900, 247] width 44 height 9
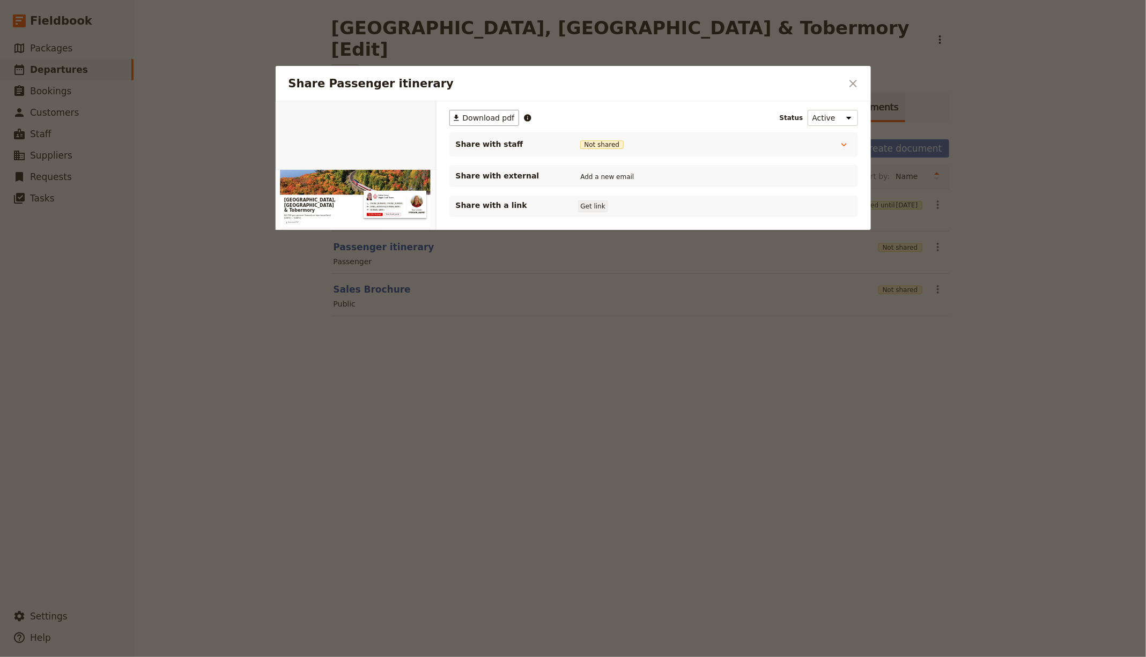
click at [584, 208] on button "Get link" at bounding box center [593, 207] width 30 height 12
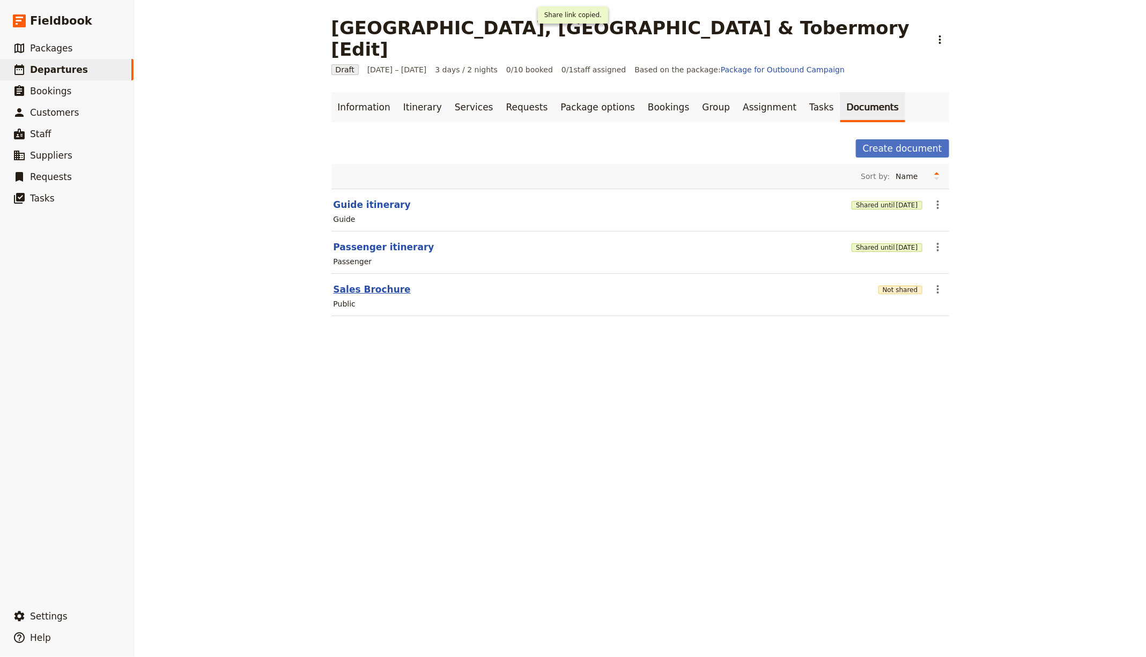
click at [347, 283] on button "Sales Brochure" at bounding box center [372, 289] width 77 height 13
select select "DEFAULT"
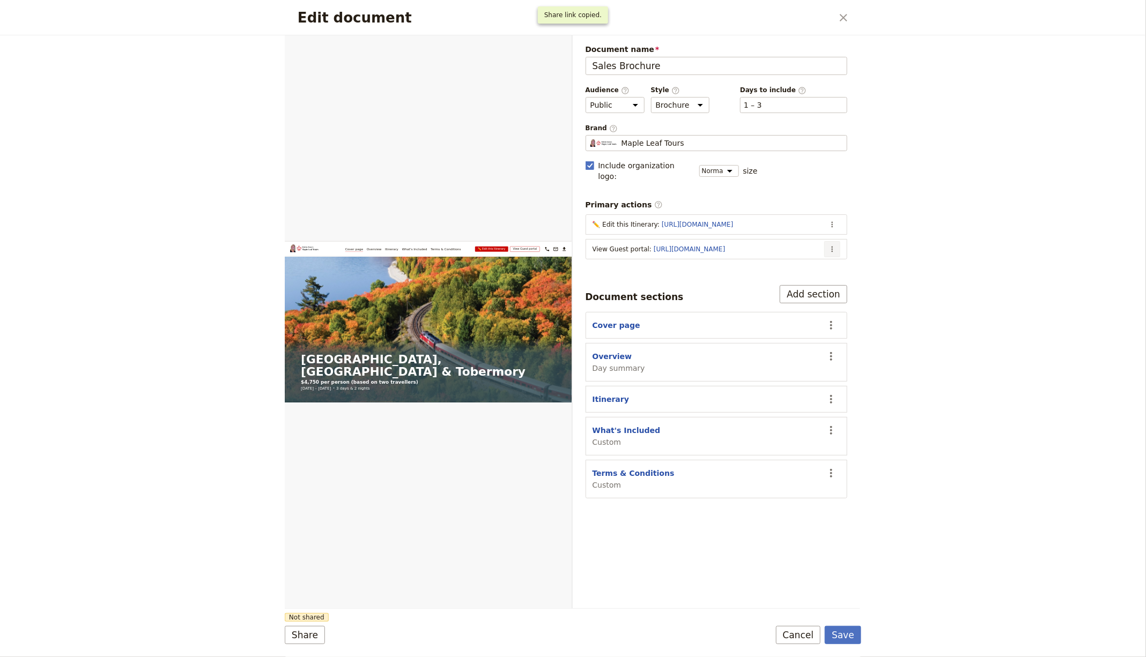
click at [834, 245] on icon "Actions" at bounding box center [832, 249] width 9 height 9
click at [818, 255] on span "Edit action" at bounding box center [790, 258] width 87 height 11
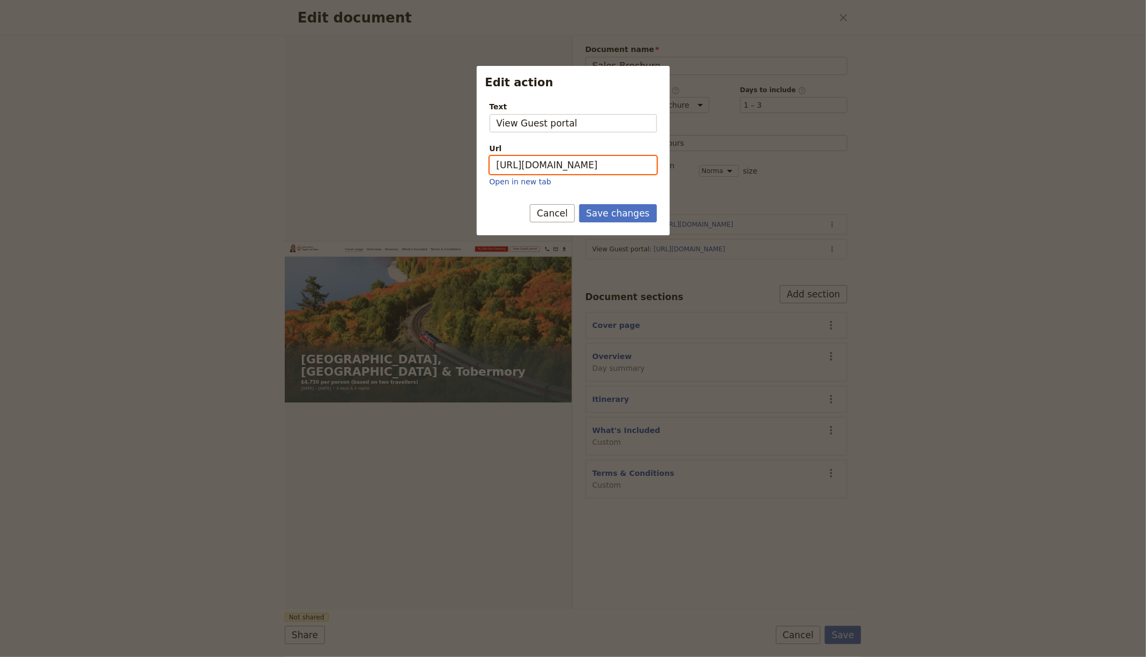
click at [579, 165] on input "[URL][DOMAIN_NAME]" at bounding box center [573, 165] width 167 height 18
paste input "o7qLqhU4NP9Y27UGZtvxH"
type input "[URL][DOMAIN_NAME]"
click at [606, 211] on button "Save changes" at bounding box center [618, 213] width 78 height 18
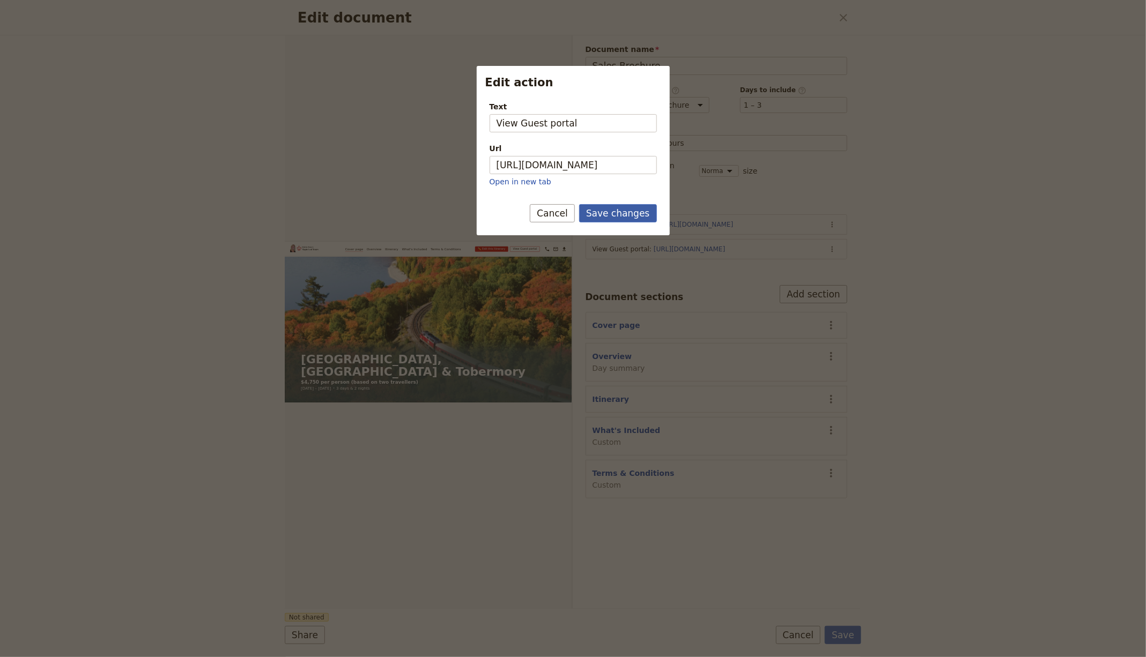
scroll to position [0, 0]
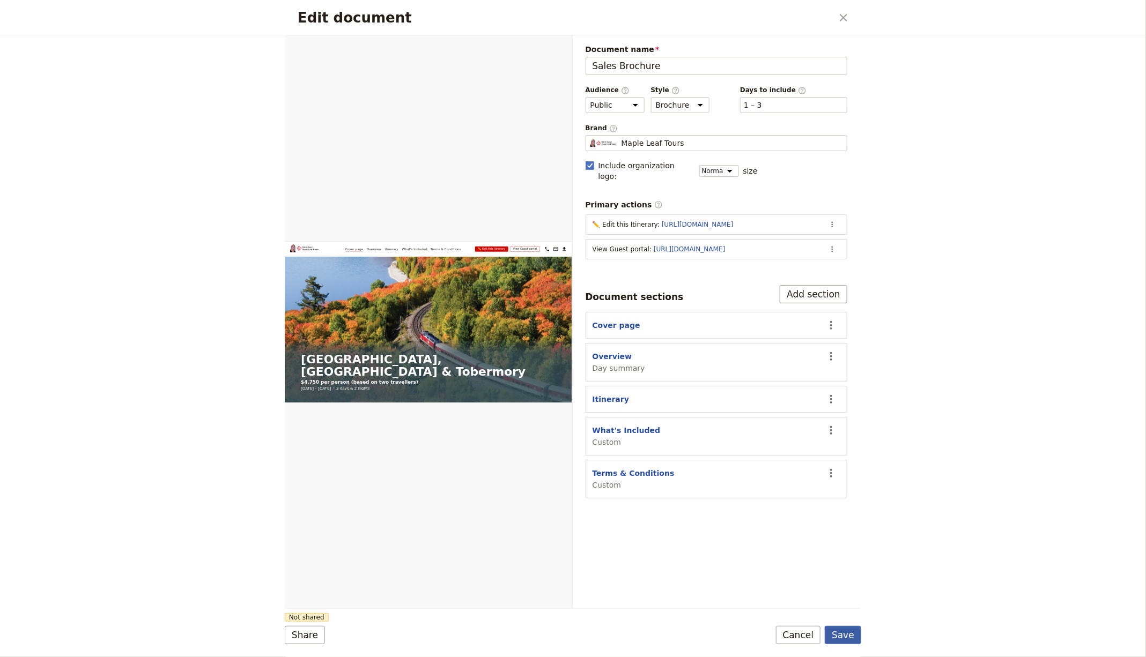
click at [846, 635] on button "Save" at bounding box center [843, 635] width 36 height 18
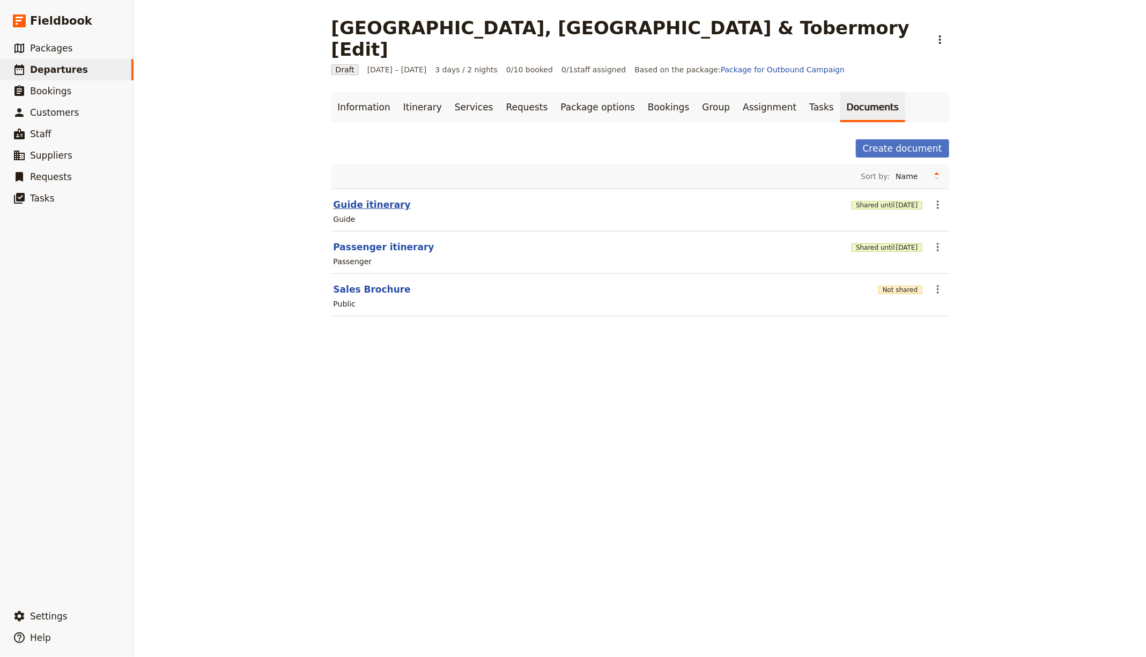
click at [354, 198] on button "Guide itinerary" at bounding box center [372, 204] width 77 height 13
select select "STAFF"
select select "RUN_SHEET"
select select "LARGE"
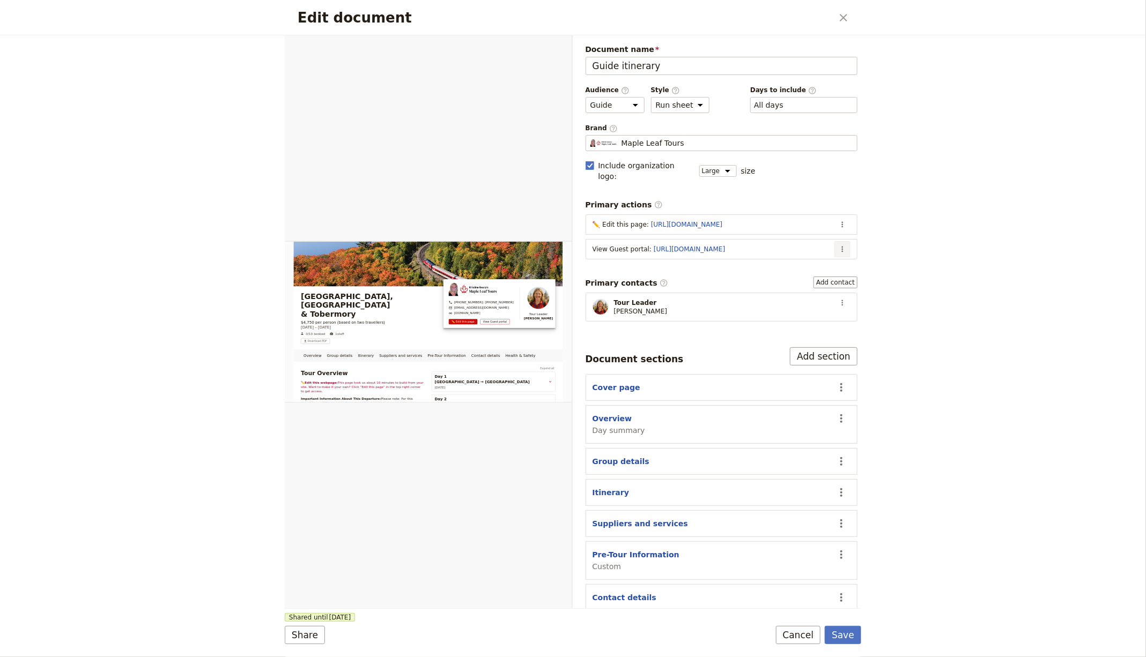
click at [838, 245] on icon "Actions" at bounding box center [842, 249] width 9 height 9
click at [831, 254] on span "Edit action" at bounding box center [790, 258] width 87 height 11
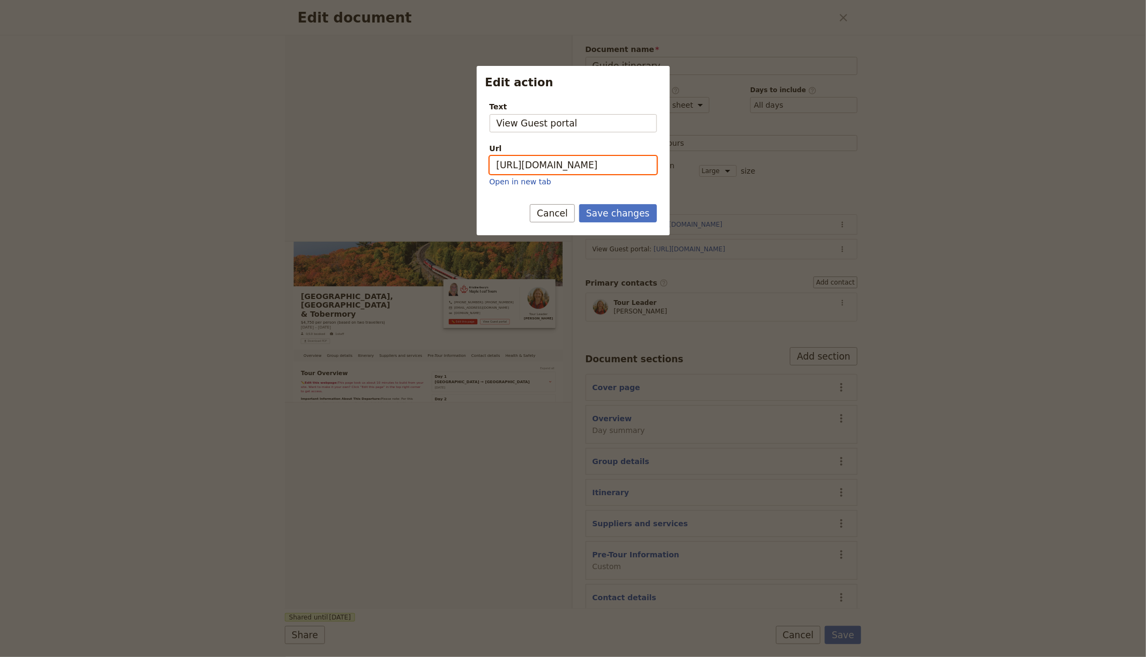
click at [610, 164] on input "[URL][DOMAIN_NAME]" at bounding box center [573, 165] width 167 height 18
paste input "o7qLqhU4NP9Y27UGZtvxH"
type input "[URL][DOMAIN_NAME]"
drag, startPoint x: 619, startPoint y: 209, endPoint x: 700, endPoint y: 302, distance: 123.5
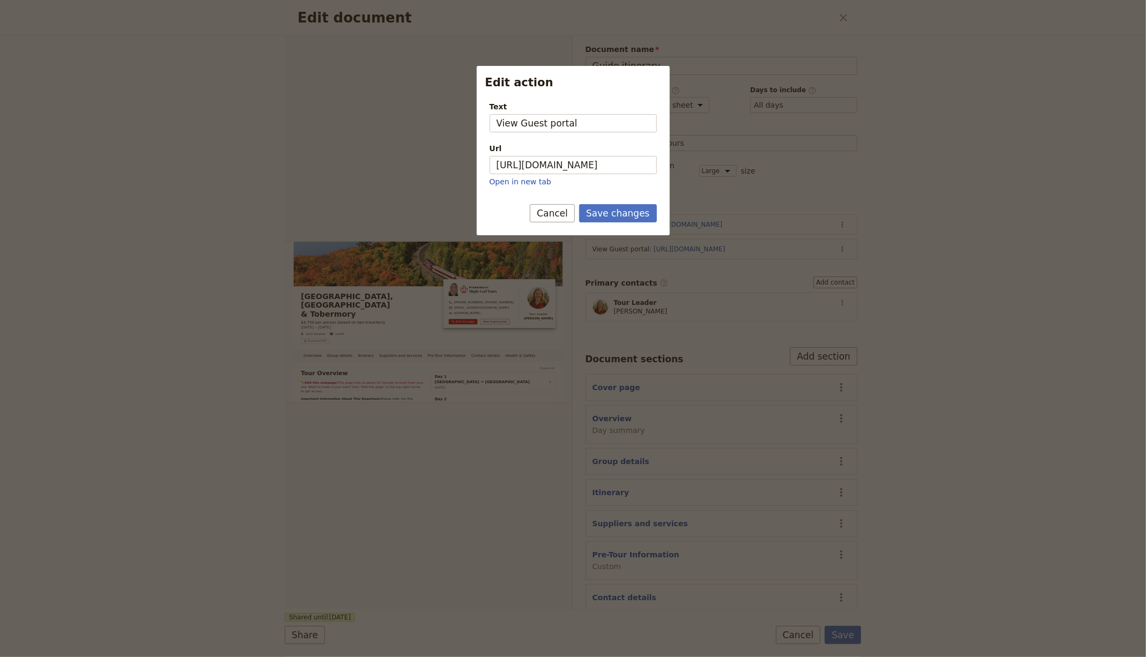
click at [619, 209] on button "Save changes" at bounding box center [618, 213] width 78 height 18
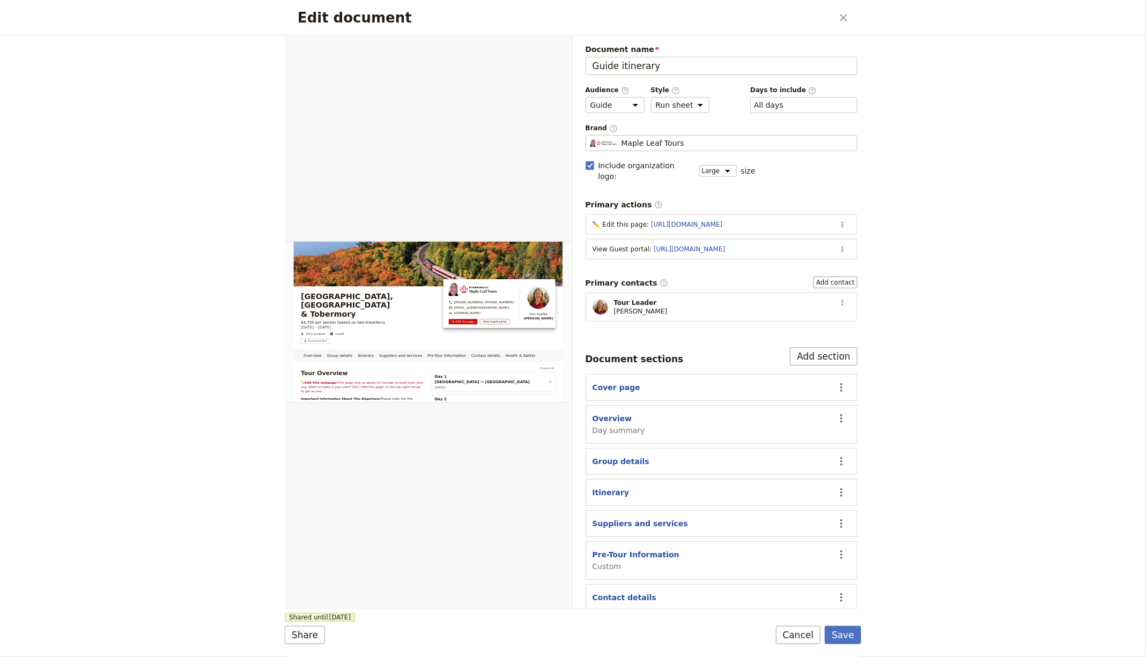
drag, startPoint x: 841, startPoint y: 625, endPoint x: 903, endPoint y: 616, distance: 62.4
click at [841, 625] on form "Overview Group details Itinerary Suppliers and services Pre-Tour Information Co…" at bounding box center [573, 346] width 576 height 622
click at [837, 627] on button "Save" at bounding box center [843, 635] width 36 height 18
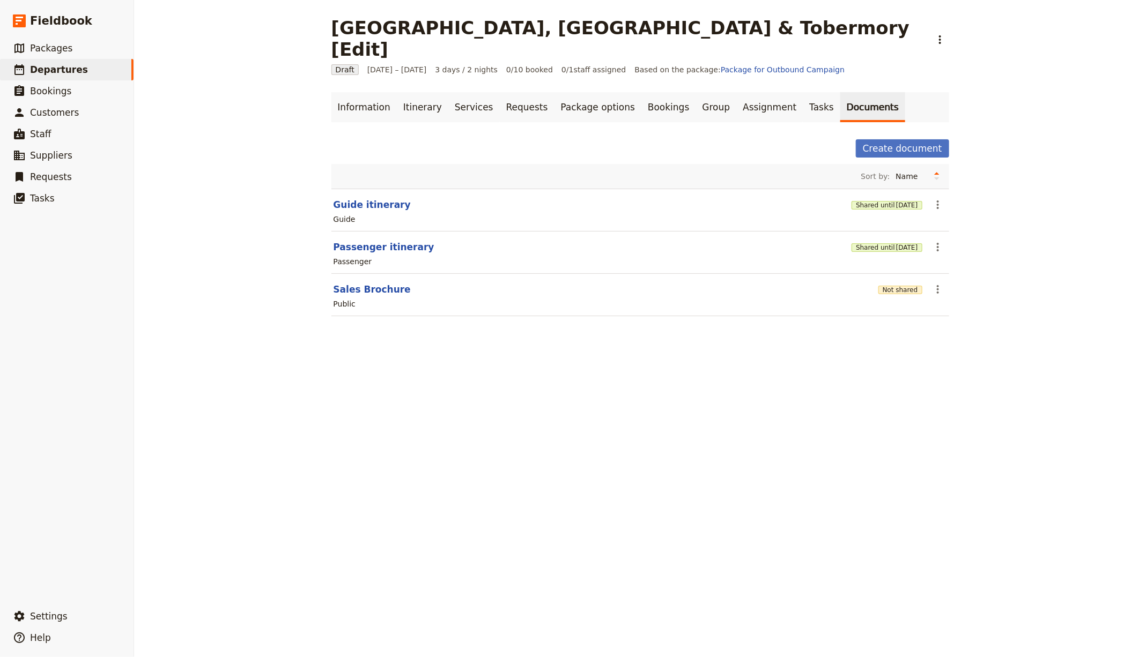
click at [878, 280] on div "Not shared" at bounding box center [900, 289] width 44 height 18
click at [880, 286] on button "Not shared" at bounding box center [900, 290] width 44 height 9
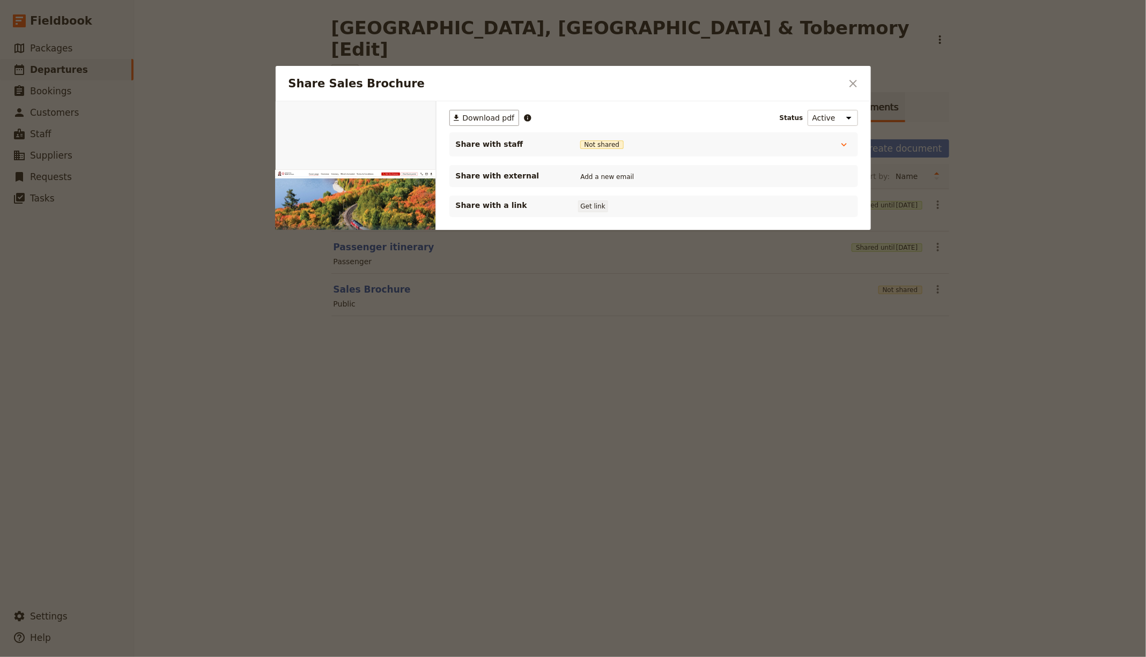
click at [594, 203] on button "Get link" at bounding box center [593, 207] width 30 height 12
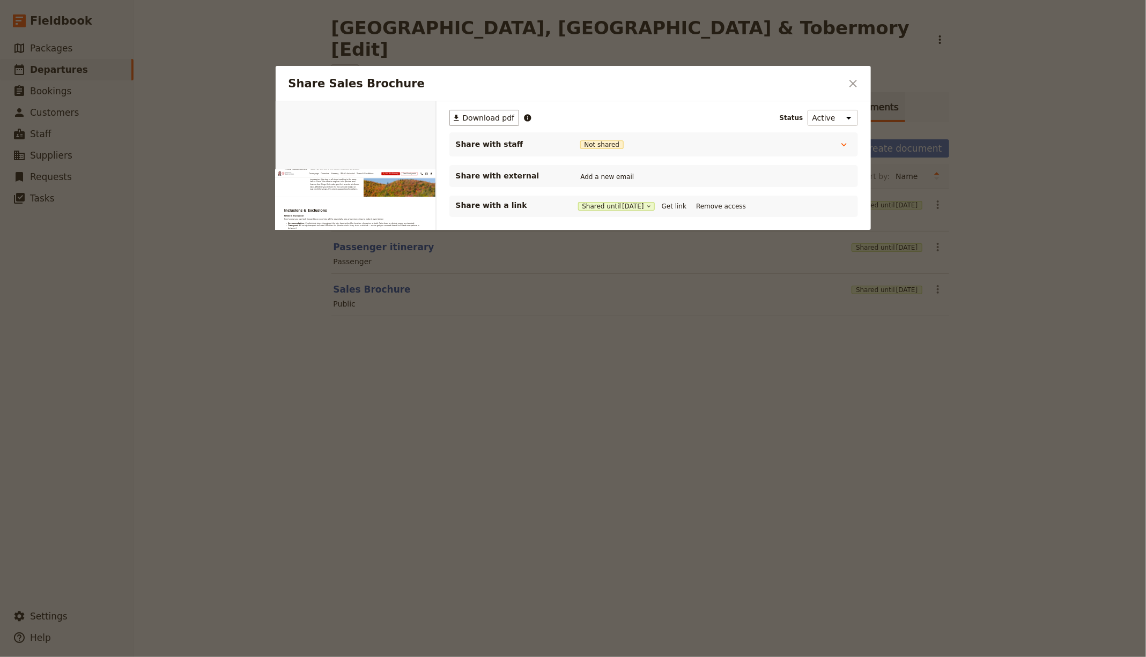
scroll to position [2732, 0]
click at [493, 391] on div at bounding box center [573, 328] width 1146 height 657
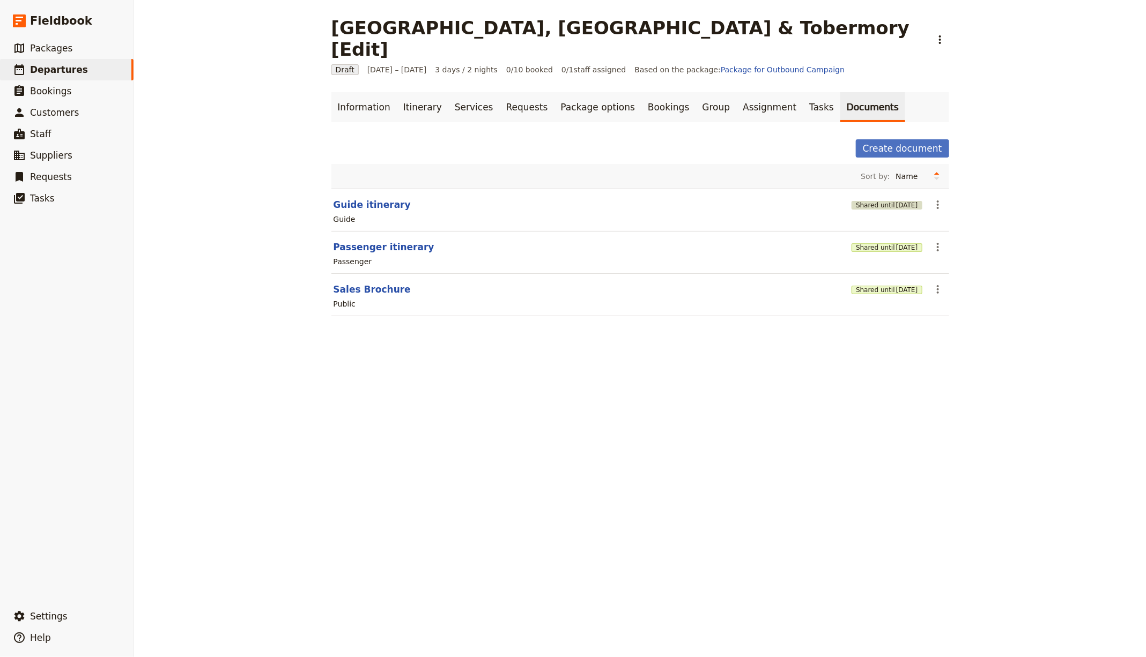
click at [851, 201] on button "Shared until [DATE]" at bounding box center [886, 205] width 70 height 9
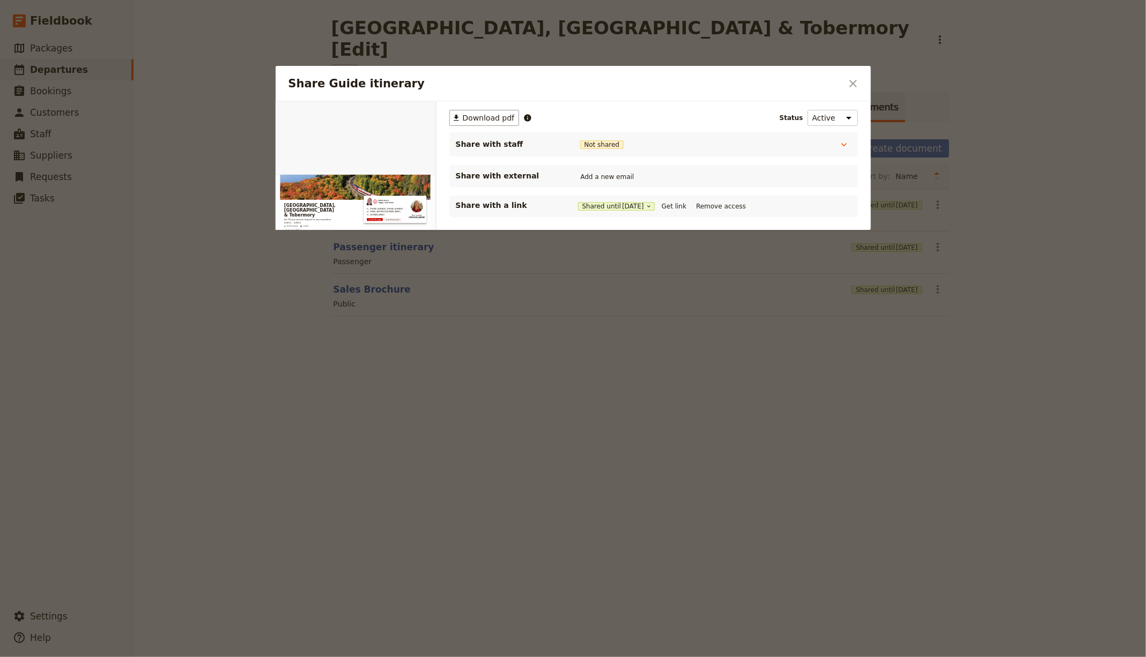
scroll to position [0, 0]
click at [687, 200] on div "Share with a link Shared until [DATE] Get link Remove access" at bounding box center [654, 206] width 396 height 13
click at [685, 204] on button "Get link" at bounding box center [674, 207] width 30 height 12
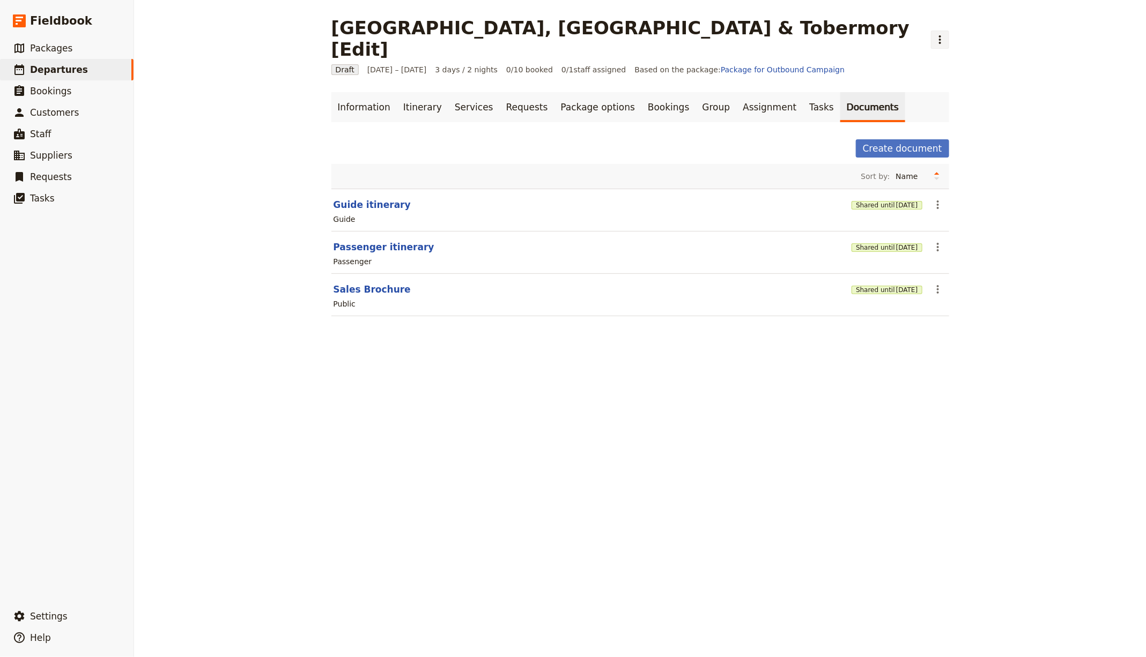
click at [934, 33] on icon "Actions" at bounding box center [940, 39] width 13 height 13
click at [793, 78] on button "Schedule departure" at bounding box center [814, 85] width 100 height 15
click at [642, 92] on link "Bookings" at bounding box center [668, 107] width 54 height 30
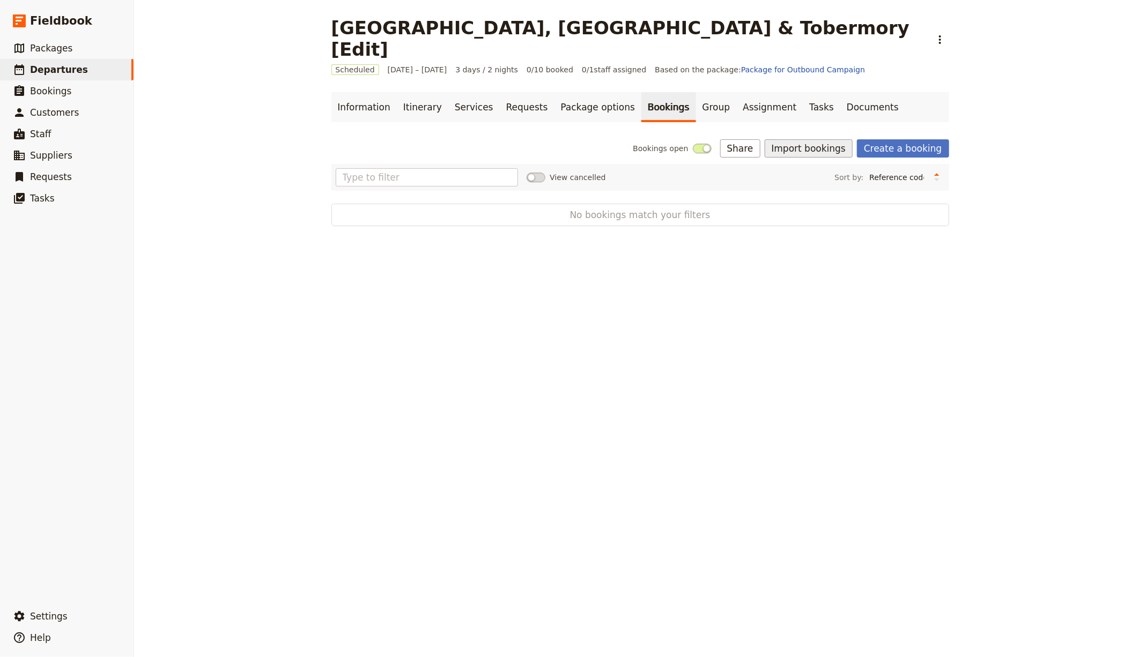
click at [801, 139] on button "Import bookings" at bounding box center [809, 148] width 88 height 18
click at [800, 145] on span "Import Bookings" at bounding box center [811, 150] width 62 height 11
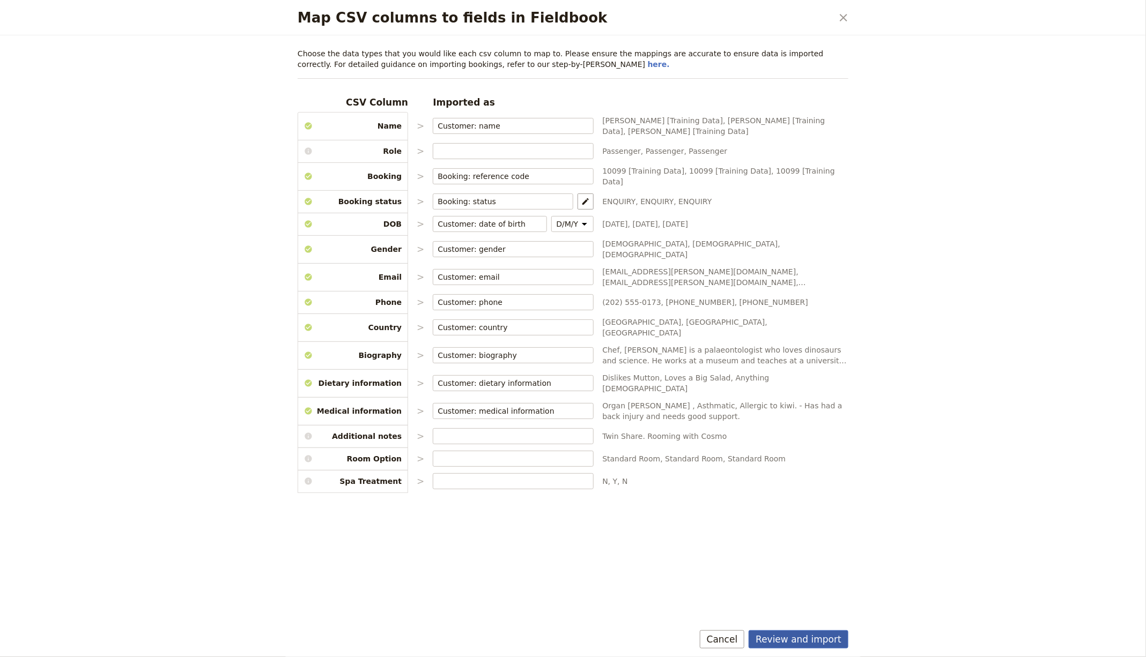
click at [802, 635] on button "Review and import" at bounding box center [799, 640] width 100 height 18
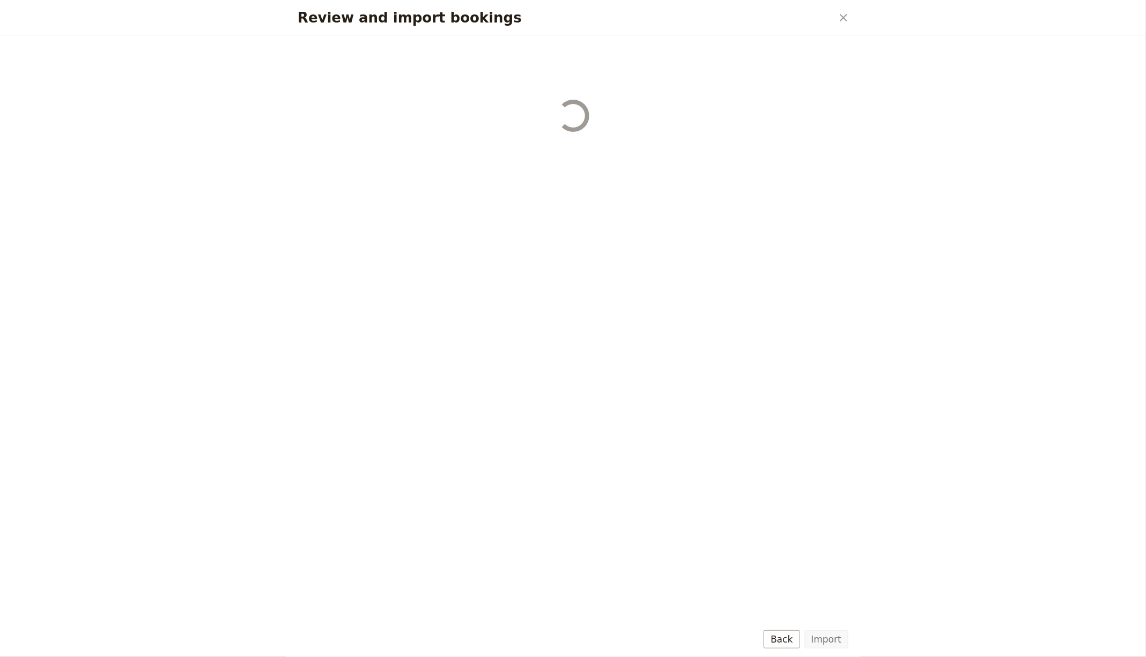
select select "655d56b39948720cb8e55355"
select select "655d57ca9948720cb8e553ec"
select select "655d57fa9948720cb8e553f3"
select select "655d58079948720cb8e553fa"
select select "655d584c9948720cb8e55401"
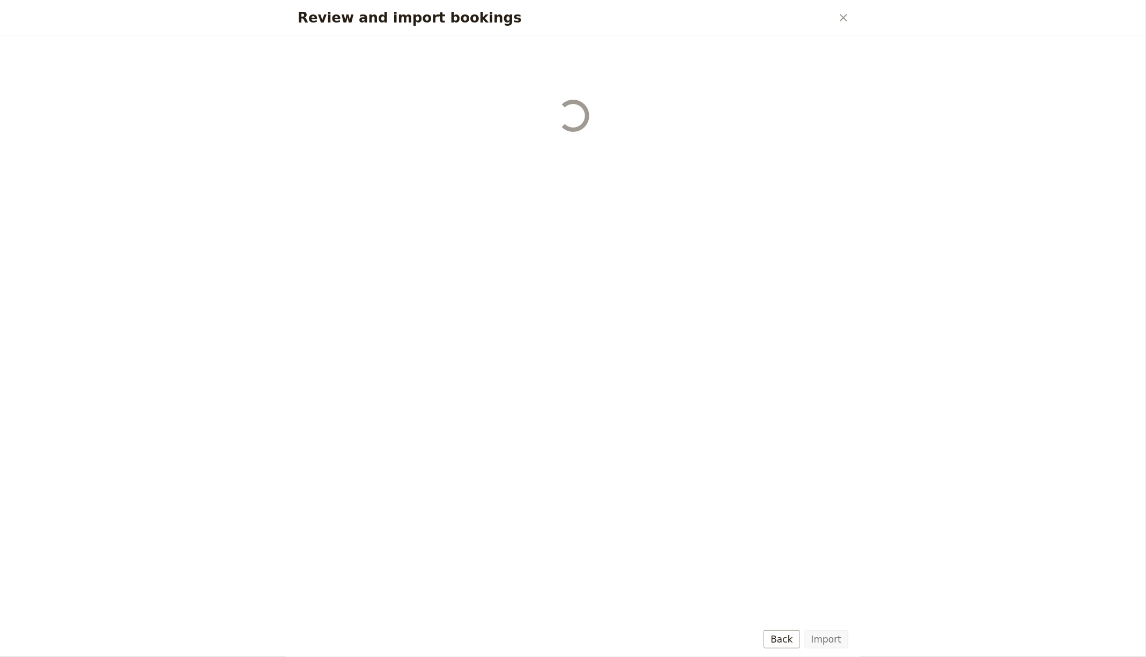
select select "655d58679948720cb8e5540d"
select select "650e6b6659641ed5ee156647"
select select "650e6b4b59641ed5ee156605"
select select "650e2104408bbede5b0c60fd"
select select "650e1d73408bbede5b0c60a6"
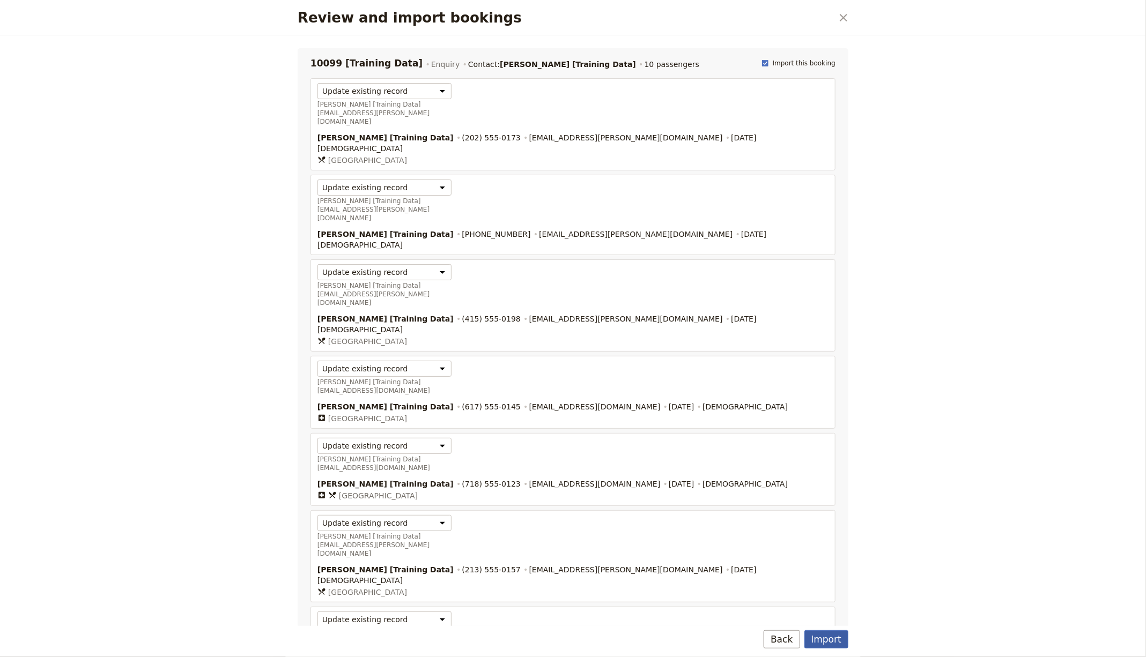
click at [832, 638] on button "Import" at bounding box center [826, 640] width 44 height 18
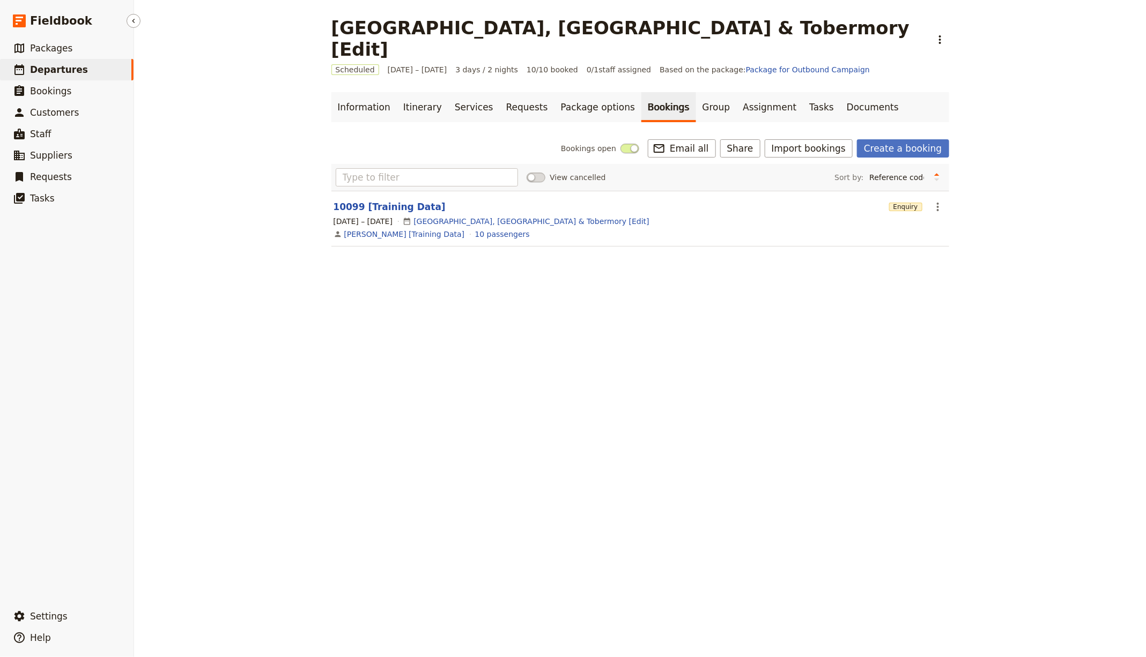
click at [100, 69] on link "​ Departures" at bounding box center [67, 69] width 134 height 21
select select "CREATED_AT"
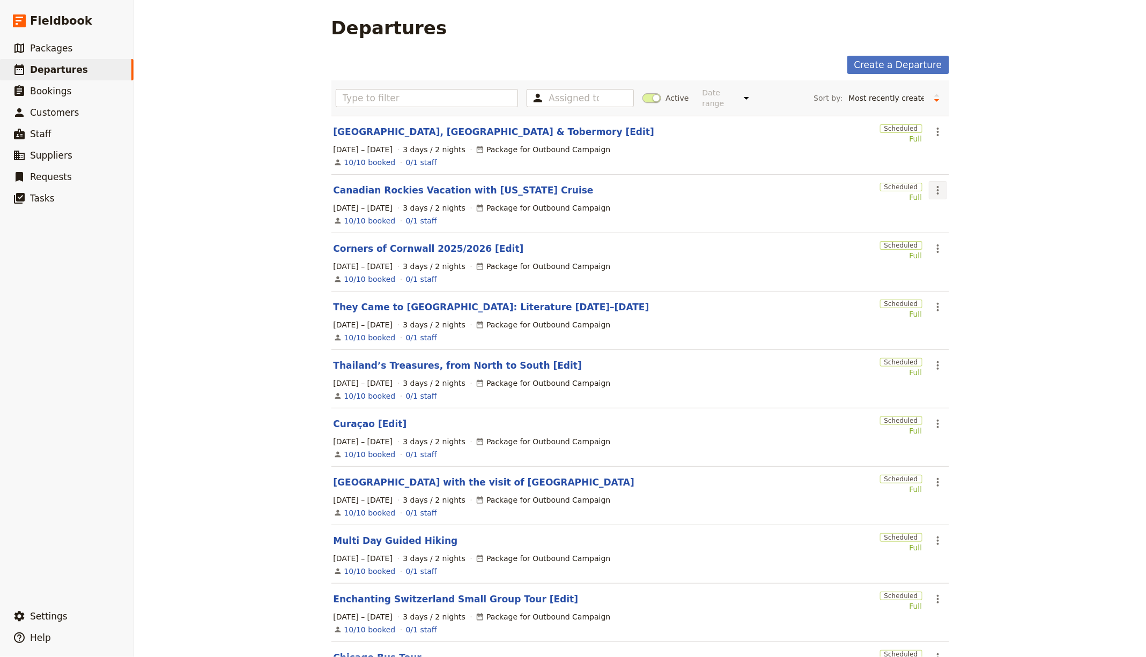
click at [929, 188] on button "​" at bounding box center [938, 190] width 18 height 18
click at [946, 226] on span "Clone this departure" at bounding box center [969, 227] width 77 height 11
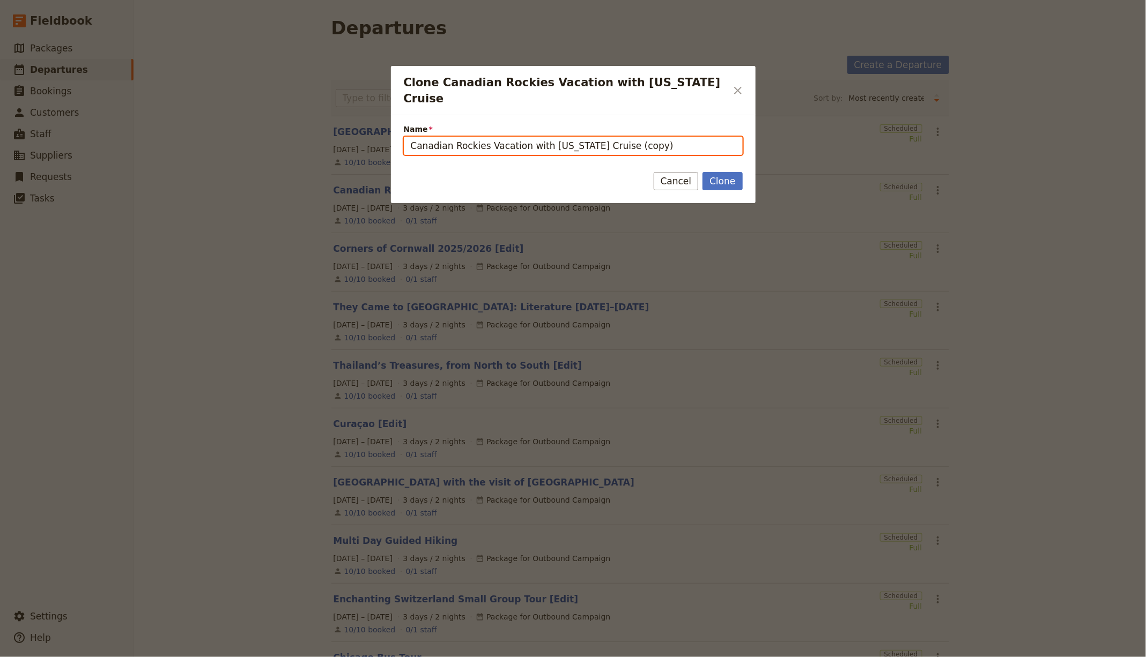
drag, startPoint x: 573, startPoint y: 129, endPoint x: 629, endPoint y: 132, distance: 55.8
click at [574, 137] on input "Canadian Rockies Vacation with [US_STATE] Cruise (copy)" at bounding box center [573, 146] width 339 height 18
paste input "NYC – Discover the Melting Pot like a Local ([DATE]–[DATE]"
drag, startPoint x: 586, startPoint y: 131, endPoint x: 602, endPoint y: 127, distance: 16.5
click at [586, 137] on input "NYC – Discover the Melting Pot like a Local ([DATE]–[DATE])" at bounding box center [573, 146] width 339 height 18
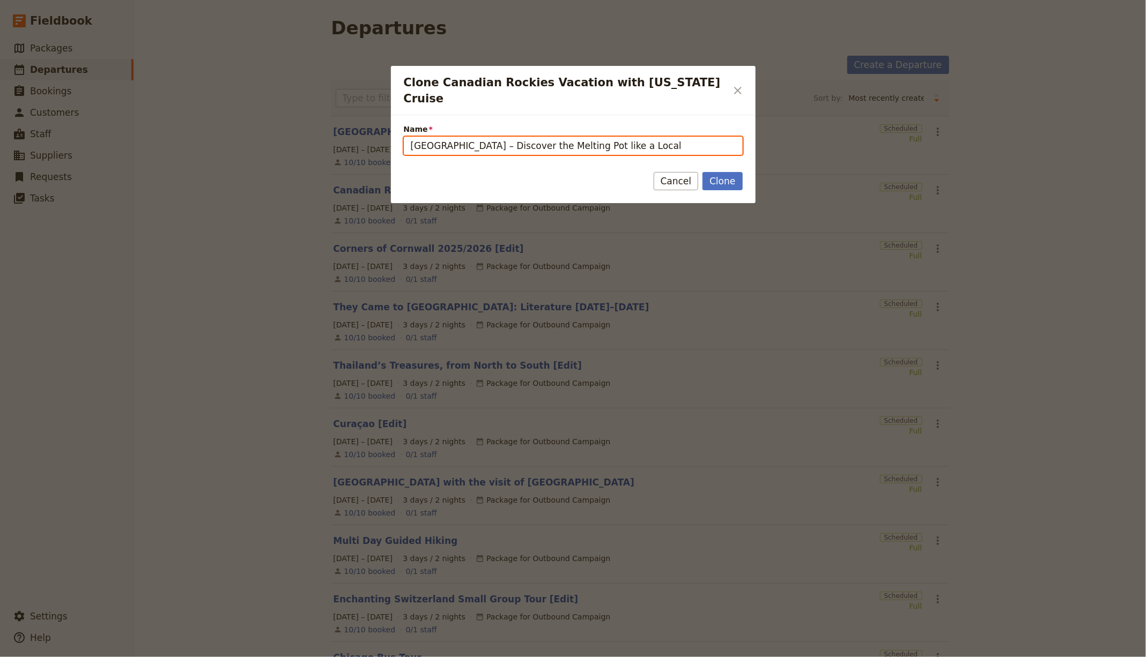
type input "[GEOGRAPHIC_DATA] – Discover the Melting Pot like a Local"
click at [702, 172] on button "Clone" at bounding box center [722, 181] width 40 height 18
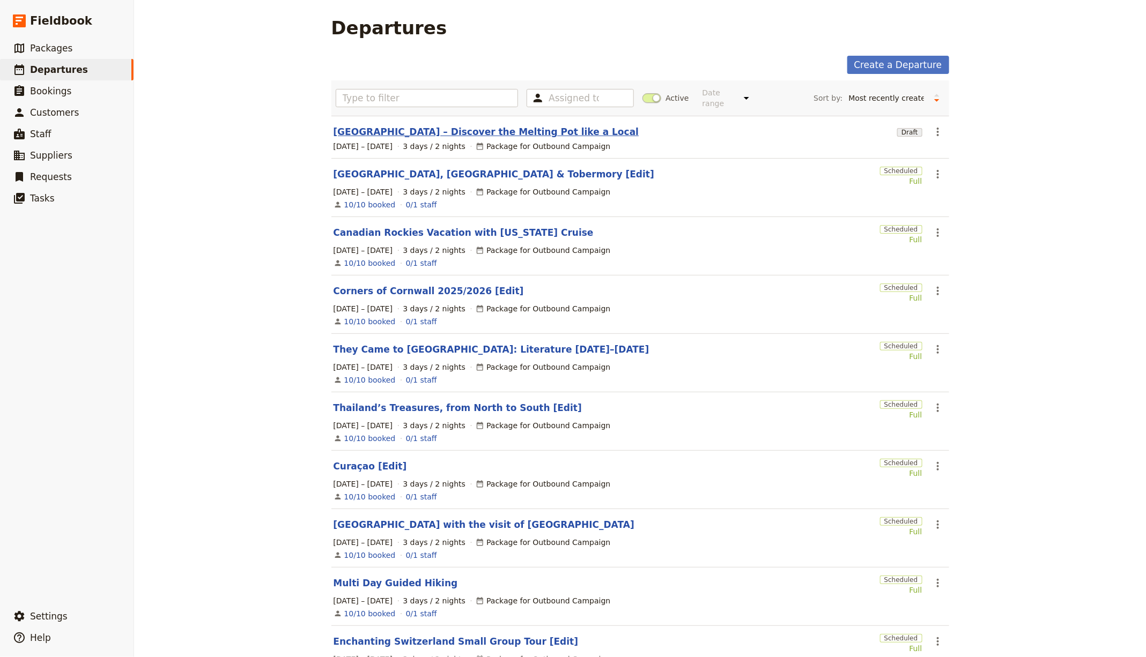
click at [396, 136] on link "[GEOGRAPHIC_DATA] – Discover the Melting Pot like a Local" at bounding box center [487, 131] width 306 height 13
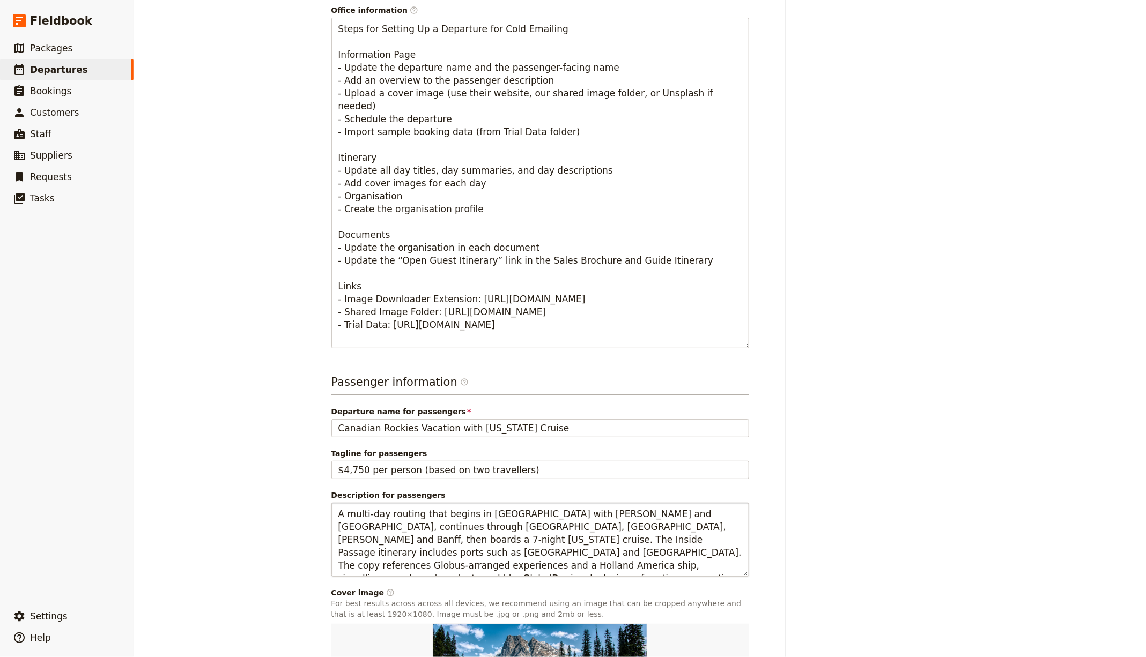
scroll to position [526, 0]
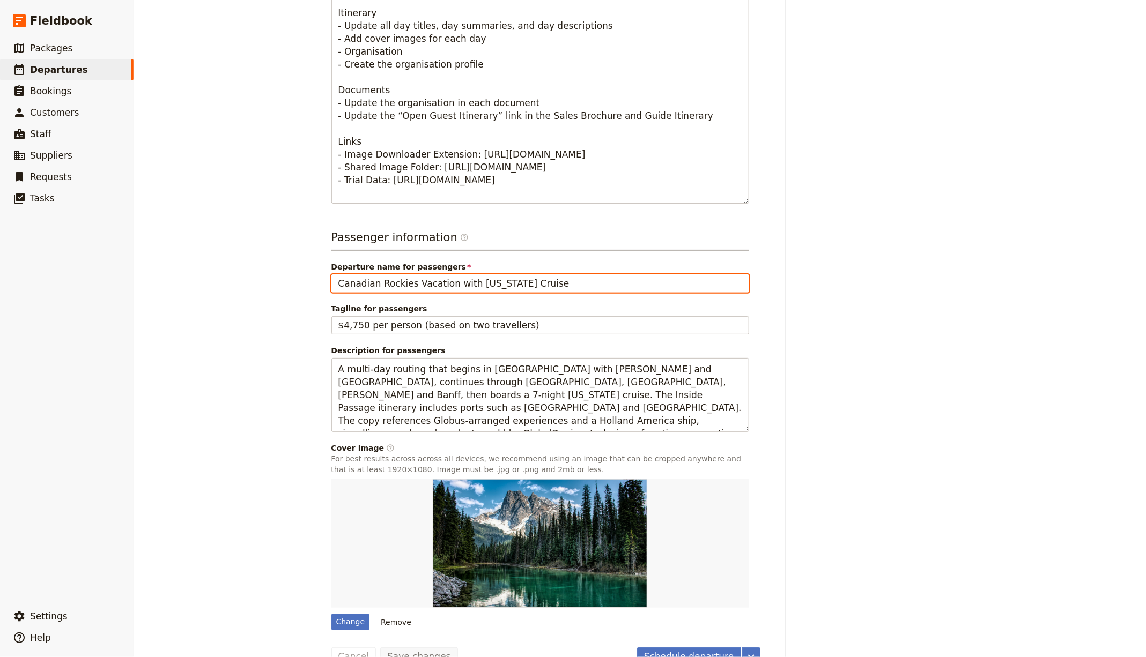
click at [442, 275] on input "Canadian Rockies Vacation with [US_STATE] Cruise" at bounding box center [540, 284] width 418 height 18
paste input "NYC – Discover the Melting Pot like a Local ([DATE]–[DATE])"
click at [508, 275] on input "NYC – Discover the Melting Pot like a Local ([DATE]–[DATE])" at bounding box center [540, 284] width 418 height 18
type input "[GEOGRAPHIC_DATA] – Discover the Melting Pot like a Local"
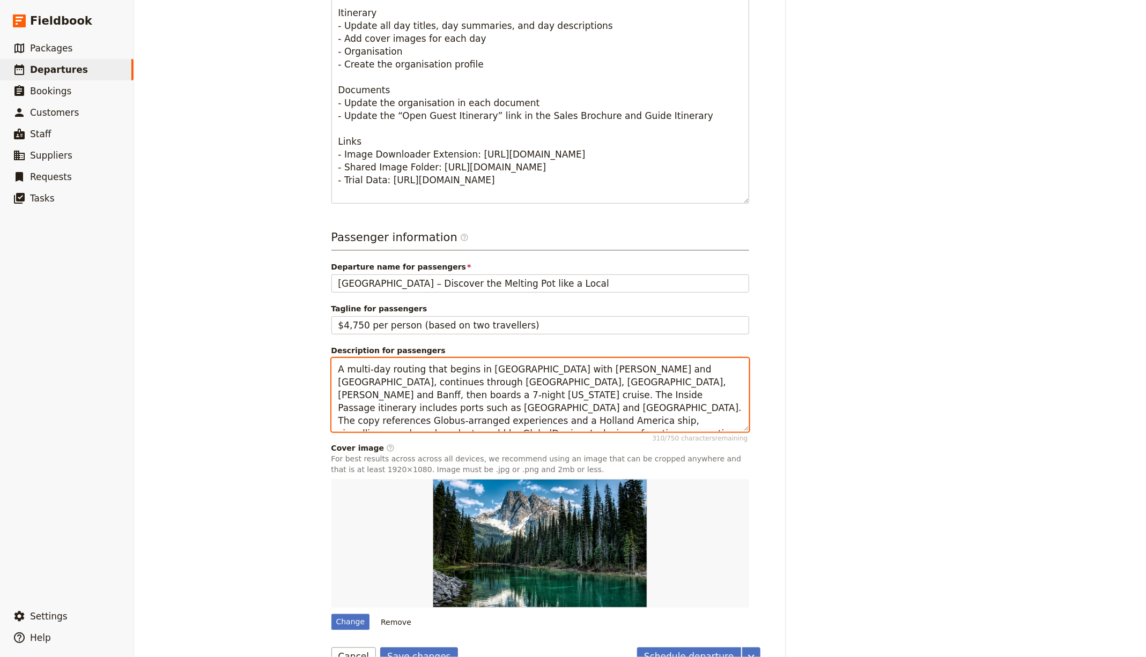
click at [473, 383] on textarea "A multi-day routing that begins in [GEOGRAPHIC_DATA] with [PERSON_NAME] and [GE…" at bounding box center [540, 394] width 418 height 73
paste textarea "boutique, women-centred 5-day city break balancing curated experiences and free…"
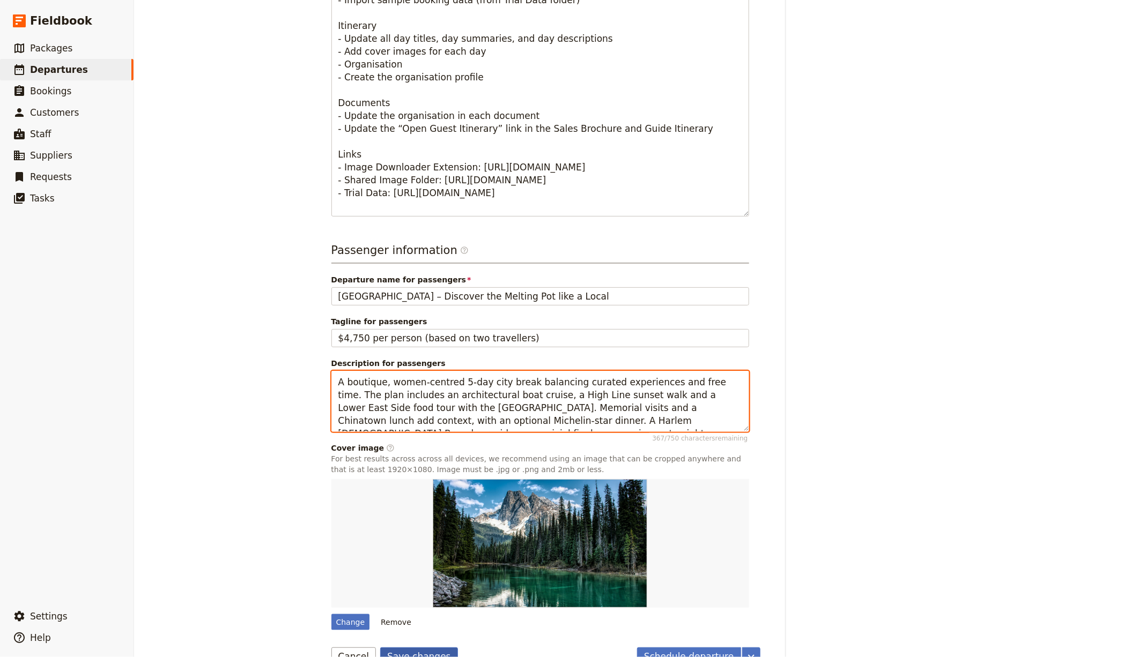
type textarea "A boutique, women-centred 5-day city break balancing curated experiences and fr…"
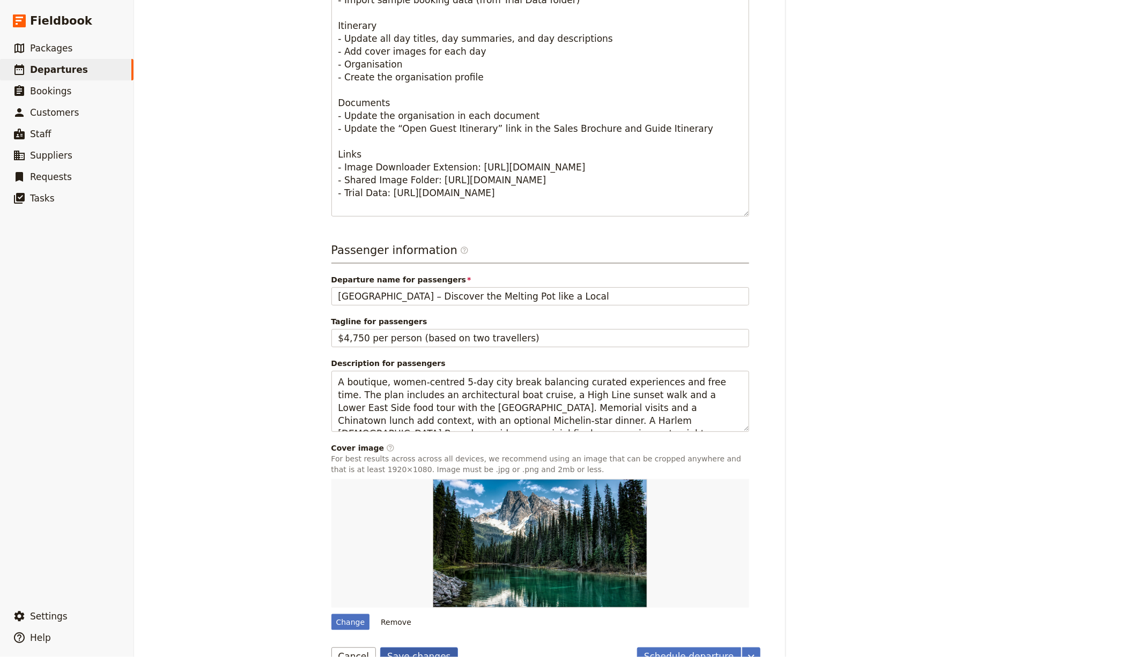
click at [414, 648] on button "Save changes" at bounding box center [419, 657] width 78 height 18
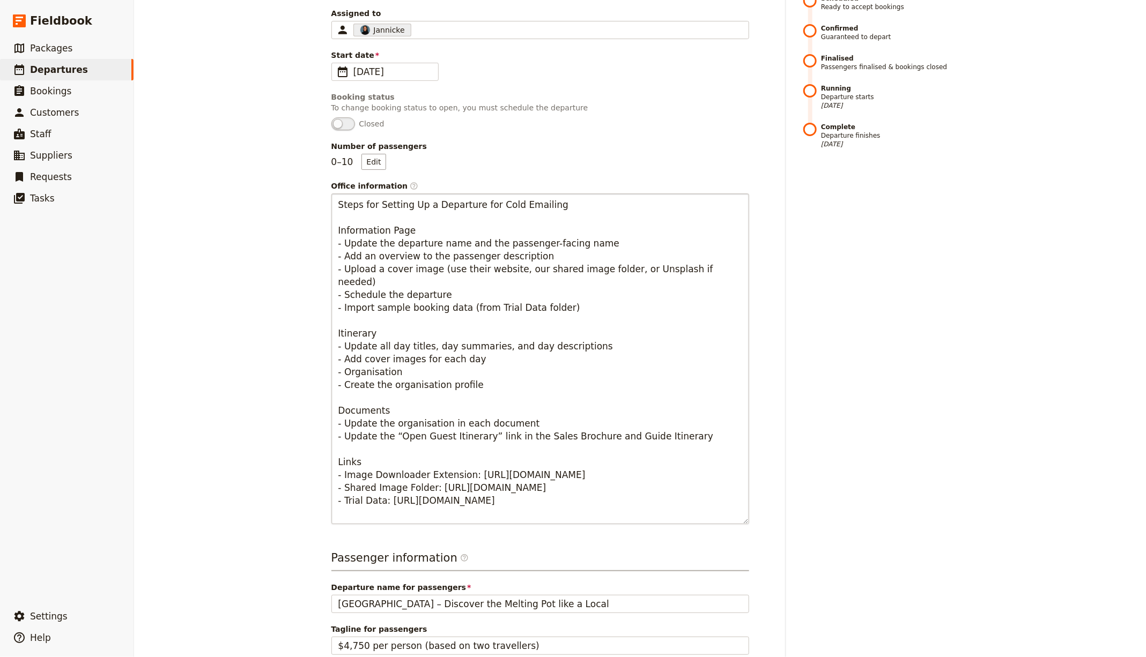
scroll to position [0, 0]
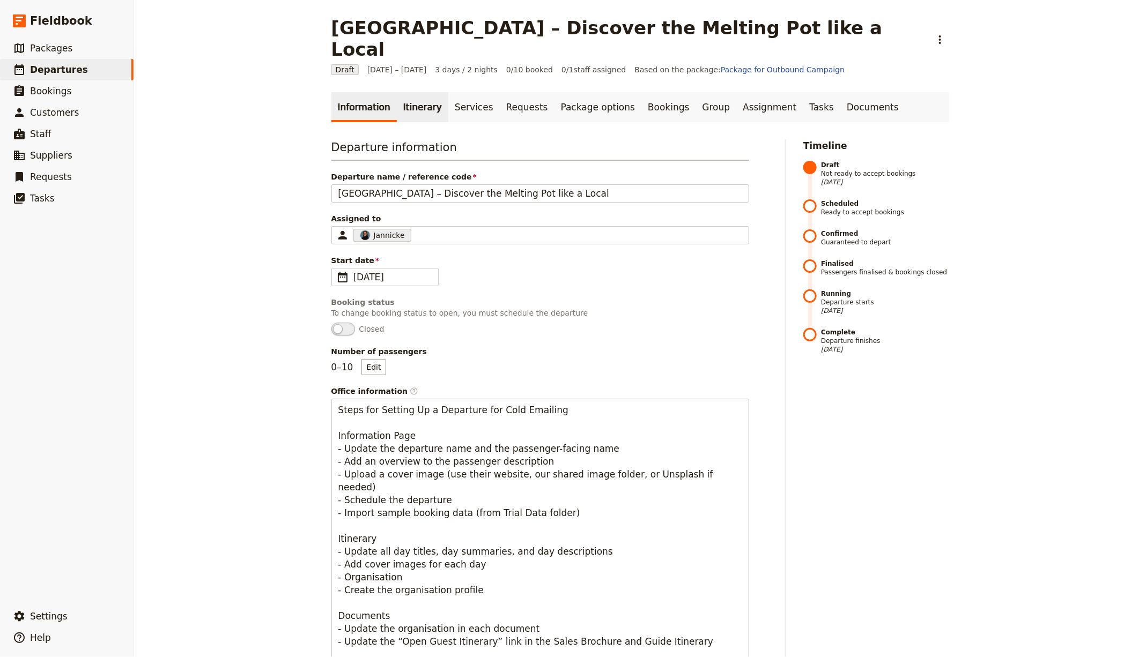
click at [404, 92] on link "Itinerary" at bounding box center [422, 107] width 51 height 30
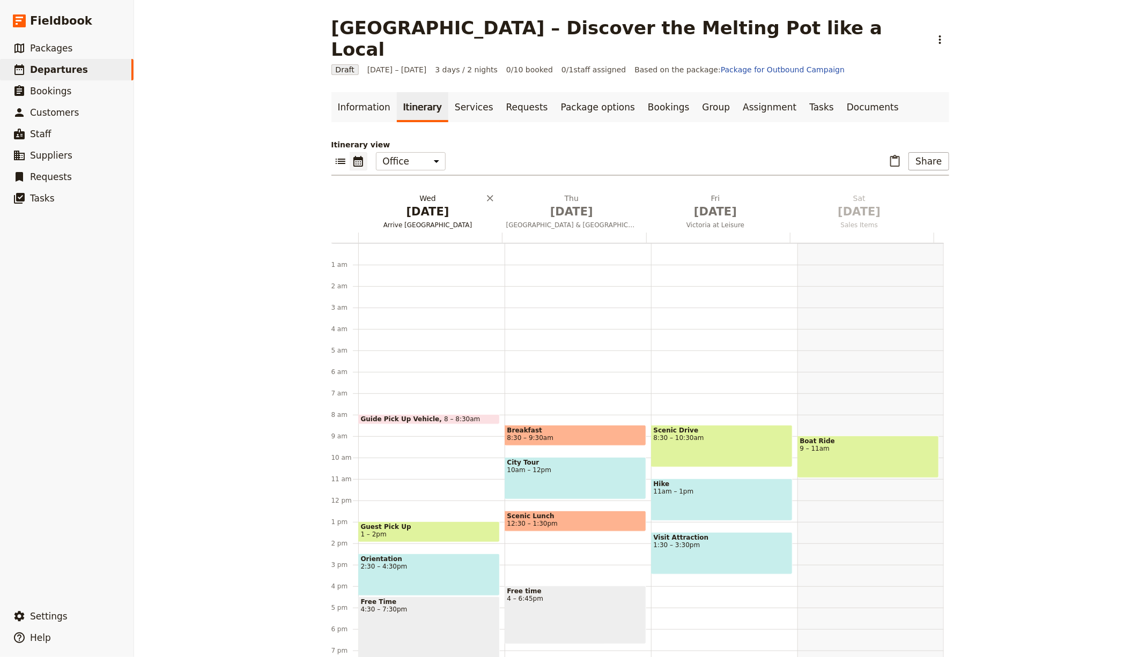
scroll to position [106, 0]
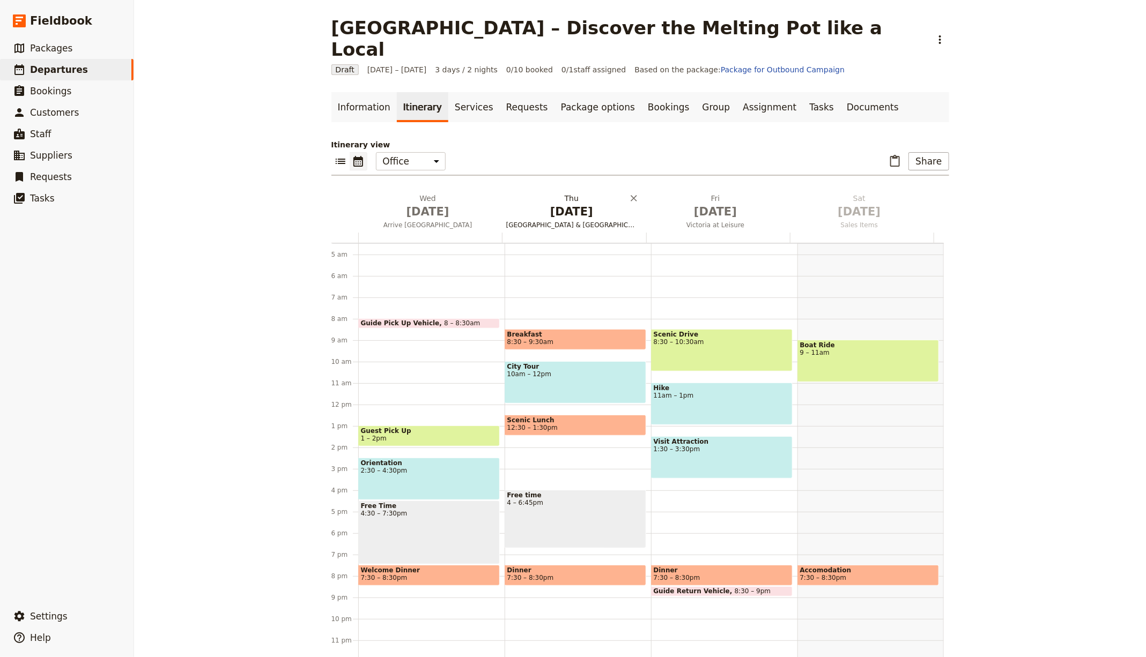
drag, startPoint x: 407, startPoint y: 194, endPoint x: 435, endPoint y: 180, distance: 31.4
click at [407, 204] on span "[DATE]" at bounding box center [427, 212] width 131 height 16
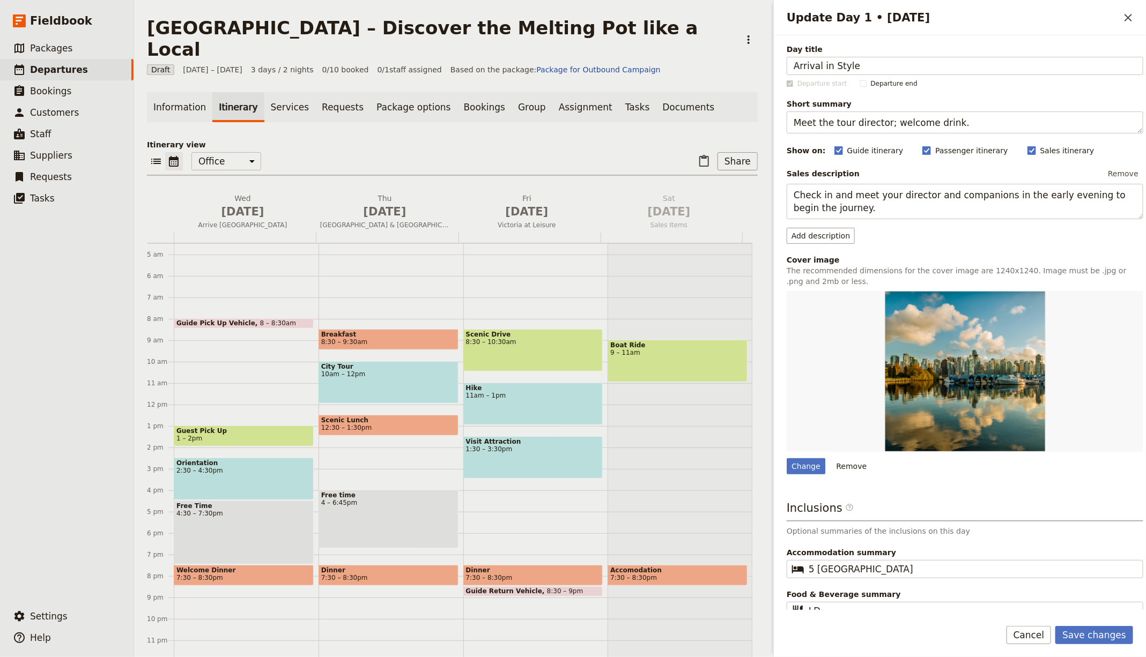
type input "Arrival in Style"
click at [836, 112] on textarea "Meet the tour director; welcome drink." at bounding box center [965, 123] width 357 height 22
paste textarea "Check in to a SoHo boutique hotel; welcome dinner"
type textarea "Check in to a SoHo boutique hotel; welcome dinner."
click at [873, 203] on textarea "Check in and meet your director and companions in the early evening to begin th…" at bounding box center [965, 201] width 357 height 35
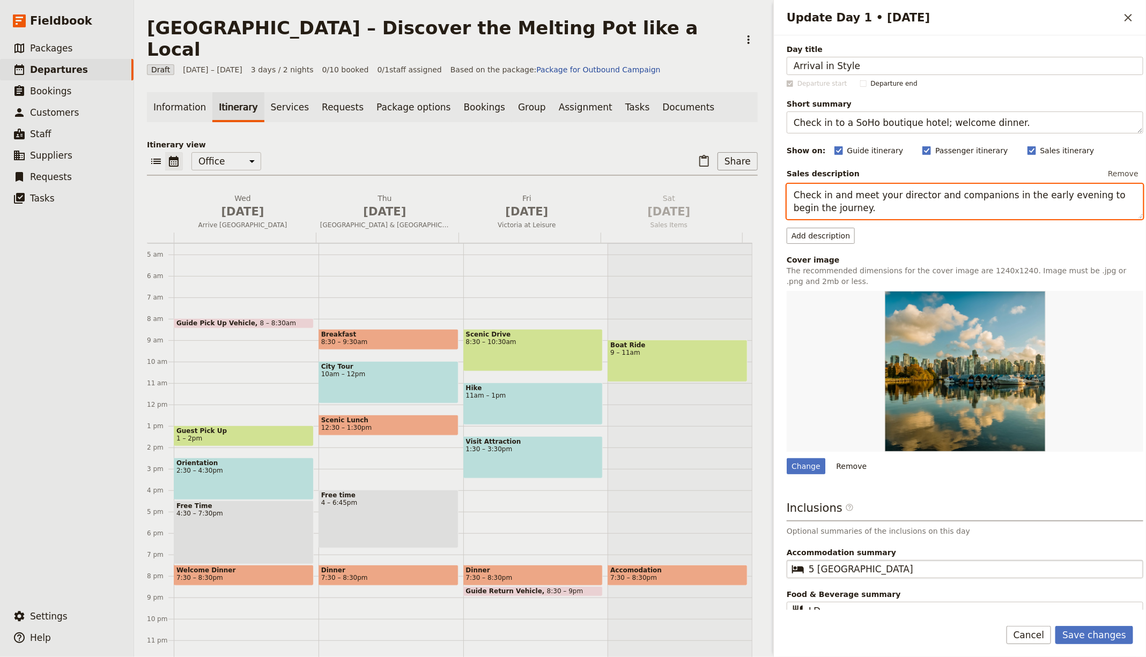
paste textarea "Arrive and settle into a 4-star hotel, then meet over a relaxed dinner with coc…"
type textarea "Arrive and settle into a 4-star hotel, then meet over a relaxed dinner with coc…"
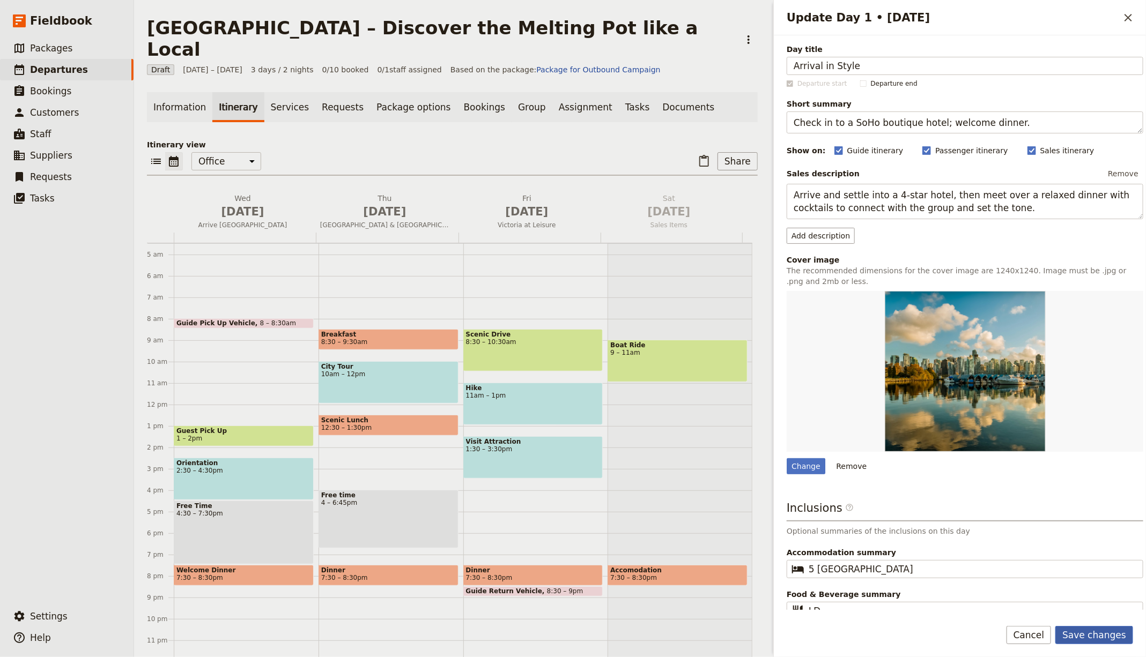
click at [1121, 629] on button "Save changes" at bounding box center [1094, 635] width 78 height 18
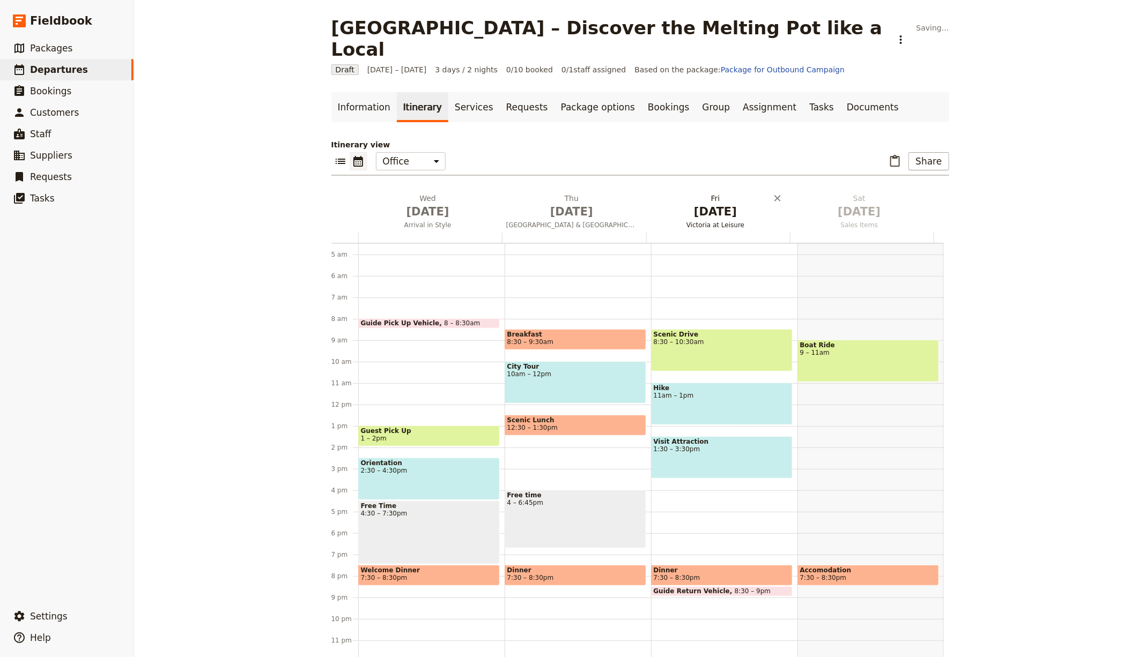
click at [561, 209] on button "[DATE] [GEOGRAPHIC_DATA] & [GEOGRAPHIC_DATA]" at bounding box center [574, 213] width 144 height 40
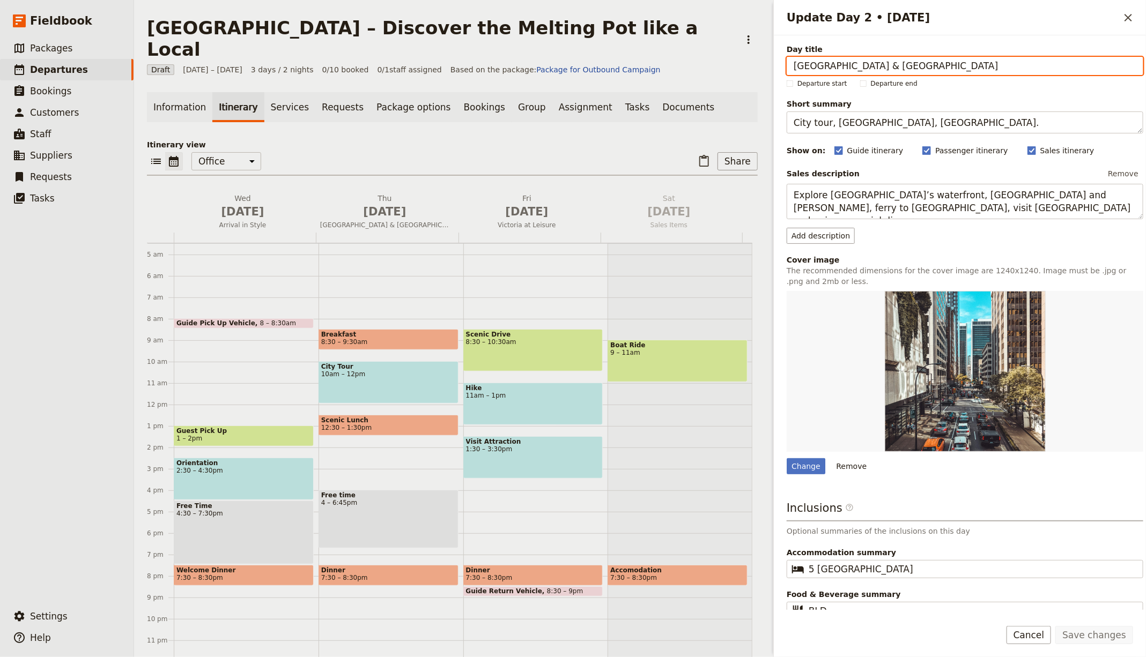
click at [810, 69] on input "[GEOGRAPHIC_DATA] & [GEOGRAPHIC_DATA]" at bounding box center [965, 66] width 357 height 18
paste input "River, Architecture & High Line"
type input "River, Architecture & High Line"
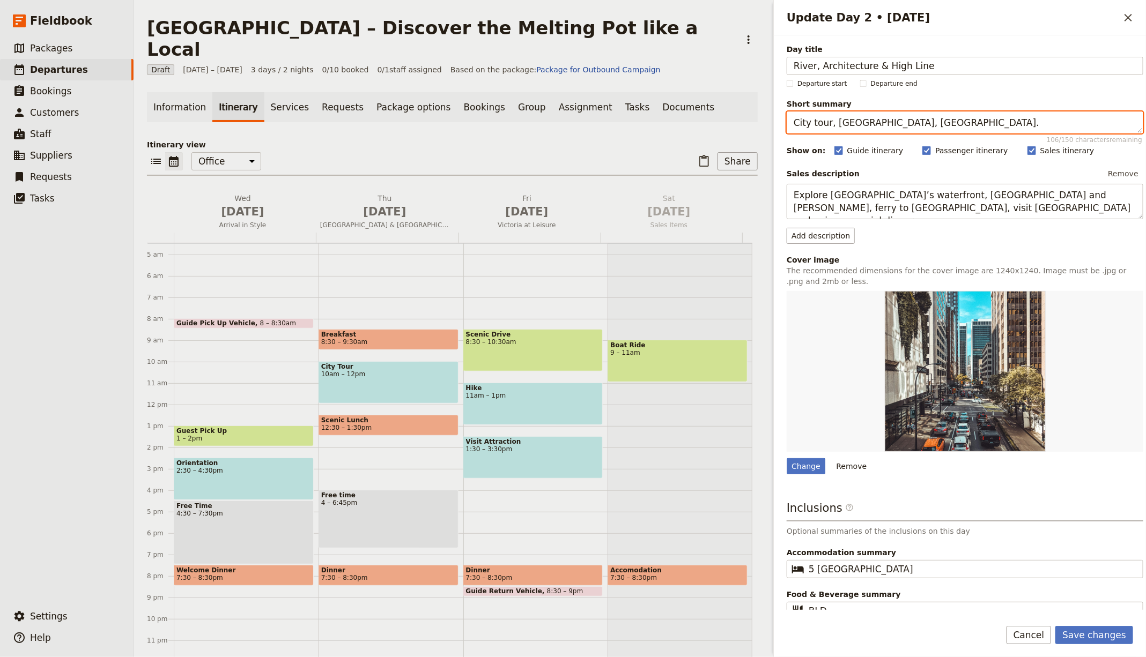
click at [839, 127] on textarea "City tour, [GEOGRAPHIC_DATA], [GEOGRAPHIC_DATA]." at bounding box center [965, 123] width 357 height 22
paste textarea "Riverside stroll, boat cruise, sunset on the High Line"
type textarea "Riverside stroll, boat cruise, sunset on the High Line."
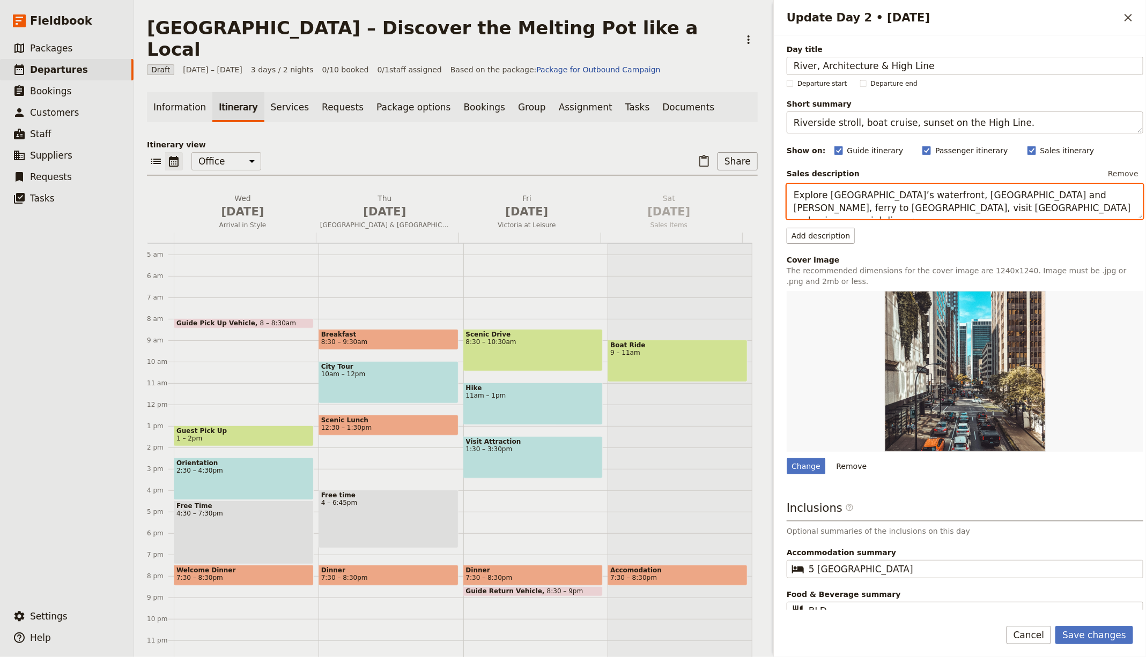
click at [840, 202] on textarea "Explore [GEOGRAPHIC_DATA]’s waterfront, [GEOGRAPHIC_DATA] and [PERSON_NAME], fe…" at bounding box center [965, 201] width 357 height 35
paste textarea "Start with a gentle riverside walk, take a skyline-view architectural cruise, a…"
type textarea "Start with a gentle riverside walk, take a skyline-view architectural cruise, a…"
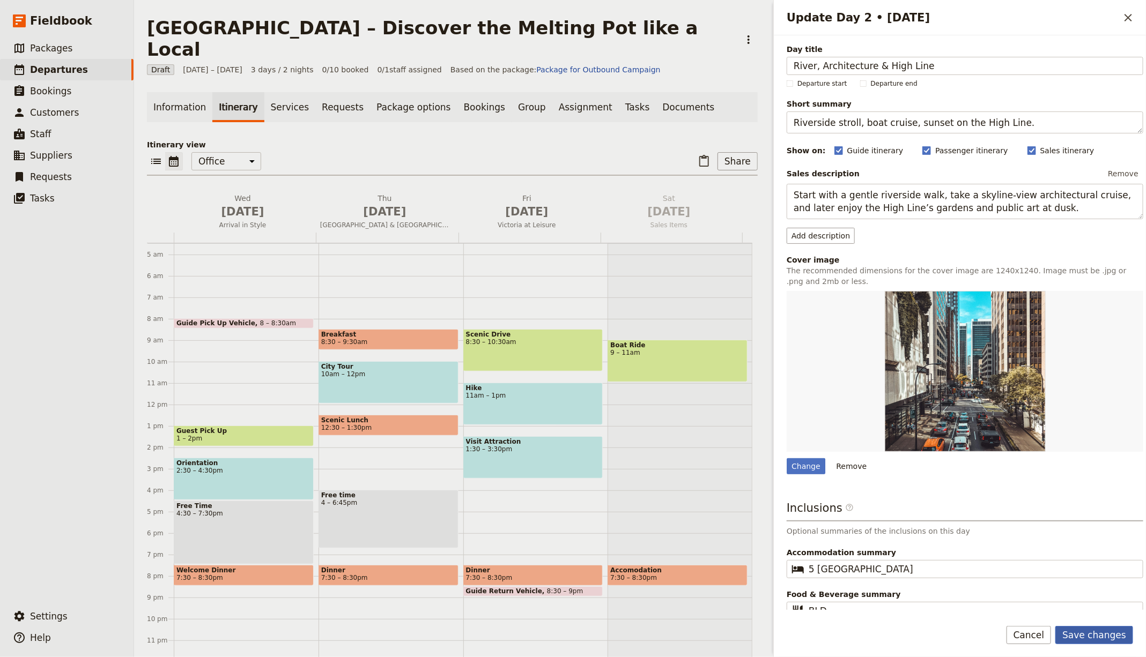
click at [1101, 638] on button "Save changes" at bounding box center [1094, 635] width 78 height 18
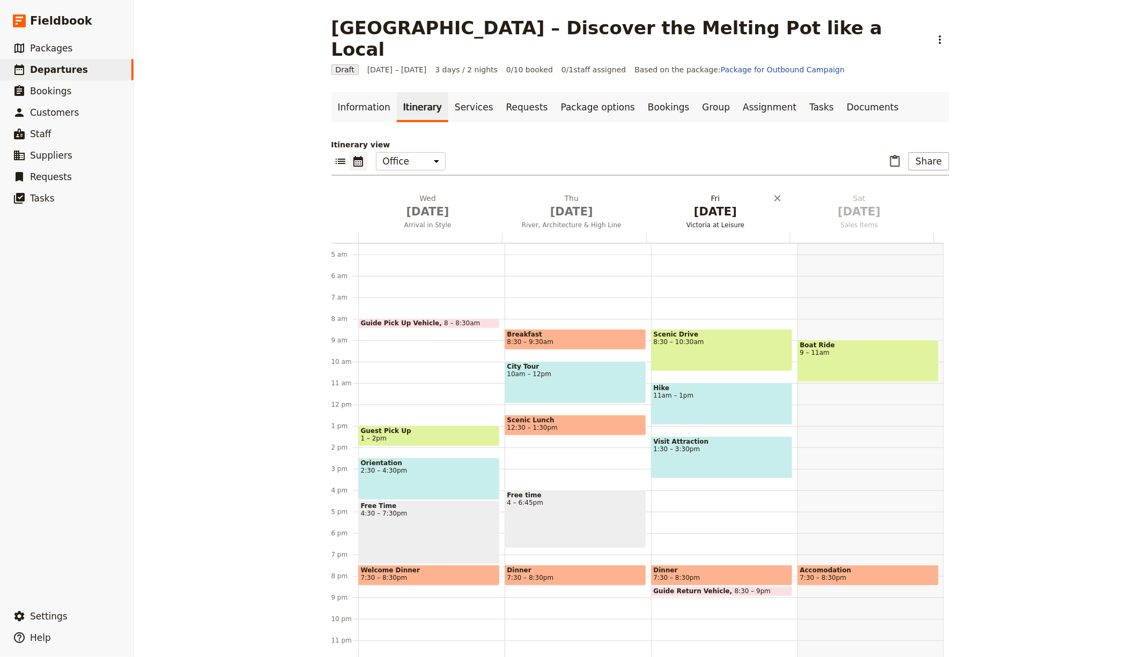
click at [681, 204] on span "[DATE]" at bounding box center [715, 212] width 131 height 16
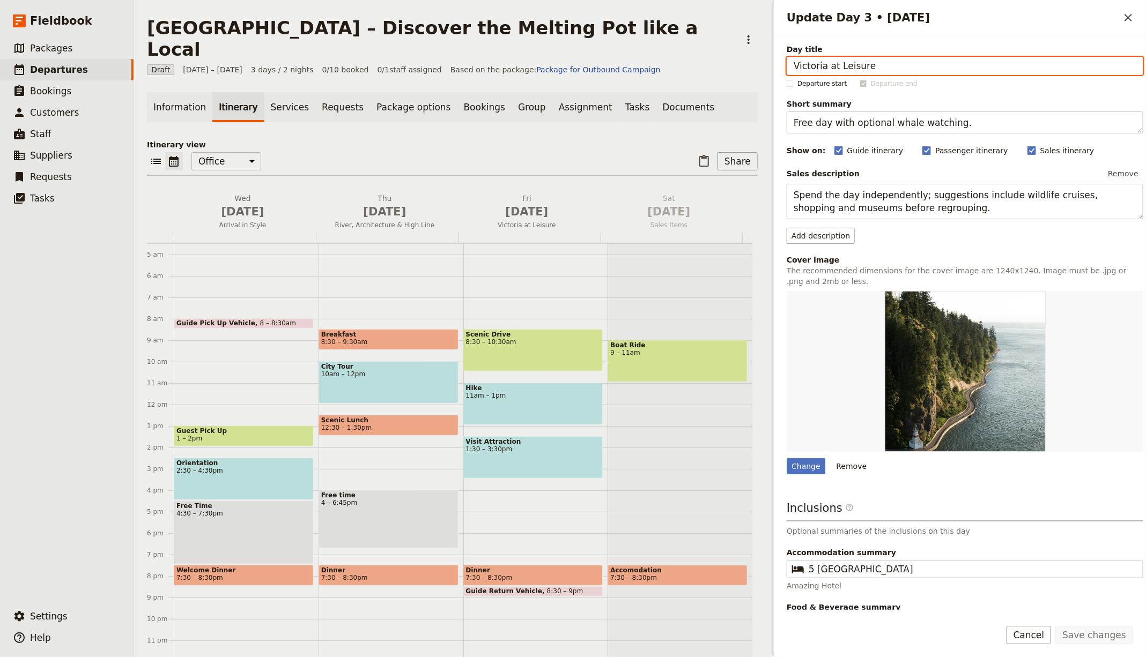
click at [821, 60] on input "Victoria at Leisure" at bounding box center [965, 66] width 357 height 18
paste input "Food Stories & Tenement Museum"
type input "Food Stories & Tenement Museum"
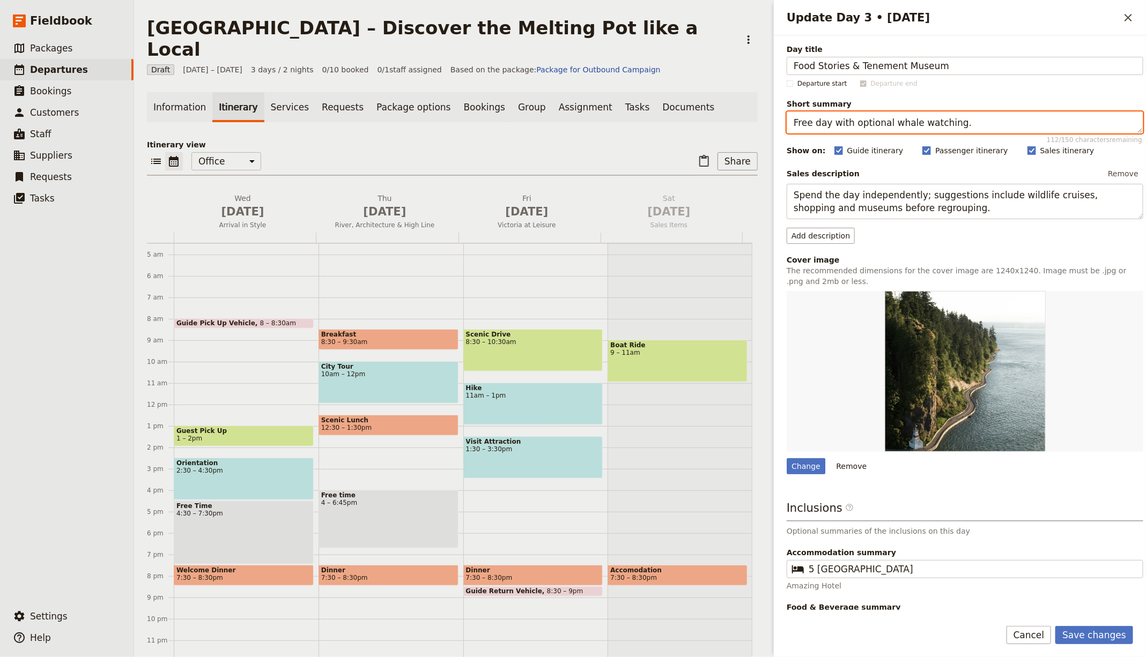
click at [829, 112] on textarea "Free day with optional whale watching." at bounding box center [965, 123] width 357 height 22
paste textarea "Lower East Side tastings and immigrant histories"
type textarea "Lower East Side tastings and immigrant histories."
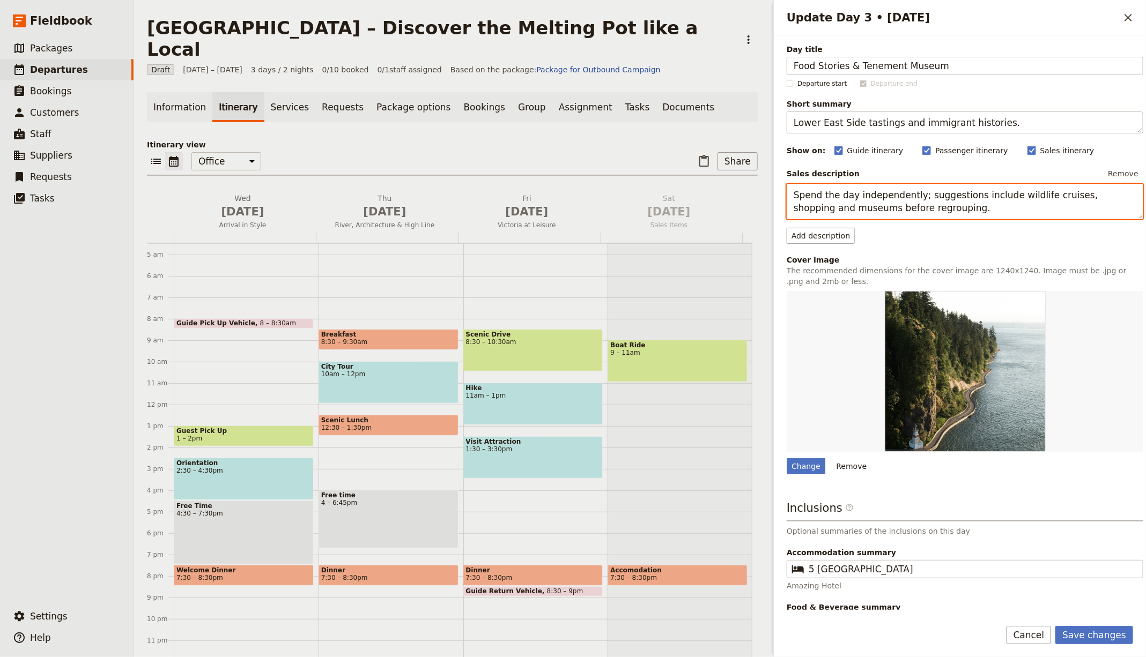
click at [817, 198] on textarea "Spend the day independently; suggestions include wildlife cruises, shopping and…" at bounding box center [965, 201] width 357 height 35
paste textarea "ample beloved neighbourhood bites on a guided food tour, then step into preserv…"
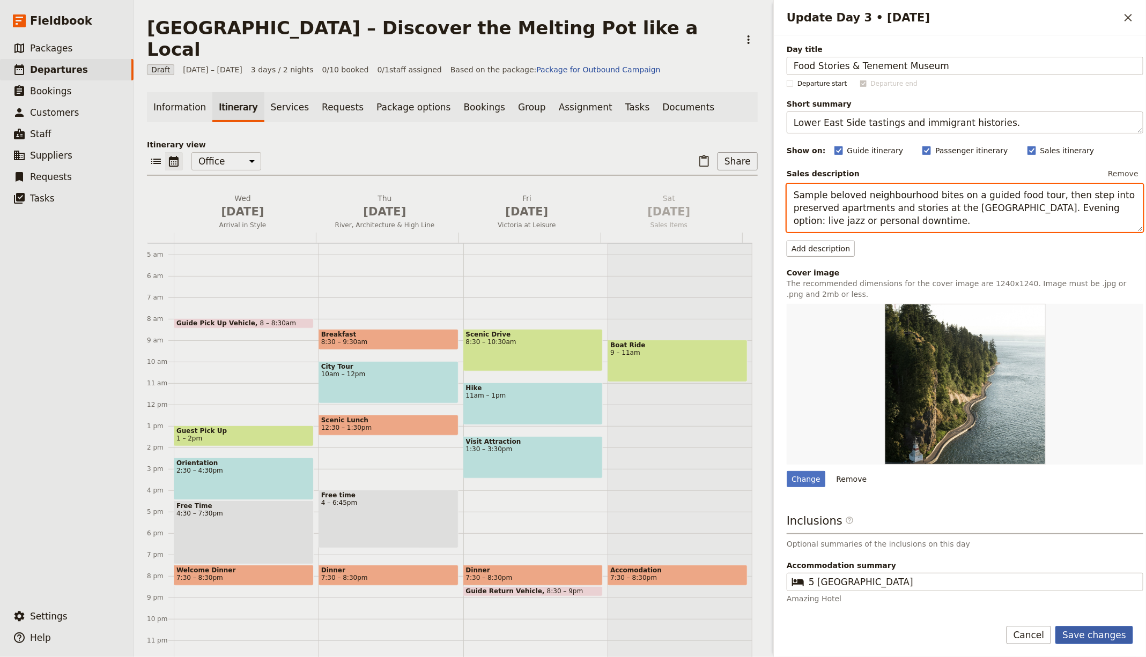
type textarea "Sample beloved neighbourhood bites on a guided food tour, then step into preser…"
click at [1093, 629] on button "Save changes" at bounding box center [1094, 635] width 78 height 18
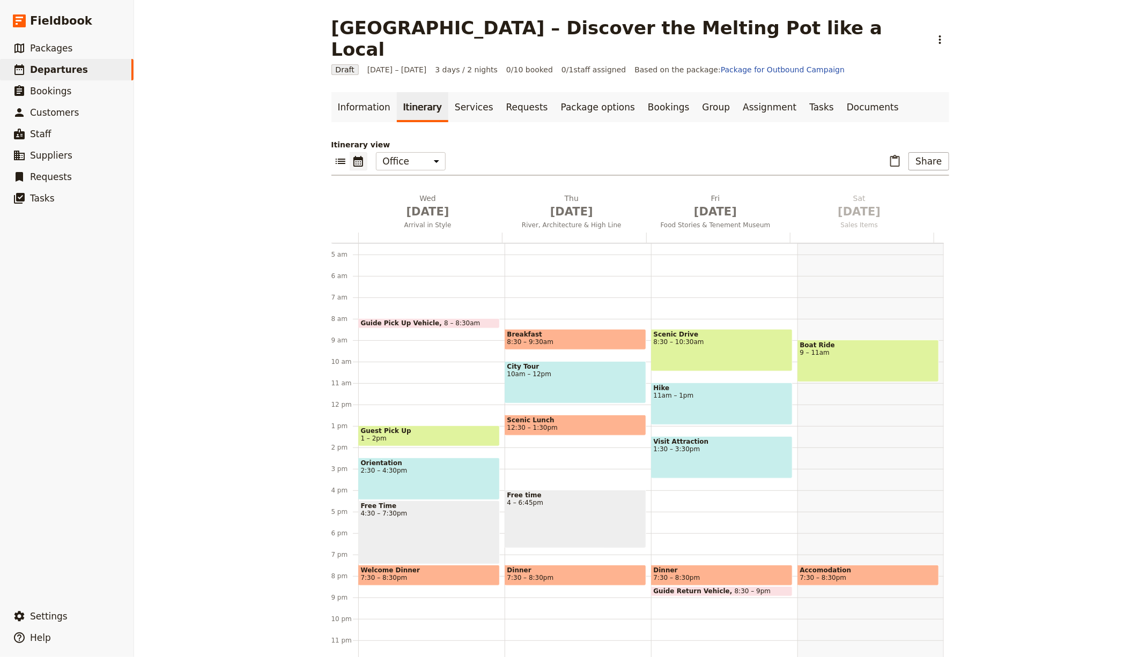
click at [372, 61] on main "[GEOGRAPHIC_DATA] – Discover the Melting Pot like a Local ​ Draft [DATE] – [DAT…" at bounding box center [639, 339] width 643 height 679
click at [364, 92] on link "Information" at bounding box center [363, 107] width 65 height 30
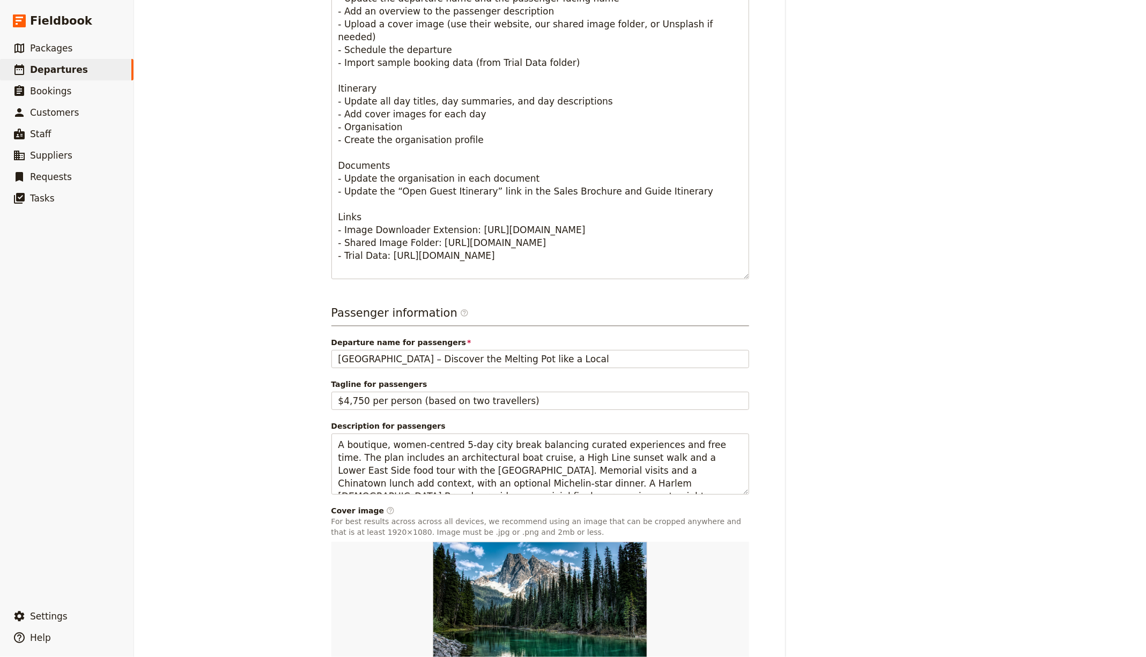
scroll to position [513, 0]
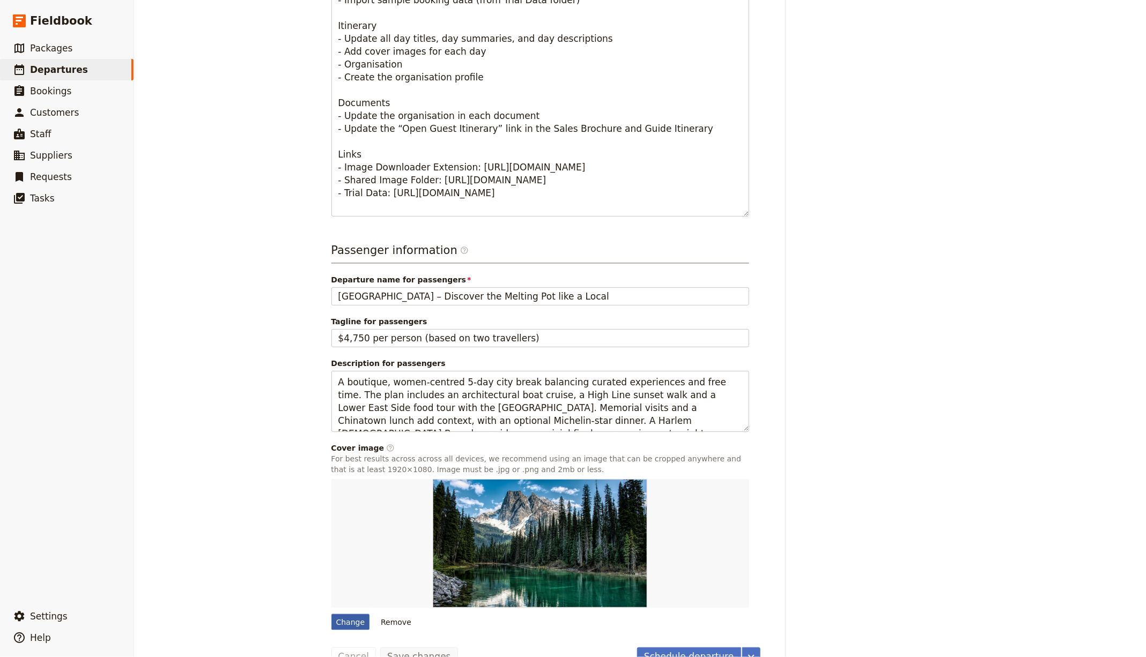
click at [331, 614] on div "Change" at bounding box center [350, 622] width 39 height 16
click at [331, 614] on input "Change" at bounding box center [331, 614] width 1 height 1
click at [355, 614] on div "Change" at bounding box center [350, 622] width 39 height 16
click at [331, 614] on input "Change" at bounding box center [331, 614] width 1 height 1
type input "C:\fakepath\[PERSON_NAME]-pAqfQye5hlw-unsplash.jpg"
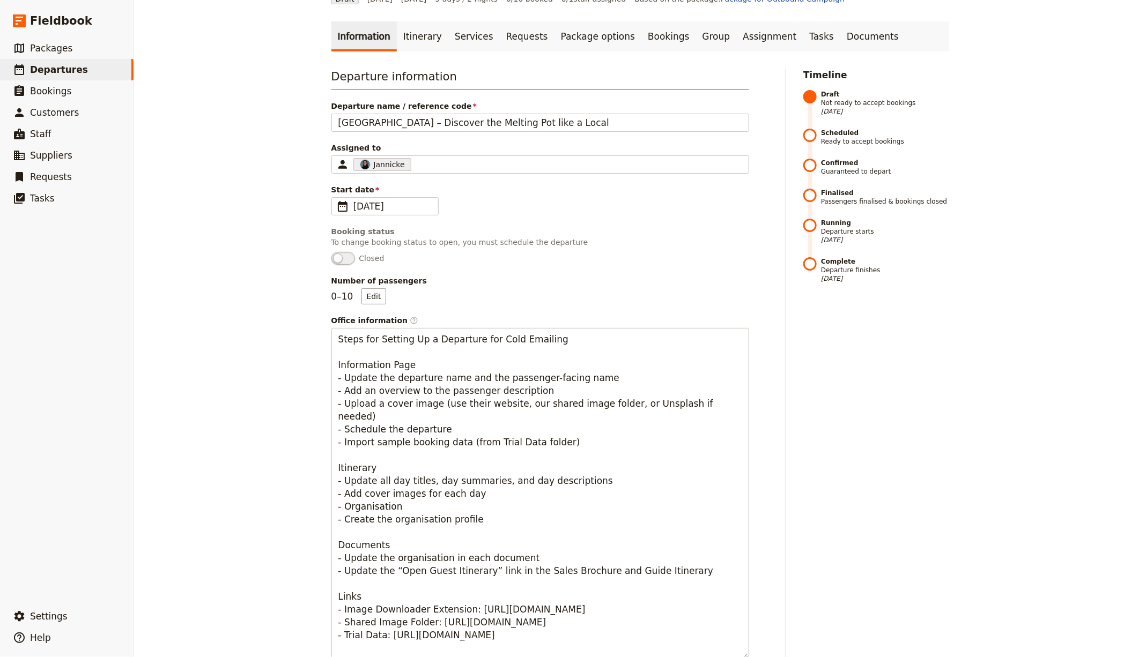
scroll to position [0, 0]
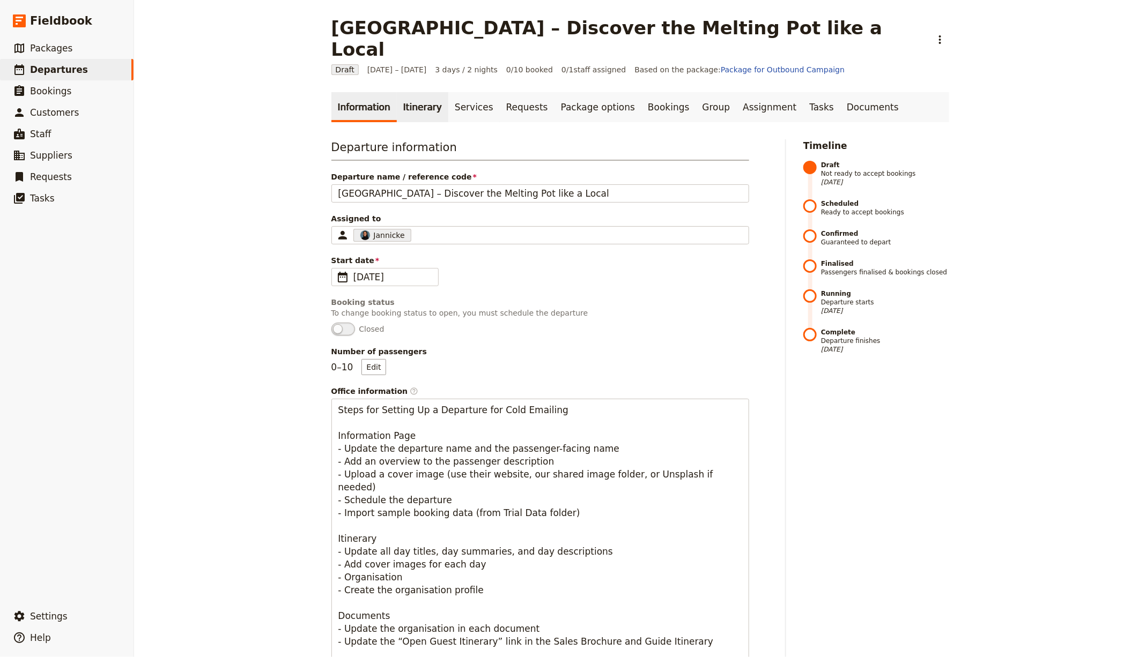
click at [404, 92] on link "Itinerary" at bounding box center [422, 107] width 51 height 30
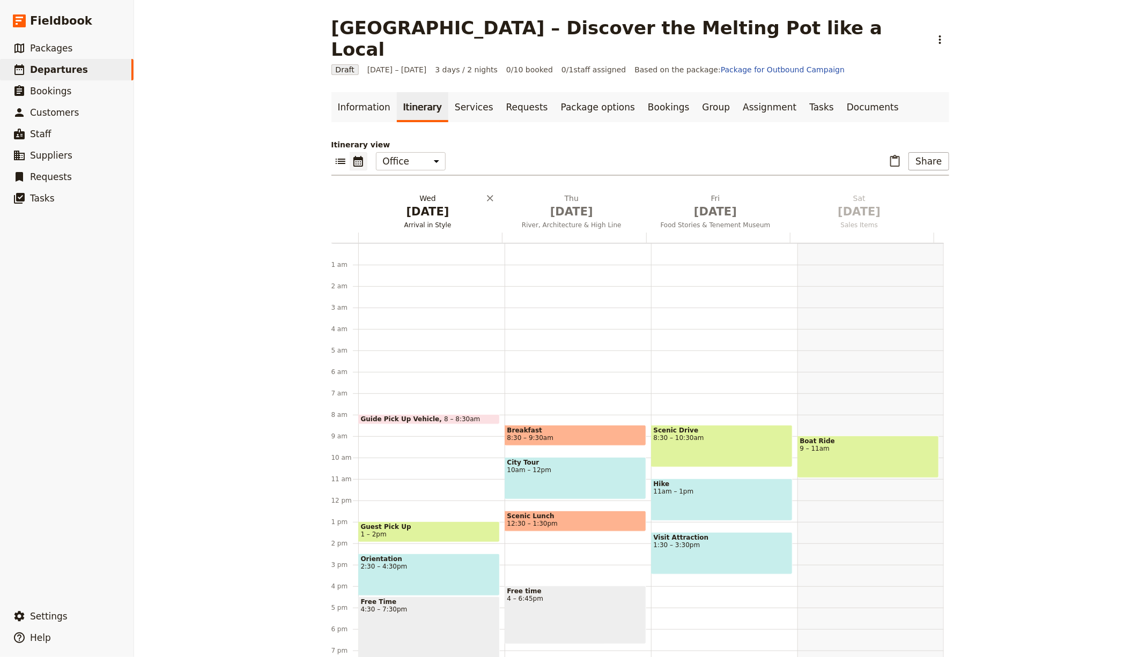
click at [394, 204] on span "[DATE]" at bounding box center [427, 212] width 131 height 16
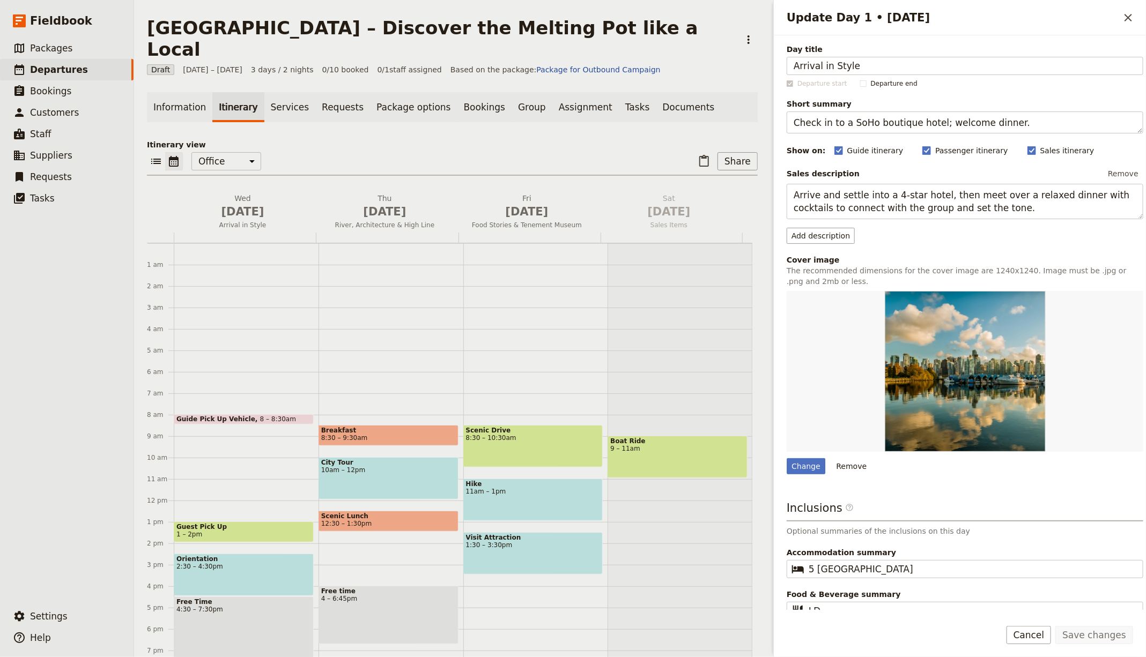
click at [806, 451] on div "Change Remove" at bounding box center [965, 382] width 357 height 183
click at [806, 468] on div "Change" at bounding box center [806, 466] width 39 height 16
click at [787, 458] on input "Change" at bounding box center [786, 458] width 1 height 1
type input "C:\fakepath\783598E9-FF61-4C8E-BCE5-9525BC3A1E99.jpeg"
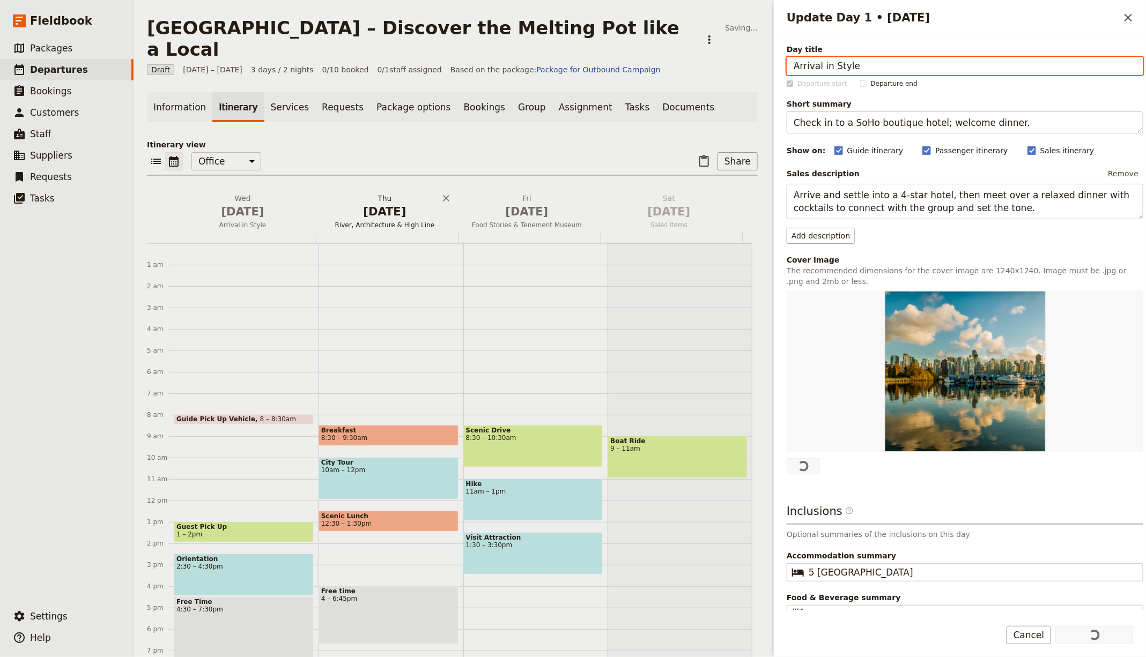
click at [384, 204] on span "[DATE]" at bounding box center [384, 212] width 129 height 16
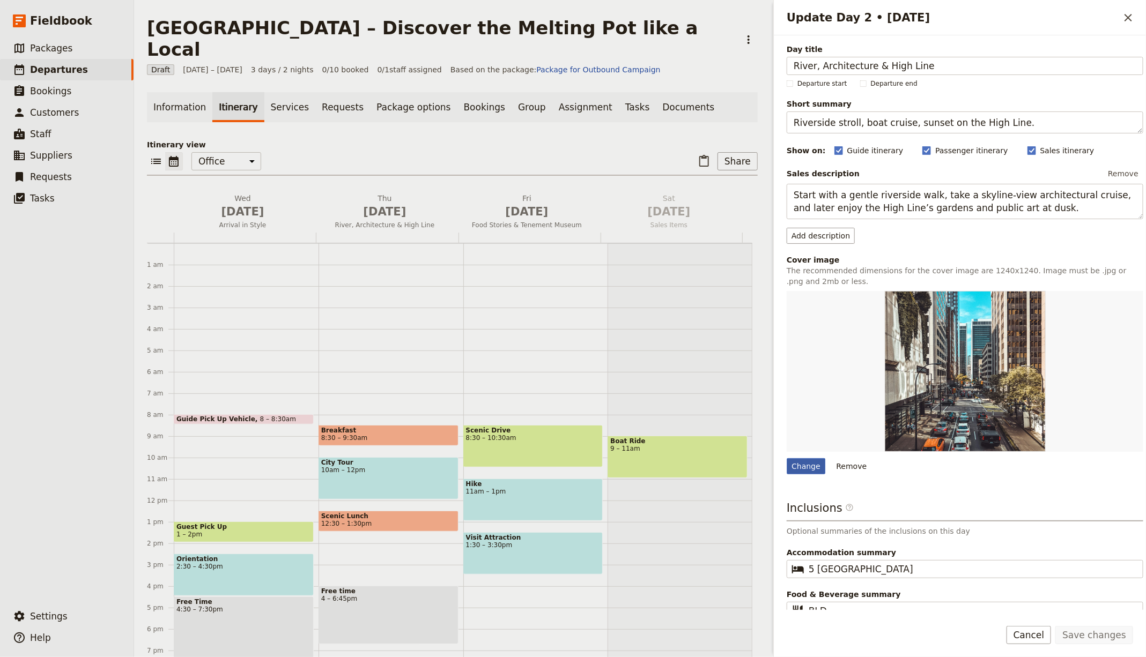
click at [798, 465] on div "Change" at bounding box center [806, 466] width 39 height 16
click at [787, 458] on input "Change" at bounding box center [786, 458] width 1 height 1
type input "C:\fakepath\IMG_2486-scaled.jpg"
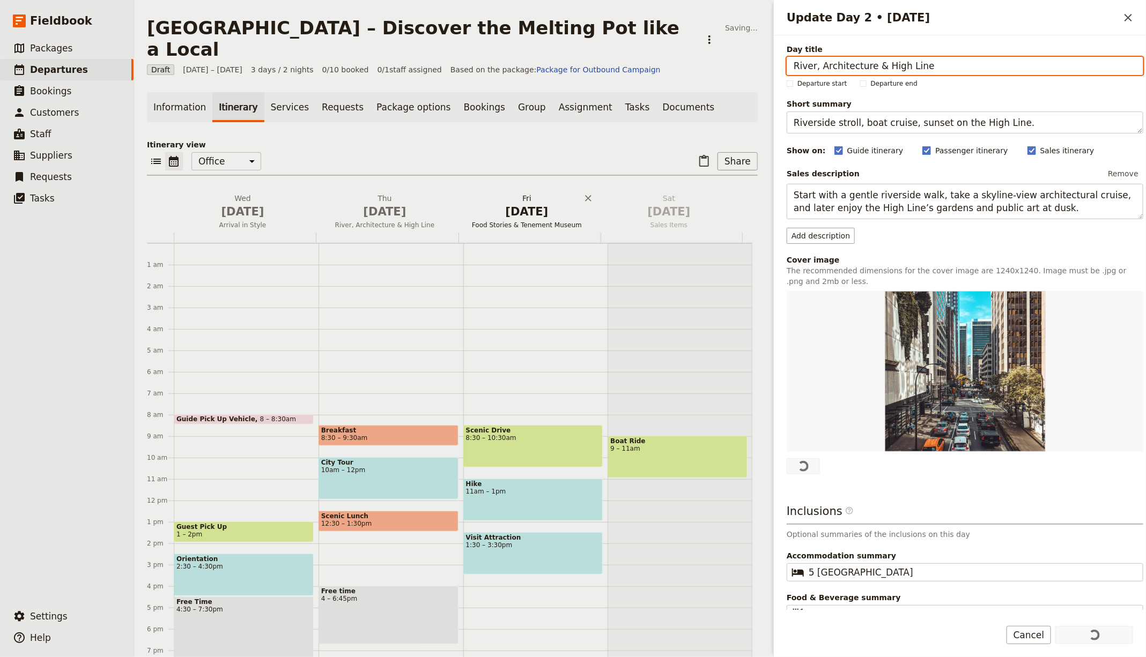
click at [514, 204] on span "Oct 3" at bounding box center [526, 212] width 129 height 16
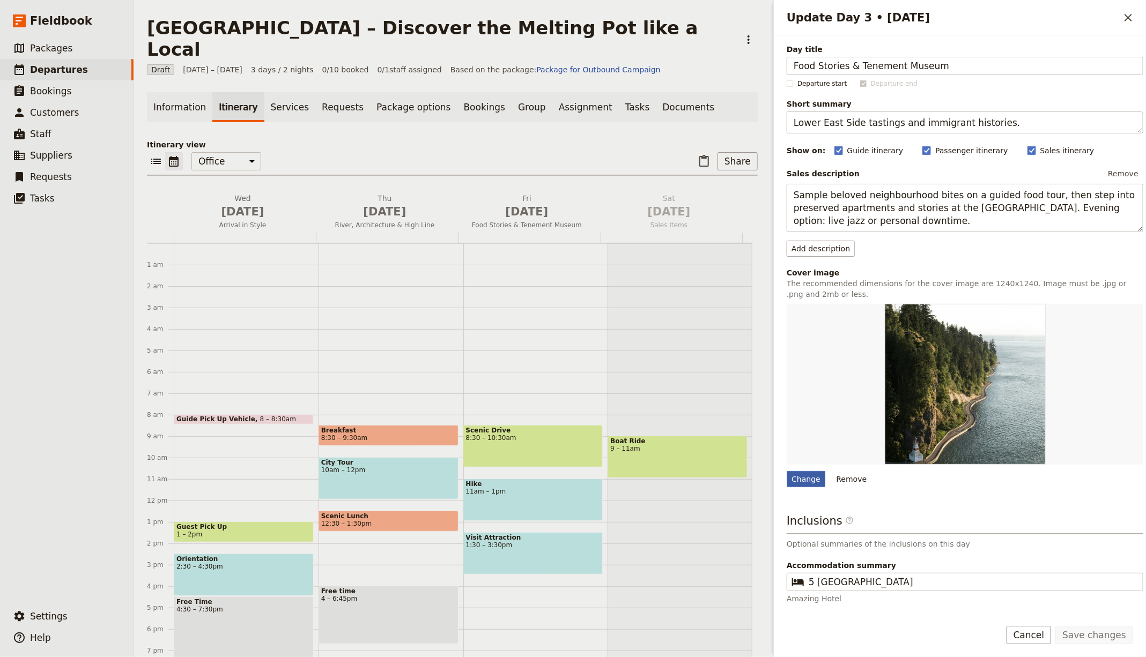
click at [803, 476] on div "Change" at bounding box center [806, 479] width 39 height 16
click at [787, 471] on input "Change" at bounding box center [786, 471] width 1 height 1
type input "C:\fakepath\792B69D9-D6E0-4136-ABEF-3B7F928C4008-1024x1024.jpeg"
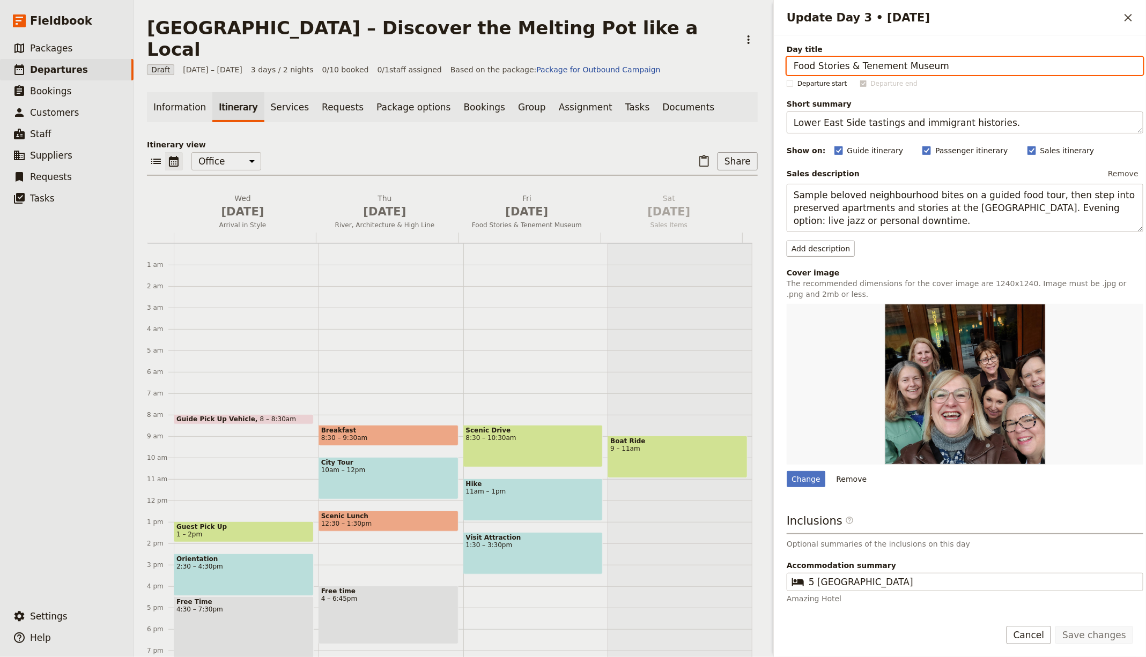
click at [674, 64] on div "Draft 1 – 3 Oct 2025 3 days / 2 nights 0/10 booked 0 / 1 staff assigned Based o…" at bounding box center [452, 69] width 611 height 11
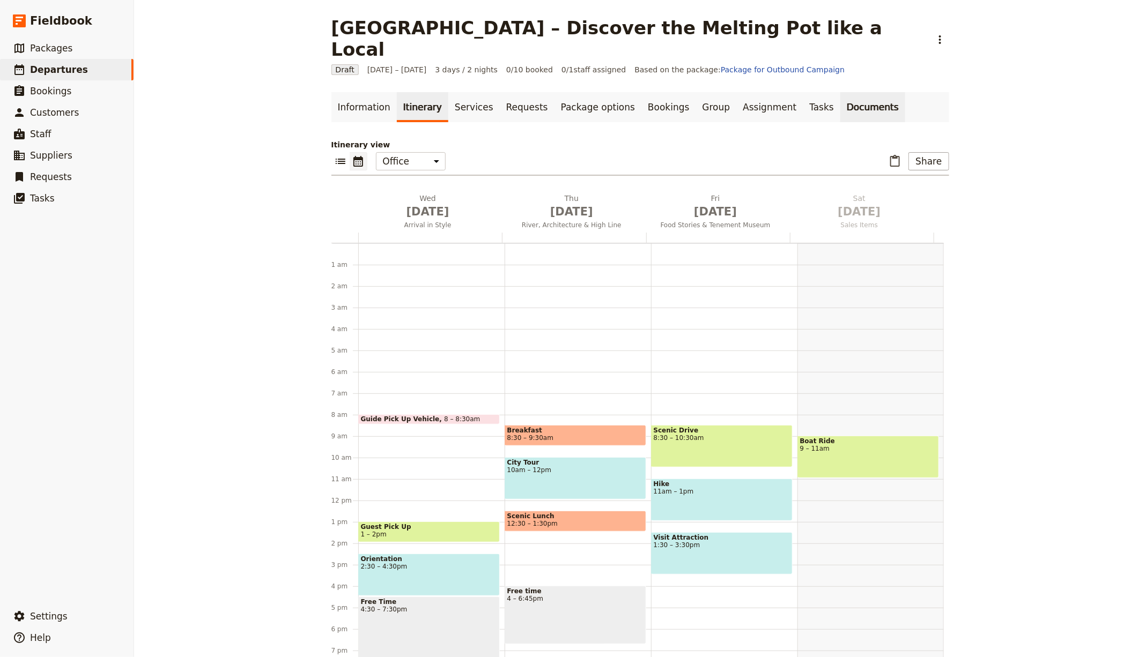
click at [842, 92] on link "Documents" at bounding box center [872, 107] width 65 height 30
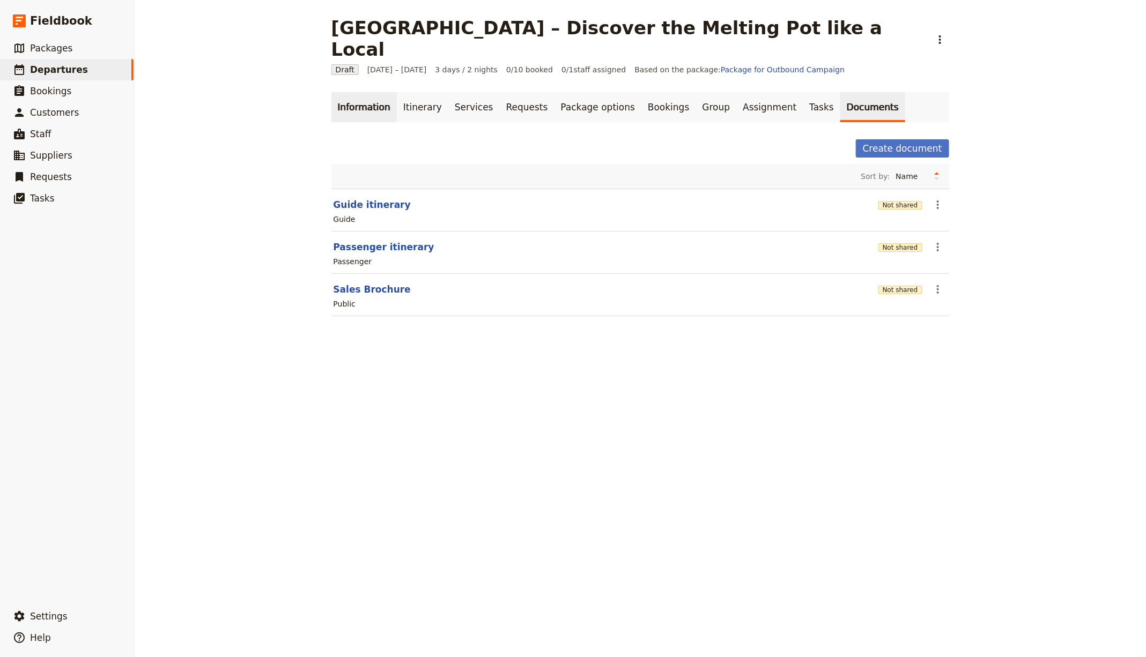
click at [405, 92] on link "Itinerary" at bounding box center [422, 107] width 51 height 30
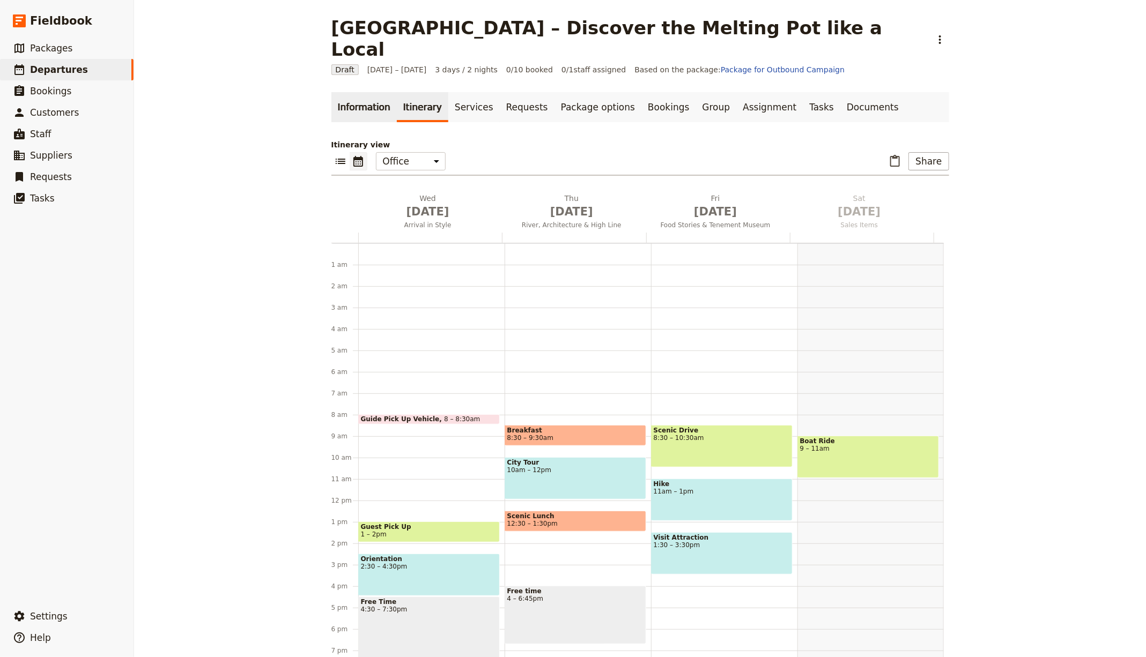
scroll to position [106, 0]
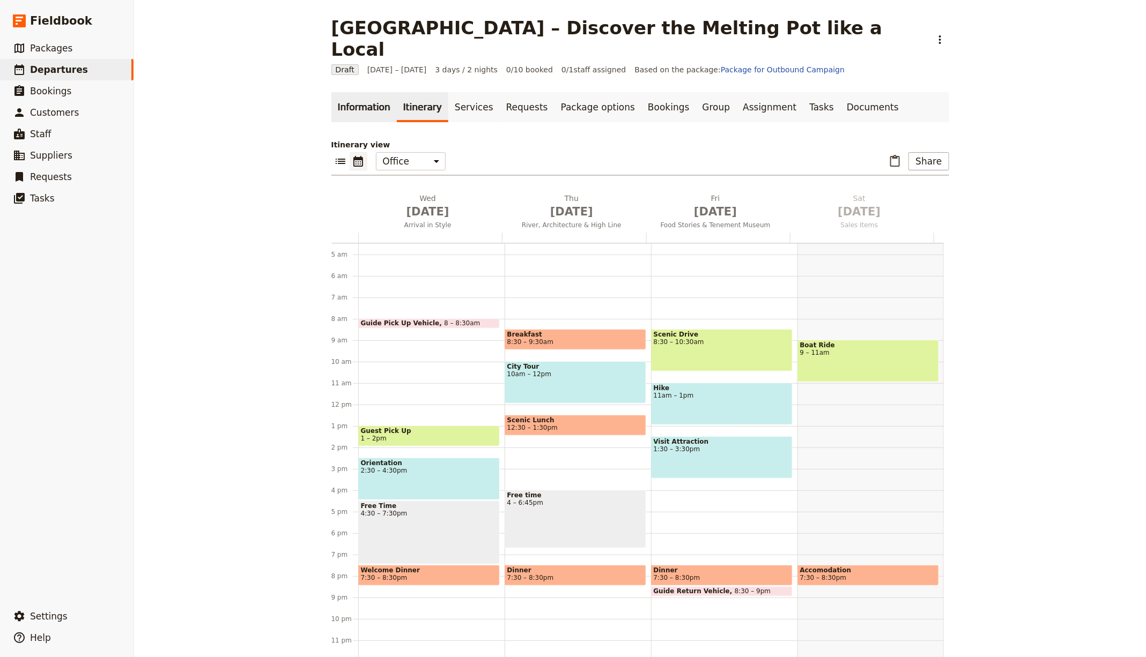
click at [345, 92] on link "Information" at bounding box center [363, 107] width 65 height 30
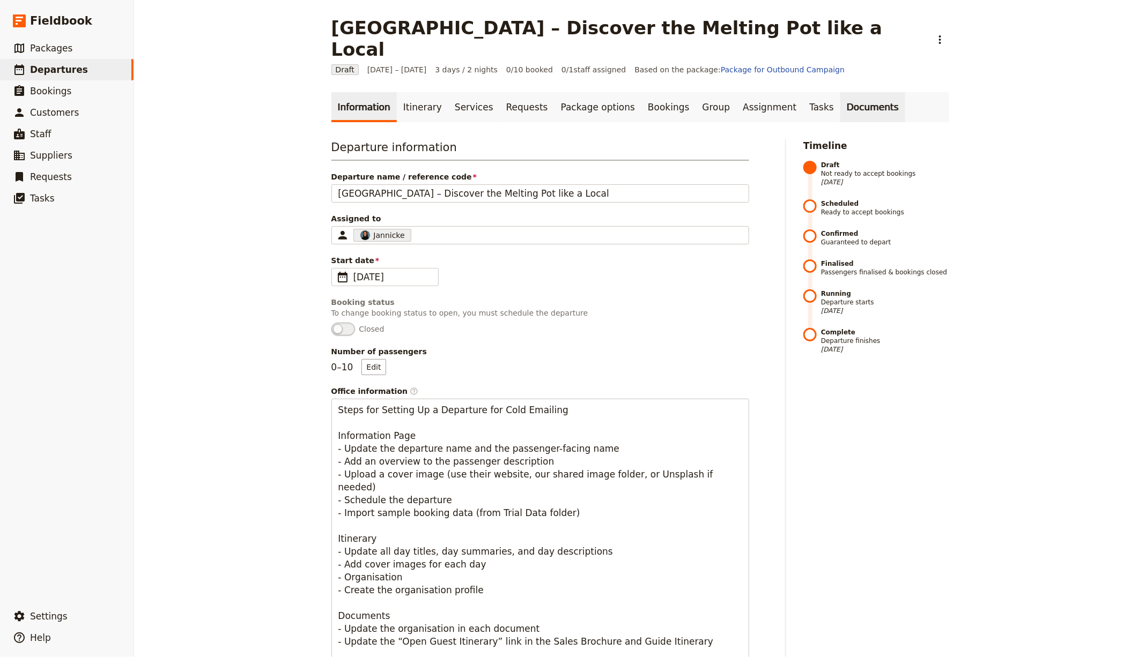
click at [840, 92] on link "Documents" at bounding box center [872, 107] width 65 height 30
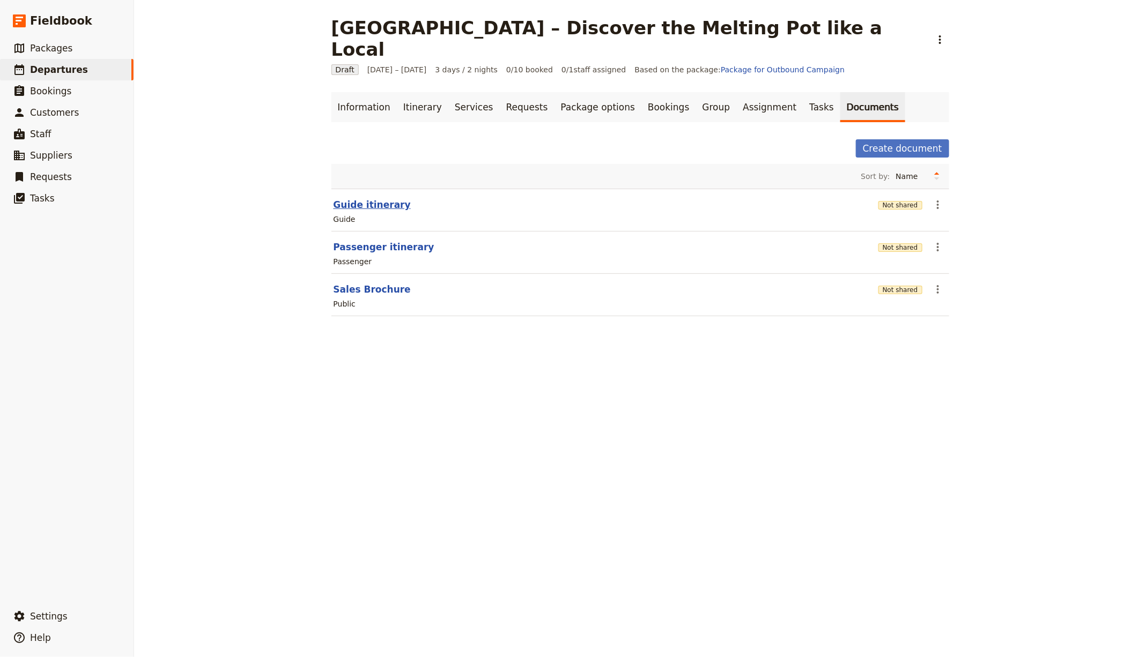
click at [354, 198] on button "Guide itinerary" at bounding box center [372, 204] width 77 height 13
select select "STAFF"
select select "RUN_SHEET"
select select "LARGE"
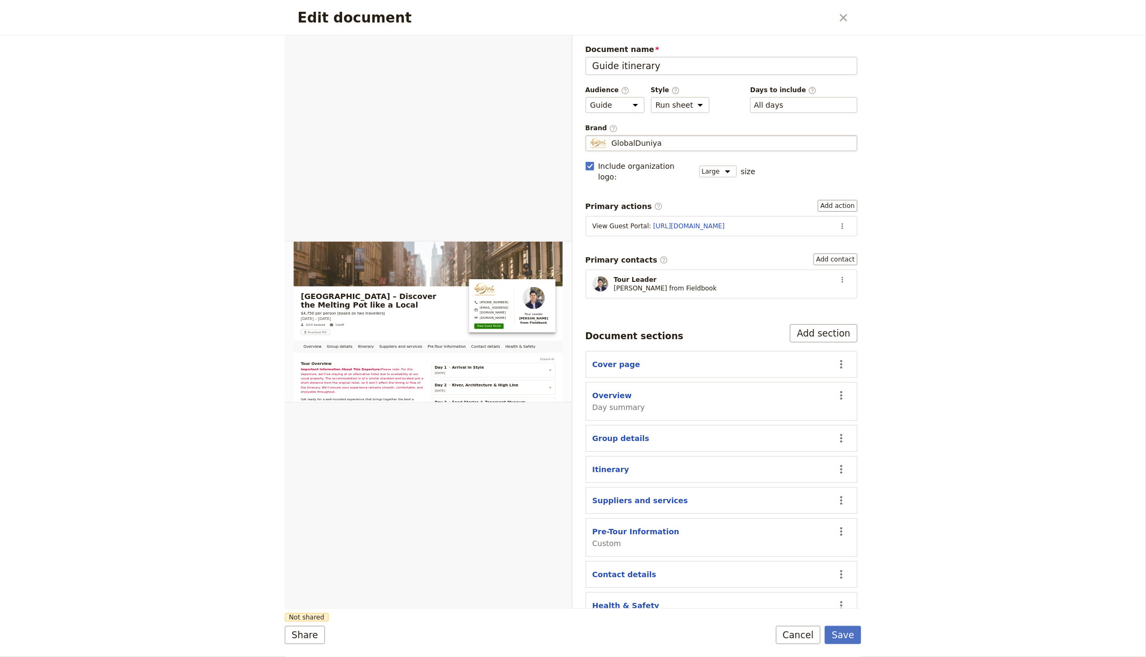
click at [637, 135] on fieldset "GlobalDuniya GlobalDuniya" at bounding box center [722, 143] width 272 height 16
click at [590, 135] on input "GlobalDuniya" at bounding box center [590, 135] width 1 height 1
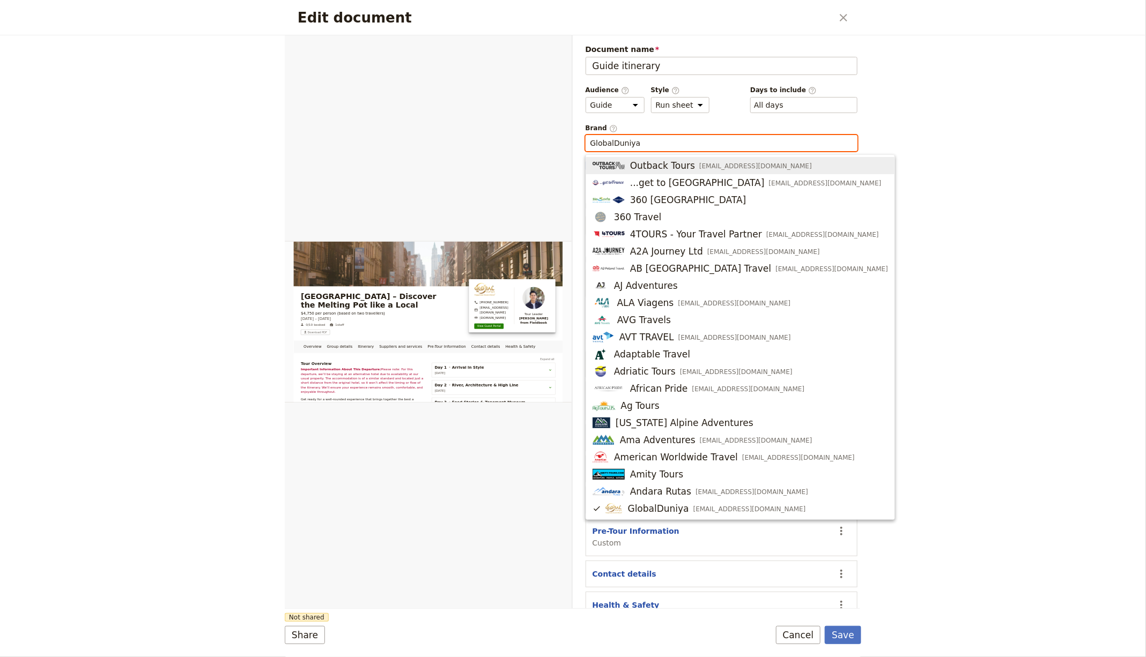
click at [641, 138] on input "GlobalDuniya" at bounding box center [721, 143] width 263 height 11
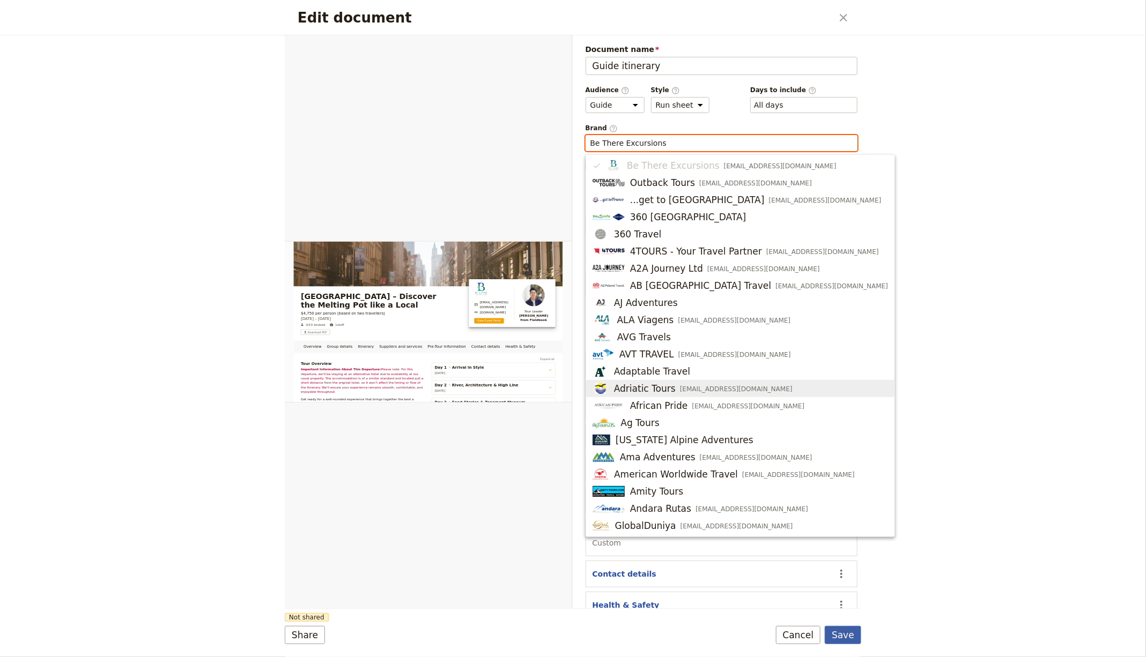
type input "Be There Excursions"
click at [858, 629] on button "Save" at bounding box center [843, 635] width 36 height 18
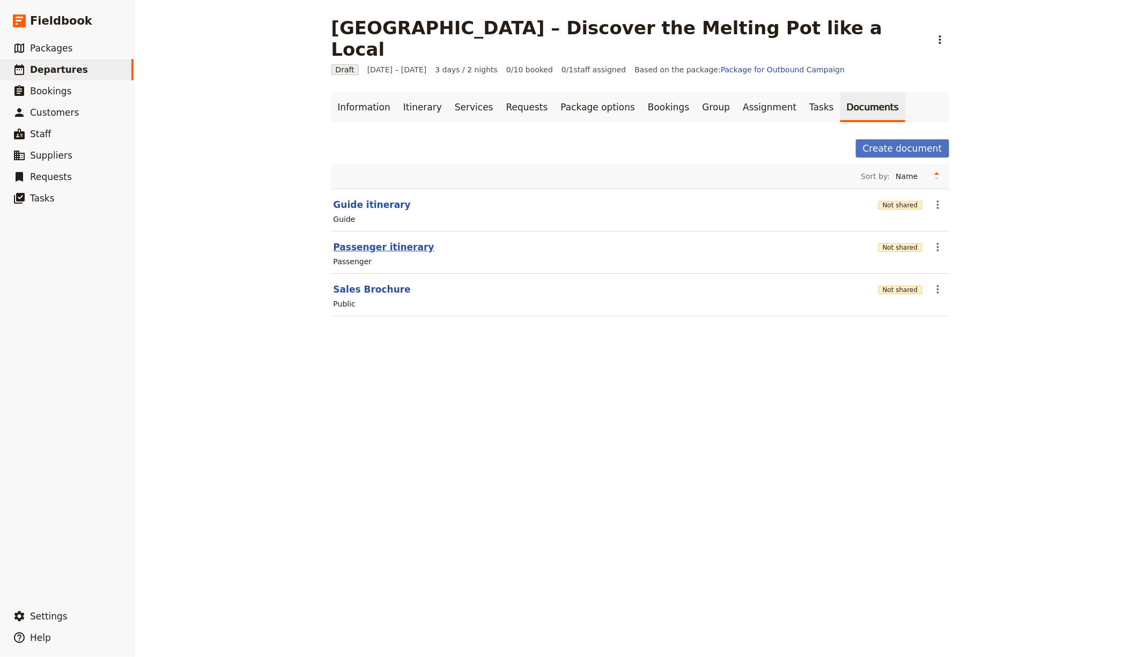
click at [380, 241] on button "Passenger itinerary" at bounding box center [384, 247] width 101 height 13
select select "PASSENGER"
select select "RUN_SHEET"
select select "LARGE"
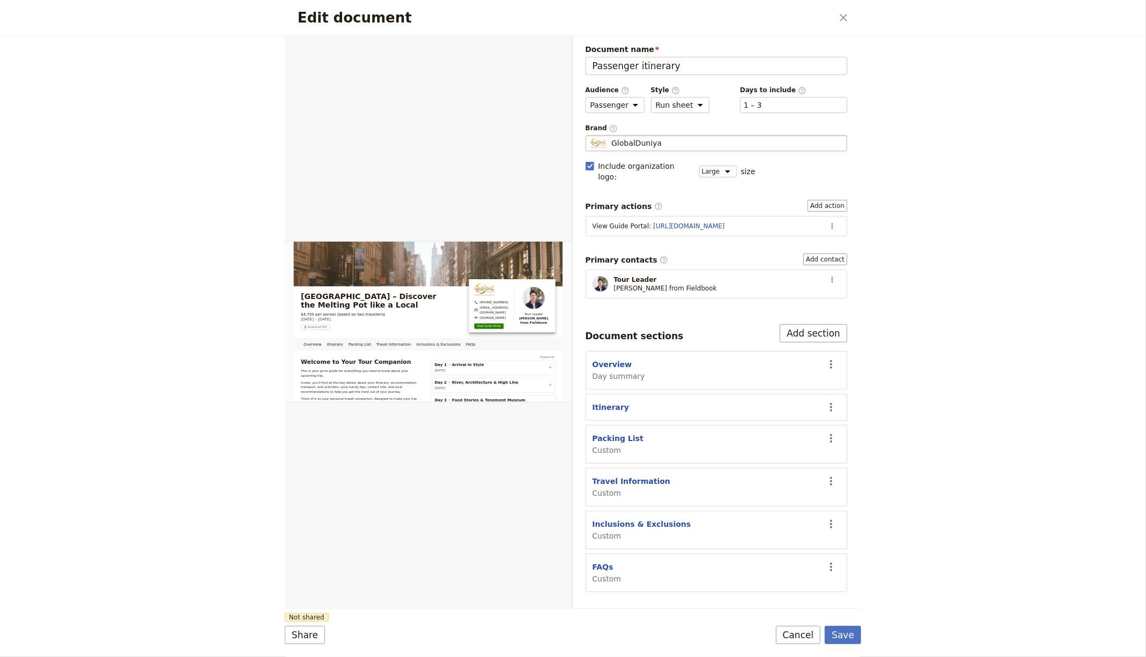
click at [608, 135] on fieldset "GlobalDuniya GlobalDuniya" at bounding box center [717, 143] width 262 height 16
click at [590, 135] on input "GlobalDuniya" at bounding box center [590, 135] width 1 height 1
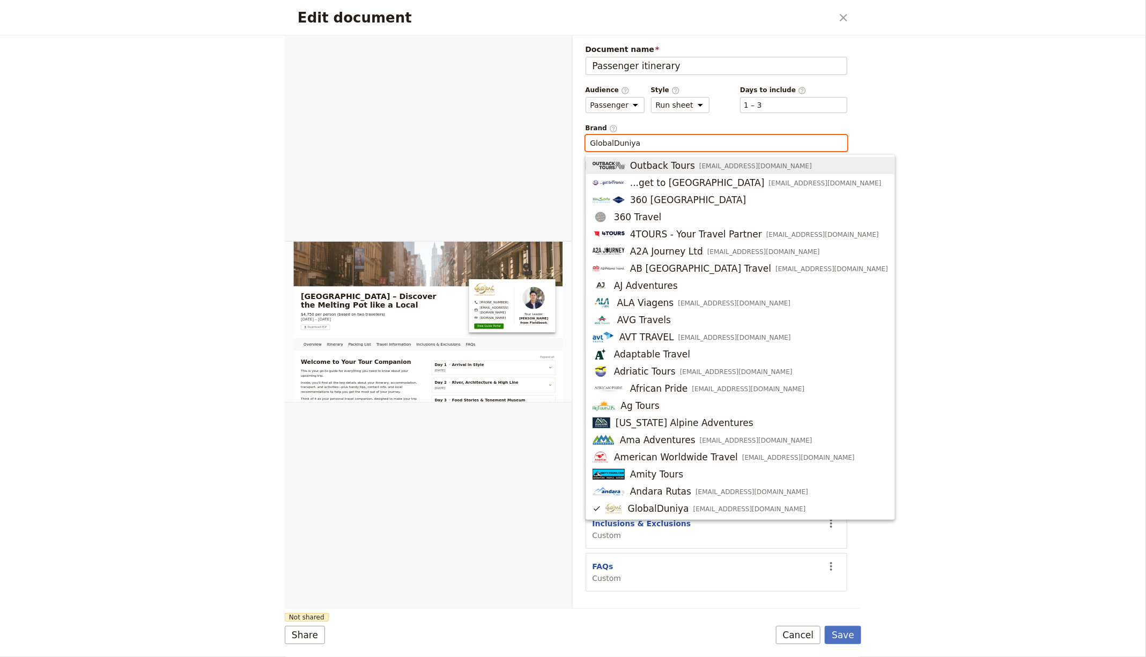
paste input "Be There Excursions"
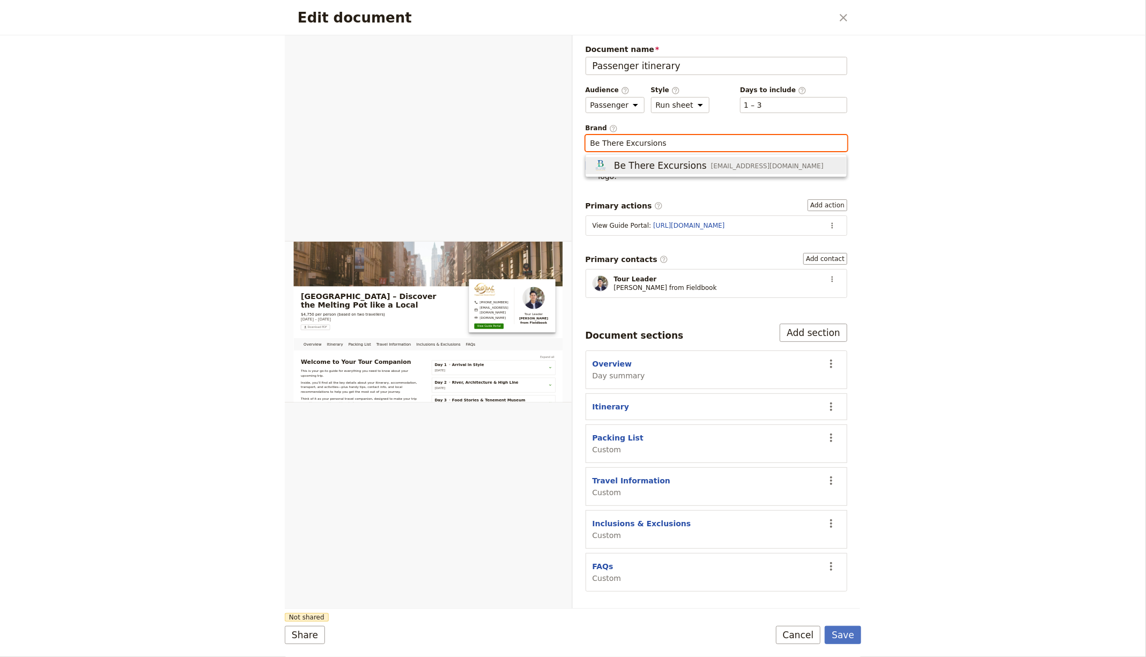
click at [674, 165] on span "Be There Excursions" at bounding box center [660, 165] width 93 height 13
type input "Be There Excursions"
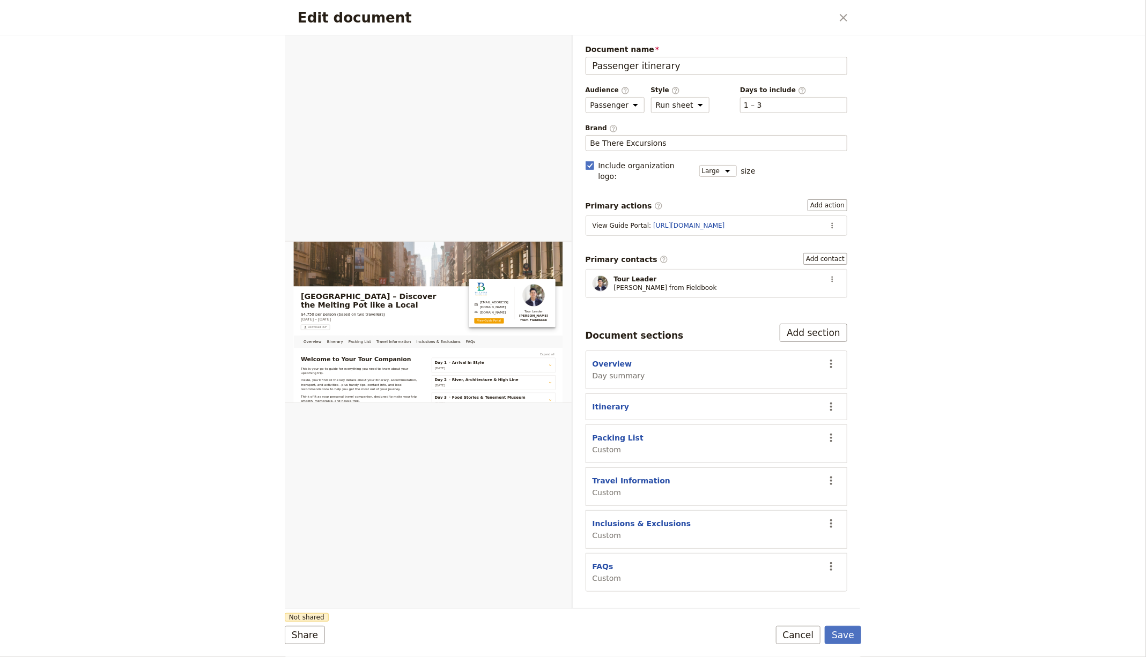
click at [846, 638] on button "Save" at bounding box center [843, 635] width 36 height 18
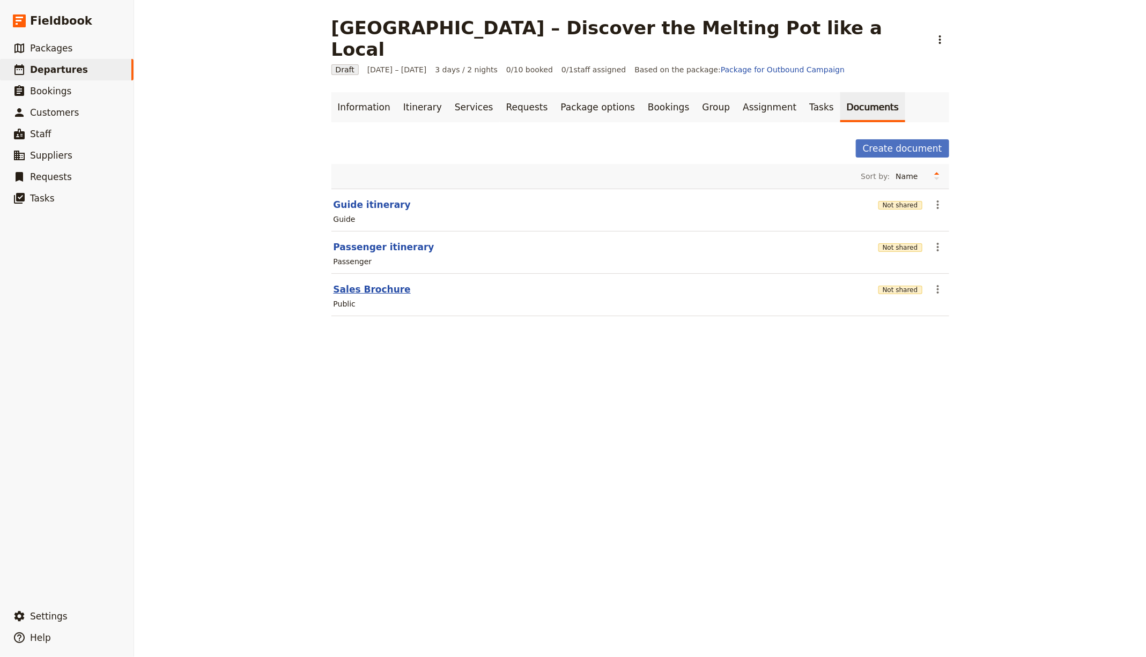
click at [351, 283] on button "Sales Brochure" at bounding box center [372, 289] width 77 height 13
select select "DEFAULT"
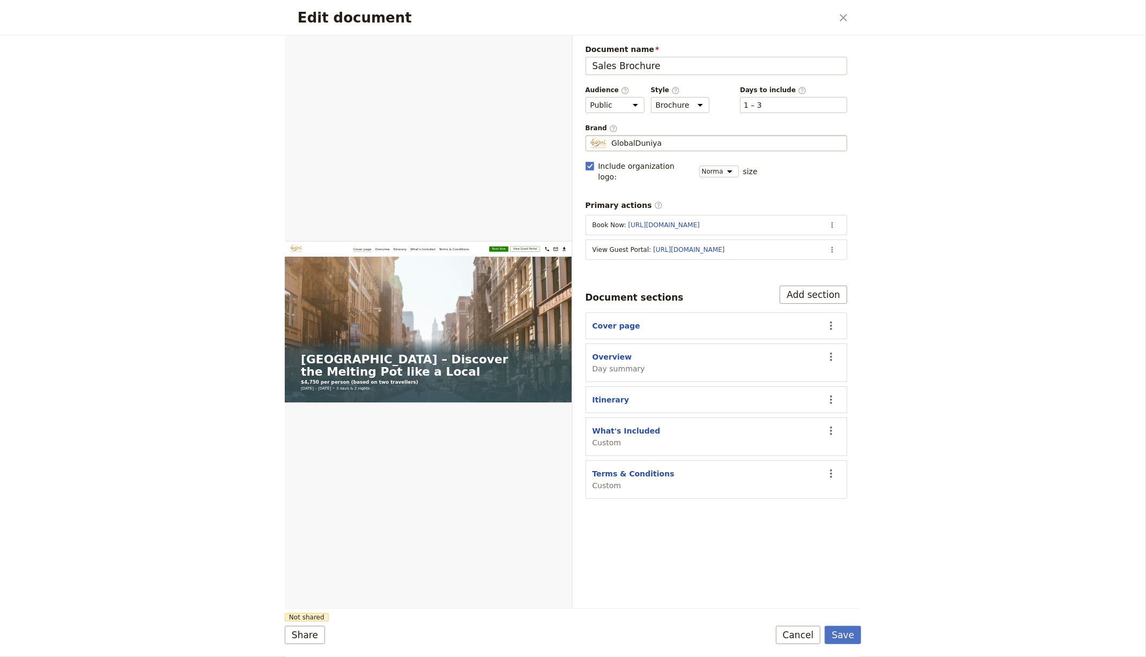
click at [647, 139] on span "GlobalDuniya" at bounding box center [636, 143] width 50 height 11
click at [590, 136] on input "GlobalDuniya" at bounding box center [590, 135] width 1 height 1
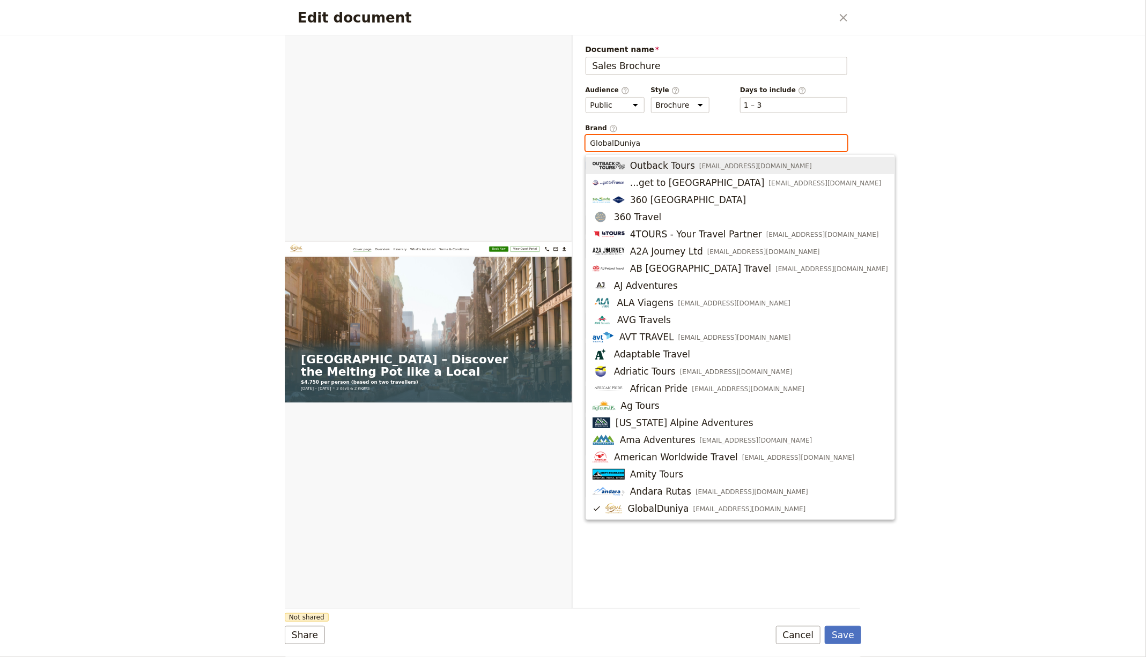
paste input "Be There Excursions"
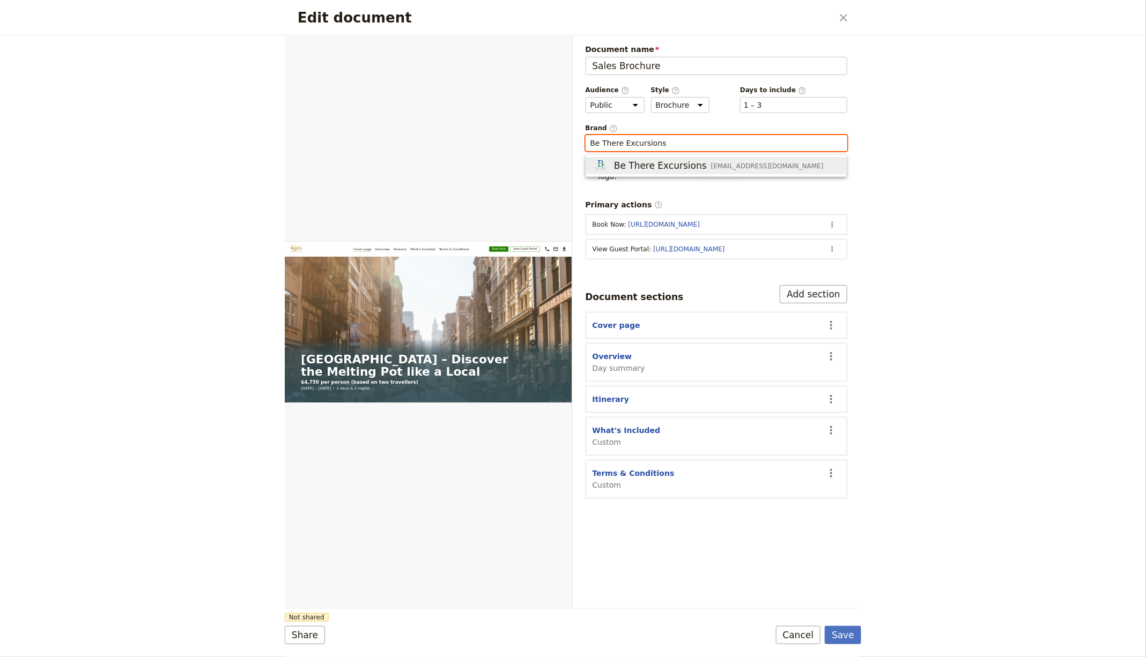
click at [645, 159] on span "Be There Excursions" at bounding box center [660, 165] width 93 height 13
type input "Be There Excursions"
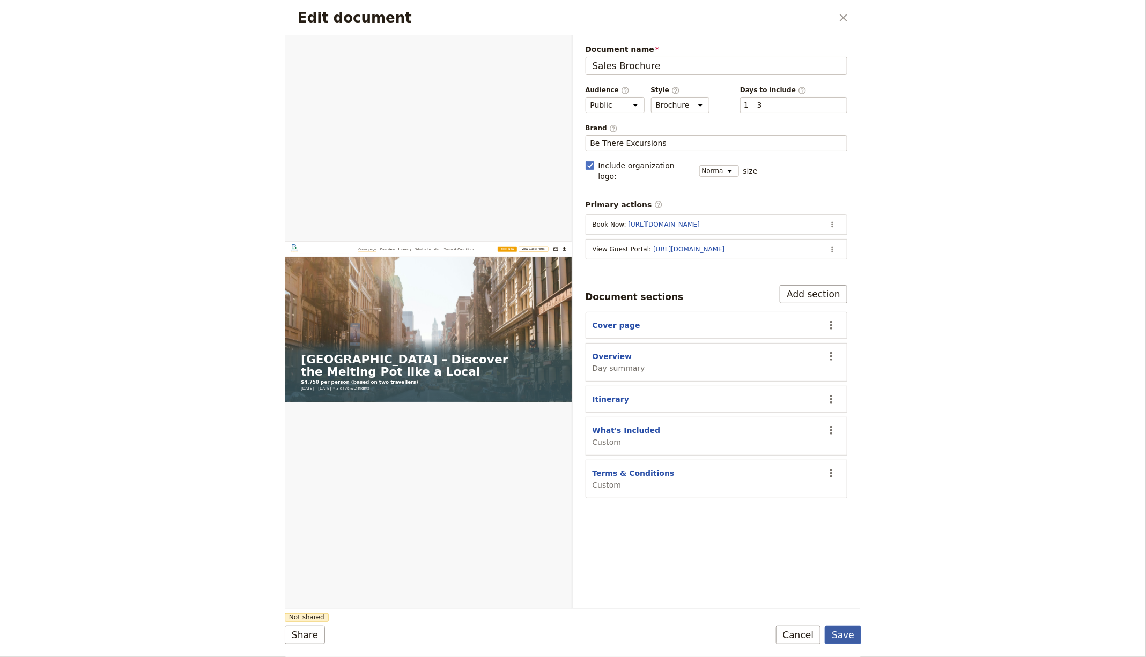
click at [843, 630] on button "Save" at bounding box center [843, 635] width 36 height 18
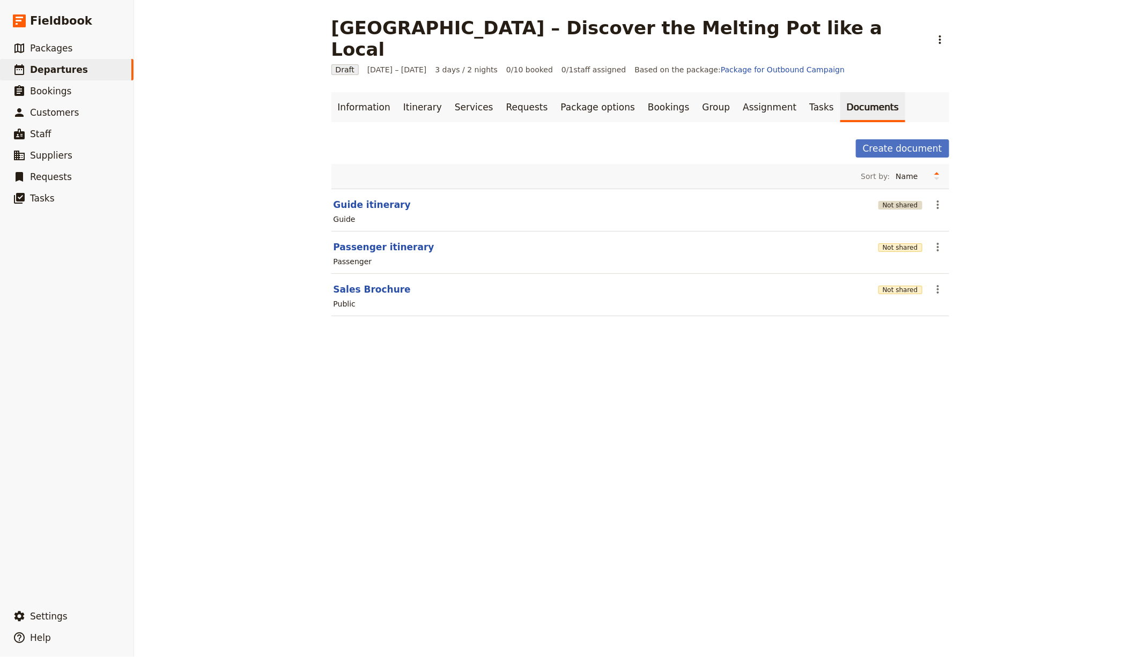
click at [885, 201] on button "Not shared" at bounding box center [900, 205] width 44 height 9
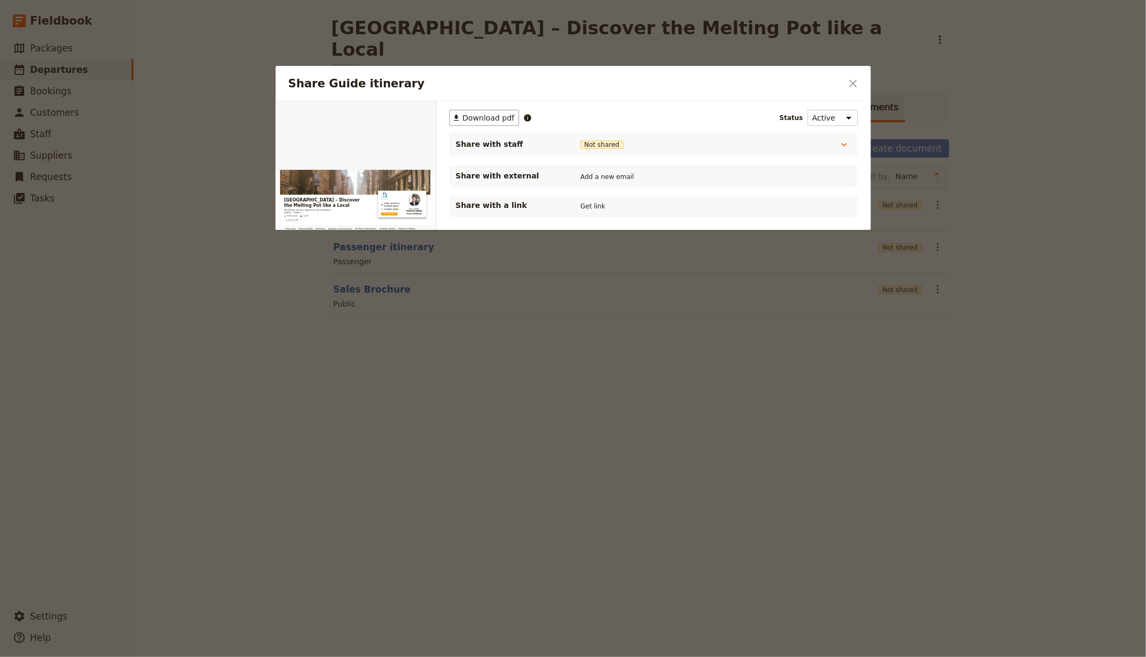
click at [576, 204] on div "Share with a link Get link" at bounding box center [654, 206] width 396 height 13
click at [591, 204] on button "Get link" at bounding box center [593, 207] width 30 height 12
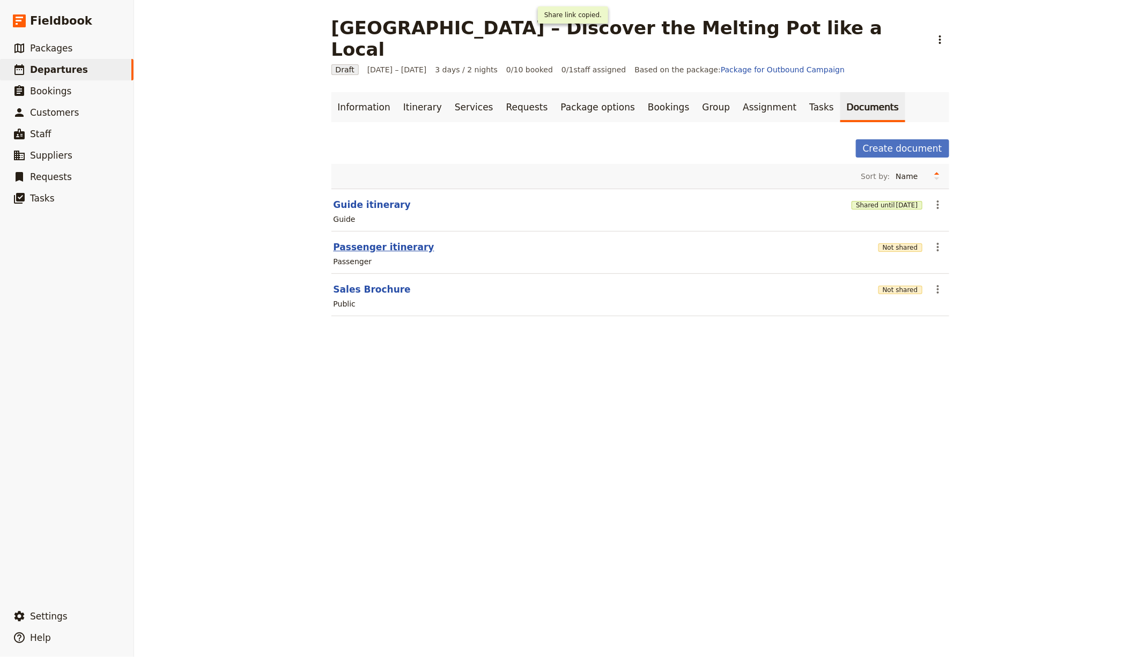
click at [375, 241] on button "Passenger itinerary" at bounding box center [384, 247] width 101 height 13
select select "PASSENGER"
select select "RUN_SHEET"
select select "LARGE"
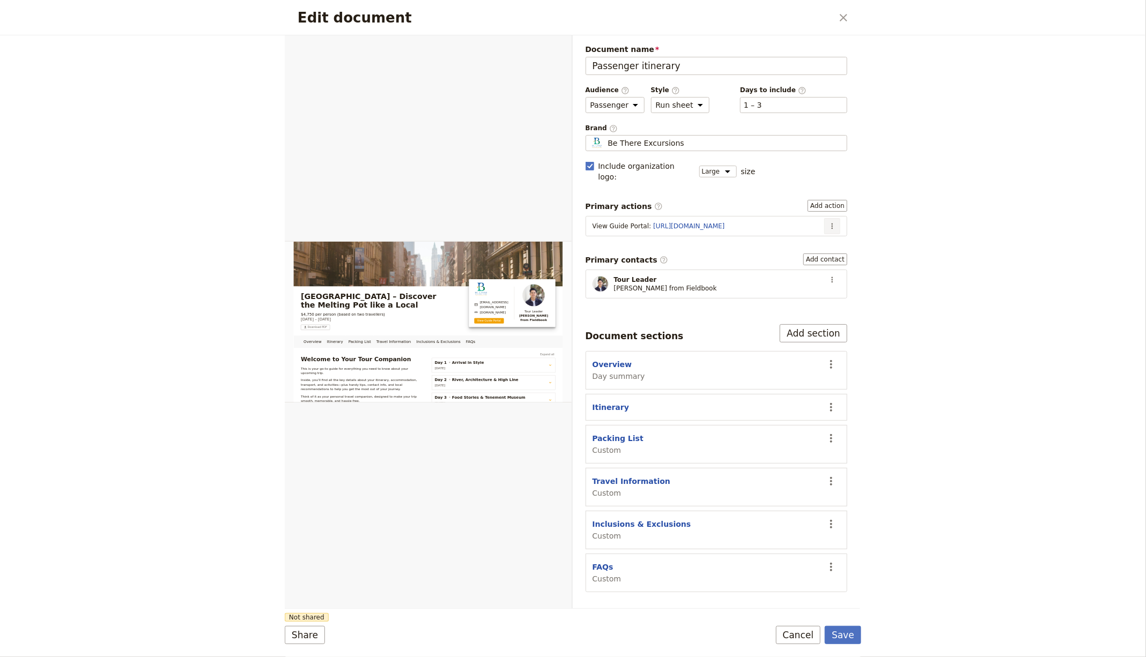
click at [835, 222] on icon "Actions" at bounding box center [832, 226] width 9 height 9
click at [823, 232] on span "Edit action" at bounding box center [806, 235] width 56 height 11
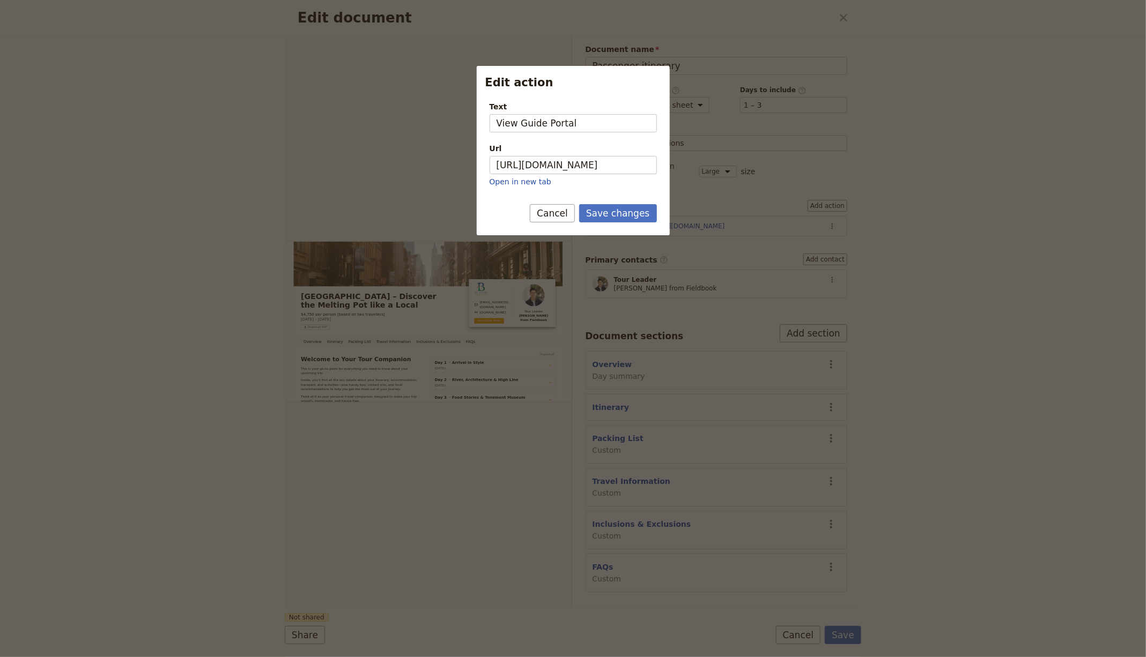
click at [614, 152] on div "Url" at bounding box center [573, 148] width 167 height 11
click at [614, 156] on input "https://trips.fieldbook.com/d/N8abnFfbx-8XIsAMR_KpA" at bounding box center [573, 165] width 167 height 18
click at [612, 160] on input "https://trips.fieldbook.com/d/N8abnFfbx-8XIsAMR_KpA" at bounding box center [573, 165] width 167 height 18
paste input "xzmUbGFjVrCCMa57Isa8a"
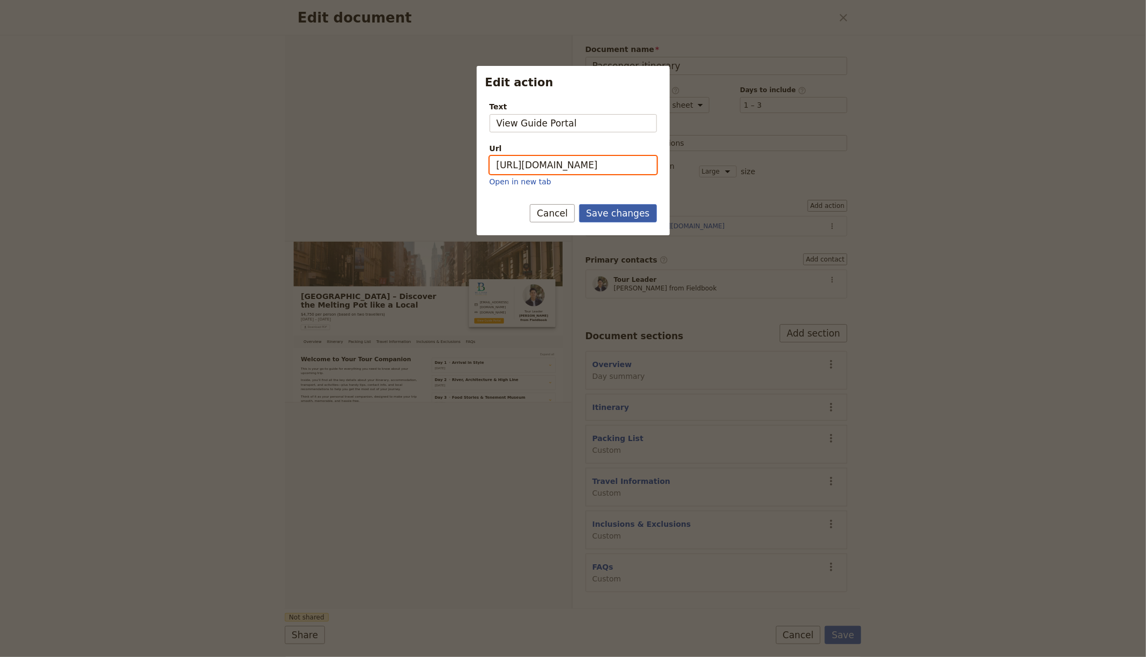
type input "https://trips.fieldbook.com/d/xzmUbGFjVrCCMa57Isa8a"
click at [622, 214] on button "Save changes" at bounding box center [618, 213] width 78 height 18
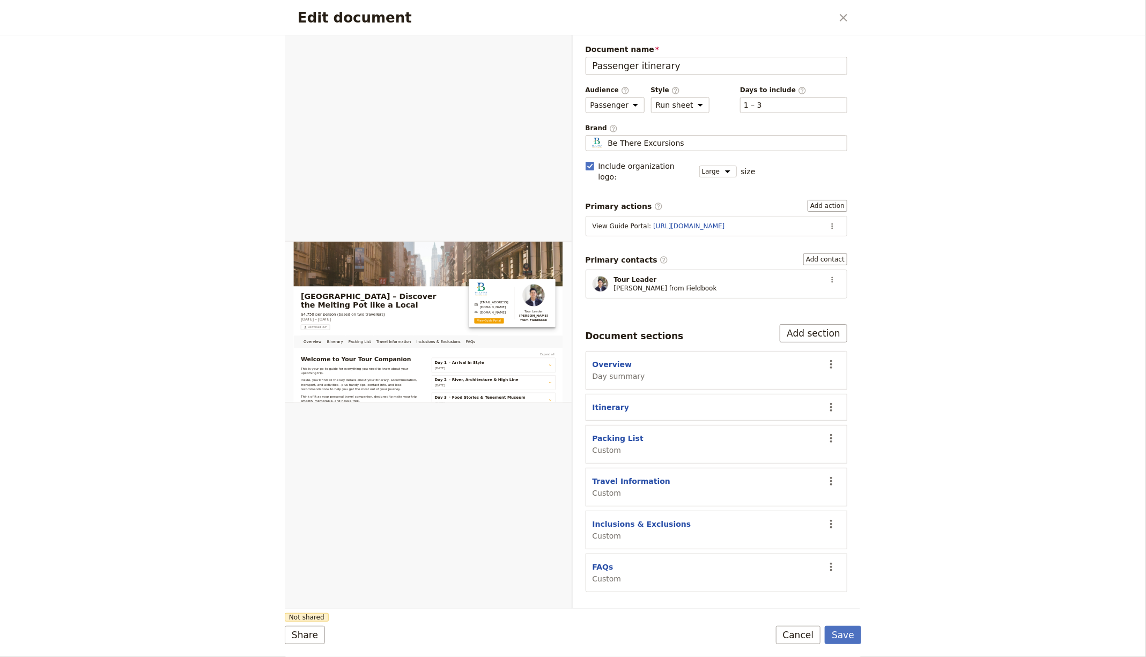
click at [849, 625] on form "Overview Itinerary Packing List Travel Information Inclusions & Exclusions FAQs…" at bounding box center [573, 346] width 576 height 622
click at [848, 628] on button "Save" at bounding box center [843, 635] width 36 height 18
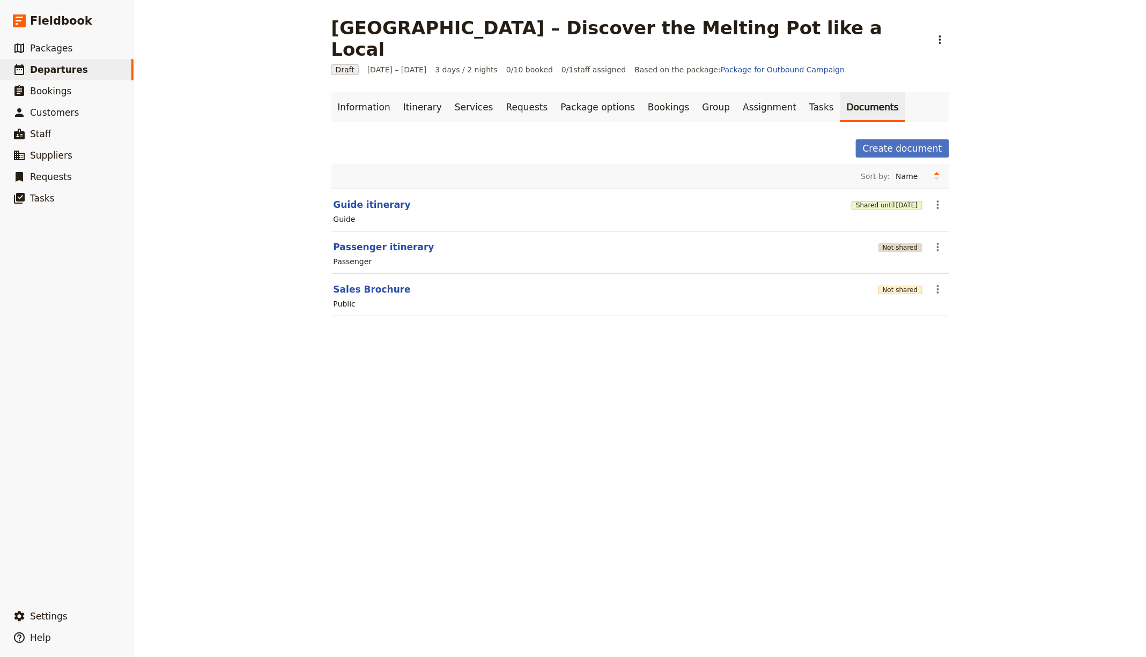
click at [892, 243] on button "Not shared" at bounding box center [900, 247] width 44 height 9
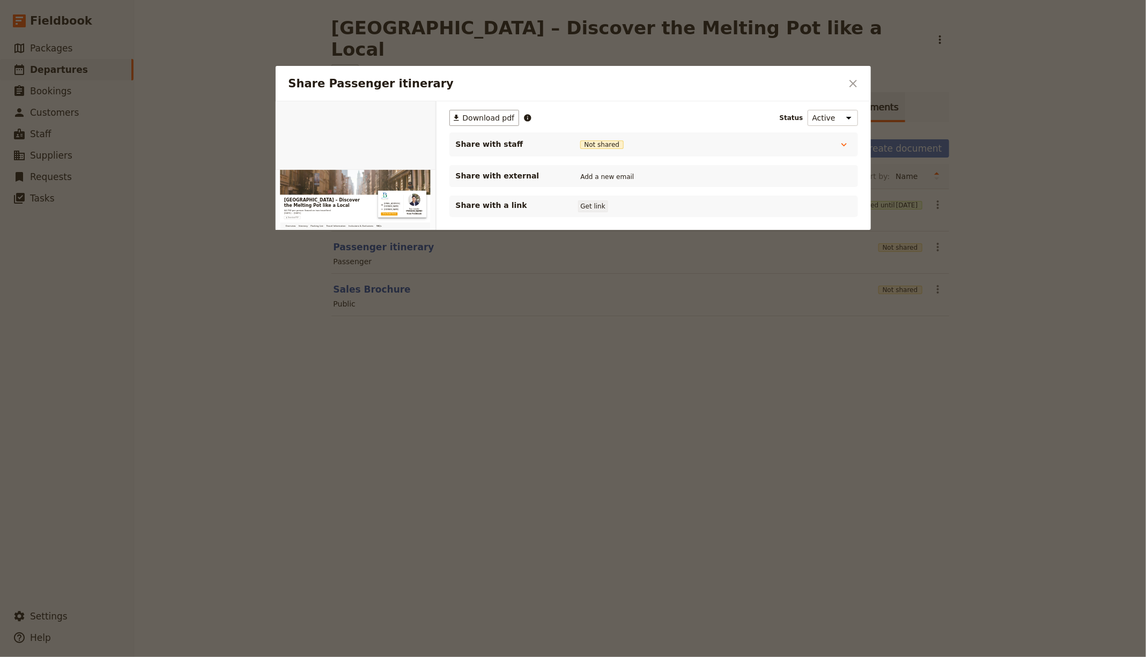
click at [597, 206] on button "Get link" at bounding box center [593, 207] width 30 height 12
drag, startPoint x: 545, startPoint y: 423, endPoint x: 408, endPoint y: 296, distance: 187.1
click at [546, 422] on div at bounding box center [573, 328] width 1146 height 657
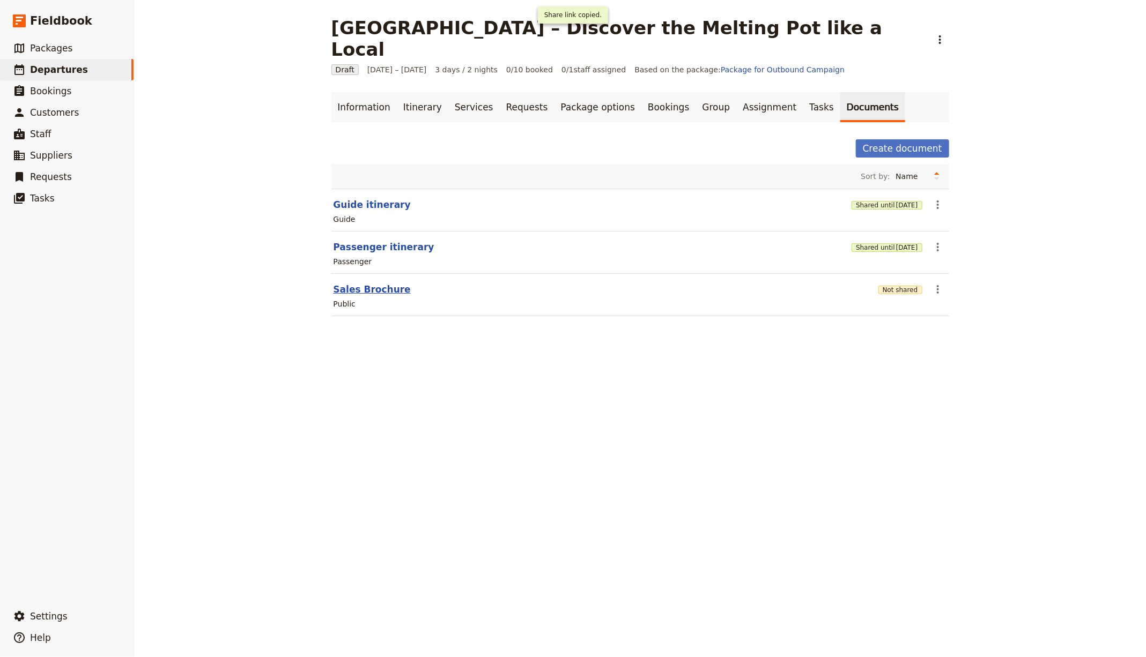
click at [378, 283] on button "Sales Brochure" at bounding box center [372, 289] width 77 height 13
select select "DEFAULT"
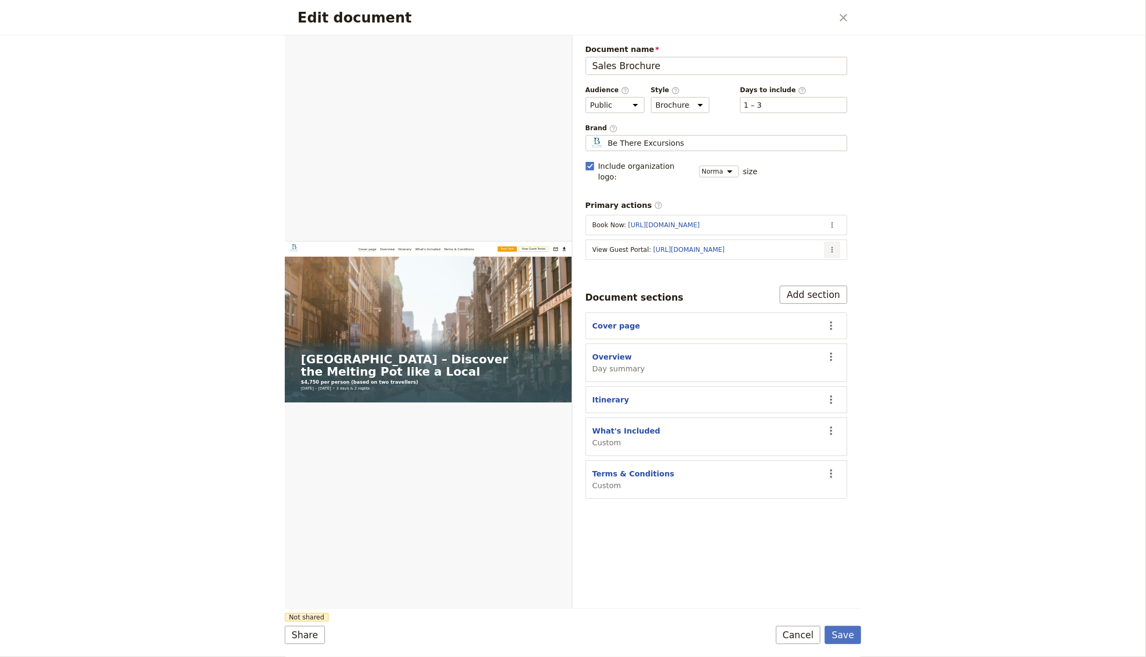
click at [839, 242] on button "​" at bounding box center [832, 250] width 16 height 16
click at [806, 251] on button "Edit action" at bounding box center [790, 258] width 100 height 15
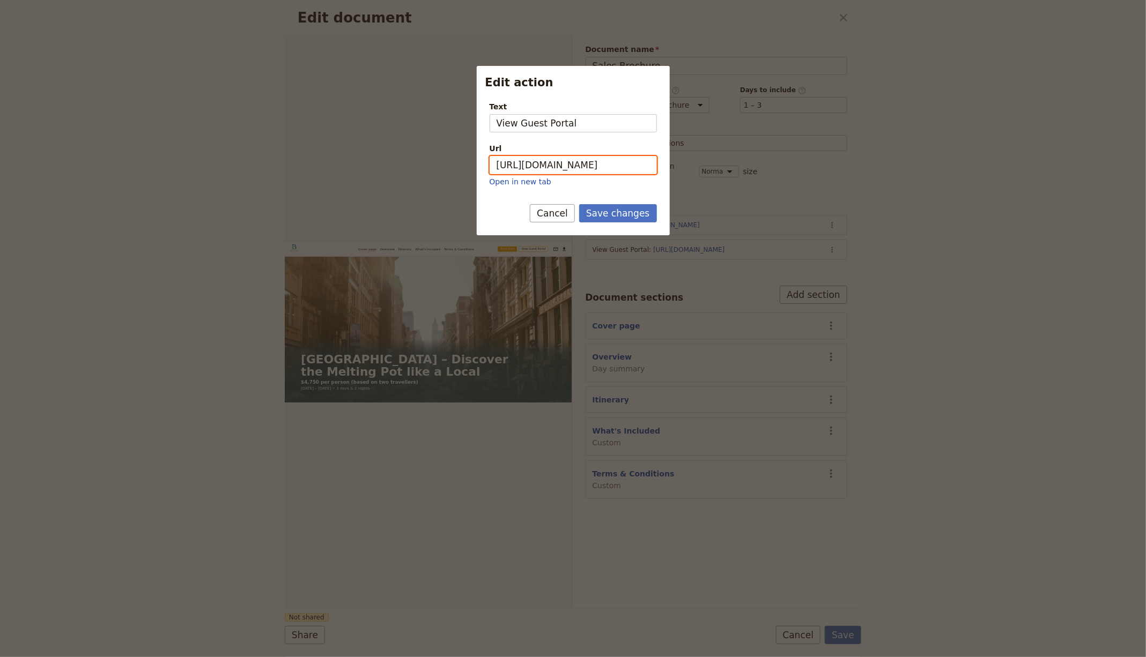
click at [626, 171] on input "https://trips.fieldbook.com/d/4hP5cCtunI_9_Hgyr2Woc" at bounding box center [573, 165] width 167 height 18
paste input "JpwEUTM2WOnEanyT-spvh"
type input "https://trips.fieldbook.com/d/JpwEUTM2WOnEanyT-spvh"
drag, startPoint x: 606, startPoint y: 215, endPoint x: 640, endPoint y: 241, distance: 42.8
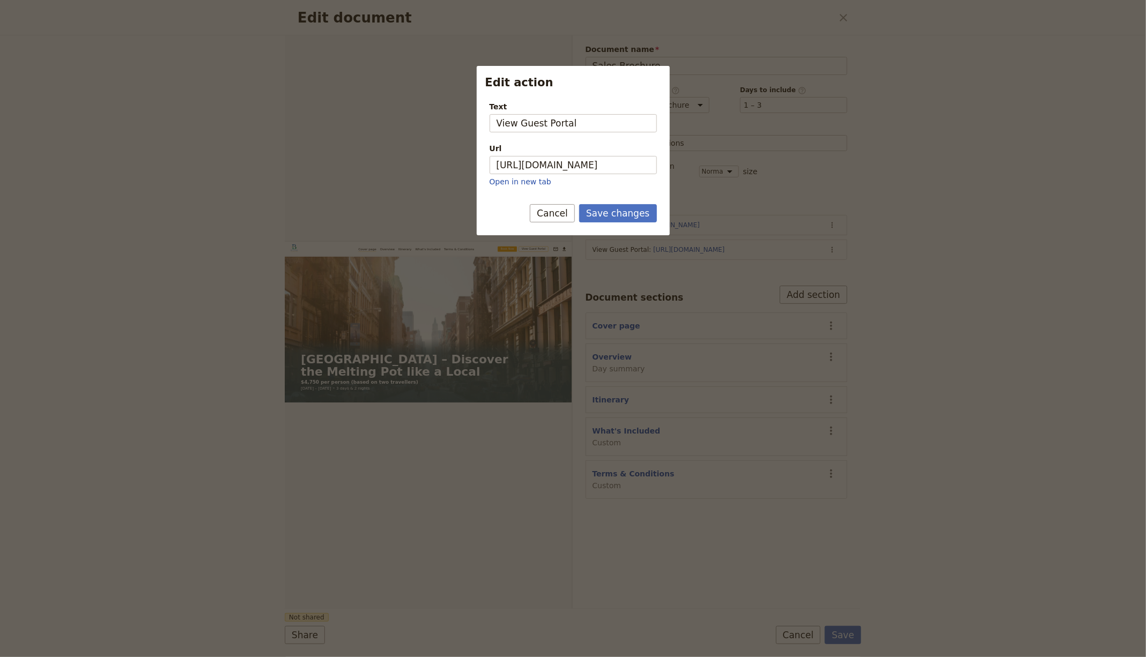
click at [606, 215] on button "Save changes" at bounding box center [618, 213] width 78 height 18
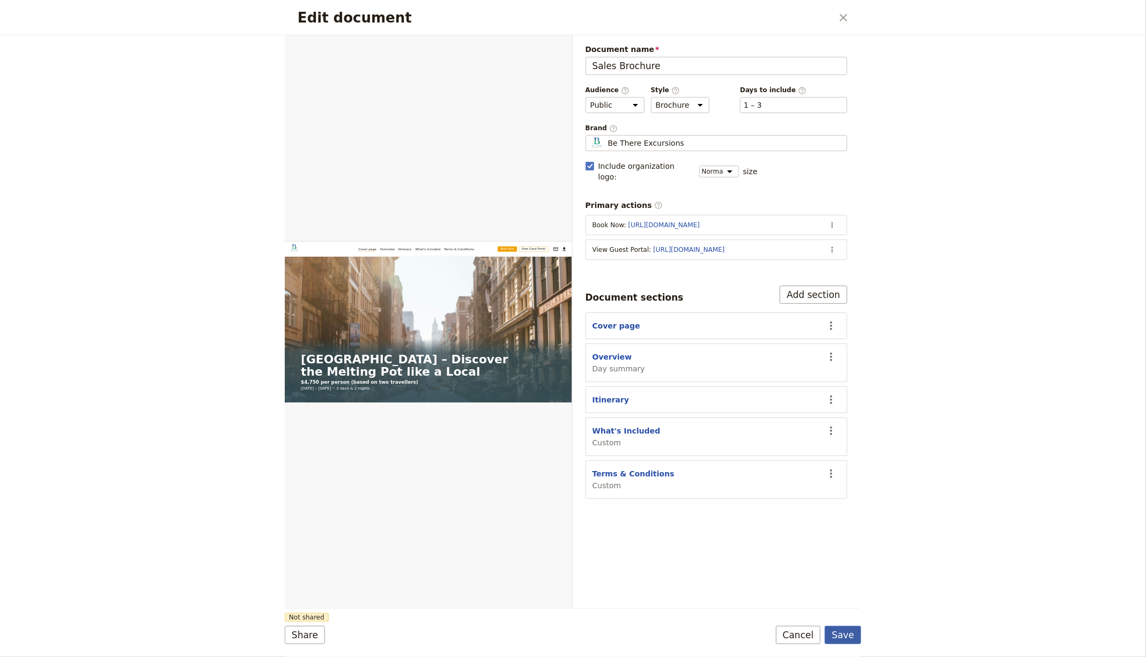
click at [842, 629] on button "Save" at bounding box center [843, 635] width 36 height 18
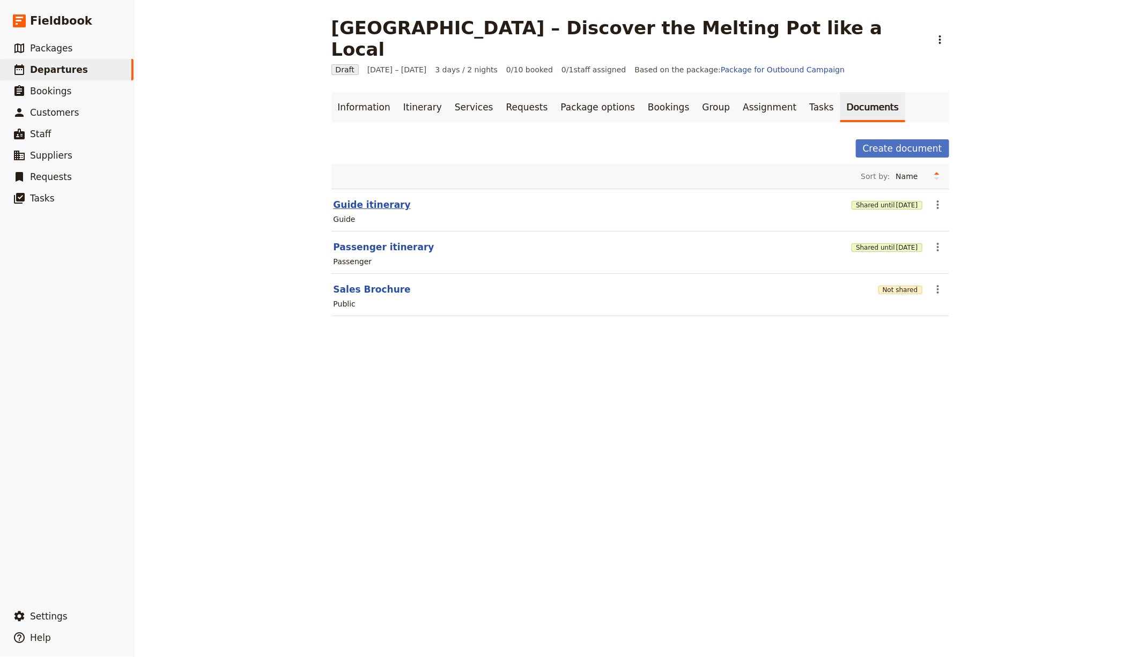
click at [353, 198] on button "Guide itinerary" at bounding box center [372, 204] width 77 height 13
select select "STAFF"
select select "RUN_SHEET"
select select "LARGE"
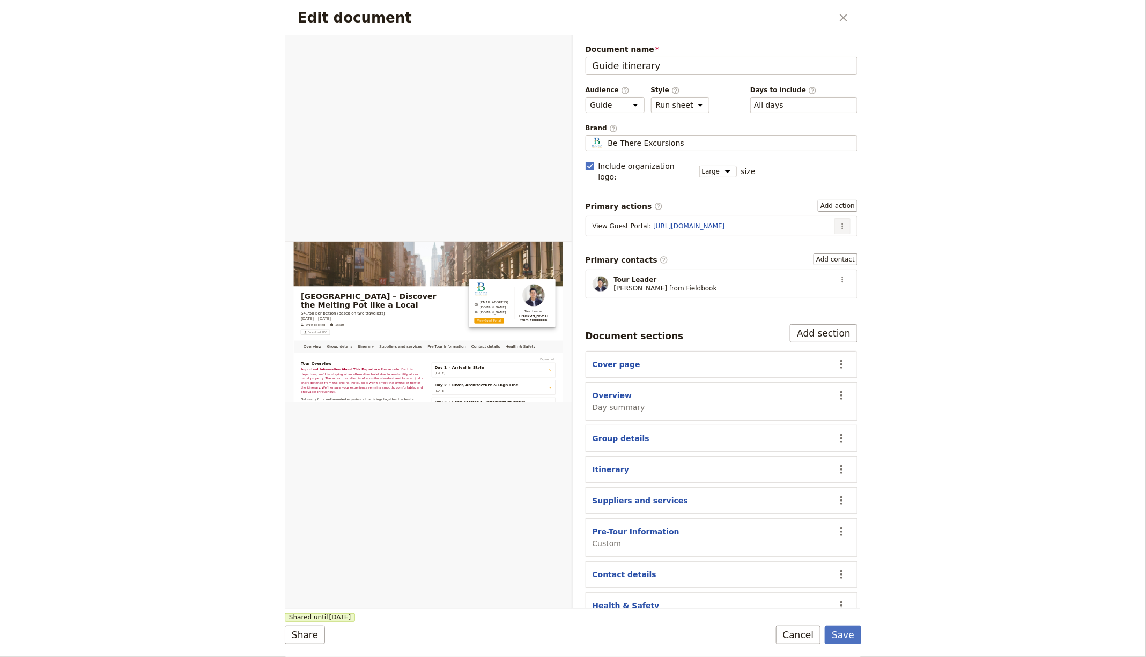
click at [838, 222] on icon "Actions" at bounding box center [842, 226] width 9 height 9
click at [804, 232] on span "Edit action" at bounding box center [798, 235] width 40 height 11
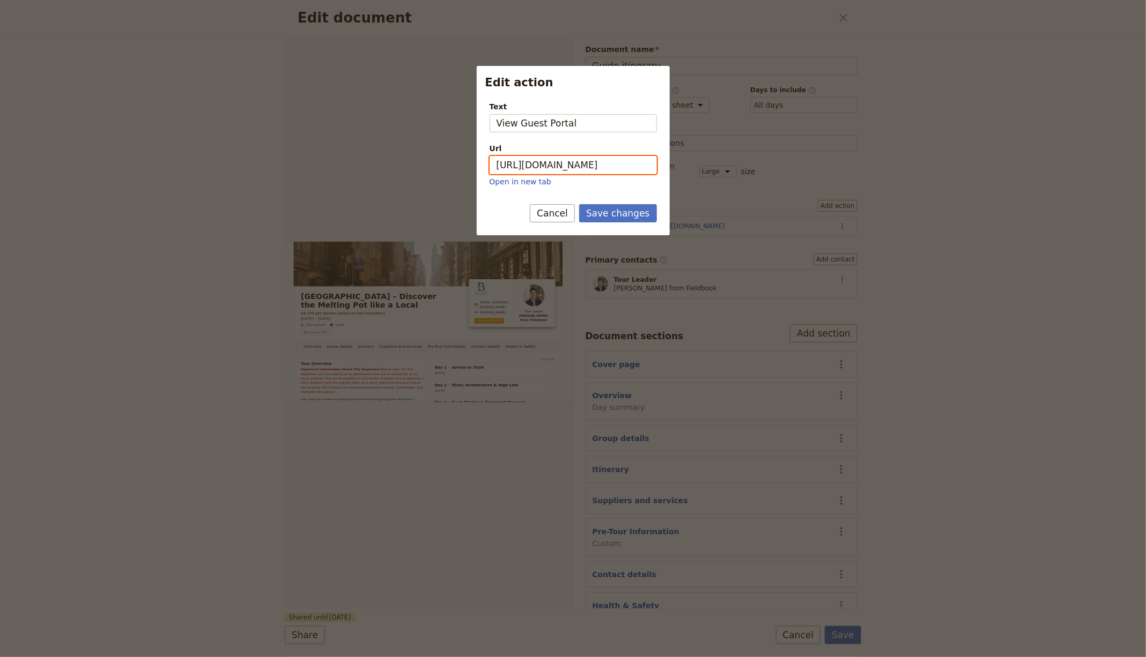
click at [598, 167] on input "https://trips.fieldbook.com/d/4hP5cCtunI_9_Hgyr2Woc" at bounding box center [573, 165] width 167 height 18
paste input "JpwEUTM2WOnEanyT-spvh"
type input "https://trips.fieldbook.com/d/JpwEUTM2WOnEanyT-spvh"
click at [616, 212] on button "Save changes" at bounding box center [618, 213] width 78 height 18
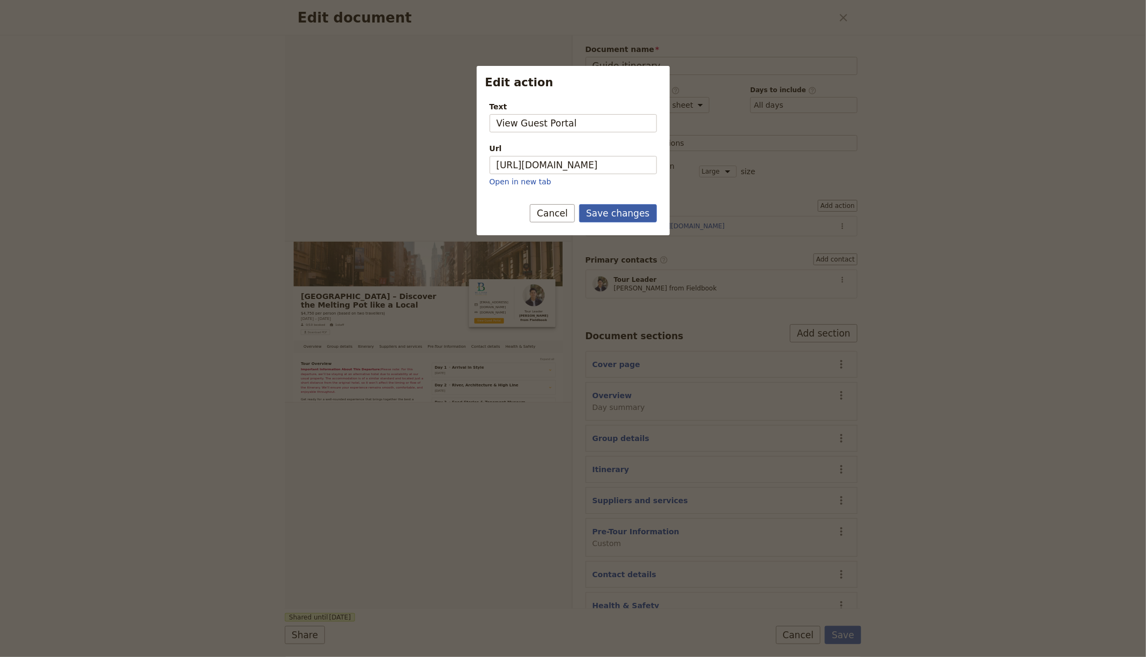
scroll to position [0, 0]
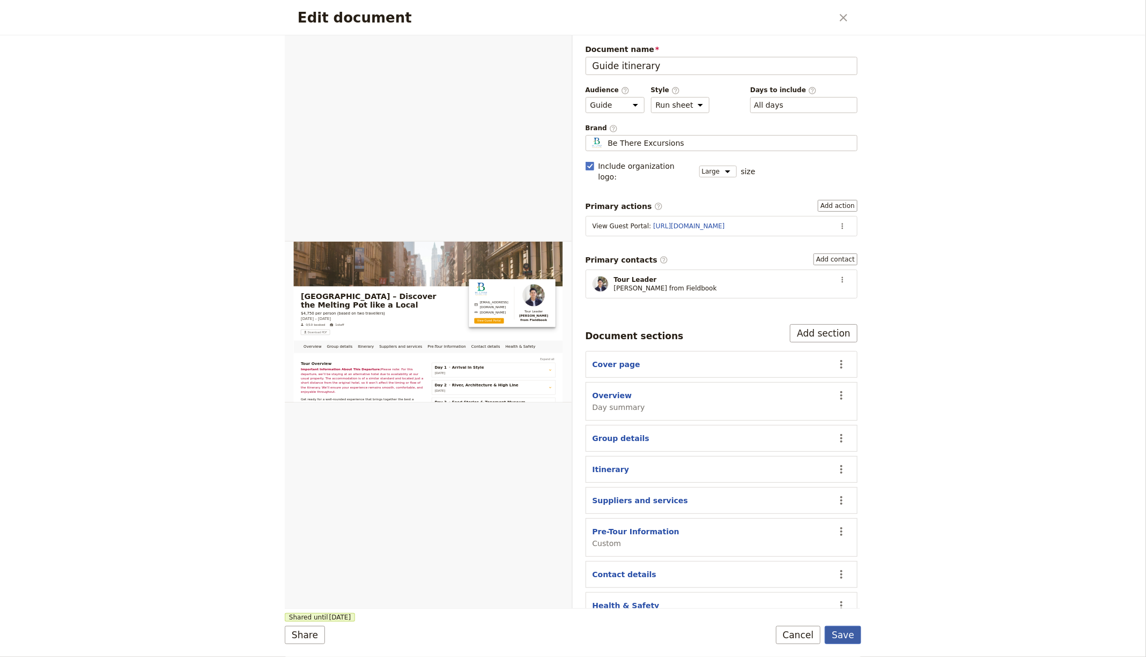
click at [853, 639] on button "Save" at bounding box center [843, 635] width 36 height 18
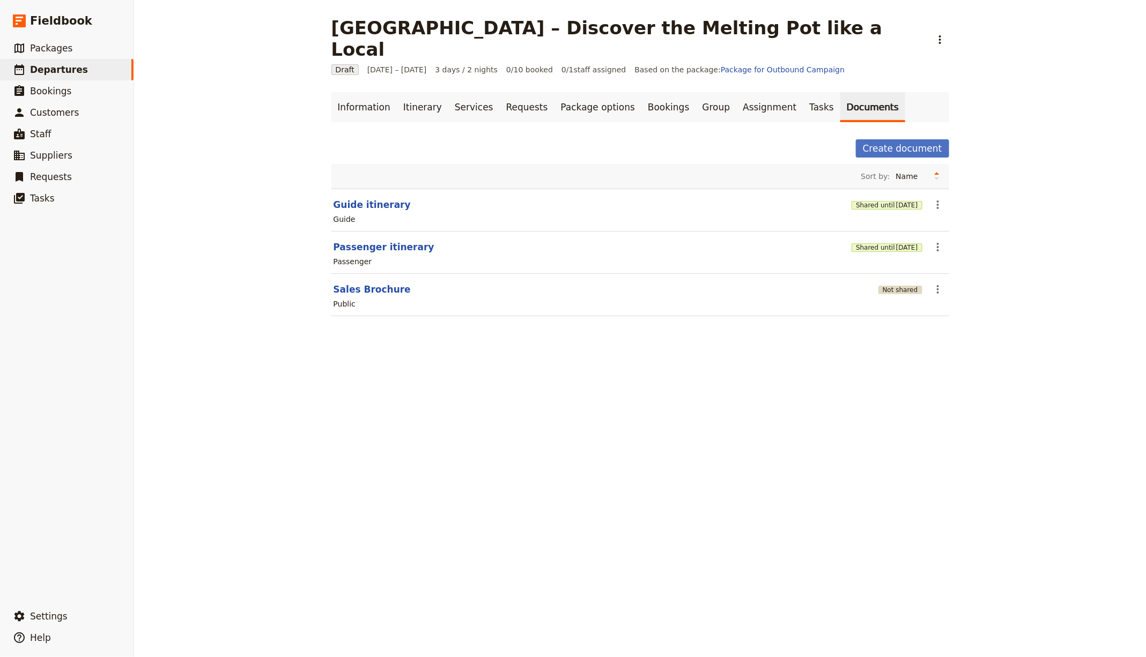
click at [884, 286] on button "Not shared" at bounding box center [900, 290] width 44 height 9
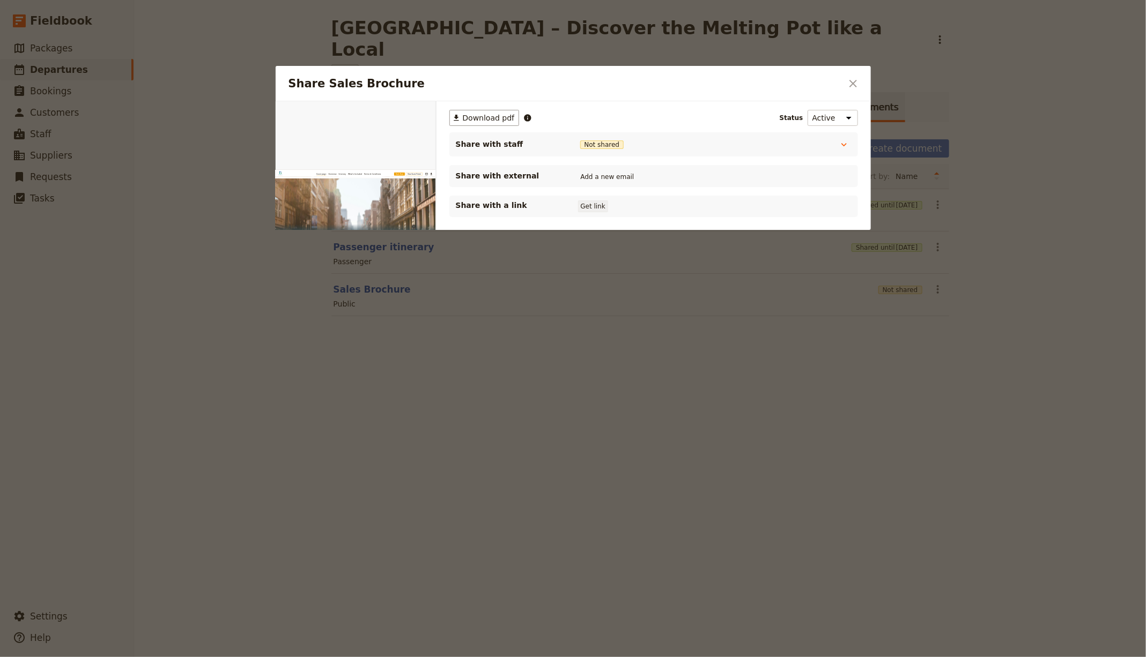
click at [586, 201] on button "Get link" at bounding box center [593, 207] width 30 height 12
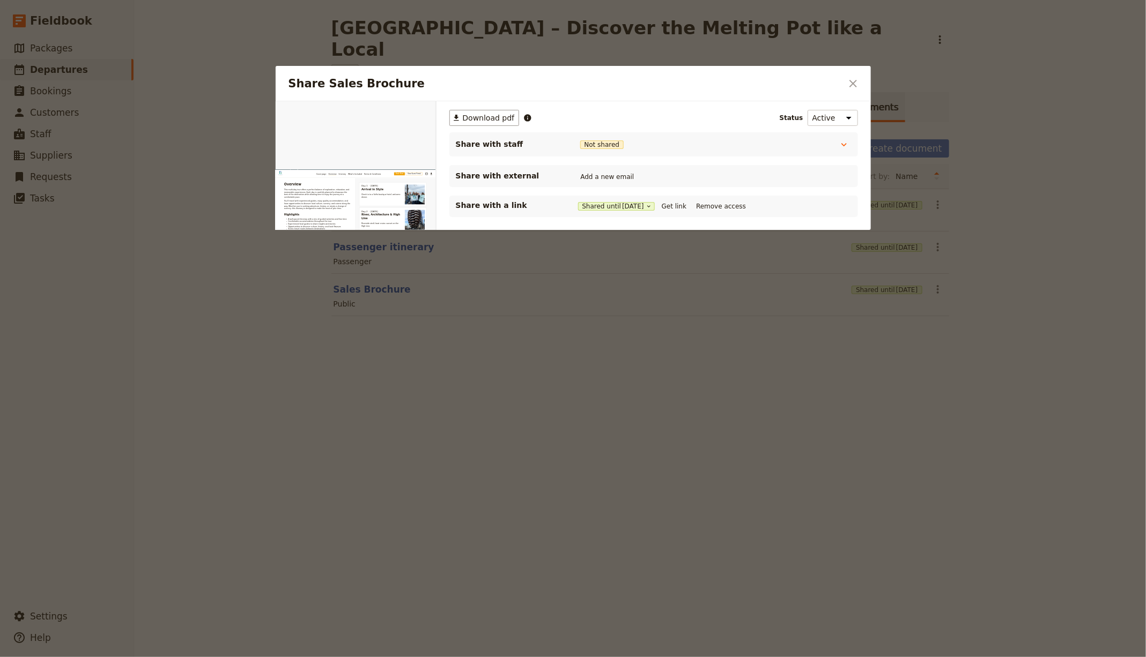
scroll to position [539, 0]
click at [870, 404] on div at bounding box center [573, 328] width 1146 height 657
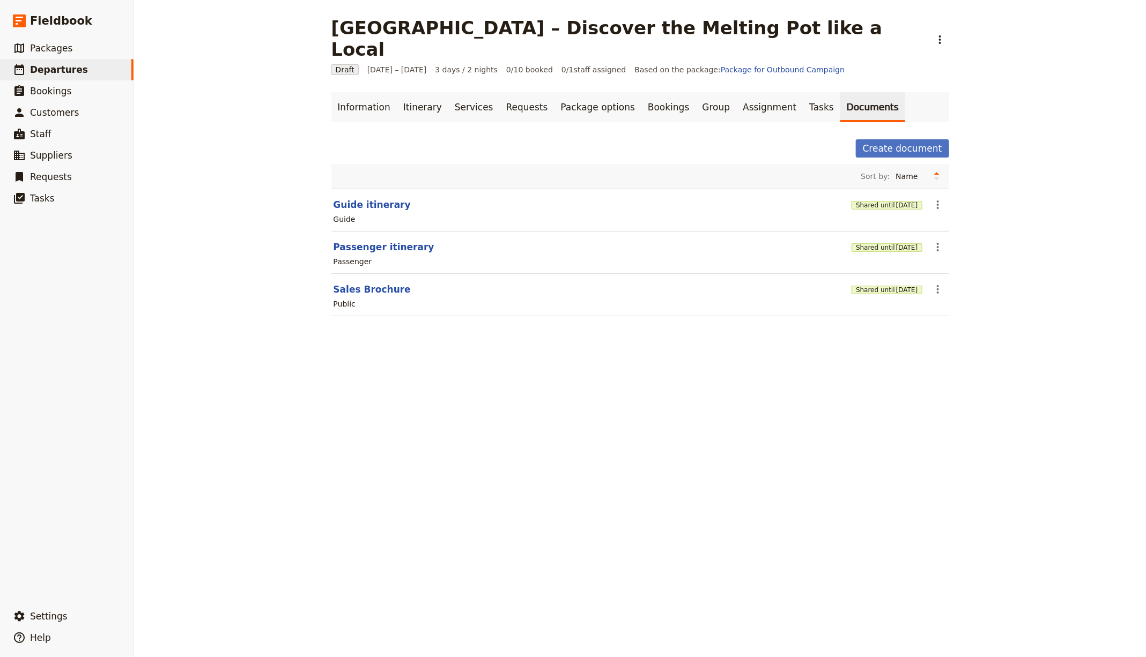
click at [874, 199] on div "Shared until 4 Nov 2025" at bounding box center [886, 204] width 70 height 11
click at [873, 201] on button "Shared until 4 Nov 2025" at bounding box center [886, 205] width 70 height 9
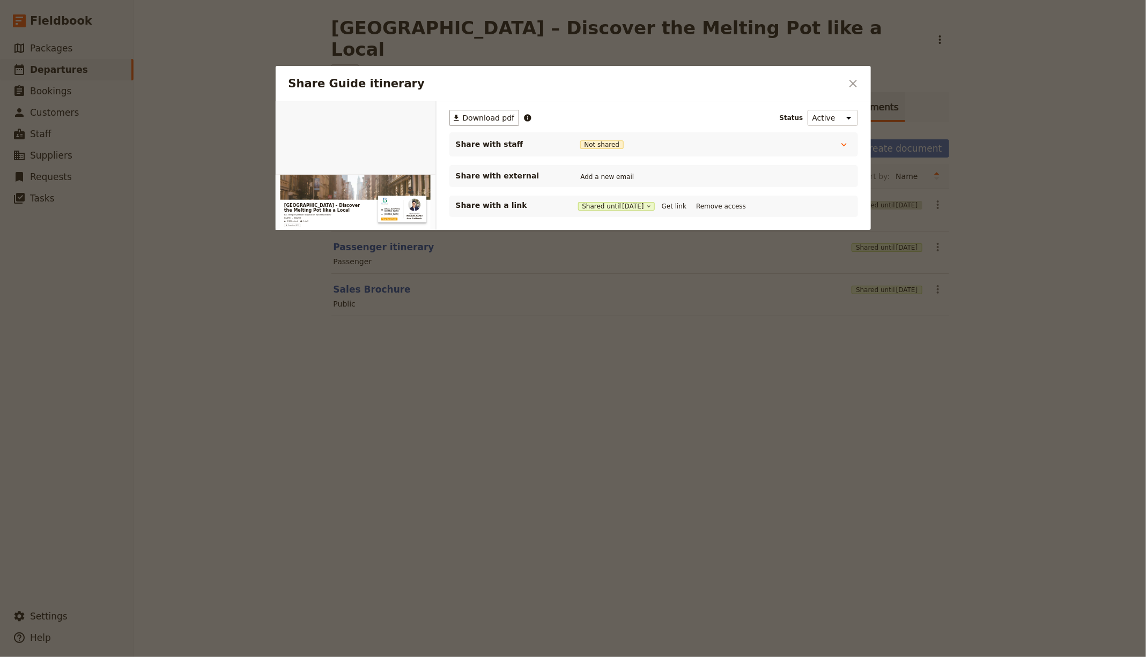
scroll to position [0, 0]
click at [679, 200] on div "Share with a link Shared until 4 Nov 2025 Get link Remove access" at bounding box center [654, 206] width 396 height 13
click at [685, 201] on button "Get link" at bounding box center [674, 207] width 30 height 12
click at [791, 427] on div at bounding box center [573, 328] width 1146 height 657
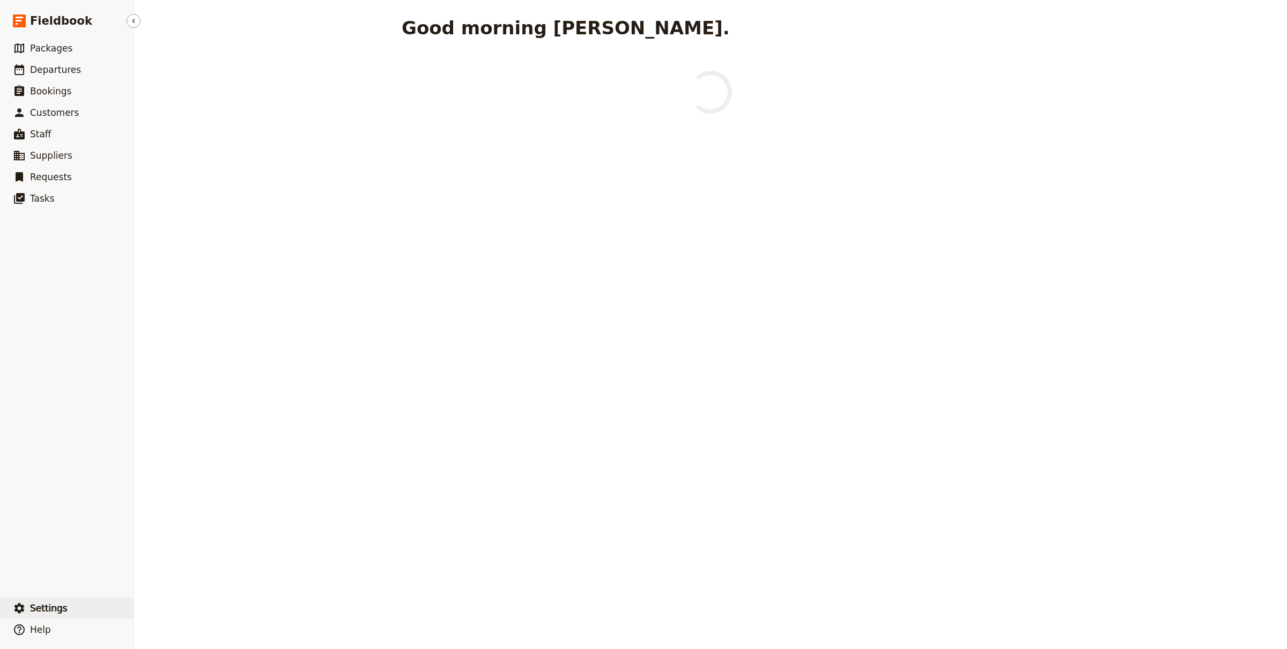
click at [28, 608] on button "​ Settings" at bounding box center [67, 607] width 134 height 21
click at [172, 608] on span "Sign out" at bounding box center [160, 608] width 31 height 11
